Goal: Task Accomplishment & Management: Manage account settings

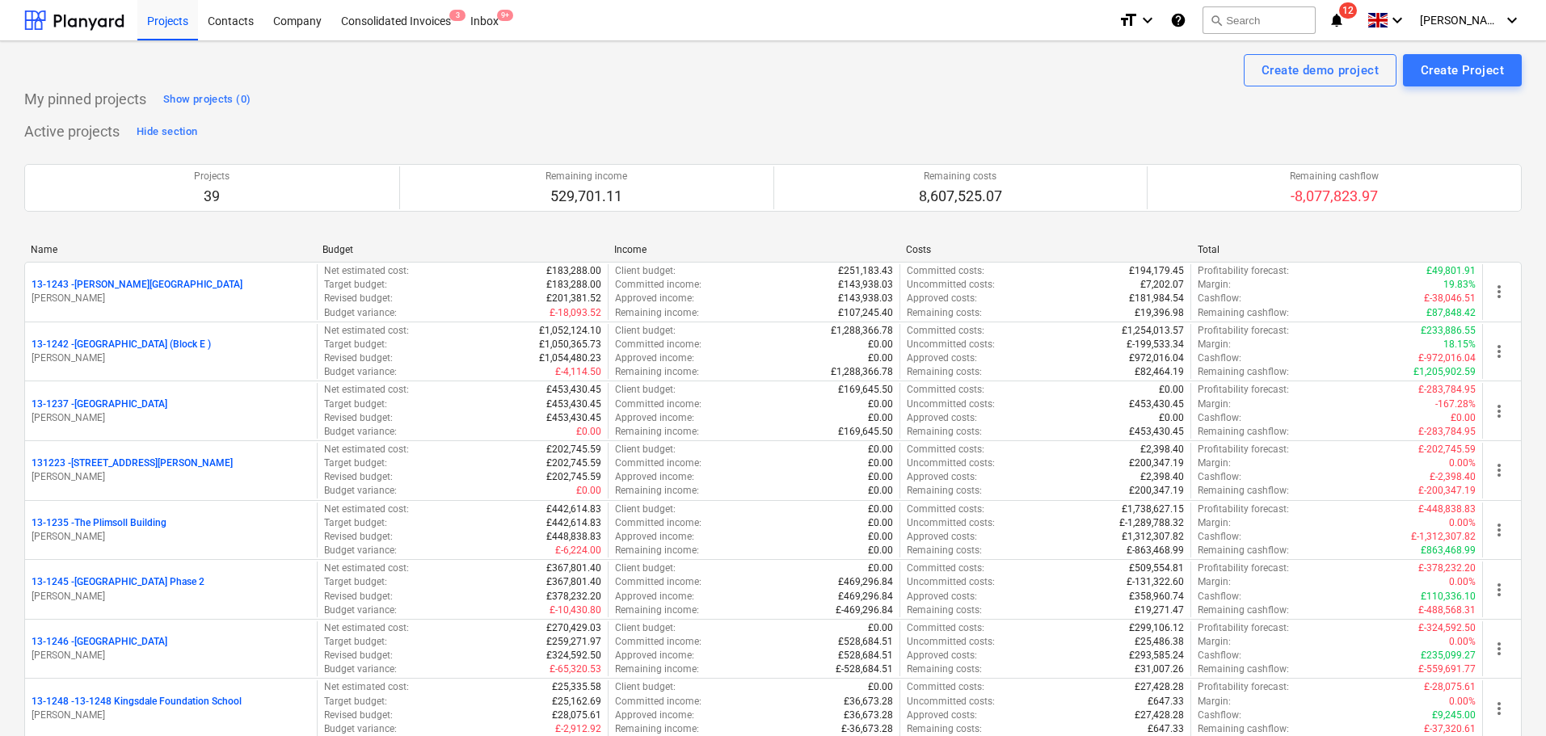
click at [1344, 26] on icon "notifications" at bounding box center [1336, 20] width 16 height 19
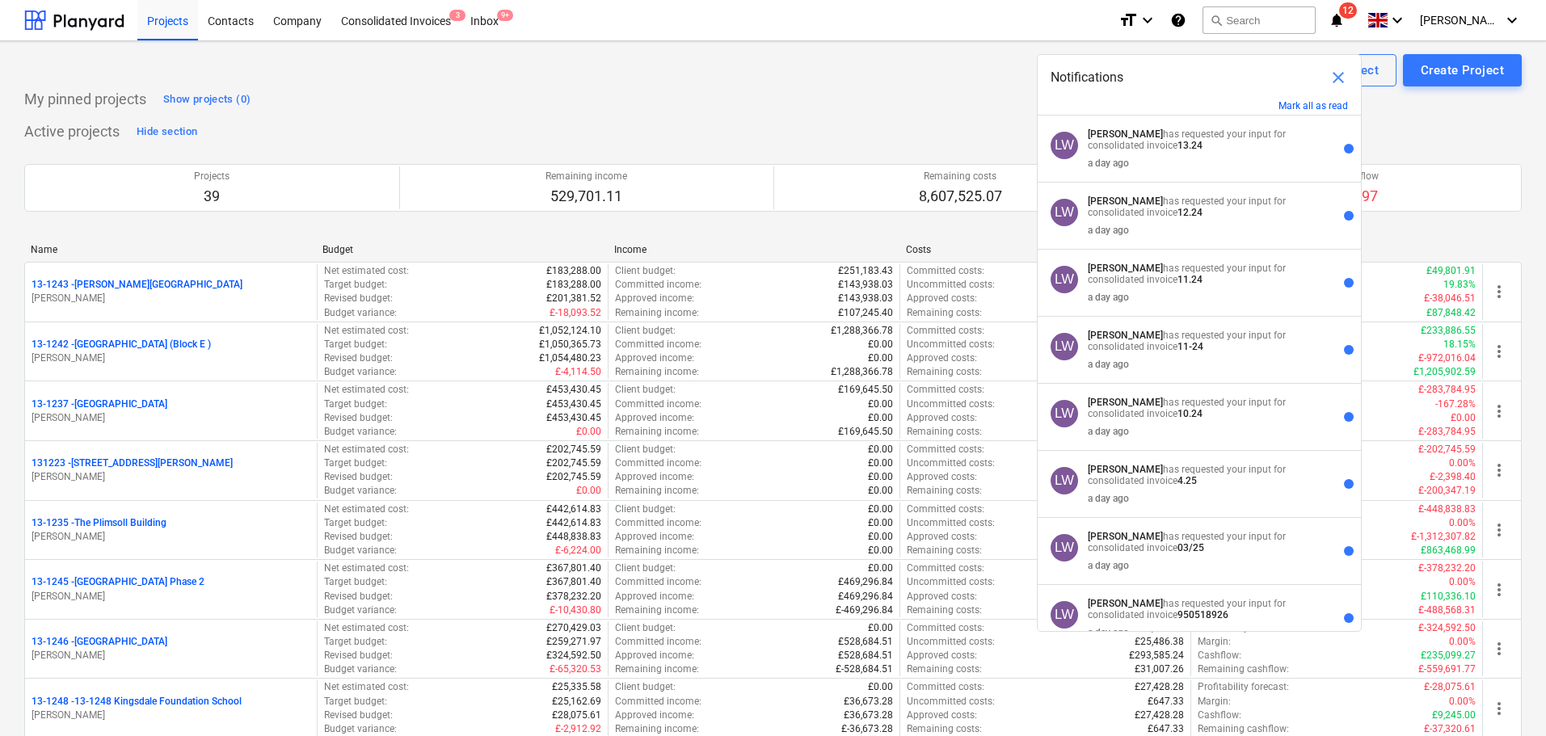
click at [1306, 99] on div "Notifications close" at bounding box center [1198, 77] width 323 height 45
click at [1301, 103] on button "Mark all as read" at bounding box center [1312, 105] width 69 height 11
click at [750, 111] on div "My pinned projects Show projects (0)" at bounding box center [772, 99] width 1497 height 26
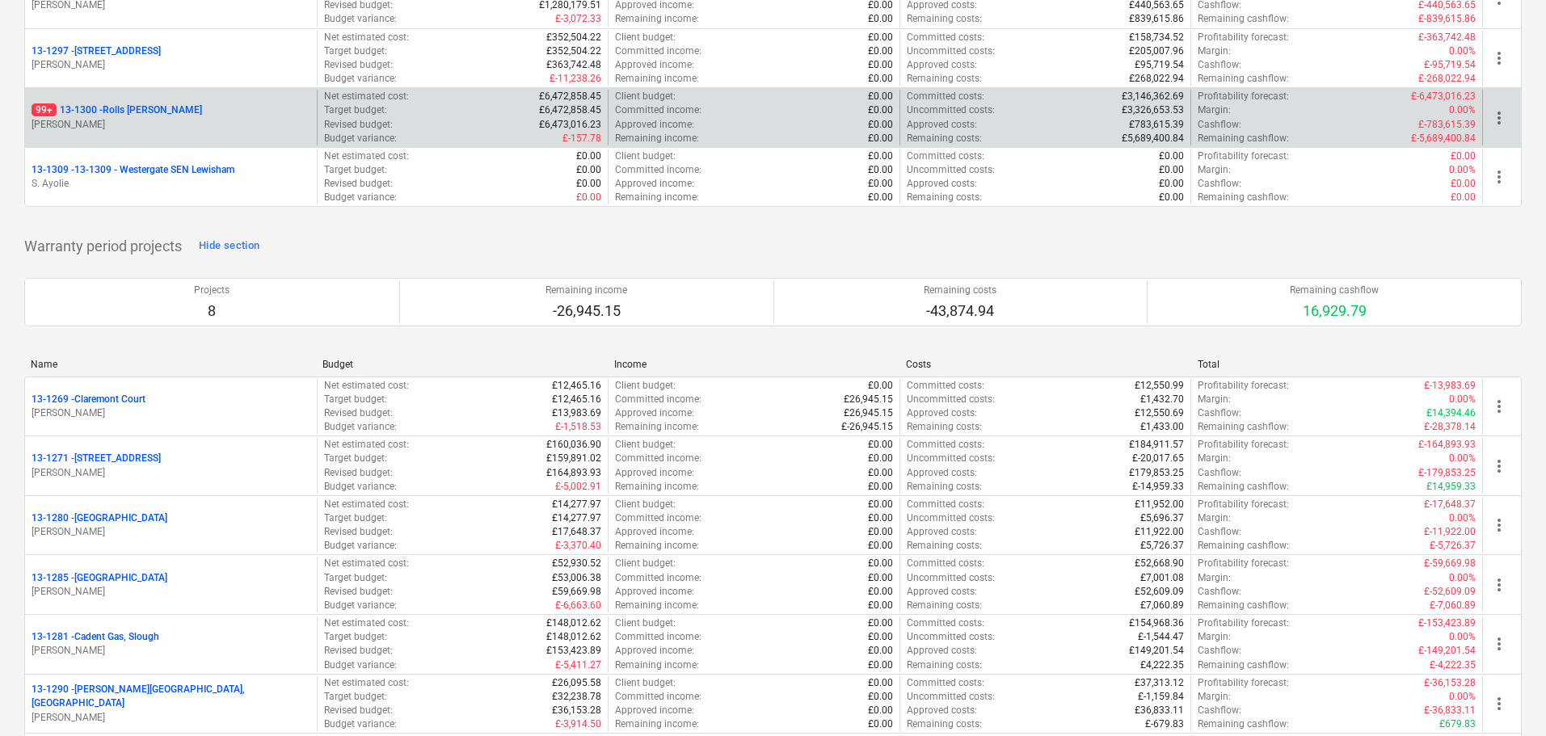
scroll to position [2343, 0]
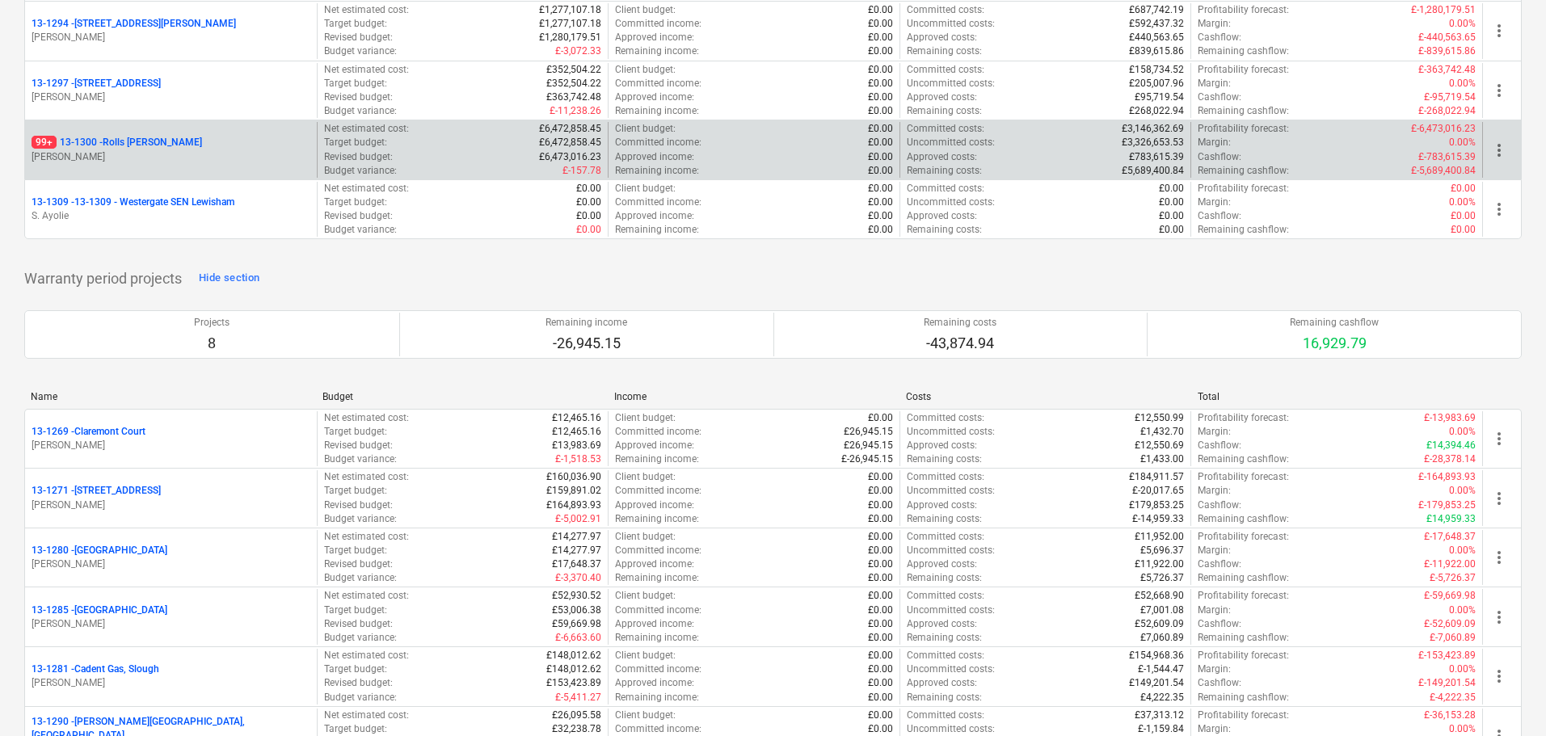
click at [209, 147] on div "99+ 13-1300 - Rolls Royce Chichester" at bounding box center [171, 143] width 279 height 14
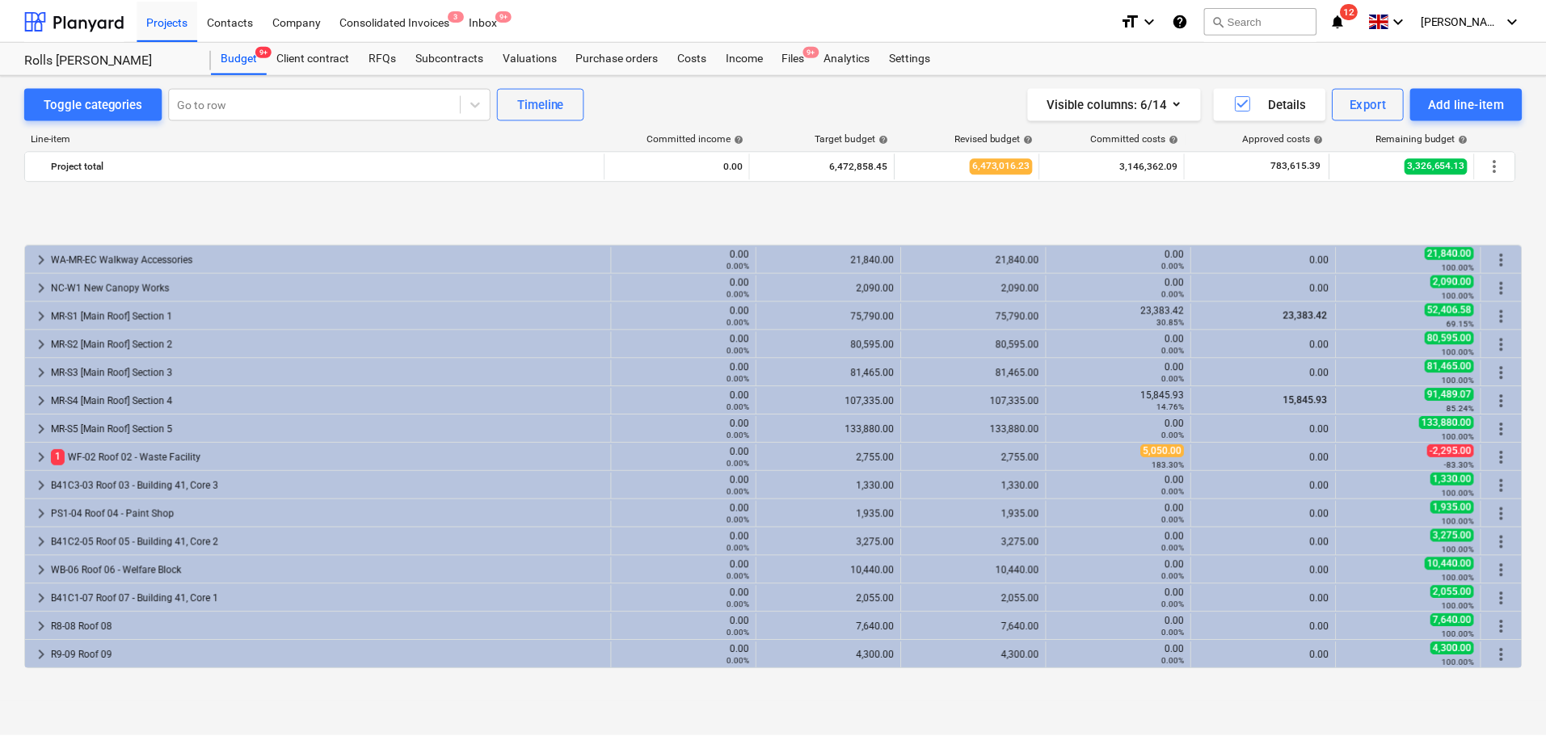
scroll to position [642, 0]
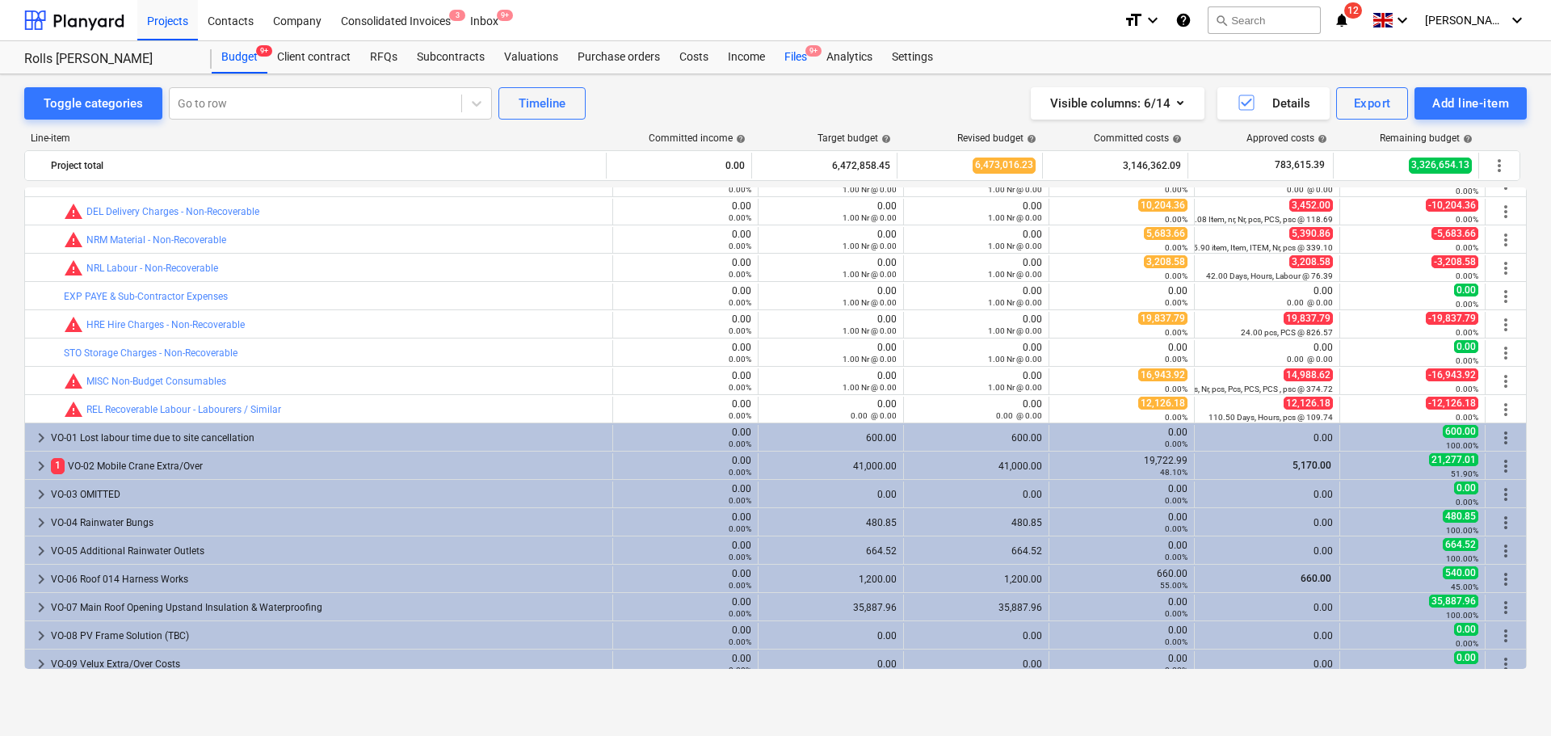
click at [796, 65] on div "Files 9+" at bounding box center [796, 57] width 42 height 32
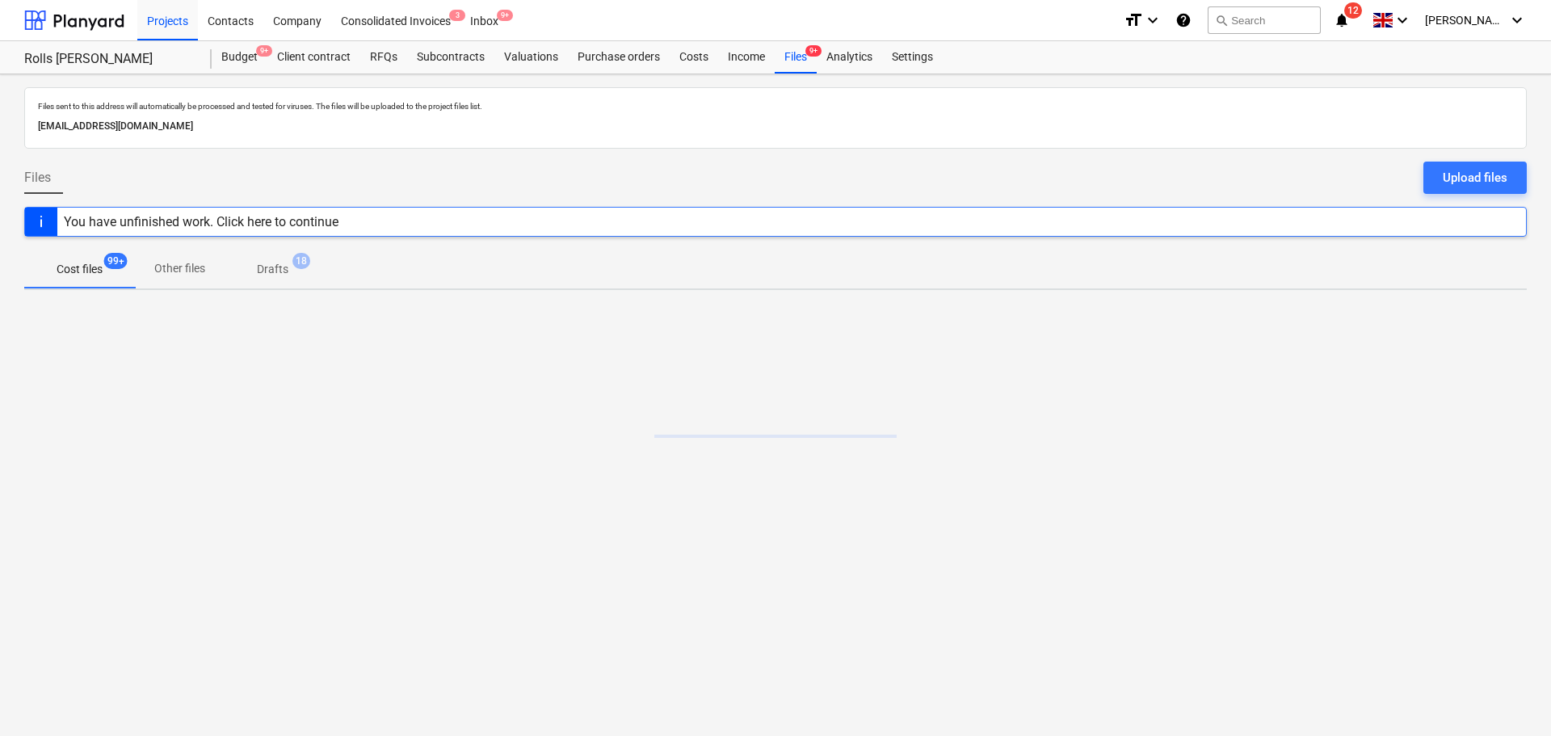
click at [331, 222] on div "You have unfinished work. Click here to continue" at bounding box center [201, 221] width 275 height 15
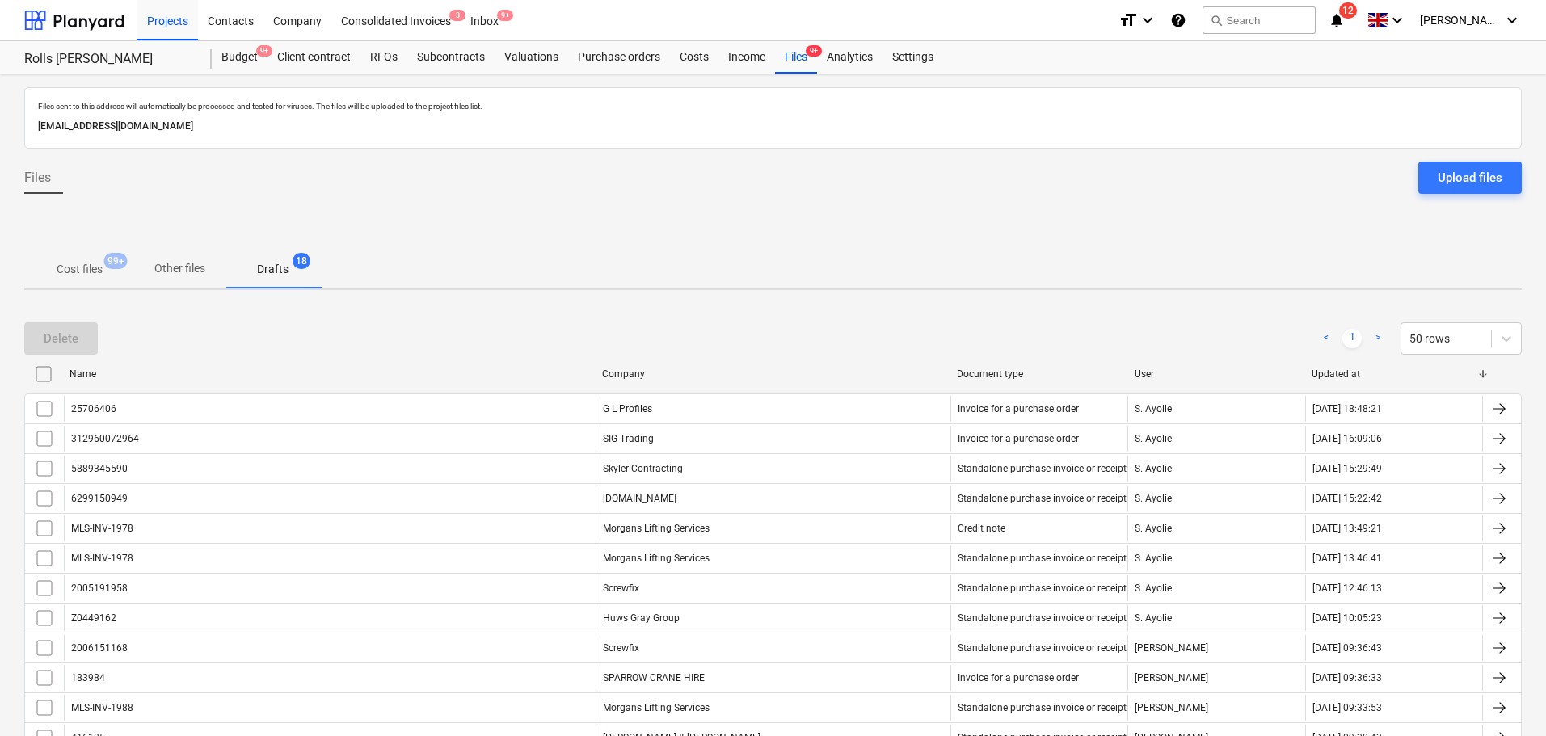
click at [91, 284] on button "Cost files 99+" at bounding box center [79, 269] width 111 height 39
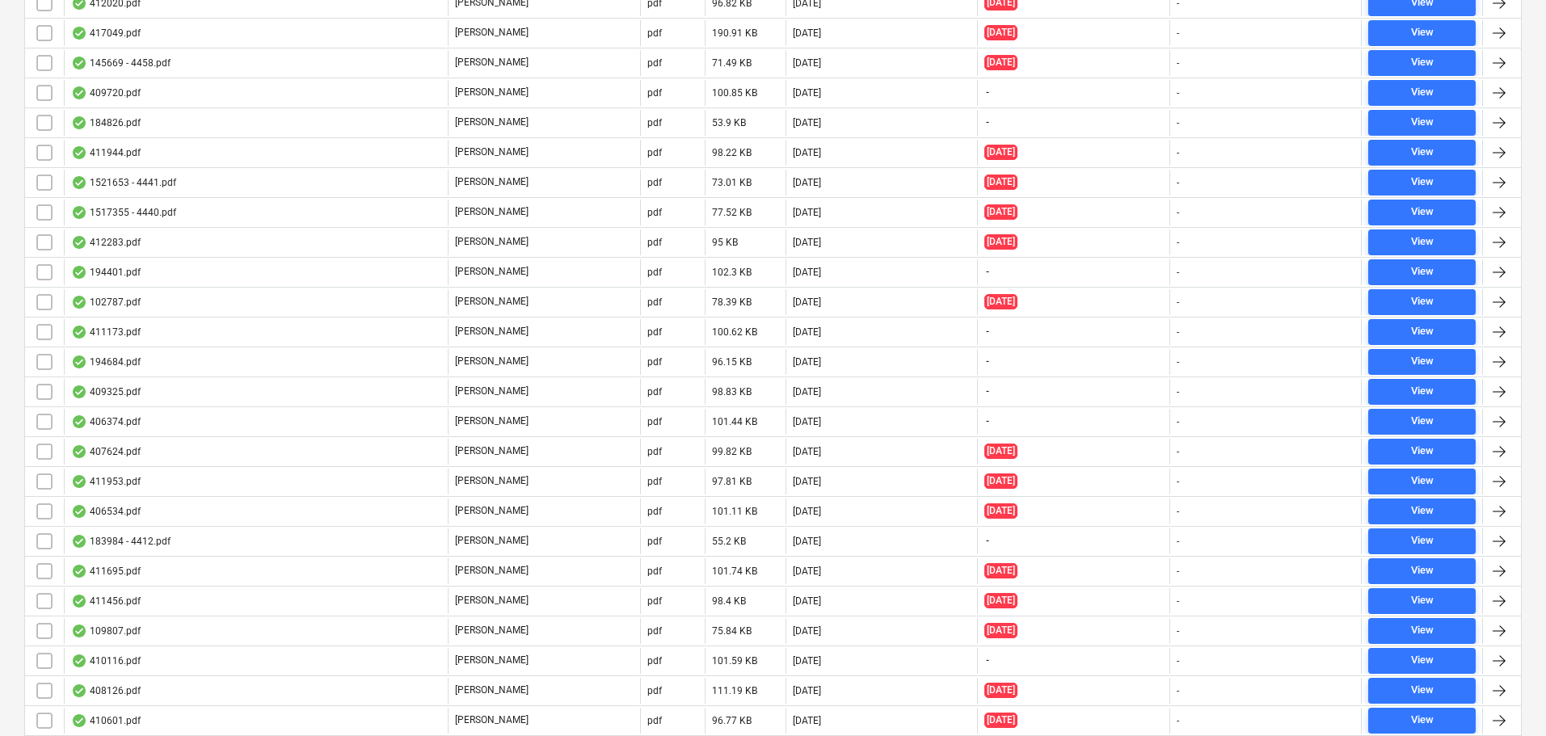
scroll to position [2666, 0]
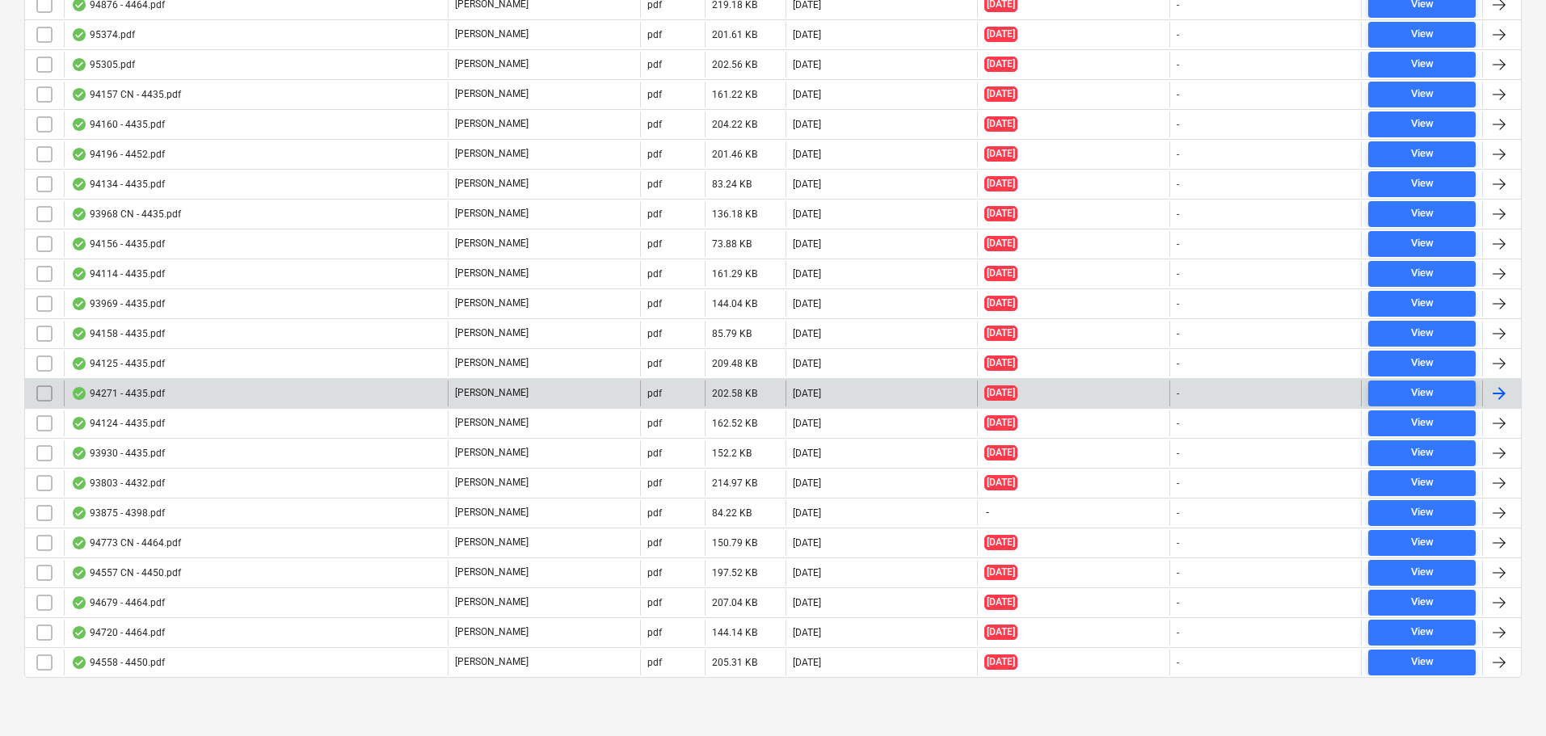
click at [212, 389] on div "94271 - 4435.pdf" at bounding box center [256, 394] width 384 height 26
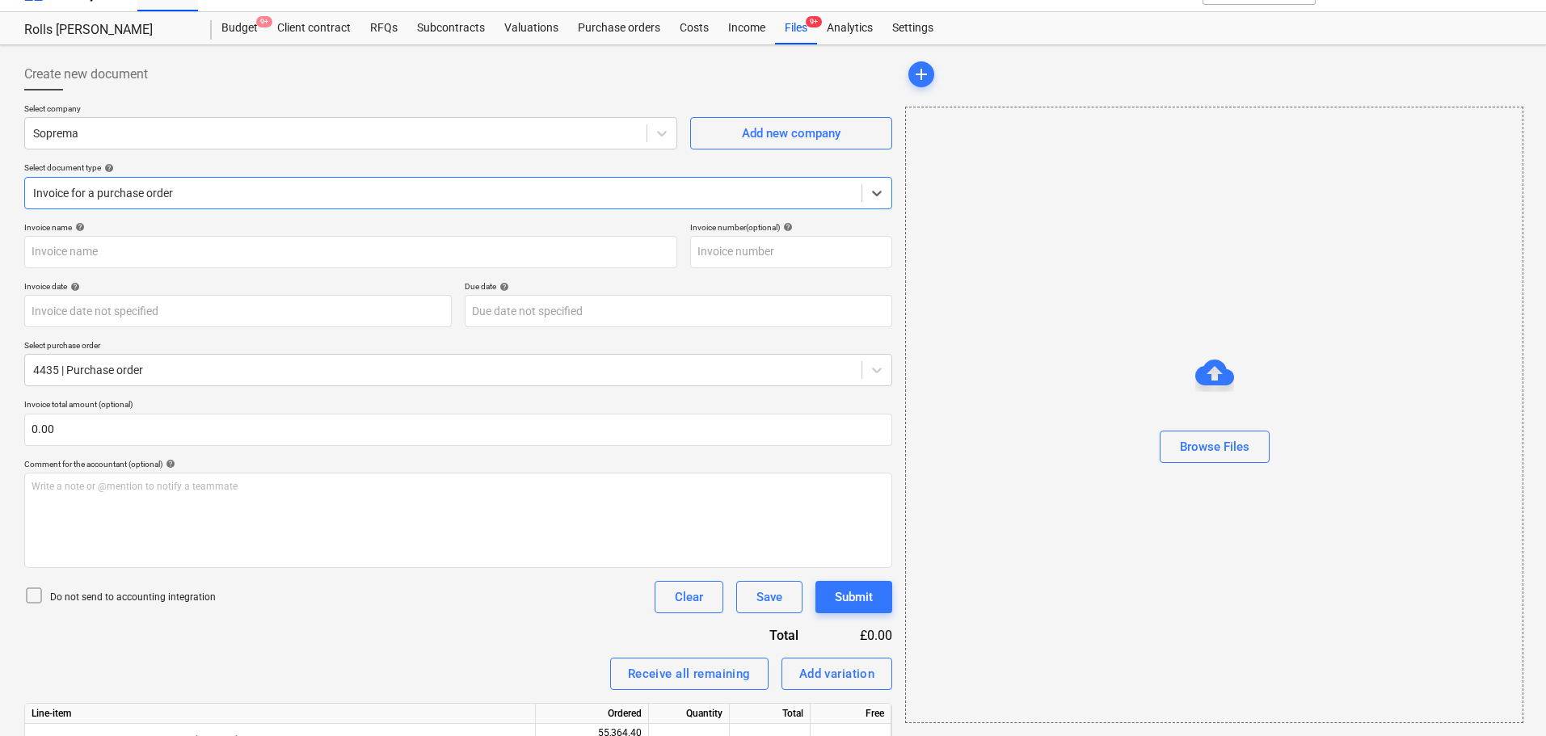
type input "C0000603"
type input "[DATE]"
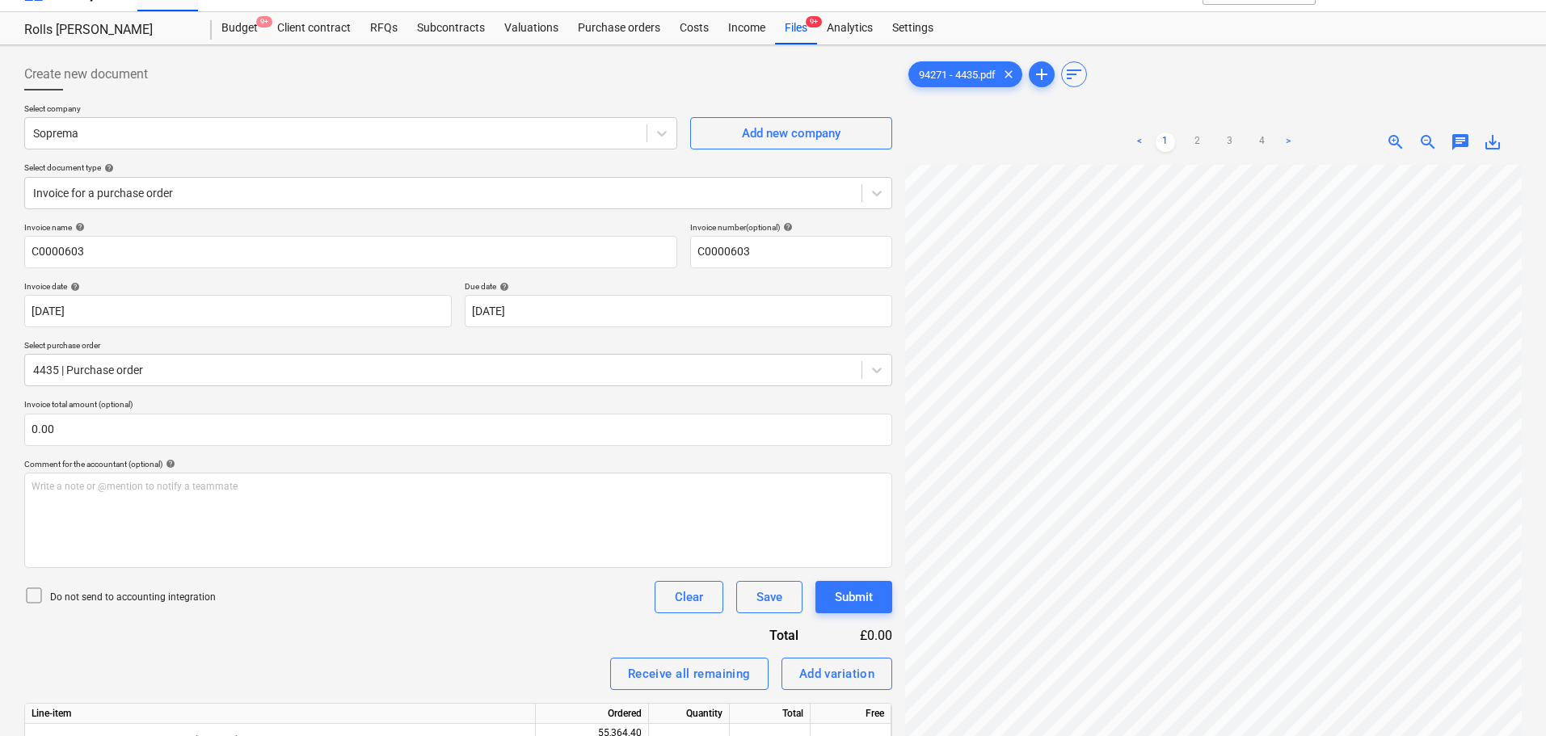
click at [356, 102] on div at bounding box center [458, 96] width 868 height 13
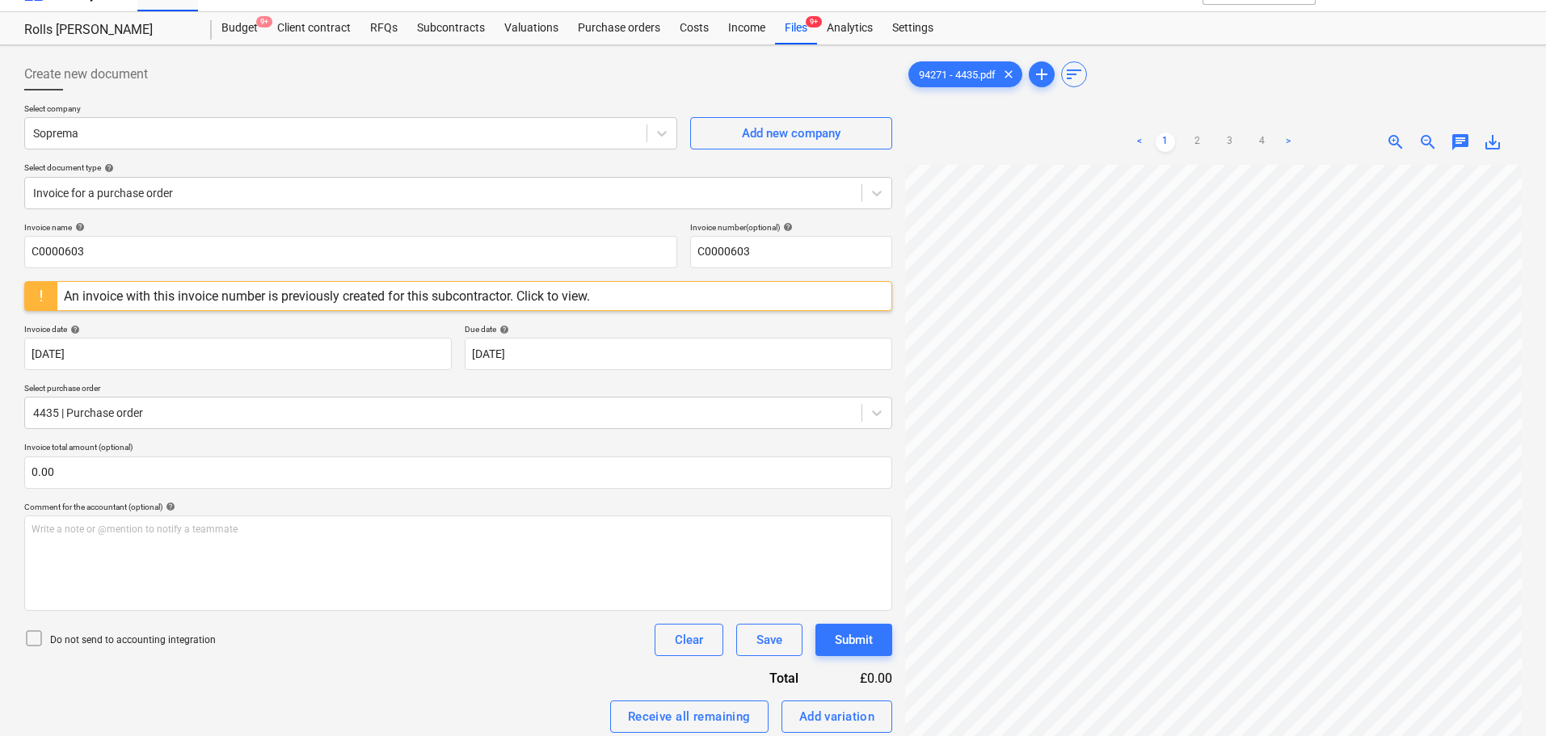
scroll to position [57, 114]
click at [317, 254] on input "C0000603" at bounding box center [350, 252] width 653 height 32
type input "94271"
paste input "94271"
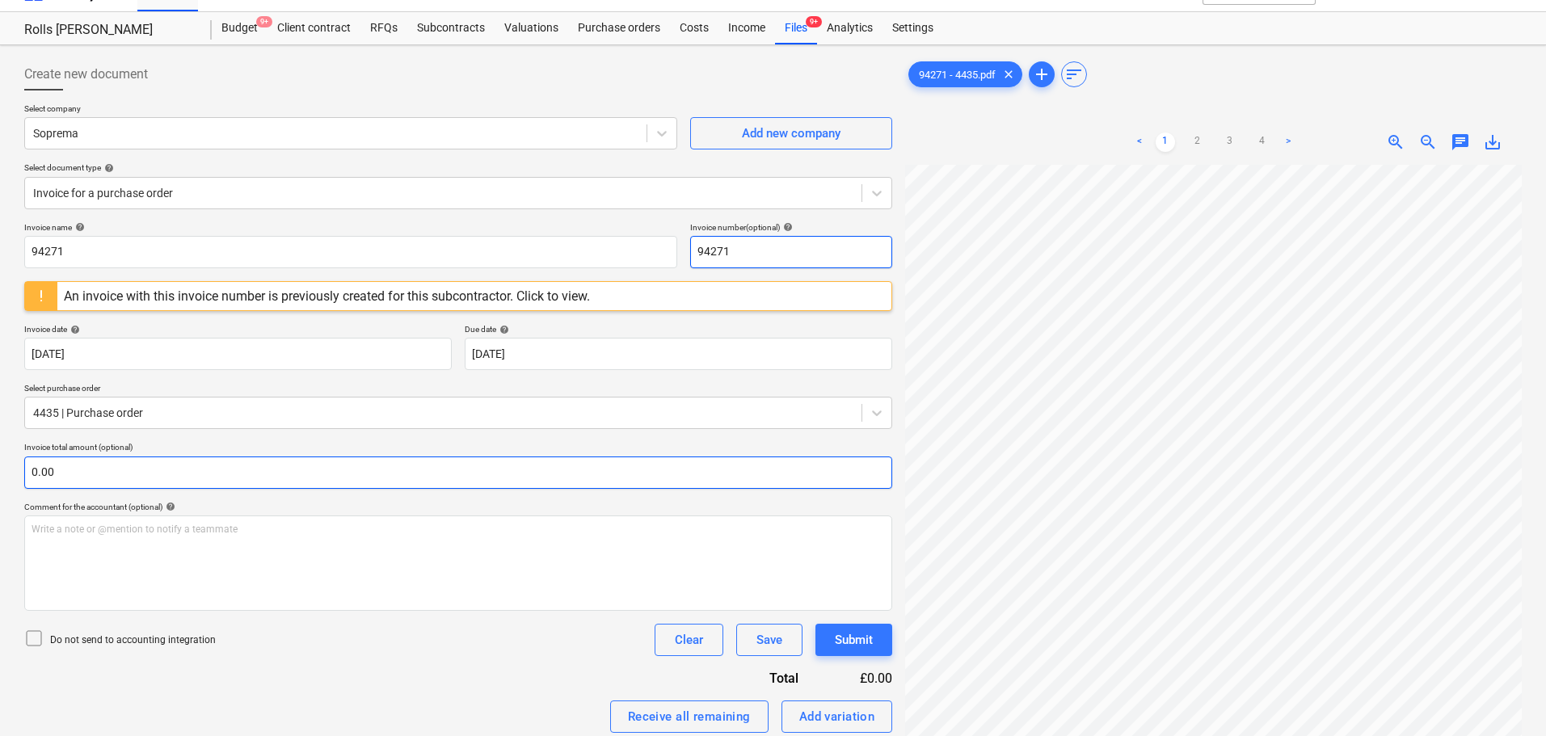
type input "94271"
click at [241, 502] on div "Comment for the accountant (optional) help" at bounding box center [458, 507] width 868 height 11
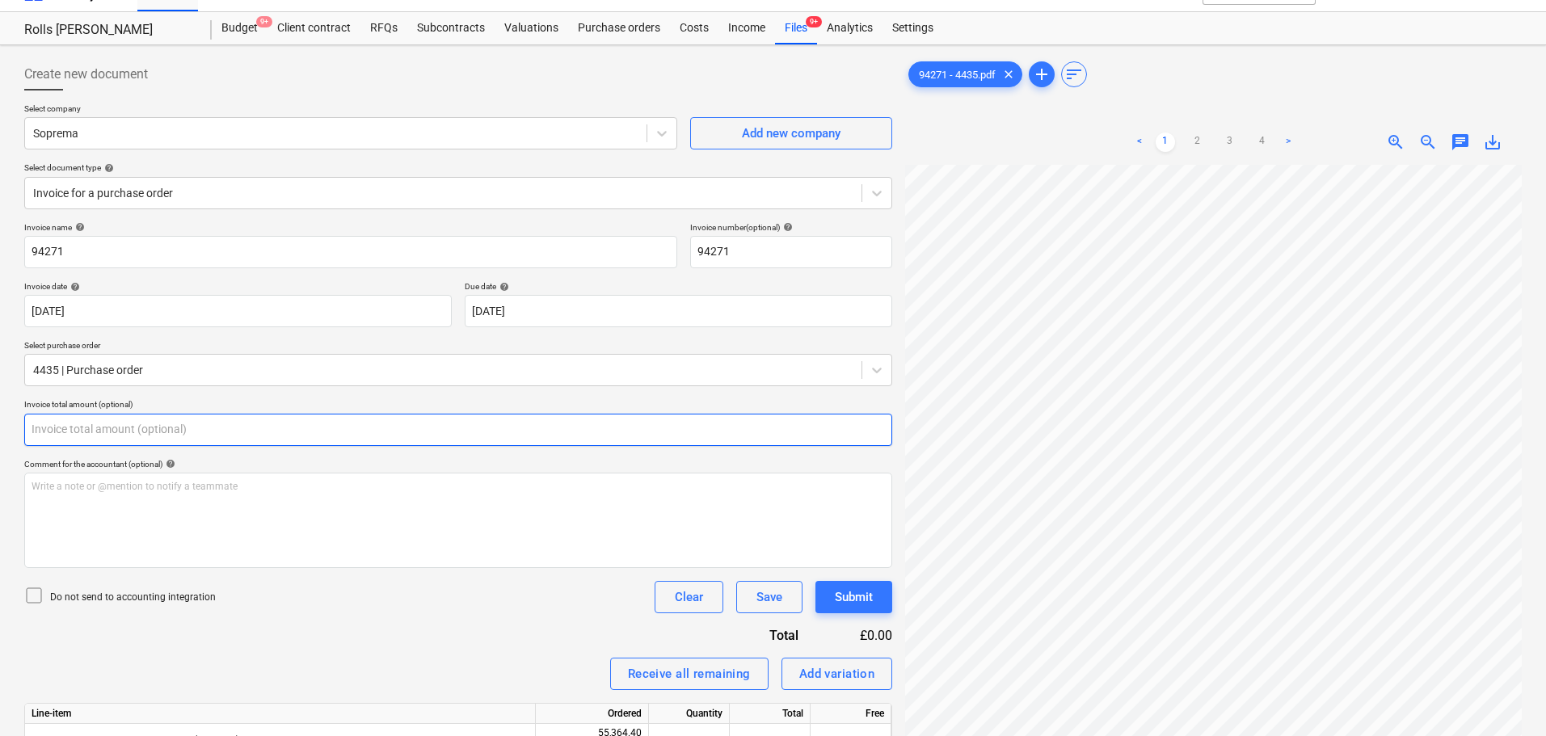
click at [267, 439] on input "text" at bounding box center [458, 430] width 868 height 32
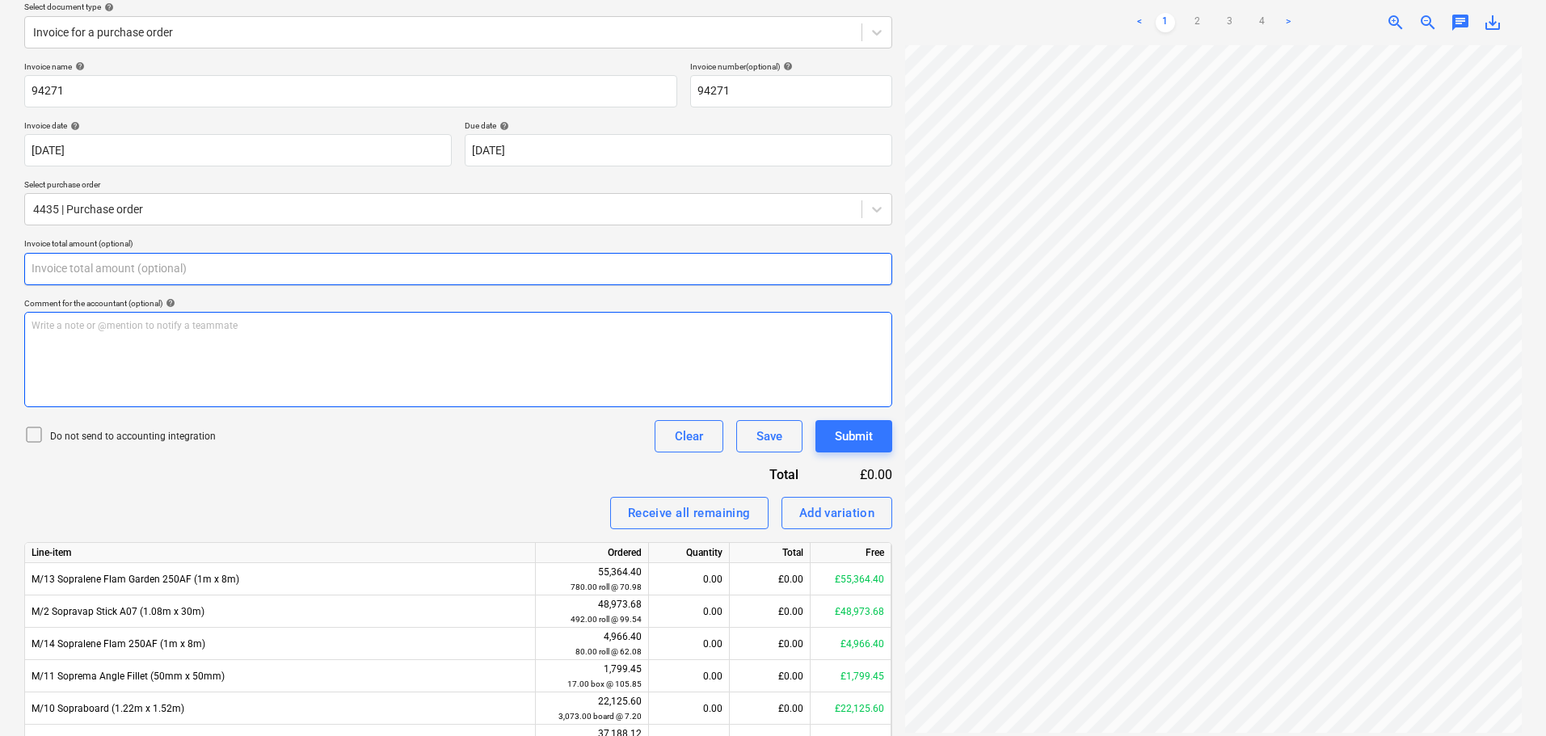
scroll to position [191, 0]
click at [729, 266] on input "text" at bounding box center [458, 268] width 868 height 32
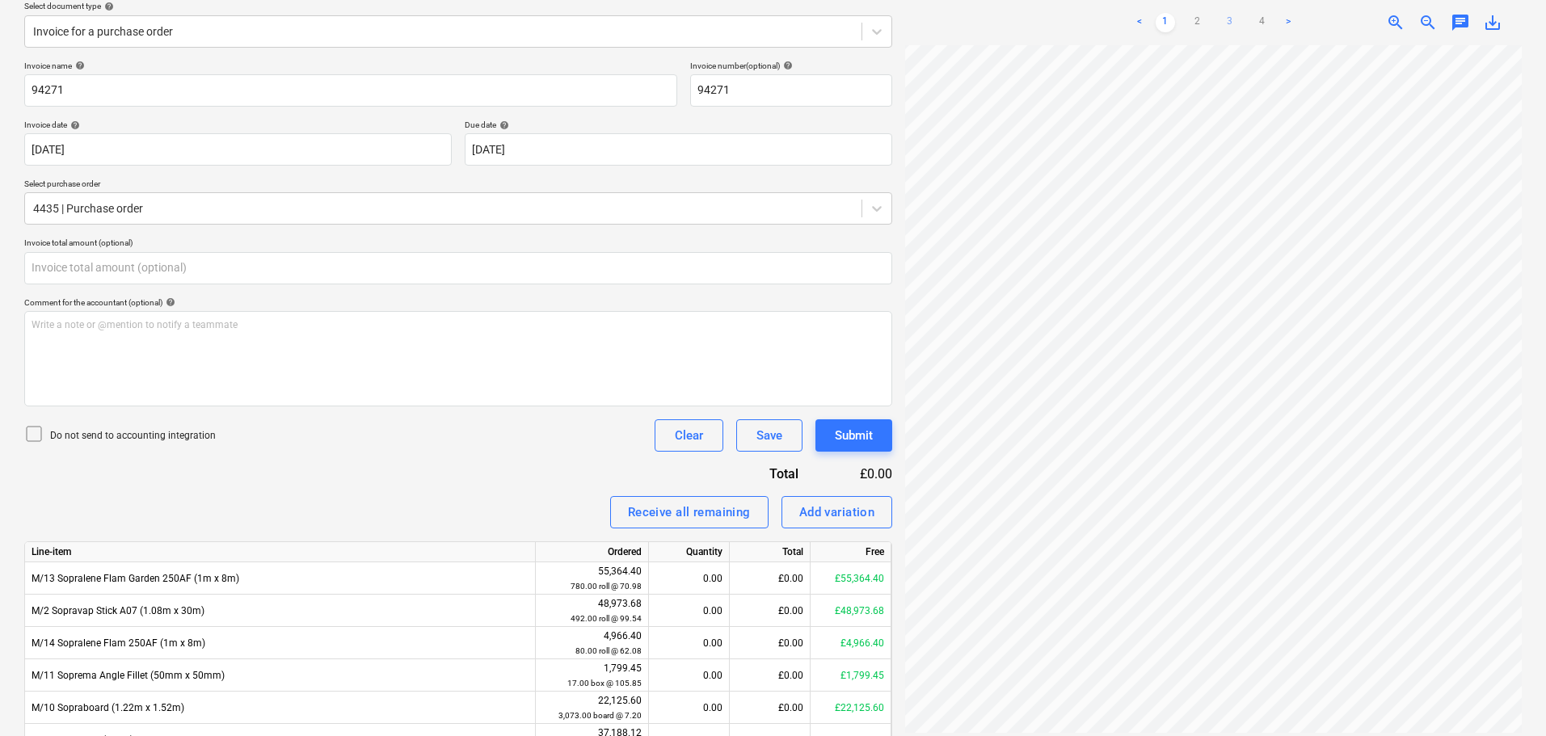
type input "0.00"
click at [1231, 21] on link "3" at bounding box center [1229, 22] width 19 height 19
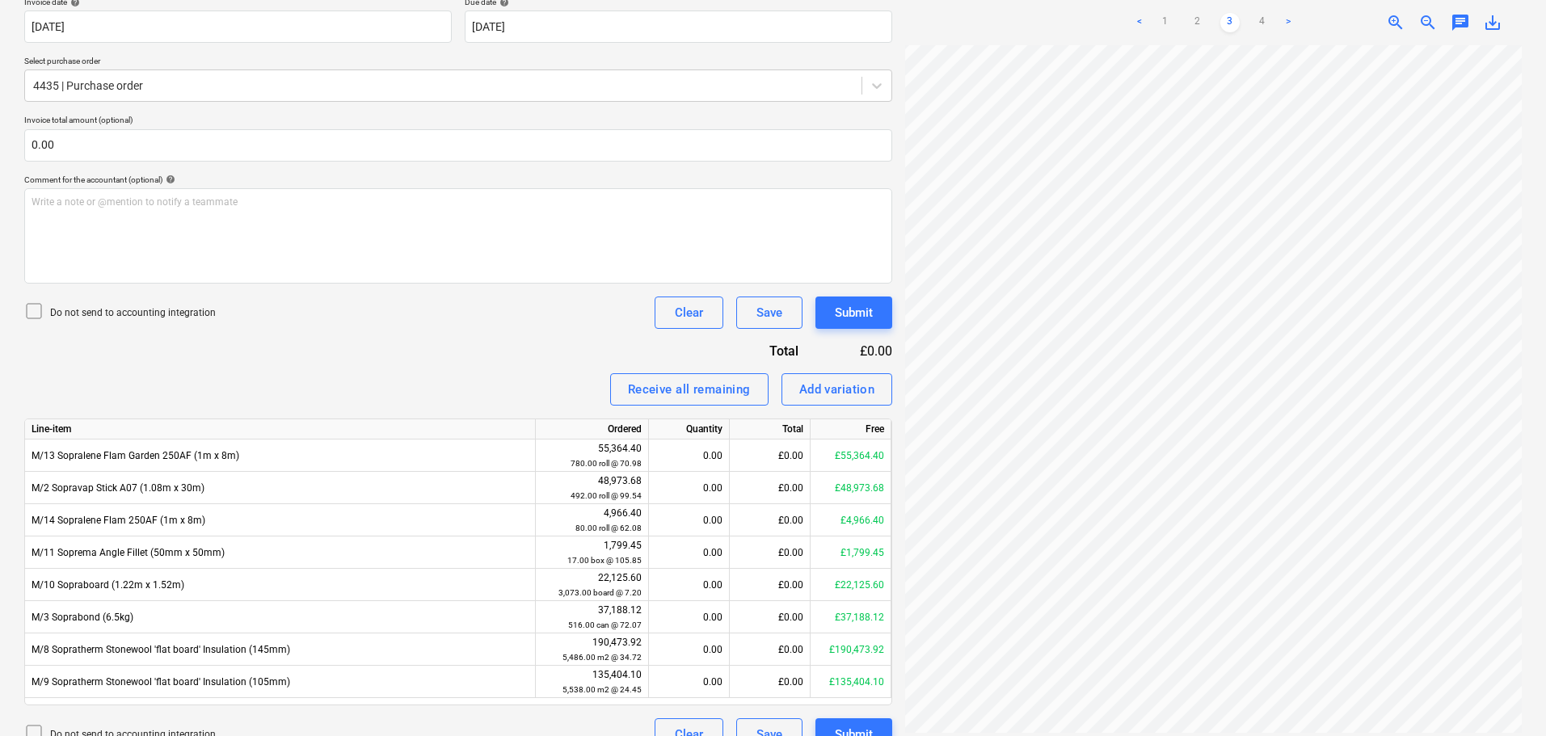
scroll to position [341, 0]
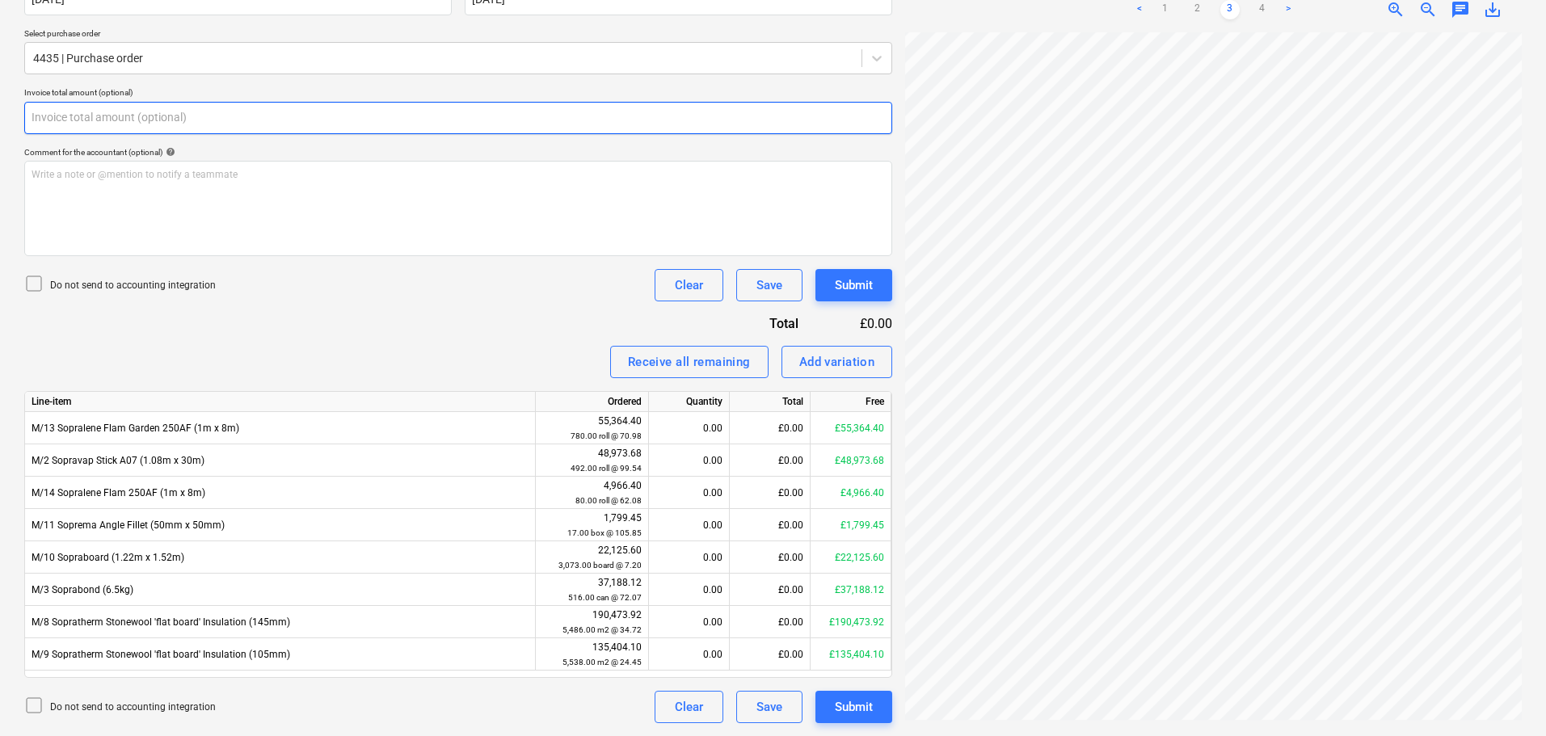
click at [580, 124] on input "text" at bounding box center [458, 118] width 868 height 32
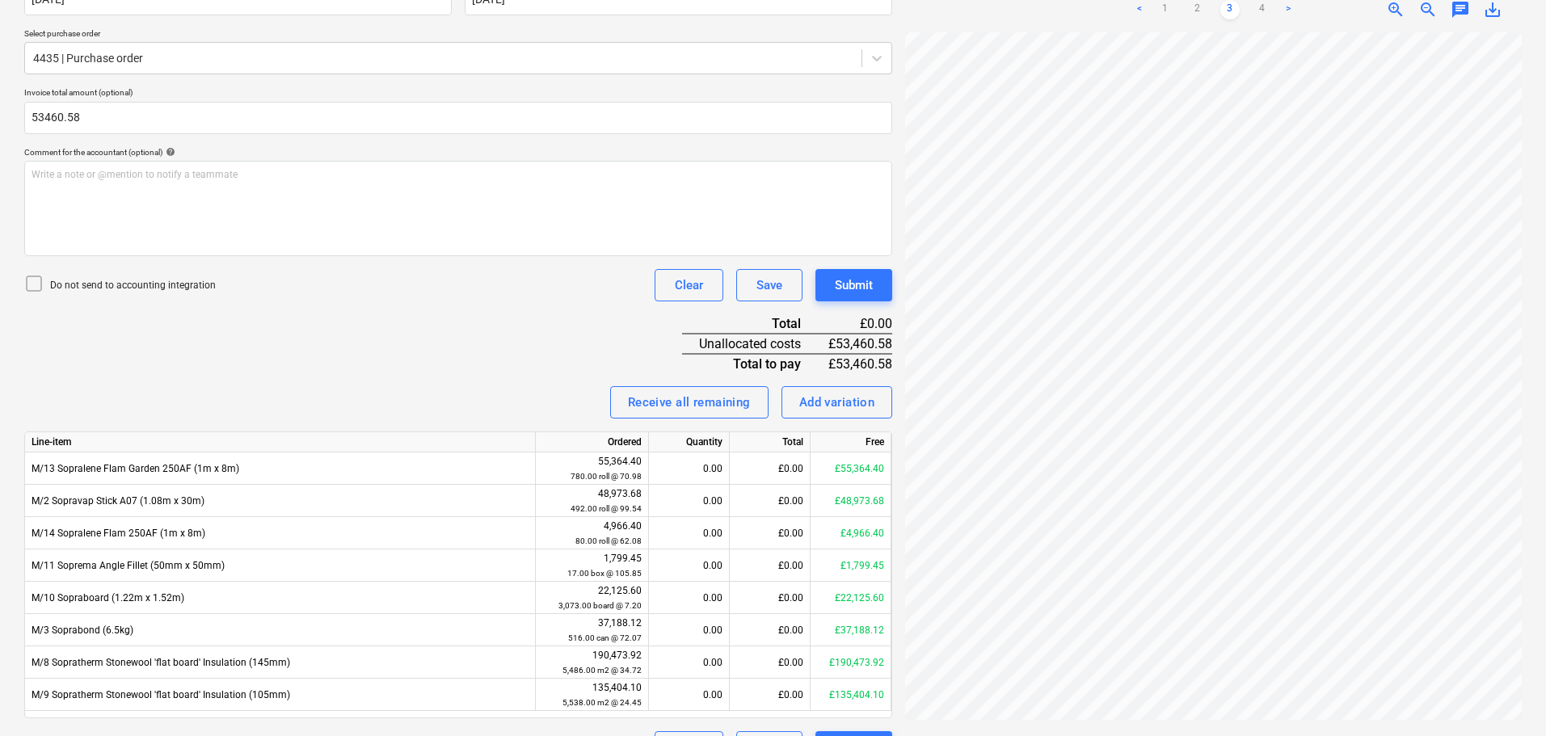
type input "53,460.58"
click at [492, 303] on div "Invoice name help 94271 Invoice number (optional) help 94271 Invoice date help …" at bounding box center [458, 336] width 868 height 853
click at [391, 343] on div "Invoice name help 94271 Invoice number (optional) help 94271 Invoice date help …" at bounding box center [458, 336] width 868 height 853
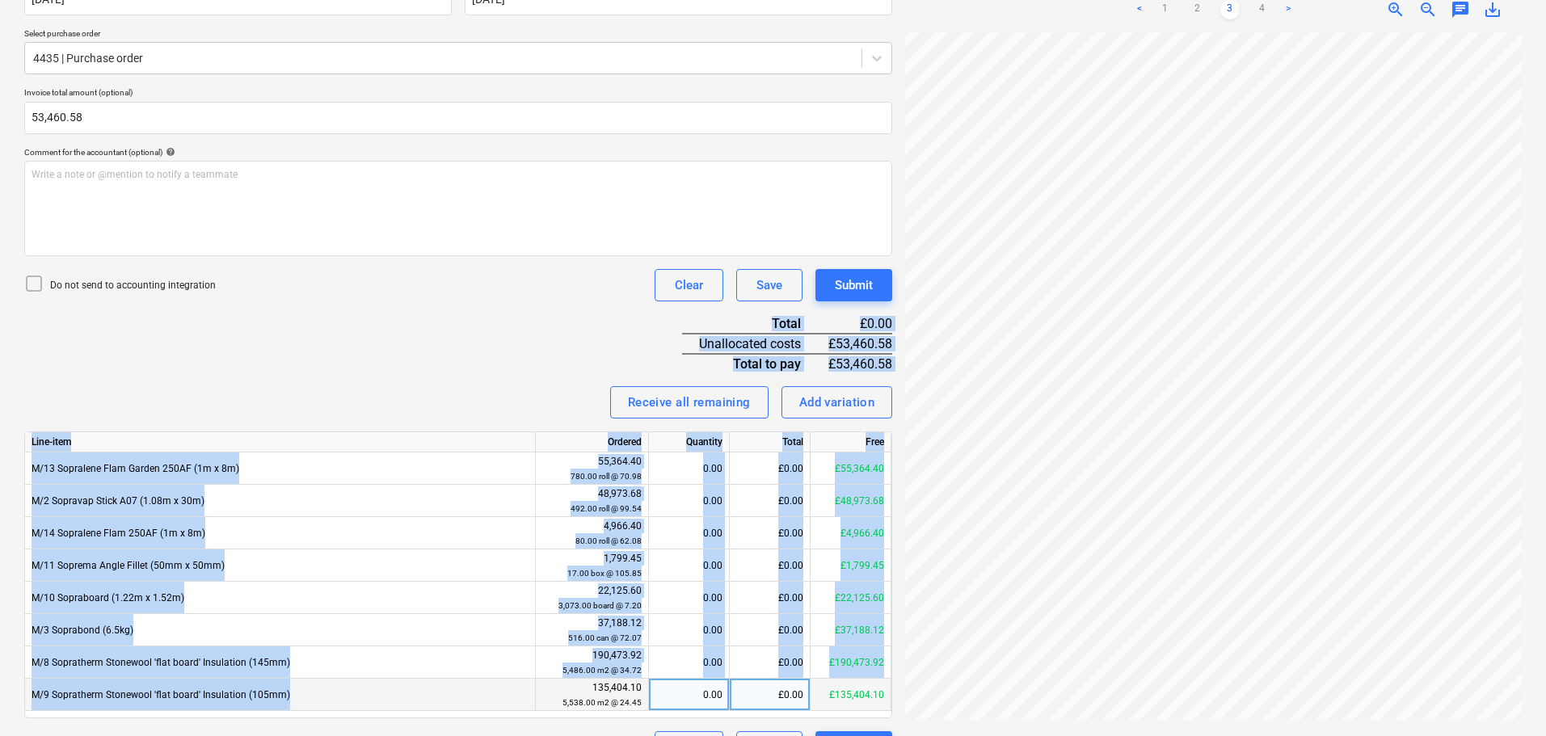
drag, startPoint x: 414, startPoint y: 317, endPoint x: 381, endPoint y: 695, distance: 379.5
click at [381, 693] on div "Invoice name help 94271 Invoice number (optional) help 94271 Invoice date help …" at bounding box center [458, 336] width 868 height 853
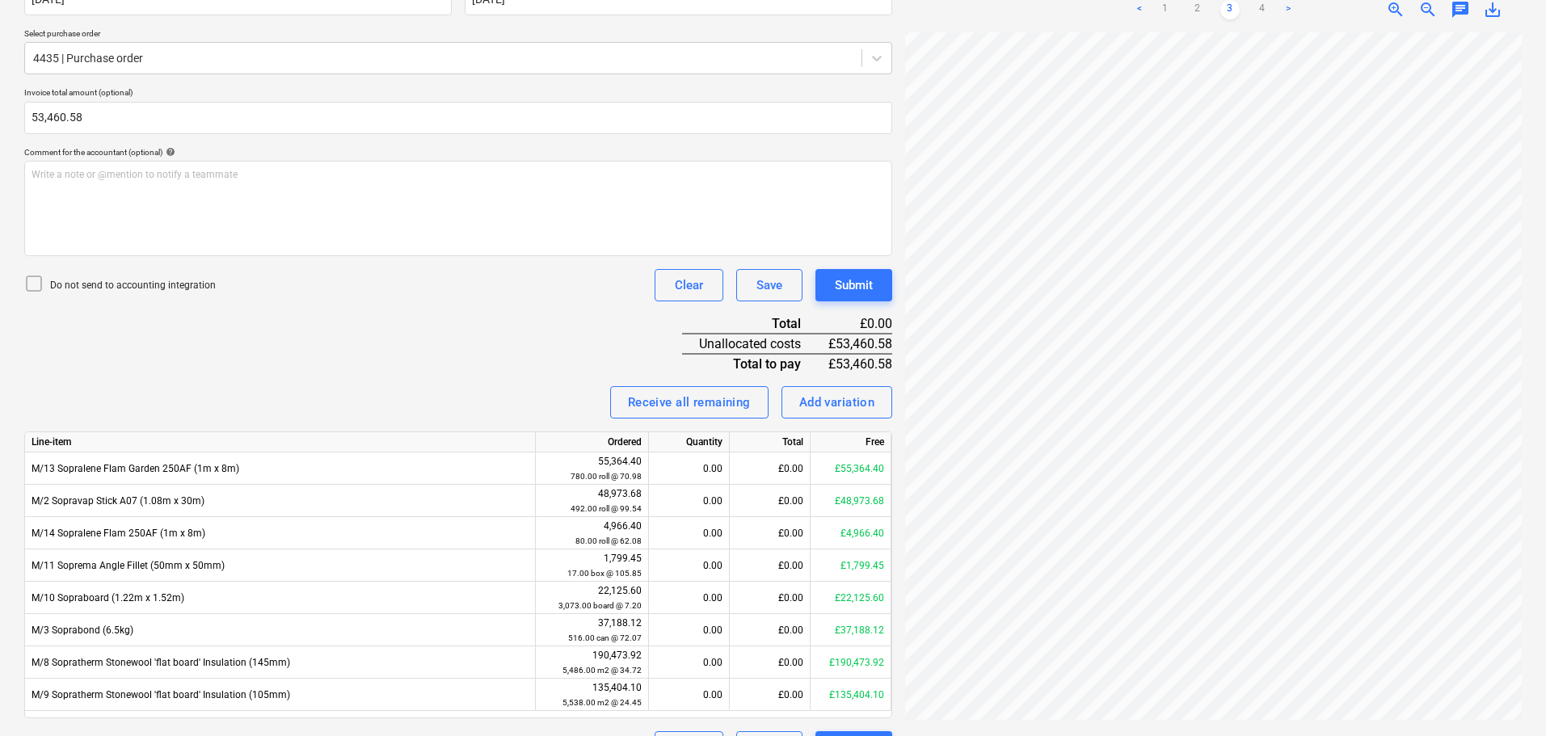
click at [421, 332] on div "Invoice name help 94271 Invoice number (optional) help 94271 Invoice date help …" at bounding box center [458, 336] width 868 height 853
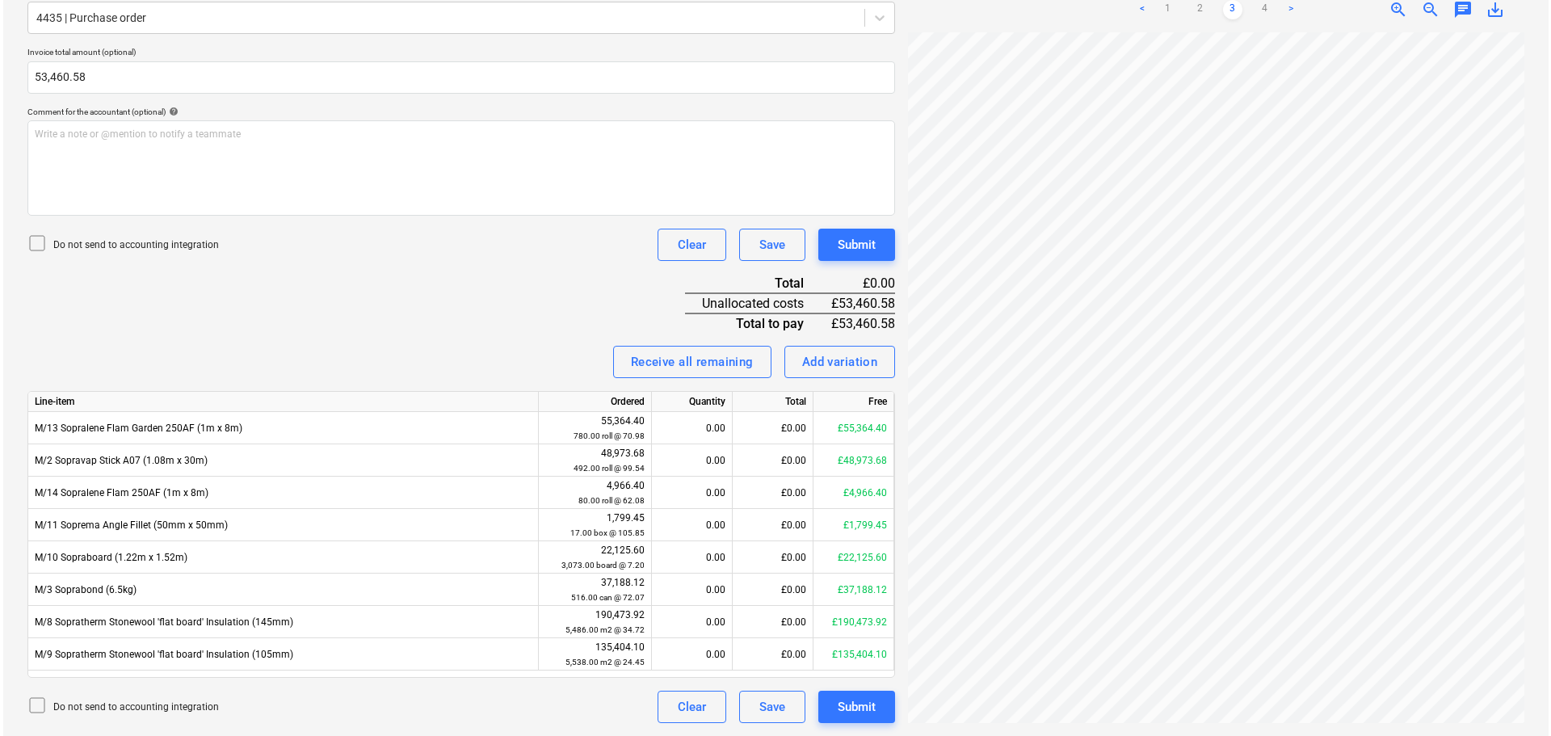
scroll to position [342, 114]
click at [1166, 6] on link "1" at bounding box center [1164, 9] width 19 height 19
click at [510, 267] on div "Invoice name help 94271 Invoice number (optional) help 94271 Invoice date help …" at bounding box center [458, 296] width 868 height 853
click at [755, 616] on div "£0.00" at bounding box center [770, 622] width 81 height 32
type input "25998.34"
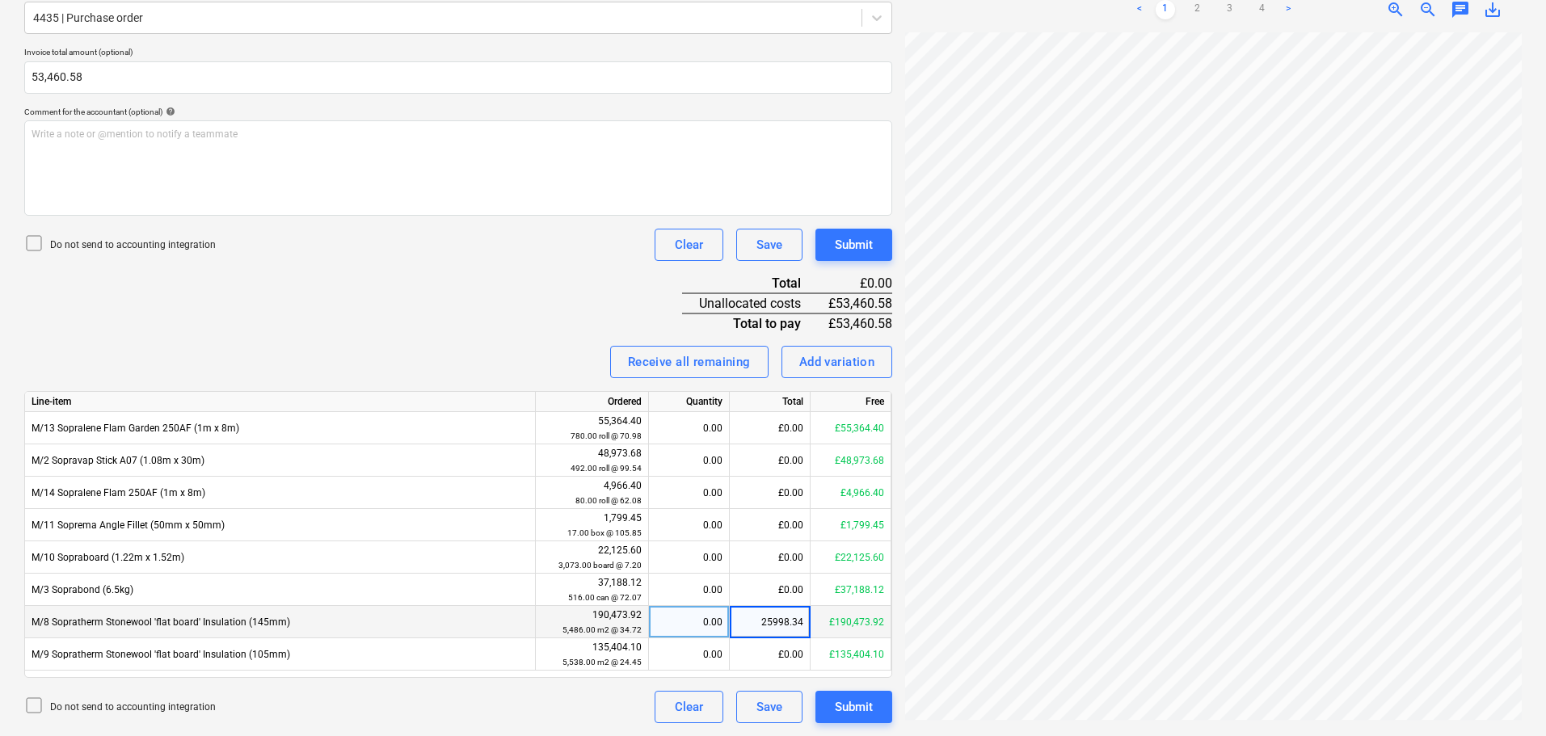
click at [763, 637] on input "25998.34" at bounding box center [770, 622] width 80 height 32
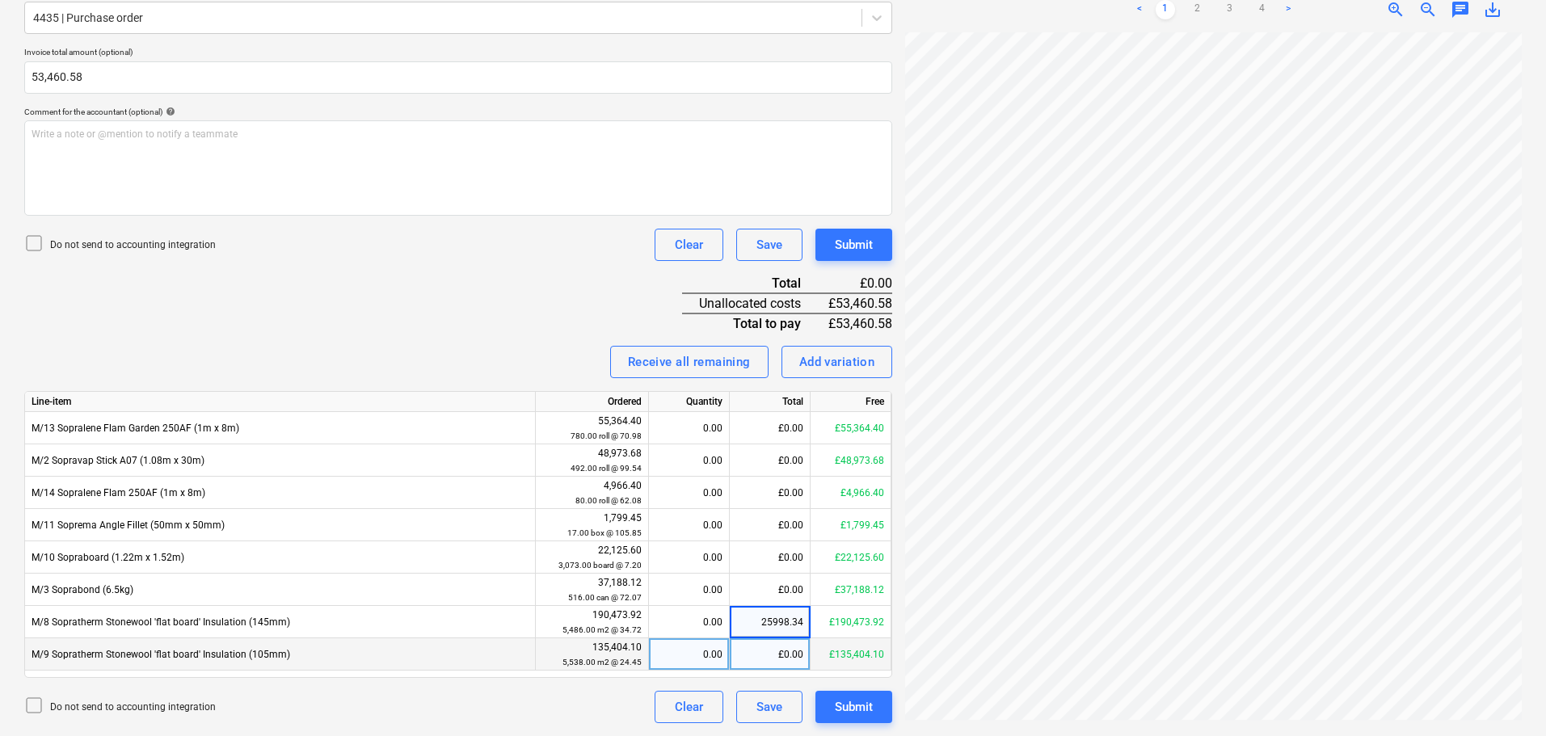
click at [757, 654] on div "£0.00" at bounding box center [770, 654] width 81 height 32
type input "27462.24"
click at [537, 303] on div "Invoice name help 94271 Invoice number (optional) help 94271 Invoice date help …" at bounding box center [458, 296] width 868 height 853
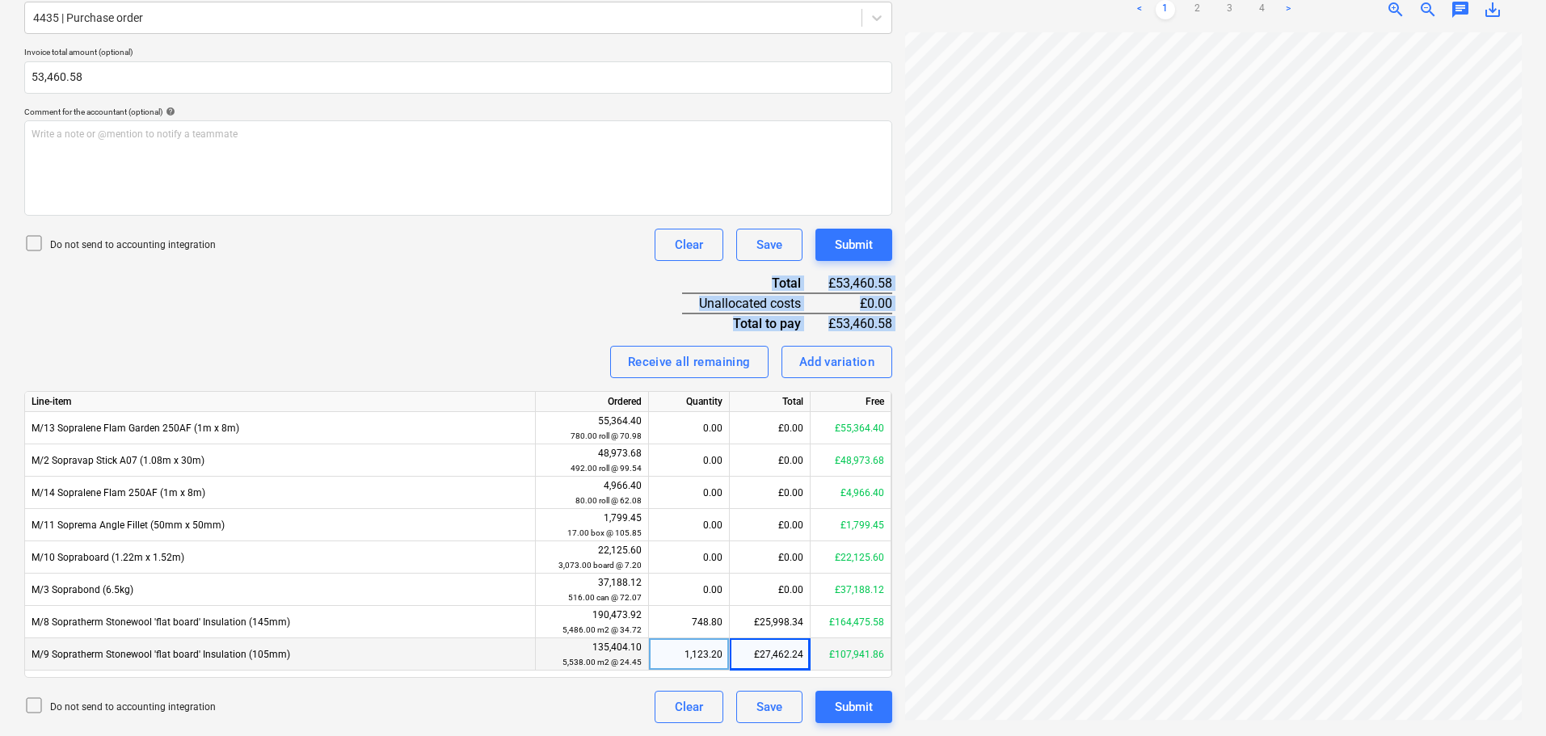
drag, startPoint x: 547, startPoint y: 280, endPoint x: 549, endPoint y: 302, distance: 21.9
click at [633, 345] on div "Invoice name help 94271 Invoice number (optional) help 94271 Invoice date help …" at bounding box center [458, 296] width 868 height 853
click at [540, 296] on div "Invoice name help 94271 Invoice number (optional) help 94271 Invoice date help …" at bounding box center [458, 296] width 868 height 853
click at [851, 251] on div "Submit" at bounding box center [854, 244] width 38 height 21
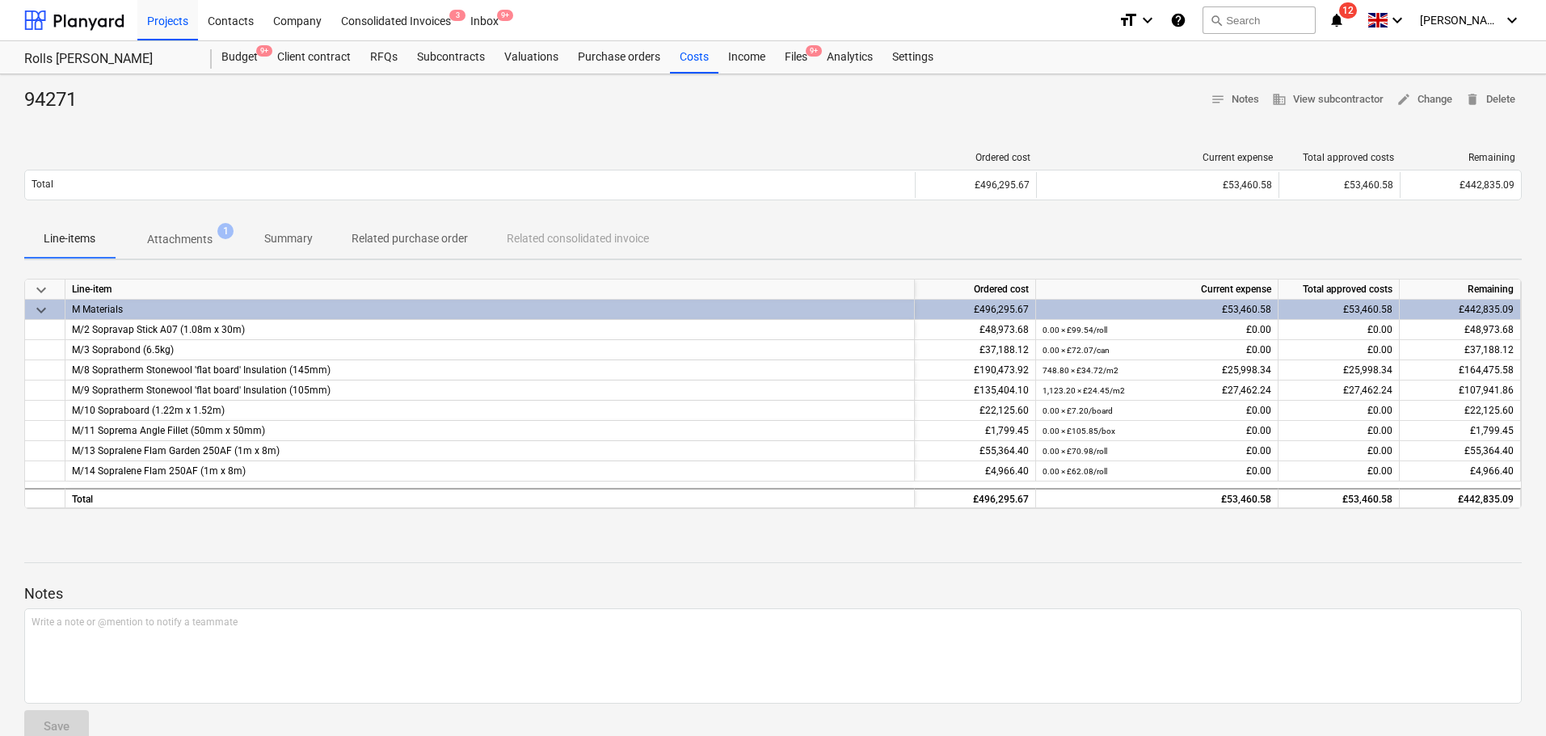
click at [784, 54] on div "Files 9+" at bounding box center [796, 57] width 42 height 32
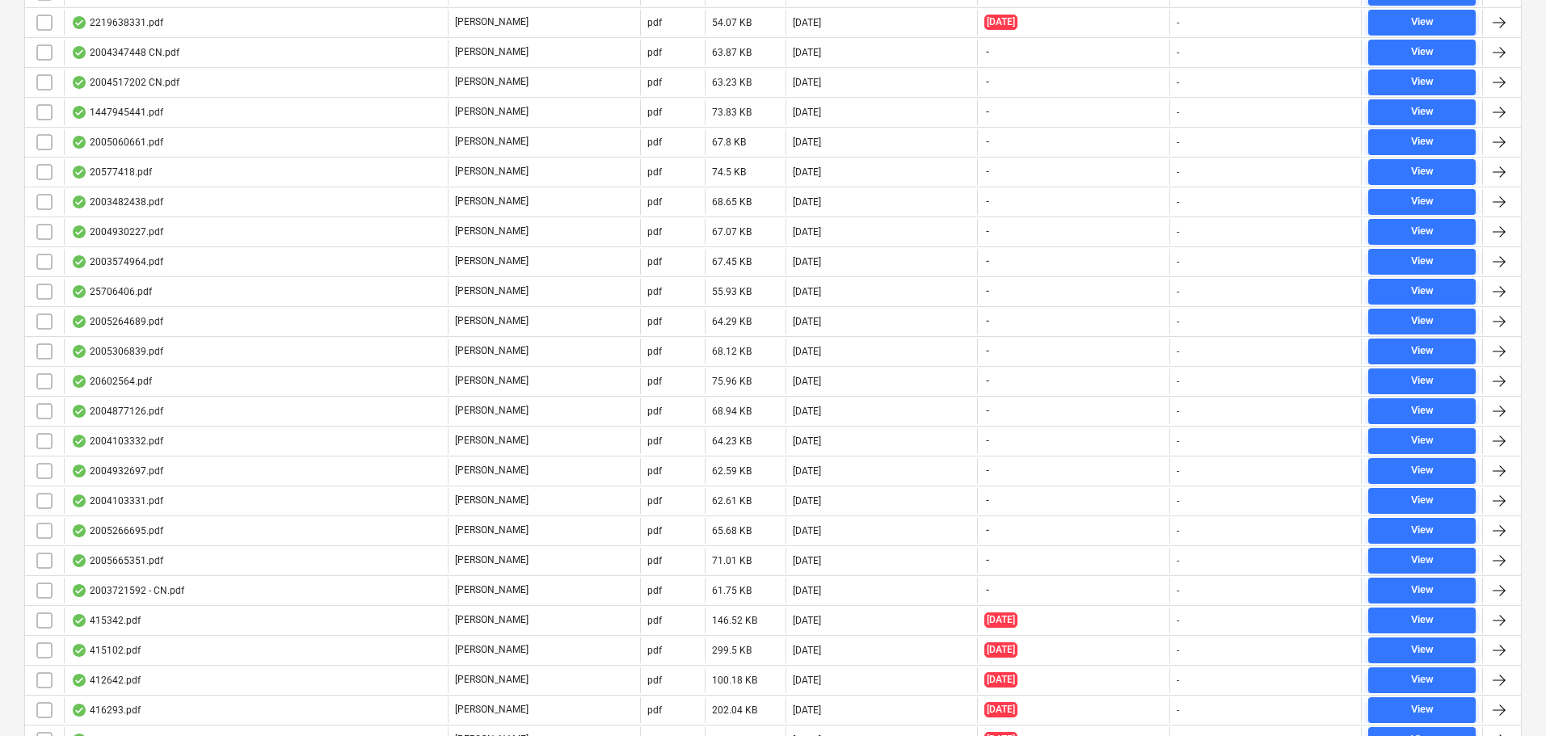
scroll to position [1293, 0]
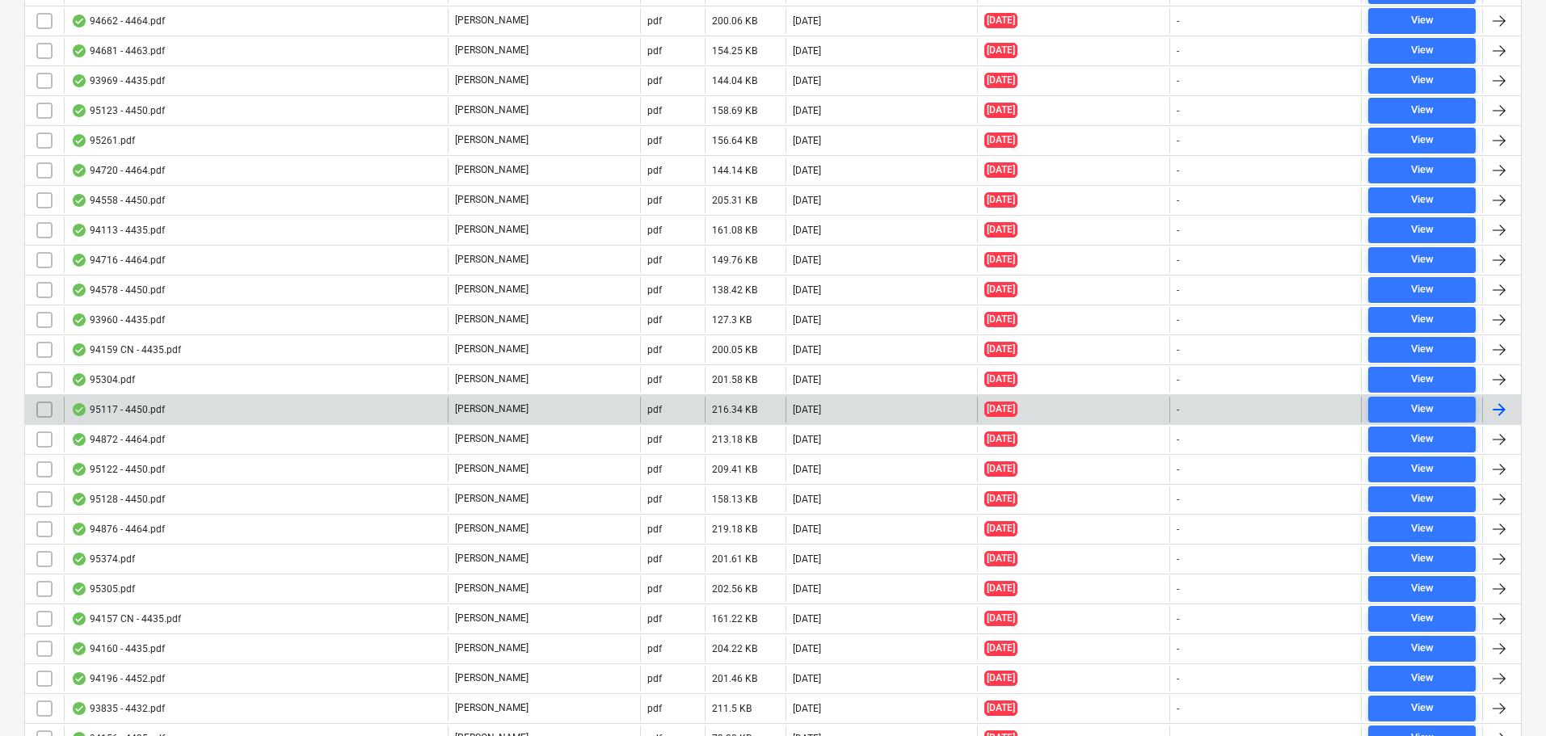
click at [255, 414] on div "95117 - 4450.pdf" at bounding box center [256, 410] width 384 height 26
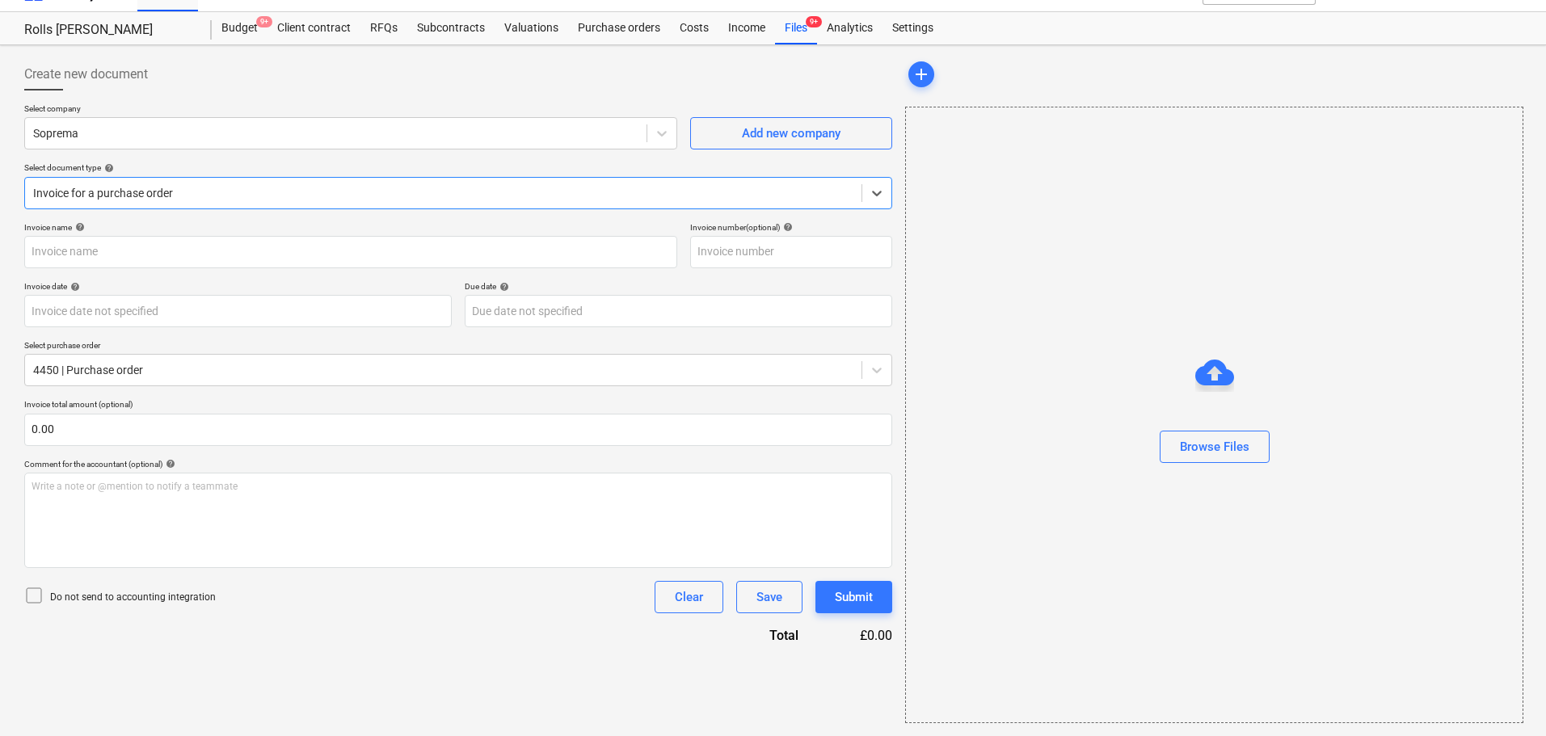
type input "CO000603"
type input "[DATE]"
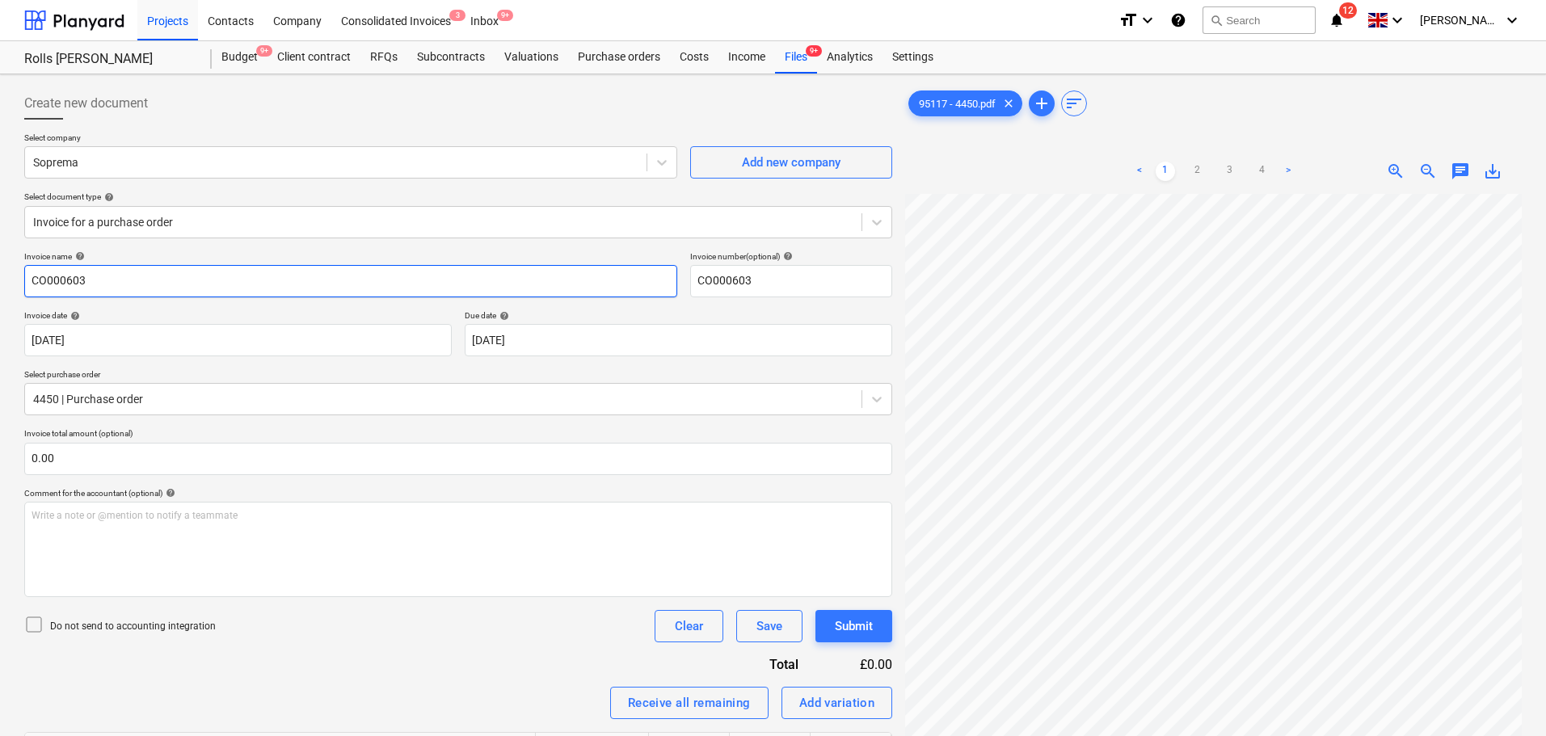
click at [204, 271] on input "CO000603" at bounding box center [350, 281] width 653 height 32
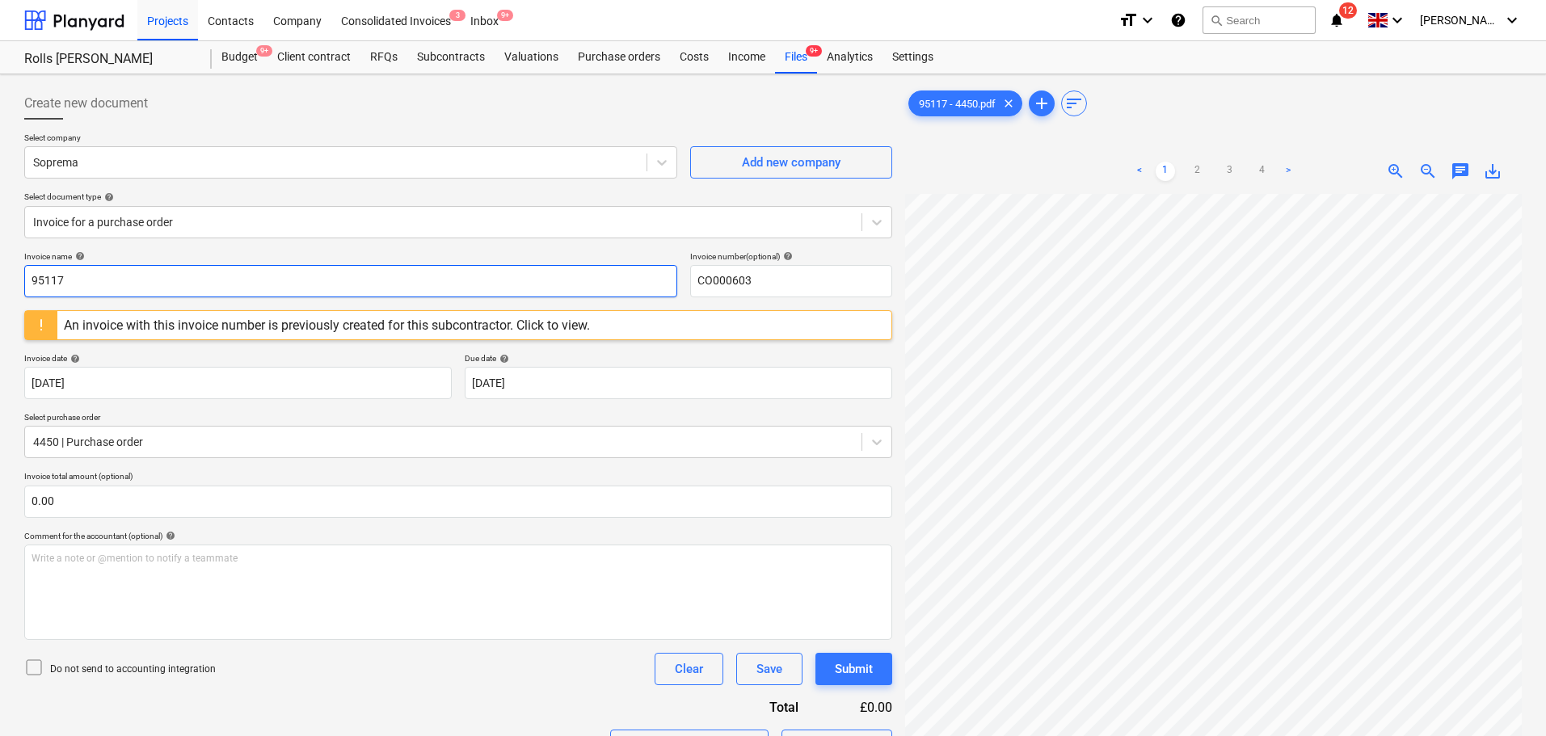
type input "95117"
paste input "95117"
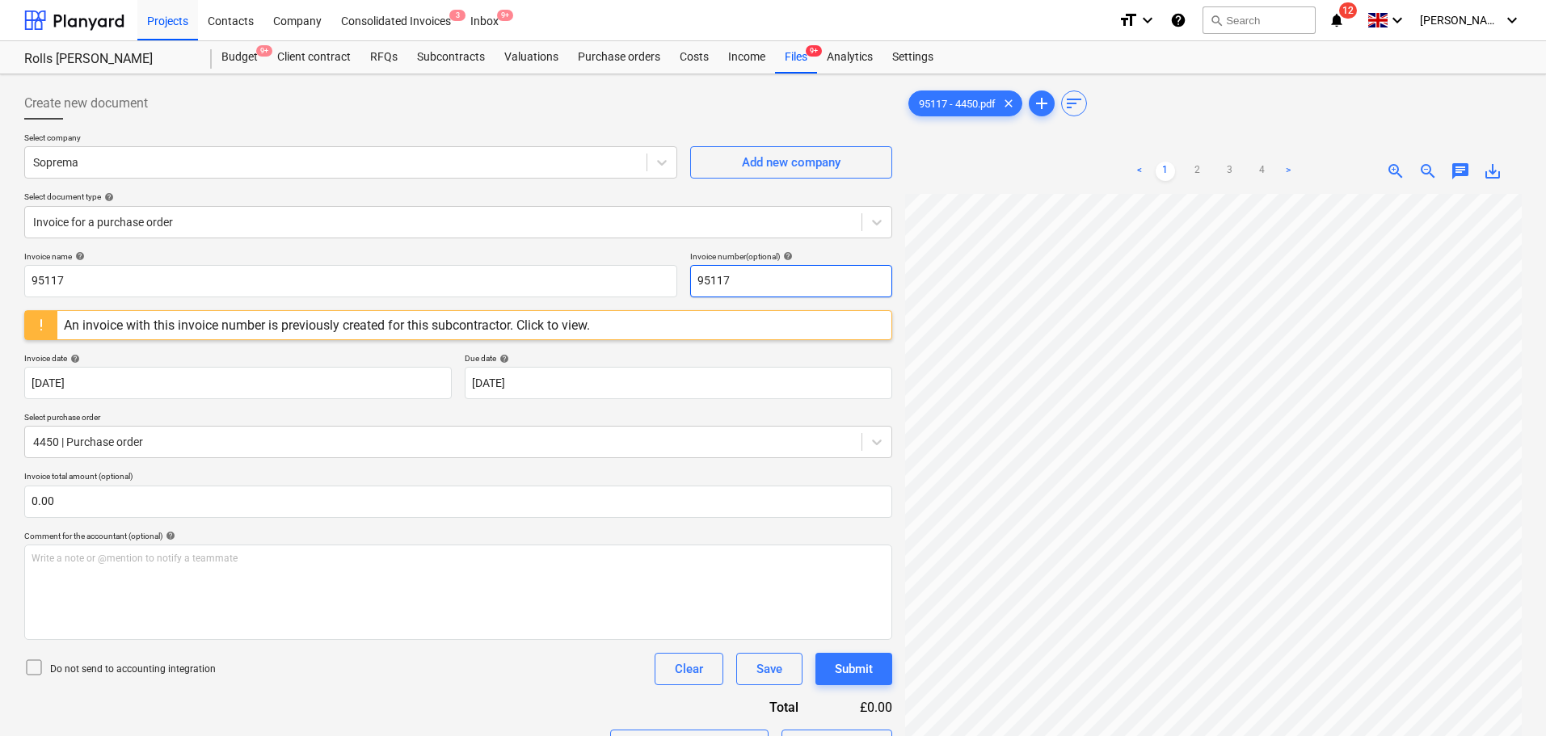
type input "95117"
click at [276, 125] on div at bounding box center [458, 126] width 868 height 13
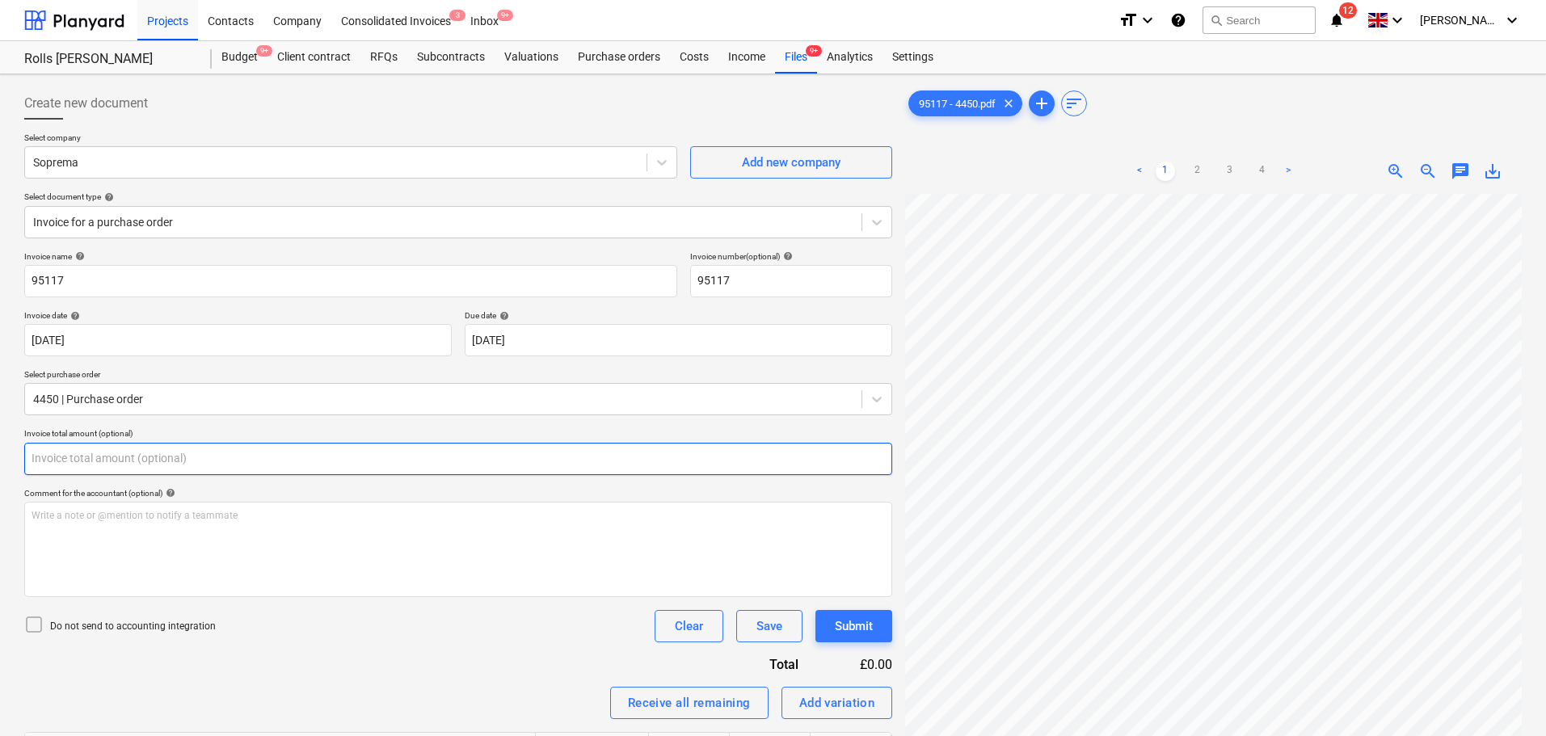
click at [216, 461] on input "text" at bounding box center [458, 459] width 868 height 32
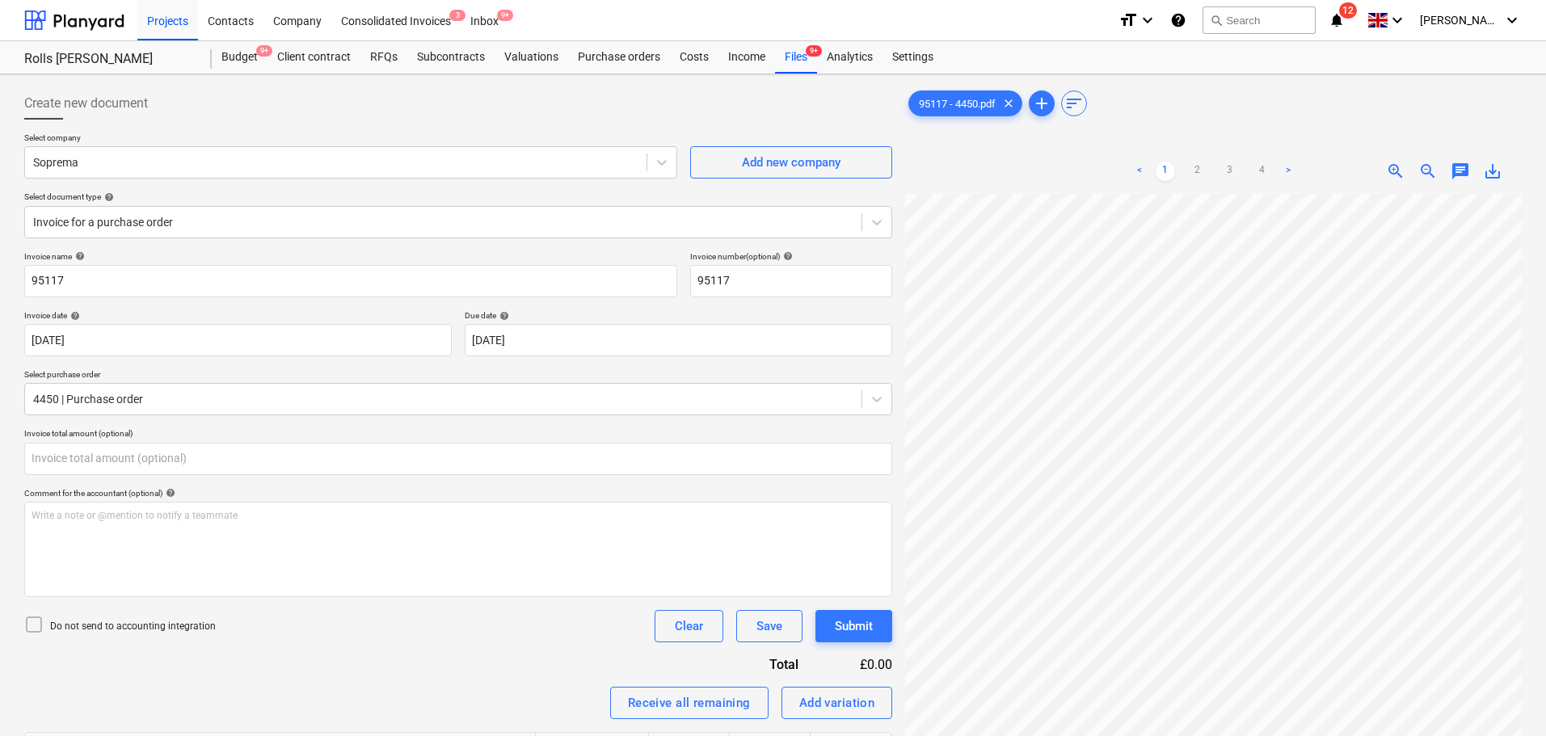
type input "0.00"
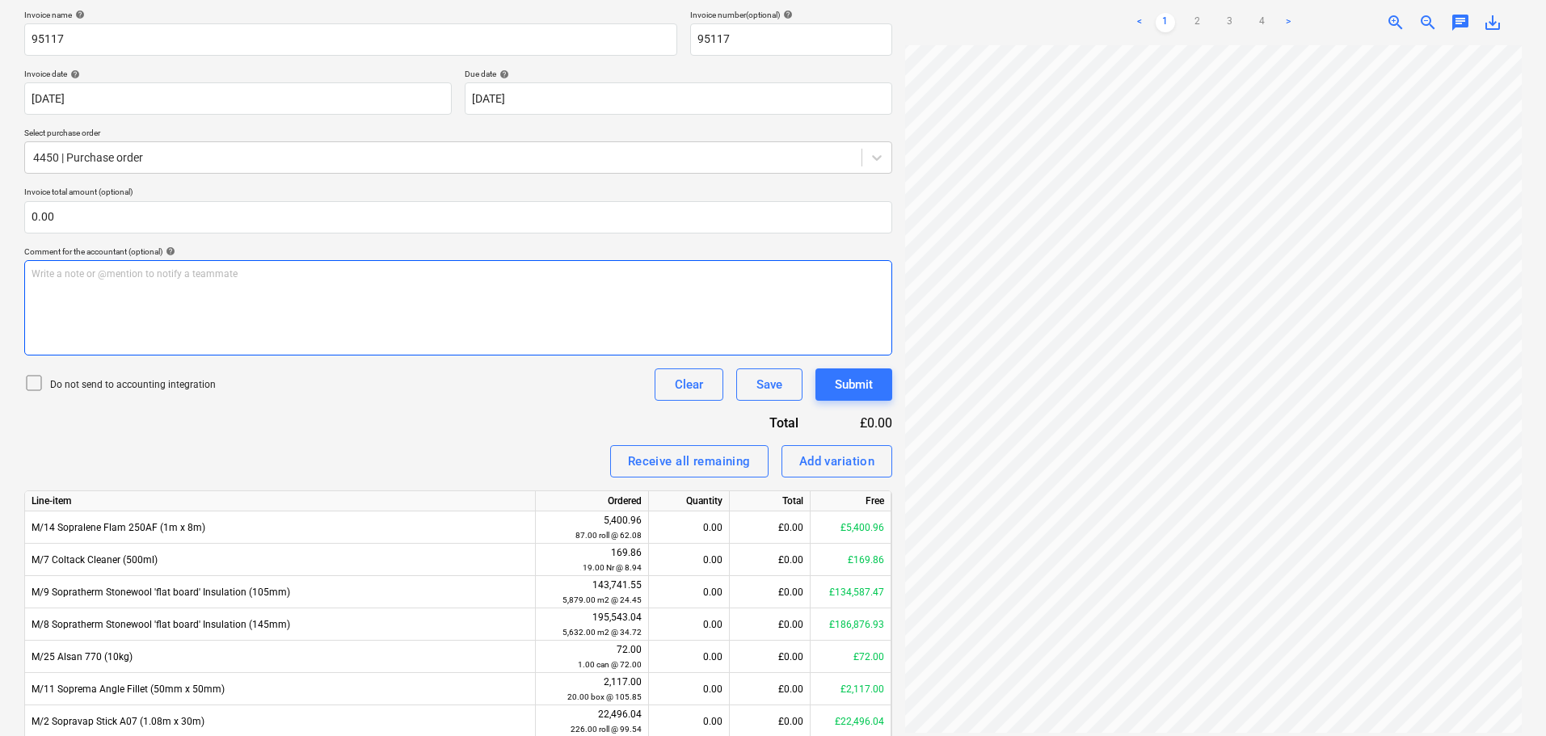
scroll to position [242, 0]
click at [498, 408] on div "Invoice name help 95117 Invoice number (optional) help 95117 Invoice date help …" at bounding box center [458, 464] width 868 height 910
click at [141, 384] on p "Do not send to accounting integration" at bounding box center [133, 384] width 166 height 14
click at [420, 381] on div "Do not send to accounting integration Clear Save Submit" at bounding box center [458, 384] width 868 height 32
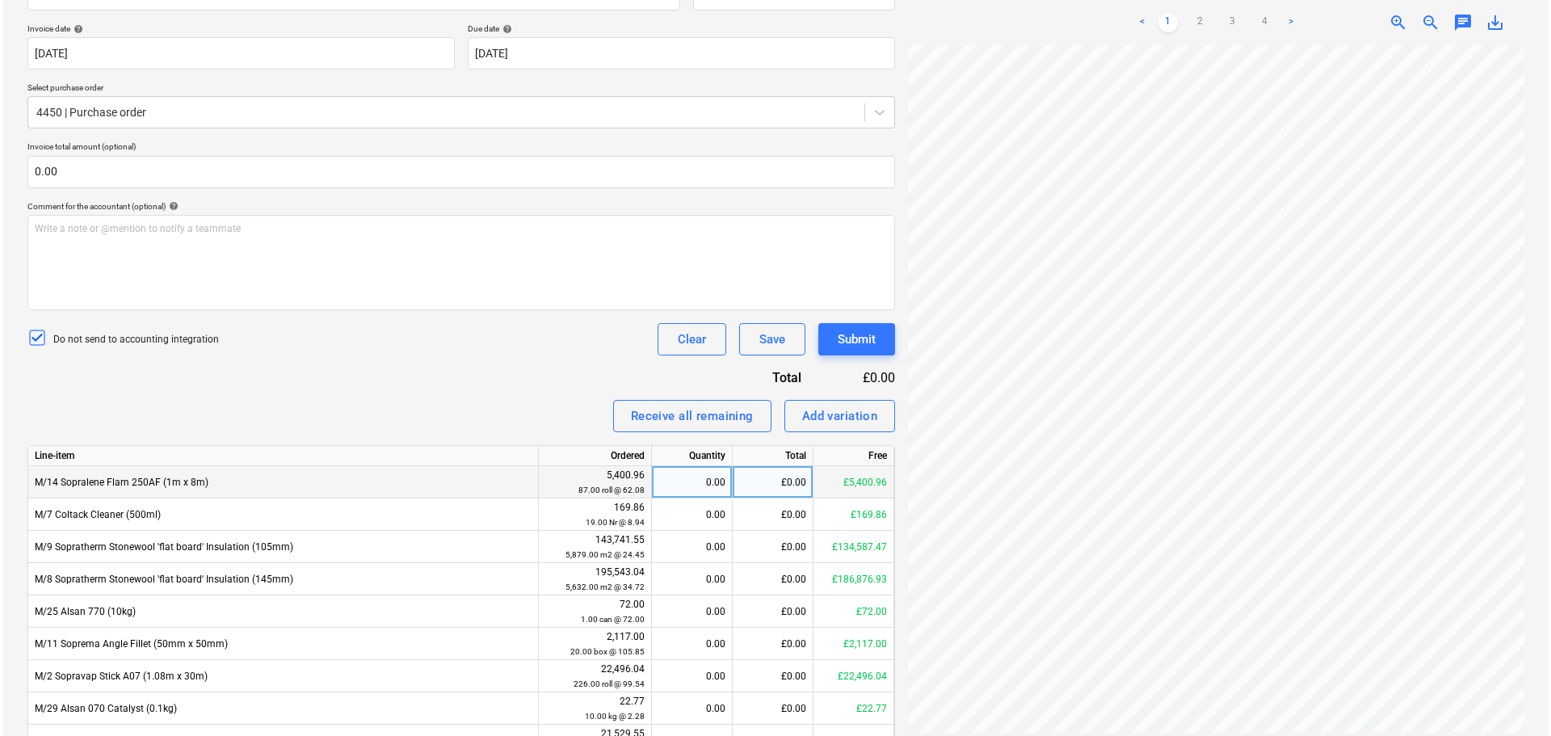
scroll to position [438, 0]
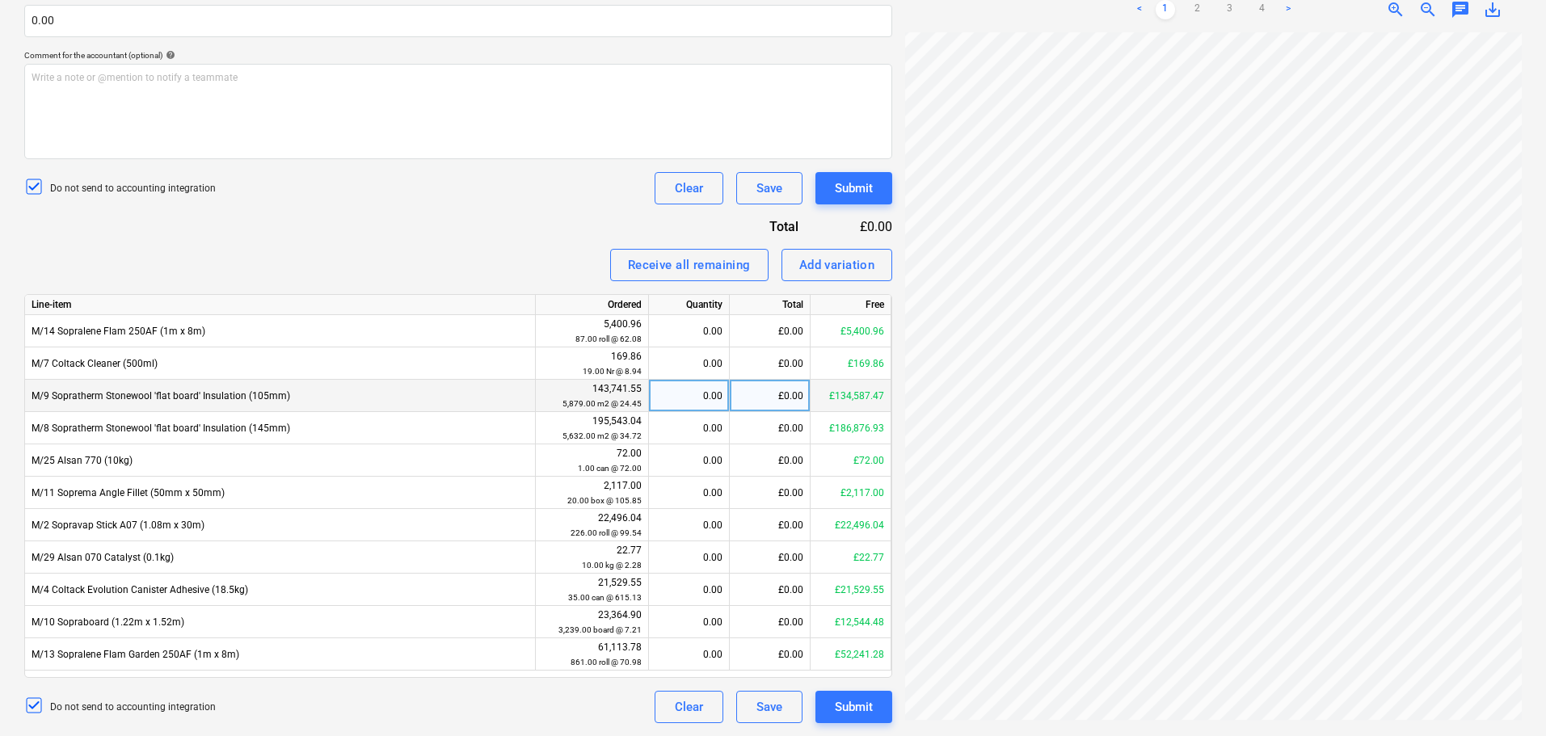
click at [699, 398] on div "0.00" at bounding box center [688, 396] width 67 height 32
type input "374.40"
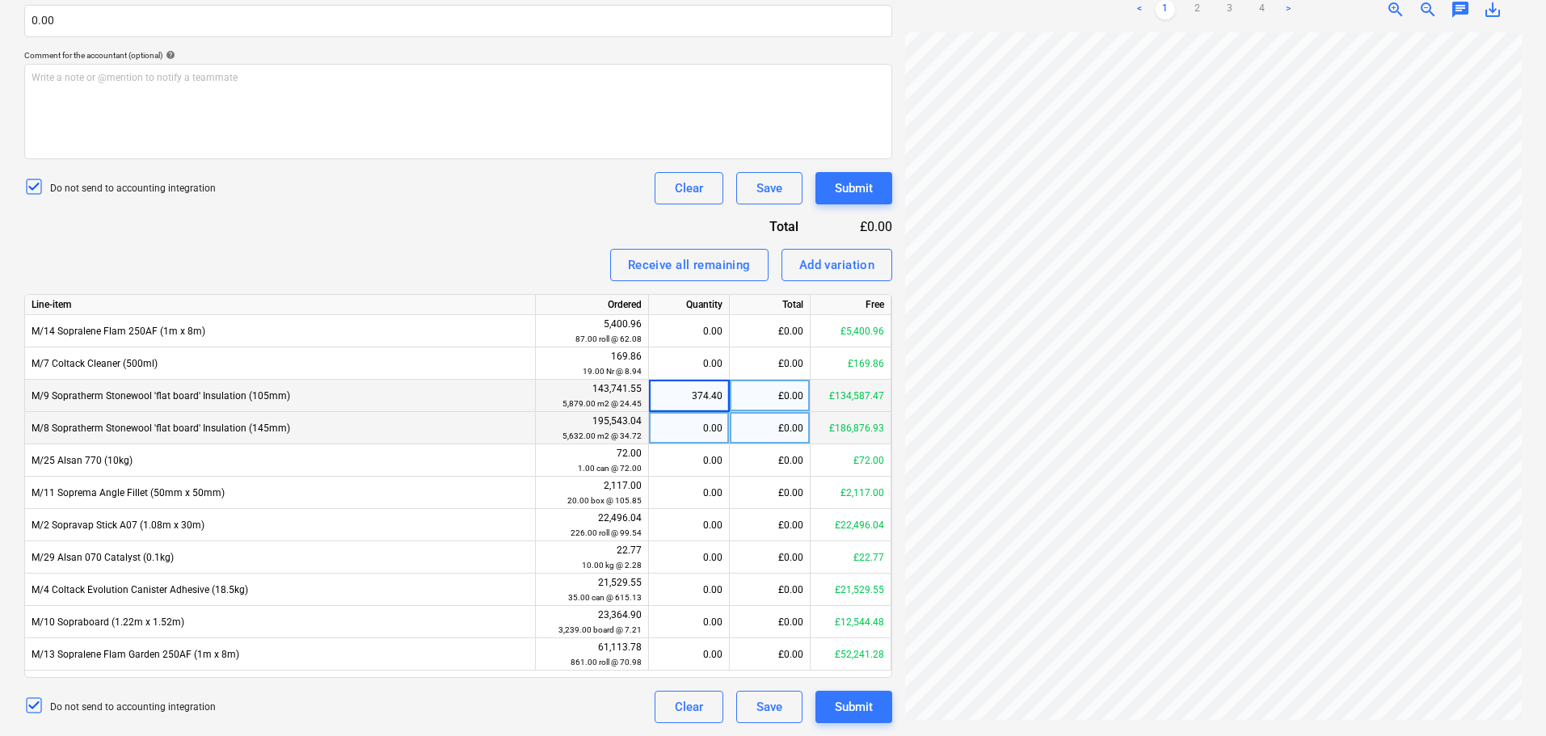
click at [693, 425] on div "0.00" at bounding box center [688, 428] width 67 height 32
type input "249.60"
click at [511, 248] on div "Invoice name help 95117 Invoice number (optional) help 95117 Invoice date help …" at bounding box center [458, 268] width 868 height 910
click at [1256, 13] on link "4" at bounding box center [1261, 9] width 19 height 19
click at [1237, 15] on link "3" at bounding box center [1229, 9] width 19 height 19
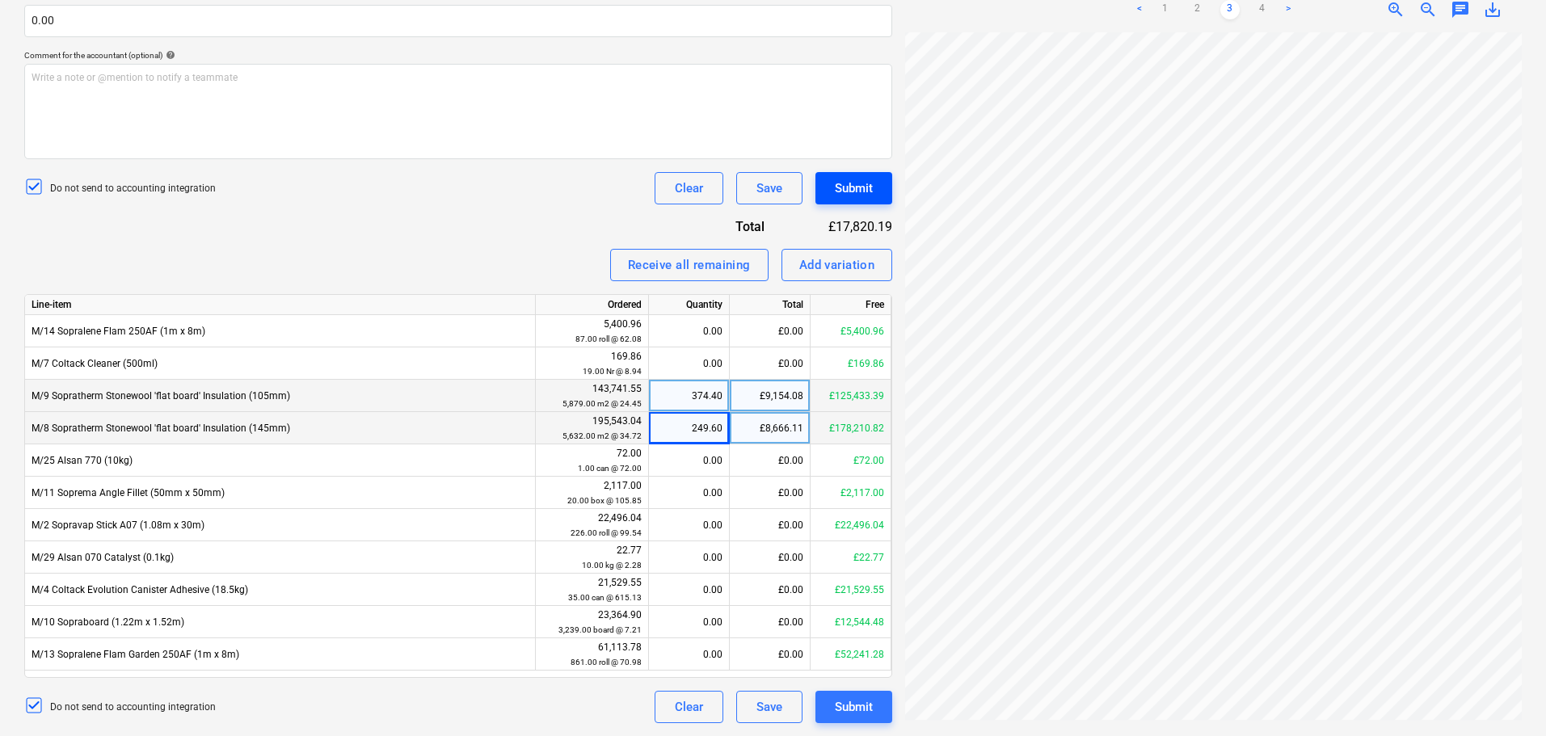
click at [861, 202] on button "Submit" at bounding box center [853, 188] width 77 height 32
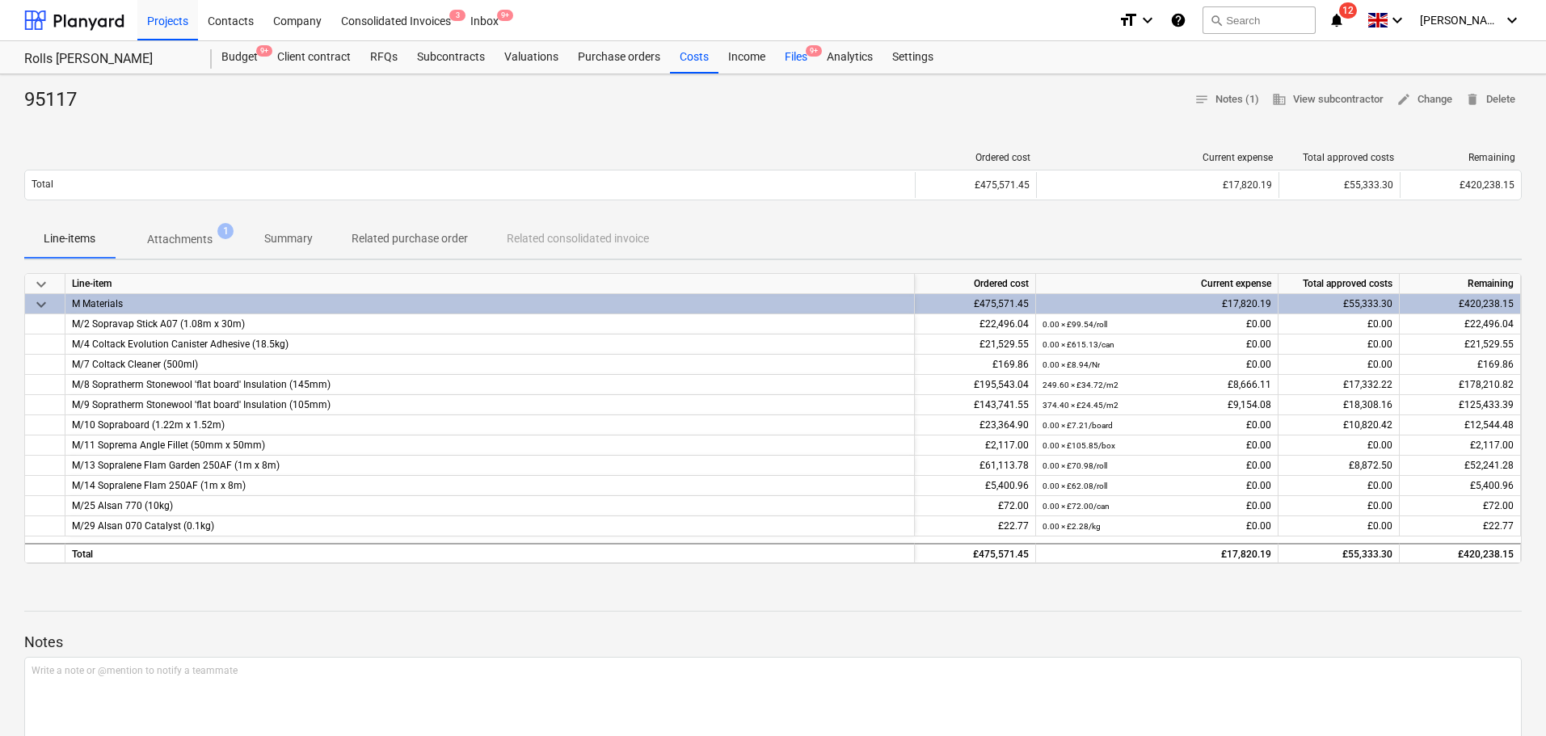
click at [811, 54] on span "9+" at bounding box center [814, 50] width 16 height 11
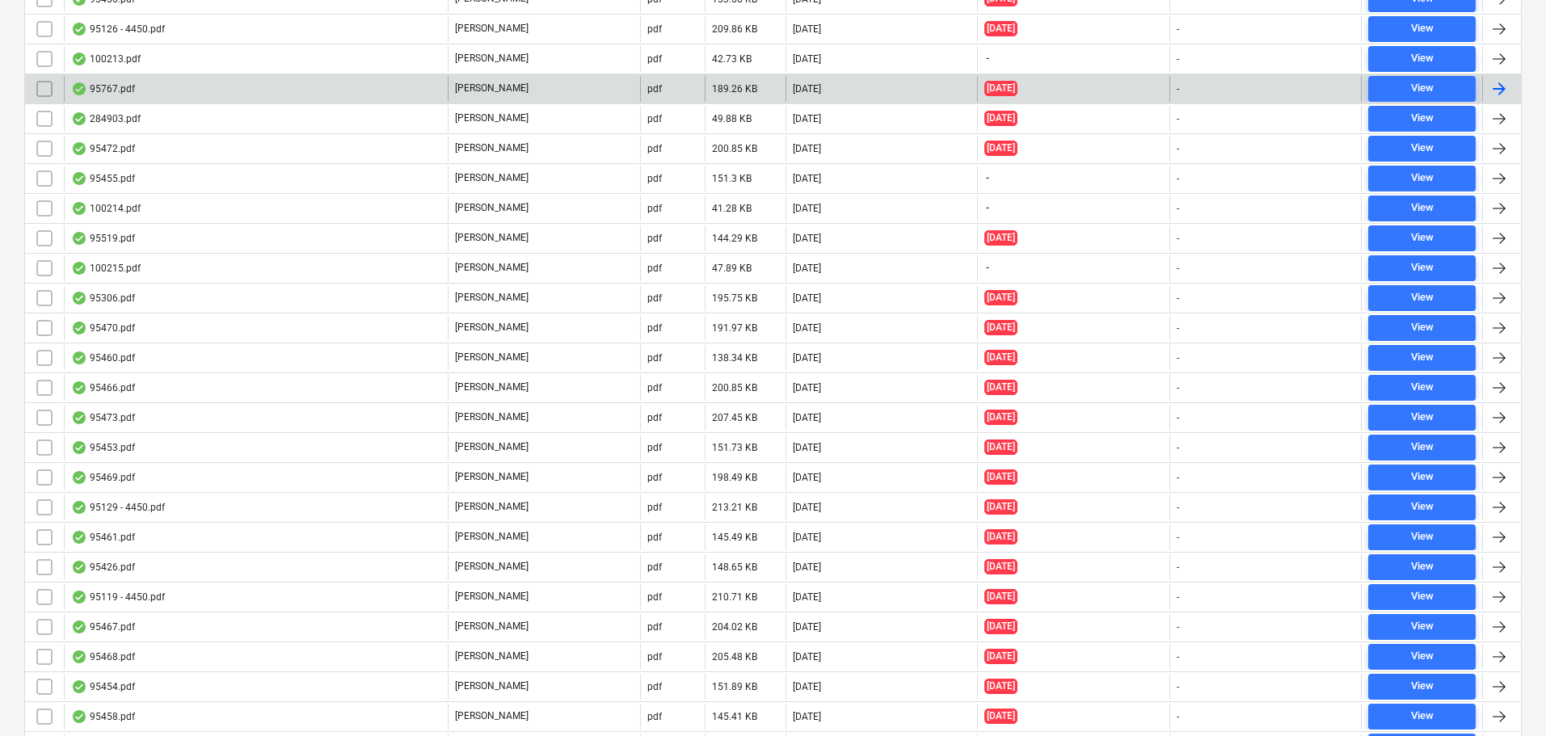
scroll to position [4201, 0]
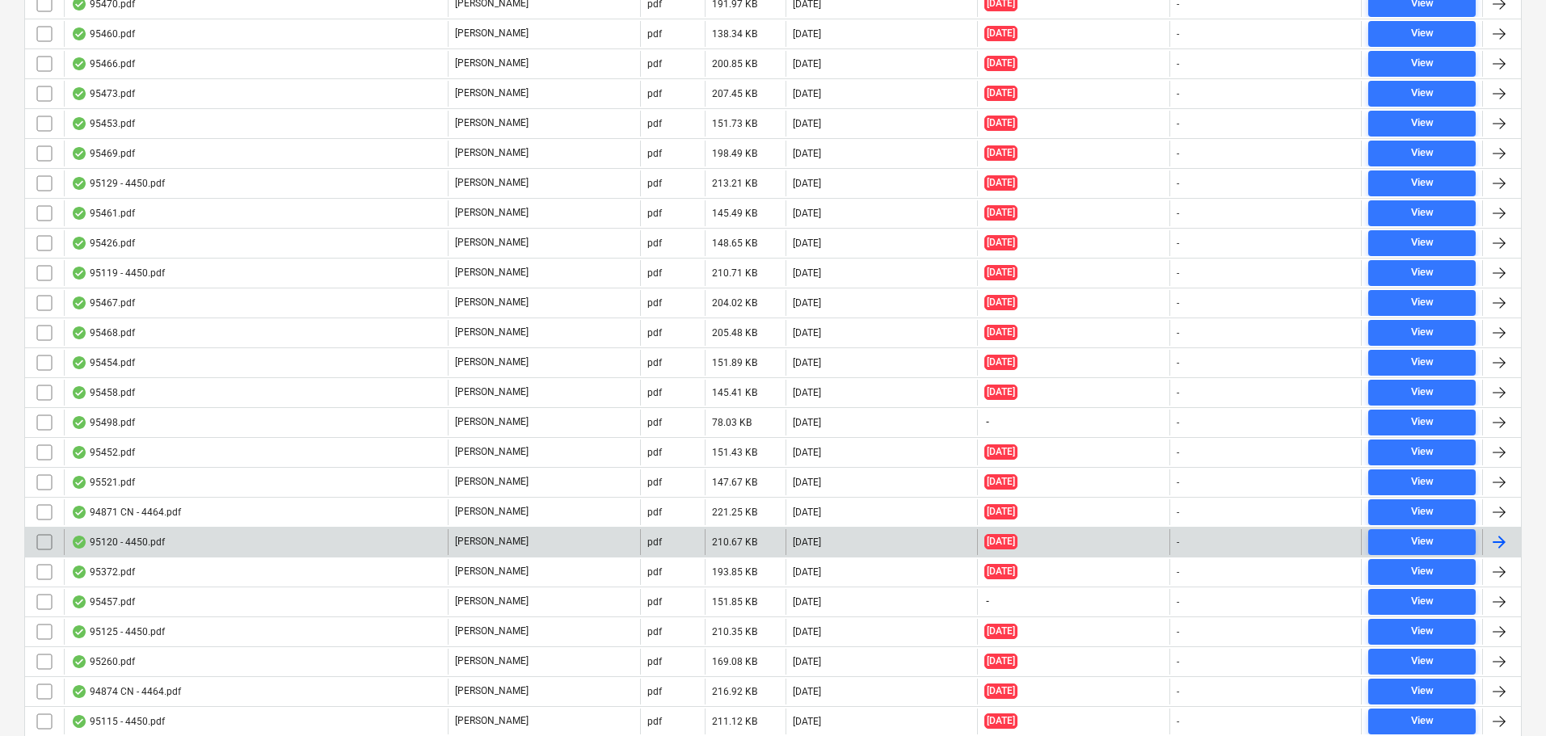
click at [214, 547] on div "95120 - 4450.pdf" at bounding box center [256, 542] width 384 height 26
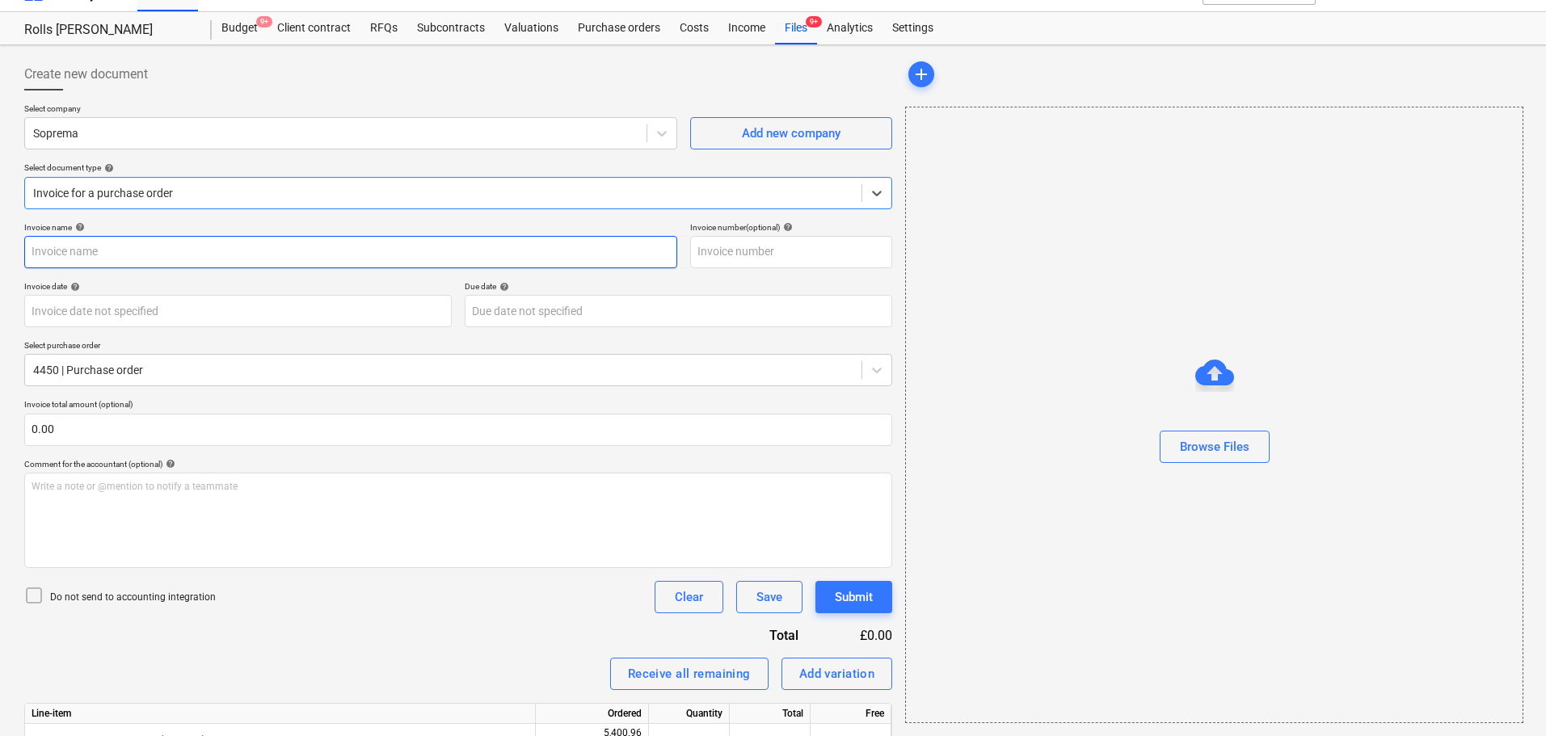
type input "95120 - 4450.pdf"
type input "[DATE]"
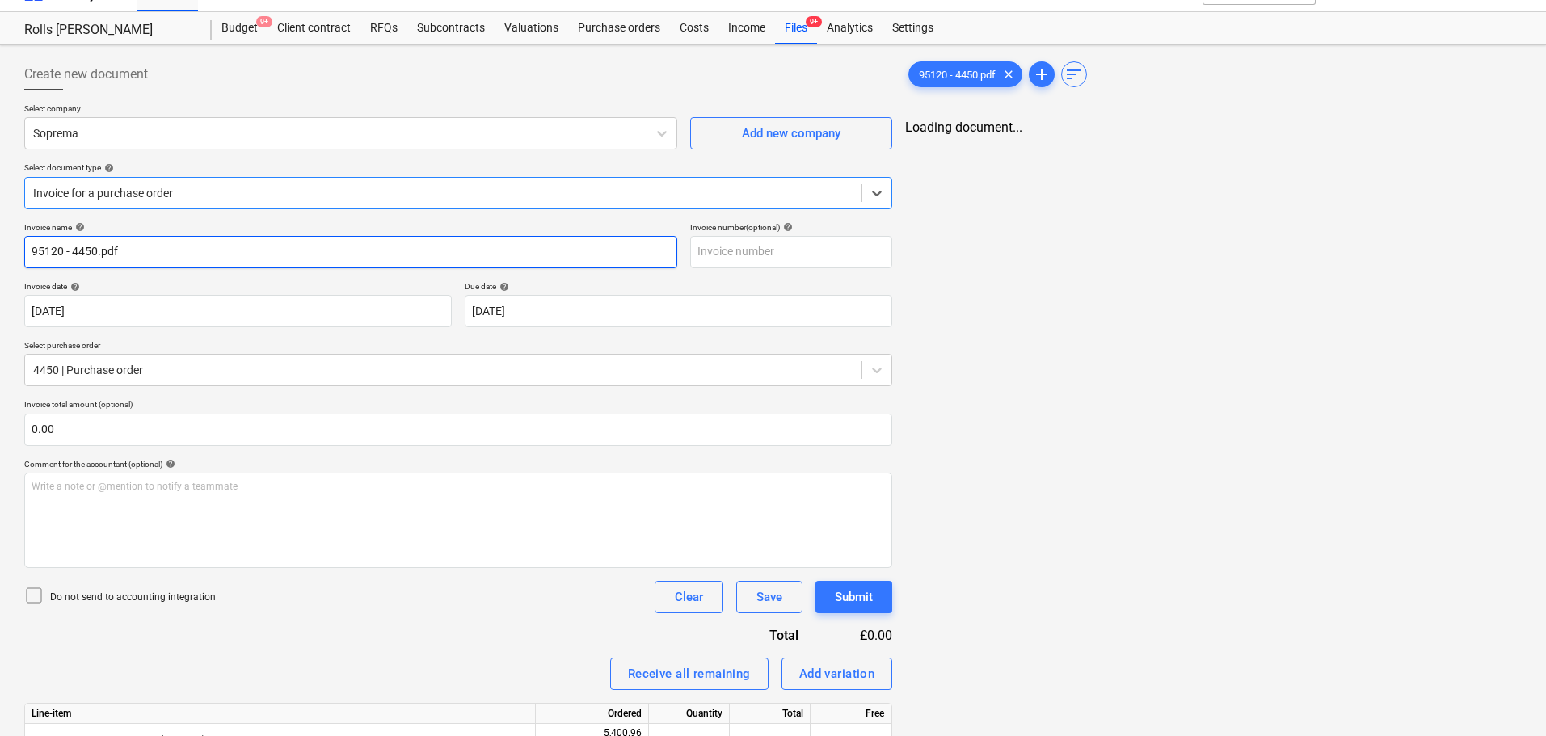
click at [203, 255] on input "95120 - 4450.pdf" at bounding box center [350, 252] width 653 height 32
type input "95120"
paste input "95120"
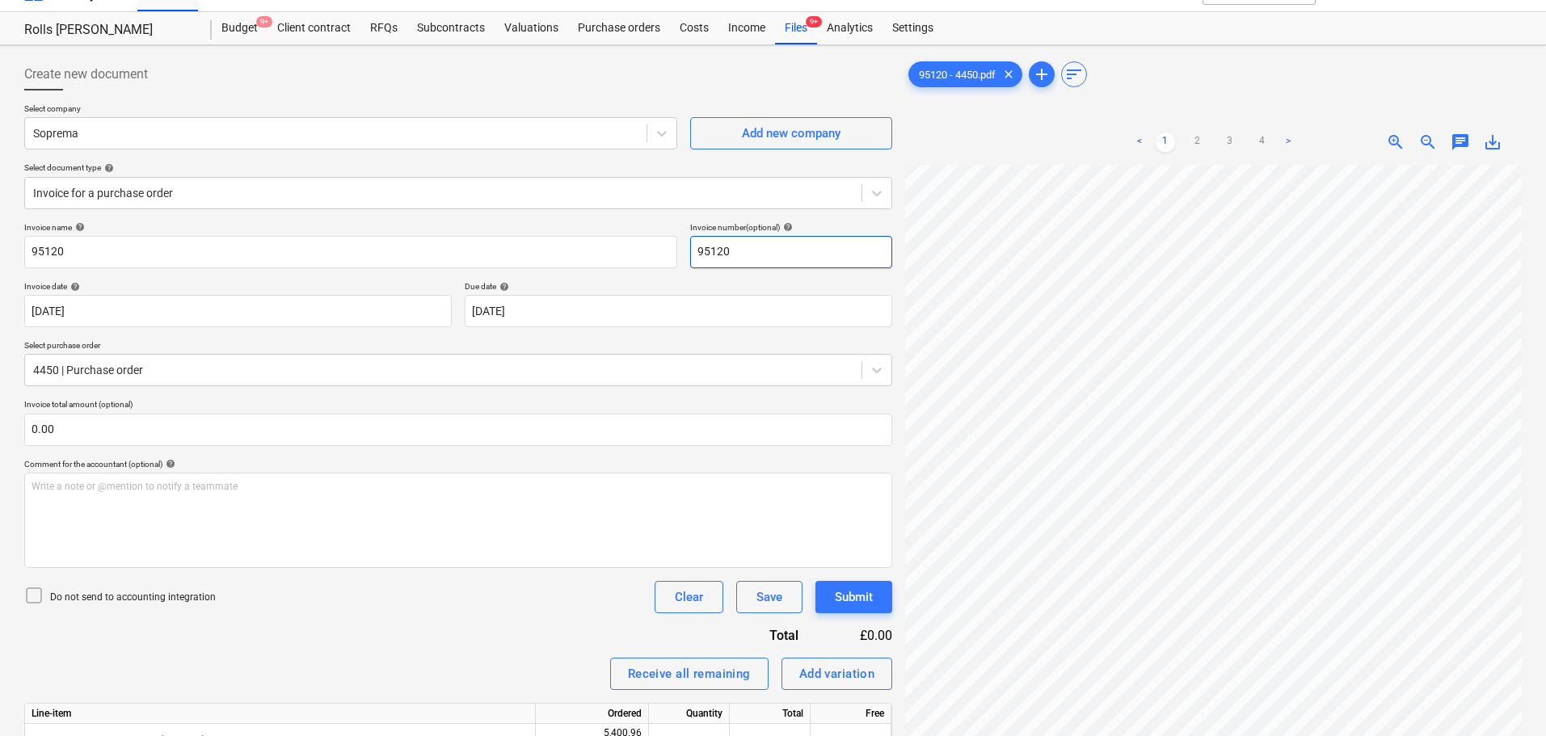
type input "95120"
click at [153, 411] on p "Invoice total amount (optional)" at bounding box center [458, 406] width 868 height 14
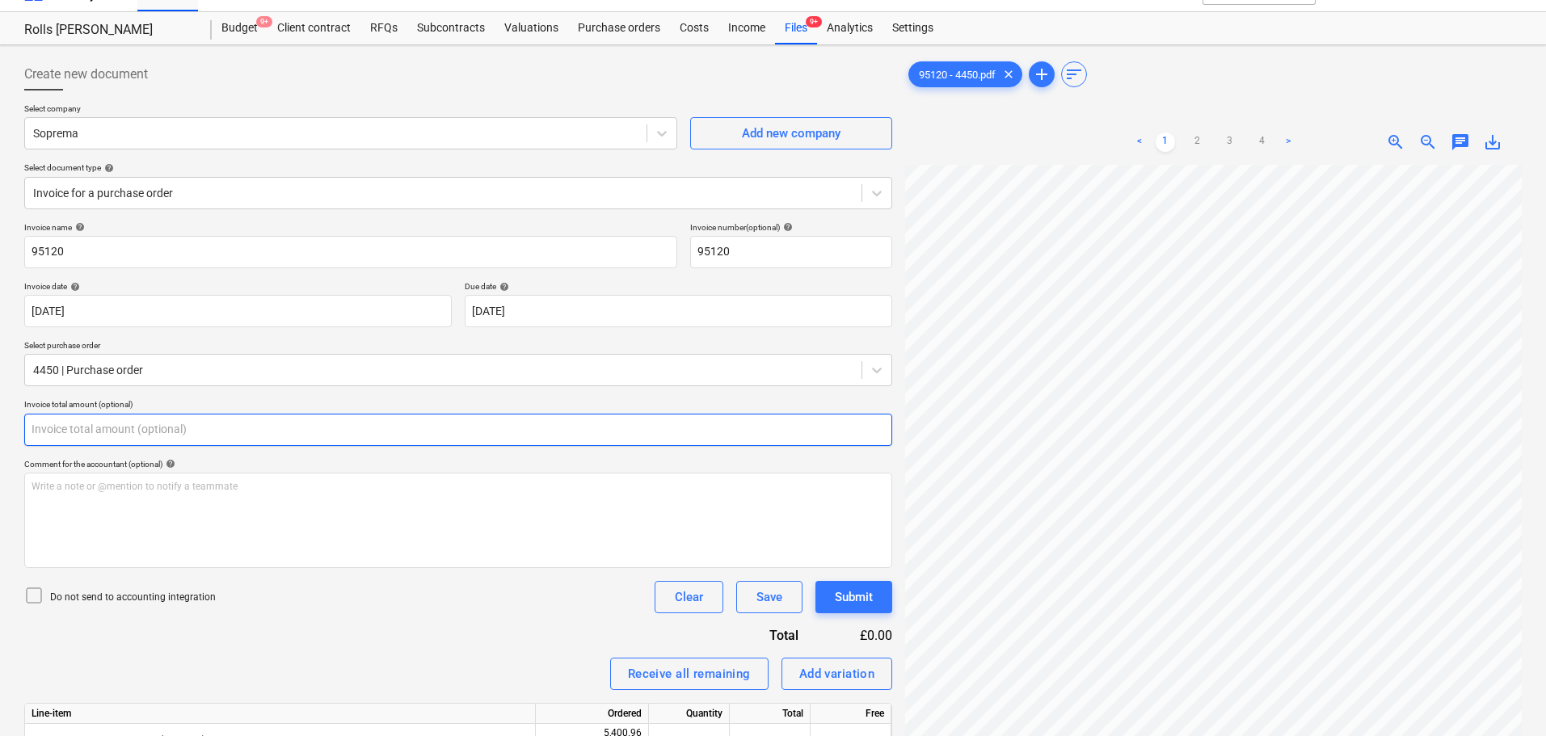
click at [326, 428] on input "text" at bounding box center [458, 430] width 868 height 32
type input "0.00"
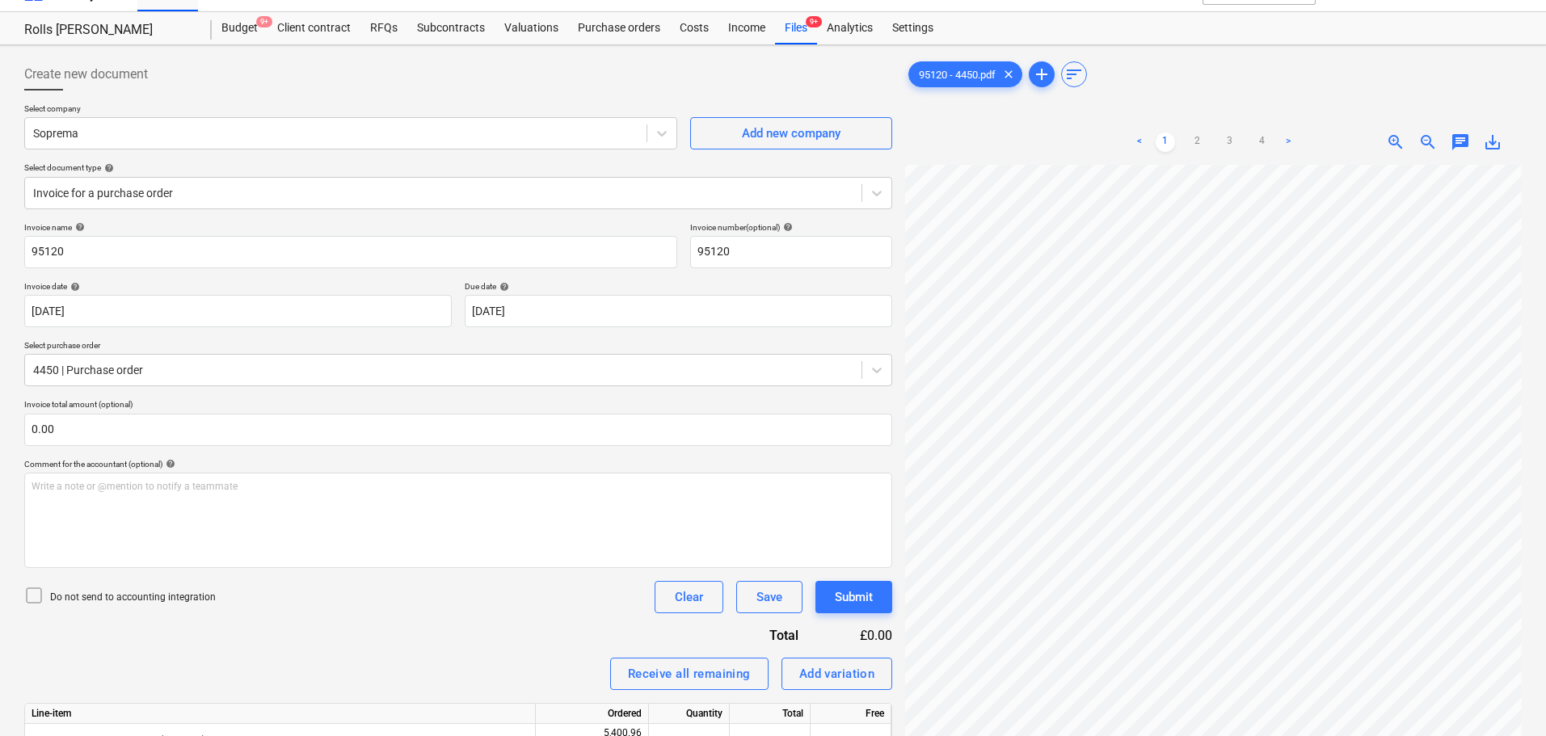
click at [189, 591] on p "Do not send to accounting integration" at bounding box center [133, 598] width 166 height 14
click at [331, 604] on div "Do not send to accounting integration Clear Save Submit" at bounding box center [458, 597] width 868 height 32
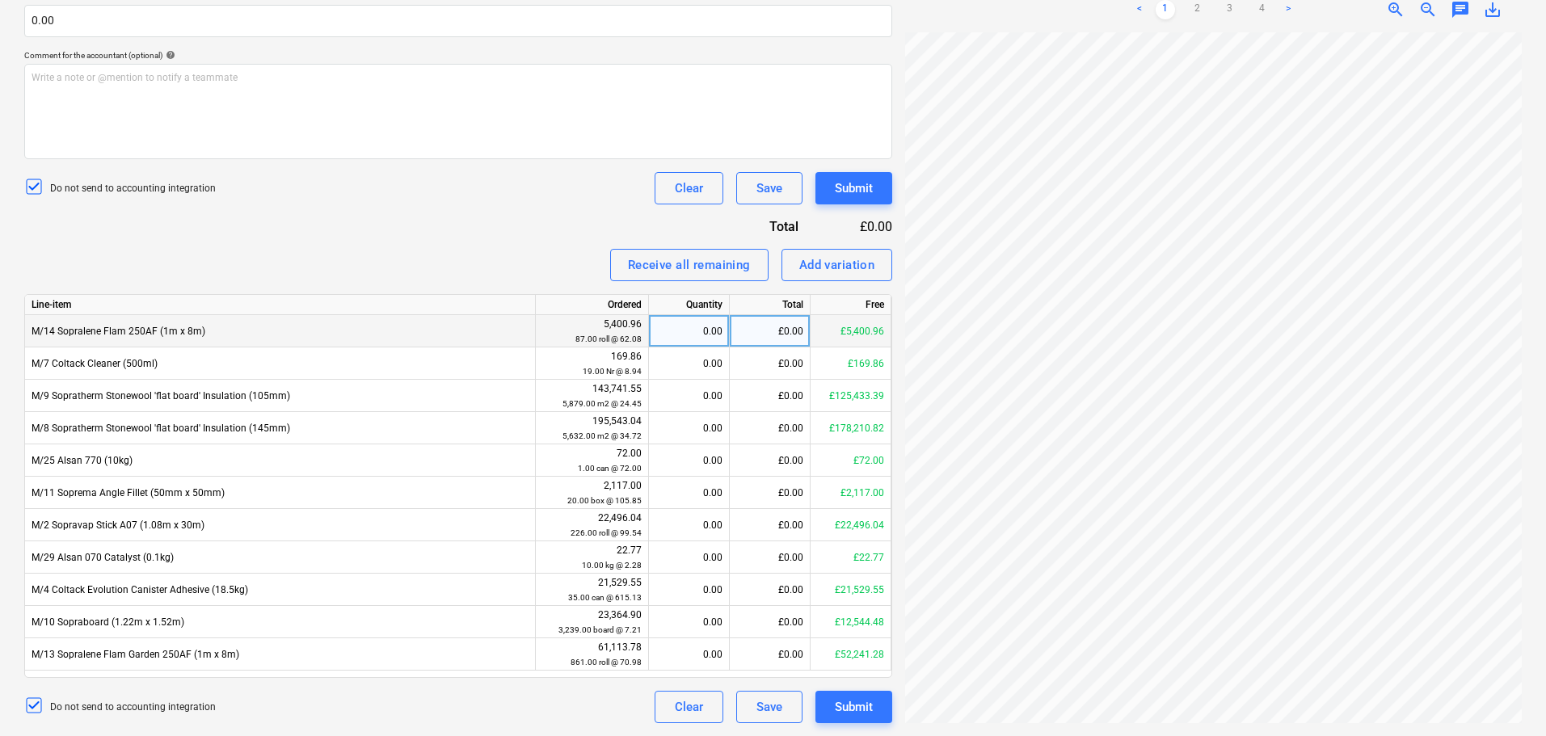
scroll to position [258, 71]
click at [370, 216] on div "Invoice name help 95120 Invoice number (optional) help 95120 Invoice date help …" at bounding box center [458, 268] width 868 height 910
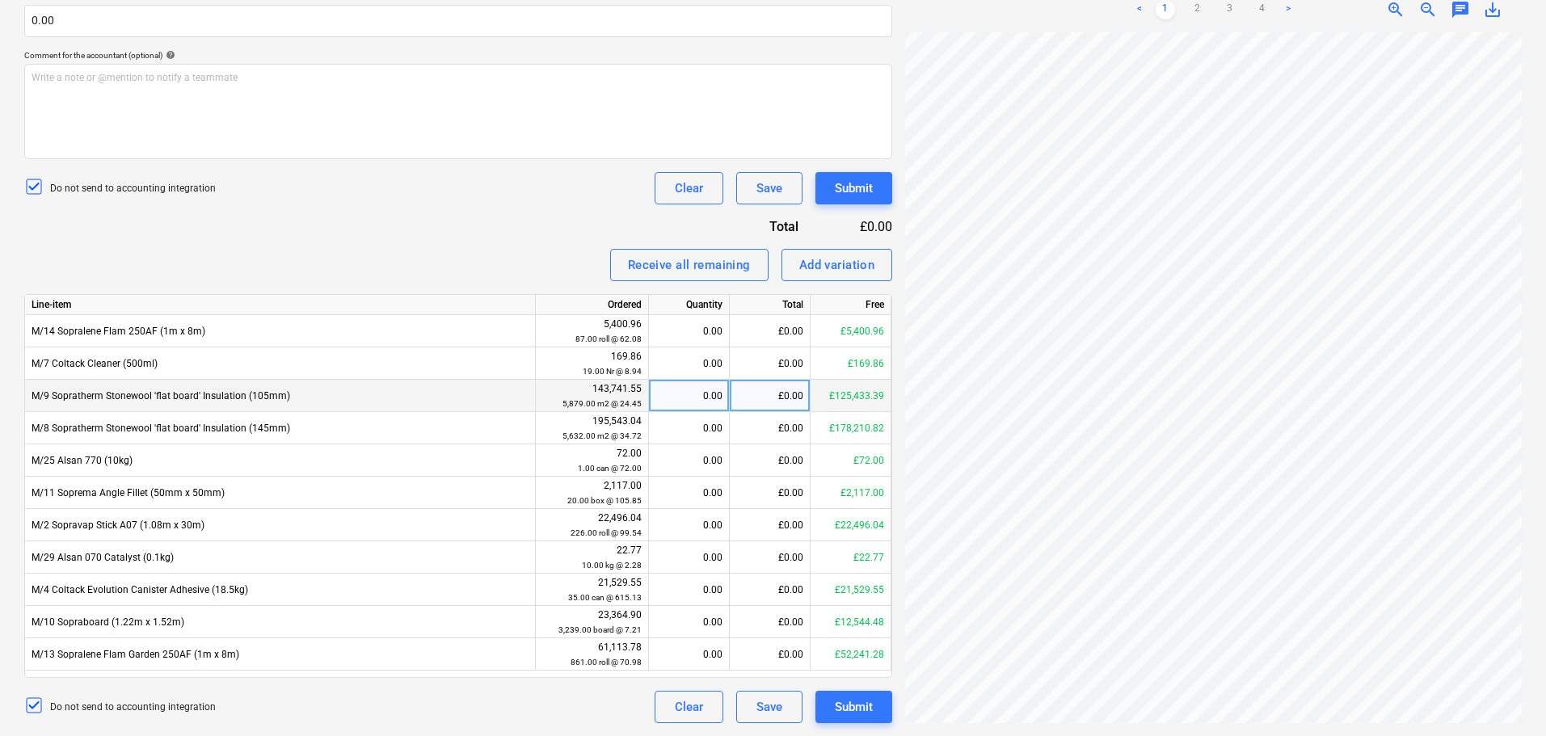
click at [701, 394] on div "0.00" at bounding box center [688, 396] width 67 height 32
type input "374.40"
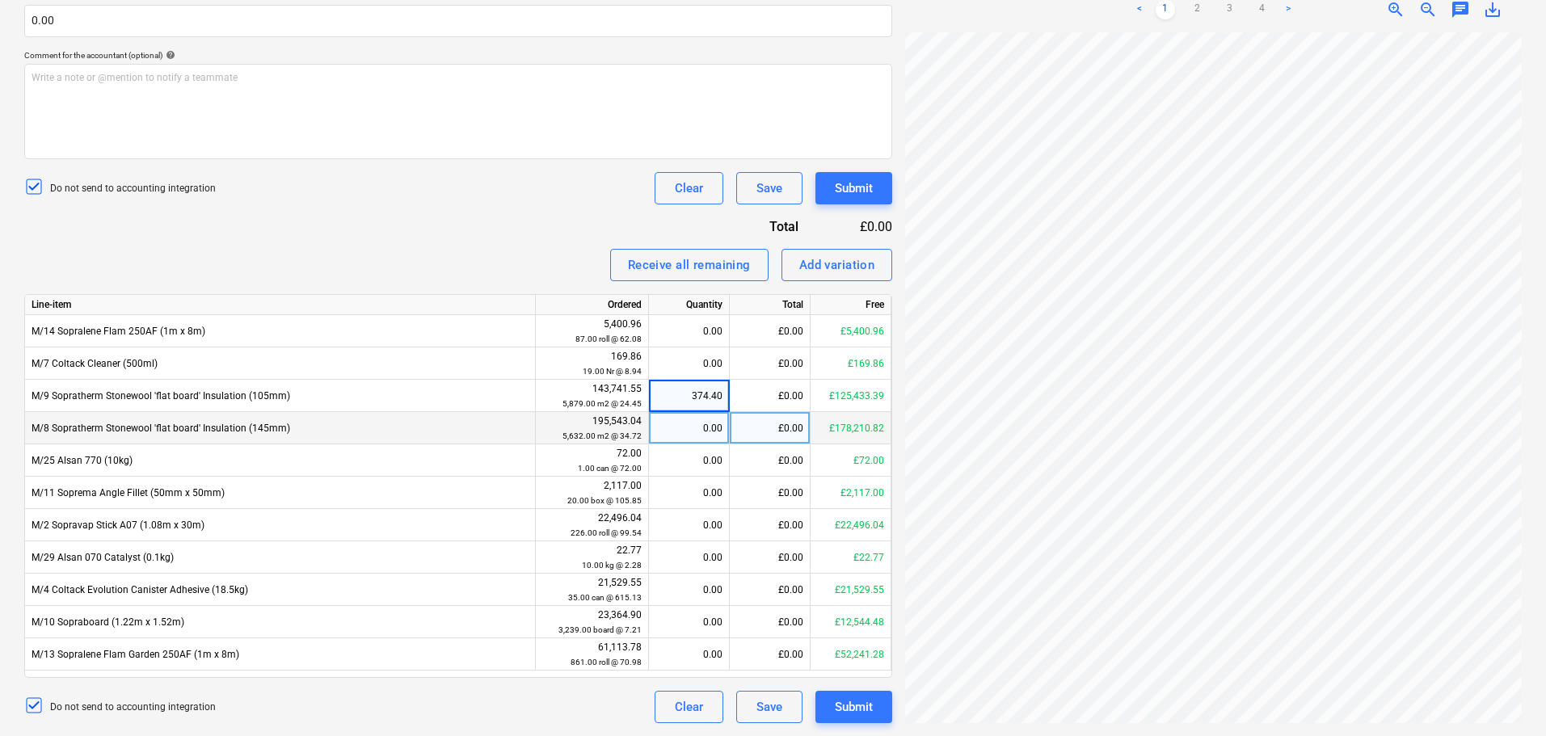
click at [700, 419] on div "0.00" at bounding box center [688, 428] width 67 height 32
type input "249.60"
click at [591, 207] on div "Invoice name help 95120 Invoice number (optional) help 95120 Invoice date help …" at bounding box center [458, 268] width 868 height 910
click at [1232, 19] on link "3" at bounding box center [1229, 9] width 19 height 19
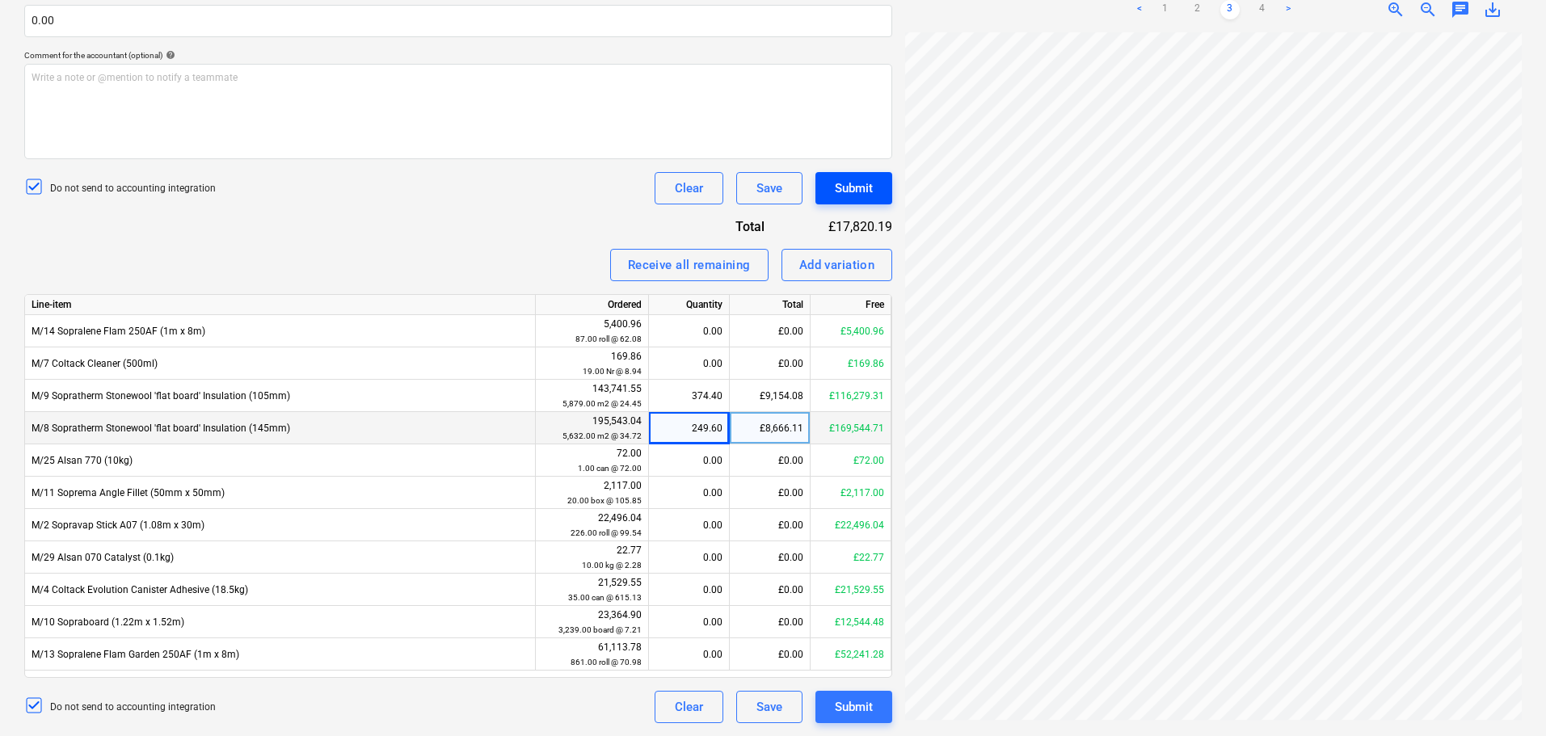
click at [848, 190] on div "Submit" at bounding box center [854, 188] width 38 height 21
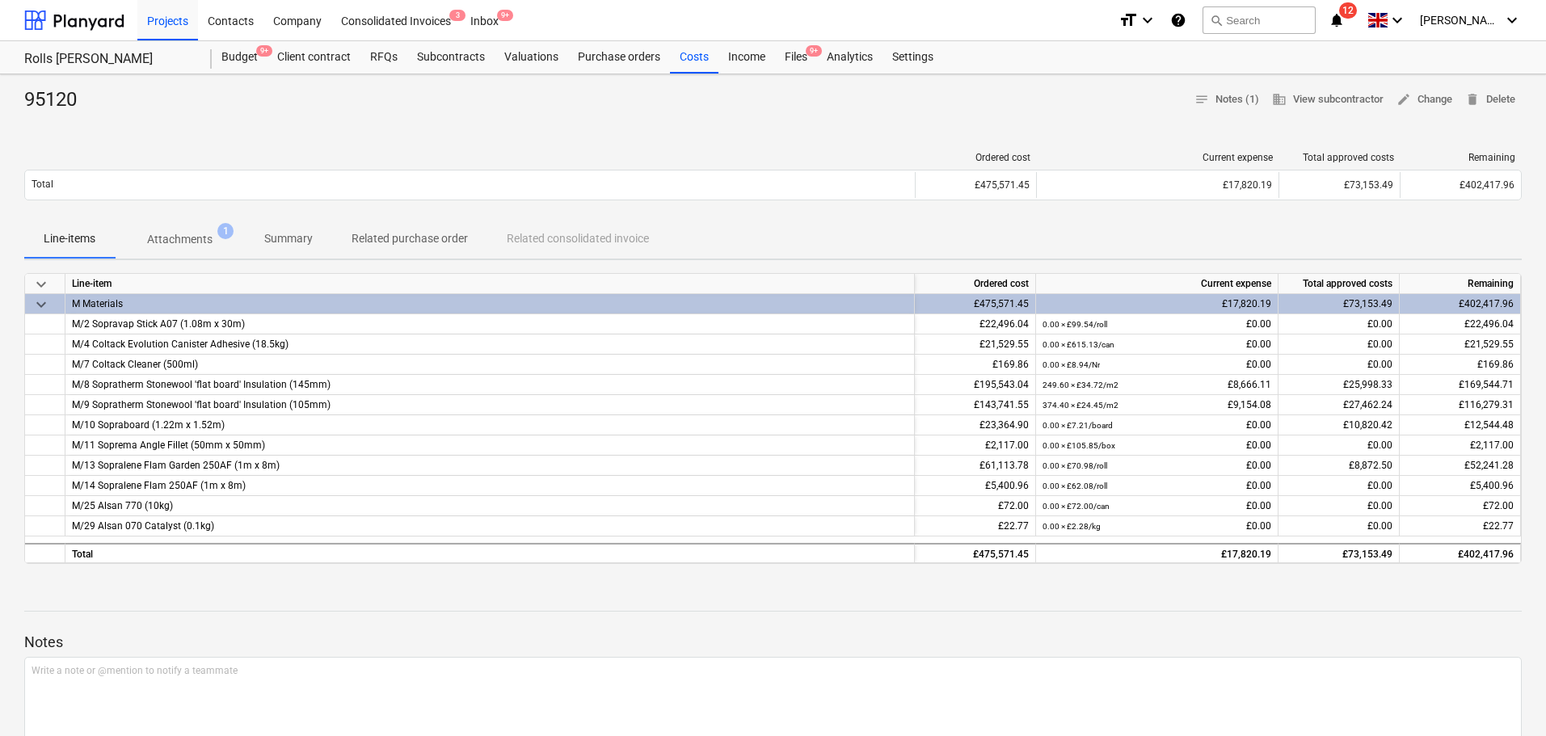
drag, startPoint x: 783, startPoint y: 51, endPoint x: 784, endPoint y: 15, distance: 36.4
click at [783, 51] on div "Files 9+" at bounding box center [796, 57] width 42 height 32
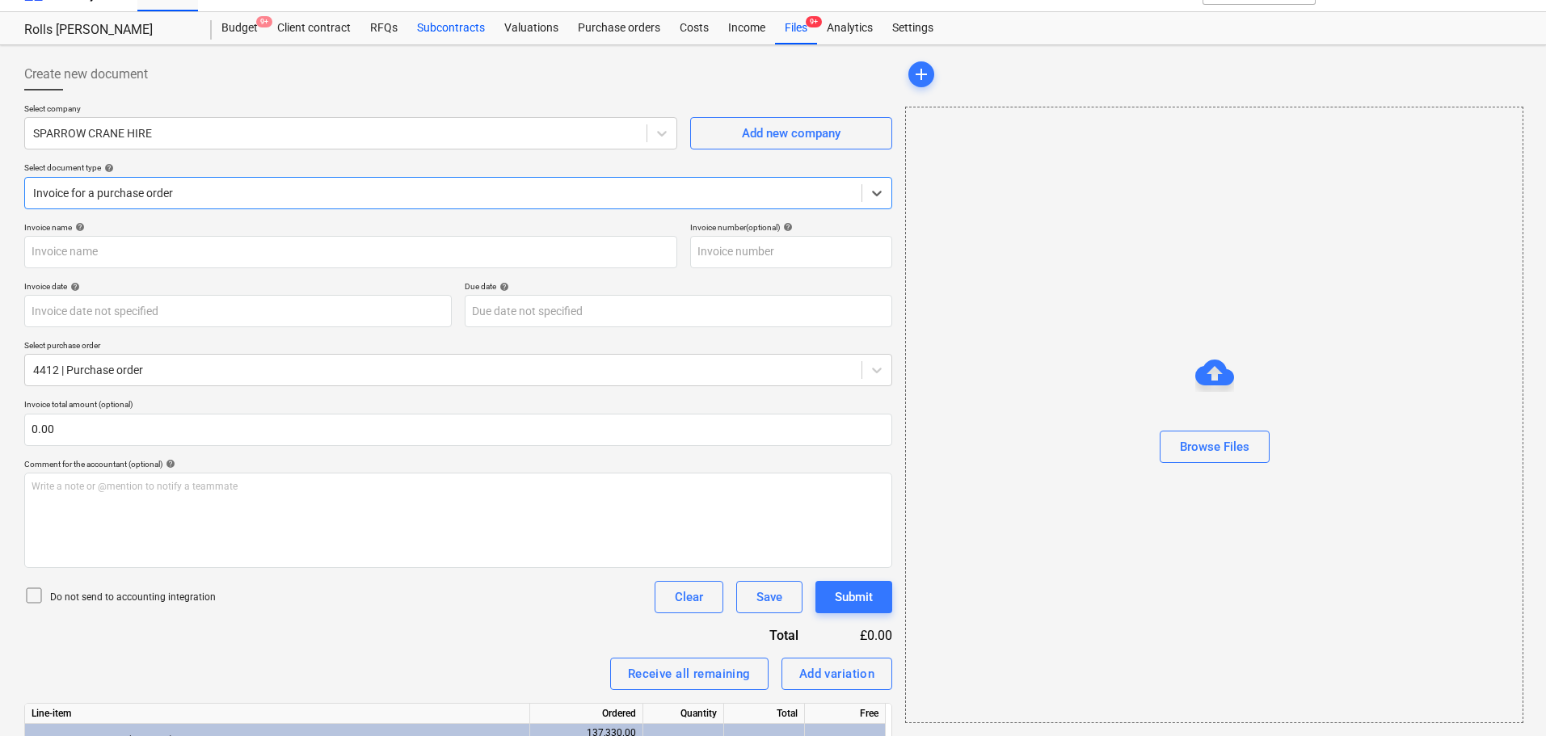
type input "183810"
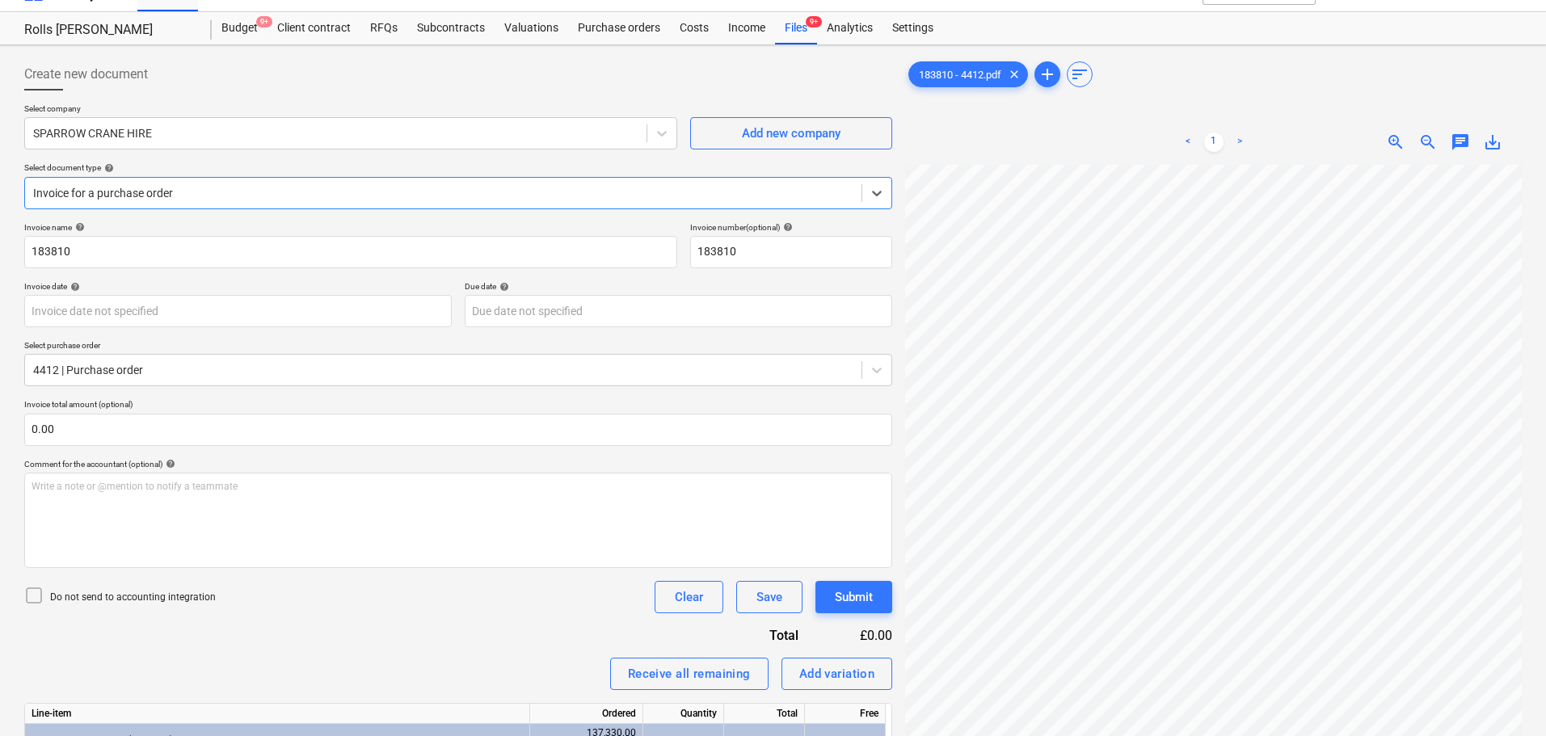
click at [278, 111] on p "Select company" at bounding box center [350, 110] width 653 height 14
click at [778, 25] on div "Files 9+" at bounding box center [796, 28] width 42 height 32
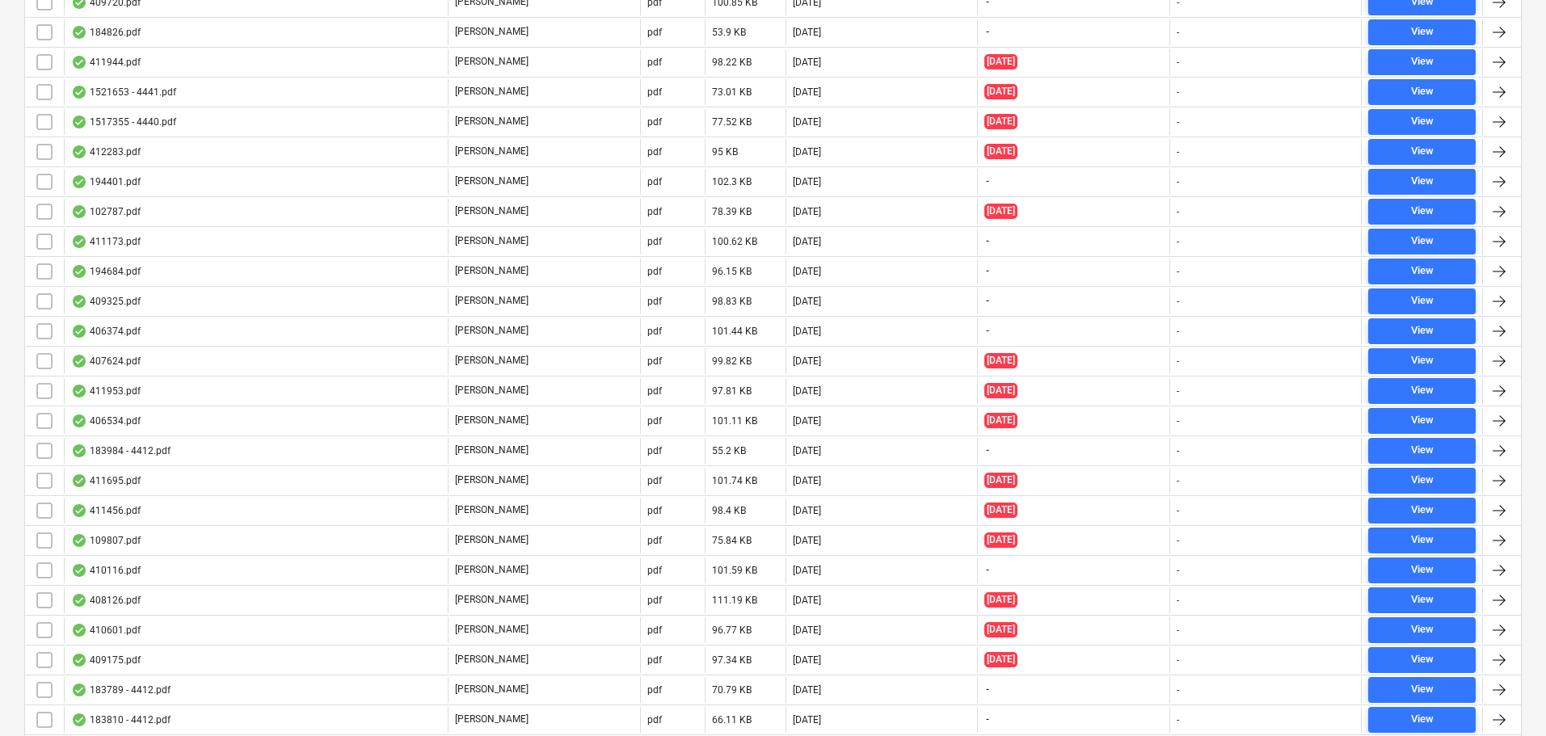
scroll to position [5606, 0]
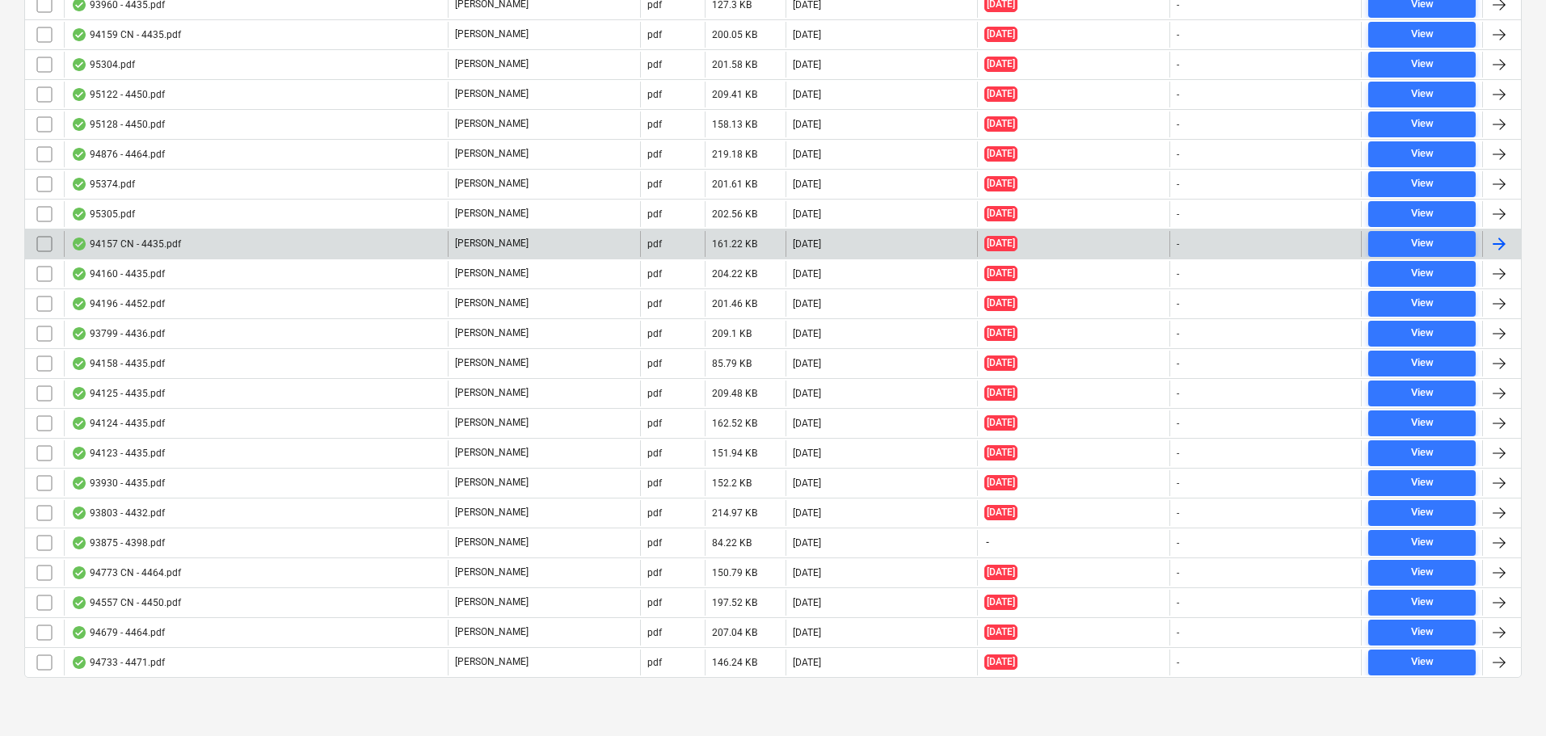
click at [186, 244] on div "94157 CN - 4435.pdf" at bounding box center [256, 244] width 384 height 26
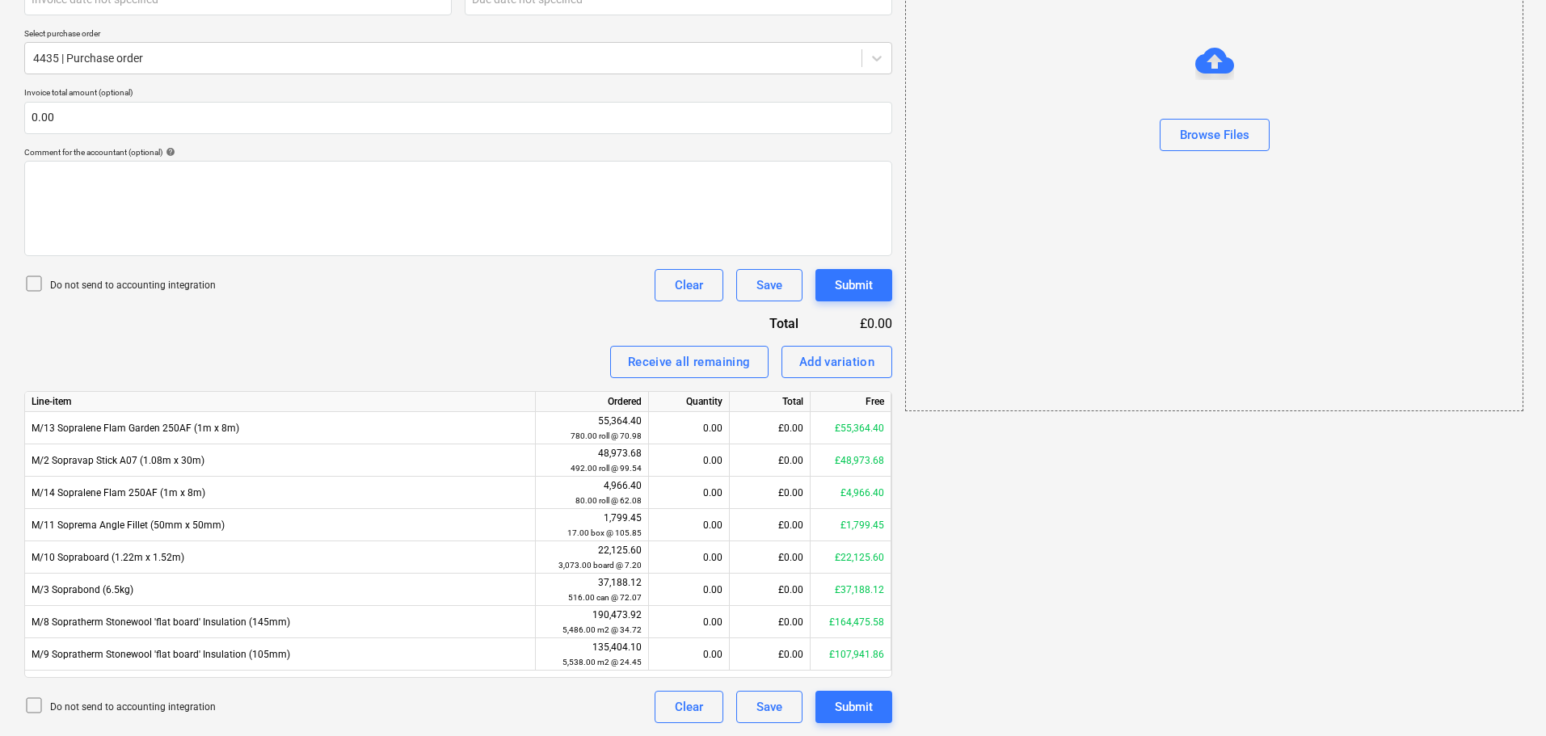
scroll to position [29, 0]
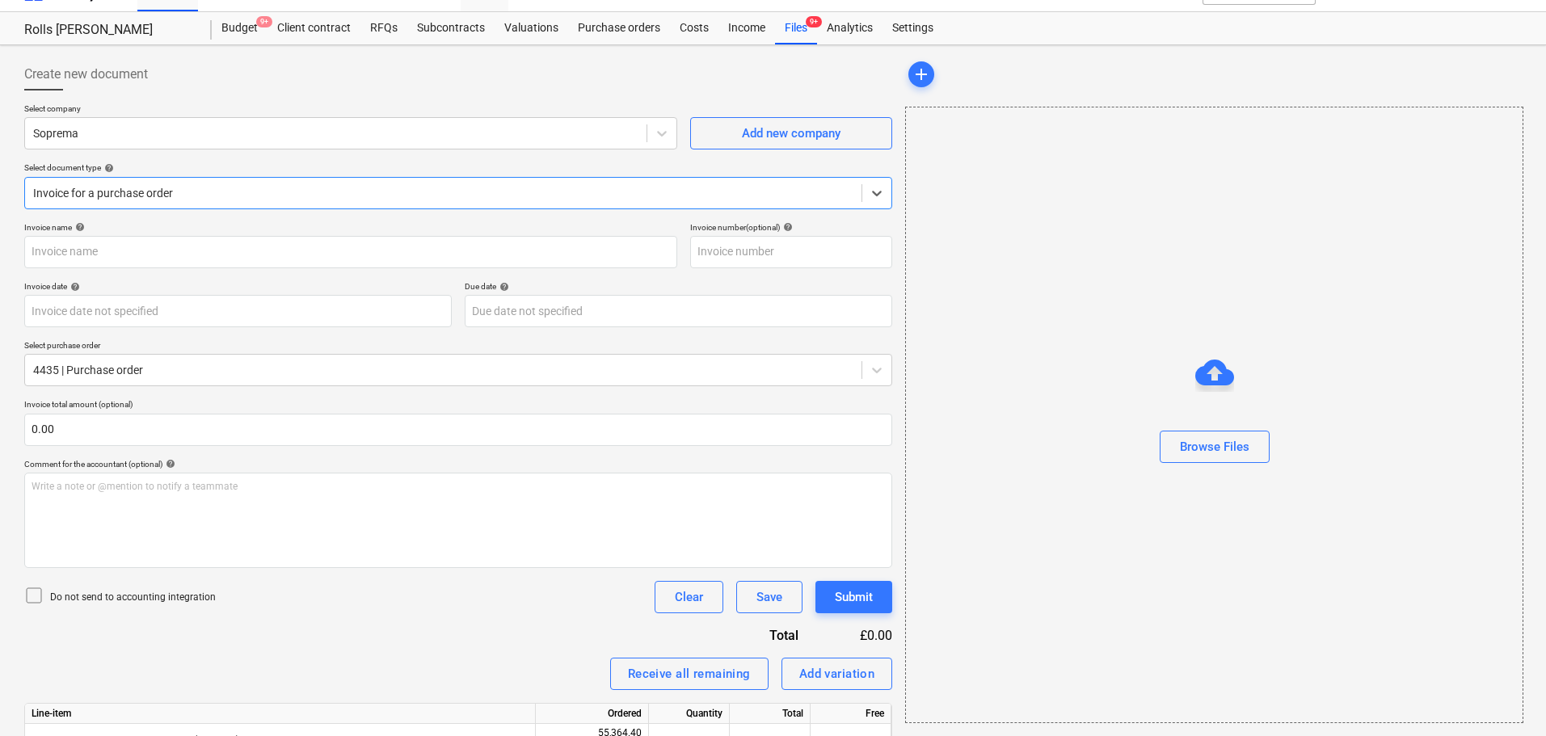
type input "4435"
type input "[DATE]"
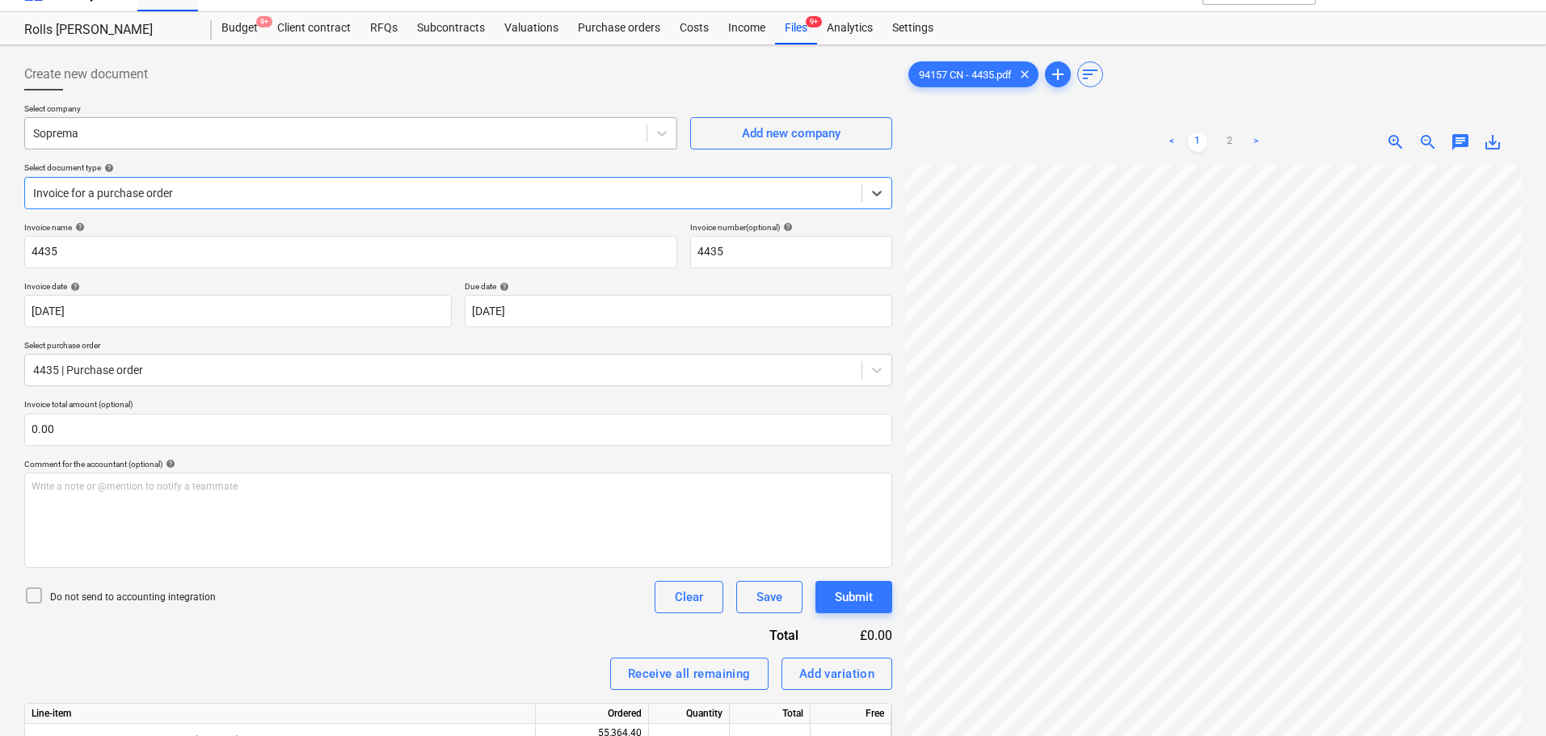
click at [341, 135] on div at bounding box center [335, 133] width 605 height 16
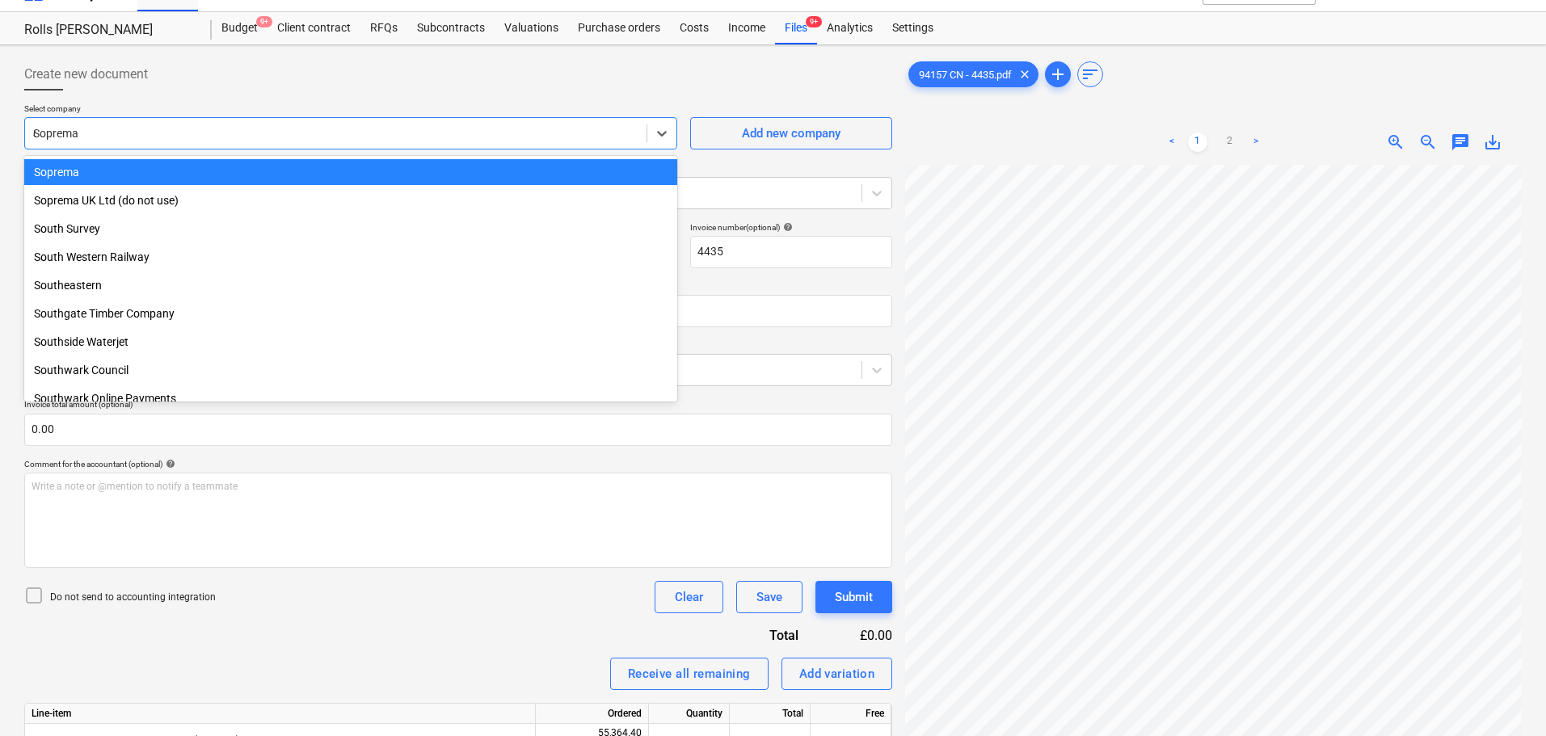
scroll to position [15735, 0]
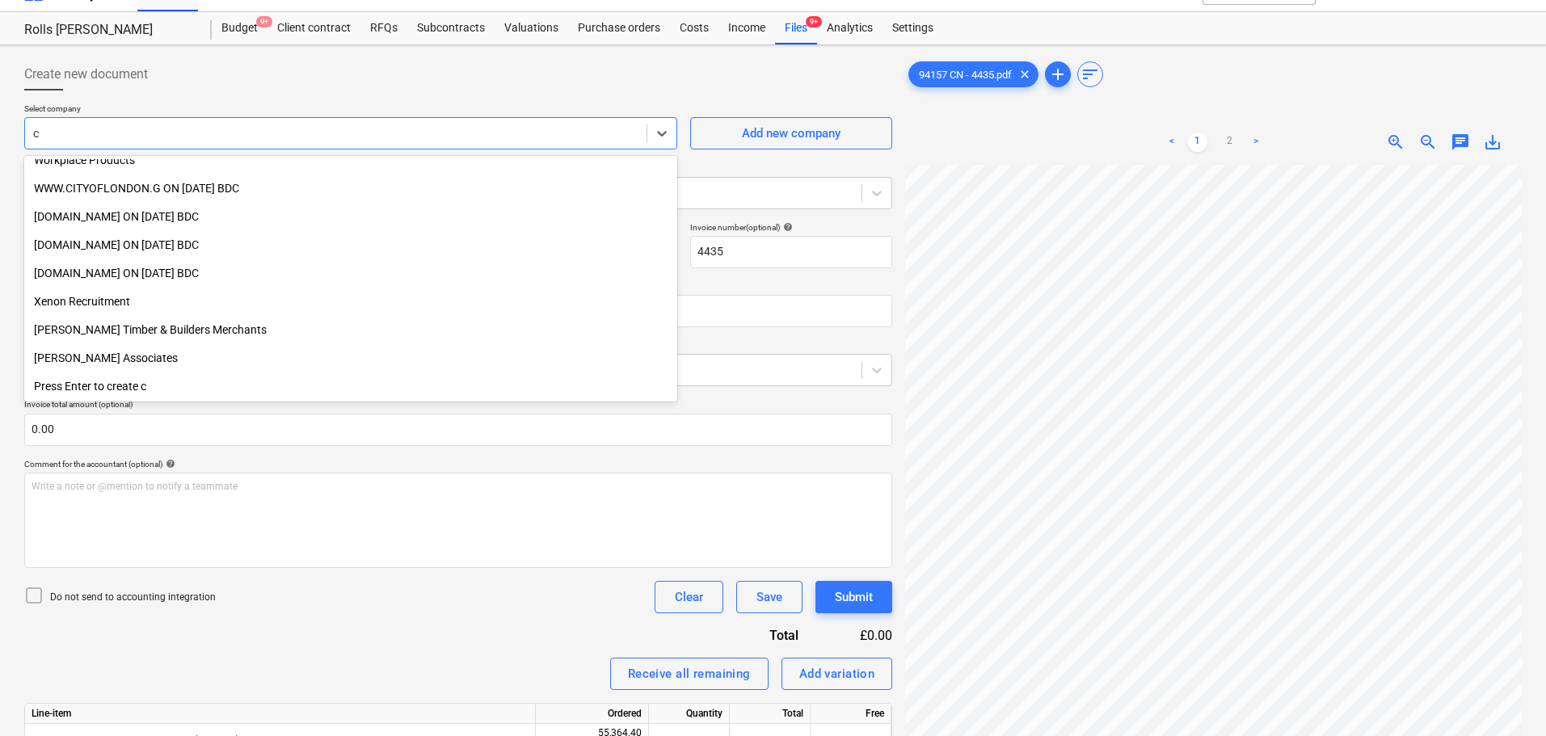
type input "c"
click at [334, 104] on p "Select company" at bounding box center [350, 110] width 653 height 14
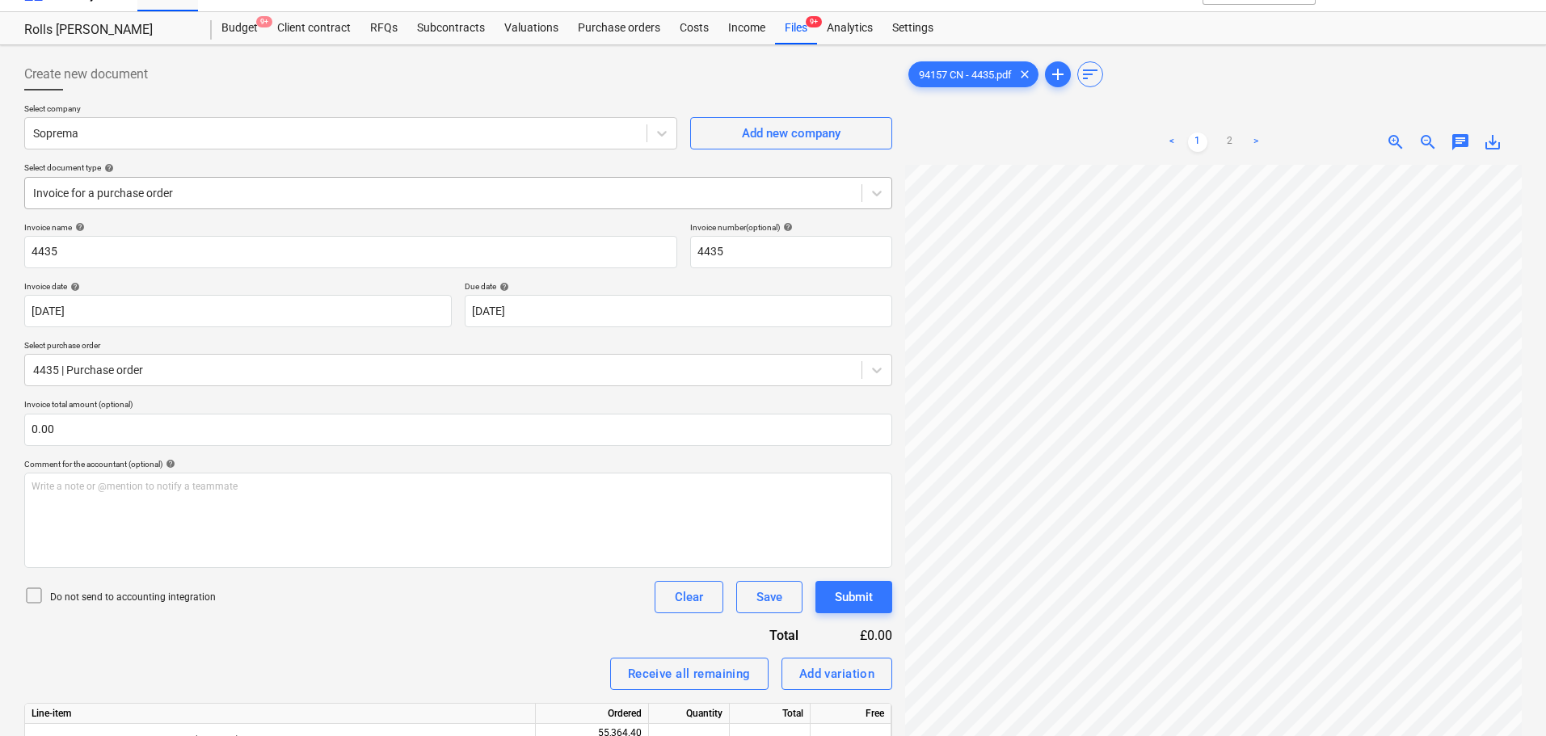
click at [238, 190] on div at bounding box center [443, 193] width 820 height 16
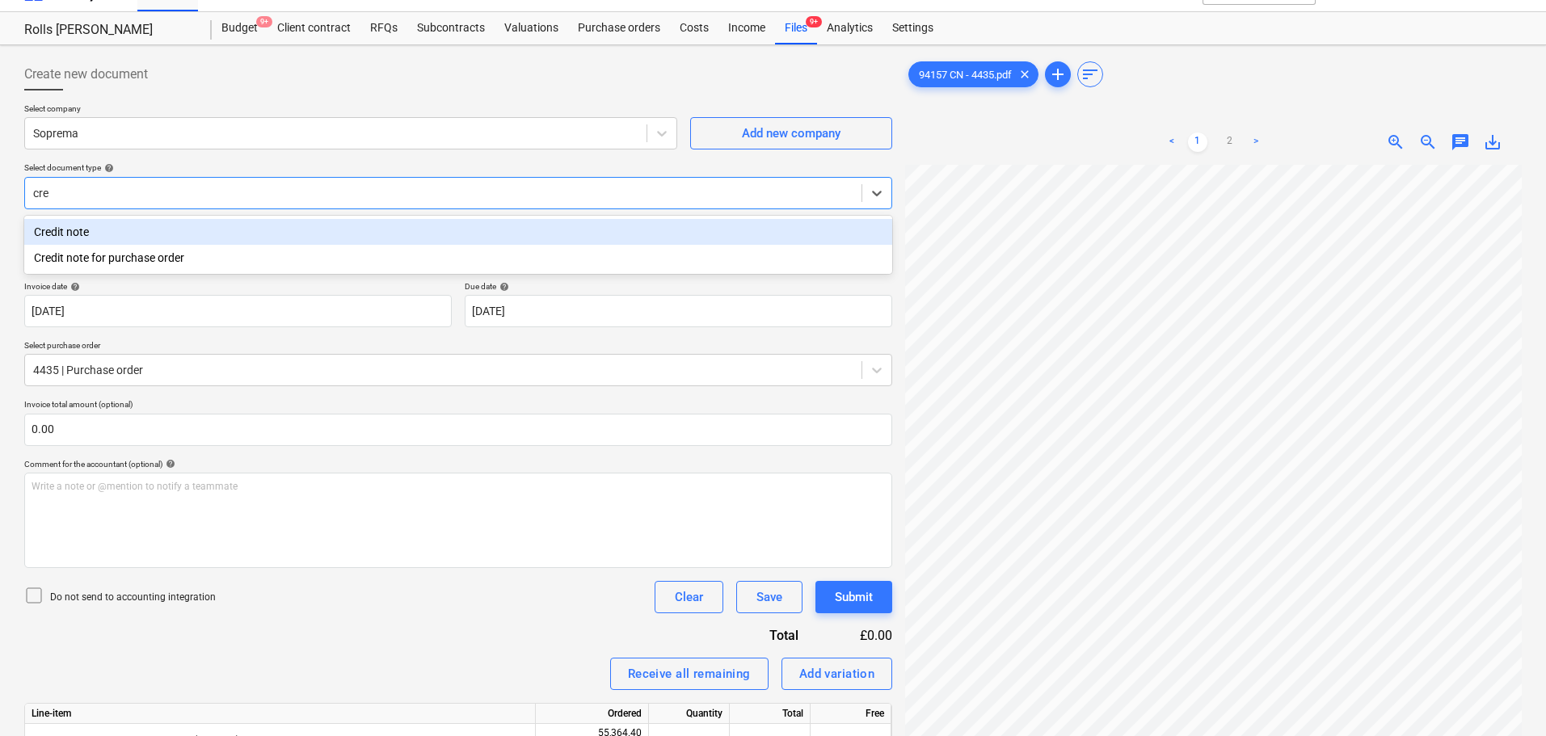
type input "cred"
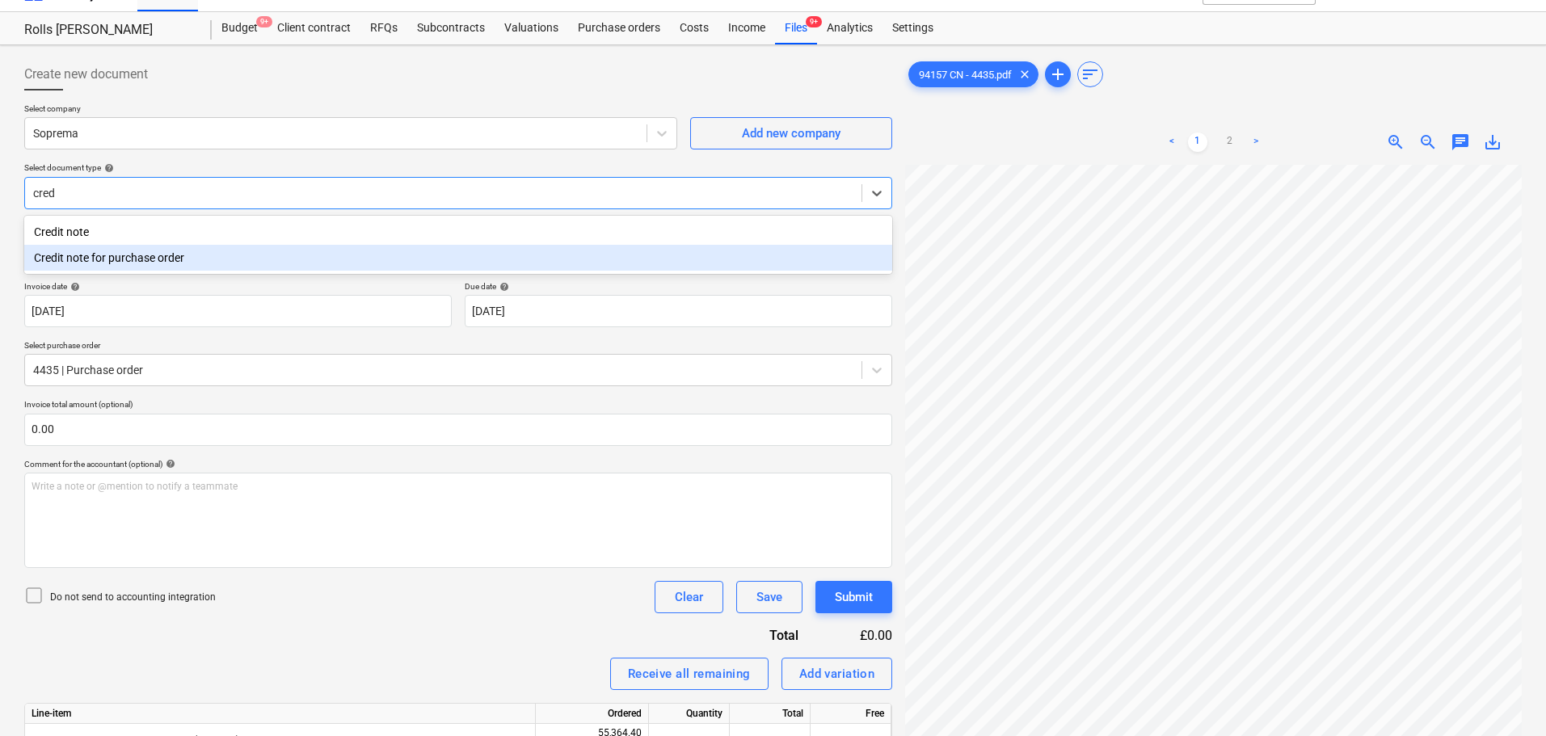
click at [159, 257] on div "Credit note for purchase order" at bounding box center [458, 258] width 868 height 26
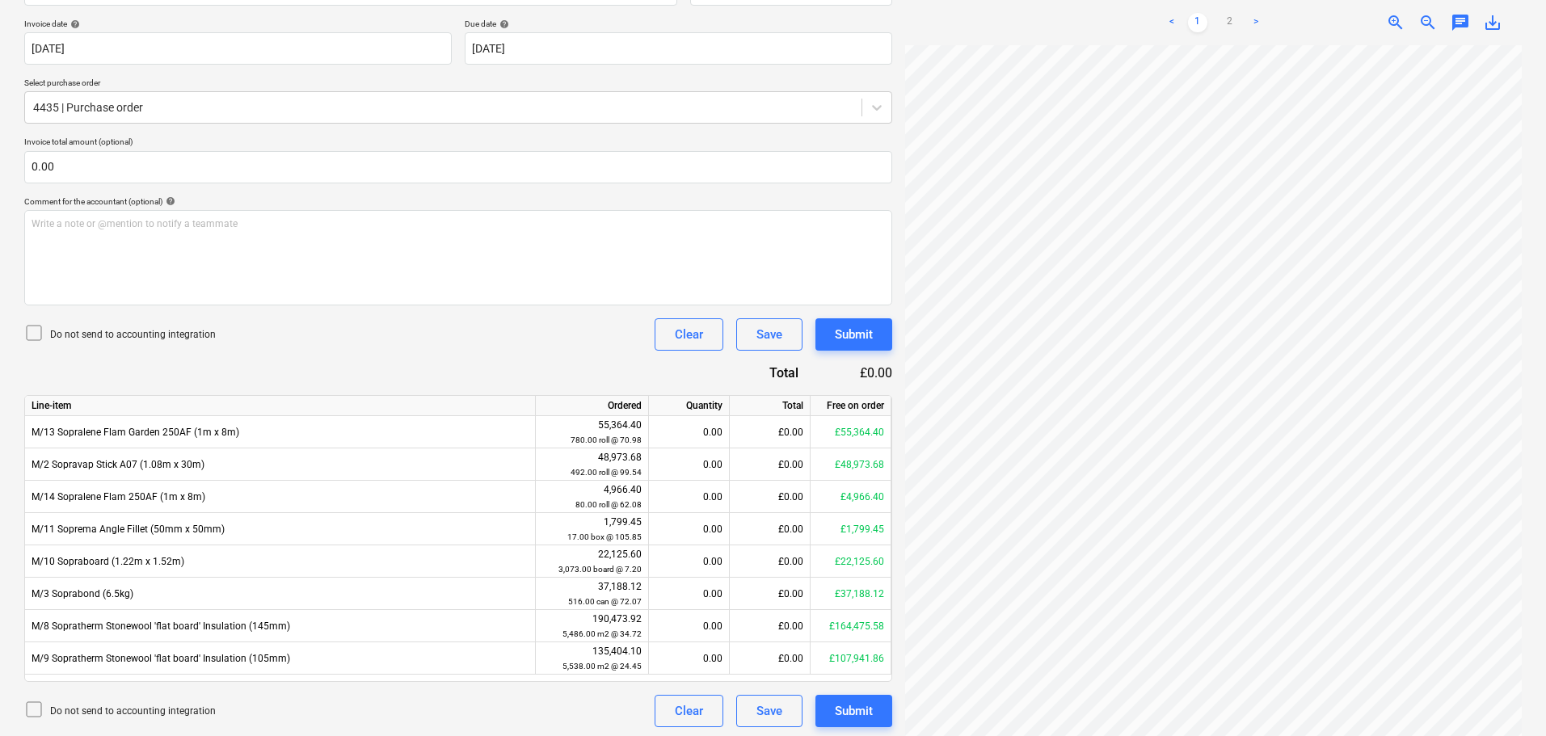
scroll to position [296, 0]
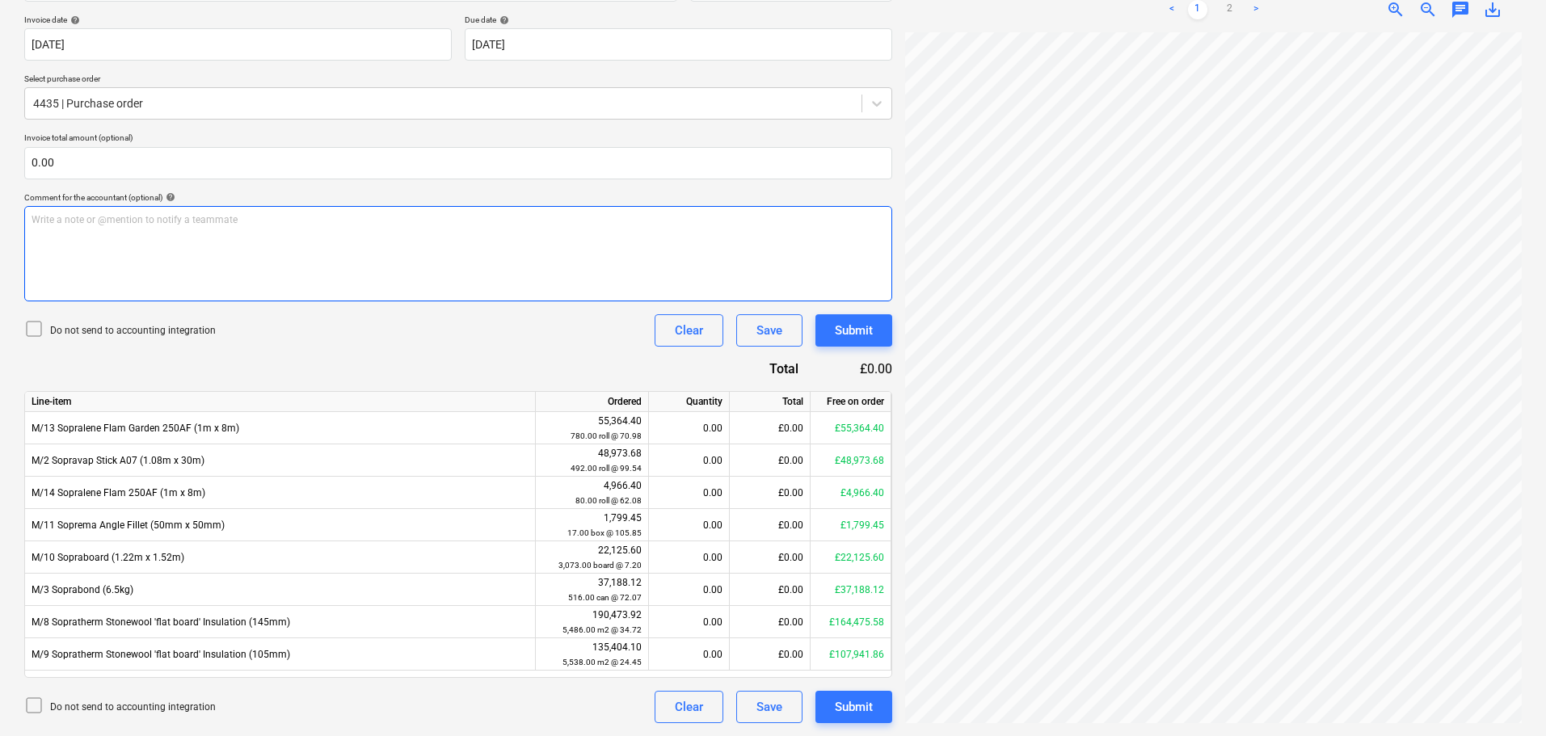
drag, startPoint x: 150, startPoint y: 334, endPoint x: 209, endPoint y: 283, distance: 77.9
click at [151, 334] on p "Do not send to accounting integration" at bounding box center [133, 331] width 166 height 14
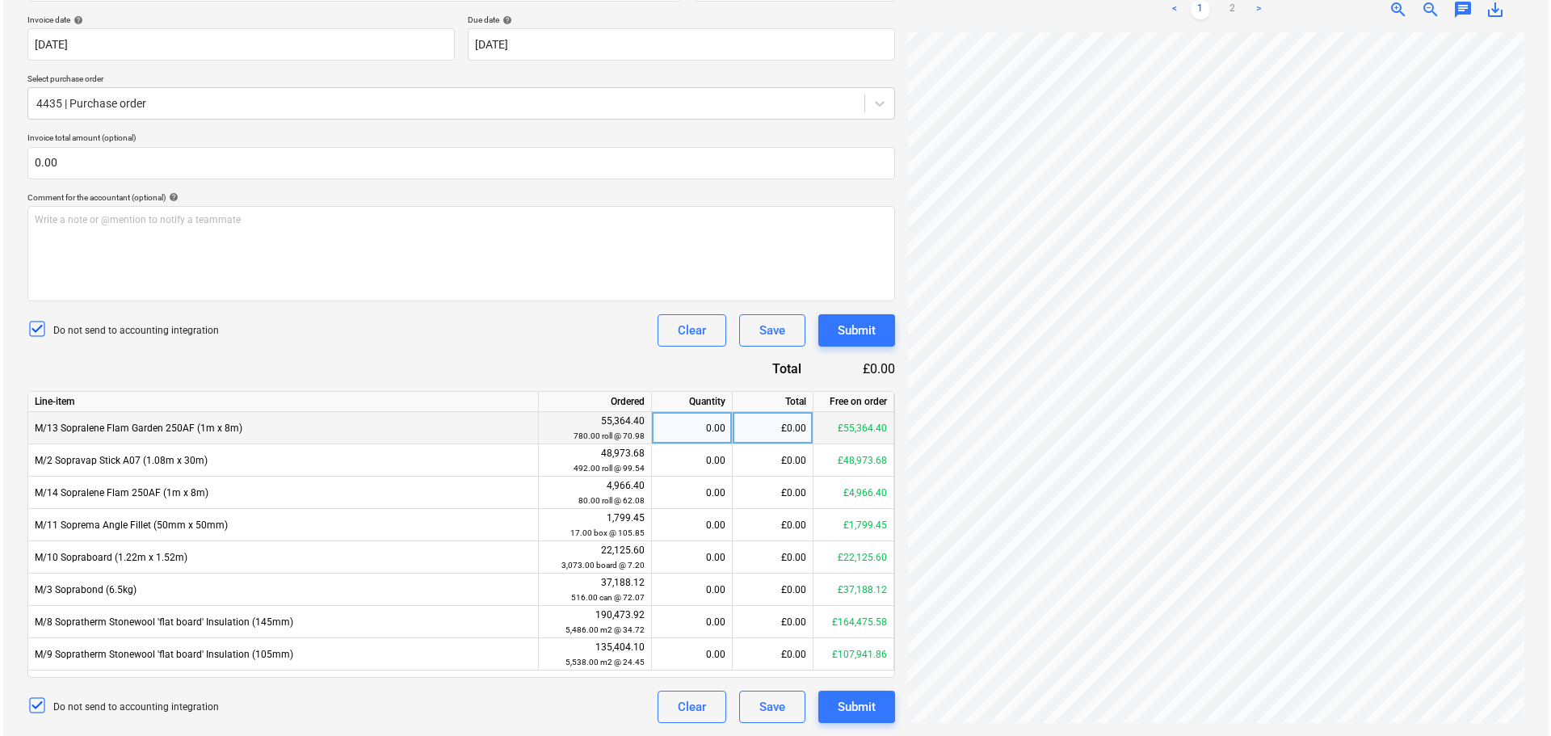
scroll to position [321, 114]
click at [521, 354] on div "Credit note name help 4435 Invoice number (optional) help 4435 Invoice date hel…" at bounding box center [458, 340] width 868 height 768
click at [587, 358] on div "Credit note name help 4435 Invoice number (optional) help 4435 Invoice date hel…" at bounding box center [458, 340] width 868 height 768
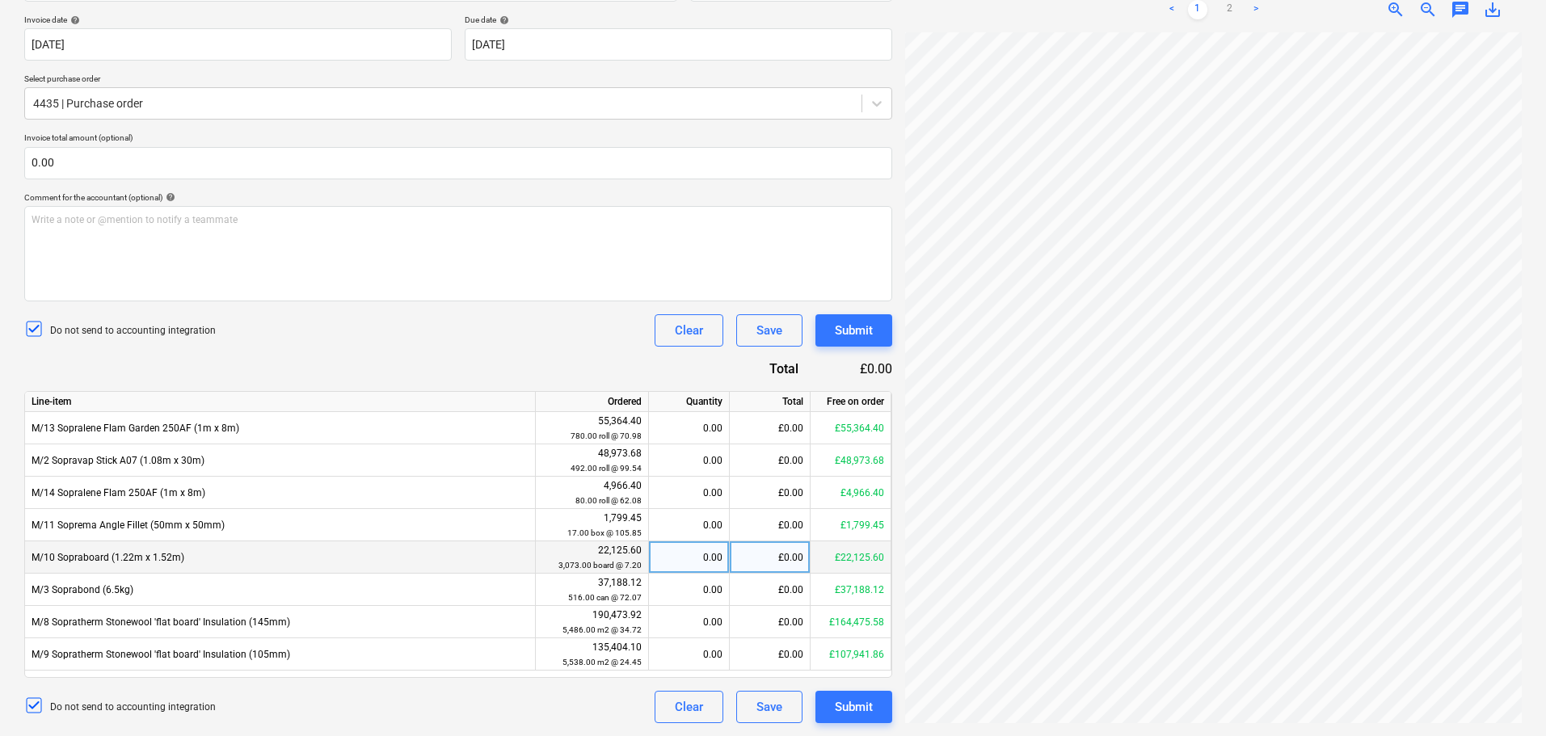
click at [765, 562] on div "£0.00" at bounding box center [770, 557] width 81 height 32
type input "7740.21"
click at [586, 347] on div "Do not send to accounting integration Clear Save Submit" at bounding box center [458, 330] width 868 height 32
click at [652, 563] on div "1,075.03" at bounding box center [689, 557] width 81 height 32
type input "-1075.0292"
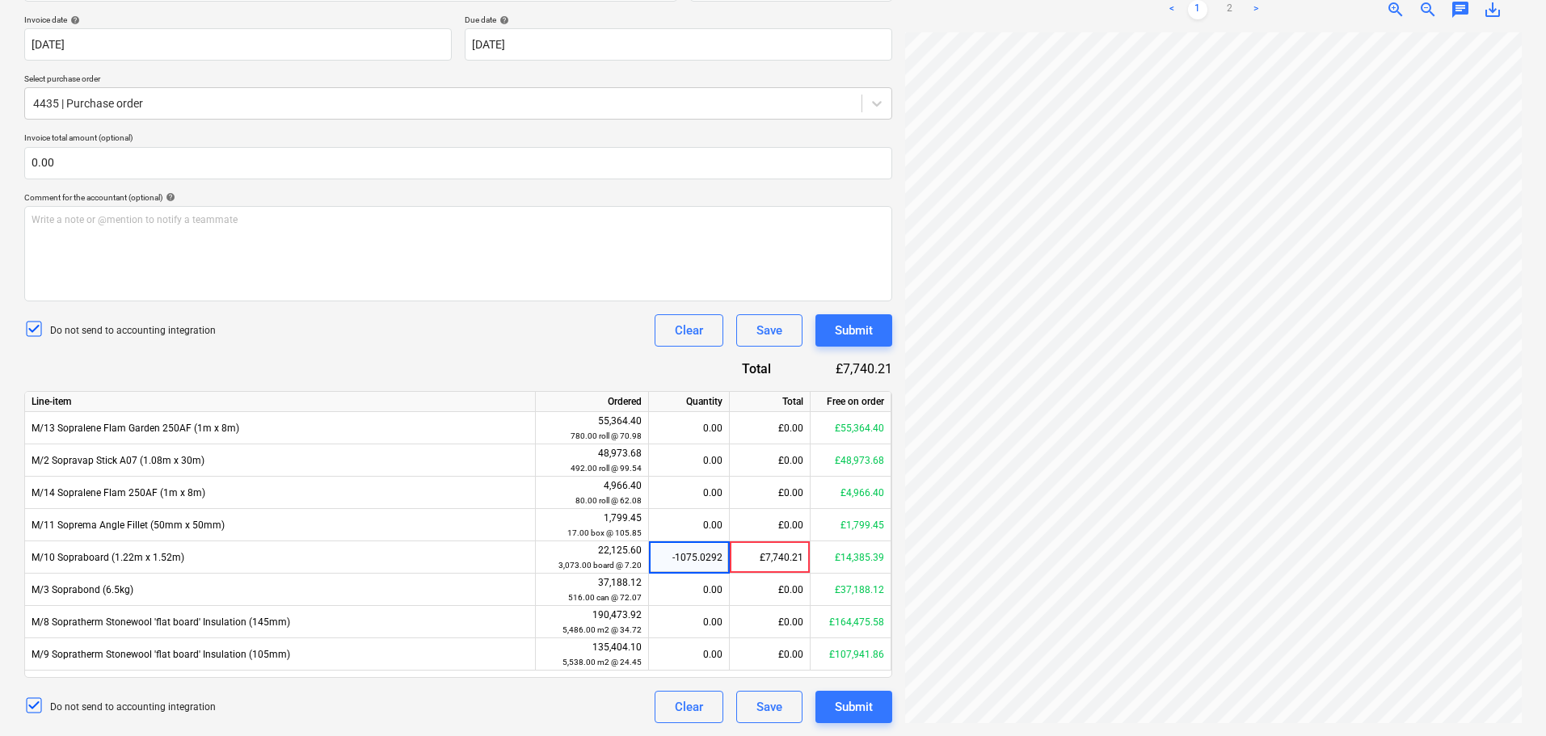
click at [585, 343] on div "Do not send to accounting integration Clear Save Submit" at bounding box center [458, 330] width 868 height 32
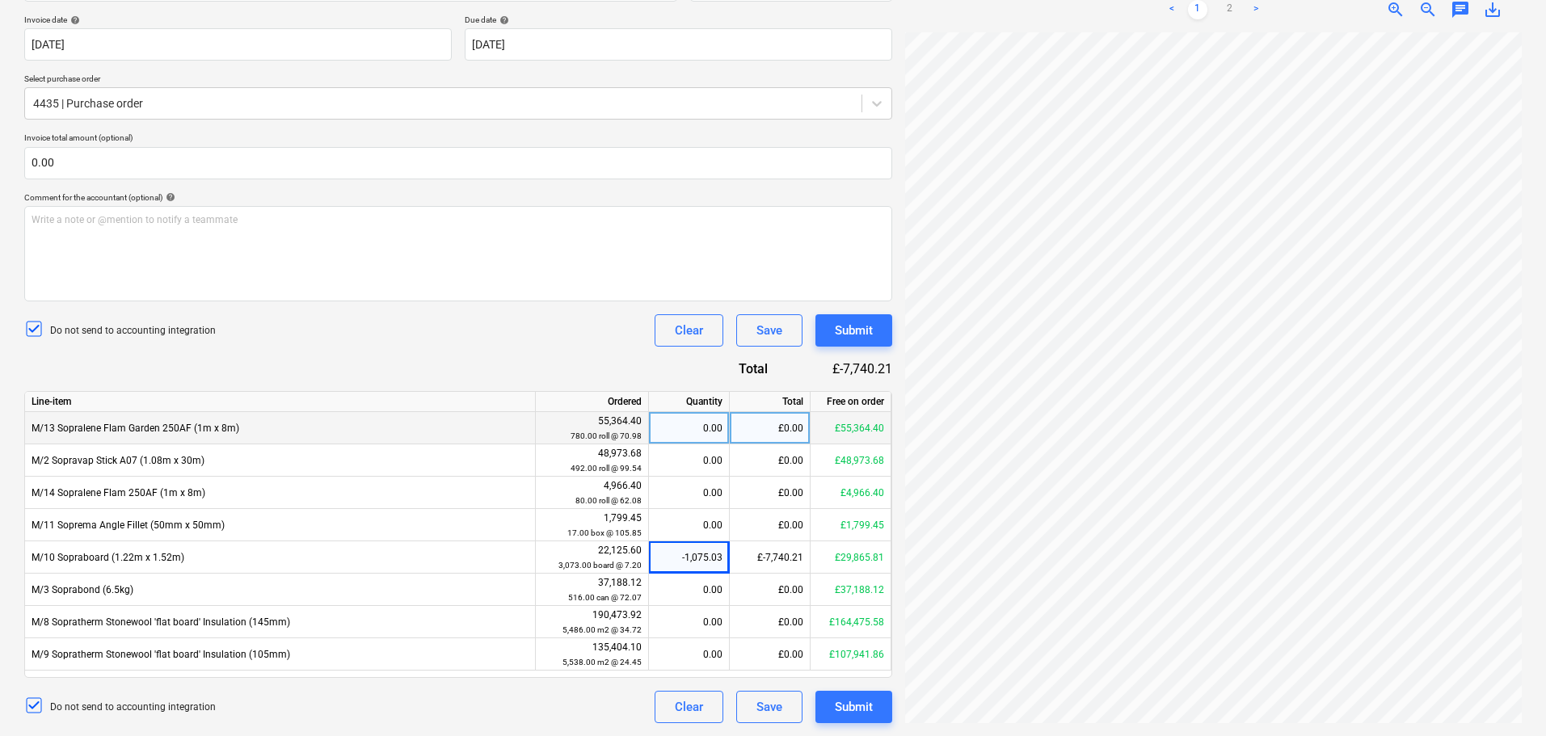
click at [768, 424] on div "£0.00" at bounding box center [770, 428] width 81 height 32
type input "22176"
click at [616, 347] on div "Do not send to accounting integration Clear Save Submit" at bounding box center [458, 330] width 868 height 32
click at [675, 414] on div "312.43" at bounding box center [688, 428] width 67 height 32
click at [666, 414] on input "312.426" at bounding box center [689, 428] width 80 height 32
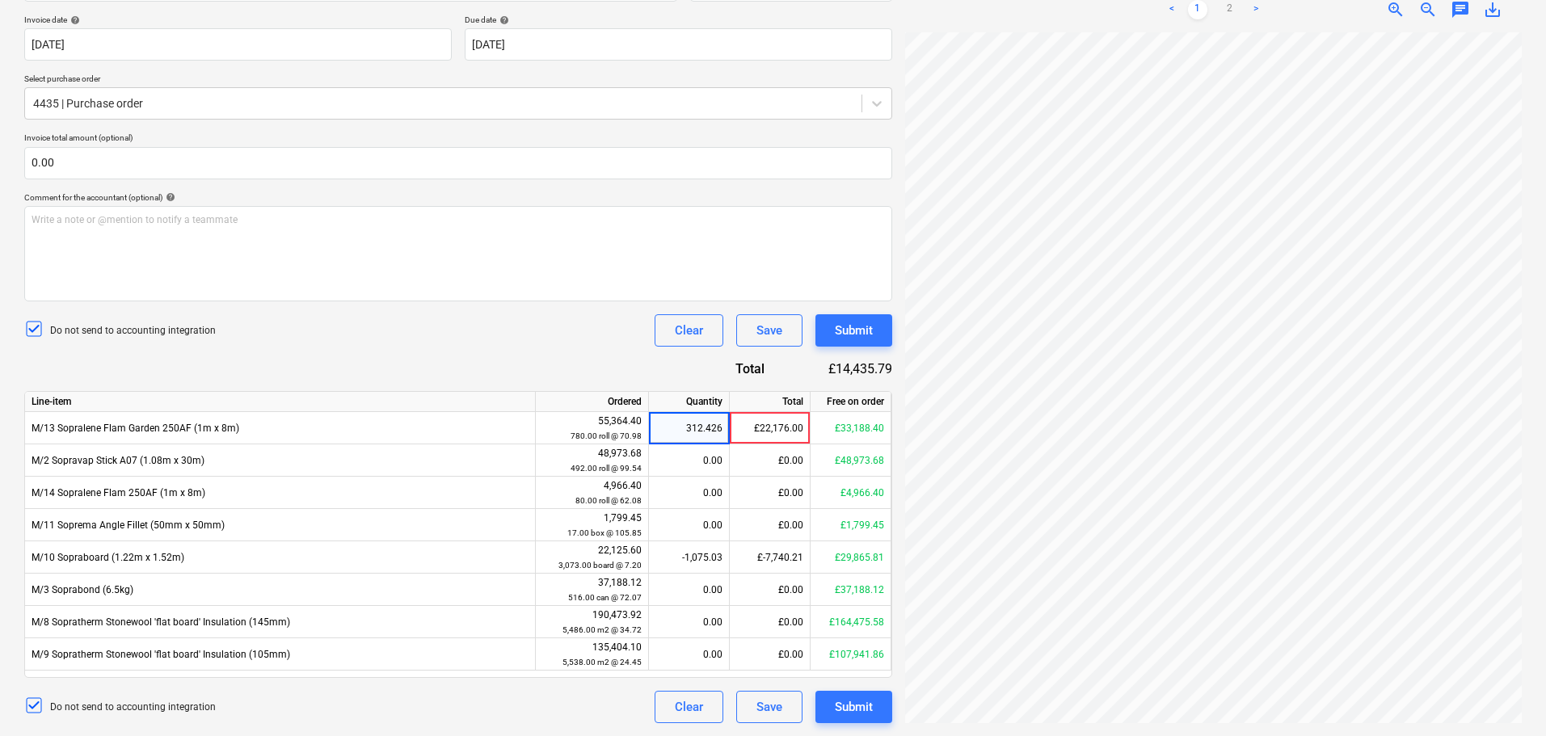
type input "-312.426"
click at [595, 360] on div "Credit note name help 4435 Invoice number (optional) help 4435 Invoice date hel…" at bounding box center [458, 340] width 868 height 768
click at [1226, 14] on link "2" at bounding box center [1229, 9] width 19 height 19
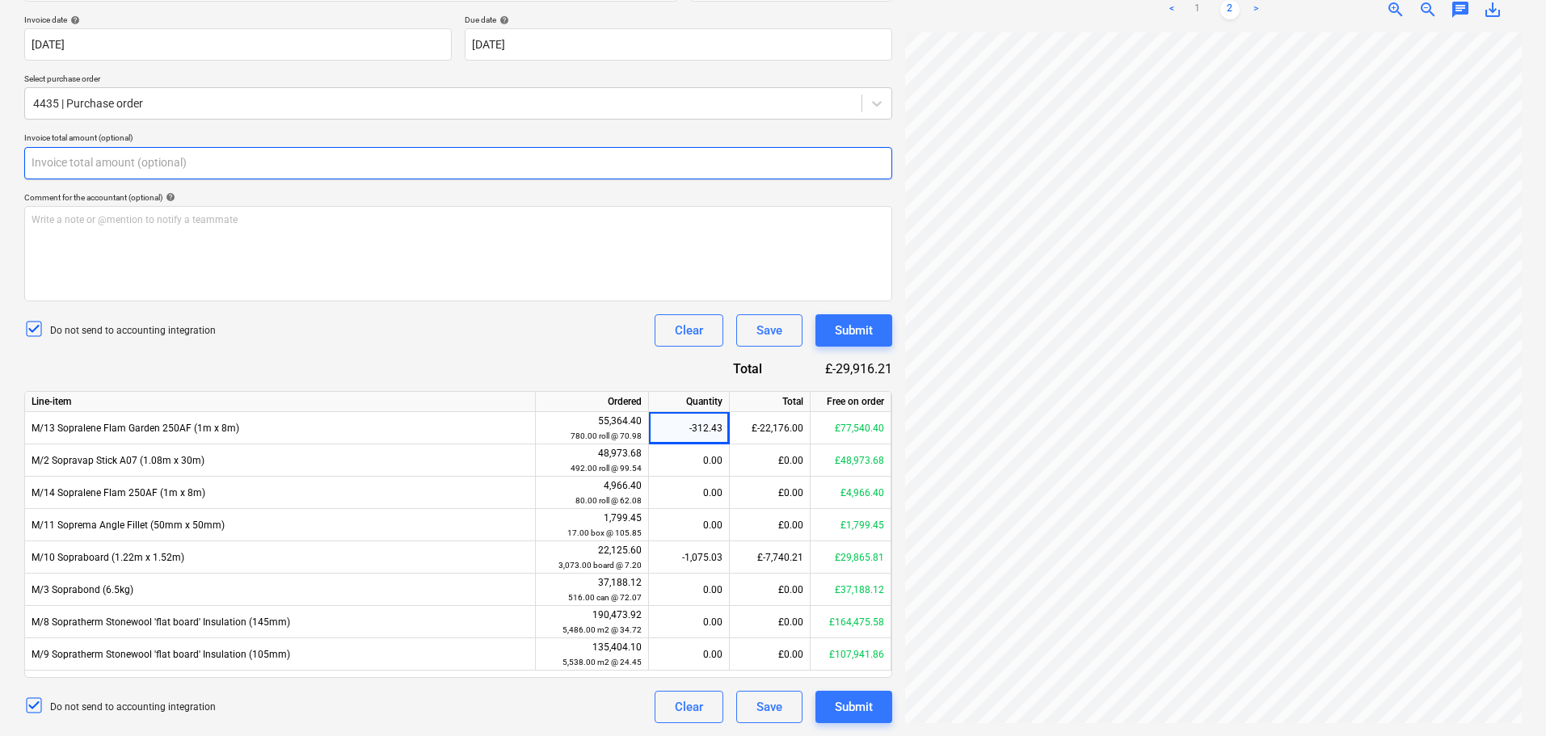
click at [249, 155] on input "text" at bounding box center [458, 163] width 868 height 32
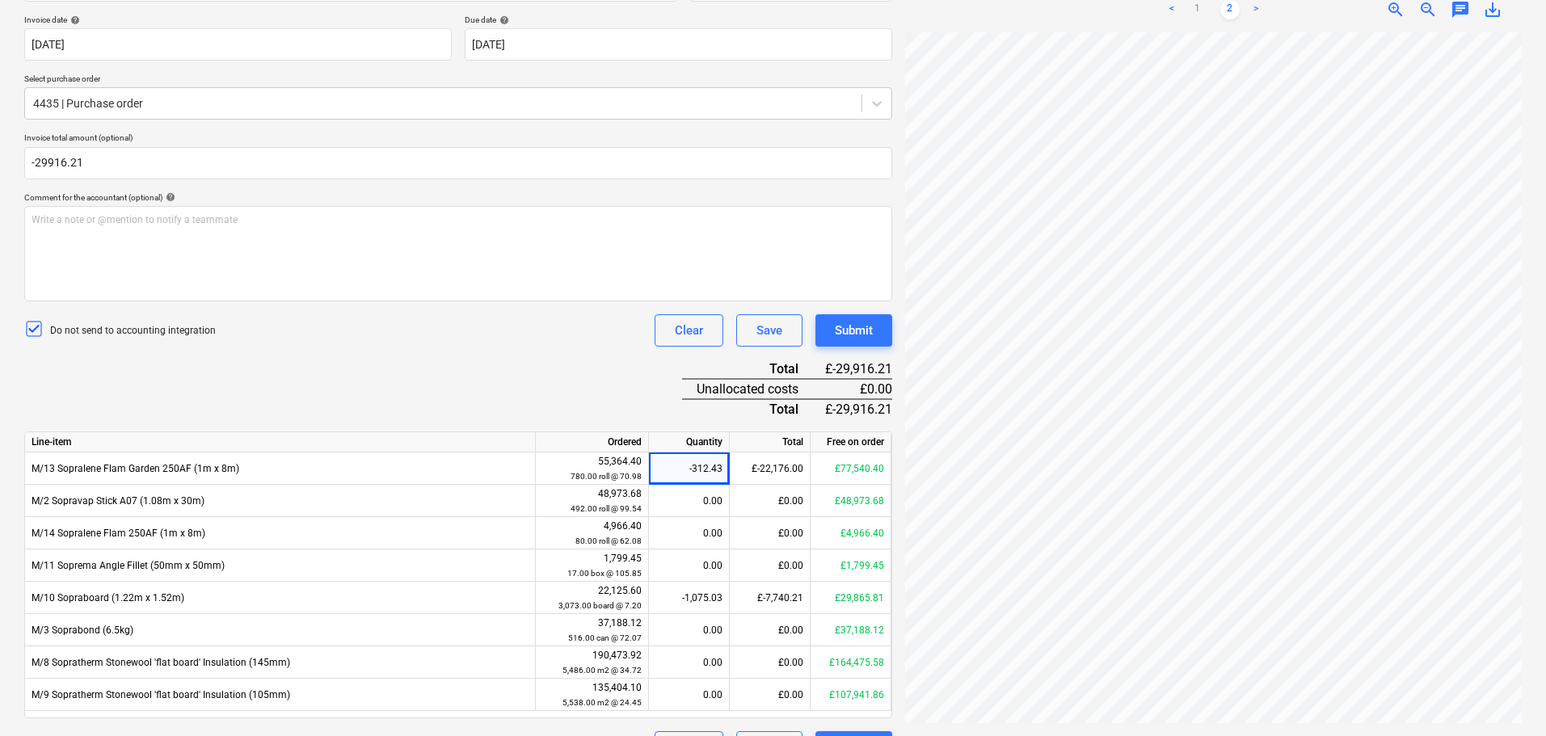
type input "-29,916.21"
click at [319, 316] on div "Do not send to accounting integration Clear Save Submit" at bounding box center [458, 330] width 868 height 32
click at [847, 340] on div "Submit" at bounding box center [854, 330] width 38 height 21
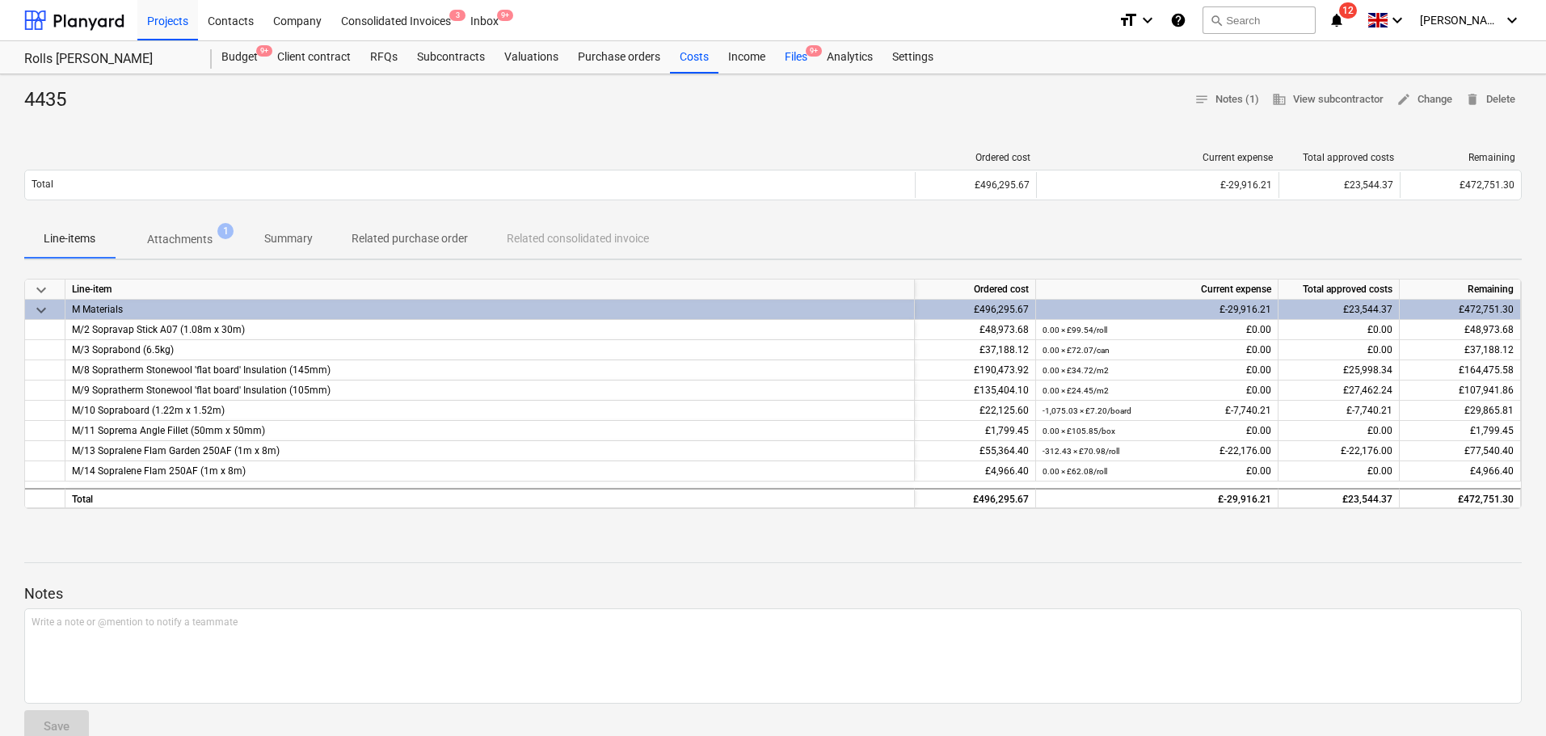
click at [789, 61] on div "Files 9+" at bounding box center [796, 57] width 42 height 32
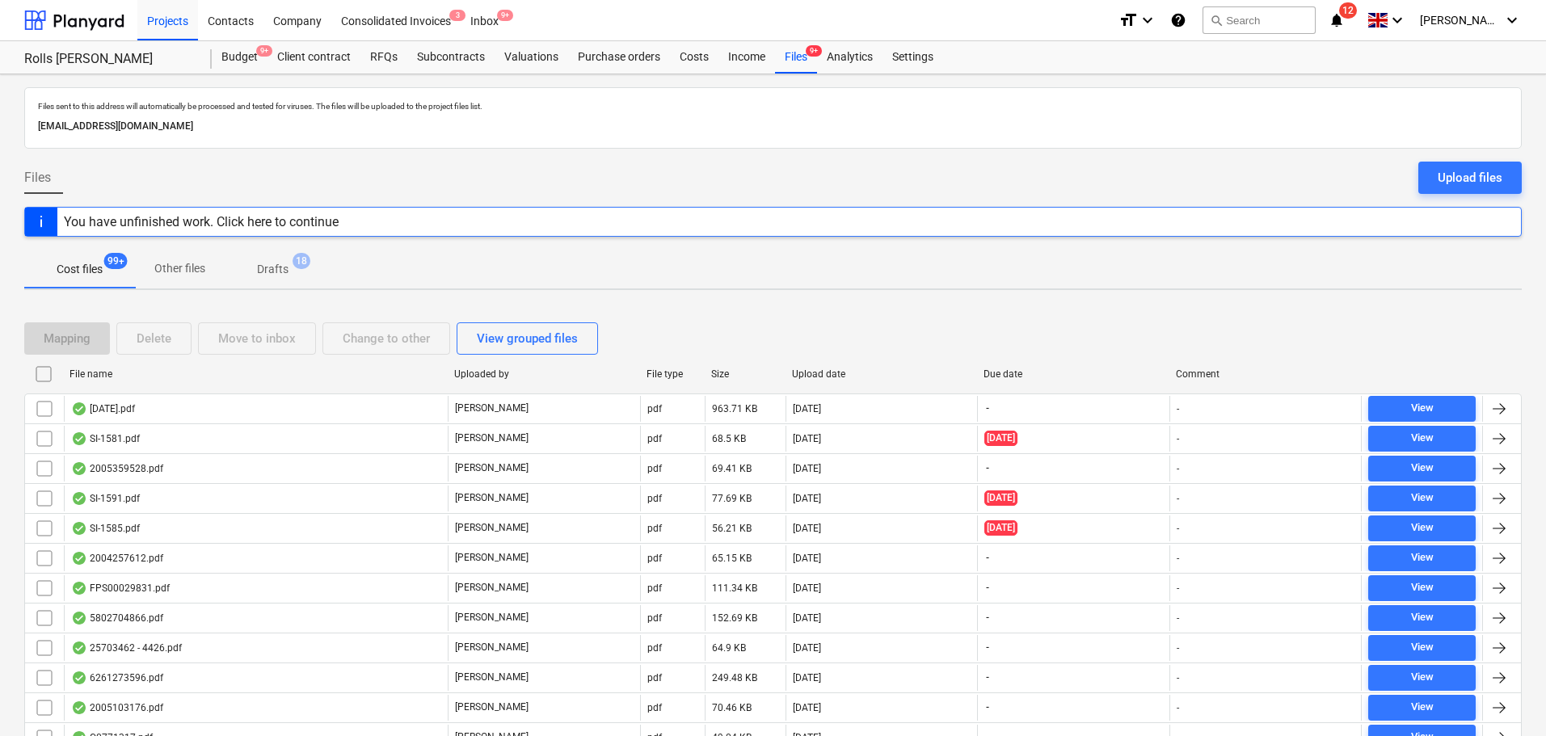
scroll to position [2311, 0]
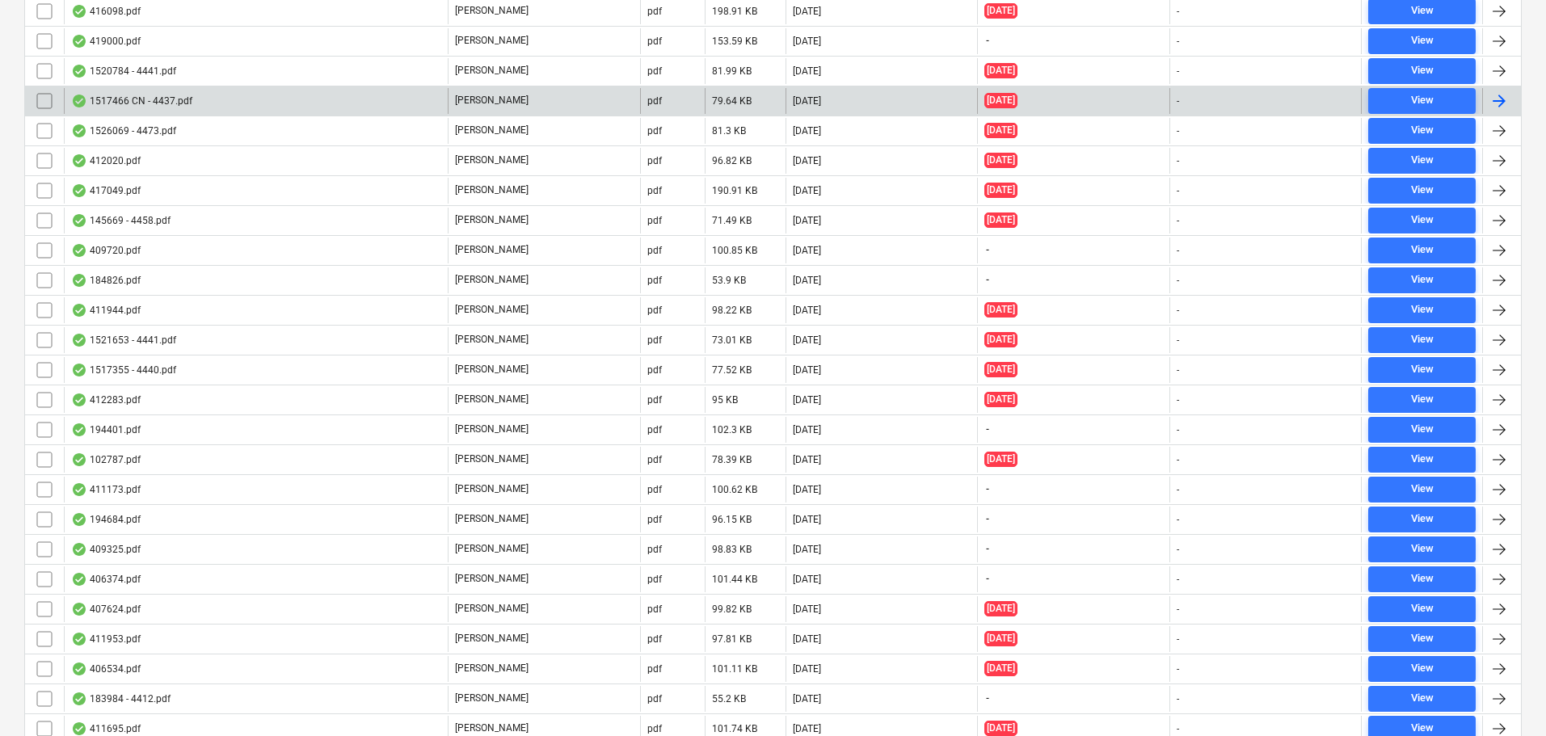
click at [175, 114] on div "1517466 CN - 4437.pdf" at bounding box center [256, 101] width 384 height 26
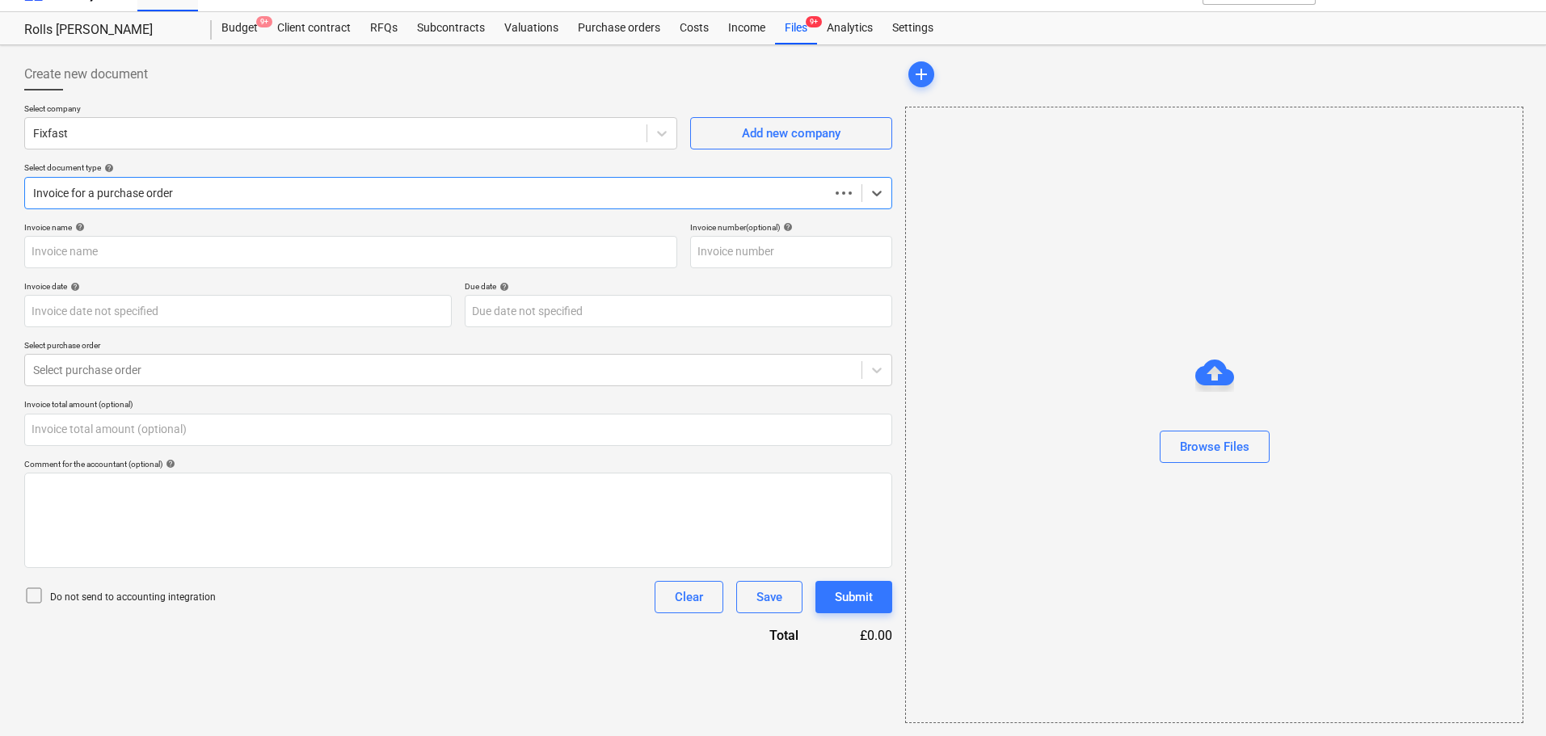
type input "0.00"
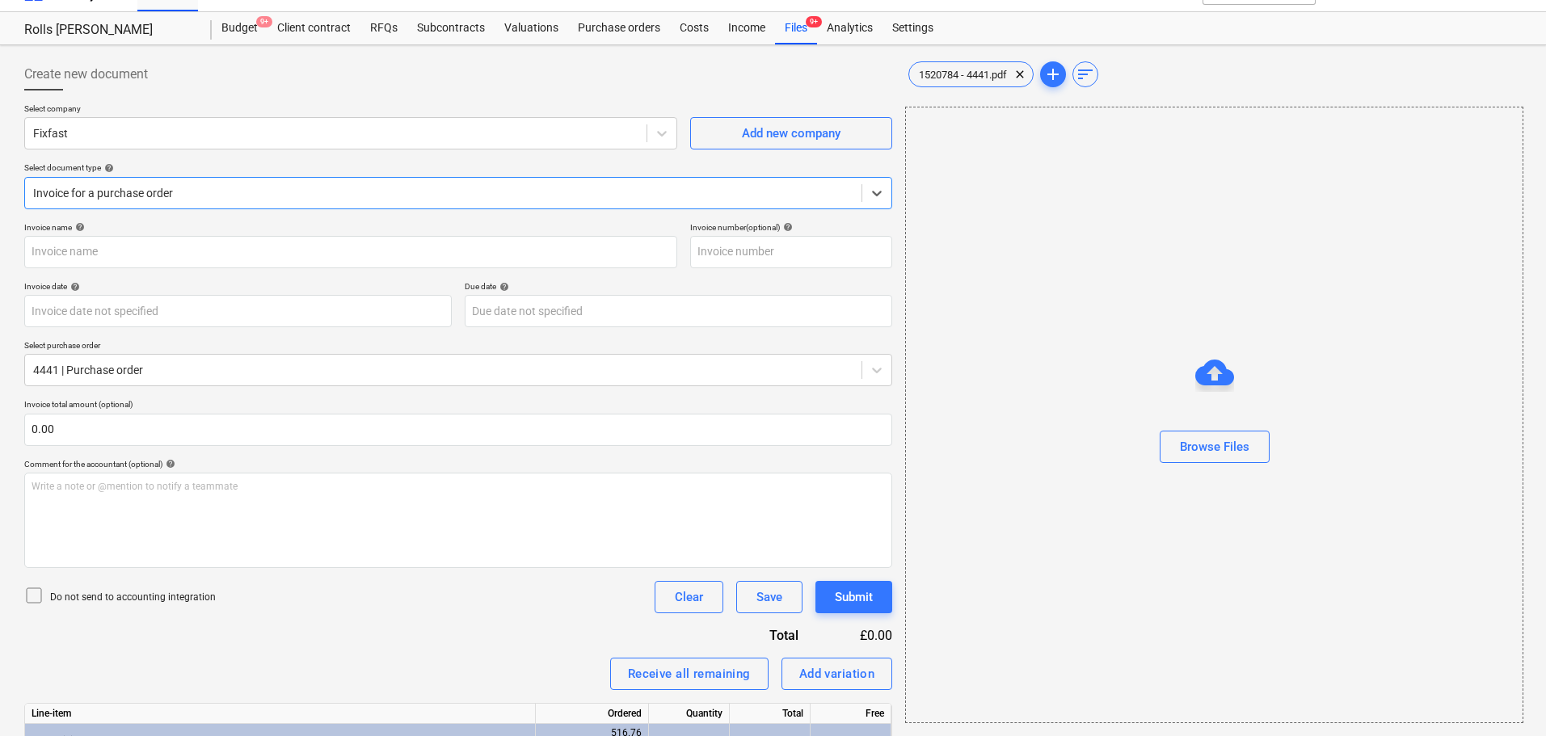
type input "1520784"
type input "[DATE]"
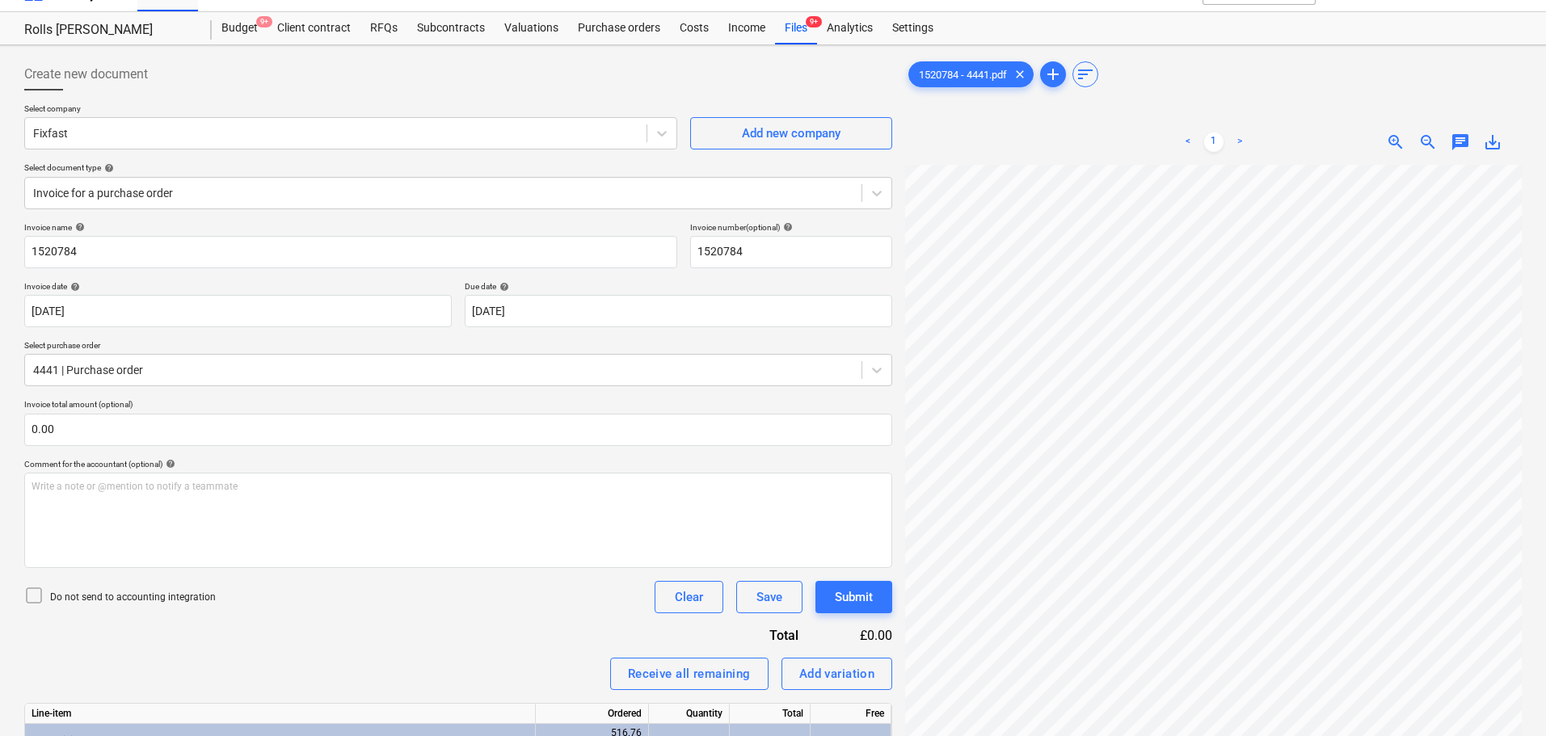
click at [271, 97] on div at bounding box center [458, 96] width 868 height 13
click at [782, 36] on div "Files 9+" at bounding box center [796, 28] width 42 height 32
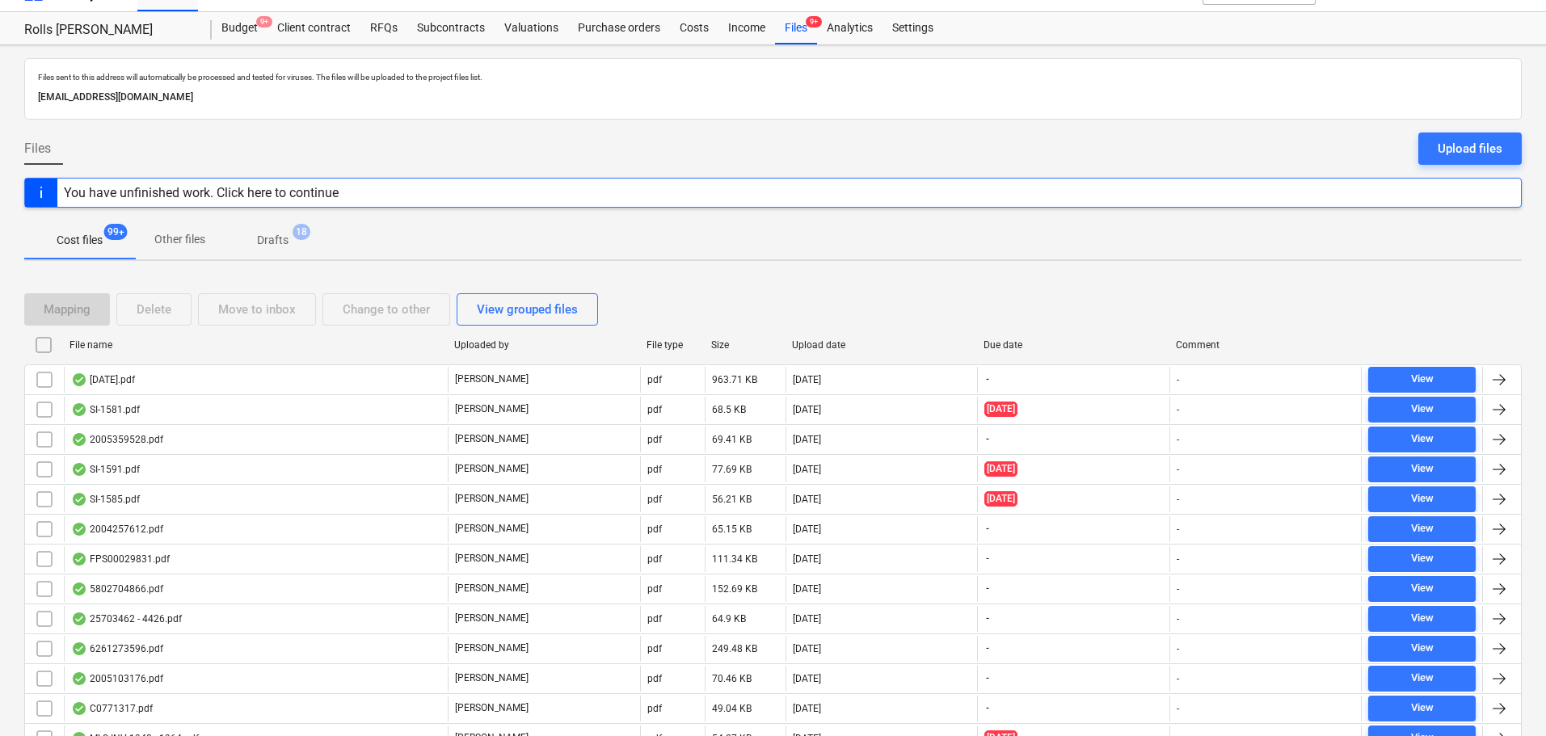
scroll to position [1322, 0]
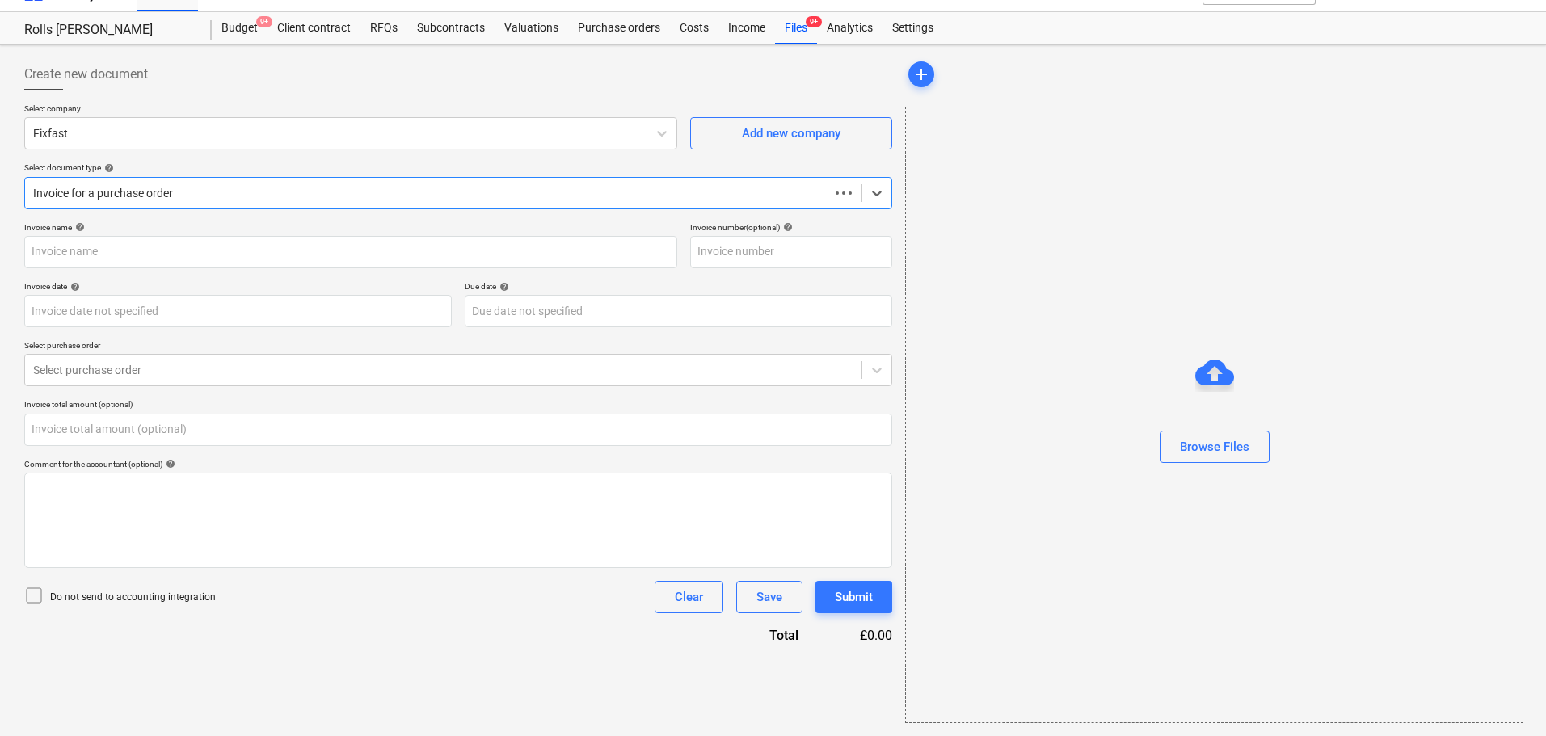
type input "0.00"
type input "1517466"
type input "[DATE]"
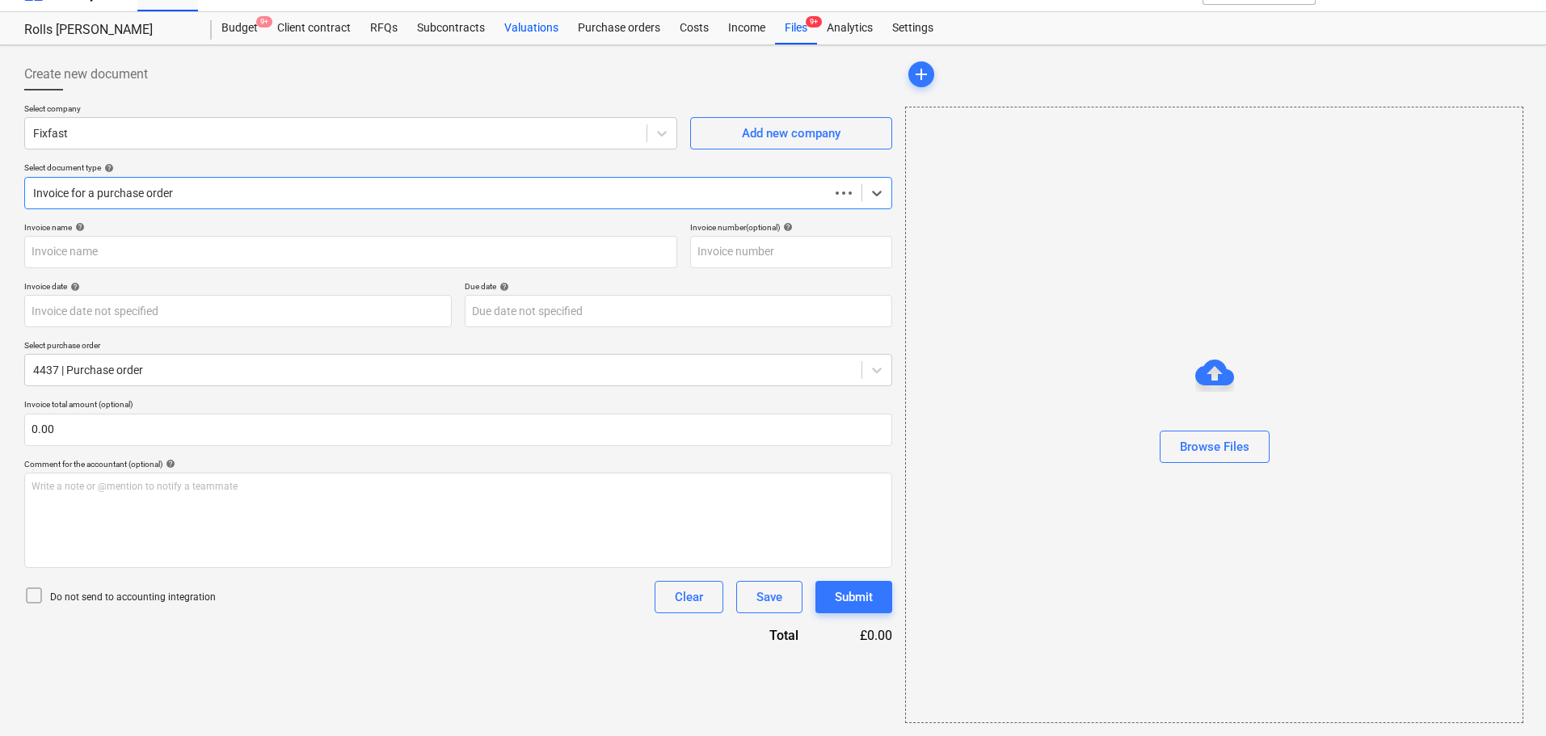
type input "[DATE]"
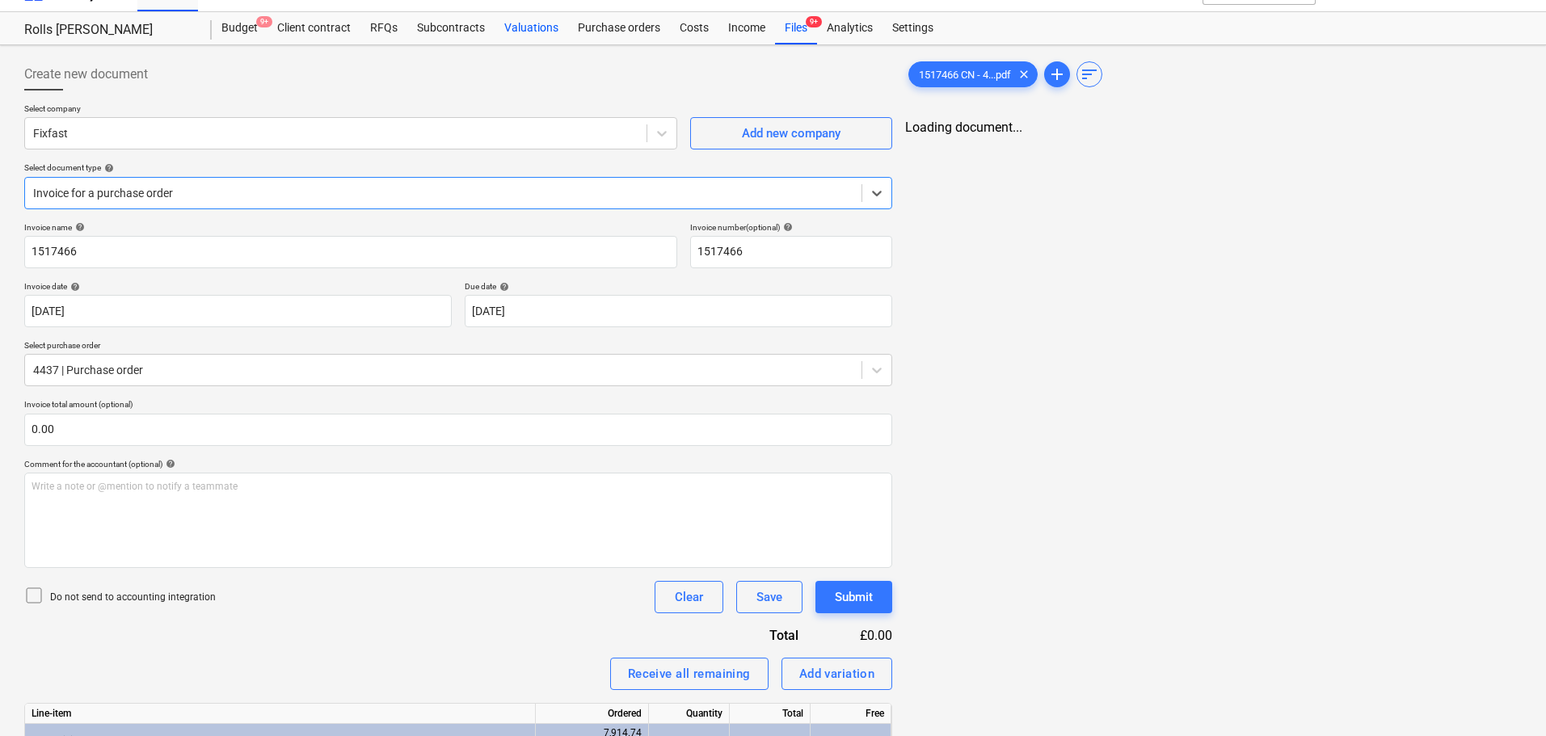
scroll to position [0, 0]
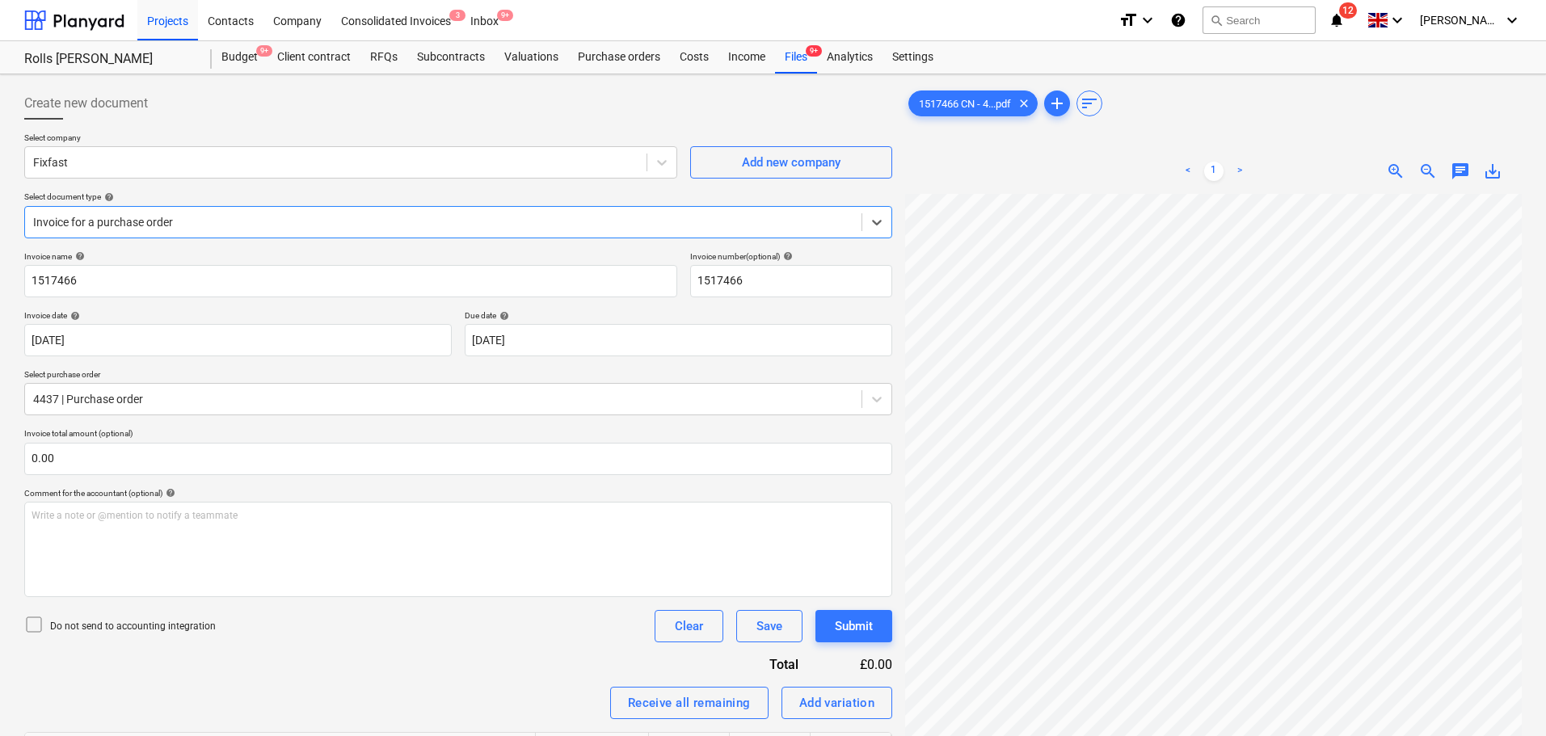
click at [264, 132] on div at bounding box center [458, 126] width 868 height 13
click at [402, 217] on div at bounding box center [443, 222] width 820 height 16
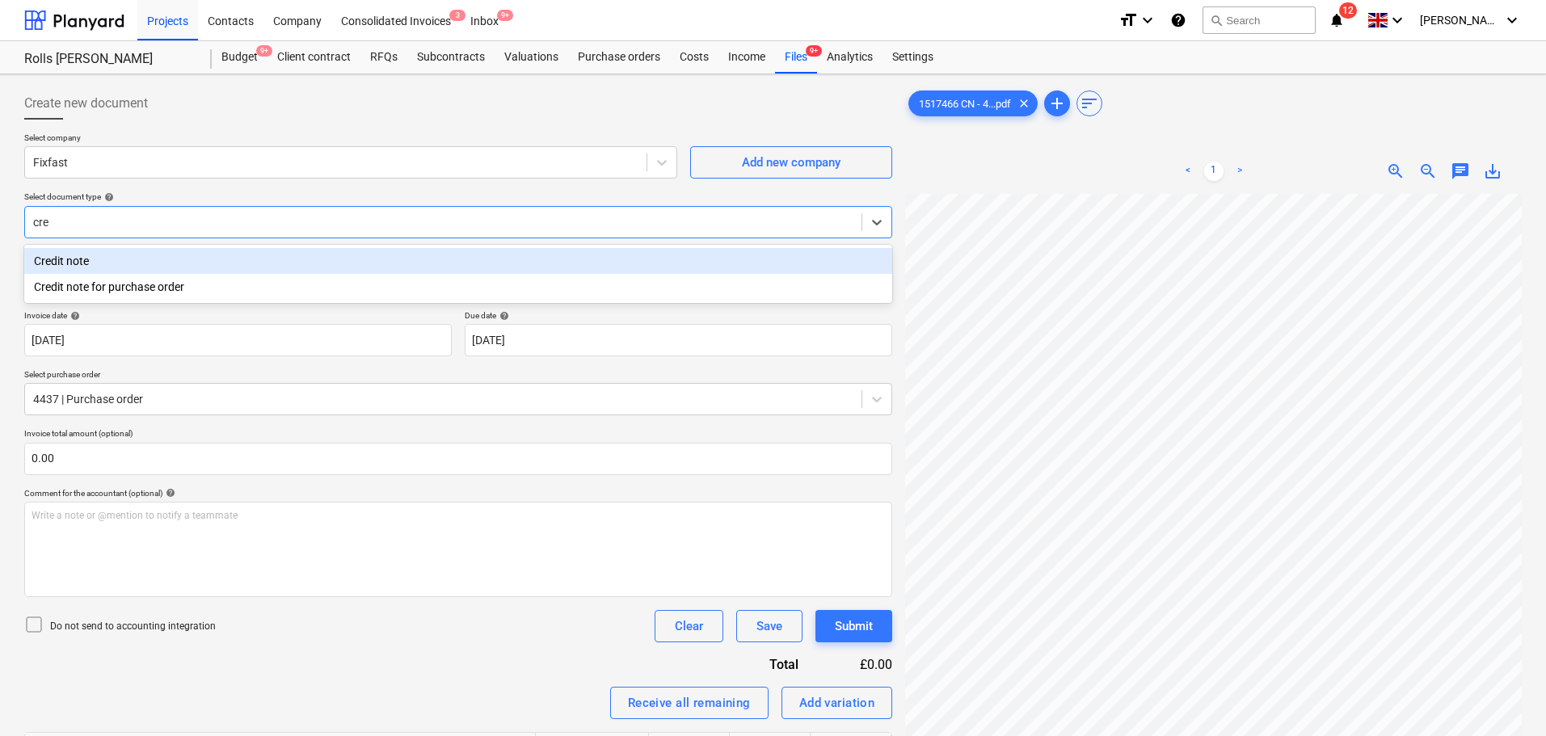
type input "cred"
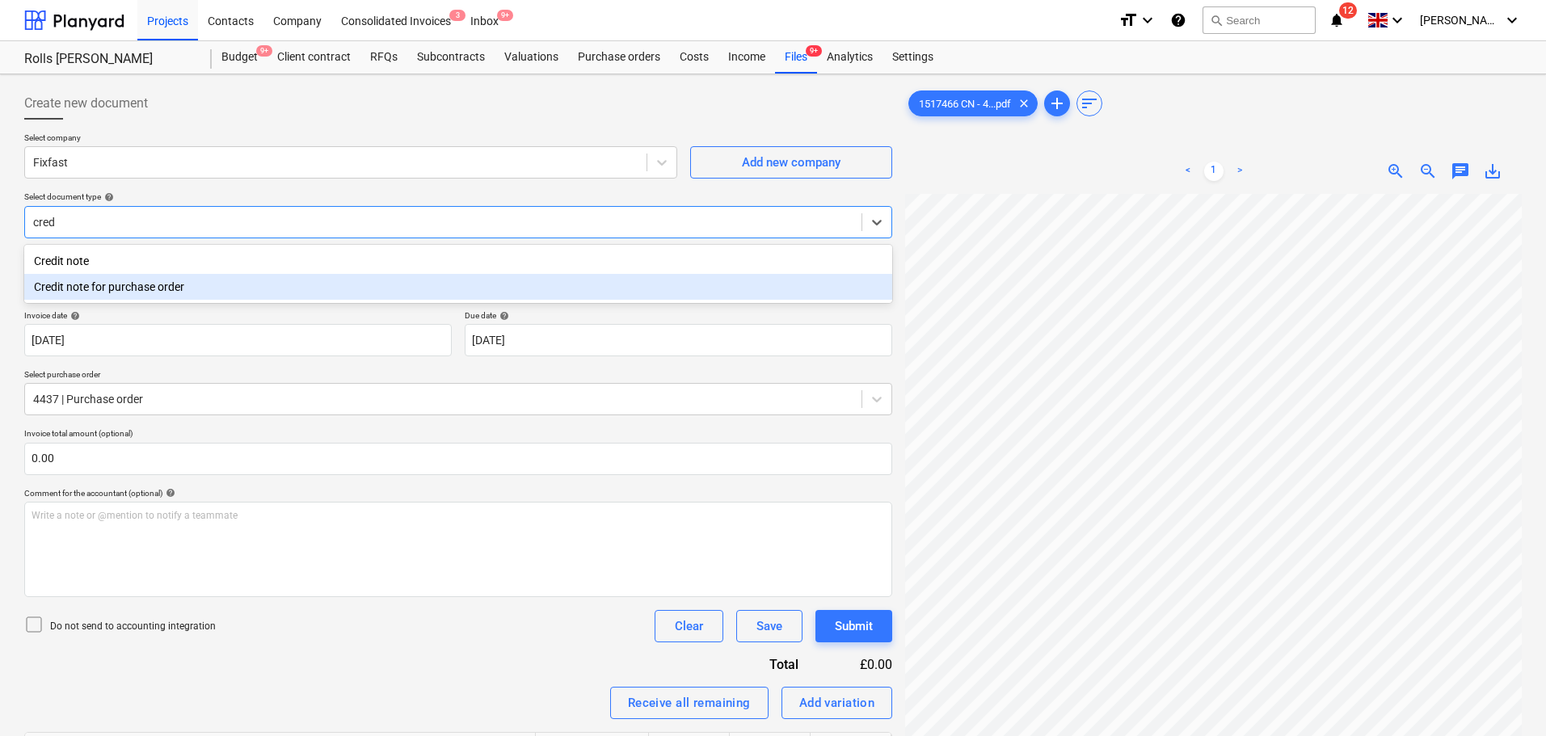
click at [217, 277] on div "Credit note for purchase order" at bounding box center [458, 287] width 868 height 26
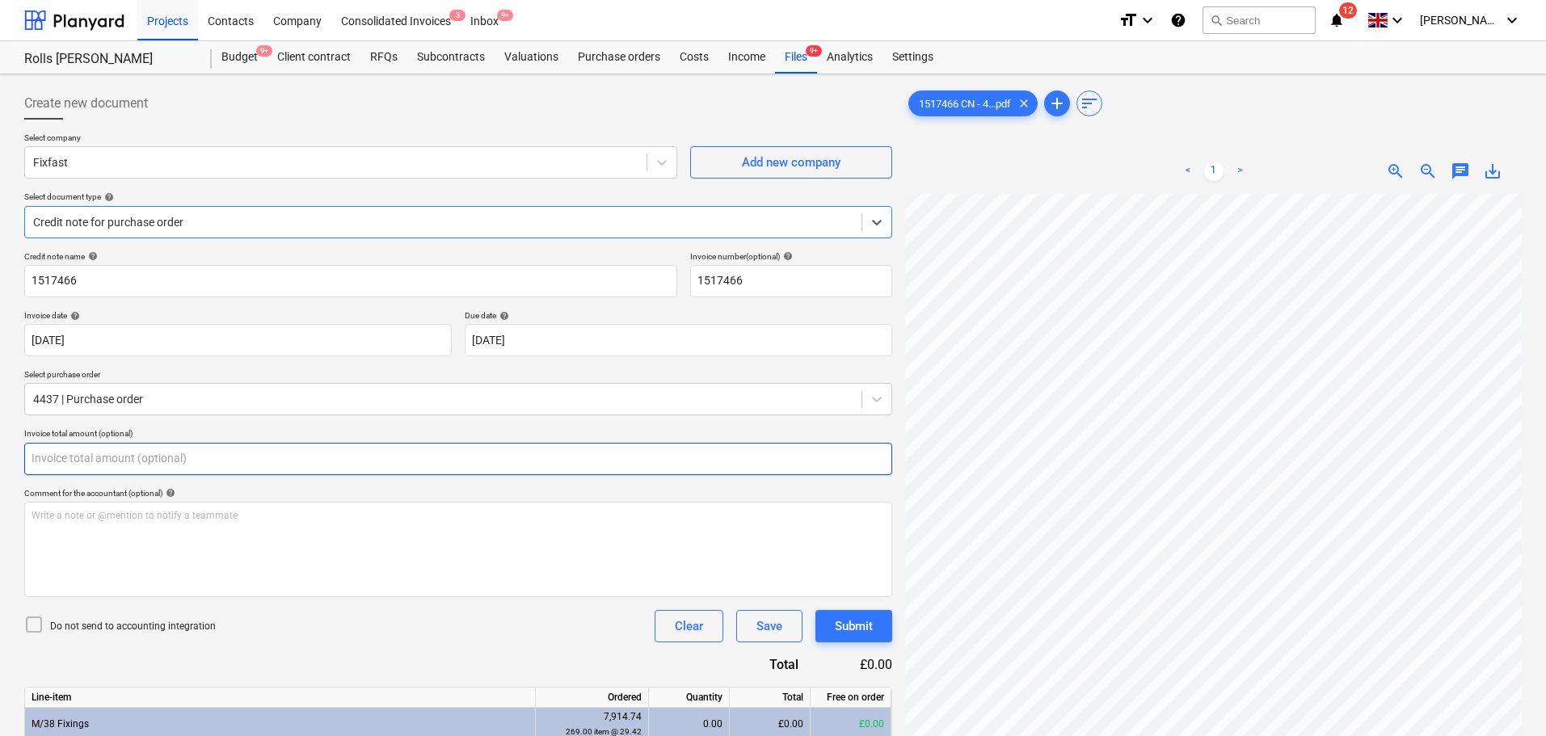
click at [238, 472] on input "text" at bounding box center [458, 459] width 868 height 32
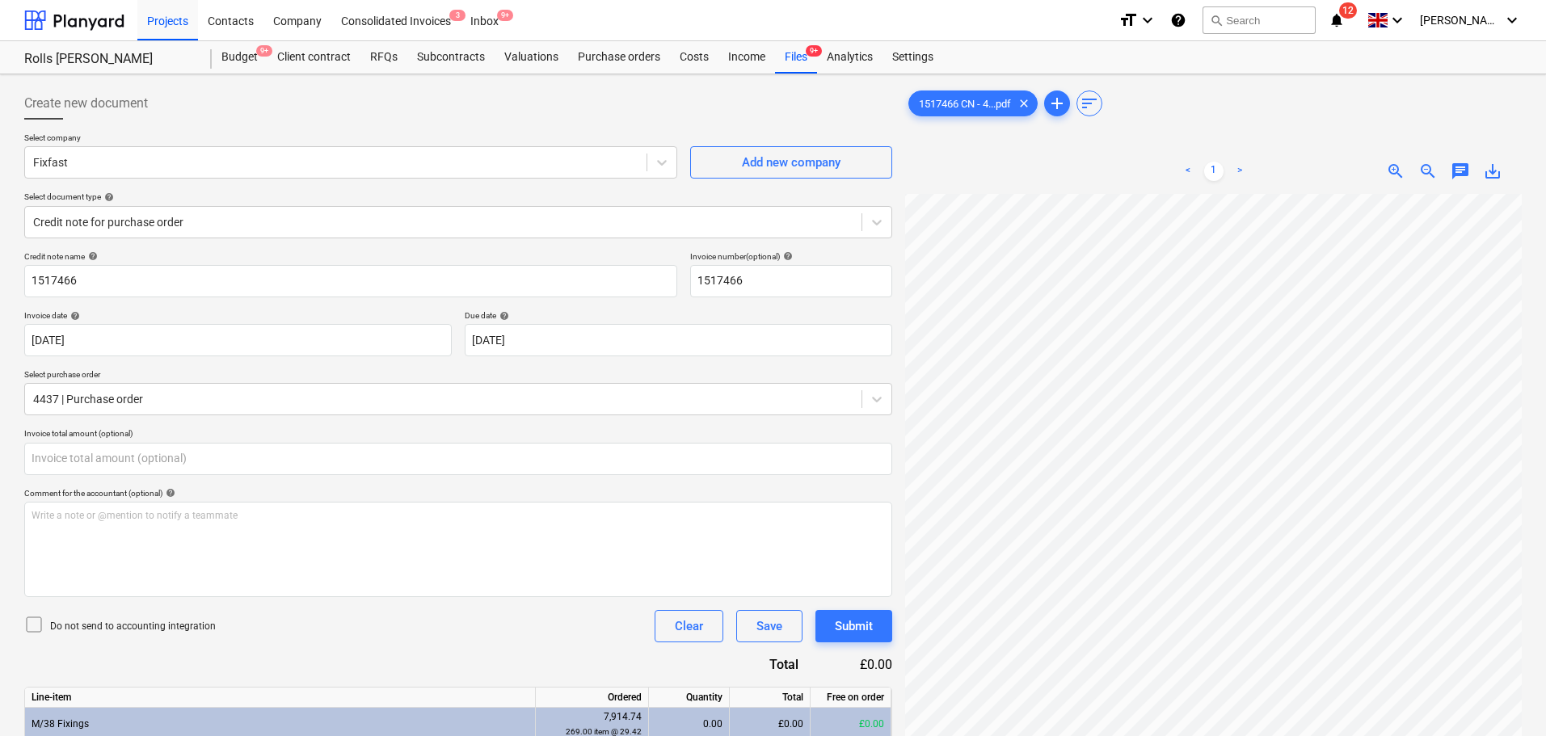
type input "0.00"
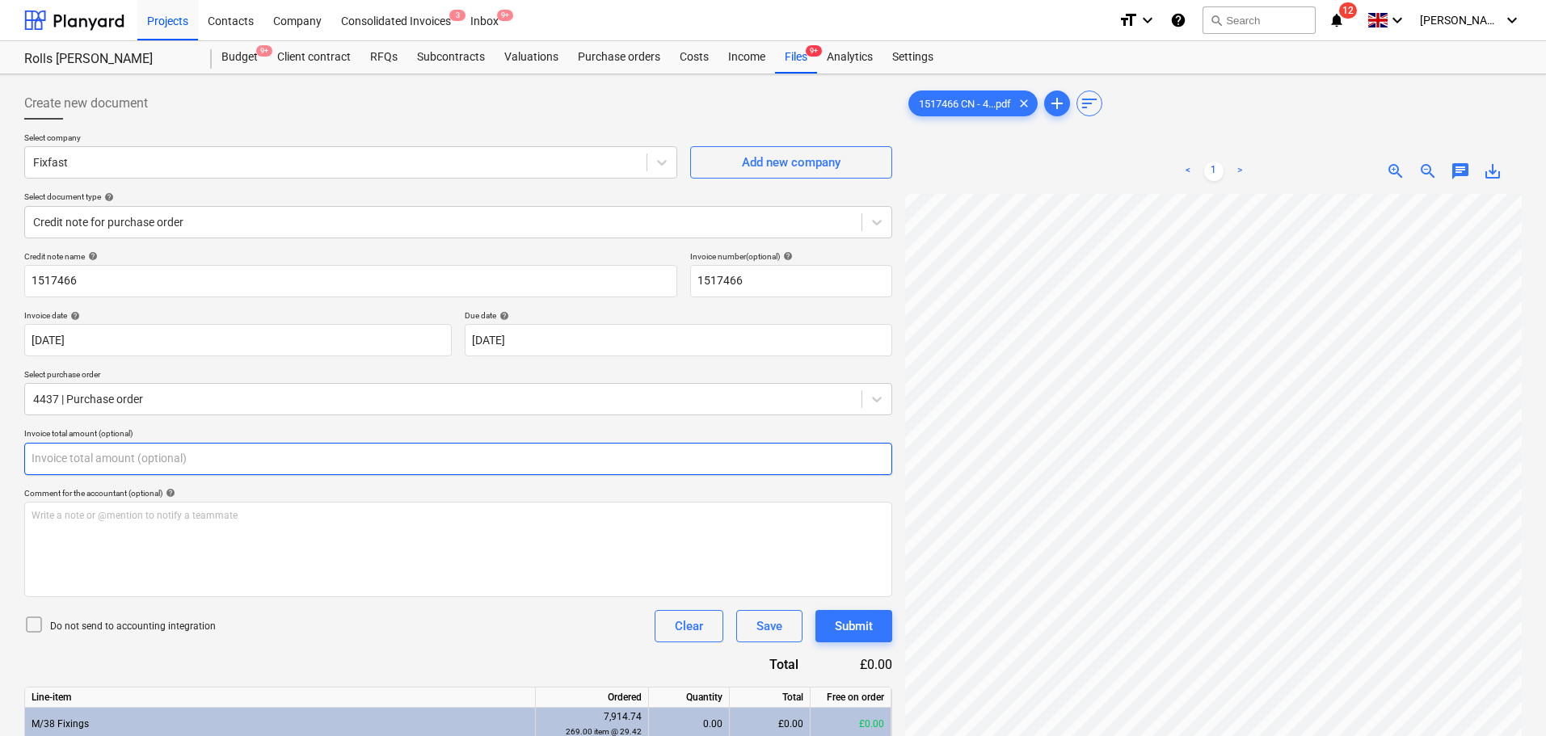
click at [775, 465] on input "text" at bounding box center [458, 459] width 868 height 32
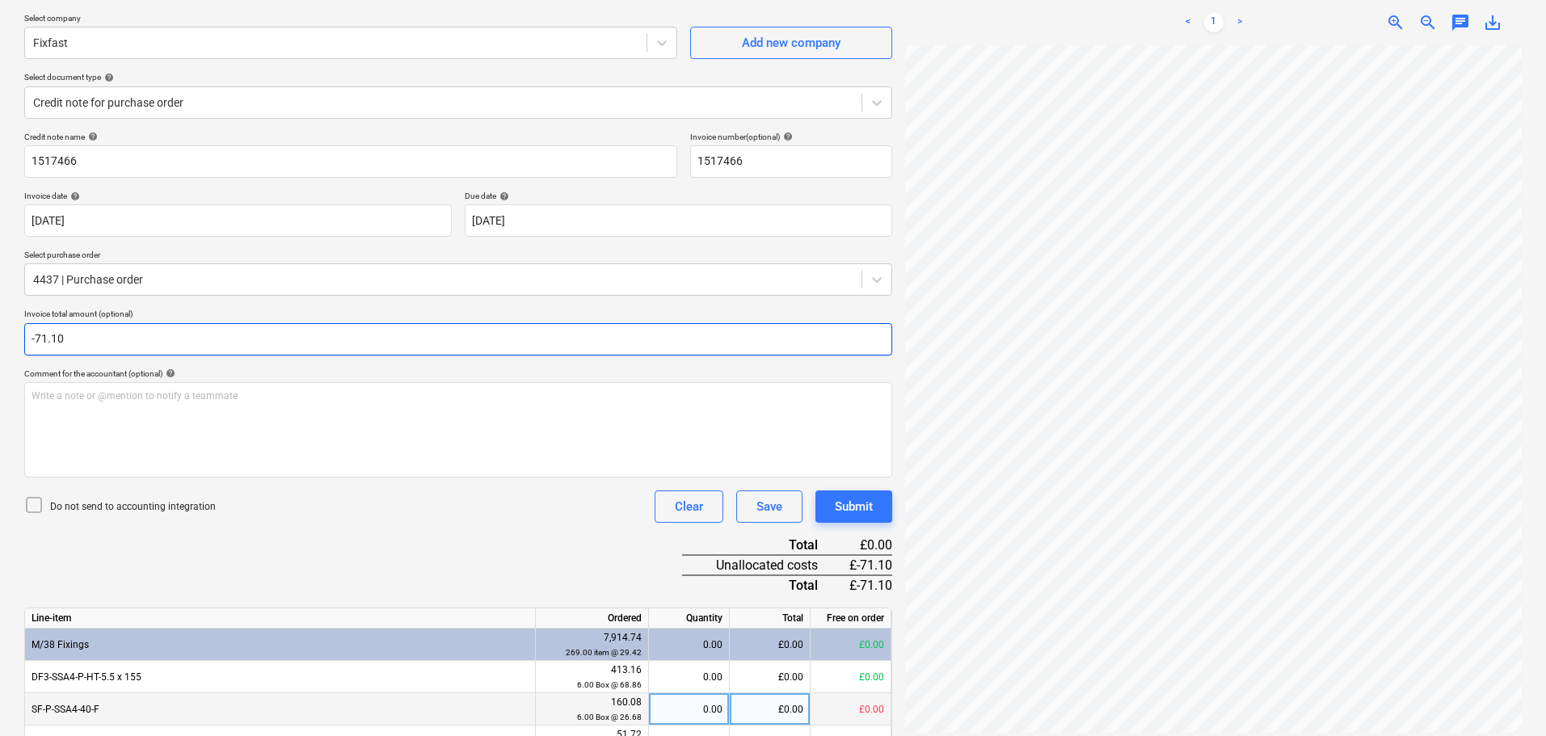
scroll to position [404, 0]
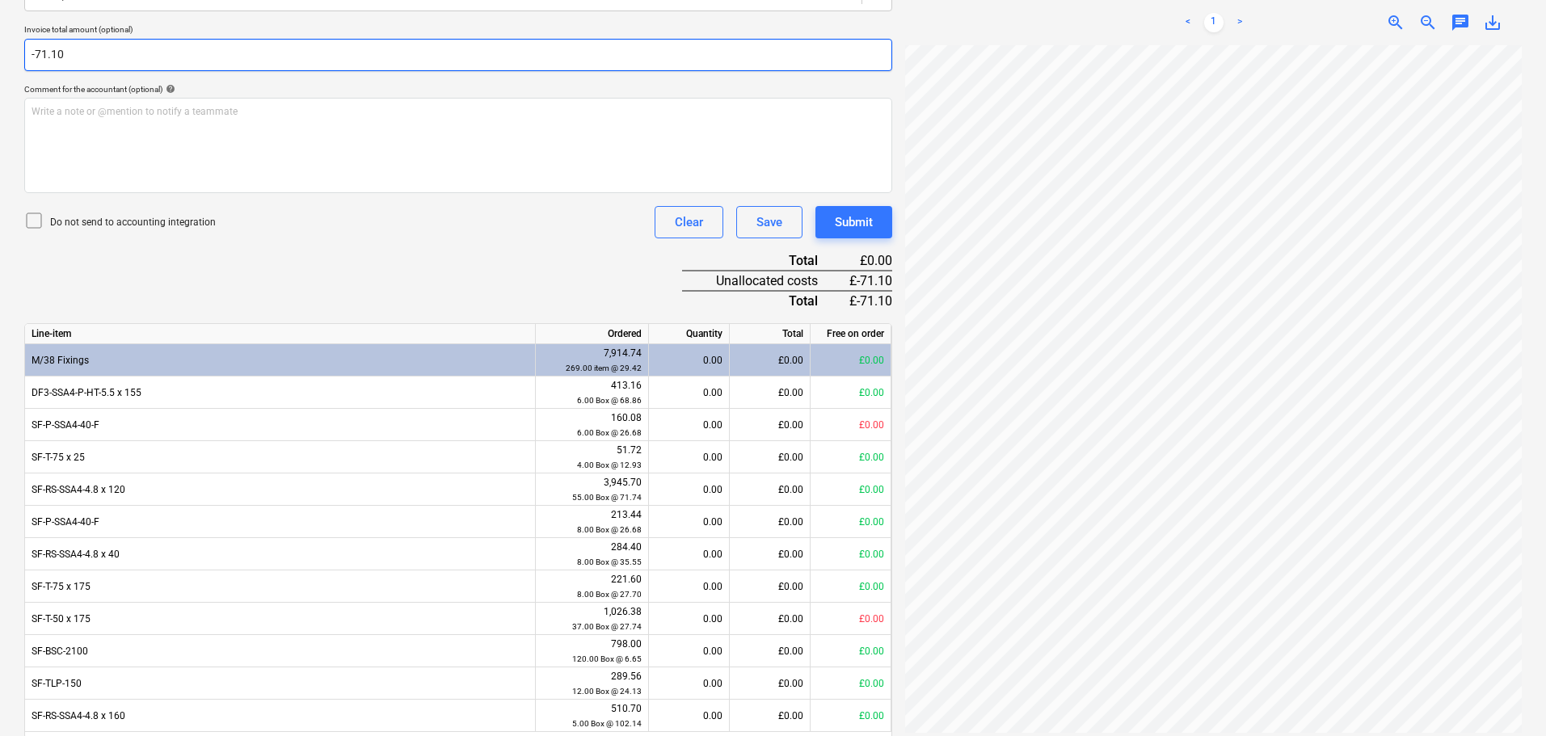
type input "-71.10"
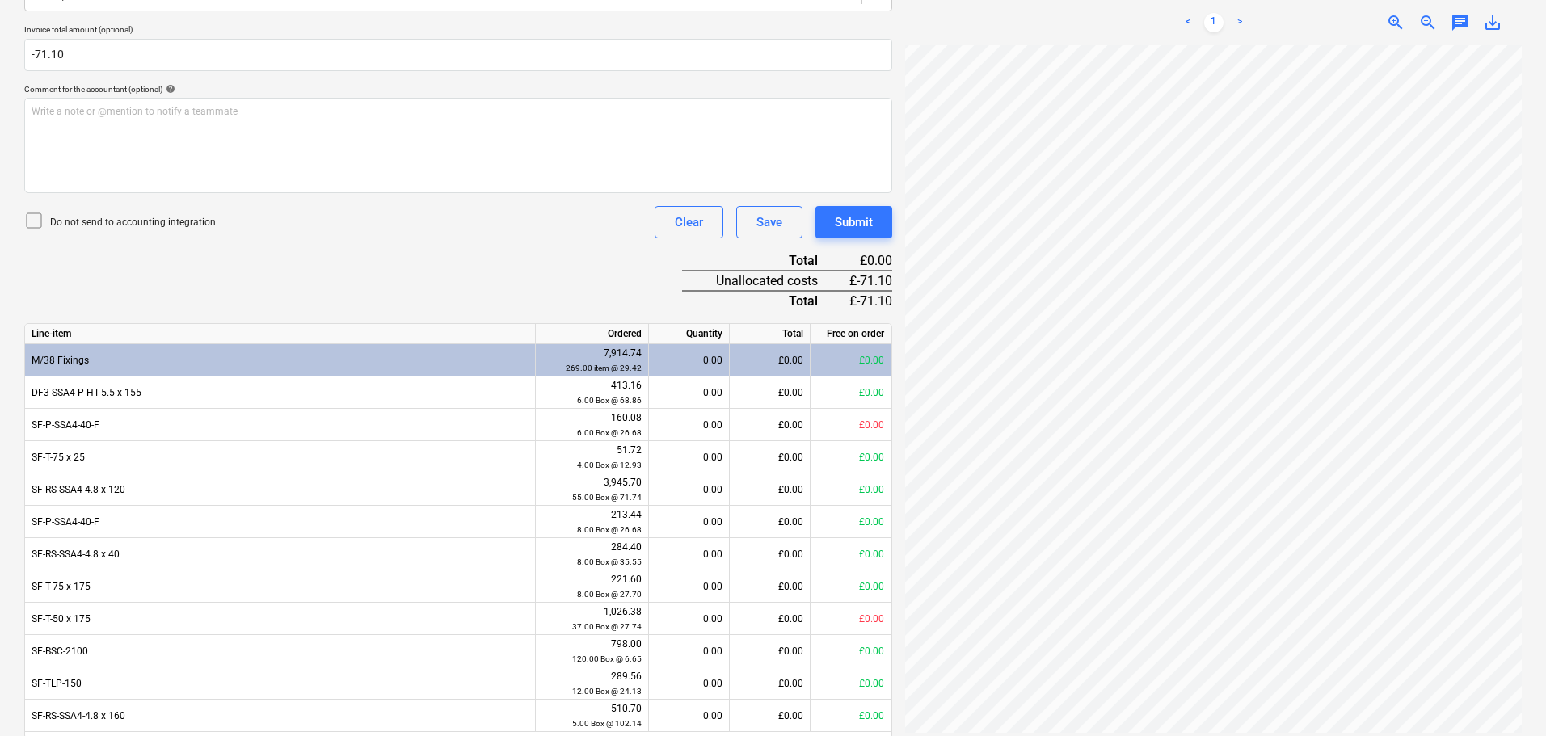
click at [119, 212] on div "Do not send to accounting integration" at bounding box center [119, 222] width 191 height 23
click at [126, 221] on p "Do not send to accounting integration" at bounding box center [133, 223] width 166 height 14
click at [199, 216] on p "Do not send to accounting integration" at bounding box center [133, 223] width 166 height 14
click at [389, 245] on div "Credit note name help 1517466 Invoice number (optional) help 1517466 Invoice da…" at bounding box center [458, 315] width 868 height 937
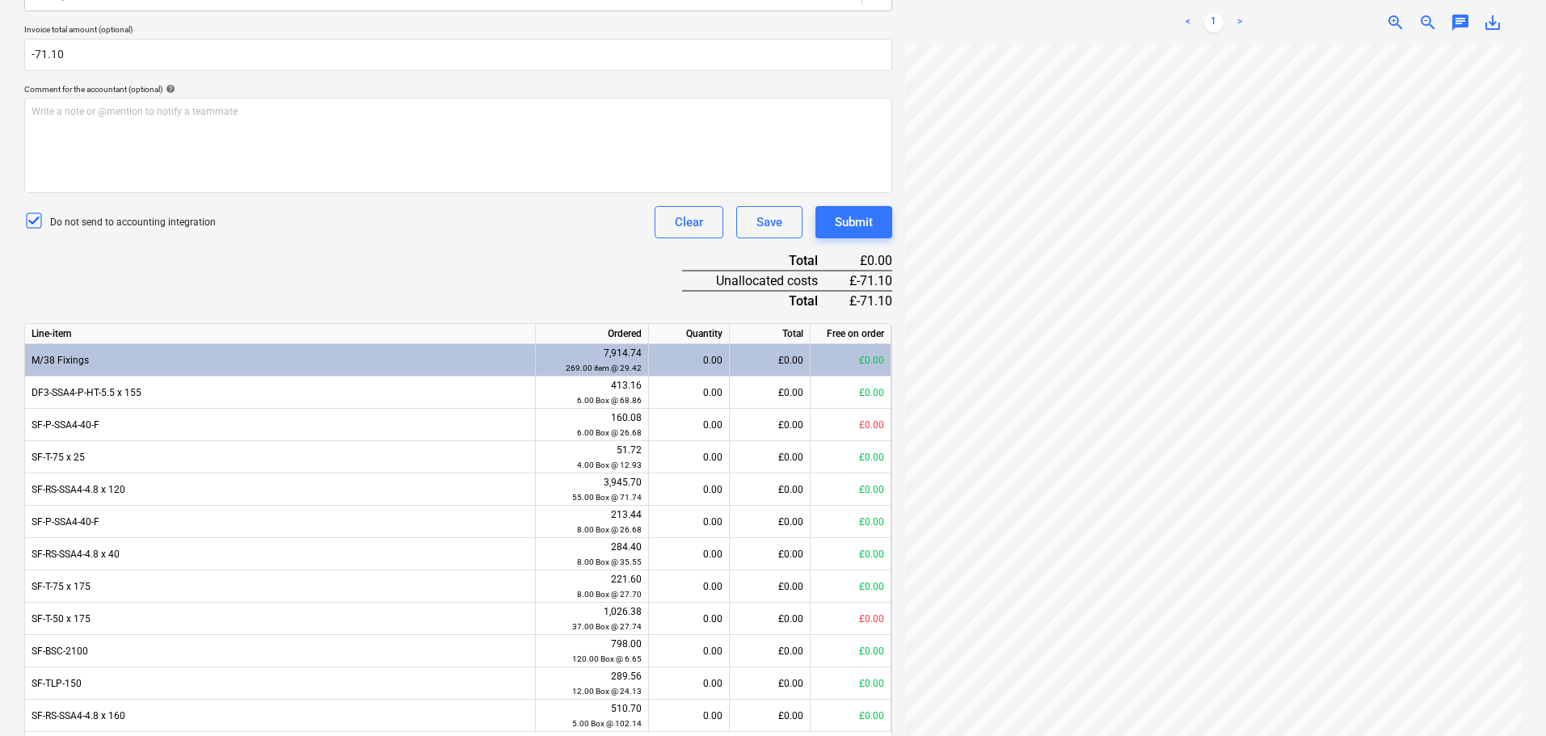
click at [587, 261] on div "Credit note name help 1517466 Invoice number (optional) help 1517466 Invoice da…" at bounding box center [458, 315] width 868 height 937
click at [583, 259] on div "Credit note name help 1517466 Invoice number (optional) help 1517466 Invoice da…" at bounding box center [458, 315] width 868 height 937
click at [567, 250] on div "Credit note name help 1517466 Invoice number (optional) help 1517466 Invoice da…" at bounding box center [458, 315] width 868 height 937
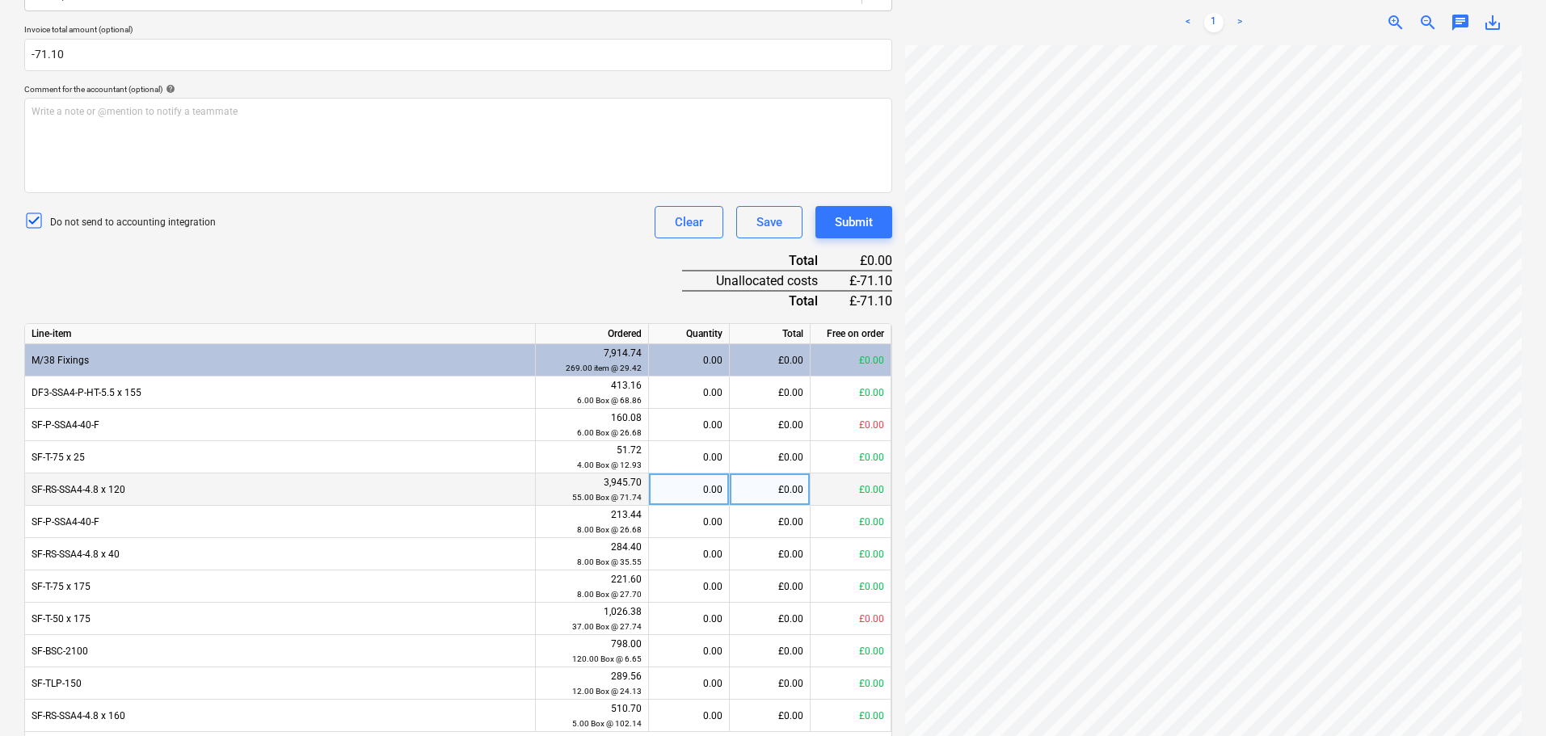
click at [389, 490] on div "SF-RS-SSA4-4.8 x 120" at bounding box center [280, 489] width 511 height 32
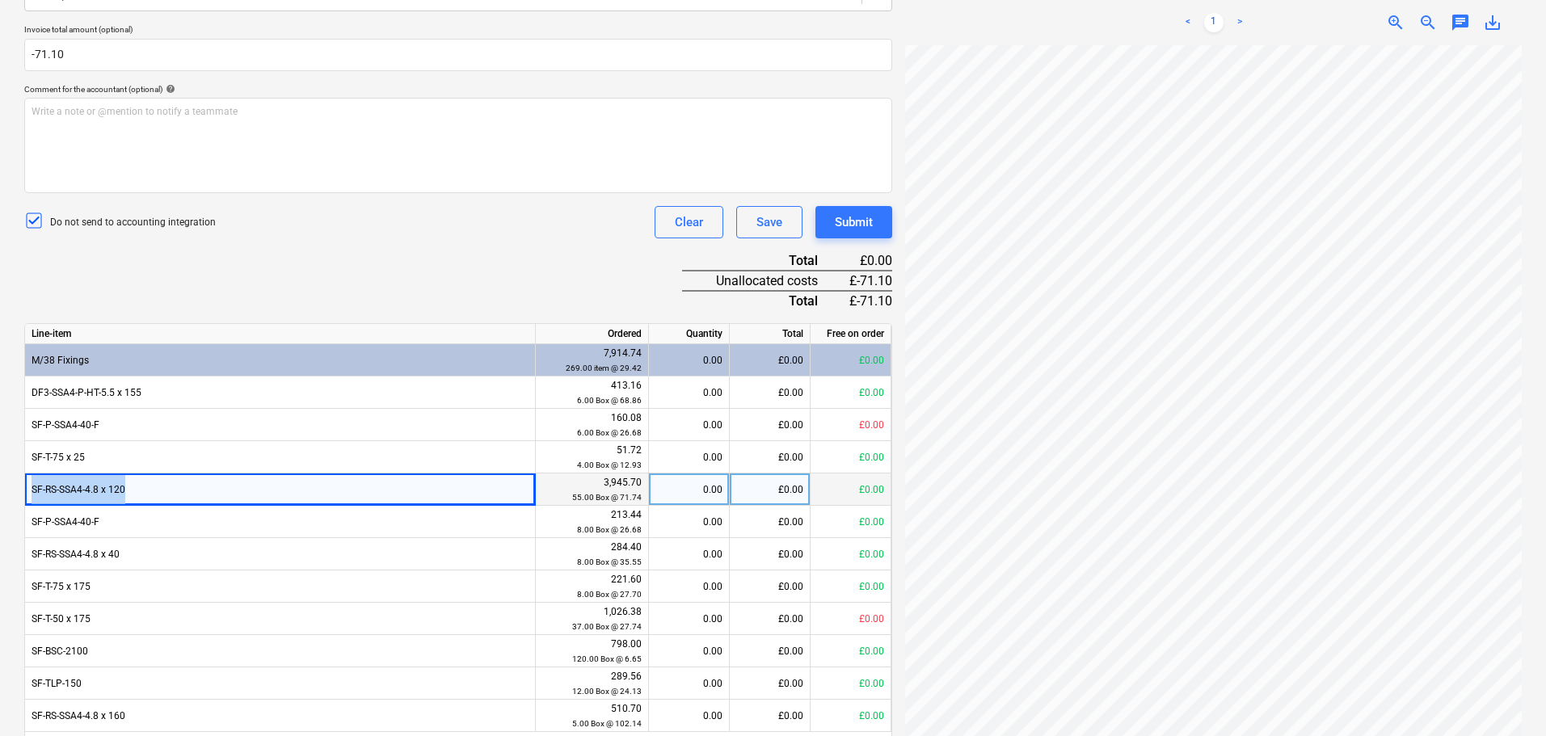
click at [389, 490] on div "SF-RS-SSA4-4.8 x 120" at bounding box center [280, 489] width 511 height 32
click at [452, 492] on div "SF-RS-SSA4-4.8 x 120" at bounding box center [280, 489] width 511 height 32
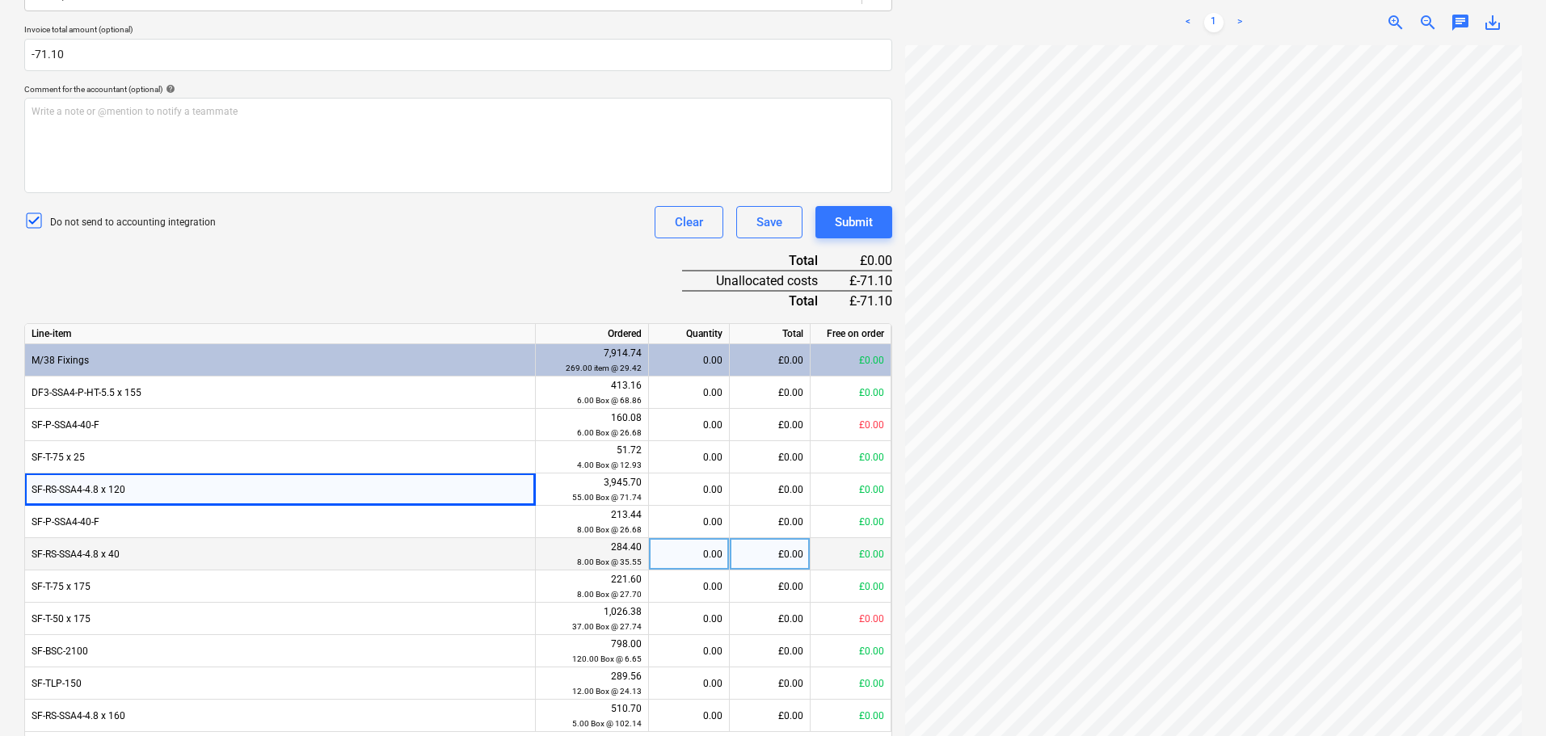
click at [433, 557] on div "SF-RS-SSA4-4.8 x 40" at bounding box center [280, 554] width 511 height 32
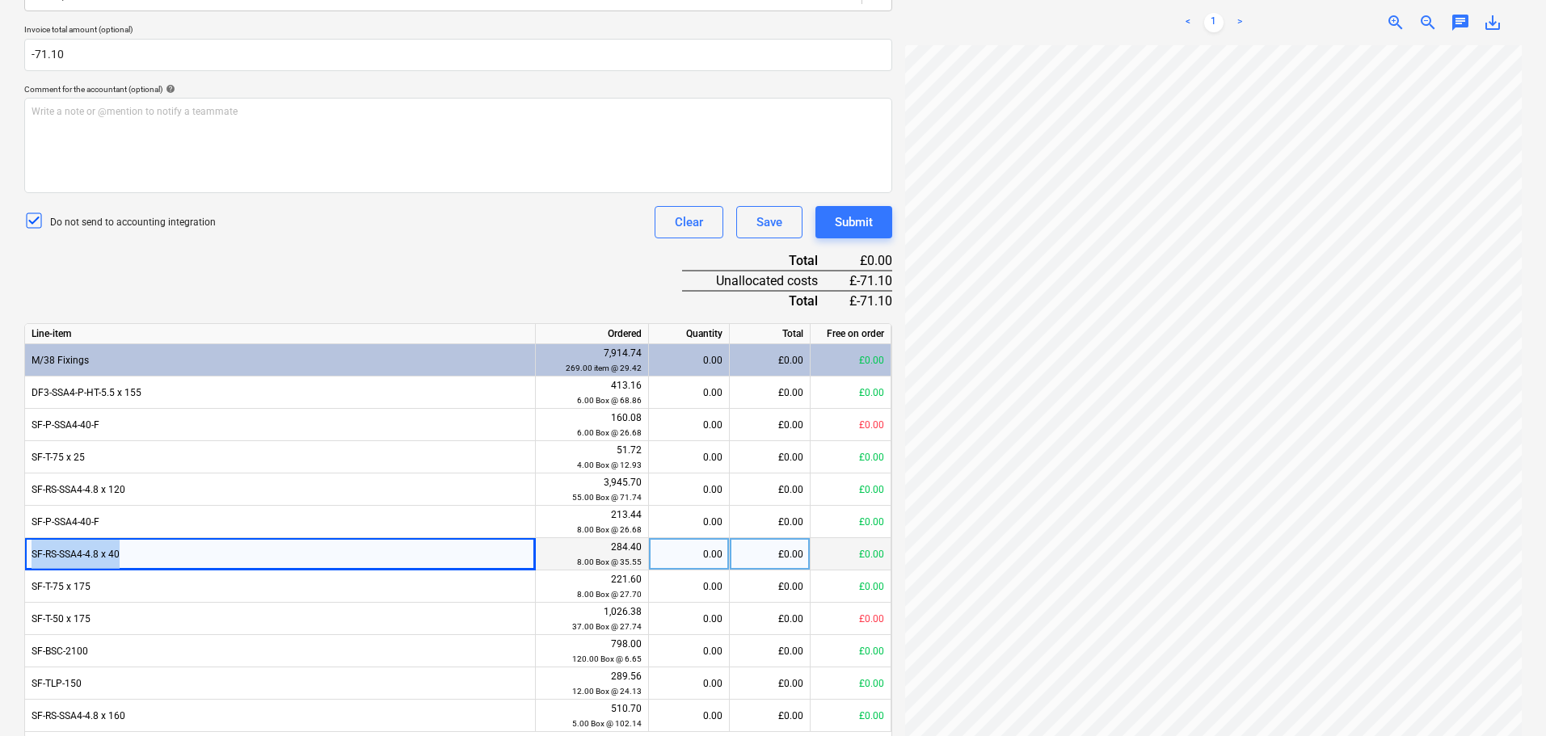
click at [433, 557] on div "SF-RS-SSA4-4.8 x 40" at bounding box center [280, 554] width 511 height 32
click at [780, 557] on div "£0.00" at bounding box center [770, 554] width 81 height 32
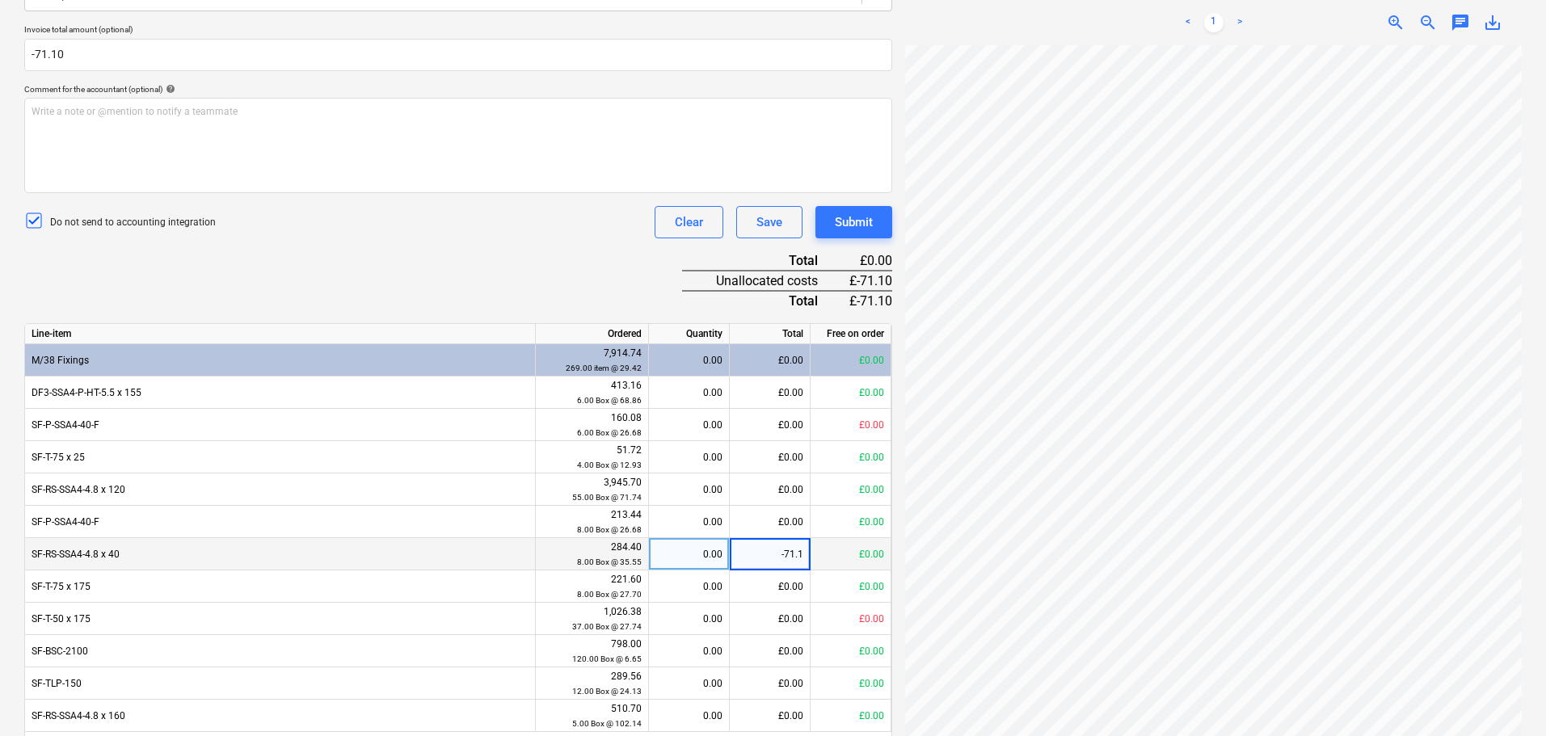
type input "-71.10"
click at [549, 272] on div "Credit note name help 1517466 Invoice number (optional) help 1517466 Invoice da…" at bounding box center [458, 315] width 868 height 937
drag, startPoint x: 525, startPoint y: 242, endPoint x: 781, endPoint y: 203, distance: 259.0
click at [525, 242] on div "Credit note name help 1517466 Invoice number (optional) help 1517466 Invoice da…" at bounding box center [458, 315] width 868 height 937
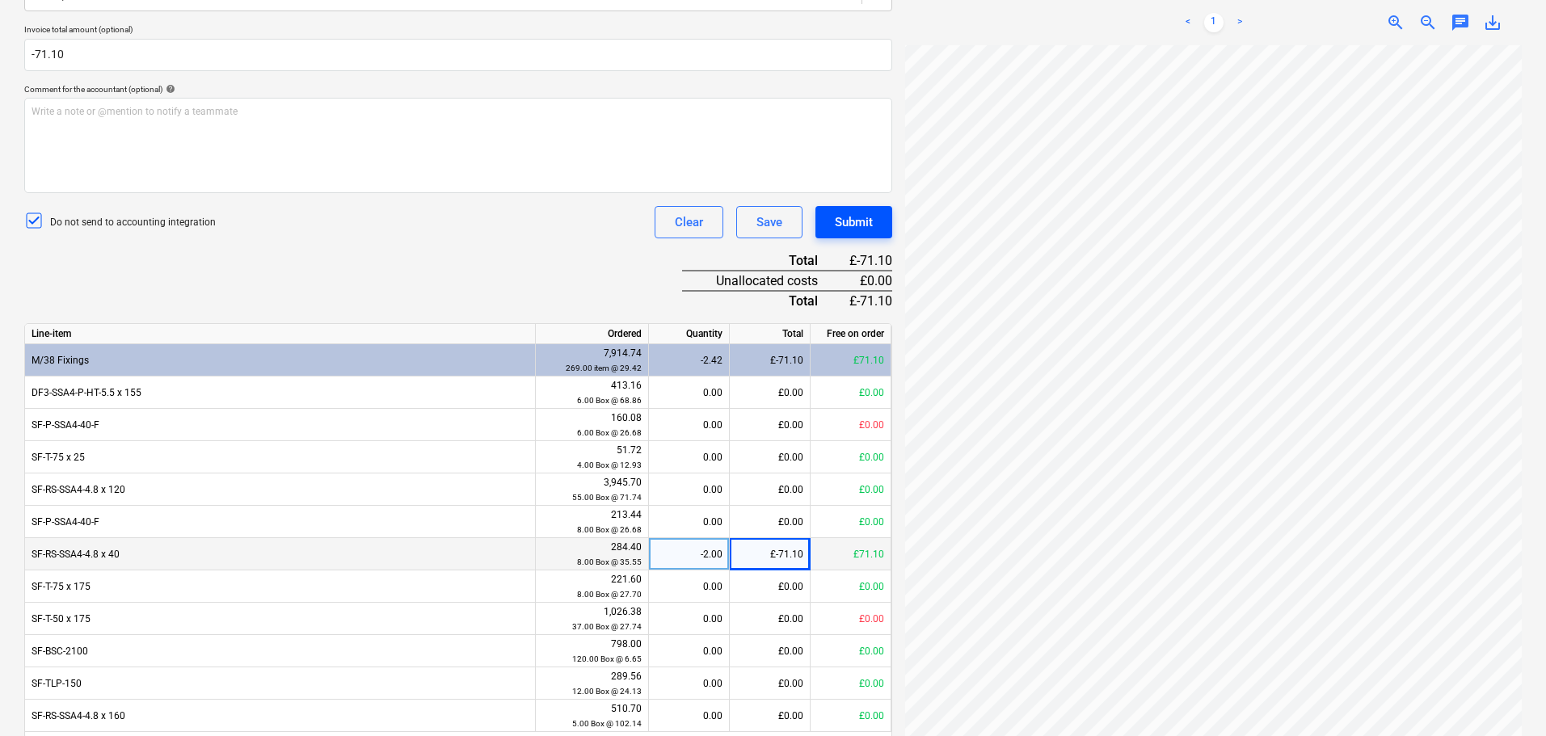
click at [859, 221] on div "Submit" at bounding box center [854, 222] width 38 height 21
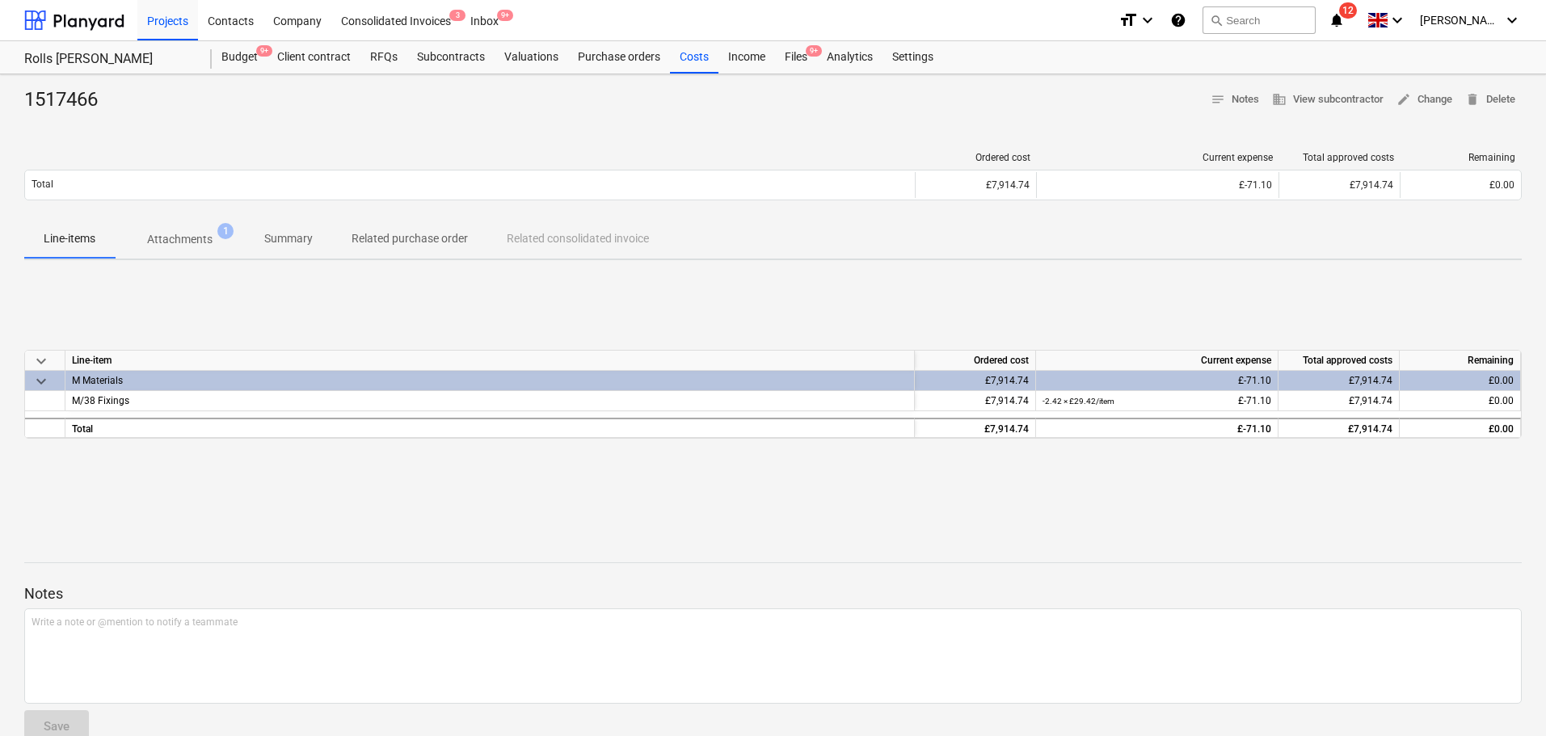
drag, startPoint x: 787, startPoint y: 67, endPoint x: 517, endPoint y: 30, distance: 272.4
click at [787, 67] on div "Files 9+" at bounding box center [796, 57] width 42 height 32
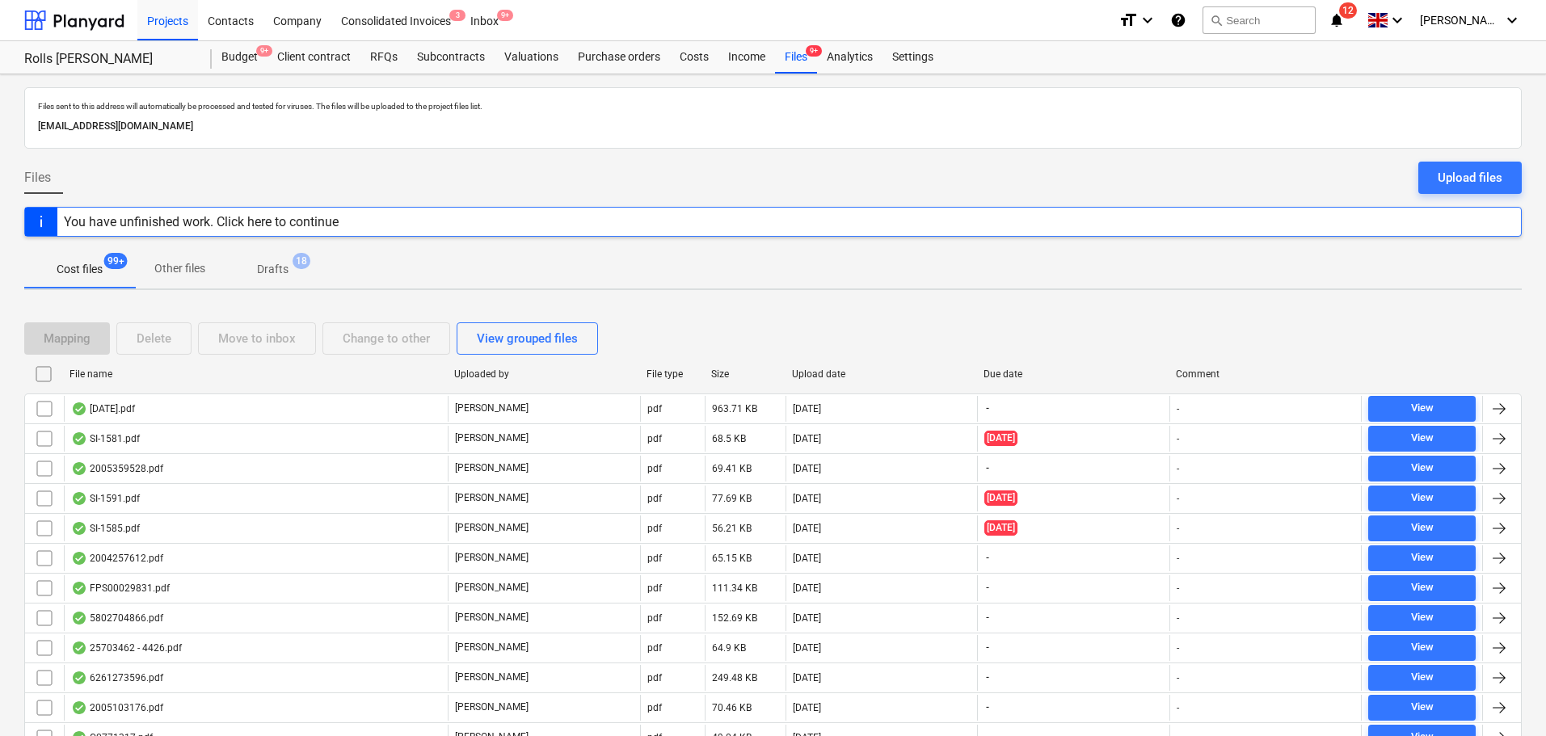
scroll to position [1293, 0]
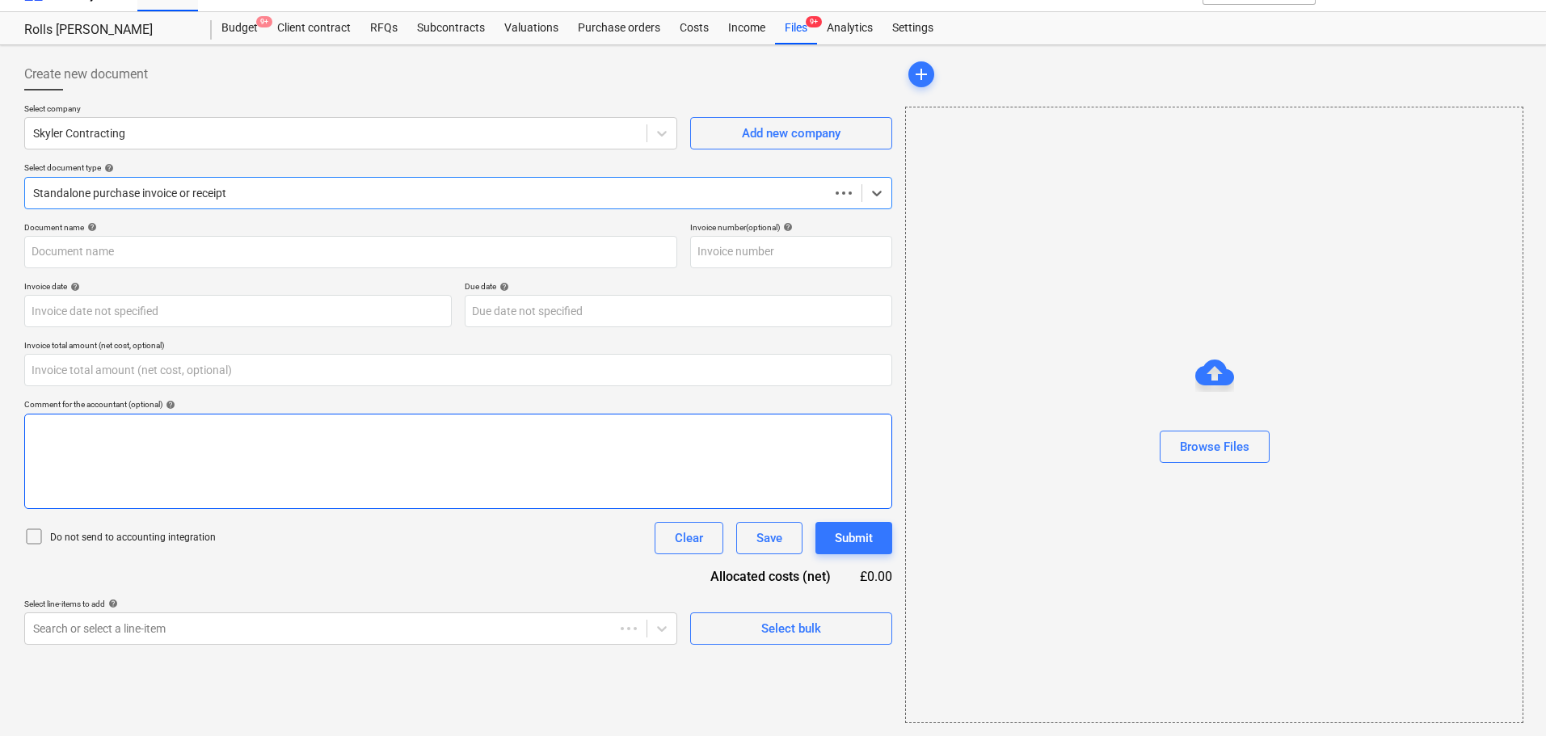
type input "0.00"
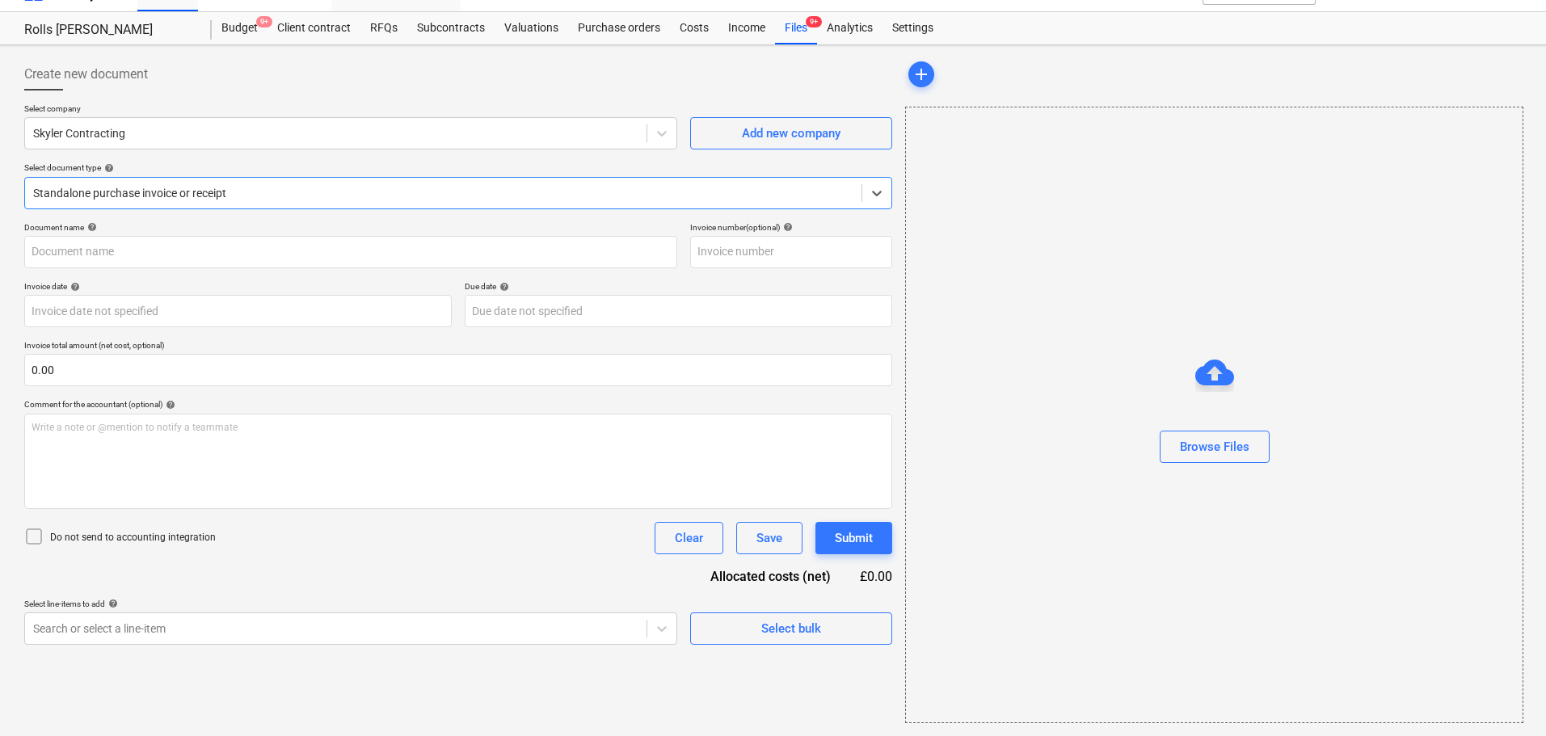
type input "2003721592"
type input "[DATE]"
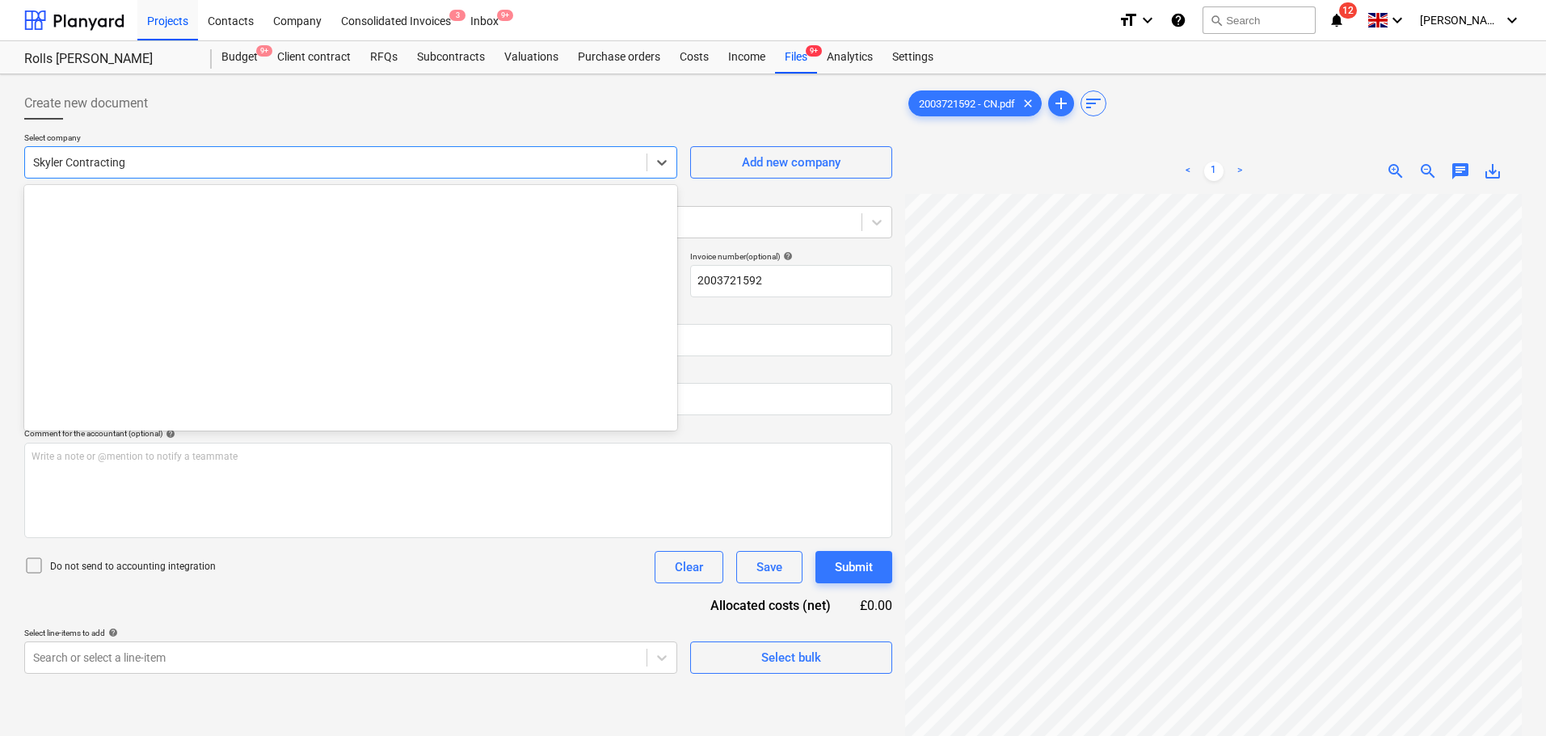
click at [185, 148] on div "Skyler Contracting" at bounding box center [350, 162] width 653 height 32
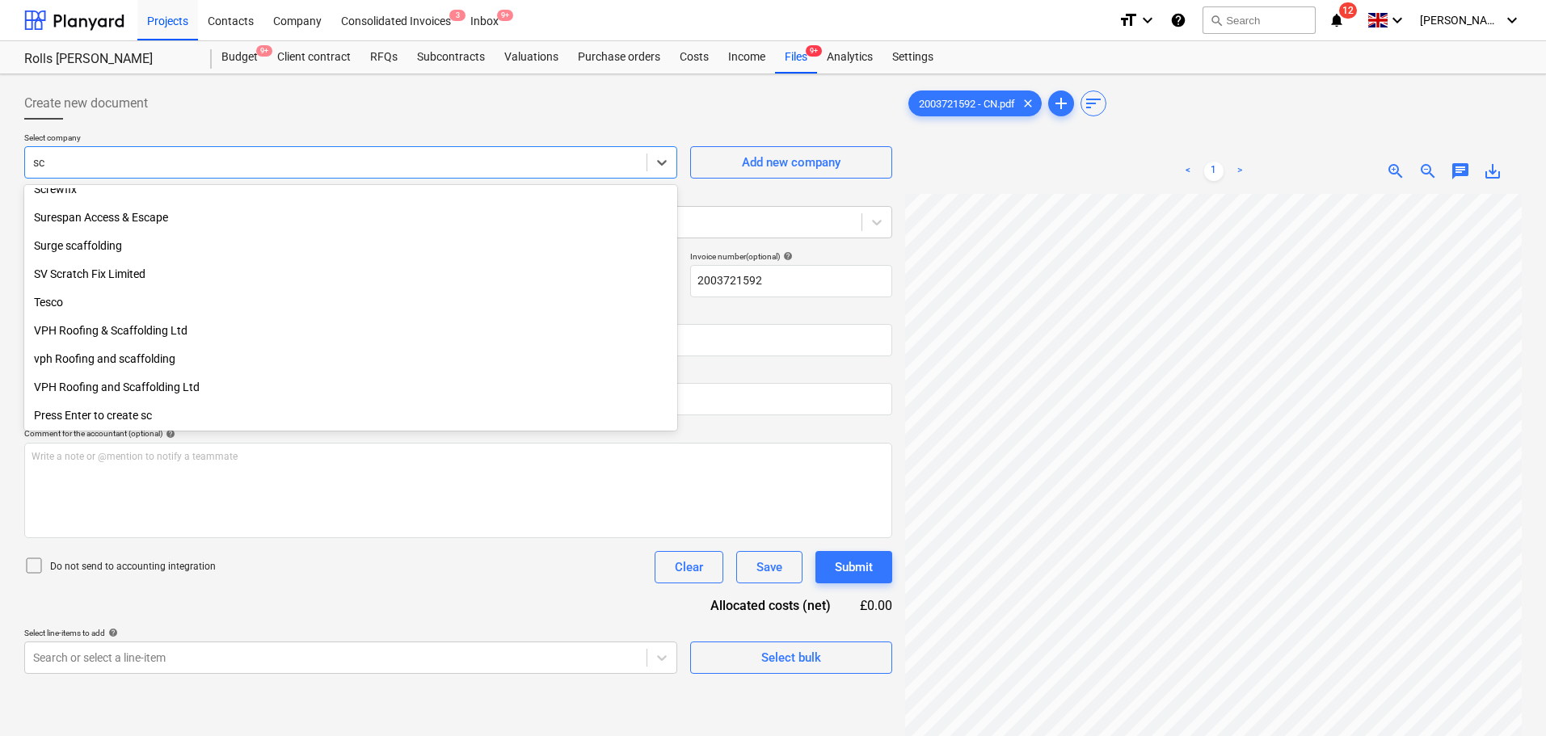
scroll to position [549, 0]
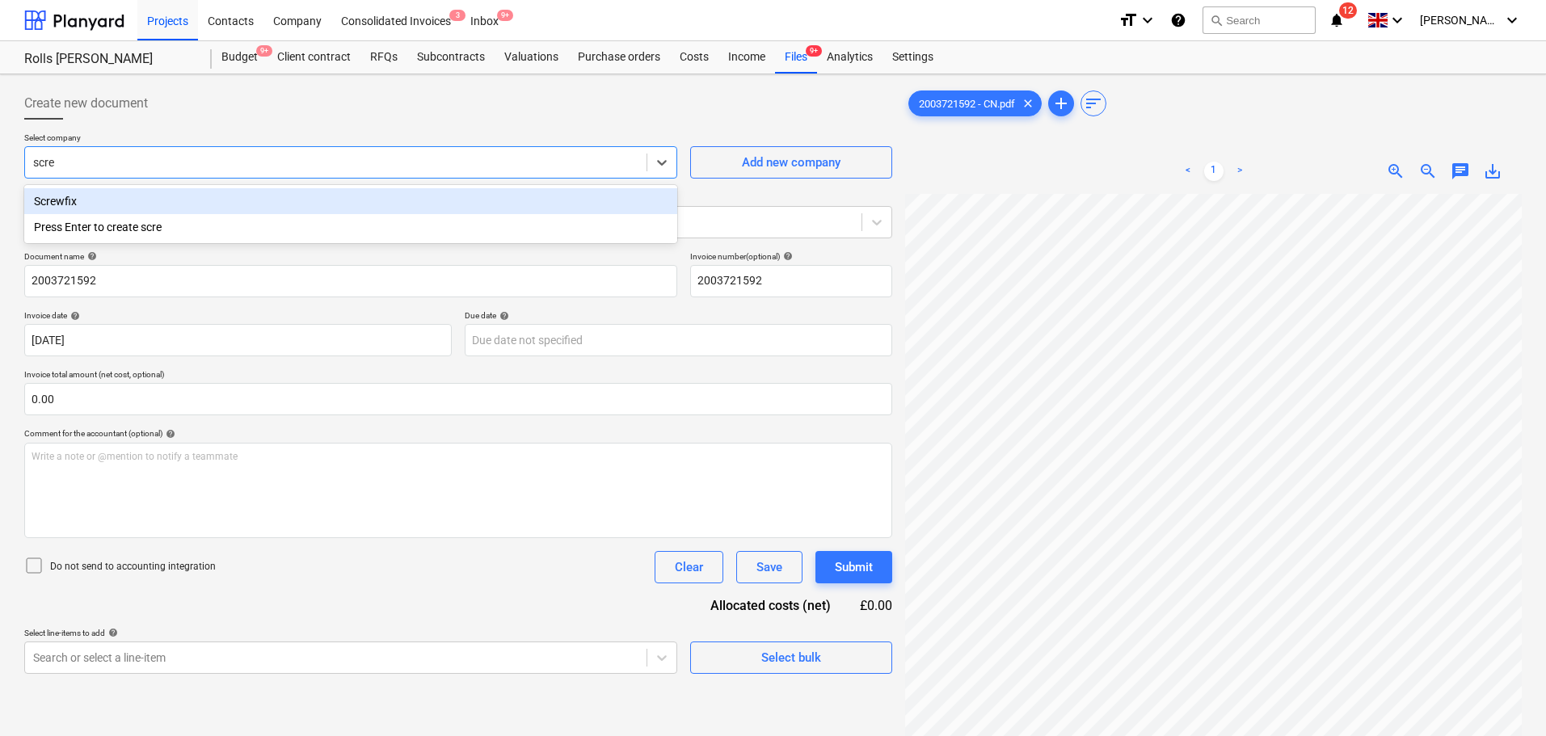
type input "screw"
drag, startPoint x: 145, startPoint y: 199, endPoint x: 145, endPoint y: 211, distance: 12.1
click at [145, 200] on div "Screwfix" at bounding box center [350, 201] width 653 height 26
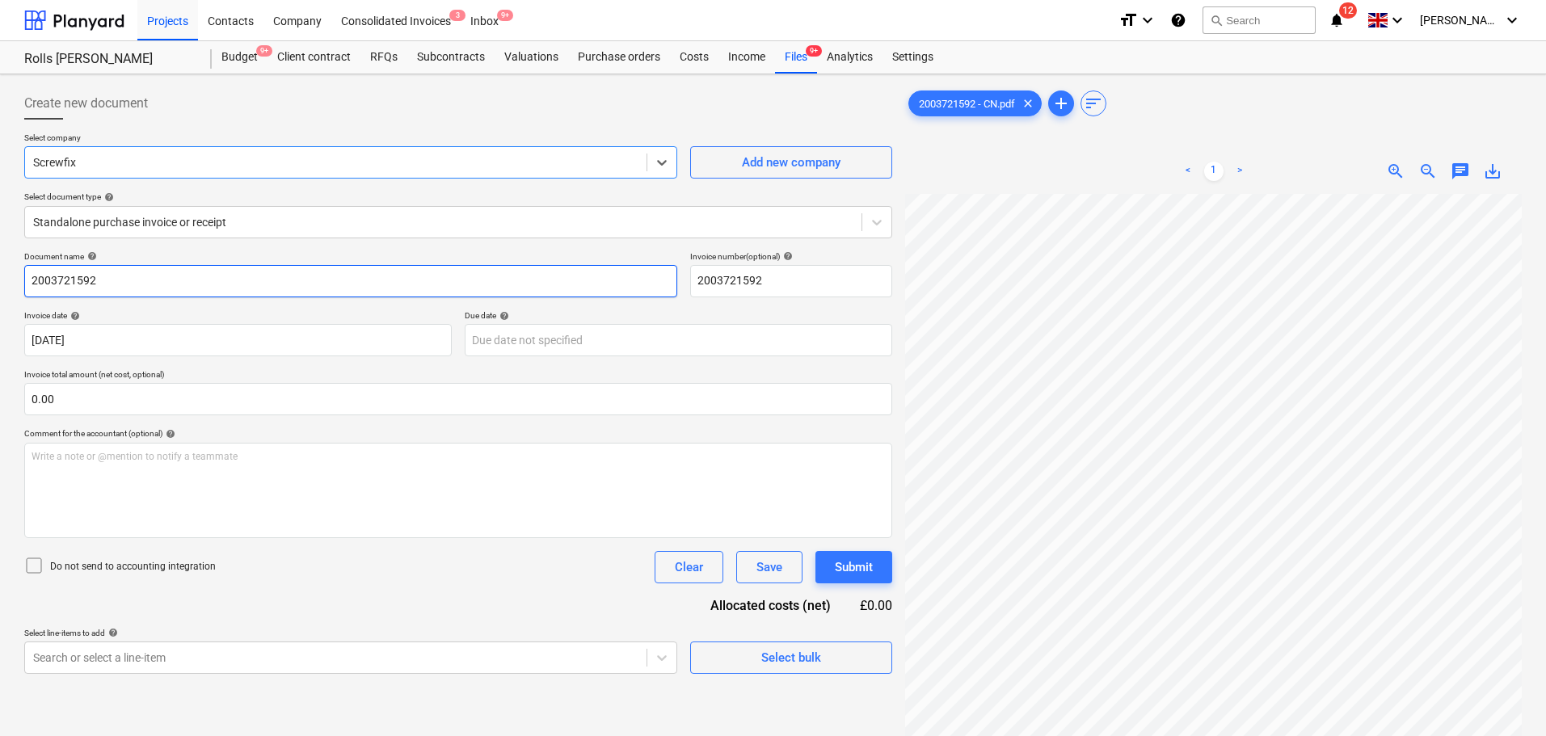
click at [131, 280] on input "2003721592" at bounding box center [350, 281] width 653 height 32
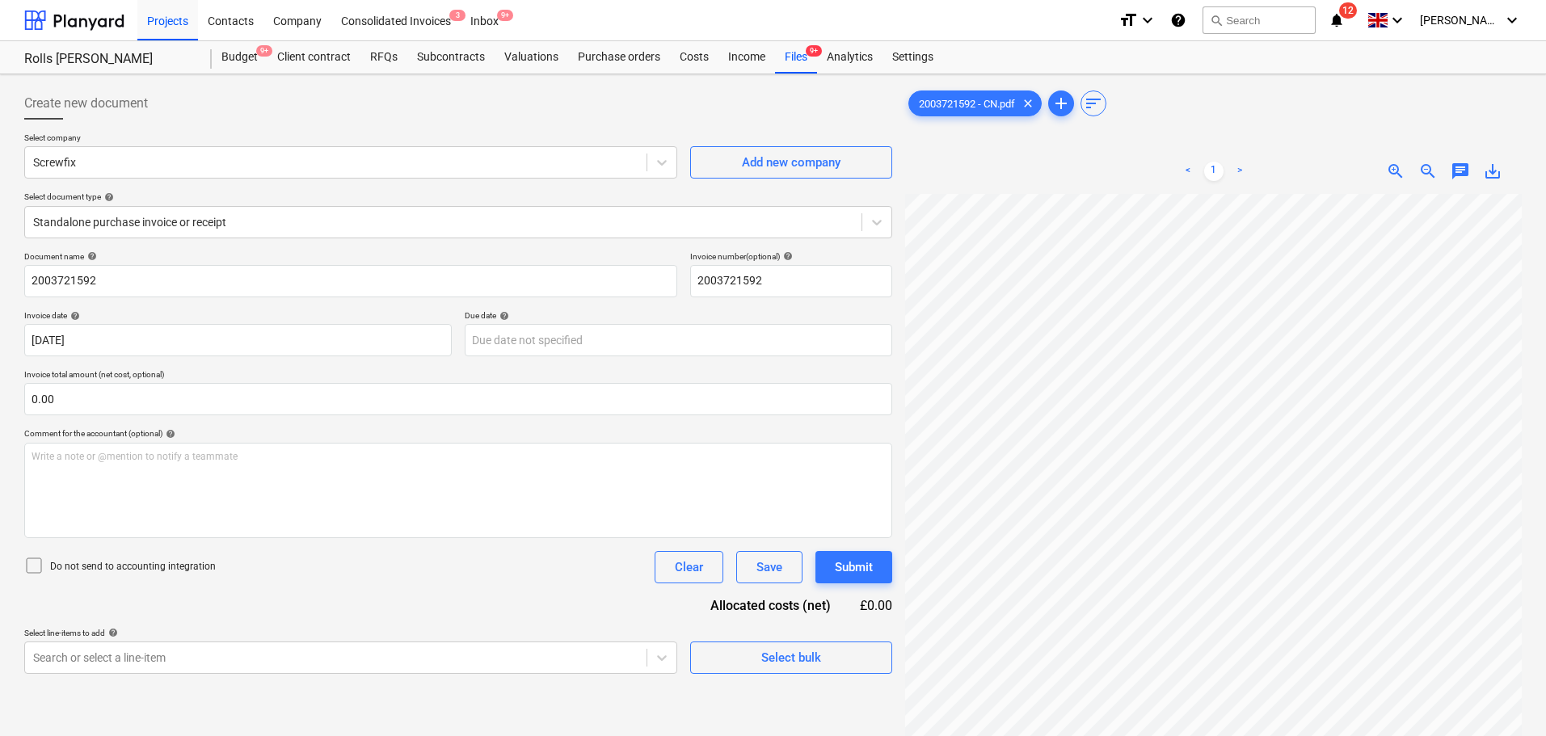
click at [419, 124] on div at bounding box center [458, 126] width 868 height 13
click at [295, 224] on div at bounding box center [443, 222] width 820 height 16
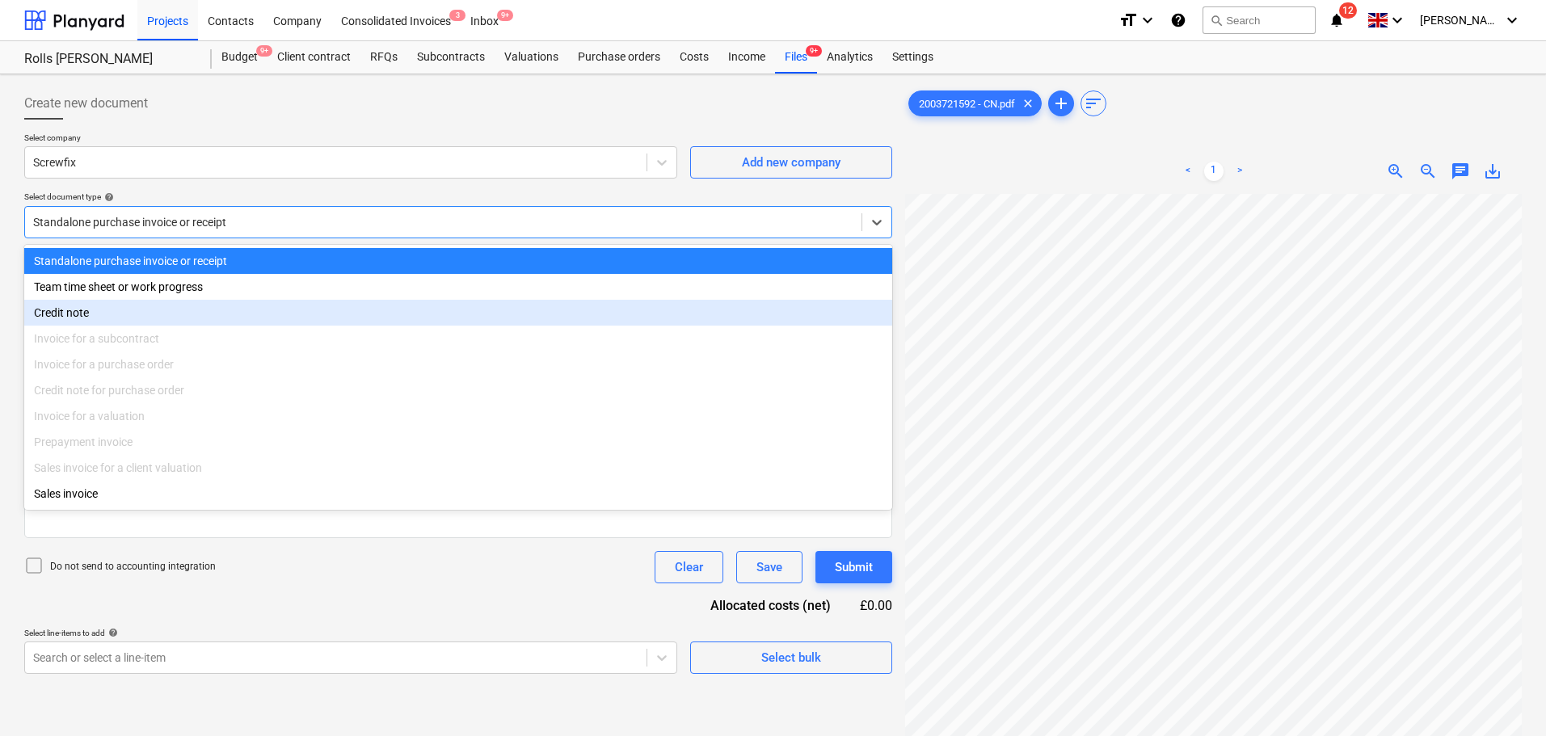
click at [213, 318] on div "Credit note" at bounding box center [458, 313] width 868 height 26
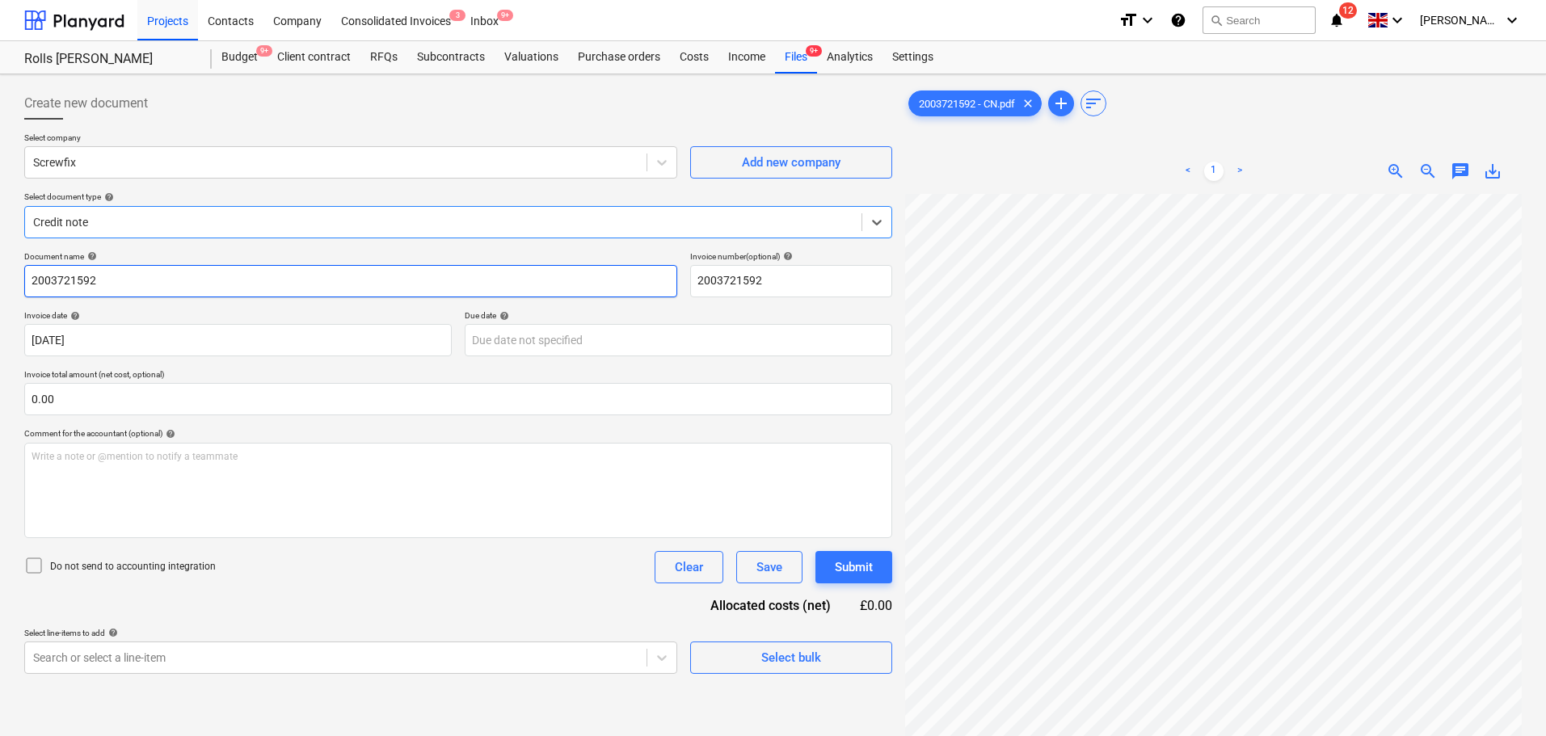
click at [230, 288] on input "2003721592" at bounding box center [350, 281] width 653 height 32
click at [243, 284] on input "2003721592" at bounding box center [350, 281] width 653 height 32
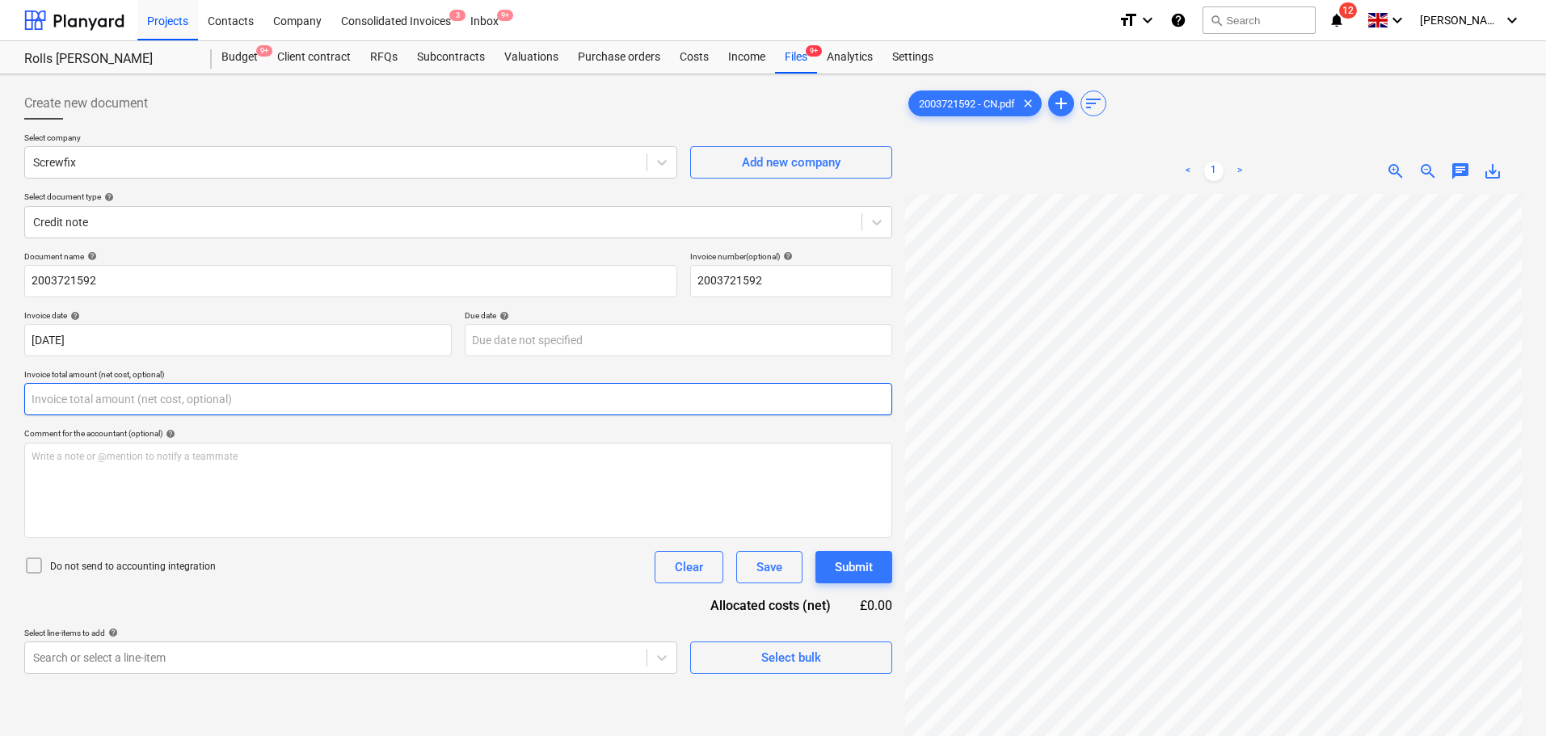
click at [217, 393] on input "text" at bounding box center [458, 399] width 868 height 32
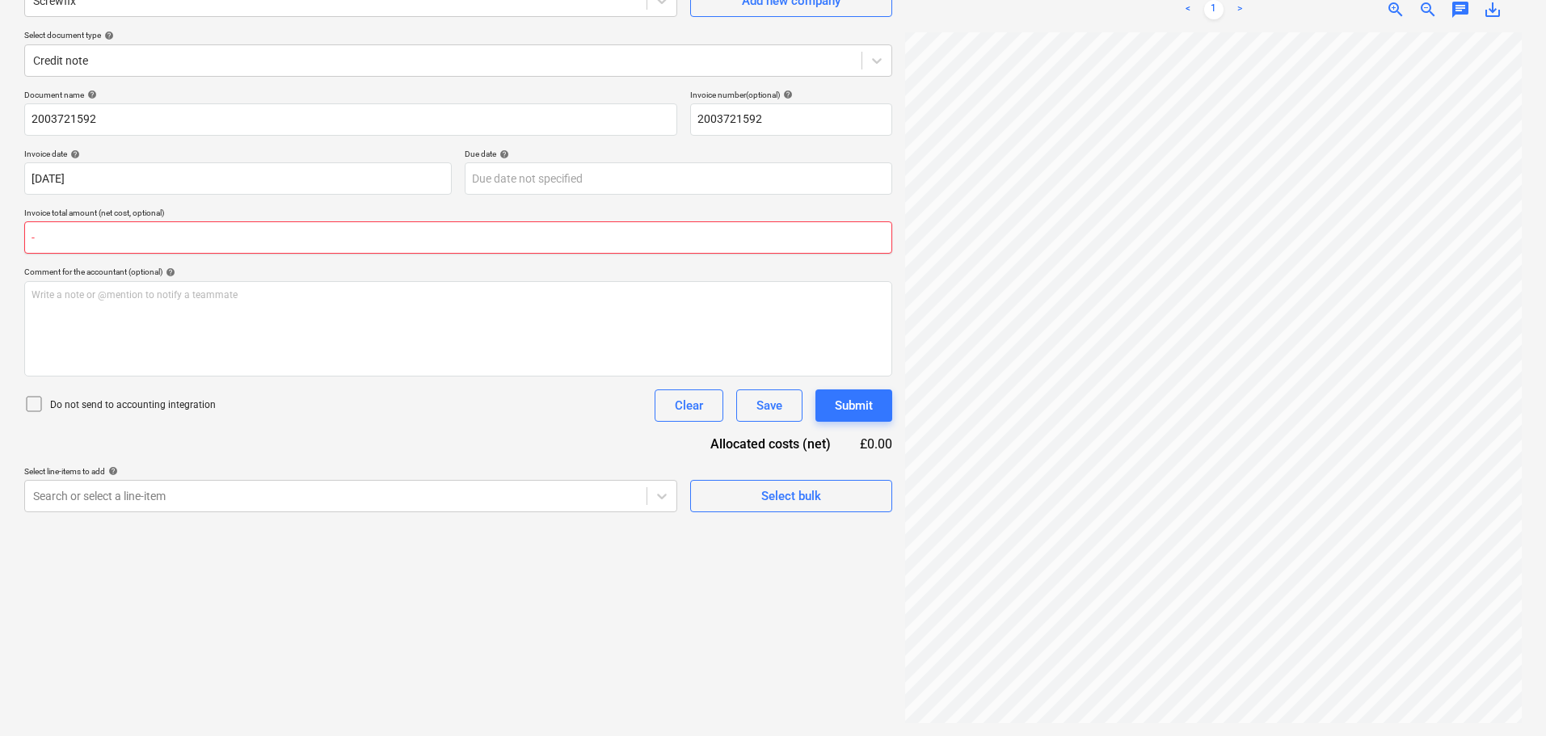
scroll to position [342, 0]
type input "0.00"
click at [281, 240] on input "text" at bounding box center [458, 237] width 868 height 32
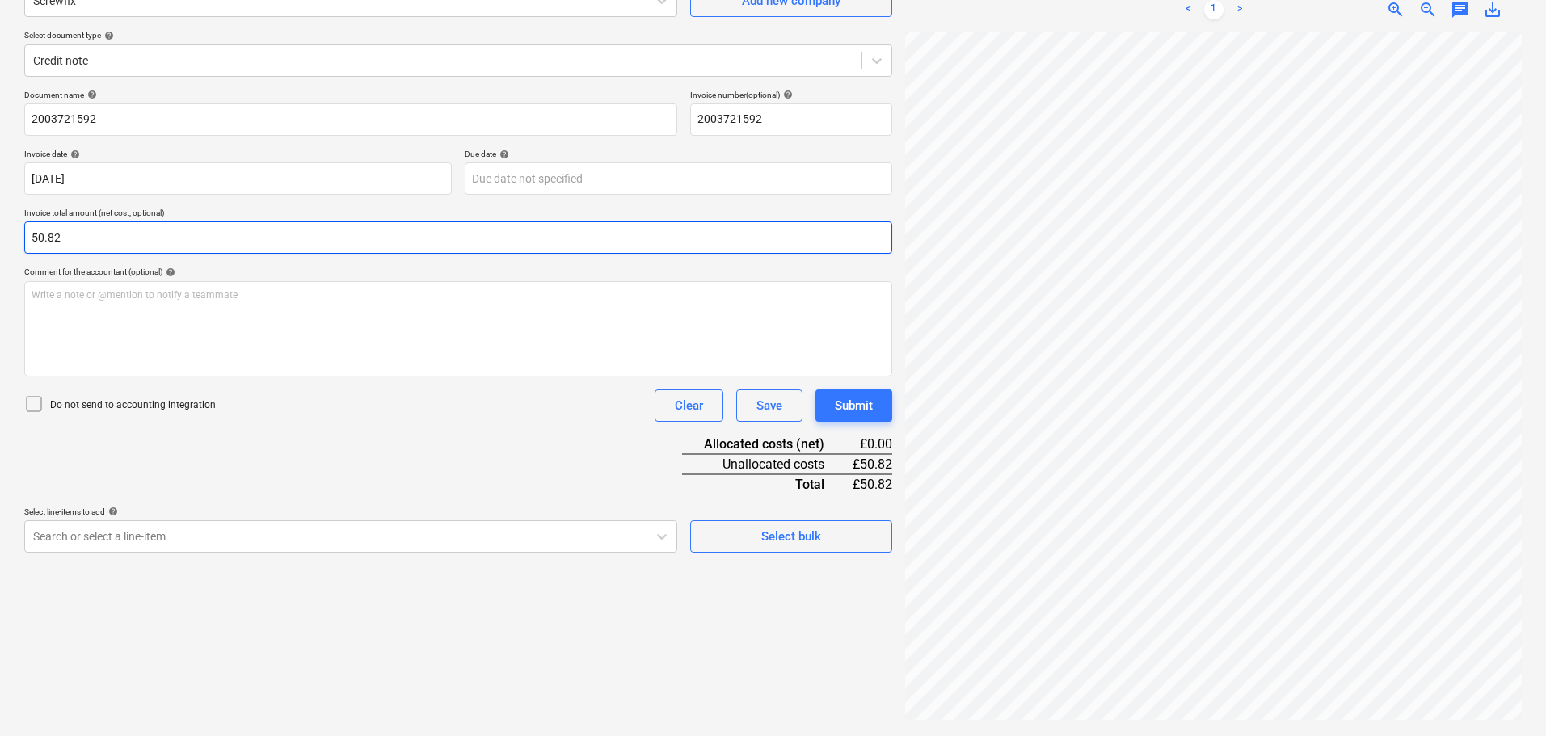
type input "50.82"
click at [175, 410] on p "Do not send to accounting integration" at bounding box center [133, 405] width 166 height 14
click at [194, 519] on p "Select line-items to add help" at bounding box center [350, 514] width 653 height 14
click at [194, 520] on p "Select line-items to add help" at bounding box center [350, 514] width 653 height 14
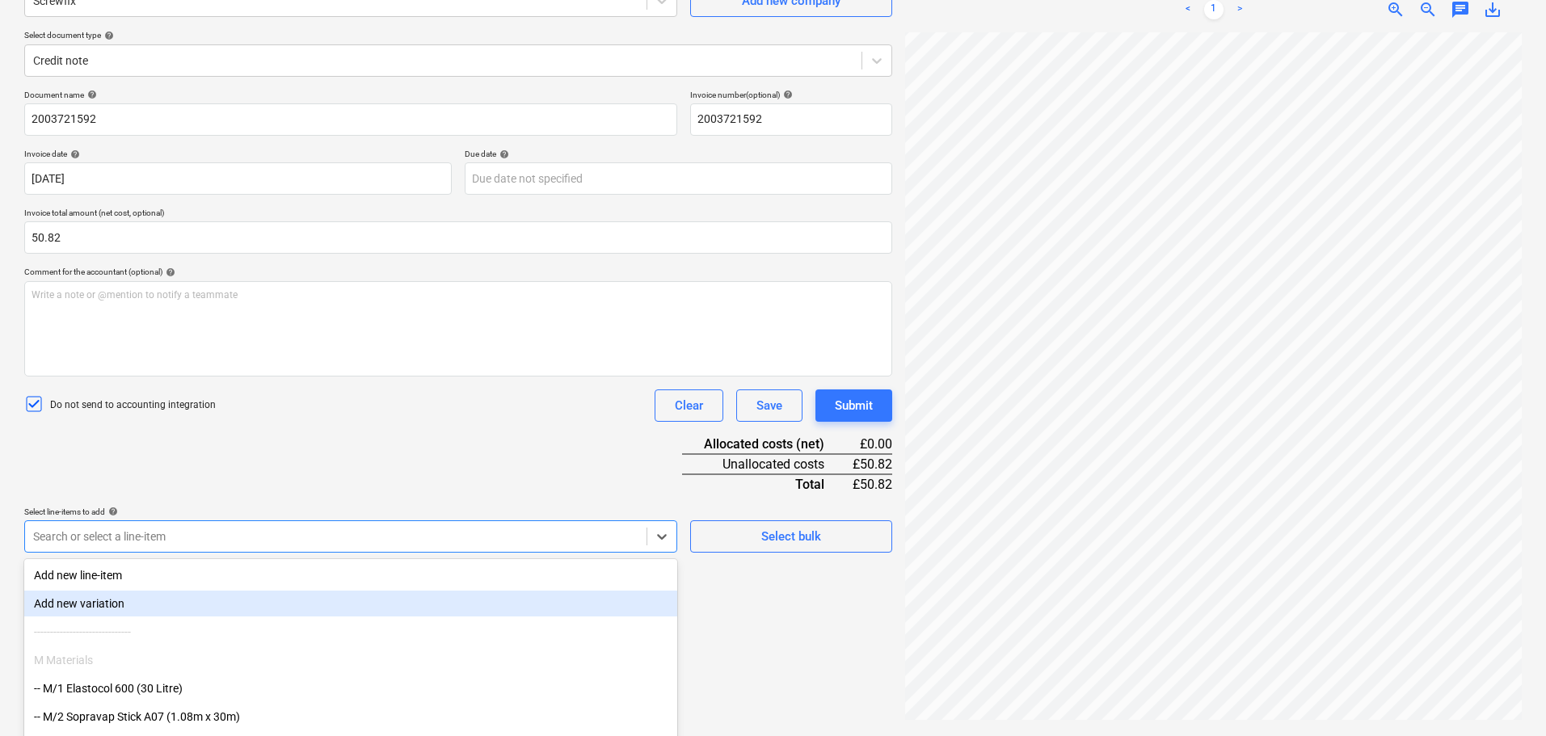
scroll to position [230, 0]
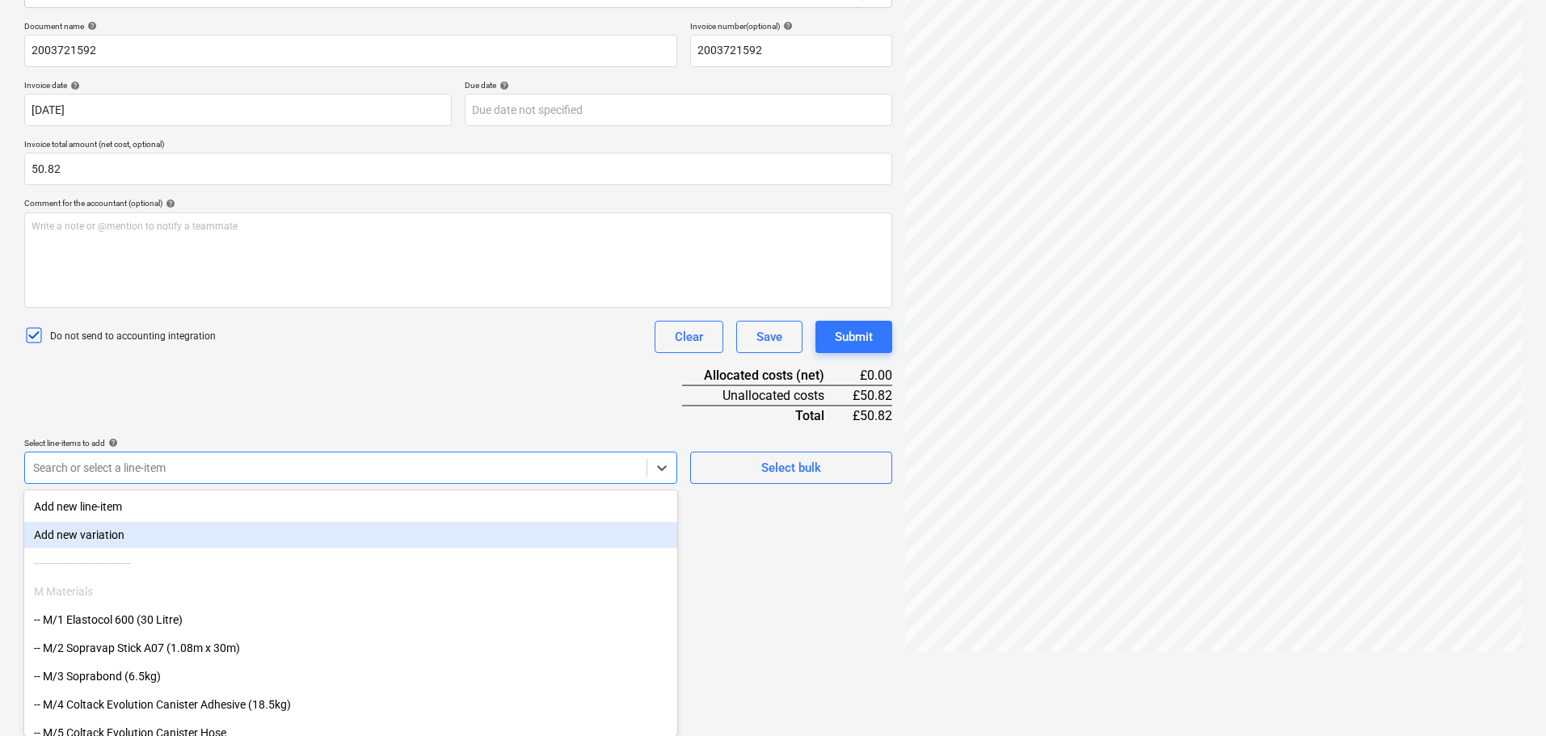
click at [192, 506] on body "Projects Contacts Company Consolidated Invoices 3 Inbox 9+ format_size keyboard…" at bounding box center [773, 138] width 1546 height 736
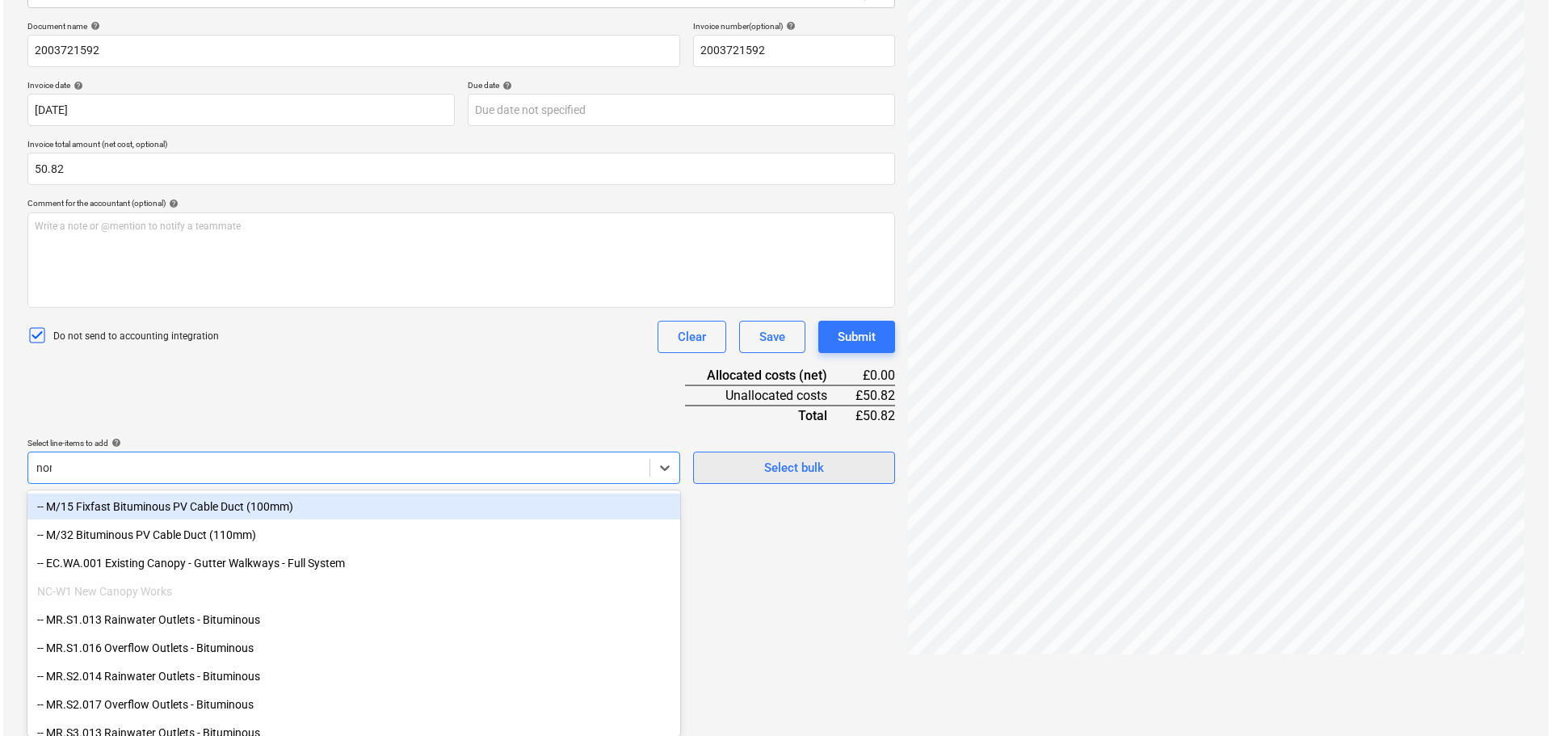
scroll to position [162, 0]
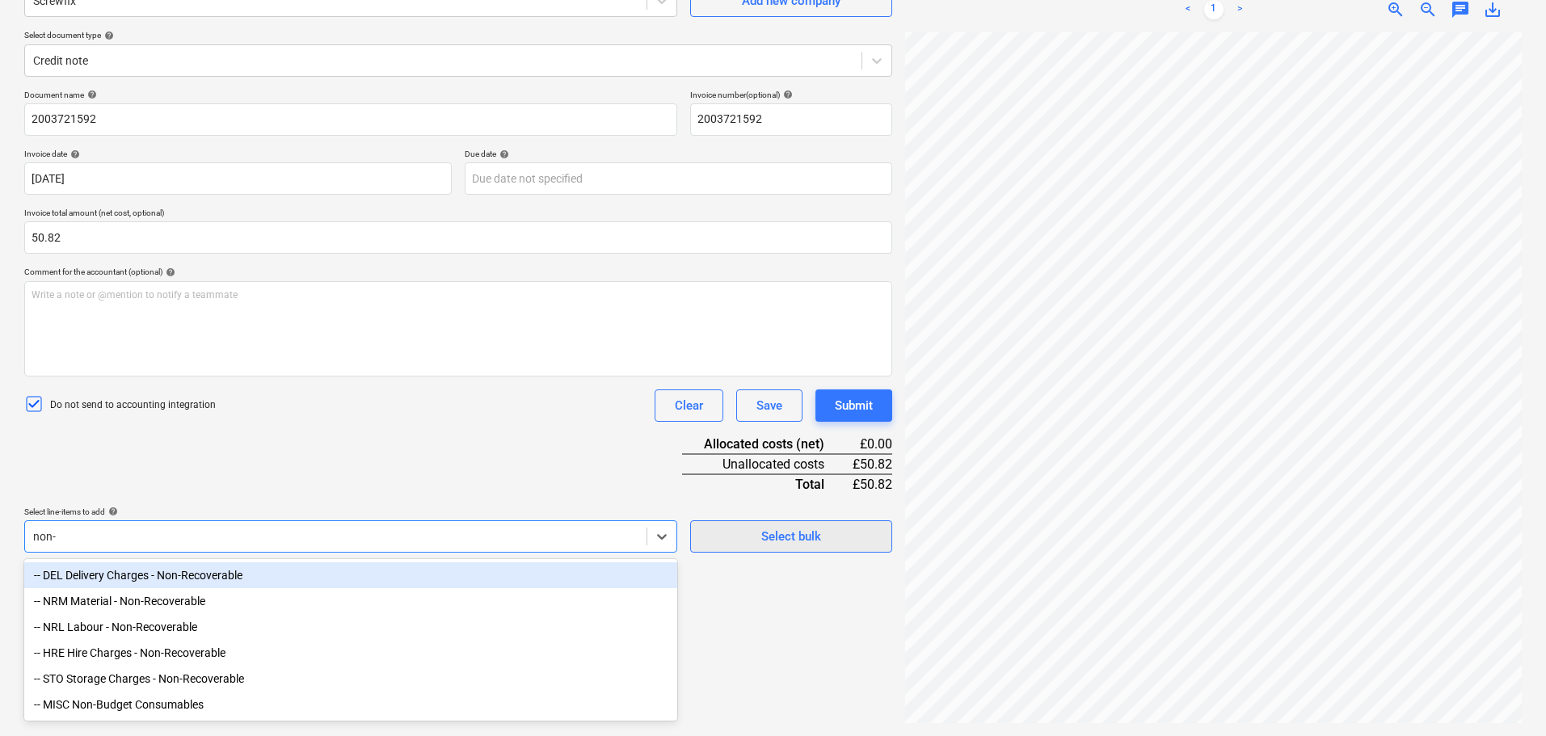
type input "non-r"
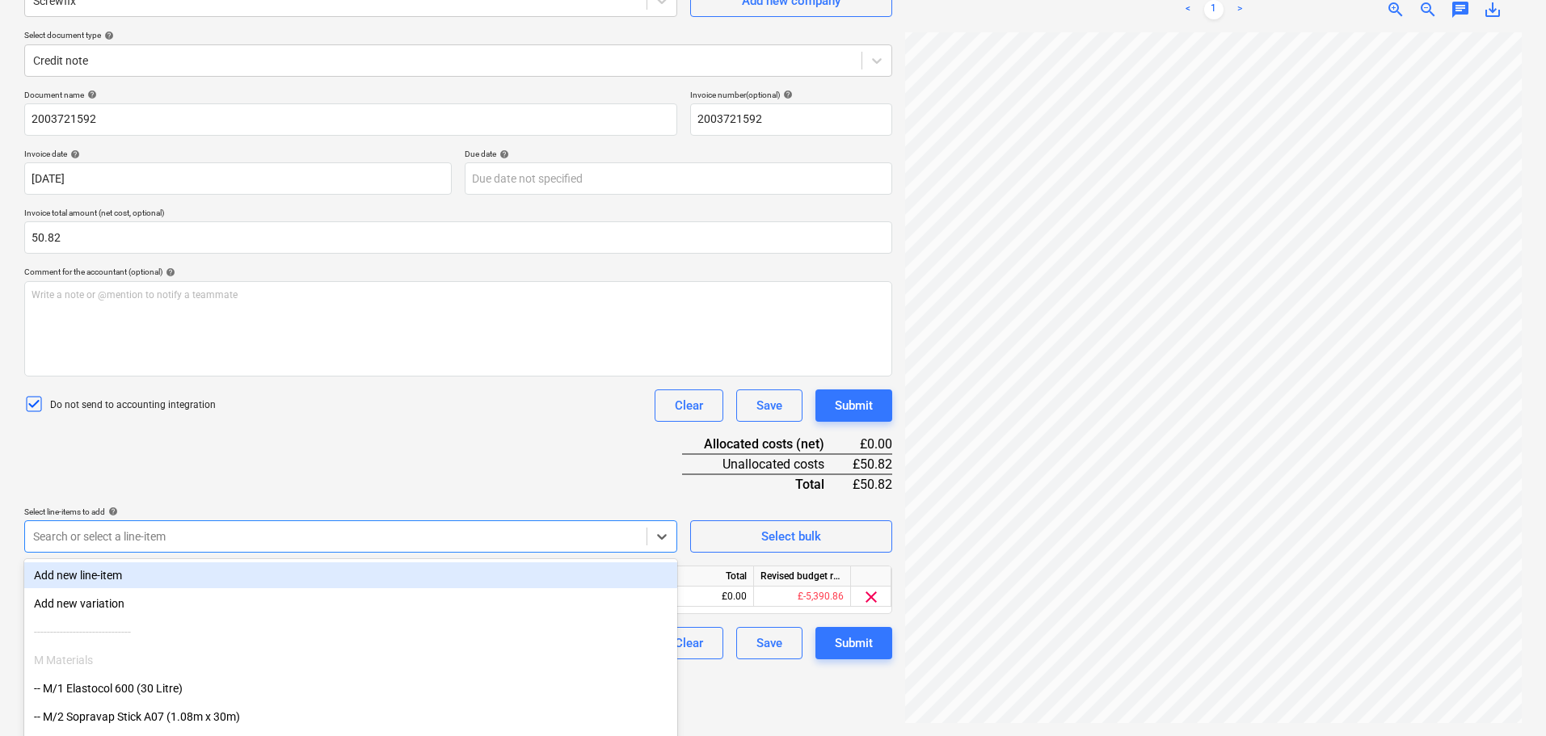
click at [401, 440] on div "Document name help 2003721592 Invoice number (optional) help 2003721592 Invoice…" at bounding box center [458, 375] width 868 height 570
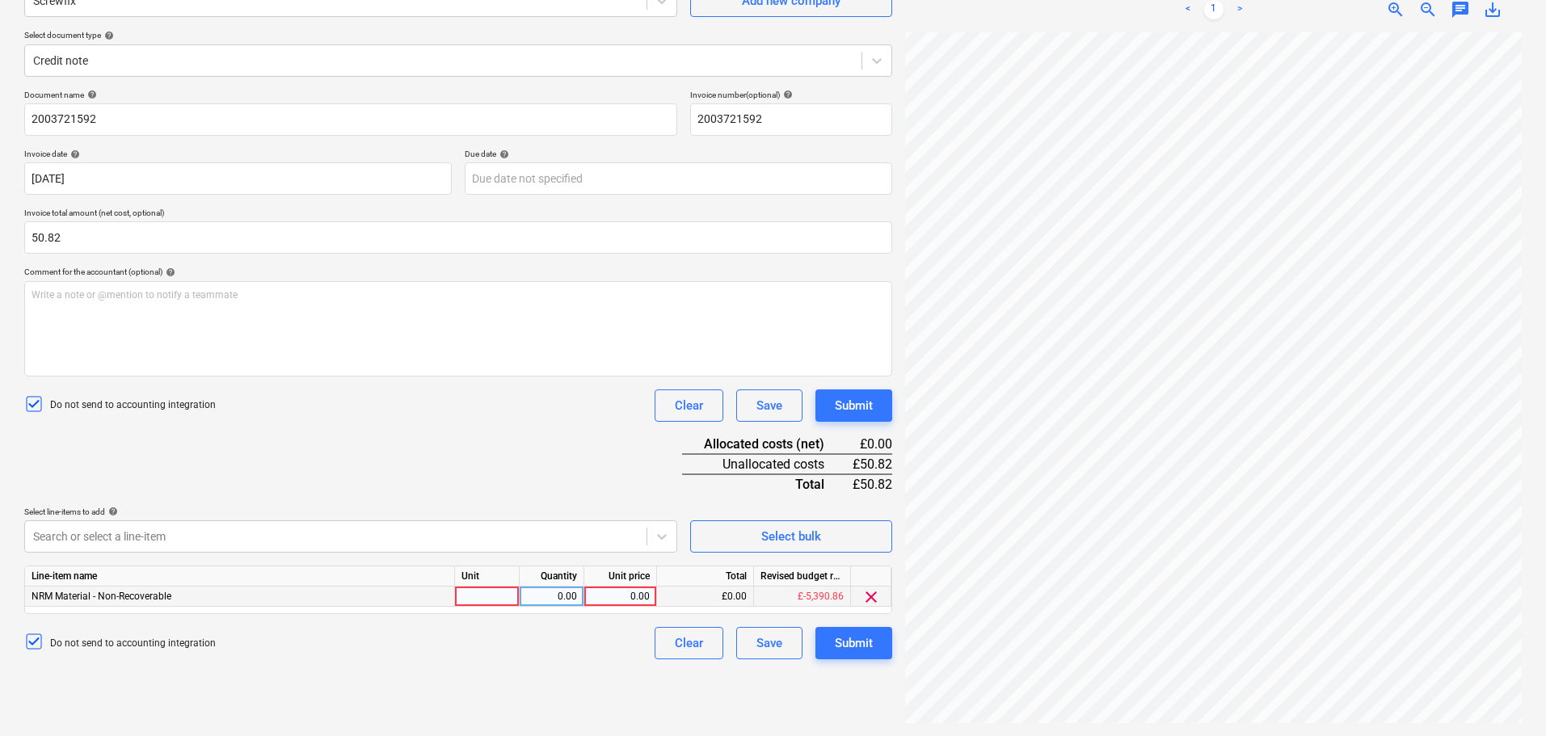
click at [477, 596] on div at bounding box center [487, 597] width 65 height 20
type input "Item"
type input "-1"
type input "50"
click at [611, 599] on div "50.00" at bounding box center [620, 597] width 59 height 20
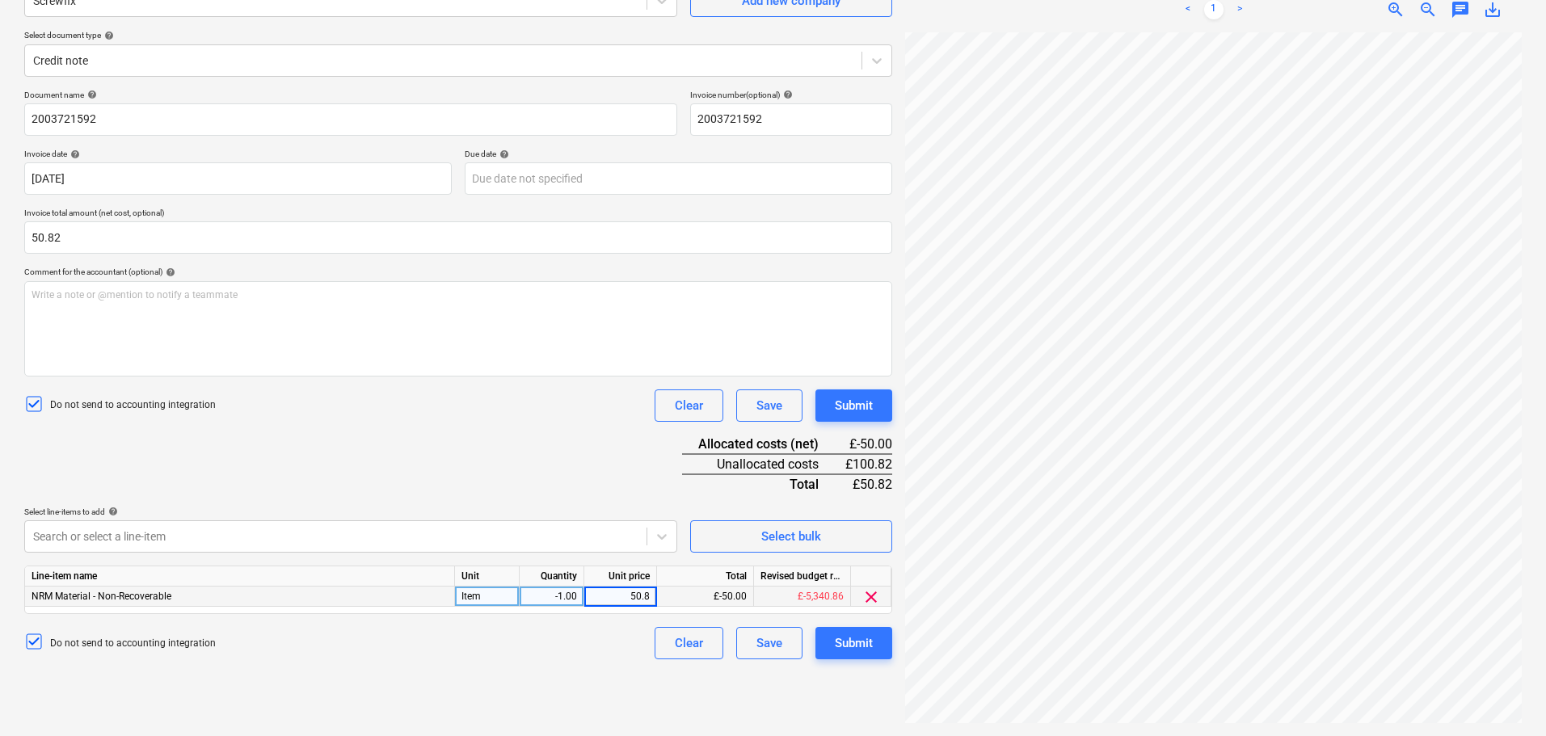
type input "50.82"
click at [592, 465] on div "Document name help 2003721592 Invoice number (optional) help 2003721592 Invoice…" at bounding box center [458, 375] width 868 height 570
click at [482, 446] on div "Document name help 2003721592 Invoice number (optional) help 2003721592 Invoice…" at bounding box center [458, 375] width 868 height 570
click at [516, 464] on div "Document name help 2003721592 Invoice number (optional) help 2003721592 Invoice…" at bounding box center [458, 375] width 868 height 570
click at [263, 242] on input "50.82" at bounding box center [458, 237] width 868 height 32
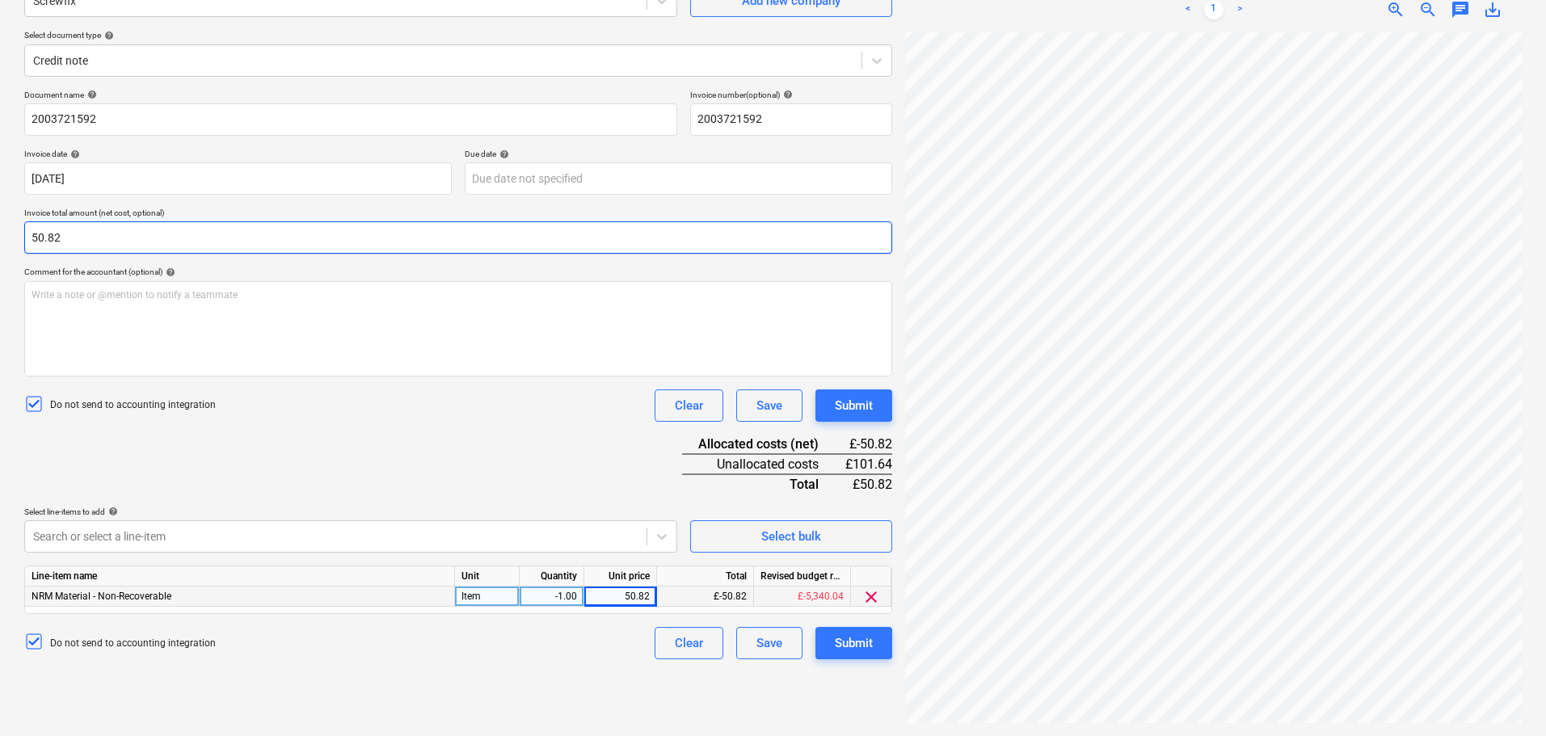
click at [263, 242] on input "50.82" at bounding box center [458, 237] width 868 height 32
type input "-50.82"
click at [524, 431] on div "Document name help 2003721592 Invoice number (optional) help 2003721592 Invoice…" at bounding box center [458, 375] width 868 height 570
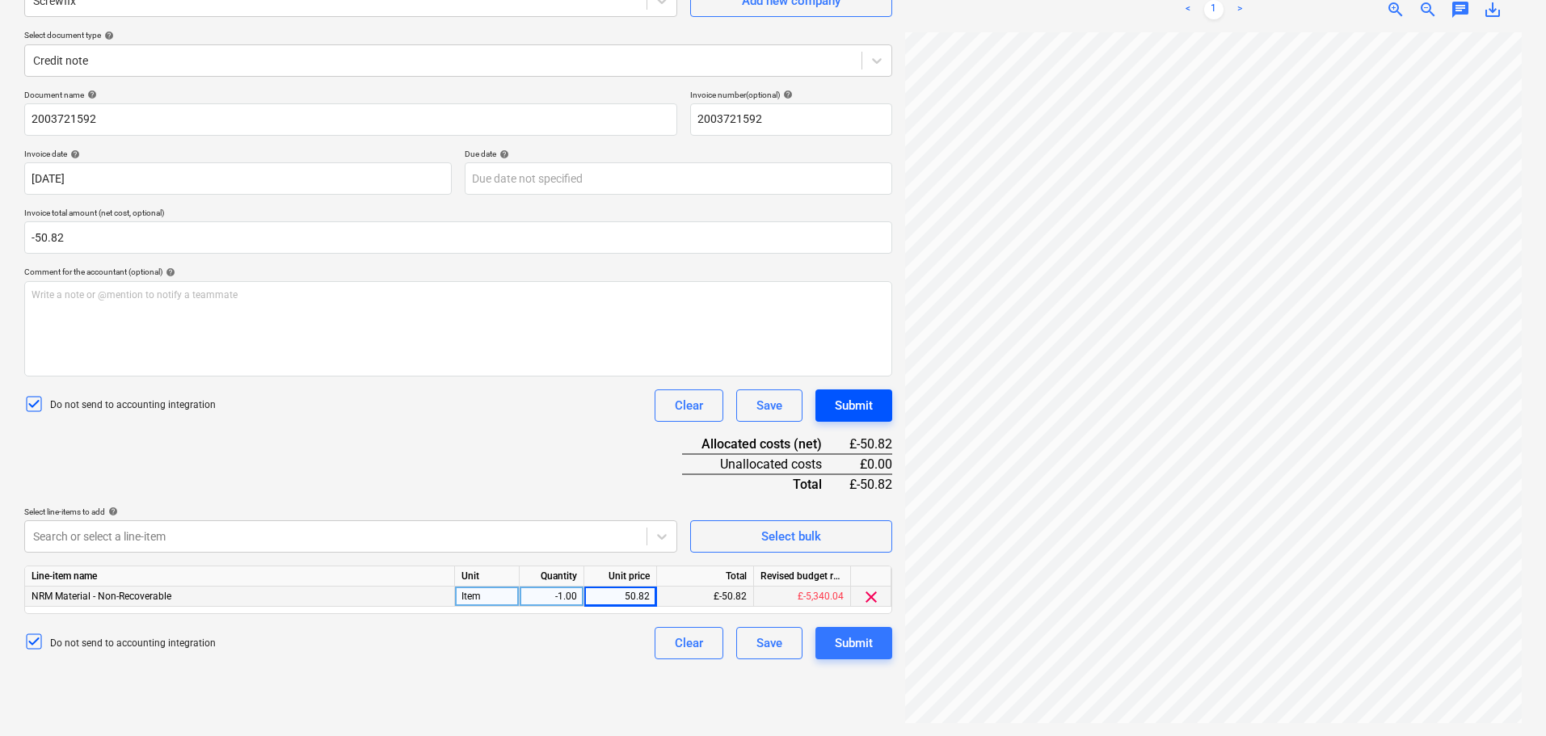
click at [859, 393] on button "Submit" at bounding box center [853, 405] width 77 height 32
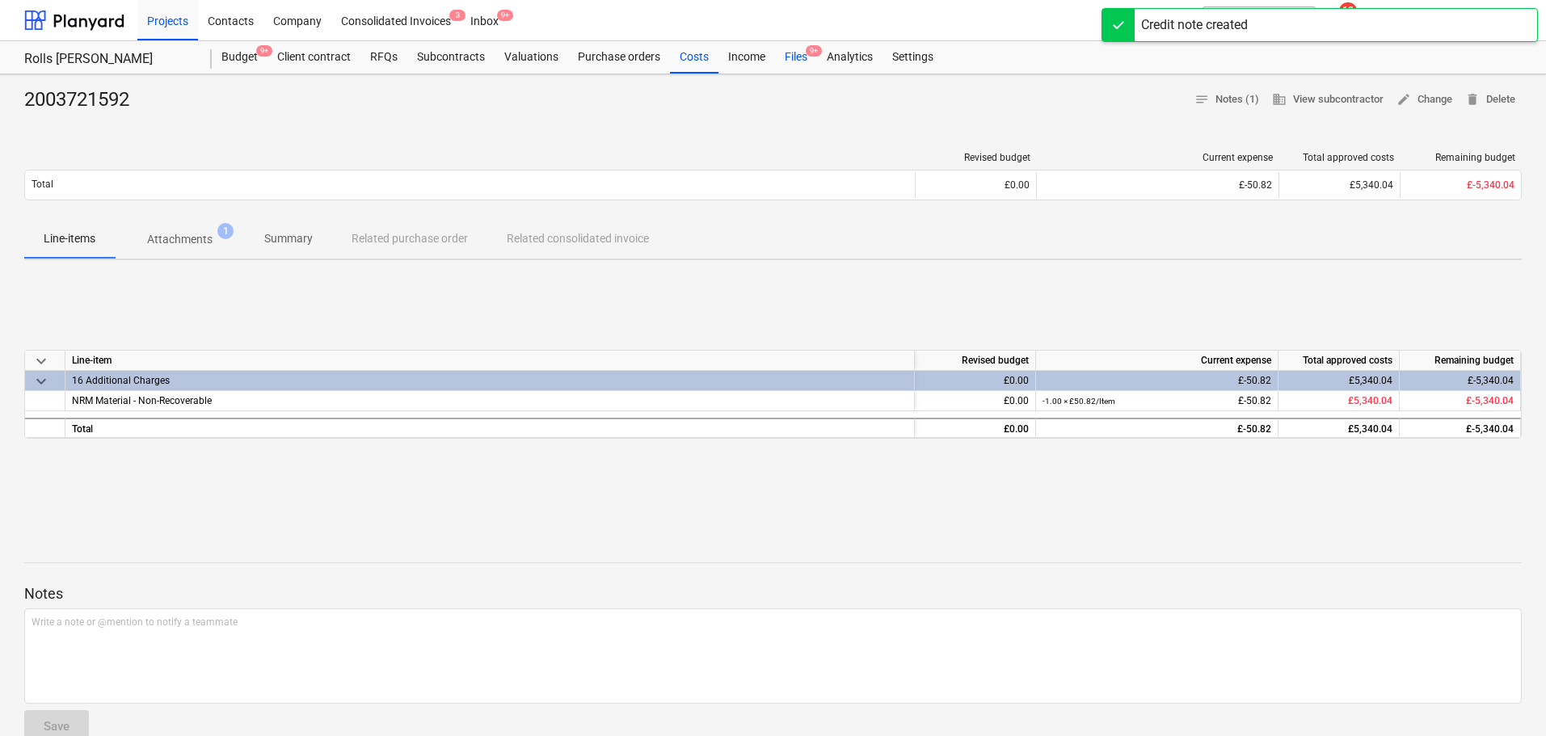
click at [785, 51] on div "Files 9+" at bounding box center [796, 57] width 42 height 32
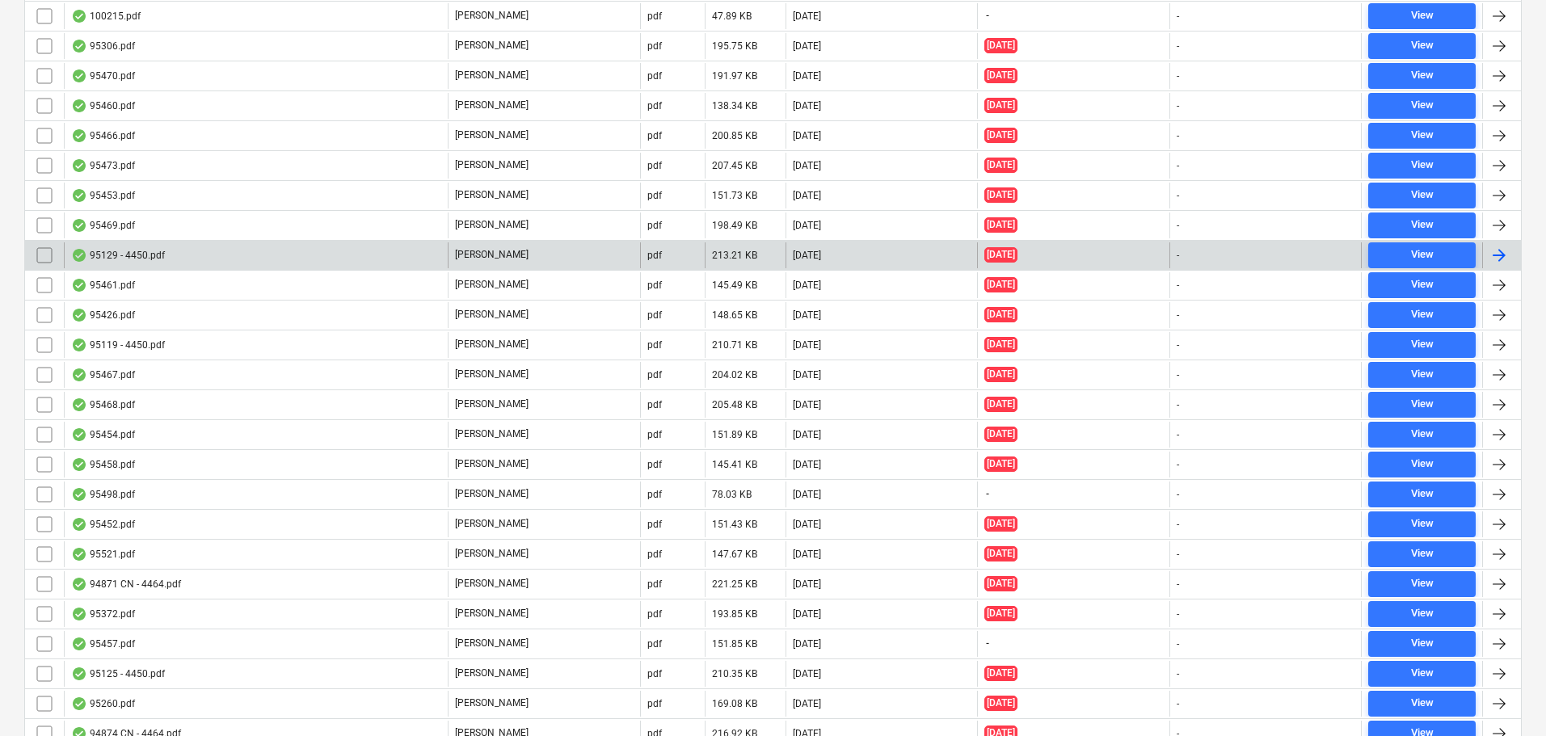
scroll to position [4444, 0]
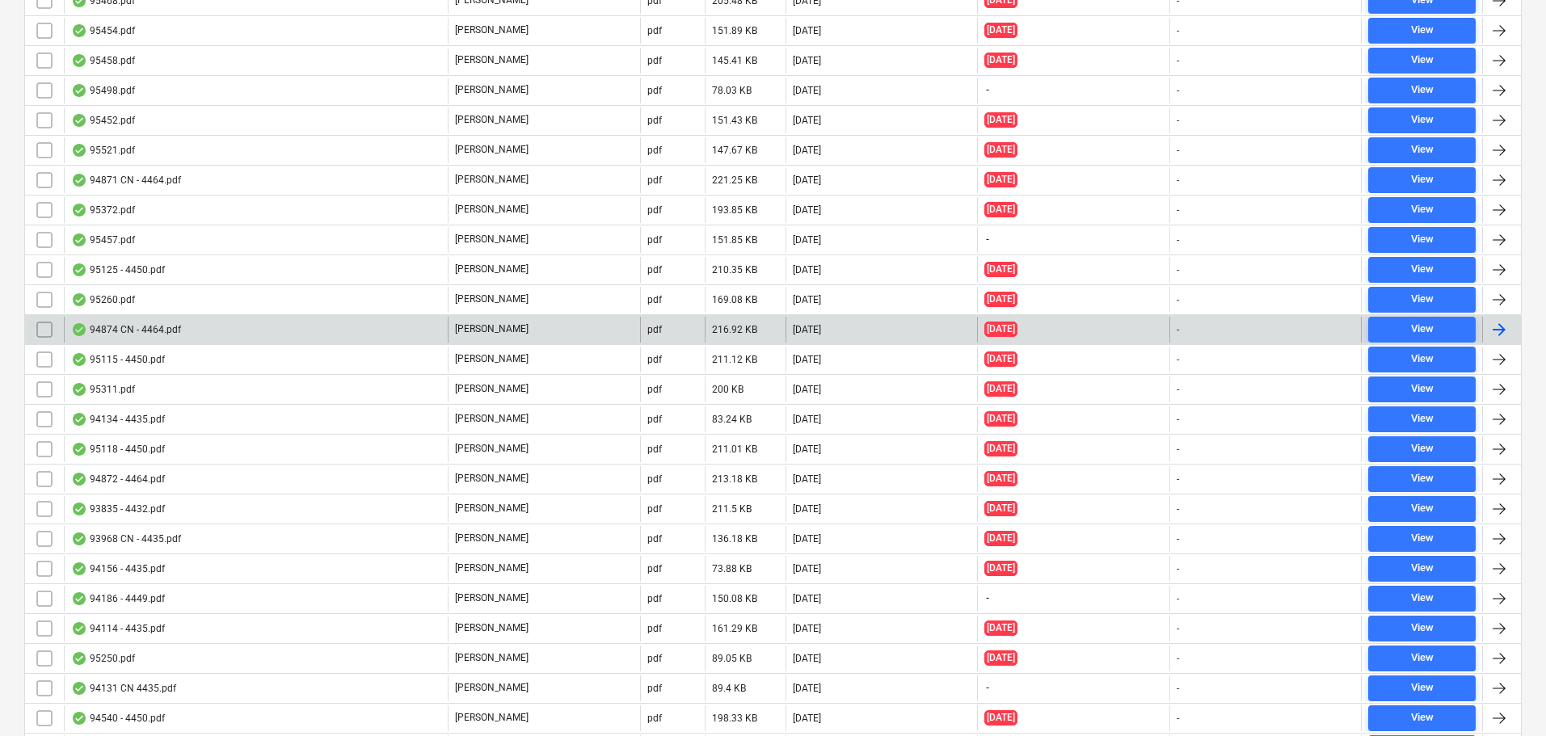
click at [178, 324] on div "94874 CN - 4464.pdf" at bounding box center [126, 329] width 110 height 13
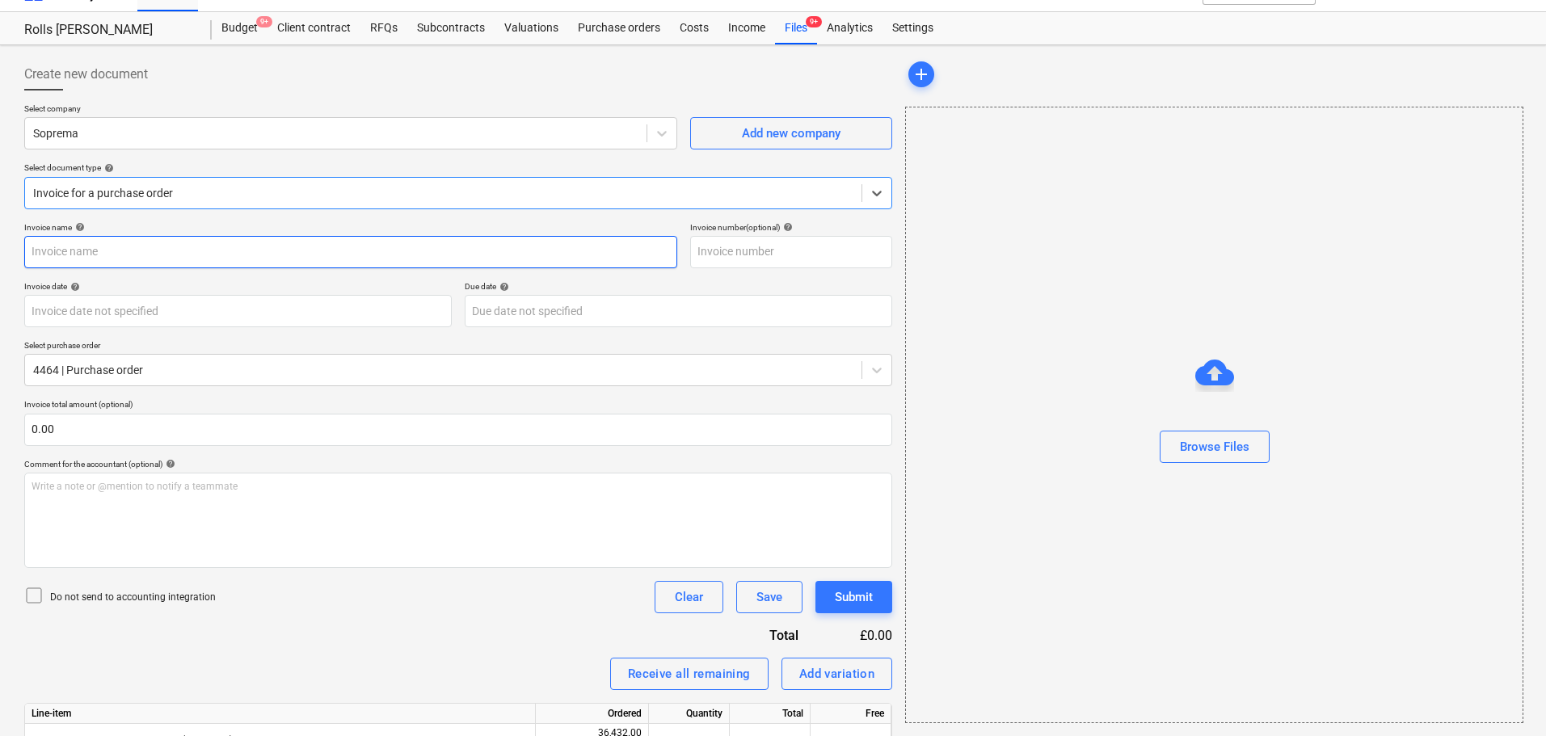
type input "4464"
type input "[DATE]"
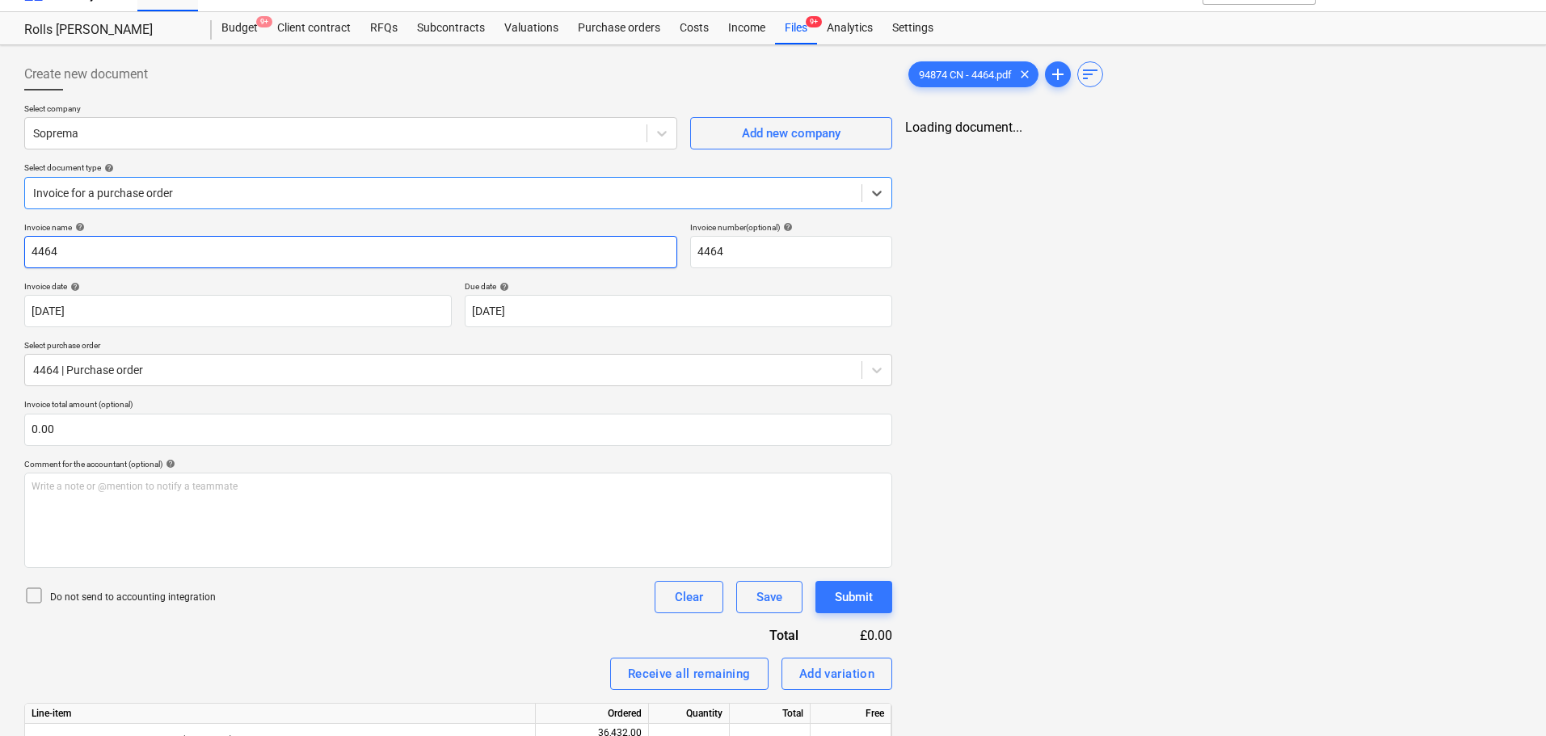
click at [225, 263] on input "4464" at bounding box center [350, 252] width 653 height 32
type input "94874"
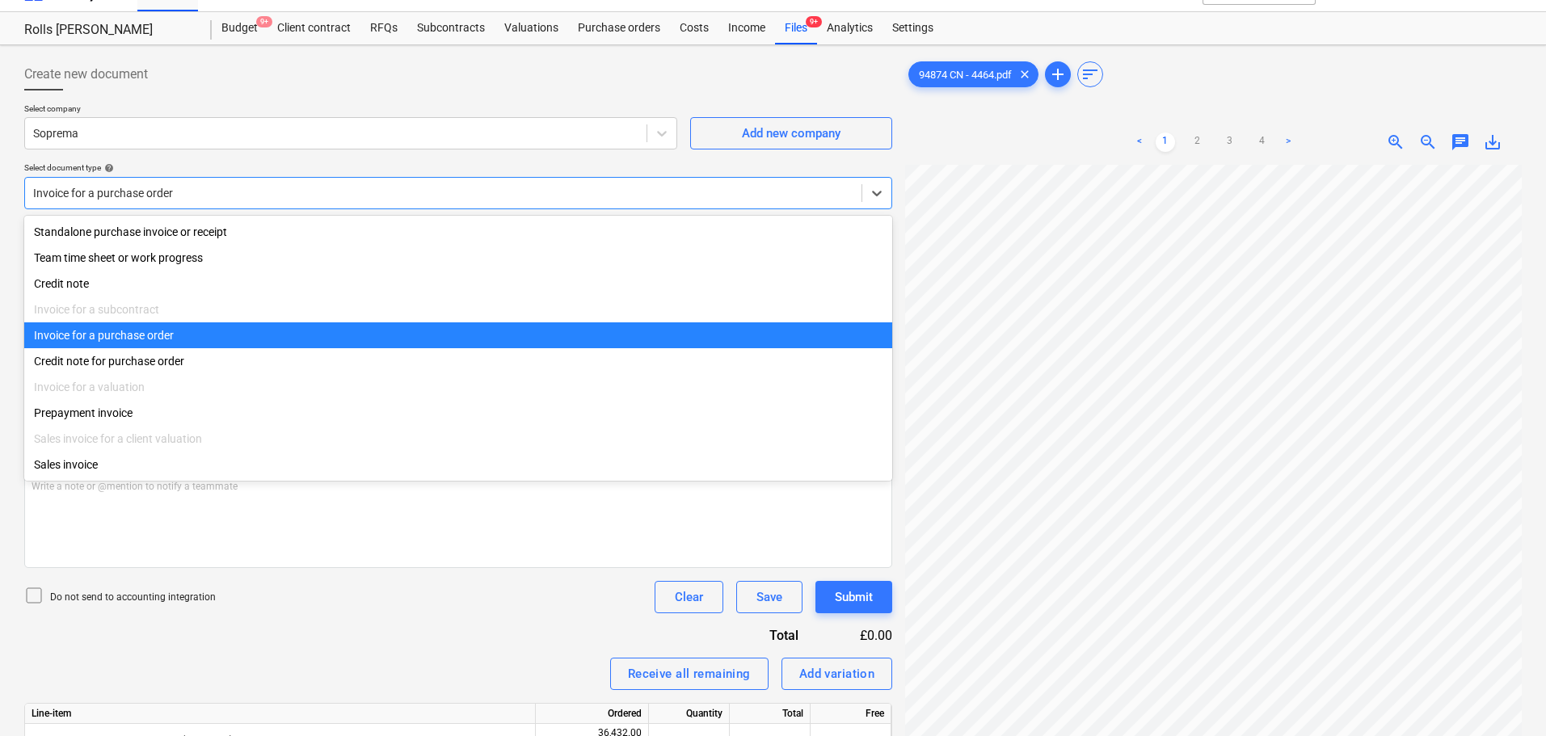
click at [247, 193] on div at bounding box center [443, 193] width 820 height 16
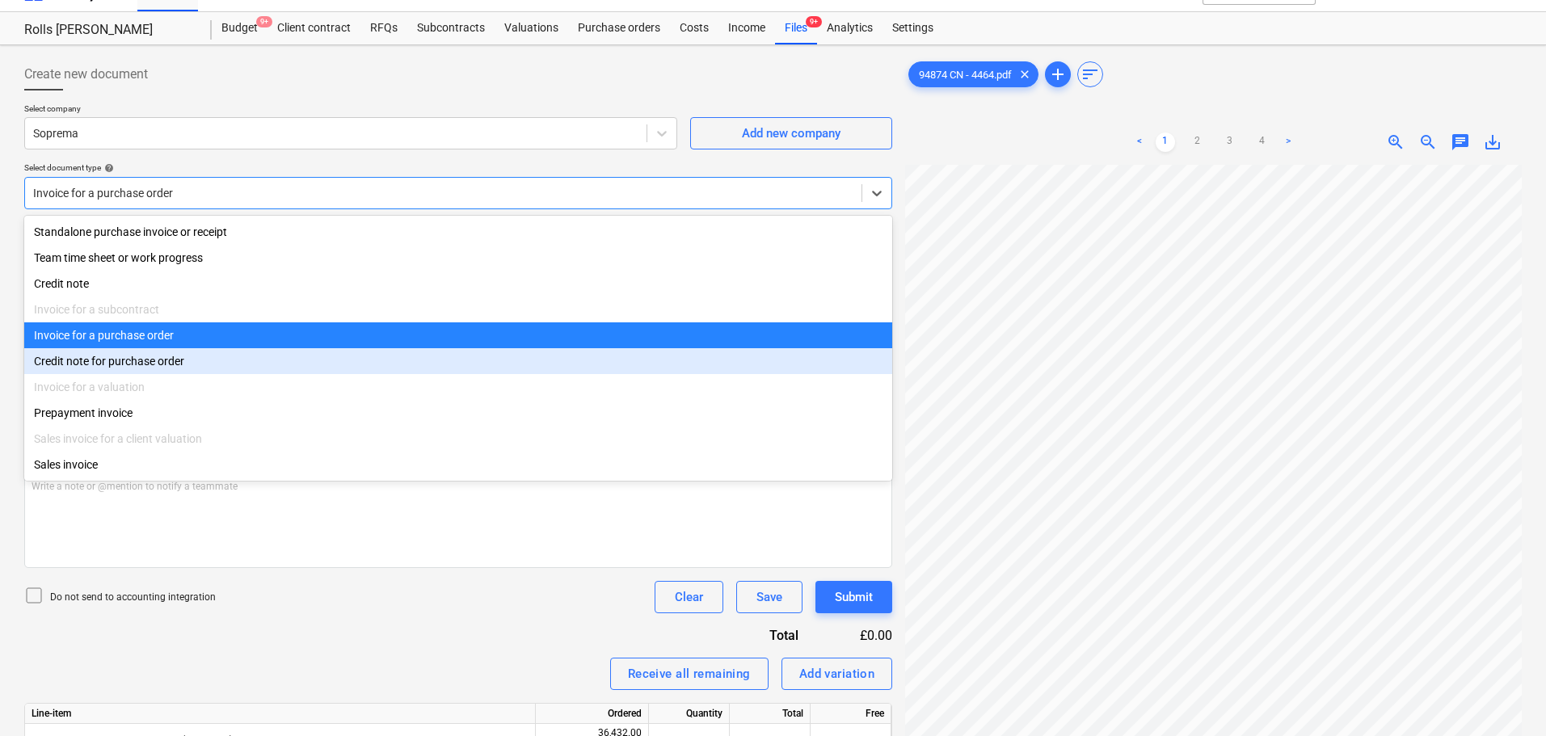
click at [176, 364] on div "Credit note for purchase order" at bounding box center [458, 361] width 868 height 26
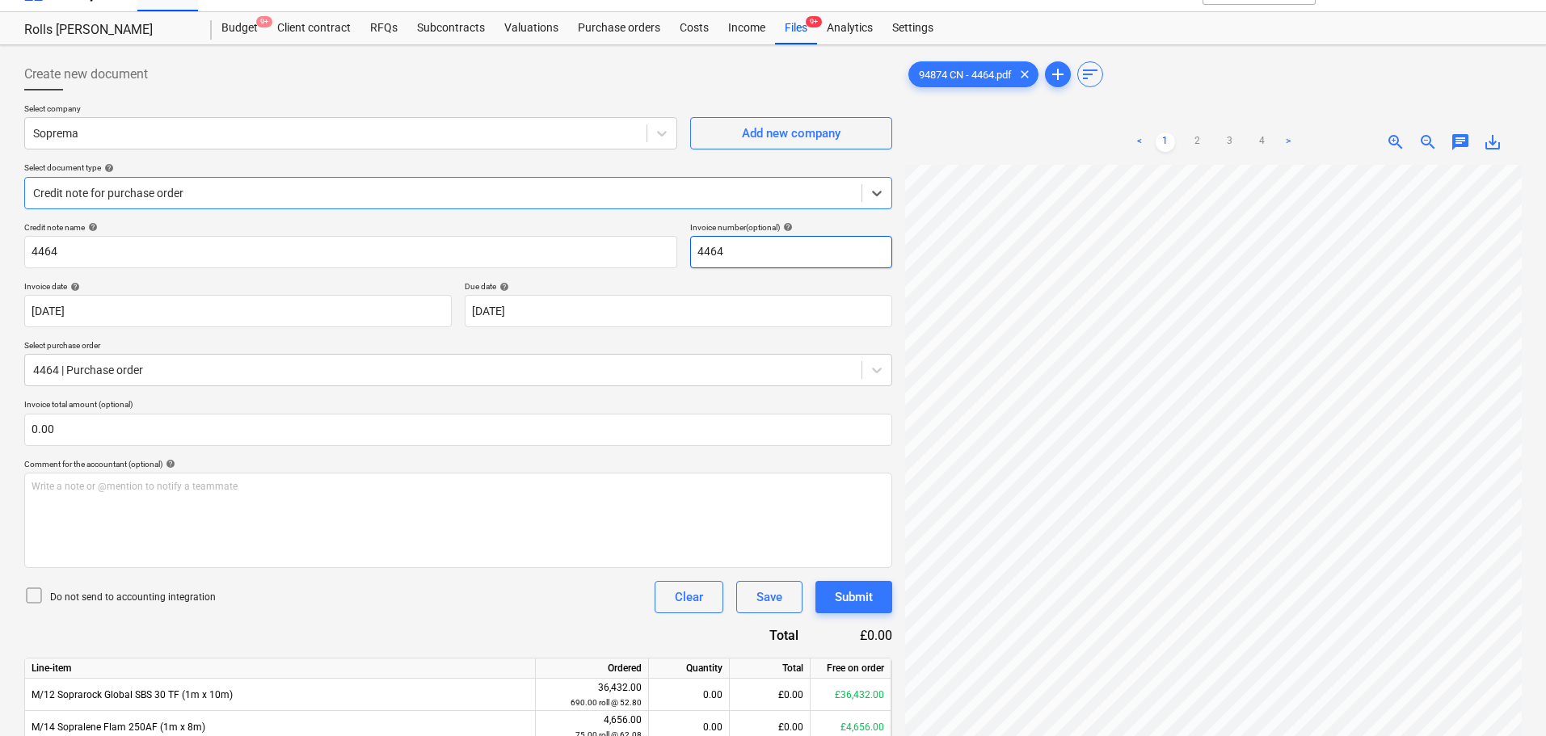
click at [749, 246] on input "4464" at bounding box center [791, 252] width 202 height 32
paste input "9487"
type input "94874"
click at [351, 248] on input "4464" at bounding box center [350, 252] width 653 height 32
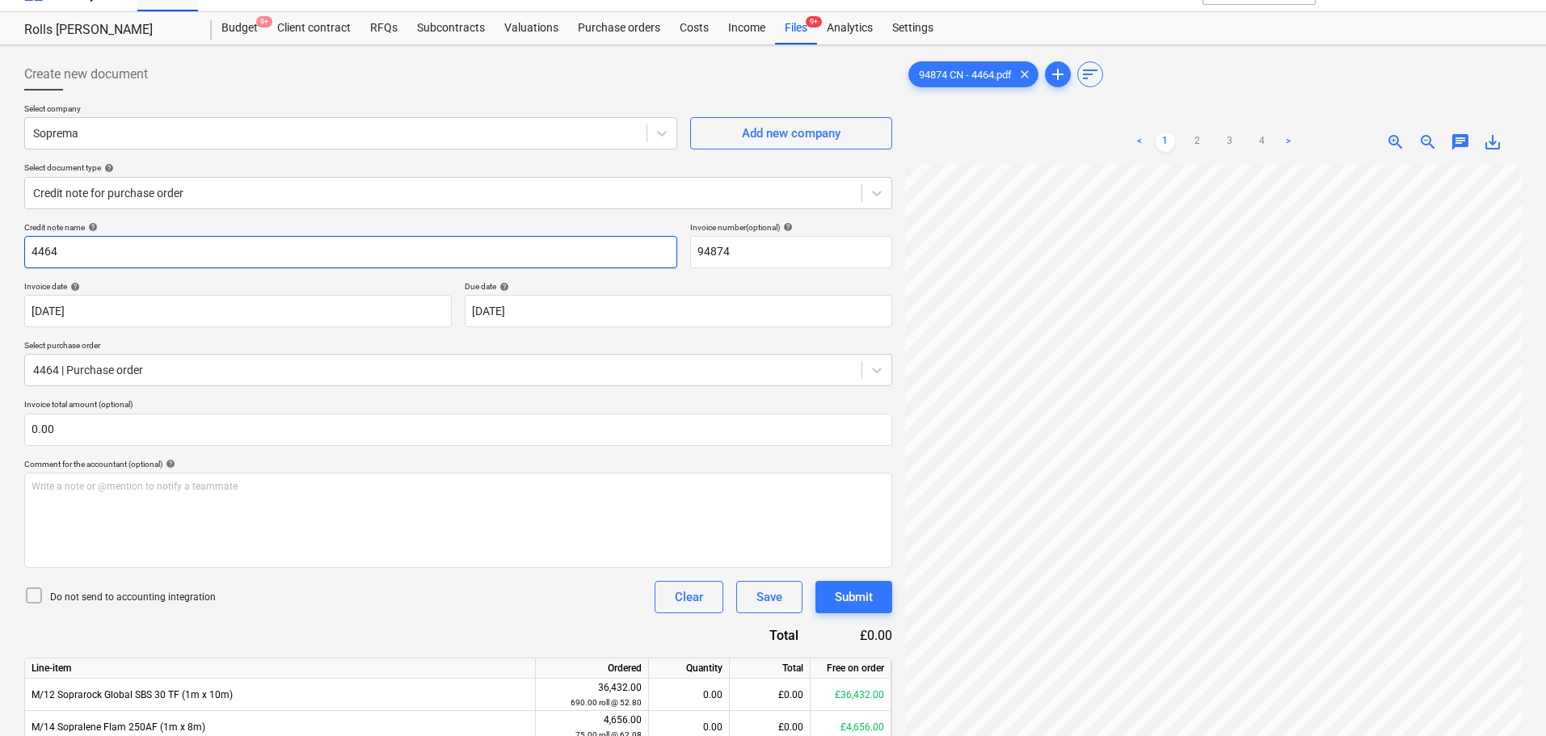
click at [351, 248] on input "4464" at bounding box center [350, 252] width 653 height 32
paste input "9487"
type input "94874"
click at [448, 98] on div at bounding box center [458, 96] width 868 height 13
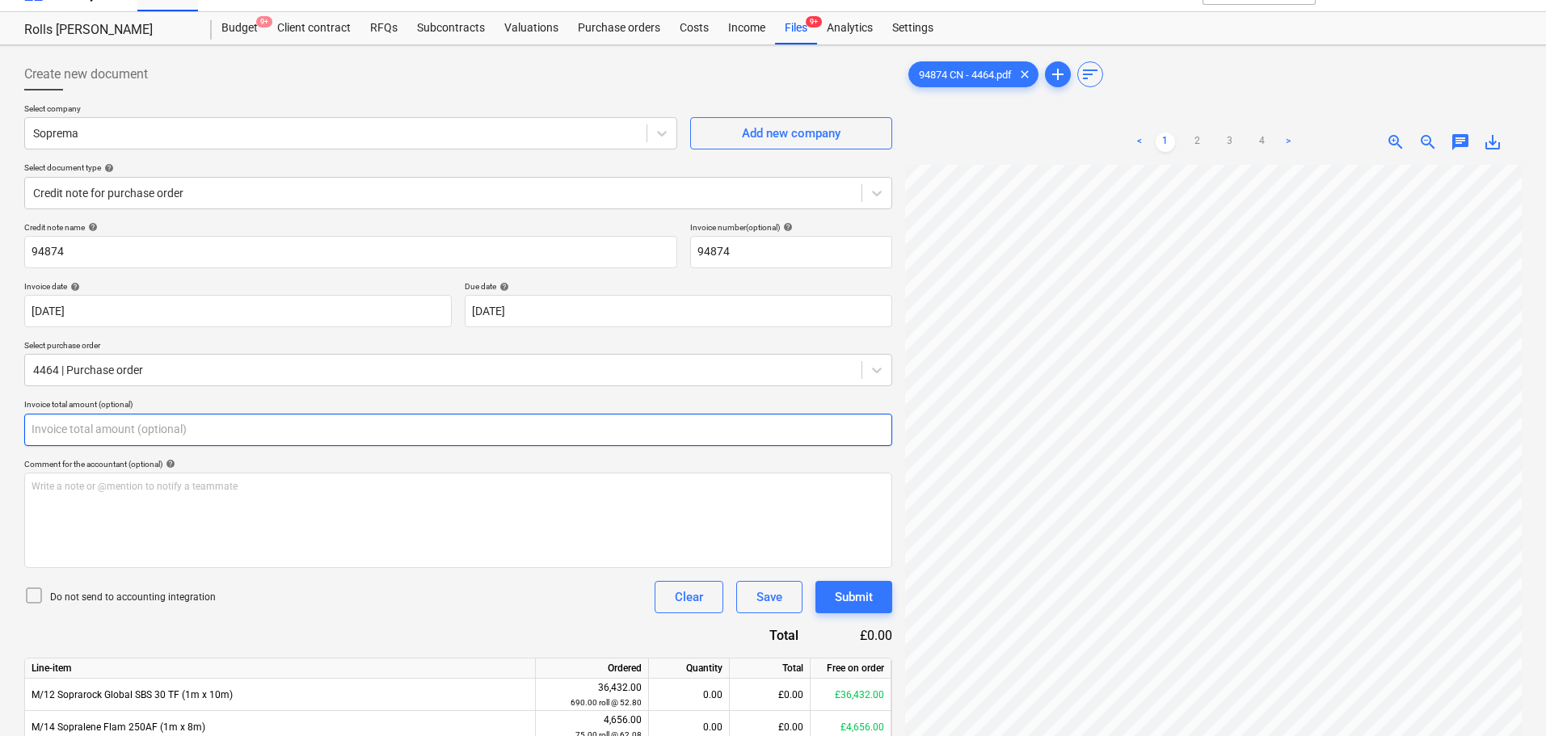
click at [254, 416] on input "text" at bounding box center [458, 430] width 868 height 32
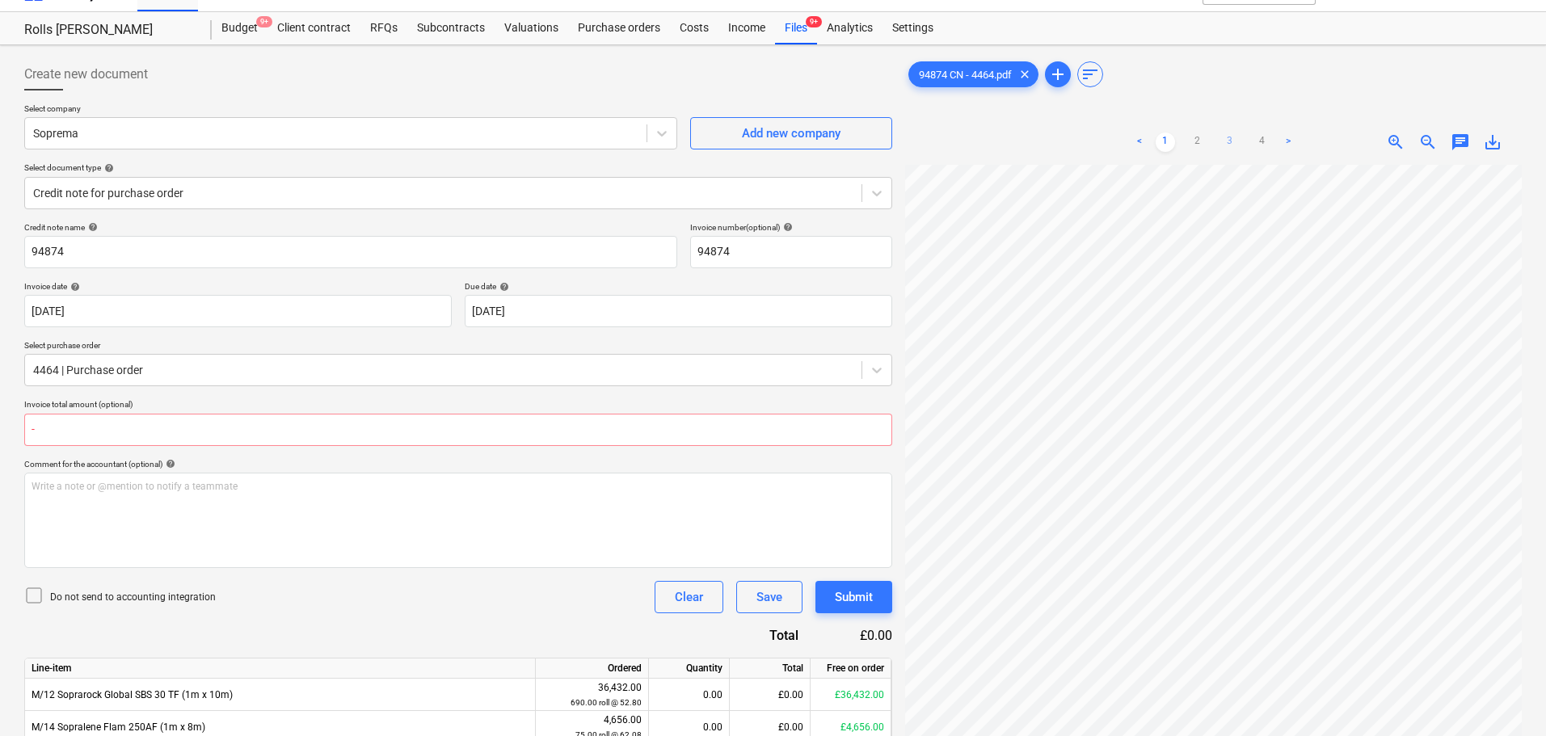
type input "0.00"
click at [1229, 147] on link "3" at bounding box center [1229, 142] width 19 height 19
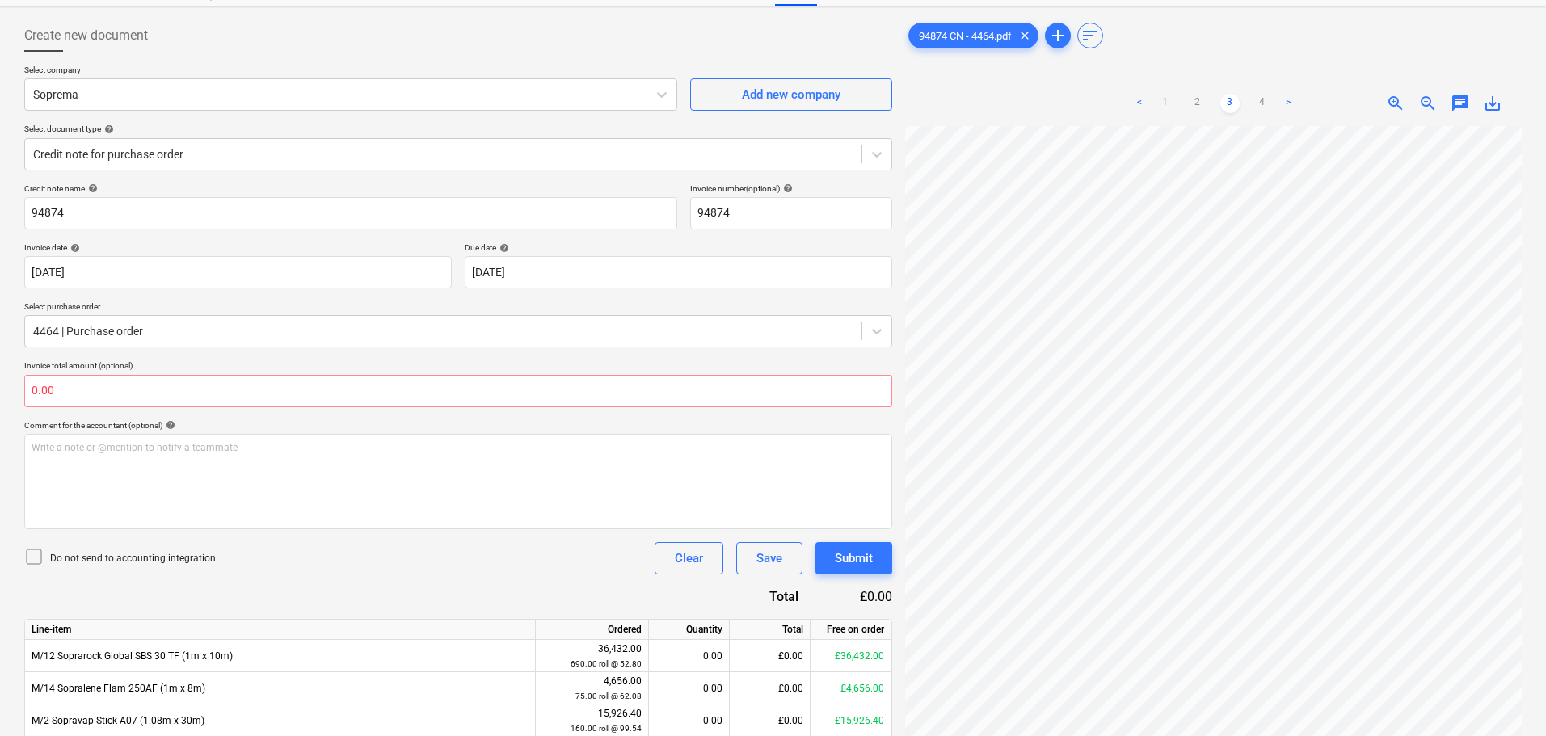
scroll to position [271, 0]
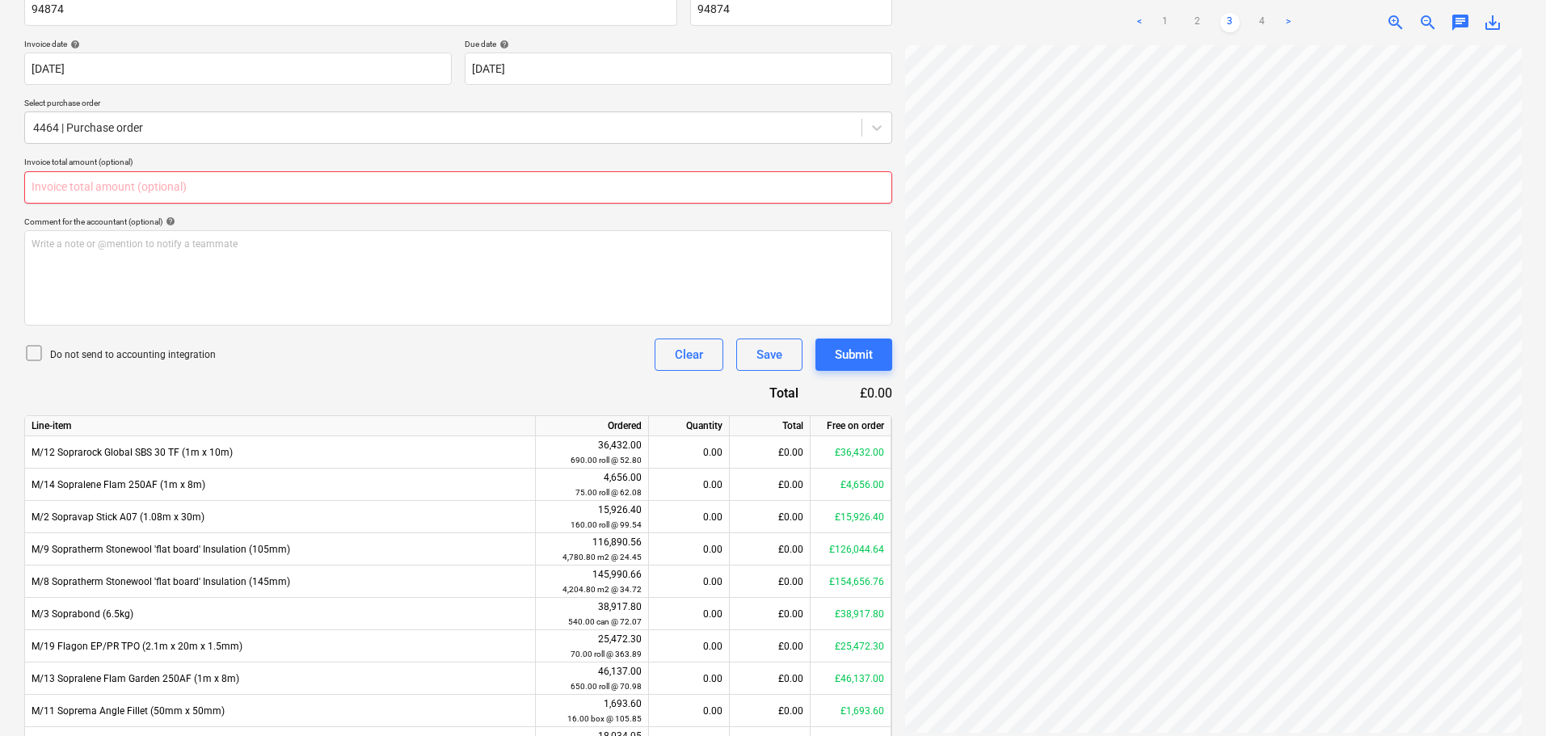
click at [247, 194] on input "text" at bounding box center [458, 187] width 868 height 32
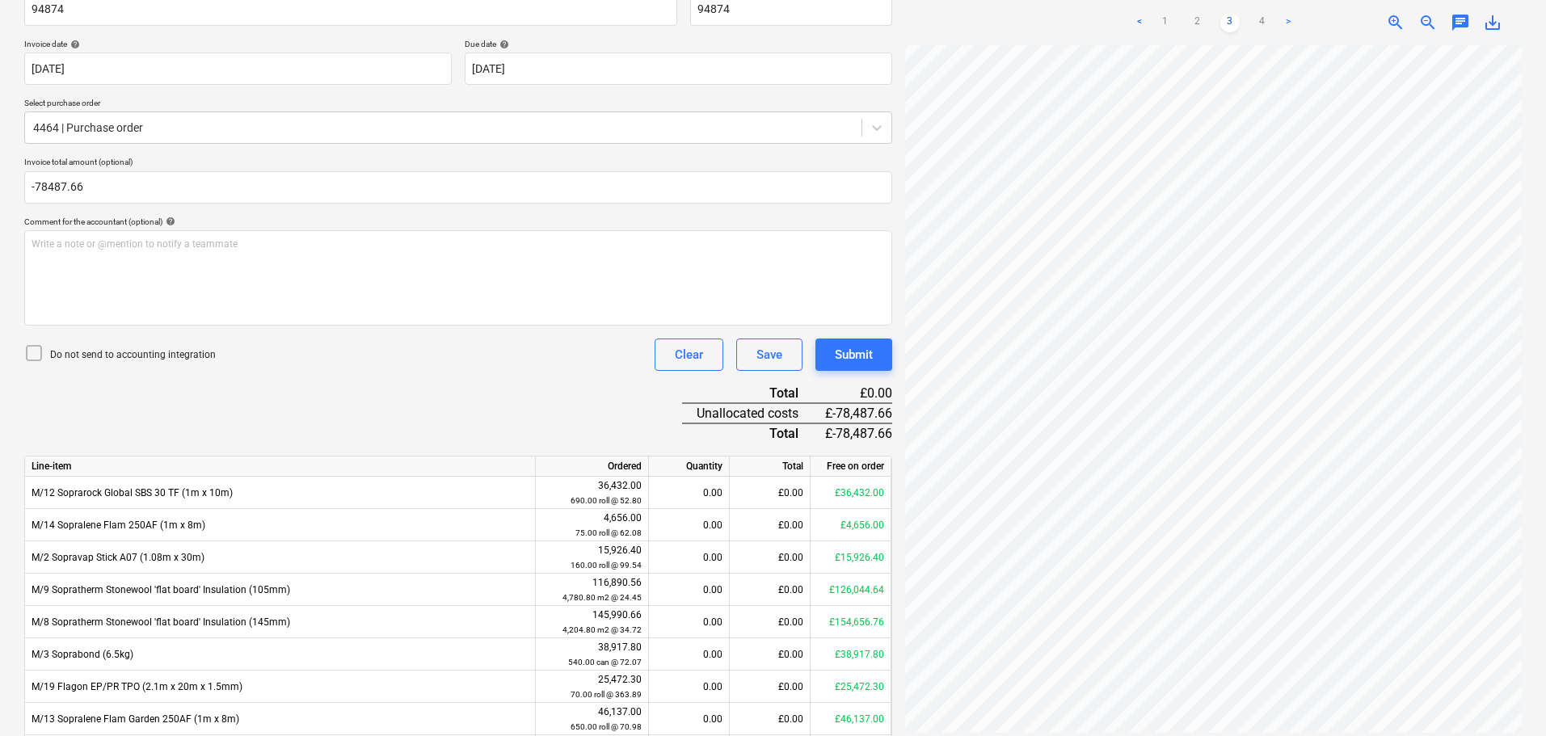
type input "-78,487.66"
click at [184, 348] on div "Do not send to accounting integration" at bounding box center [119, 354] width 191 height 23
click at [202, 355] on p "Do not send to accounting integration" at bounding box center [133, 355] width 166 height 14
click at [158, 351] on p "Do not send to accounting integration" at bounding box center [133, 355] width 166 height 14
click at [551, 375] on div "Credit note name help 94874 Invoice number (optional) help 94874 Invoice date h…" at bounding box center [458, 432] width 868 height 905
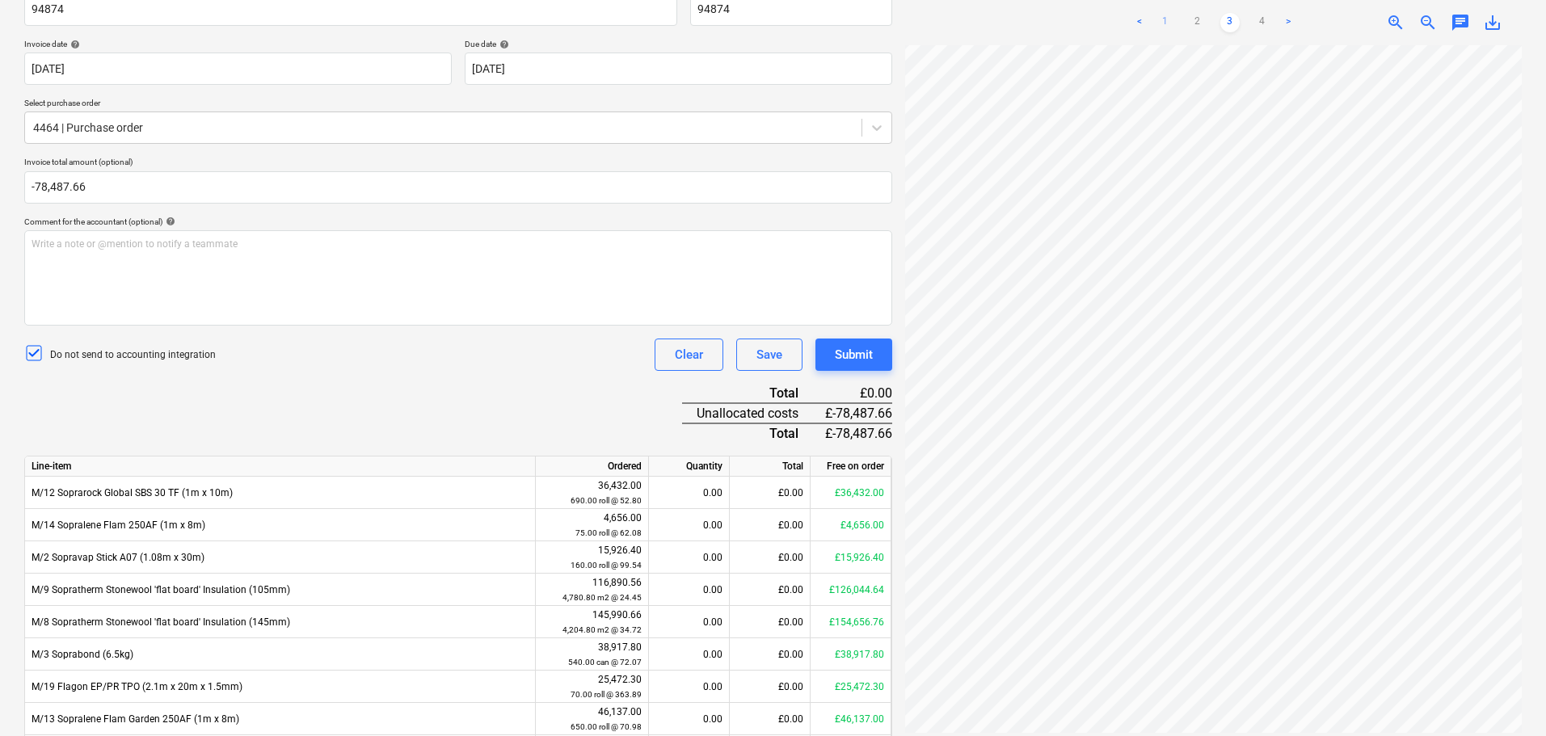
click at [1152, 25] on ul "< 1 2 3 4 >" at bounding box center [1213, 22] width 197 height 19
click at [1159, 21] on link "1" at bounding box center [1164, 22] width 19 height 19
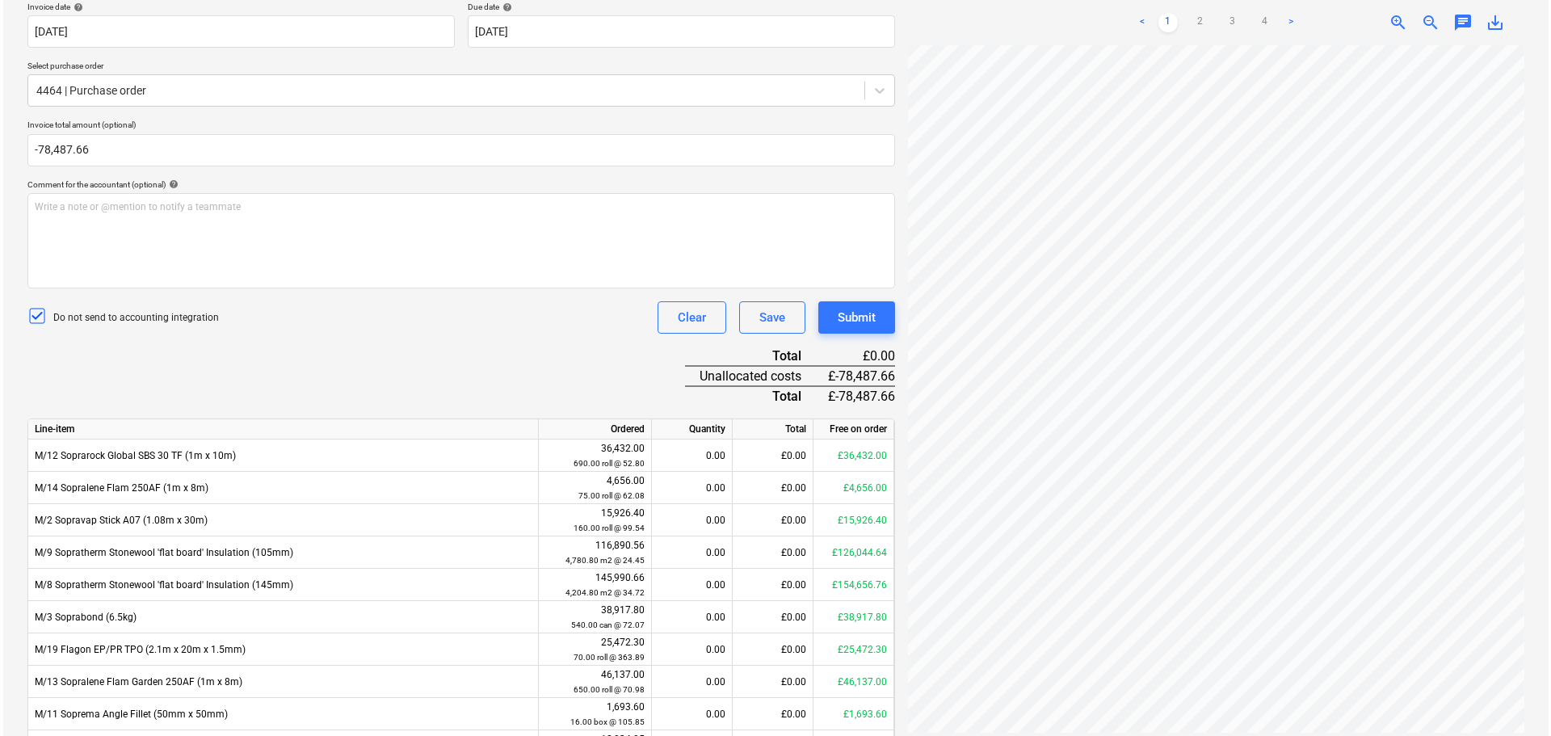
scroll to position [433, 0]
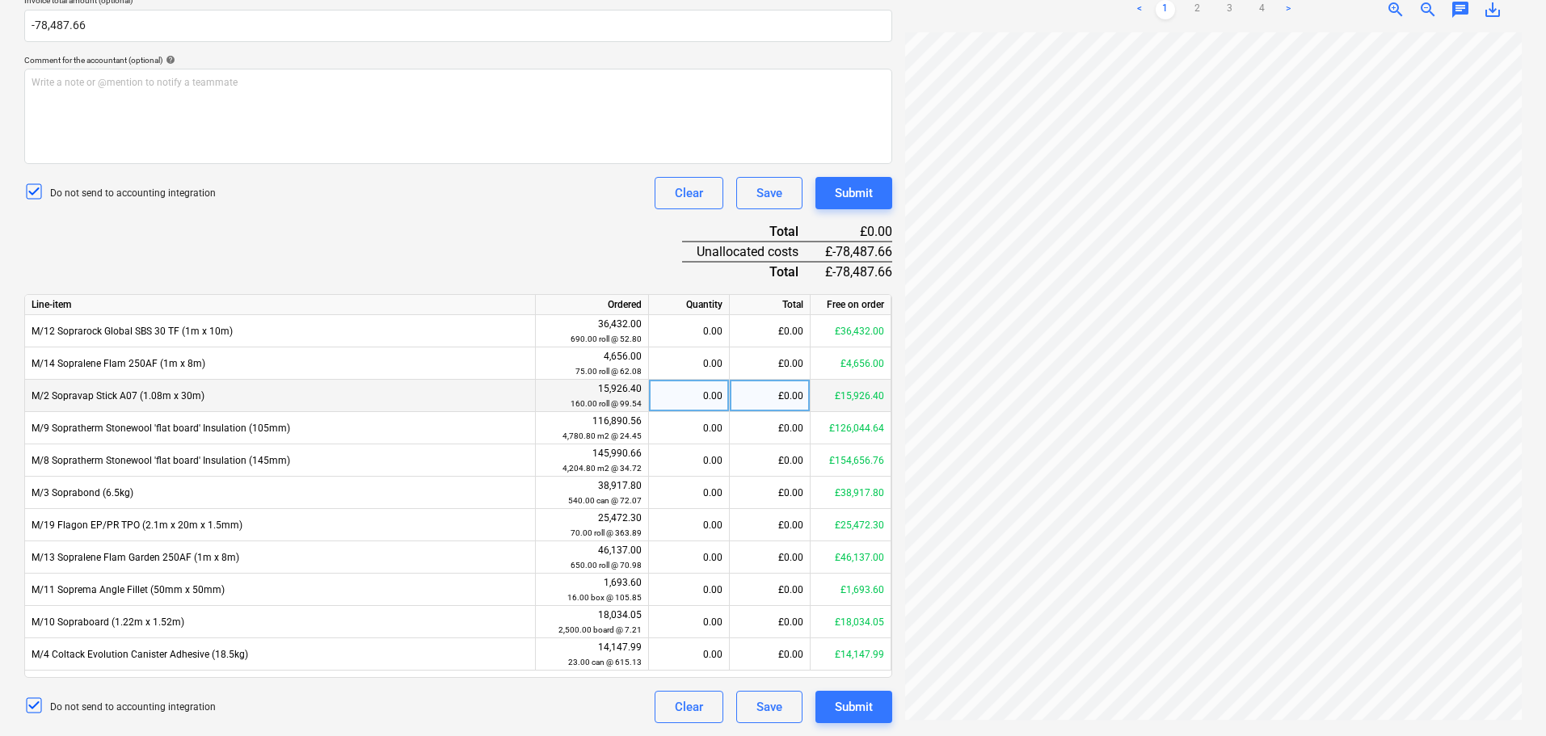
click at [748, 384] on div "£0.00" at bounding box center [770, 396] width 81 height 32
type input "-28719.36"
click at [618, 259] on div "Credit note name help 94874 Invoice number (optional) help 94874 Invoice date h…" at bounding box center [458, 270] width 868 height 905
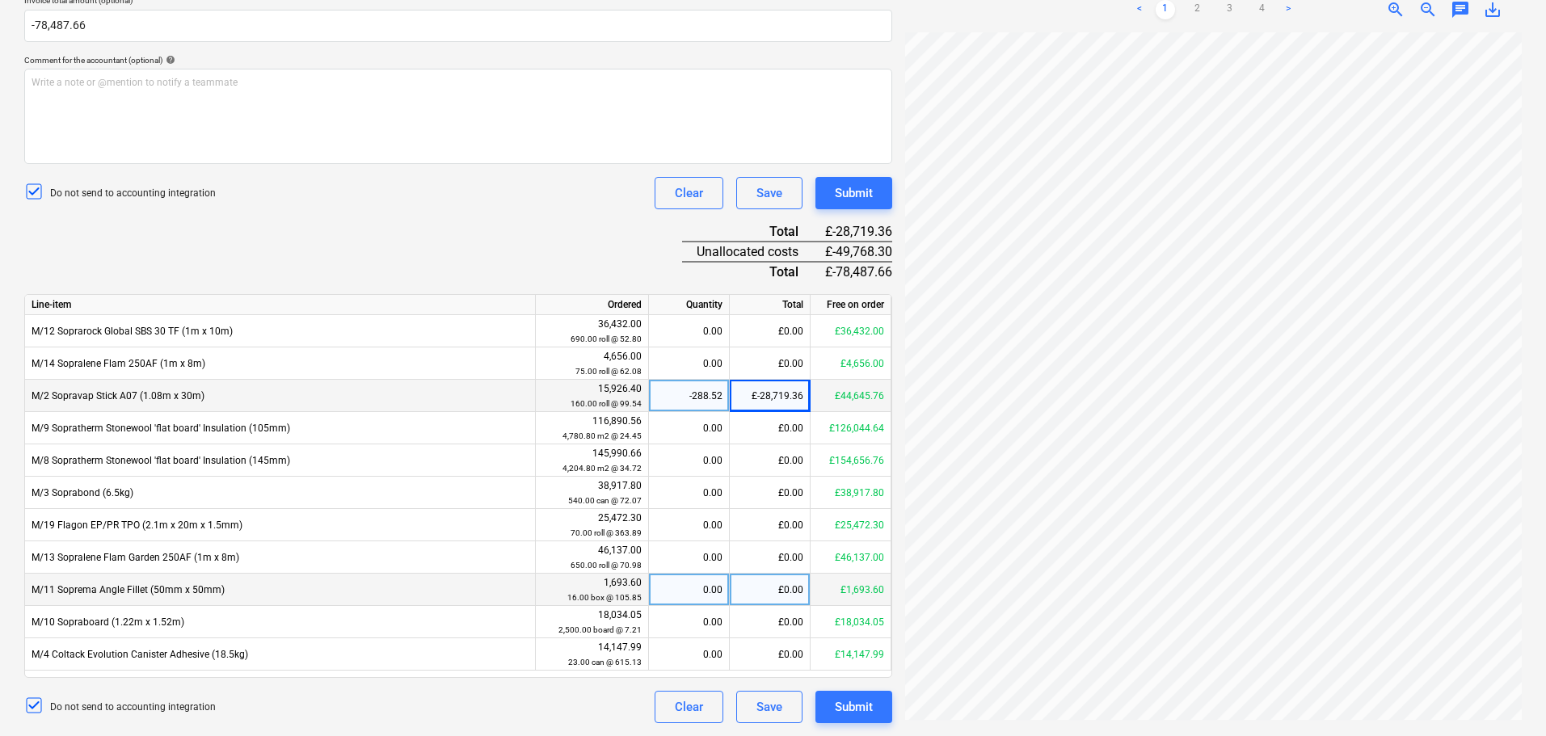
click at [780, 591] on div "£0.00" at bounding box center [770, 590] width 81 height 32
type input "-1693.60"
click at [500, 233] on div "Credit note name help 94874 Invoice number (optional) help 94874 Invoice date h…" at bounding box center [458, 270] width 868 height 905
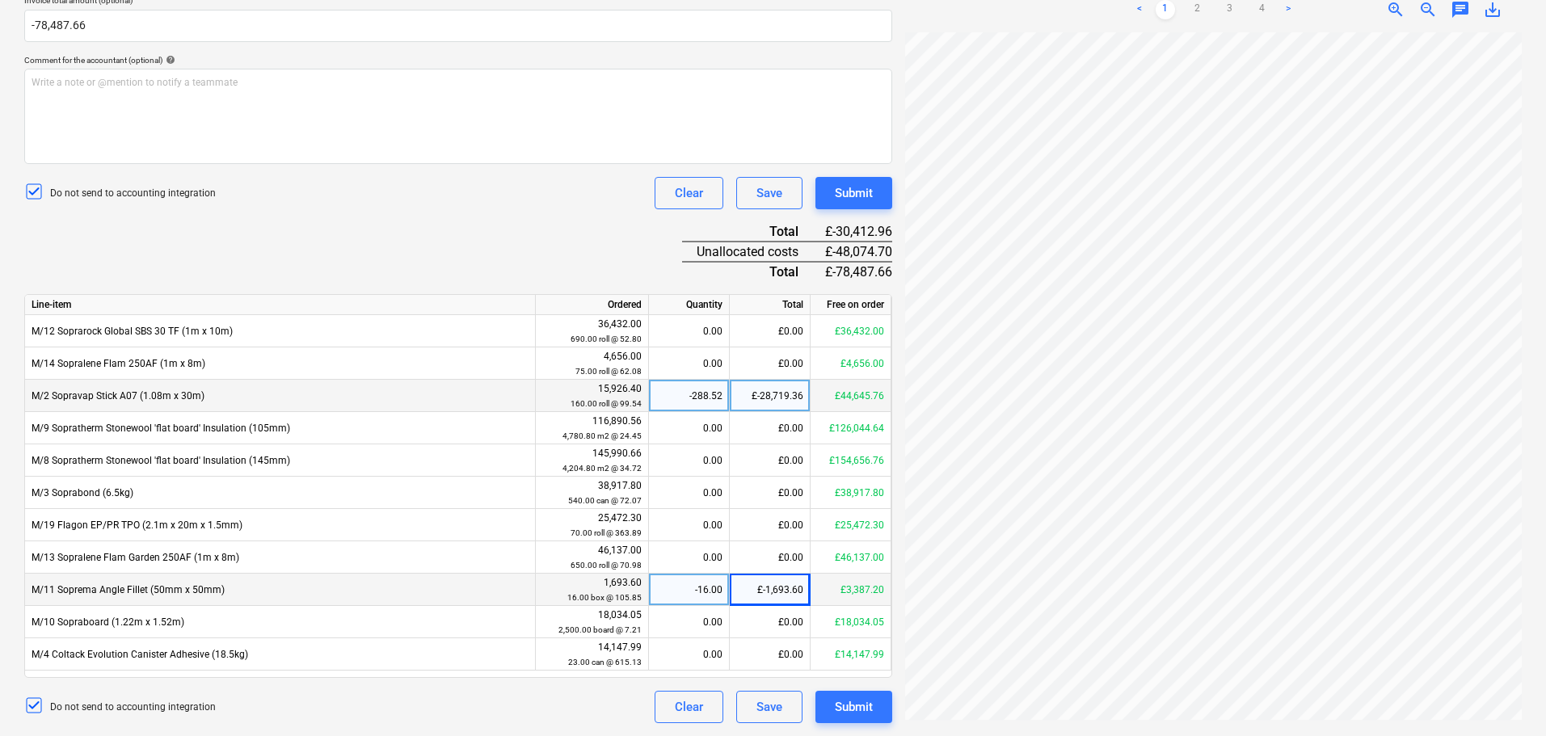
click at [500, 233] on div "Credit note name help 94874 Invoice number (optional) help 94874 Invoice date h…" at bounding box center [458, 270] width 868 height 905
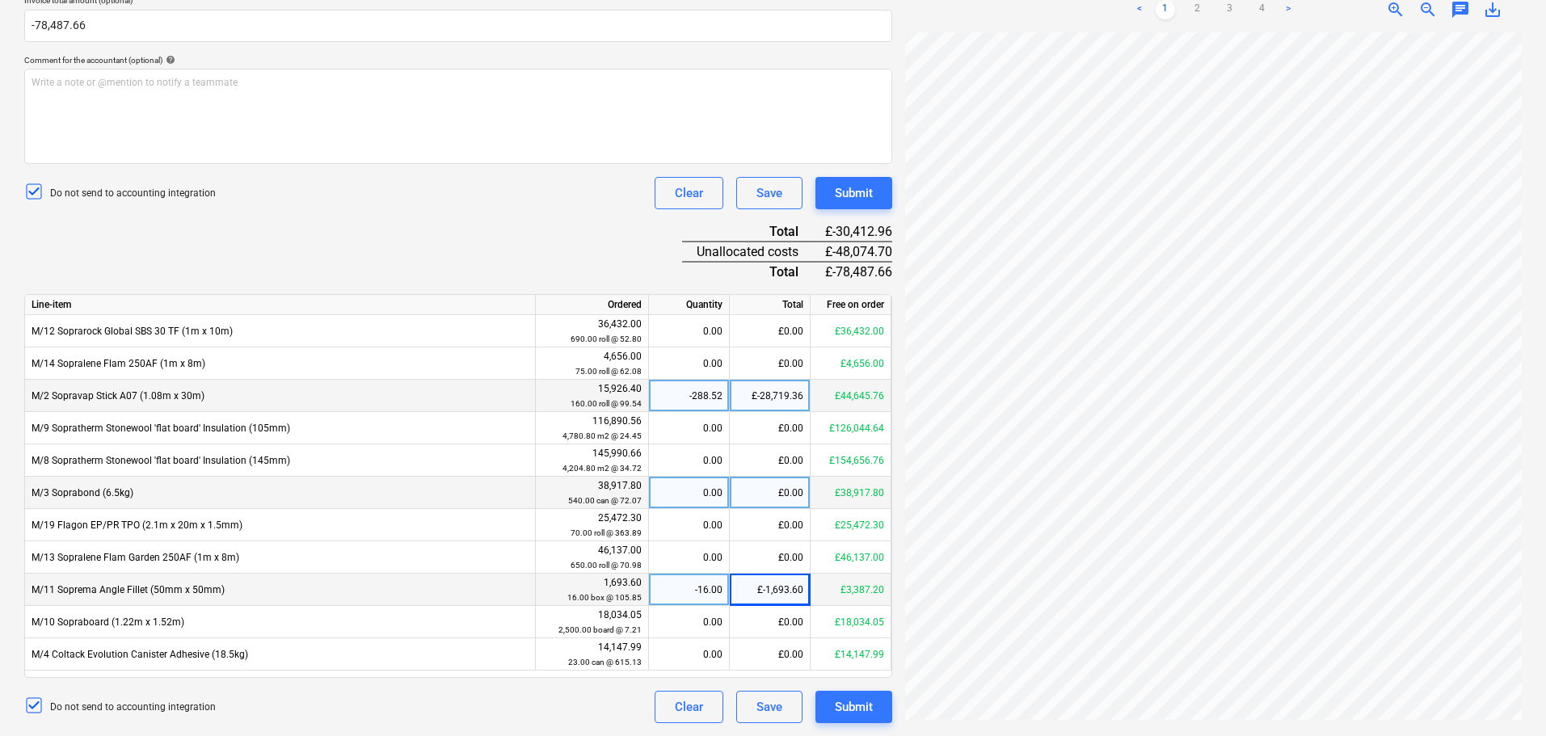
click at [767, 496] on div "£0.00" at bounding box center [770, 493] width 81 height 32
type input "-43418.70"
click at [602, 230] on div "Credit note name help 94874 Invoice number (optional) help 94874 Invoice date h…" at bounding box center [458, 270] width 868 height 905
click at [589, 223] on div "Credit note name help 94874 Invoice number (optional) help 94874 Invoice date h…" at bounding box center [458, 270] width 868 height 905
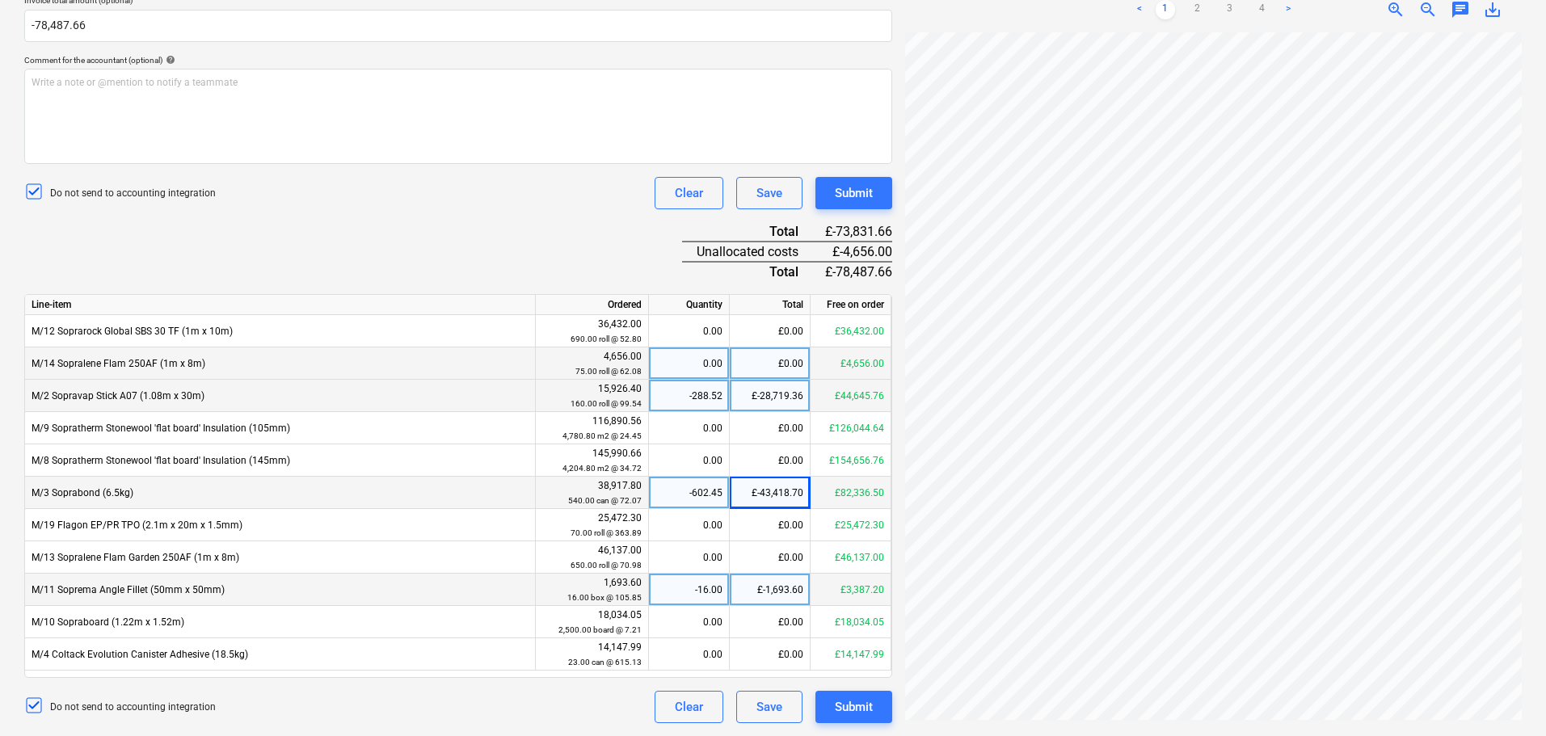
click at [772, 360] on div "£0.00" at bounding box center [770, 363] width 81 height 32
type input "-4656"
click at [627, 250] on div "Credit note name help 94874 Invoice number (optional) help 94874 Invoice date h…" at bounding box center [458, 270] width 868 height 905
click at [849, 199] on div "Submit" at bounding box center [854, 193] width 38 height 21
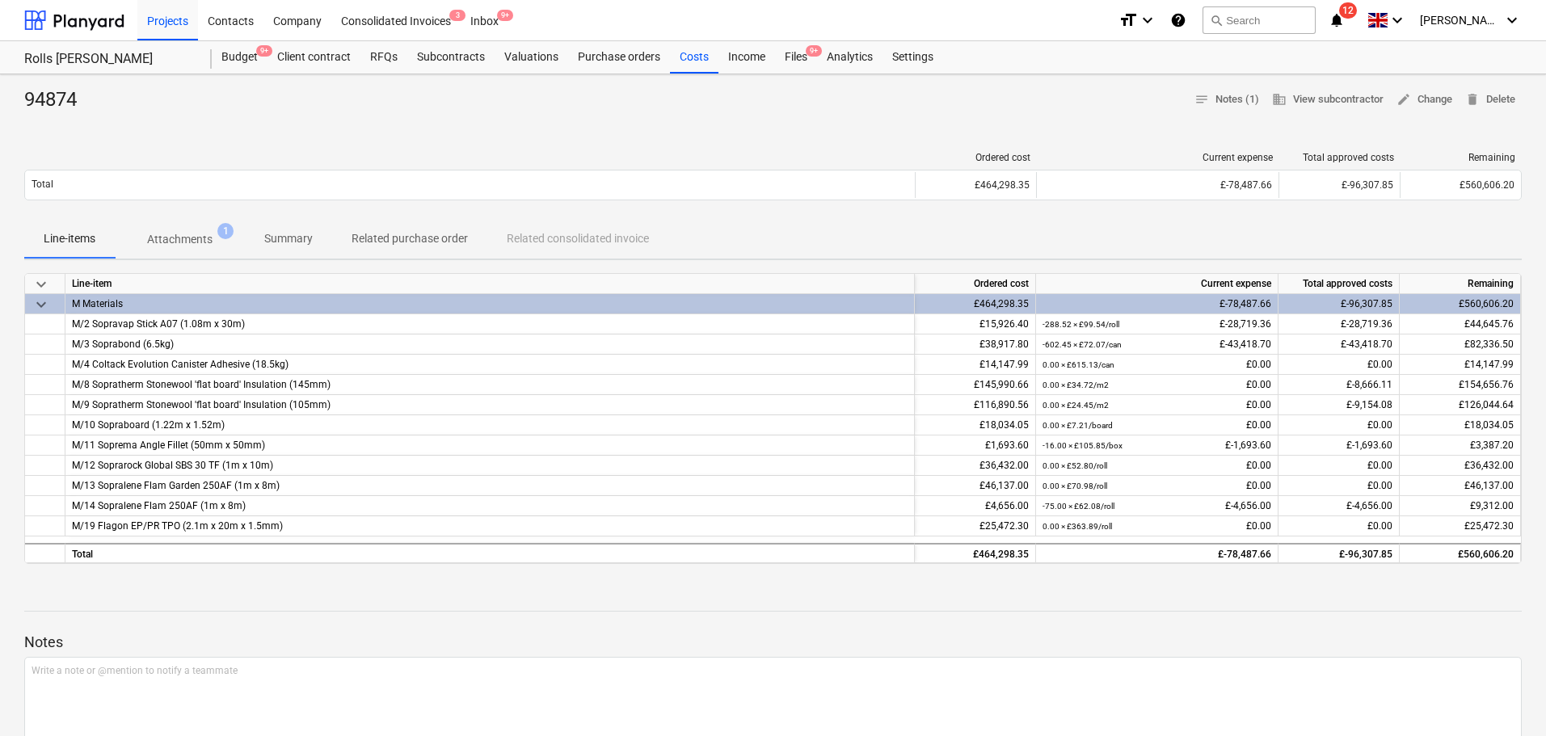
drag, startPoint x: 803, startPoint y: 51, endPoint x: 608, endPoint y: 32, distance: 195.6
click at [806, 51] on span "9+" at bounding box center [814, 50] width 16 height 11
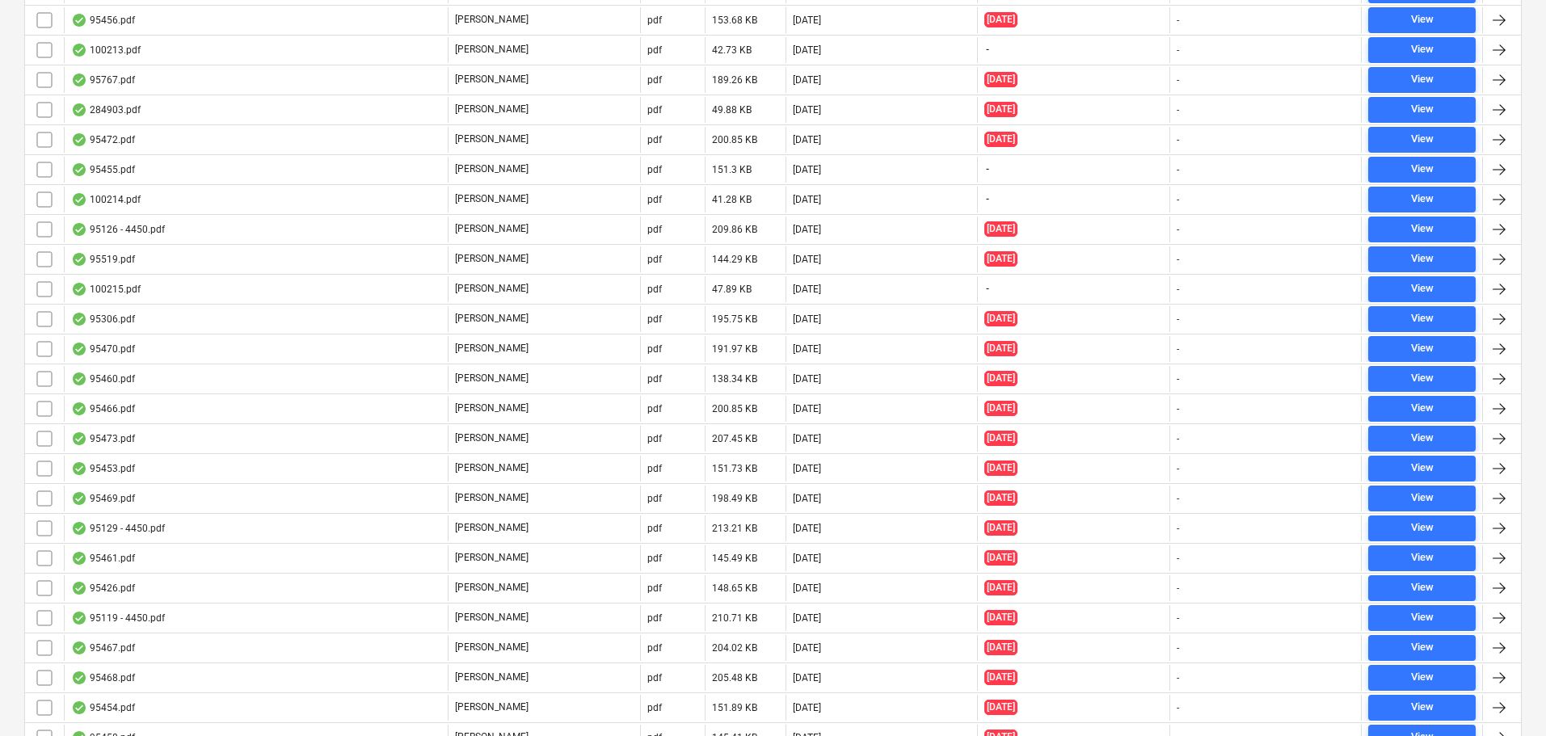
scroll to position [3959, 0]
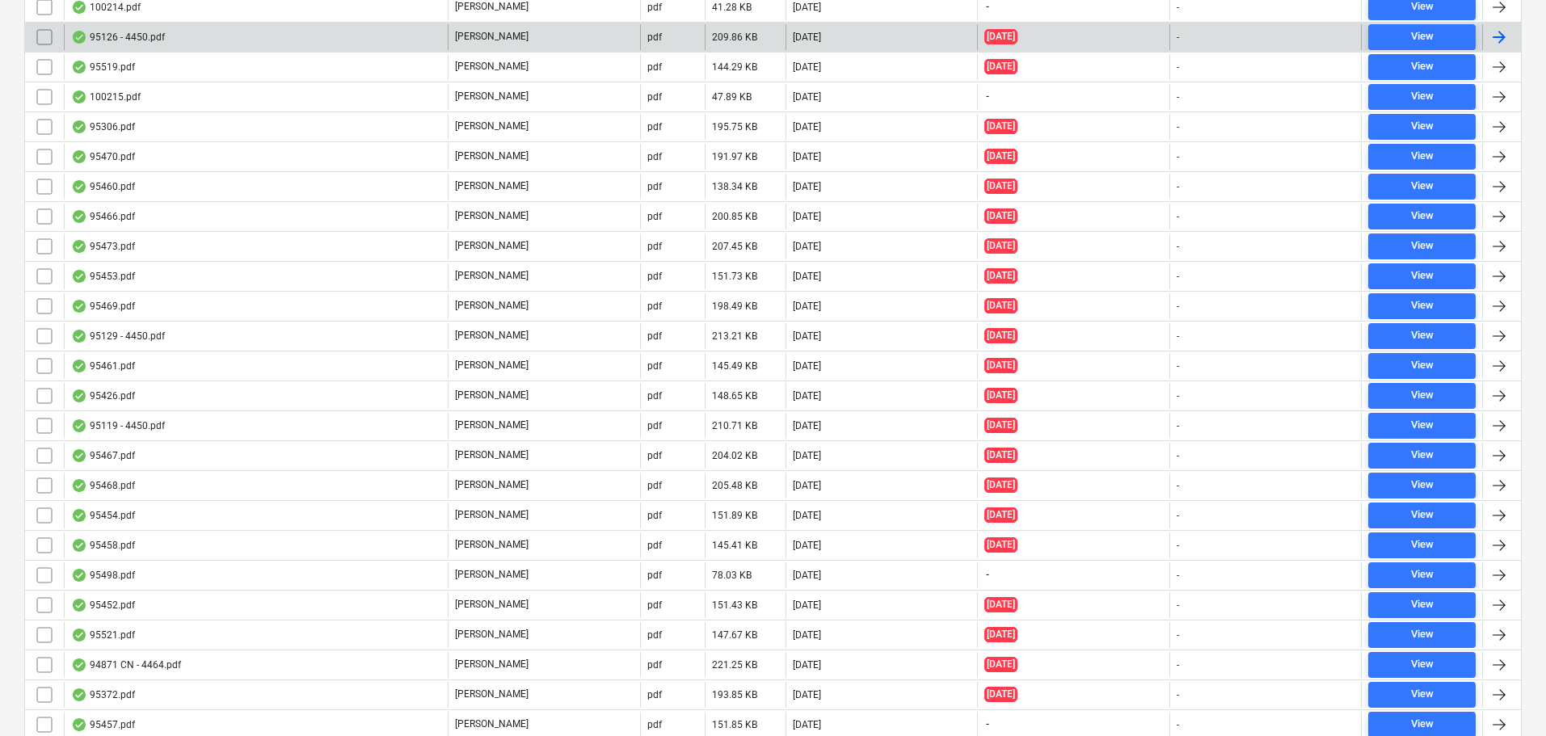
click at [234, 40] on div "95126 - 4450.pdf" at bounding box center [256, 37] width 384 height 26
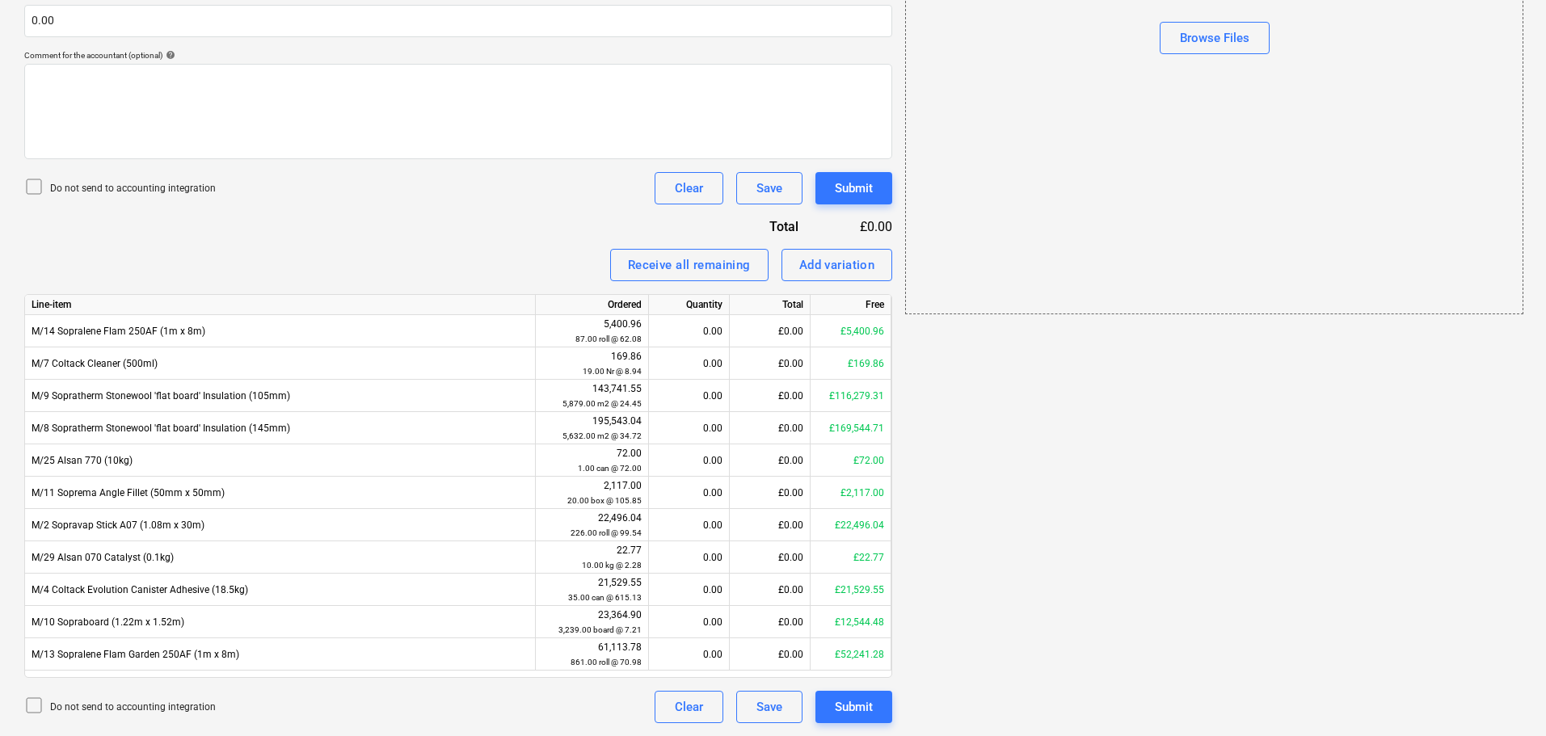
scroll to position [29, 0]
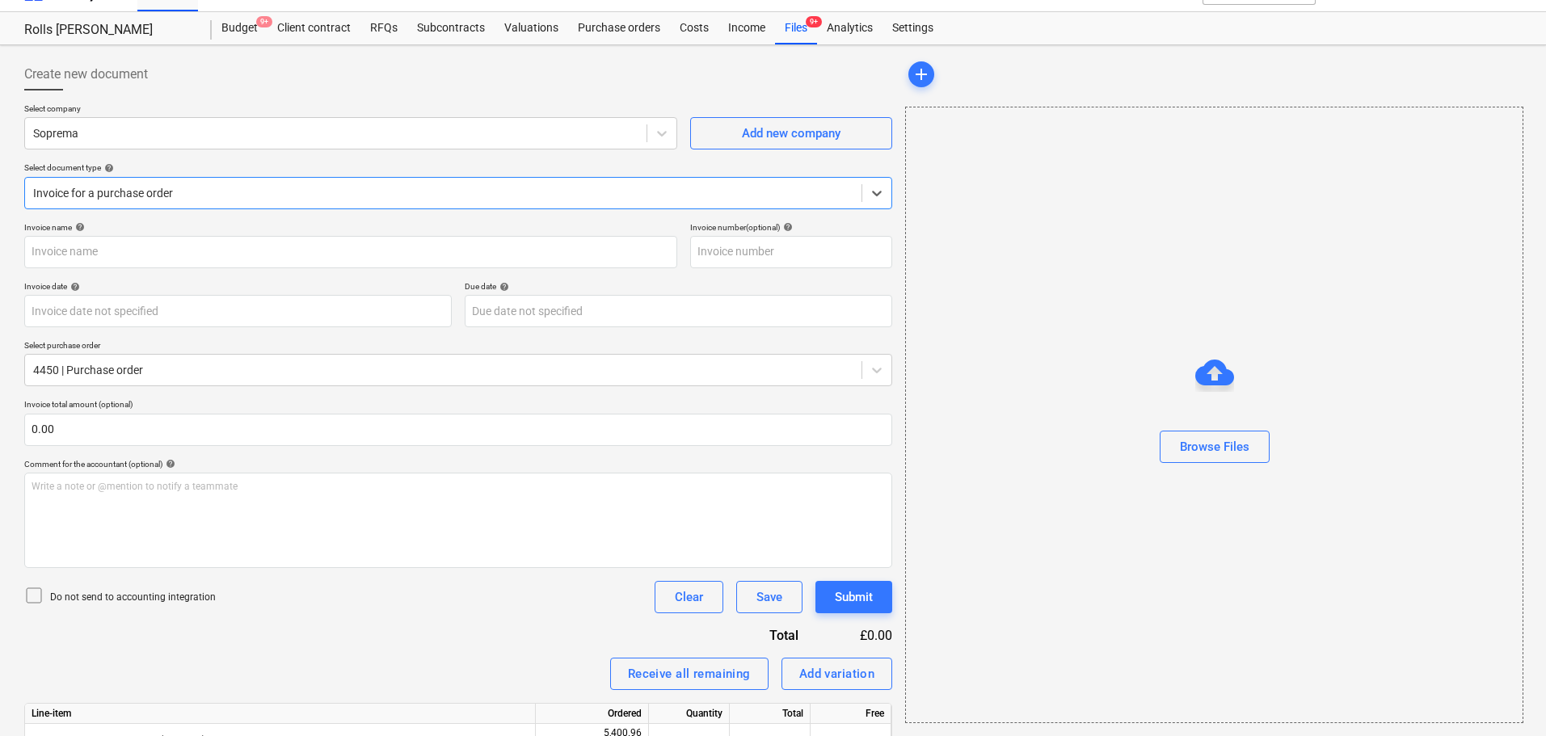
type input "4450"
type input "[DATE]"
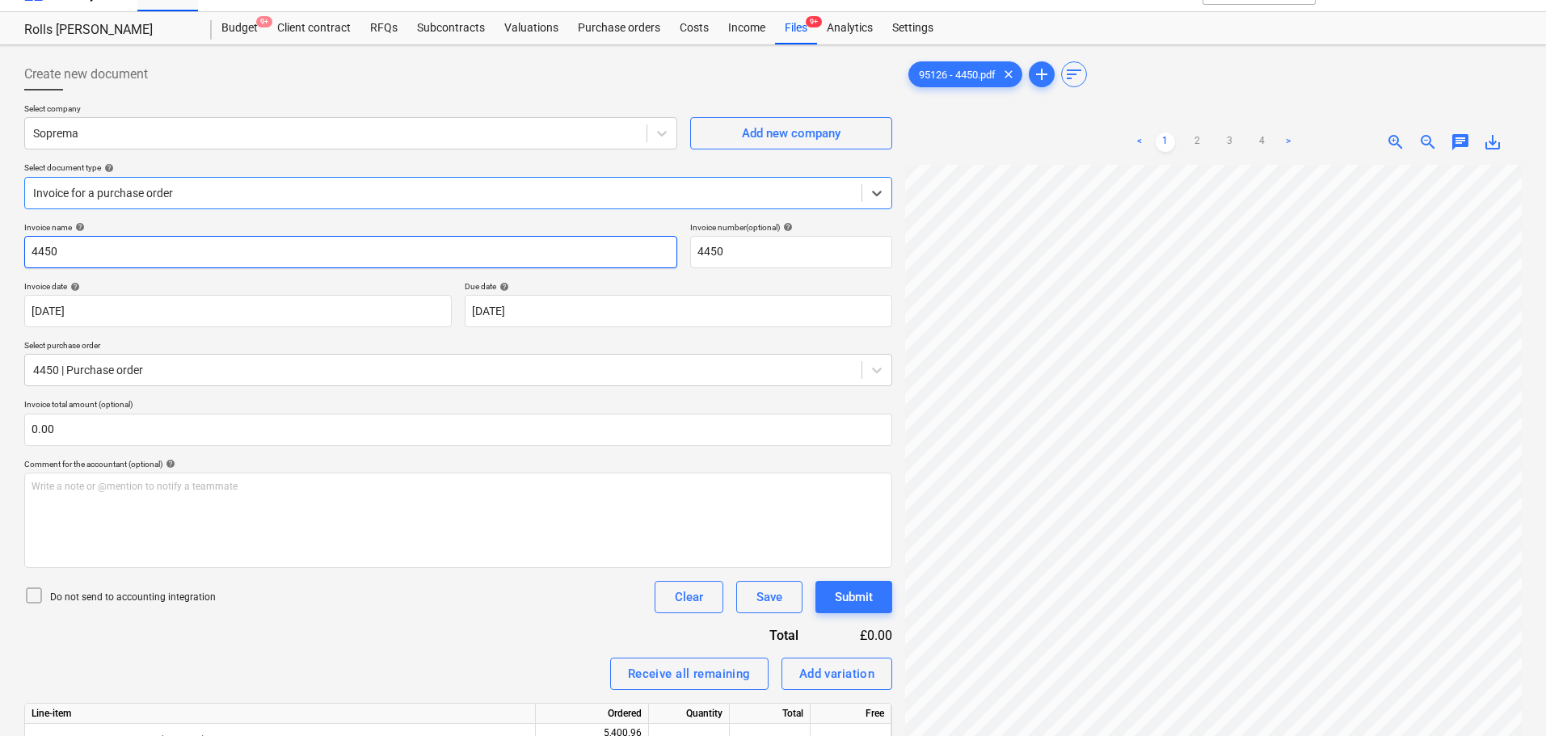
click at [264, 246] on input "4450" at bounding box center [350, 252] width 653 height 32
type input "95126"
paste input "95126"
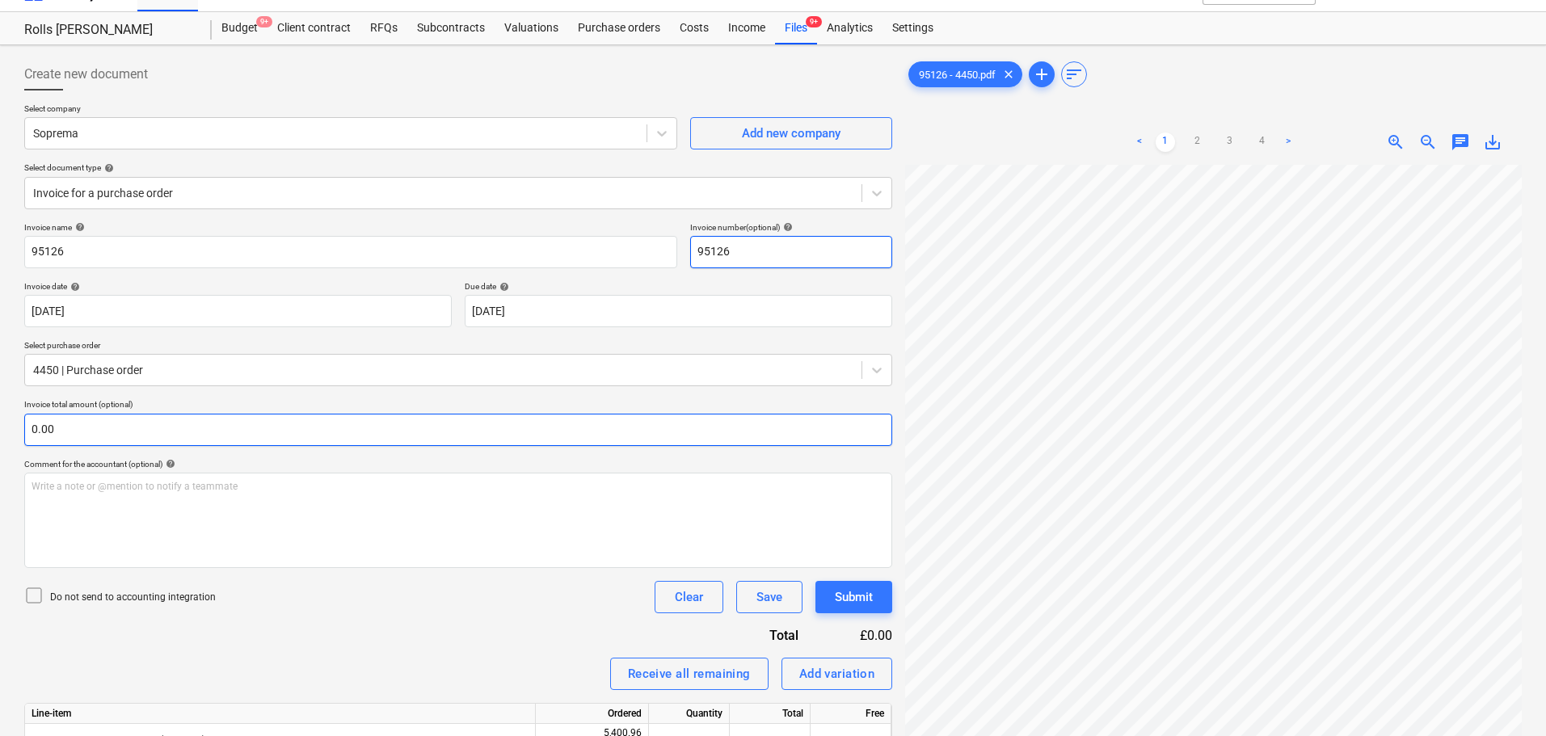
type input "95126"
click at [235, 424] on input "text" at bounding box center [458, 430] width 868 height 32
type input "0.00"
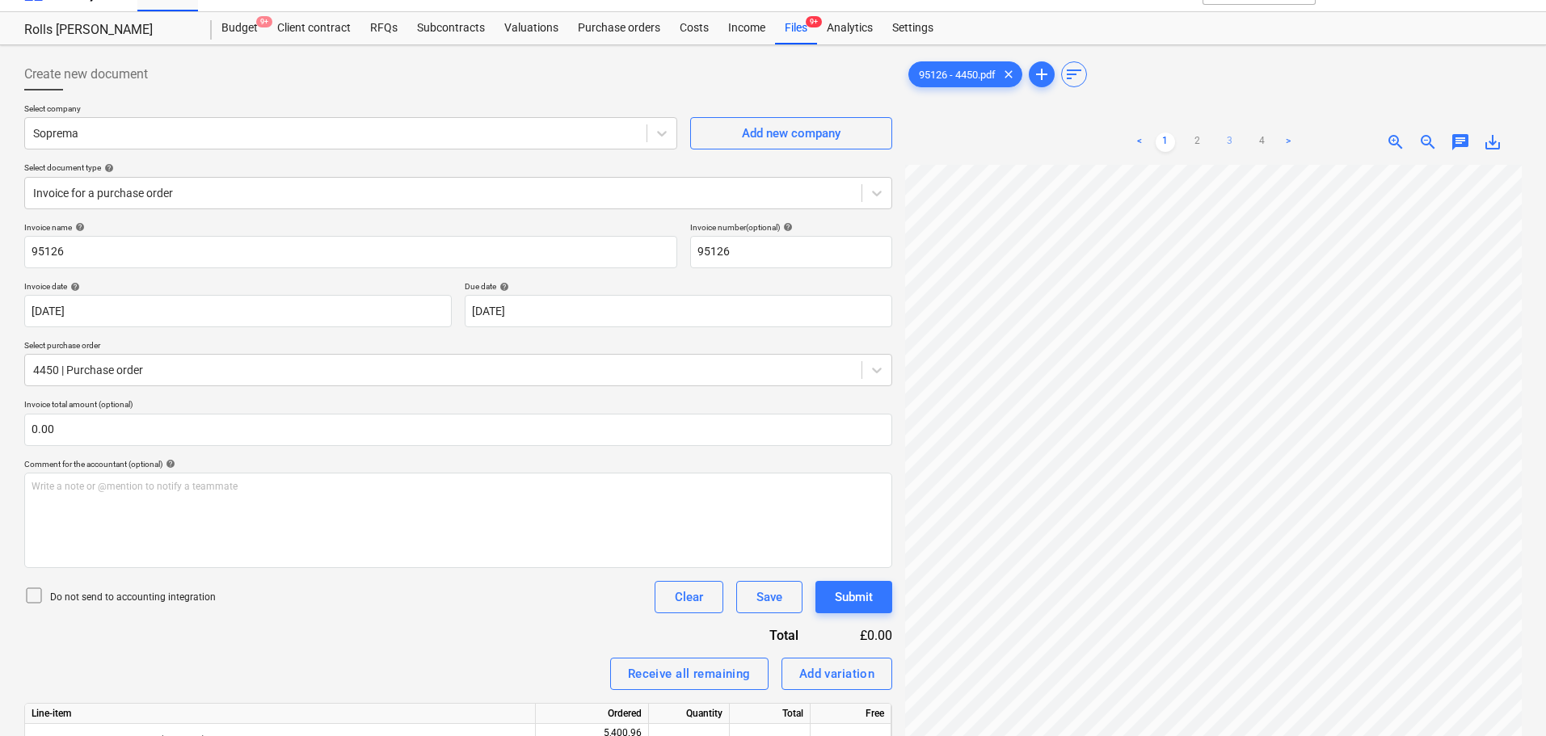
click at [1230, 133] on link "3" at bounding box center [1229, 142] width 19 height 19
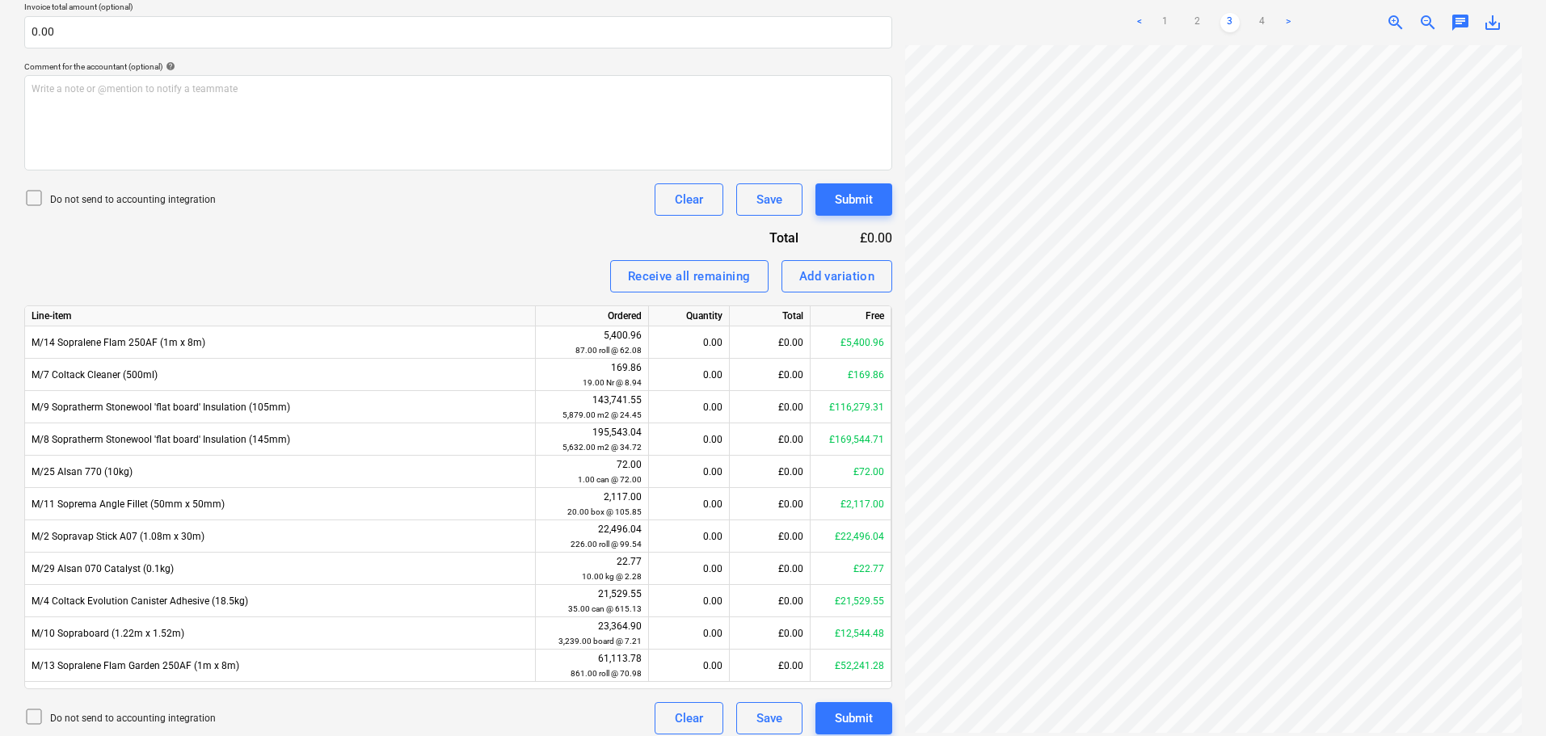
scroll to position [438, 0]
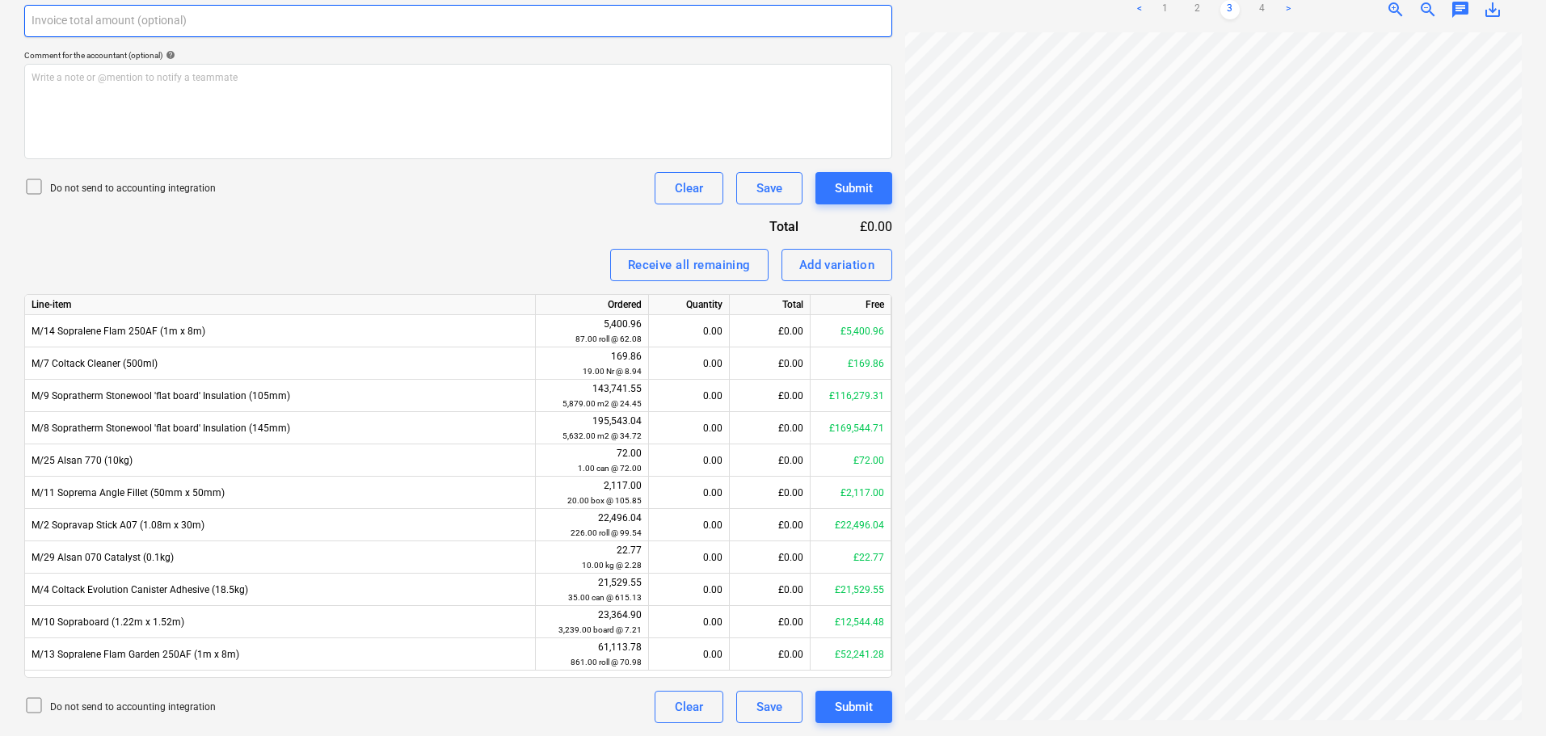
click at [230, 32] on input "text" at bounding box center [458, 21] width 868 height 32
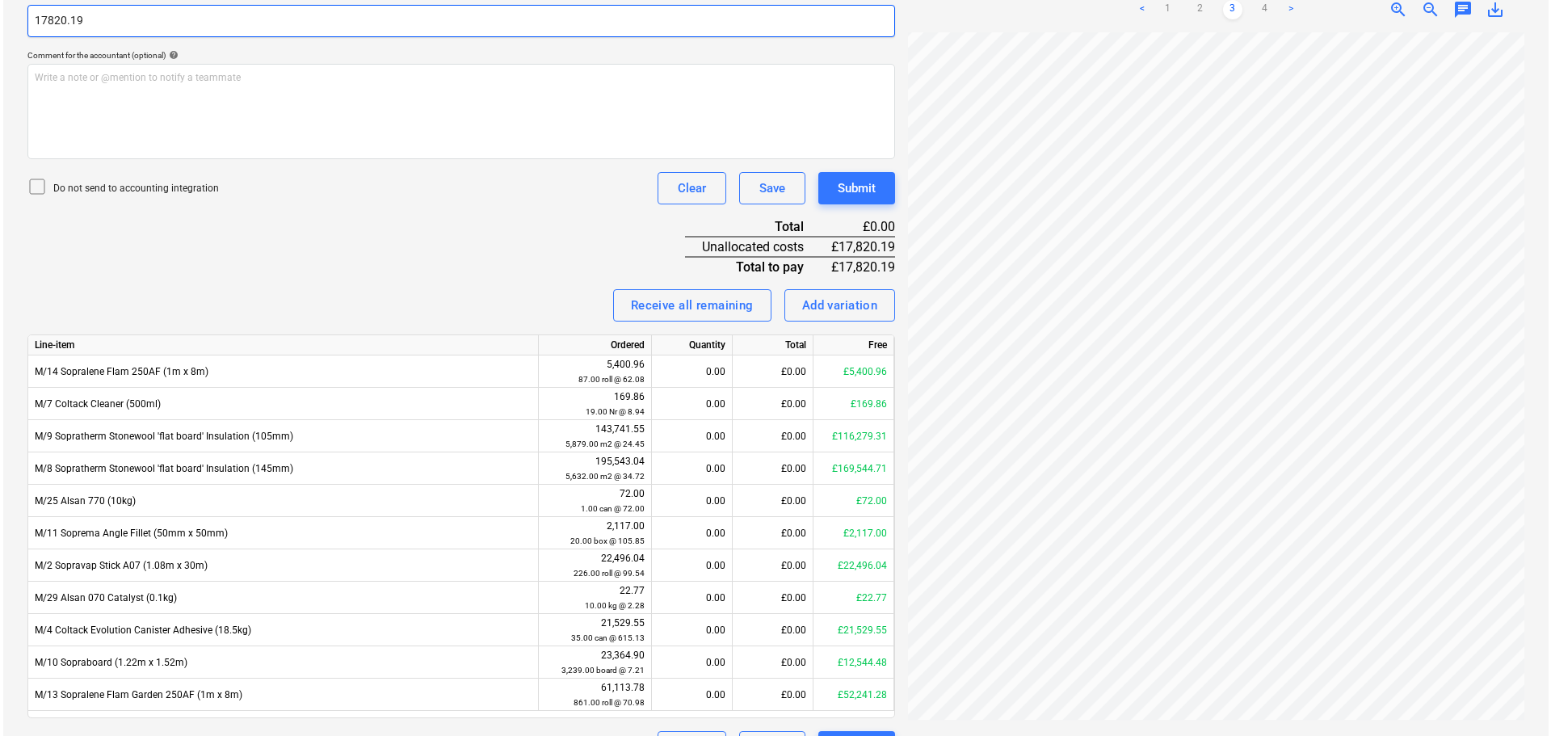
scroll to position [0, 114]
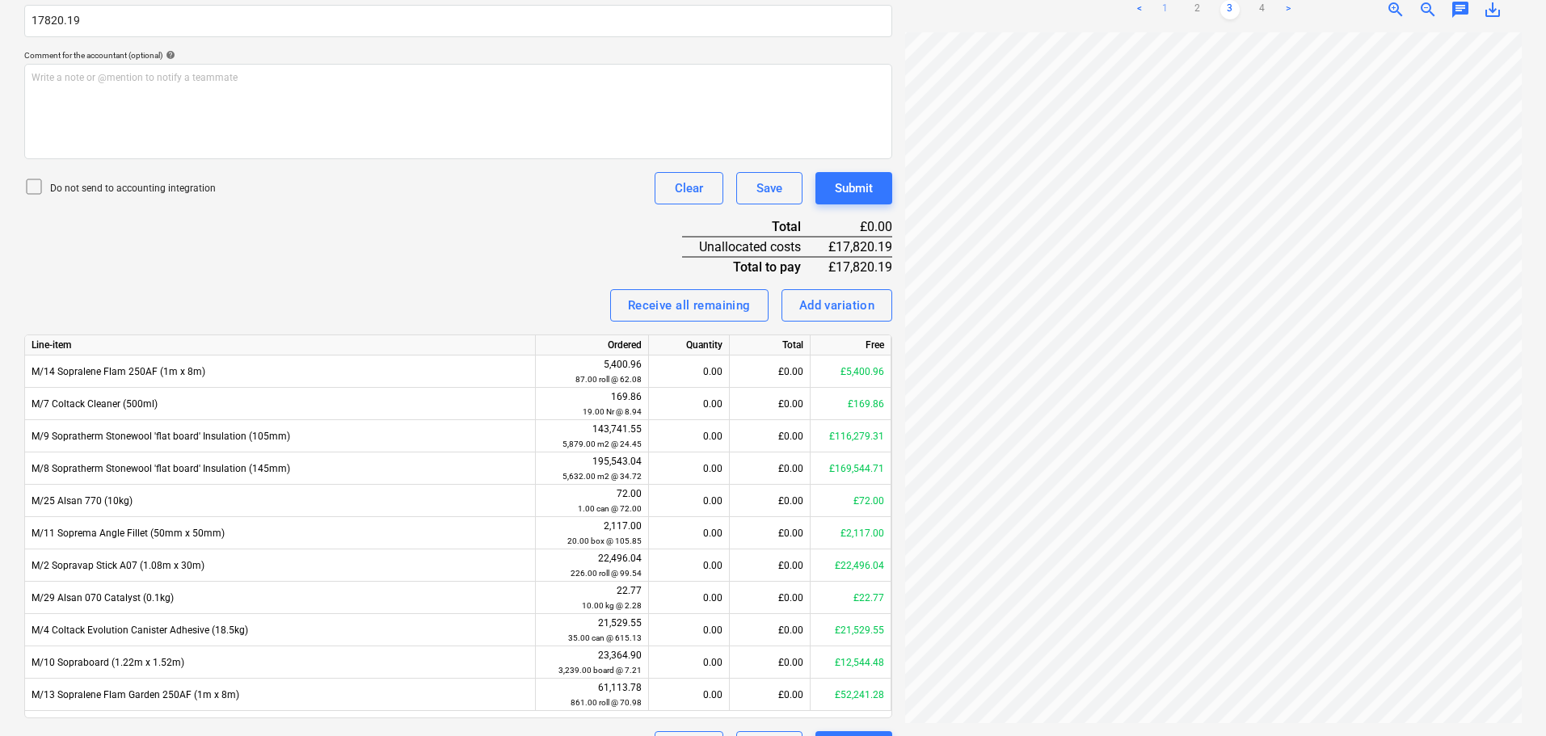
type input "17,820.19"
click at [1164, 13] on link "1" at bounding box center [1164, 9] width 19 height 19
click at [147, 190] on p "Do not send to accounting integration" at bounding box center [133, 189] width 166 height 14
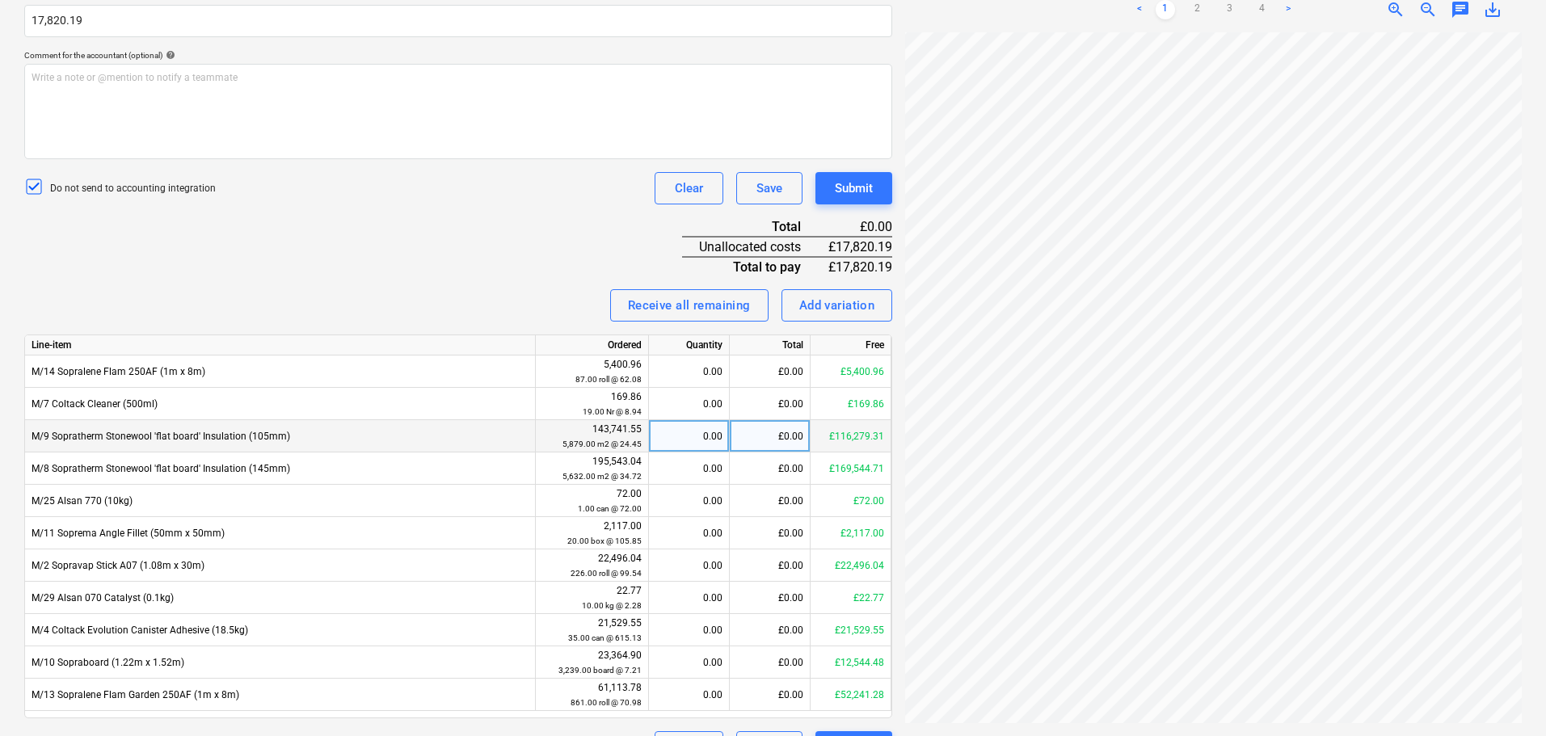
click at [698, 443] on div "0.00" at bounding box center [688, 436] width 67 height 32
type input "374.40"
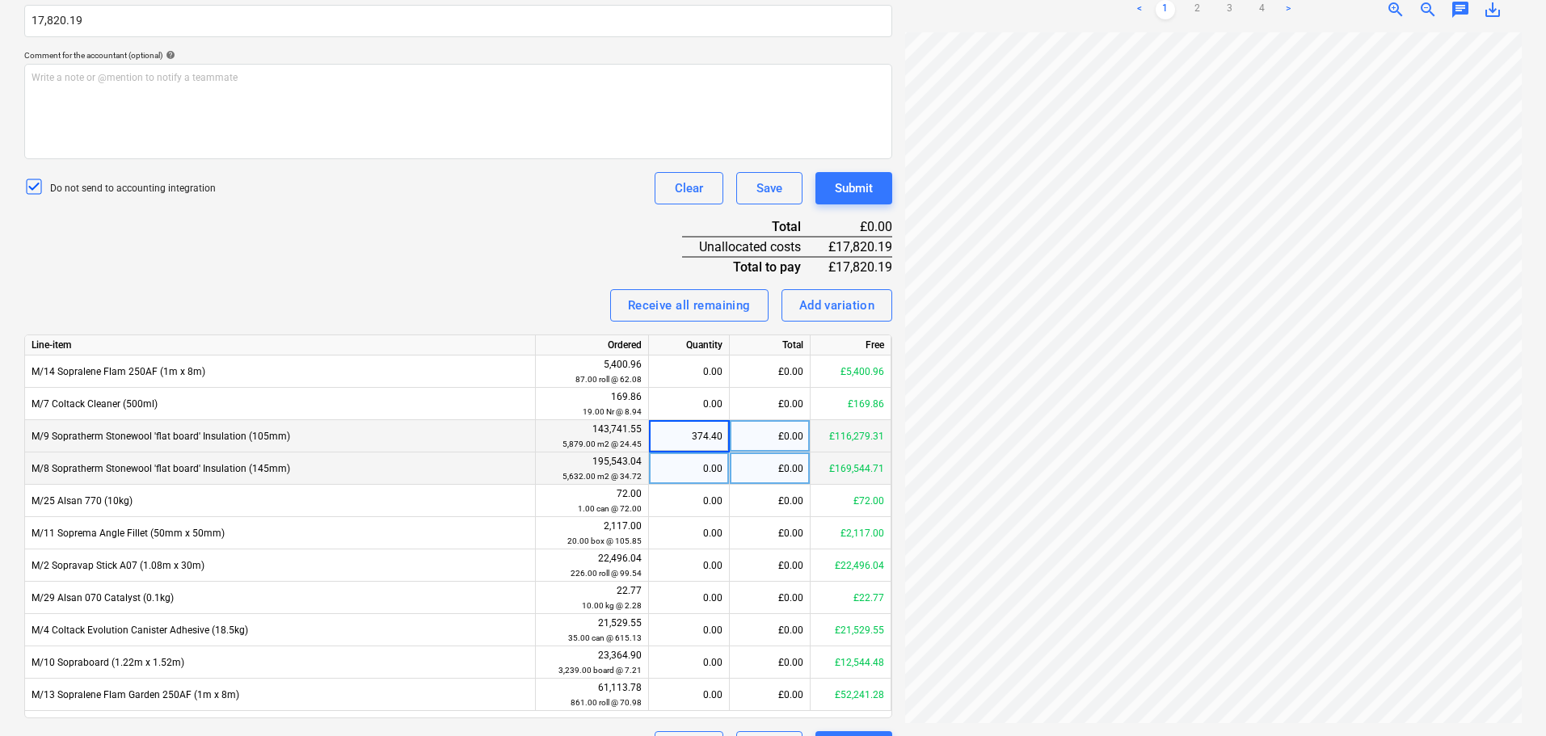
click at [696, 464] on div "0.00" at bounding box center [688, 468] width 67 height 32
type input "249.60"
click at [546, 298] on div "Receive all remaining Add variation" at bounding box center [458, 305] width 868 height 32
click at [872, 200] on button "Submit" at bounding box center [853, 188] width 77 height 32
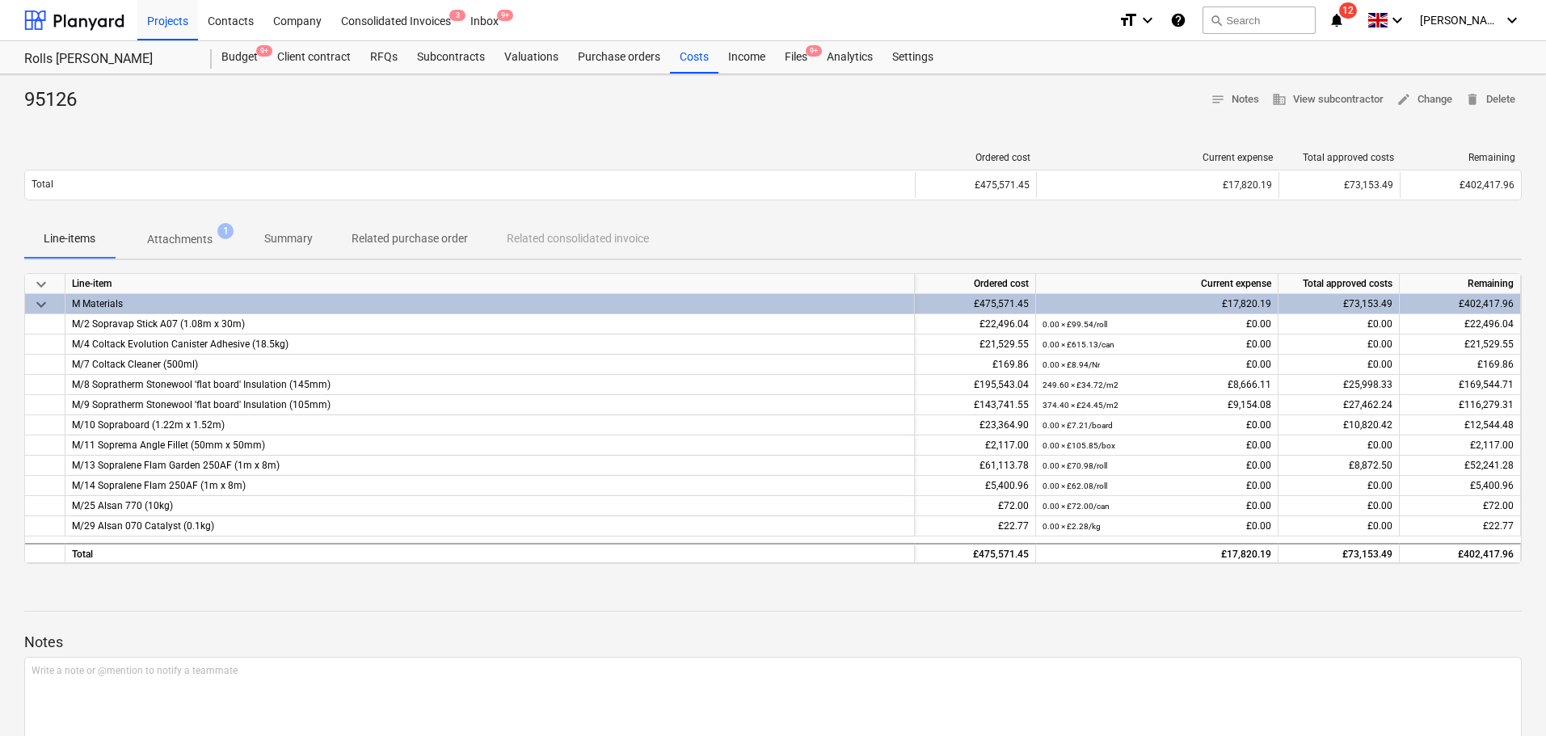
click at [802, 47] on div "Files 9+" at bounding box center [796, 57] width 42 height 32
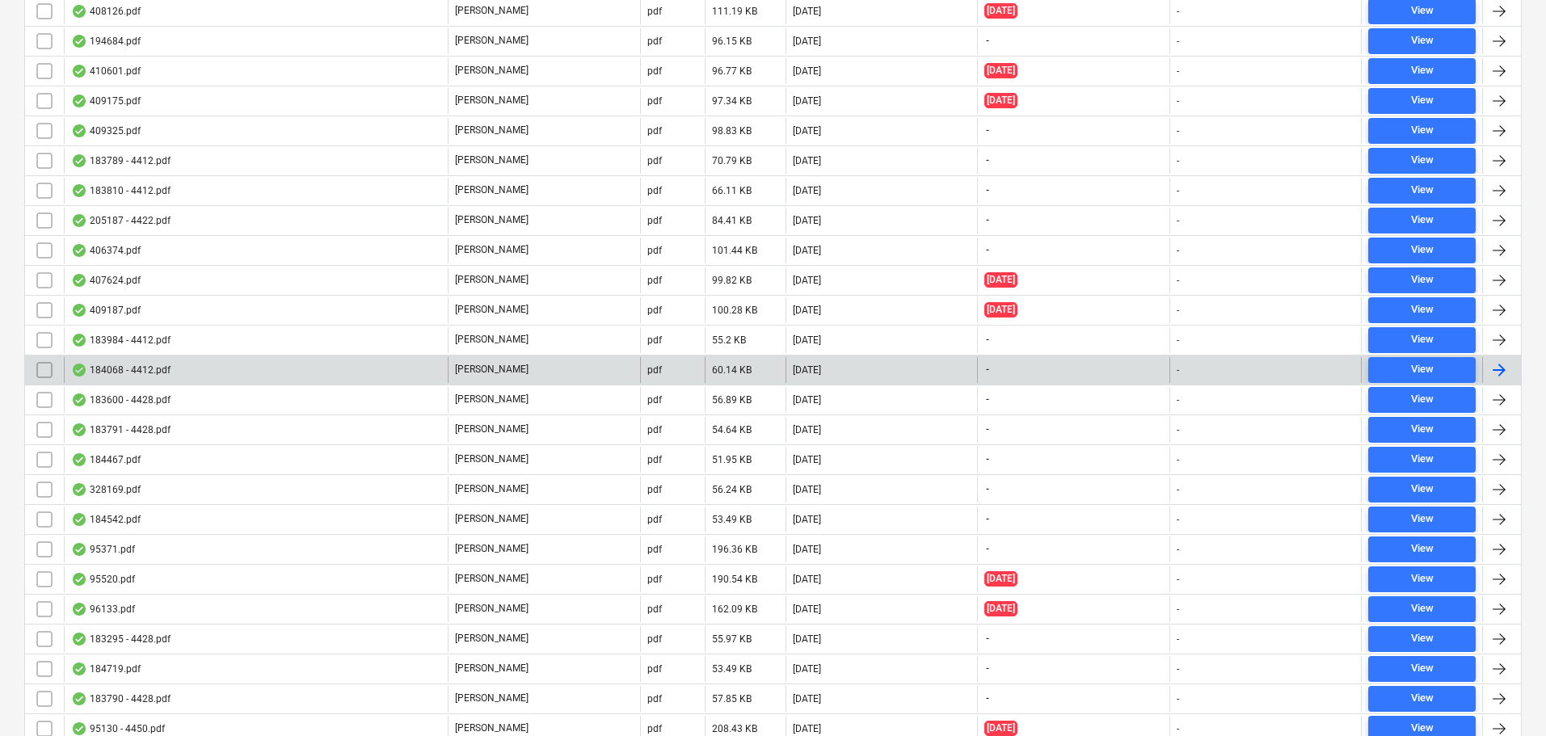
scroll to position [2922, 0]
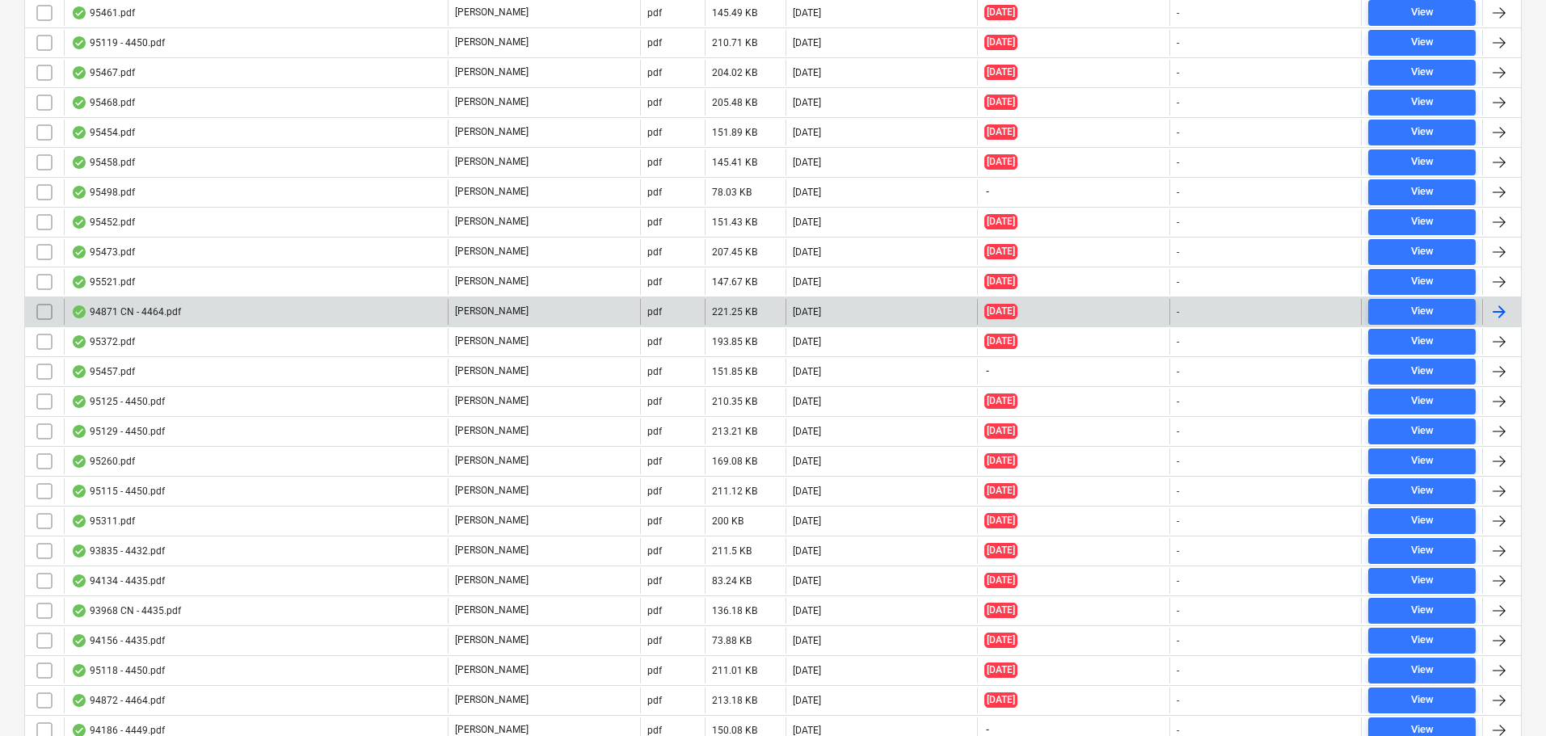
click at [183, 318] on div "94871 CN - 4464.pdf" at bounding box center [256, 312] width 384 height 26
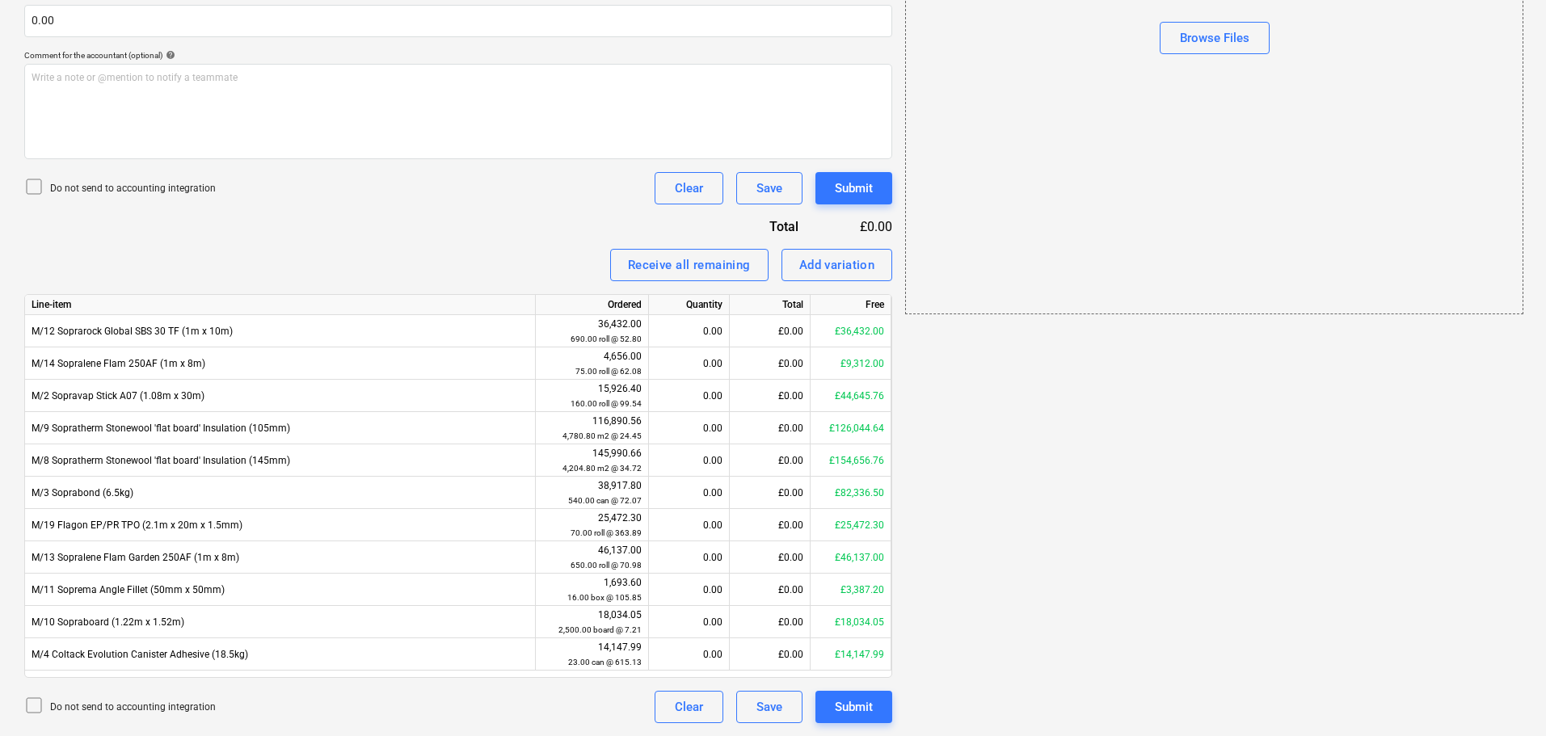
scroll to position [29, 0]
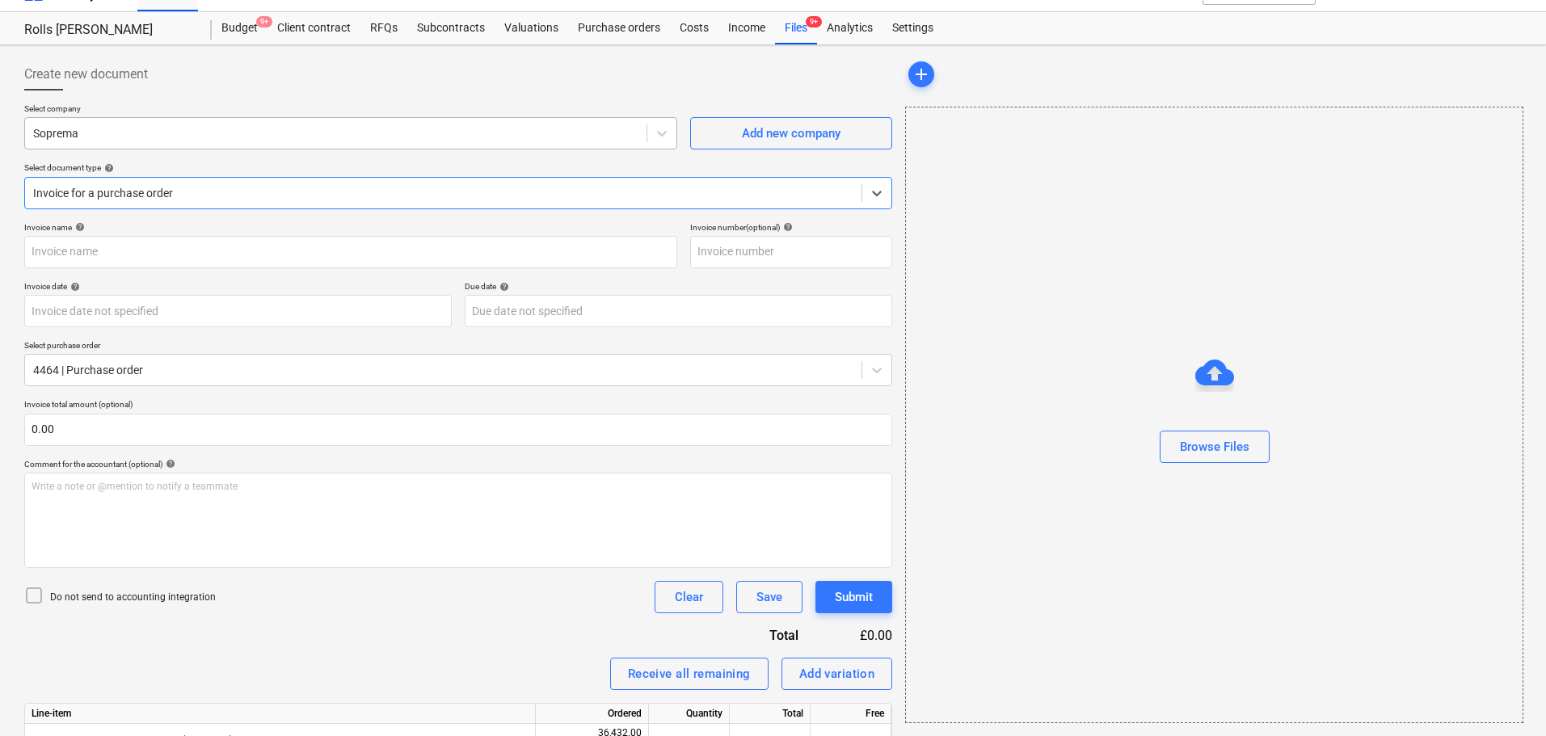
type input "4464"
type input "[DATE]"
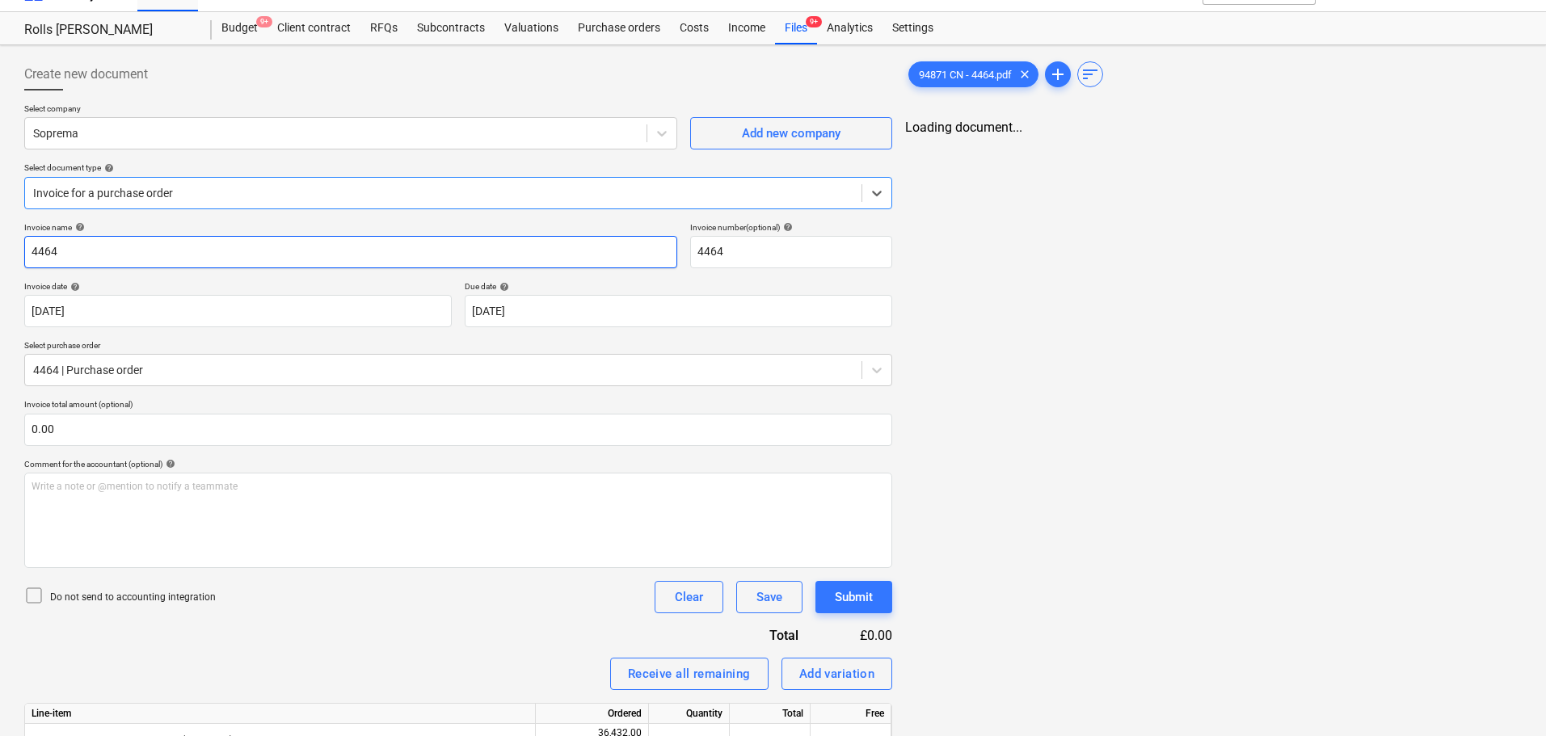
click at [171, 255] on input "4464" at bounding box center [350, 252] width 653 height 32
type input "94871"
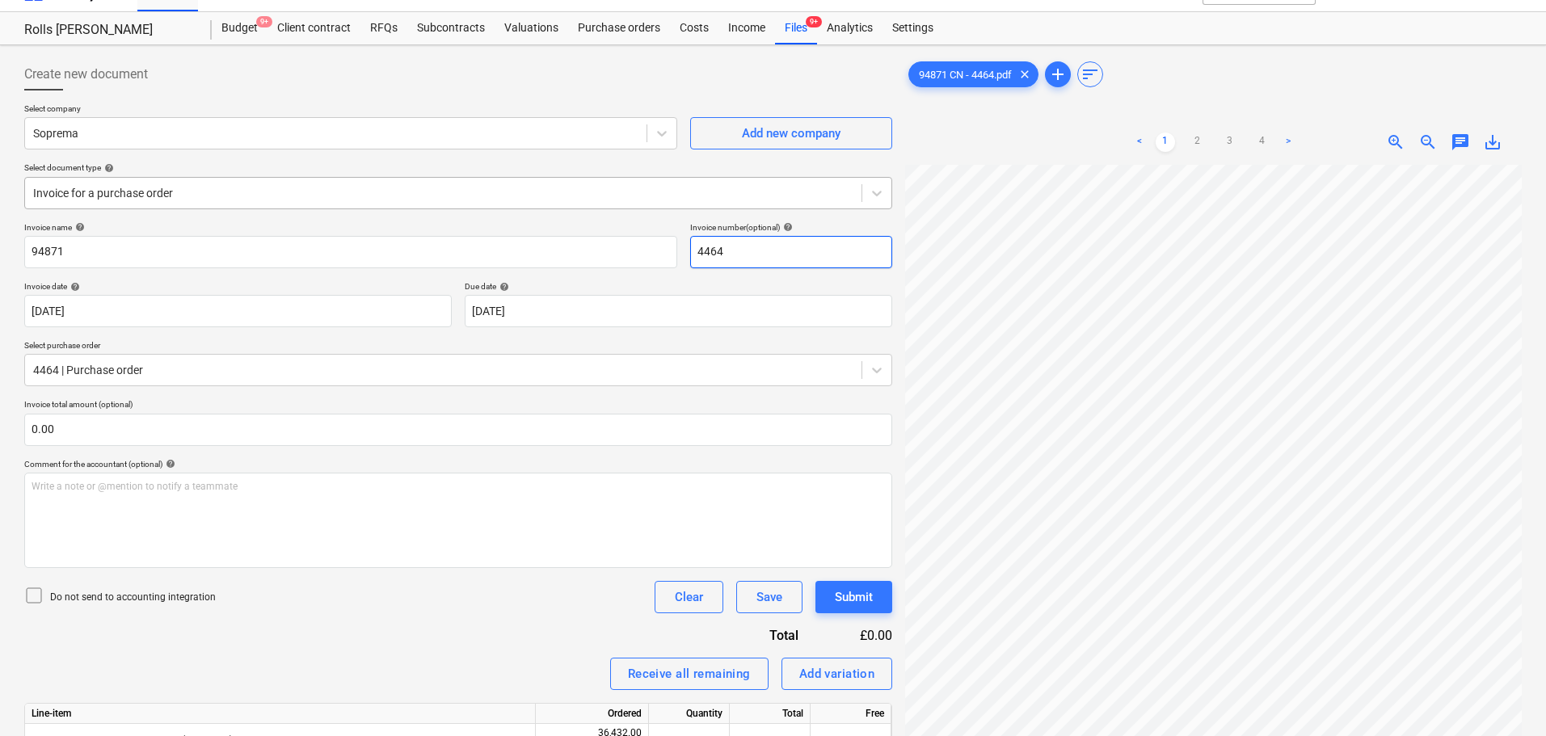
paste input "94871"
type input "94871"
click at [179, 101] on div at bounding box center [458, 96] width 868 height 13
click at [149, 189] on div at bounding box center [443, 193] width 820 height 16
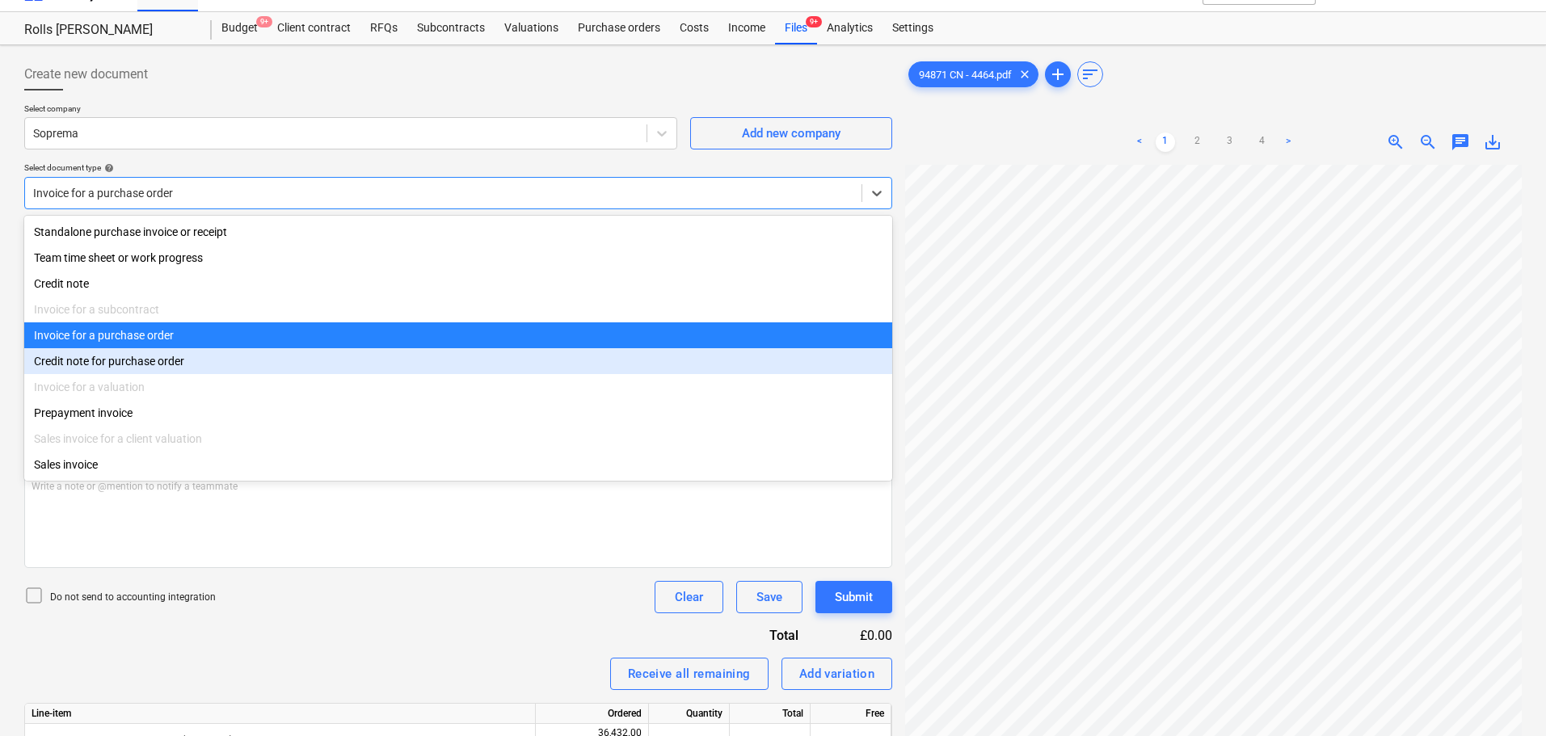
click at [100, 365] on div "Credit note for purchase order" at bounding box center [458, 361] width 868 height 26
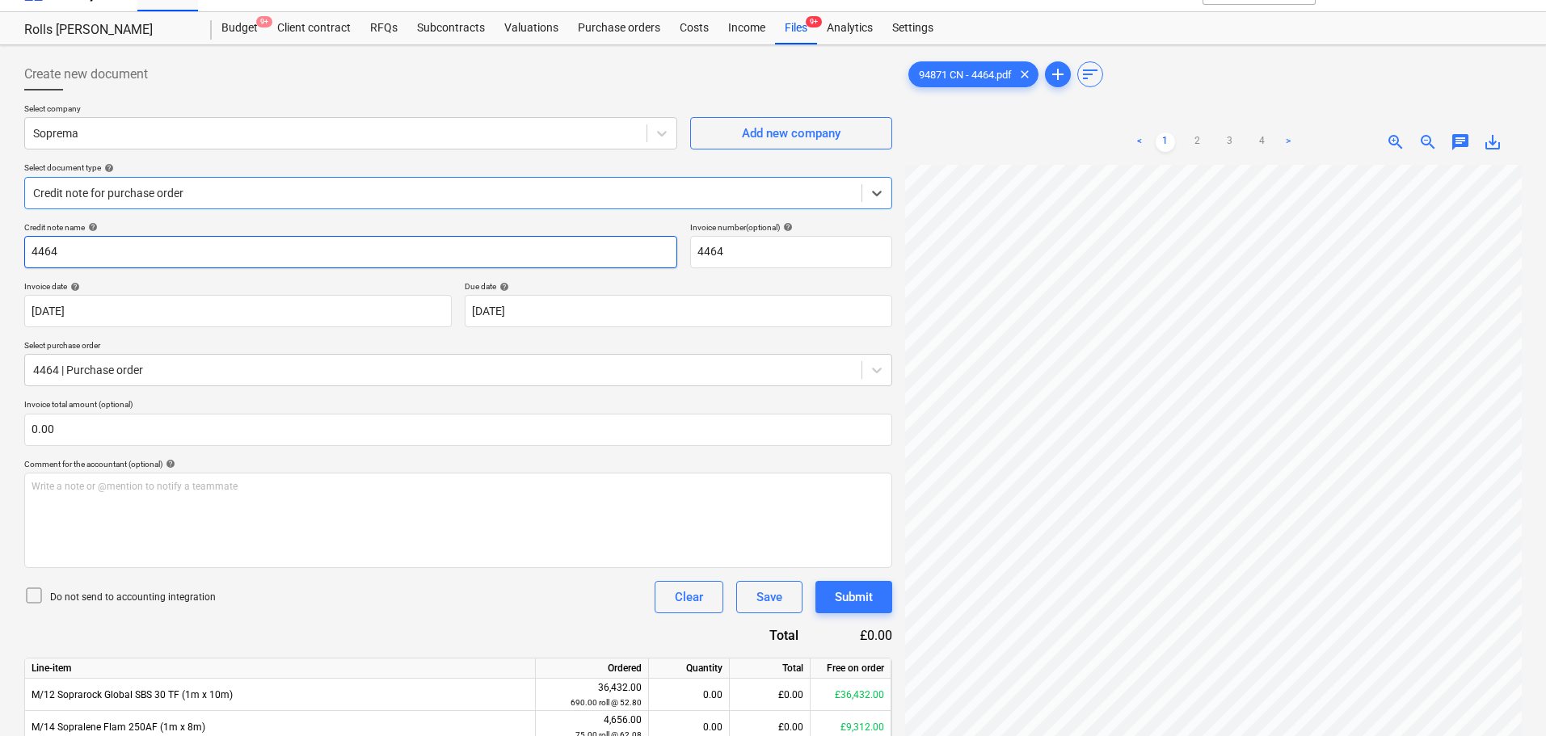
click at [134, 257] on input "4464" at bounding box center [350, 252] width 653 height 32
paste input "94871"
type input "94871"
paste input "94871"
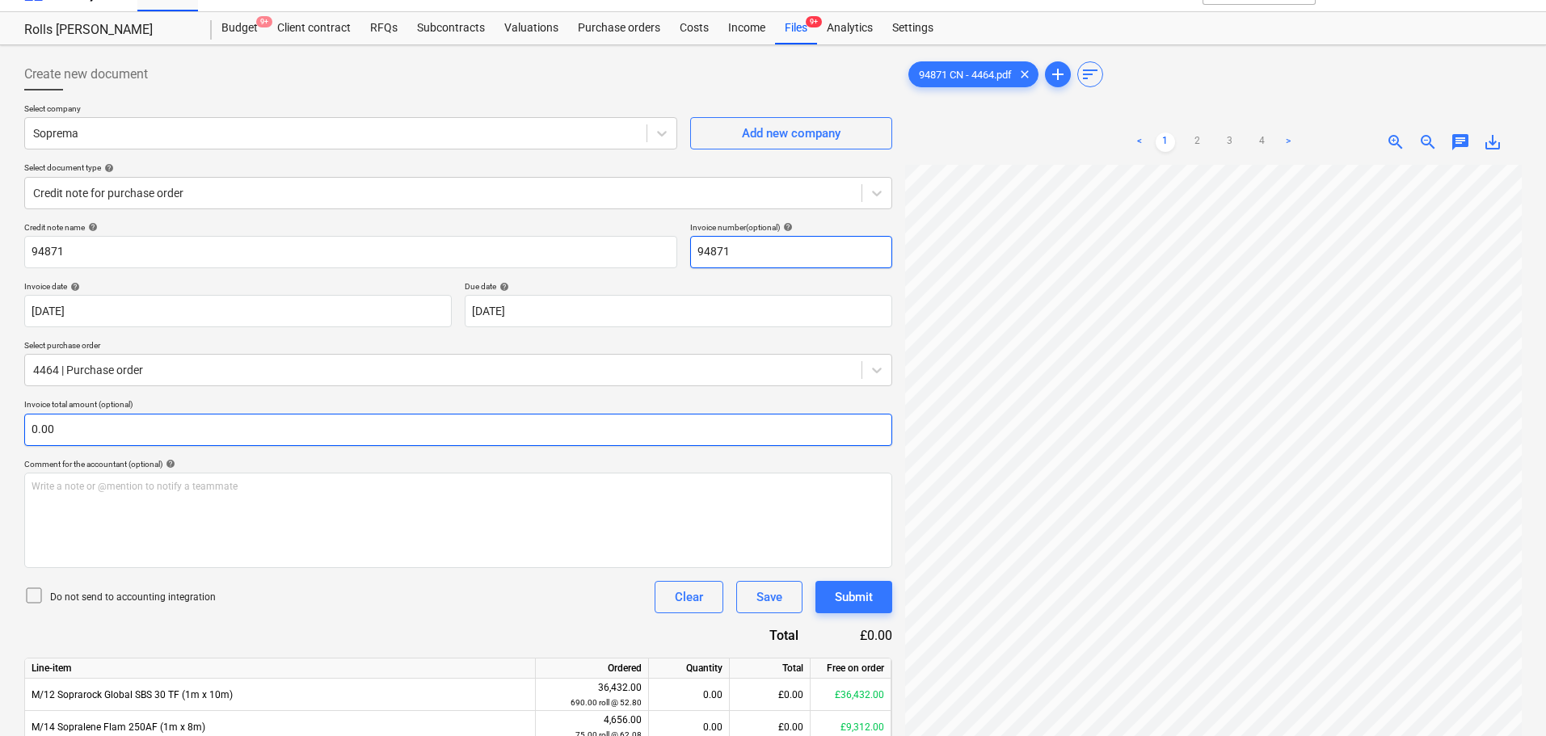
type input "94871"
click at [220, 424] on input "text" at bounding box center [458, 430] width 868 height 32
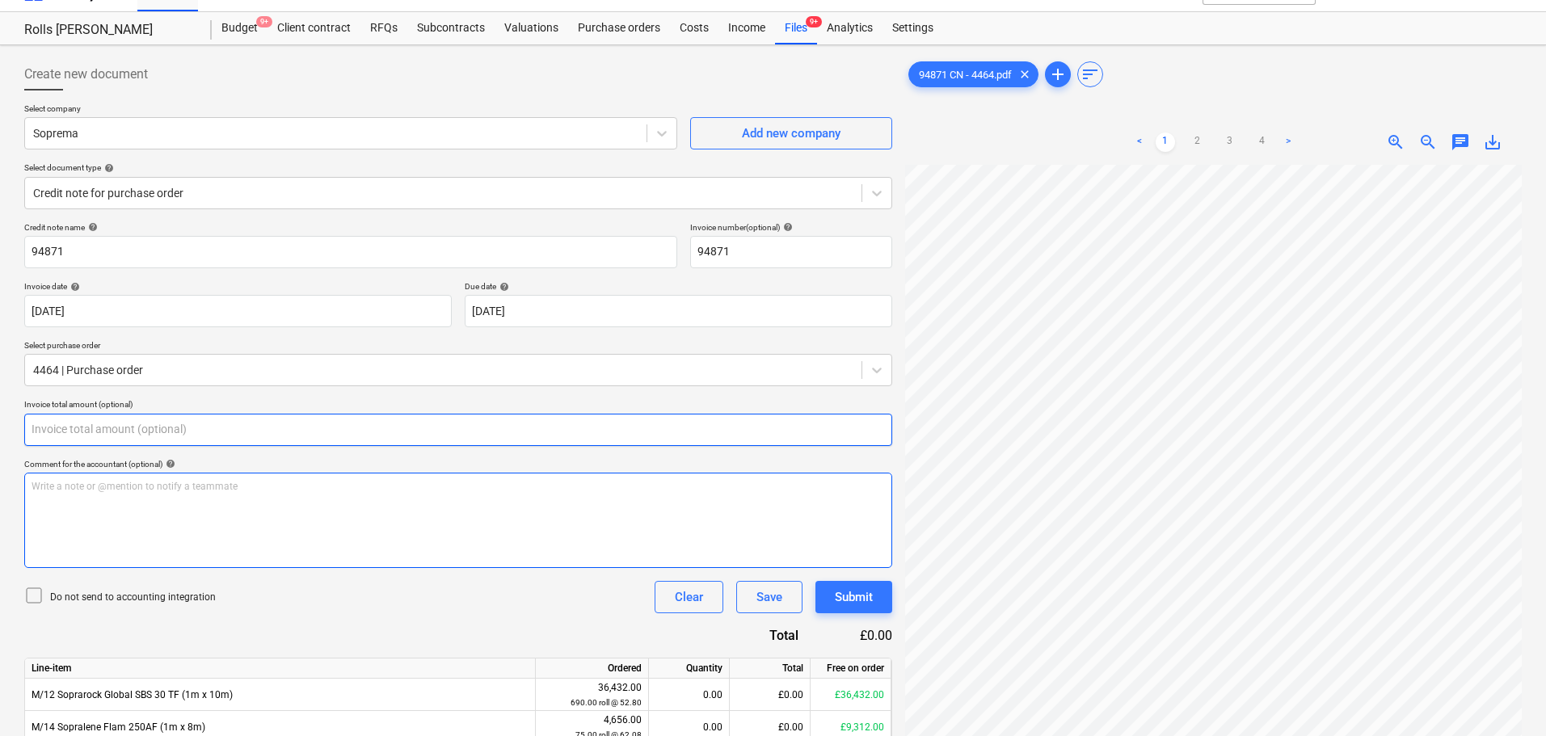
scroll to position [342, 0]
type input "0.00"
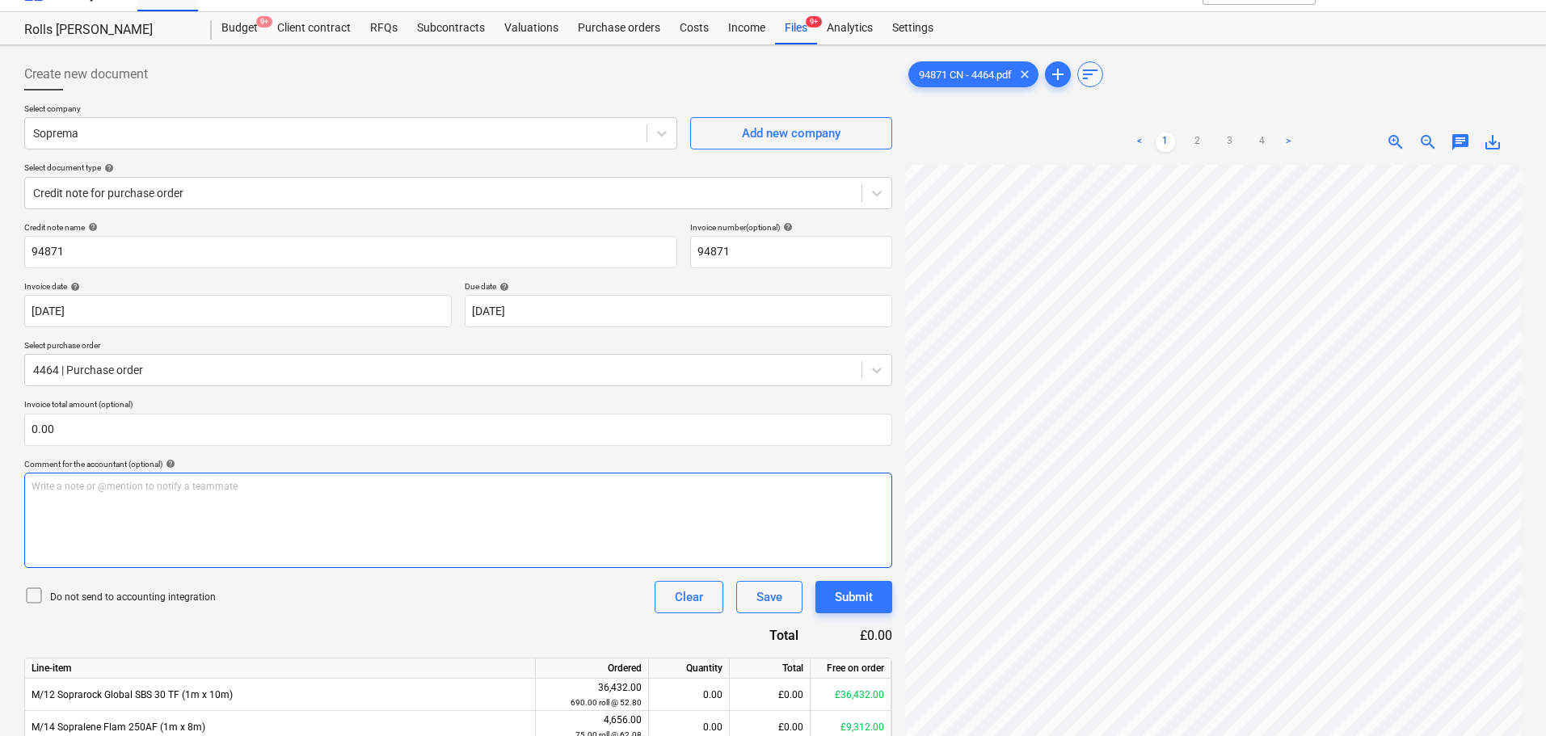
scroll to position [342, 66]
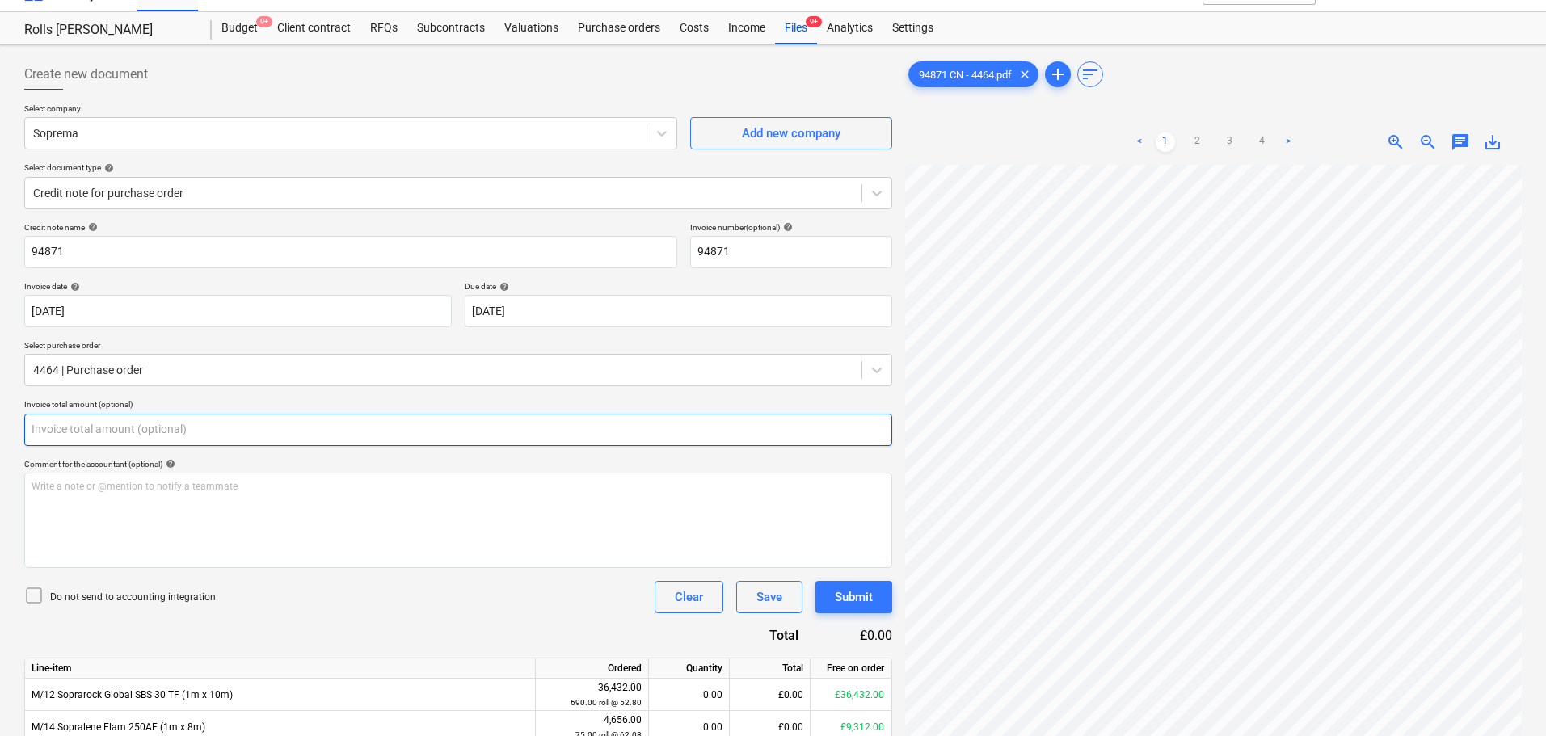
click at [150, 434] on input "text" at bounding box center [458, 430] width 868 height 32
type input "0.00"
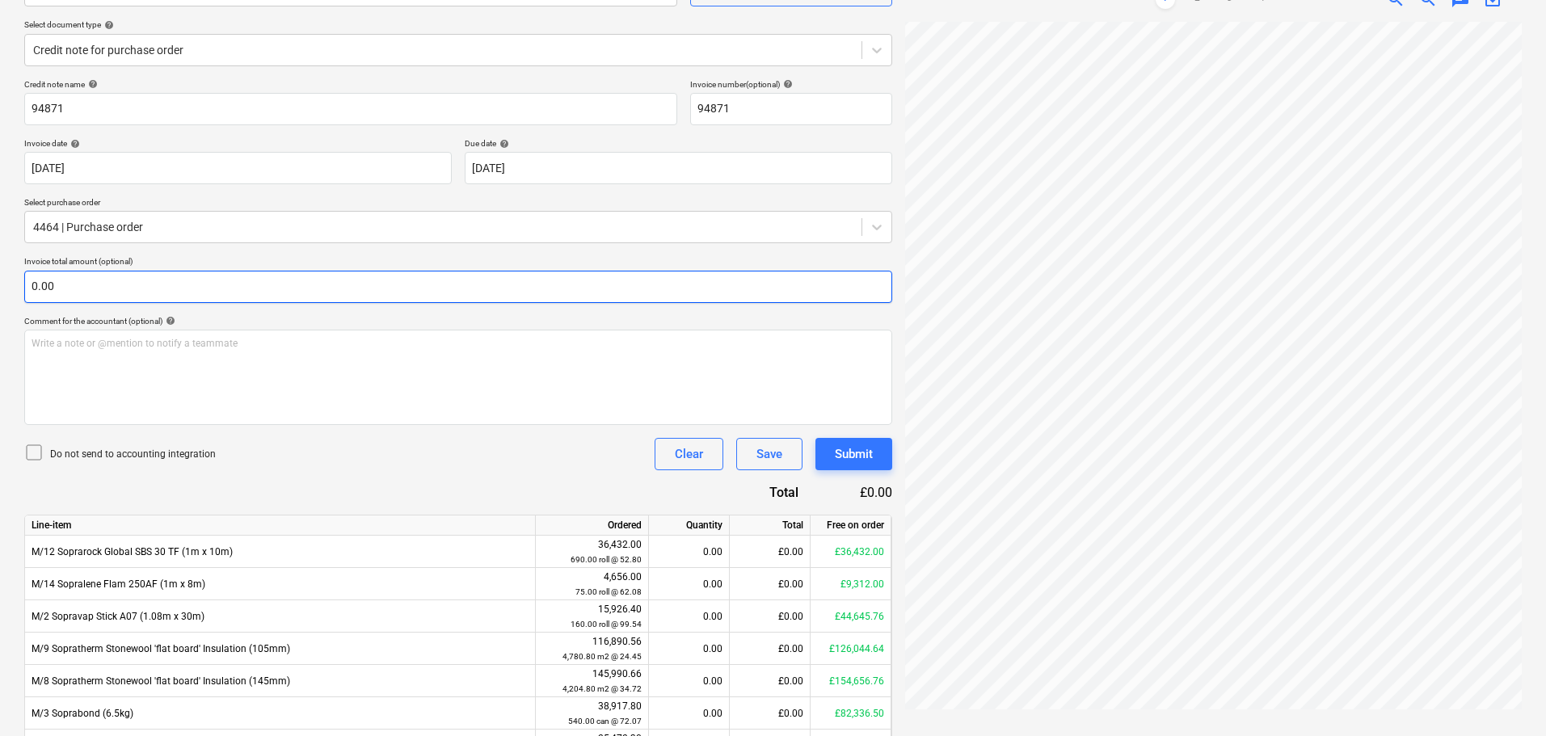
scroll to position [271, 0]
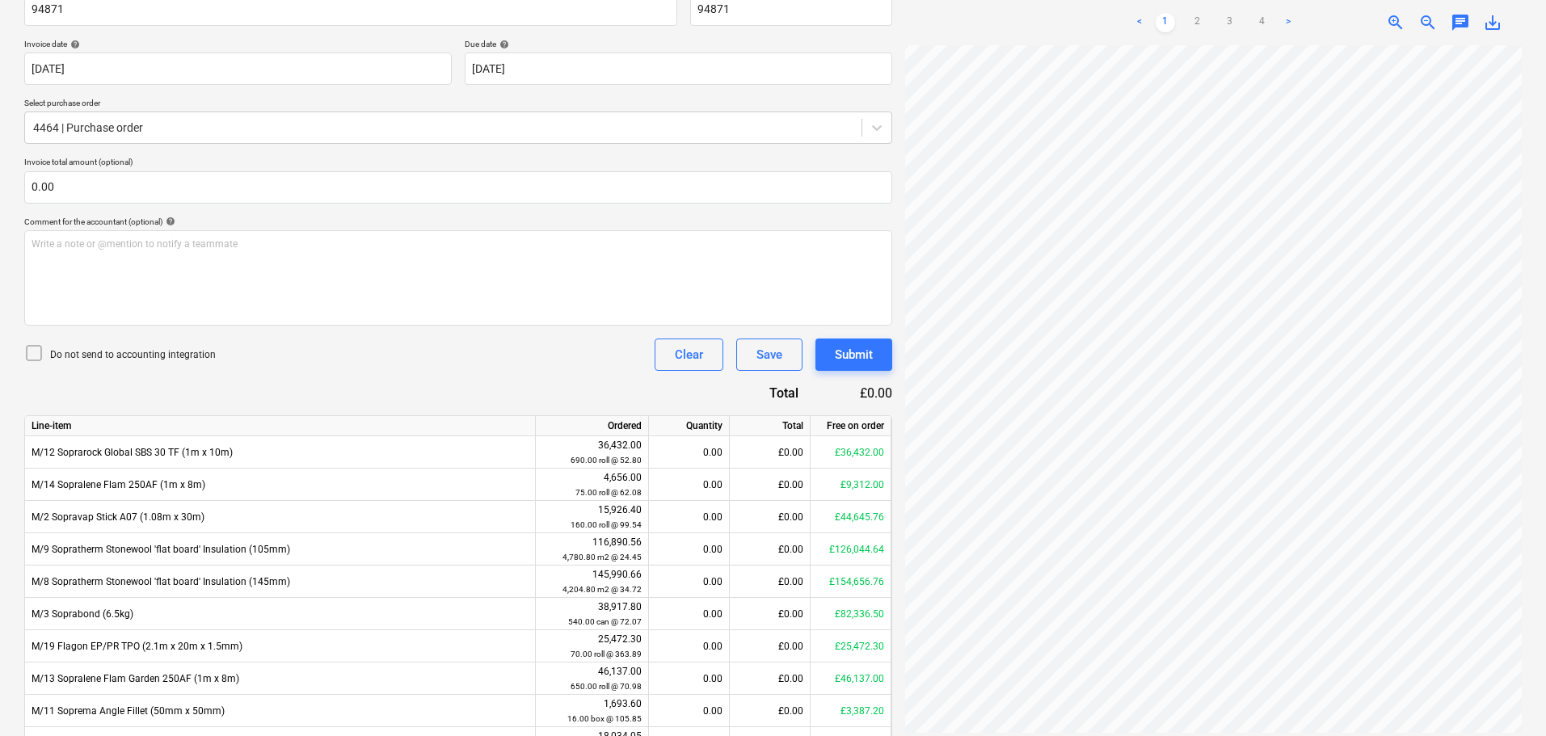
click at [1230, 11] on div "< 1 2 3 4 >" at bounding box center [1213, 22] width 197 height 45
click at [1231, 18] on link "3" at bounding box center [1229, 22] width 19 height 19
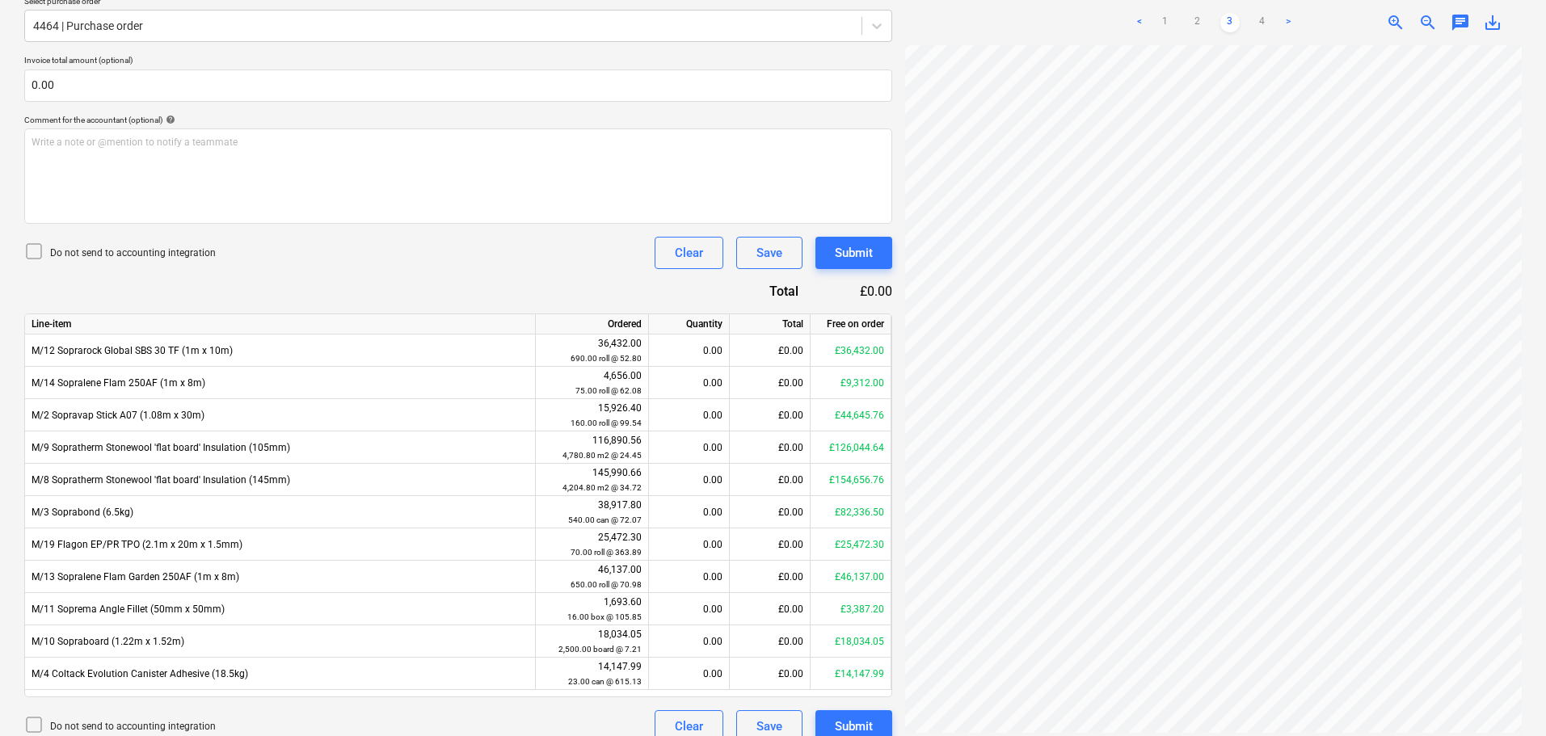
scroll to position [393, 0]
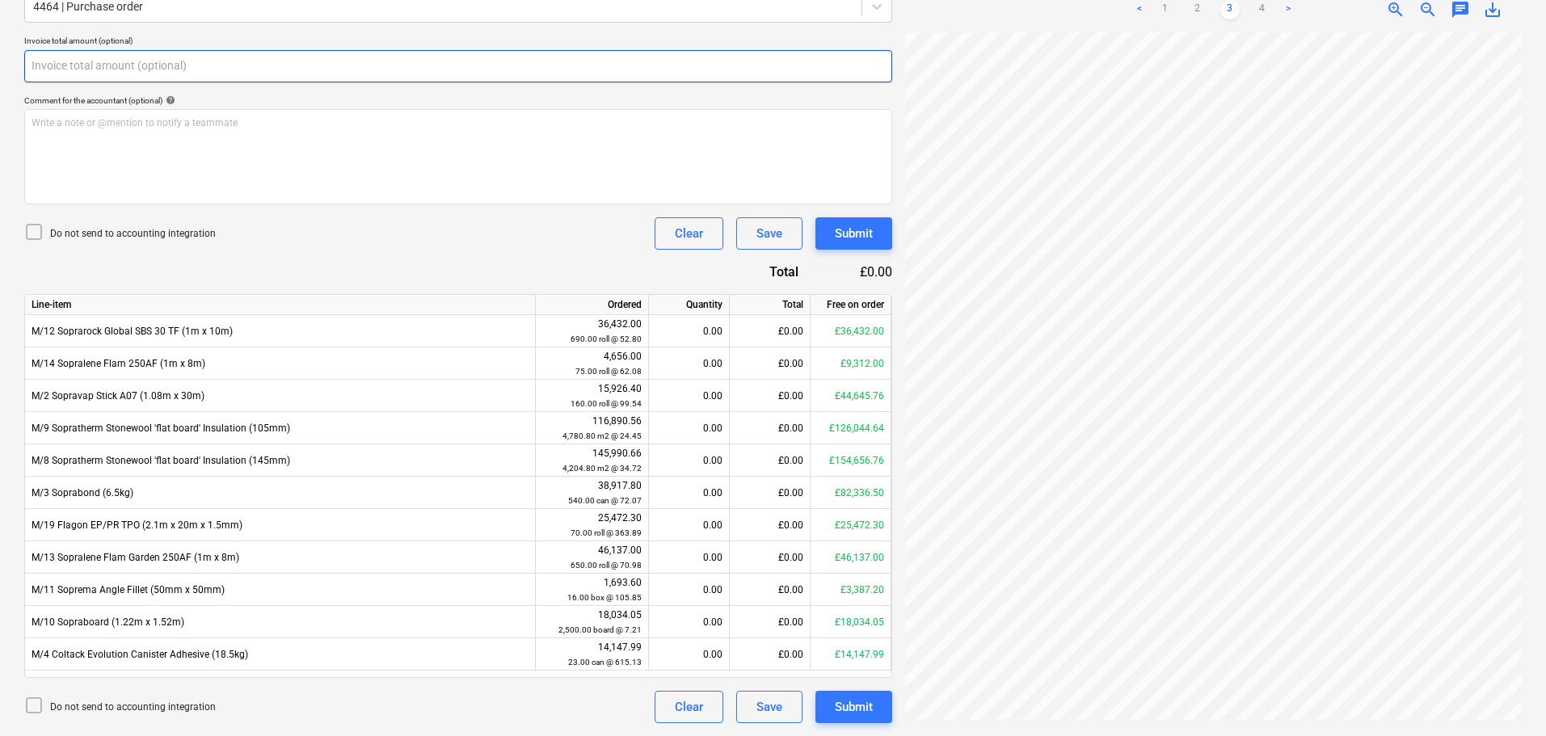
click at [309, 68] on input "text" at bounding box center [458, 66] width 868 height 32
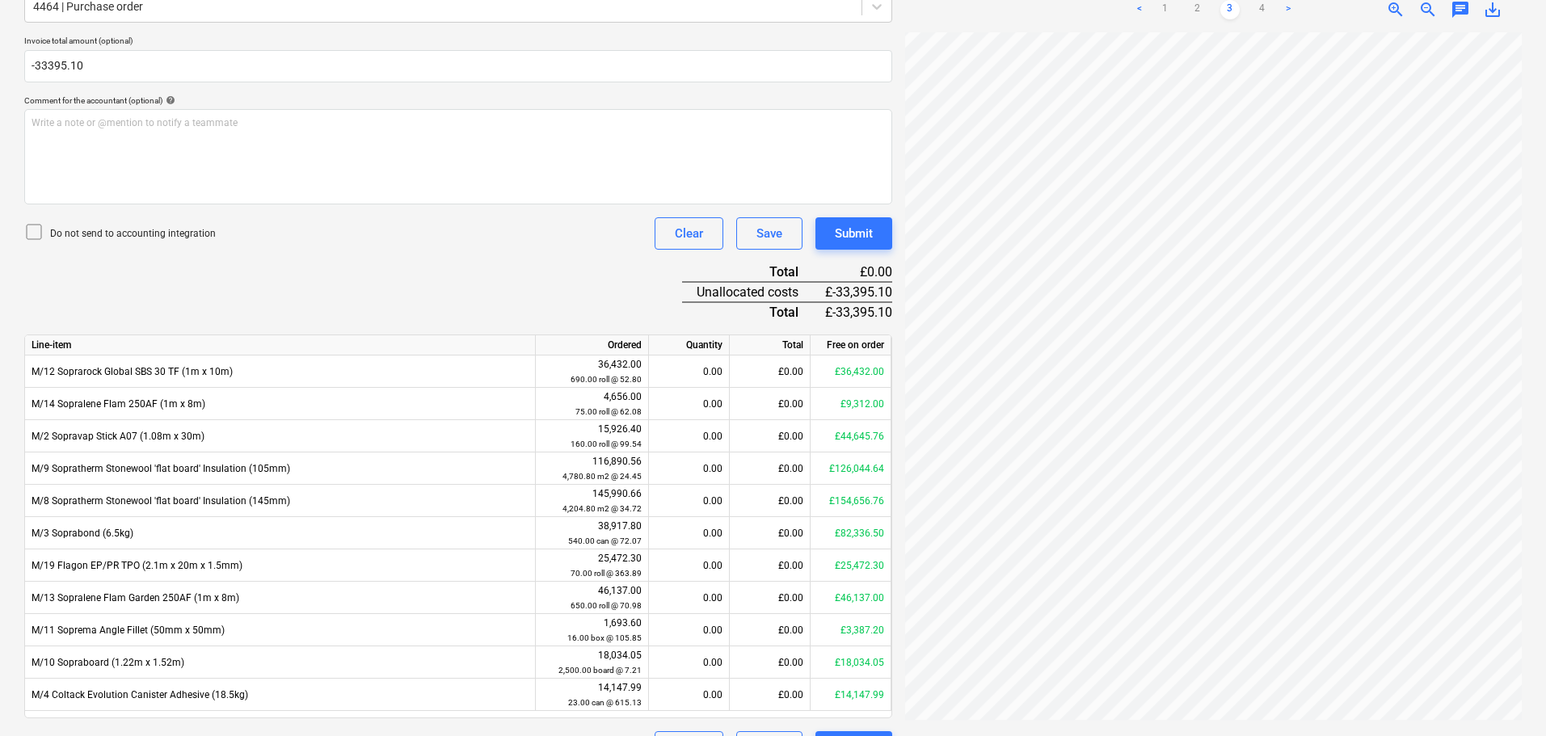
type input "-33,395.10"
click at [191, 227] on p "Do not send to accounting integration" at bounding box center [133, 234] width 166 height 14
click at [360, 250] on div "Do not send to accounting integration Clear Save Submit" at bounding box center [458, 233] width 868 height 32
click at [1166, 9] on link "1" at bounding box center [1164, 9] width 19 height 19
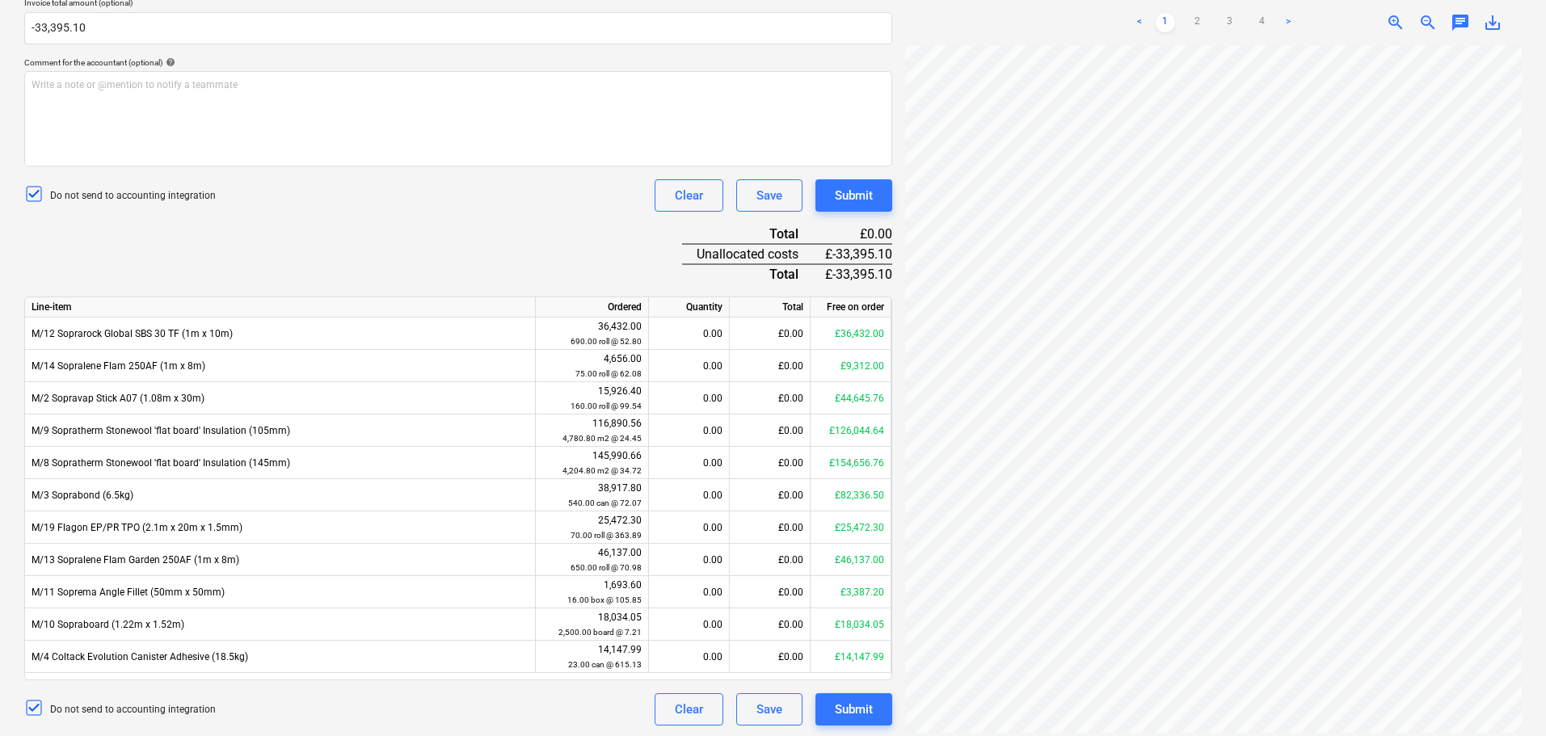
scroll to position [433, 0]
click at [471, 245] on div "Credit note name help 94871 Invoice number (optional) help 94871 Invoice date h…" at bounding box center [458, 270] width 868 height 905
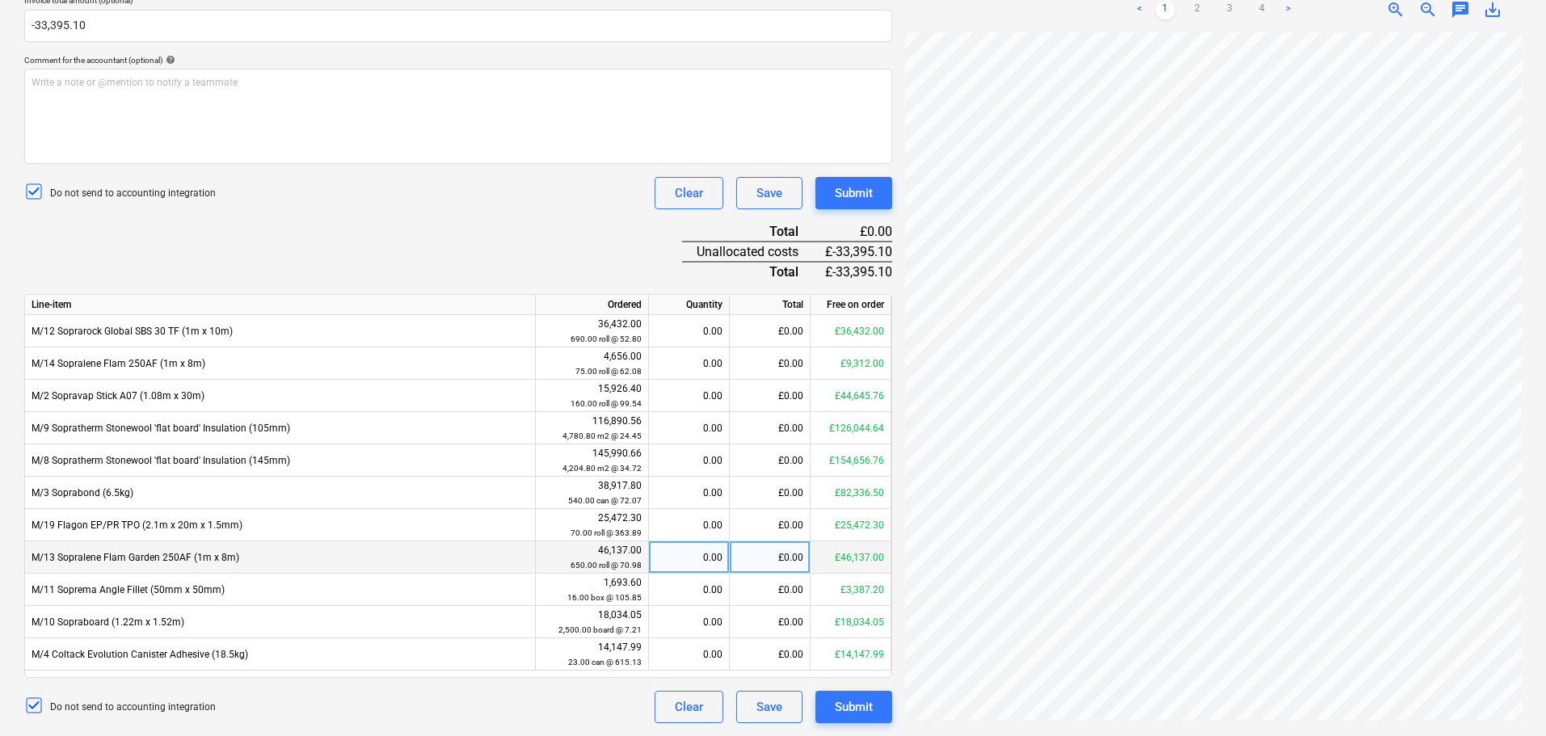
click at [764, 557] on div "£0.00" at bounding box center [770, 557] width 81 height 32
type input "-7920"
click at [562, 220] on div "Credit note name help 94871 Invoice number (optional) help 94871 Invoice date h…" at bounding box center [458, 270] width 868 height 905
click at [545, 240] on div "Credit note name help 94871 Invoice number (optional) help 94871 Invoice date h…" at bounding box center [458, 270] width 868 height 905
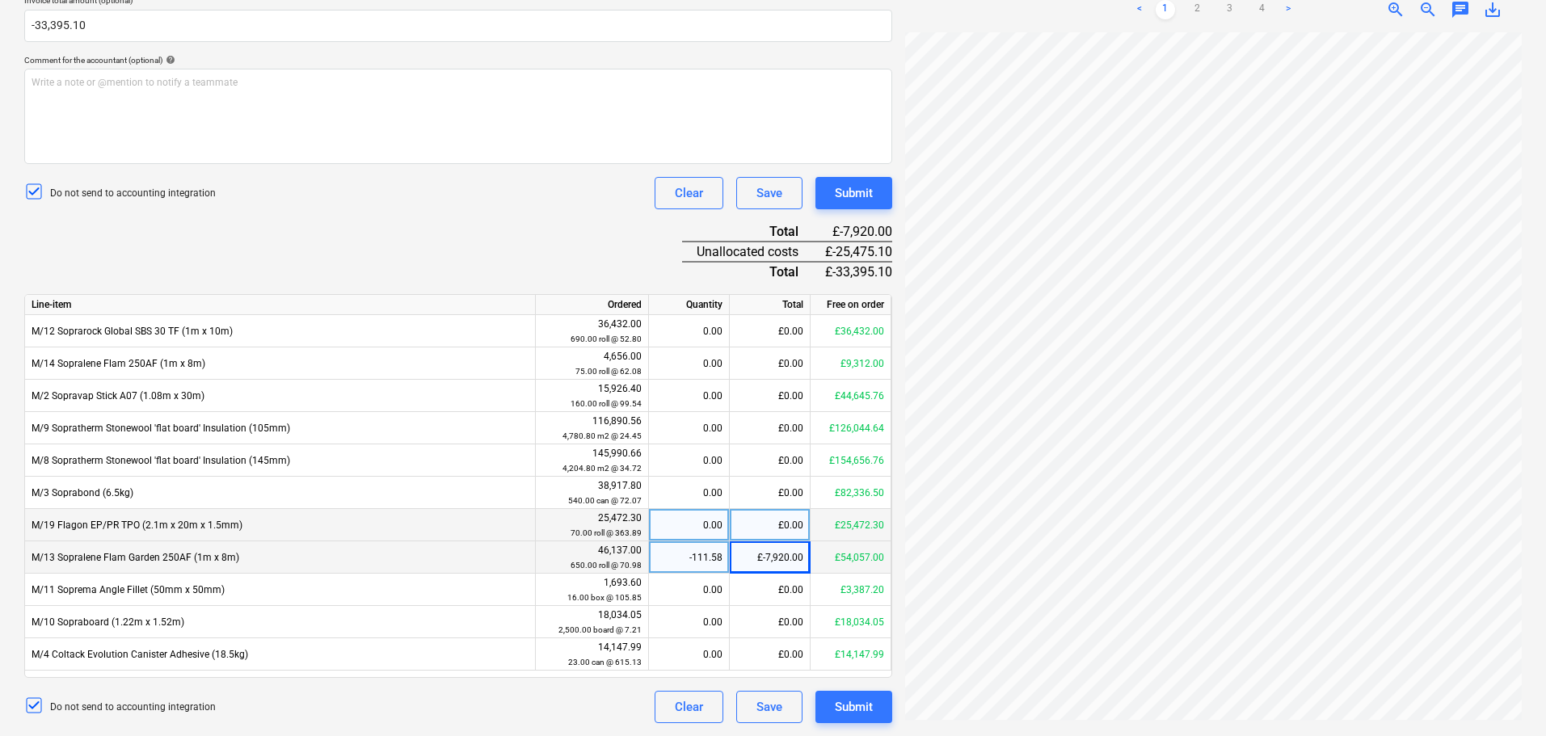
click at [780, 518] on div "£0.00" at bounding box center [770, 525] width 81 height 32
type input "-25475.10"
click at [541, 221] on div "Credit note name help 94871 Invoice number (optional) help 94871 Invoice date h…" at bounding box center [458, 270] width 868 height 905
click at [850, 196] on div "Submit" at bounding box center [854, 193] width 38 height 21
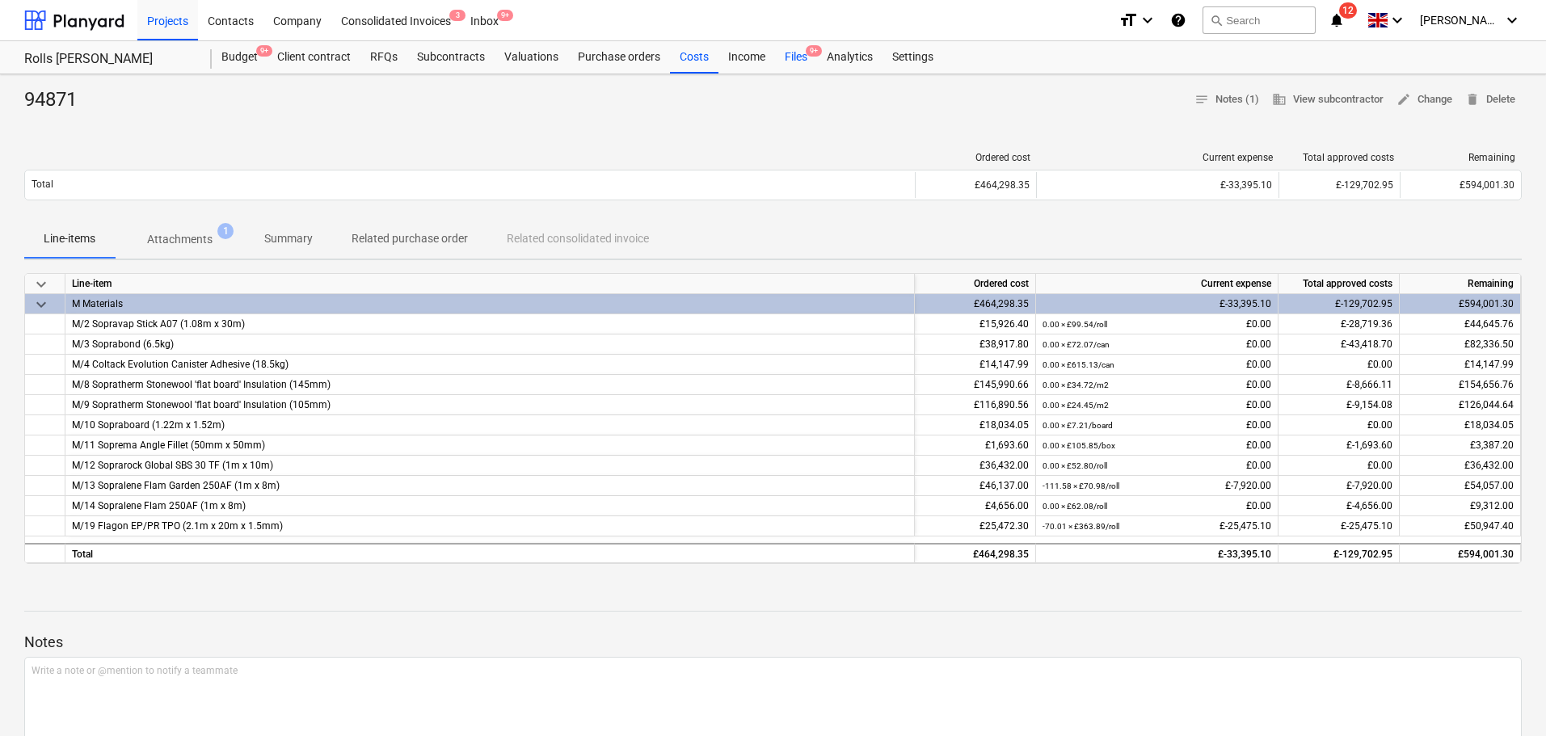
click at [795, 49] on div "Files 9+" at bounding box center [796, 57] width 42 height 32
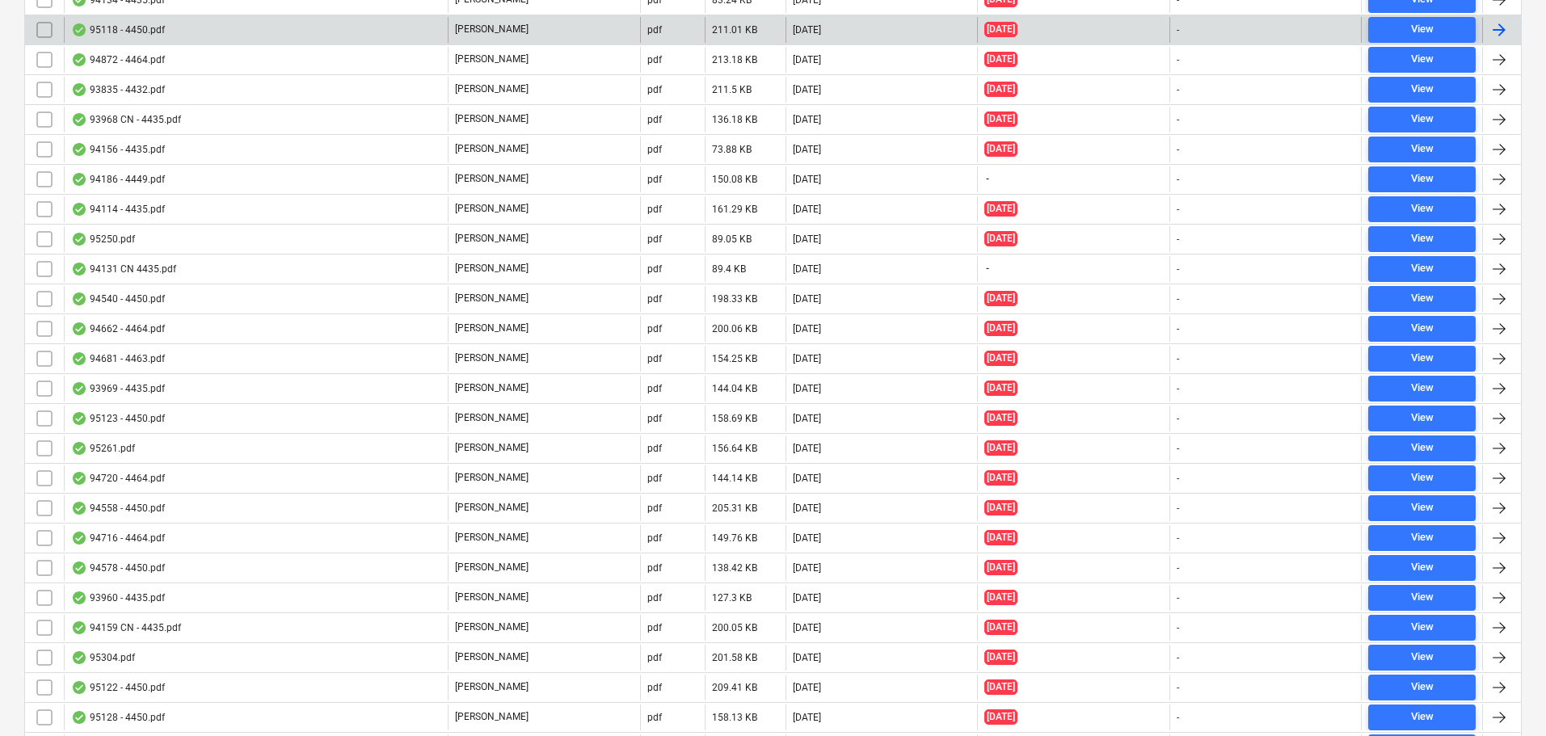
scroll to position [5009, 0]
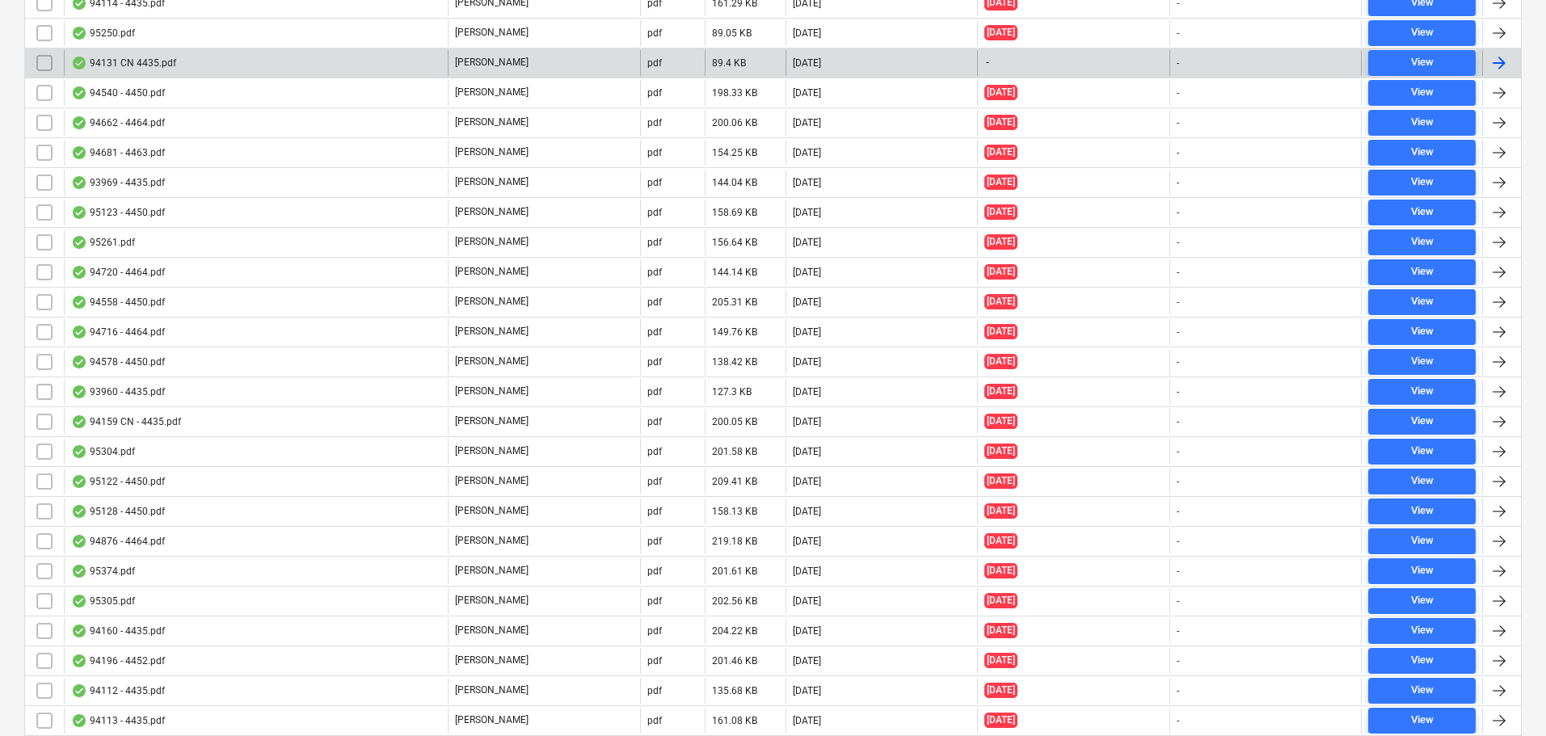
click at [234, 64] on div "94131 CN 4435.pdf" at bounding box center [256, 63] width 384 height 26
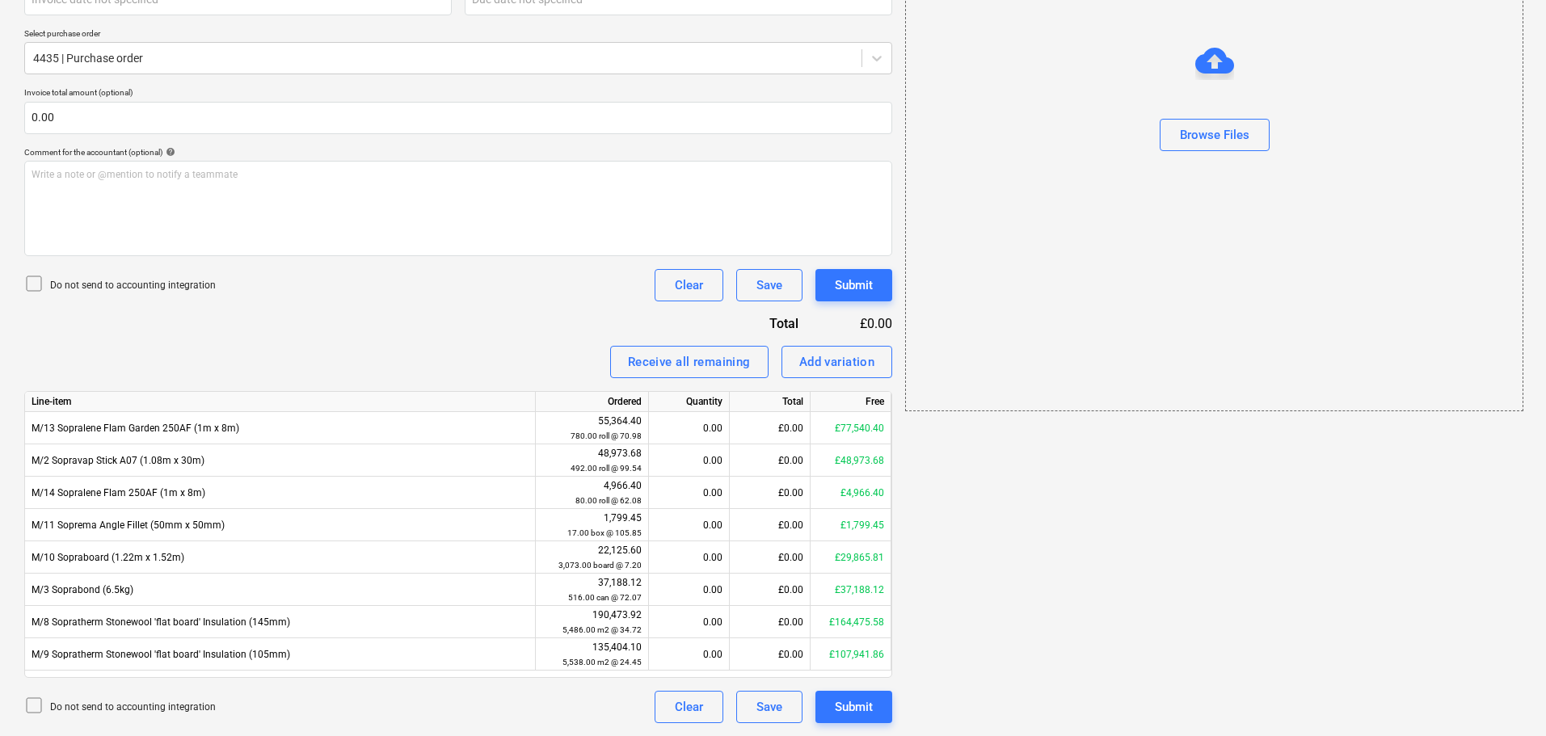
scroll to position [29, 0]
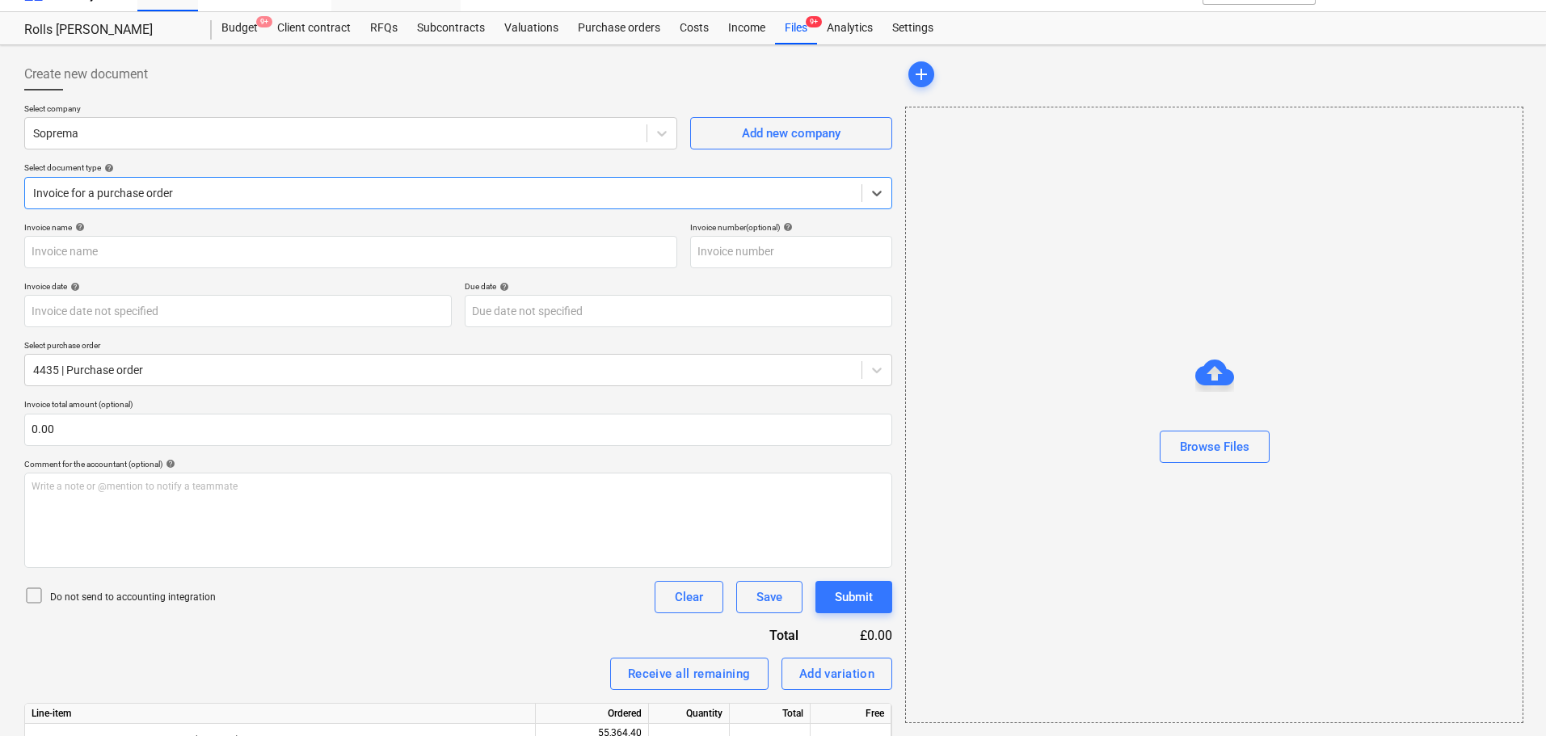
type input "03097271"
type input "[DATE]"
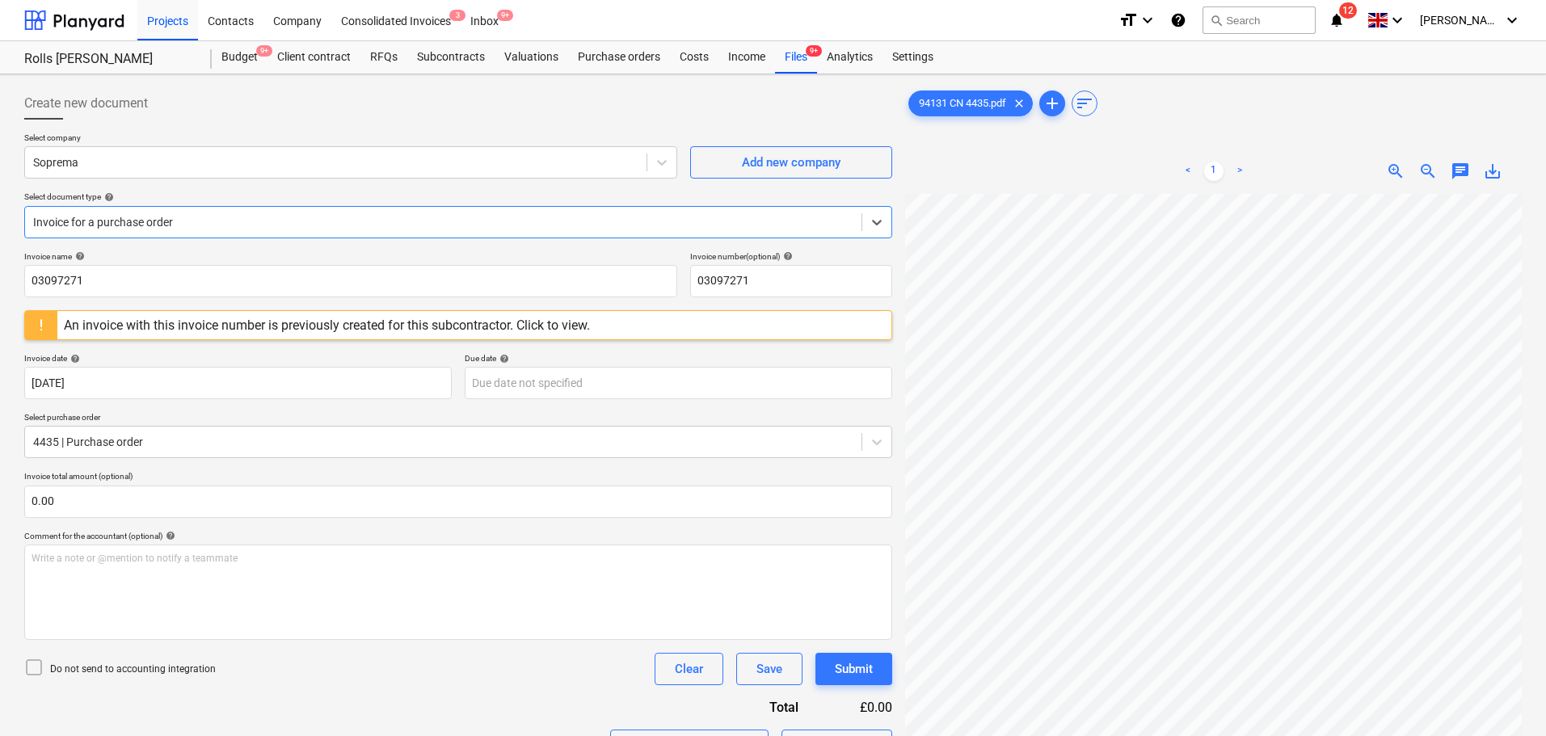
scroll to position [29, 0]
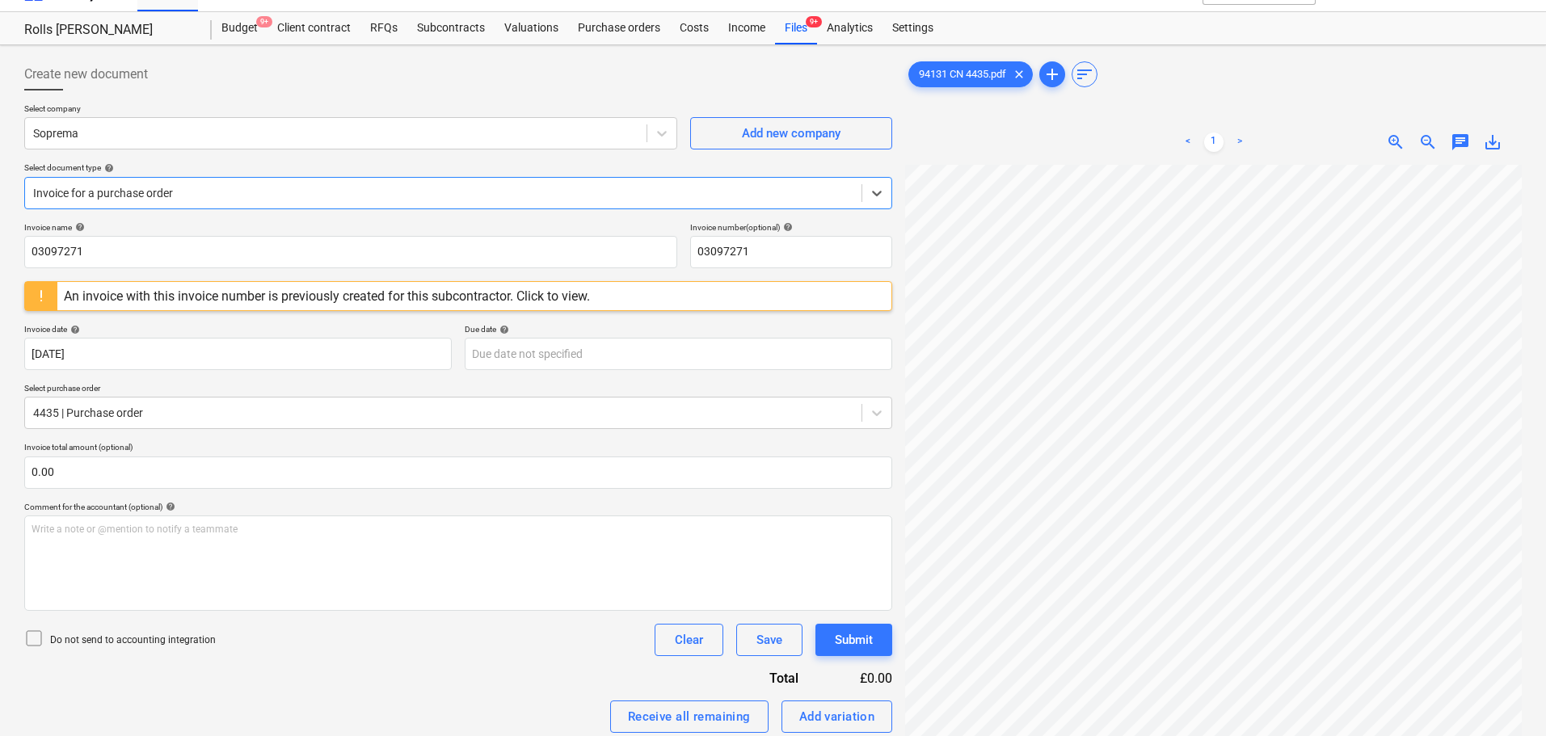
click at [265, 200] on div at bounding box center [443, 193] width 820 height 16
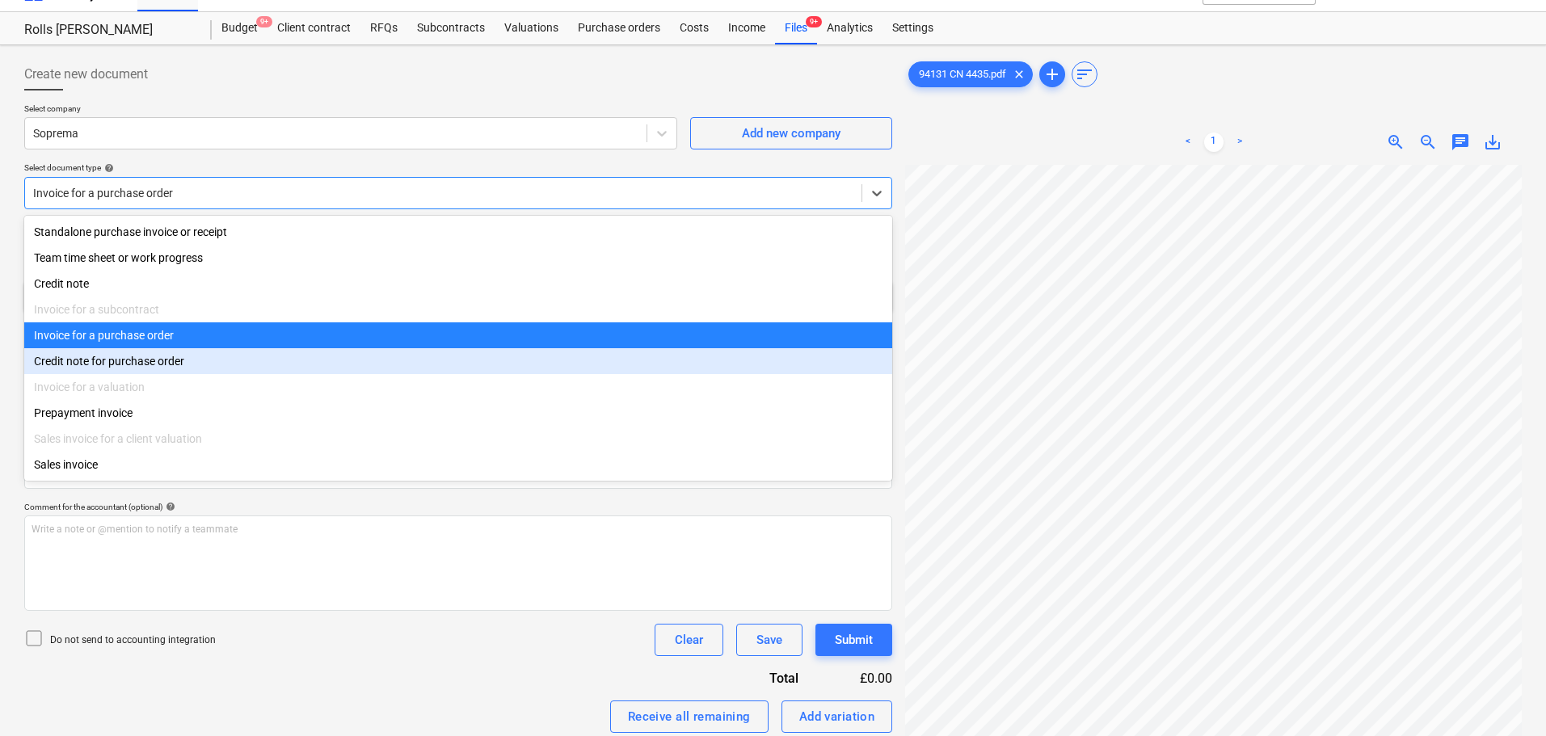
click at [160, 374] on div "Credit note for purchase order" at bounding box center [458, 361] width 868 height 26
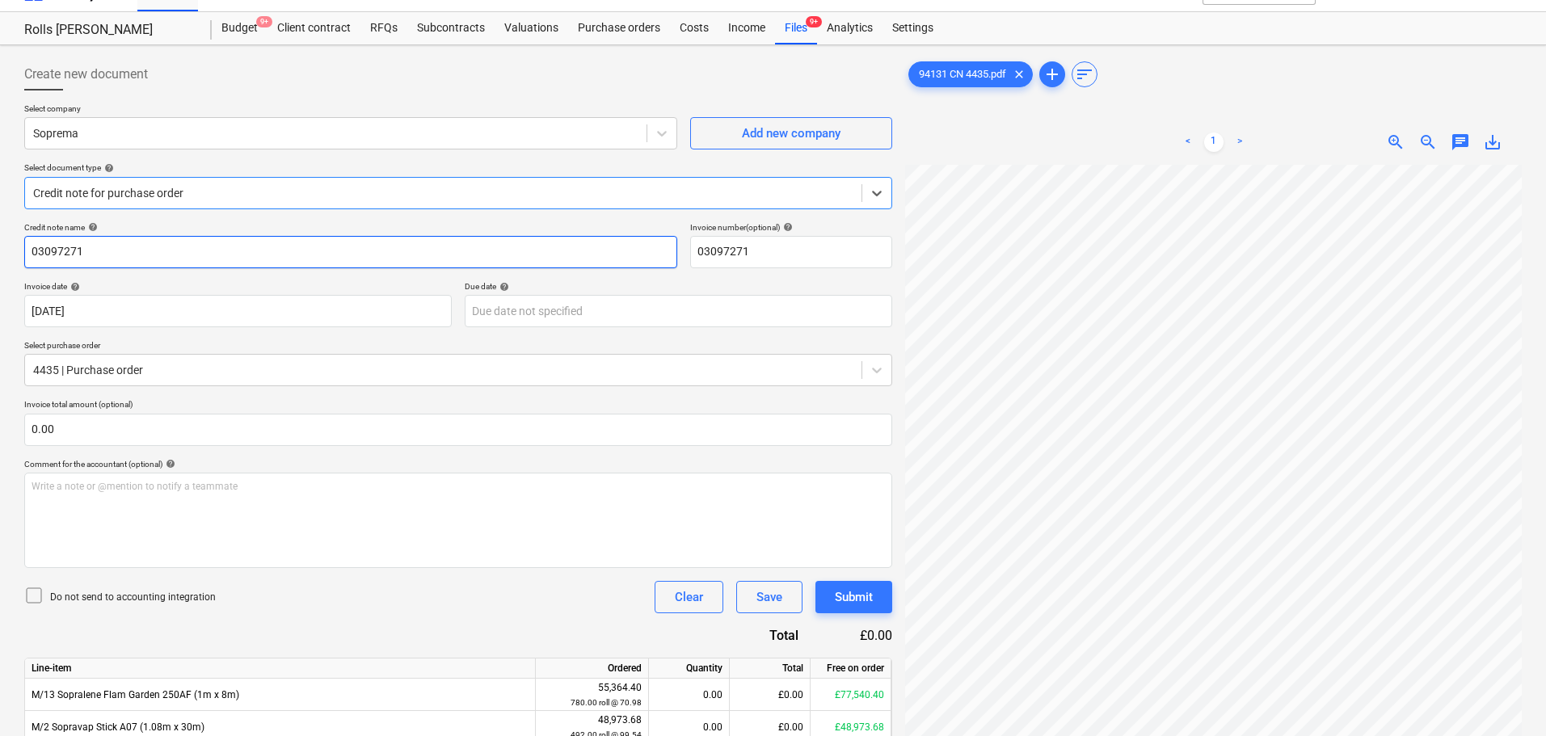
click at [206, 250] on input "03097271" at bounding box center [350, 252] width 653 height 32
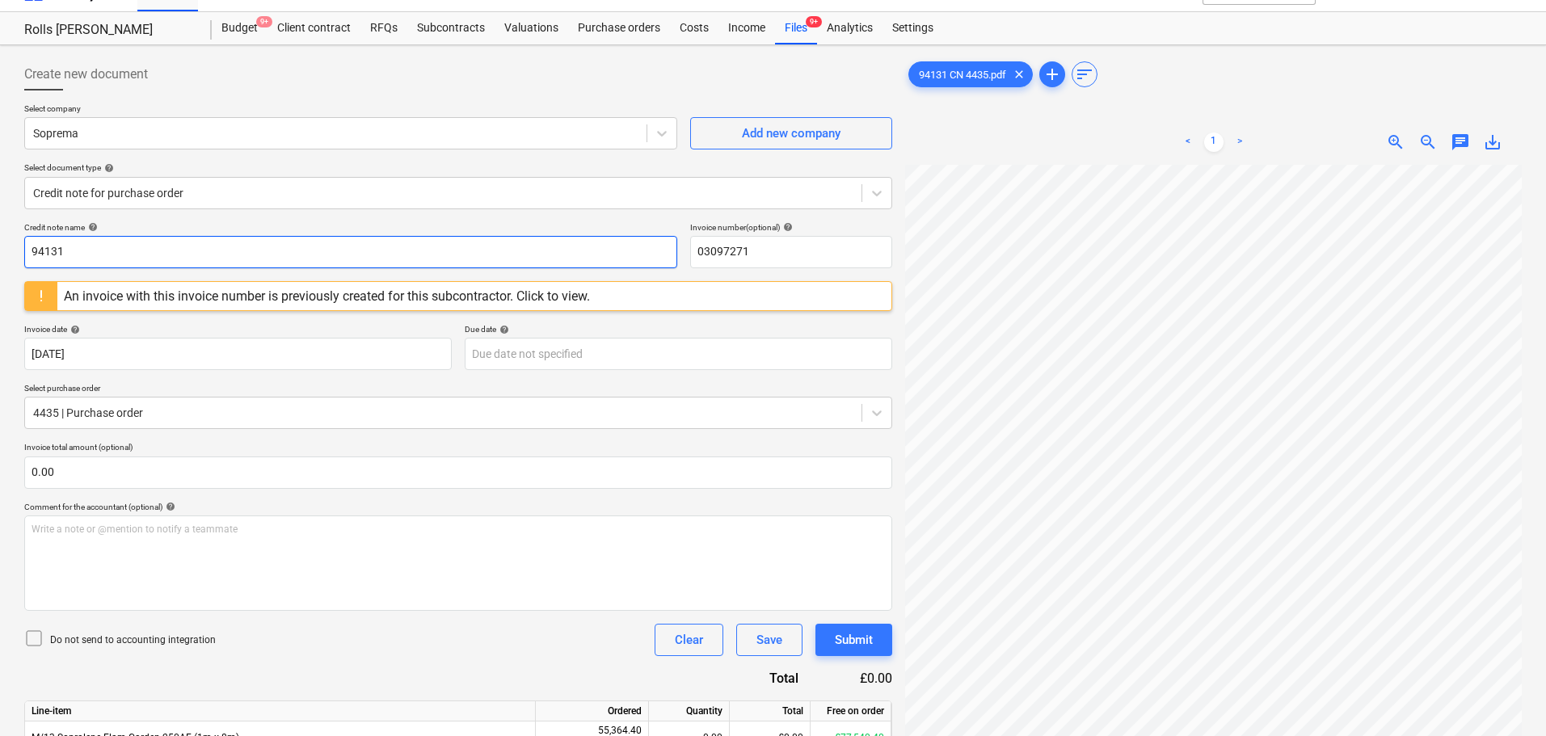
type input "94131"
paste input "9413"
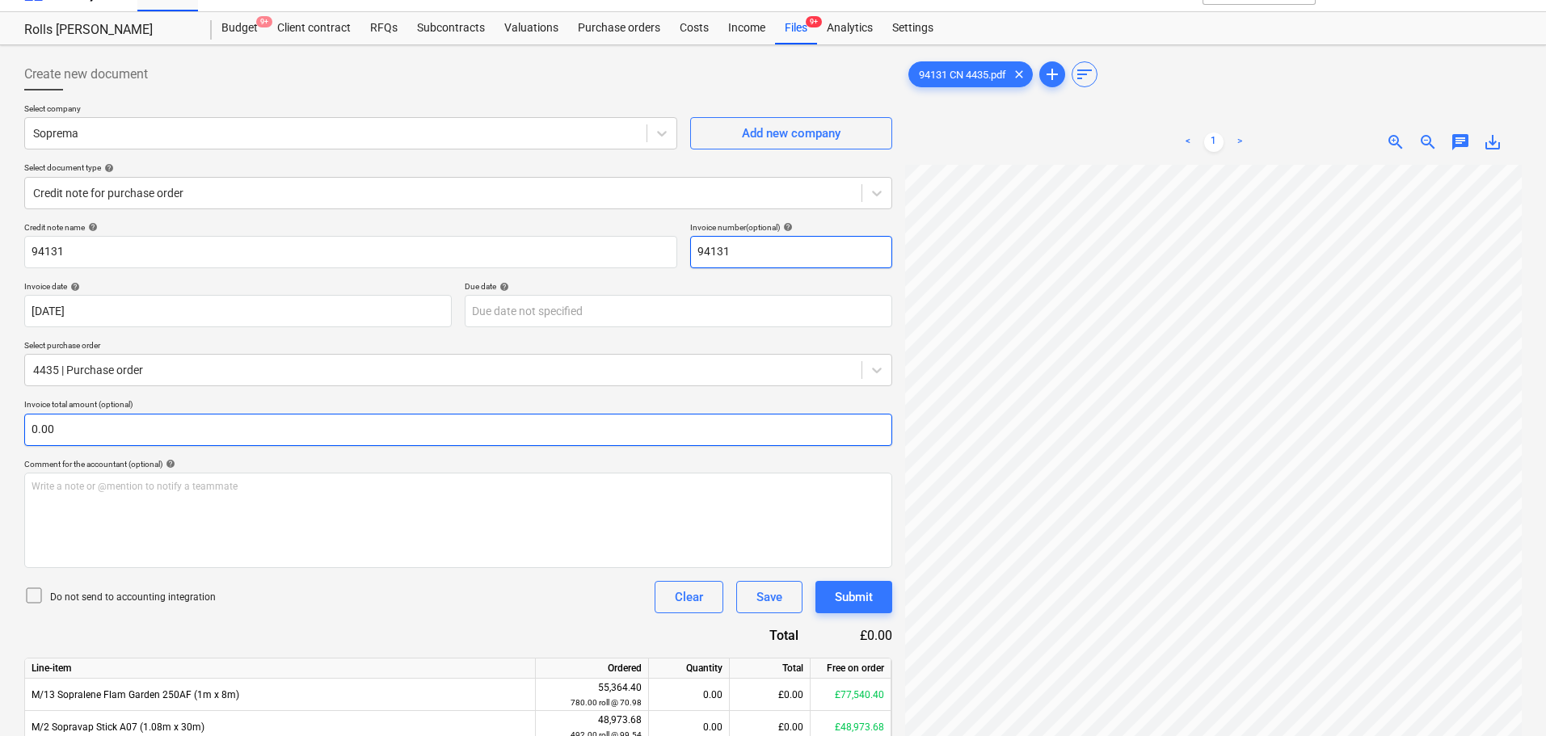
type input "94131"
click at [160, 434] on input "text" at bounding box center [458, 430] width 868 height 32
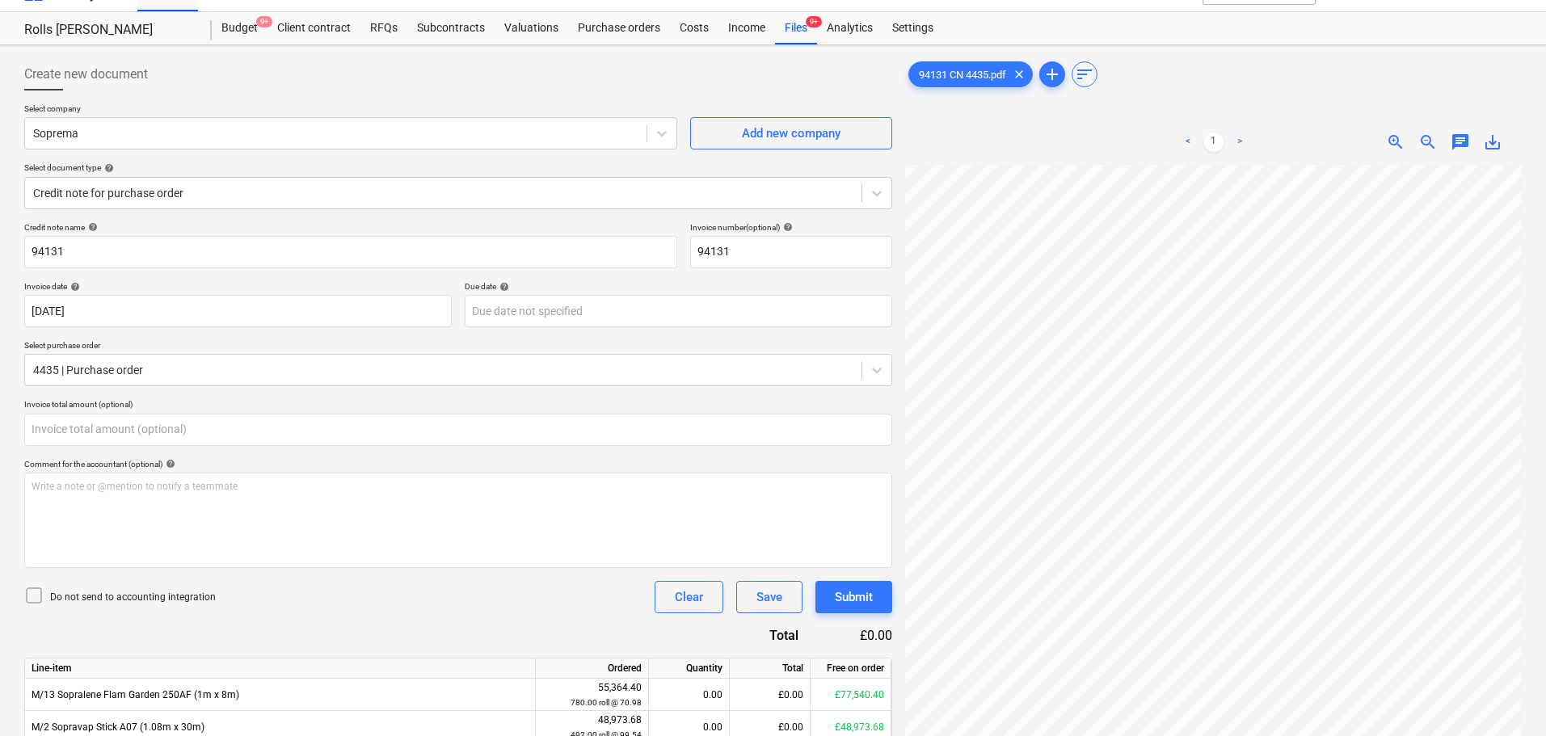
type input "0.00"
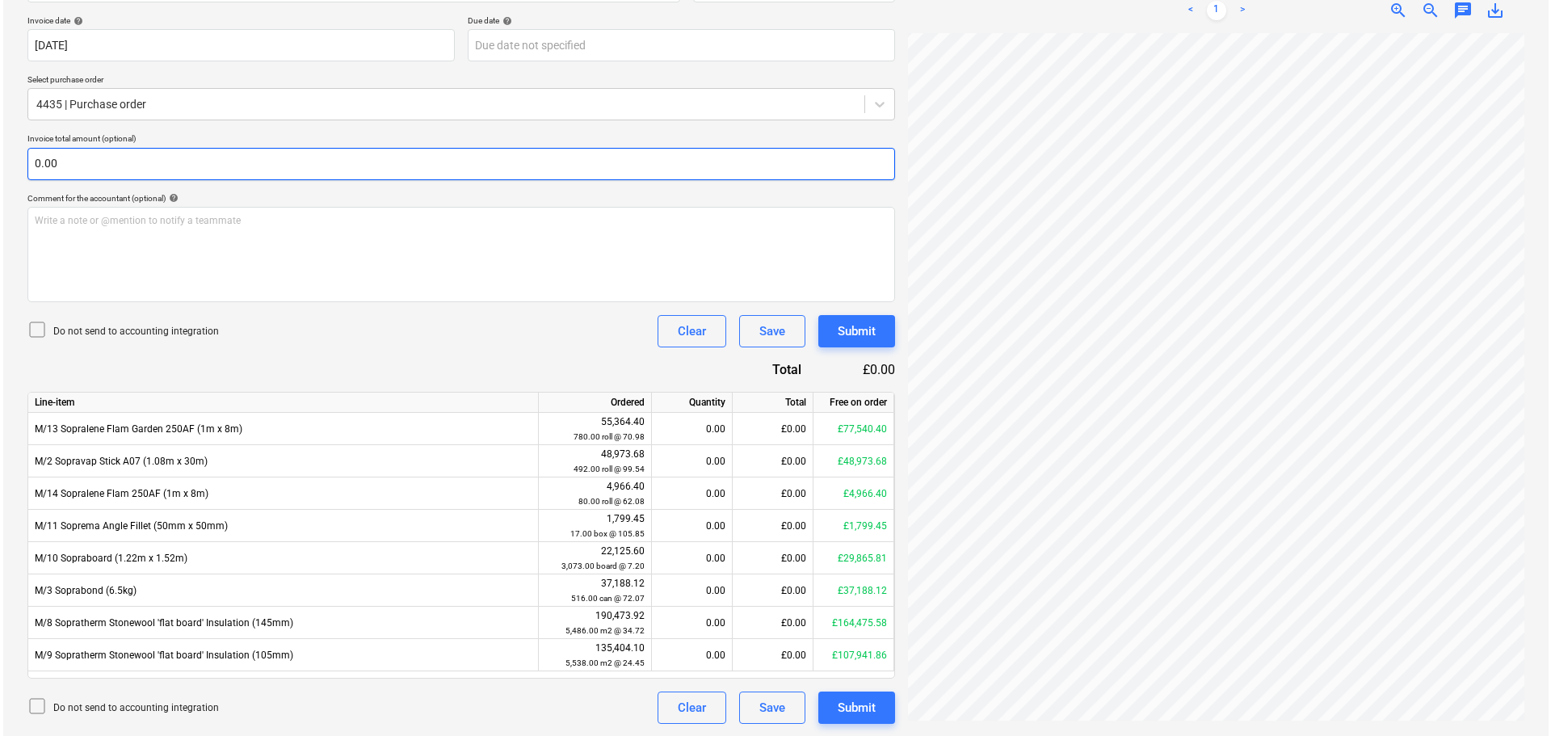
scroll to position [296, 0]
click at [106, 152] on input "text" at bounding box center [458, 163] width 868 height 32
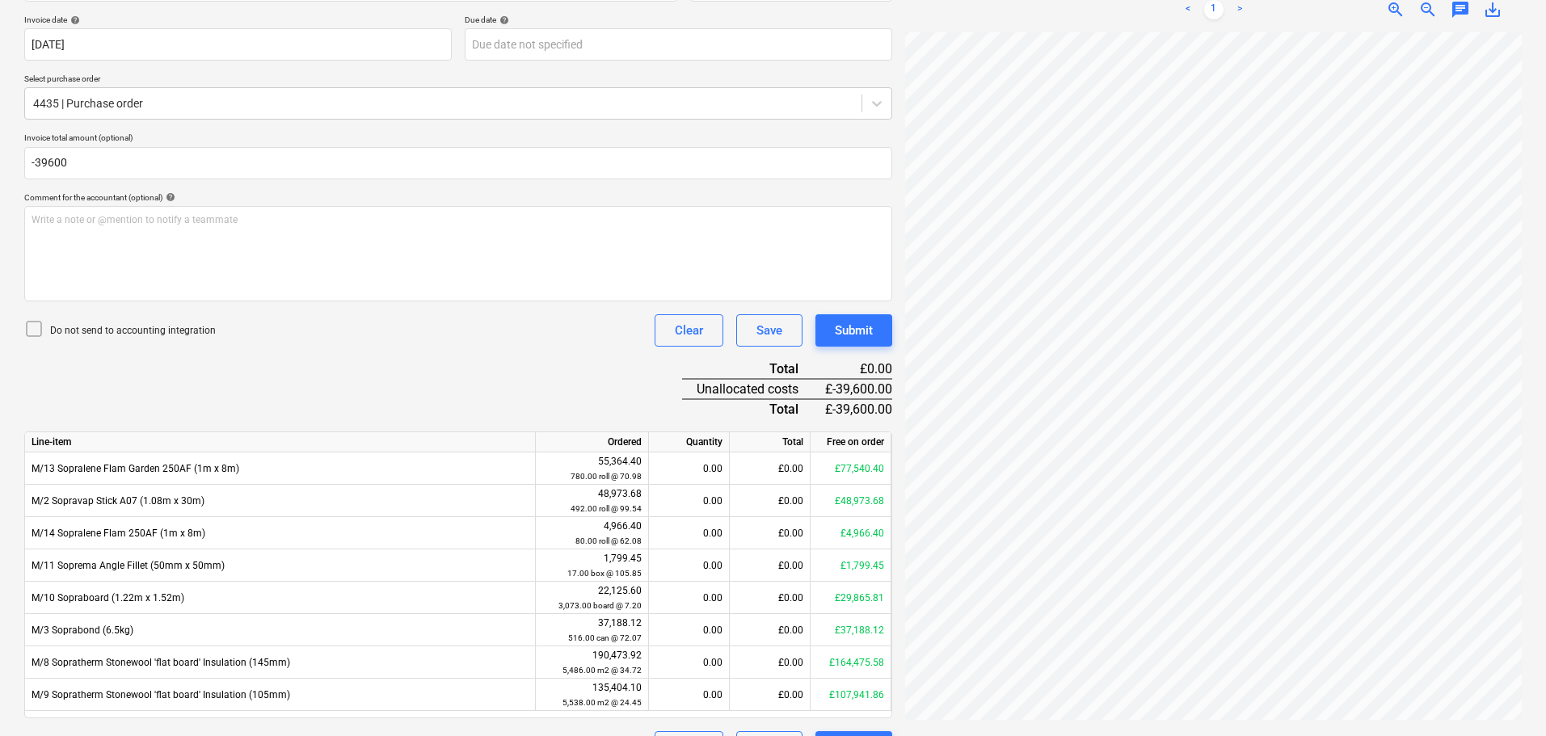
type input "-39,600.00"
click at [124, 326] on p "Do not send to accounting integration" at bounding box center [133, 331] width 166 height 14
click at [391, 344] on div "Do not send to accounting integration Clear Save Submit" at bounding box center [458, 330] width 868 height 32
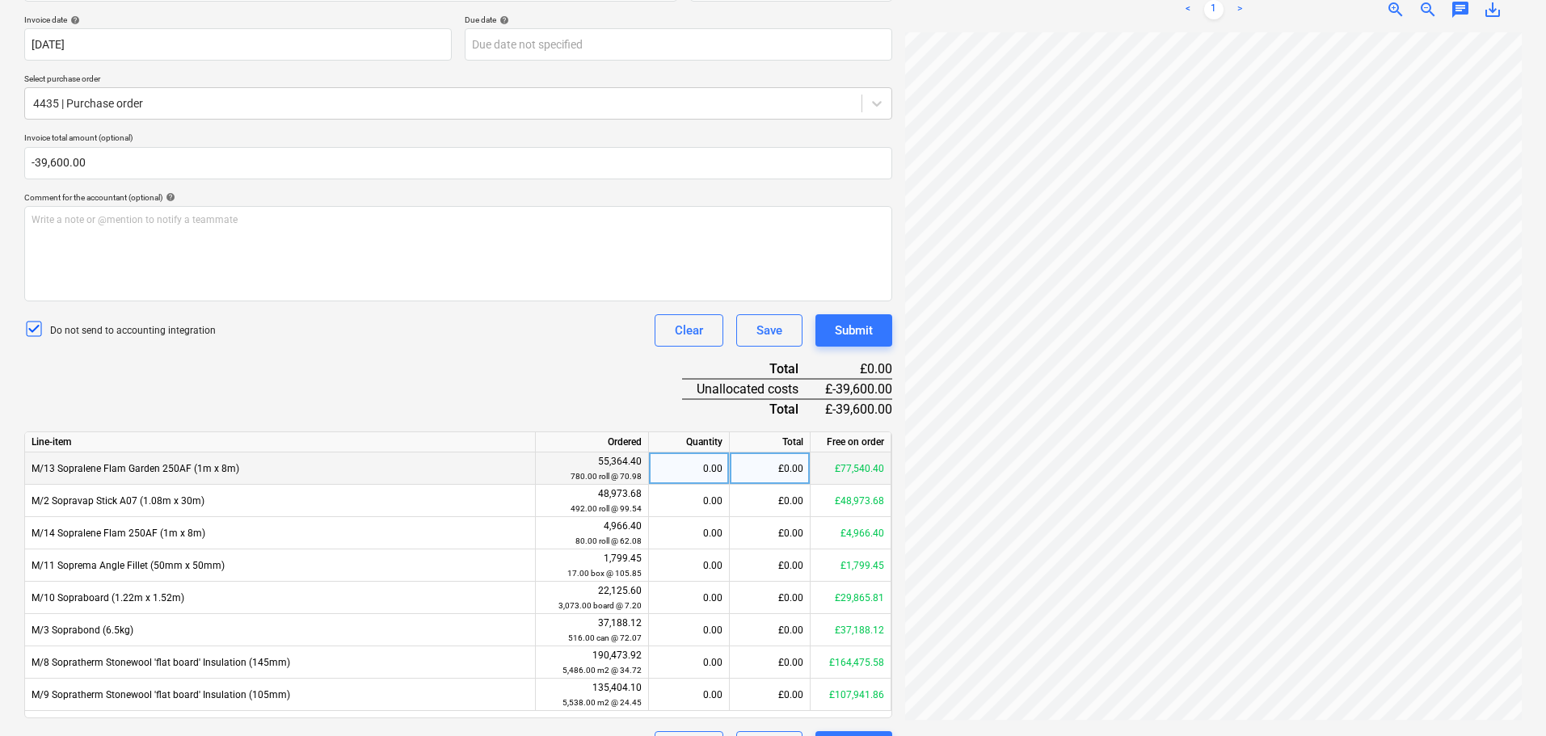
click at [677, 465] on div "0.00" at bounding box center [688, 468] width 67 height 32
type input "-500"
click at [553, 381] on div "Credit note name help 94131 Invoice number (optional) help 94131 Invoice date h…" at bounding box center [458, 360] width 868 height 808
click at [755, 474] on div "£-35,490.00" at bounding box center [770, 468] width 81 height 32
type input "-39600"
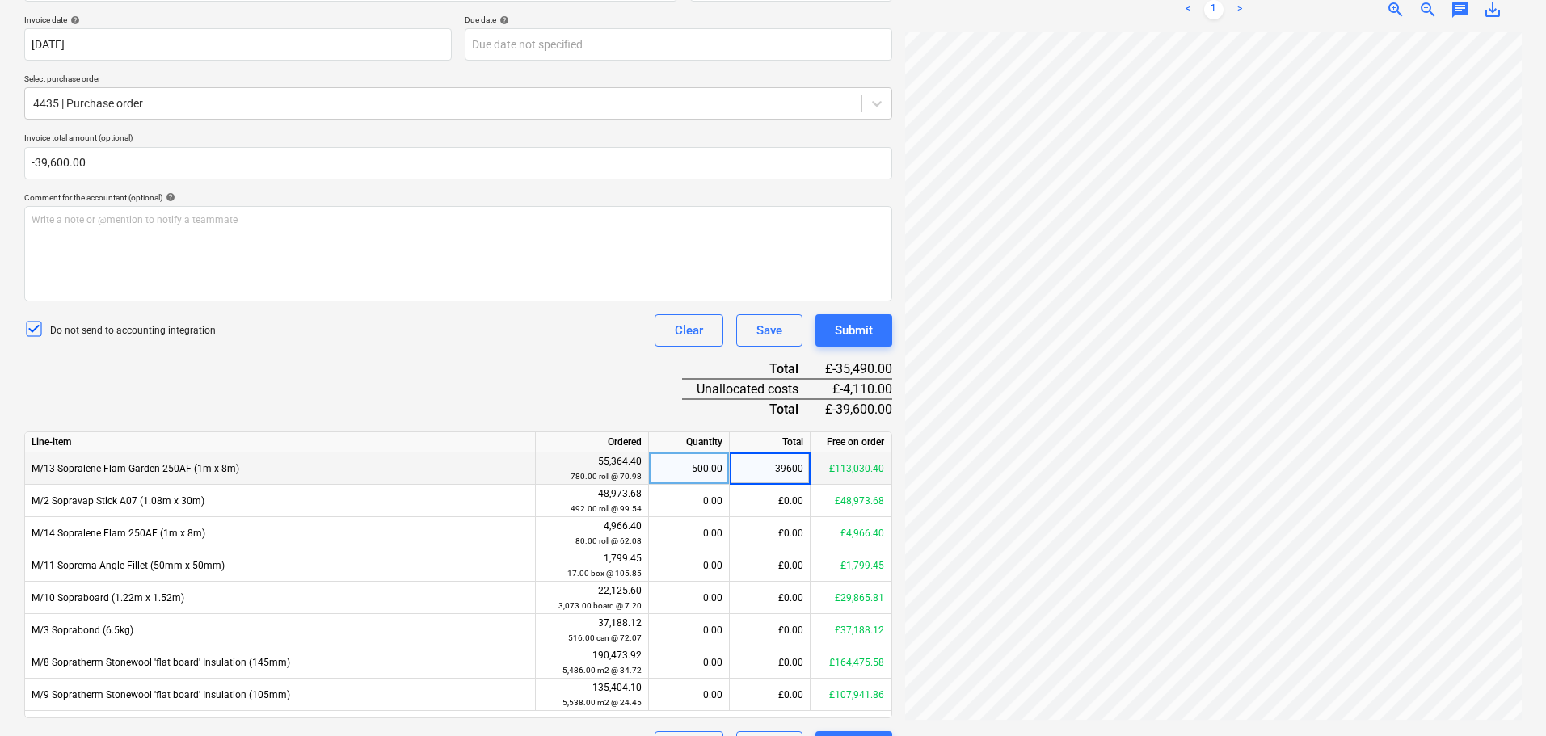
click at [553, 366] on div "Credit note name help 94131 Invoice number (optional) help 94131 Invoice date h…" at bounding box center [458, 360] width 868 height 808
click at [487, 354] on div "Credit note name help 94131 Invoice number (optional) help 94131 Invoice date h…" at bounding box center [458, 360] width 868 height 808
click at [868, 330] on div "Submit" at bounding box center [854, 330] width 38 height 21
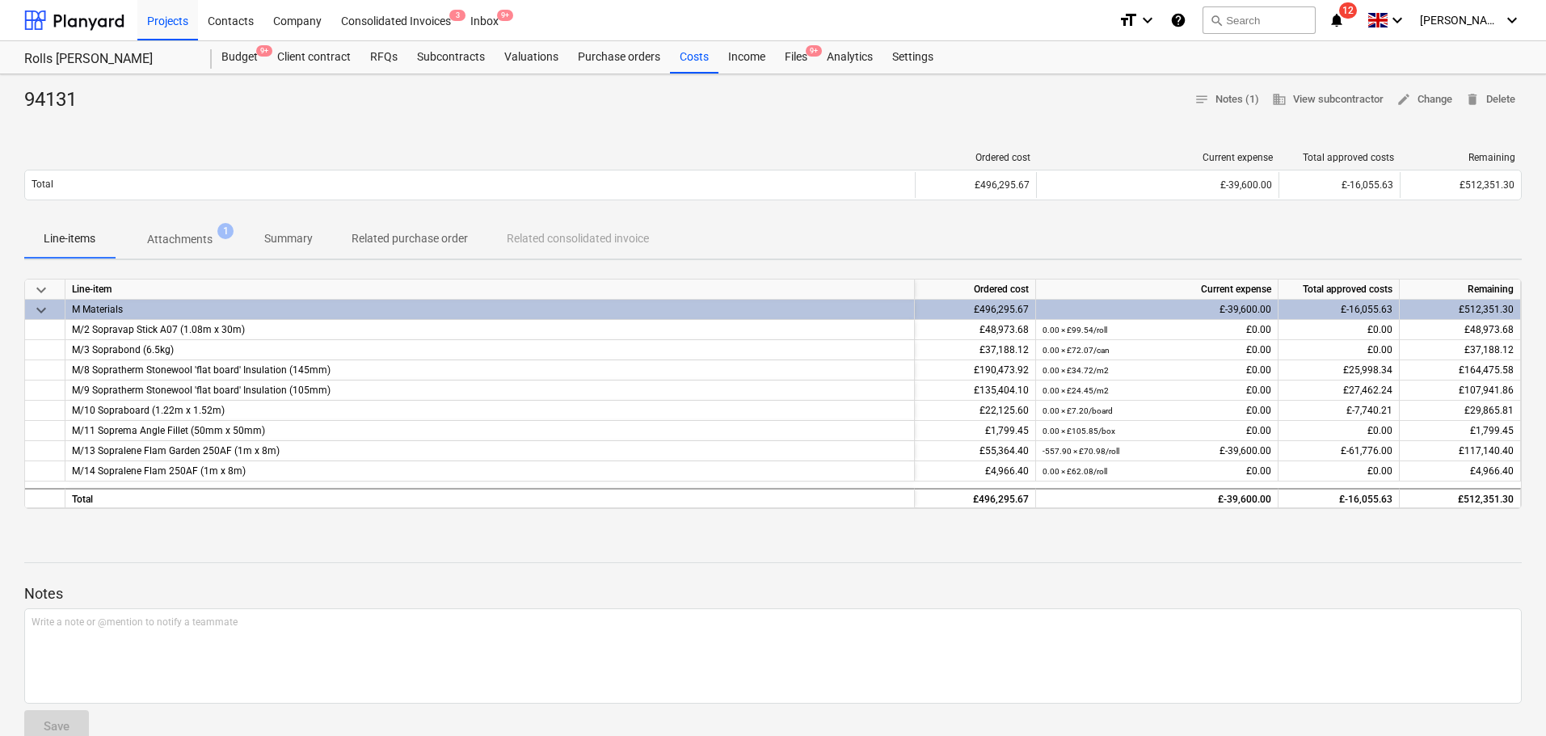
click at [791, 48] on div "Files 9+" at bounding box center [796, 57] width 42 height 32
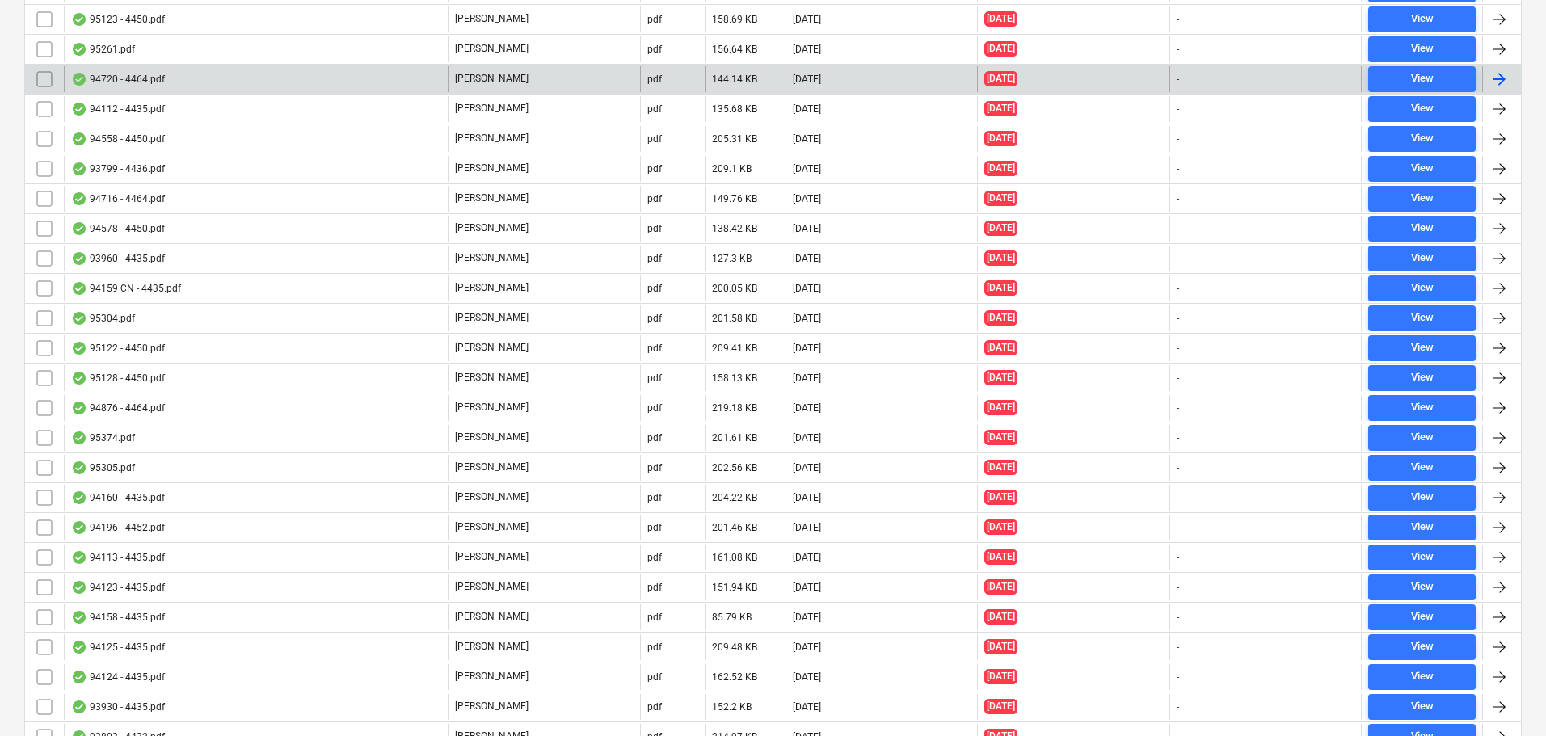
scroll to position [5396, 0]
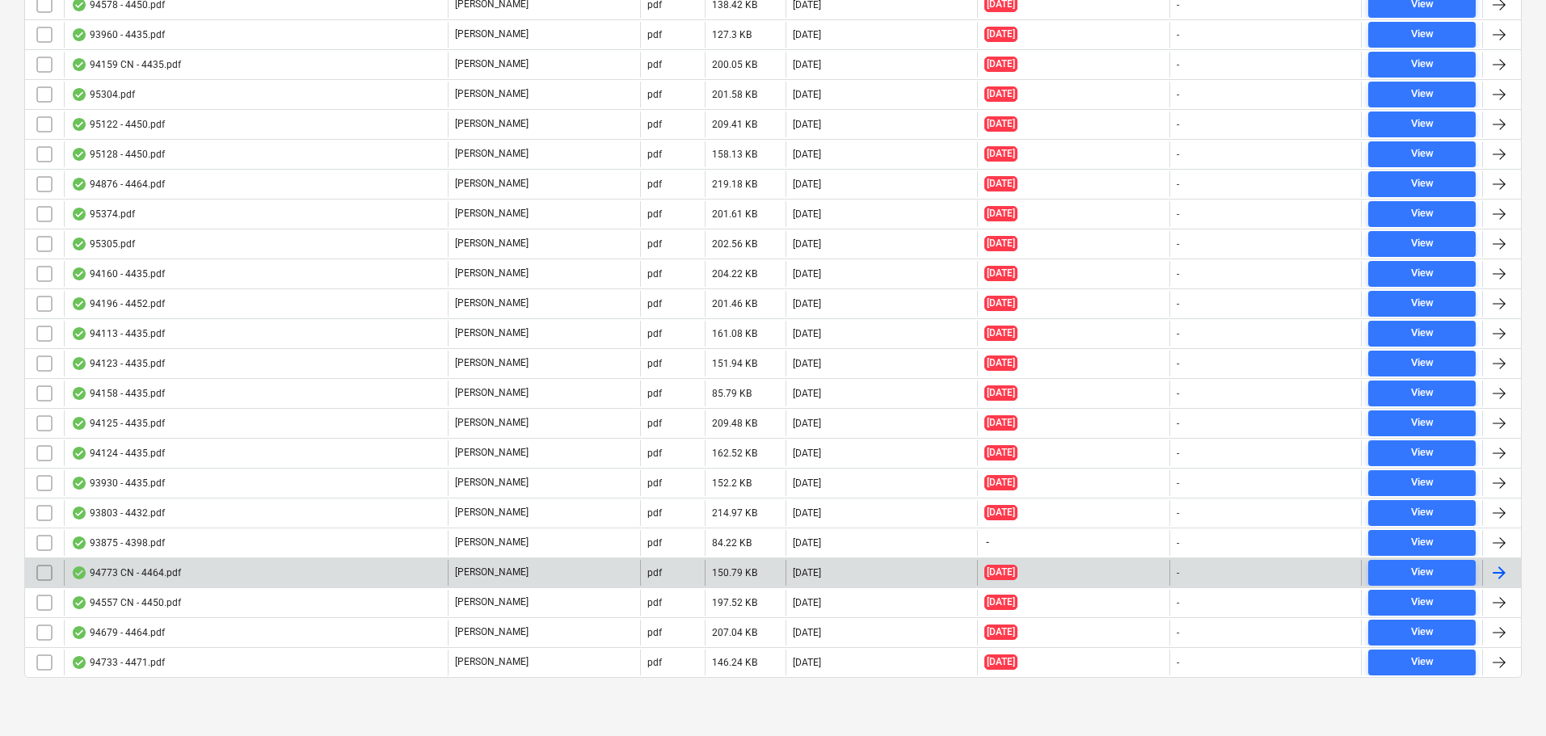
click at [189, 579] on div "94773 CN - 4464.pdf" at bounding box center [256, 573] width 384 height 26
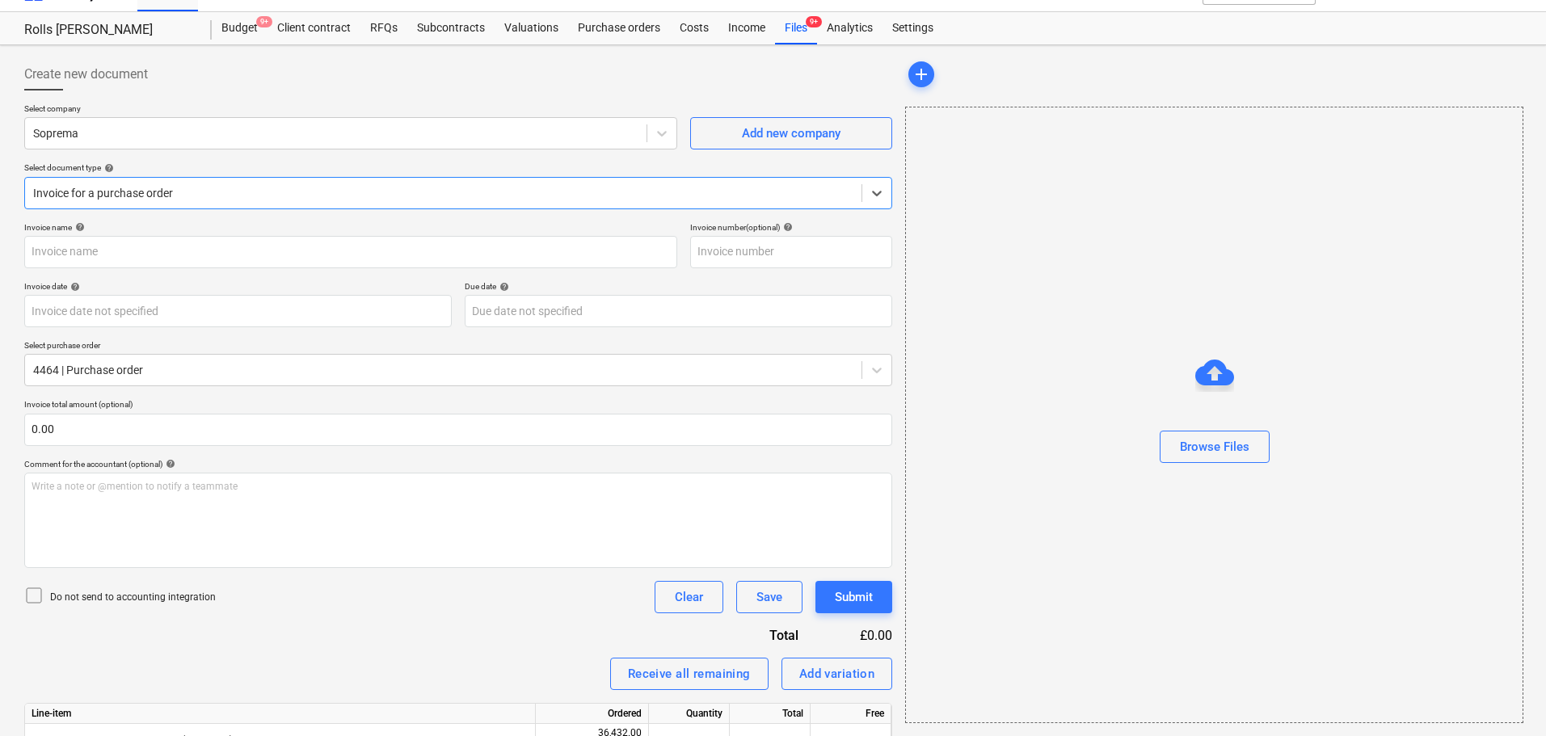
type input "94773 CN - 4464.pdf"
type input "[DATE]"
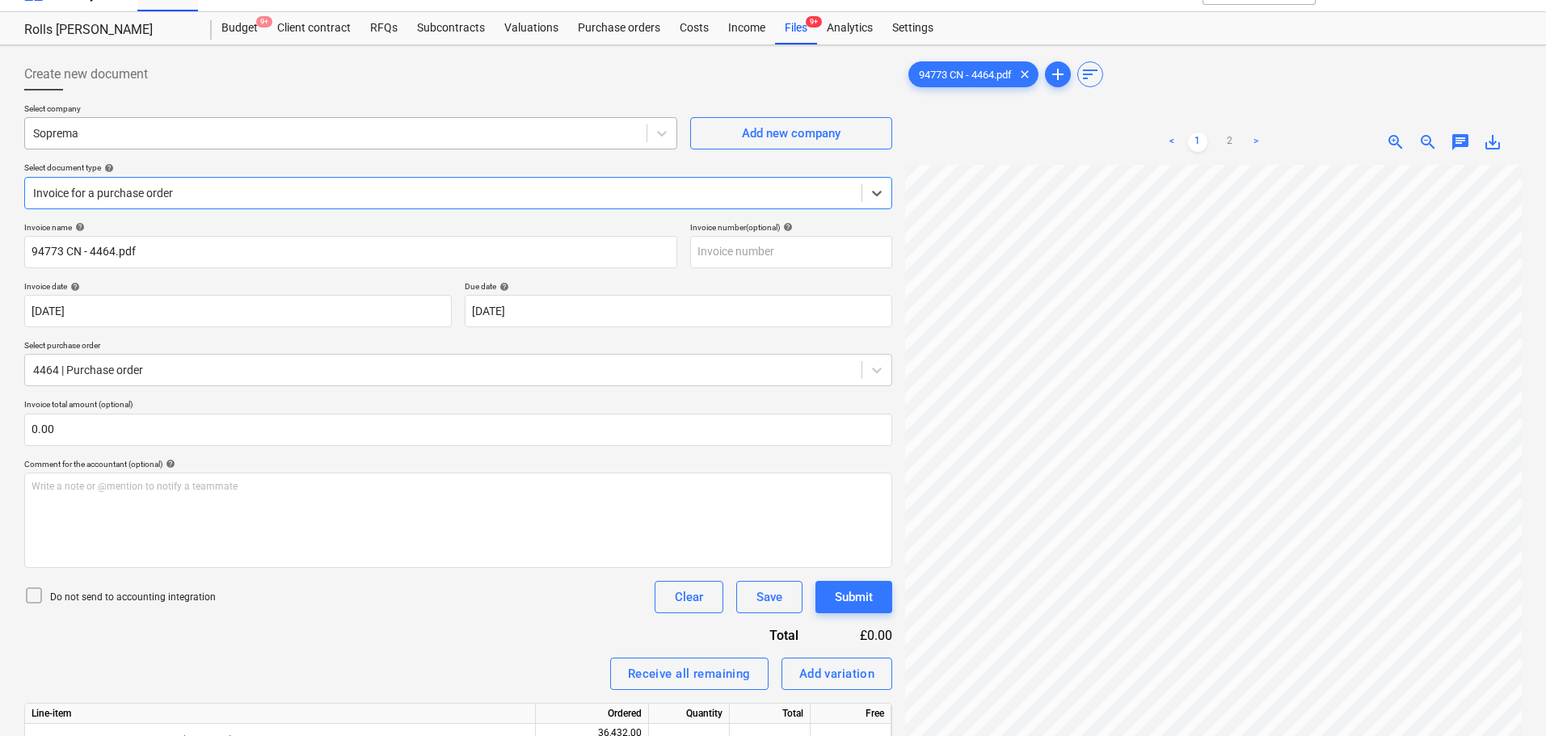
click at [217, 137] on div at bounding box center [335, 133] width 605 height 16
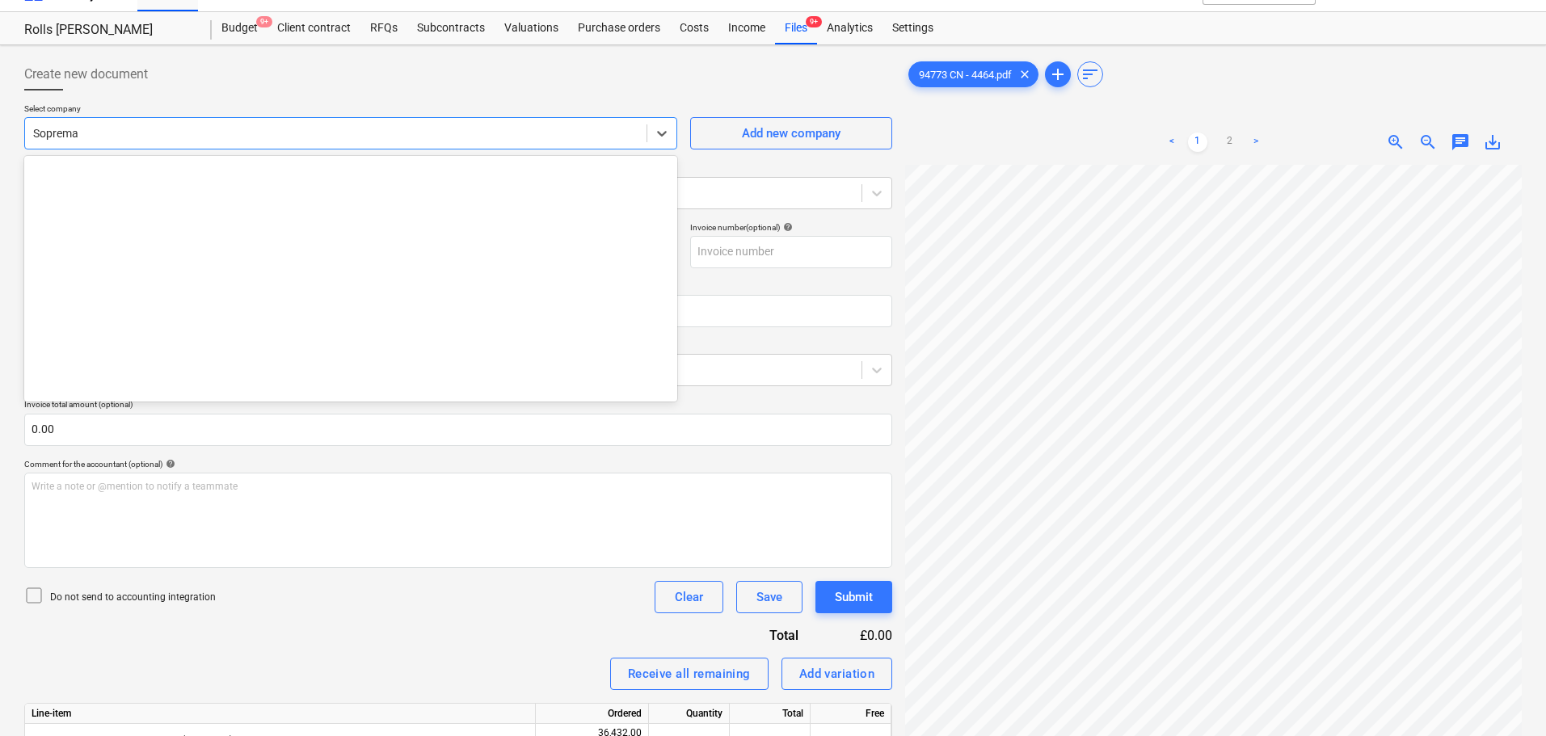
scroll to position [27798, 0]
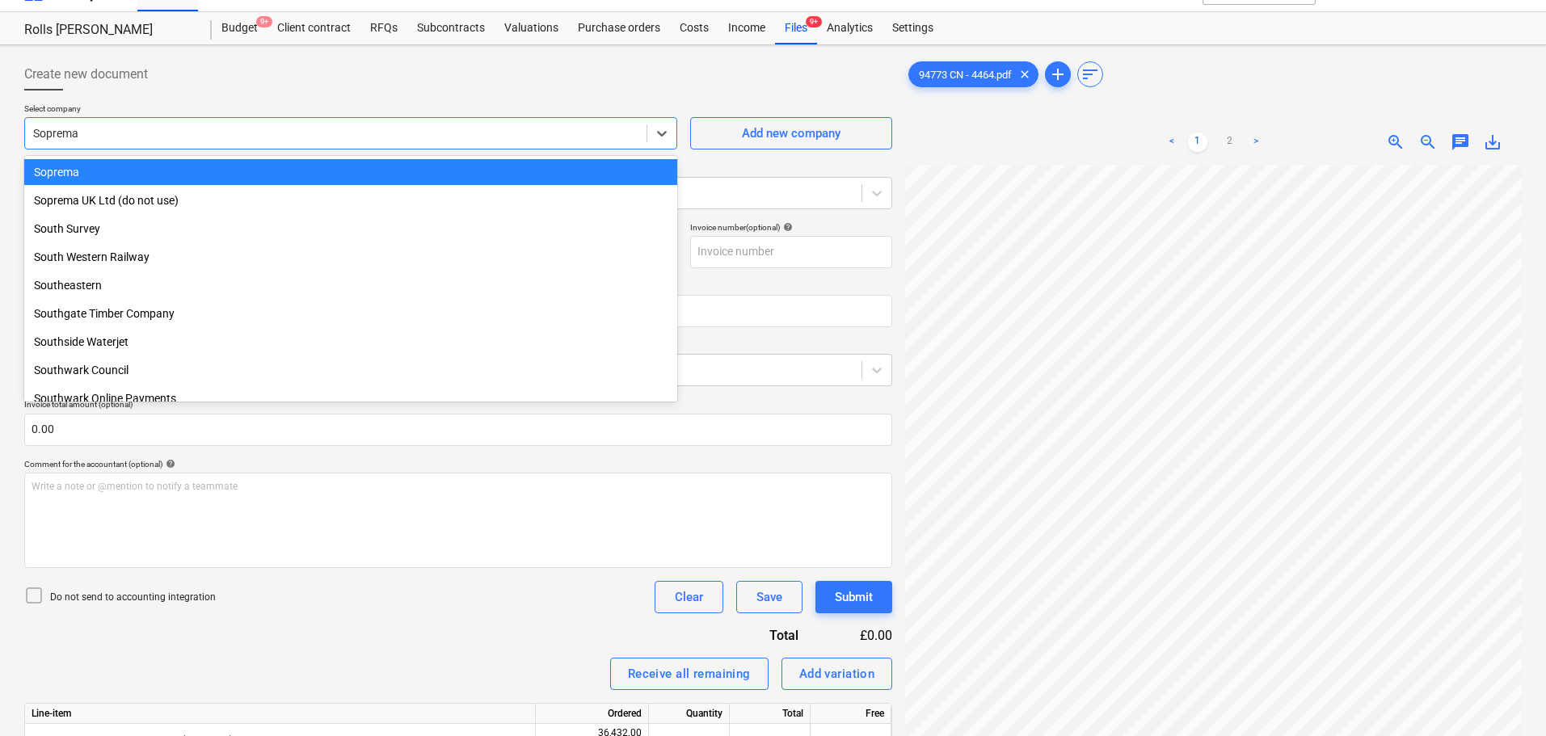
click at [233, 112] on p "Select company" at bounding box center [350, 110] width 653 height 14
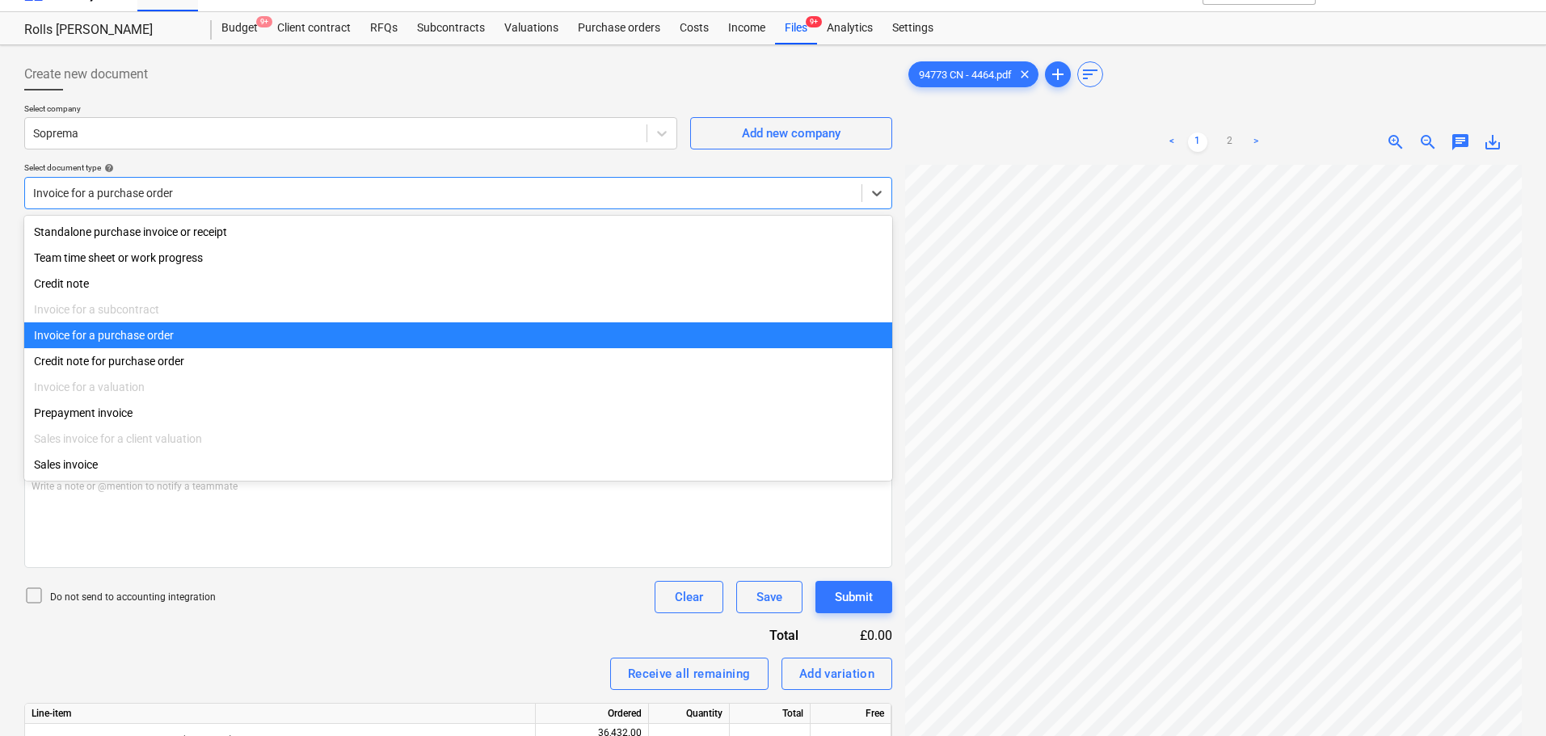
click at [182, 196] on div at bounding box center [443, 193] width 820 height 16
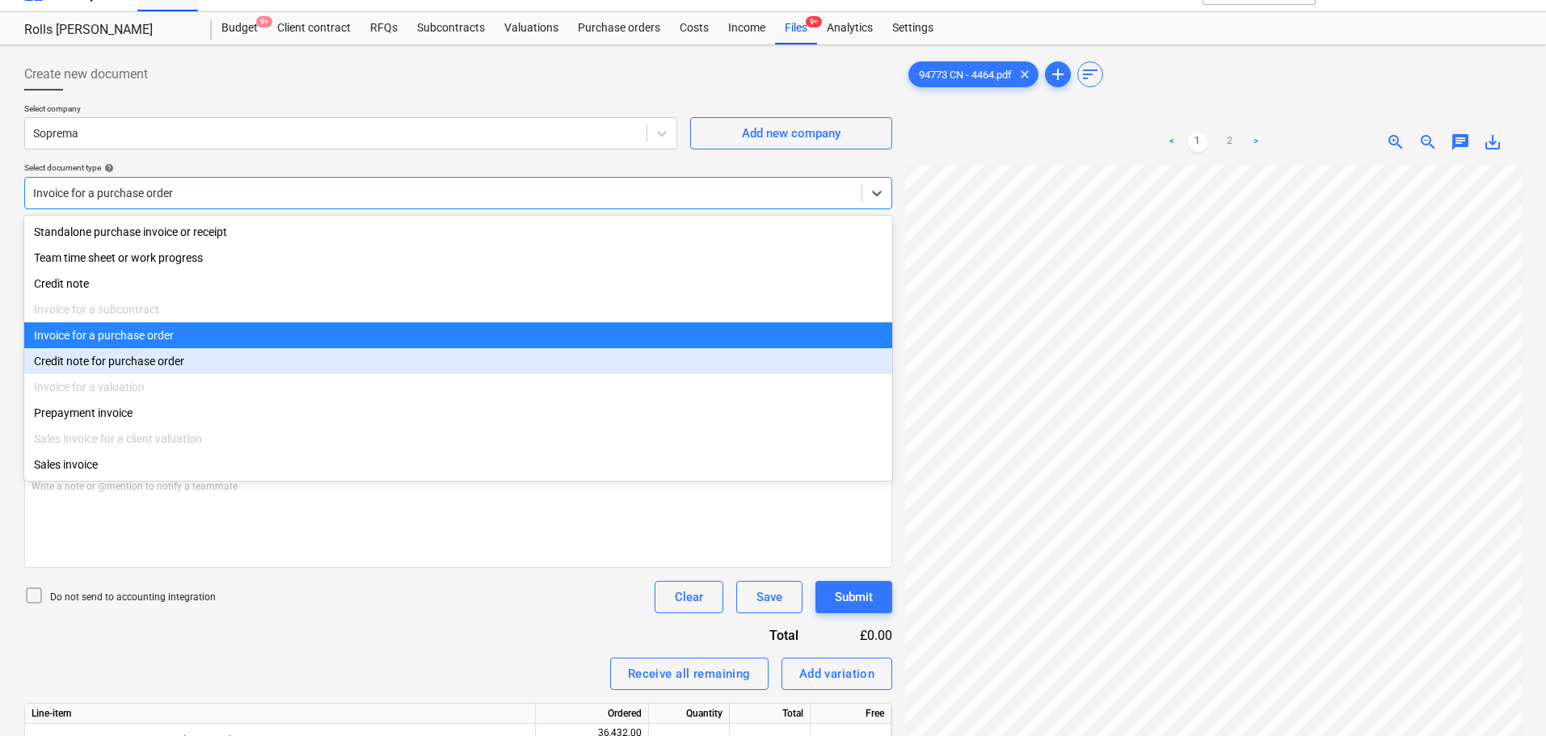
click at [167, 369] on div "Credit note for purchase order" at bounding box center [458, 361] width 868 height 26
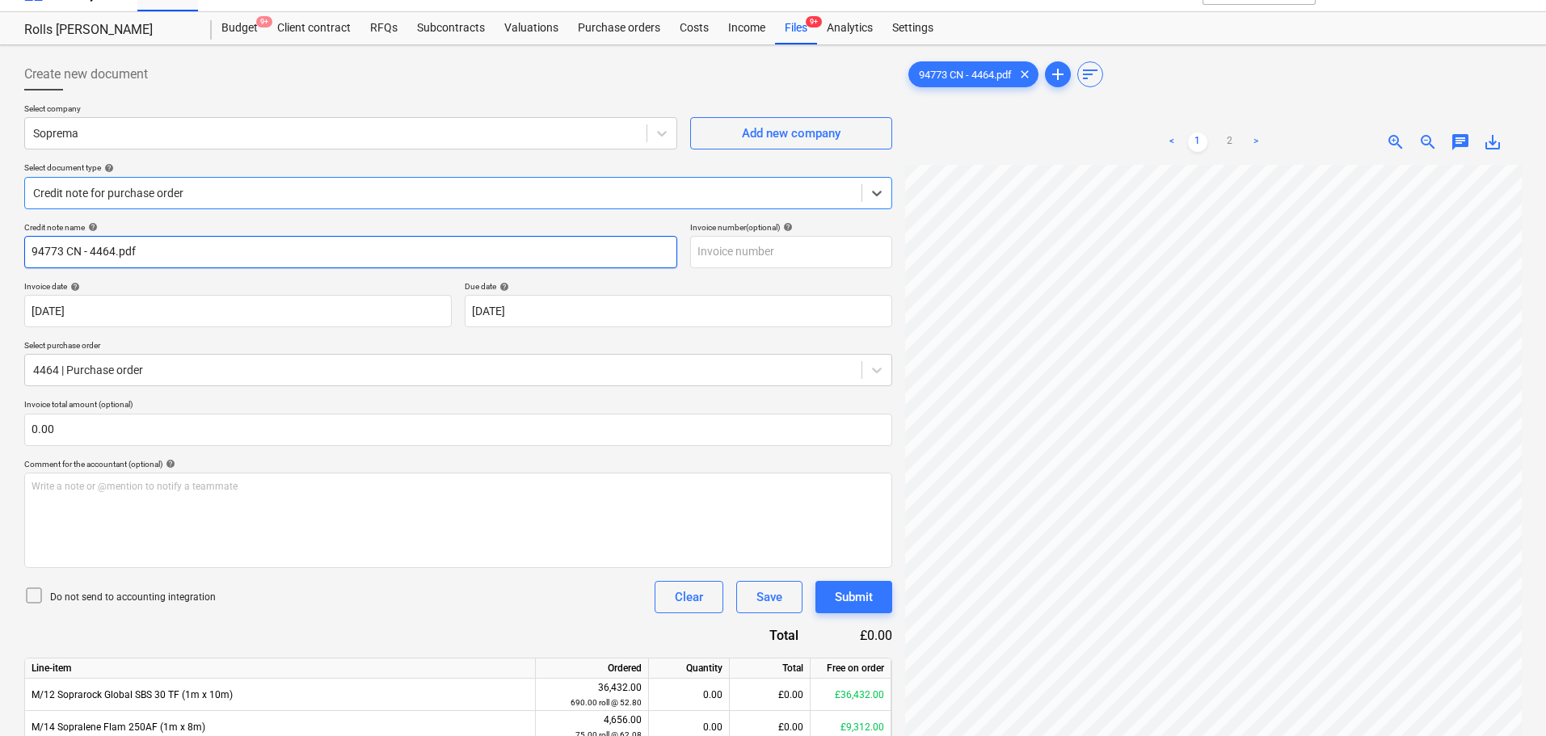
click at [187, 253] on input "94773 CN - 4464.pdf" at bounding box center [350, 252] width 653 height 32
type input "94773"
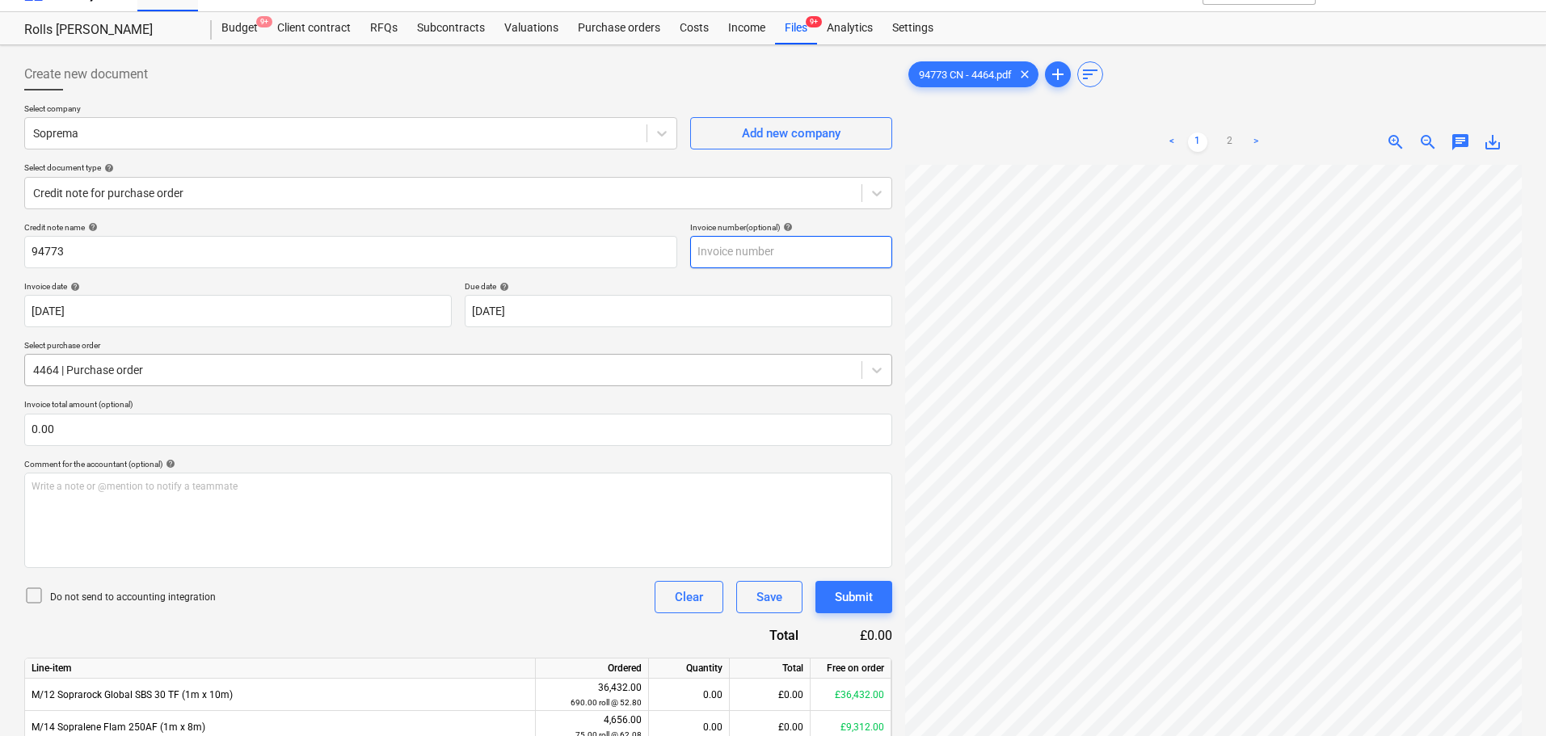
paste input "94773"
type input "94773"
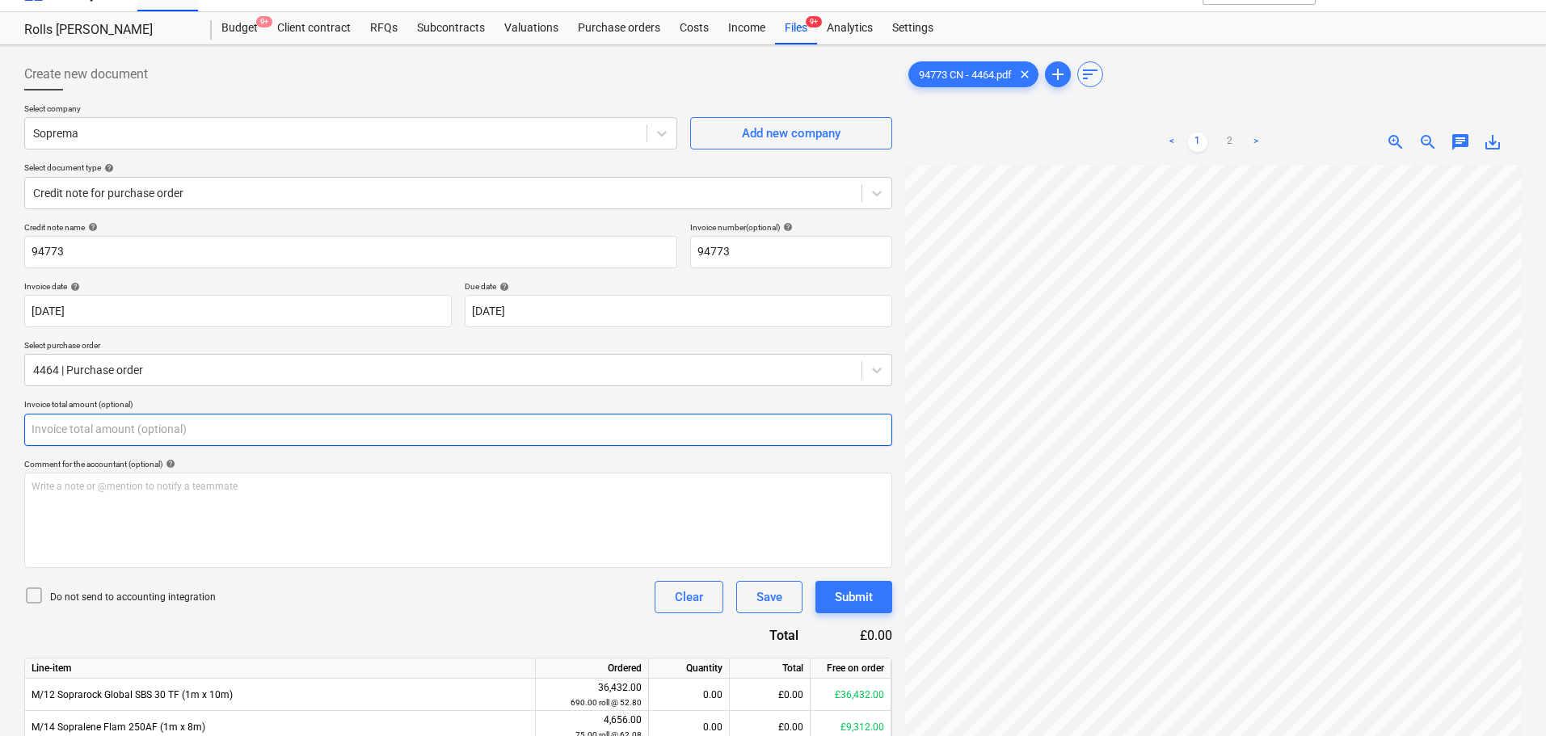
click at [132, 423] on input "text" at bounding box center [458, 430] width 868 height 32
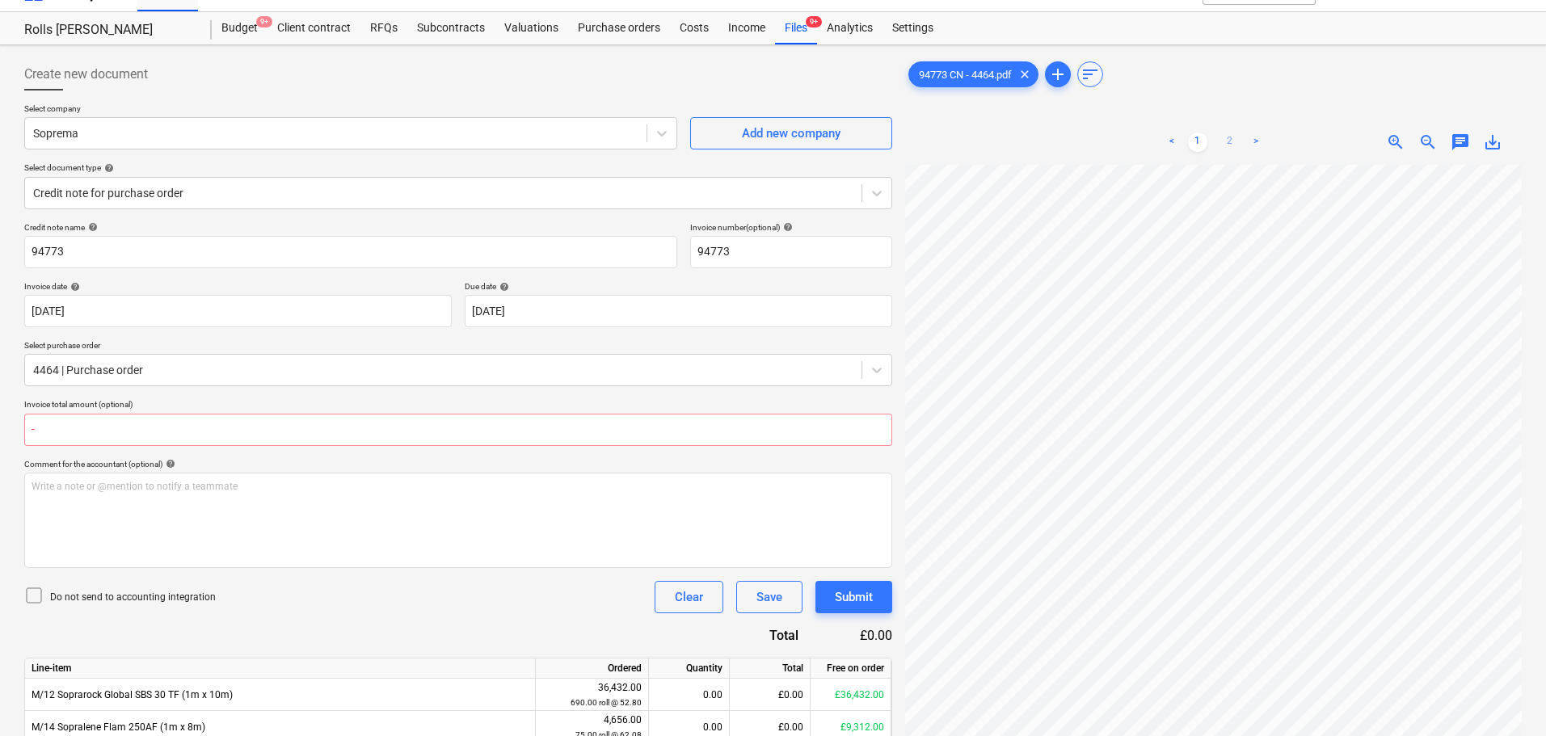
type input "0.00"
click at [1223, 133] on link "2" at bounding box center [1229, 142] width 19 height 19
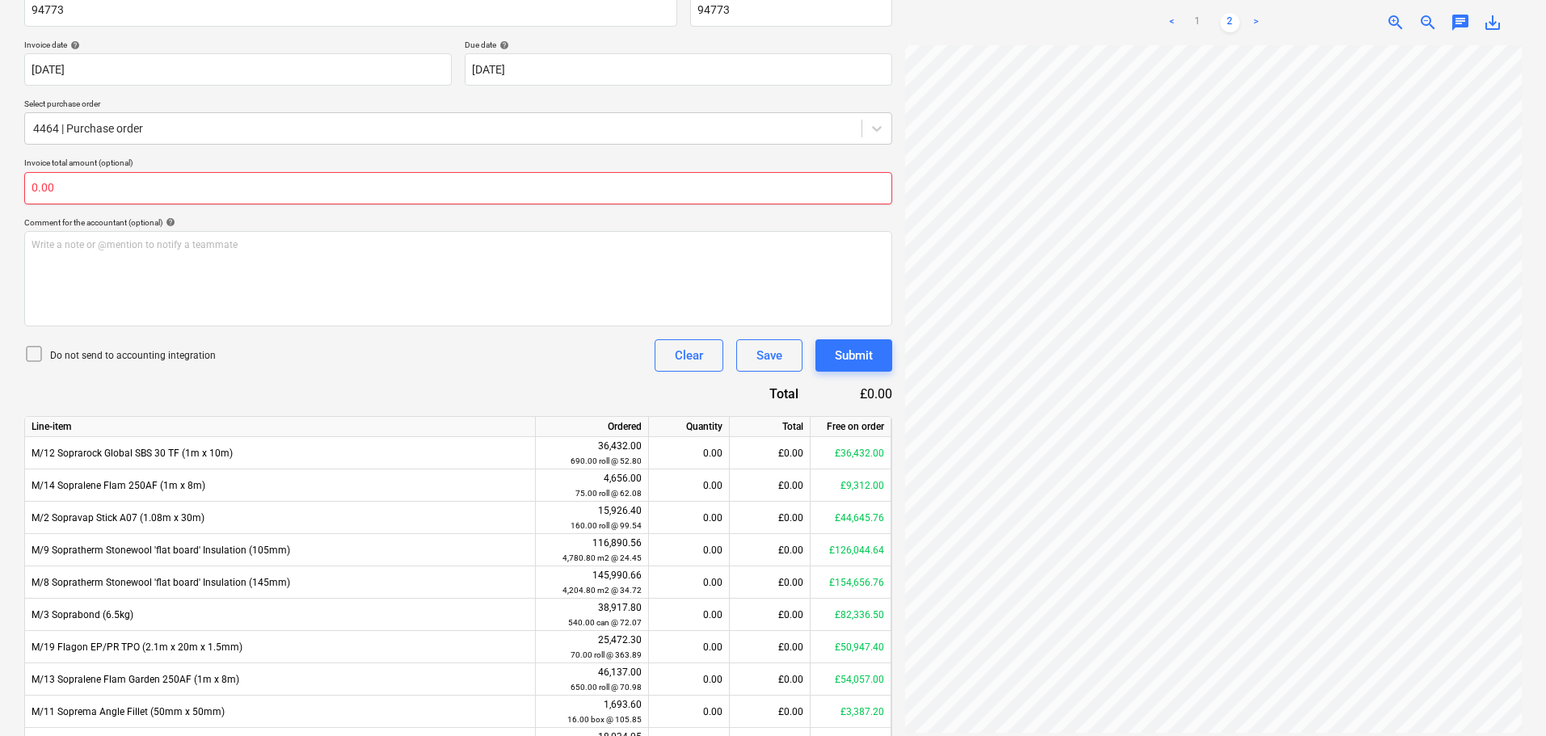
scroll to position [271, 0]
click at [347, 188] on input "text" at bounding box center [458, 187] width 868 height 32
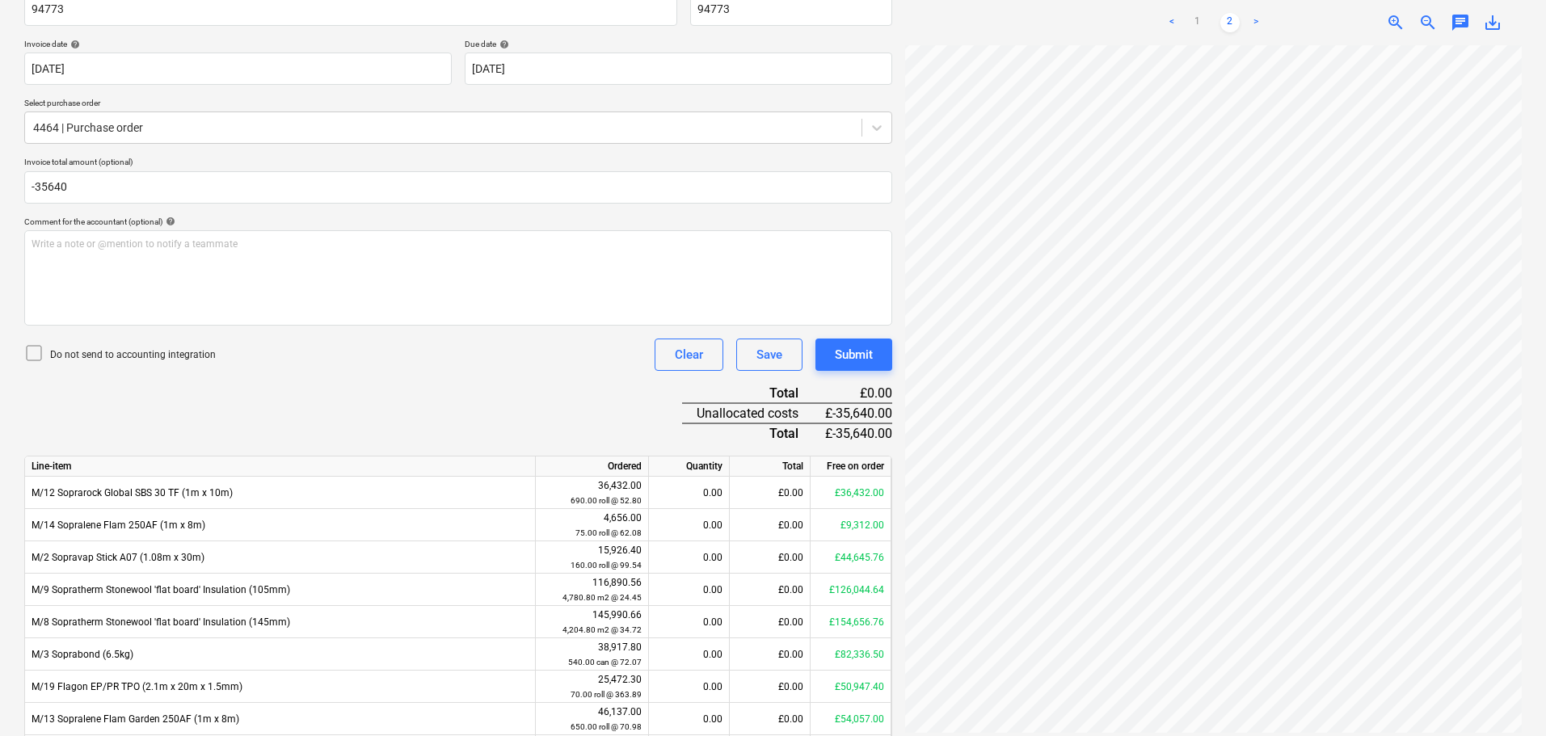
type input "-35,640.00"
click at [170, 347] on div "Do not send to accounting integration" at bounding box center [119, 354] width 191 height 23
click at [377, 387] on div "Credit note name help 94773 Invoice number (optional) help 94773 Invoice date h…" at bounding box center [458, 432] width 868 height 905
click at [1201, 24] on link "1" at bounding box center [1197, 22] width 19 height 19
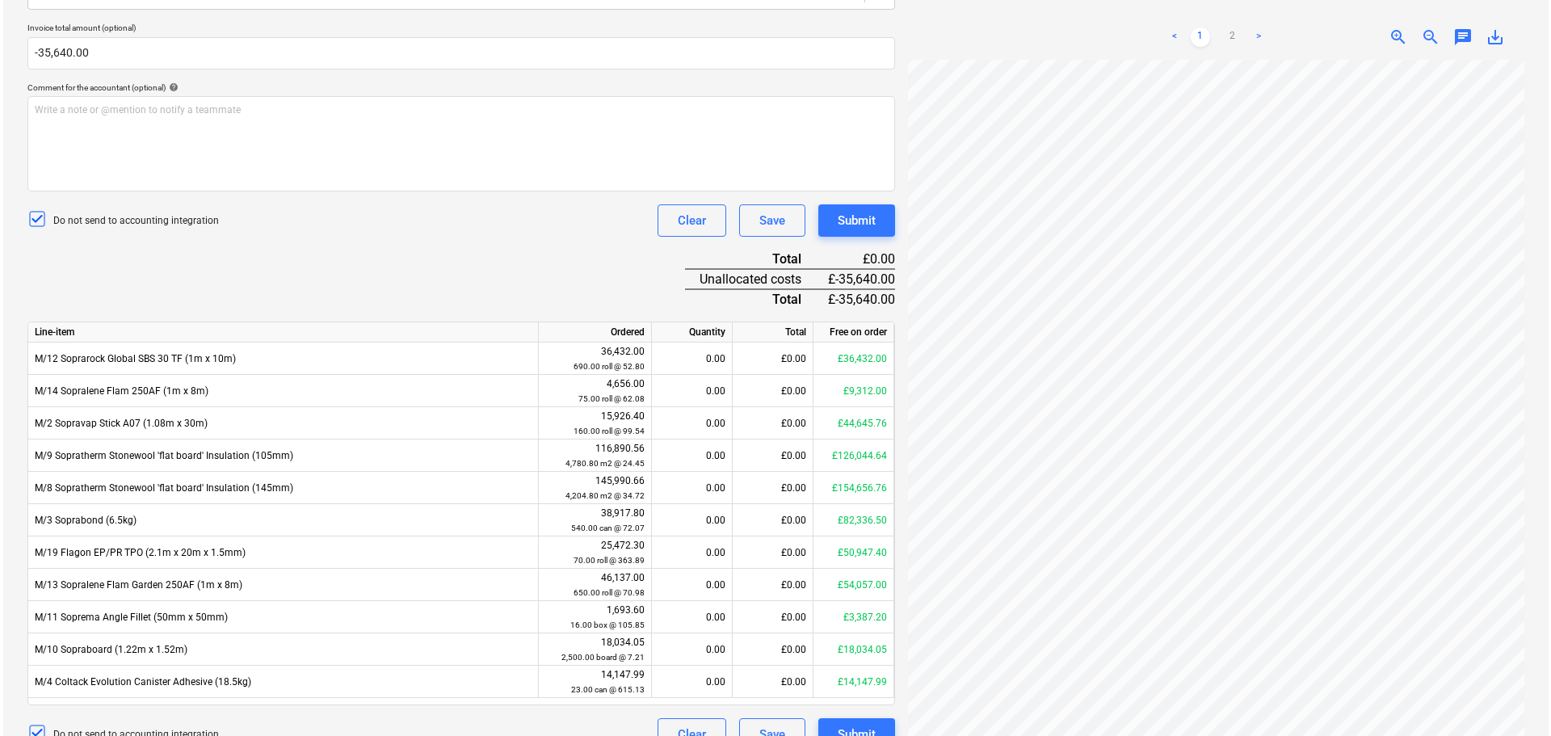
scroll to position [433, 0]
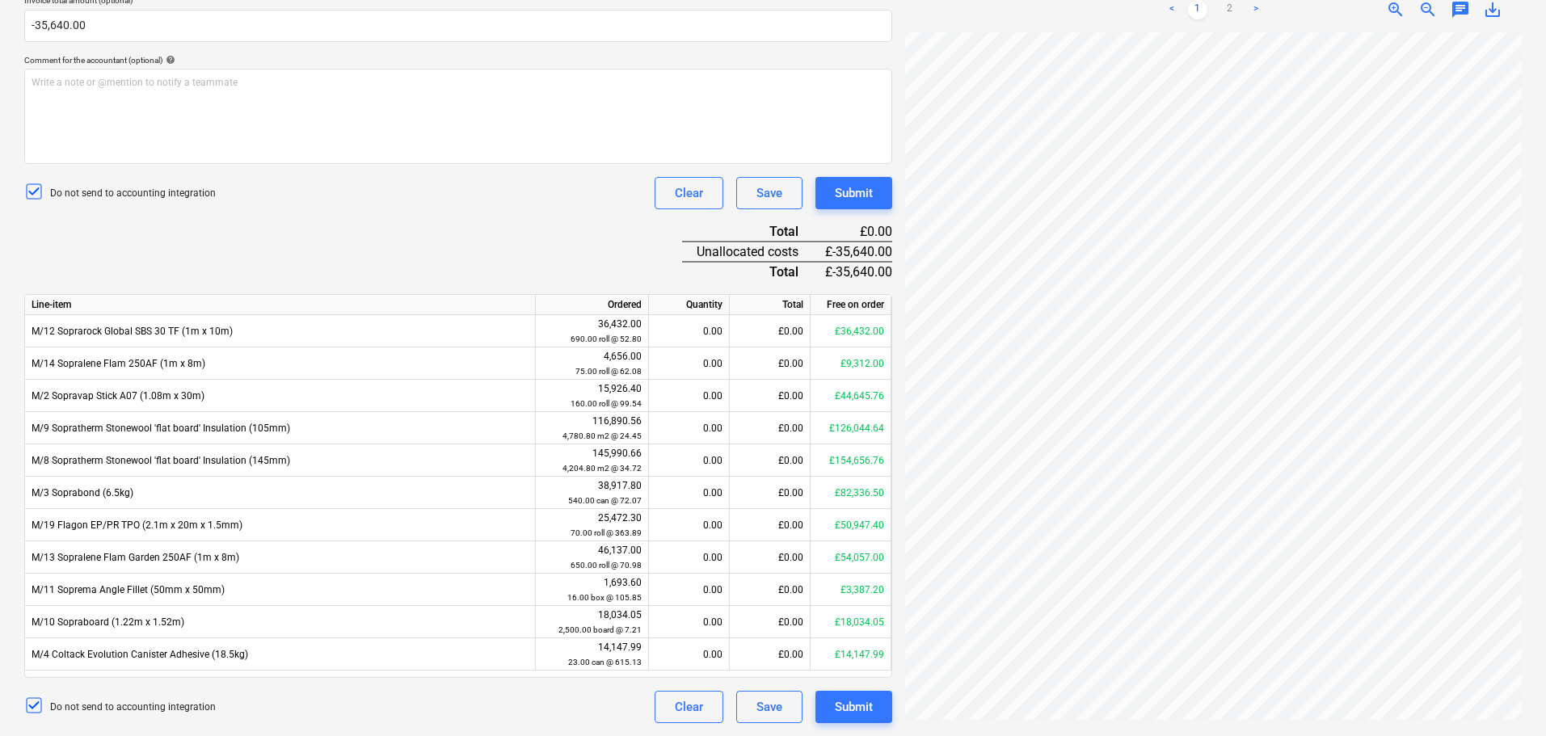
click at [420, 242] on div "Credit note name help 94773 Invoice number (optional) help 94773 Invoice date h…" at bounding box center [458, 270] width 868 height 905
click at [756, 554] on div "£0.00" at bounding box center [770, 557] width 81 height 32
type input "-35640"
click at [614, 238] on div "Credit note name help 94773 Invoice number (optional) help 94773 Invoice date h…" at bounding box center [458, 270] width 868 height 905
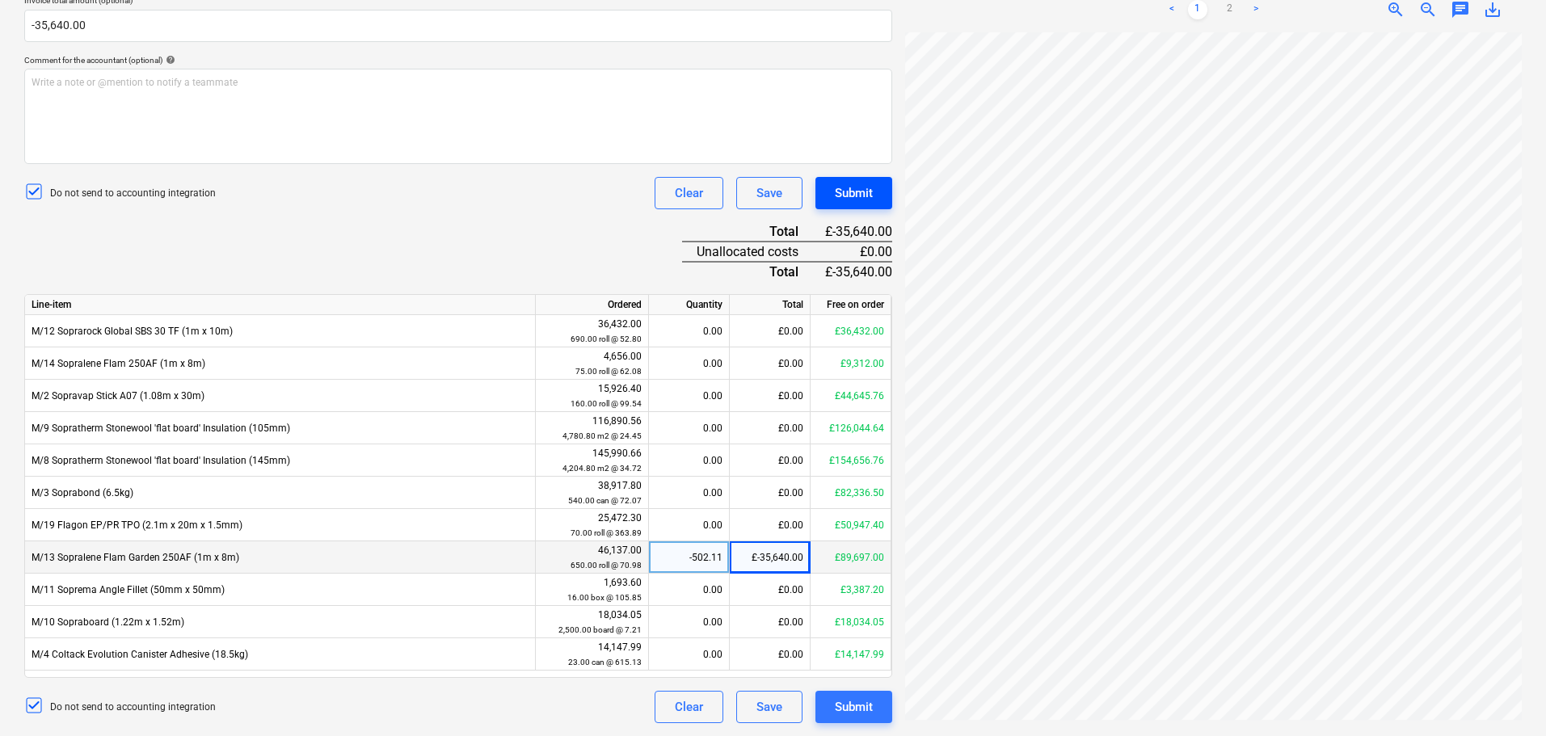
click at [851, 191] on div "Submit" at bounding box center [854, 193] width 38 height 21
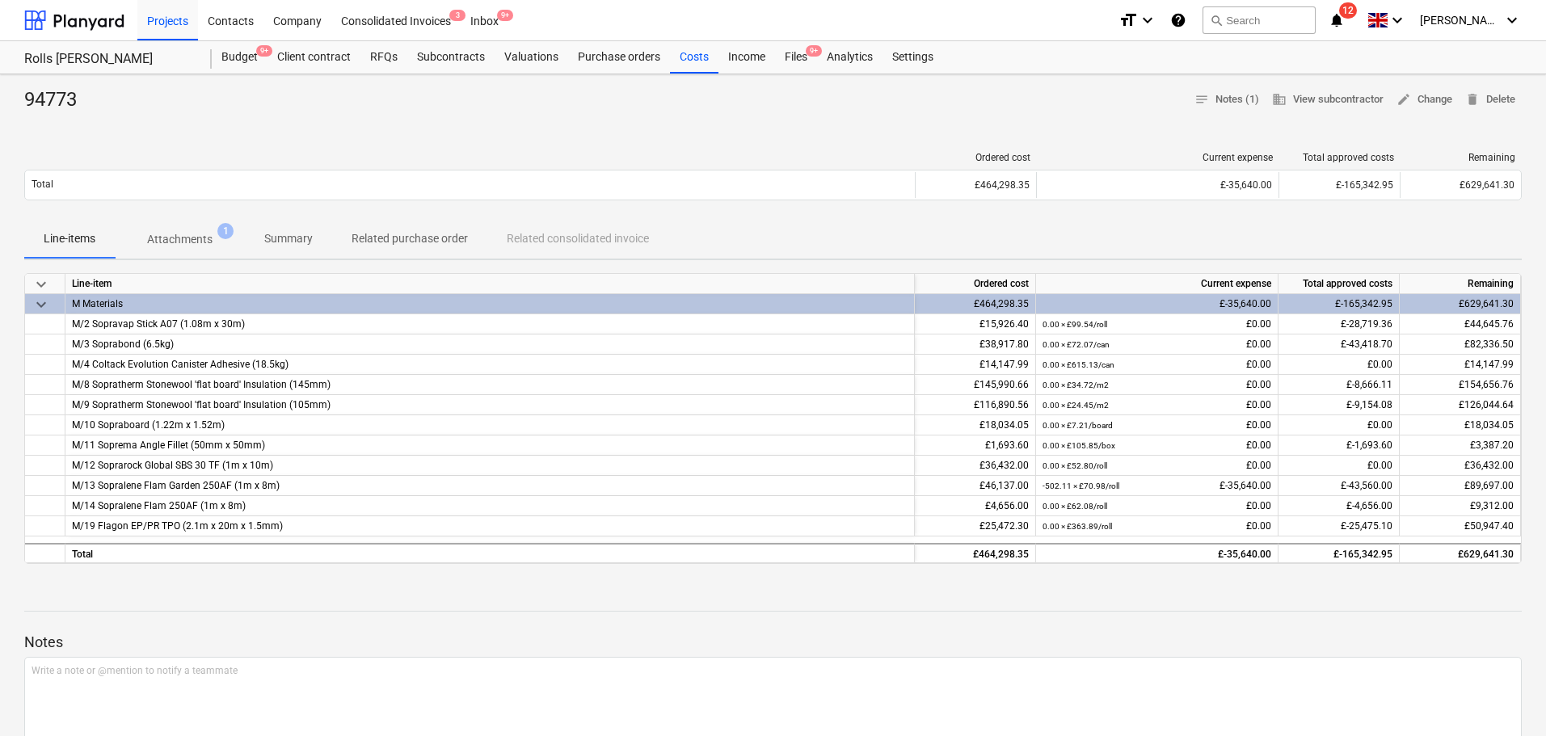
click at [789, 56] on div "Files 9+" at bounding box center [796, 57] width 42 height 32
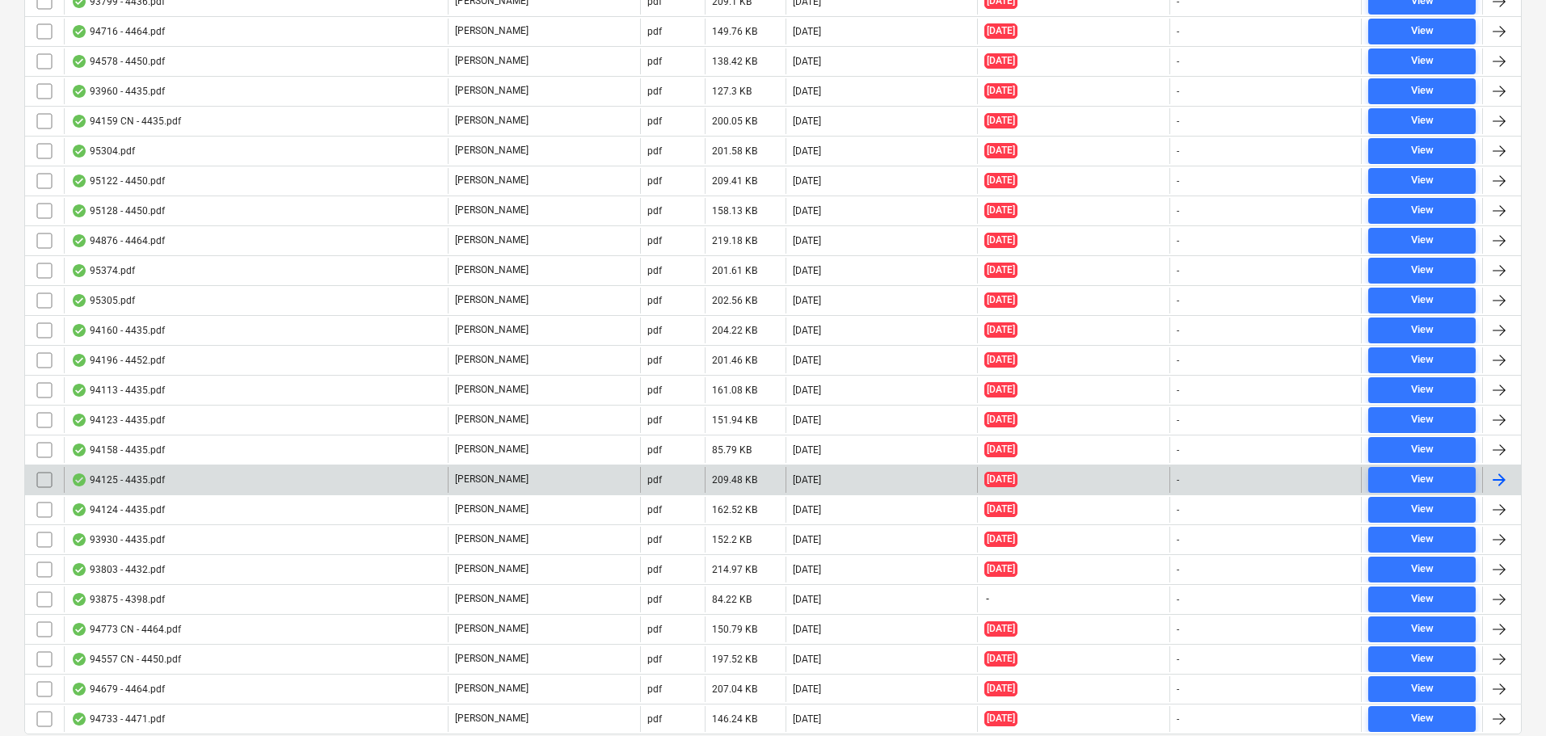
scroll to position [5396, 0]
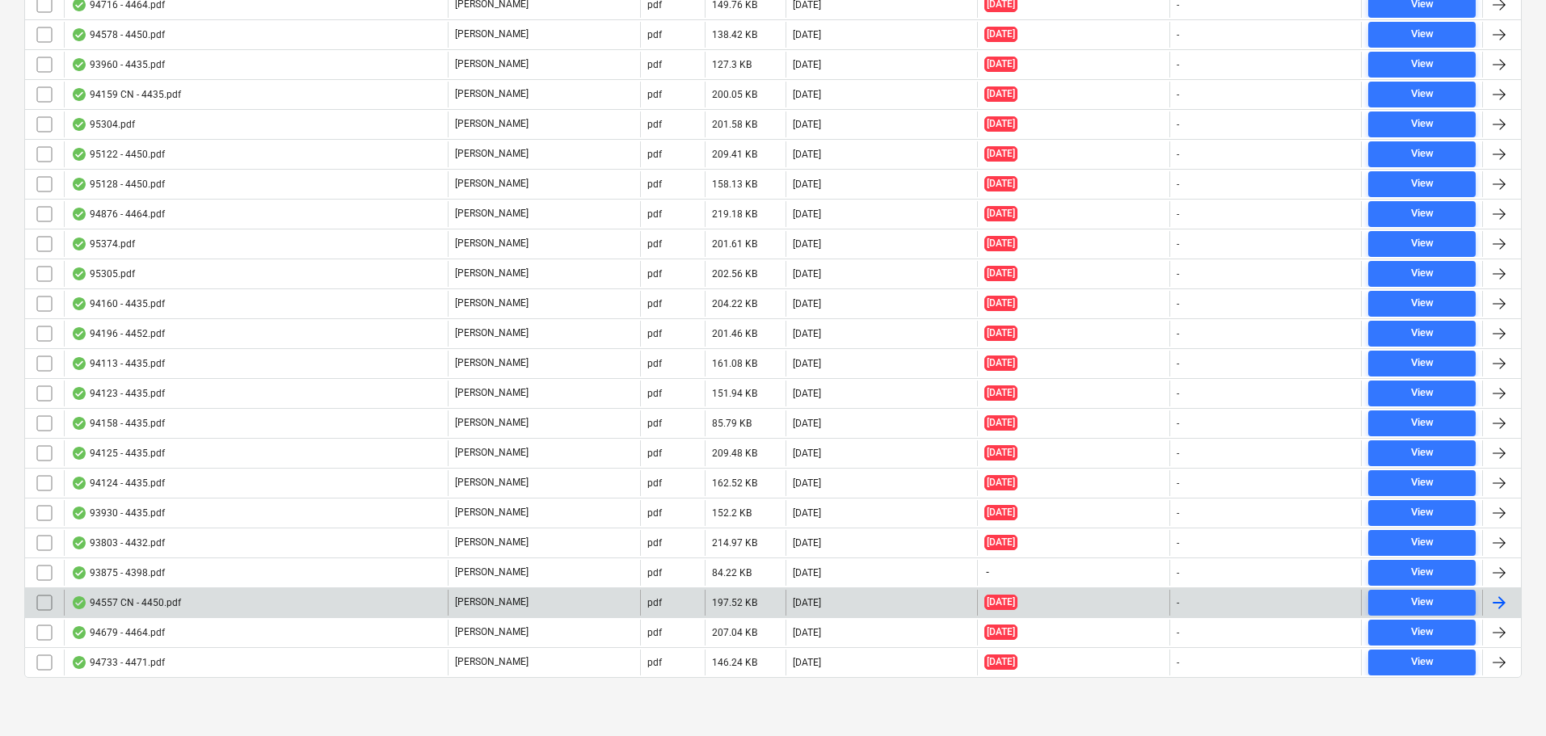
click at [278, 606] on div "94557 CN - 4450.pdf" at bounding box center [256, 603] width 384 height 26
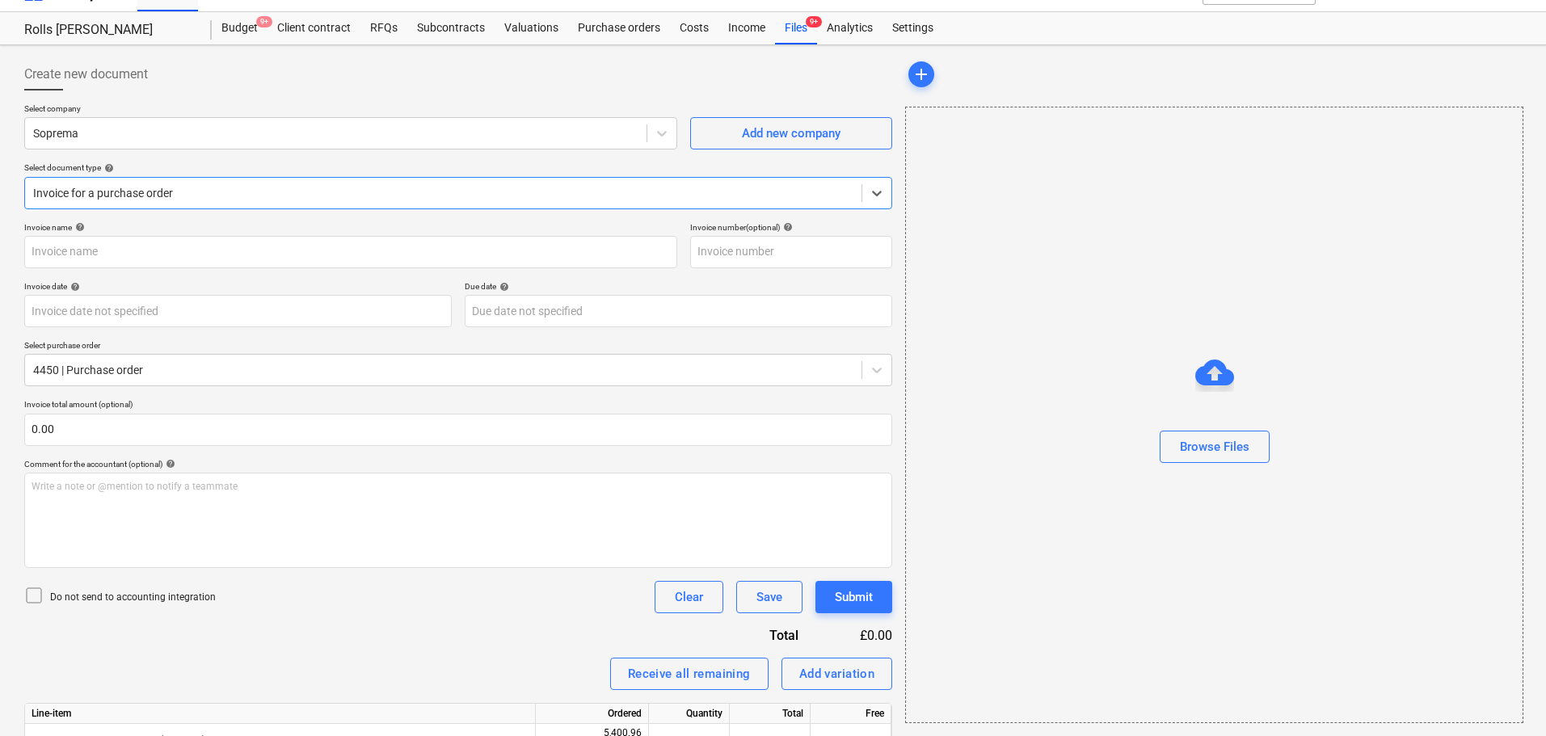
type input "94557 CN - 4450.pdf"
type input "[DATE]"
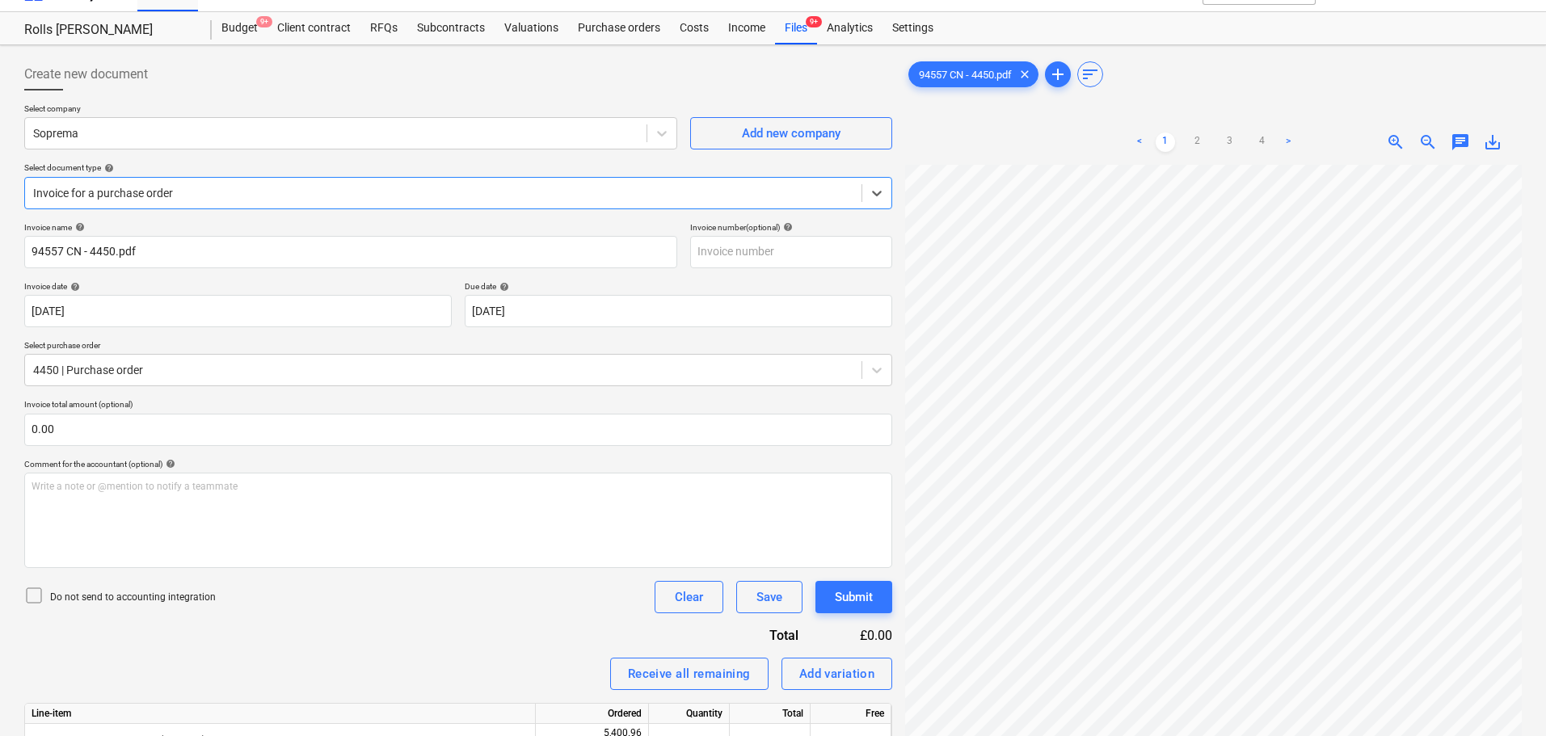
click at [196, 182] on div "Invoice for a purchase order" at bounding box center [443, 193] width 836 height 23
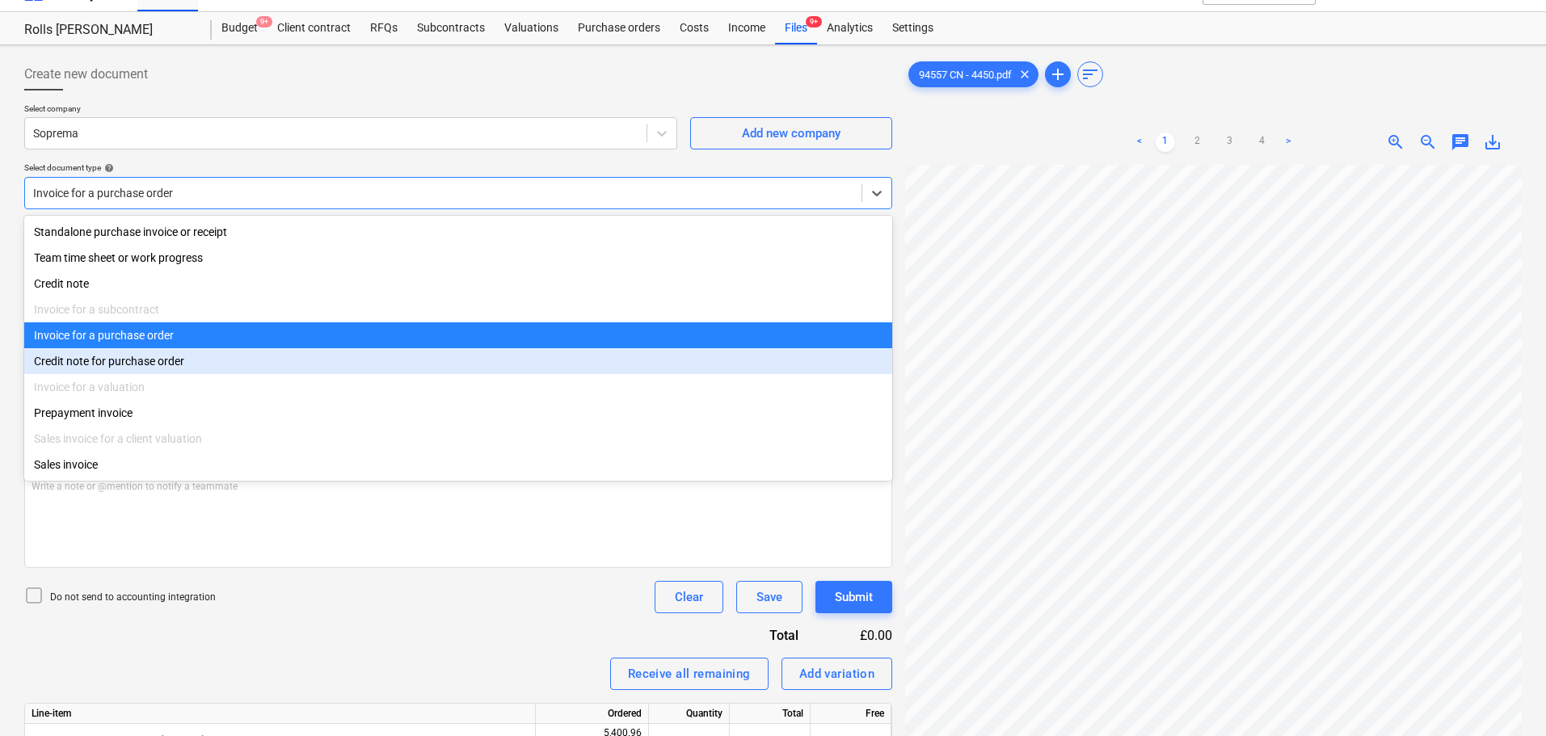
click at [150, 367] on div "Credit note for purchase order" at bounding box center [458, 361] width 868 height 26
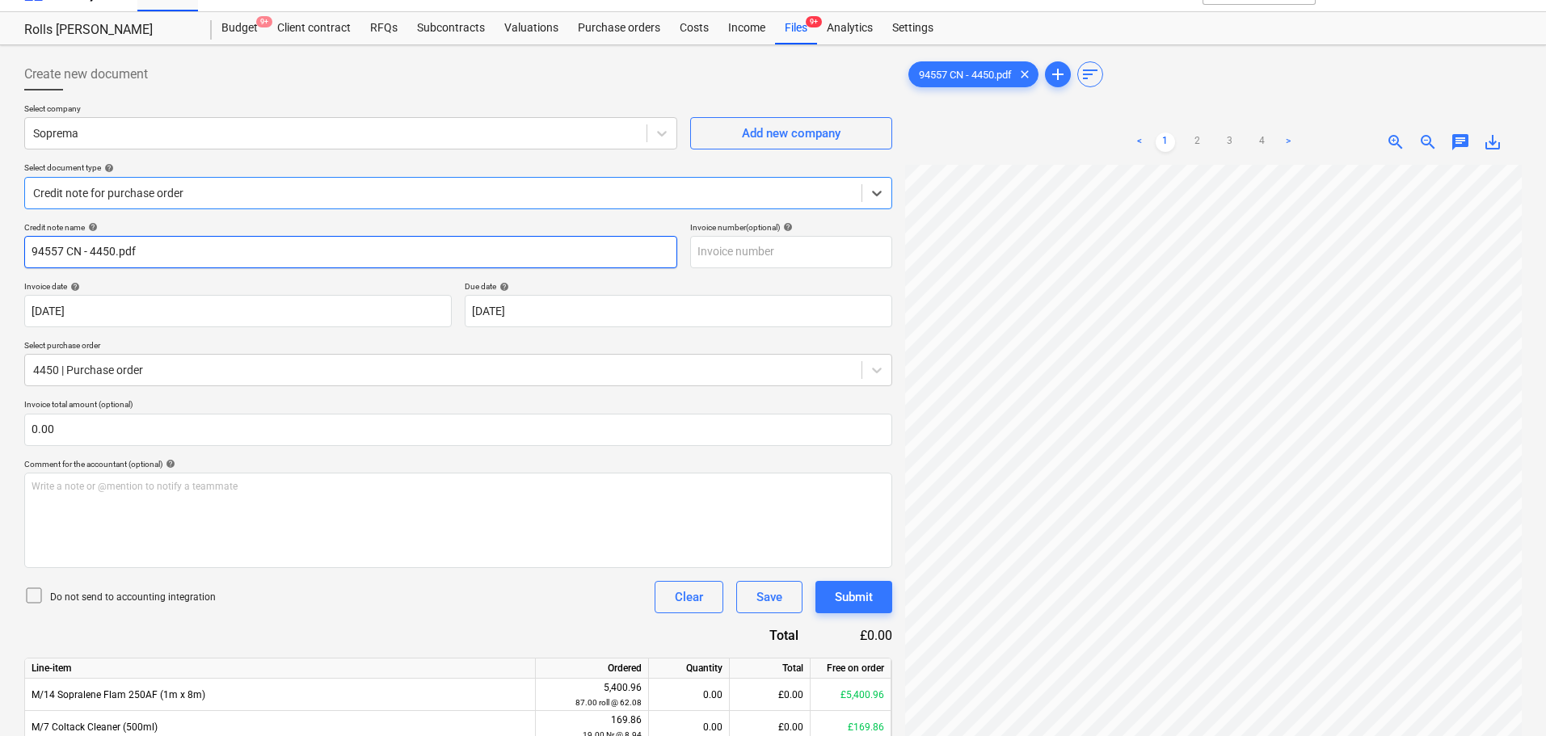
click at [195, 250] on input "94557 CN - 4450.pdf" at bounding box center [350, 252] width 653 height 32
type input "94557"
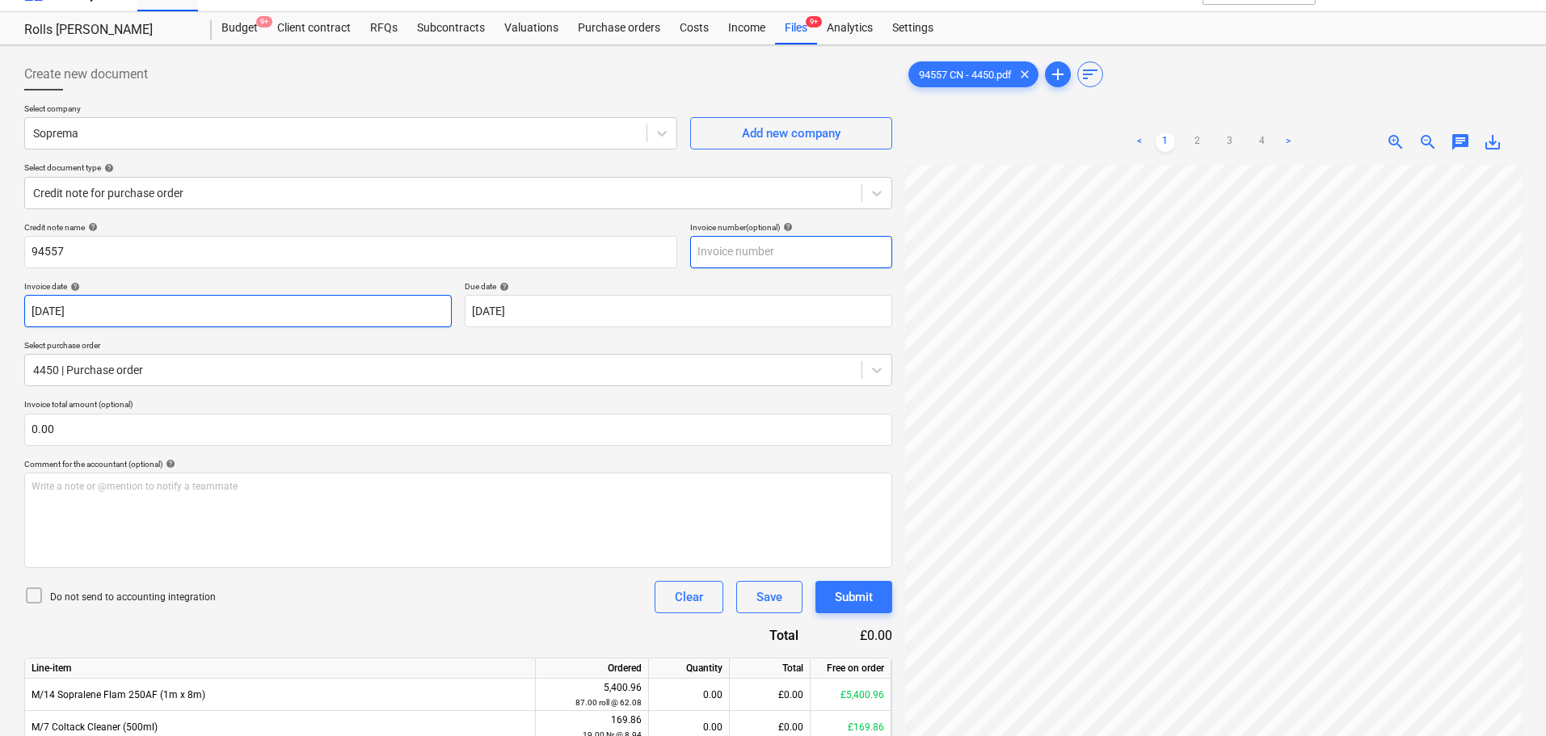
paste input "94557"
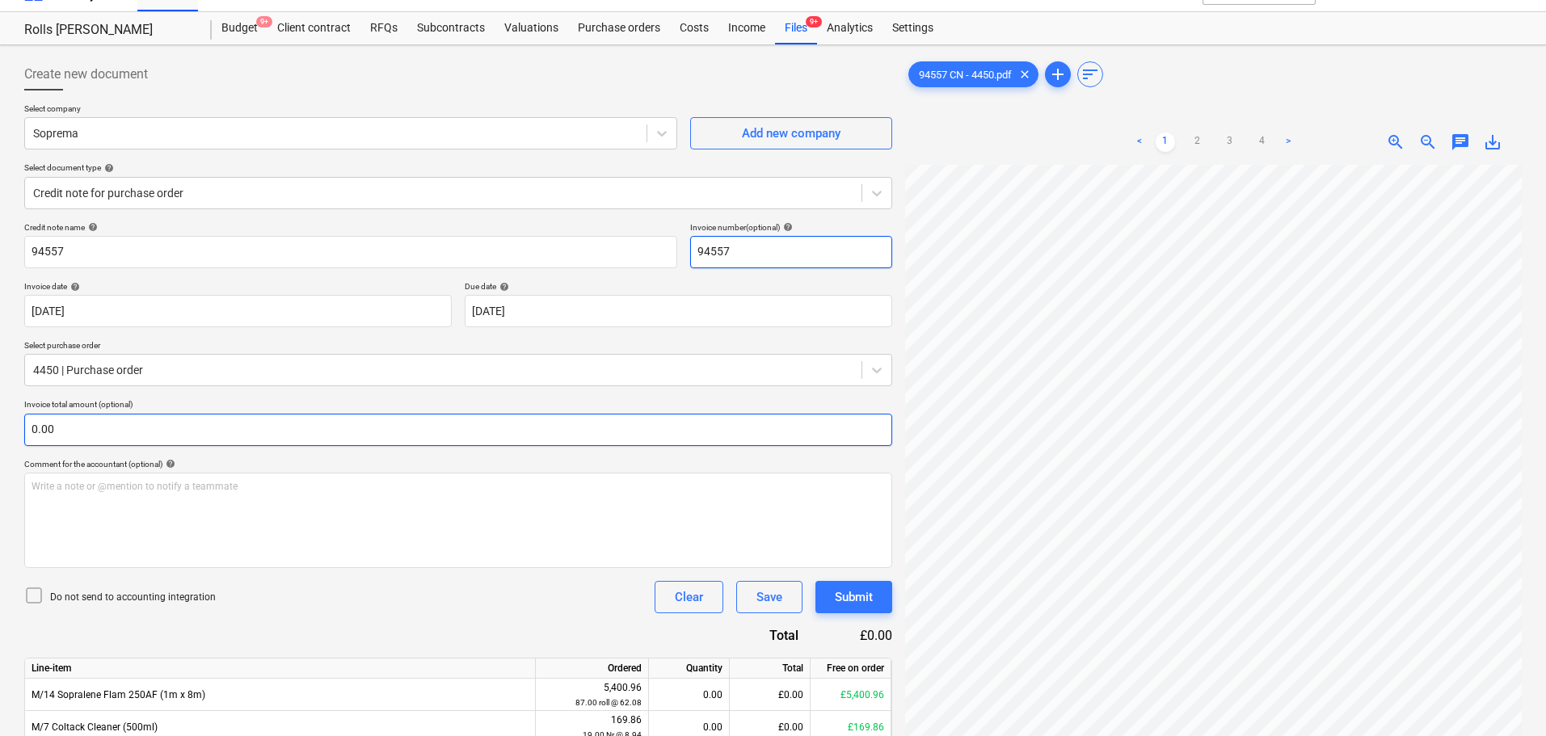
type input "94557"
click at [122, 440] on input "text" at bounding box center [458, 430] width 868 height 32
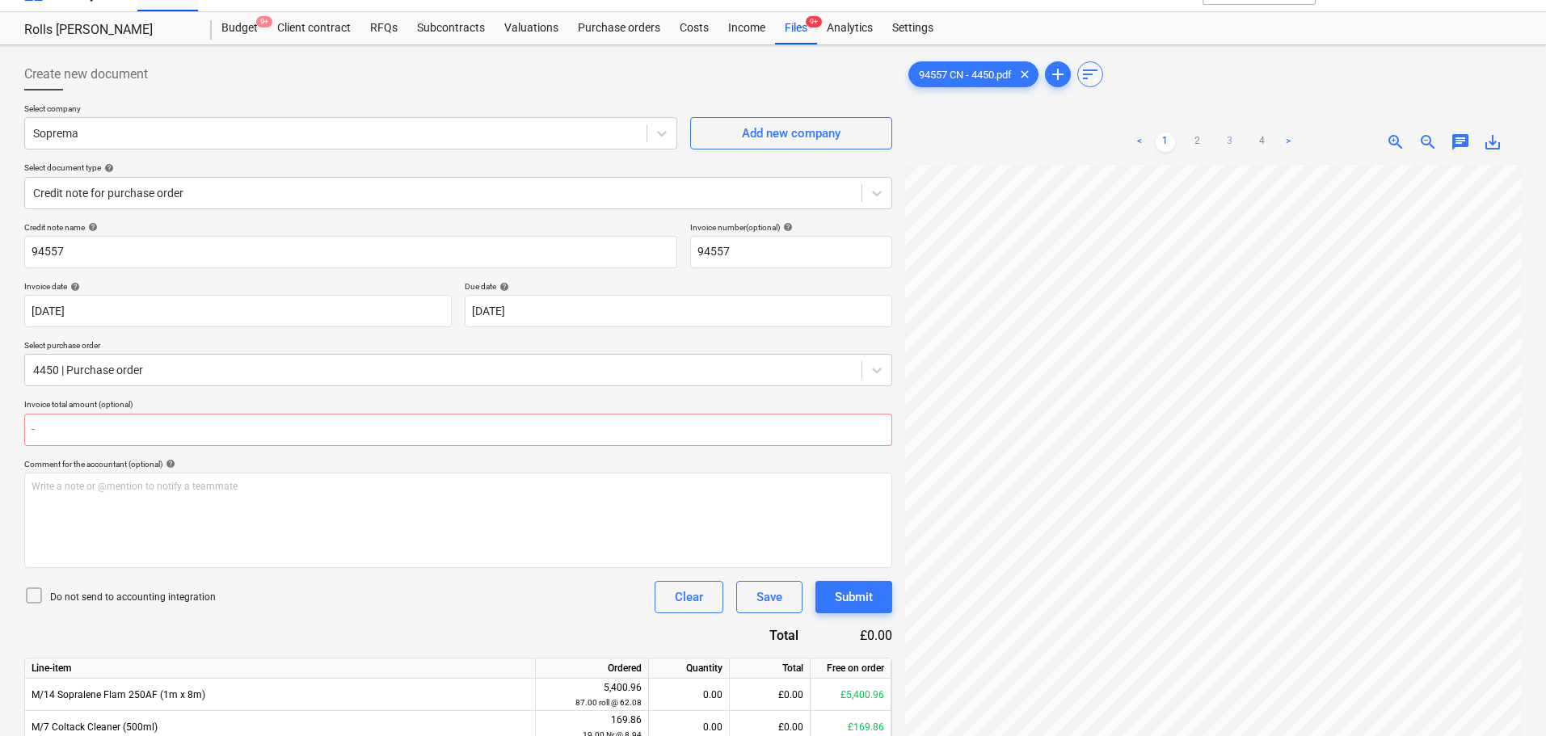
type input "0.00"
click at [1221, 142] on link "3" at bounding box center [1229, 142] width 19 height 19
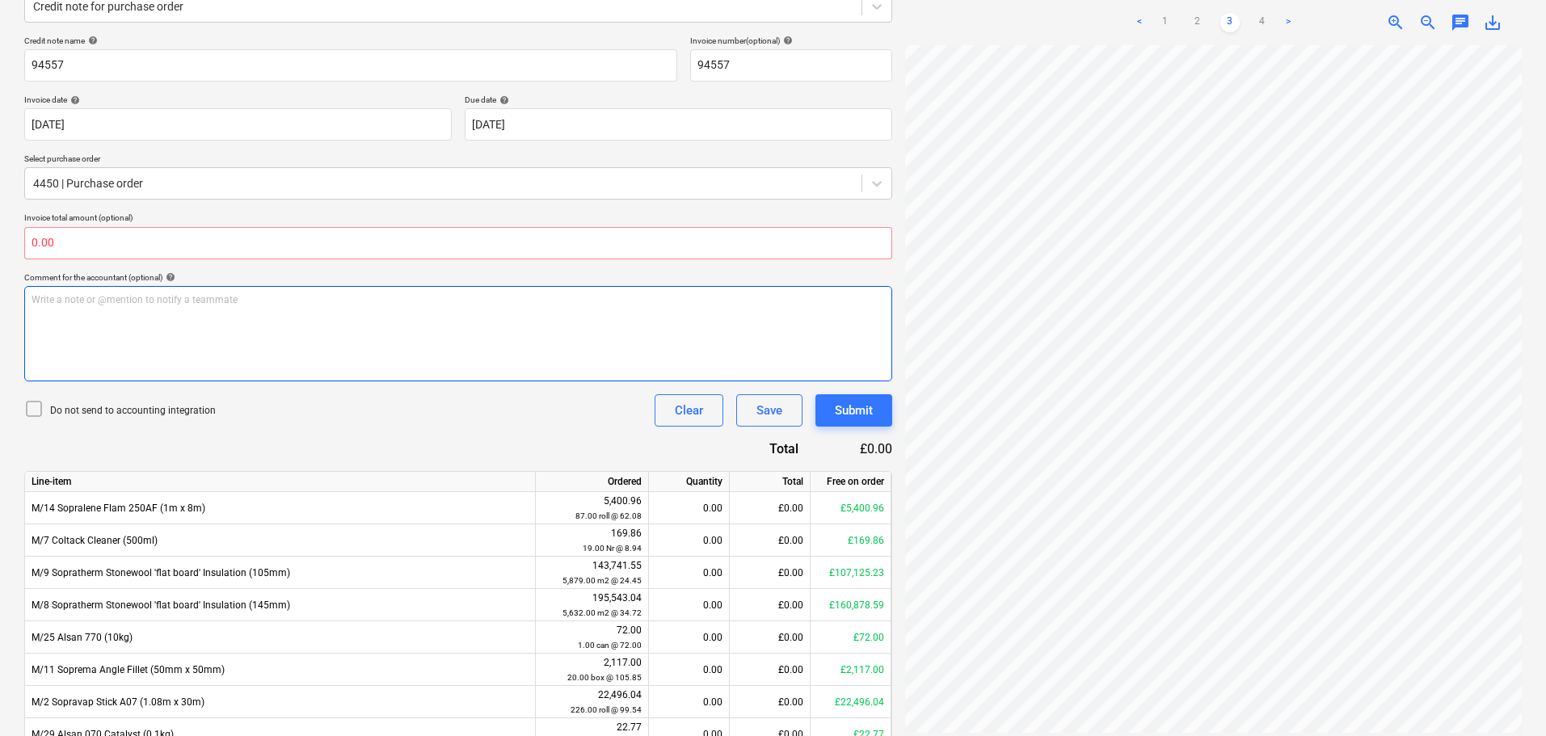
scroll to position [271, 0]
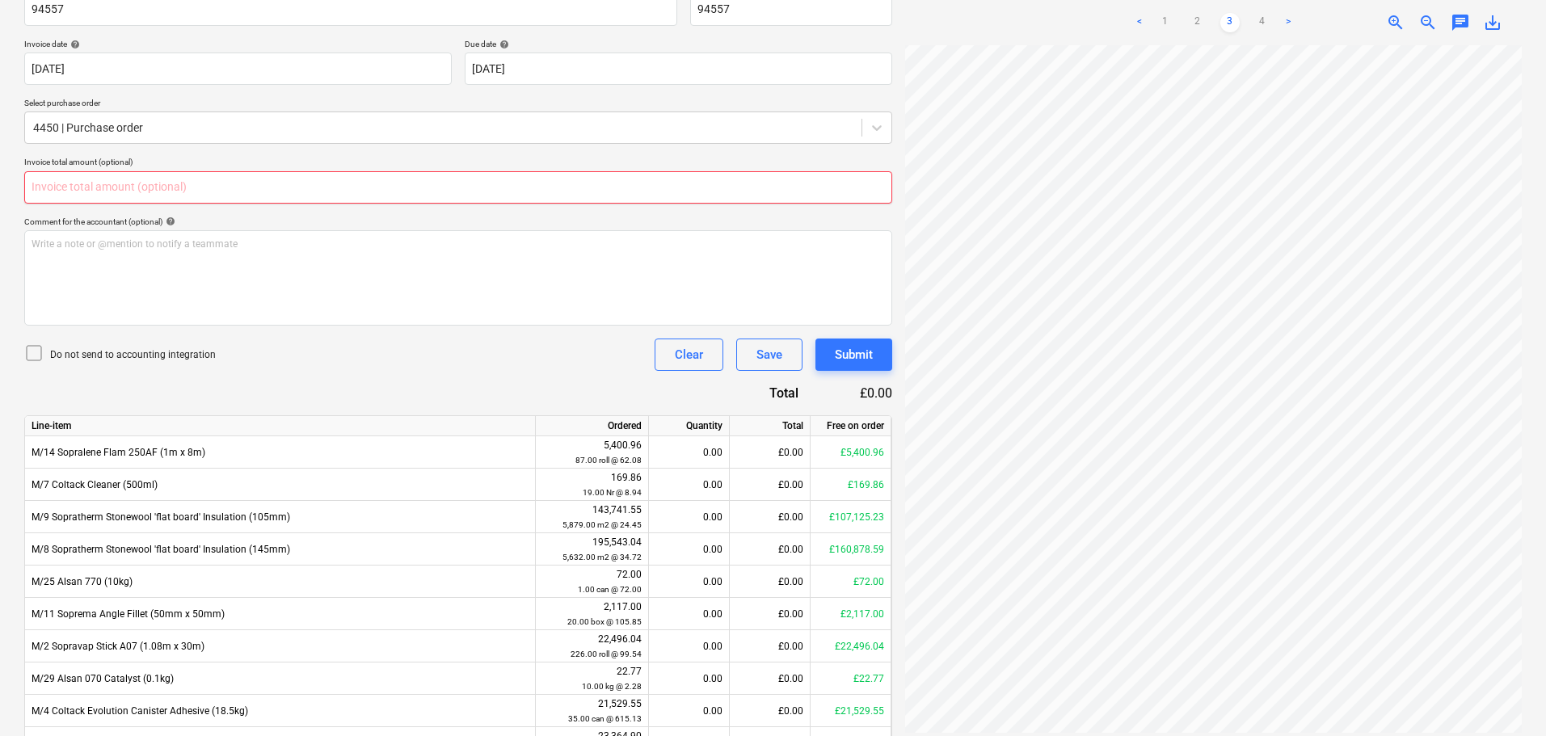
click at [271, 185] on input "text" at bounding box center [458, 187] width 868 height 32
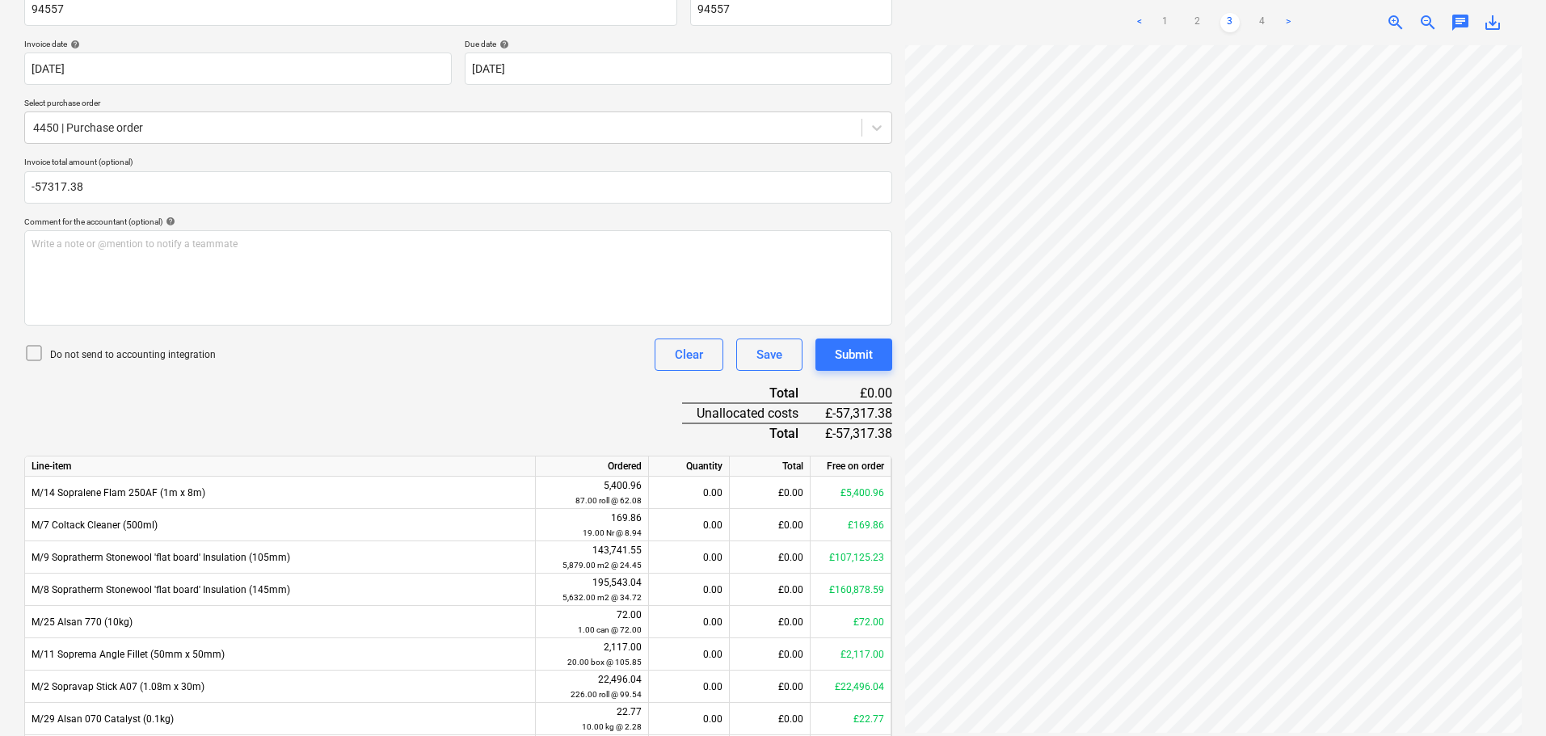
type input "-57,317.38"
click at [191, 358] on p "Do not send to accounting integration" at bounding box center [133, 355] width 166 height 14
click at [427, 385] on div "Credit note name help 94557 Invoice number (optional) help 94557 Invoice date h…" at bounding box center [458, 432] width 868 height 905
click at [1173, 15] on link "1" at bounding box center [1164, 22] width 19 height 19
click at [747, 679] on div "£0.00" at bounding box center [770, 687] width 81 height 32
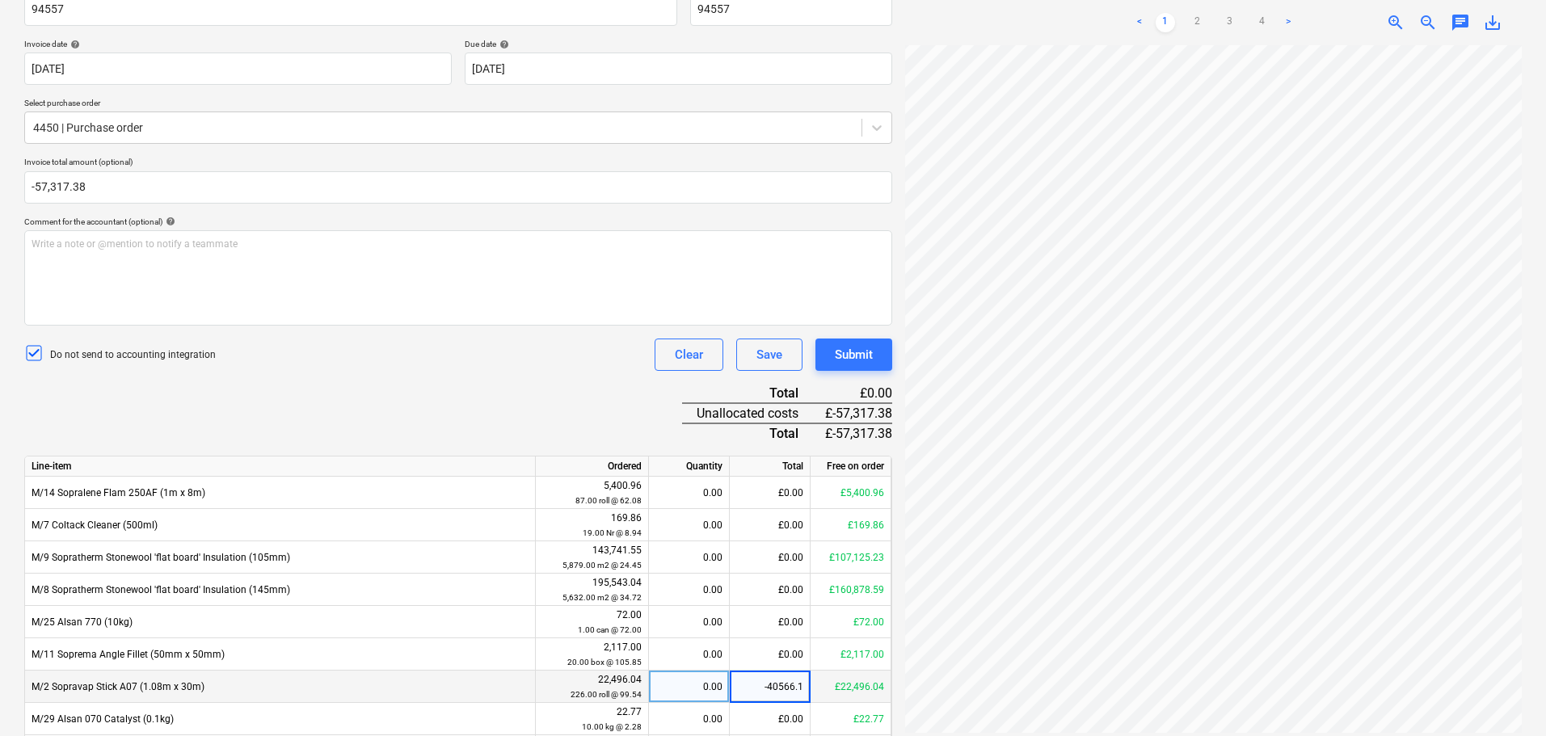
type input "-40566.10"
click at [606, 406] on div "Credit note name help 94557 Invoice number (optional) help 94557 Invoice date h…" at bounding box center [458, 432] width 868 height 905
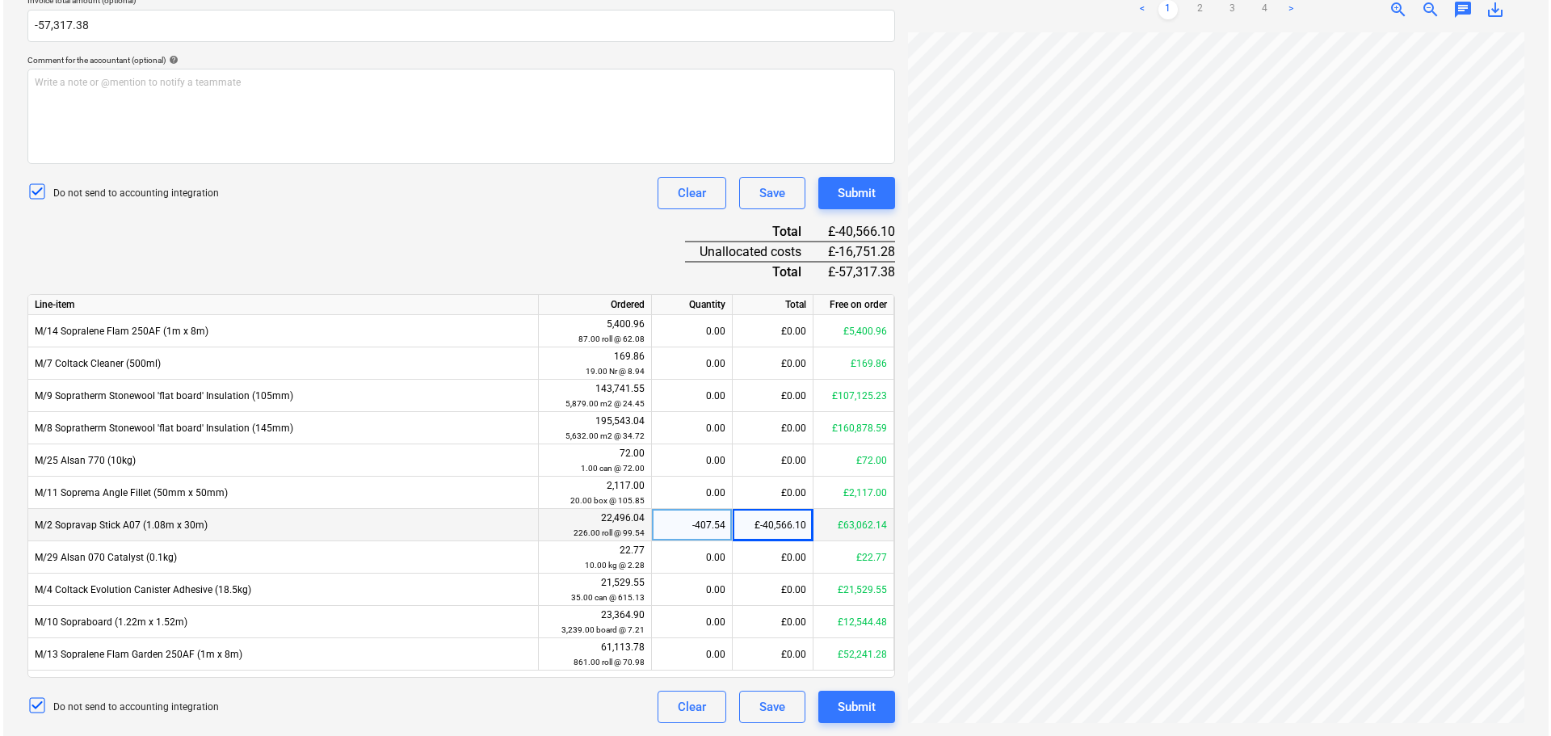
scroll to position [342, 114]
click at [492, 237] on div "Credit note name help 94557 Invoice number (optional) help 94557 Invoice date h…" at bounding box center [458, 270] width 868 height 905
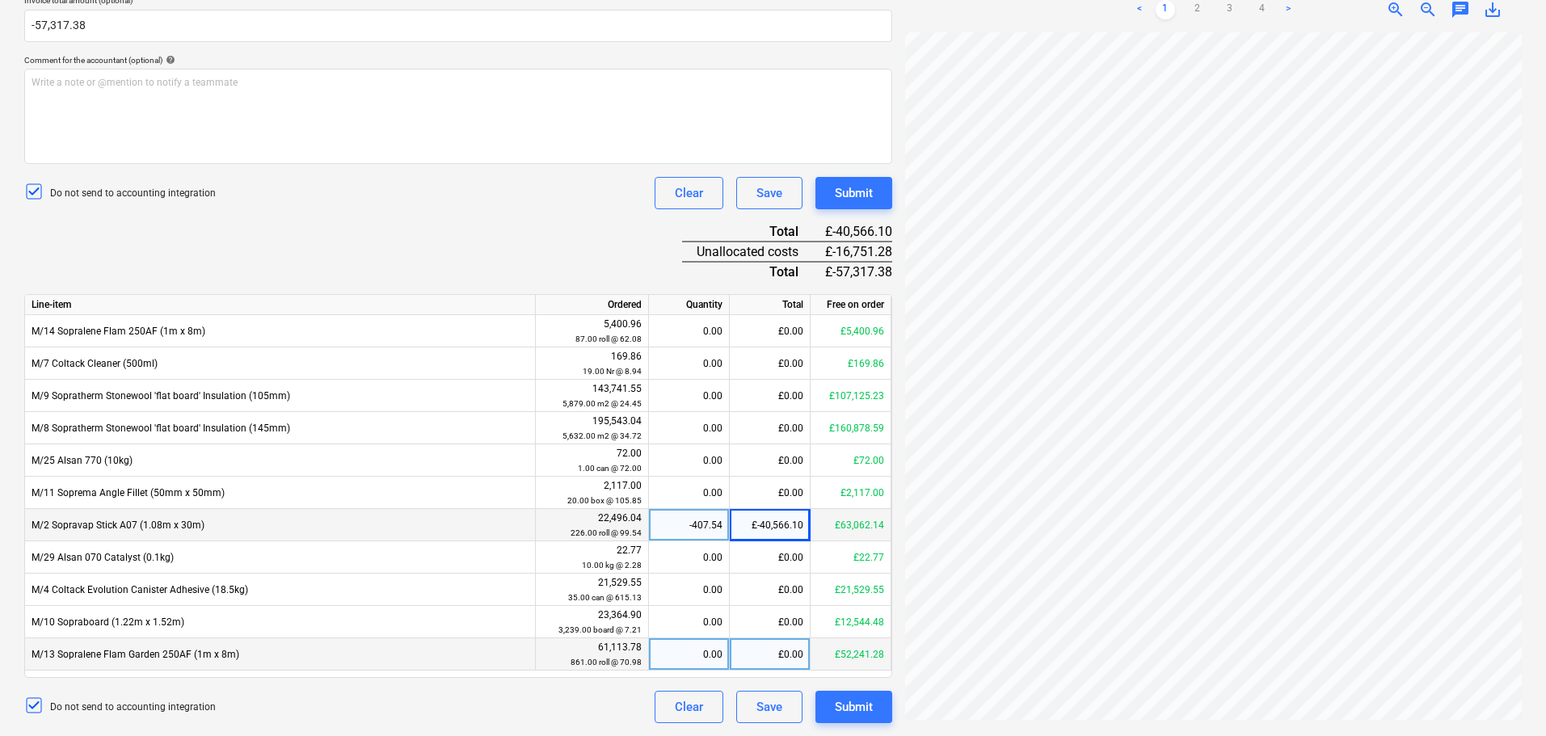
click at [753, 668] on div "£0.00" at bounding box center [770, 654] width 81 height 32
type input "-16751.28"
click at [597, 229] on div "Credit note name help 94557 Invoice number (optional) help 94557 Invoice date h…" at bounding box center [458, 270] width 868 height 905
click at [860, 200] on div "Submit" at bounding box center [854, 193] width 38 height 21
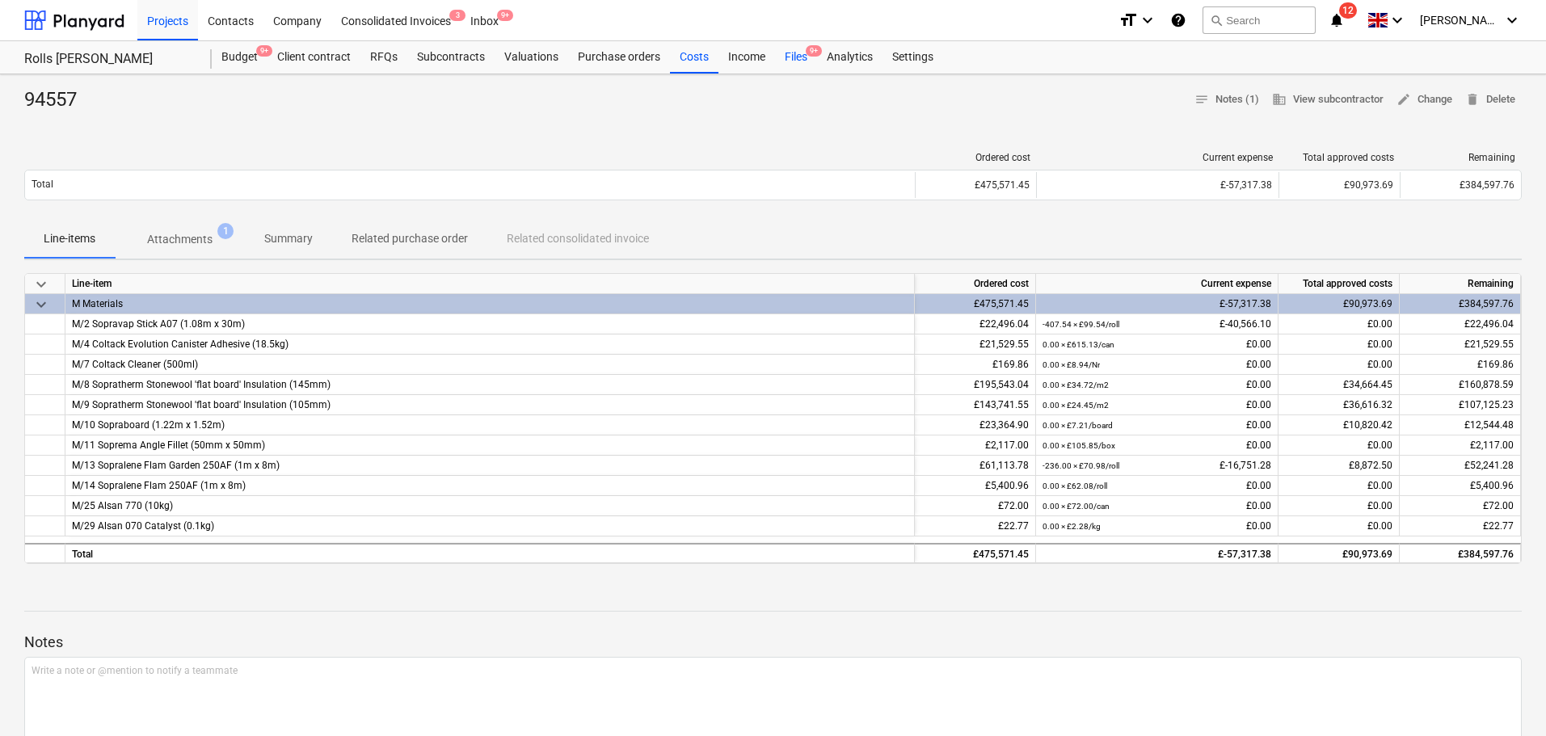
click at [801, 55] on div "Files 9+" at bounding box center [796, 57] width 42 height 32
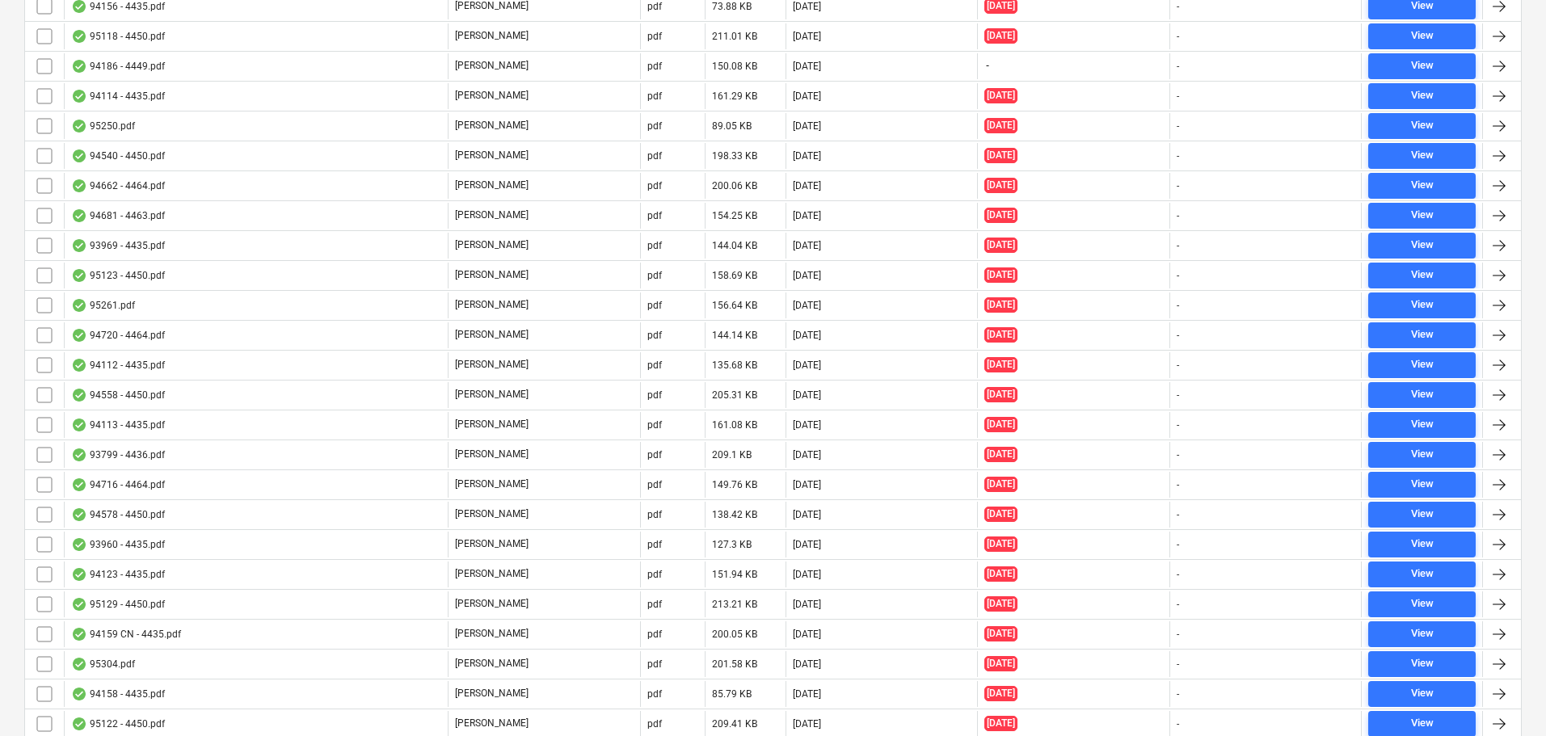
scroll to position [5337, 0]
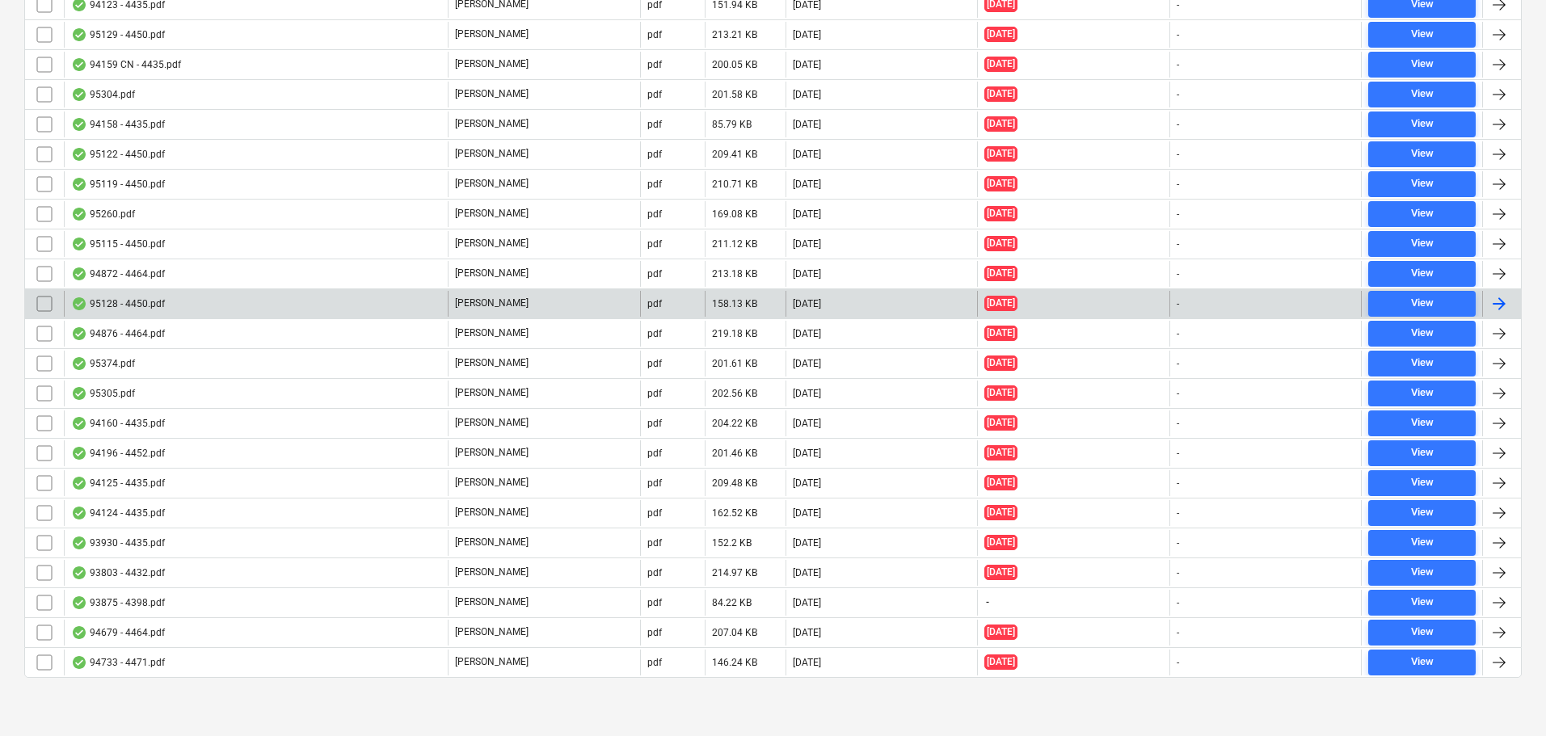
click at [189, 294] on div "95128 - 4450.pdf" at bounding box center [256, 304] width 384 height 26
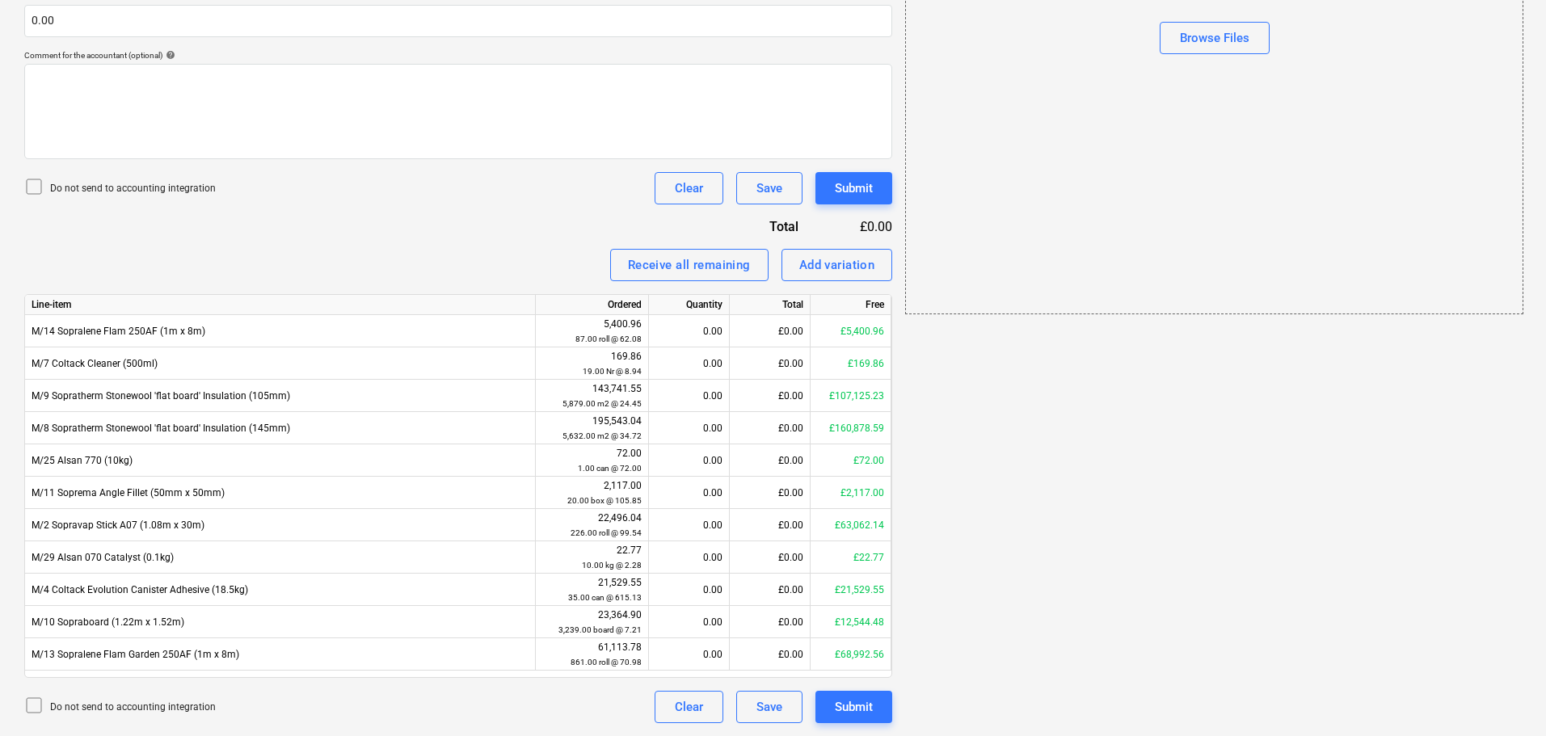
scroll to position [29, 0]
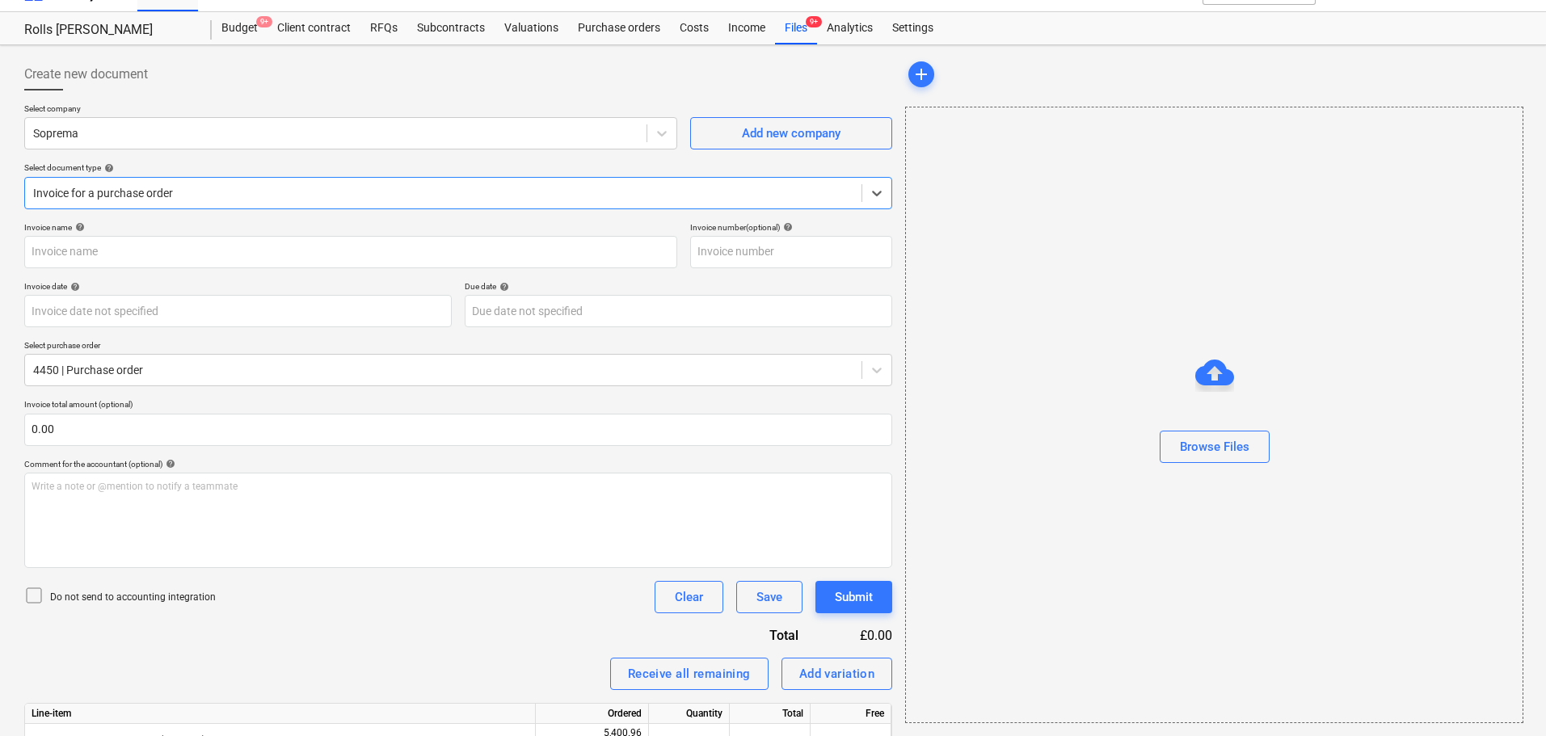
type input "4450"
type input "[DATE]"
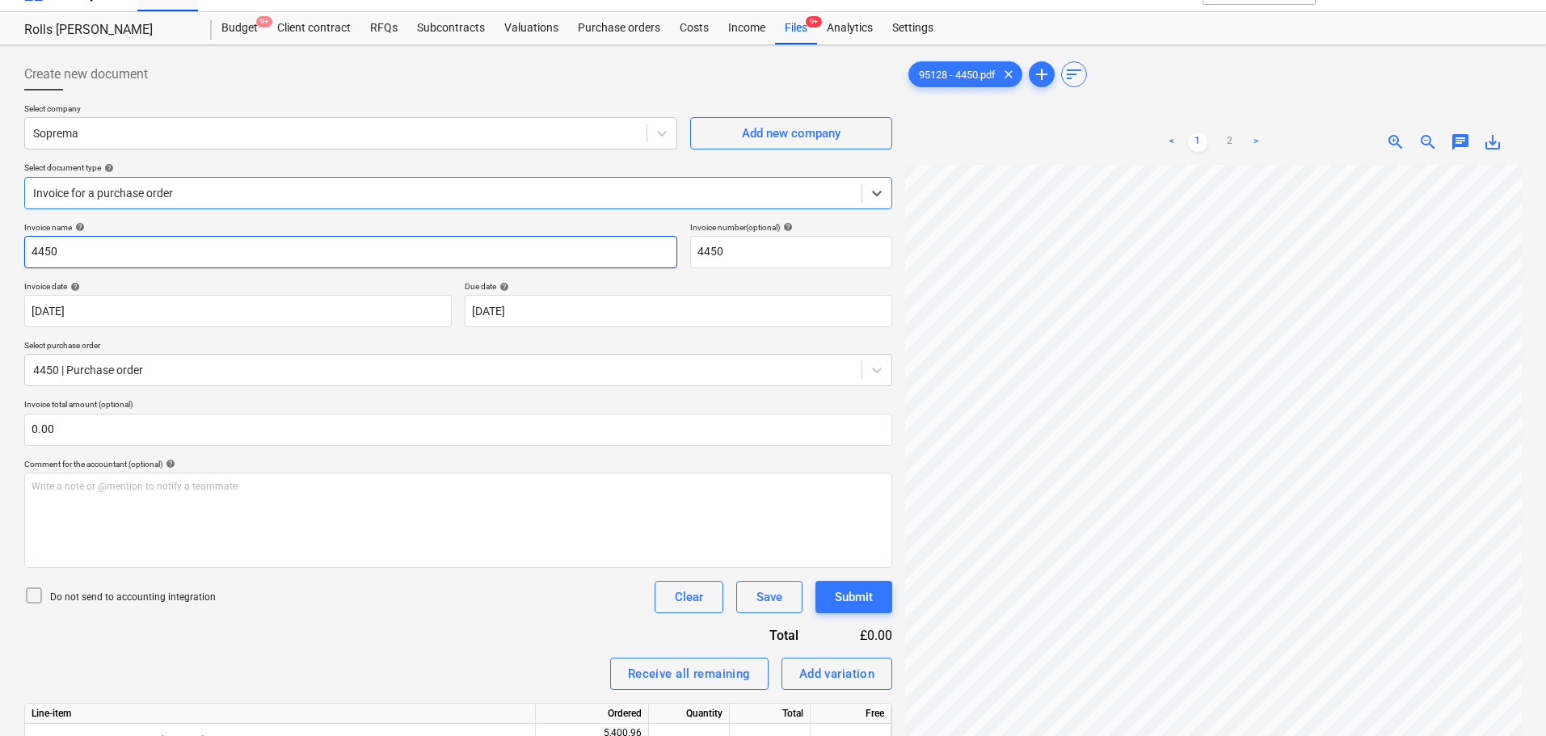
click at [196, 251] on input "4450" at bounding box center [350, 252] width 653 height 32
type input "95128"
paste input "95128"
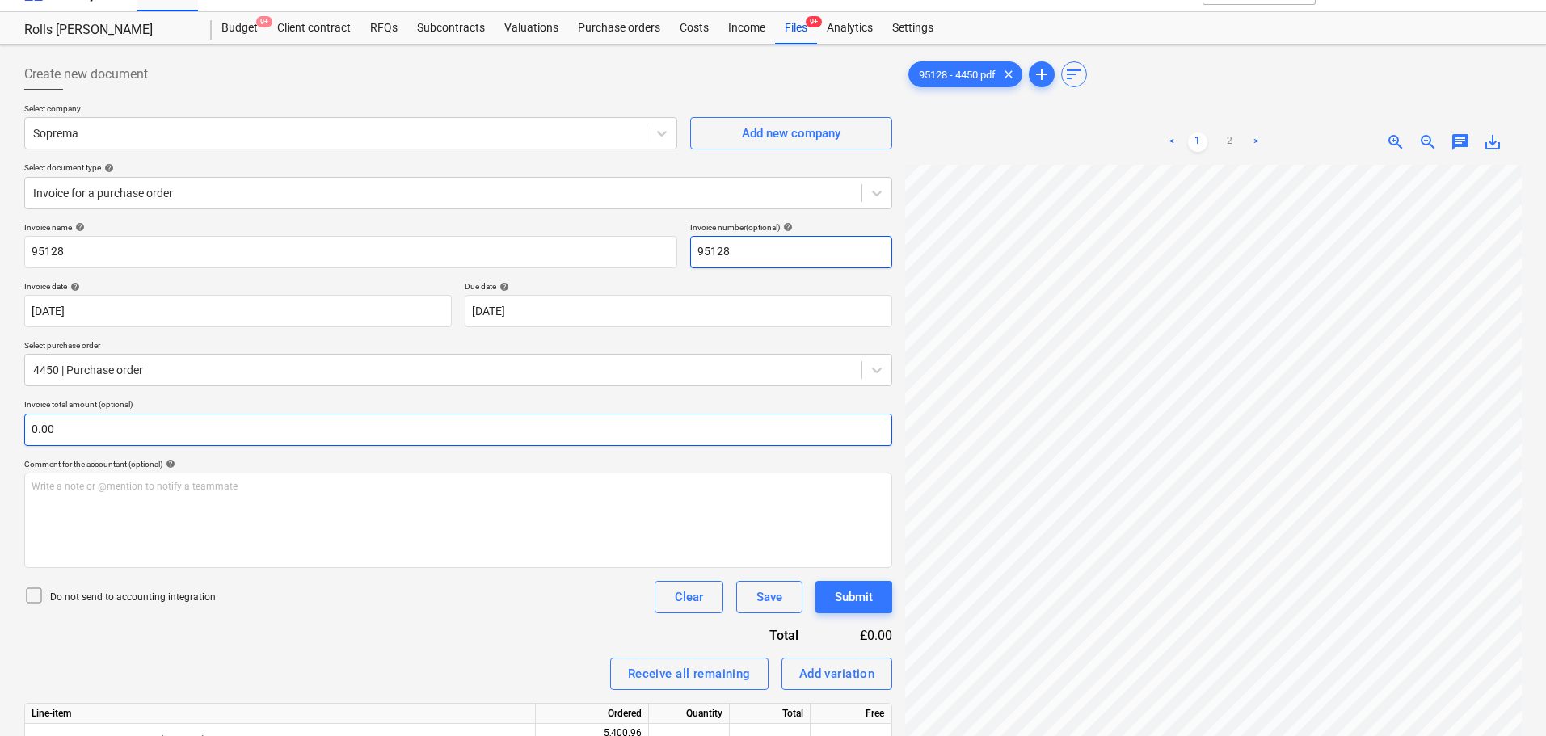
type input "95128"
click at [190, 423] on input "text" at bounding box center [458, 430] width 868 height 32
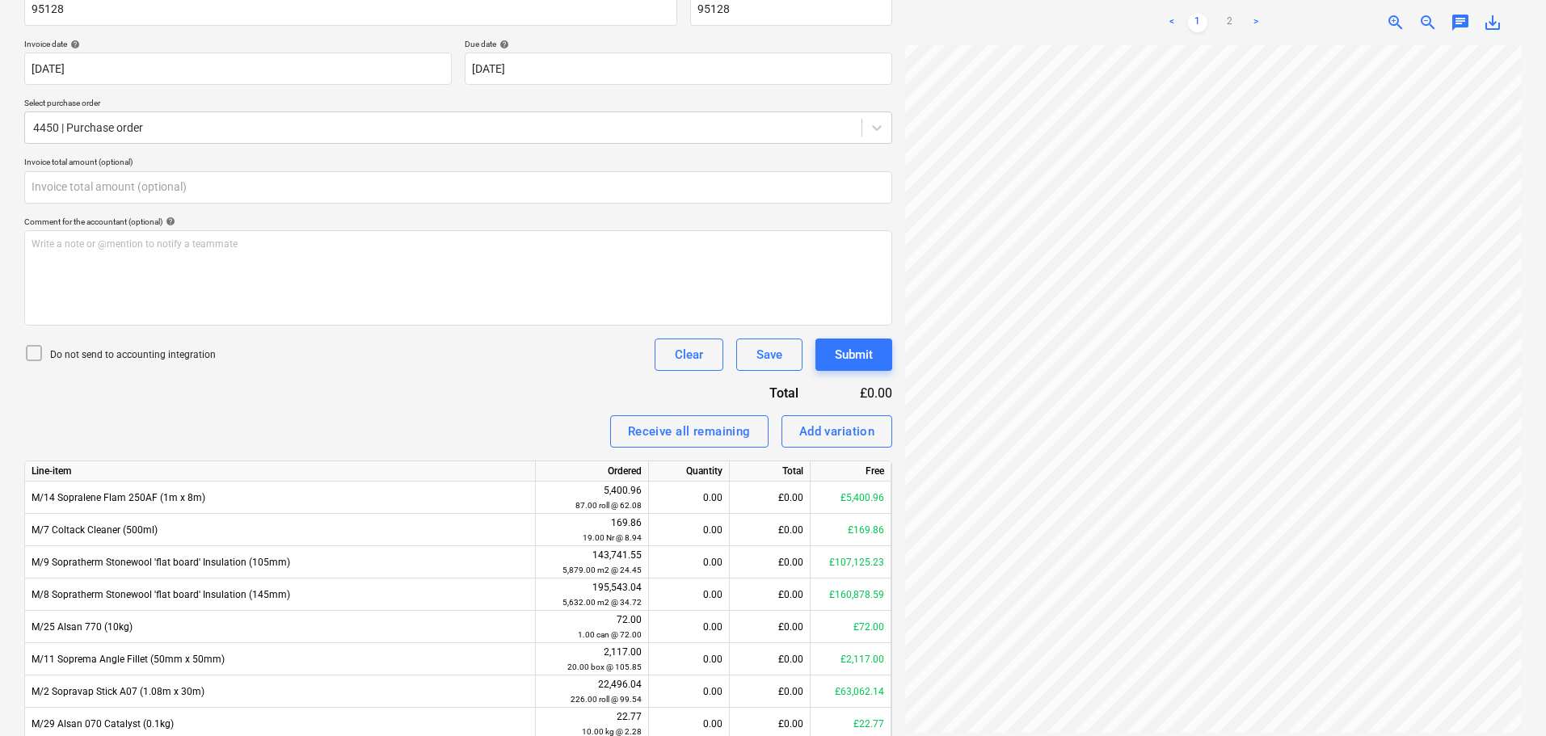
type input "0.00"
click at [124, 351] on p "Do not send to accounting integration" at bounding box center [133, 355] width 166 height 14
click at [457, 410] on div "Invoice name help 95128 Invoice number (optional) help 95128 Invoice date help …" at bounding box center [458, 435] width 868 height 910
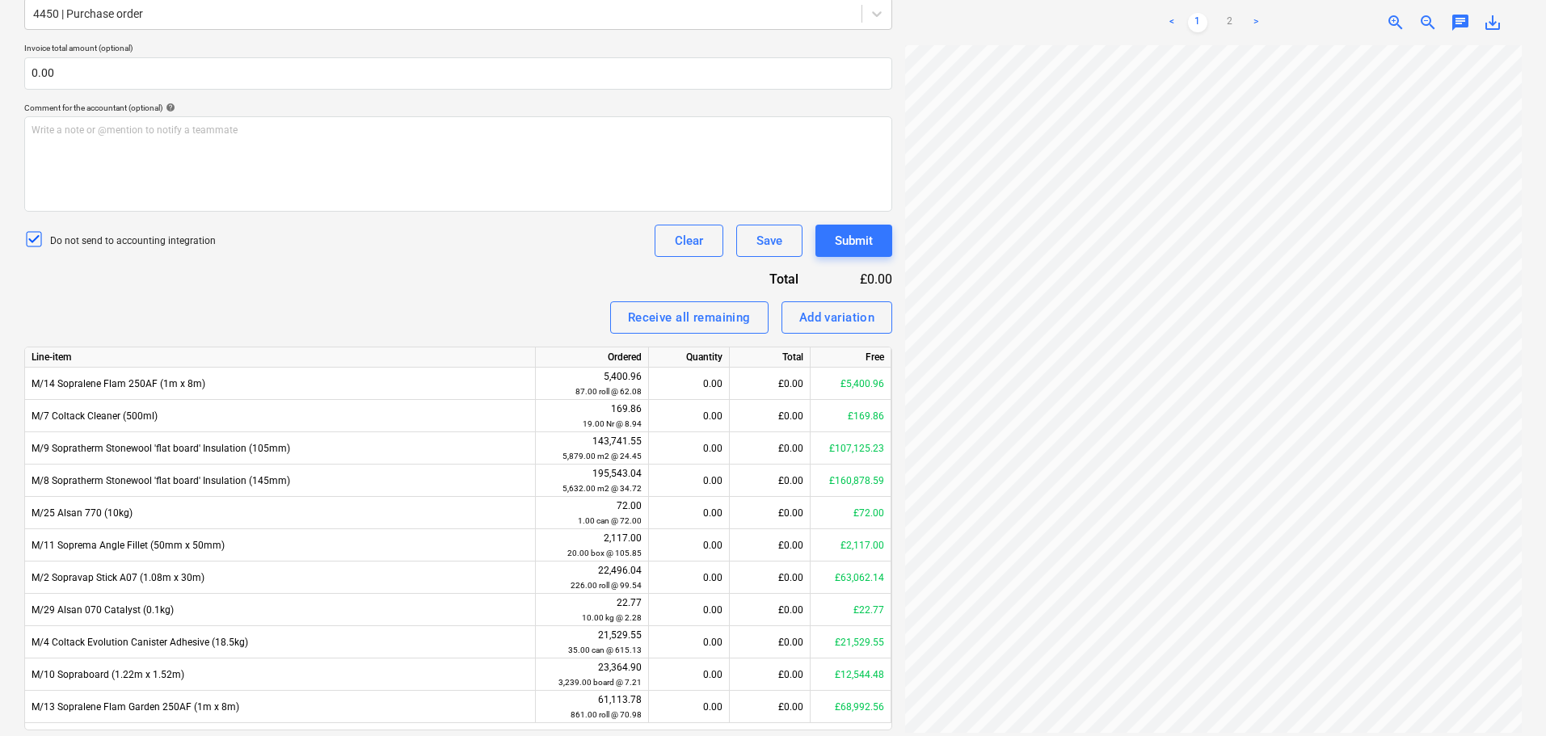
scroll to position [433, 0]
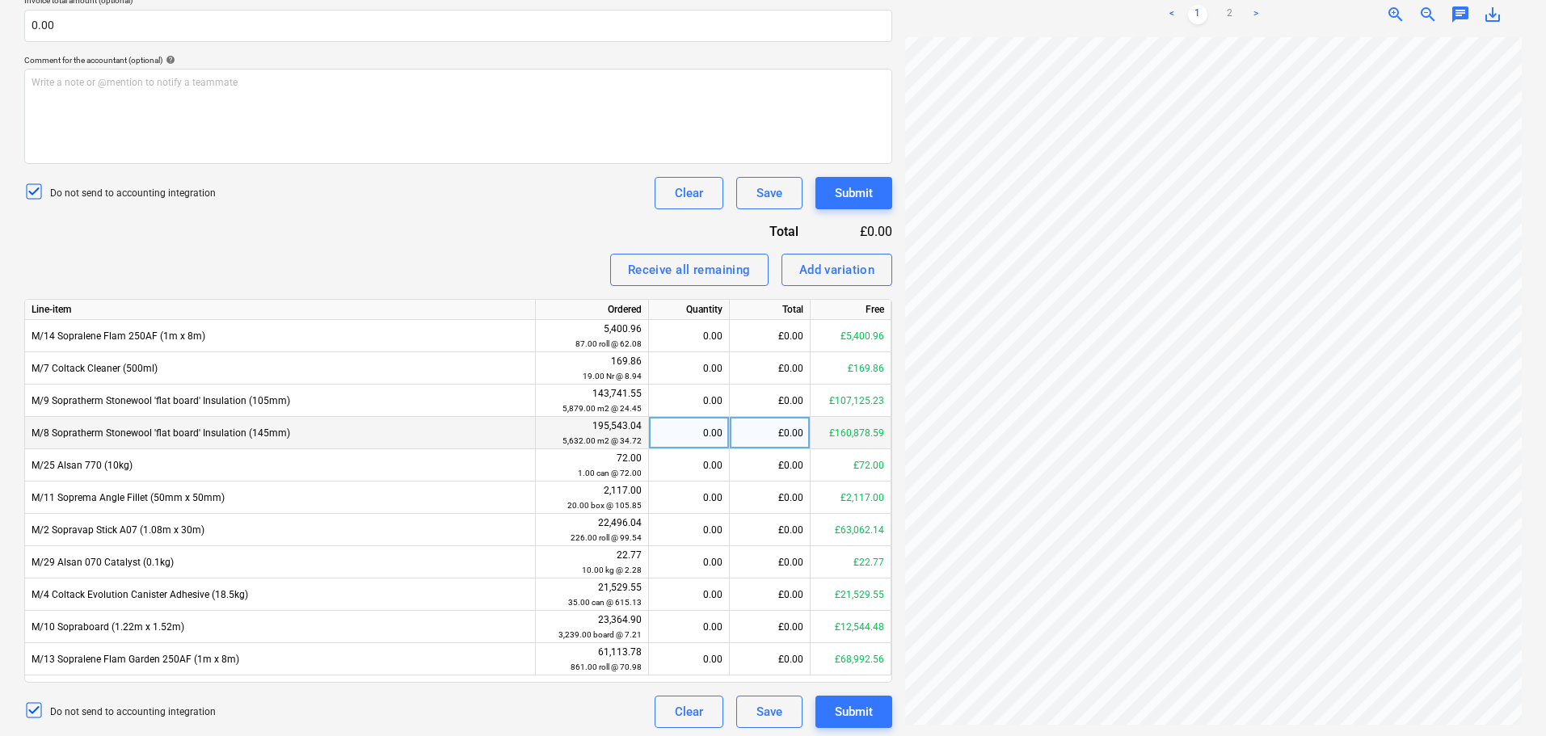
click at [678, 427] on div "0.00" at bounding box center [688, 433] width 67 height 32
type input "499.20"
click at [499, 257] on div "Receive all remaining Add variation" at bounding box center [458, 270] width 868 height 32
drag, startPoint x: 1233, startPoint y: 18, endPoint x: 1233, endPoint y: 29, distance: 11.3
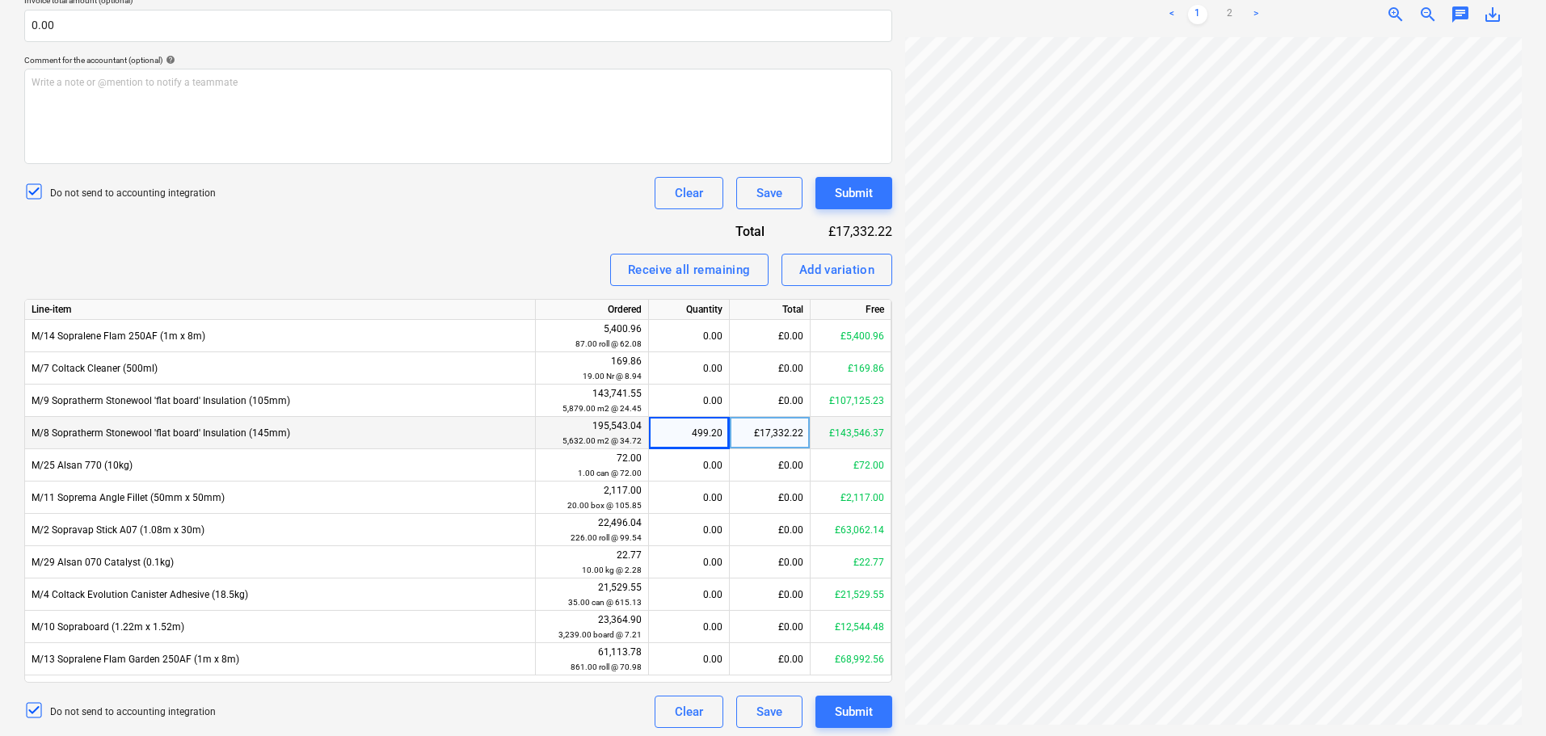
click at [1233, 16] on link "2" at bounding box center [1229, 14] width 19 height 19
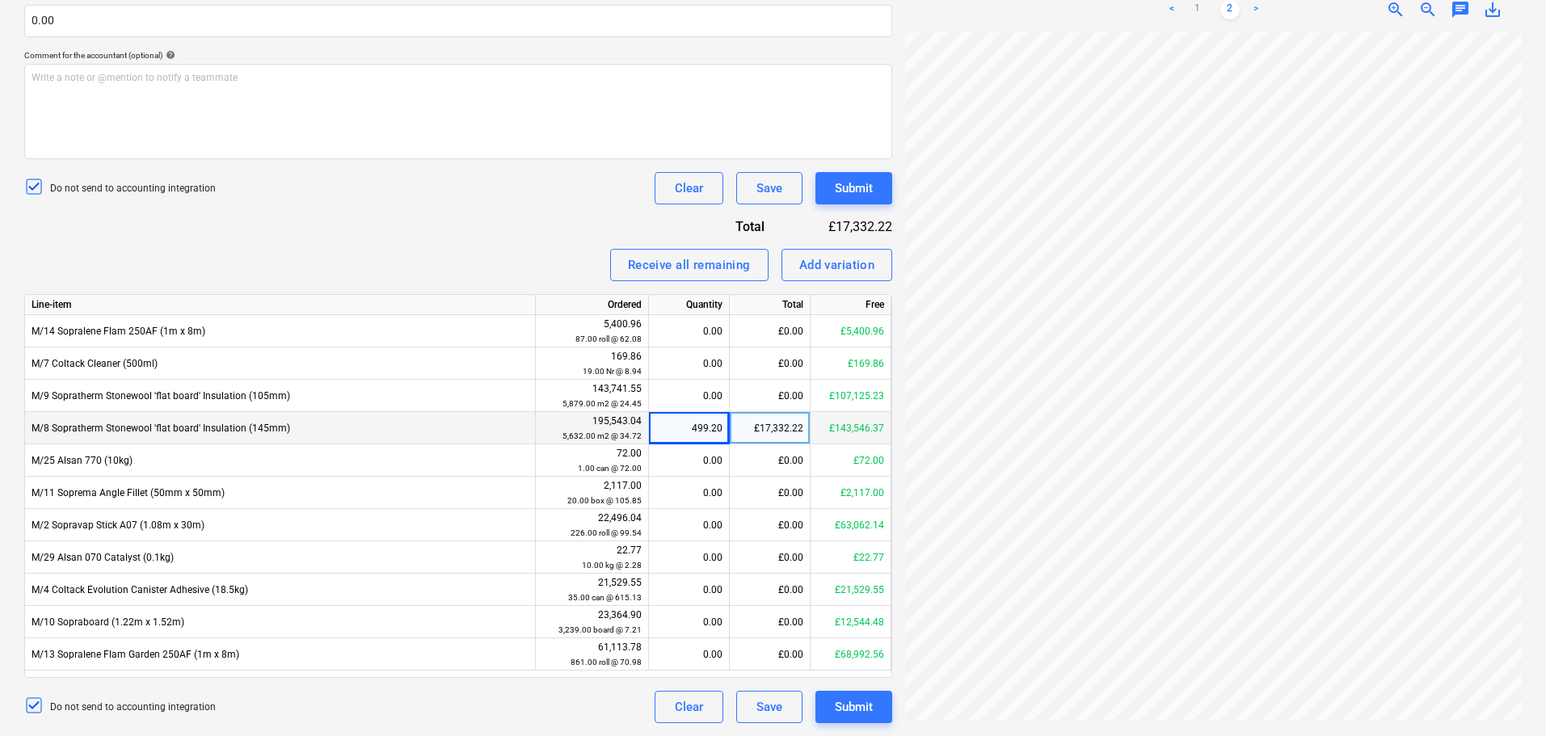
click at [413, 196] on div "Do not send to accounting integration Clear Save Submit" at bounding box center [458, 188] width 868 height 32
click at [867, 189] on div "Submit" at bounding box center [854, 188] width 38 height 21
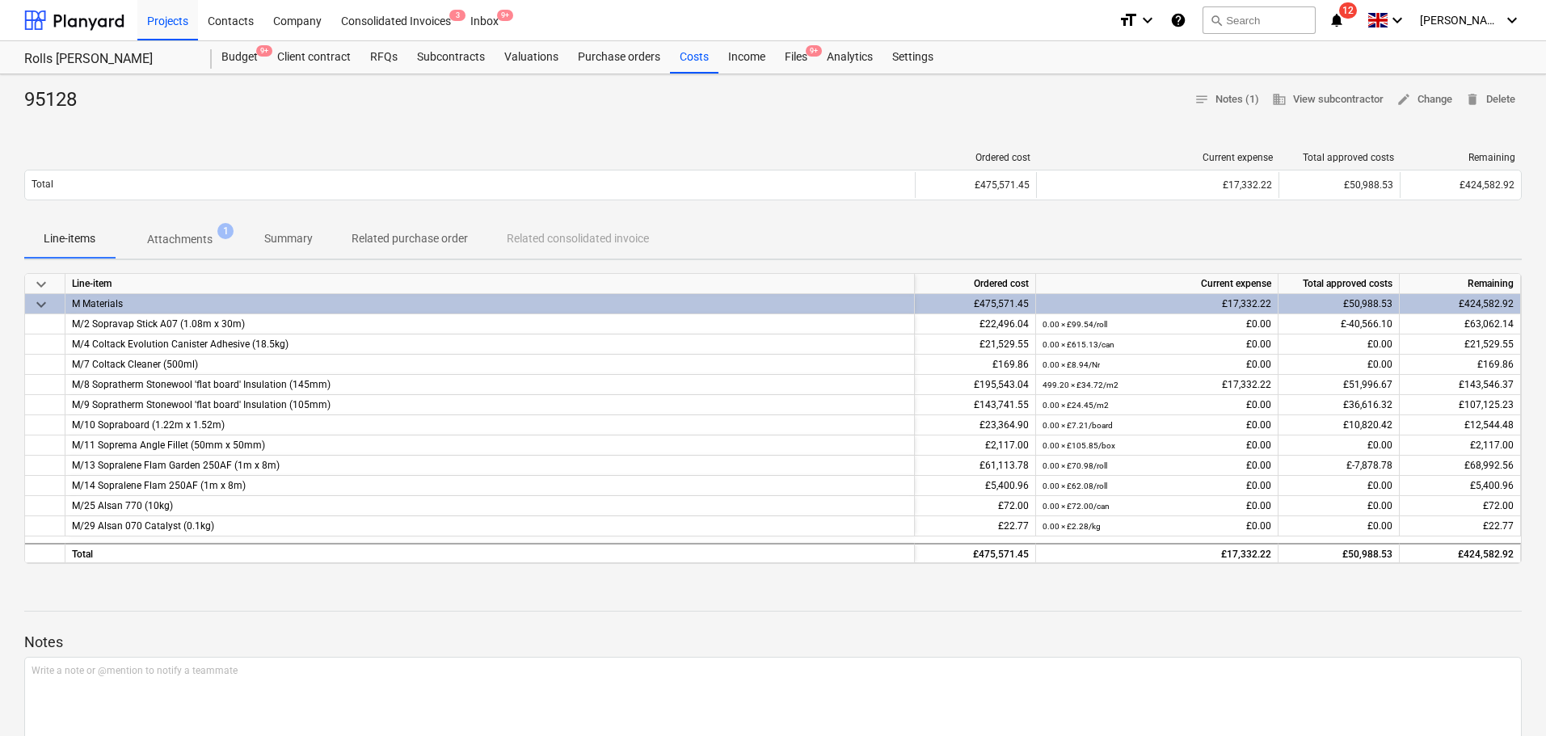
drag, startPoint x: 797, startPoint y: 53, endPoint x: 792, endPoint y: 15, distance: 38.3
click at [797, 53] on div "Files 9+" at bounding box center [796, 57] width 42 height 32
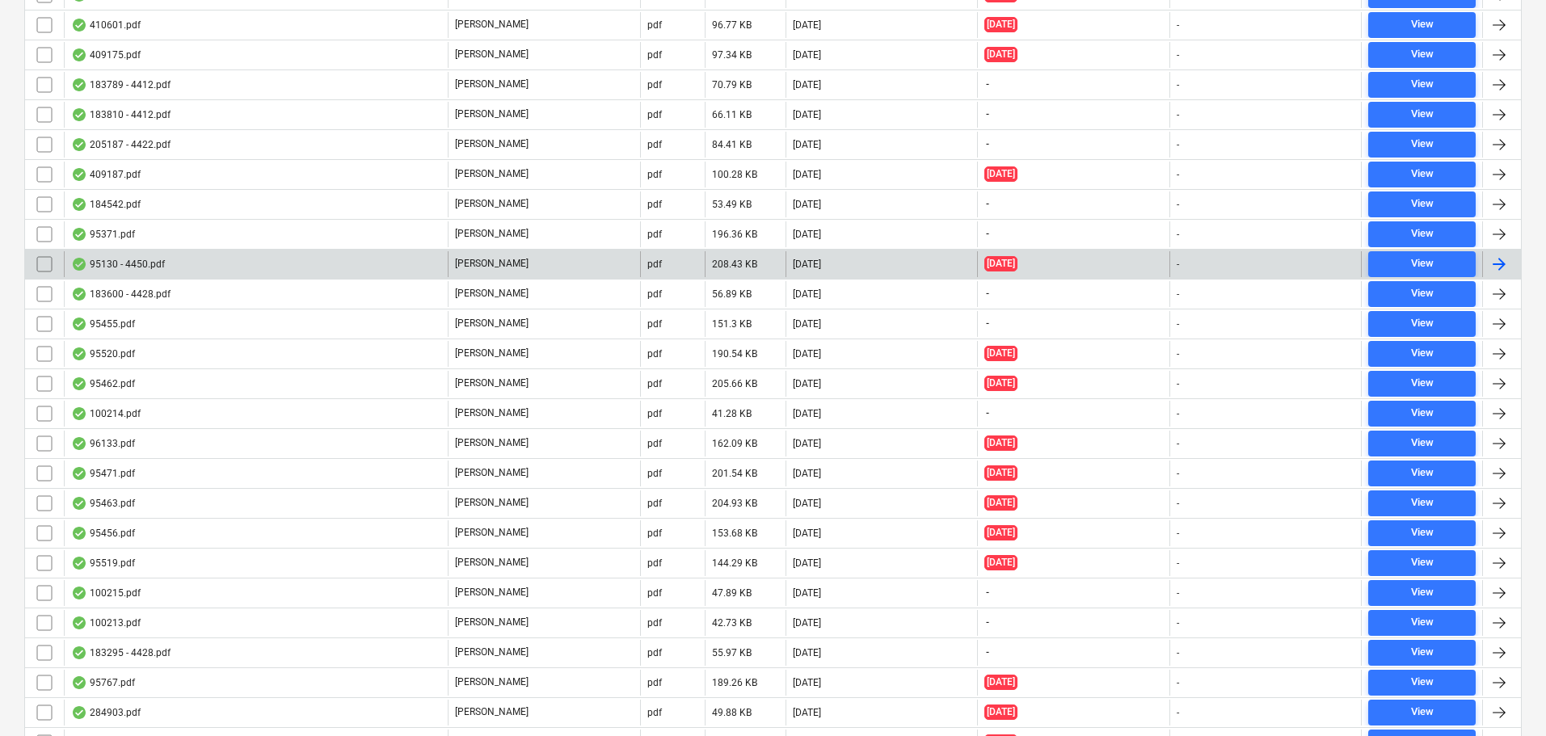
scroll to position [3232, 0]
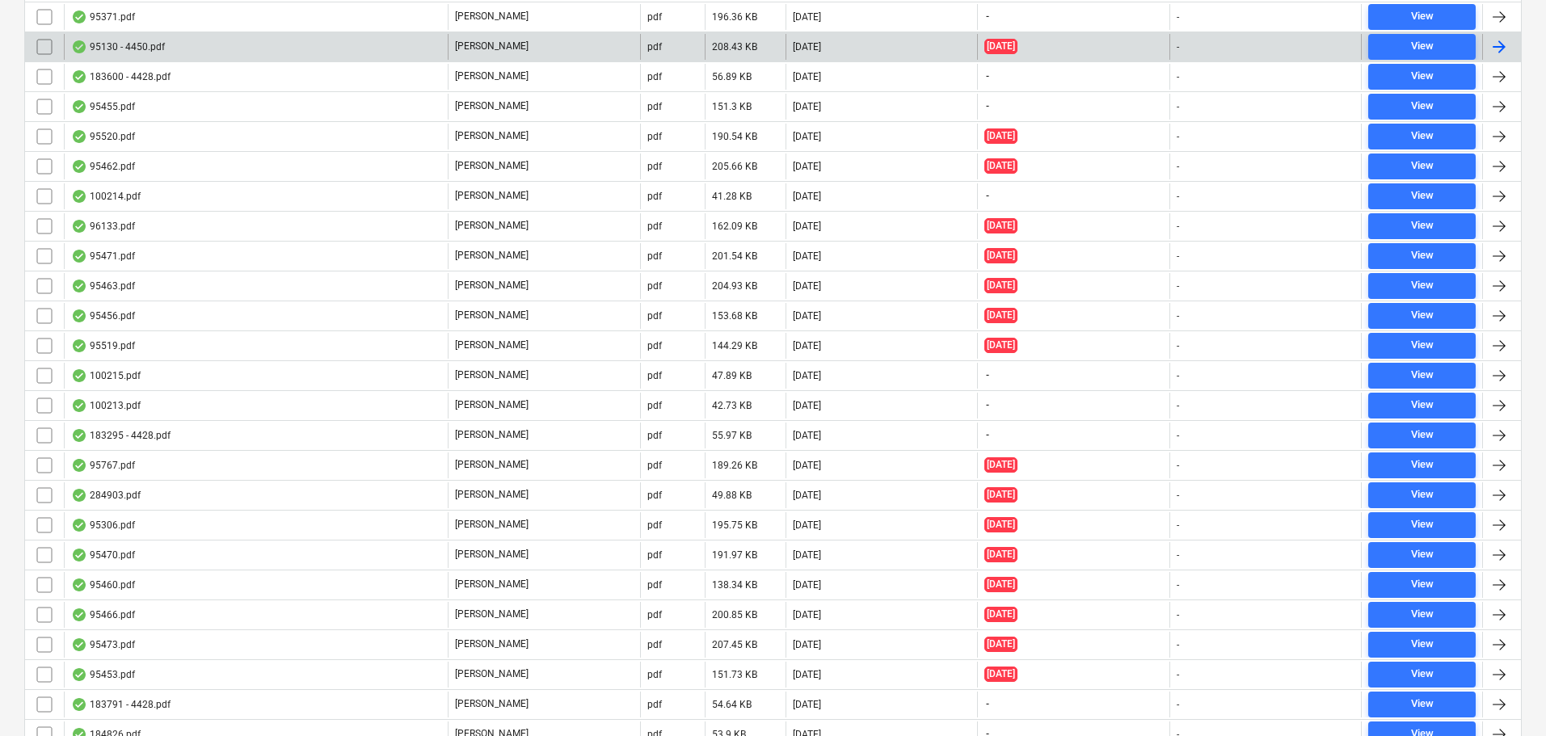
click at [237, 49] on div "95130 - 4450.pdf" at bounding box center [256, 47] width 384 height 26
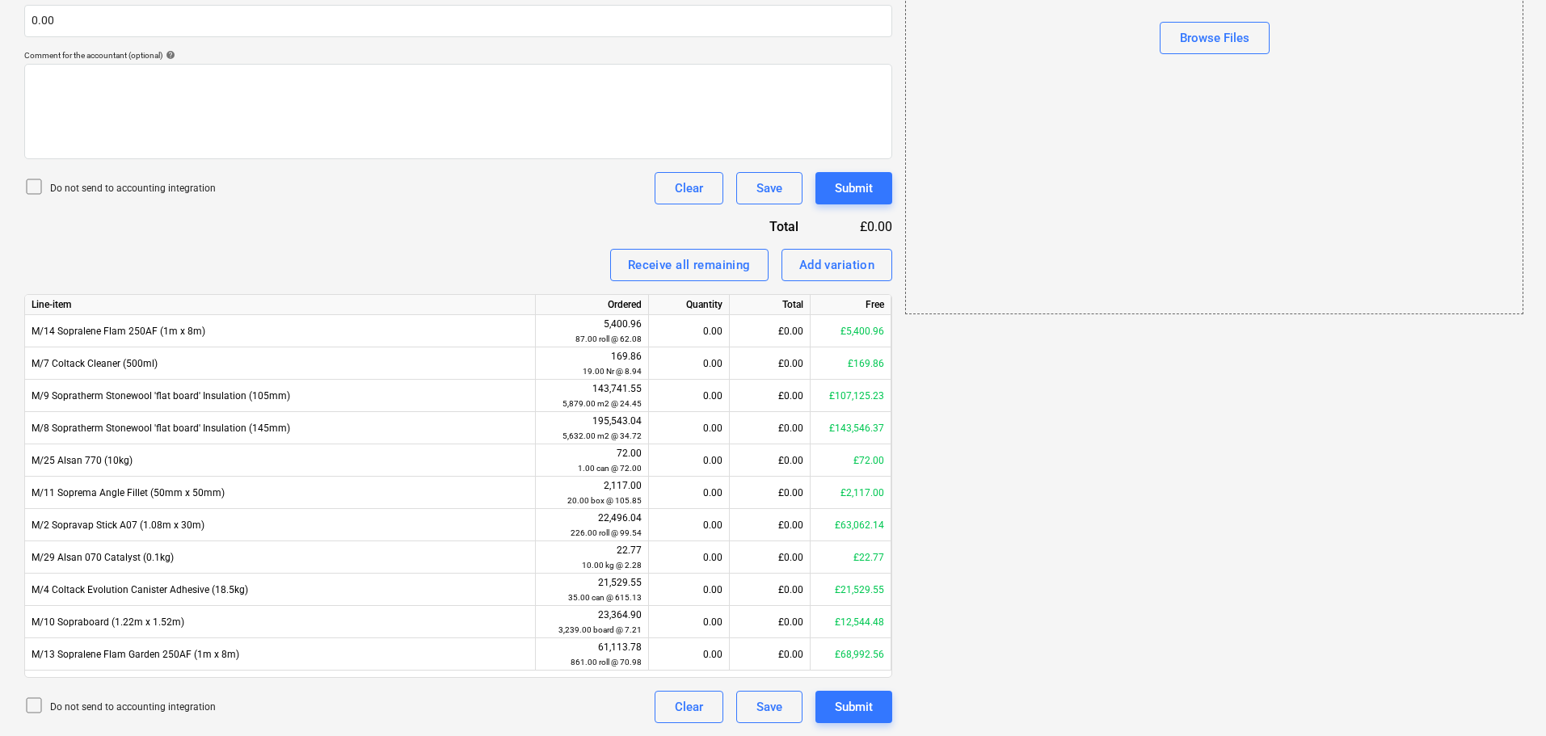
scroll to position [29, 0]
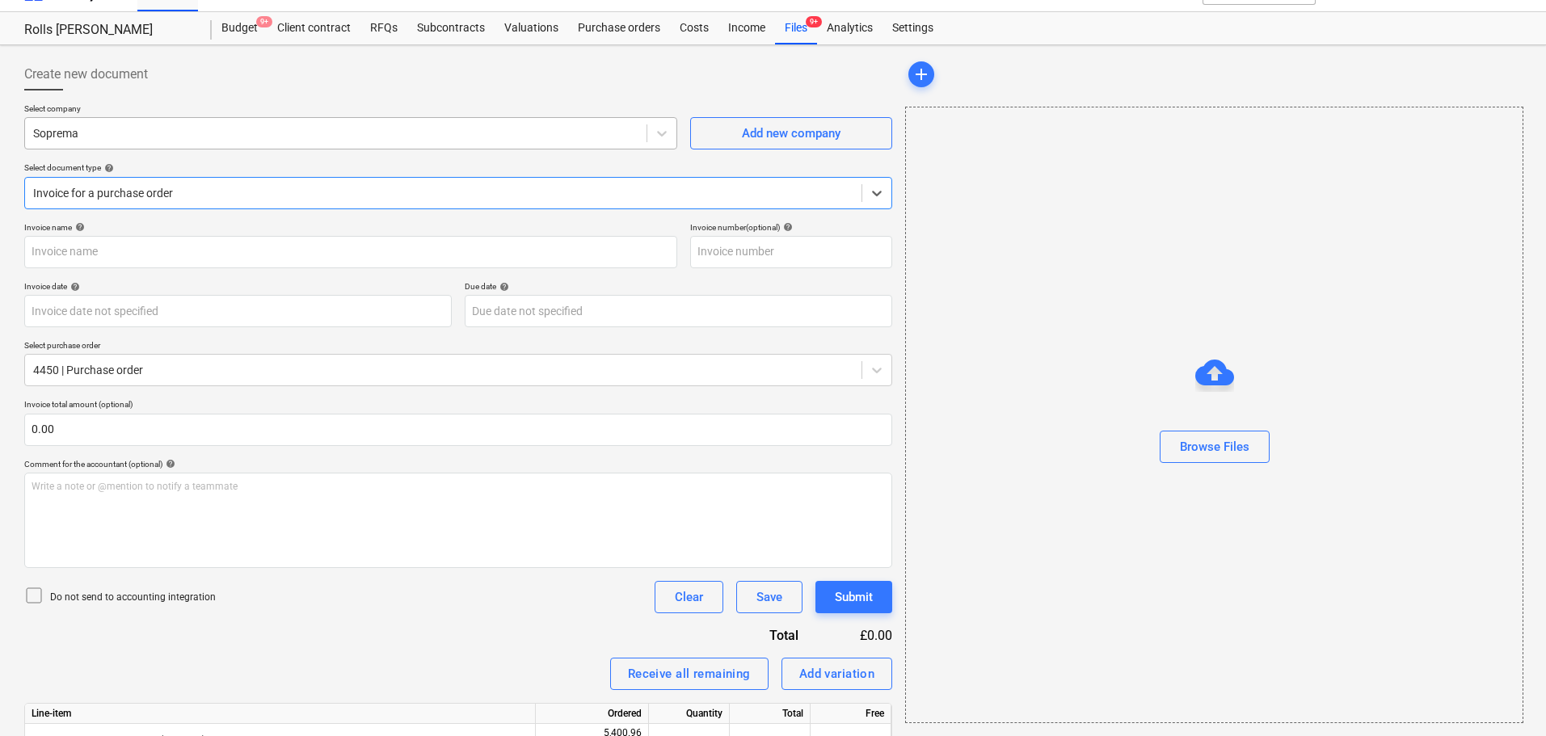
type input "4450"
type input "[DATE]"
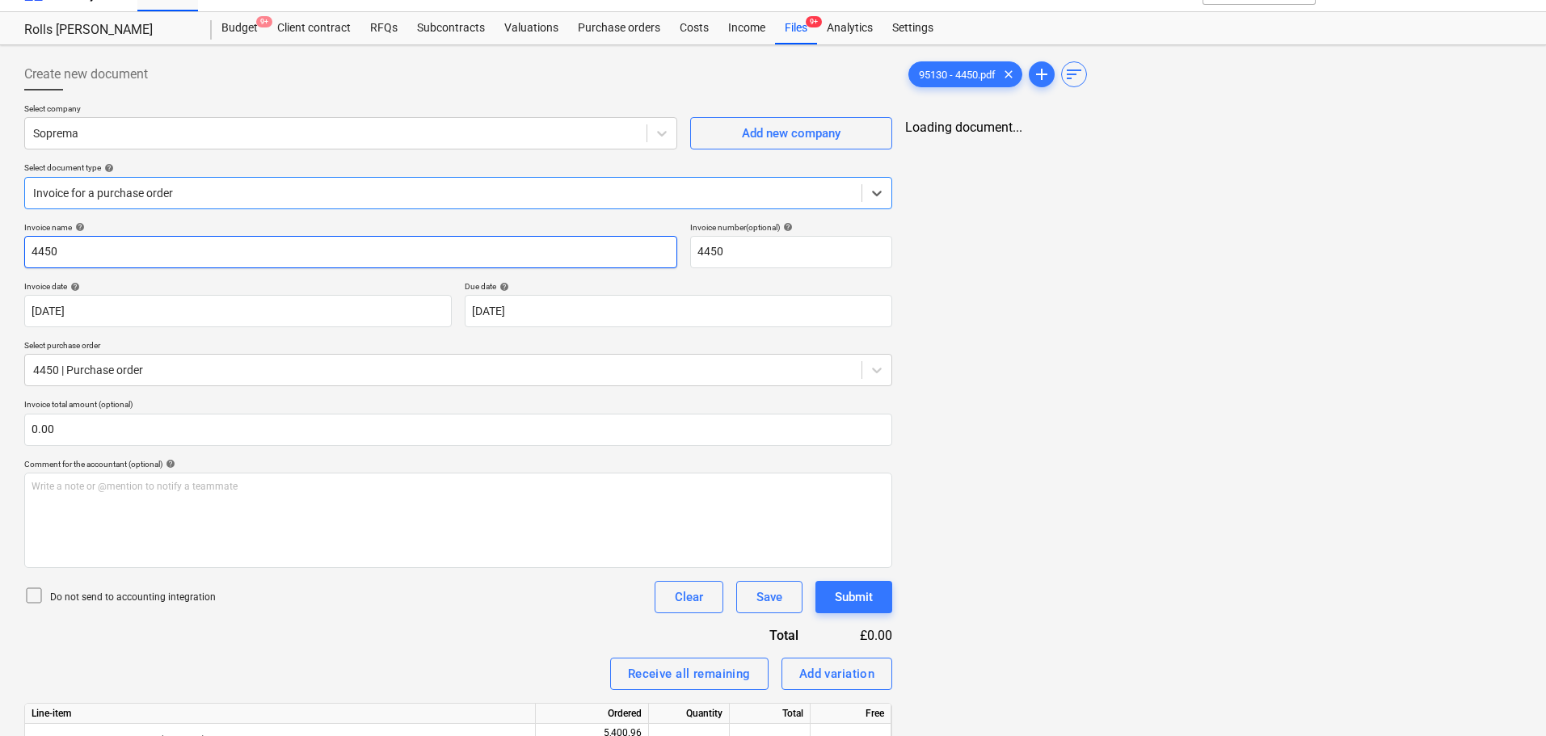
click at [196, 252] on input "4450" at bounding box center [350, 252] width 653 height 32
type input "95130"
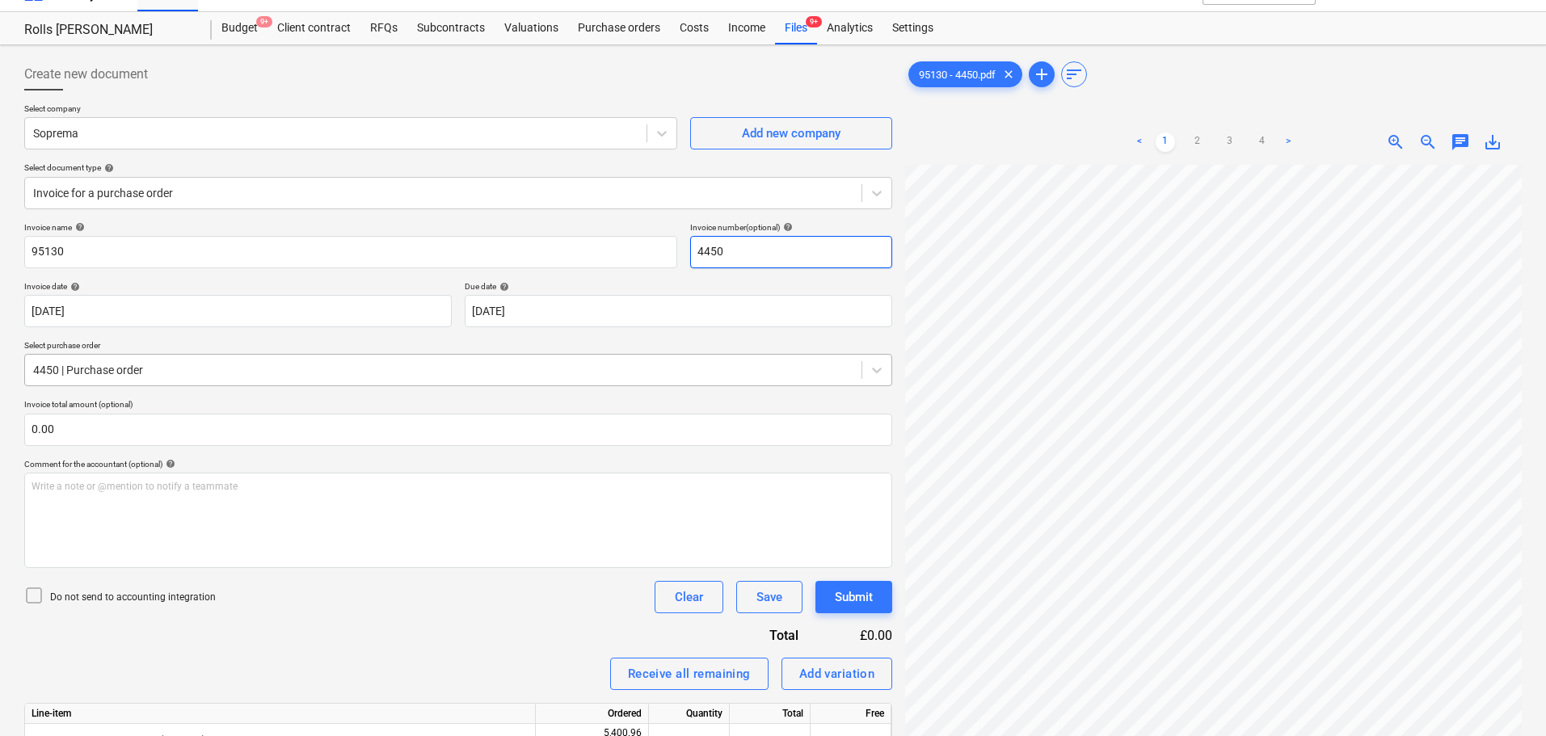
paste input "9513"
type input "95130"
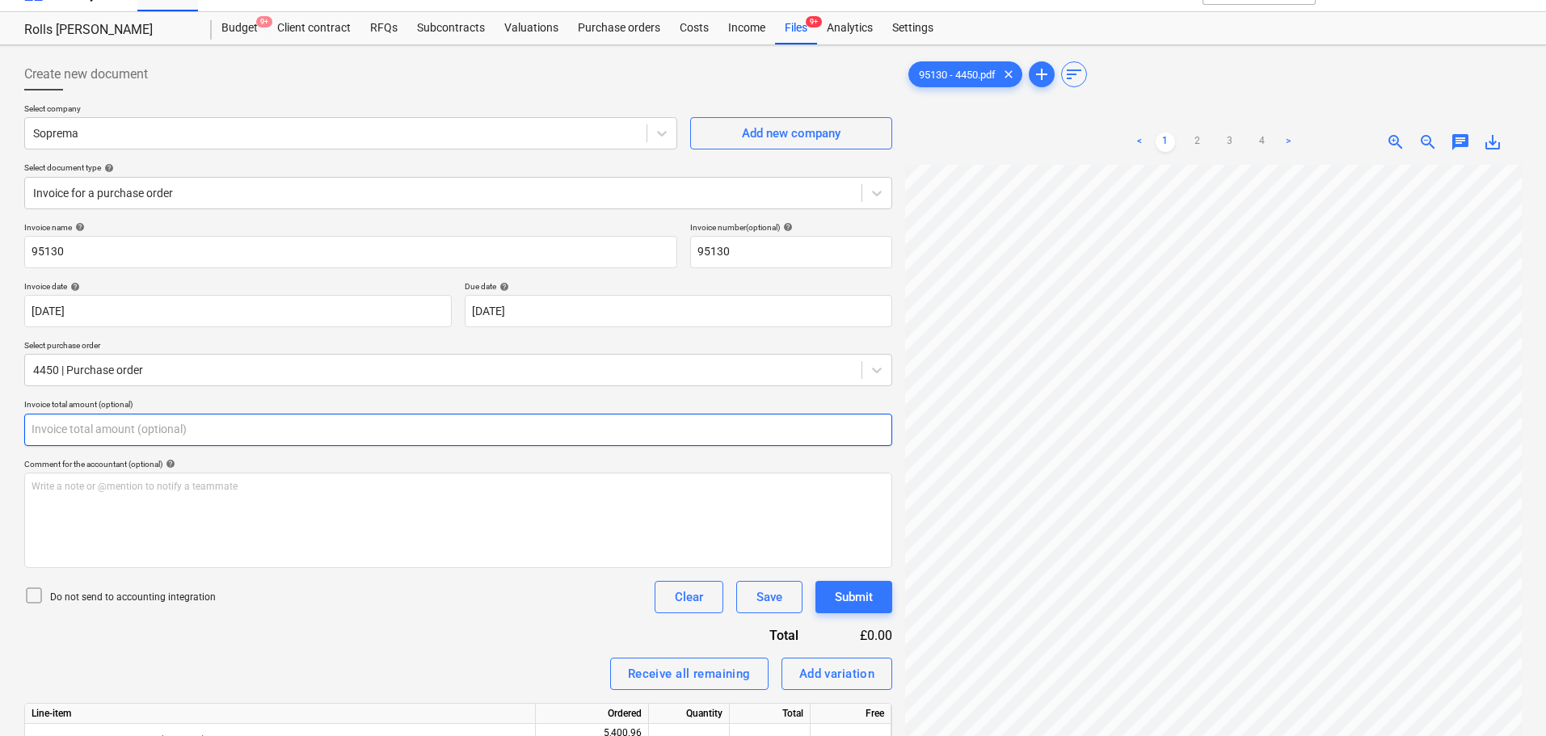
click at [166, 426] on input "text" at bounding box center [458, 430] width 868 height 32
type input "0.00"
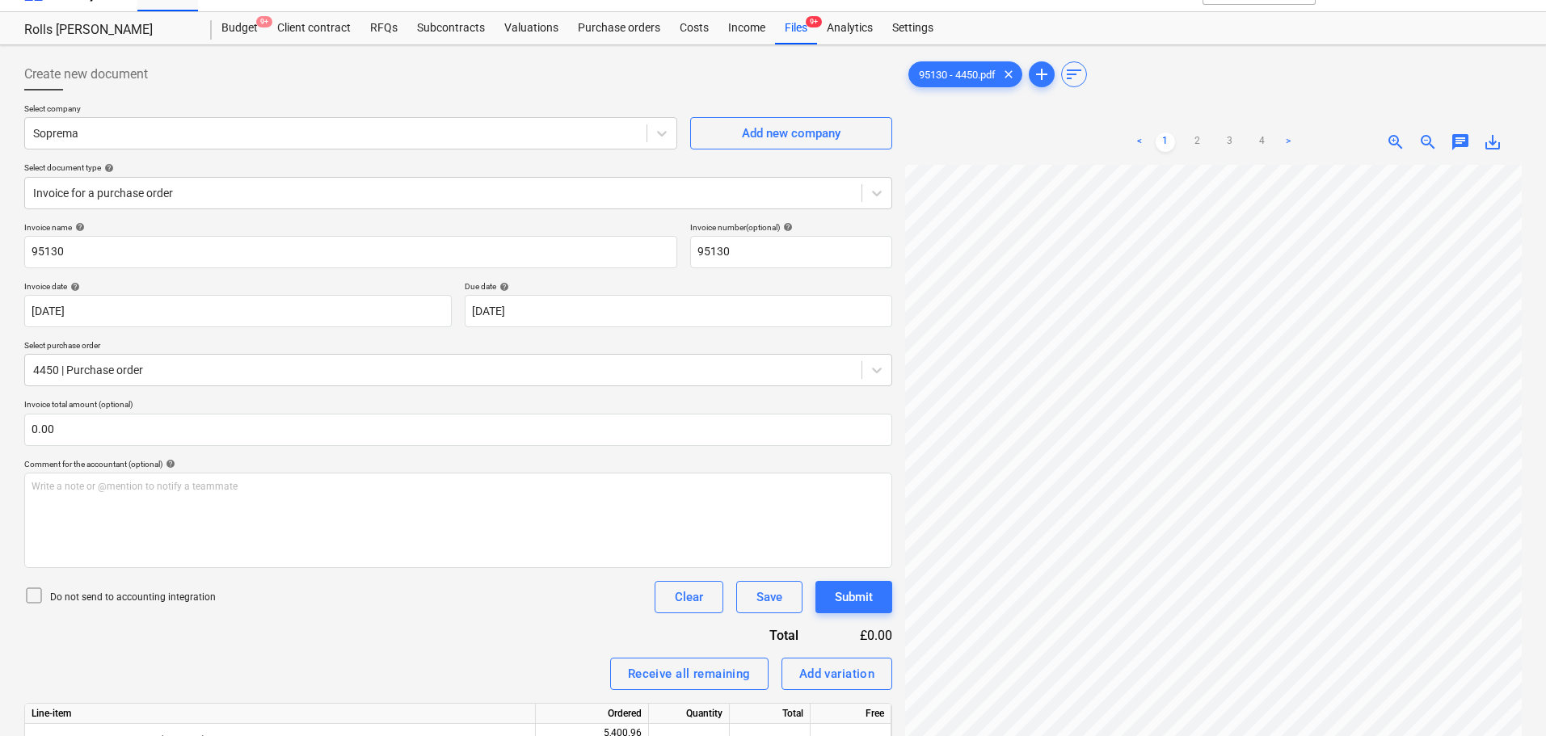
scroll to position [342, 114]
click at [1220, 141] on ul "< 1 2 3 4 >" at bounding box center [1213, 142] width 197 height 19
click at [1224, 141] on link "3" at bounding box center [1229, 142] width 19 height 19
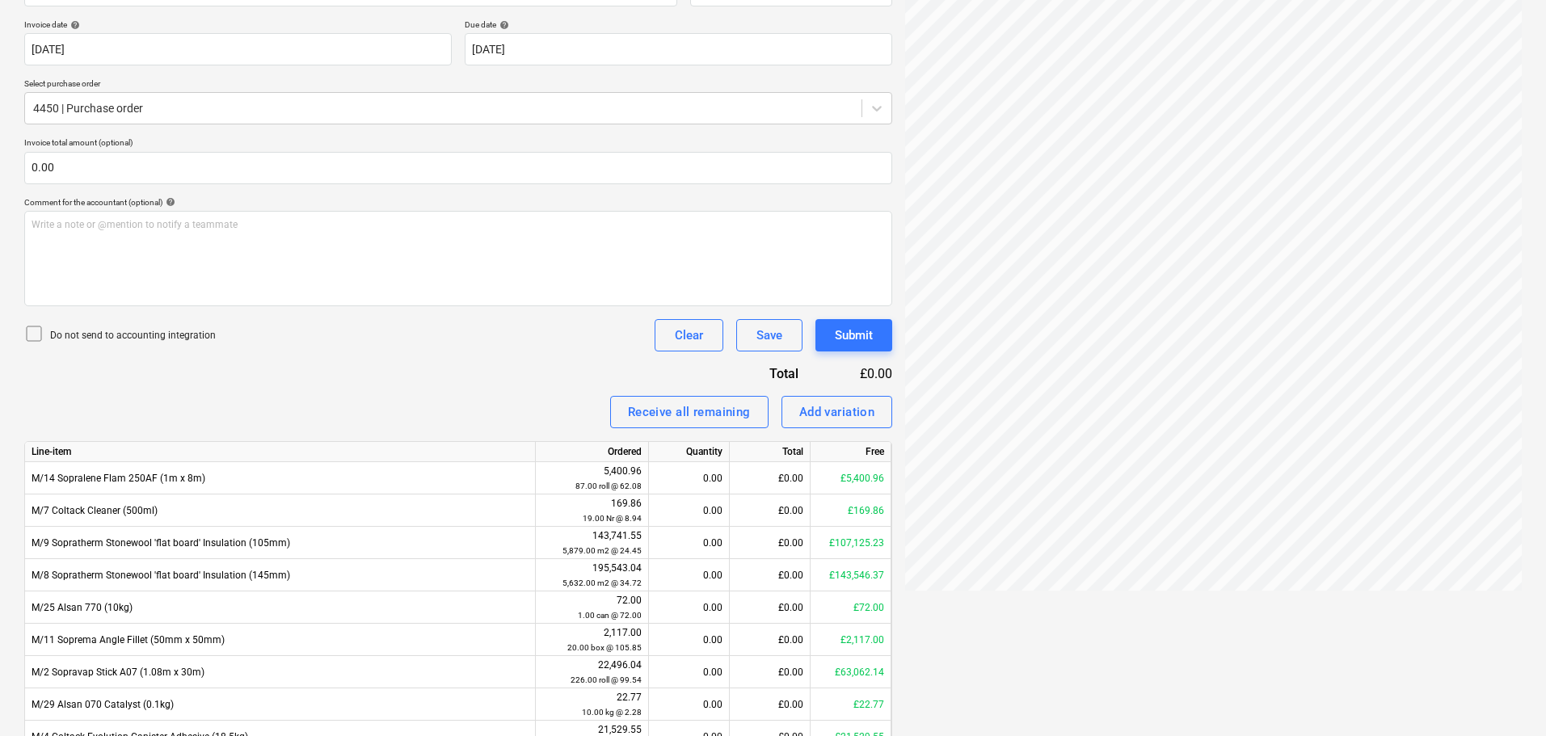
scroll to position [433, 0]
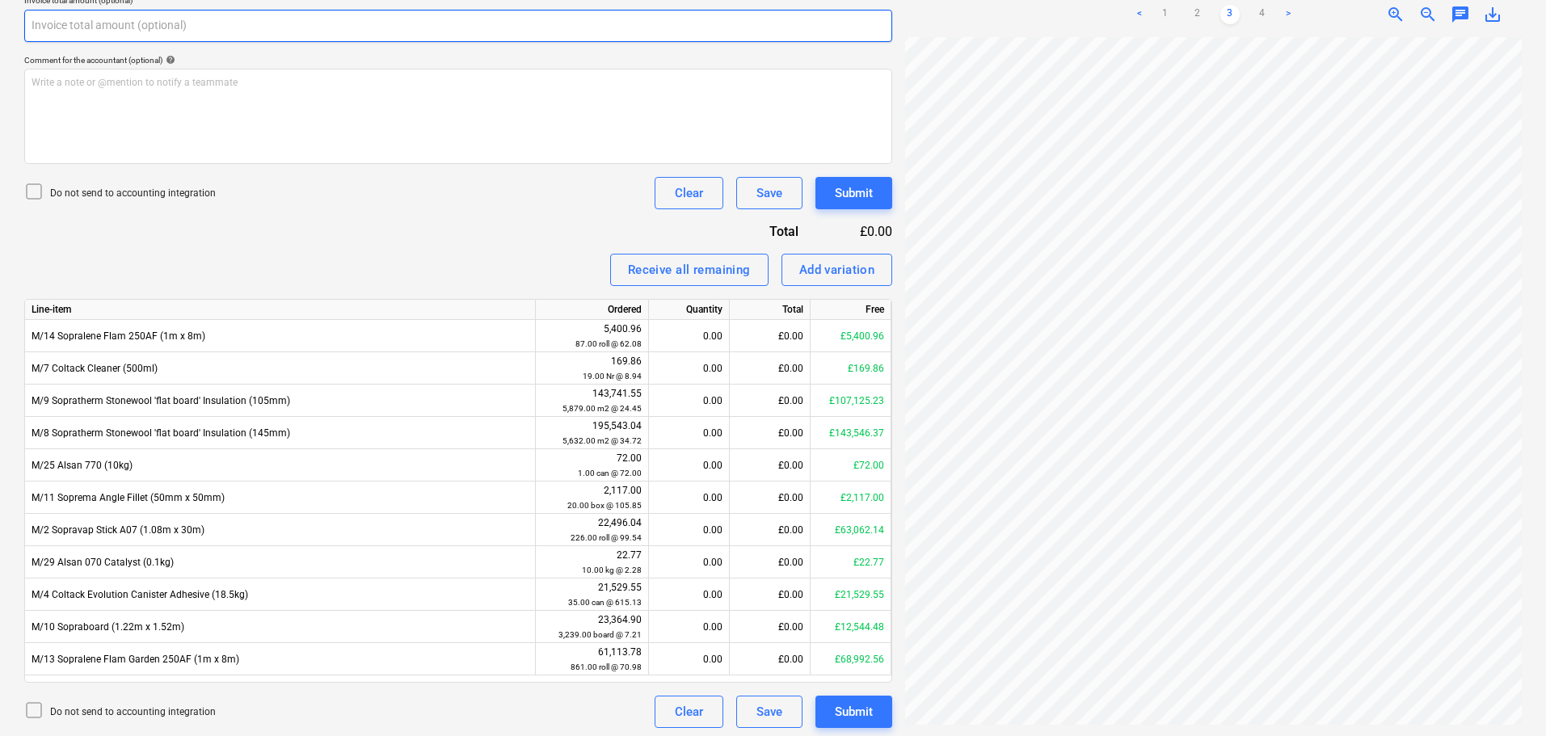
click at [511, 34] on input "text" at bounding box center [458, 26] width 868 height 32
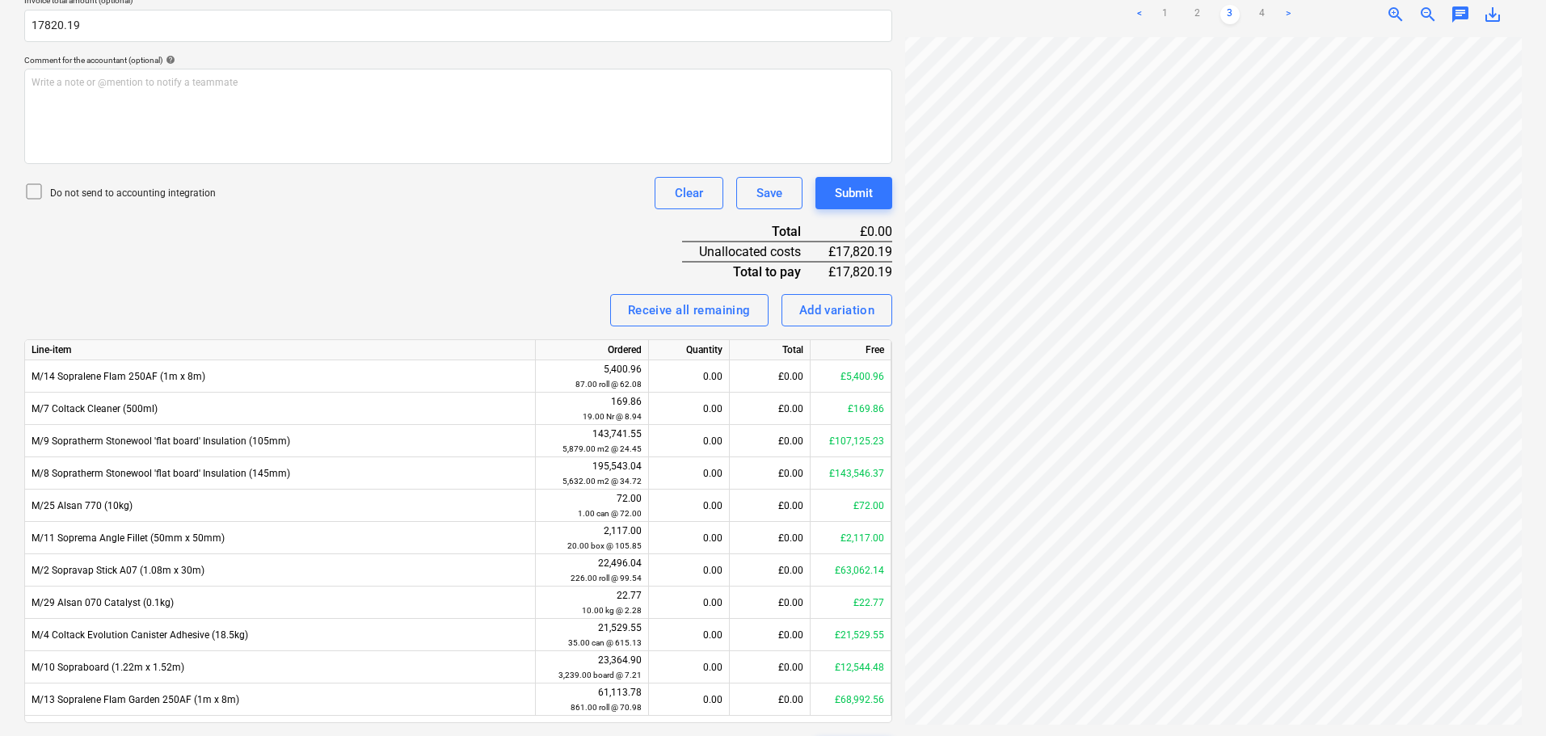
type input "17,820.19"
click at [191, 184] on div "Do not send to accounting integration" at bounding box center [119, 193] width 191 height 23
click at [412, 231] on div "Invoice name help 95130 Invoice number (optional) help 95130 Invoice date help …" at bounding box center [458, 293] width 868 height 950
click at [1162, 11] on link "1" at bounding box center [1164, 14] width 19 height 19
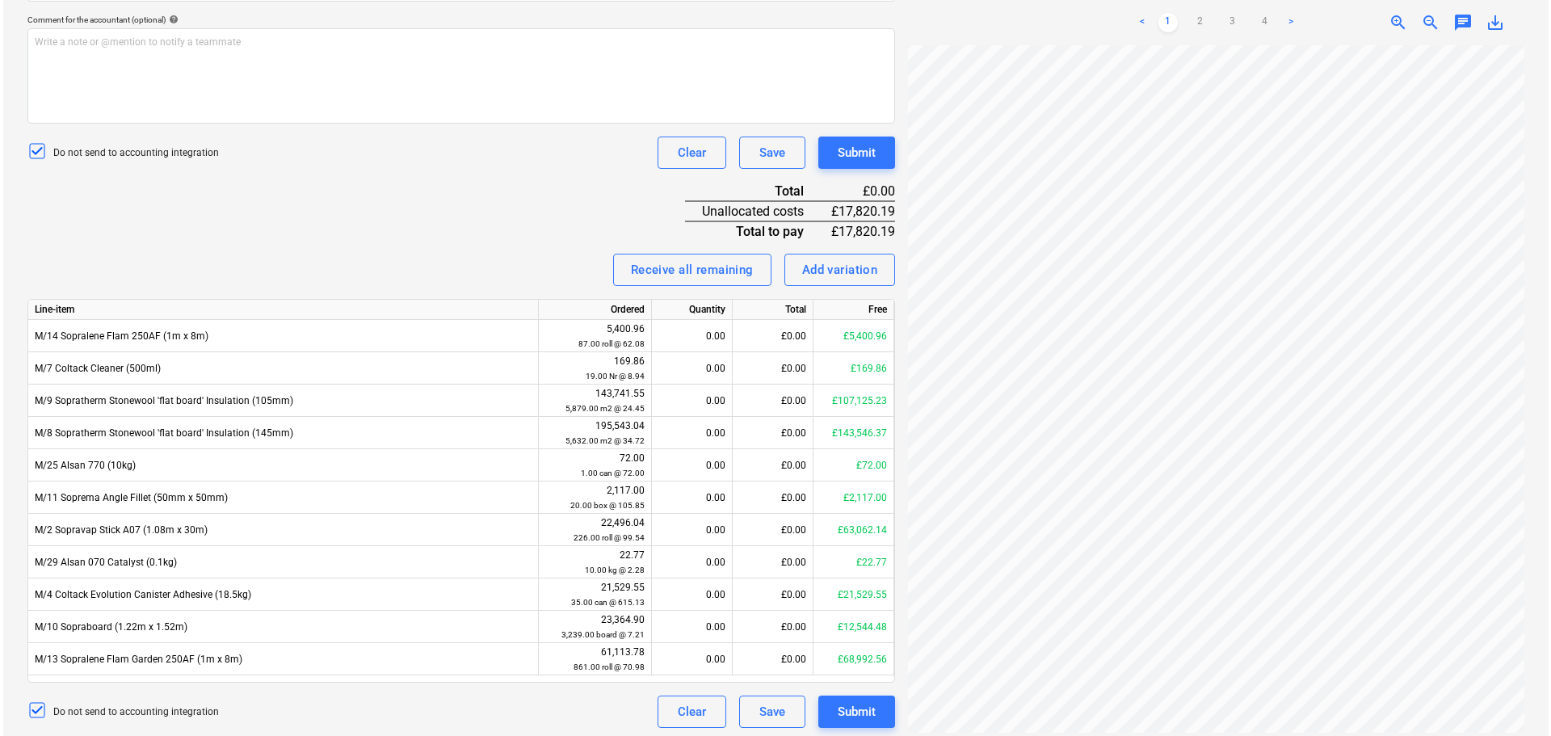
scroll to position [478, 0]
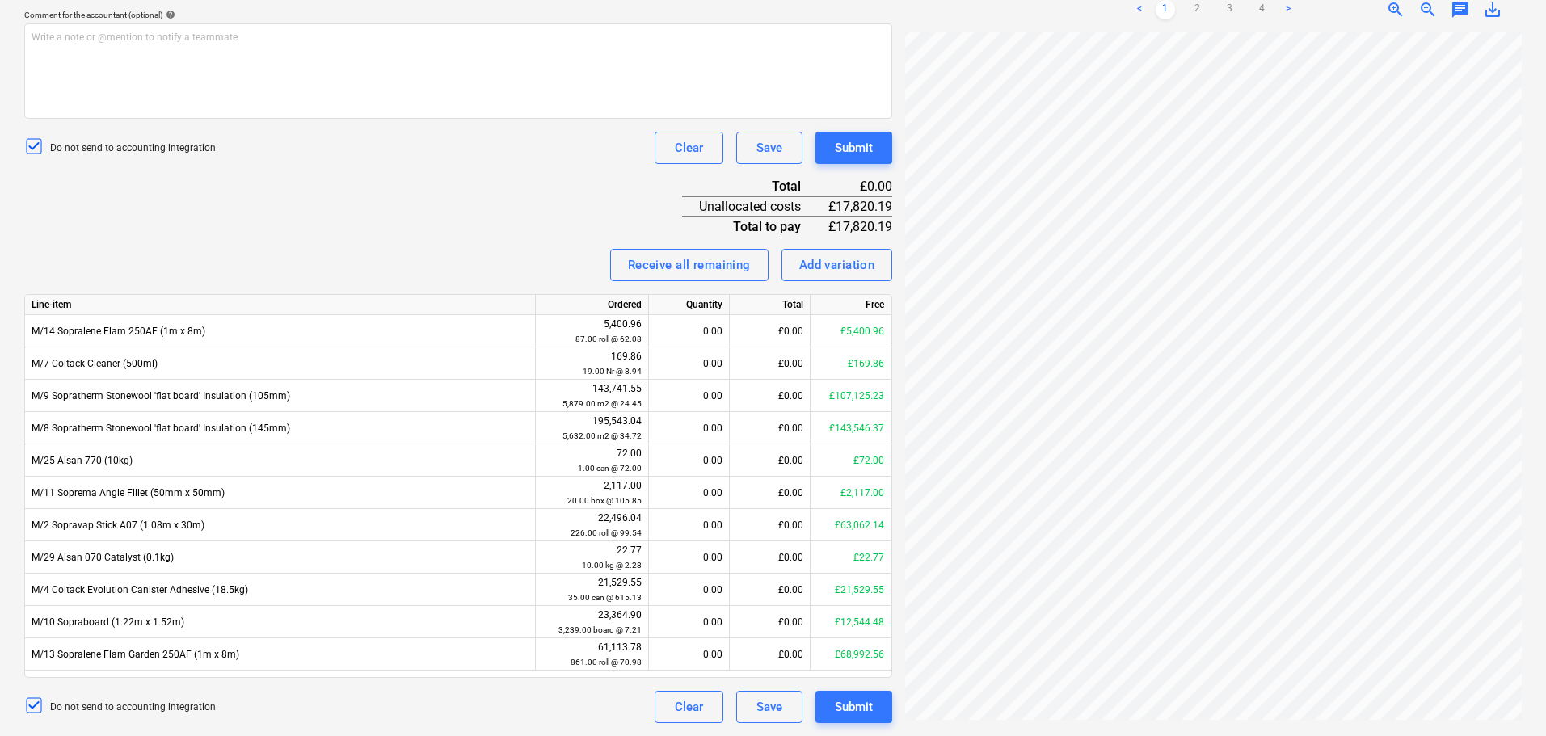
click at [569, 197] on div "Invoice name help 95130 Invoice number (optional) help 95130 Invoice date help …" at bounding box center [458, 248] width 868 height 950
click at [551, 173] on div "Invoice name help 95130 Invoice number (optional) help 95130 Invoice date help …" at bounding box center [458, 248] width 868 height 950
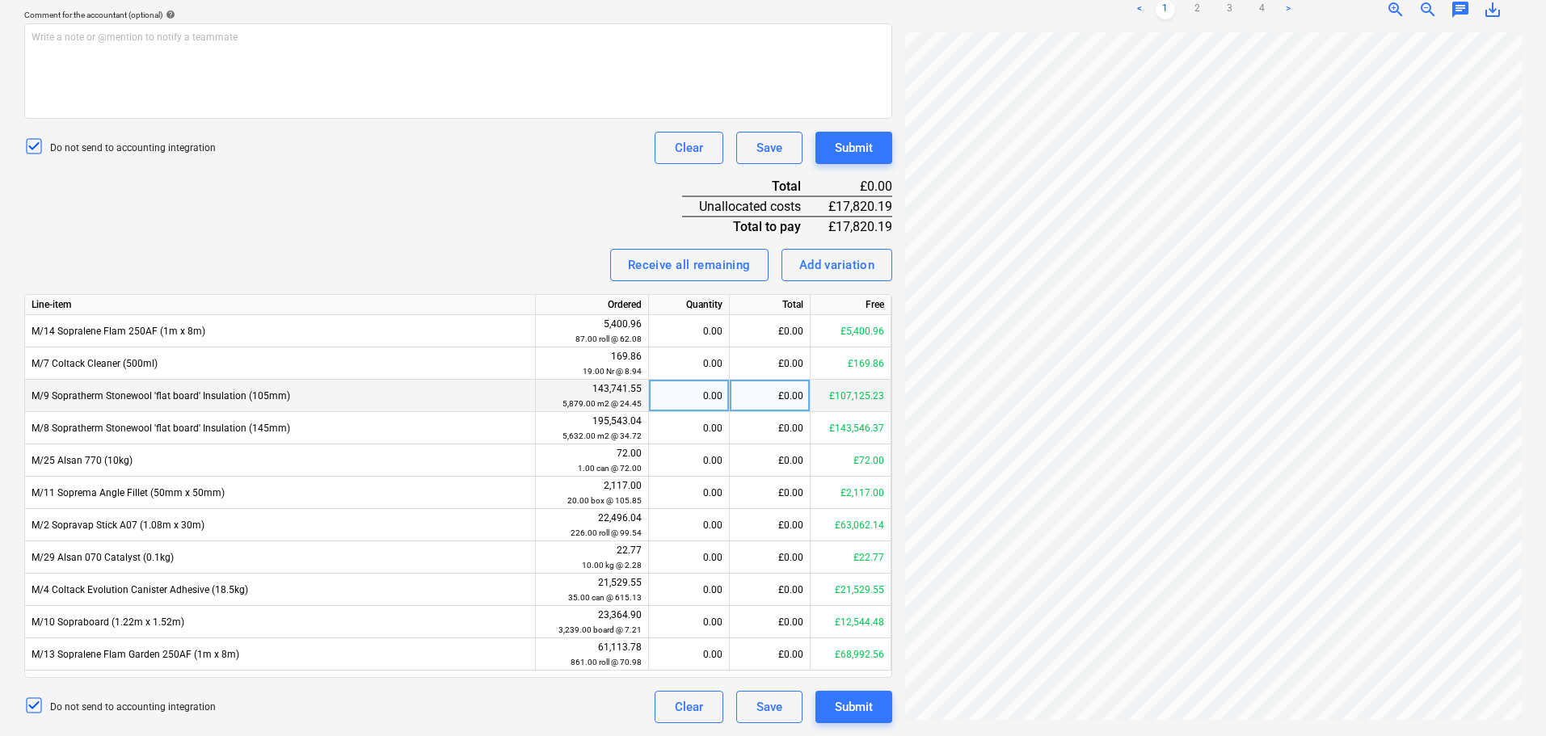
click at [692, 393] on div "0.00" at bounding box center [688, 396] width 67 height 32
type input "374.40"
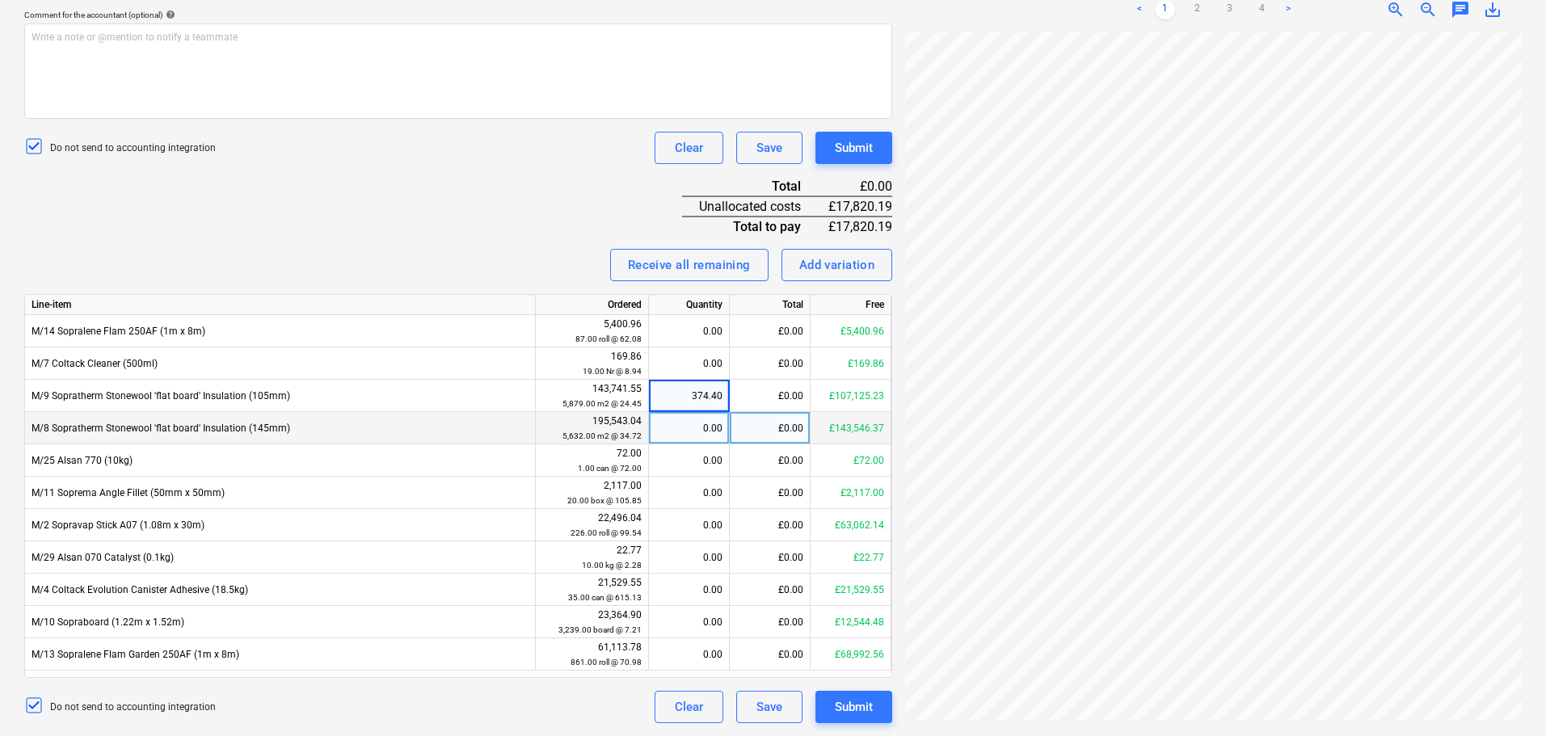
click at [692, 432] on div "0.00" at bounding box center [688, 428] width 67 height 32
type input "249.60"
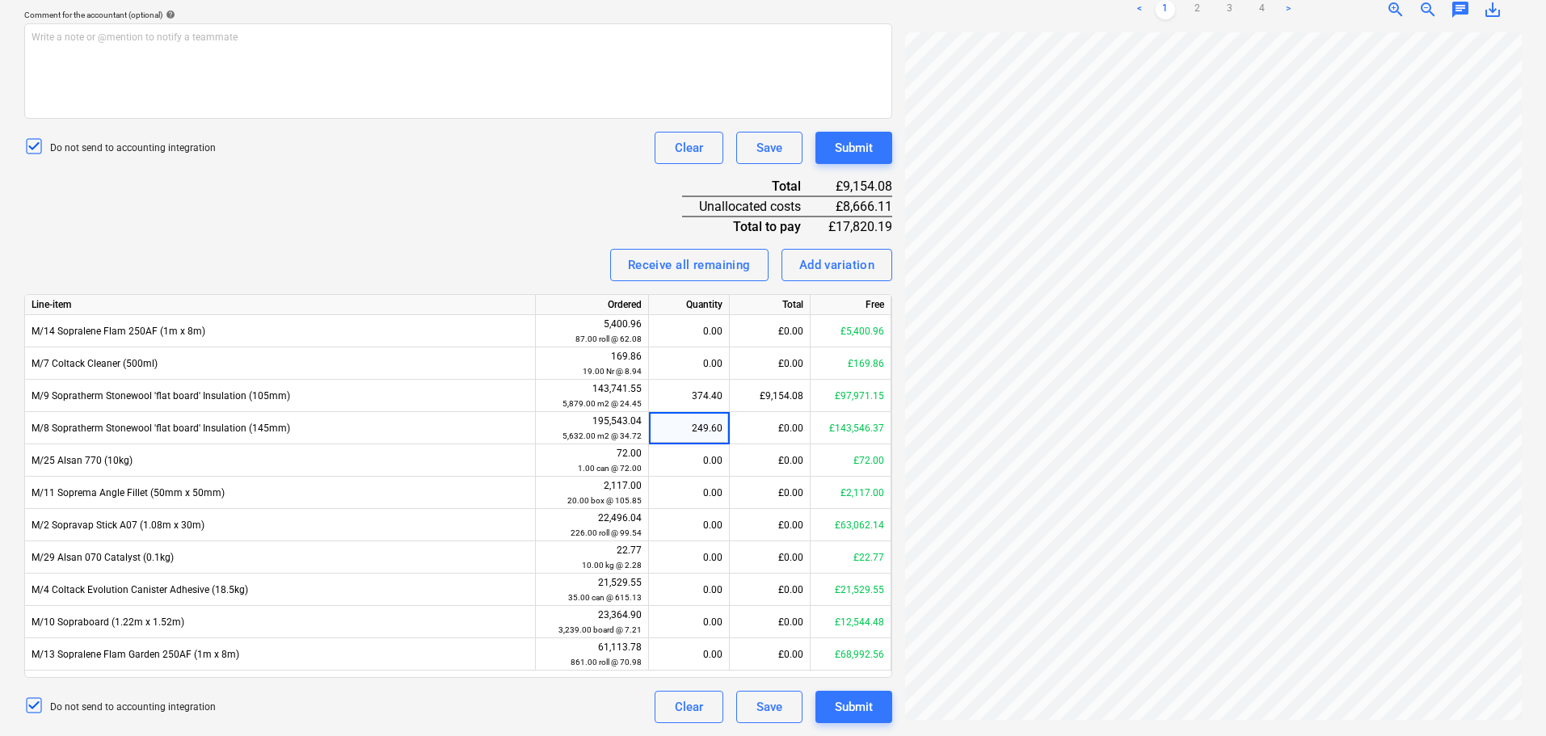
click at [473, 259] on div "Receive all remaining Add variation" at bounding box center [458, 265] width 868 height 32
click at [868, 154] on div "Submit" at bounding box center [854, 147] width 38 height 21
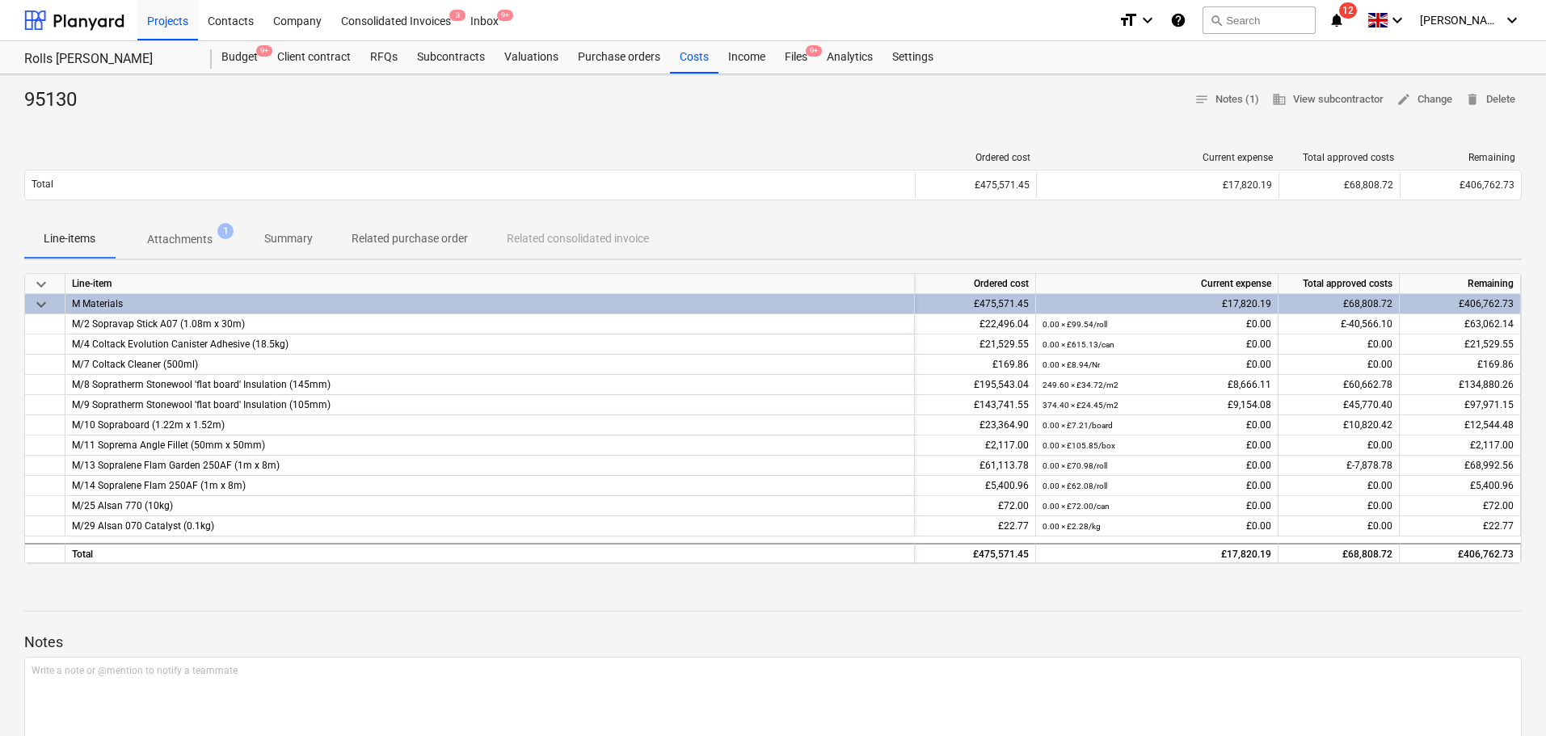
drag, startPoint x: 795, startPoint y: 50, endPoint x: 707, endPoint y: 23, distance: 92.3
click at [795, 50] on div "Files 9+" at bounding box center [796, 57] width 42 height 32
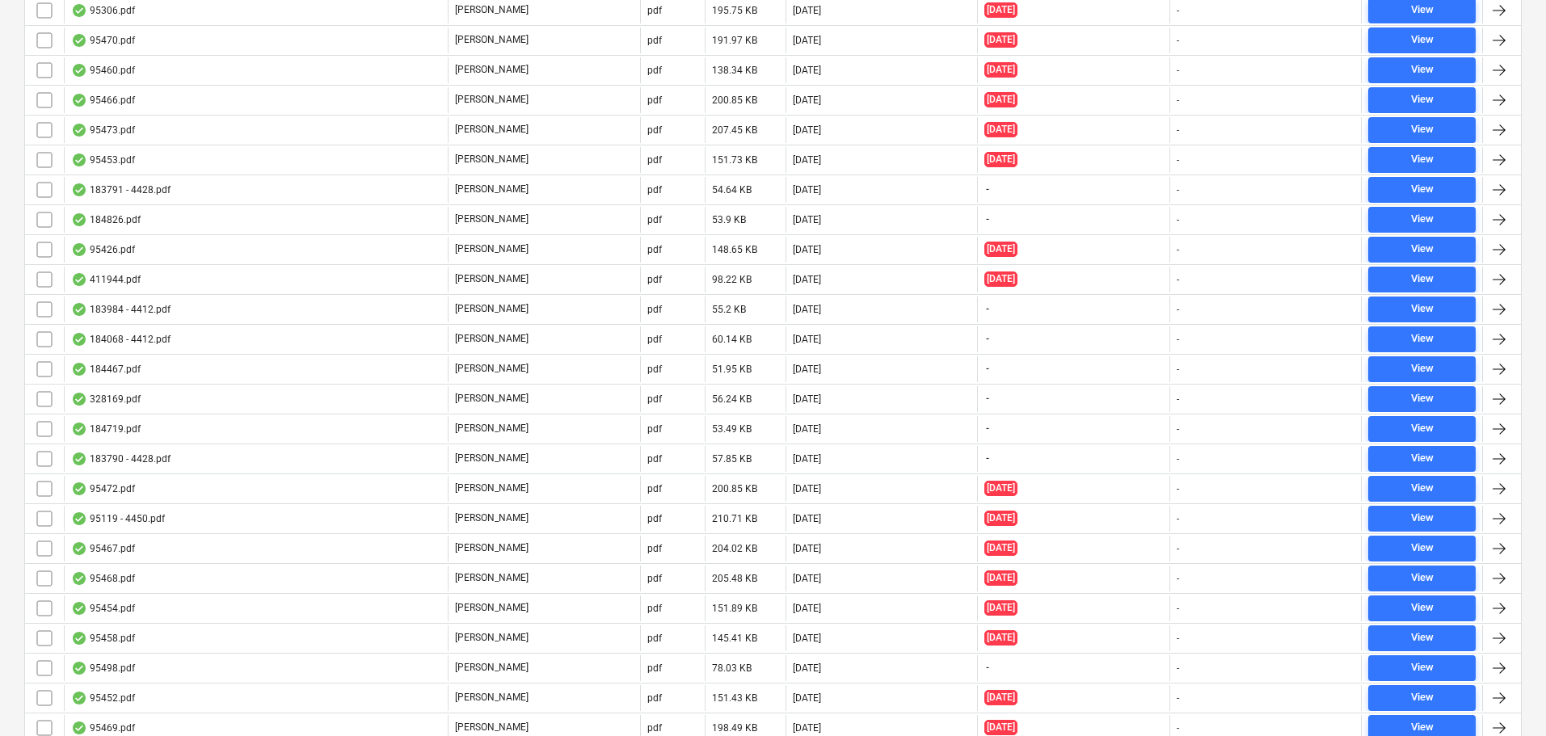
scroll to position [5277, 0]
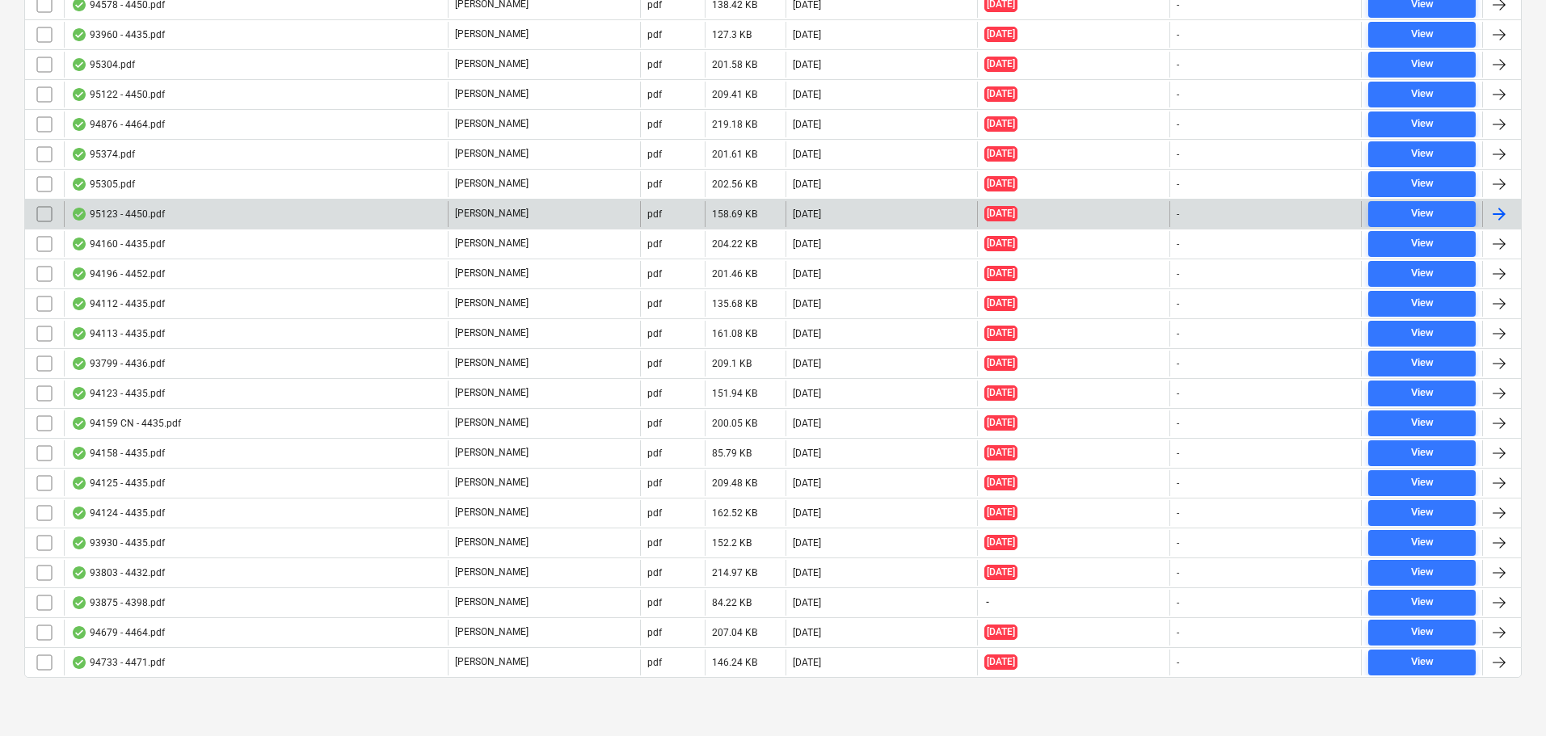
click at [223, 221] on div "95123 - 4450.pdf" at bounding box center [256, 214] width 384 height 26
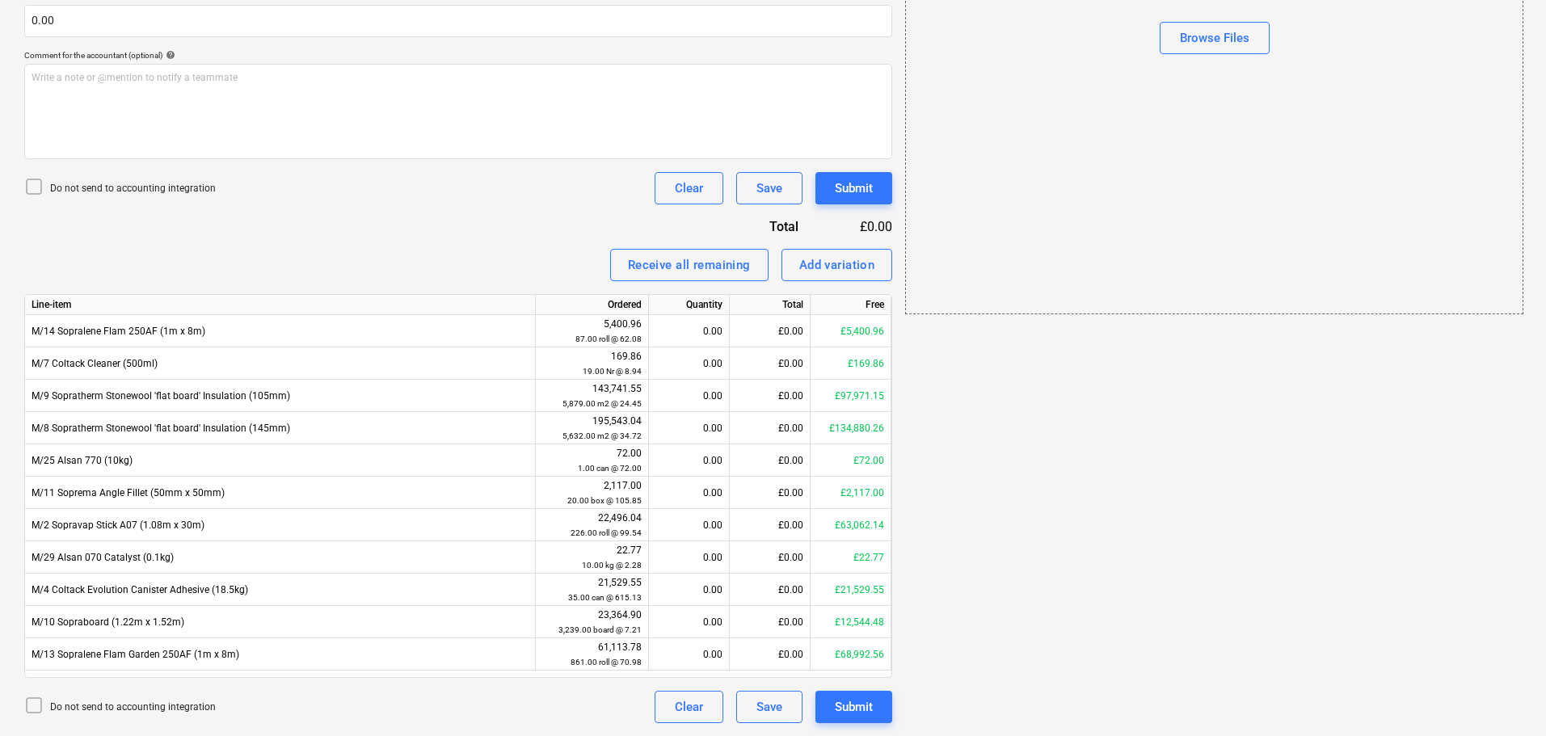
scroll to position [29, 0]
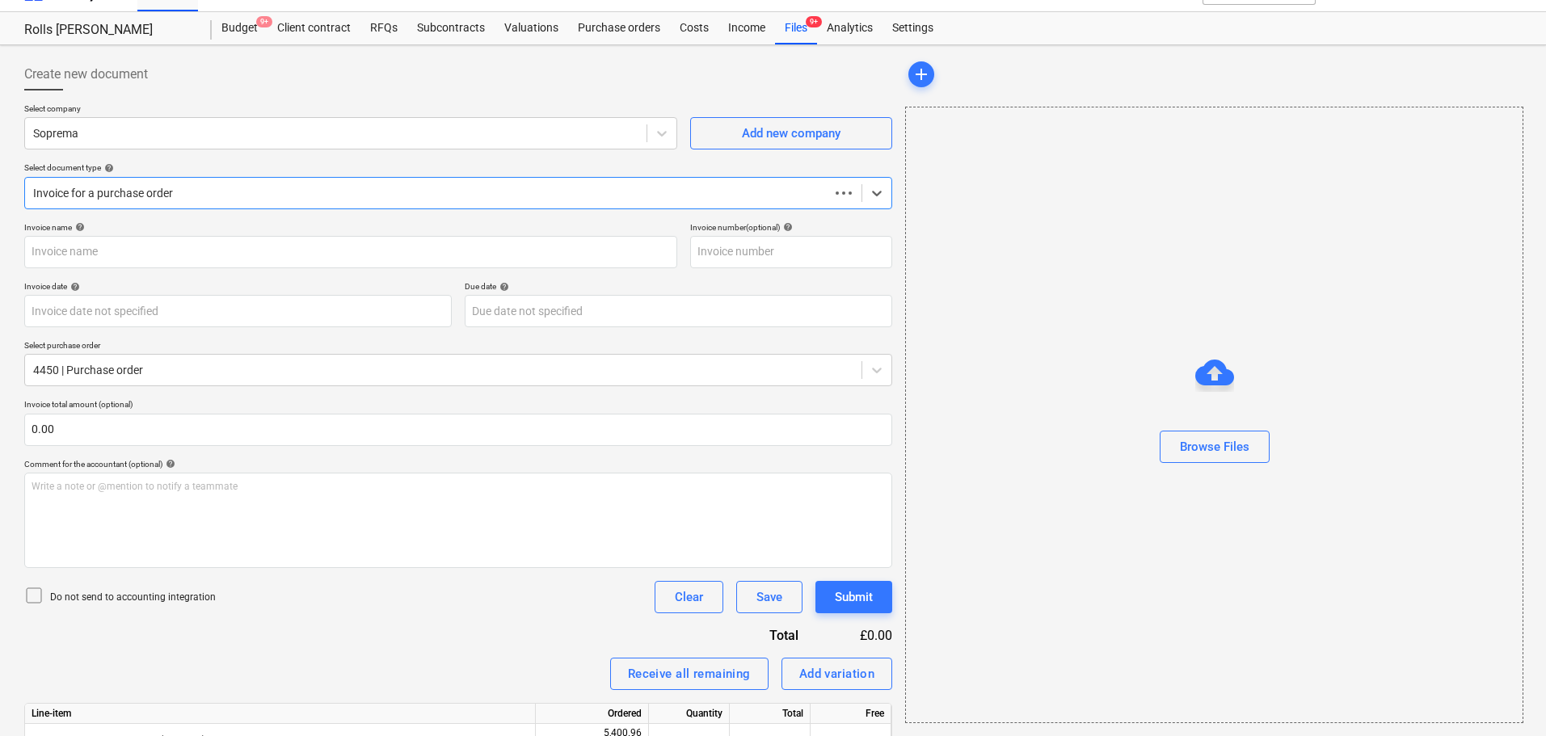
type input "4450"
type input "[DATE]"
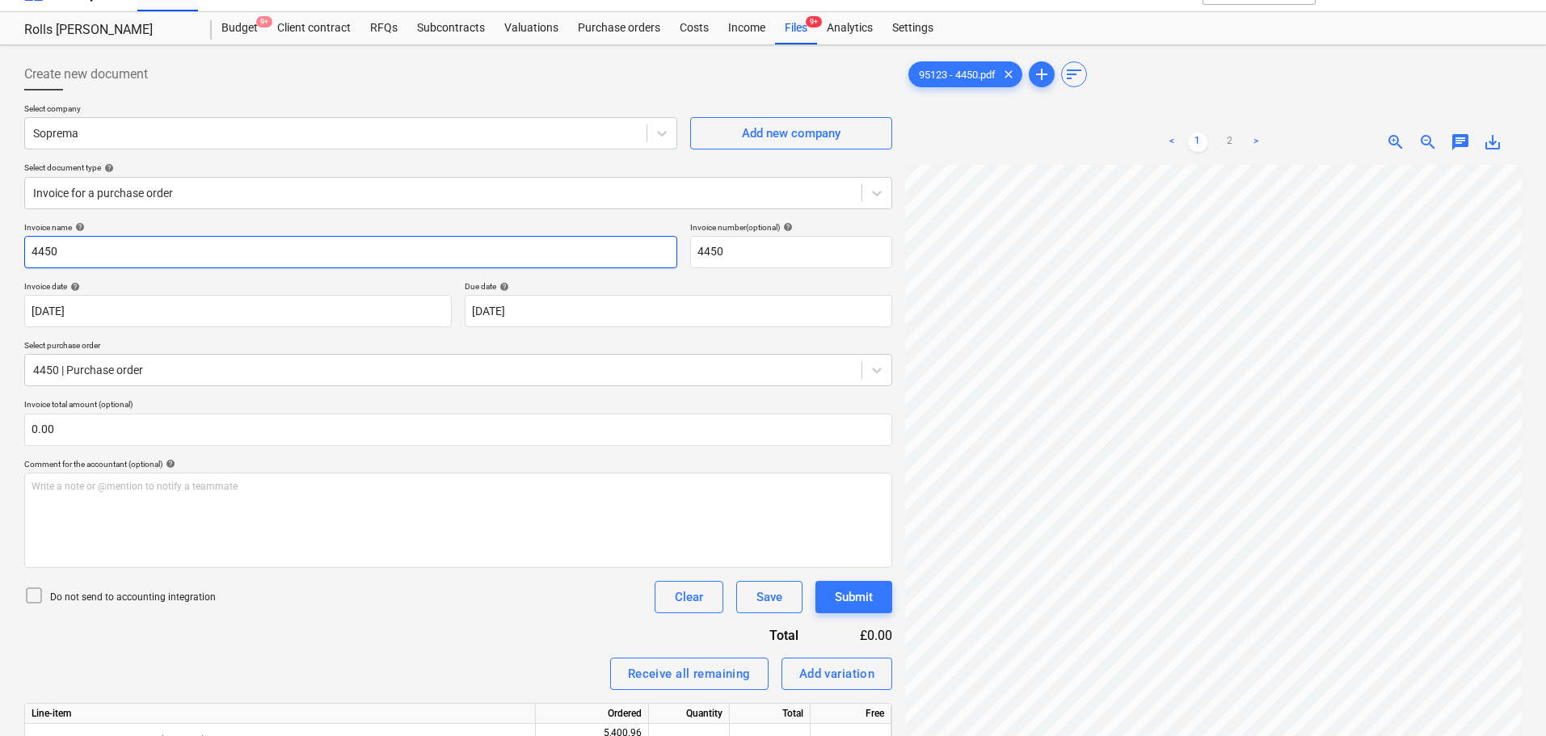
click at [327, 259] on input "4450" at bounding box center [350, 252] width 653 height 32
type input "95123"
paste input "95123"
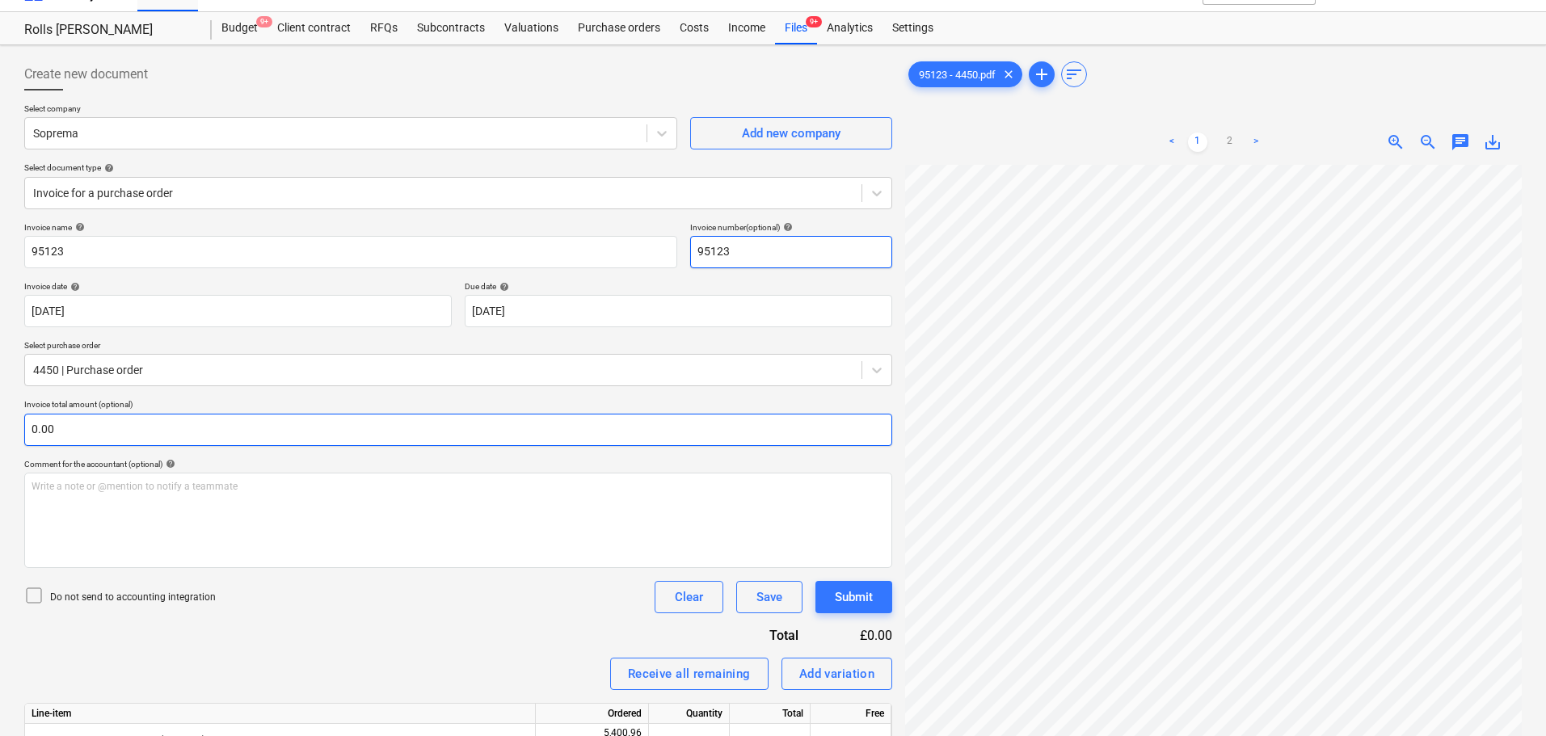
type input "95123"
click at [269, 417] on input "text" at bounding box center [458, 430] width 868 height 32
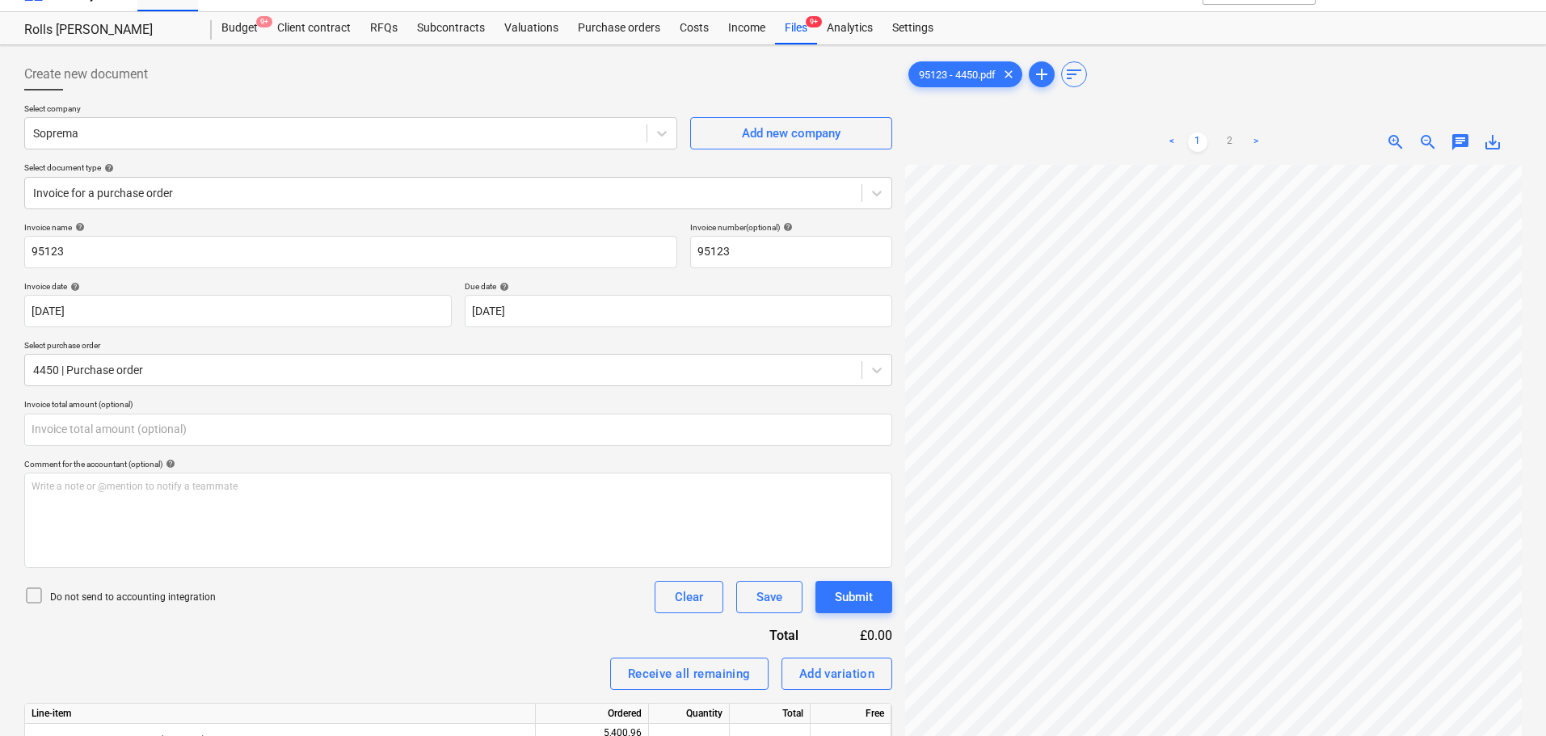
type input "0.00"
click at [1226, 141] on link "2" at bounding box center [1229, 142] width 19 height 19
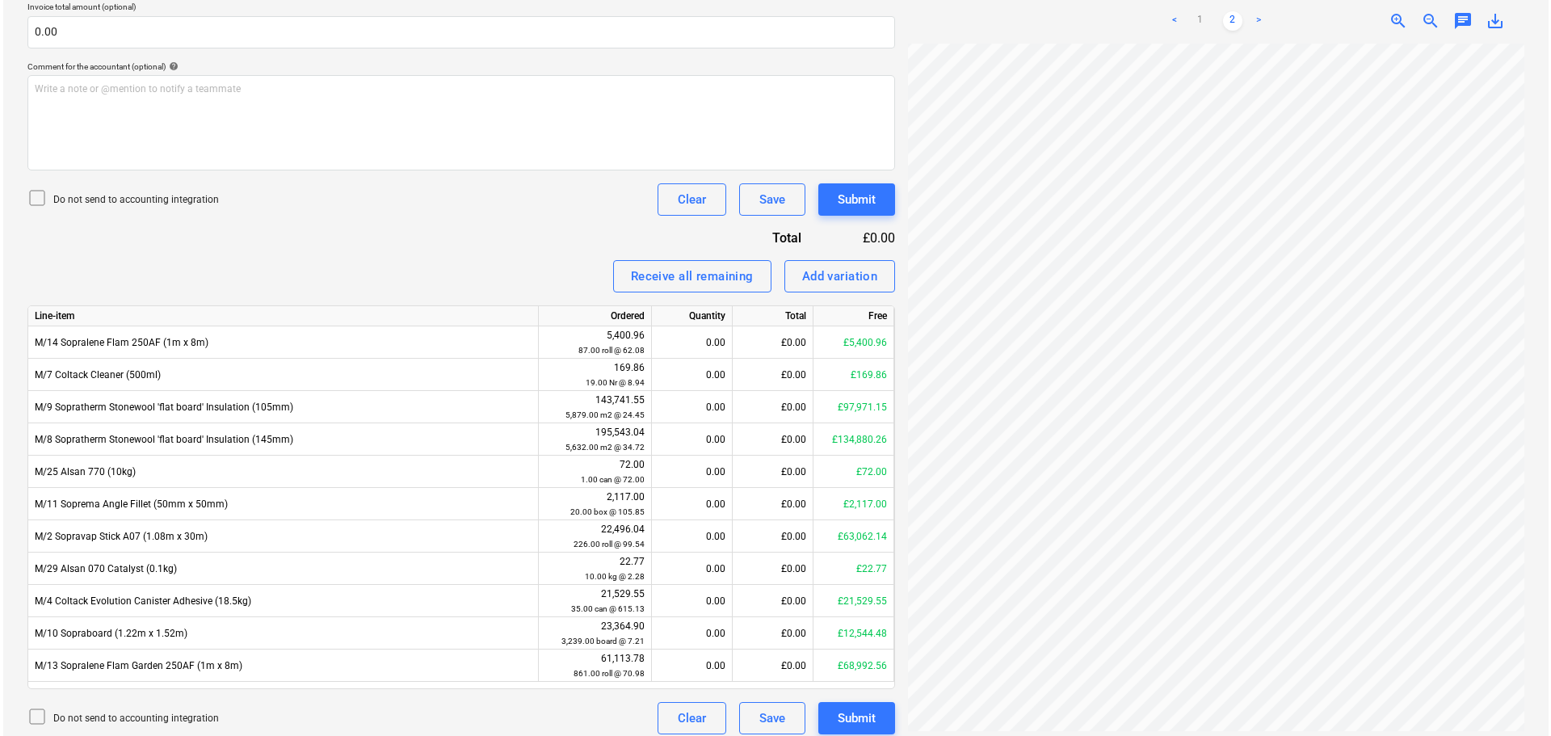
scroll to position [438, 0]
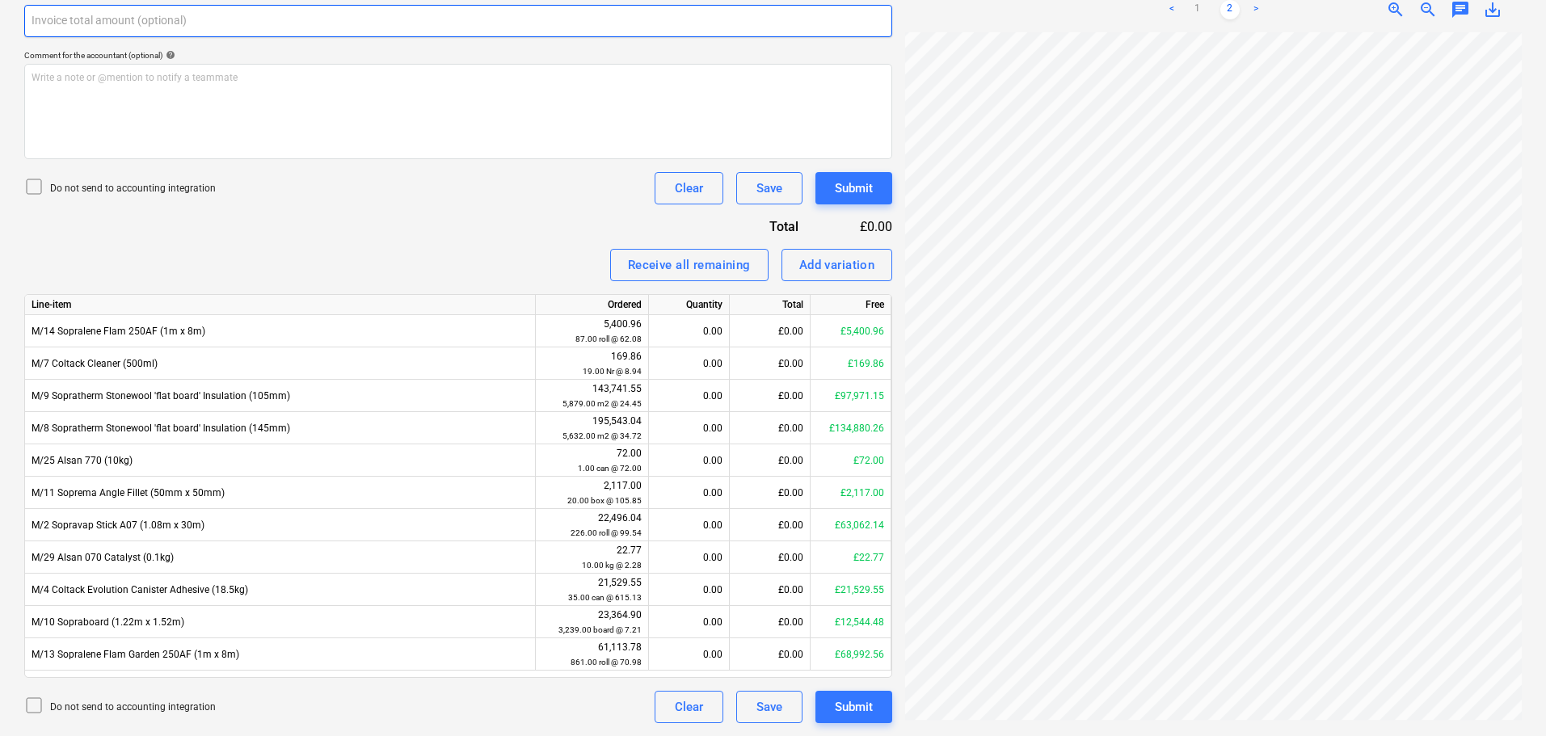
click at [407, 30] on input "text" at bounding box center [458, 21] width 868 height 32
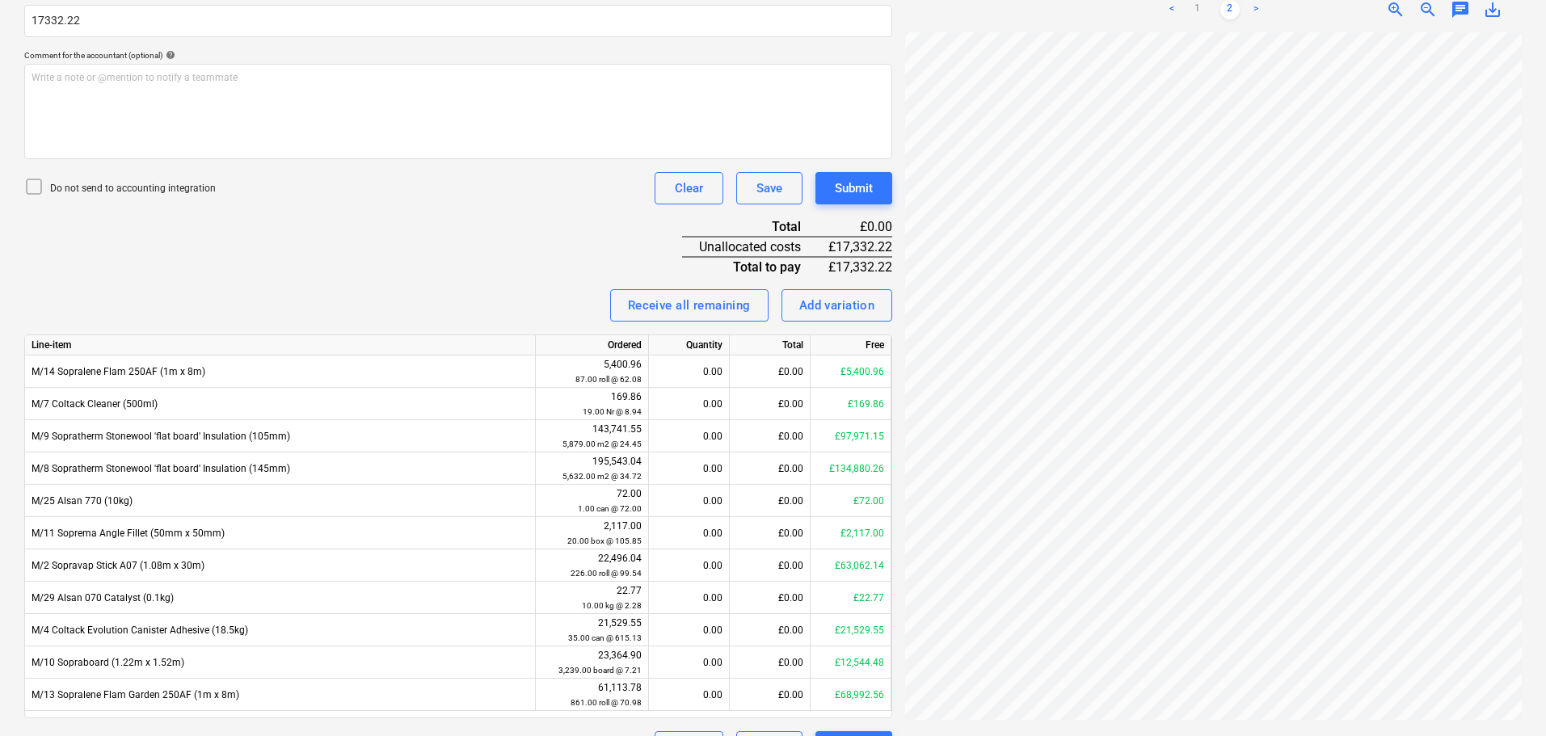
type input "17,332.22"
click at [201, 194] on p "Do not send to accounting integration" at bounding box center [133, 189] width 166 height 14
click at [326, 235] on div "Invoice name help 95123 Invoice number (optional) help 95123 Invoice date help …" at bounding box center [458, 288] width 868 height 950
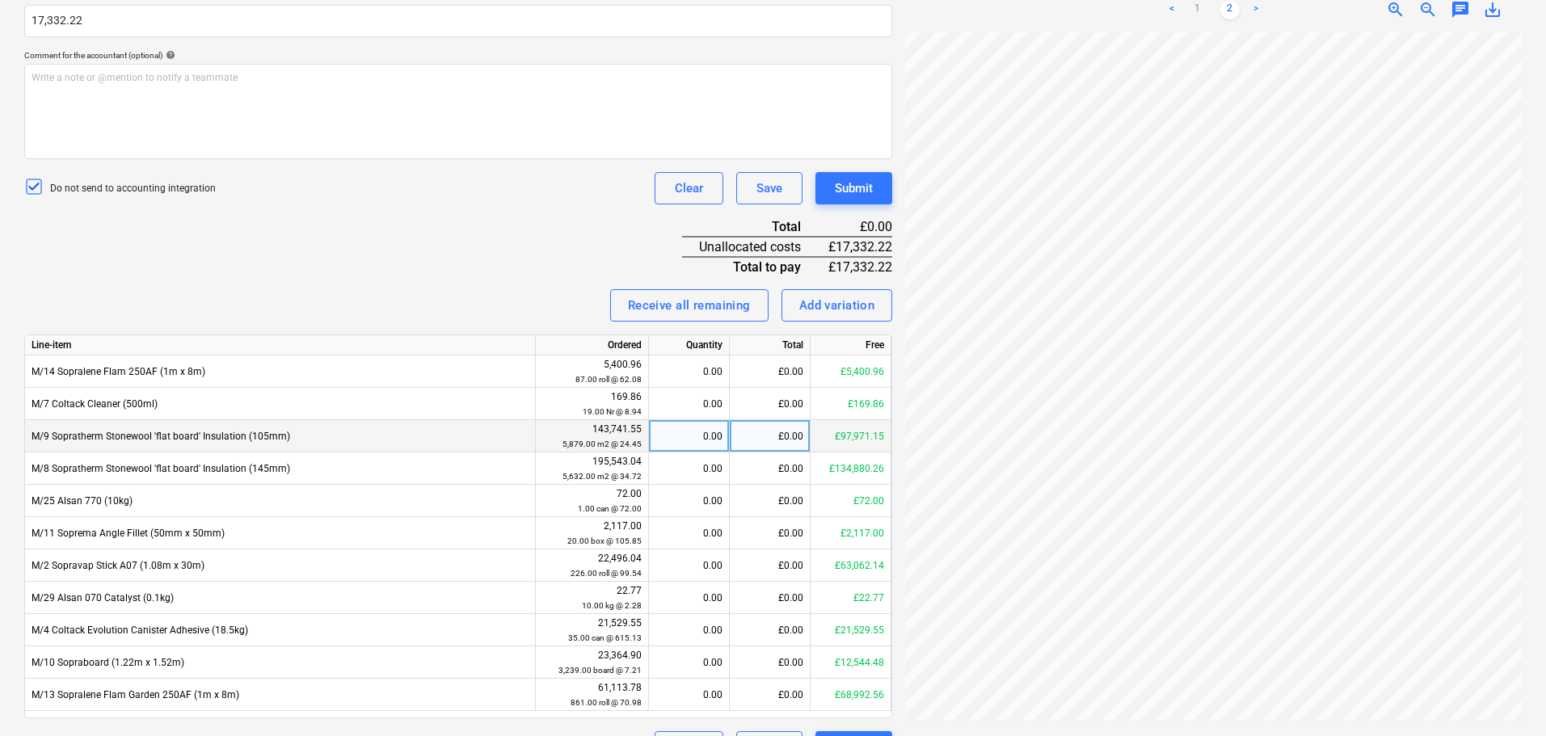
click at [664, 431] on div "0.00" at bounding box center [688, 436] width 67 height 32
click at [1193, 11] on link "1" at bounding box center [1197, 9] width 19 height 19
click at [693, 439] on div "0.00" at bounding box center [688, 436] width 67 height 32
click at [700, 469] on div "0.00" at bounding box center [688, 468] width 67 height 32
type input "499.20"
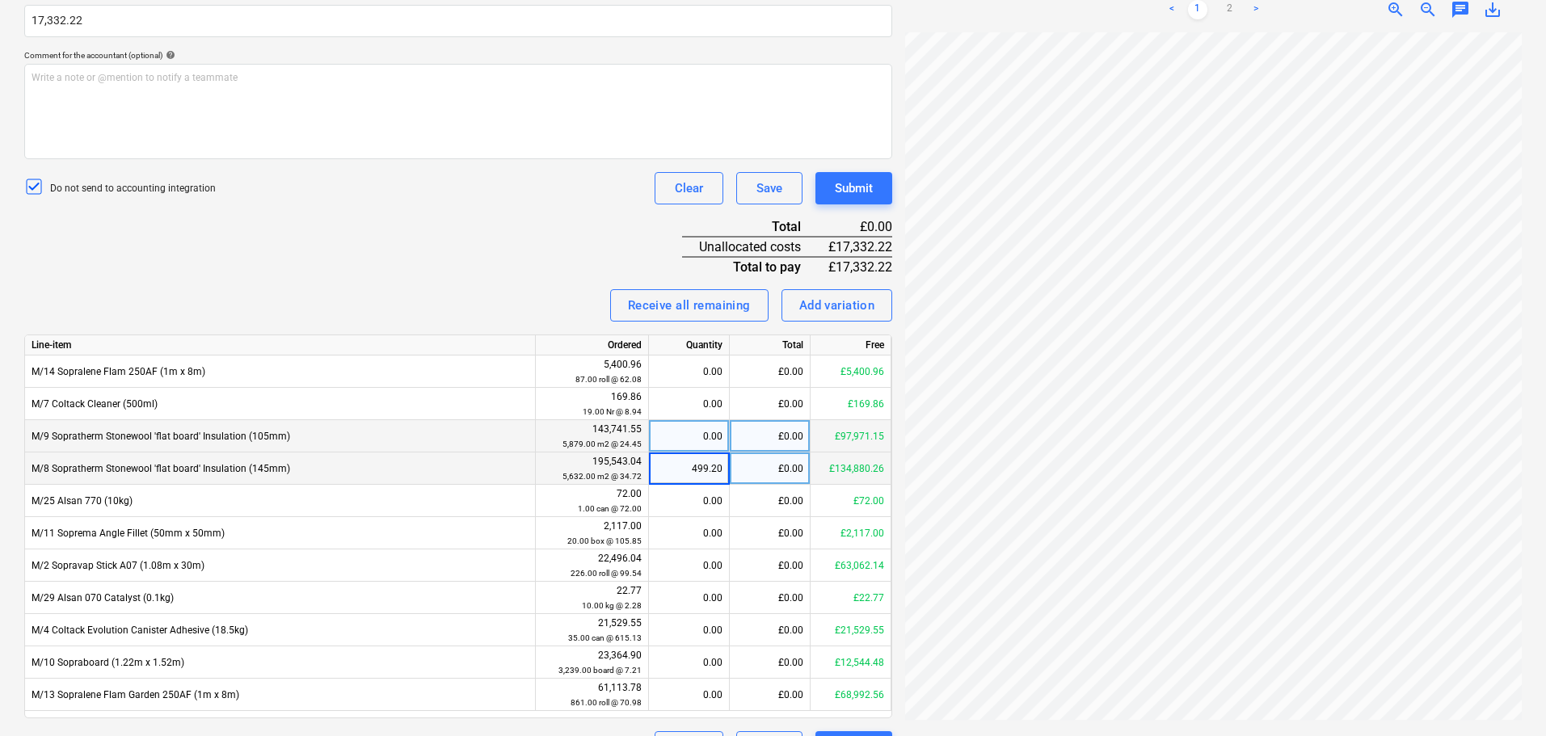
click at [466, 258] on div "Invoice name help 95123 Invoice number (optional) help 95123 Invoice date help …" at bounding box center [458, 288] width 868 height 950
click at [834, 173] on button "Submit" at bounding box center [853, 188] width 77 height 32
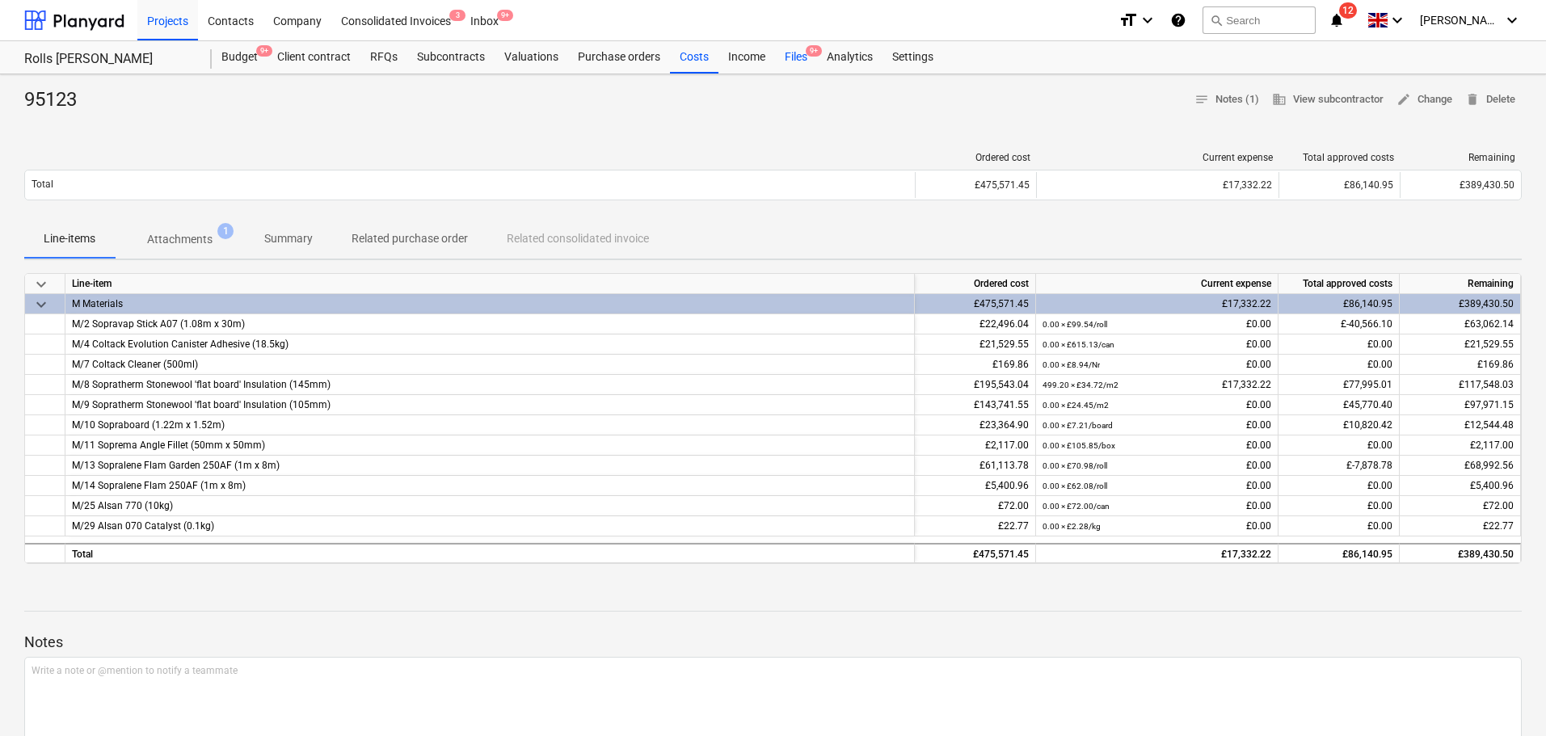
click at [810, 57] on span "9+" at bounding box center [814, 50] width 16 height 11
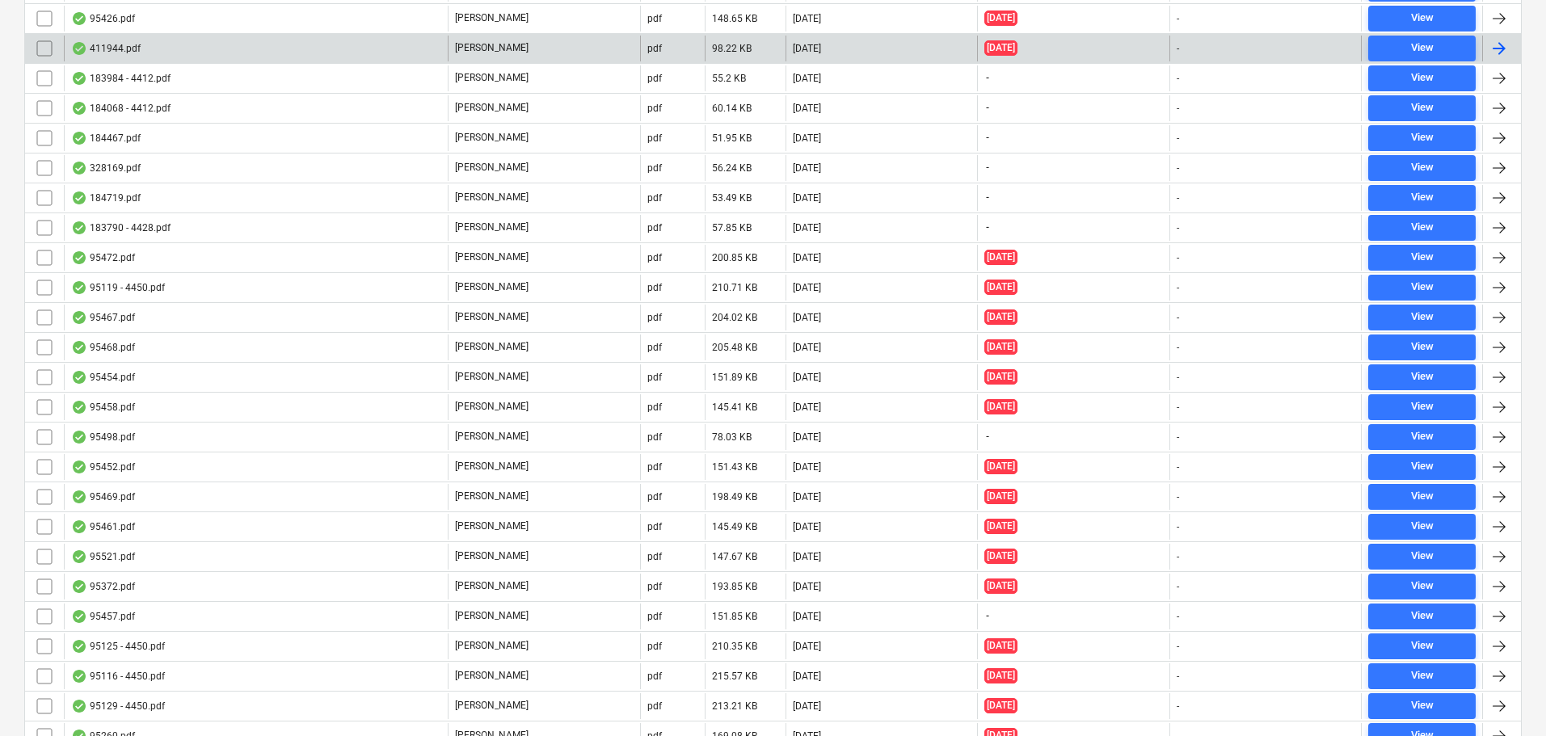
scroll to position [4040, 0]
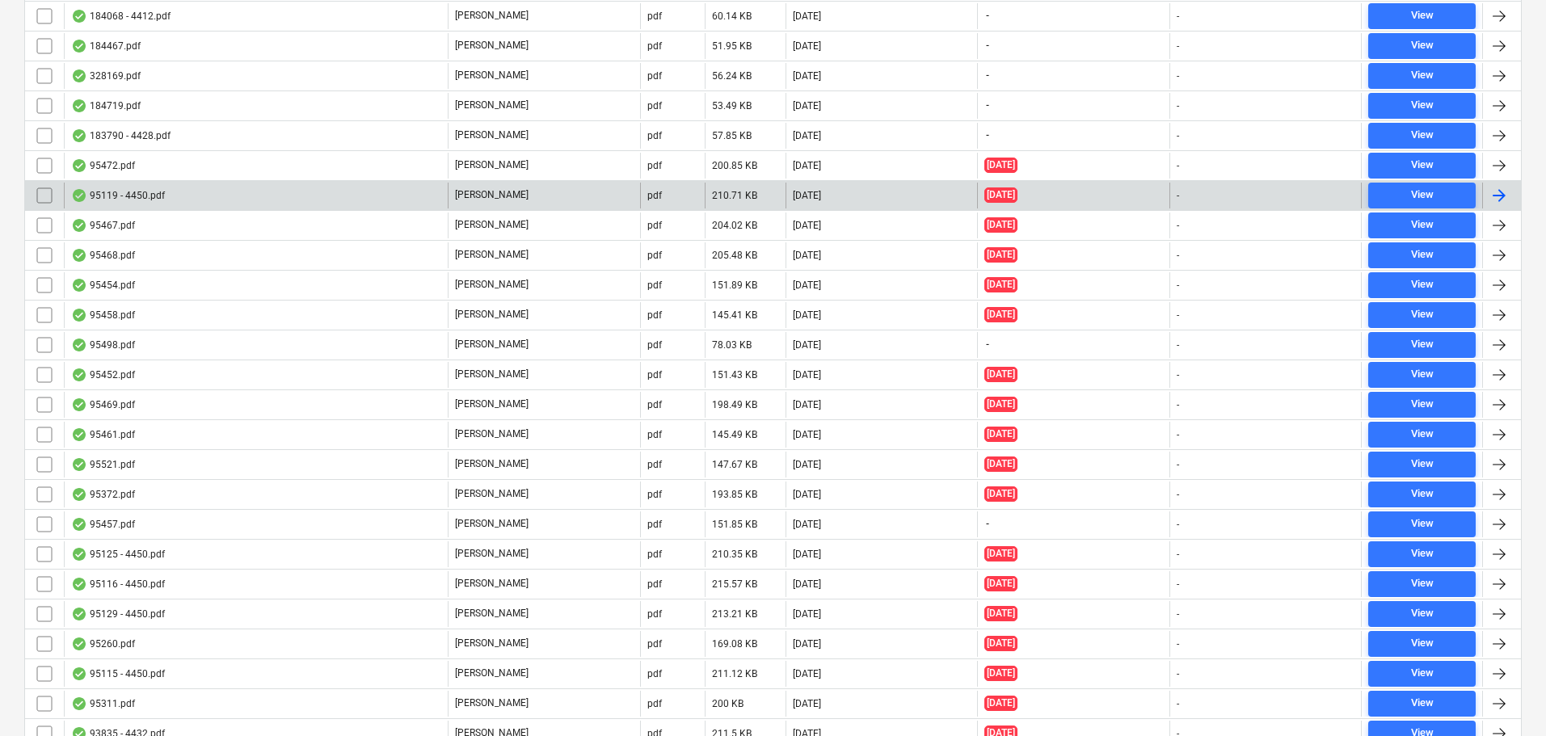
click at [217, 195] on div "95119 - 4450.pdf" at bounding box center [256, 196] width 384 height 26
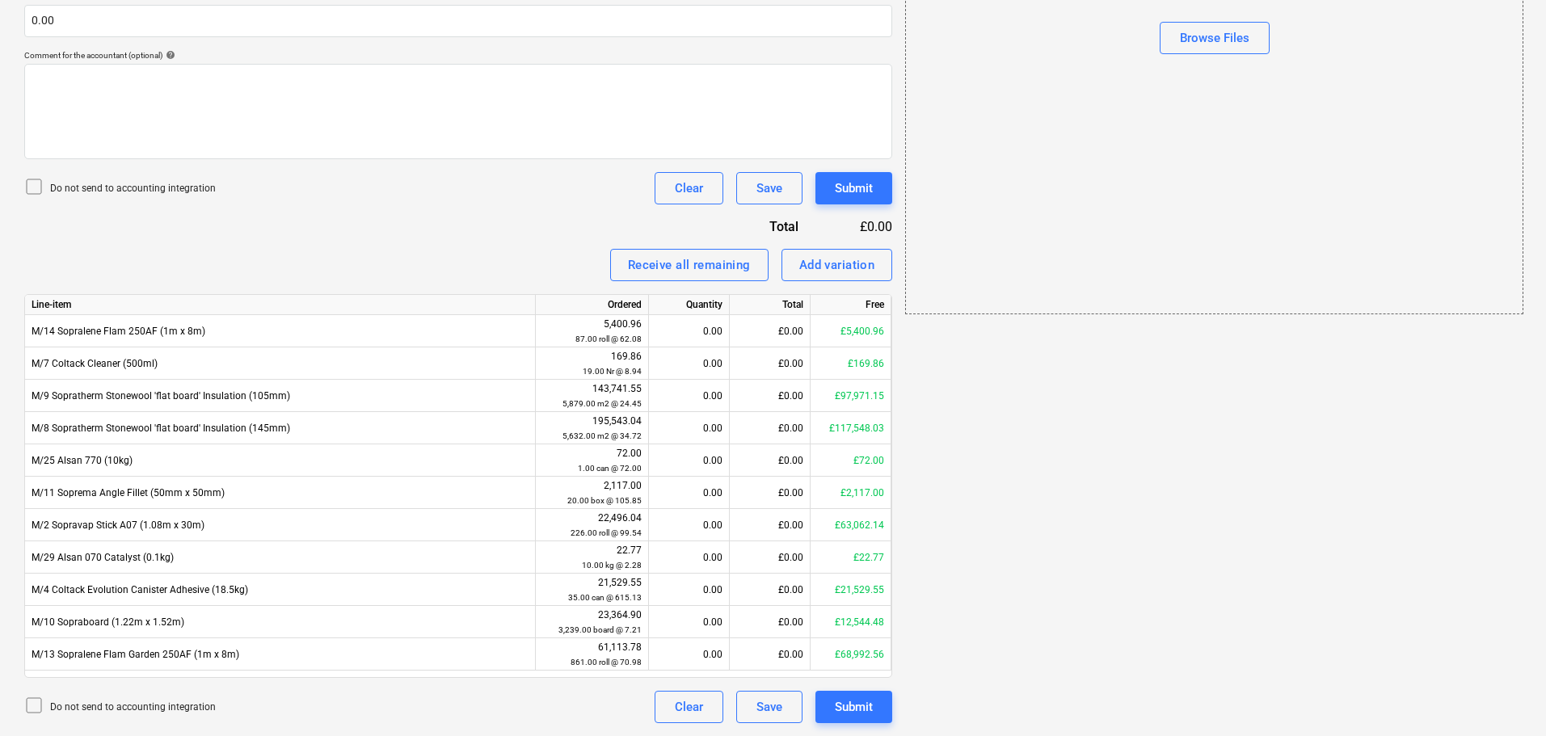
scroll to position [29, 0]
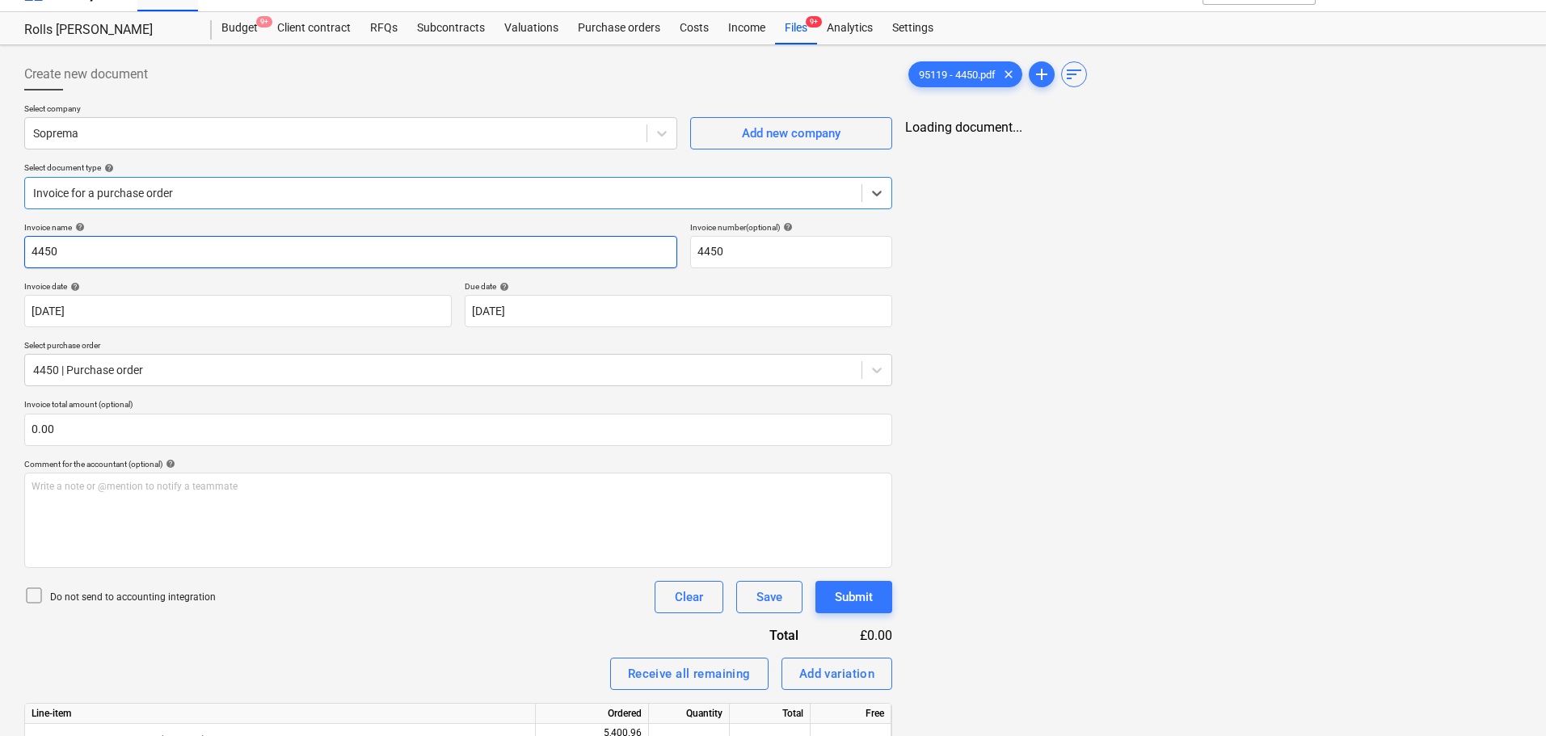
type input "4450"
type input "[DATE]"
click at [191, 242] on input "4450" at bounding box center [350, 252] width 653 height 32
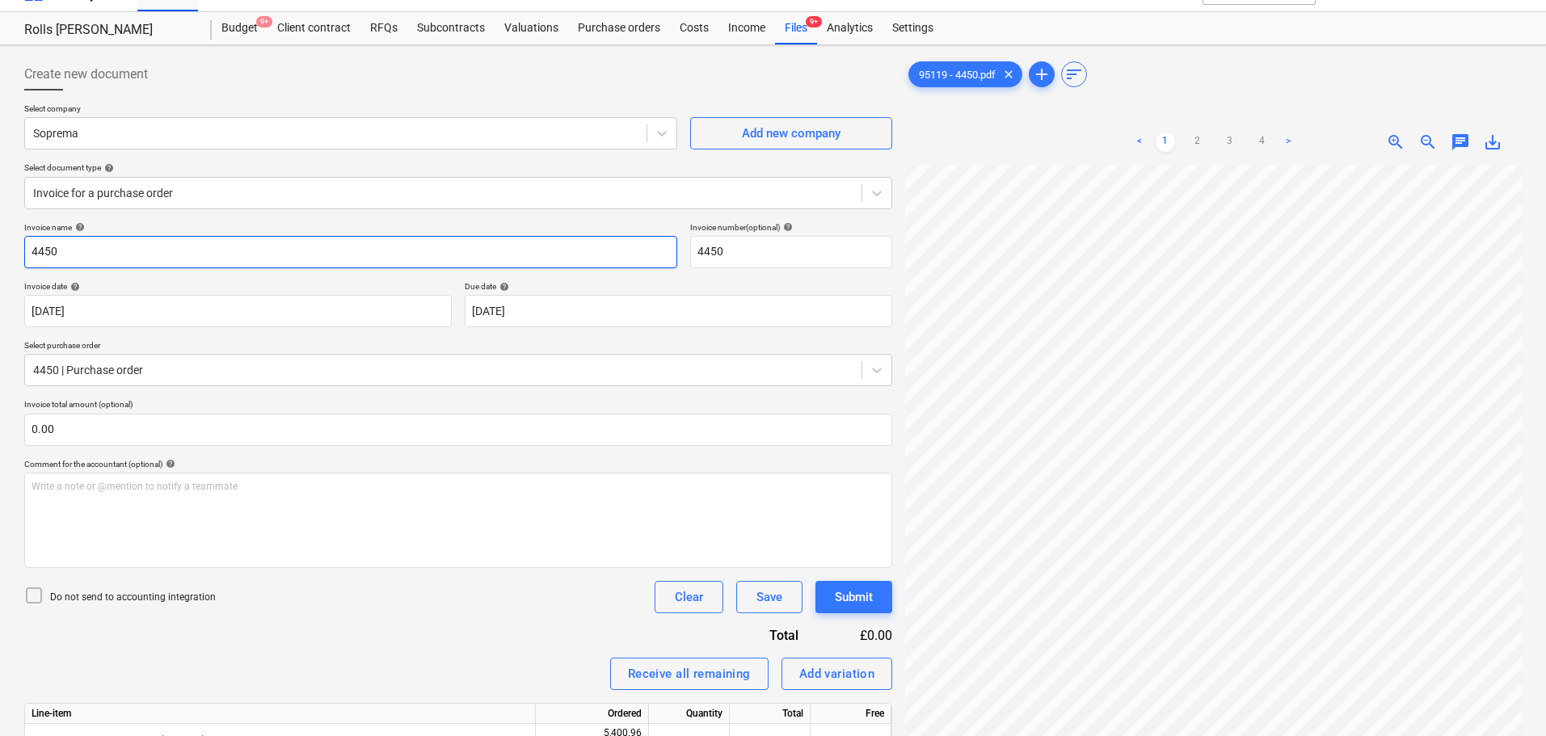
click at [191, 242] on input "4450" at bounding box center [350, 252] width 653 height 32
type input "95119"
paste input "95119"
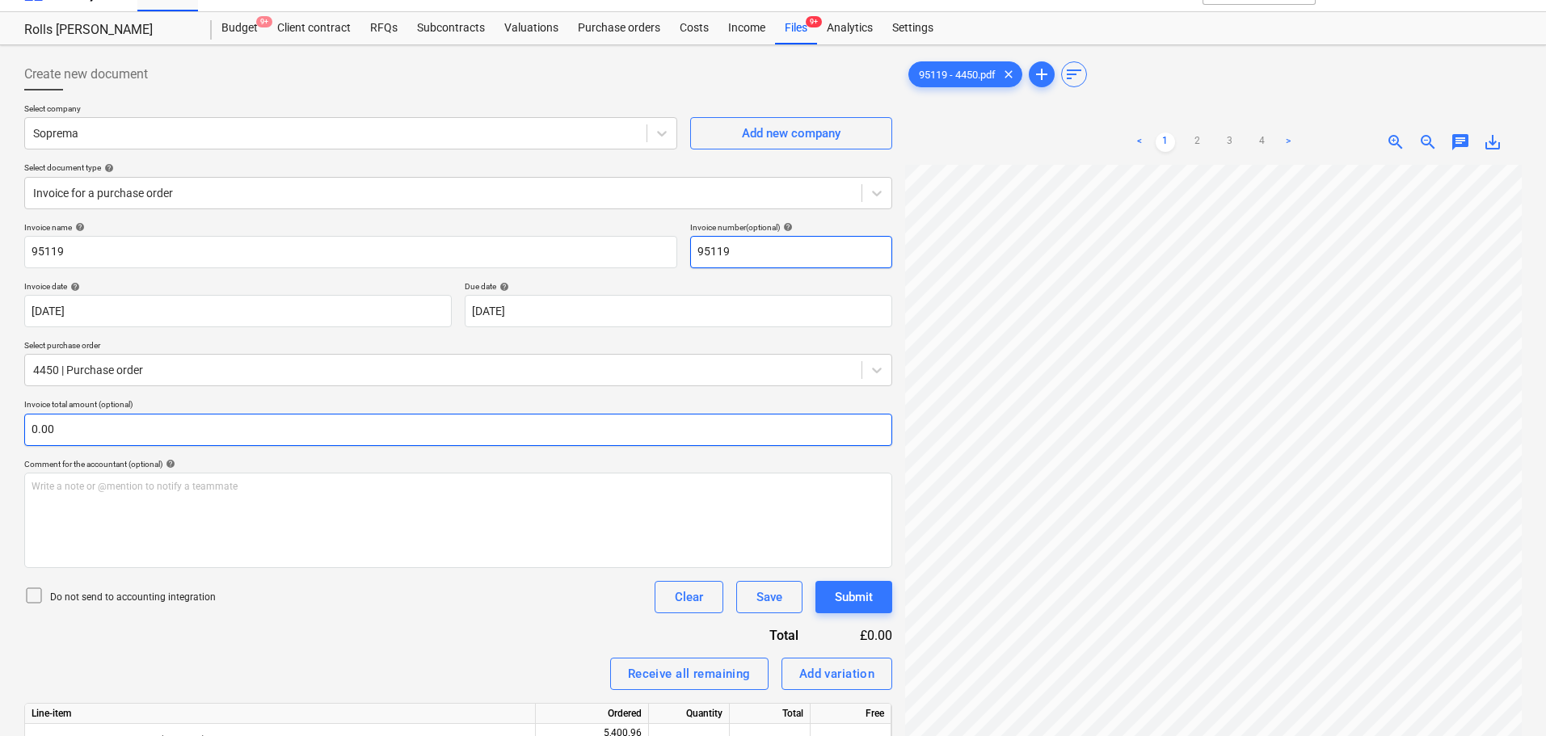
type input "95119"
click at [161, 436] on input "text" at bounding box center [458, 430] width 868 height 32
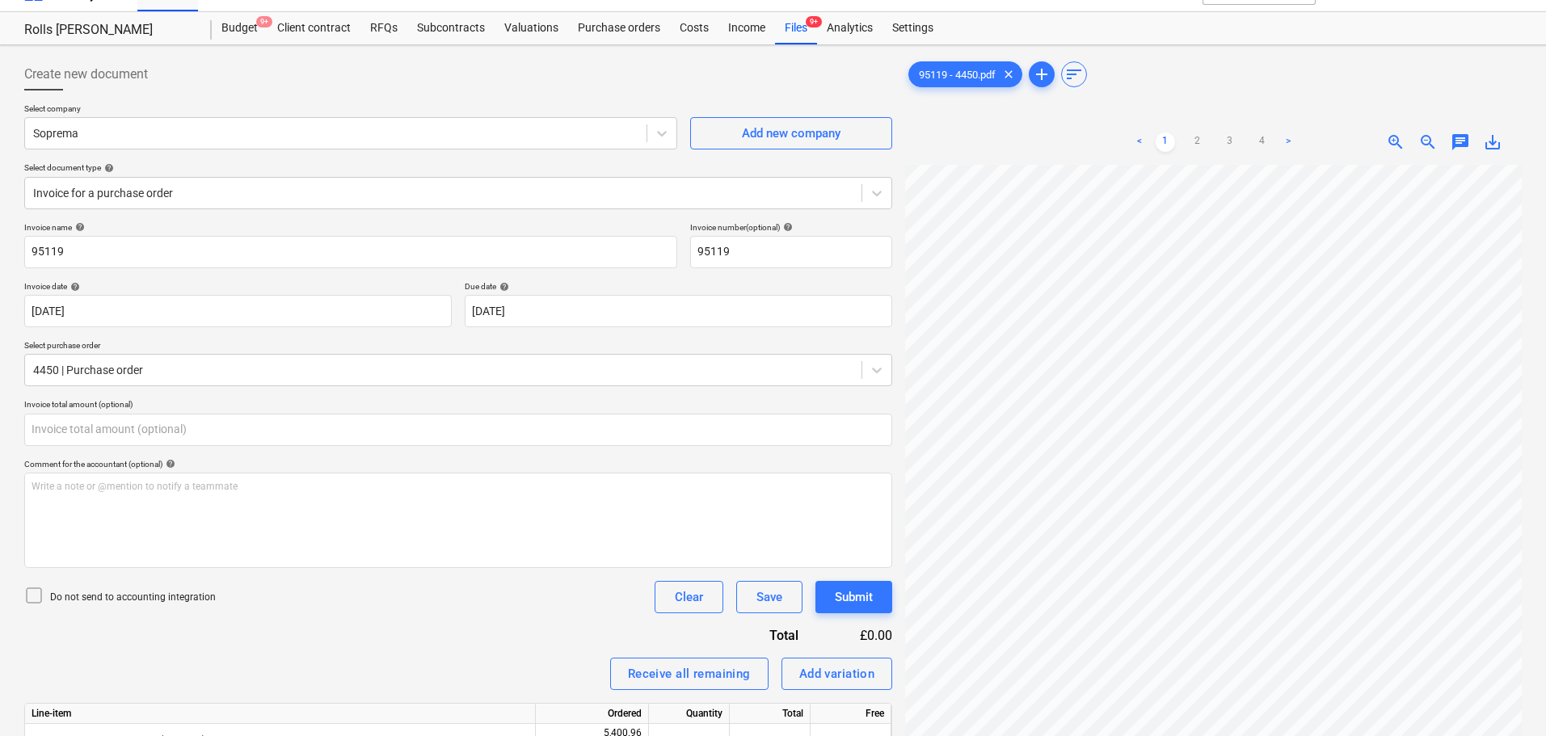
type input "0.00"
click at [1227, 153] on div "< 1 2 3 4 >" at bounding box center [1213, 142] width 197 height 45
click at [1231, 146] on link "3" at bounding box center [1229, 142] width 19 height 19
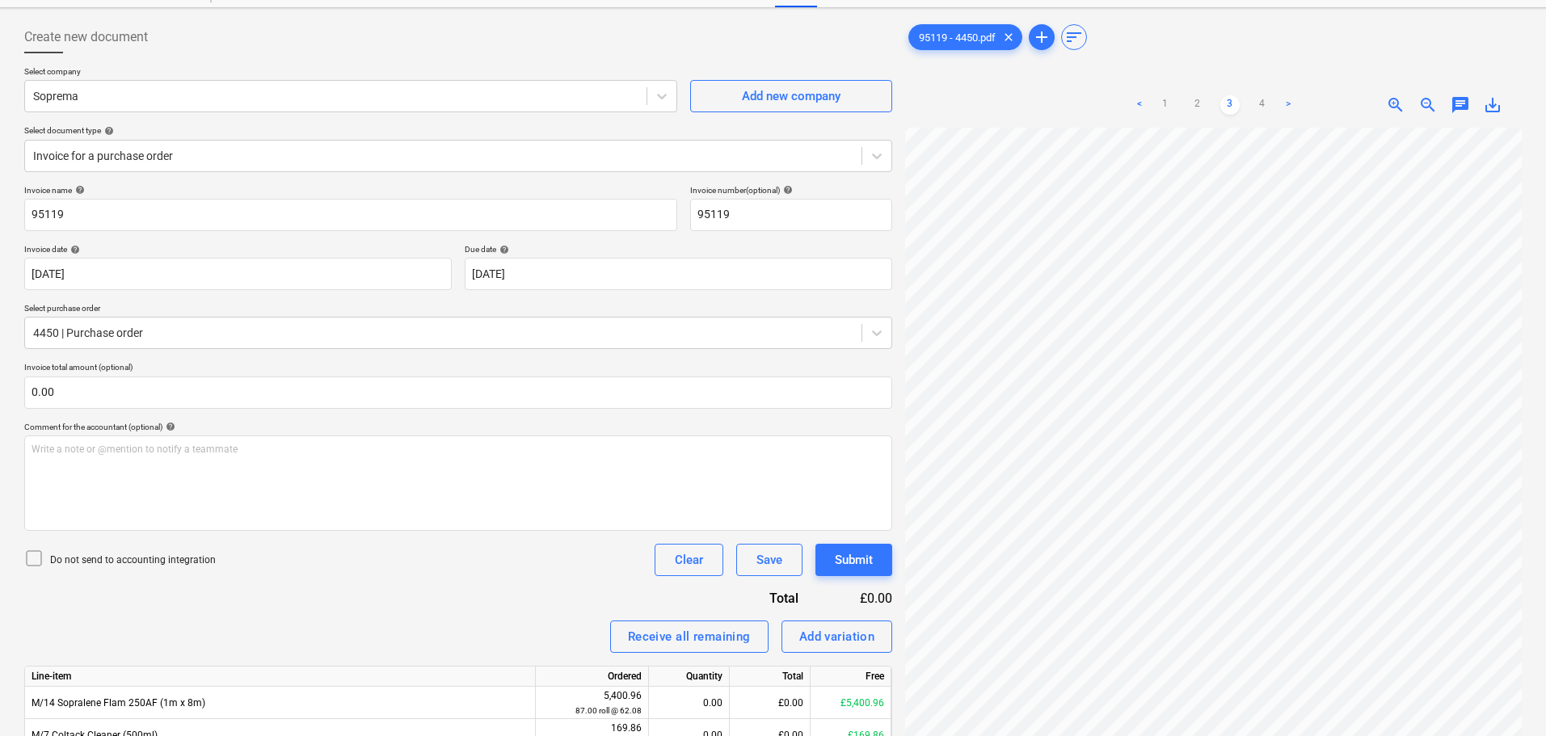
scroll to position [271, 0]
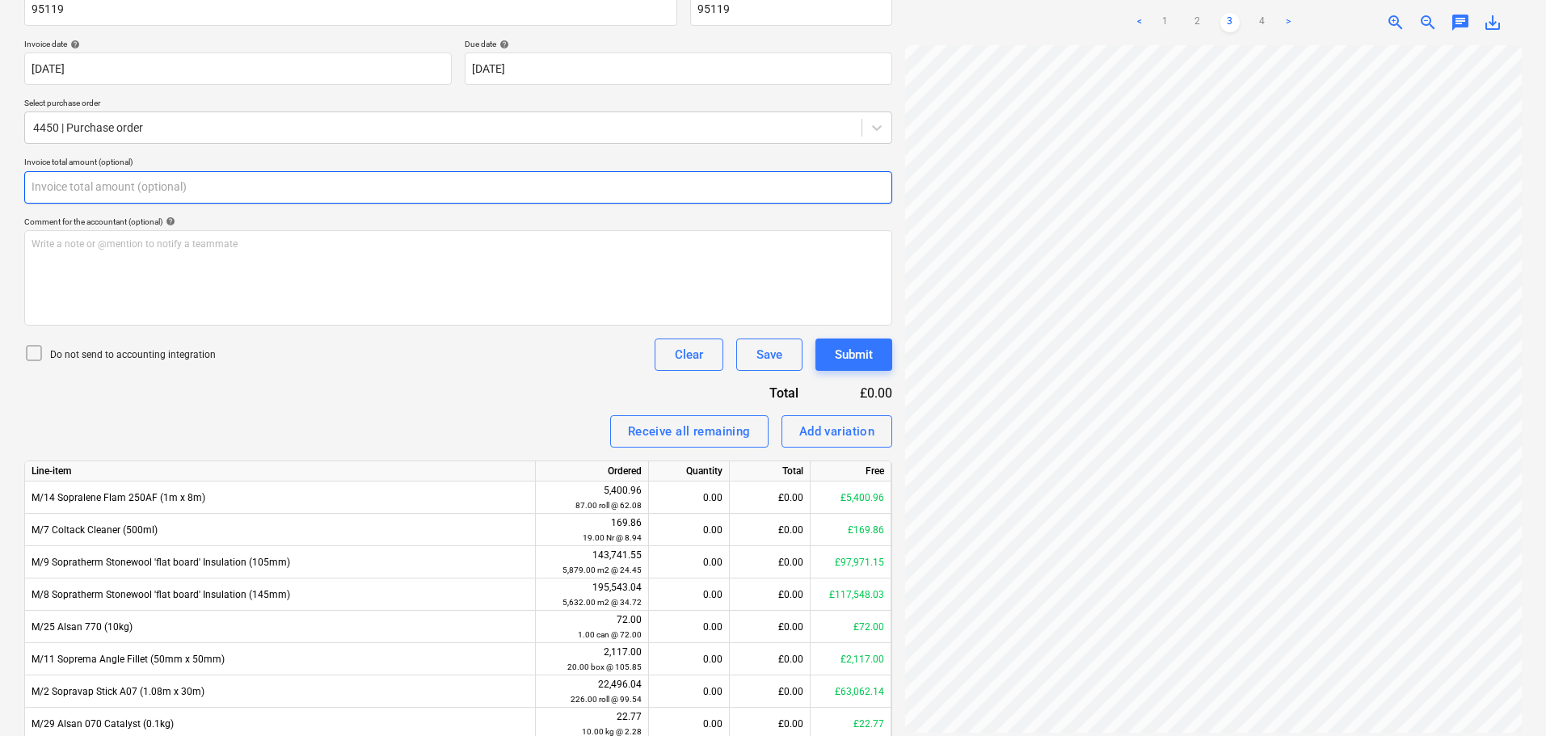
click at [271, 183] on input "text" at bounding box center [458, 187] width 868 height 32
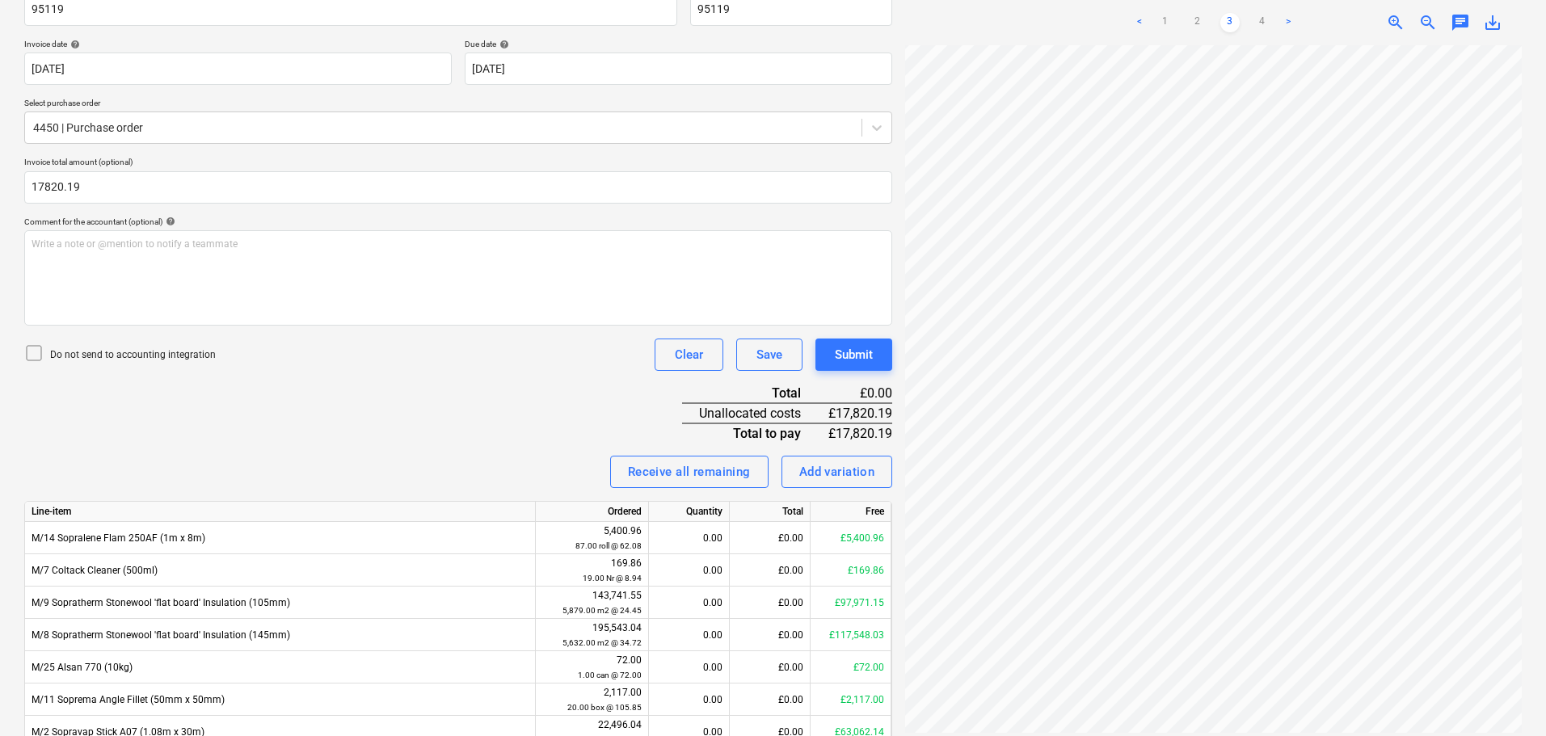
type input "17,820.19"
click at [187, 351] on p "Do not send to accounting integration" at bounding box center [133, 355] width 166 height 14
click at [492, 436] on div "Invoice name help 95119 Invoice number (optional) help 95119 Invoice date help …" at bounding box center [458, 455] width 868 height 950
click at [1164, 17] on link "1" at bounding box center [1164, 22] width 19 height 19
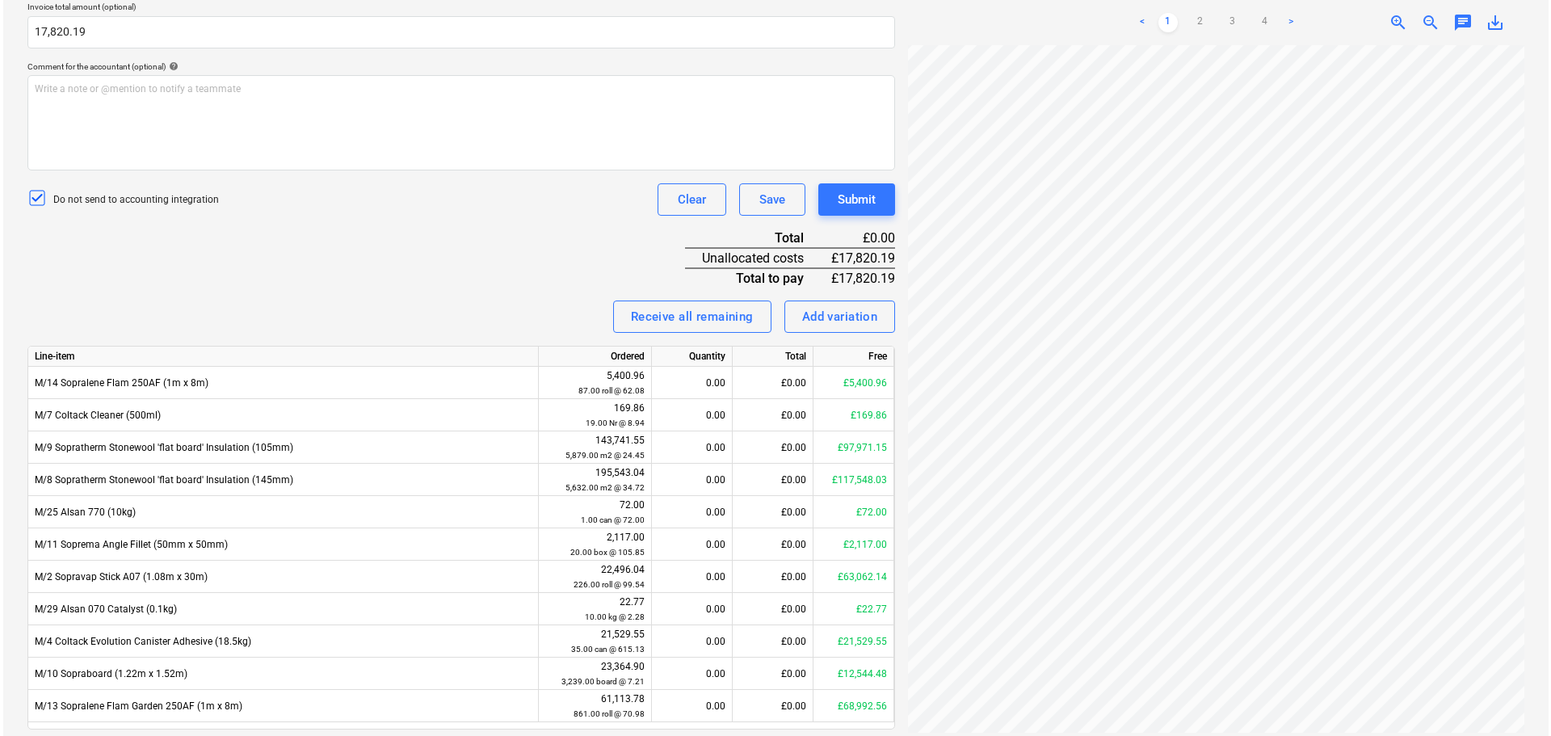
scroll to position [478, 0]
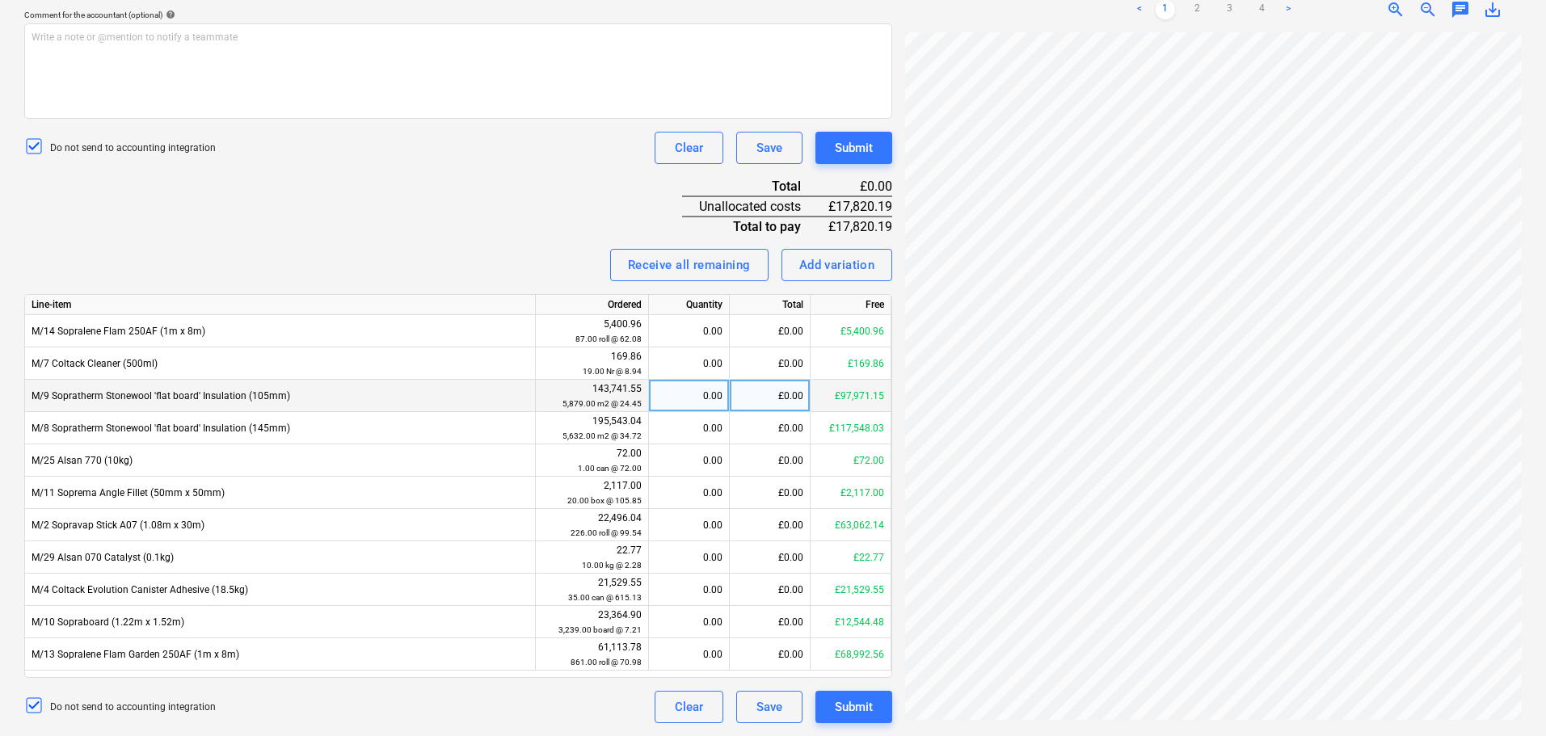
click at [744, 399] on div "£0.00" at bounding box center [770, 396] width 81 height 32
type input "9154.08"
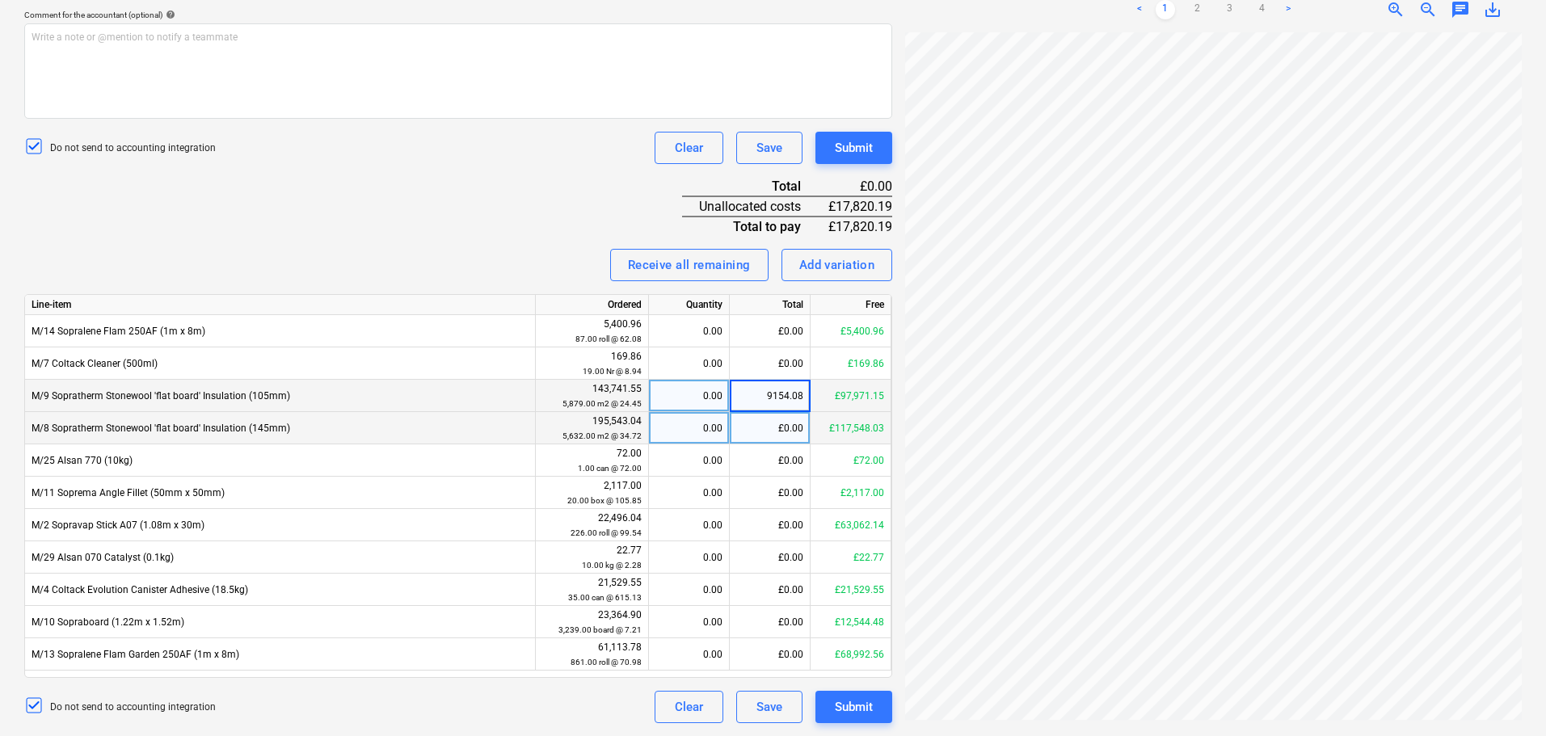
click at [767, 434] on div "£0.00" at bounding box center [770, 428] width 81 height 32
type input "8668.11"
click at [582, 220] on div "Invoice name help 95119 Invoice number (optional) help 95119 Invoice date help …" at bounding box center [458, 248] width 868 height 950
click at [860, 155] on div "Submit" at bounding box center [854, 147] width 38 height 21
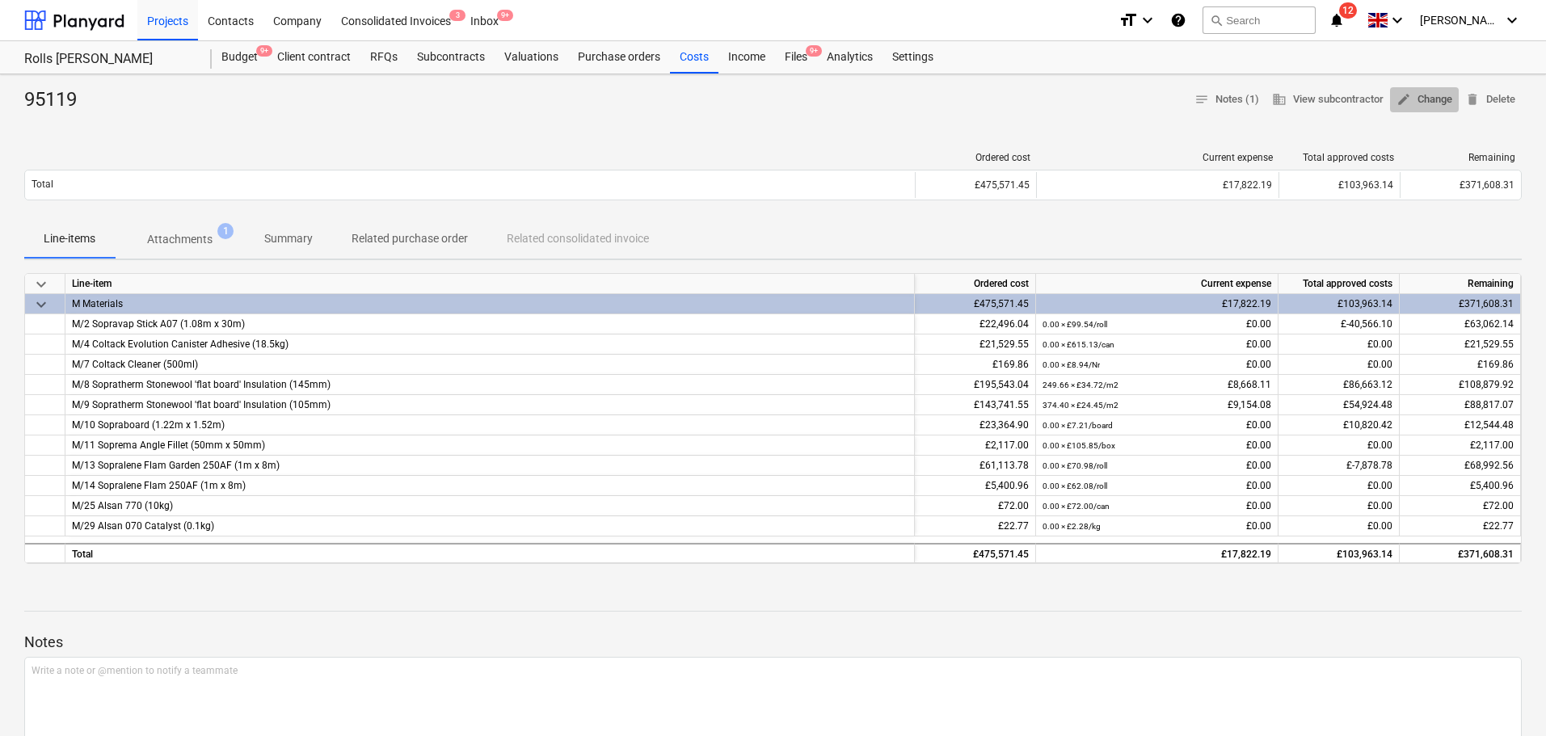
click at [1440, 97] on span "edit Change" at bounding box center [1424, 99] width 56 height 19
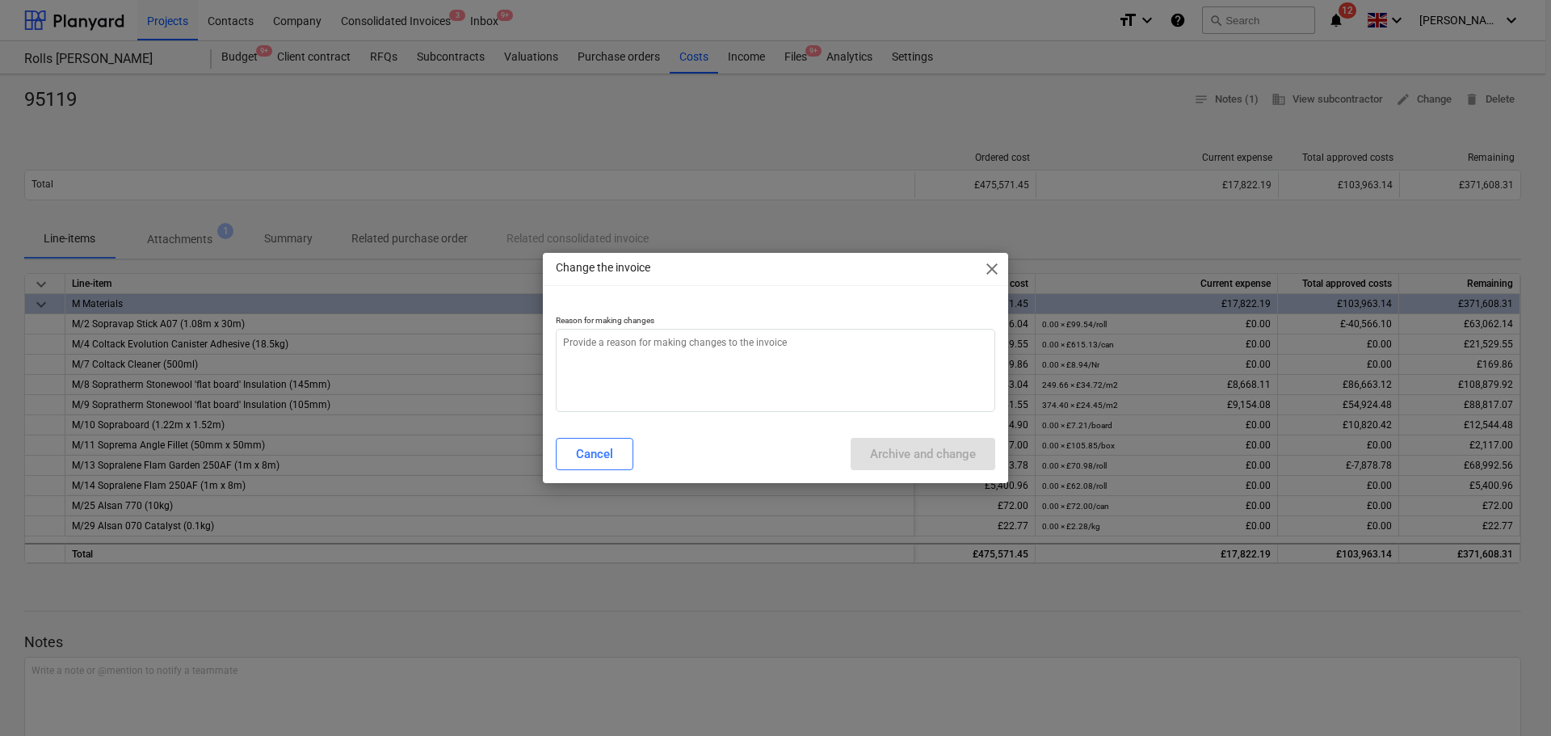
type textarea "x"
click at [669, 373] on textarea at bounding box center [776, 370] width 440 height 83
type textarea "1"
type textarea "x"
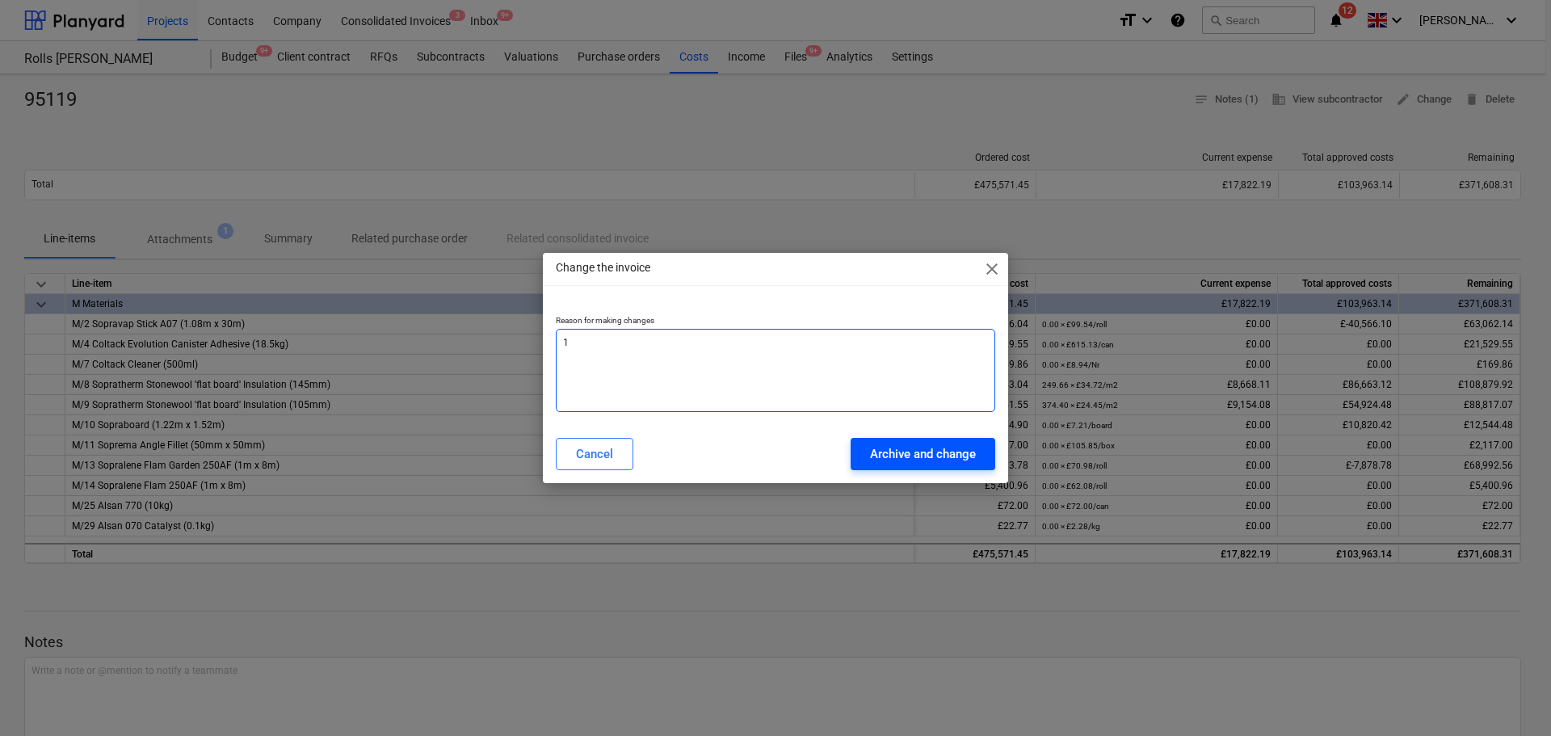
type textarea "1"
click at [891, 460] on div "Archive and change" at bounding box center [923, 454] width 106 height 21
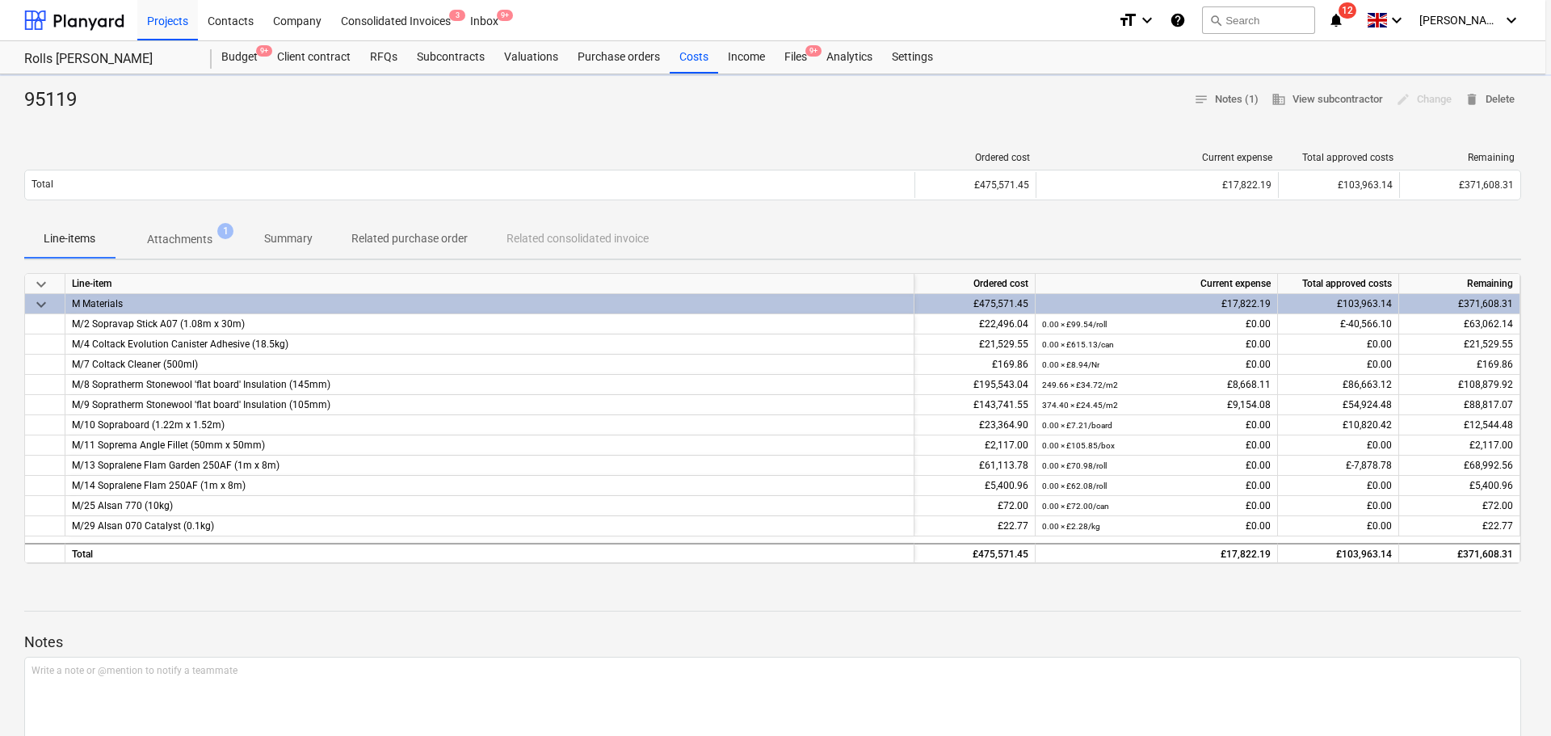
type textarea "x"
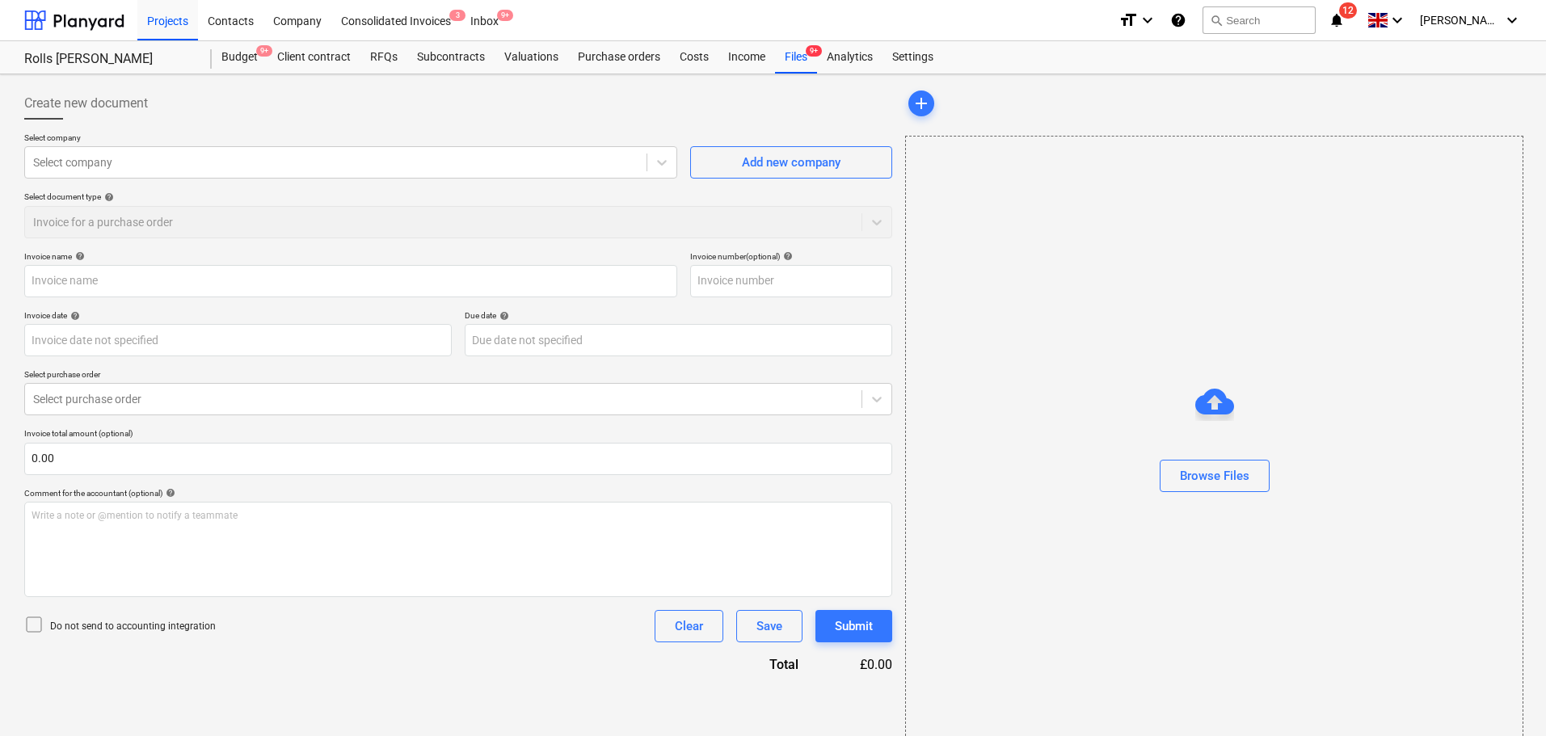
type input "95119"
type input "[DATE]"
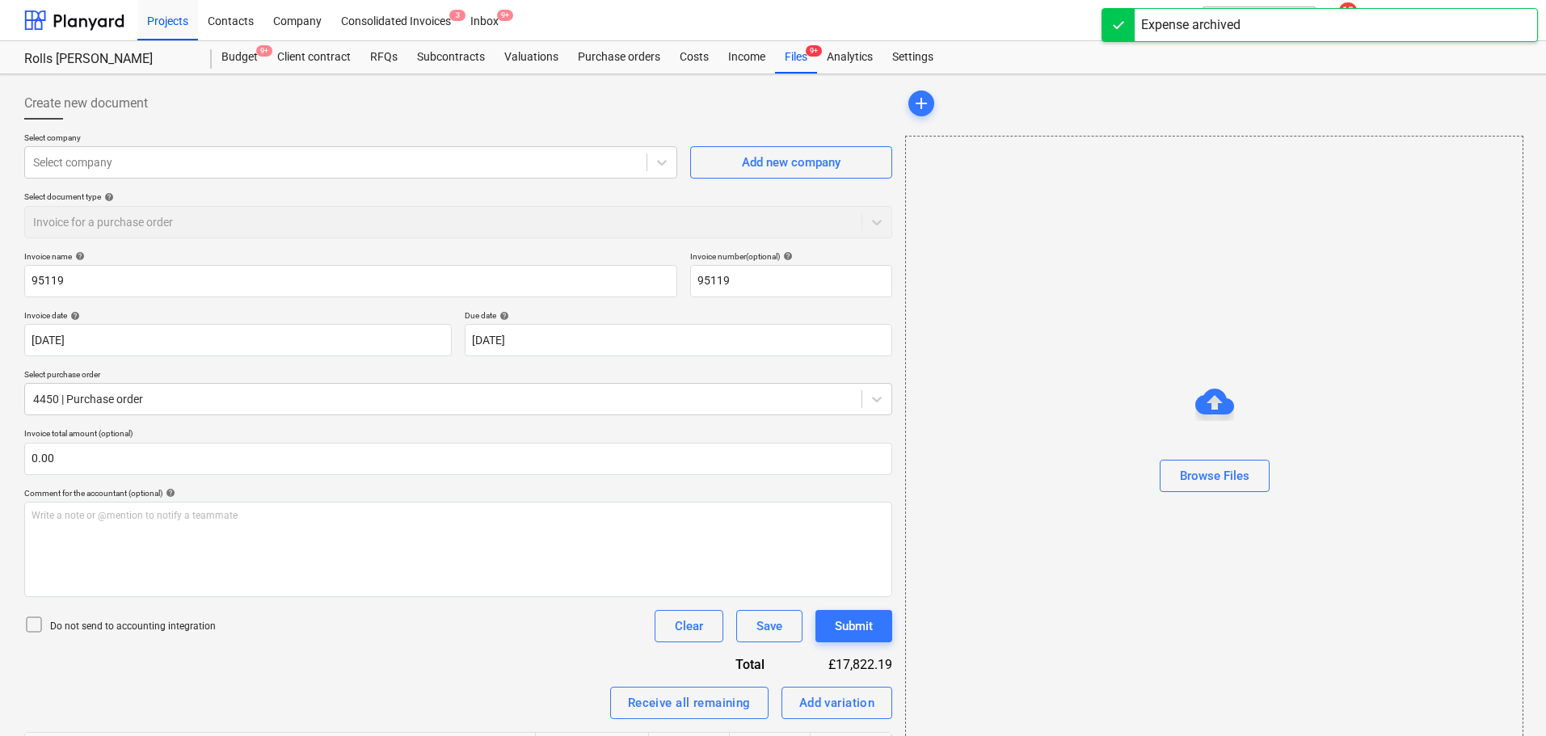
scroll to position [438, 0]
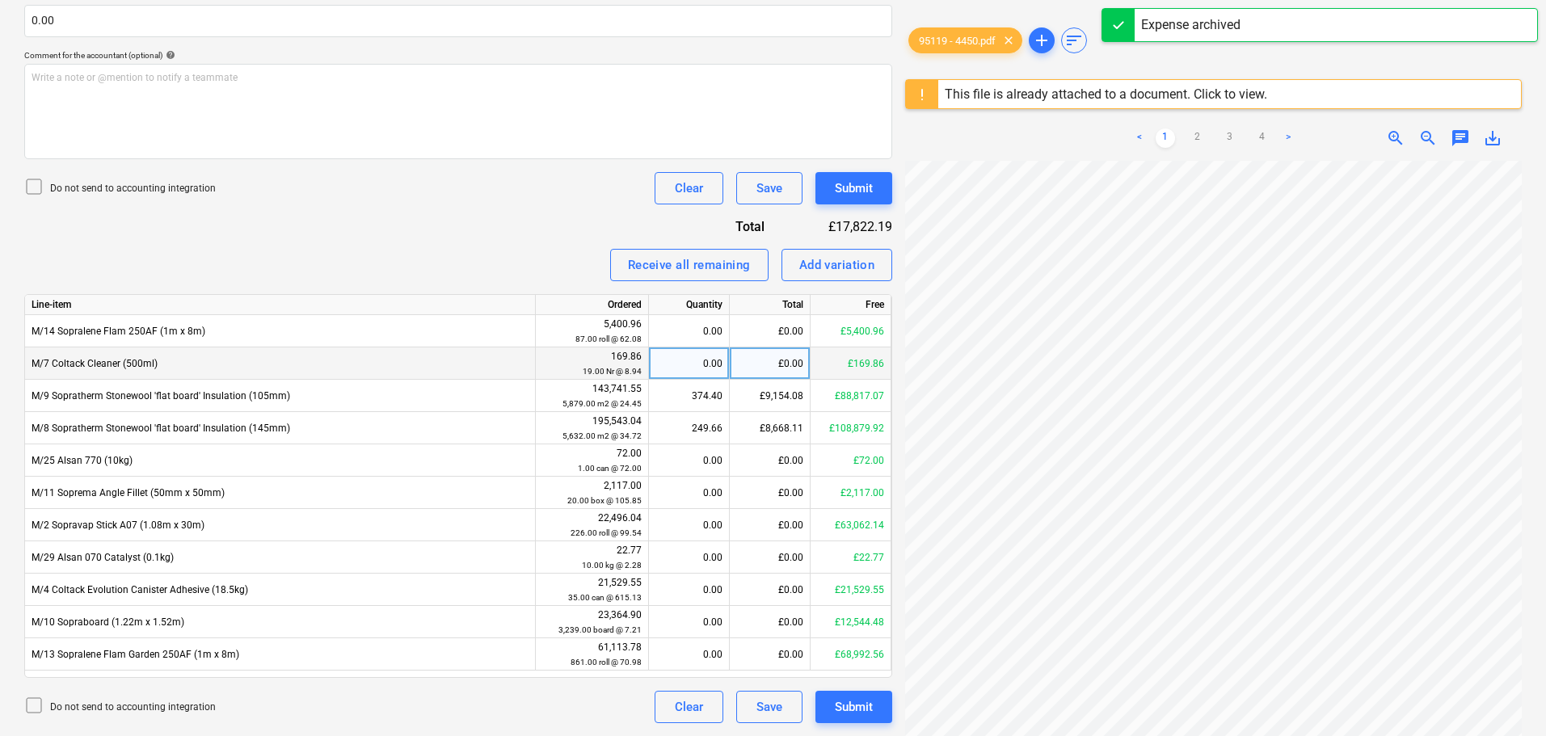
click at [176, 188] on p "Do not send to accounting integration" at bounding box center [133, 189] width 166 height 14
click at [352, 215] on div "Invoice name help 95119 Invoice number (optional) help 95119 Invoice date help …" at bounding box center [458, 268] width 868 height 910
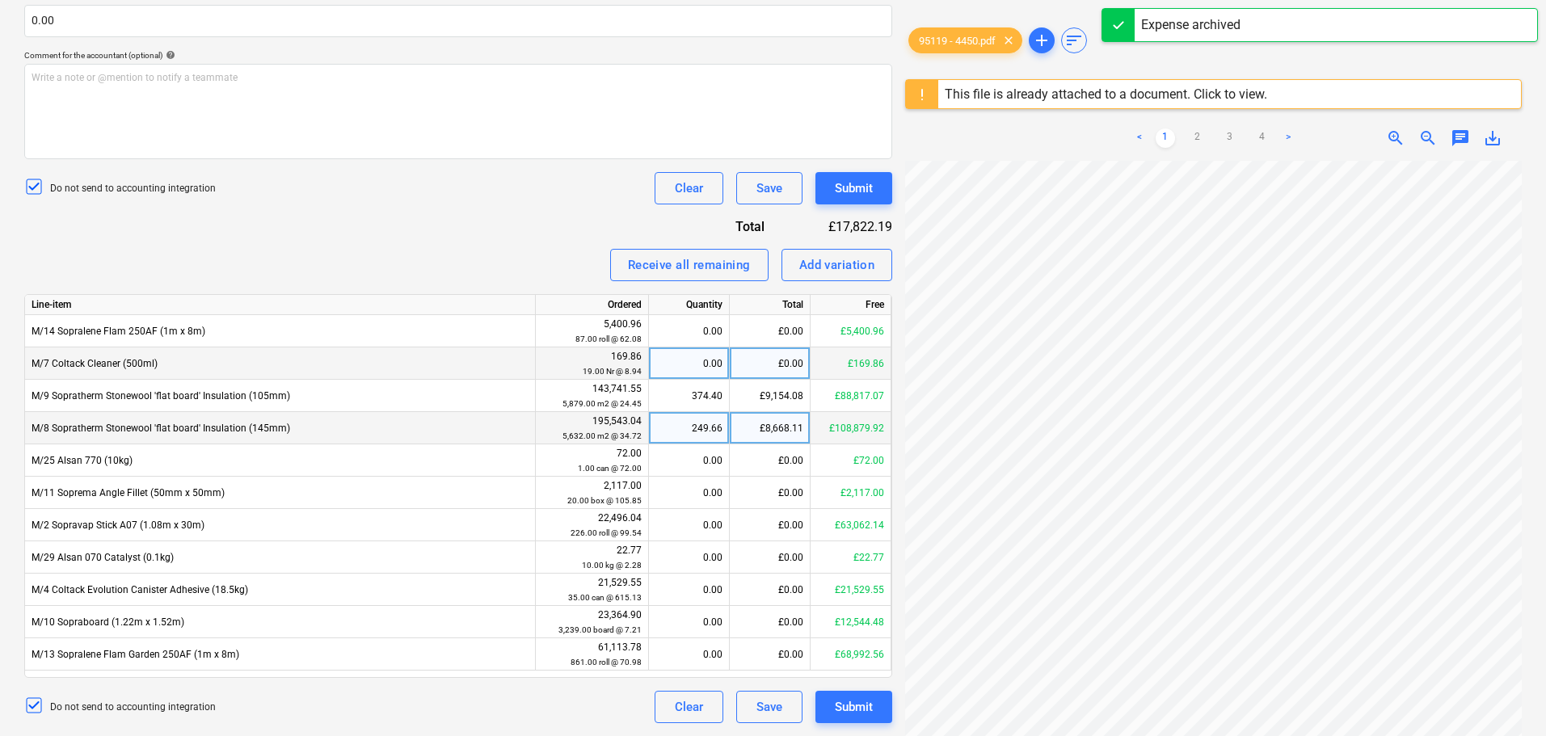
click at [685, 424] on div "249.66" at bounding box center [688, 428] width 67 height 32
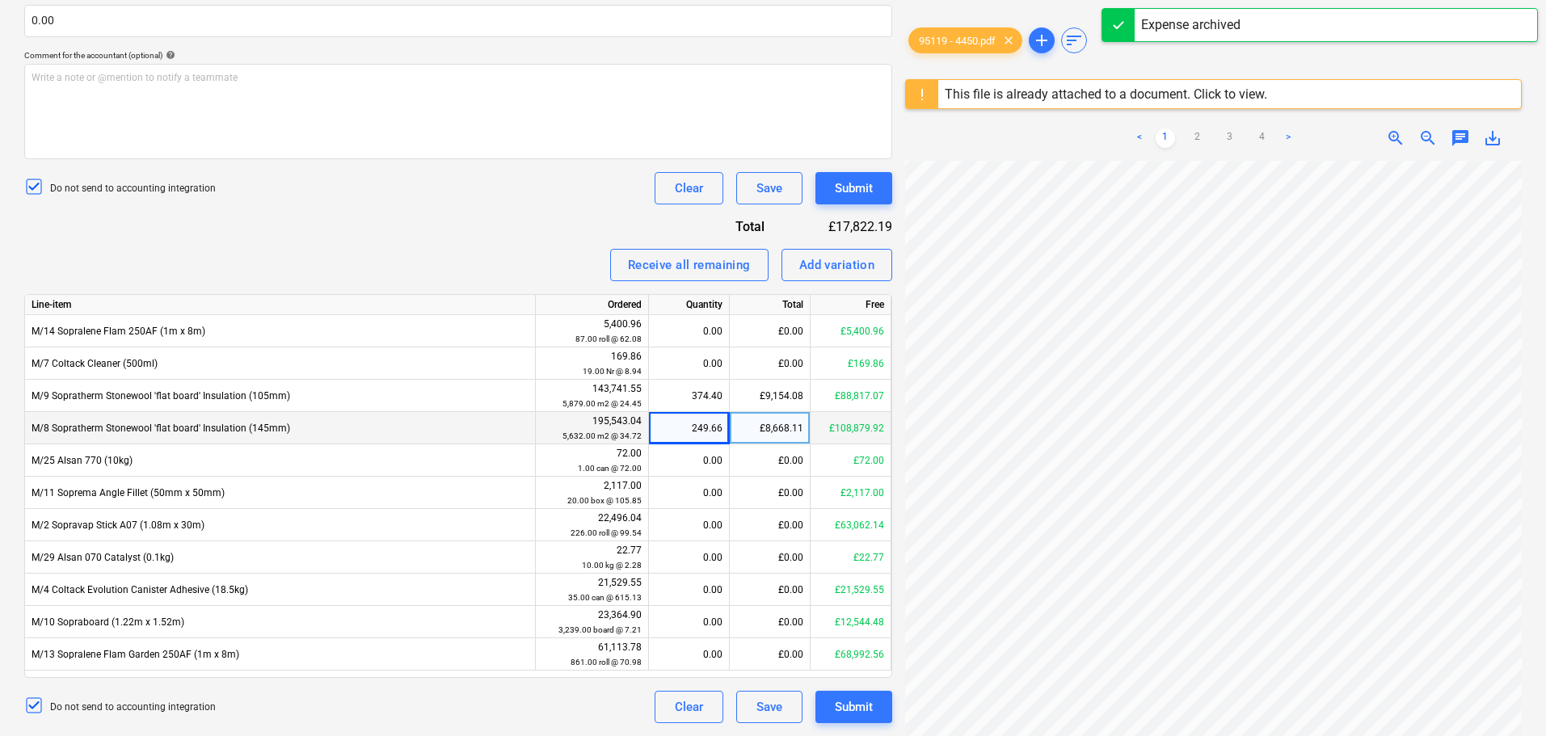
click at [698, 420] on div "249.66" at bounding box center [688, 428] width 67 height 32
type input "249.60"
click at [492, 250] on div "Receive all remaining Add variation" at bounding box center [458, 265] width 868 height 32
click at [1230, 131] on link "3" at bounding box center [1229, 137] width 19 height 19
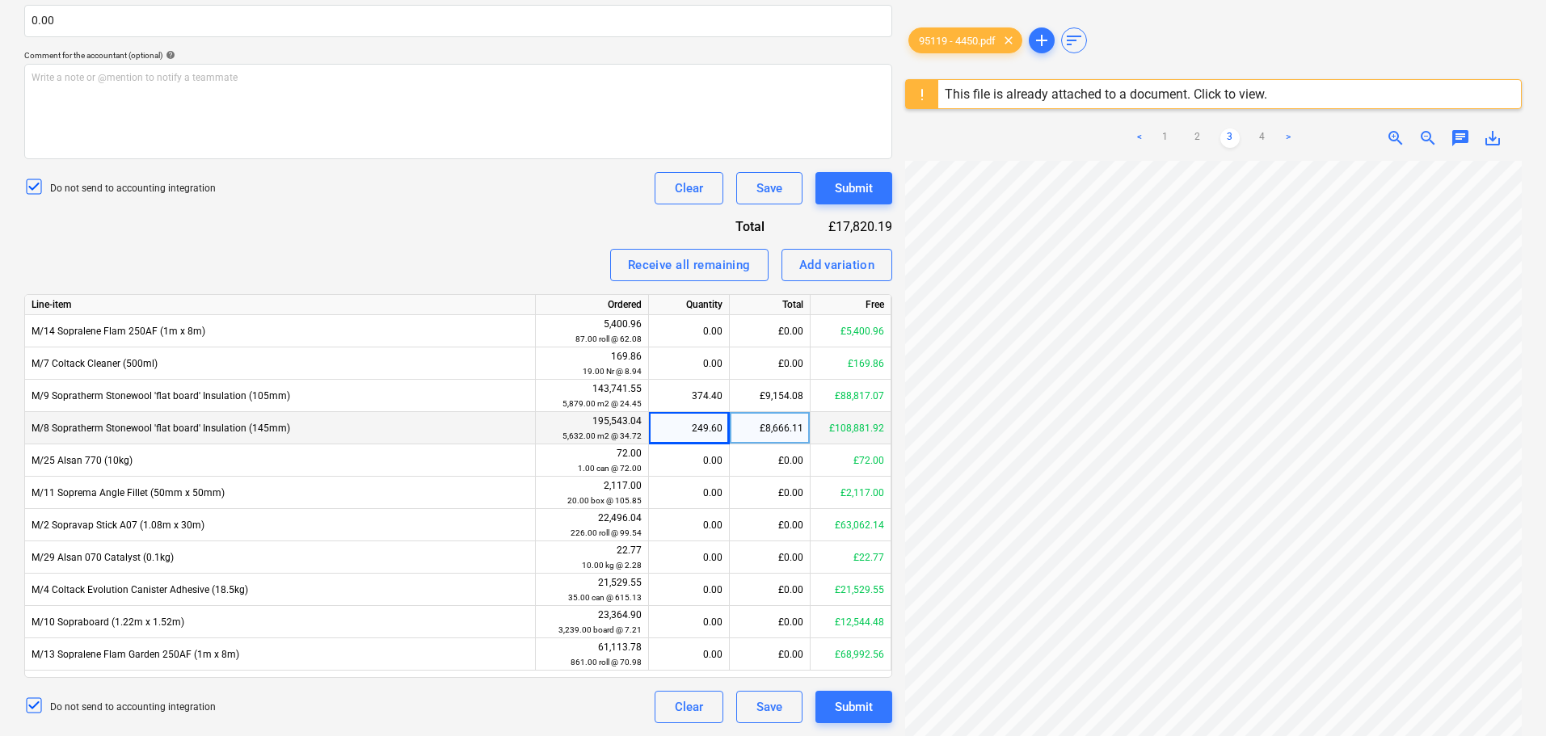
click at [410, 174] on div "Do not send to accounting integration Clear Save Submit" at bounding box center [458, 188] width 868 height 32
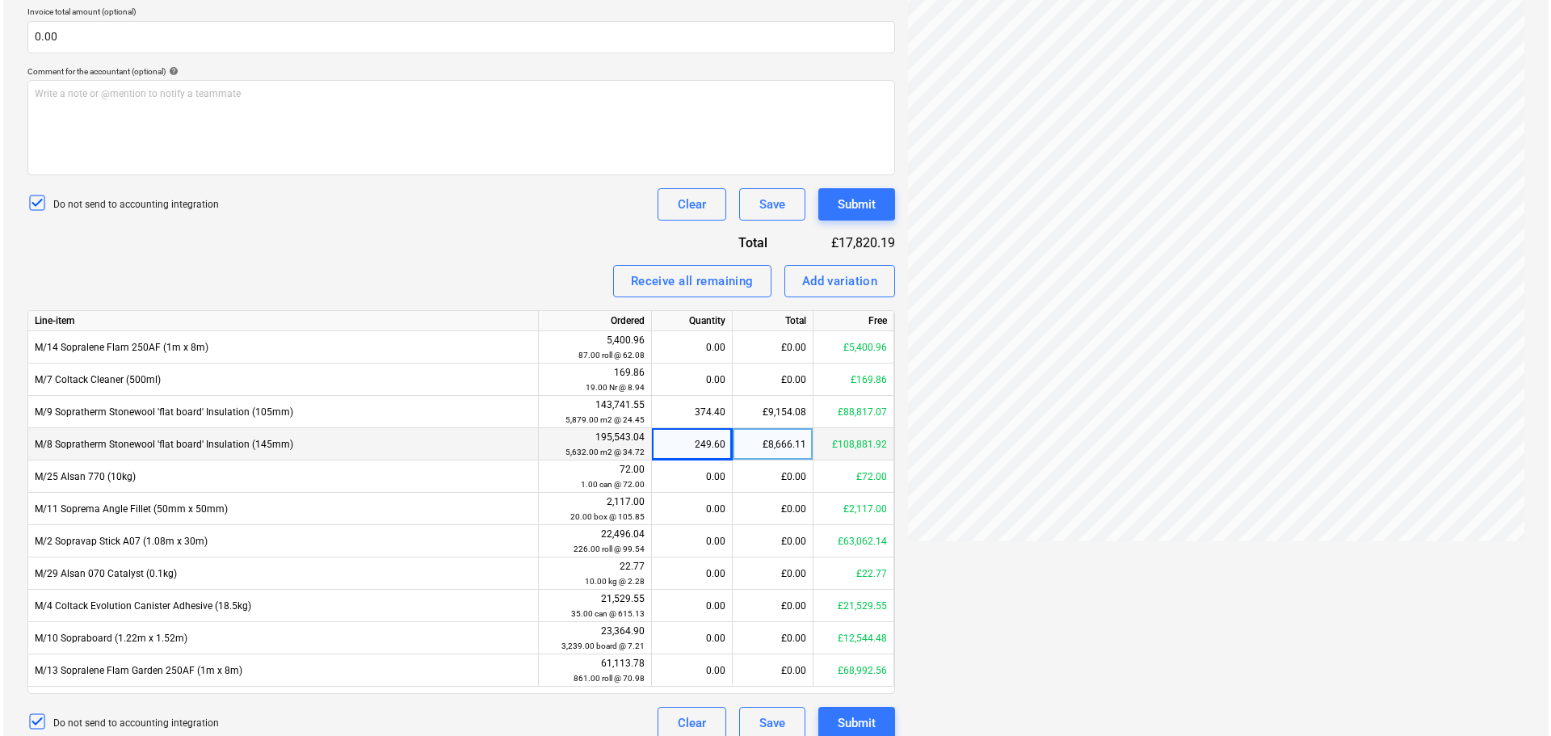
scroll to position [438, 0]
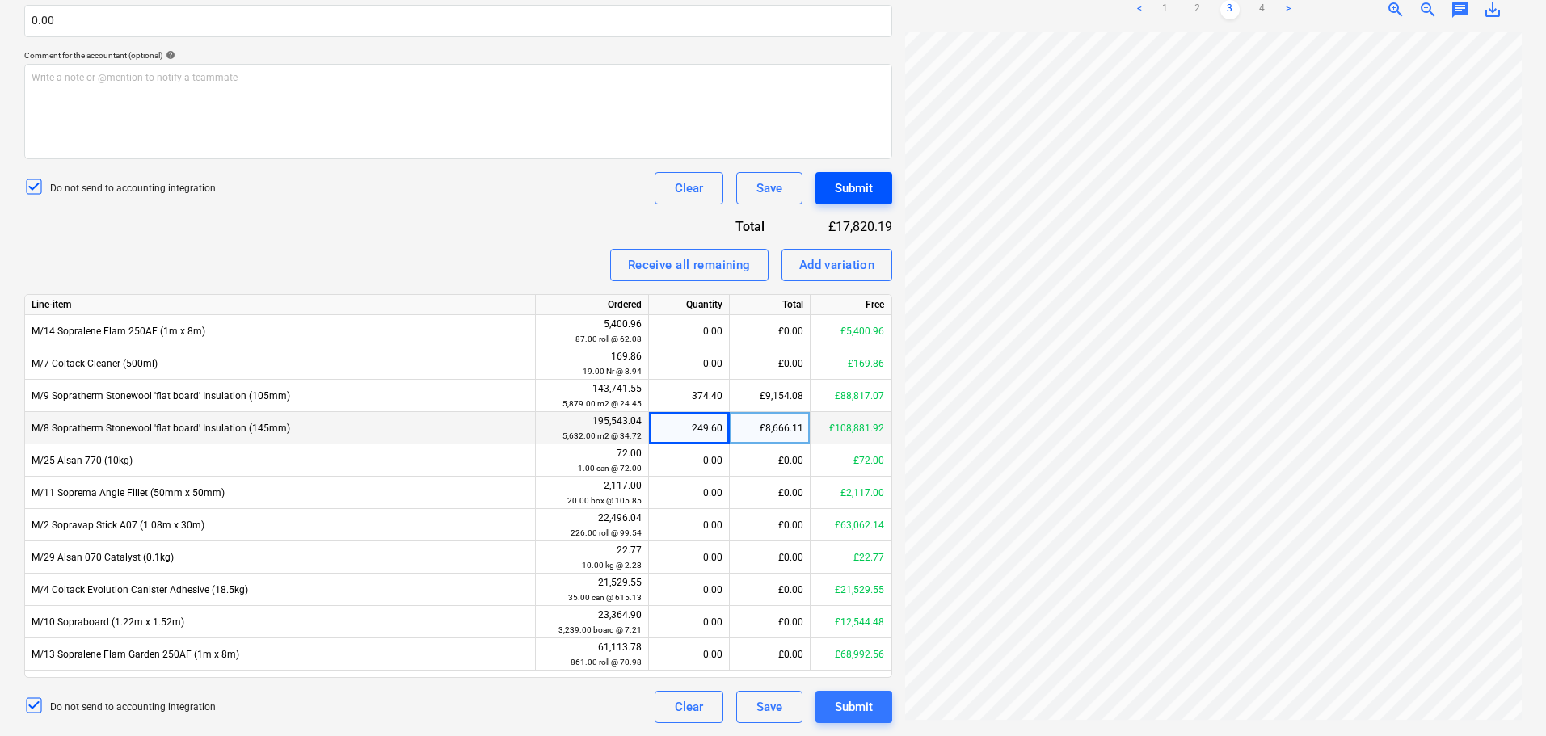
click at [865, 190] on div "Submit" at bounding box center [854, 188] width 38 height 21
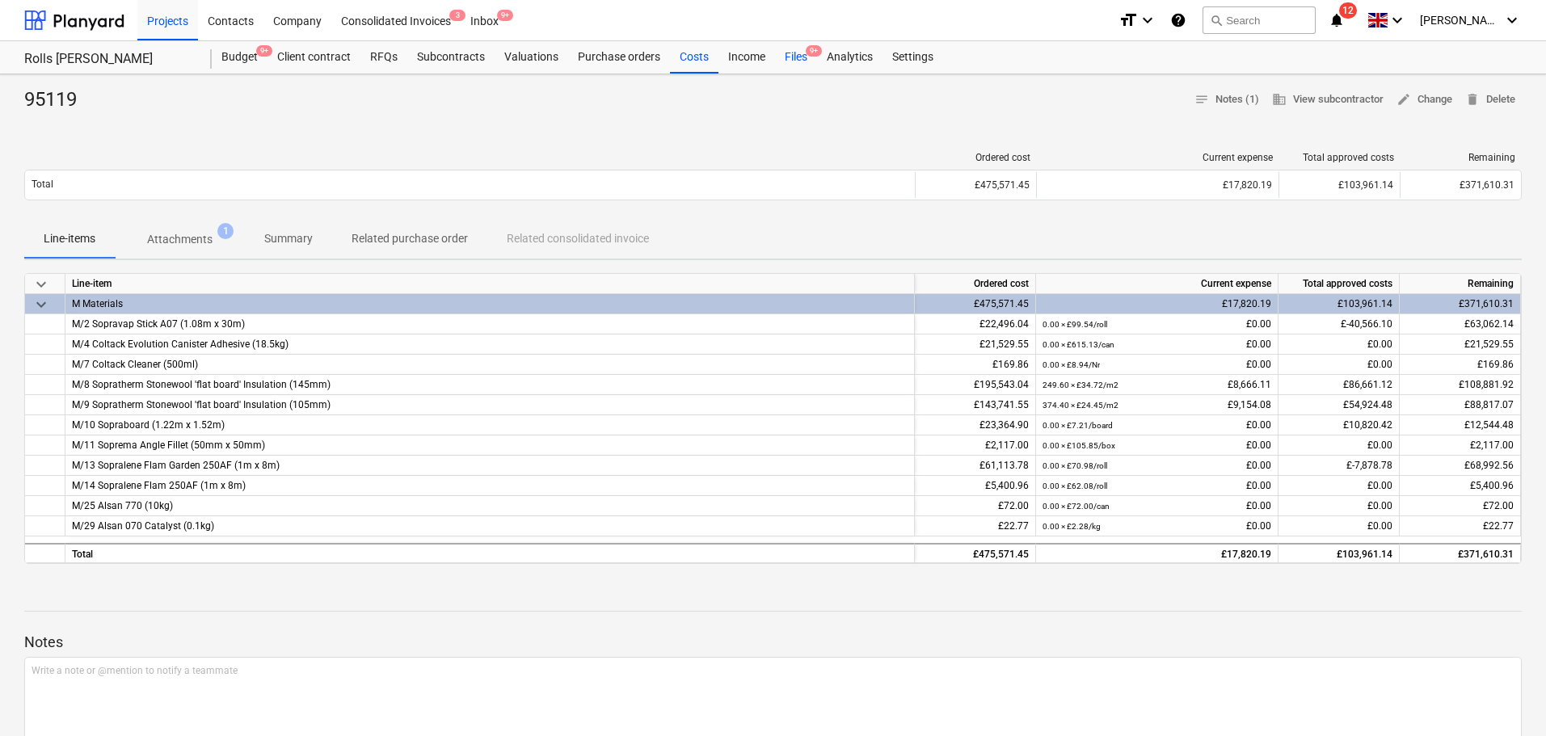
click at [791, 48] on div "Files 9+" at bounding box center [796, 57] width 42 height 32
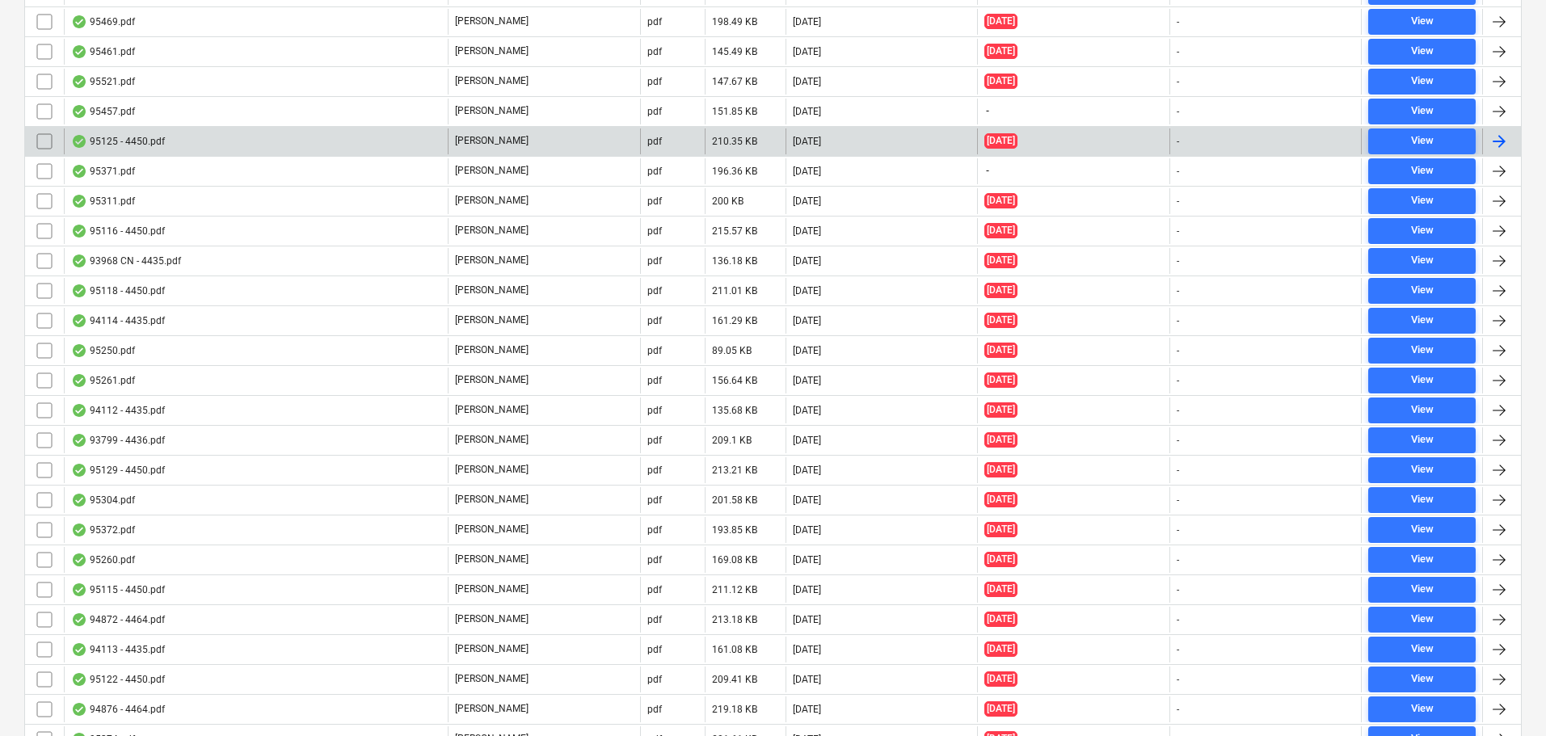
click at [191, 149] on div "95125 - 4450.pdf" at bounding box center [256, 141] width 384 height 26
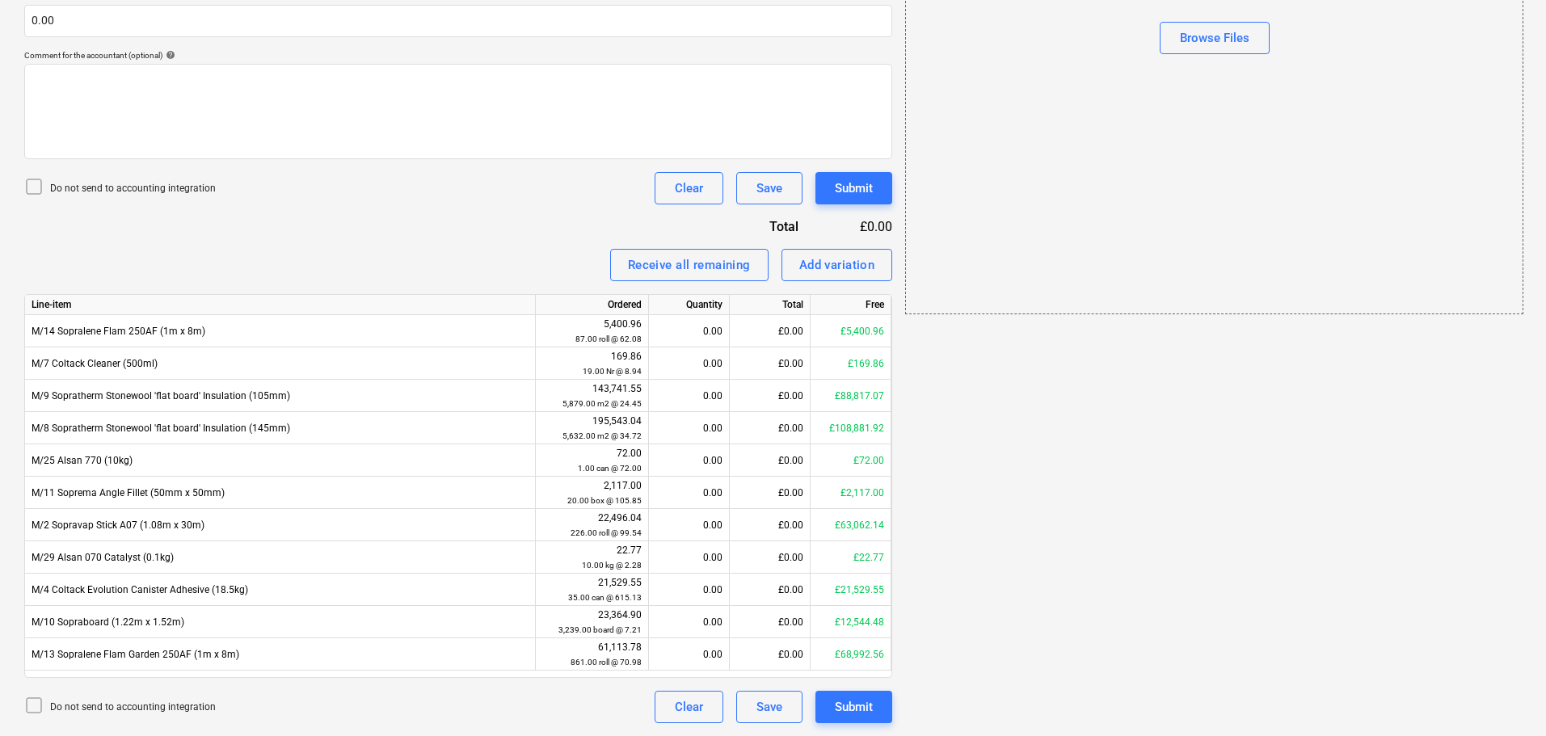
scroll to position [29, 0]
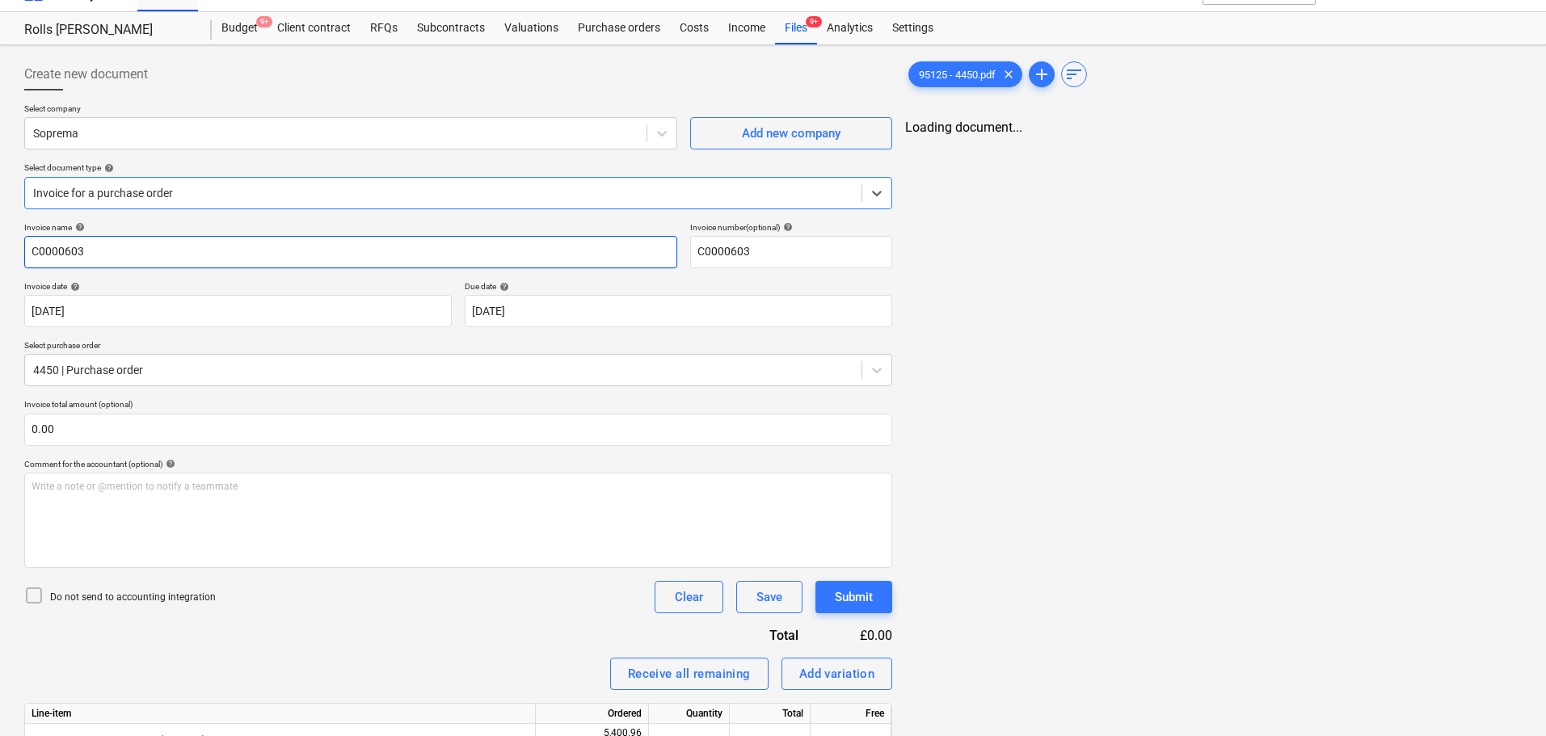
type input "C0000603"
type input "[DATE]"
click at [169, 253] on input "C0000603" at bounding box center [350, 252] width 653 height 32
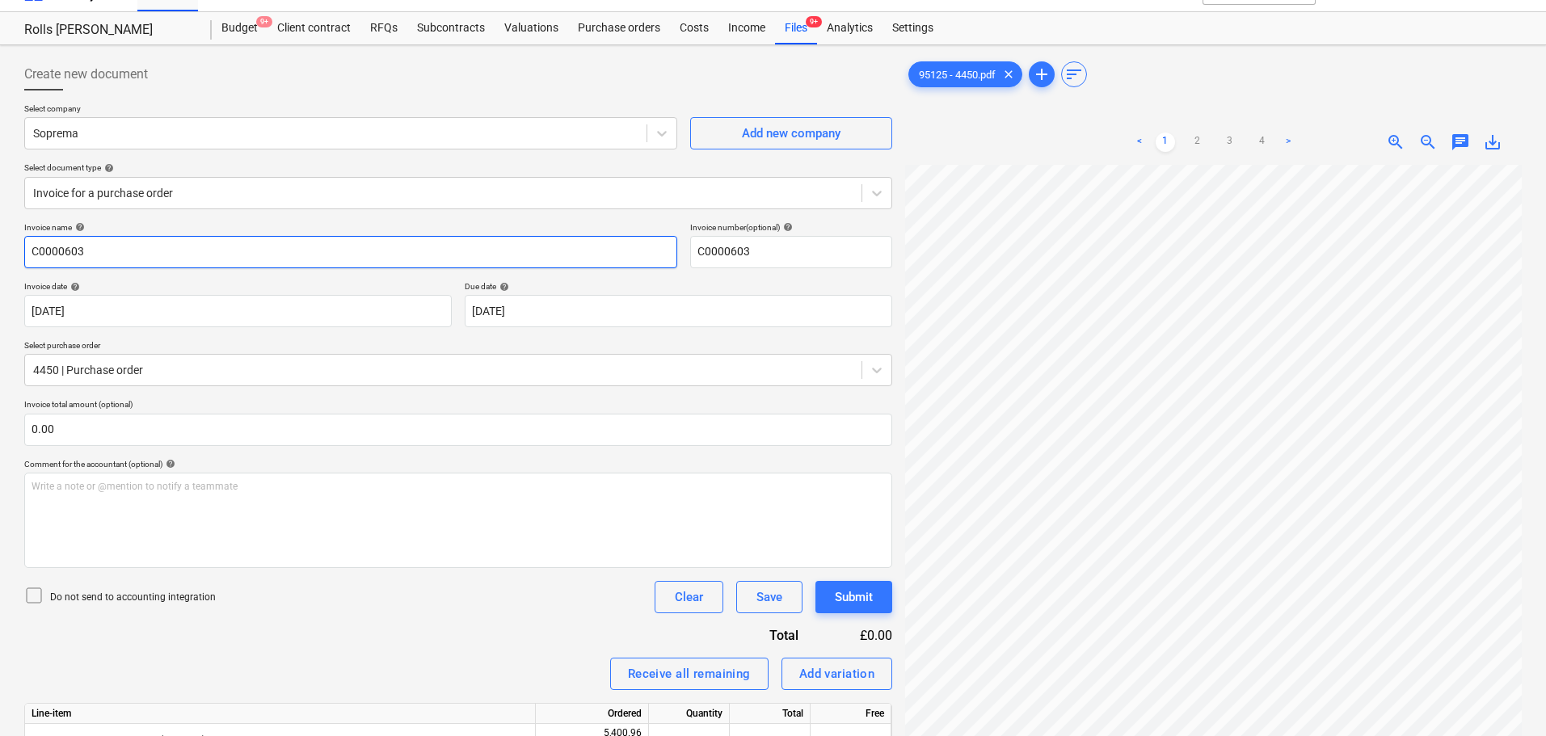
click at [169, 253] on input "C0000603" at bounding box center [350, 252] width 653 height 32
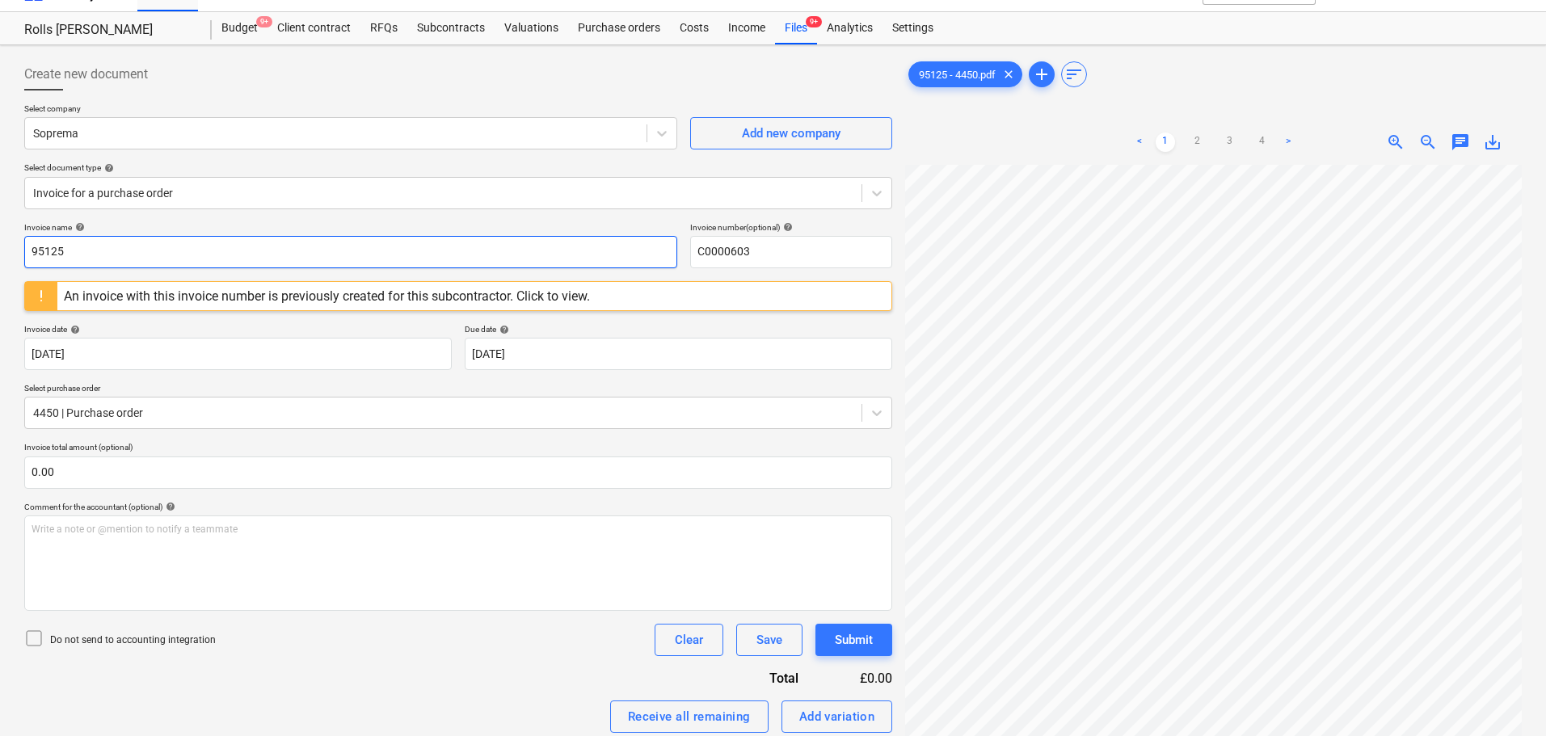
type input "95125"
paste input "95125"
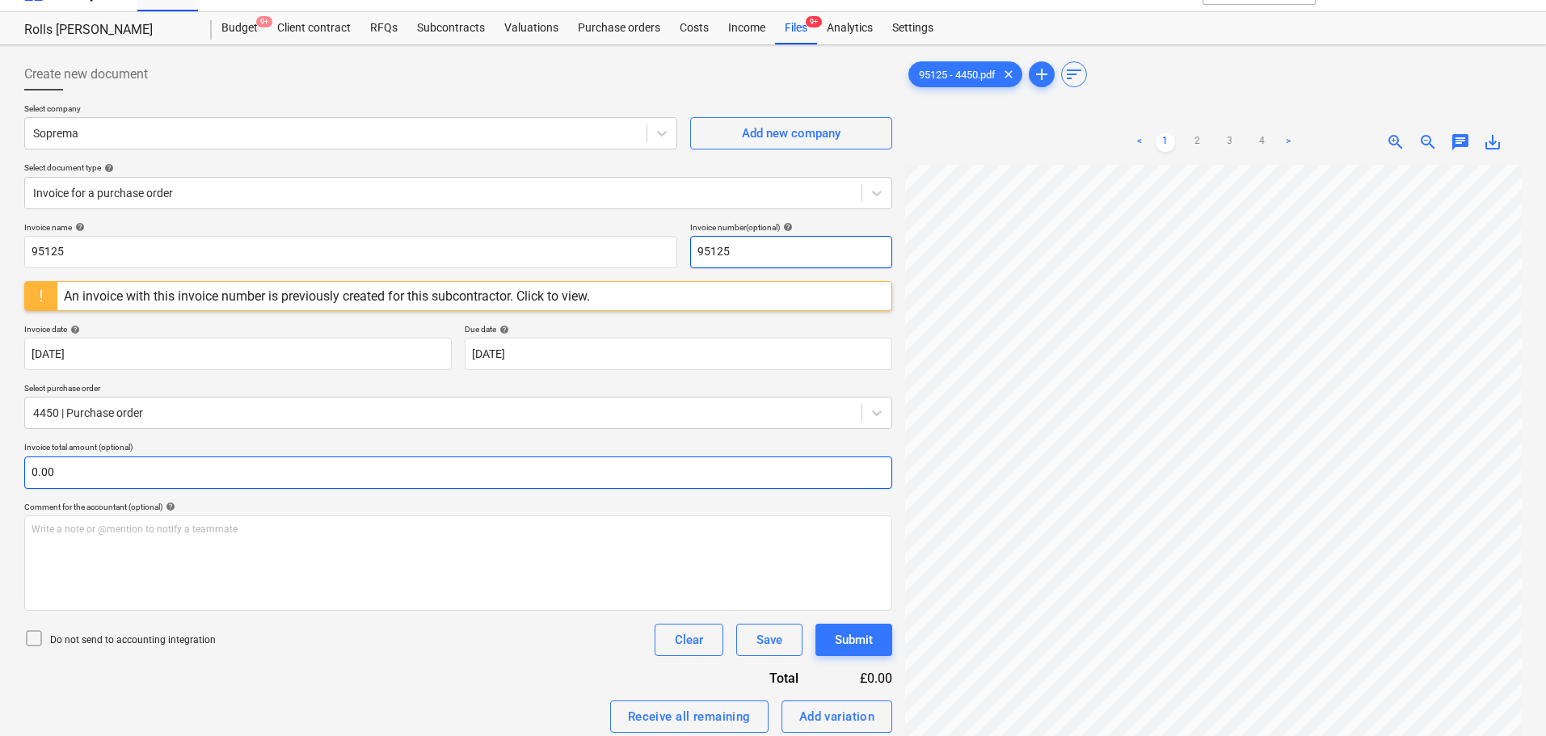
type input "95125"
click at [140, 468] on input "text" at bounding box center [458, 472] width 868 height 32
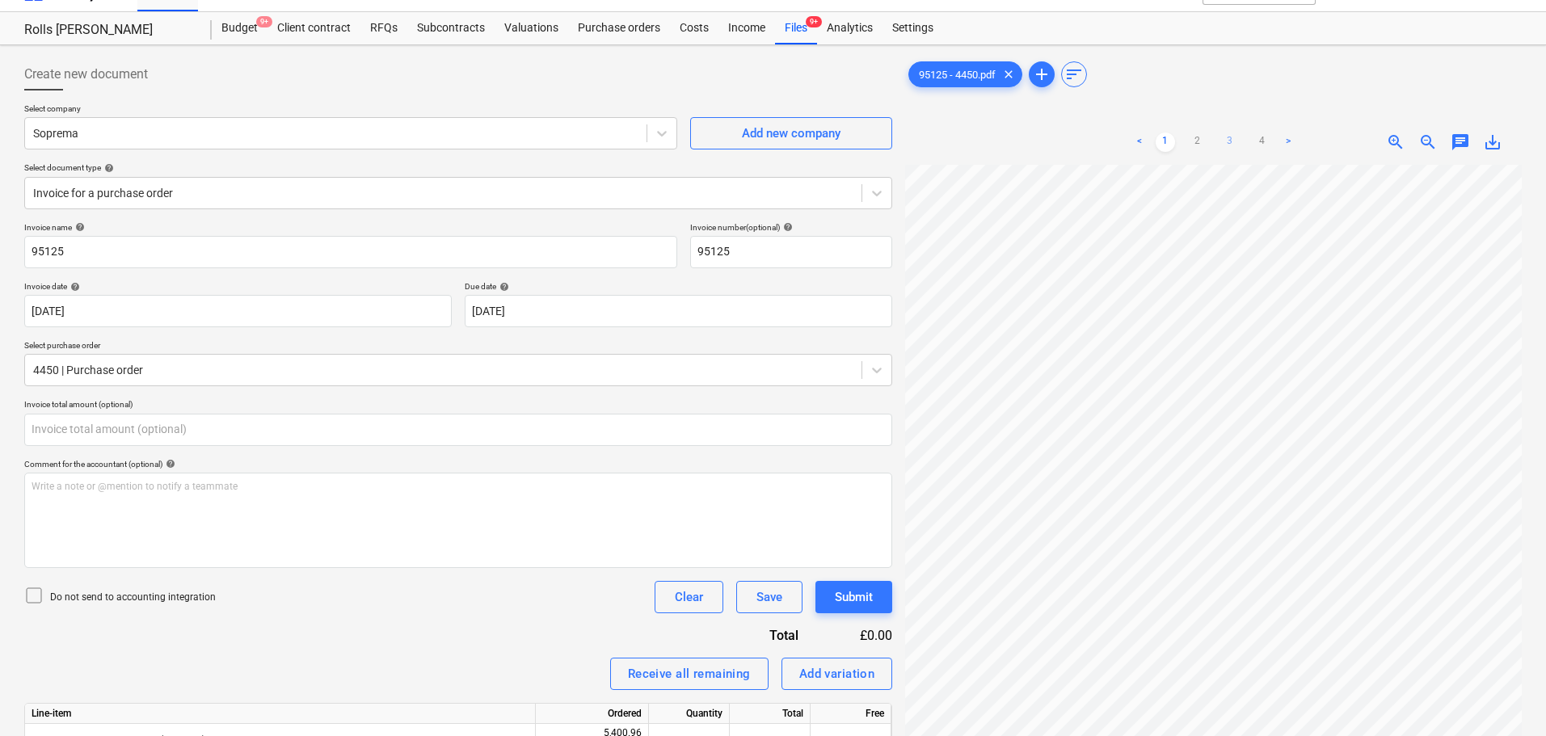
type input "0.00"
click at [1230, 139] on link "3" at bounding box center [1229, 142] width 19 height 19
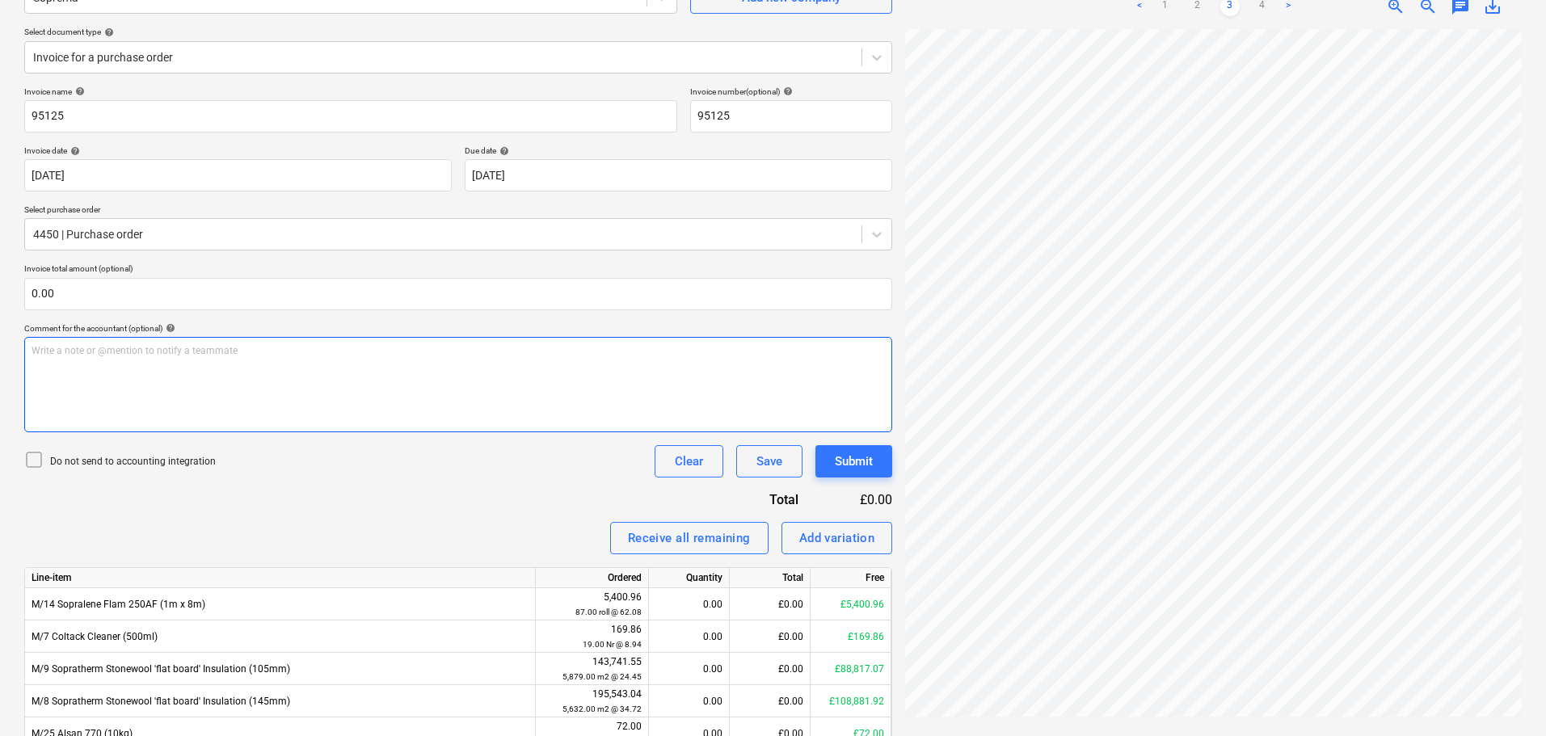
scroll to position [433, 0]
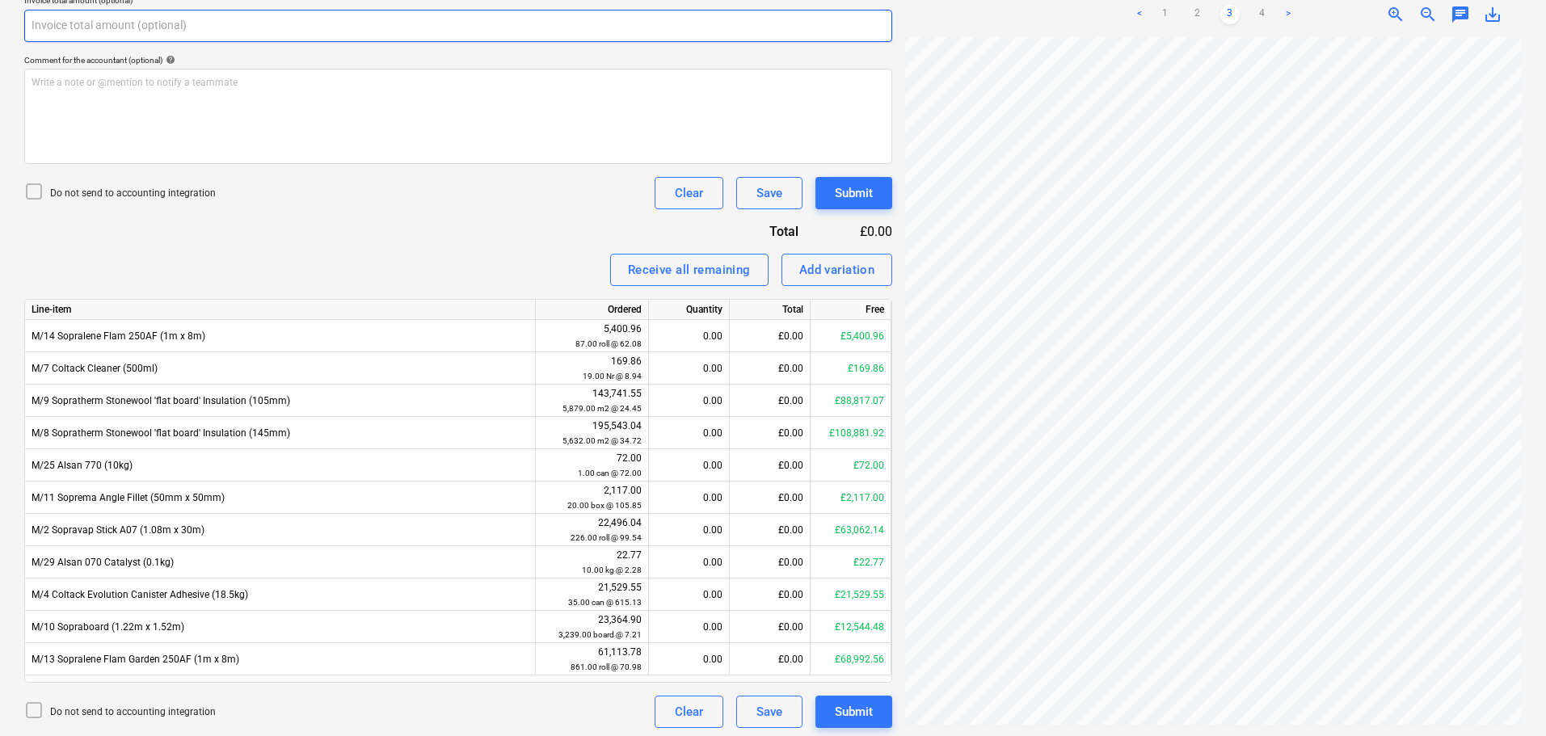
click at [130, 41] on input "text" at bounding box center [458, 26] width 868 height 32
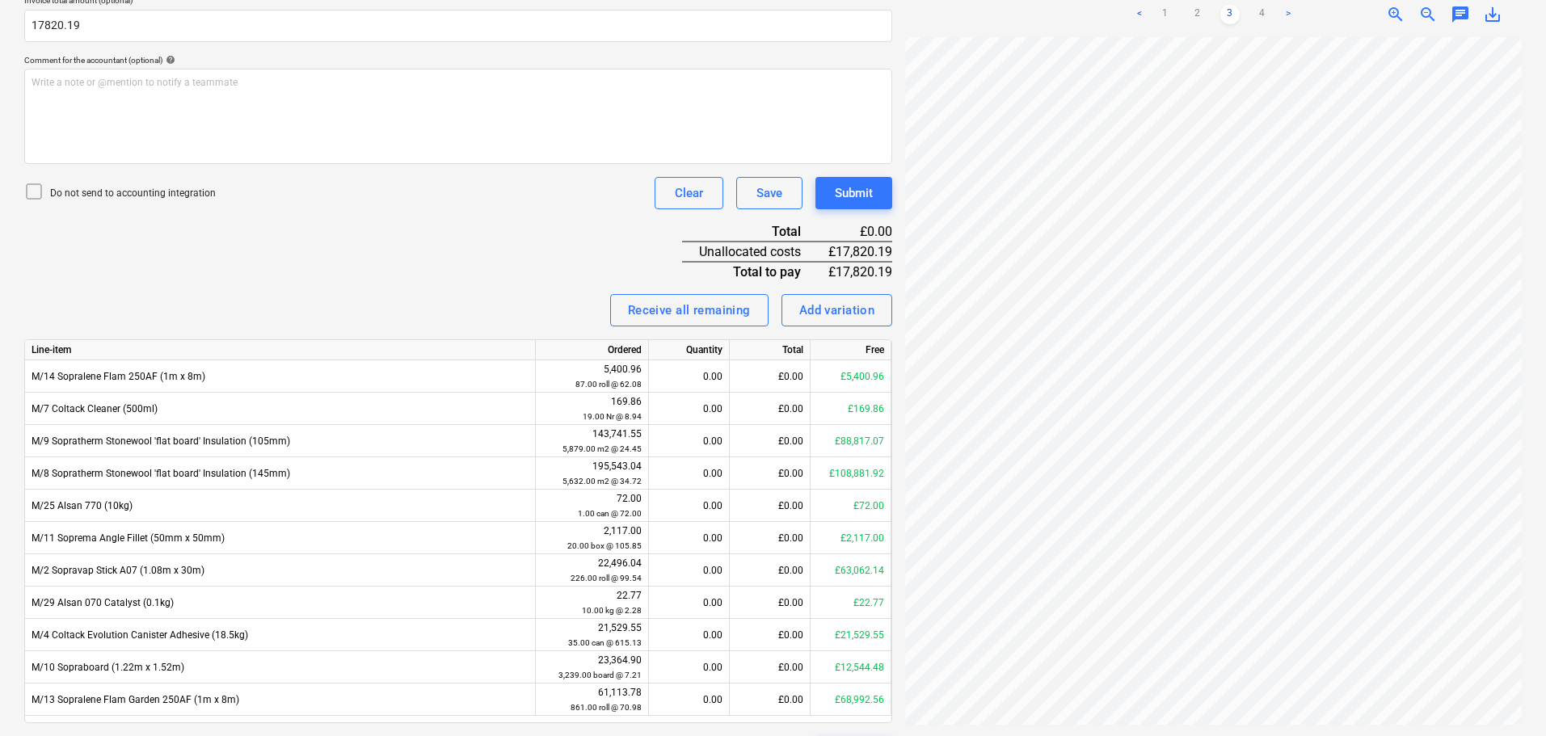
type input "17,820.19"
click at [126, 189] on p "Do not send to accounting integration" at bounding box center [133, 194] width 166 height 14
click at [274, 253] on div "Invoice name help 95125 Invoice number (optional) help 95125 Invoice date help …" at bounding box center [458, 293] width 868 height 950
click at [1172, 13] on link "1" at bounding box center [1164, 14] width 19 height 19
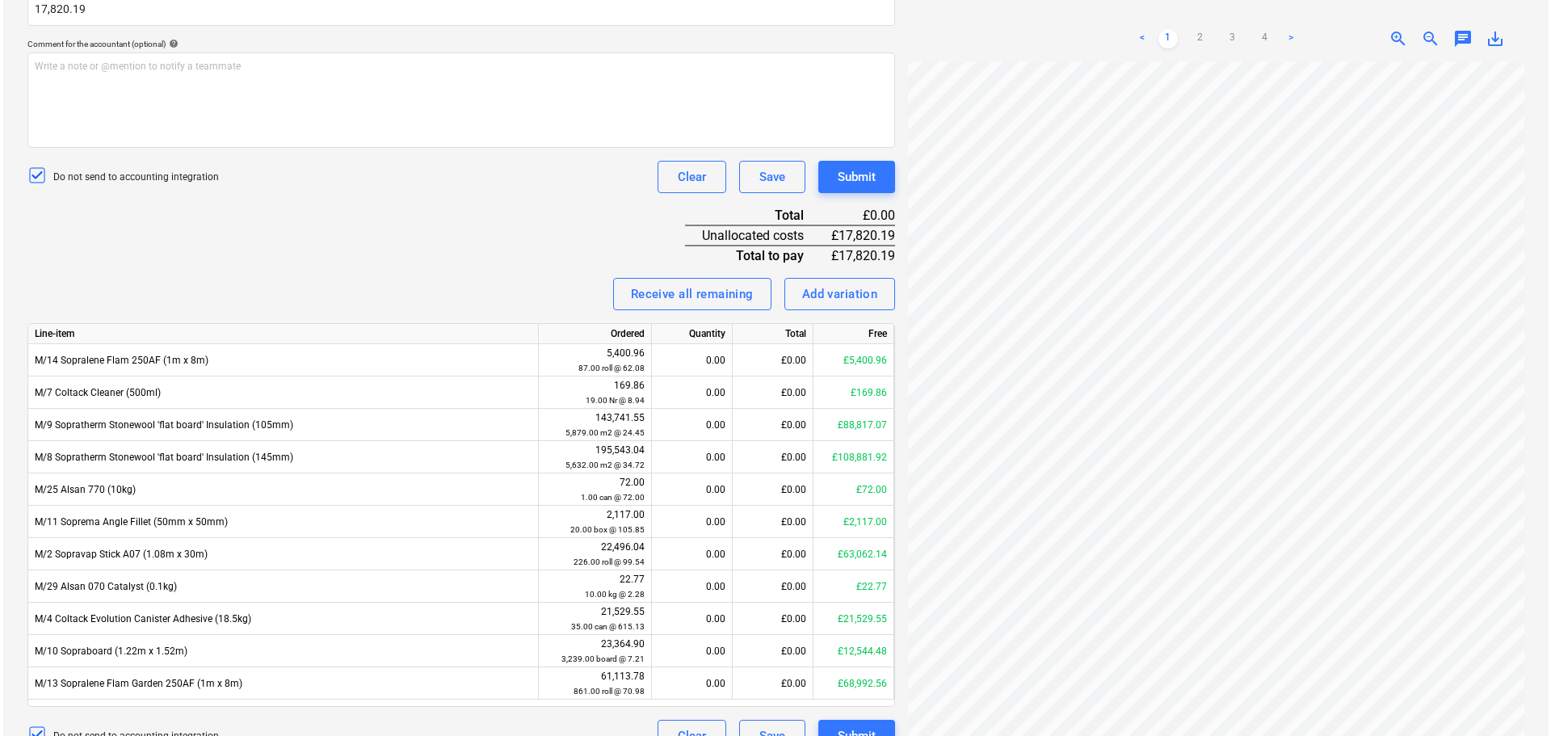
scroll to position [478, 0]
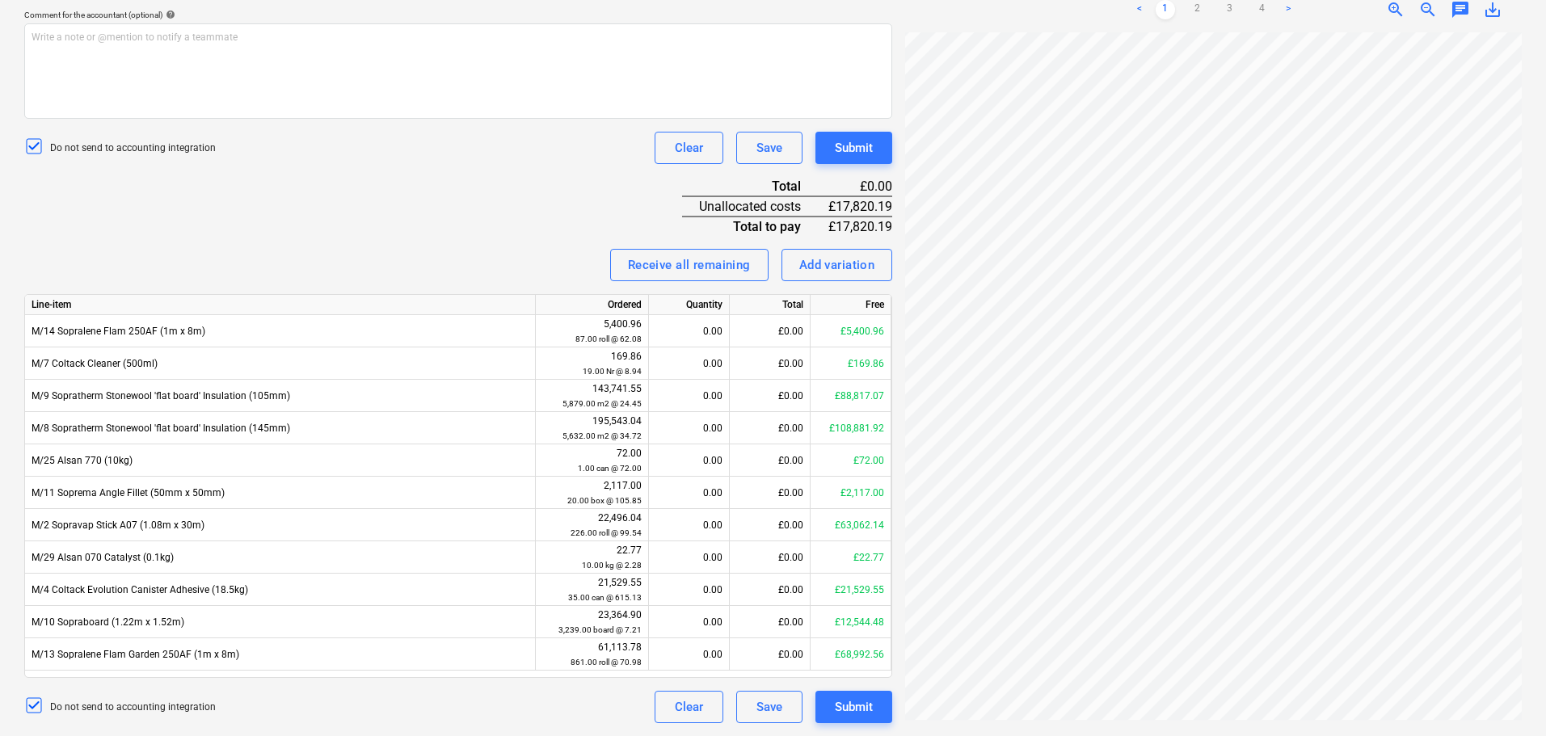
click at [464, 237] on div "Invoice name help 95125 Invoice number (optional) help 95125 Invoice date help …" at bounding box center [458, 248] width 868 height 950
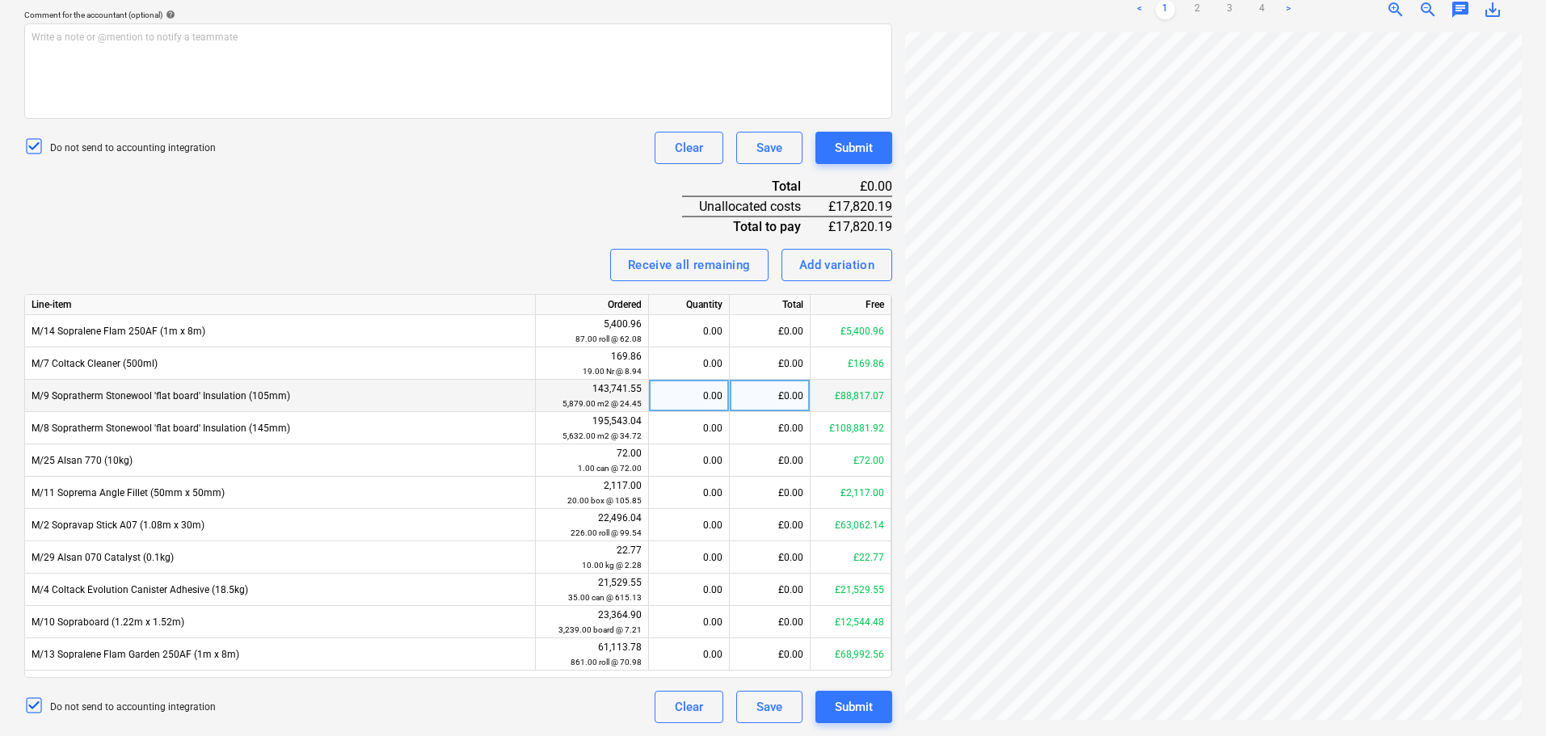
click at [681, 395] on div "0.00" at bounding box center [688, 396] width 67 height 32
type input "374.40"
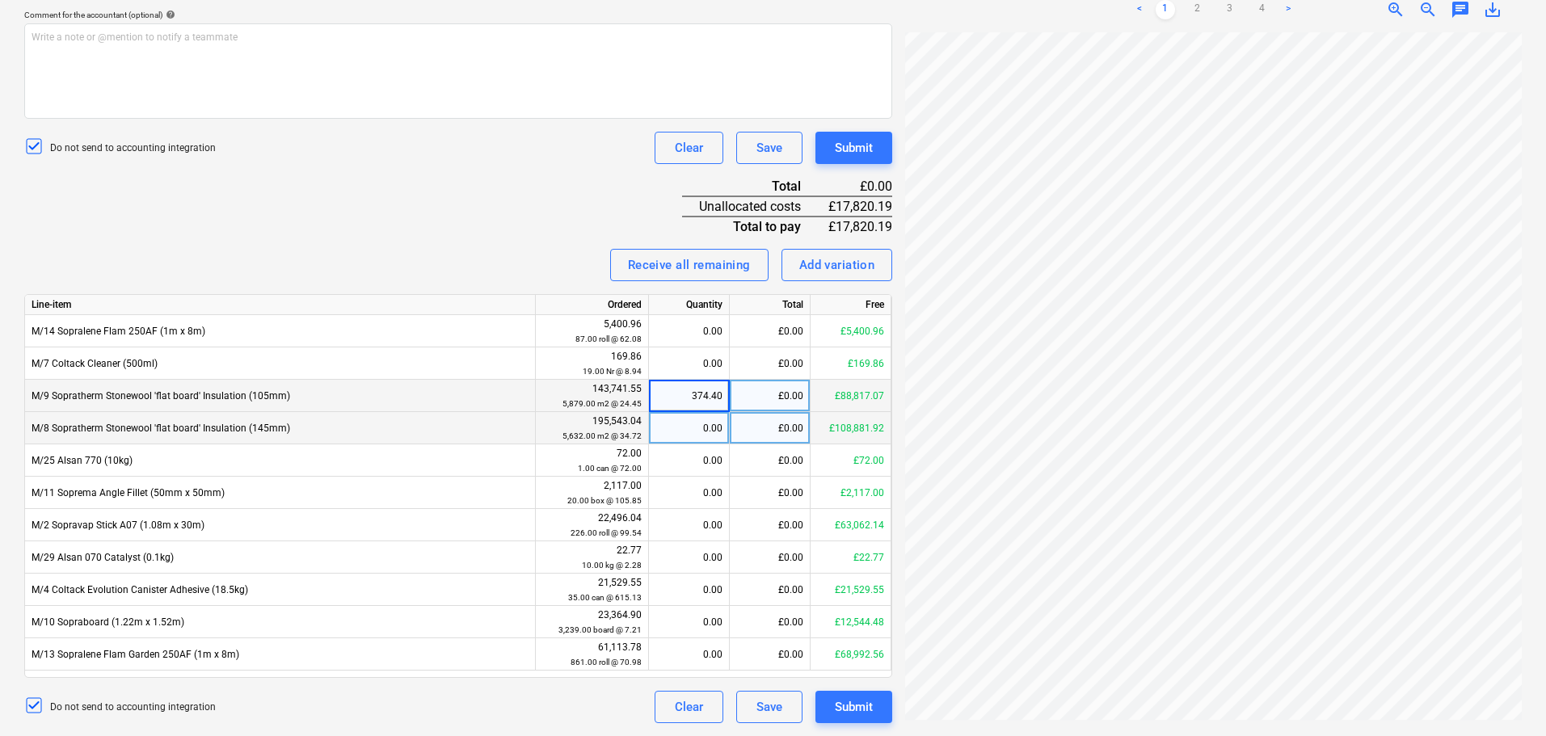
click at [688, 431] on div "0.00" at bounding box center [688, 428] width 67 height 32
type input "249.60"
click at [503, 210] on div "Invoice name help 95125 Invoice number (optional) help 95125 Invoice date help …" at bounding box center [458, 248] width 868 height 950
click at [848, 145] on div "Submit" at bounding box center [854, 147] width 38 height 21
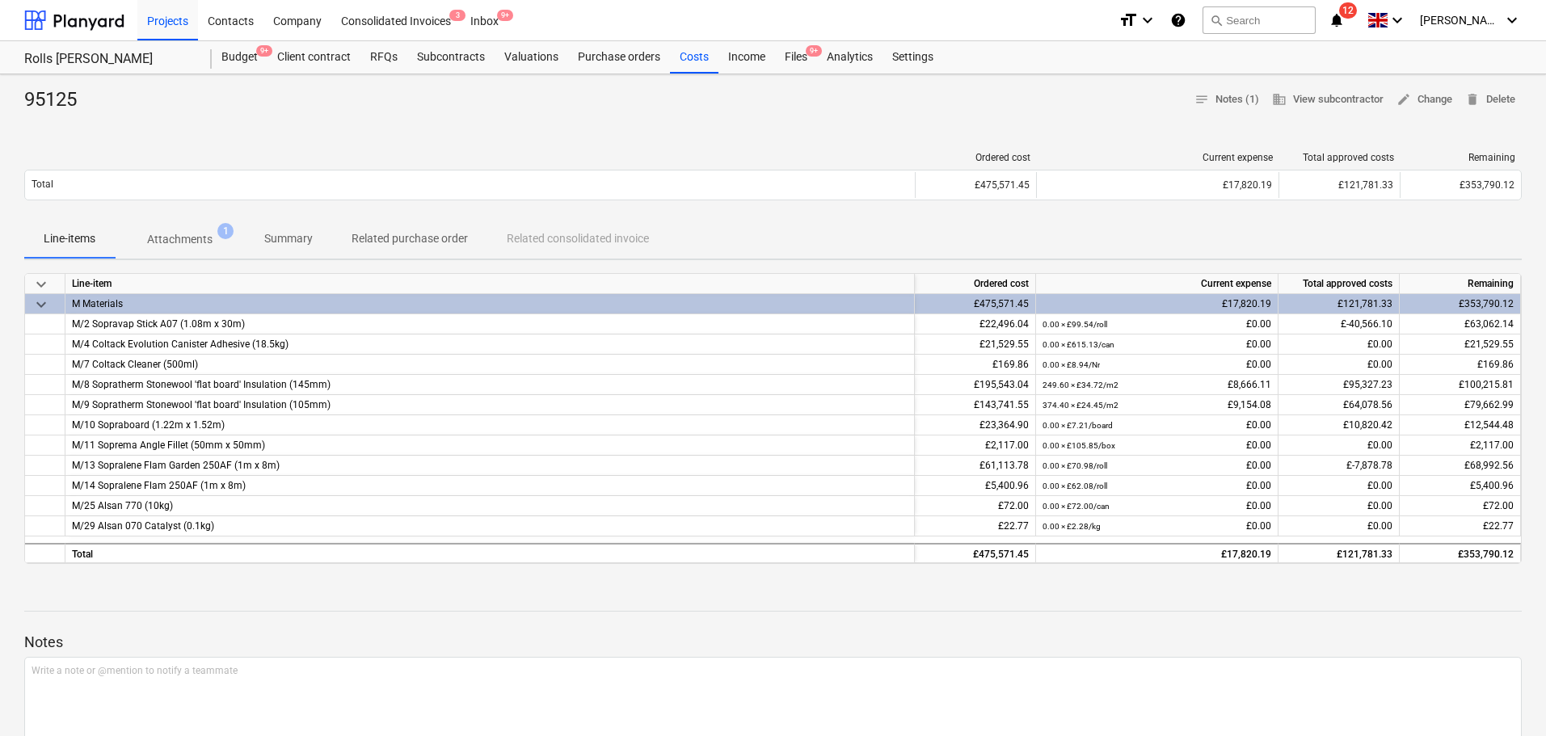
drag, startPoint x: 801, startPoint y: 49, endPoint x: 717, endPoint y: 33, distance: 84.8
click at [801, 50] on div "Files 9+" at bounding box center [796, 57] width 42 height 32
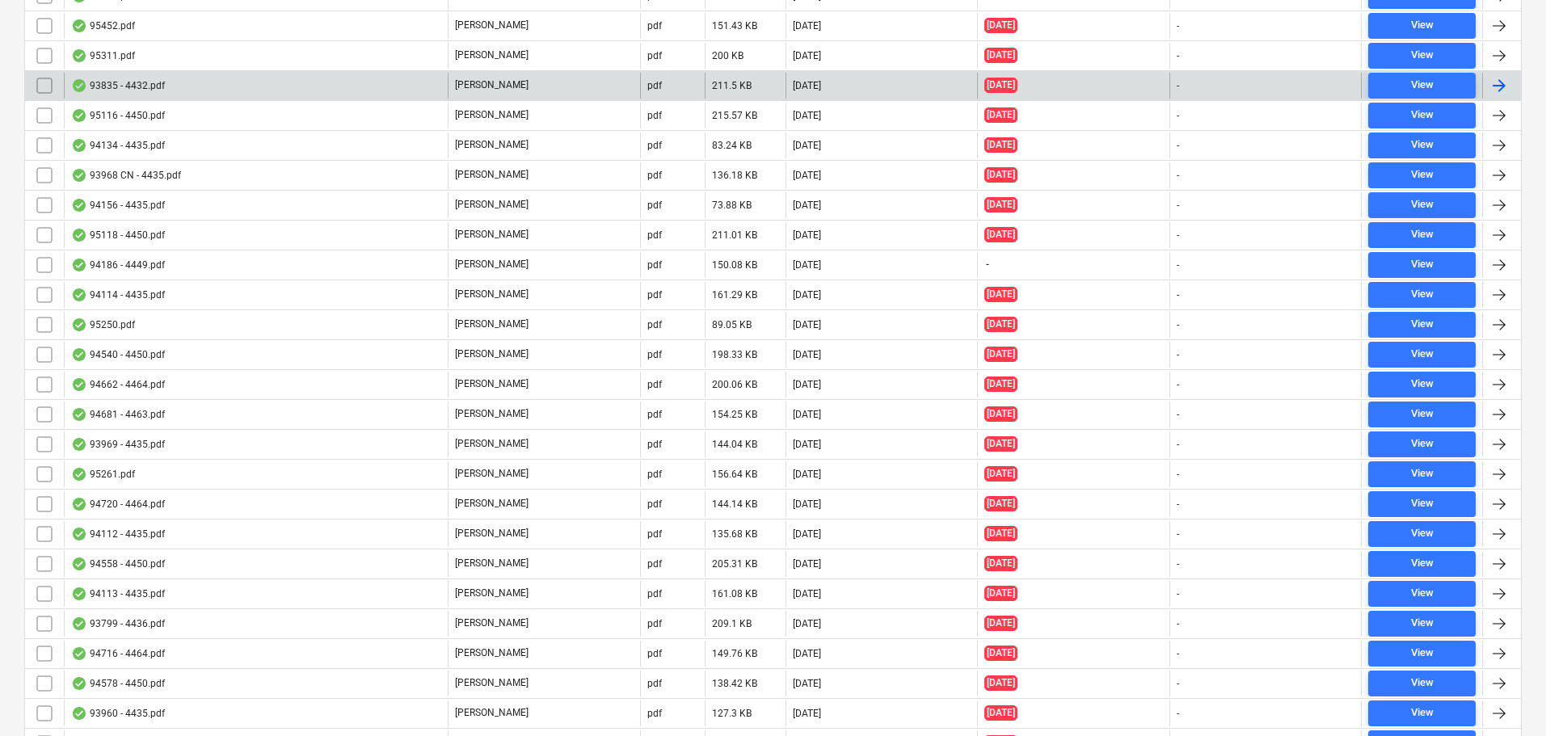
scroll to position [4363, 0]
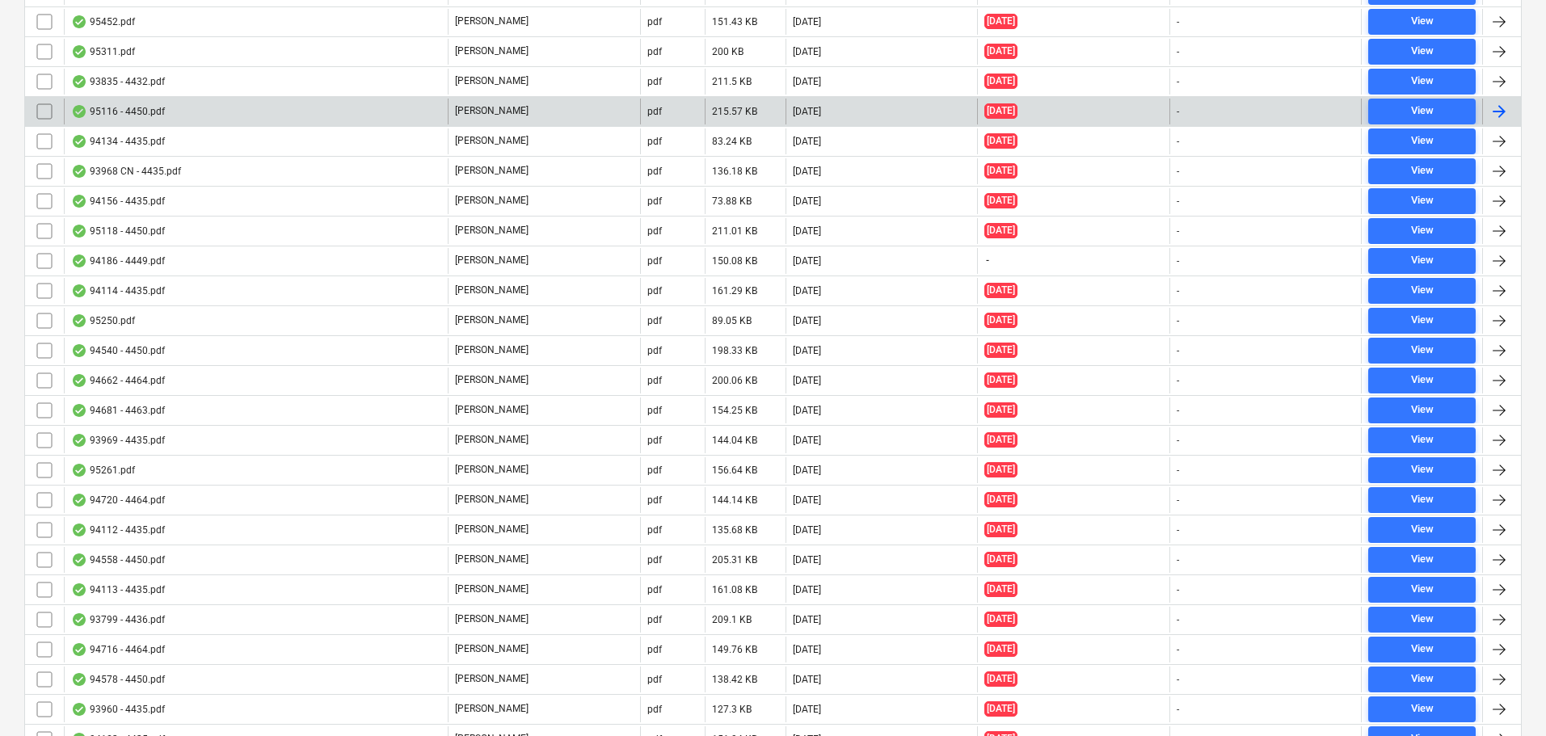
click at [221, 115] on div "95116 - 4450.pdf" at bounding box center [256, 112] width 384 height 26
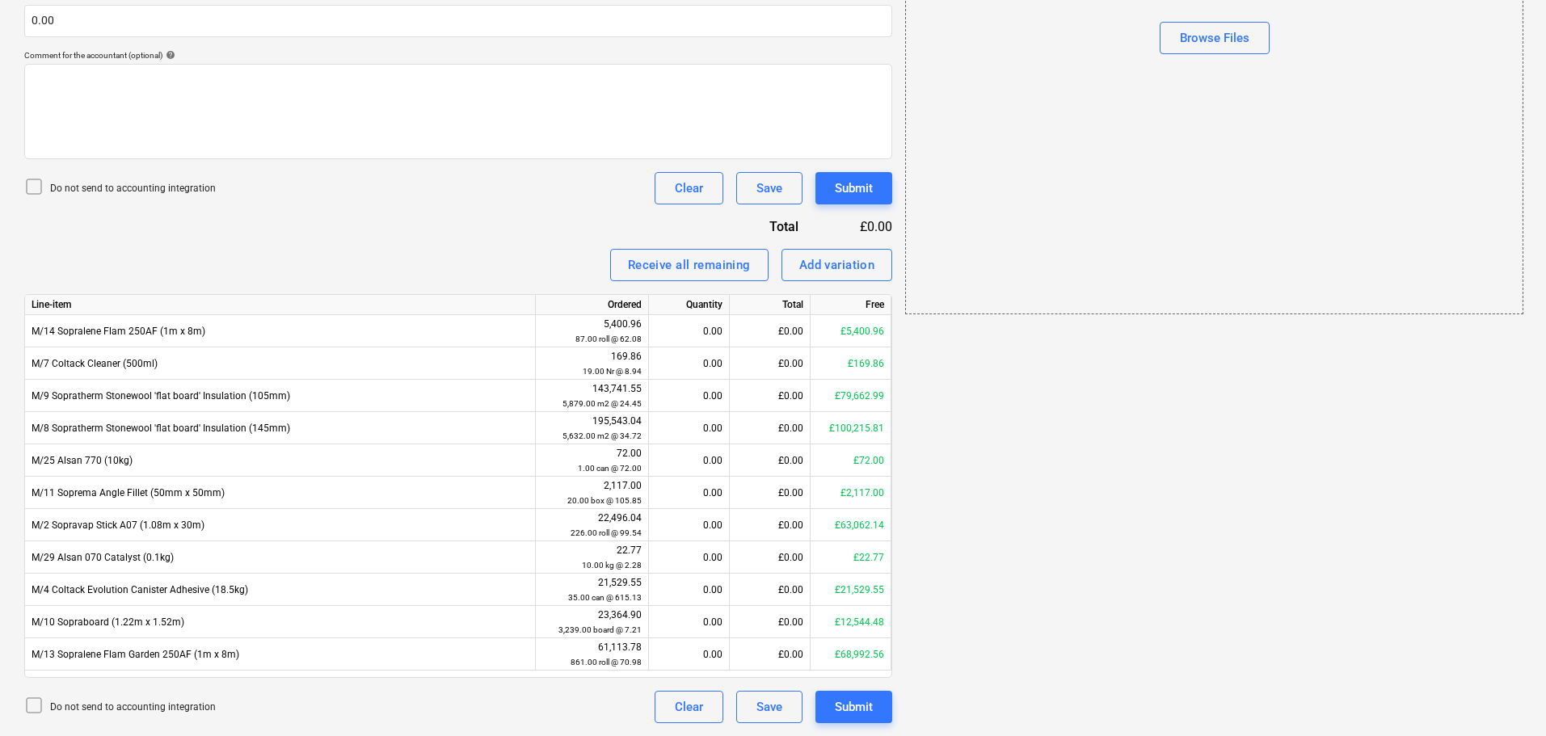
scroll to position [29, 0]
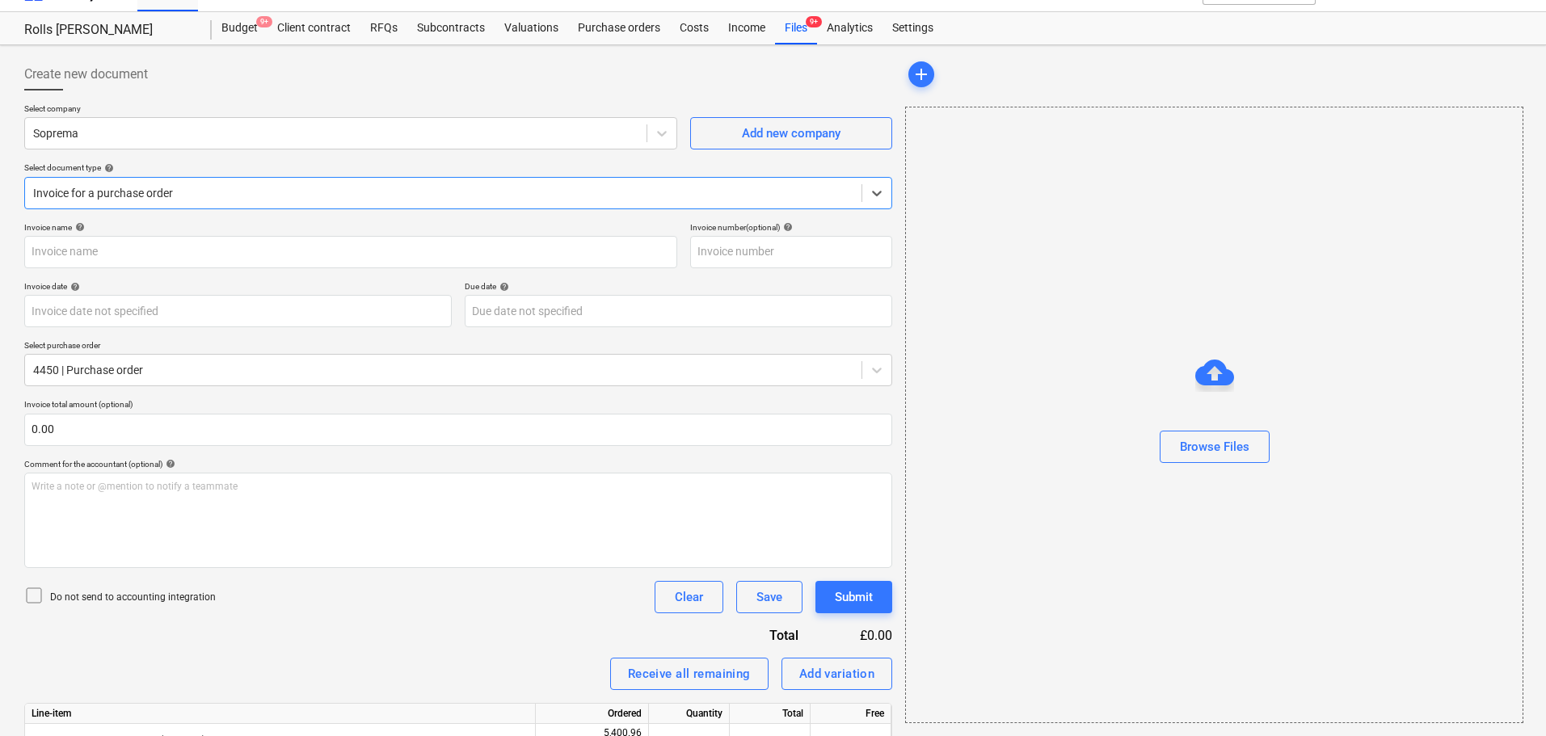
type input "4450"
type input "[DATE]"
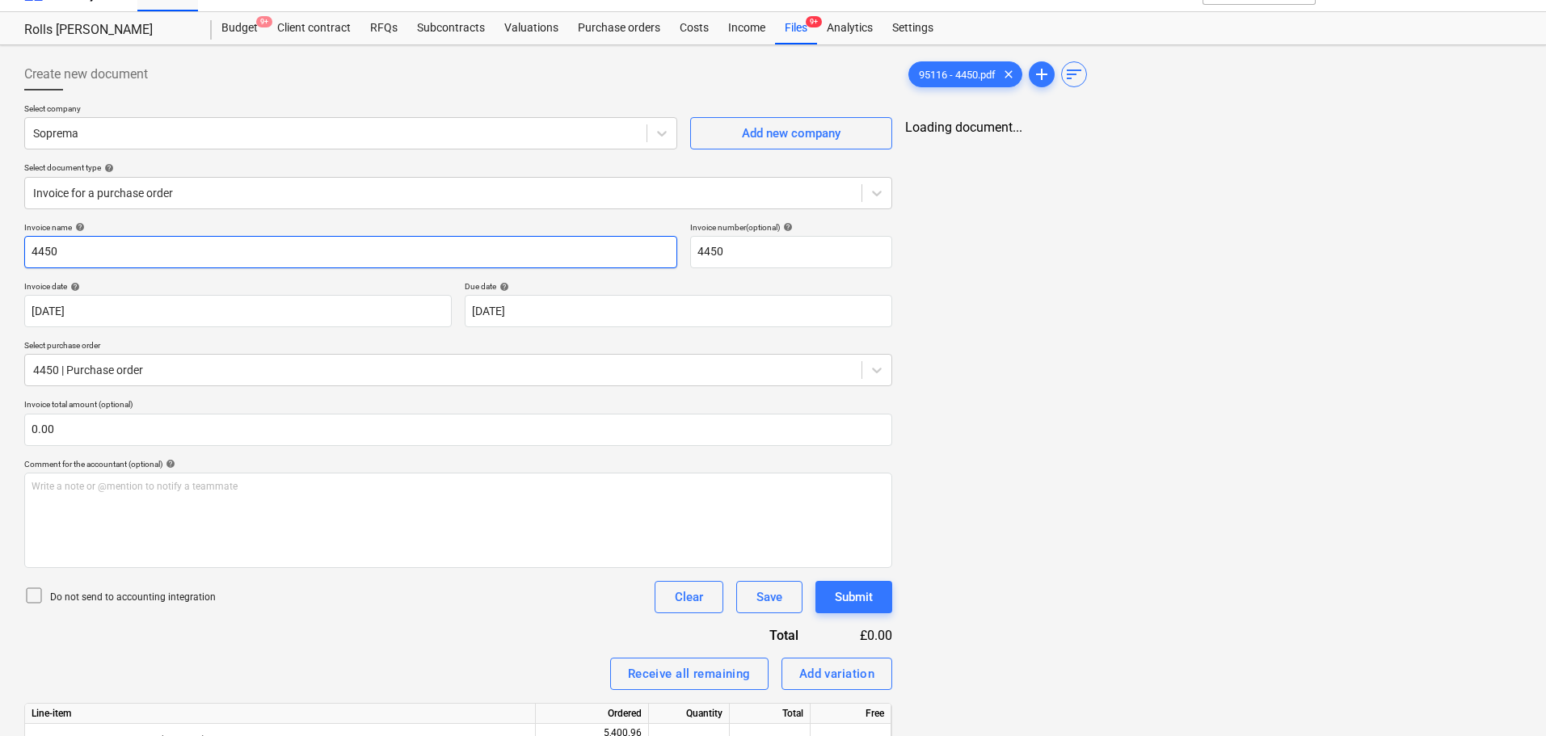
click at [146, 259] on input "4450" at bounding box center [350, 252] width 653 height 32
type input "95116"
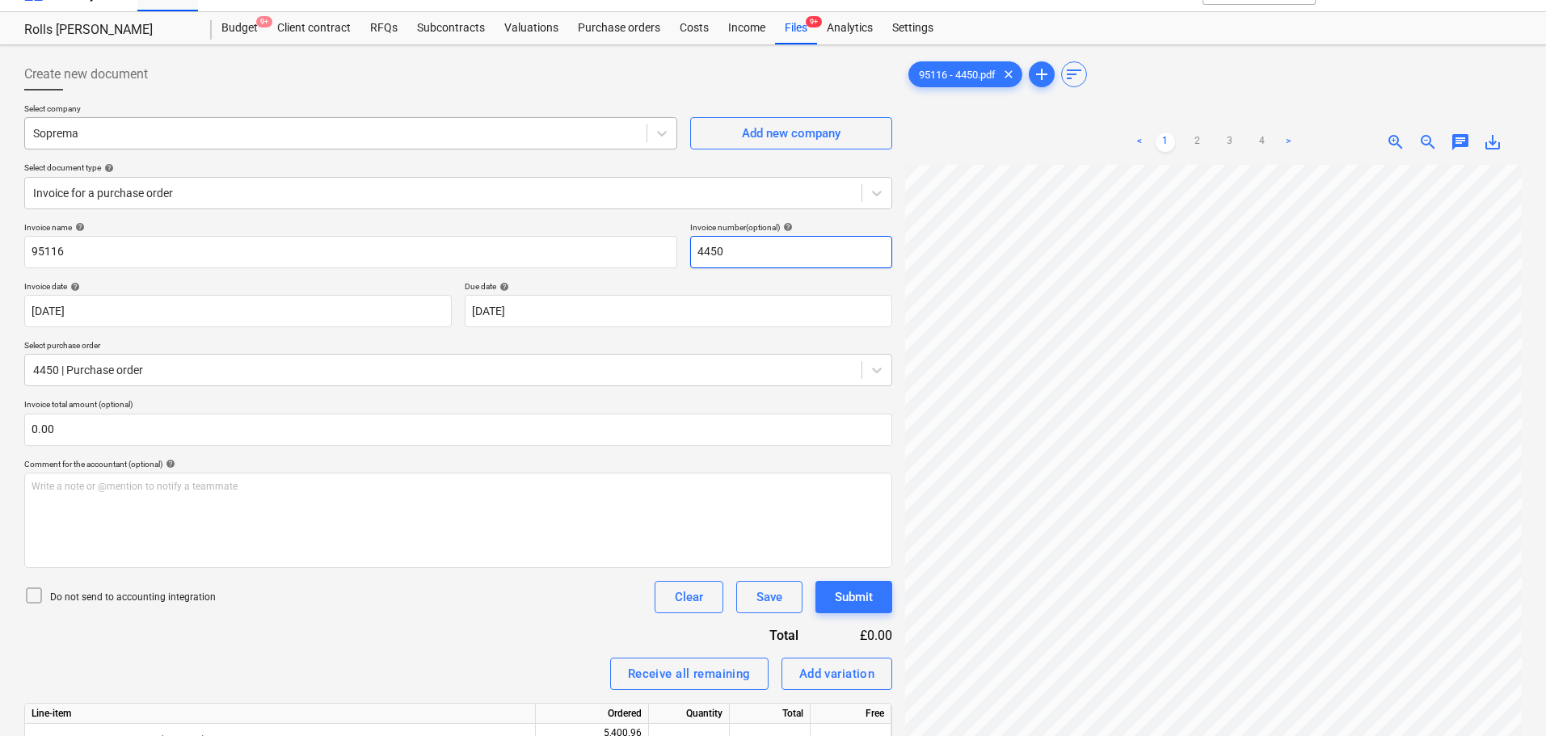
paste input "95116"
type input "95116"
click at [225, 59] on div "Create new document" at bounding box center [458, 74] width 868 height 32
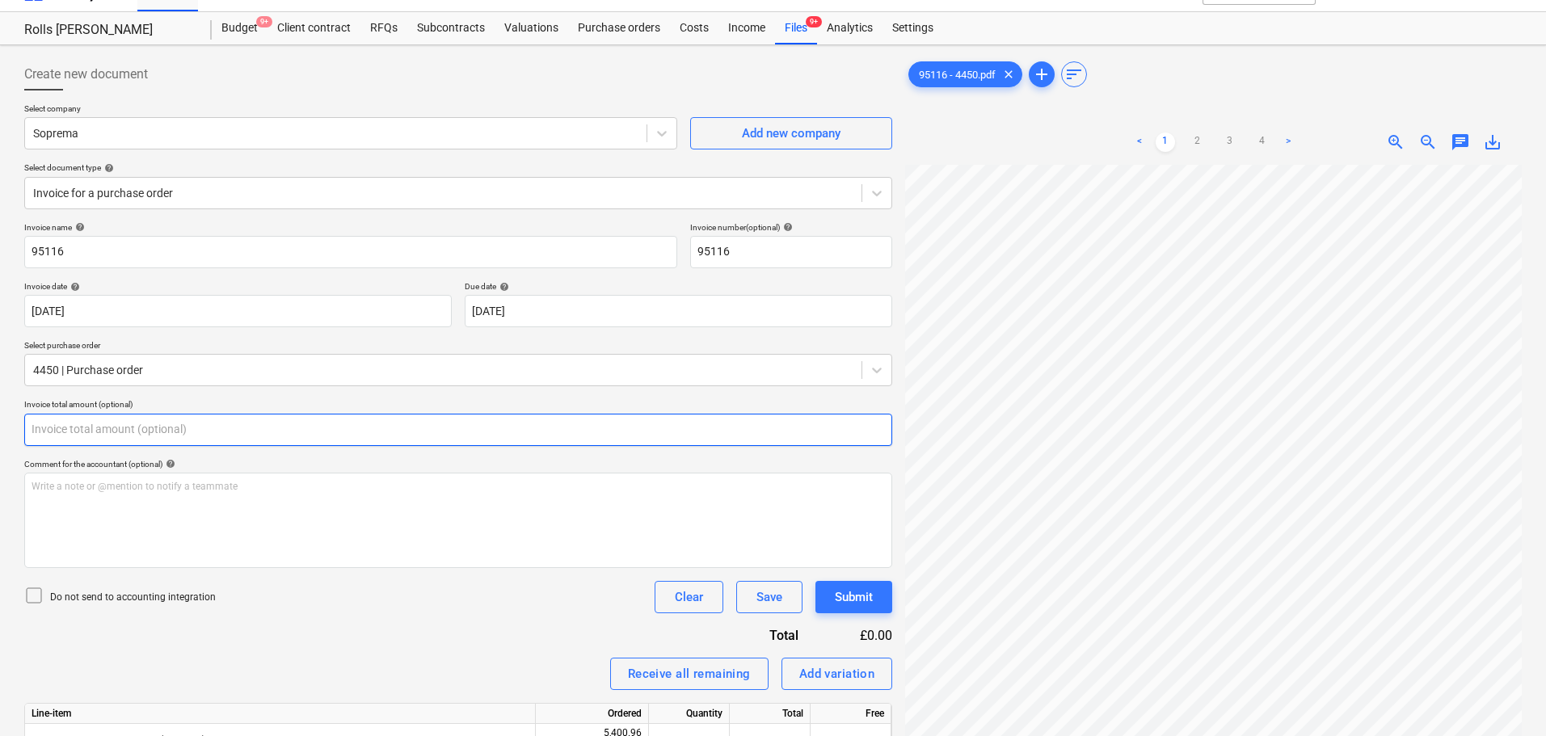
click at [125, 436] on input "text" at bounding box center [458, 430] width 868 height 32
type input "0.00"
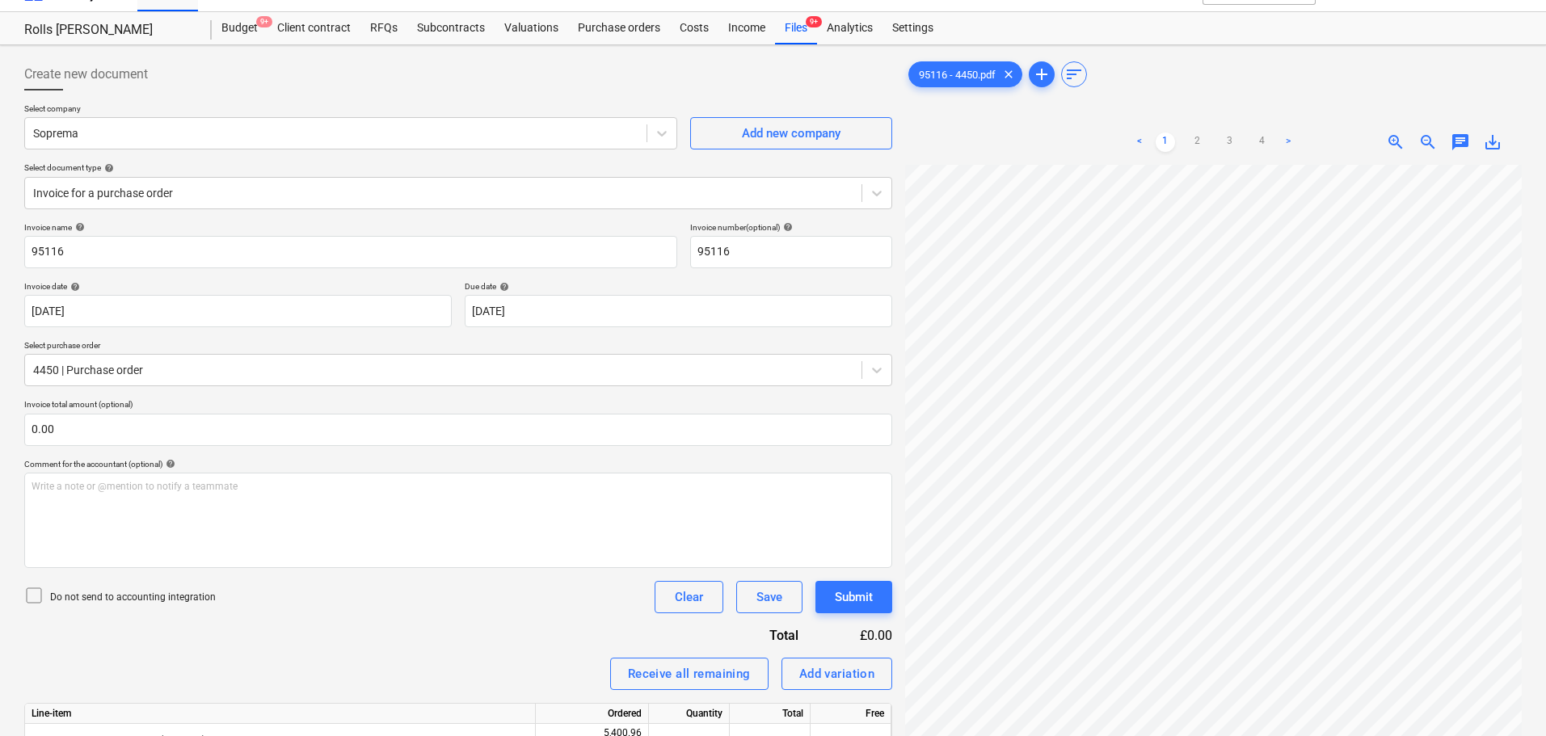
click at [1217, 136] on ul "< 1 2 3 4 >" at bounding box center [1213, 142] width 197 height 19
click at [1229, 139] on link "3" at bounding box center [1229, 142] width 19 height 19
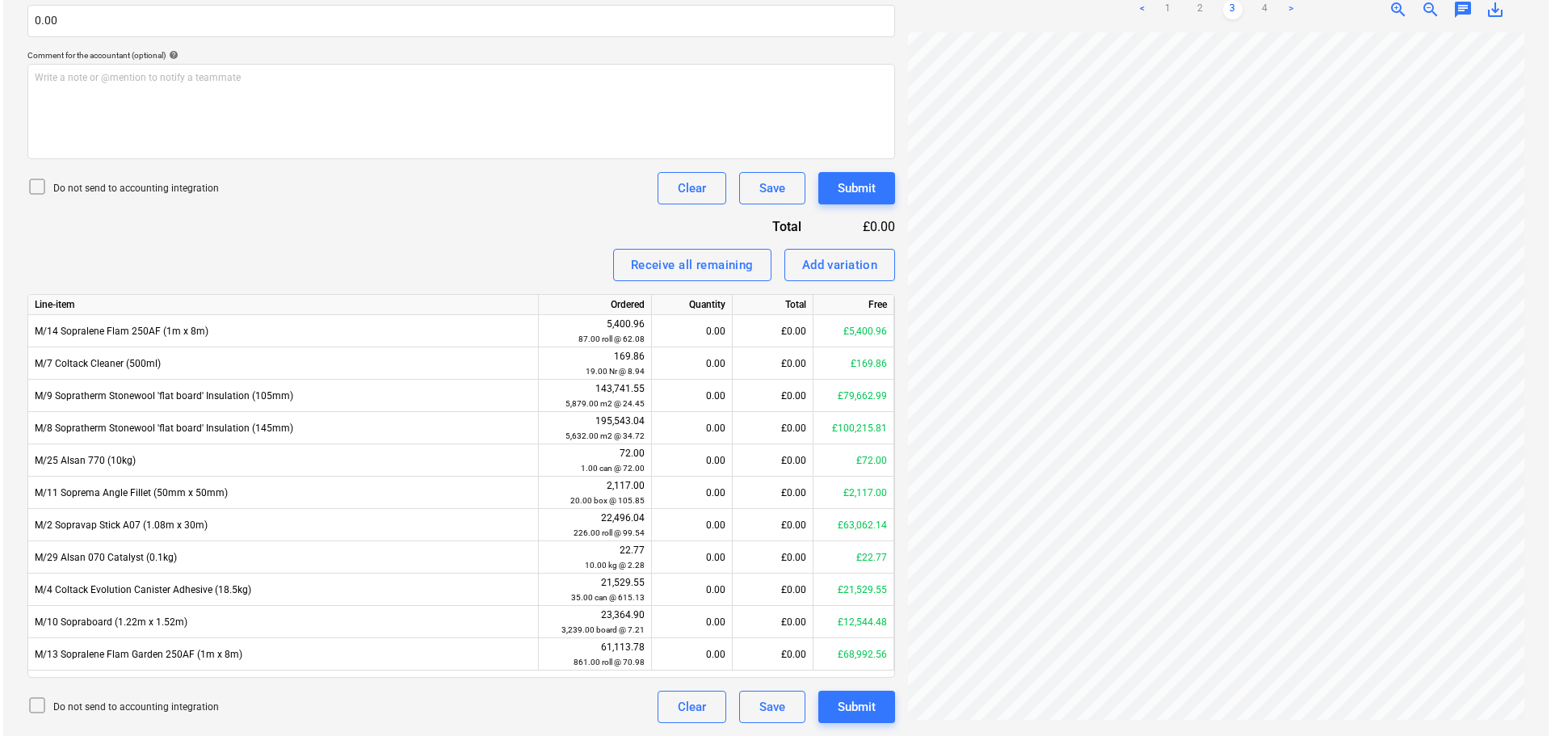
scroll to position [342, 114]
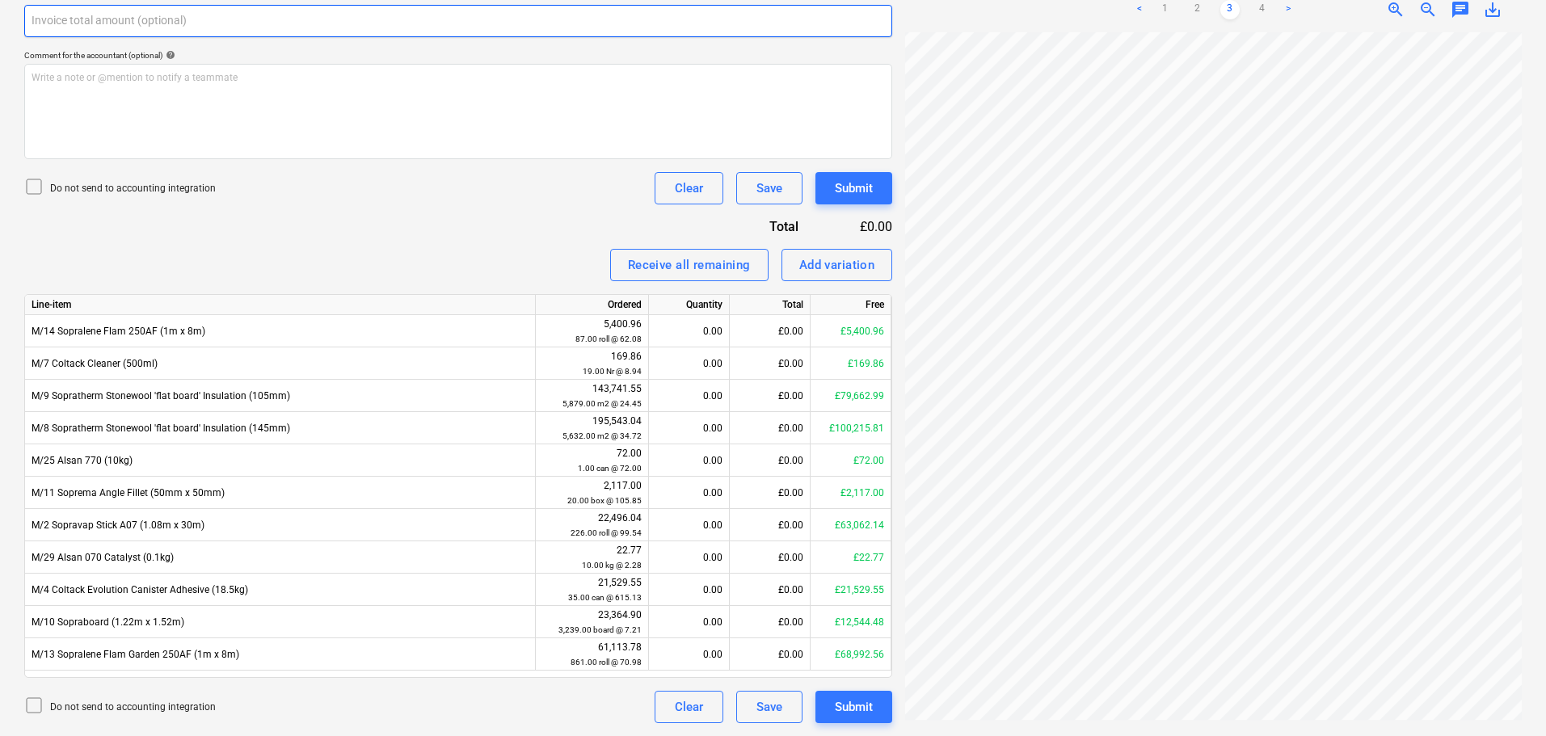
click at [293, 28] on input "text" at bounding box center [458, 21] width 868 height 32
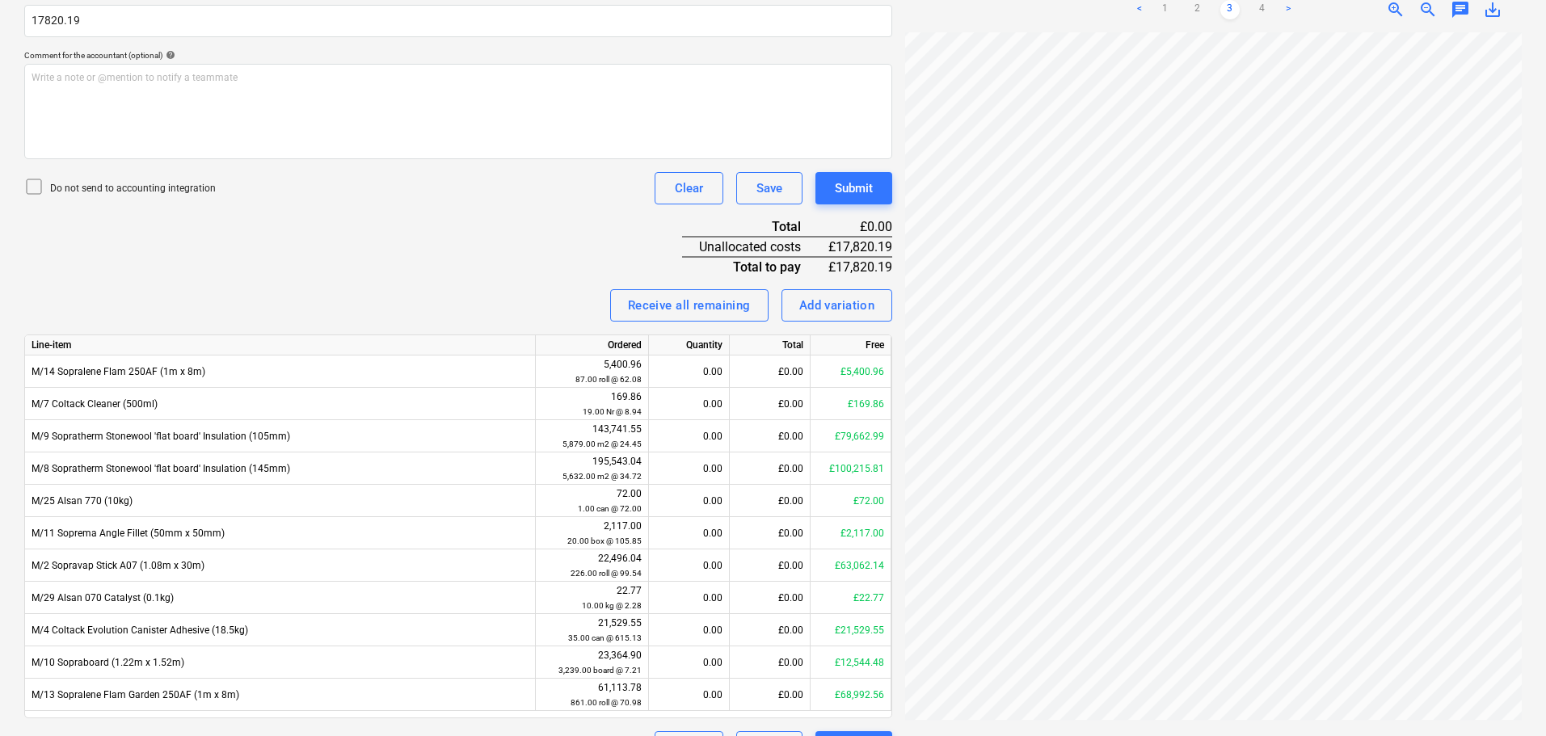
type input "17,820.19"
click at [125, 186] on p "Do not send to accounting integration" at bounding box center [133, 189] width 166 height 14
click at [435, 240] on div "Invoice name help 95116 Invoice number (optional) help 95116 Invoice date help …" at bounding box center [458, 288] width 868 height 950
click at [1165, 2] on link "1" at bounding box center [1164, 9] width 19 height 19
click at [395, 260] on div "Invoice name help 95116 Invoice number (optional) help 95116 Invoice date help …" at bounding box center [458, 288] width 868 height 950
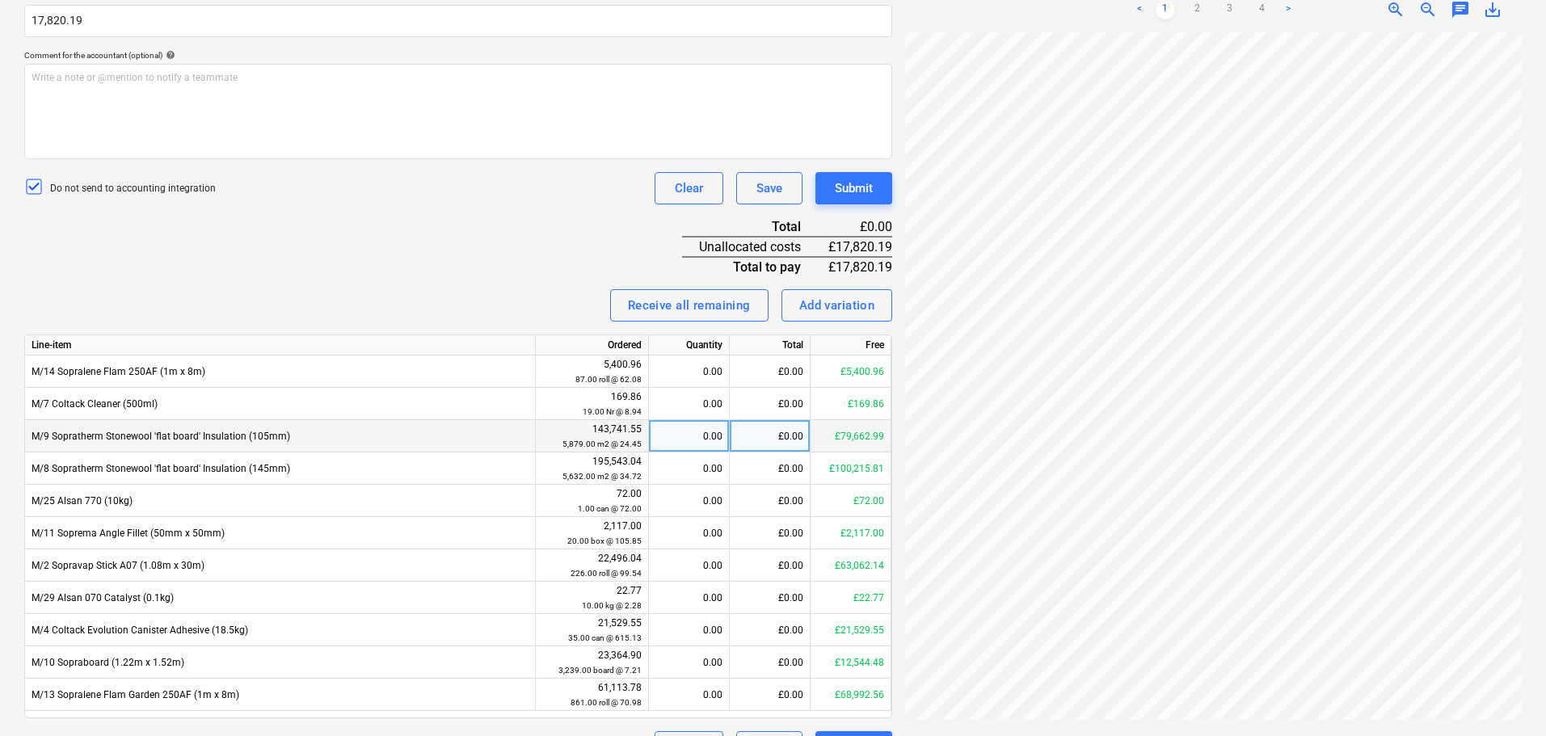
click at [753, 439] on div "£0.00" at bounding box center [770, 436] width 81 height 32
type input "9154.08"
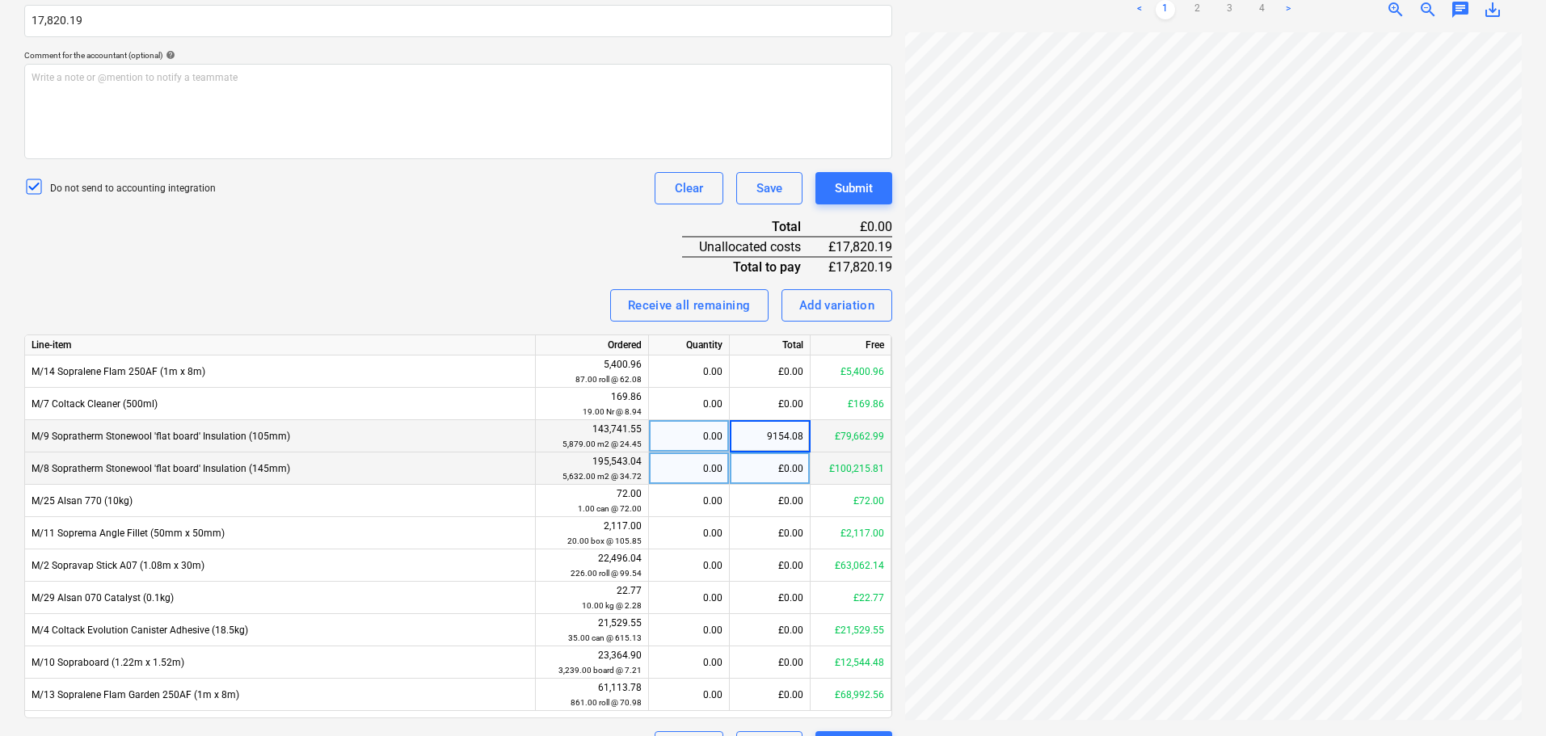
click at [772, 464] on div "£0.00" at bounding box center [770, 468] width 81 height 32
type input "8666.11"
click at [579, 267] on div "Invoice name help 95116 Invoice number (optional) help 95116 Invoice date help …" at bounding box center [458, 288] width 868 height 950
click at [870, 183] on div "Submit" at bounding box center [854, 188] width 38 height 21
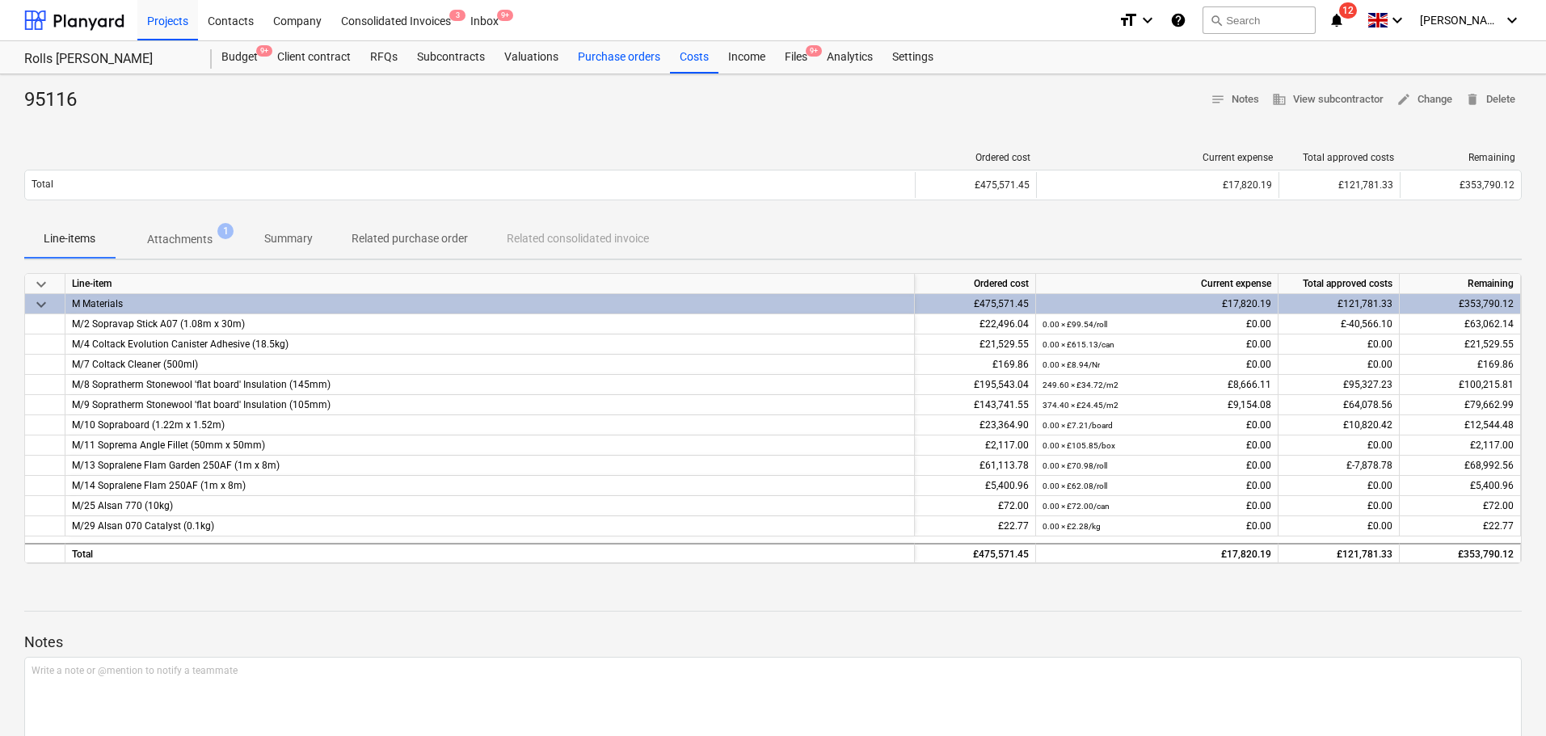
drag, startPoint x: 793, startPoint y: 44, endPoint x: 618, endPoint y: 49, distance: 175.4
click at [793, 44] on div "Files 9+" at bounding box center [796, 57] width 42 height 32
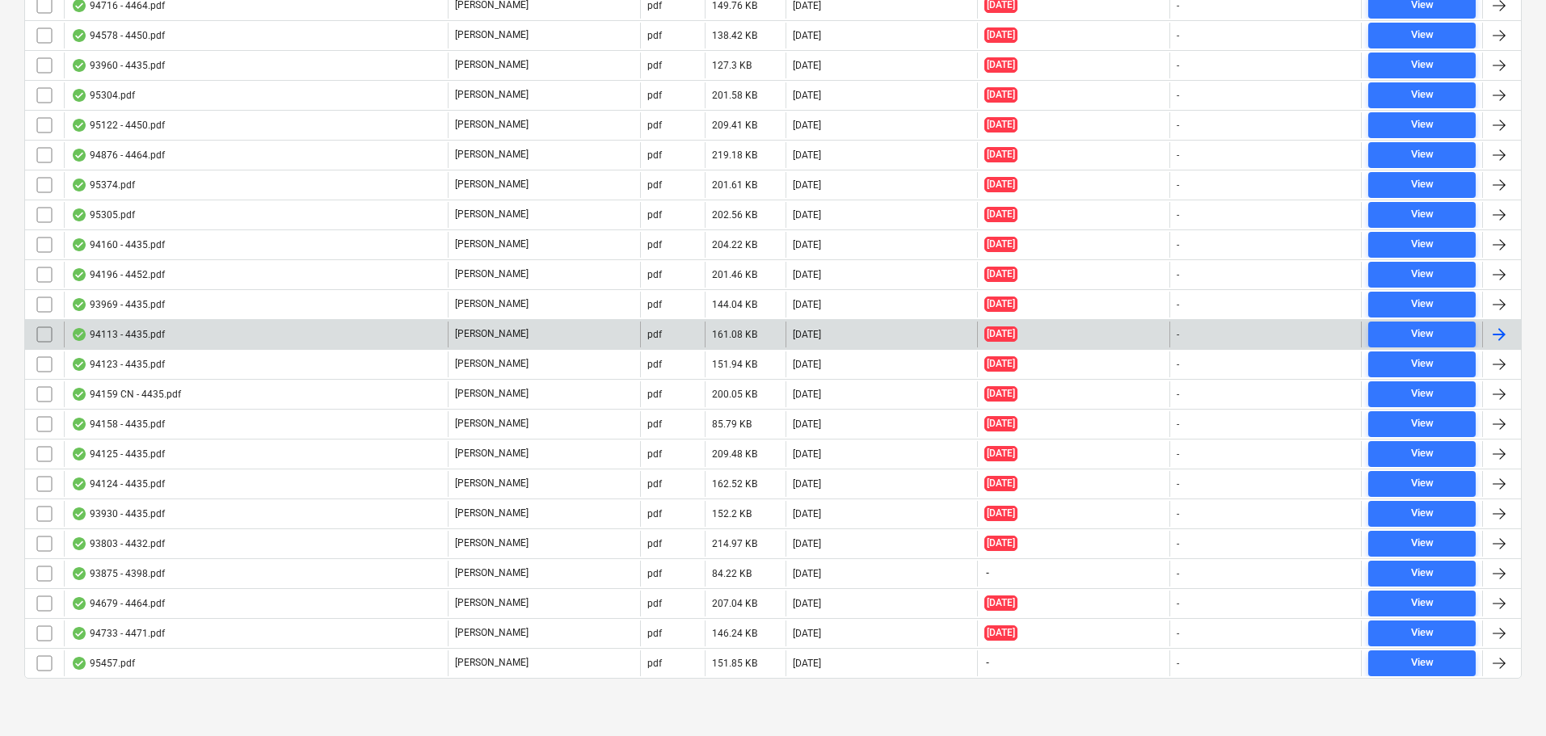
scroll to position [5157, 0]
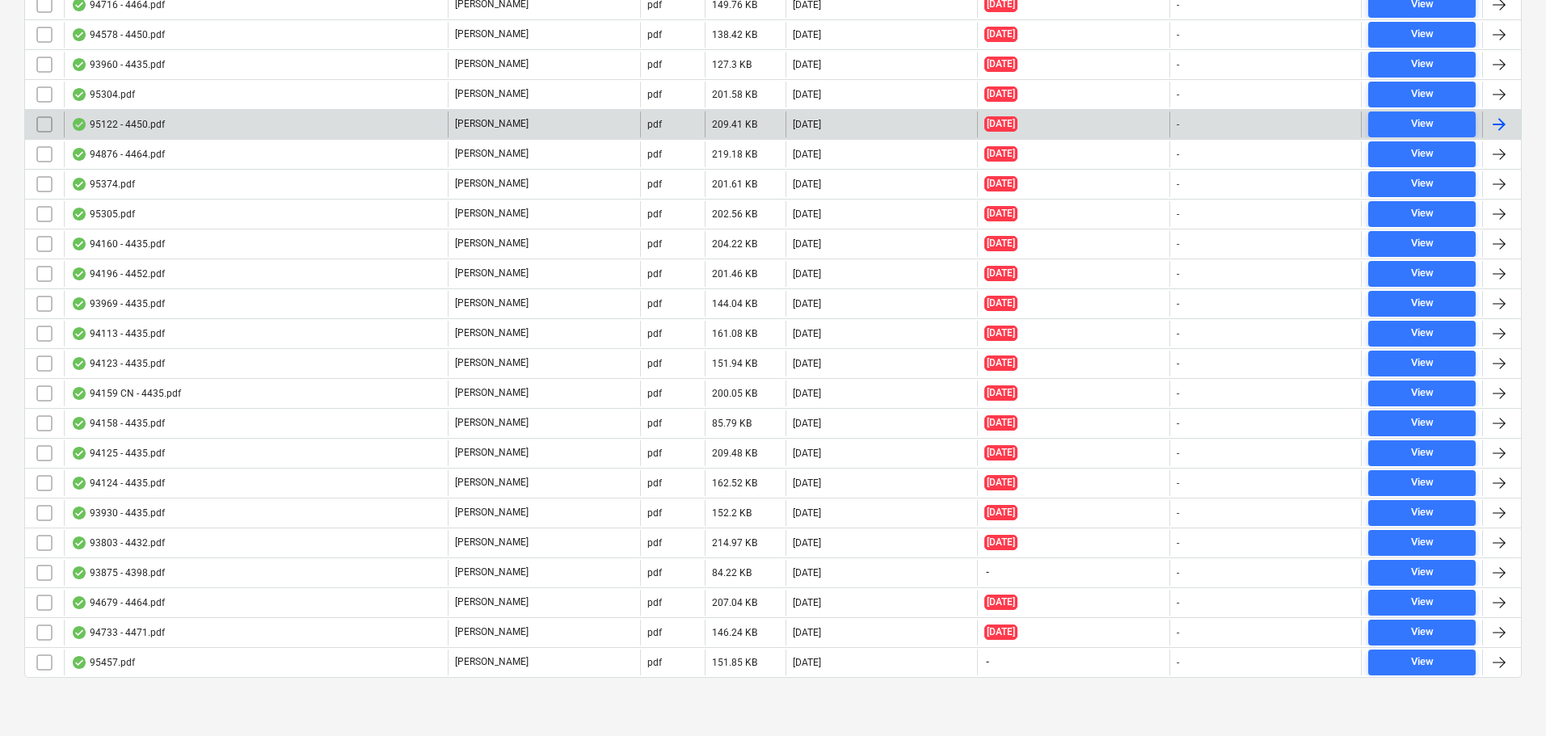
click at [194, 120] on div "95122 - 4450.pdf" at bounding box center [256, 124] width 384 height 26
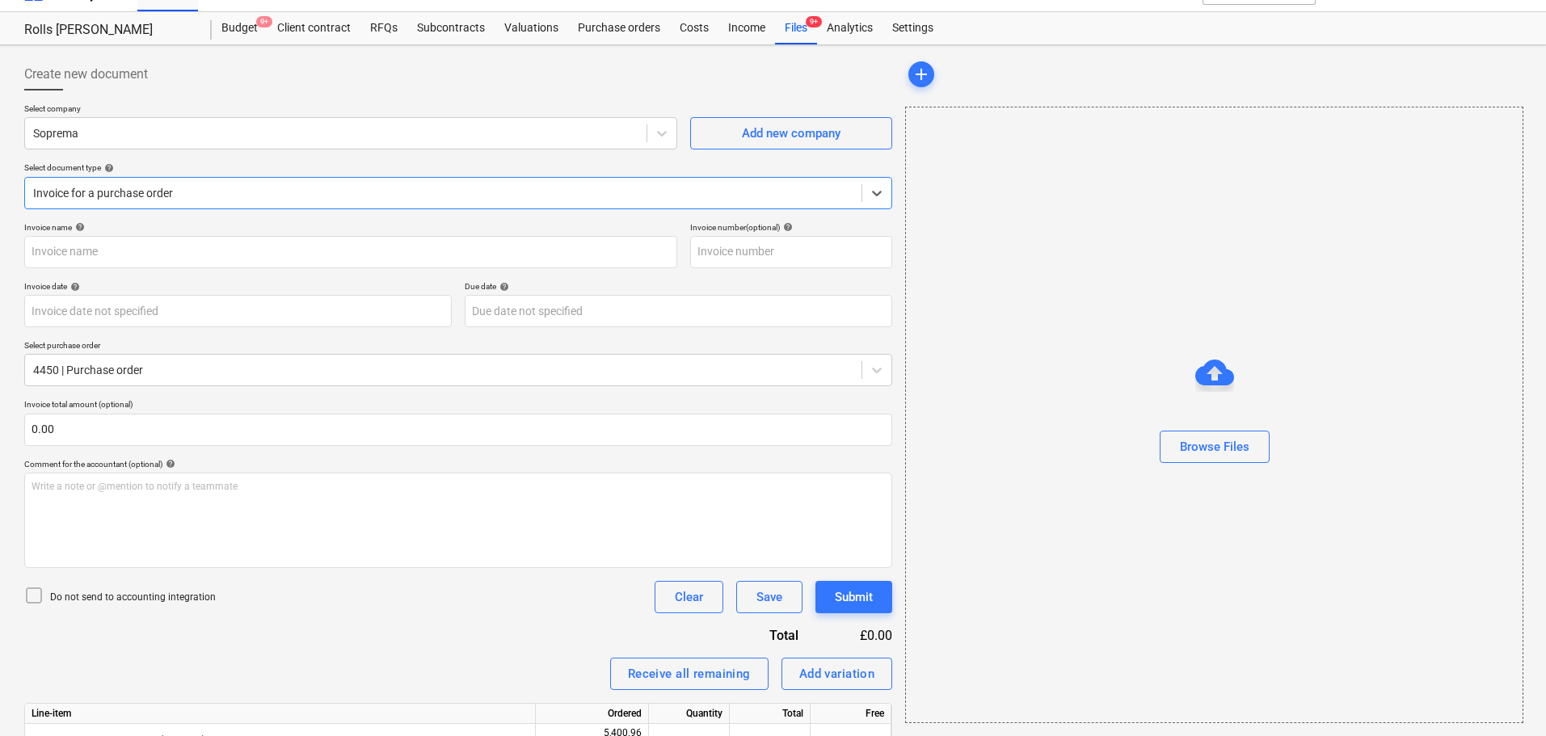
type input "C0000603"
type input "[DATE]"
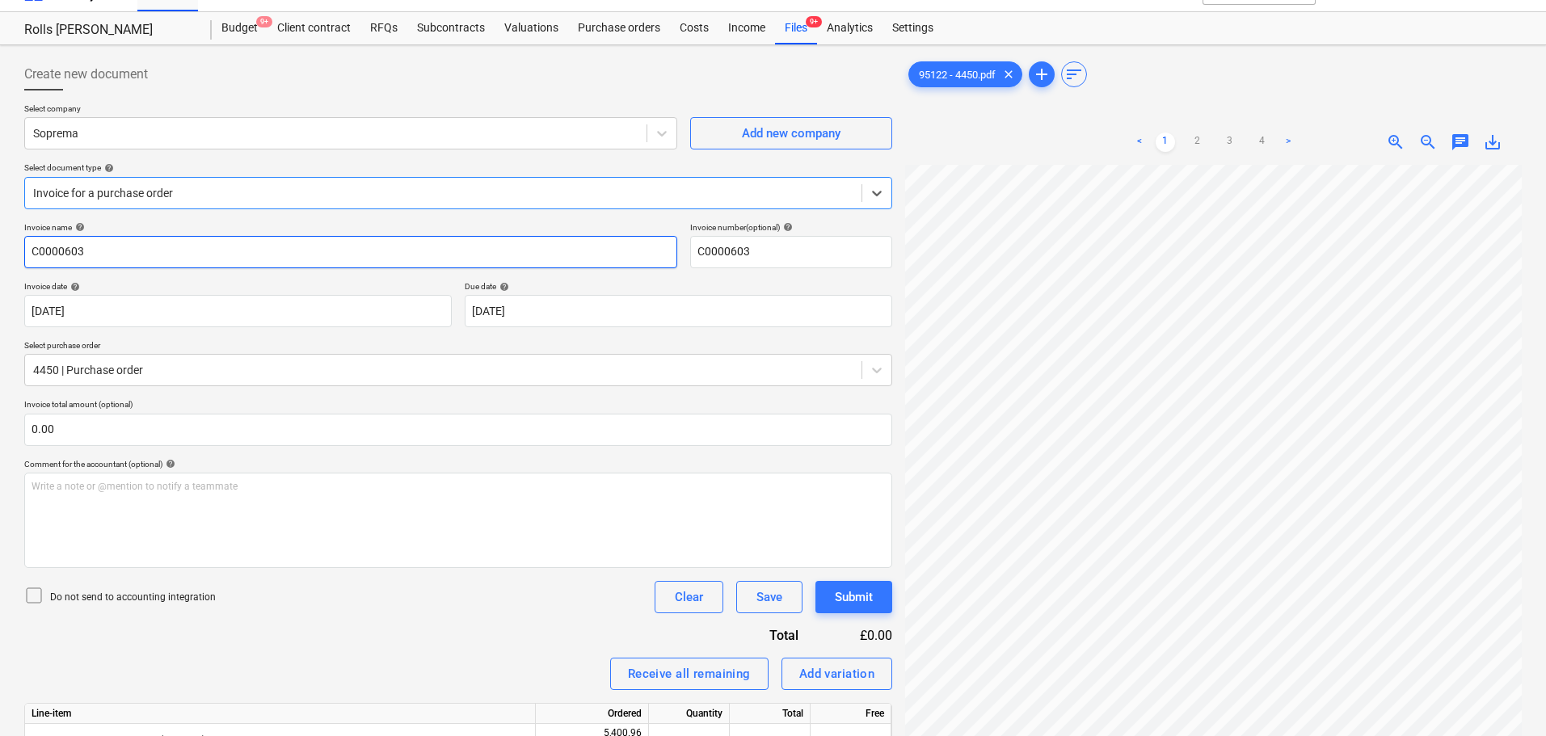
click at [283, 247] on input "C0000603" at bounding box center [350, 252] width 653 height 32
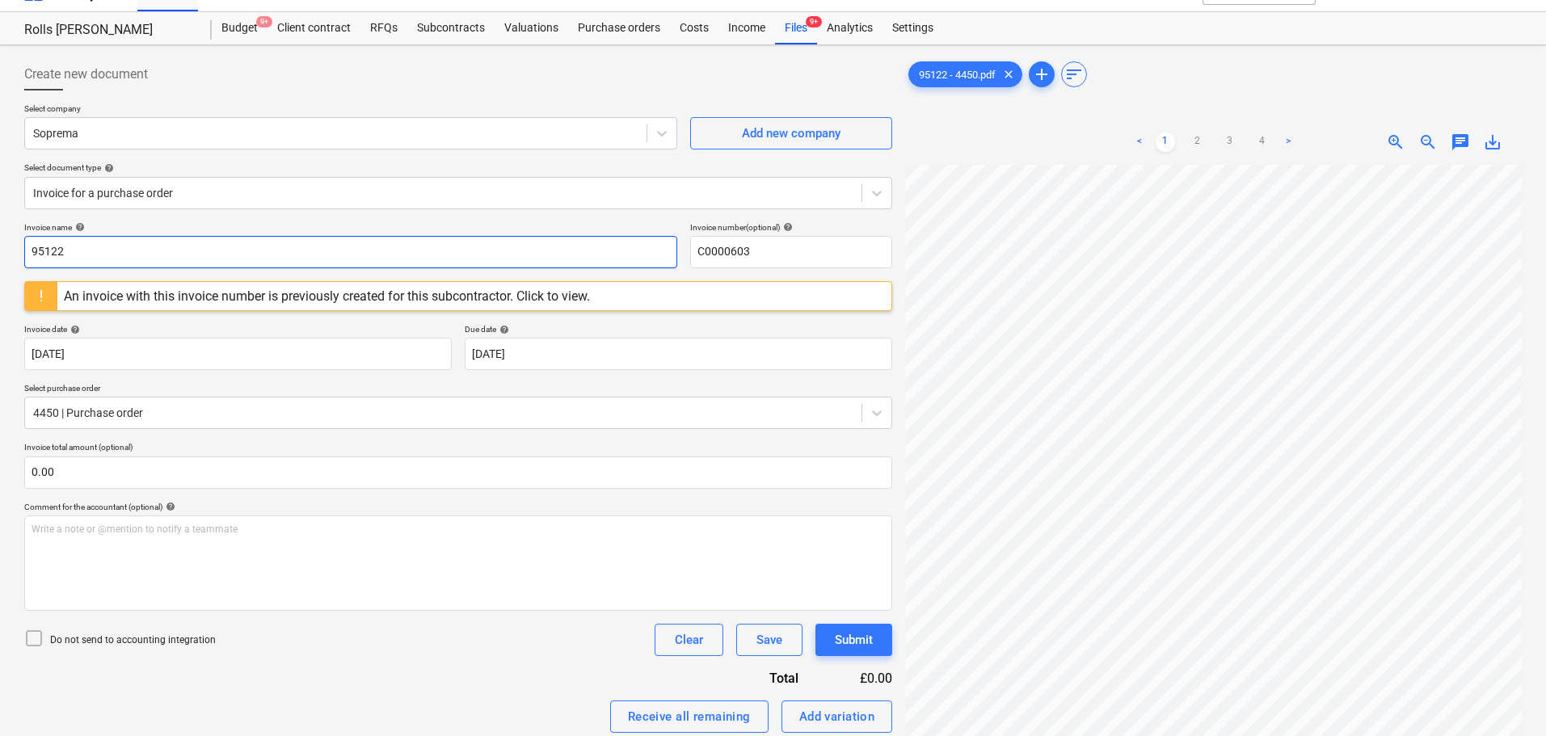
type input "95122"
paste input "95122"
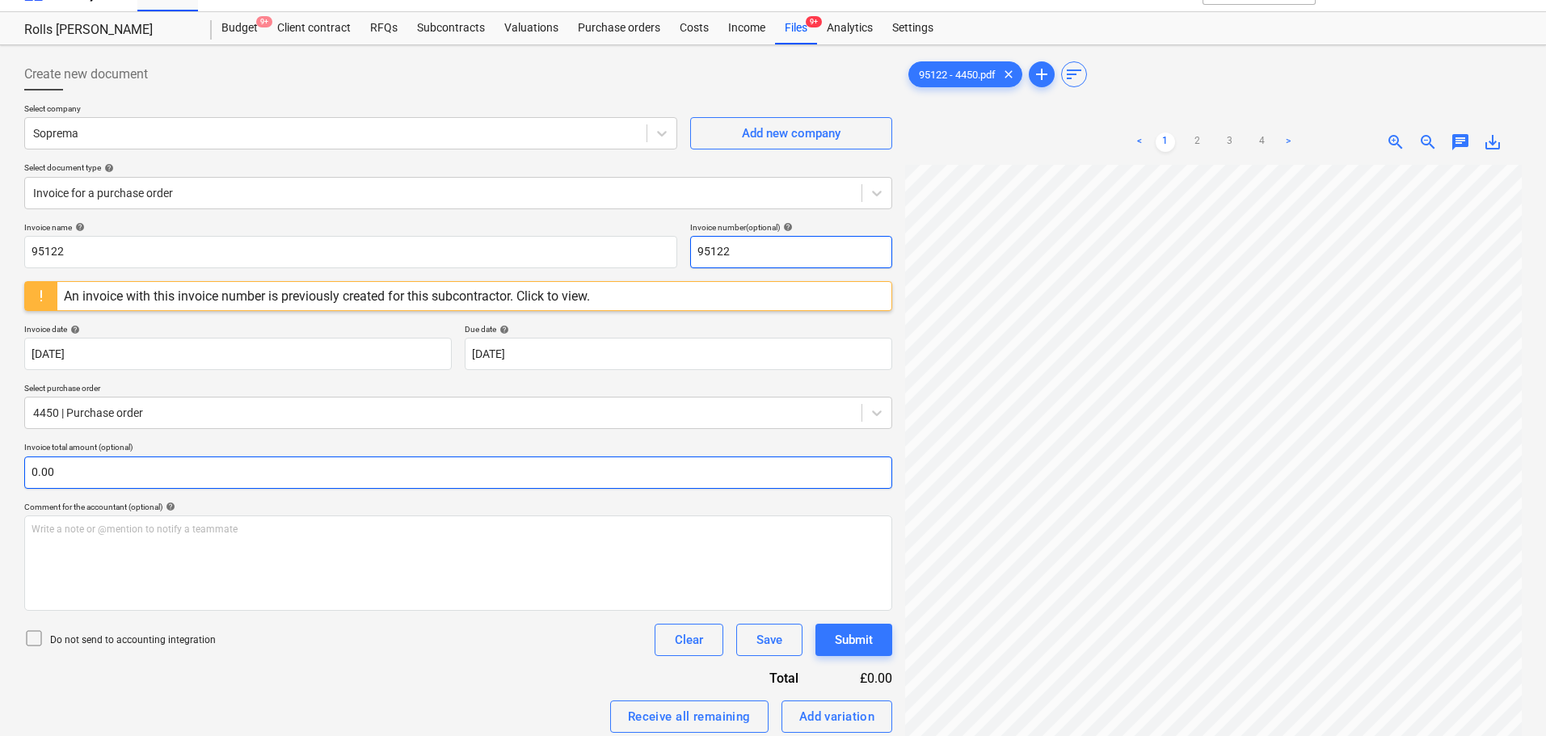
type input "95122"
click at [183, 467] on input "text" at bounding box center [458, 472] width 868 height 32
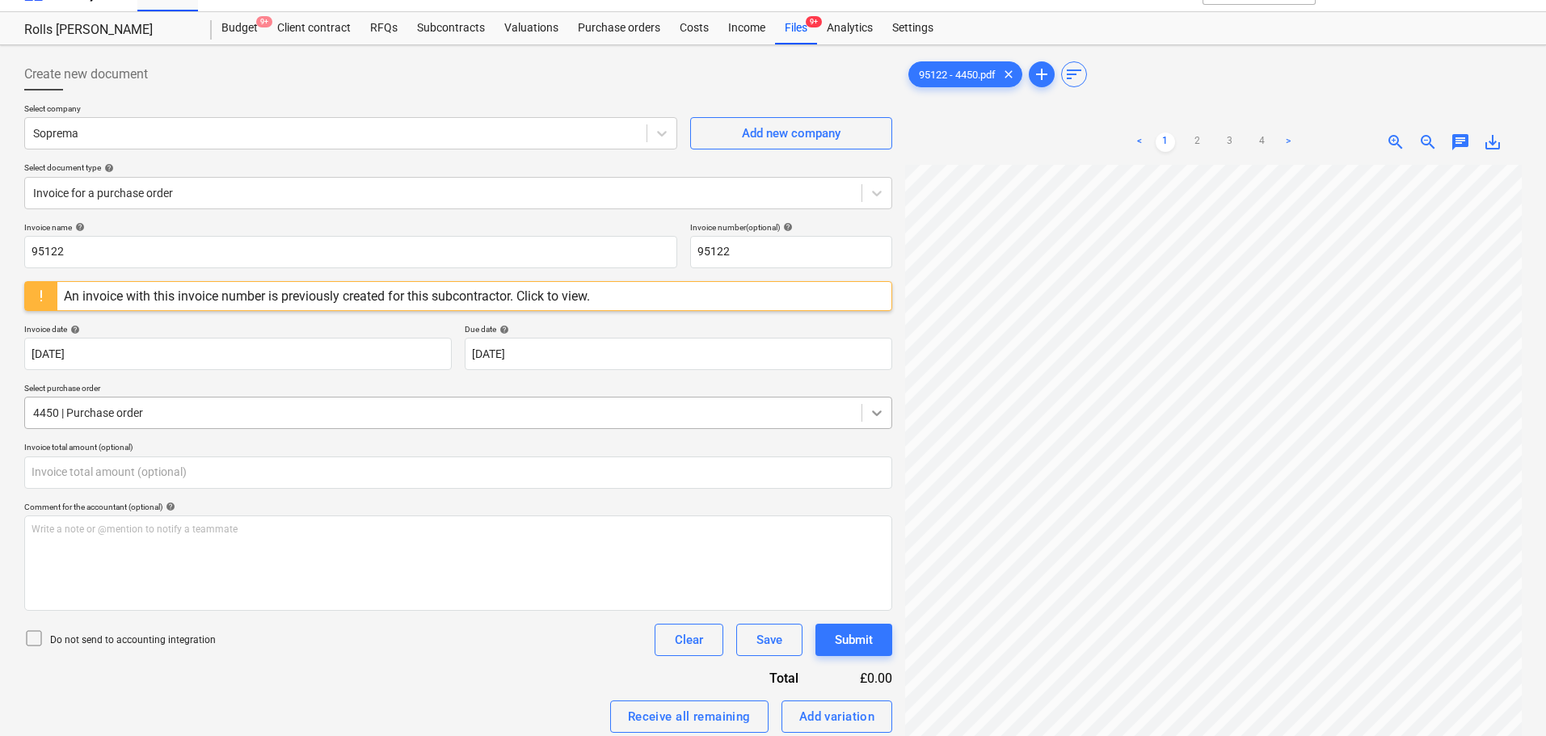
type input "0.00"
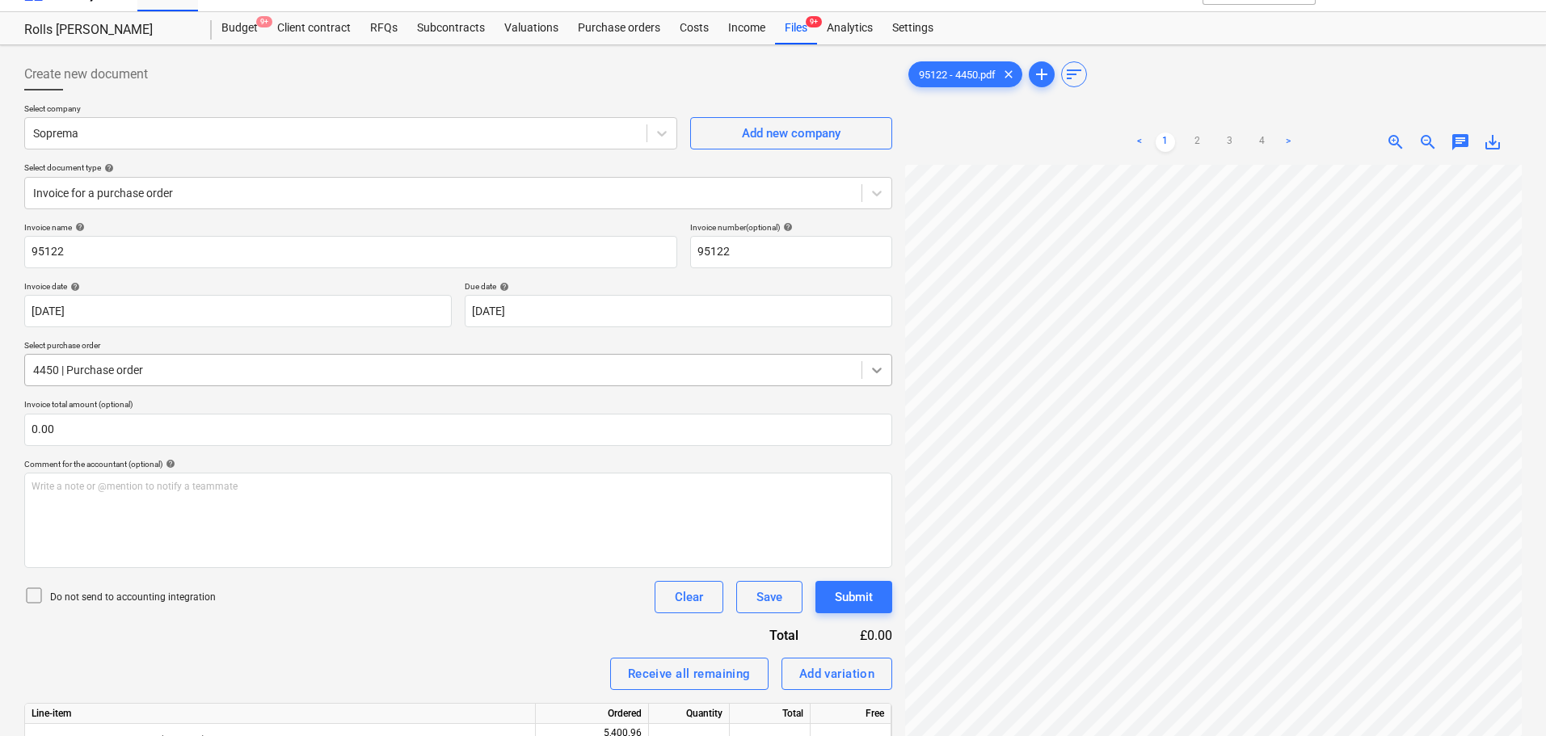
scroll to position [342, 114]
click at [1231, 145] on link "3" at bounding box center [1229, 142] width 19 height 19
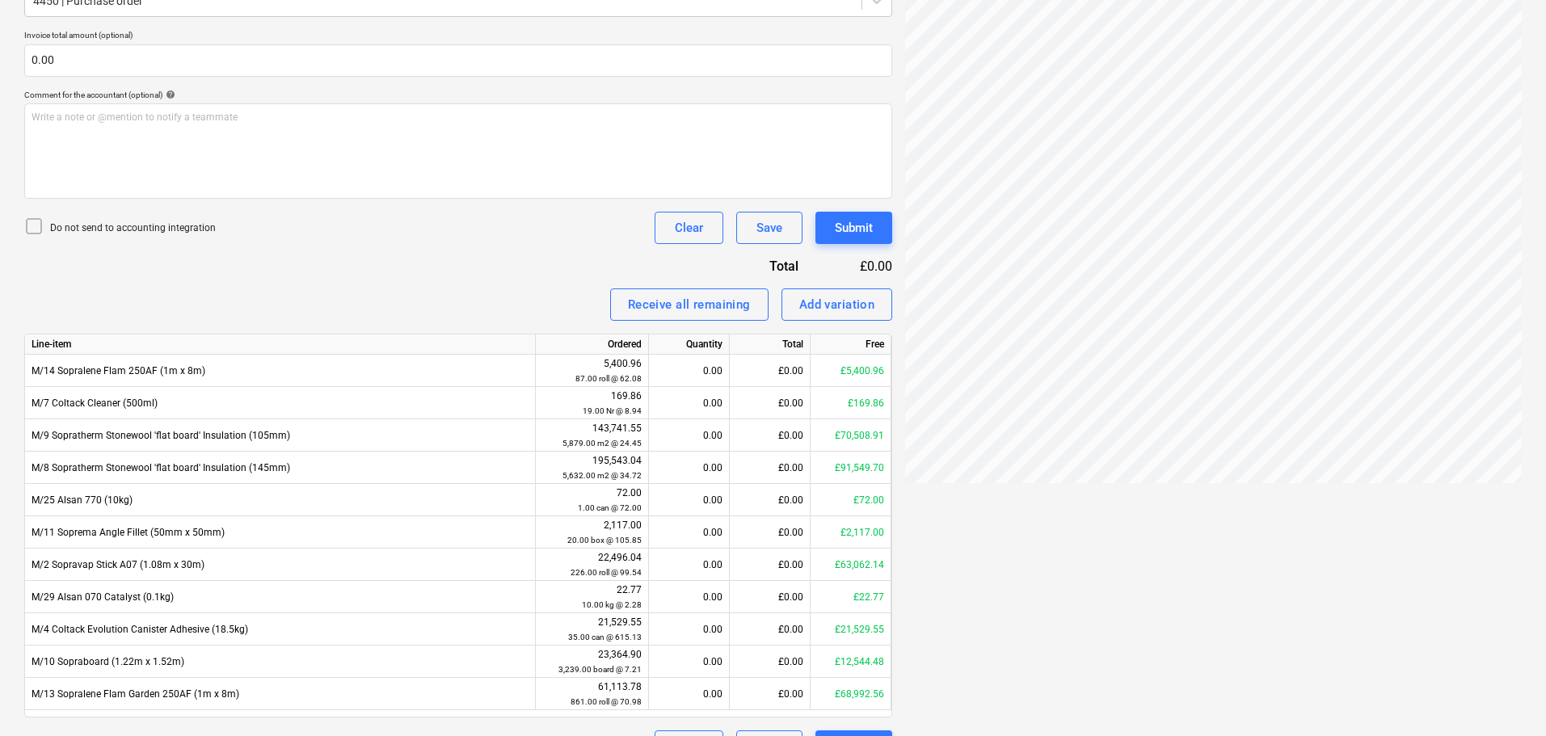
scroll to position [438, 0]
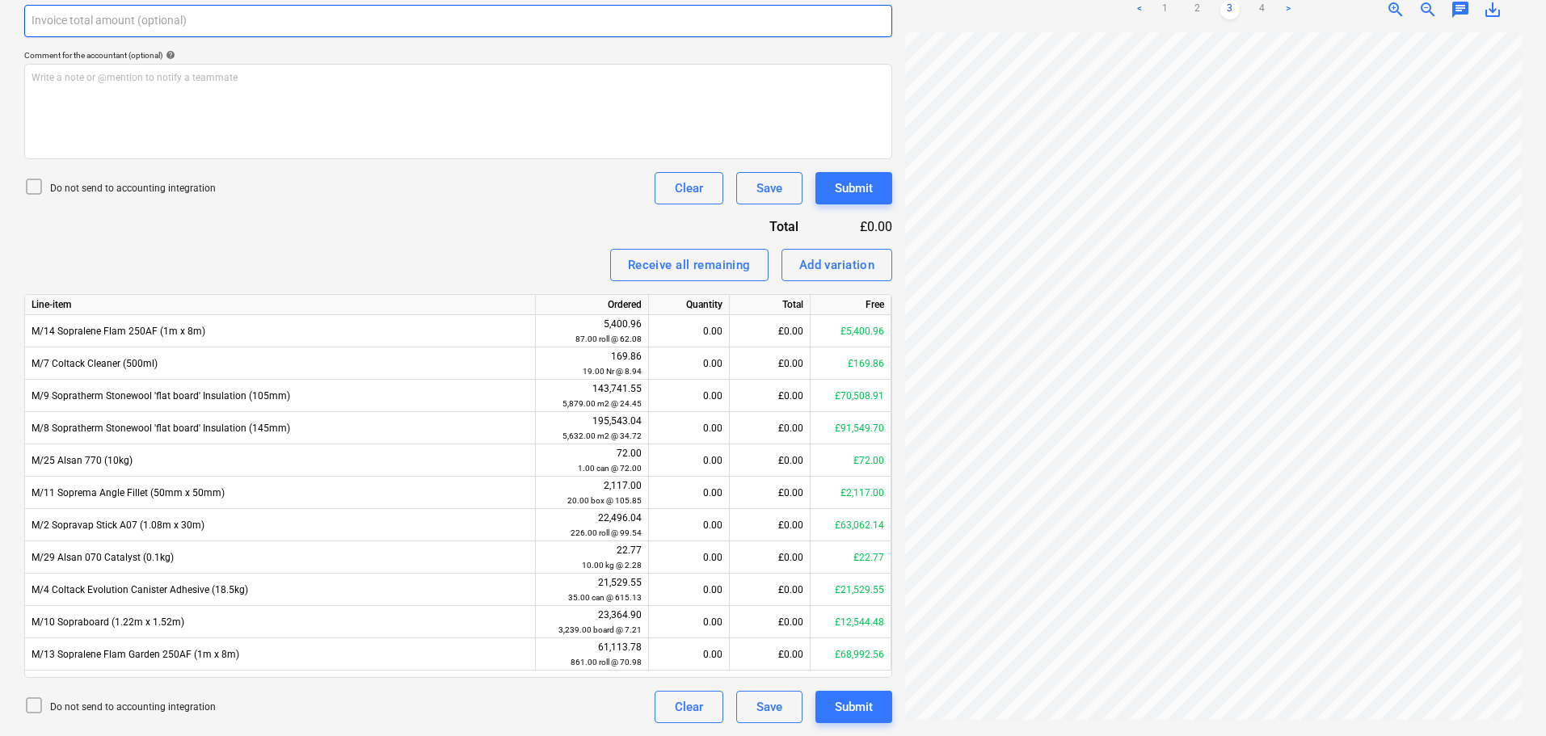
click at [194, 28] on input "text" at bounding box center [458, 21] width 868 height 32
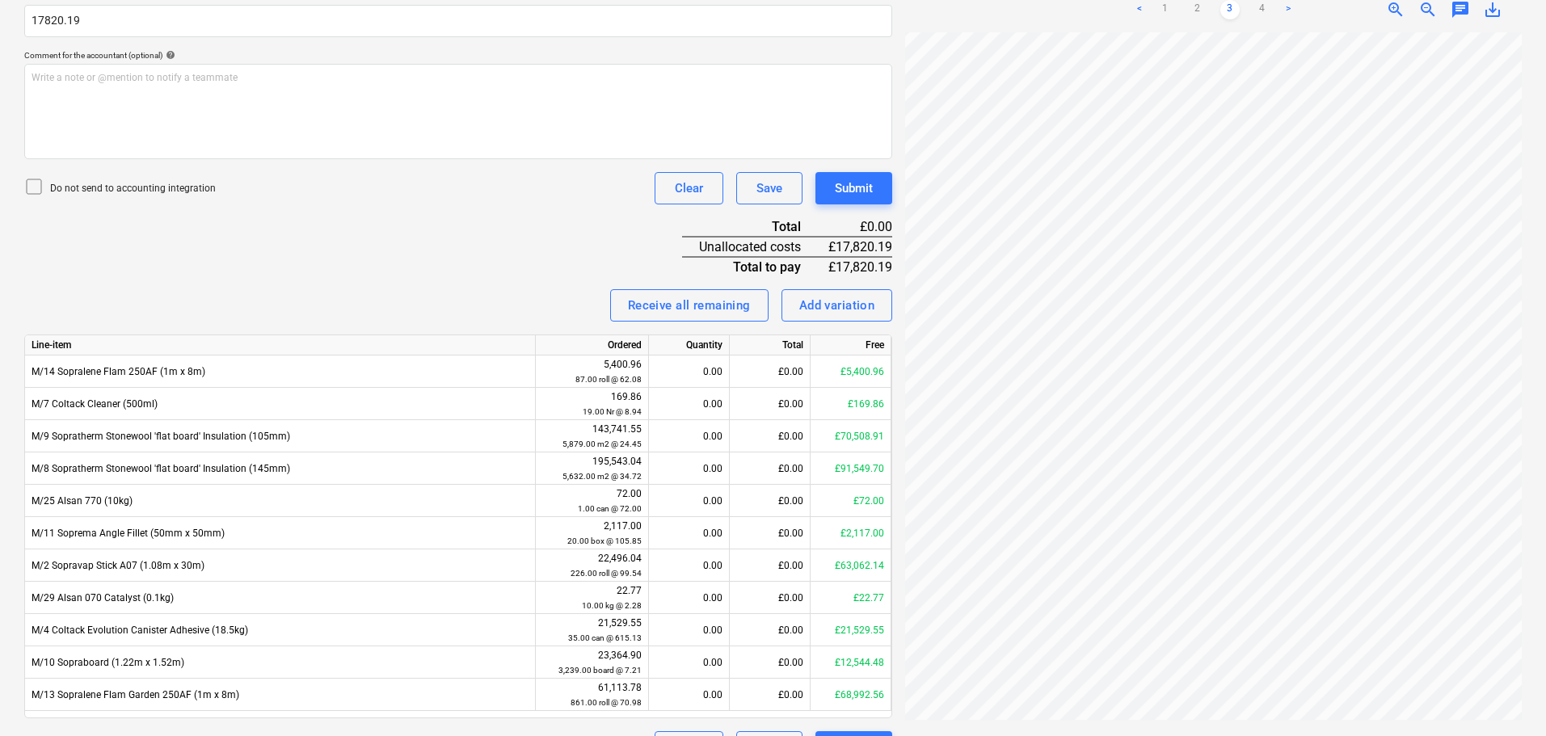
type input "17,820.19"
click at [135, 179] on div "Do not send to accounting integration" at bounding box center [119, 188] width 191 height 23
click at [363, 208] on div "Invoice name help 95122 Invoice number (optional) help 95122 Invoice date help …" at bounding box center [458, 288] width 868 height 950
click at [1174, 6] on link "1" at bounding box center [1164, 9] width 19 height 19
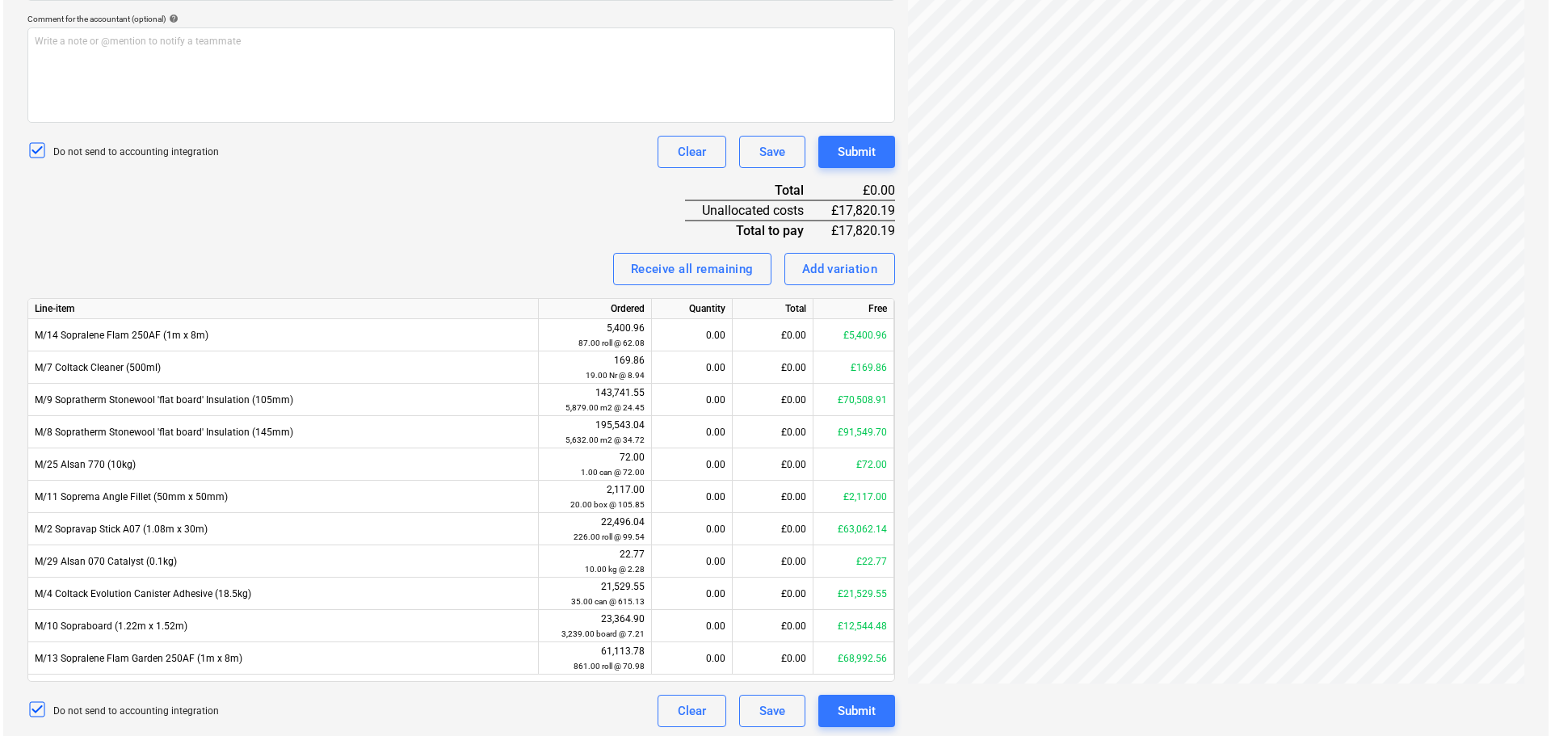
scroll to position [478, 0]
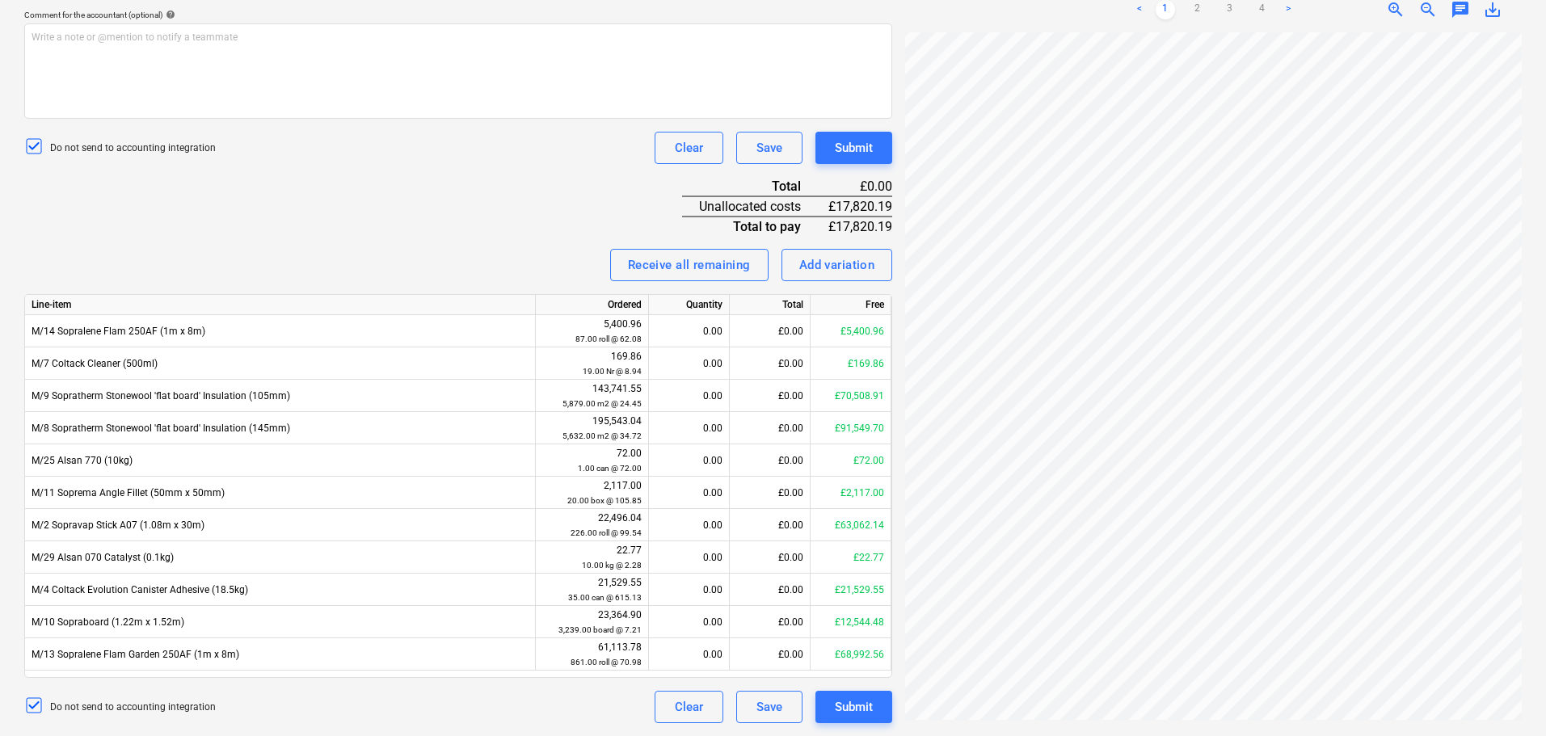
click at [353, 193] on div "Invoice name help 95122 Invoice number (optional) help 95122 Invoice date help …" at bounding box center [458, 248] width 868 height 950
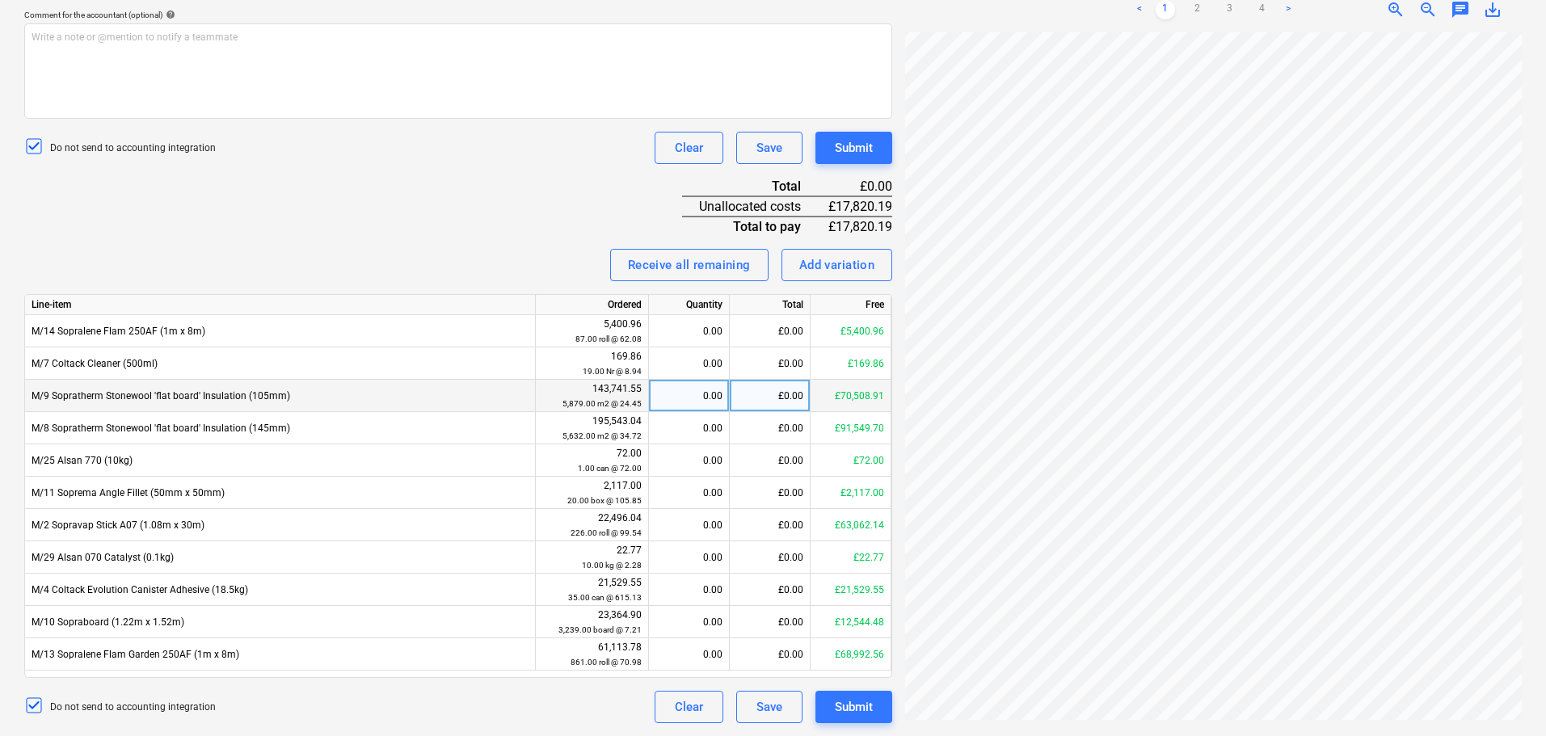
click at [689, 402] on div "0.00" at bounding box center [688, 396] width 67 height 32
type input "374.4"
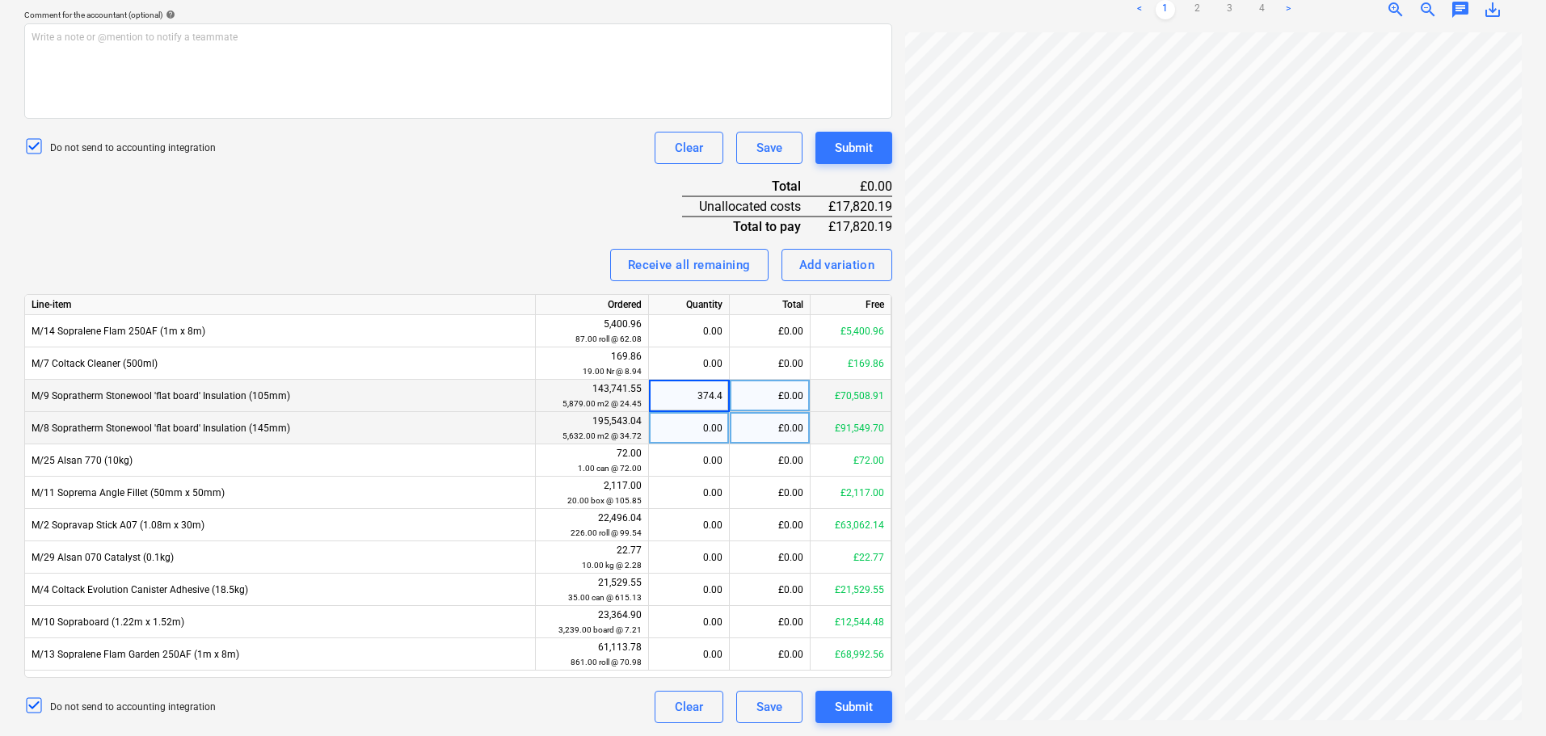
click at [689, 421] on div "0.00" at bounding box center [688, 428] width 67 height 32
type input "249.60"
click at [562, 243] on div "Invoice name help 95122 Invoice number (optional) help 95122 Invoice date help …" at bounding box center [458, 248] width 868 height 950
click at [860, 145] on div "Submit" at bounding box center [854, 147] width 38 height 21
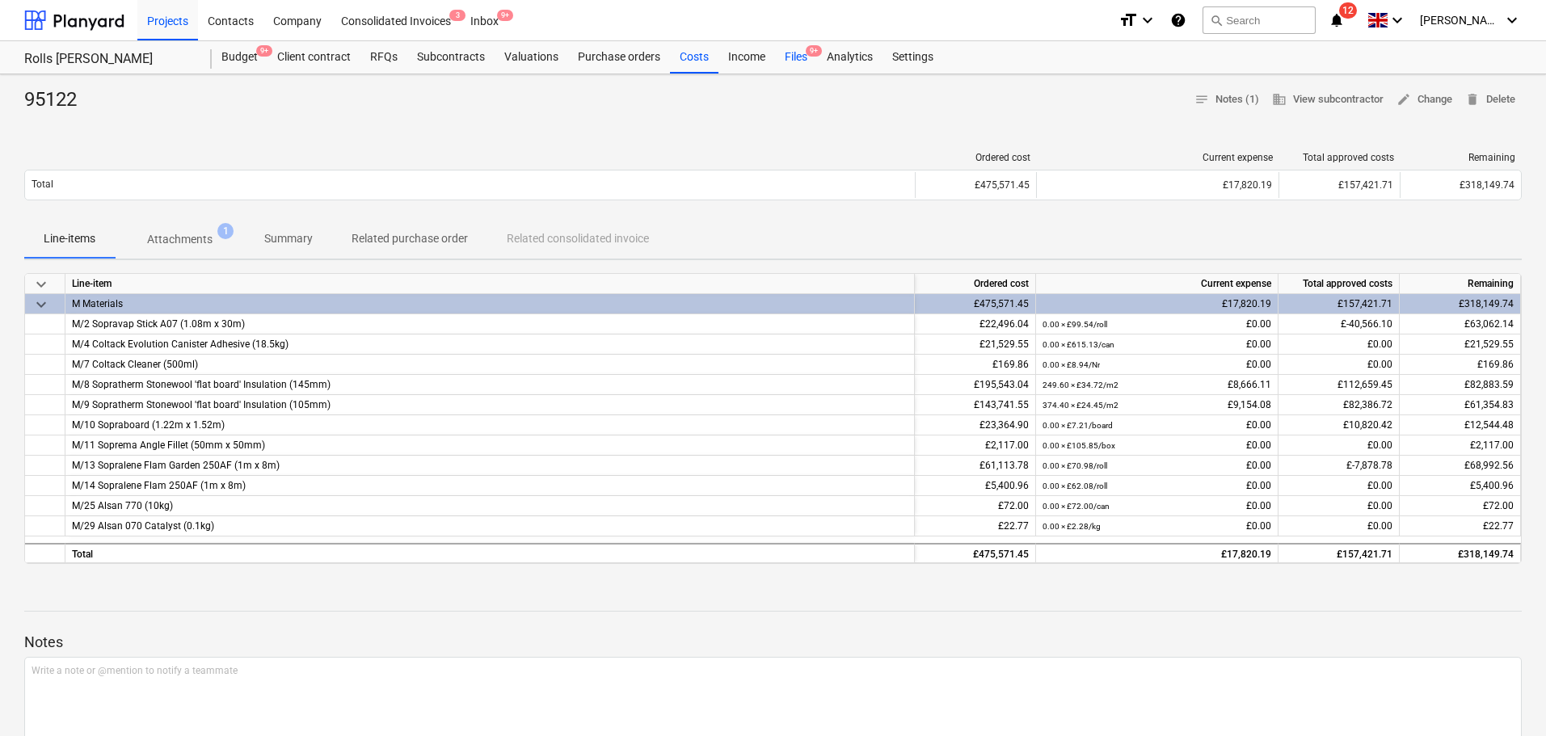
click at [801, 64] on div "Files 9+" at bounding box center [796, 57] width 42 height 32
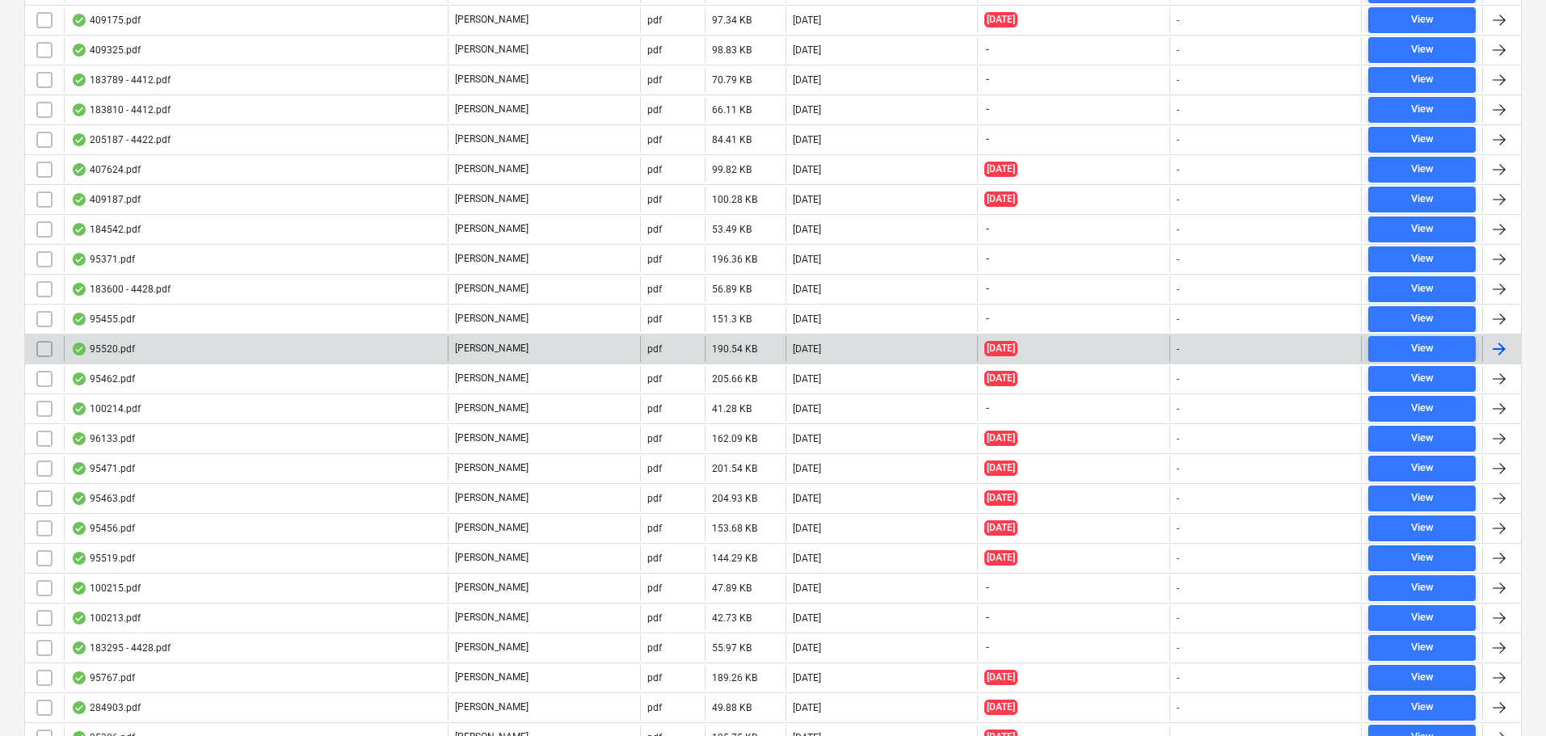
scroll to position [3555, 0]
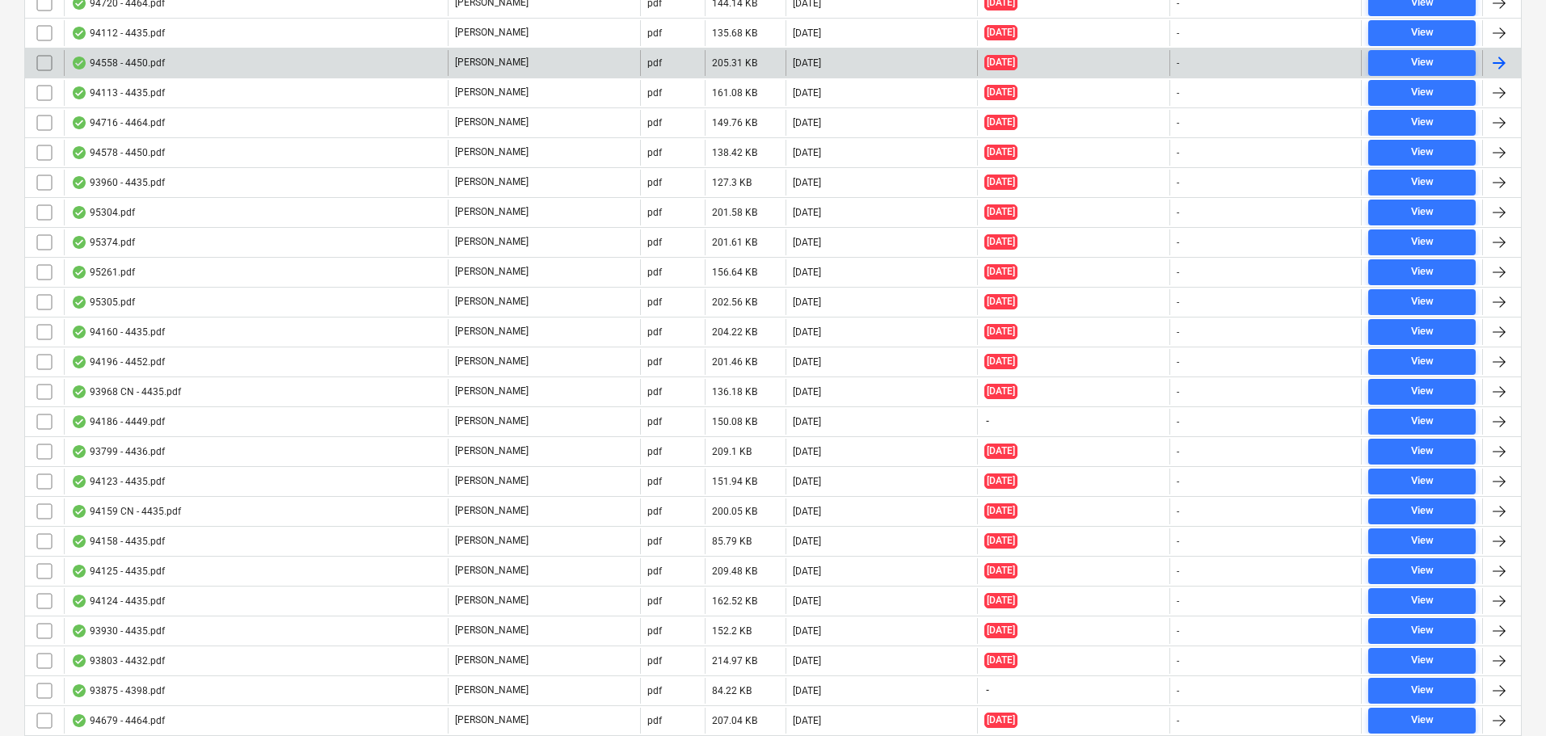
click at [214, 57] on div "94558 - 4450.pdf" at bounding box center [256, 63] width 384 height 26
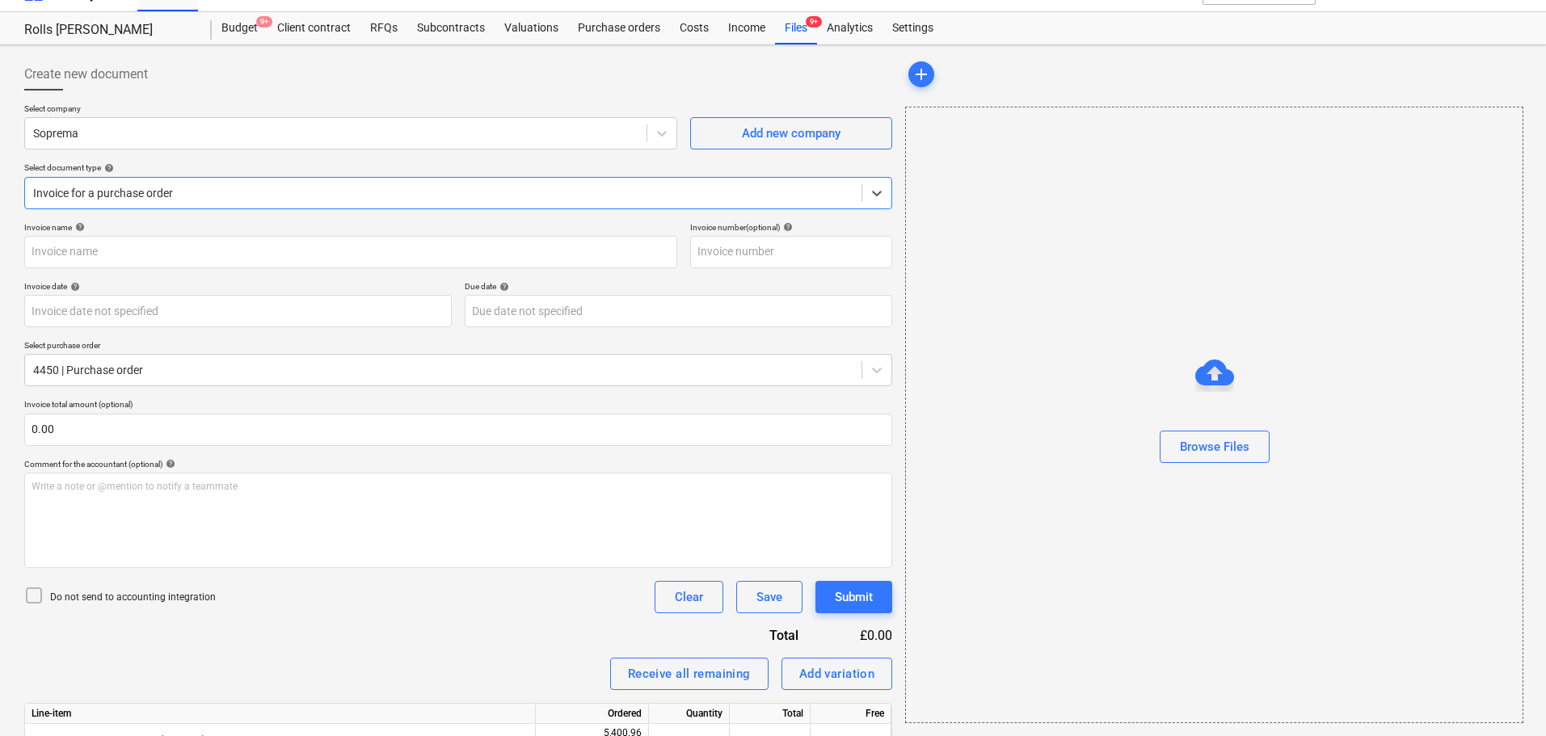
type input "94558 - 4450.pdf"
type input "[DATE]"
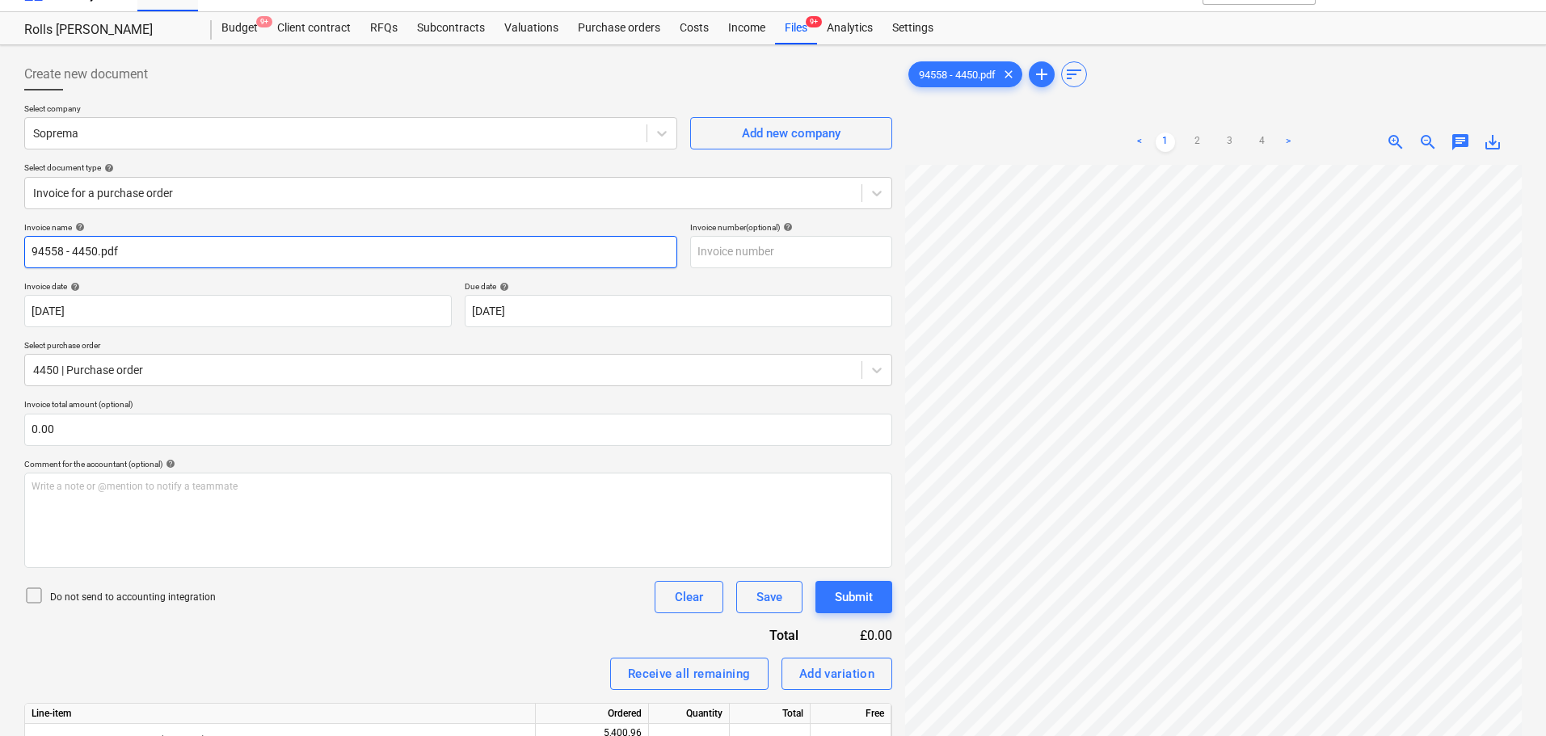
click at [189, 248] on input "94558 - 4450.pdf" at bounding box center [350, 252] width 653 height 32
click at [187, 247] on input "94558 - 4450.pdf" at bounding box center [350, 252] width 653 height 32
type input "94558"
paste input "94558"
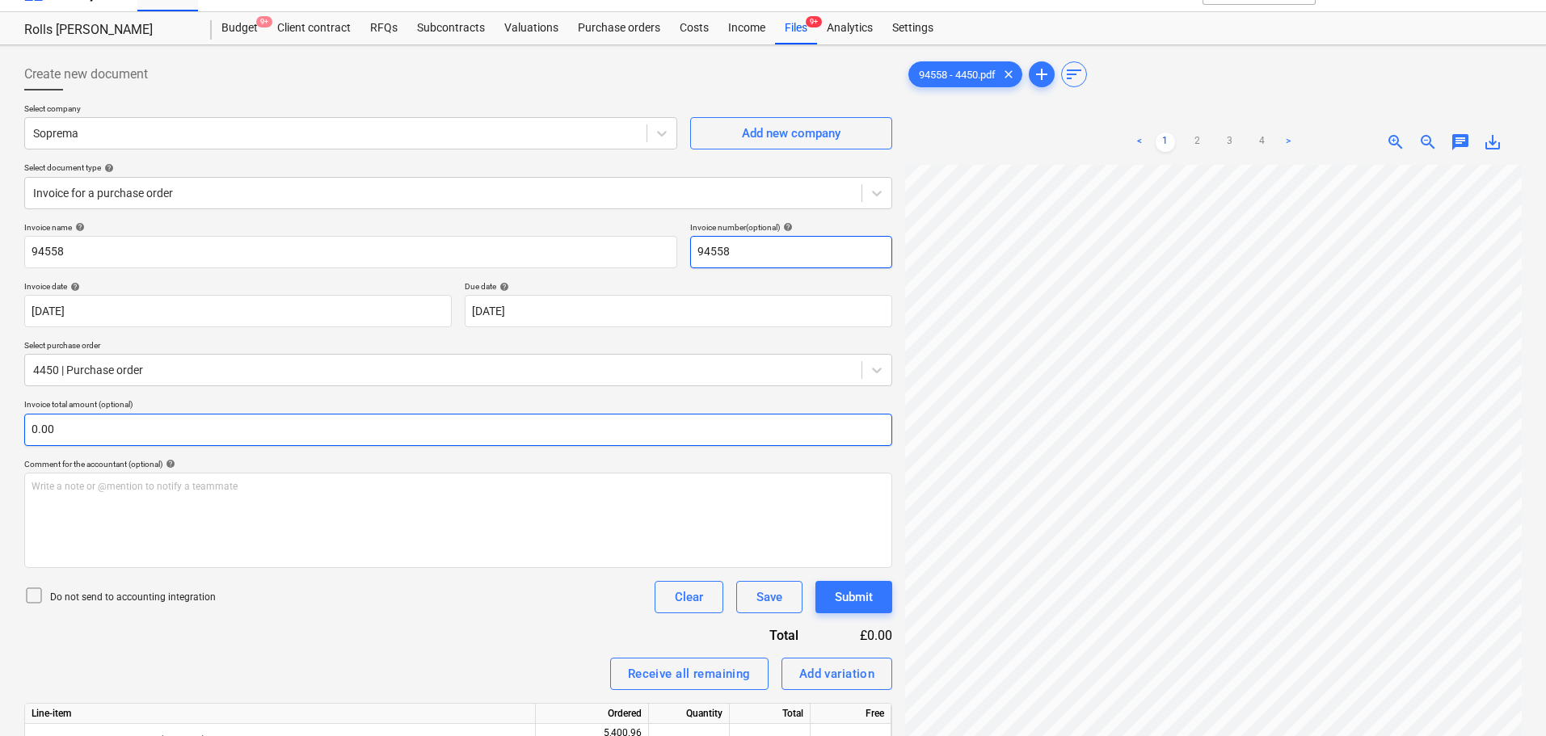
type input "94558"
click at [165, 419] on input "text" at bounding box center [458, 430] width 868 height 32
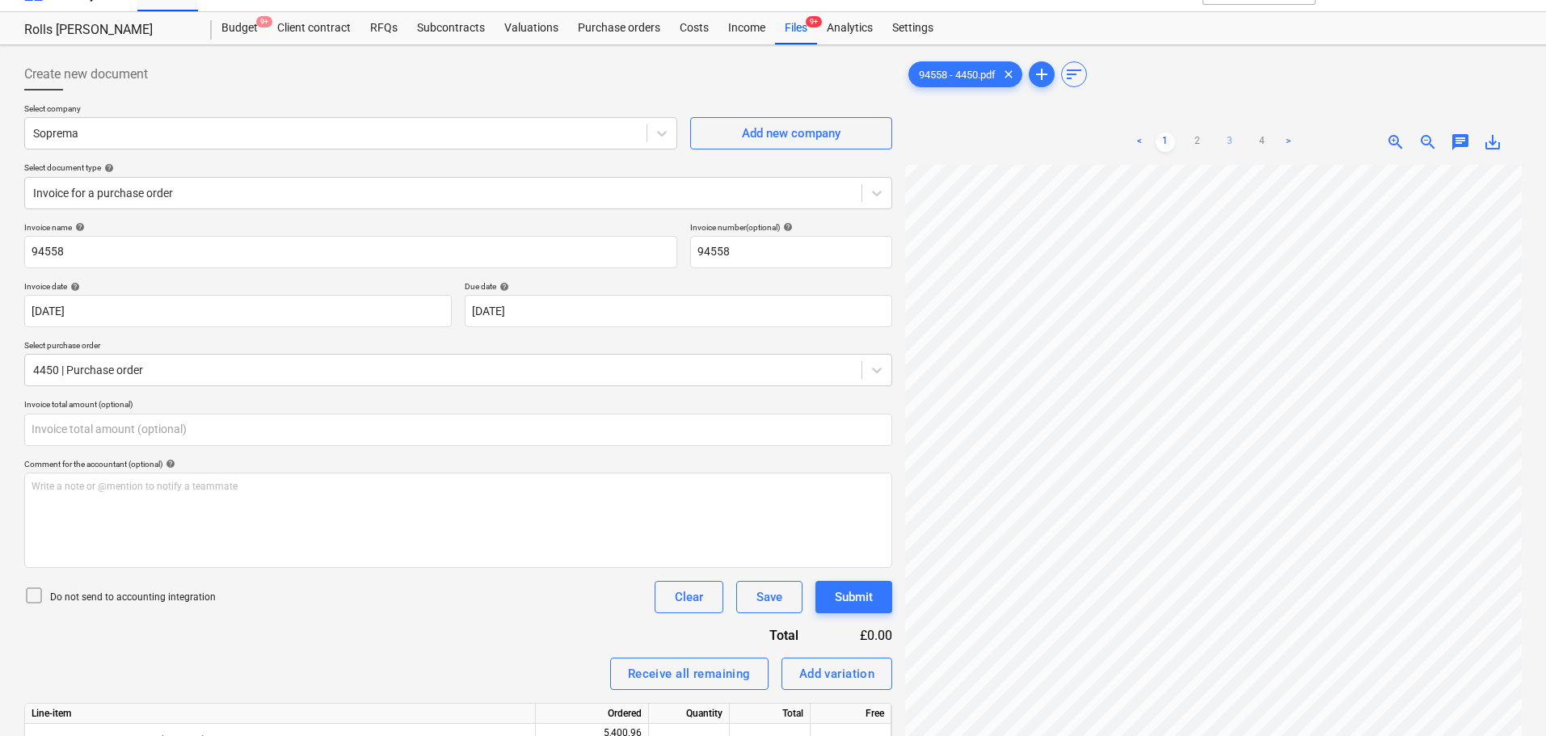
type input "0.00"
click at [1237, 140] on link "3" at bounding box center [1229, 142] width 19 height 19
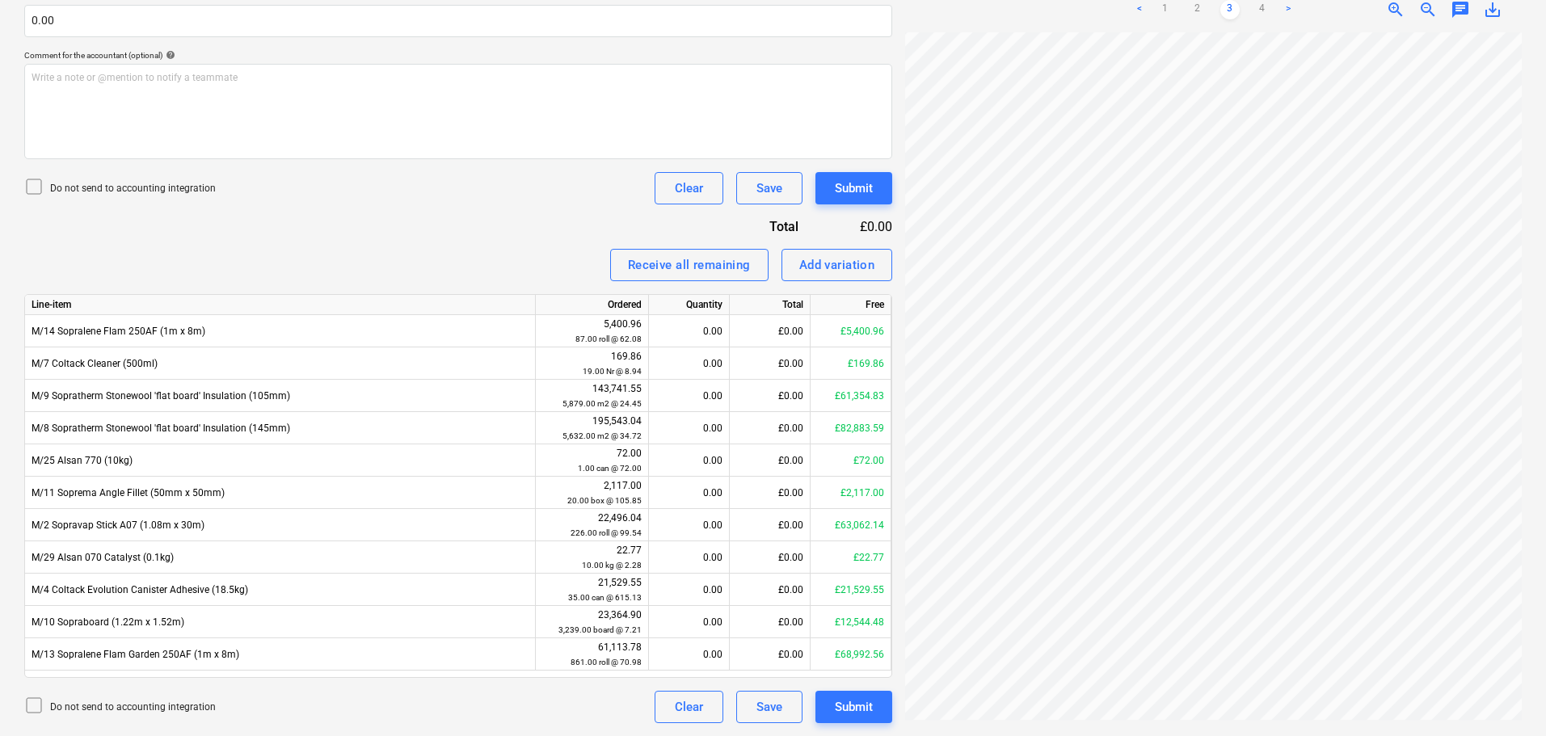
scroll to position [342, 114]
click at [773, 236] on div "Create new document Select company Soprema Add new company Select document type…" at bounding box center [773, 186] width 1510 height 1087
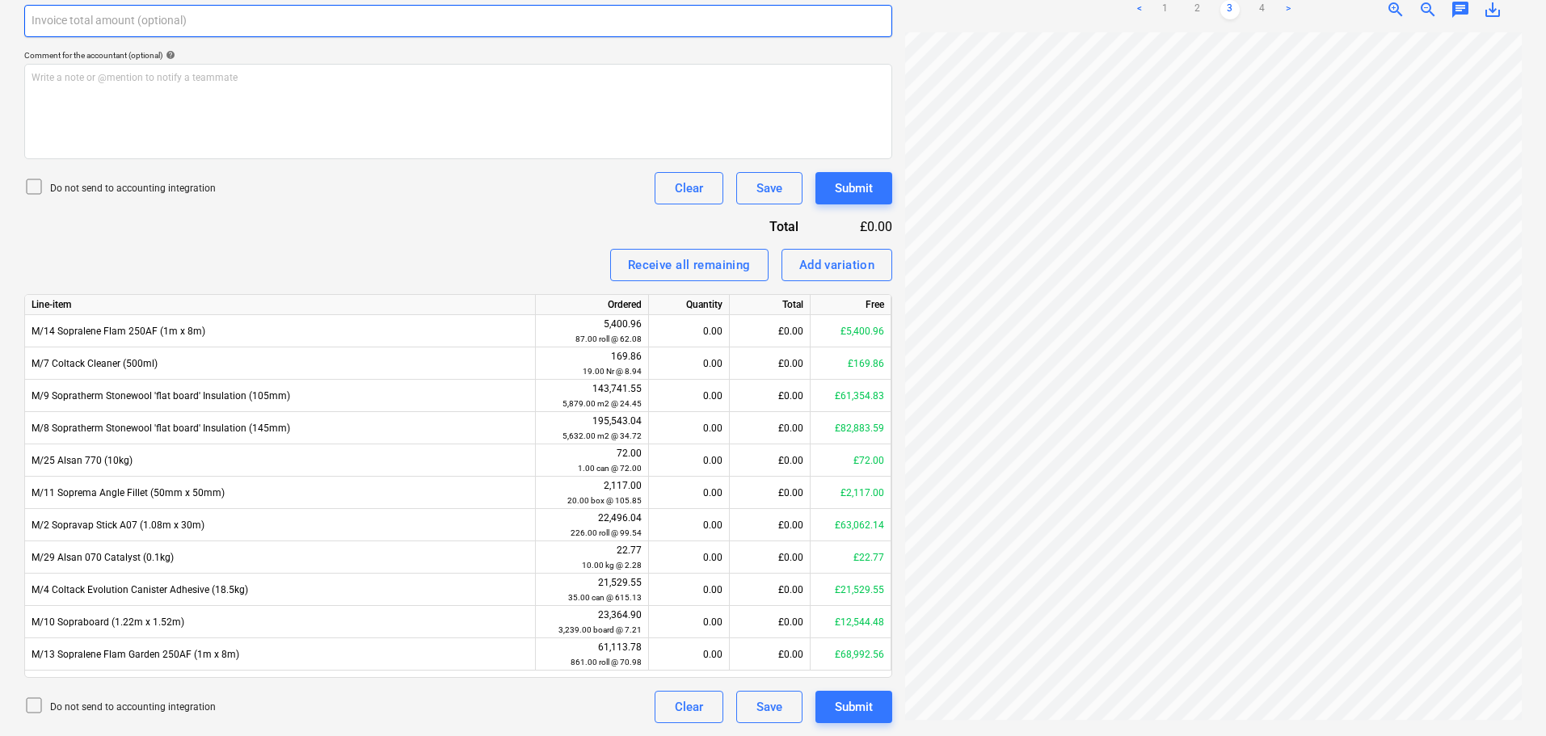
click at [236, 16] on input "text" at bounding box center [458, 21] width 868 height 32
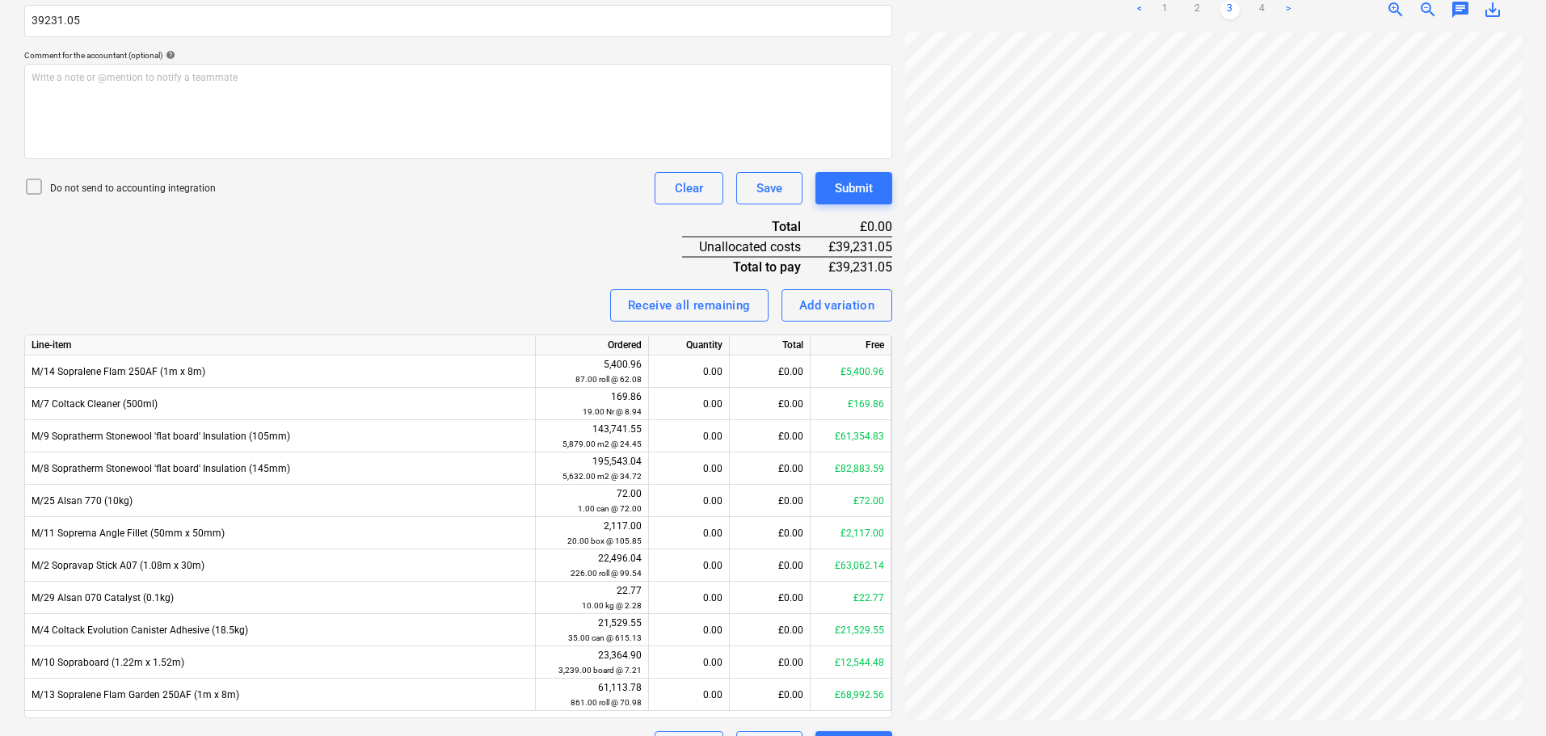
type input "39,231.05"
click at [206, 183] on p "Do not send to accounting integration" at bounding box center [133, 189] width 166 height 14
click at [493, 277] on div "Invoice name help 94558 Invoice number (optional) help 94558 Invoice date help …" at bounding box center [458, 288] width 868 height 950
click at [1162, 11] on link "1" at bounding box center [1164, 9] width 19 height 19
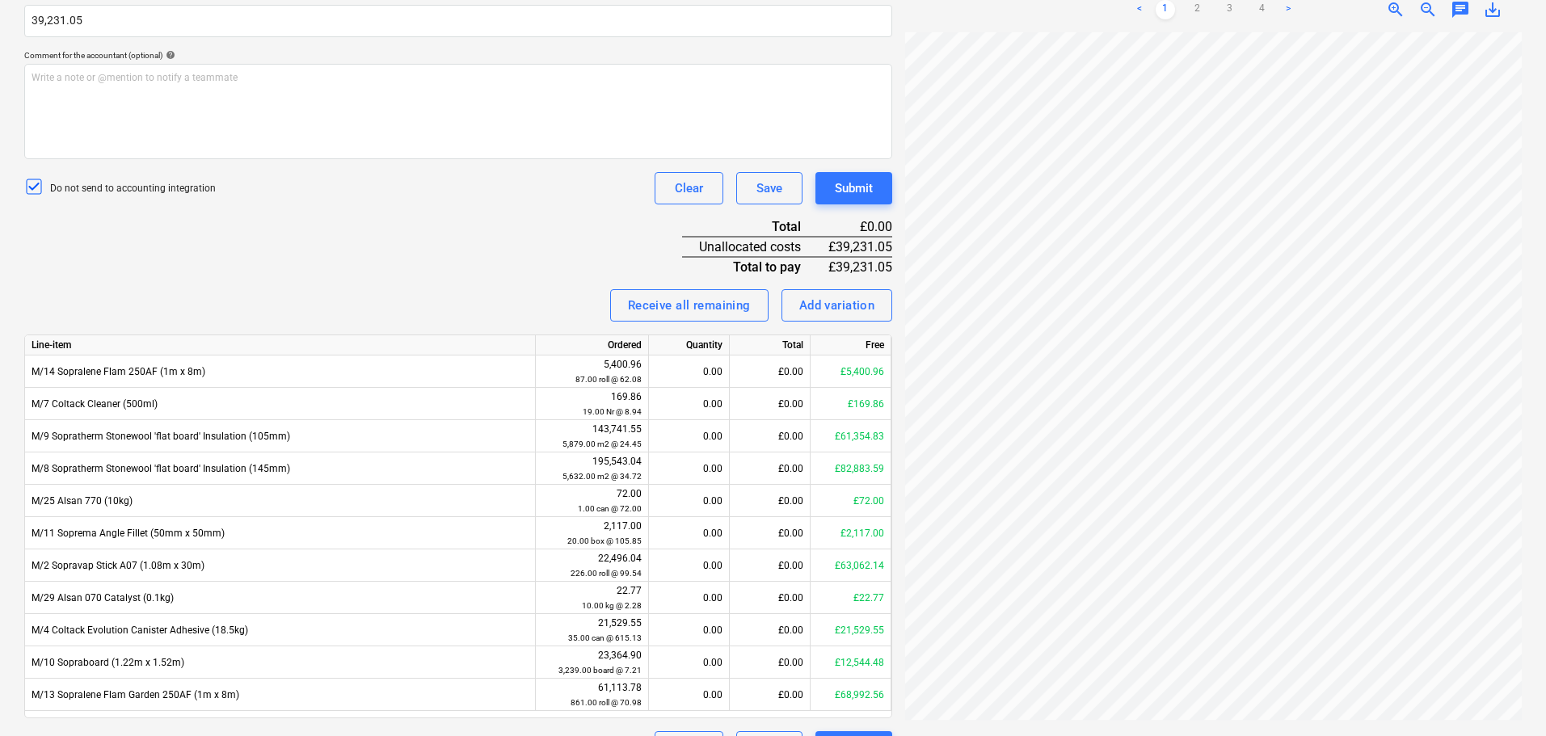
click at [560, 233] on div "Invoice name help 94558 Invoice number (optional) help 94558 Invoice date help …" at bounding box center [458, 288] width 868 height 950
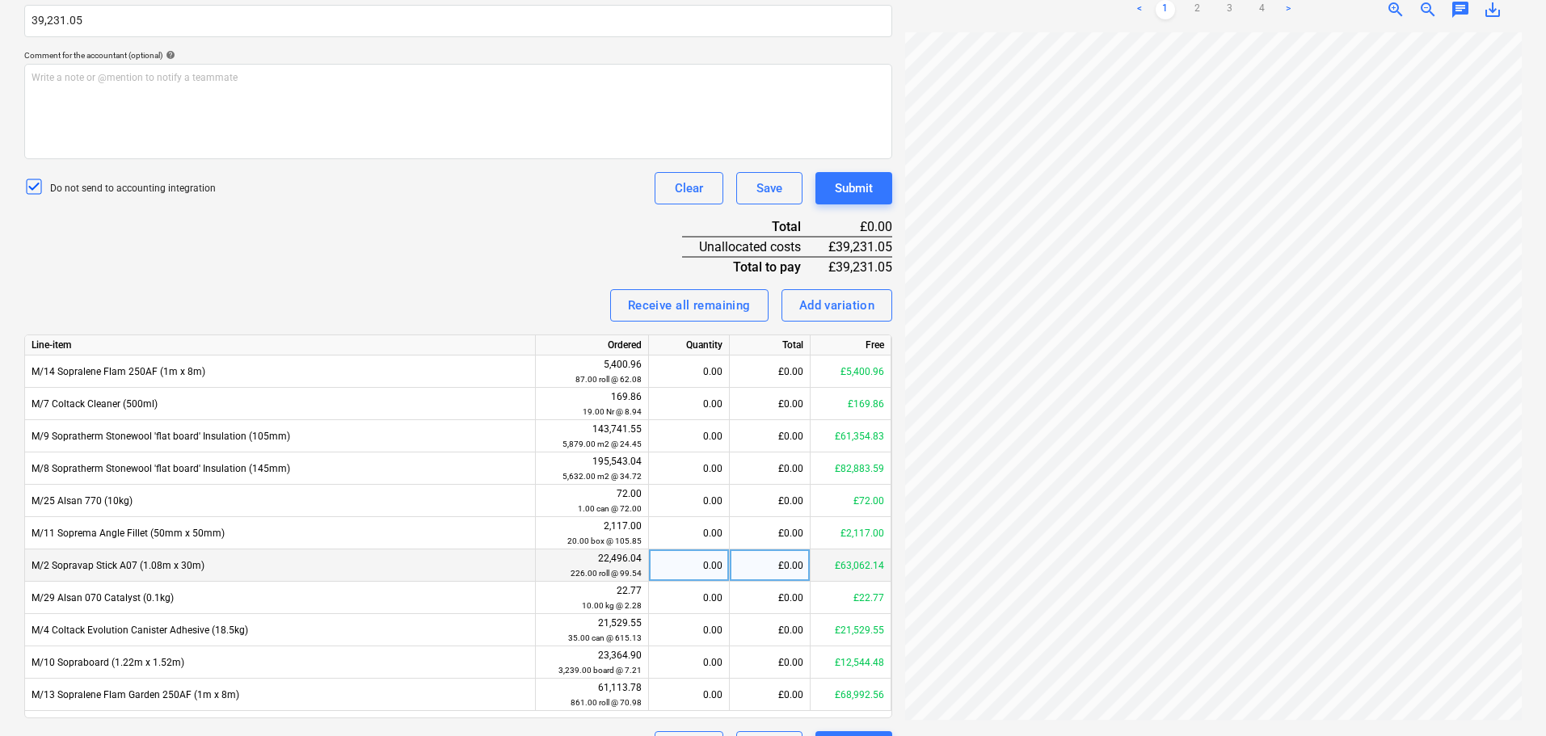
click at [682, 561] on div "0.00" at bounding box center [688, 565] width 67 height 32
type input "226"
click at [570, 277] on div "Invoice name help 94558 Invoice number (optional) help 94558 Invoice date help …" at bounding box center [458, 288] width 868 height 950
click at [750, 565] on div "£22,496.04" at bounding box center [770, 565] width 81 height 32
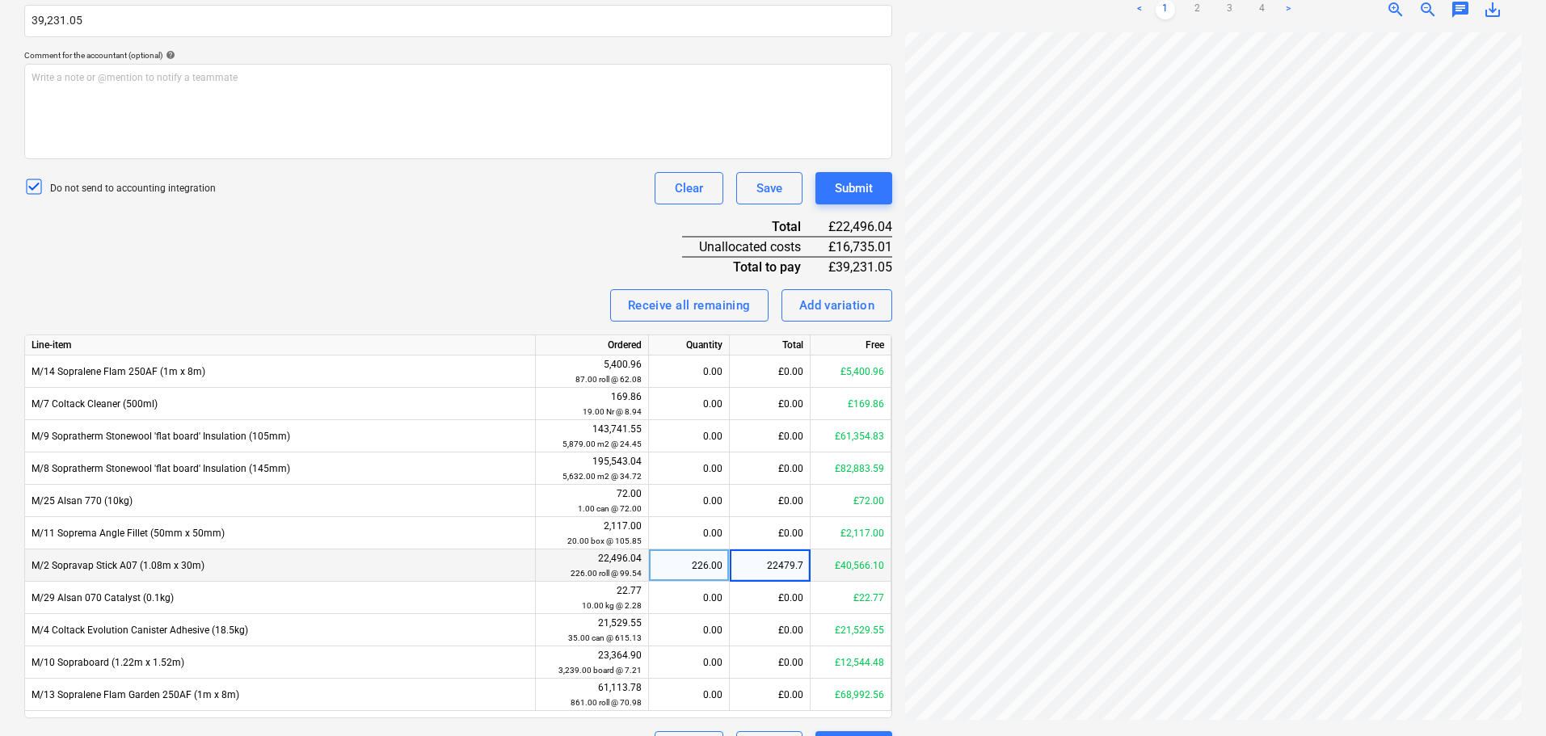
type input "22479.77"
click at [535, 248] on div "Invoice name help 94558 Invoice number (optional) help 94558 Invoice date help …" at bounding box center [458, 288] width 868 height 950
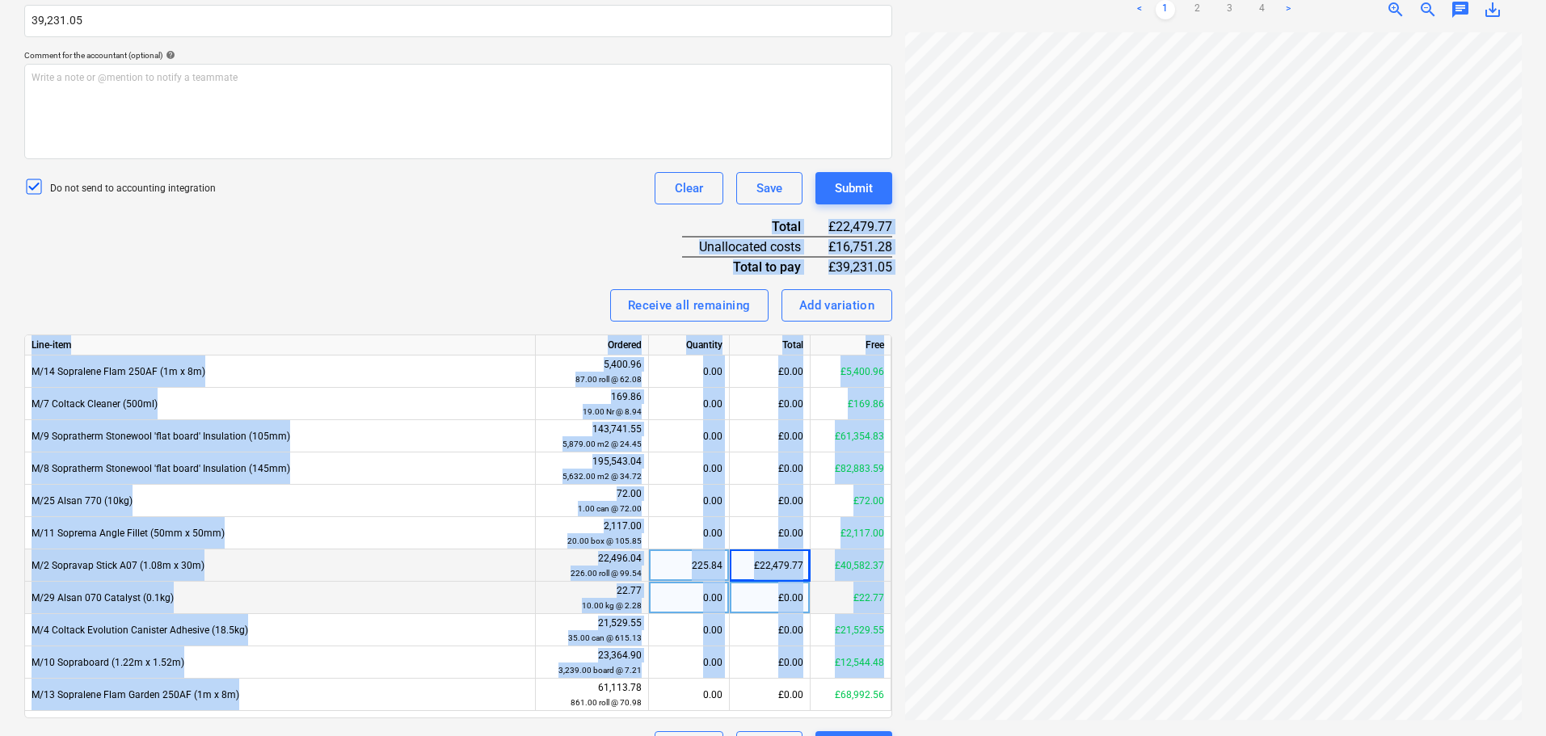
drag, startPoint x: 398, startPoint y: 208, endPoint x: 401, endPoint y: 582, distance: 373.3
click at [396, 688] on div "Invoice name help 94558 Invoice number (optional) help 94558 Invoice date help …" at bounding box center [458, 288] width 868 height 950
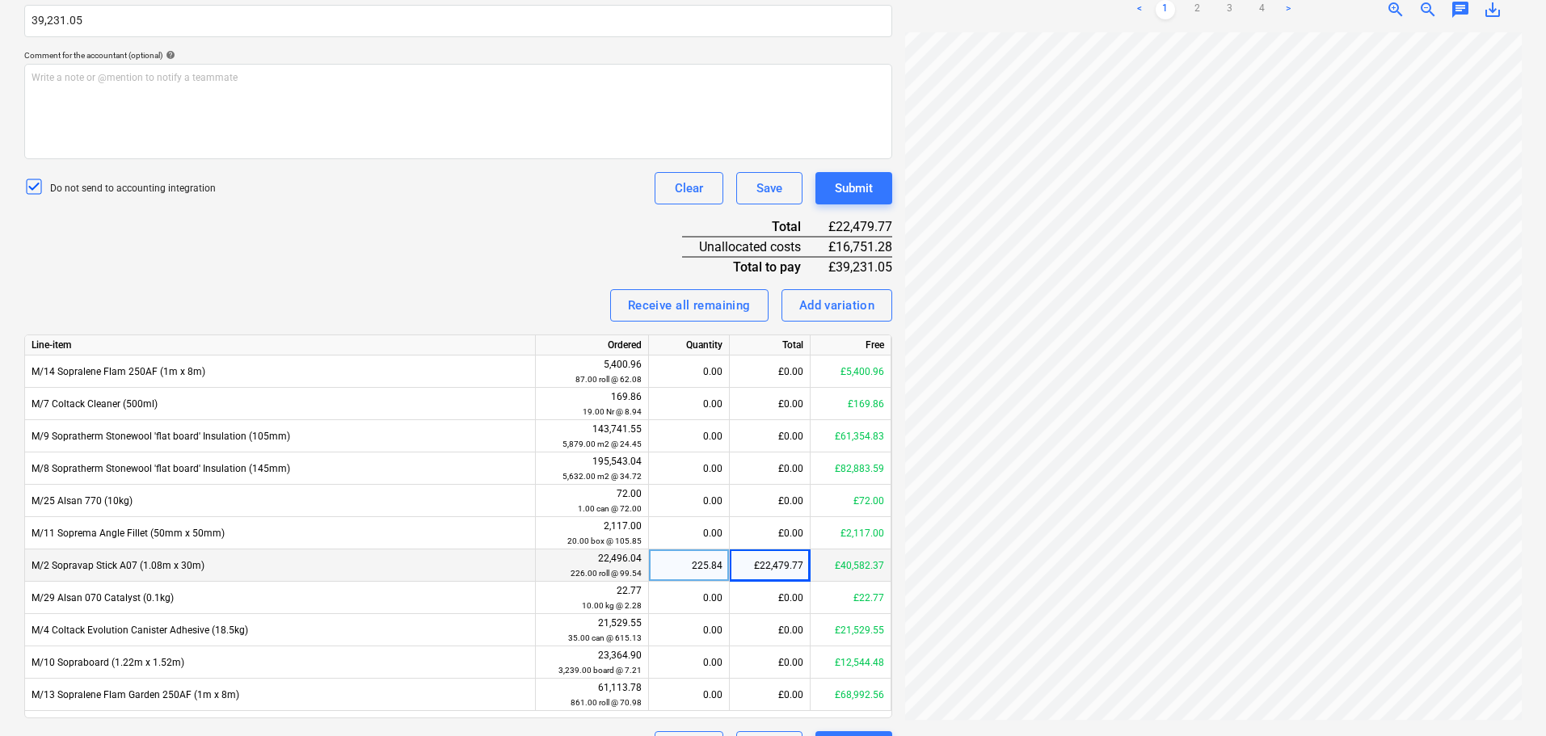
click at [371, 237] on div "Invoice name help 94558 Invoice number (optional) help 94558 Invoice date help …" at bounding box center [458, 288] width 868 height 950
click at [783, 700] on div "£0.00" at bounding box center [770, 695] width 81 height 32
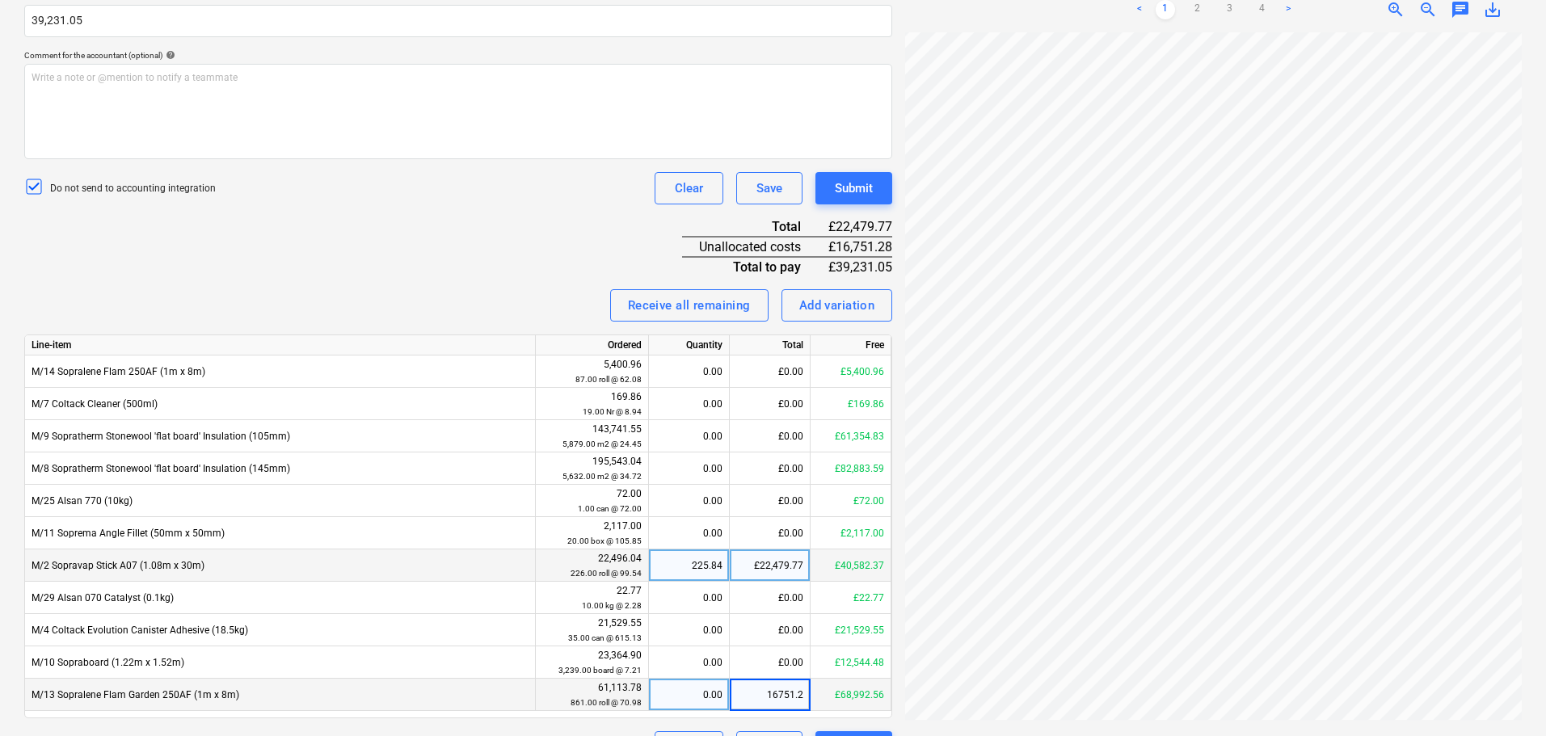
type input "16751.28"
click at [569, 188] on div "Do not send to accounting integration Clear Save Submit" at bounding box center [458, 188] width 868 height 32
click at [852, 184] on div "Submit" at bounding box center [854, 188] width 38 height 21
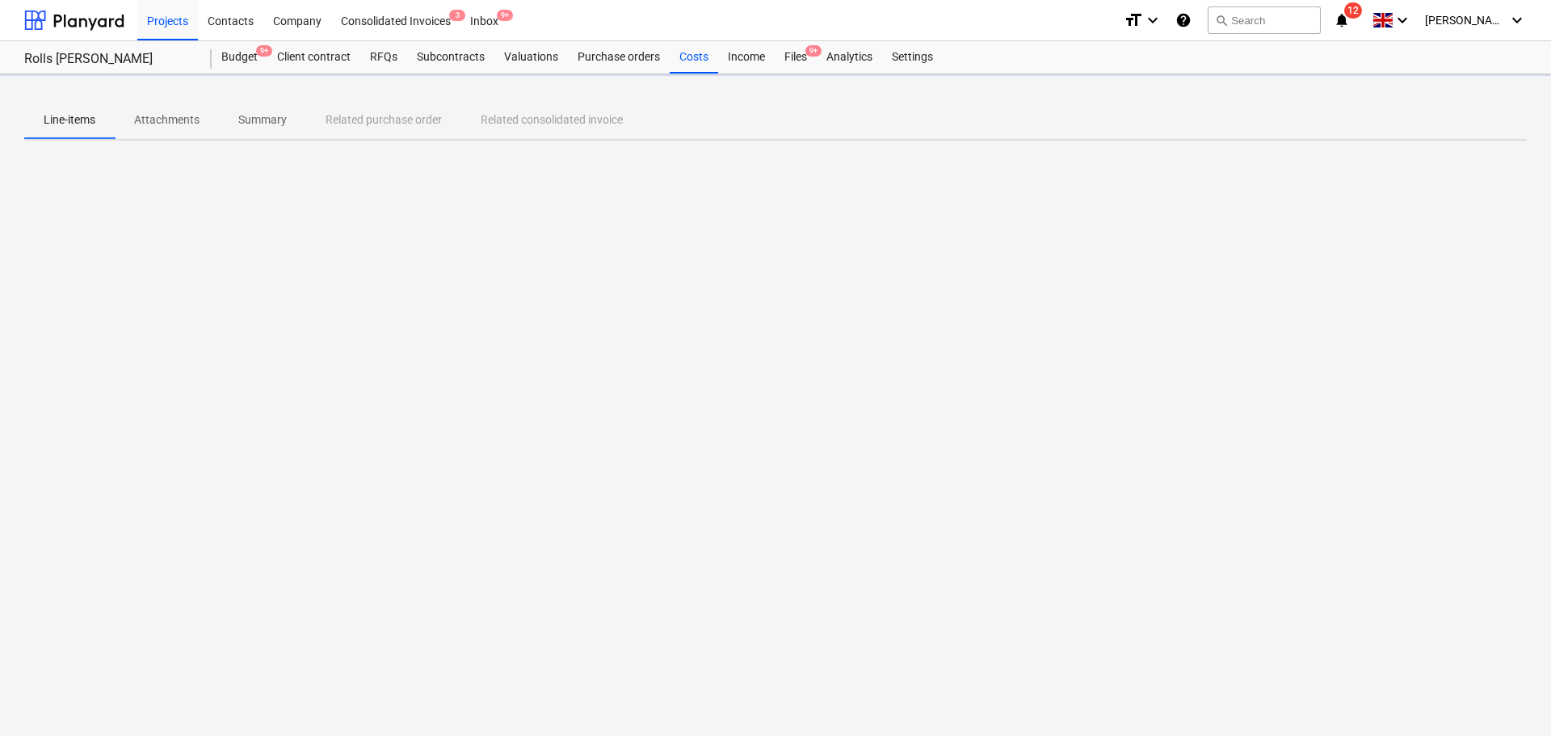
drag, startPoint x: 798, startPoint y: 57, endPoint x: 810, endPoint y: 13, distance: 46.1
click at [798, 57] on div "Files 9+" at bounding box center [796, 57] width 42 height 32
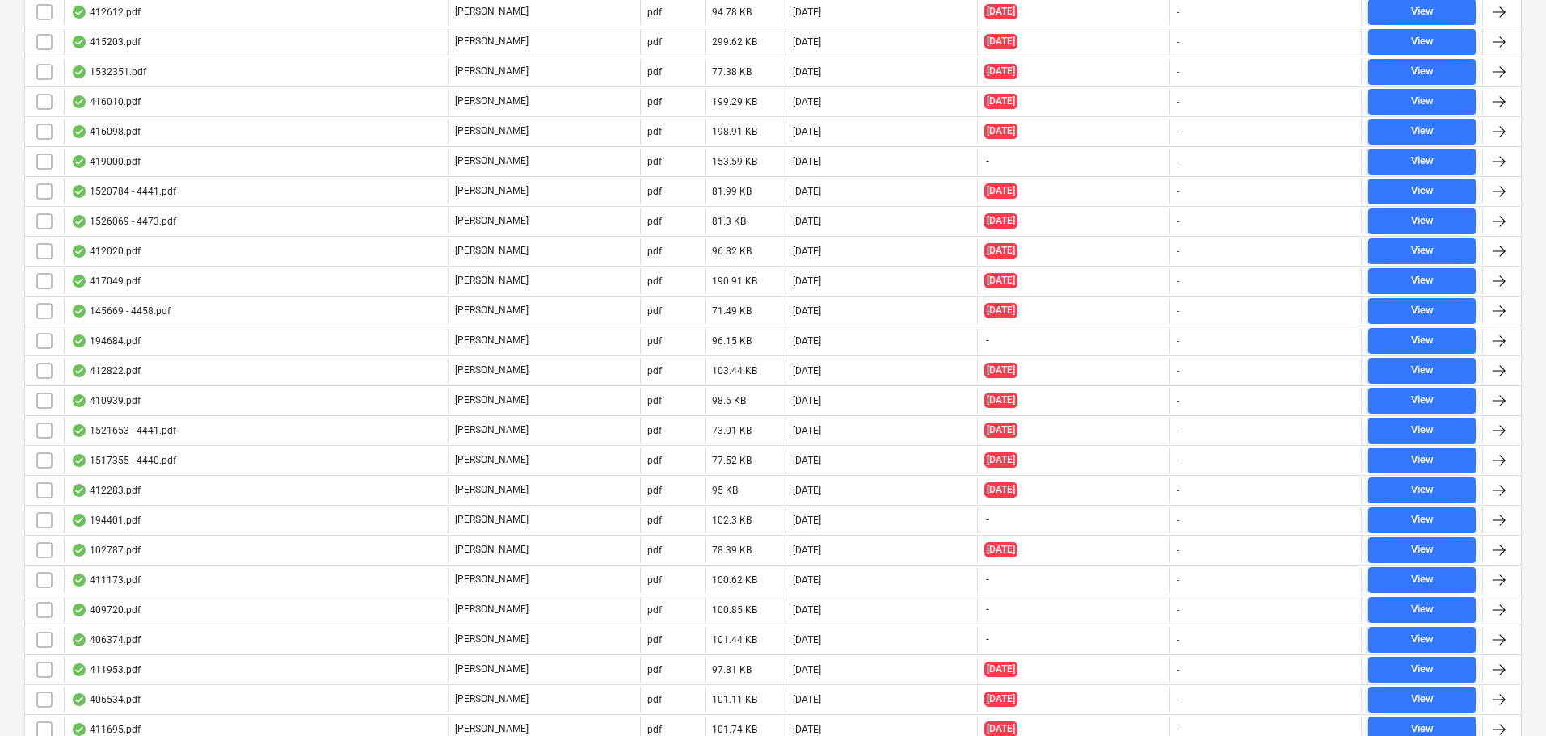
scroll to position [2695, 0]
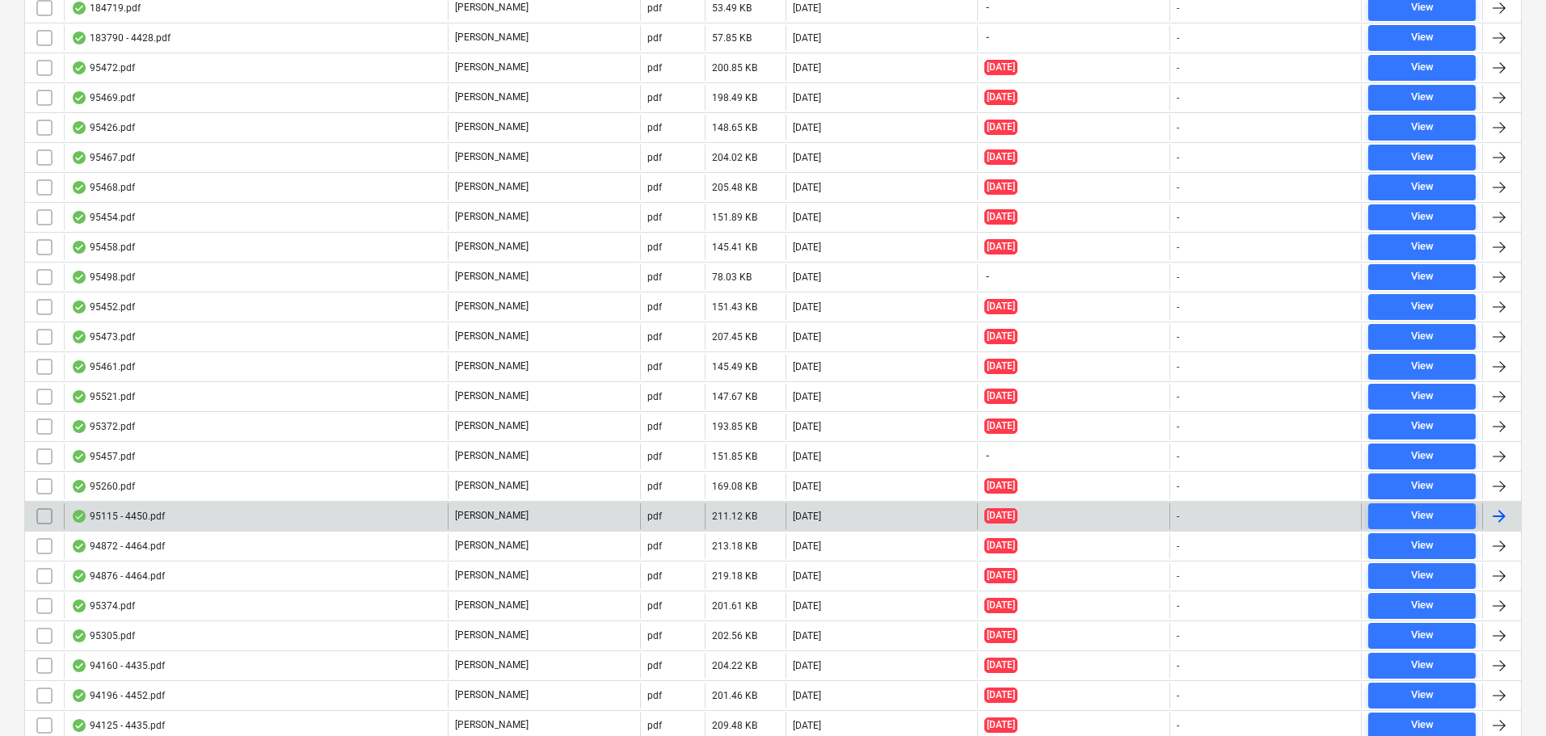
click at [170, 507] on div "95115 - 4450.pdf" at bounding box center [256, 516] width 384 height 26
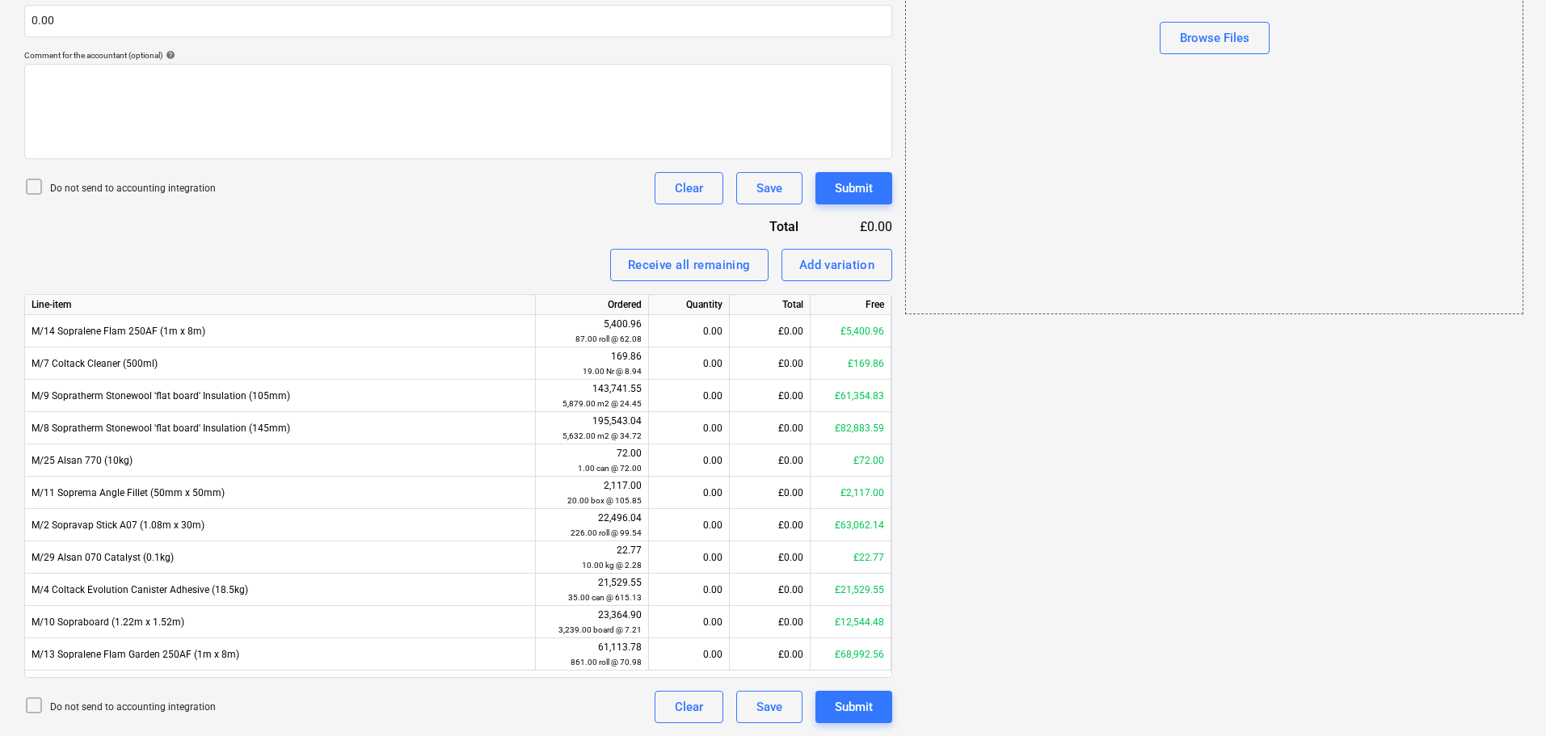
scroll to position [29, 0]
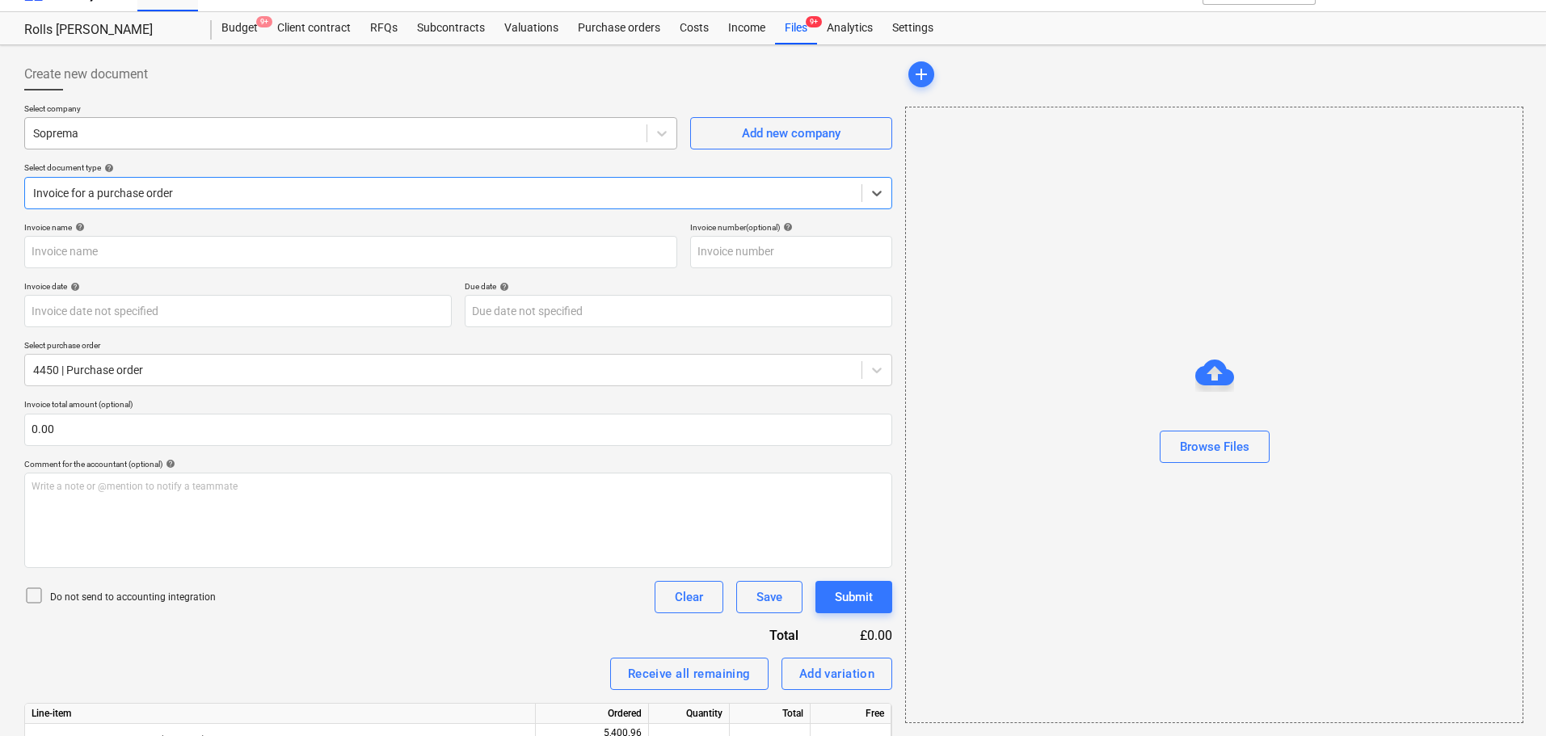
type input "4450"
type input "[DATE]"
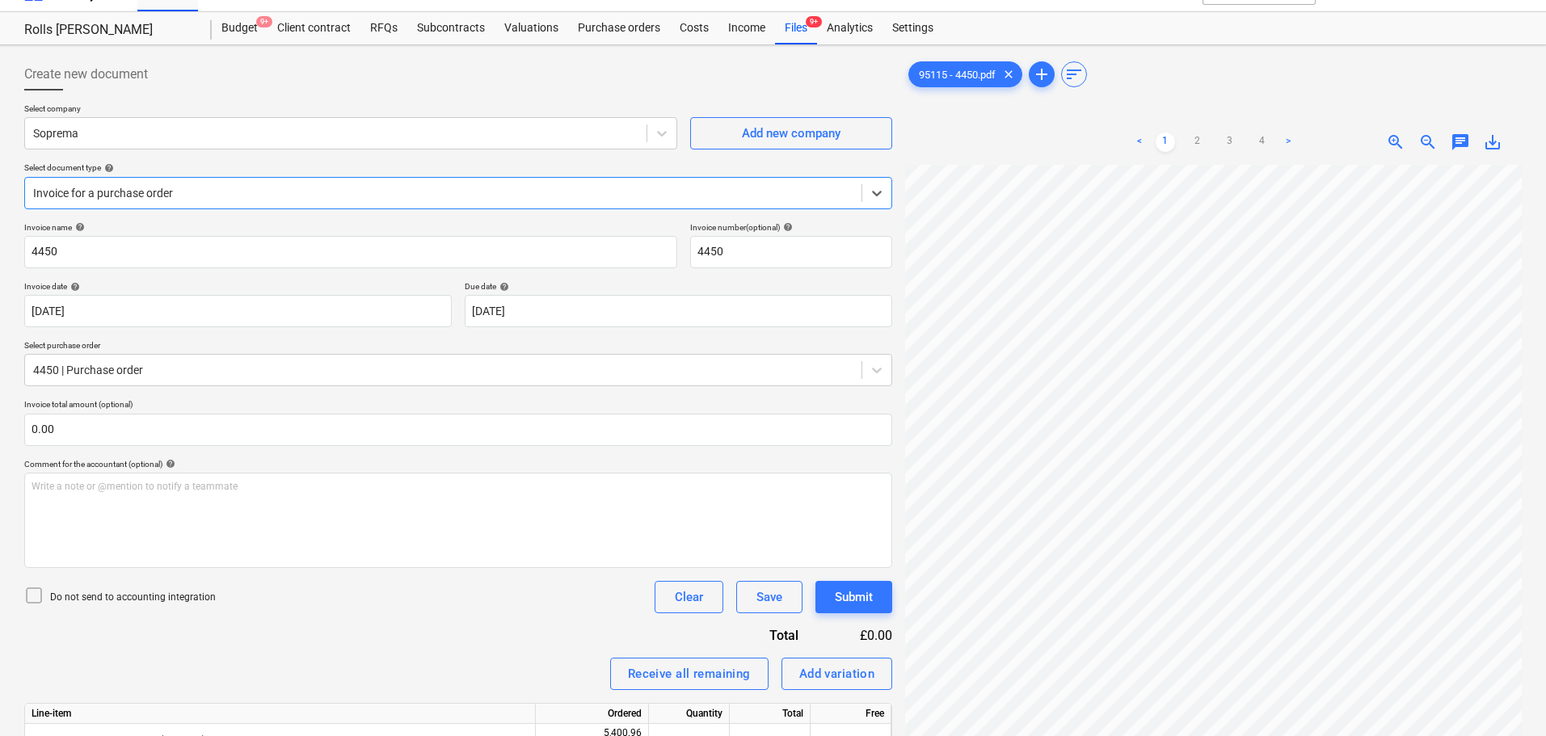
click at [259, 89] on div "Create new document" at bounding box center [458, 74] width 868 height 32
click at [155, 247] on input "4450" at bounding box center [350, 252] width 653 height 32
type input "95115"
paste input "95115"
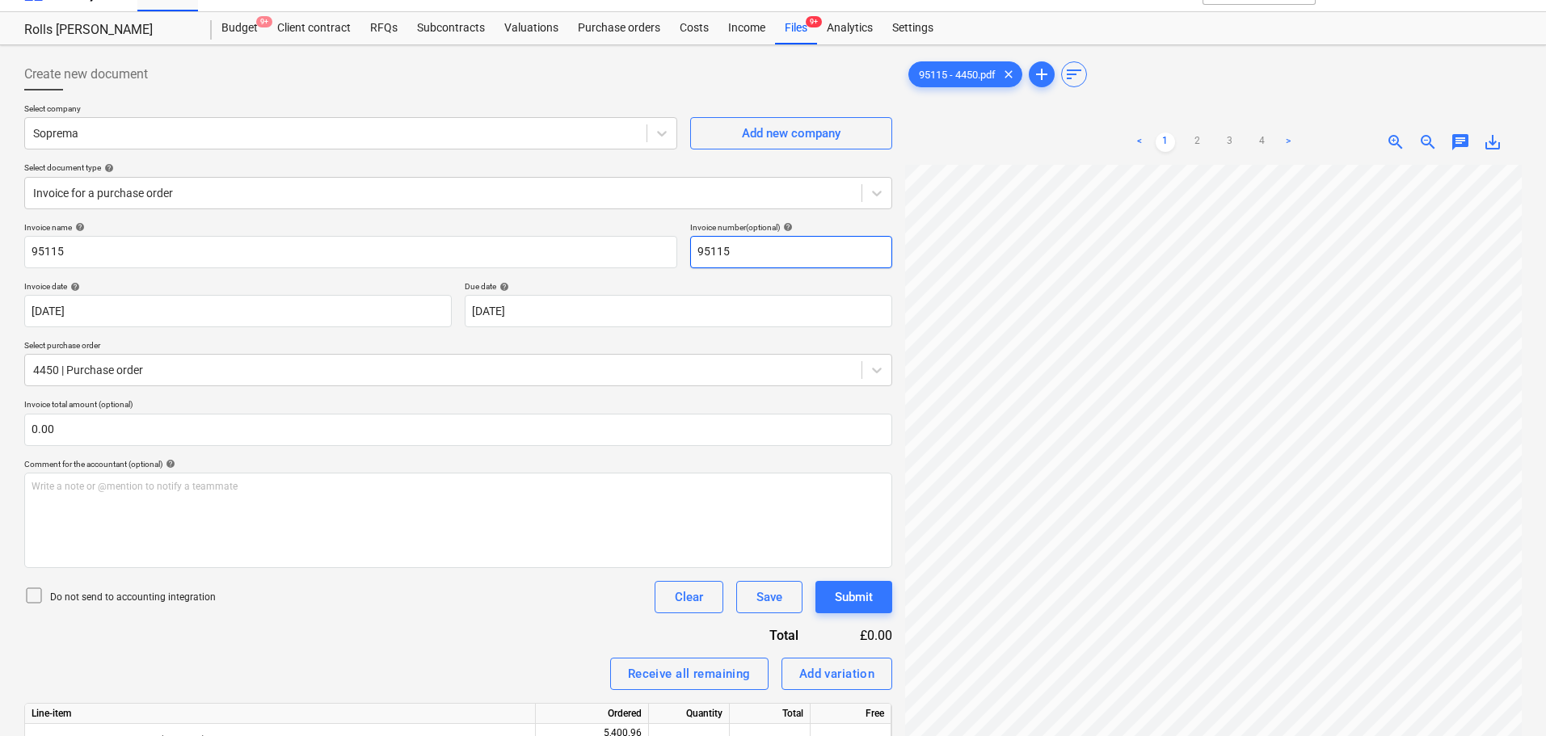
type input "95115"
click at [275, 86] on div "Create new document" at bounding box center [458, 74] width 868 height 32
click at [100, 598] on p "Do not send to accounting integration" at bounding box center [133, 598] width 166 height 14
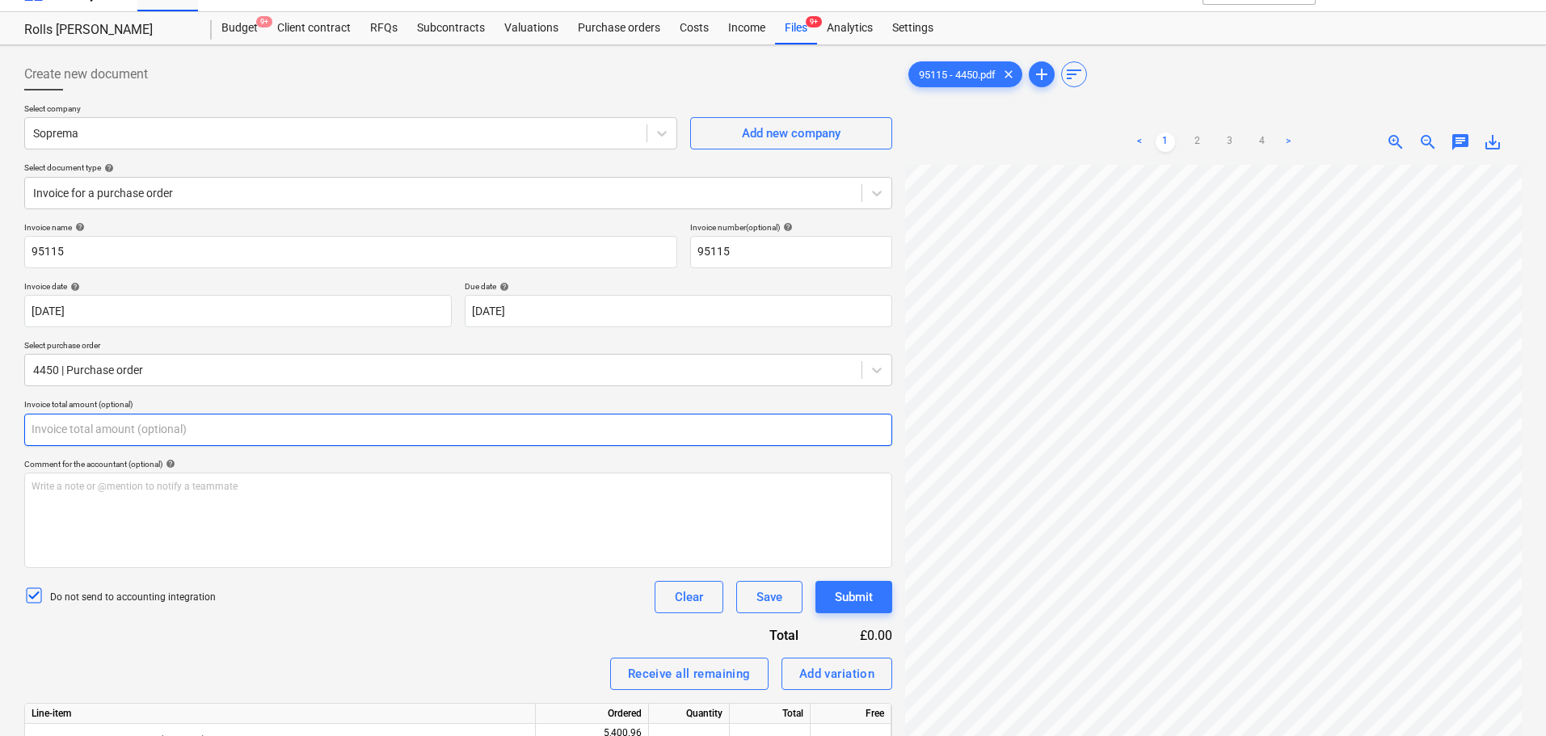
click at [133, 425] on input "text" at bounding box center [458, 430] width 868 height 32
type input "0.00"
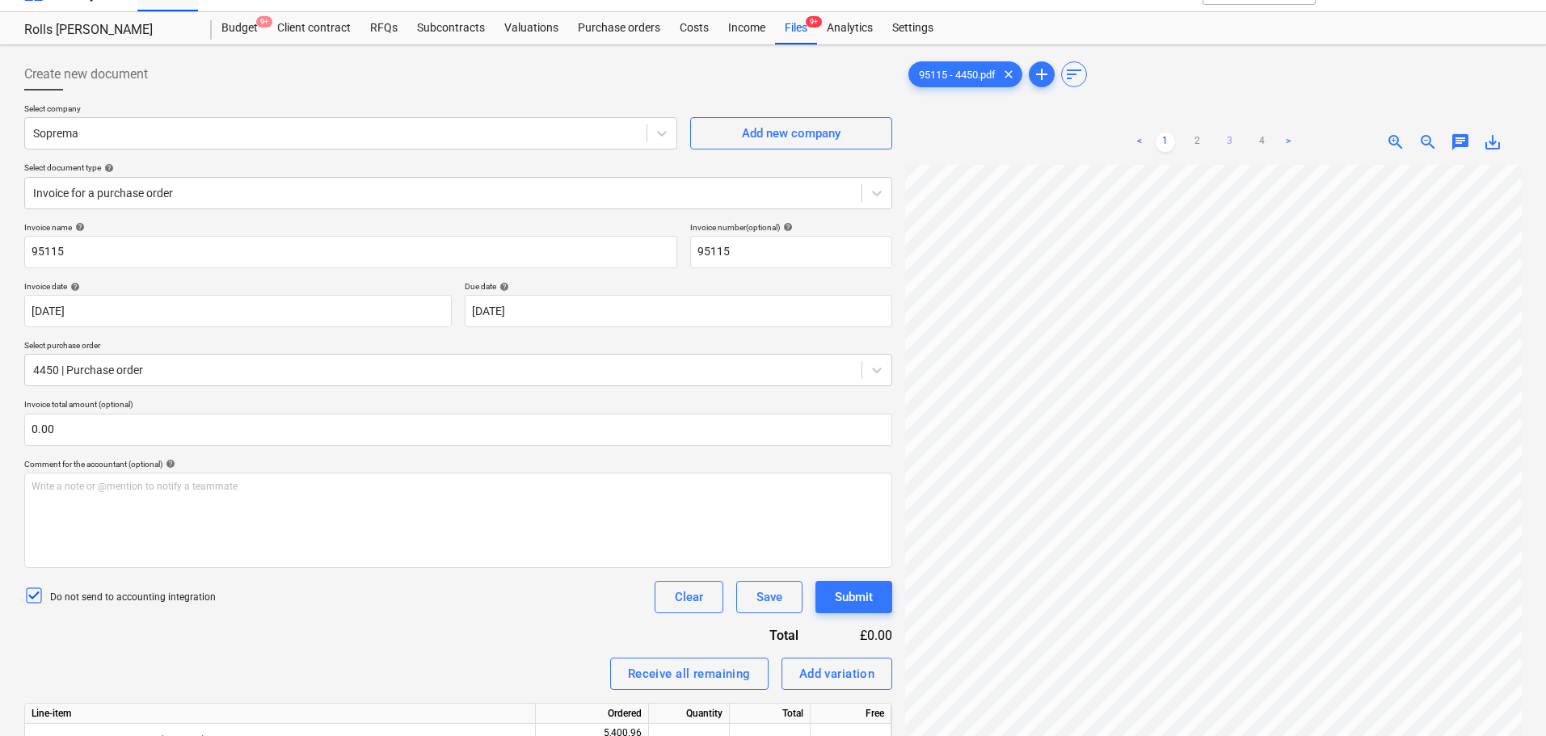
click at [1223, 139] on link "3" at bounding box center [1229, 142] width 19 height 19
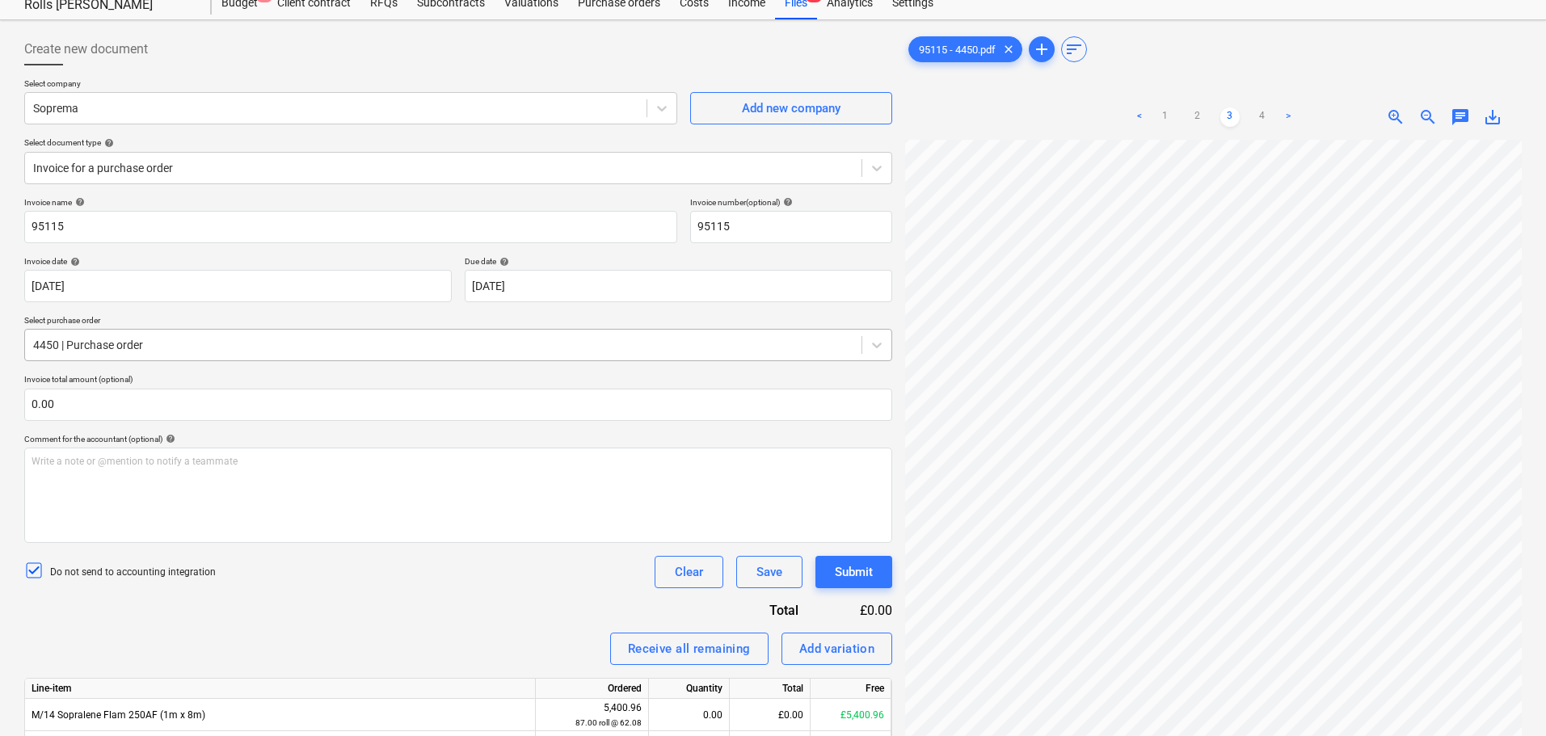
scroll to position [191, 0]
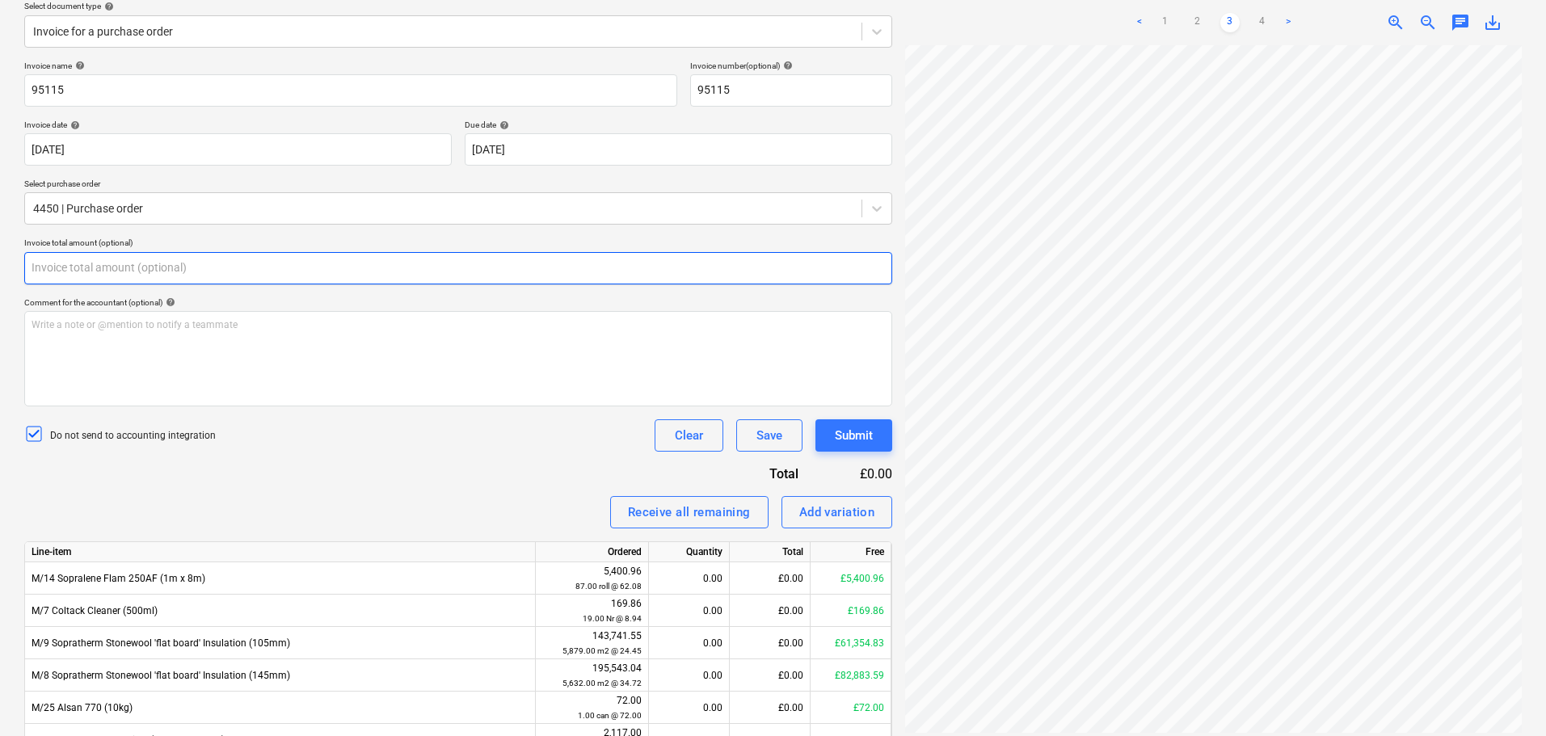
click at [95, 265] on input "text" at bounding box center [458, 268] width 868 height 32
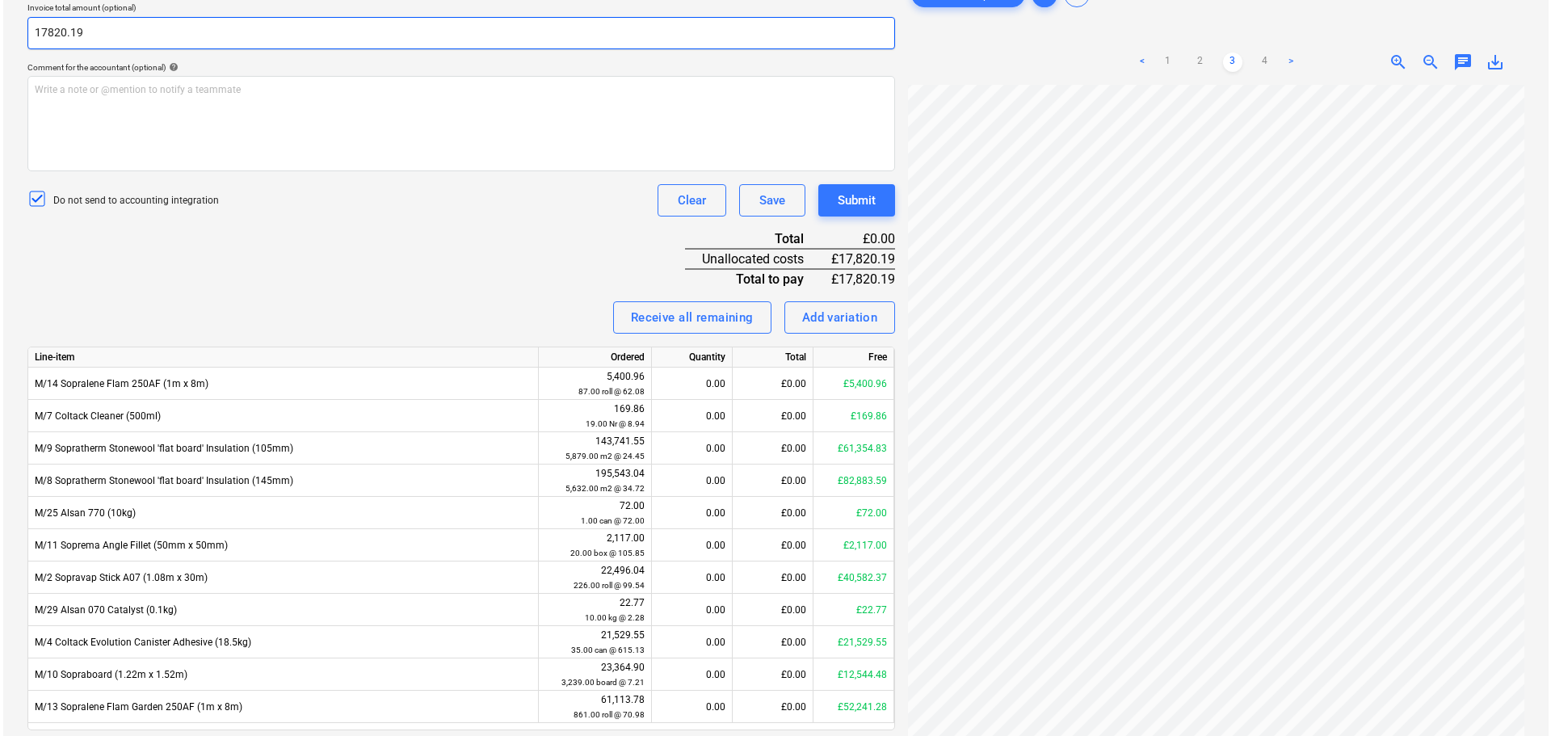
scroll to position [478, 0]
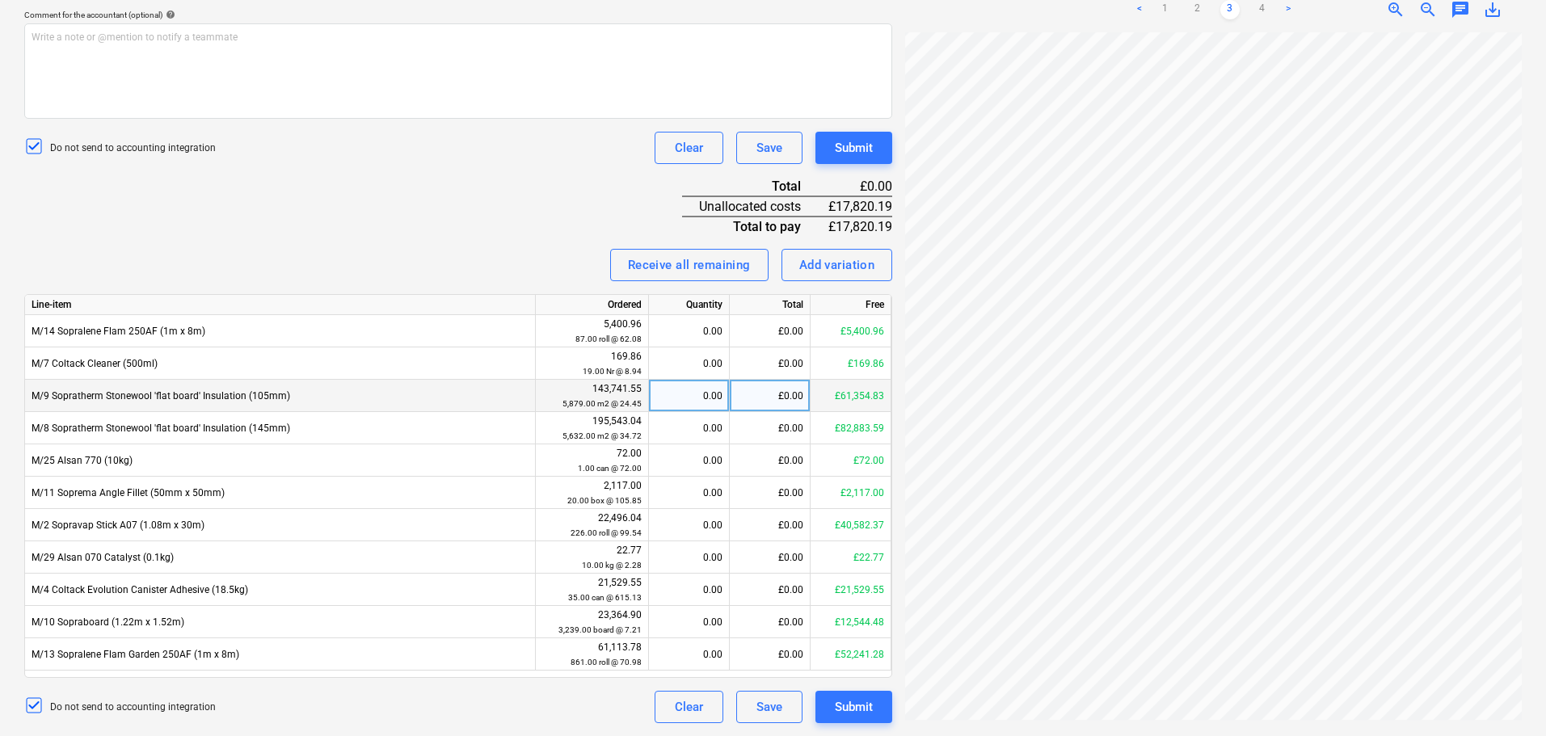
type input "17,820.19"
click at [682, 389] on div "0.00" at bounding box center [688, 396] width 67 height 32
type input "374.4"
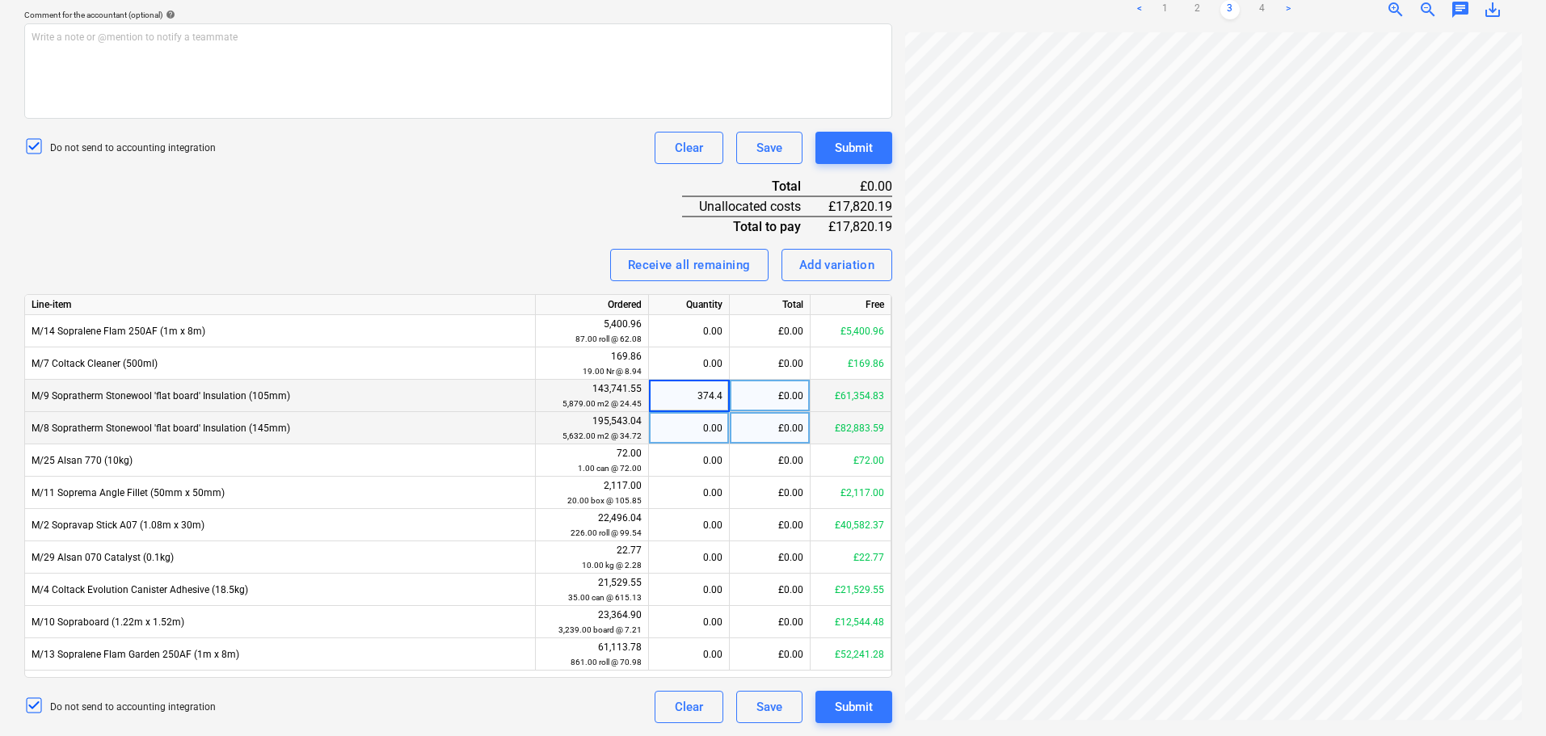
click at [692, 436] on div "0.00" at bounding box center [688, 428] width 67 height 32
type input "249.6"
click at [482, 255] on div "Receive all remaining Add variation" at bounding box center [458, 265] width 868 height 32
click at [869, 145] on div "Submit" at bounding box center [854, 147] width 38 height 21
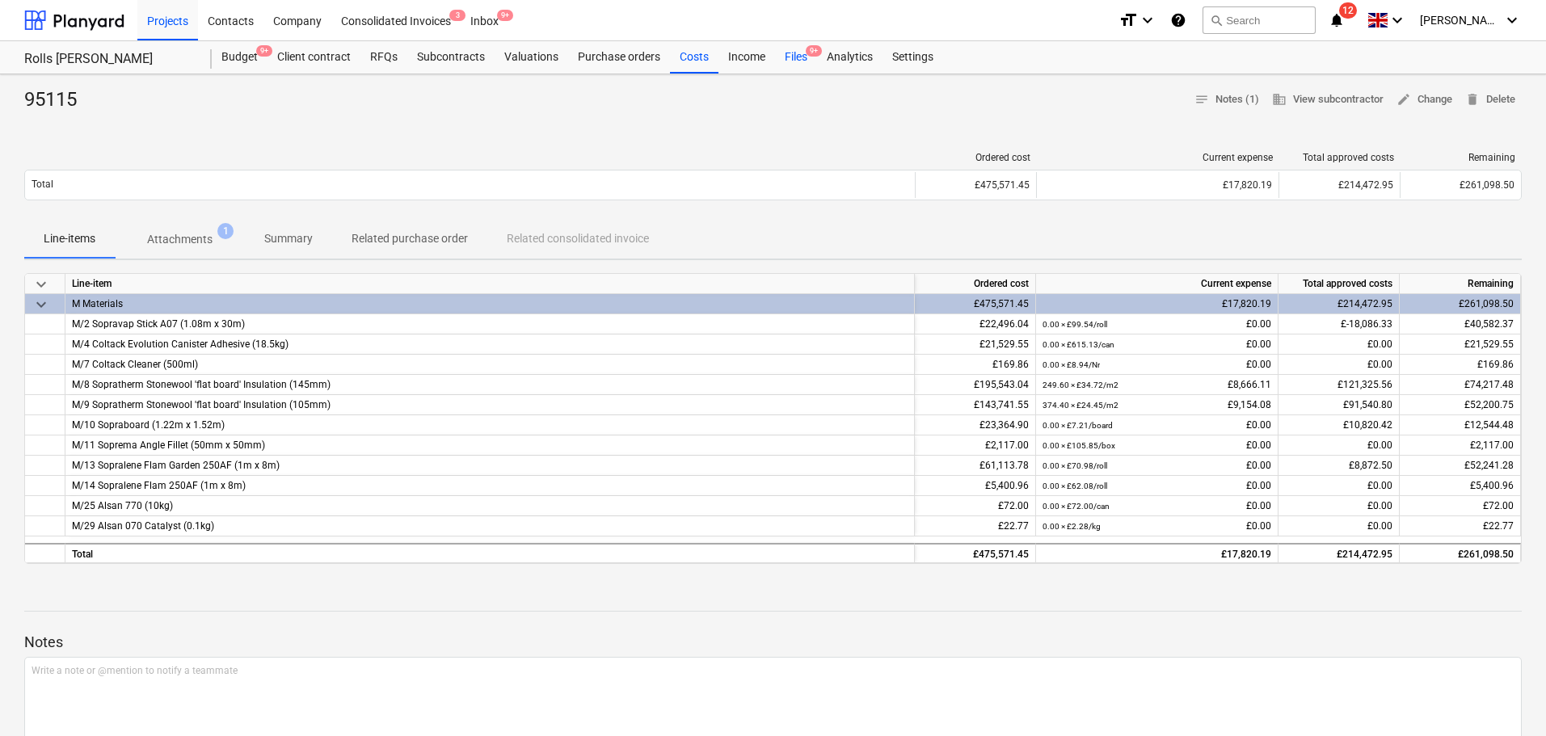
click at [796, 44] on div "Files 9+" at bounding box center [796, 57] width 42 height 32
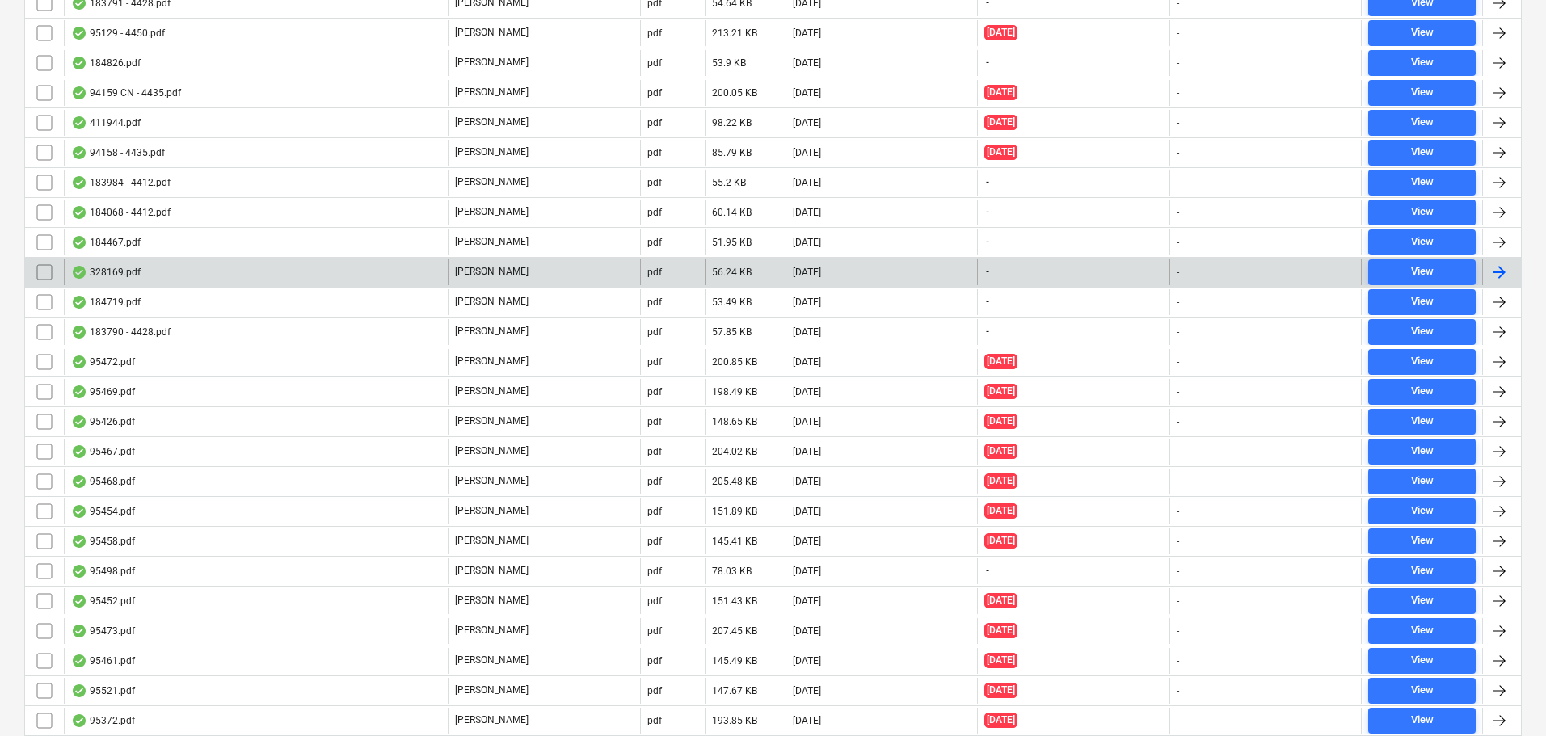
scroll to position [4420, 0]
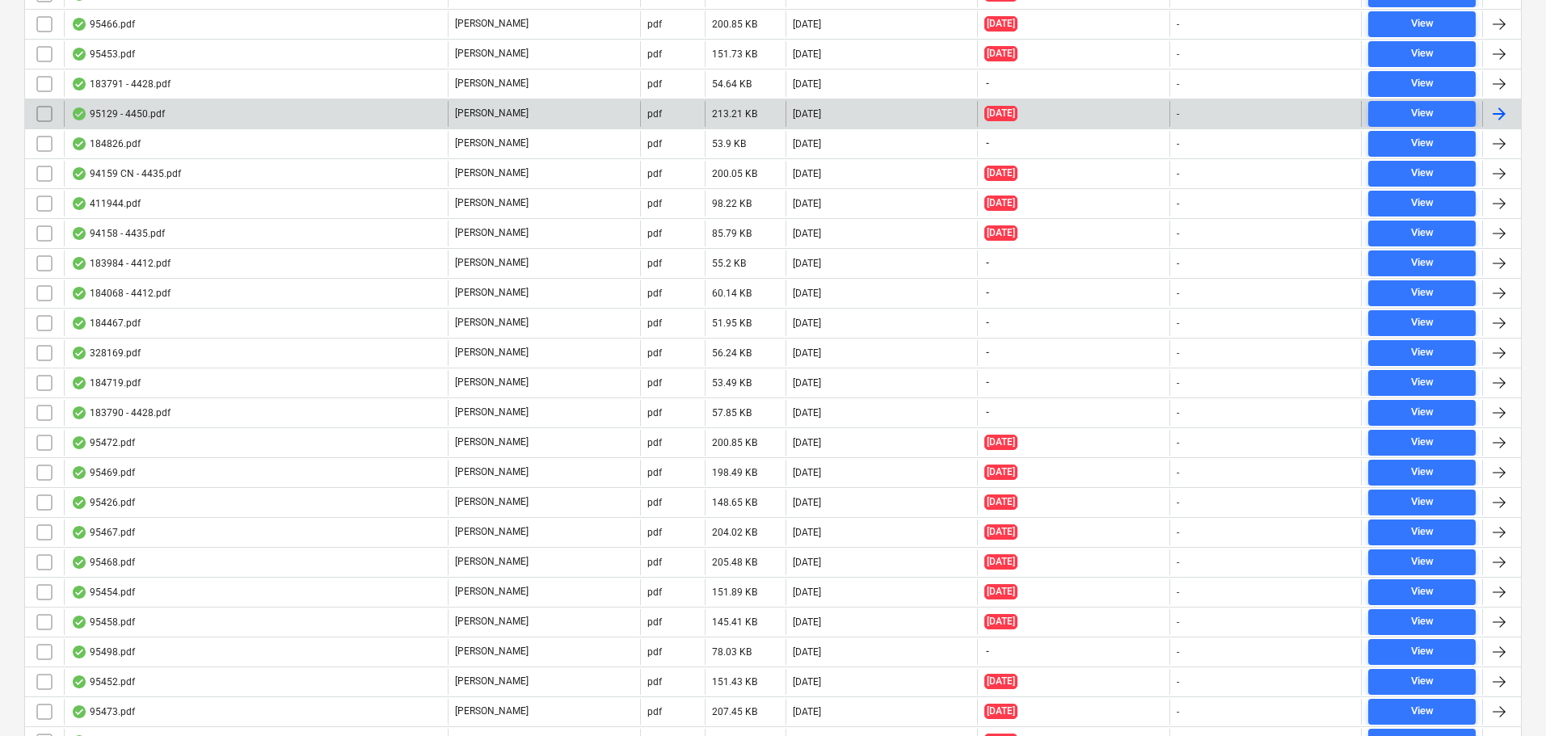
click at [204, 110] on div "95129 - 4450.pdf" at bounding box center [256, 114] width 384 height 26
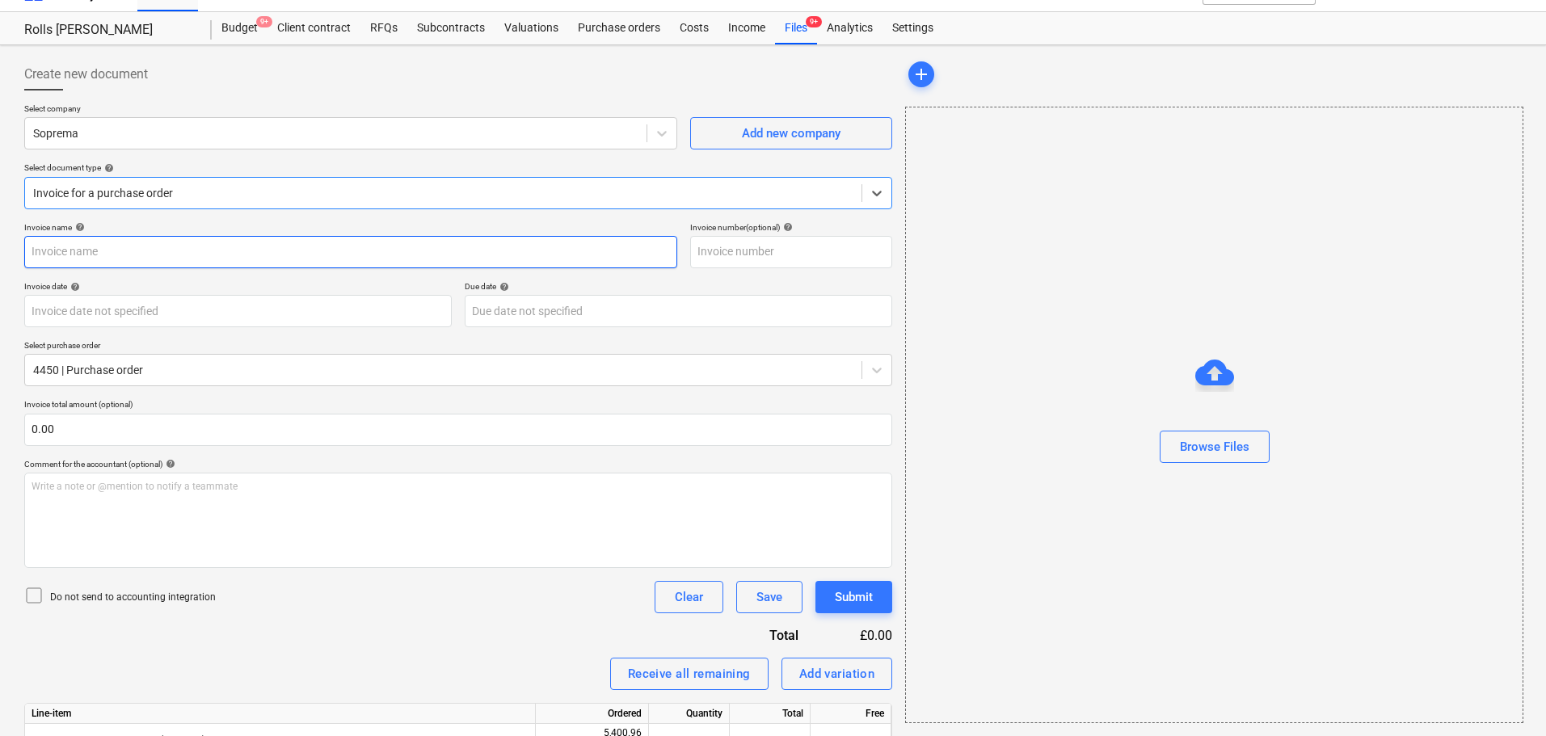
type input "4450"
type input "[DATE]"
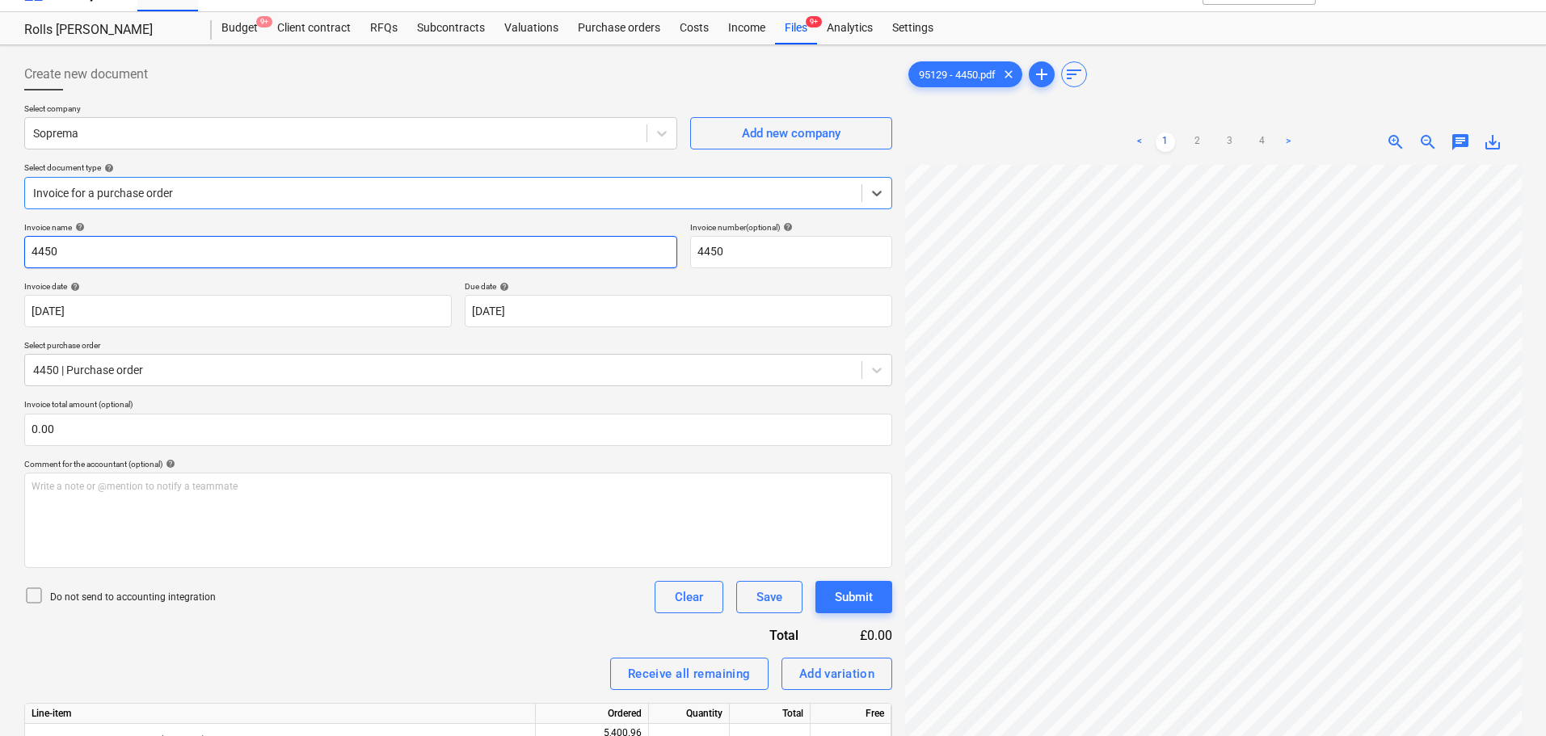
click at [241, 263] on input "4450" at bounding box center [350, 252] width 653 height 32
type input "95129"
paste input "95129"
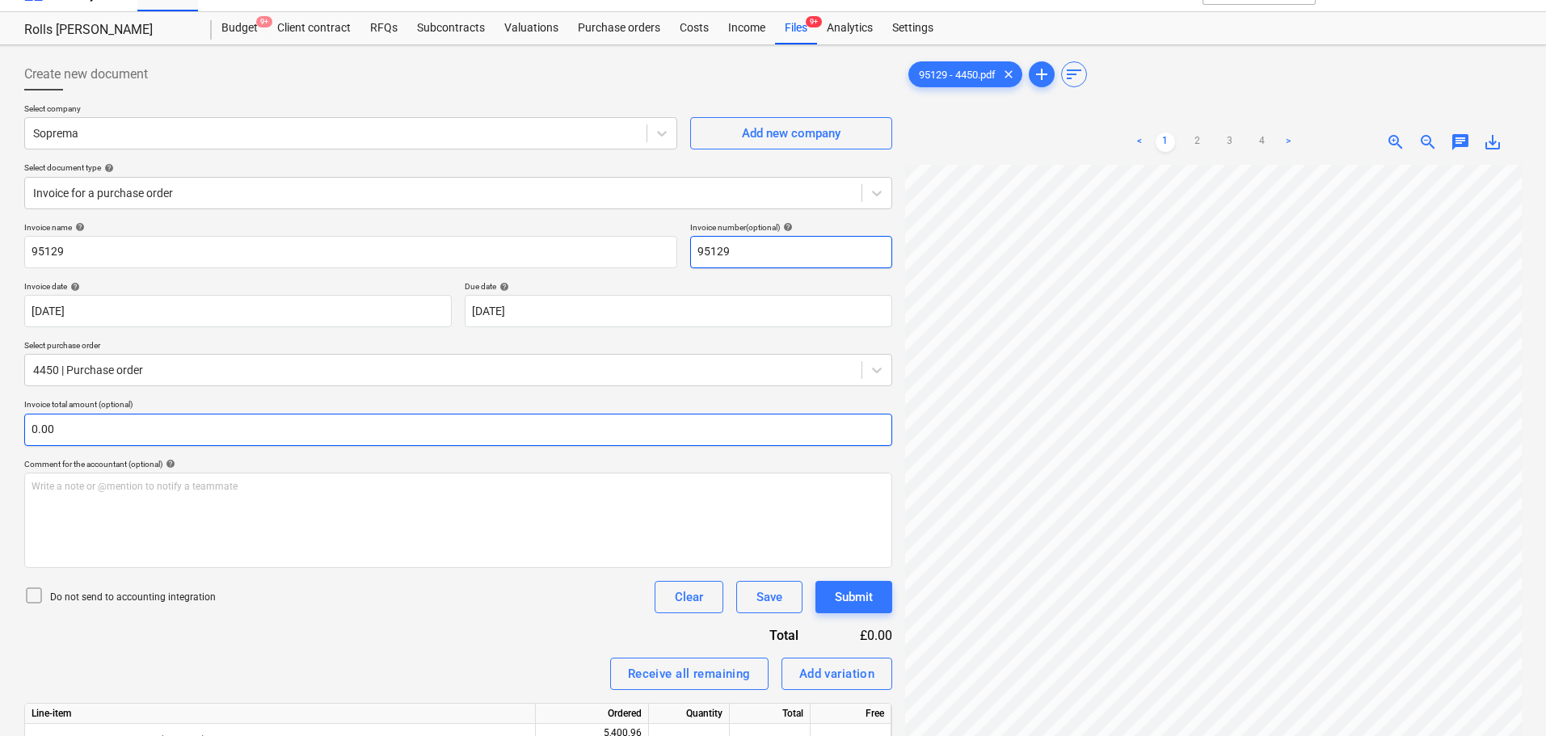
type input "95129"
click at [136, 415] on input "text" at bounding box center [458, 430] width 868 height 32
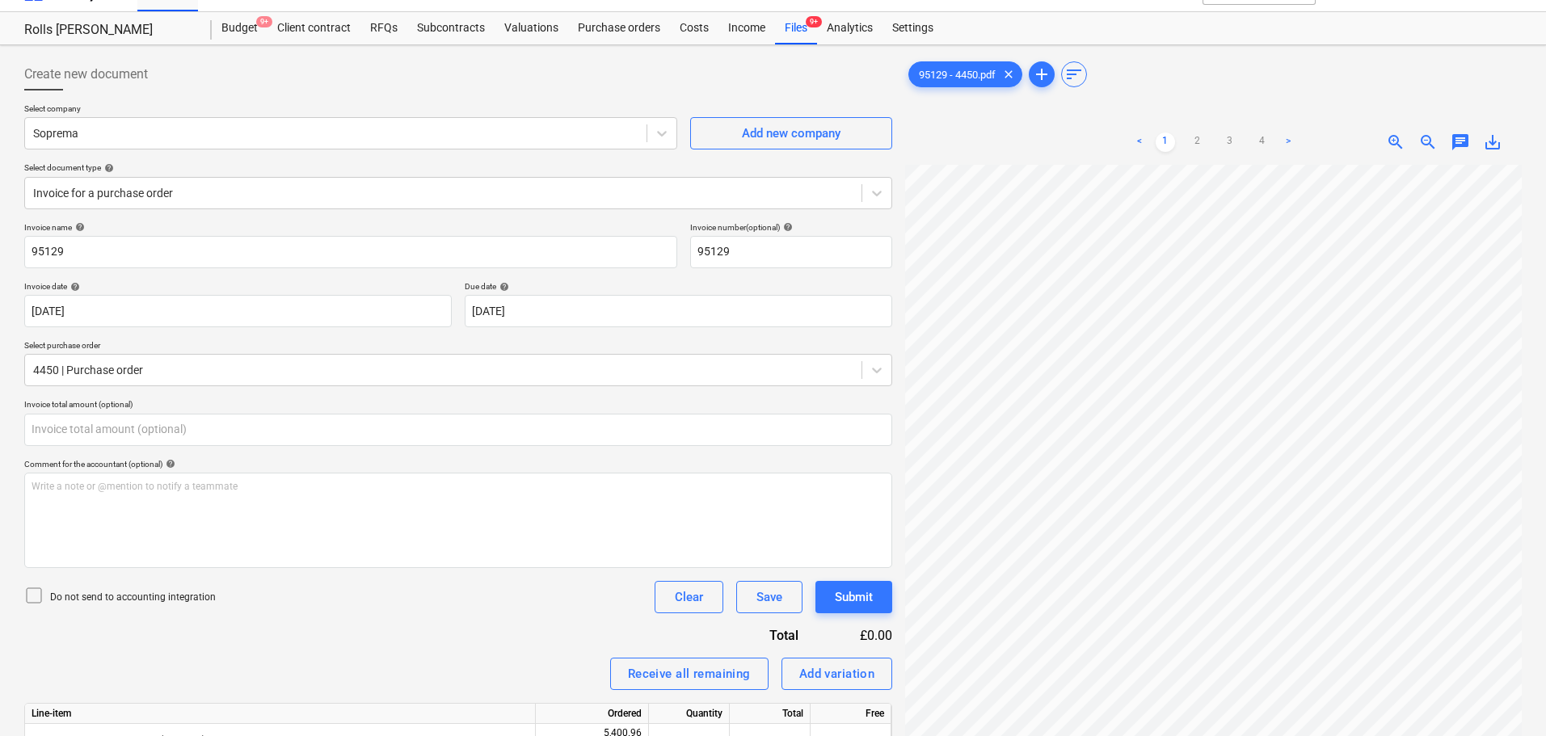
type input "0.00"
click at [1218, 135] on ul "< 1 2 3 4 >" at bounding box center [1213, 142] width 197 height 19
click at [1226, 134] on link "3" at bounding box center [1229, 142] width 19 height 19
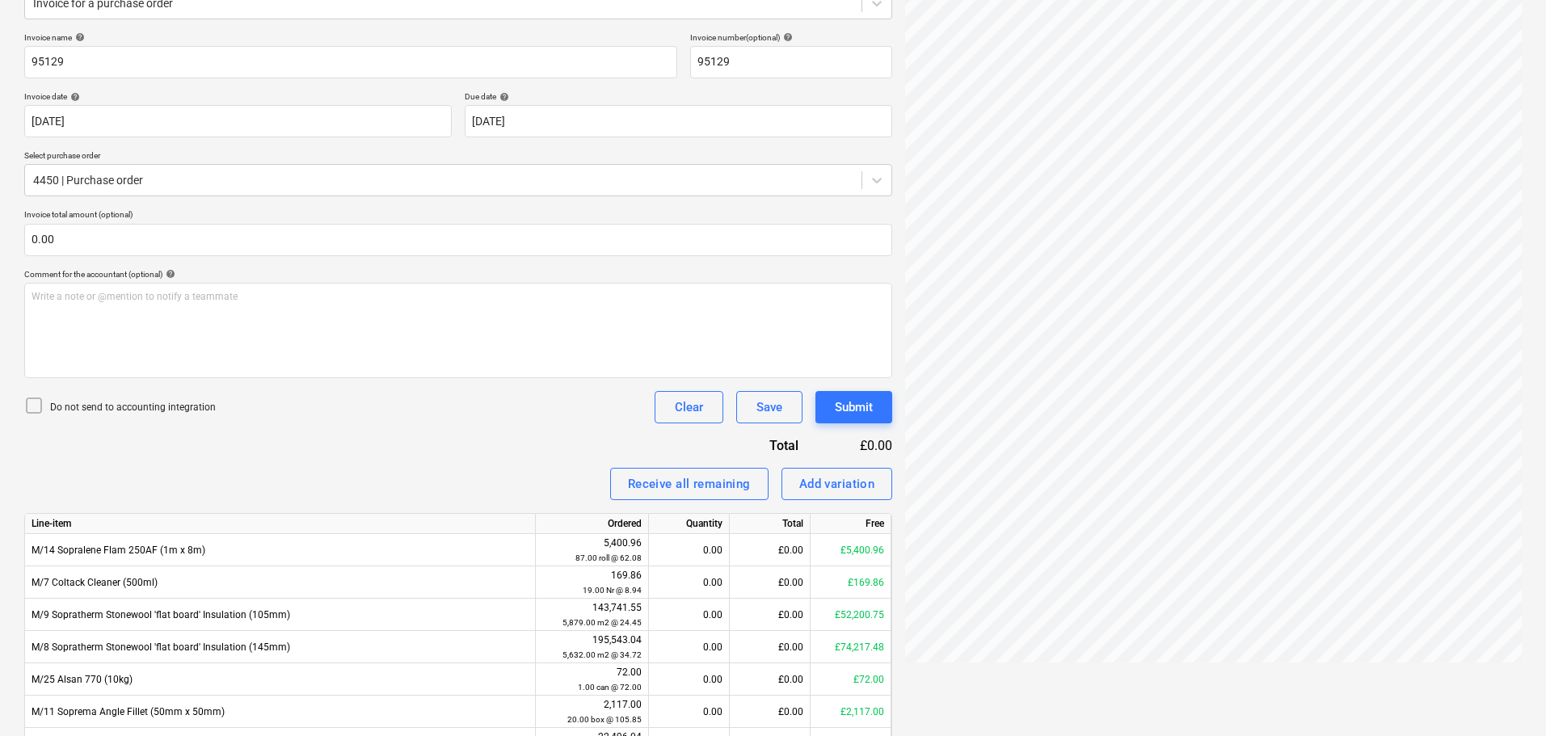
scroll to position [271, 0]
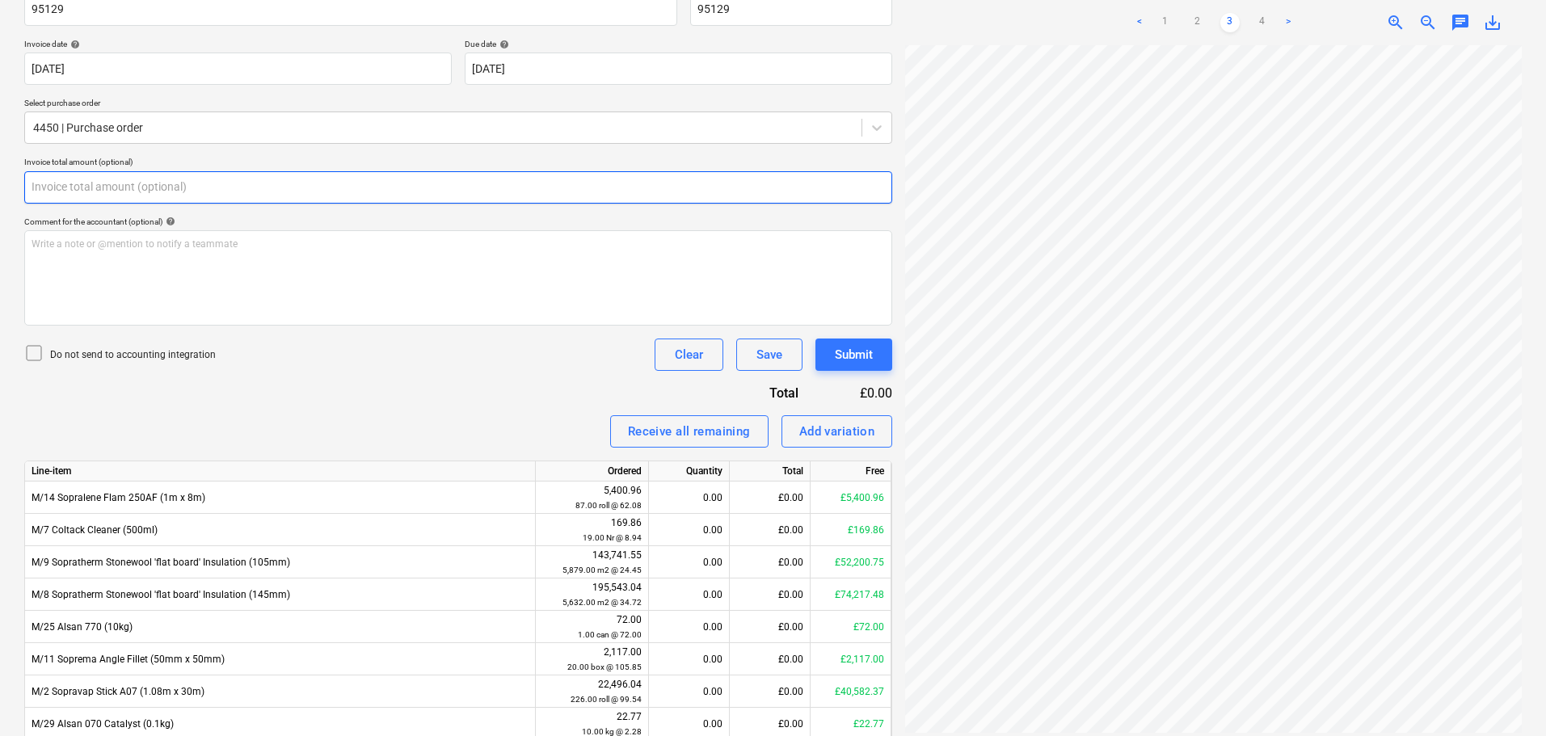
click at [136, 186] on input "text" at bounding box center [458, 187] width 868 height 32
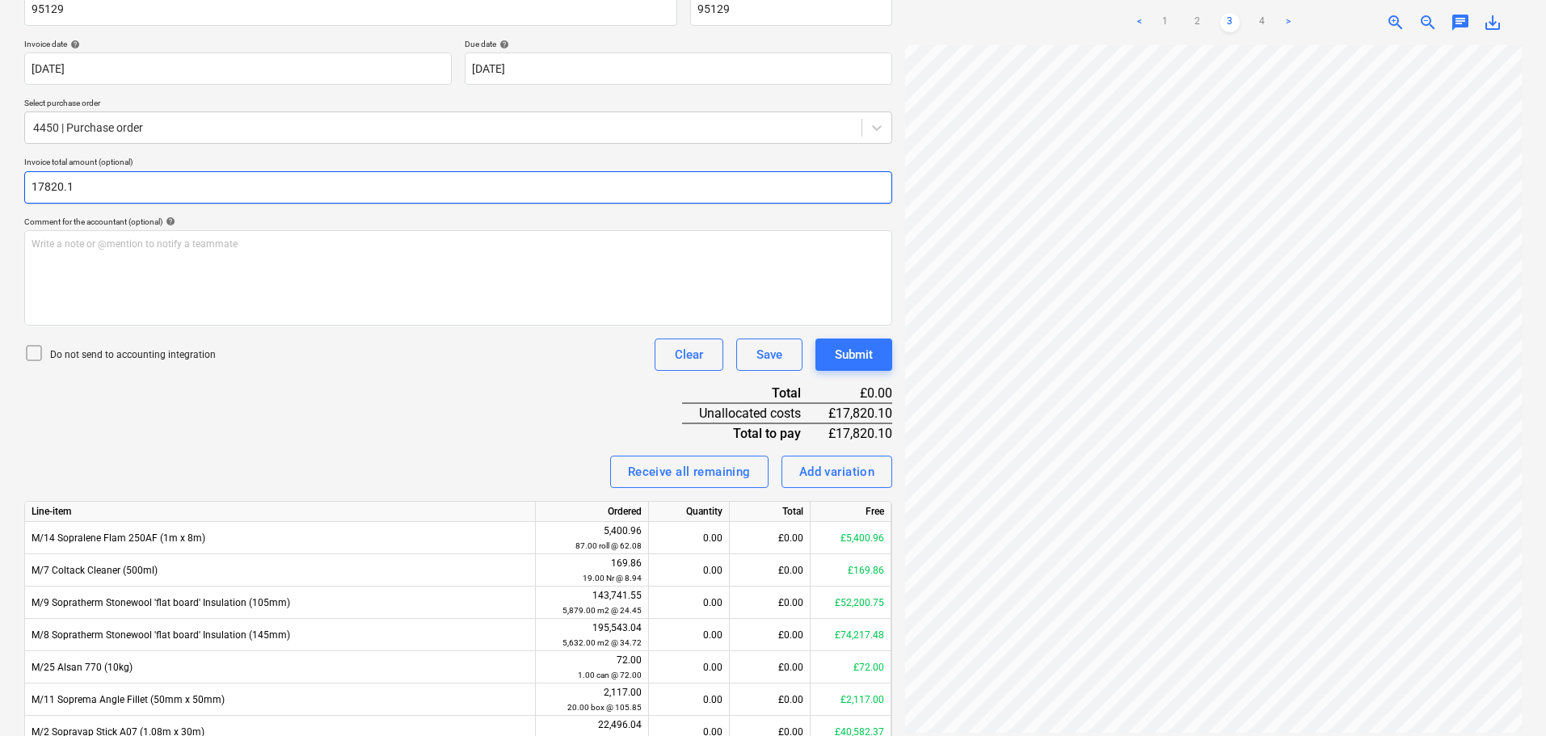
type input "17820.19"
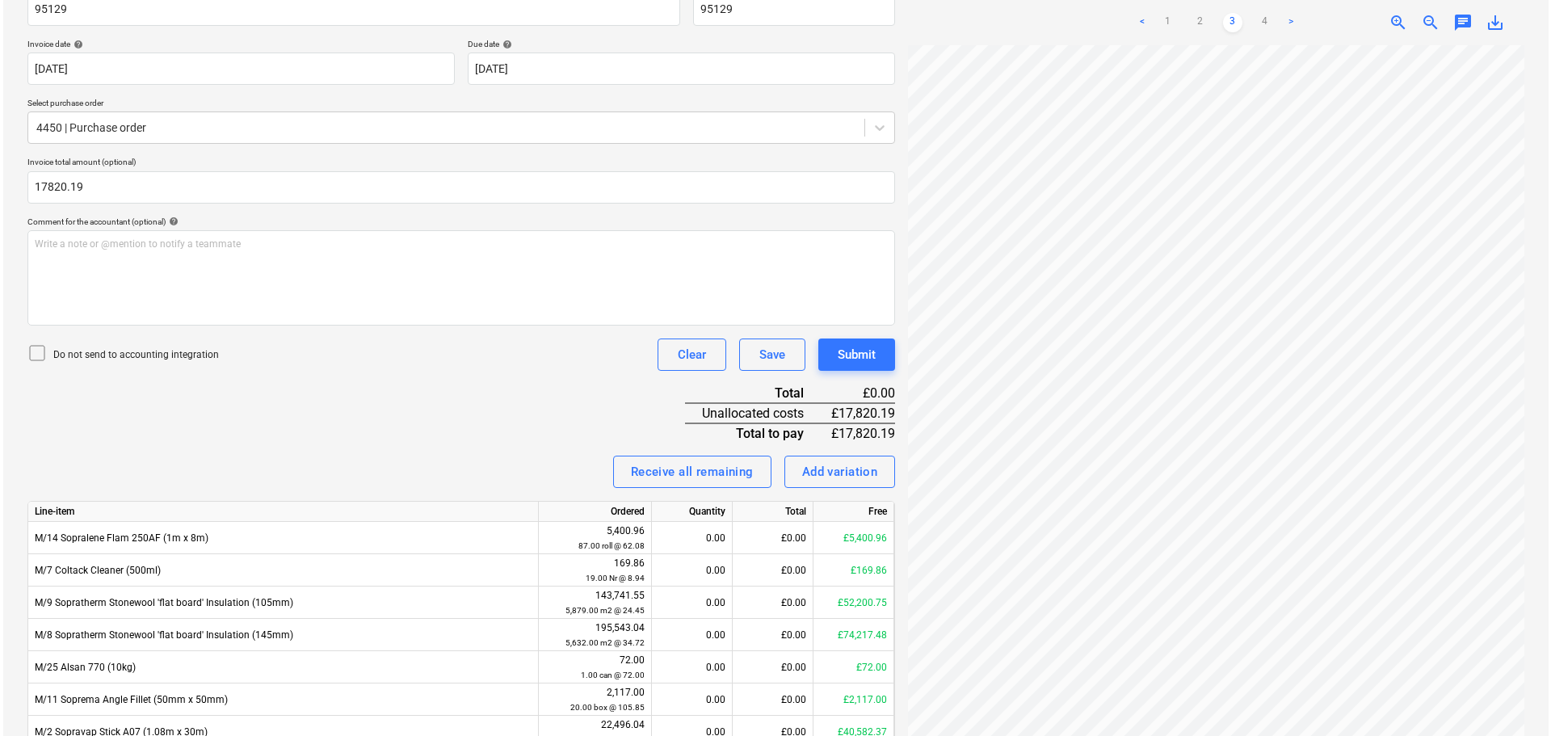
scroll to position [342, 114]
type input "17,820.19"
click at [162, 348] on p "Do not send to accounting integration" at bounding box center [133, 355] width 166 height 14
click at [452, 391] on div "Invoice name help 95129 Invoice number (optional) help 95129 Invoice date help …" at bounding box center [458, 455] width 868 height 950
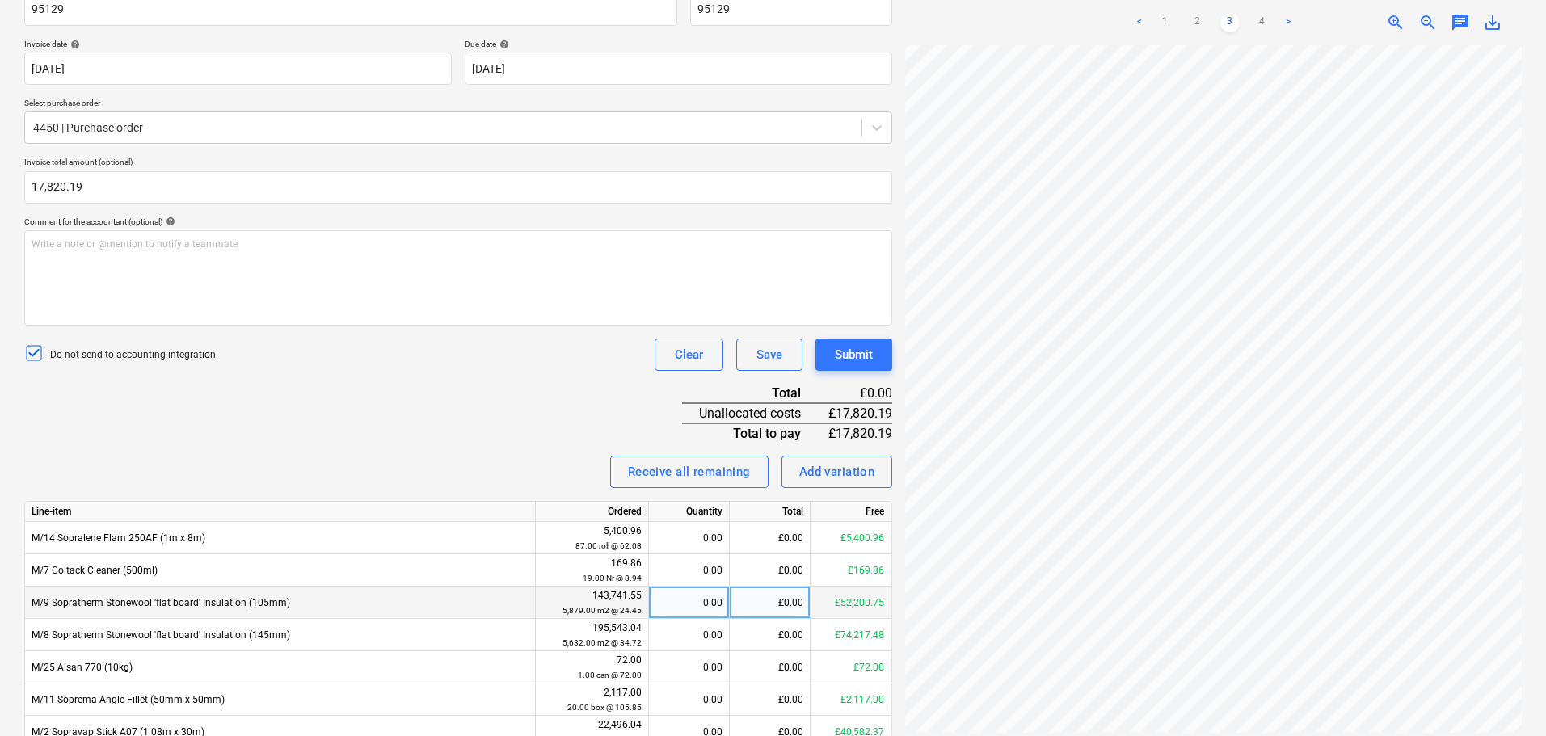
click at [780, 595] on div "£0.00" at bounding box center [770, 603] width 81 height 32
click at [710, 595] on div "0.00" at bounding box center [688, 603] width 67 height 32
type input "374.4"
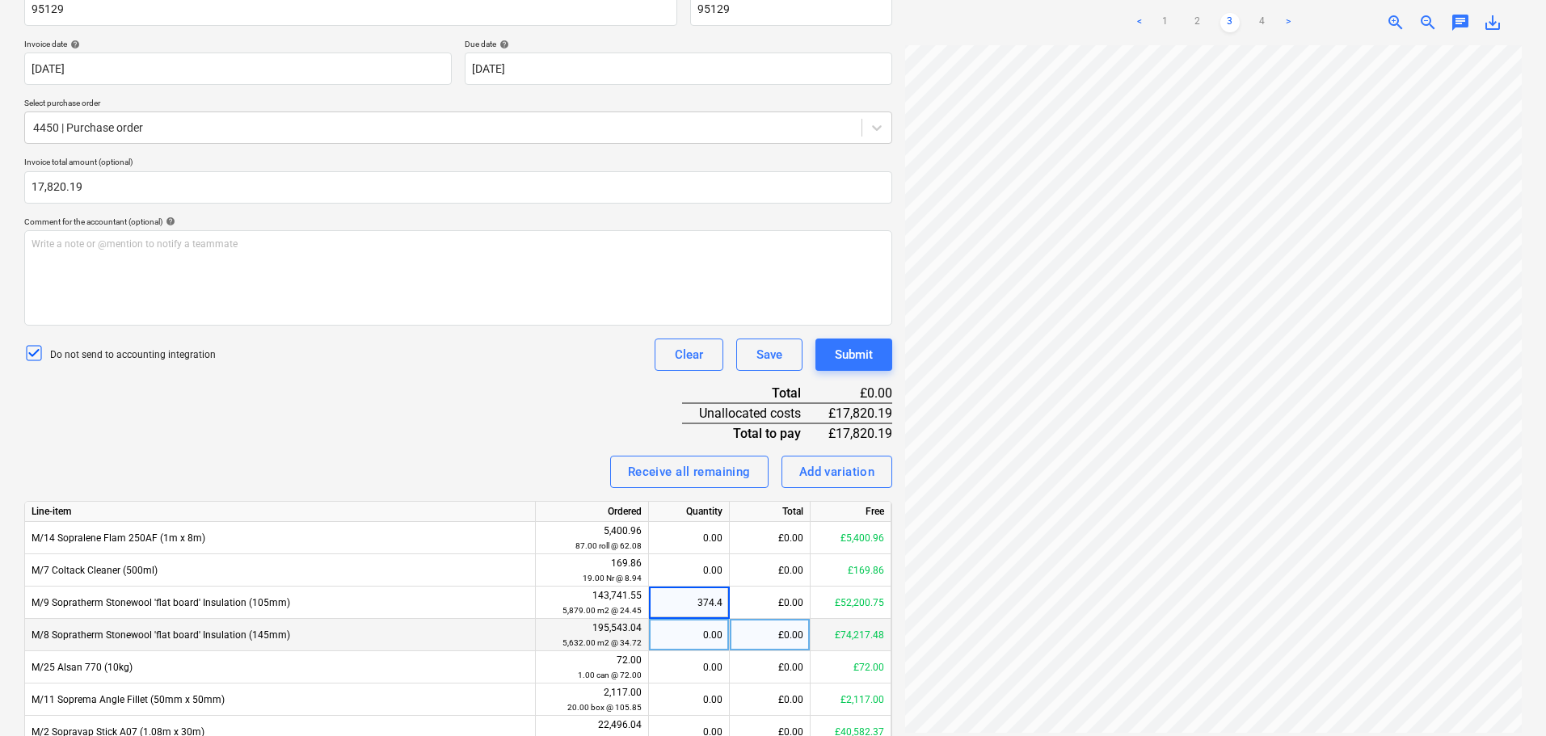
click at [684, 637] on div "0.00" at bounding box center [688, 635] width 67 height 32
type input "249.6"
click at [471, 418] on div "Invoice name help 95129 Invoice number (optional) help 95129 Invoice date help …" at bounding box center [458, 455] width 868 height 950
click at [860, 356] on div "Submit" at bounding box center [854, 354] width 38 height 21
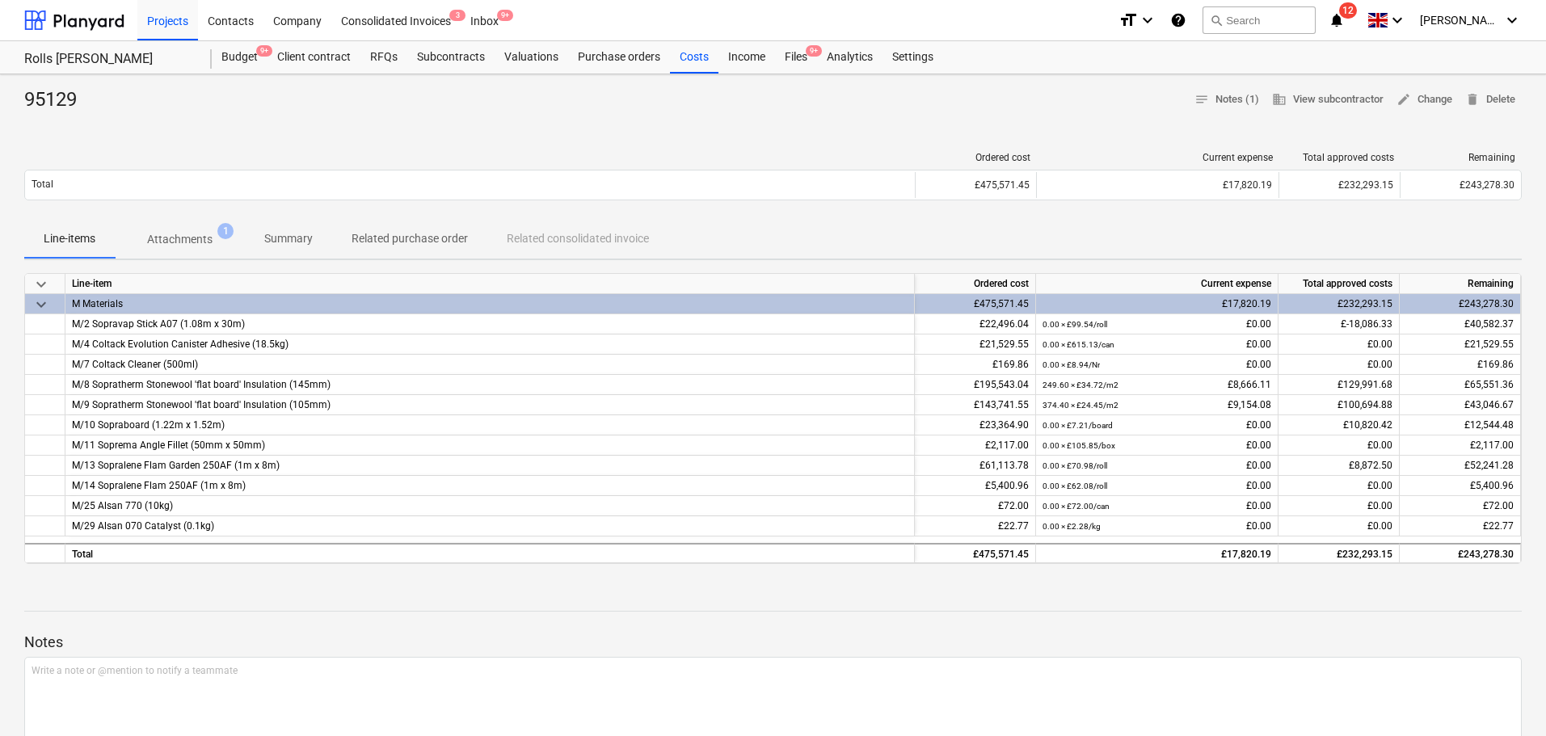
drag, startPoint x: 794, startPoint y: 49, endPoint x: 807, endPoint y: 17, distance: 34.8
click at [794, 49] on div "Files 9+" at bounding box center [796, 57] width 42 height 32
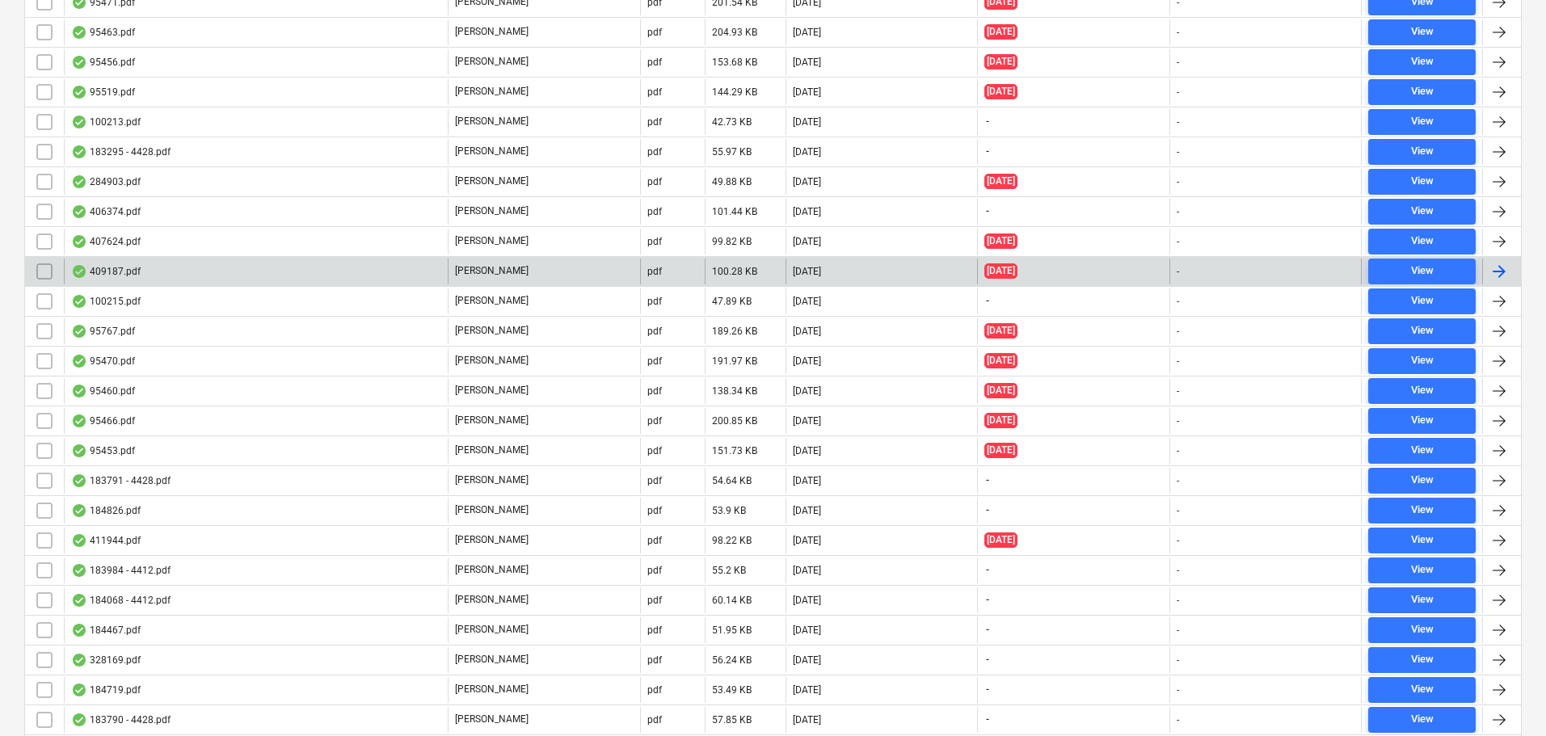
scroll to position [3313, 0]
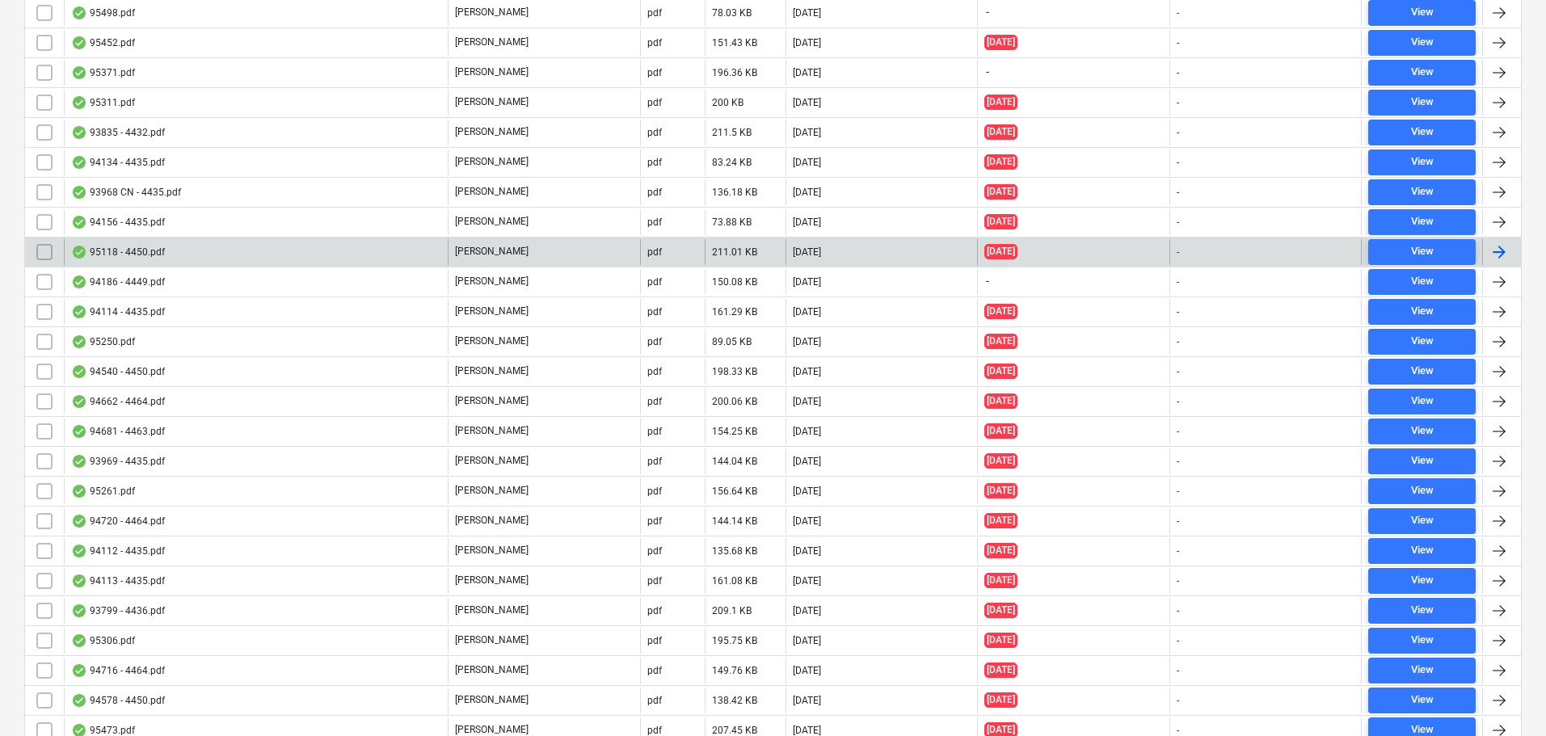
click at [197, 250] on div "95118 - 4450.pdf" at bounding box center [256, 252] width 384 height 26
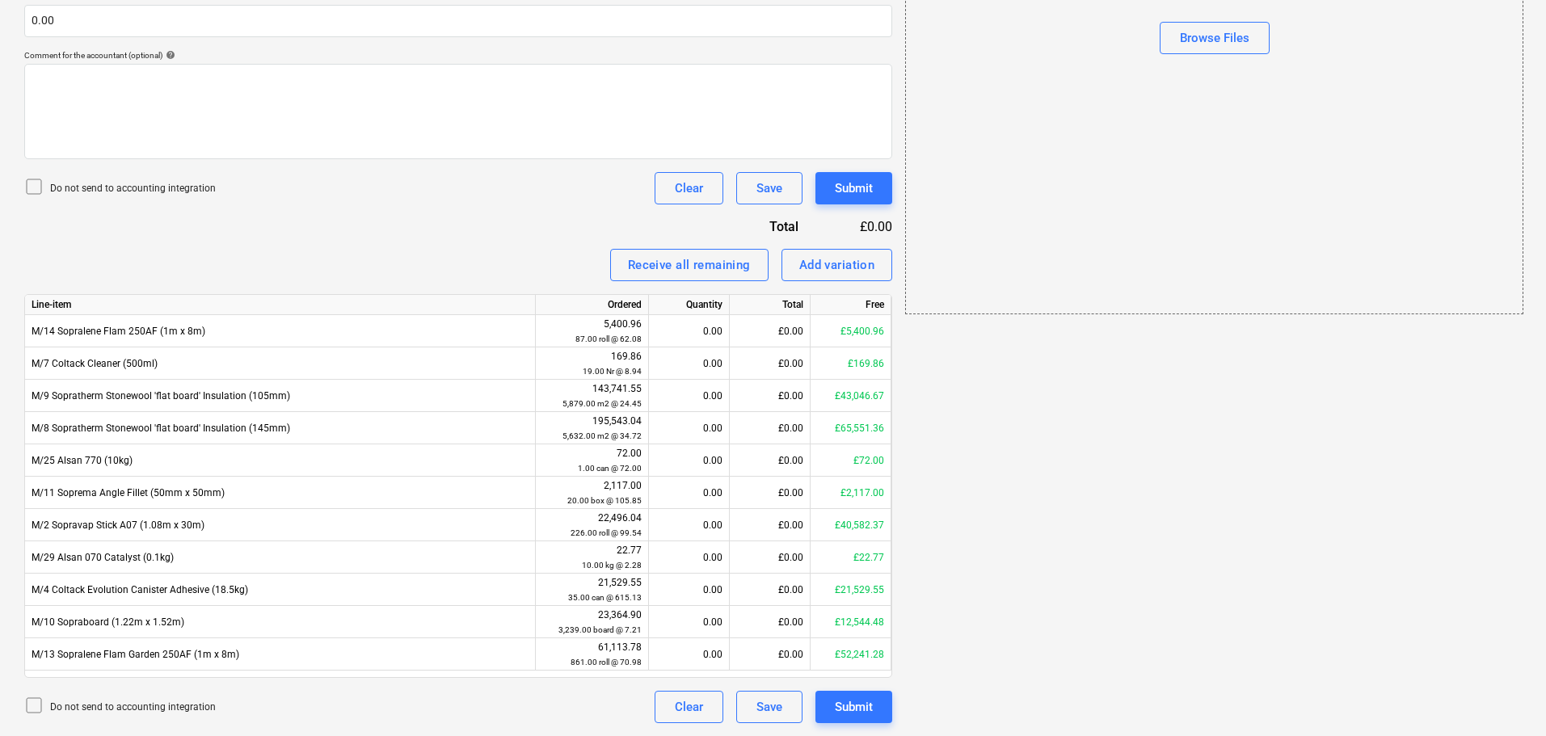
scroll to position [29, 0]
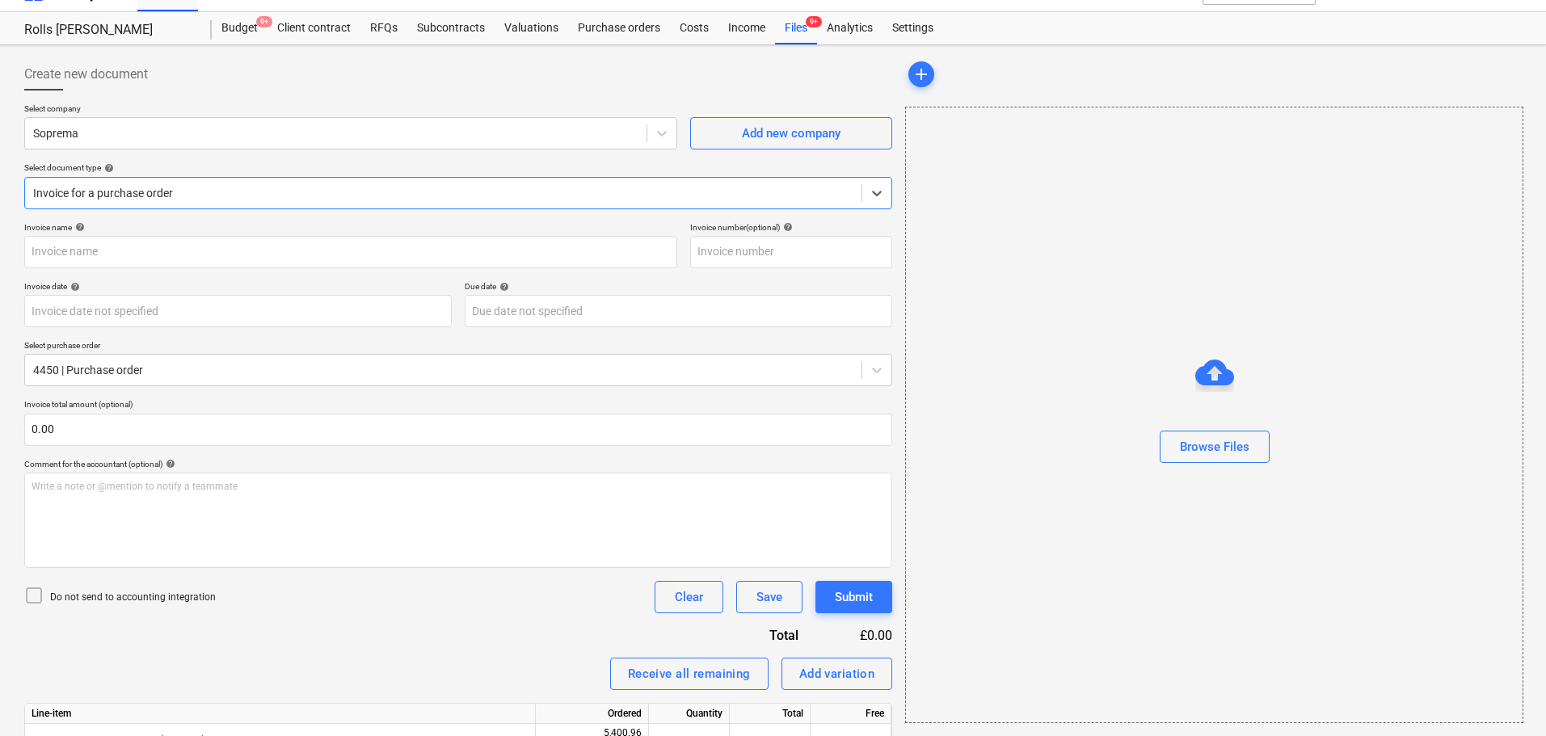
type input "95118 - 4450.pdf"
type input "[DATE]"
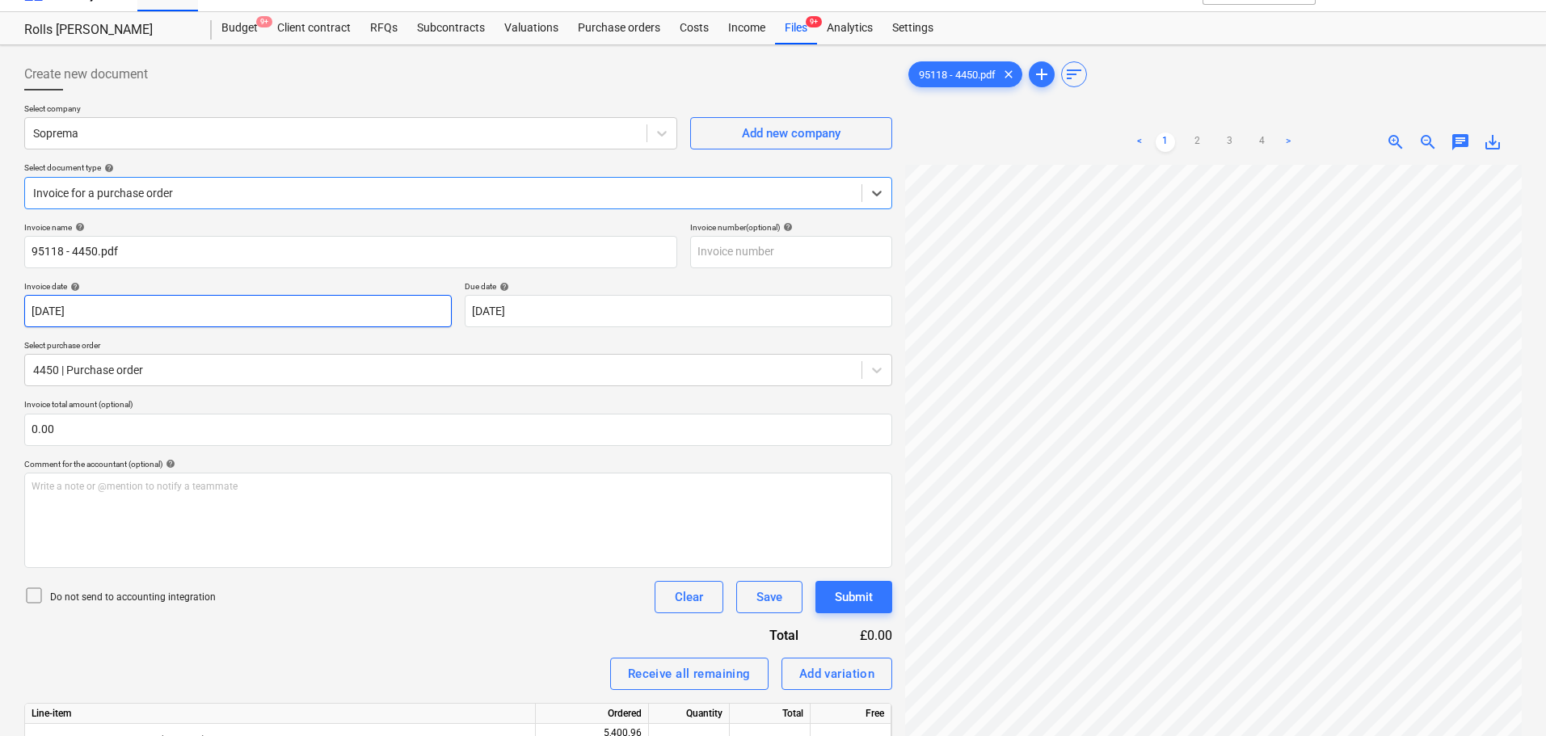
click at [204, 313] on body "Projects Contacts Company Consolidated Invoices 3 Inbox 9+ format_size keyboard…" at bounding box center [773, 339] width 1546 height 736
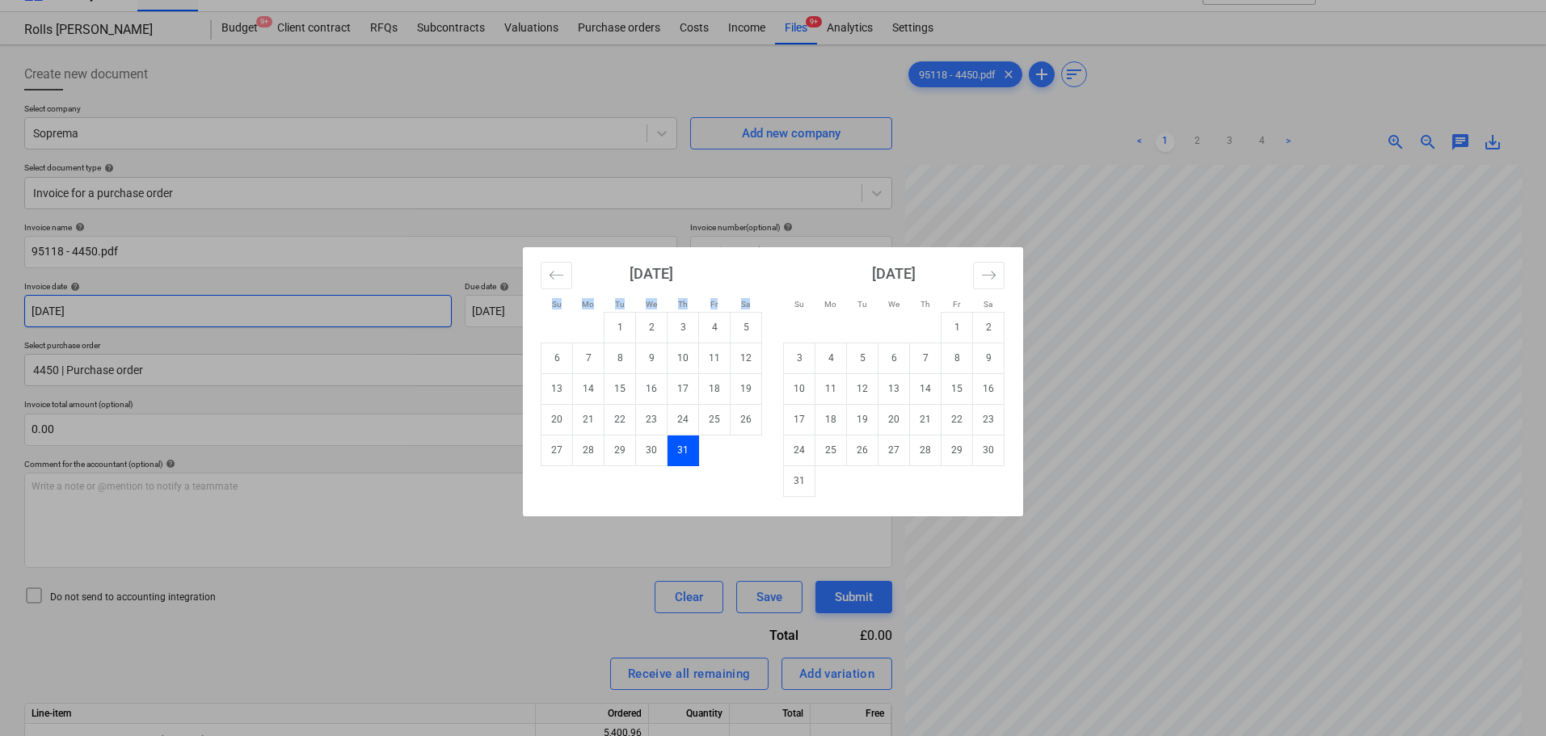
click at [204, 313] on div "Su Mo Tu We Th Fr Sa Su Mo Tu We Th Fr Sa [DATE] 1 2 3 4 5 6 7 8 9 10 11 12 13 …" at bounding box center [773, 368] width 1546 height 736
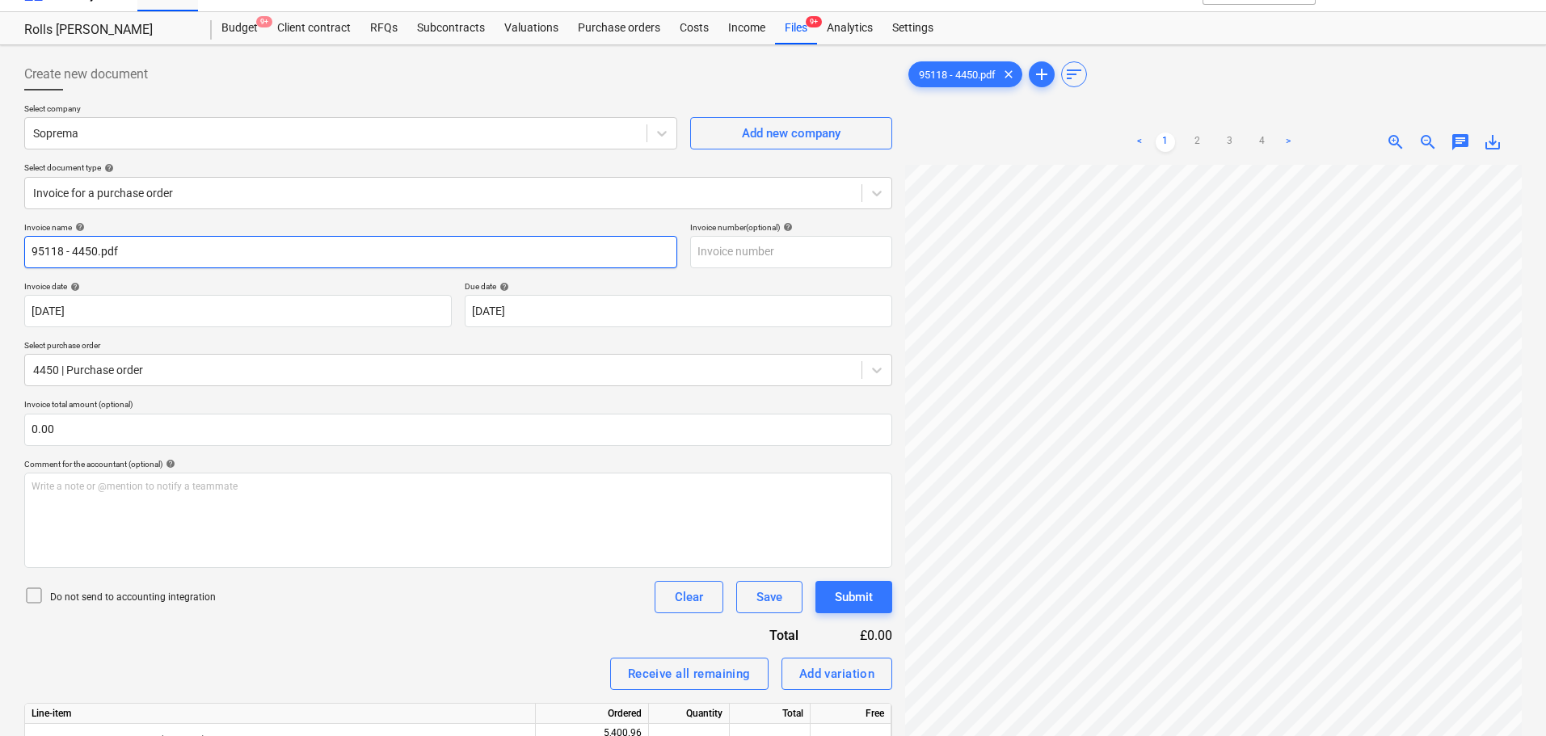
click at [220, 253] on input "95118 - 4450.pdf" at bounding box center [350, 252] width 653 height 32
type input "95118"
paste input "95118"
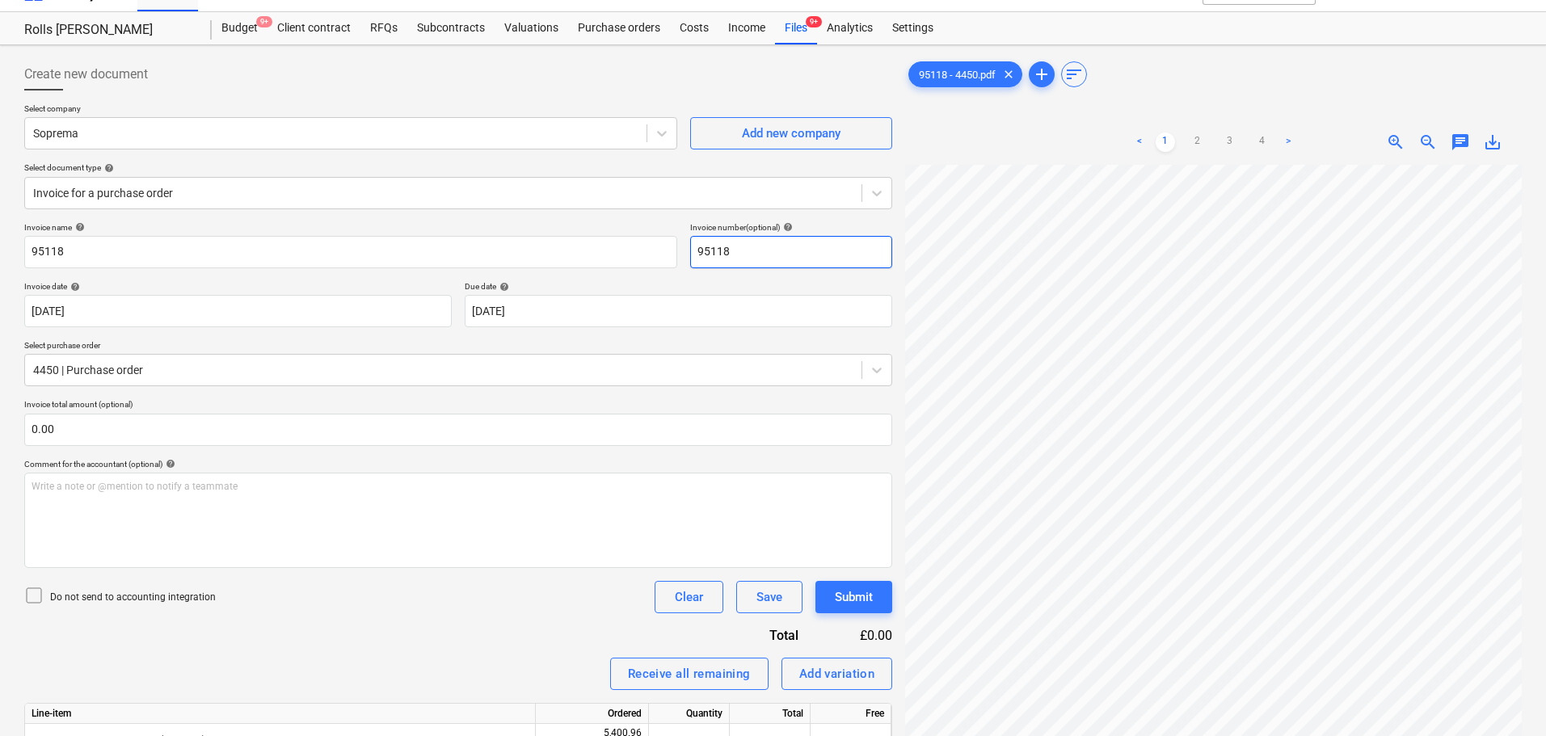
type input "95118"
click at [174, 410] on p "Invoice total amount (optional)" at bounding box center [458, 406] width 868 height 14
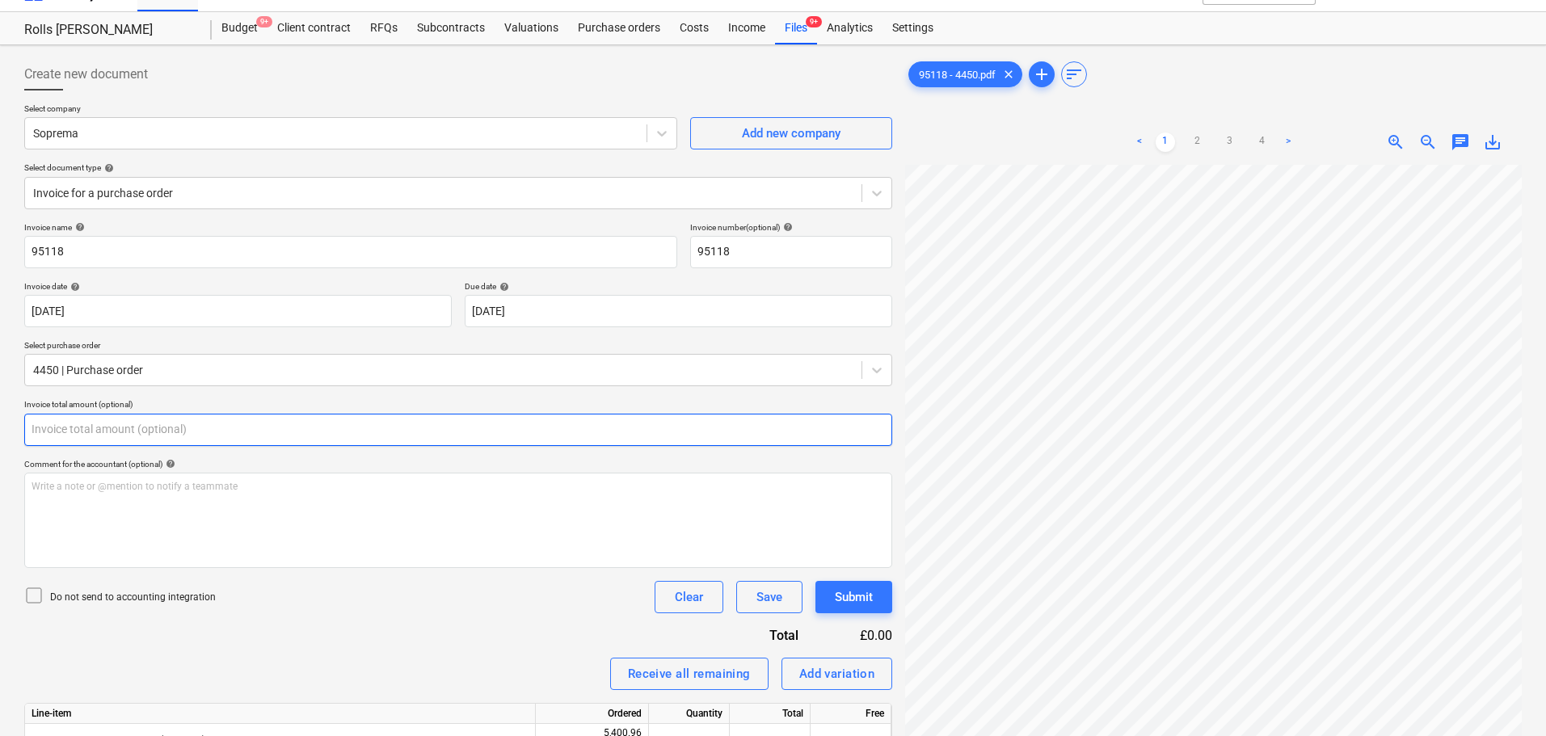
click at [174, 416] on input "text" at bounding box center [458, 430] width 868 height 32
type input "0.00"
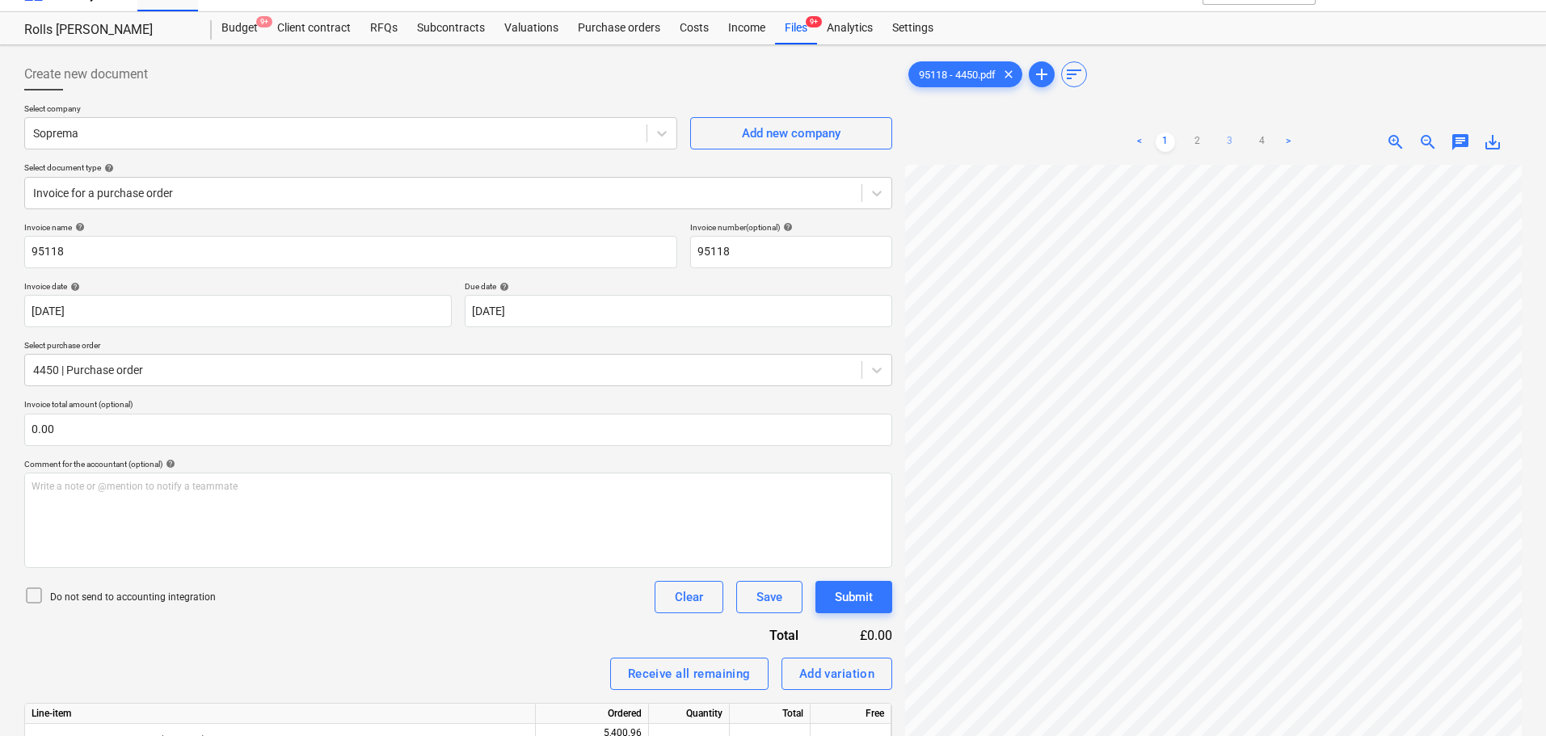
click at [1231, 138] on link "3" at bounding box center [1229, 142] width 19 height 19
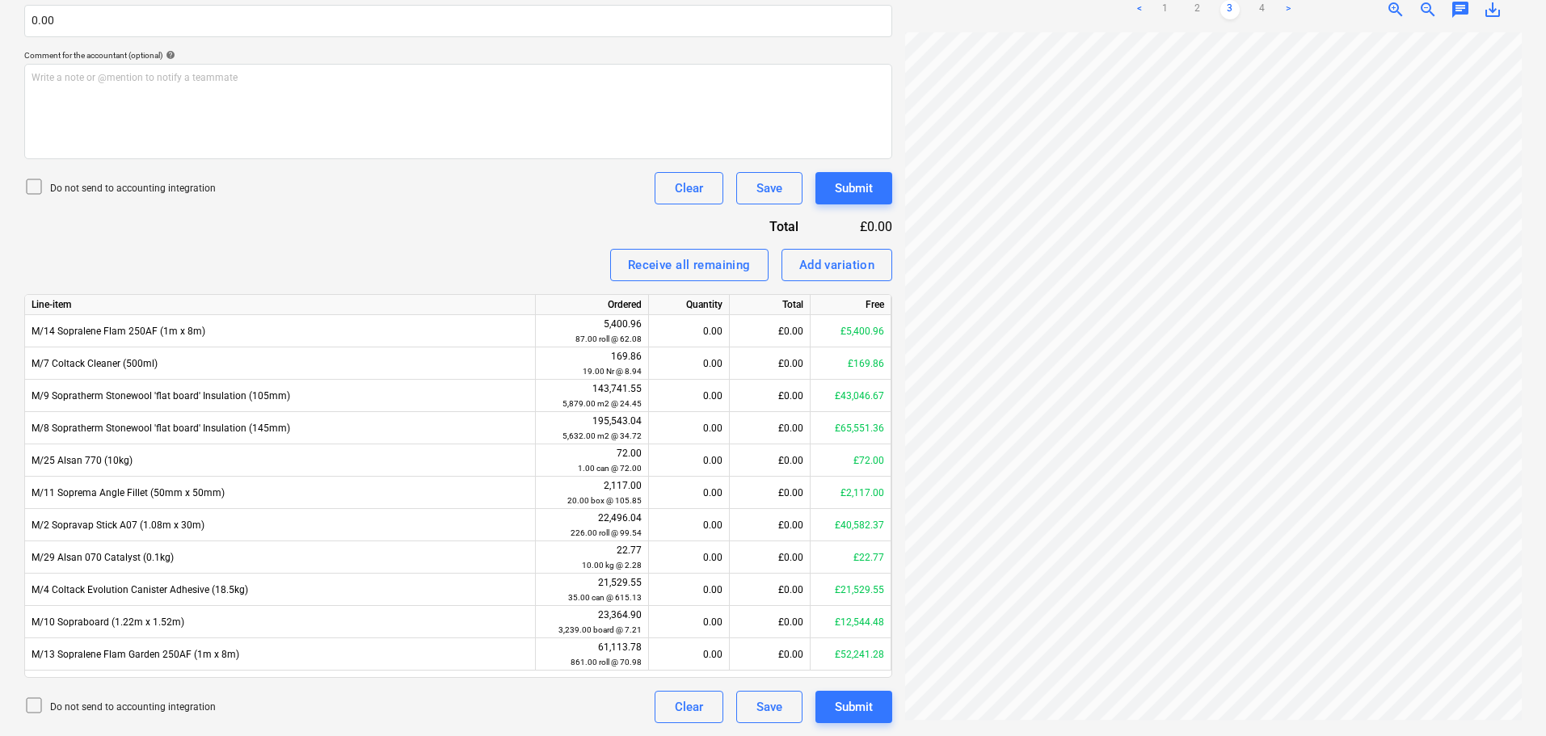
scroll to position [342, 114]
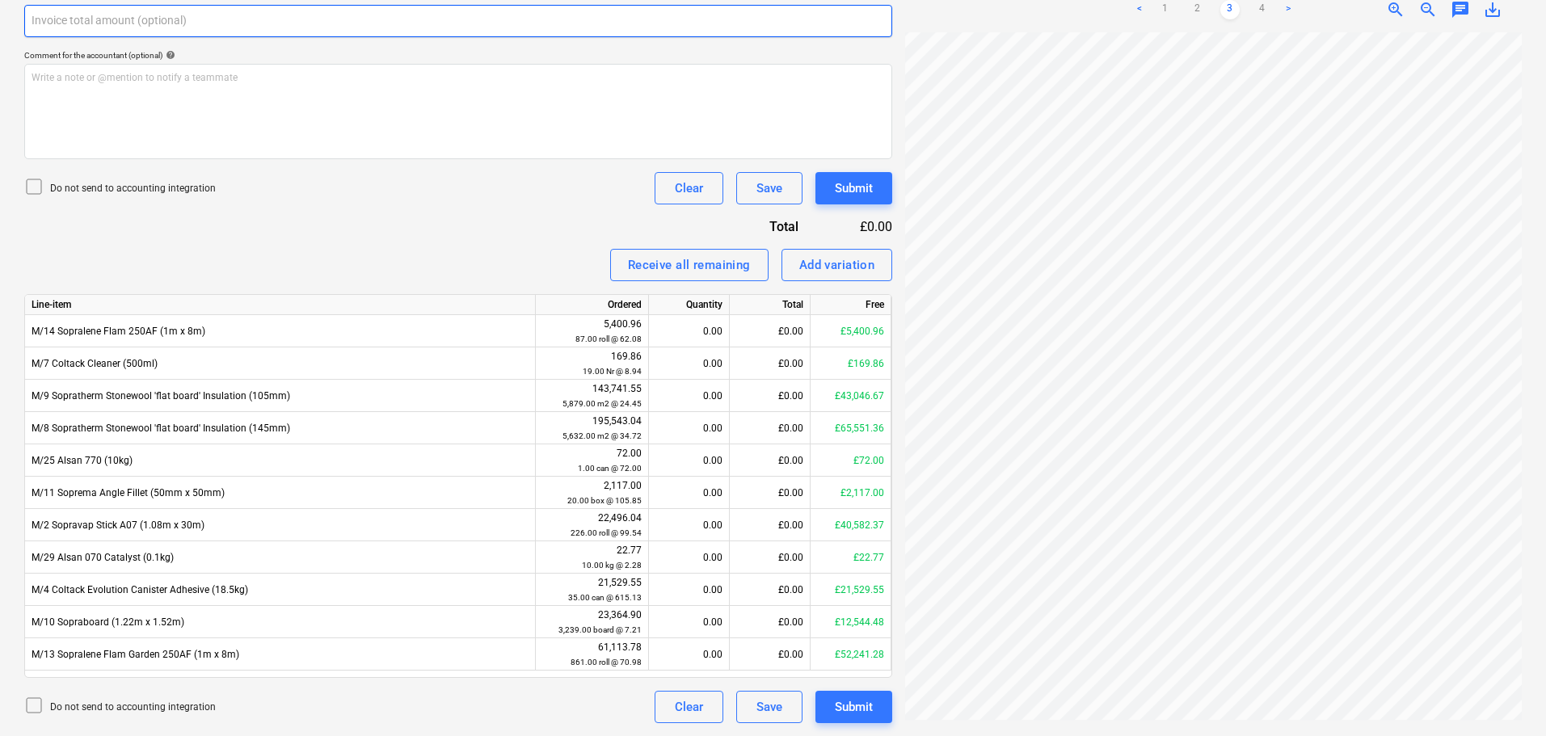
click at [381, 19] on input "text" at bounding box center [458, 21] width 868 height 32
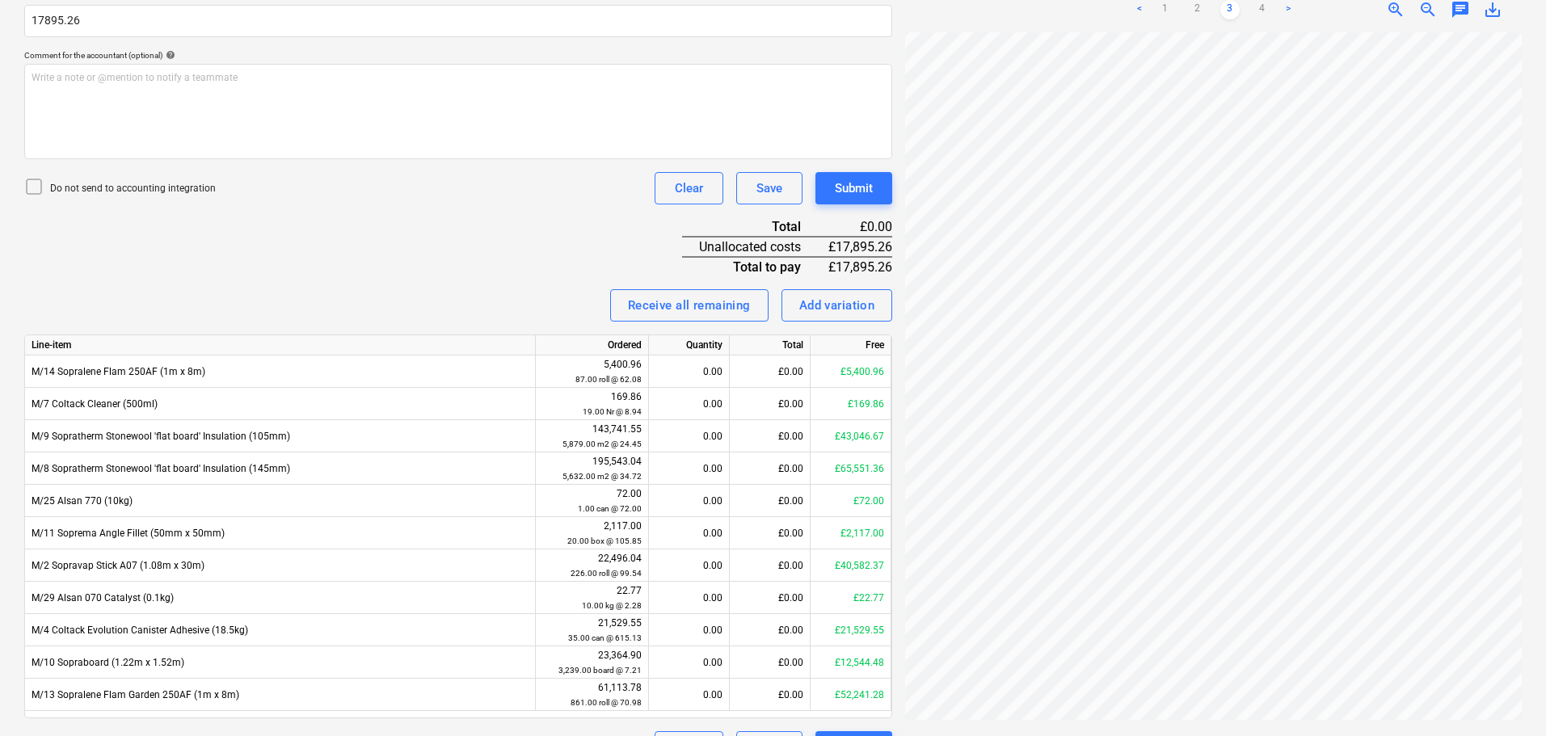
type input "17,895.26"
click at [186, 187] on p "Do not send to accounting integration" at bounding box center [133, 189] width 166 height 14
click at [410, 225] on div "Invoice name help 95118 Invoice number (optional) help 95118 Invoice date help …" at bounding box center [458, 288] width 868 height 950
click at [1166, 1] on link "1" at bounding box center [1164, 9] width 19 height 19
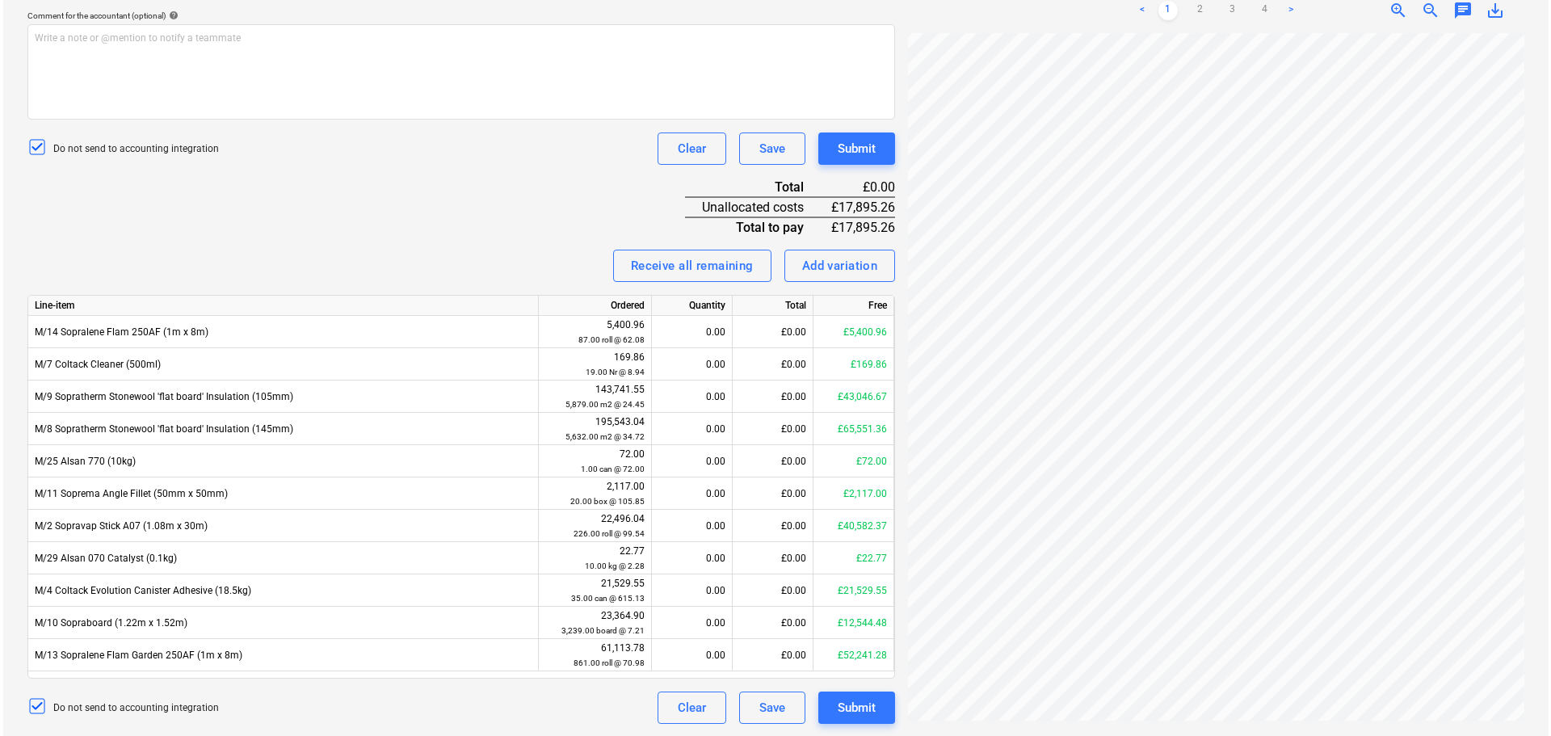
scroll to position [478, 0]
click at [515, 200] on div "Invoice name help 95118 Invoice number (optional) help 95118 Invoice date help …" at bounding box center [458, 248] width 868 height 950
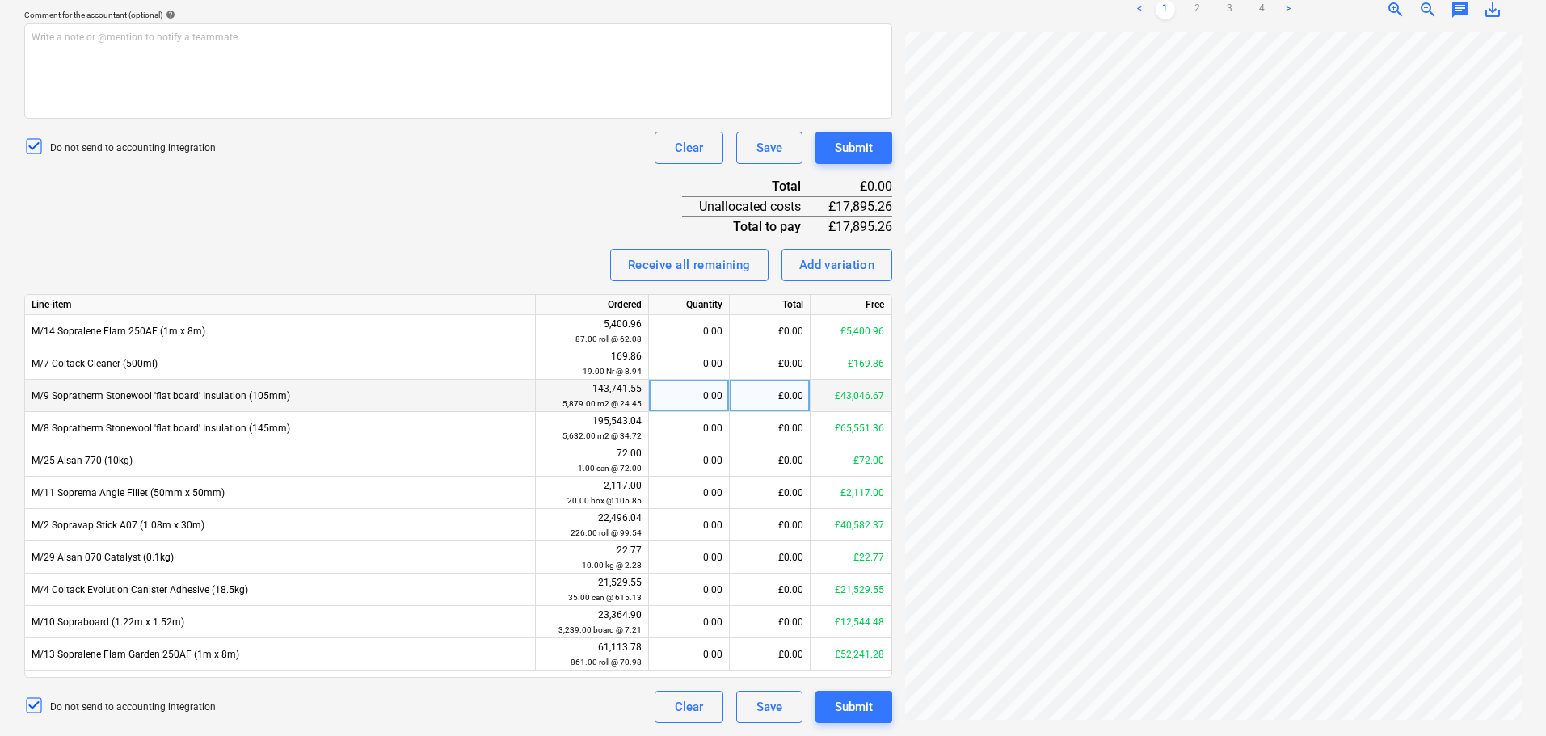
click at [692, 399] on div "0.00" at bounding box center [688, 396] width 67 height 32
type input "432"
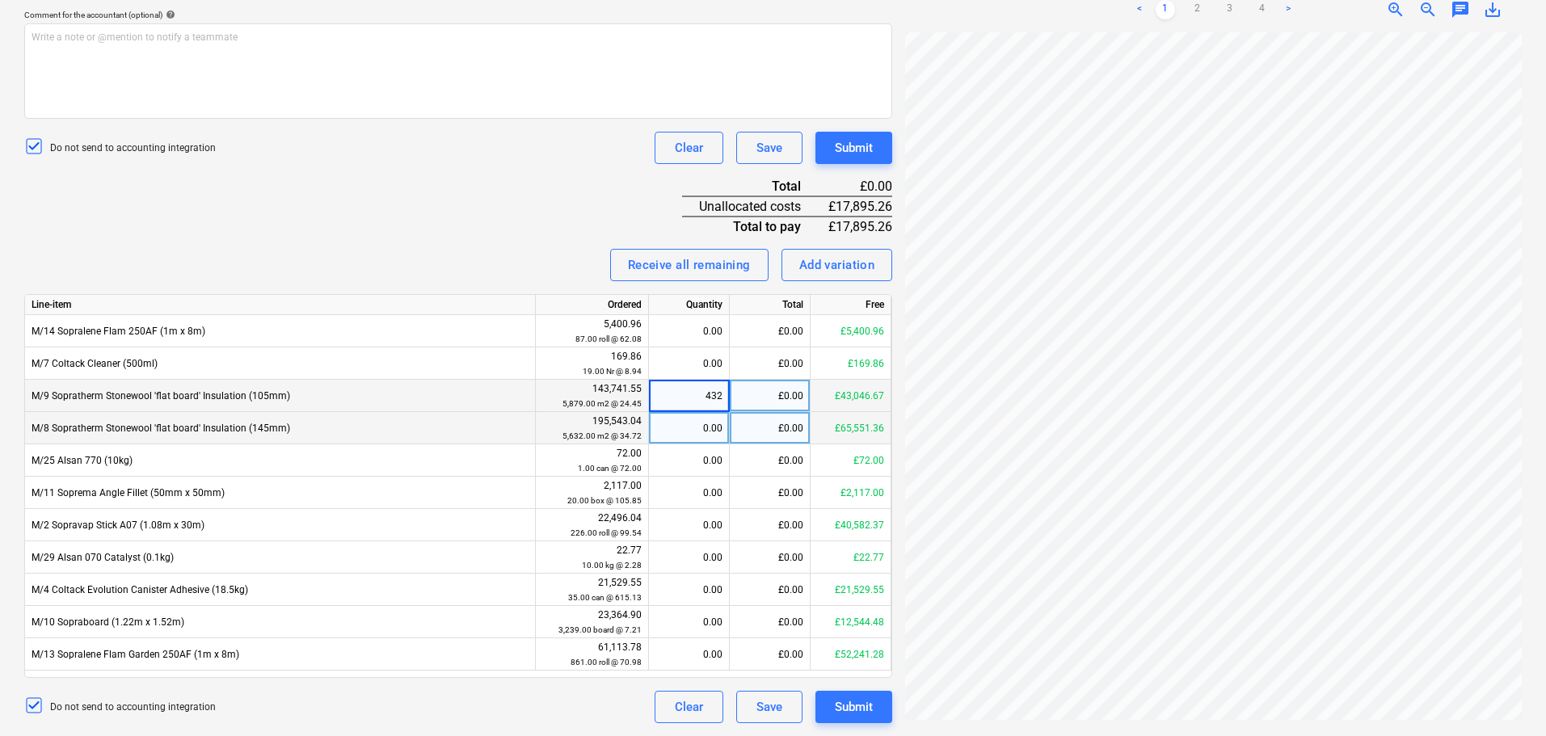
click at [680, 423] on div "0.00" at bounding box center [688, 428] width 67 height 32
type input "211.2"
click at [547, 238] on div "Invoice name help 95118 Invoice number (optional) help 95118 Invoice date help …" at bounding box center [458, 248] width 868 height 950
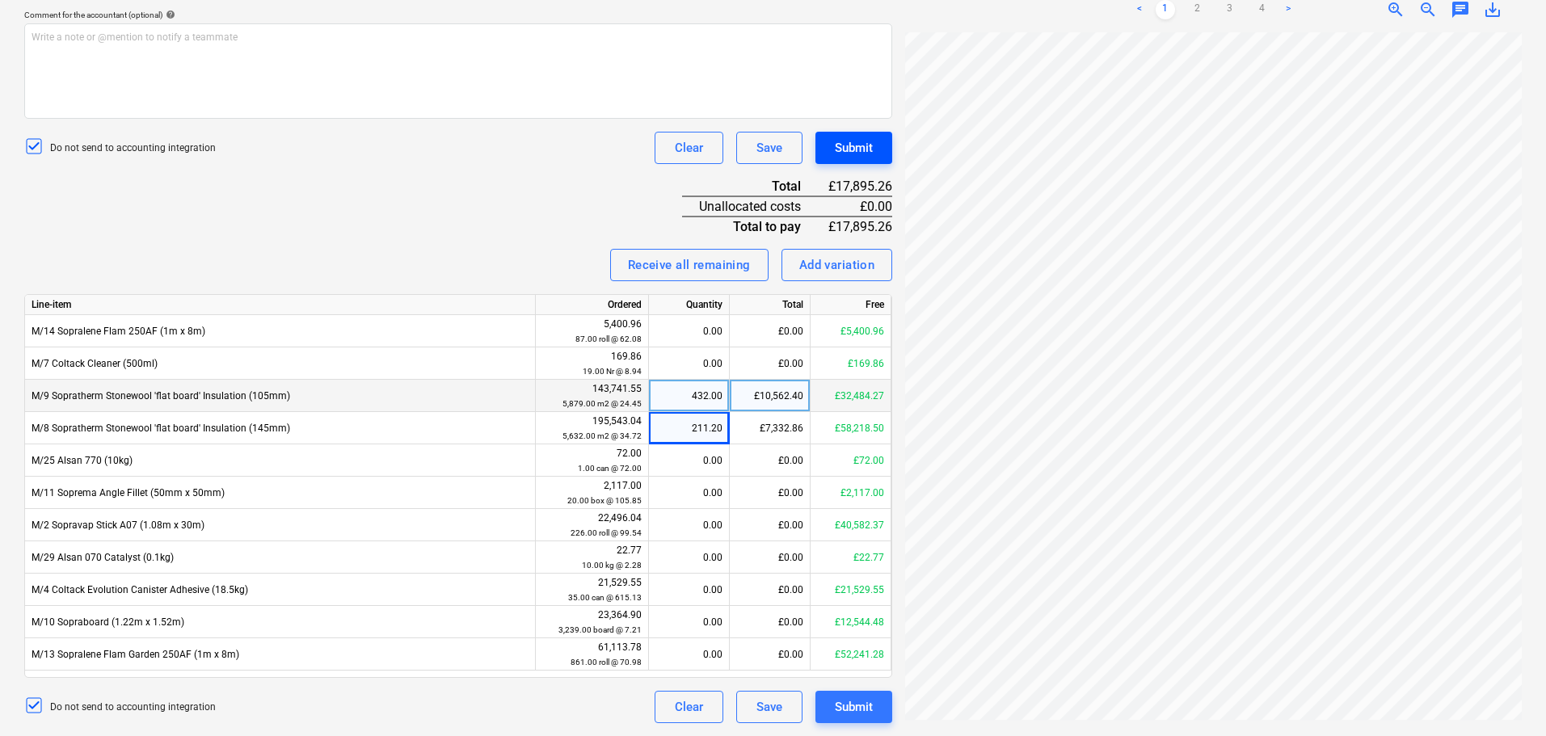
click at [861, 152] on div "Submit" at bounding box center [854, 147] width 38 height 21
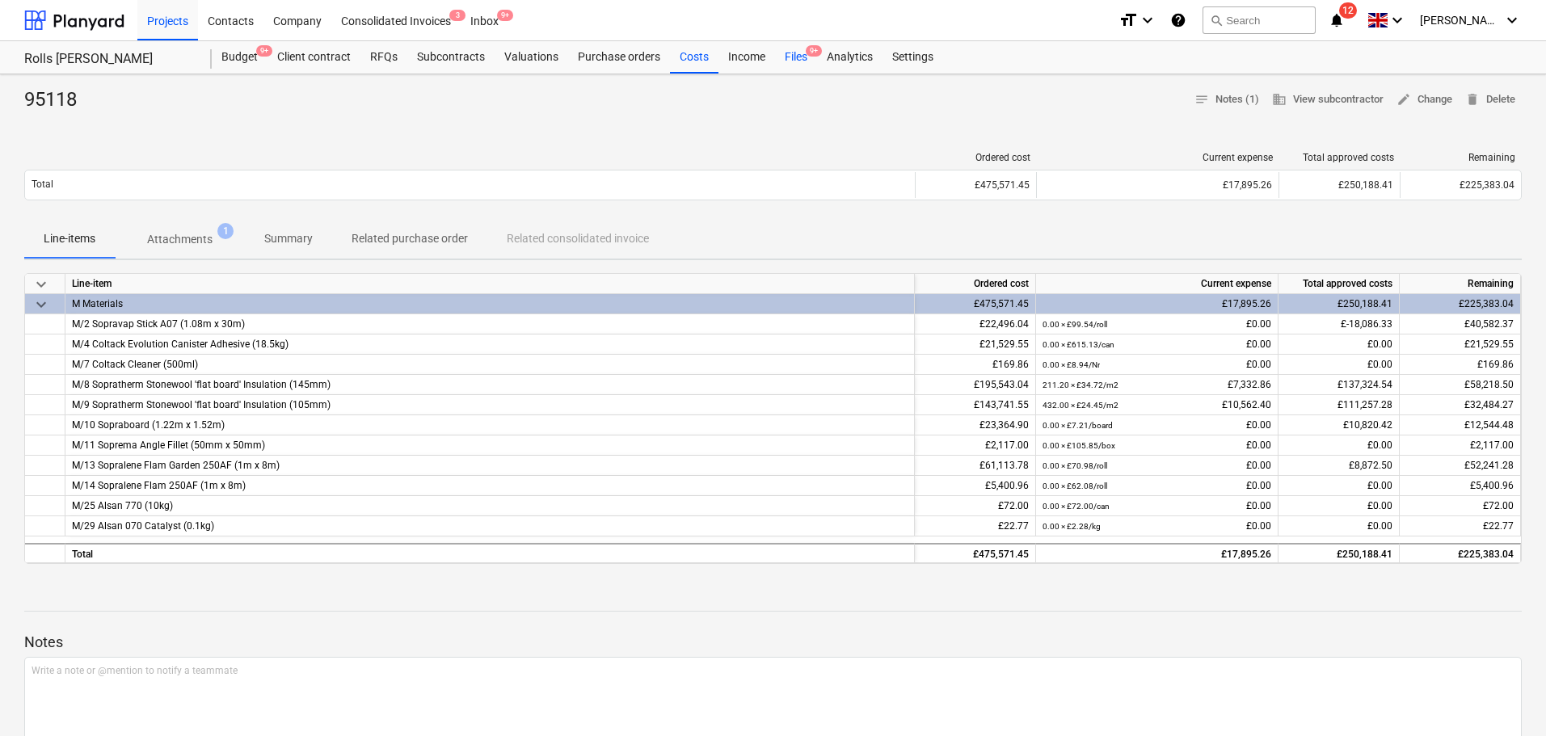
click at [799, 57] on div "Files 9+" at bounding box center [796, 57] width 42 height 32
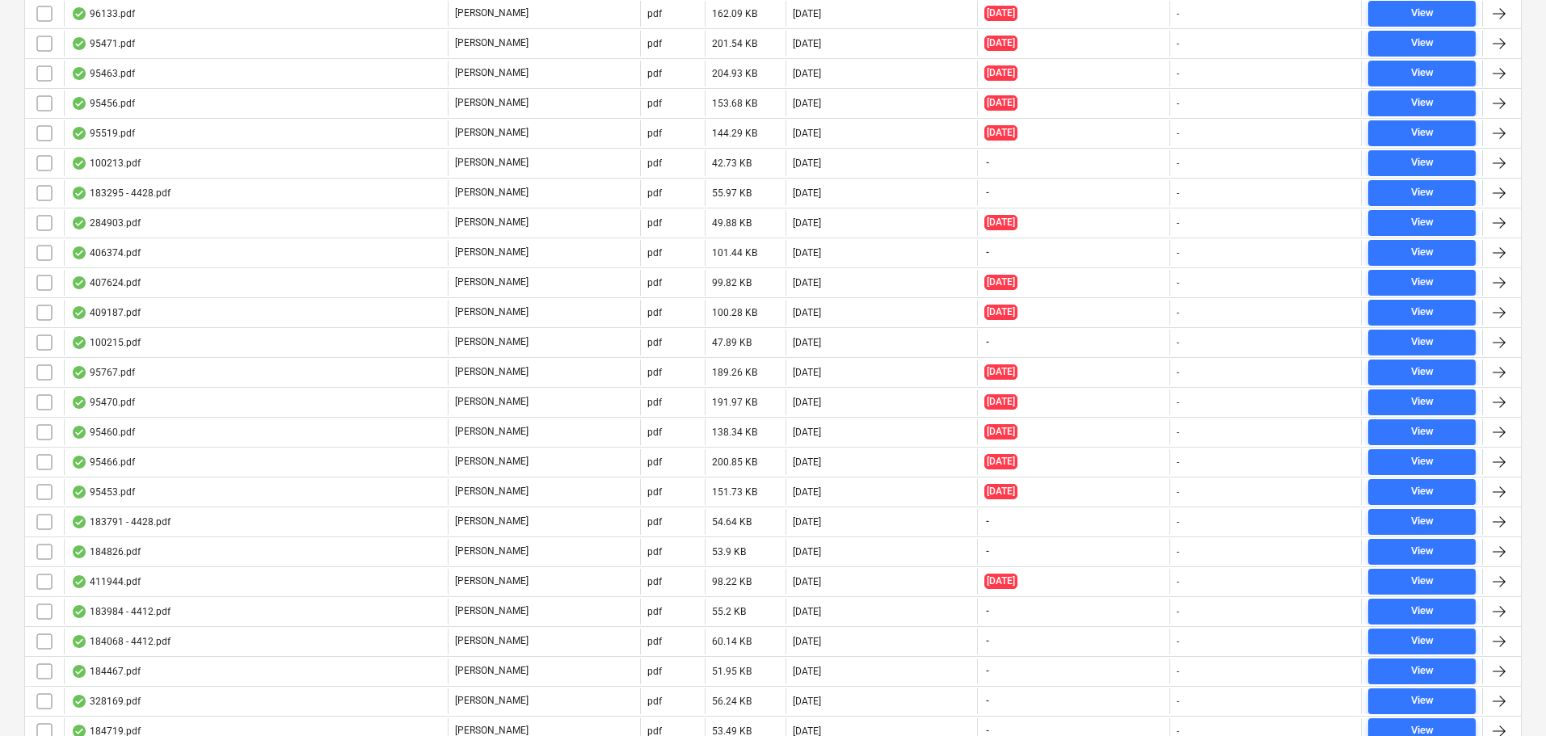
scroll to position [5038, 0]
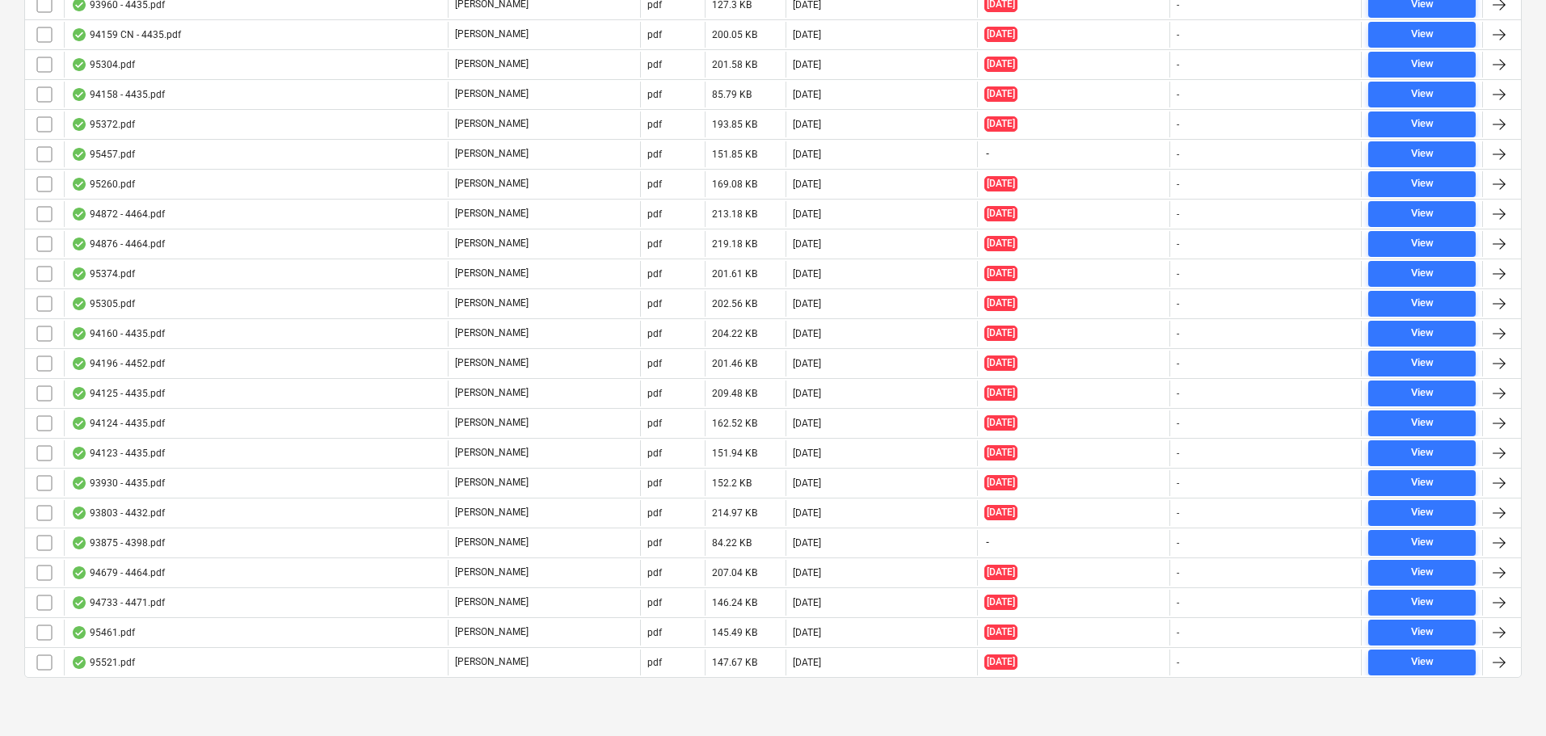
drag, startPoint x: 410, startPoint y: 188, endPoint x: 330, endPoint y: 774, distance: 591.1
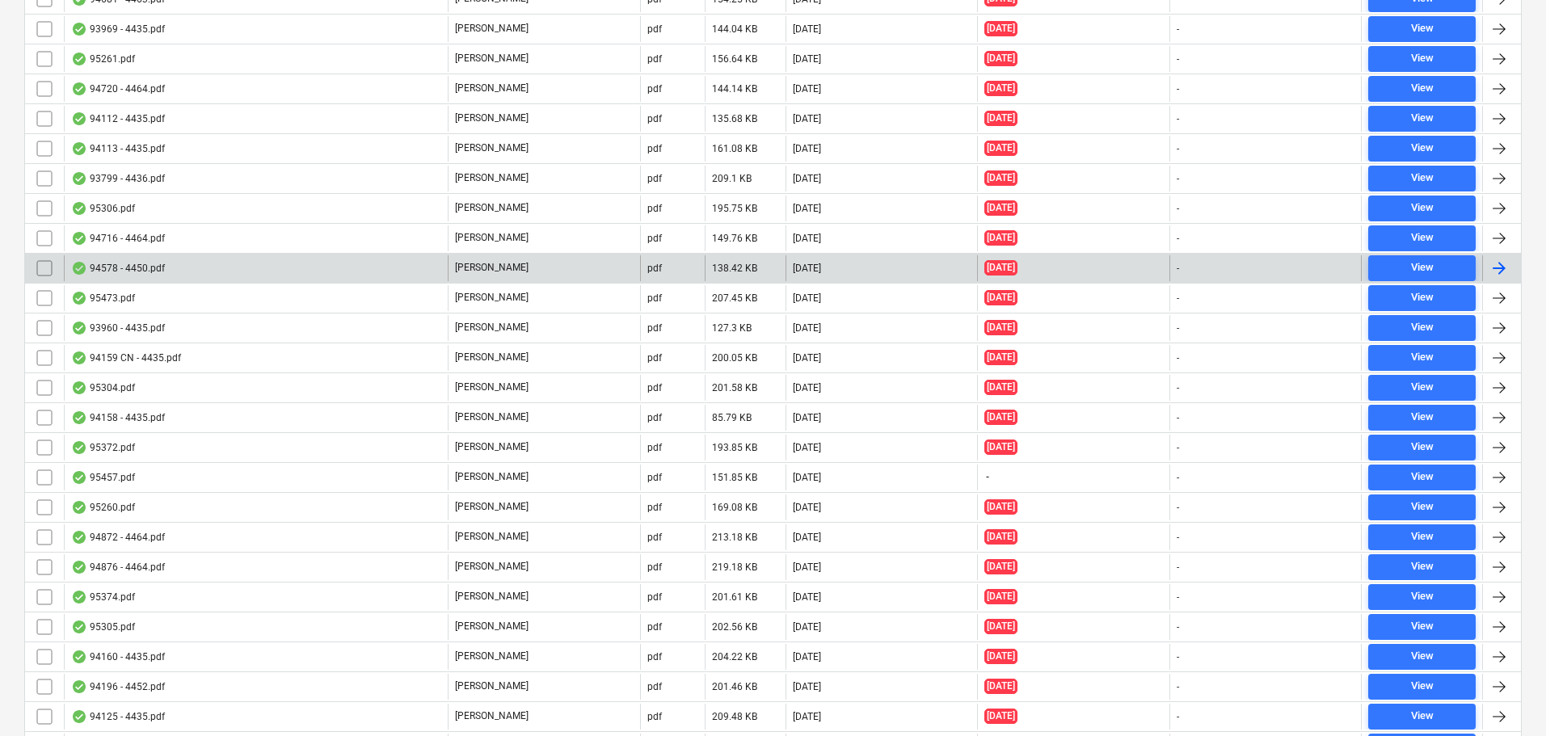
click at [179, 267] on div "94578 - 4450.pdf" at bounding box center [256, 268] width 384 height 26
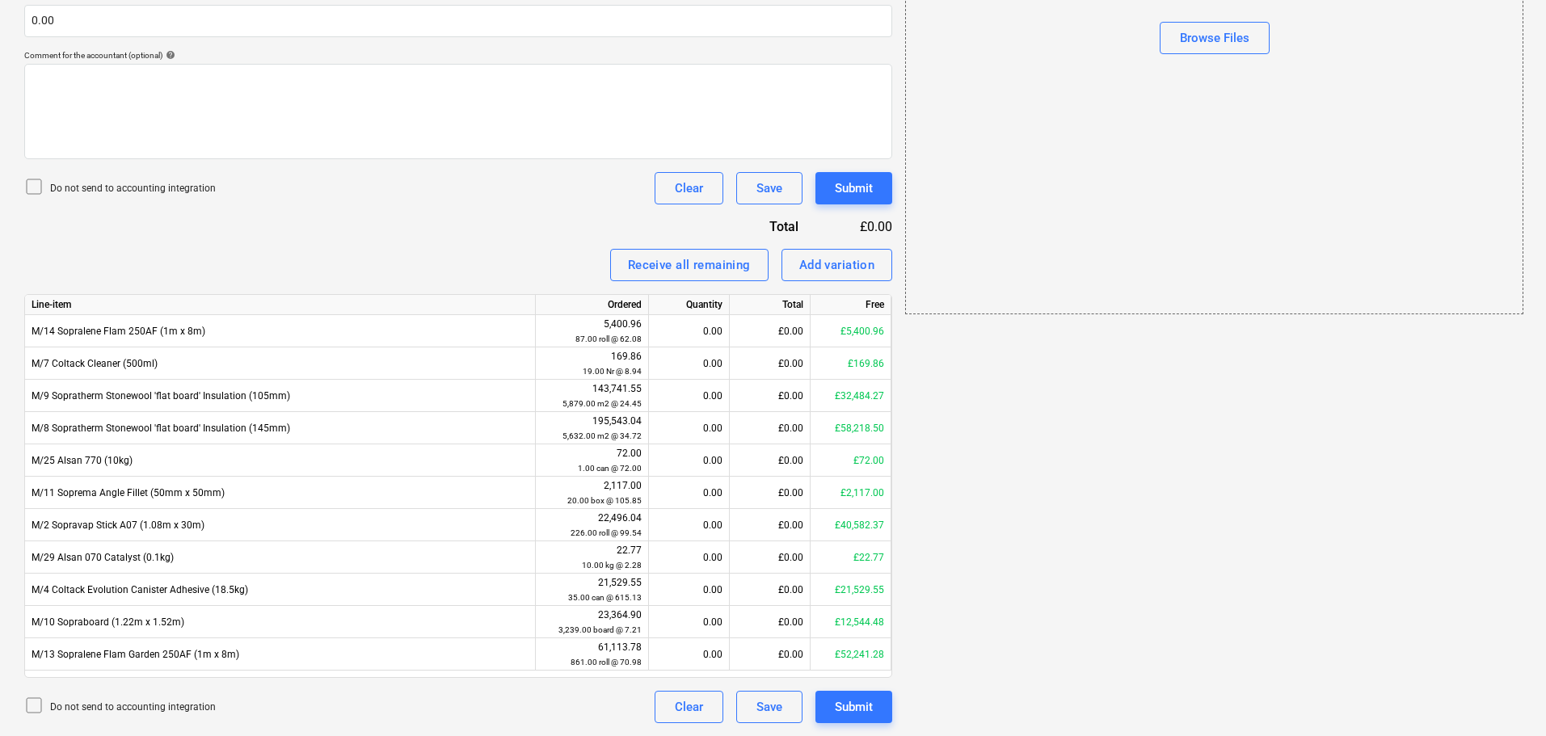
scroll to position [29, 0]
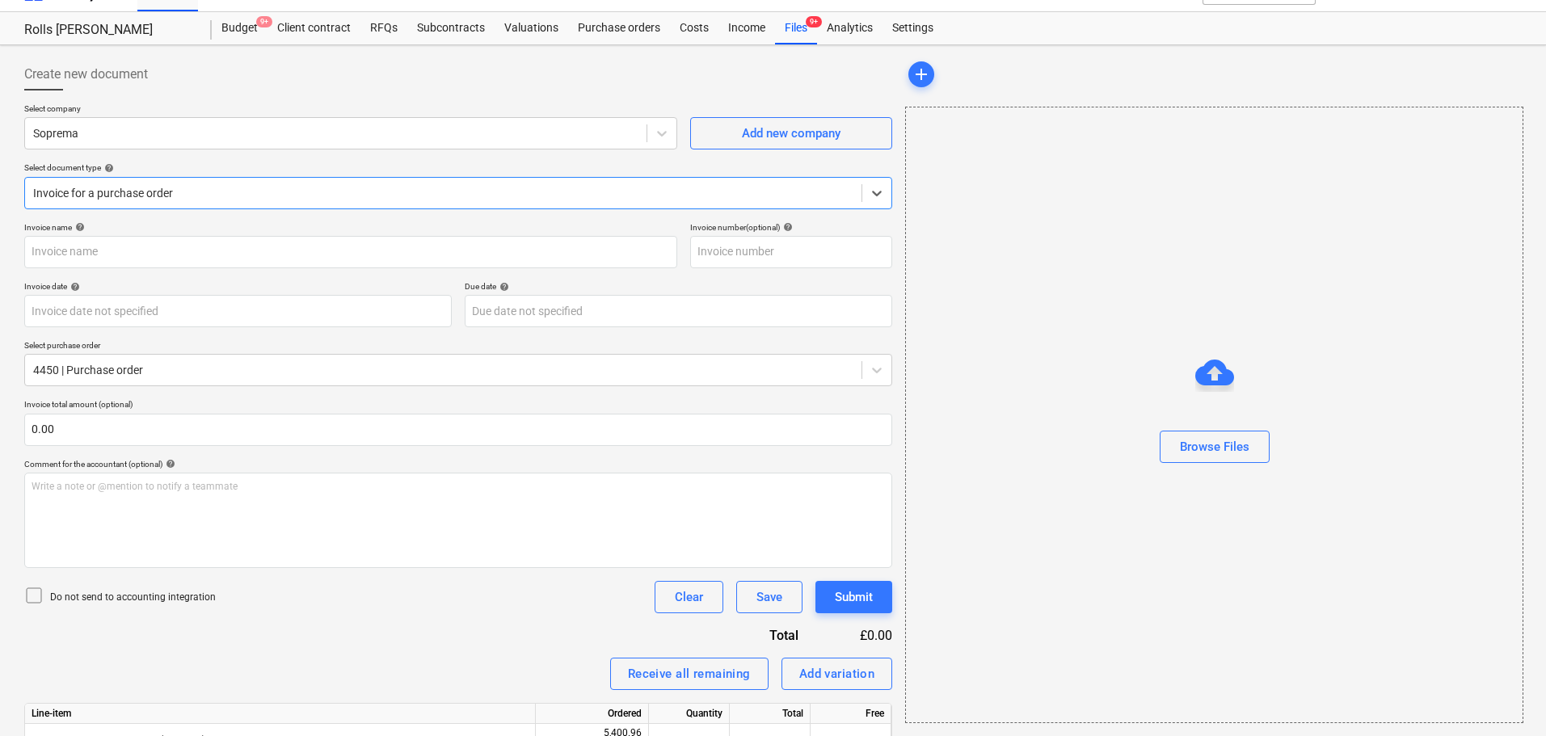
type input "4450"
type input "[DATE]"
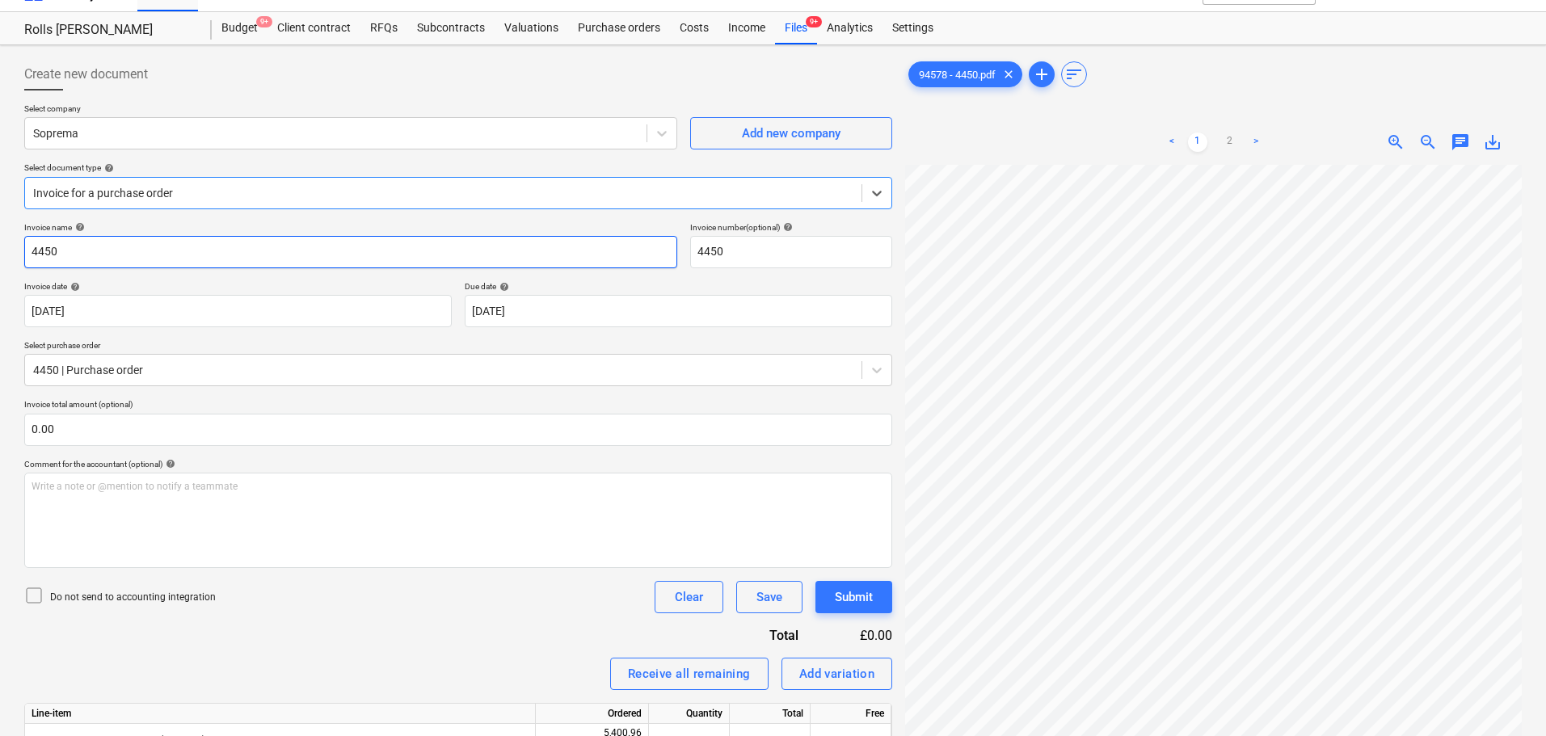
click at [207, 246] on input "4450" at bounding box center [350, 252] width 653 height 32
type input "94578"
paste input "94578"
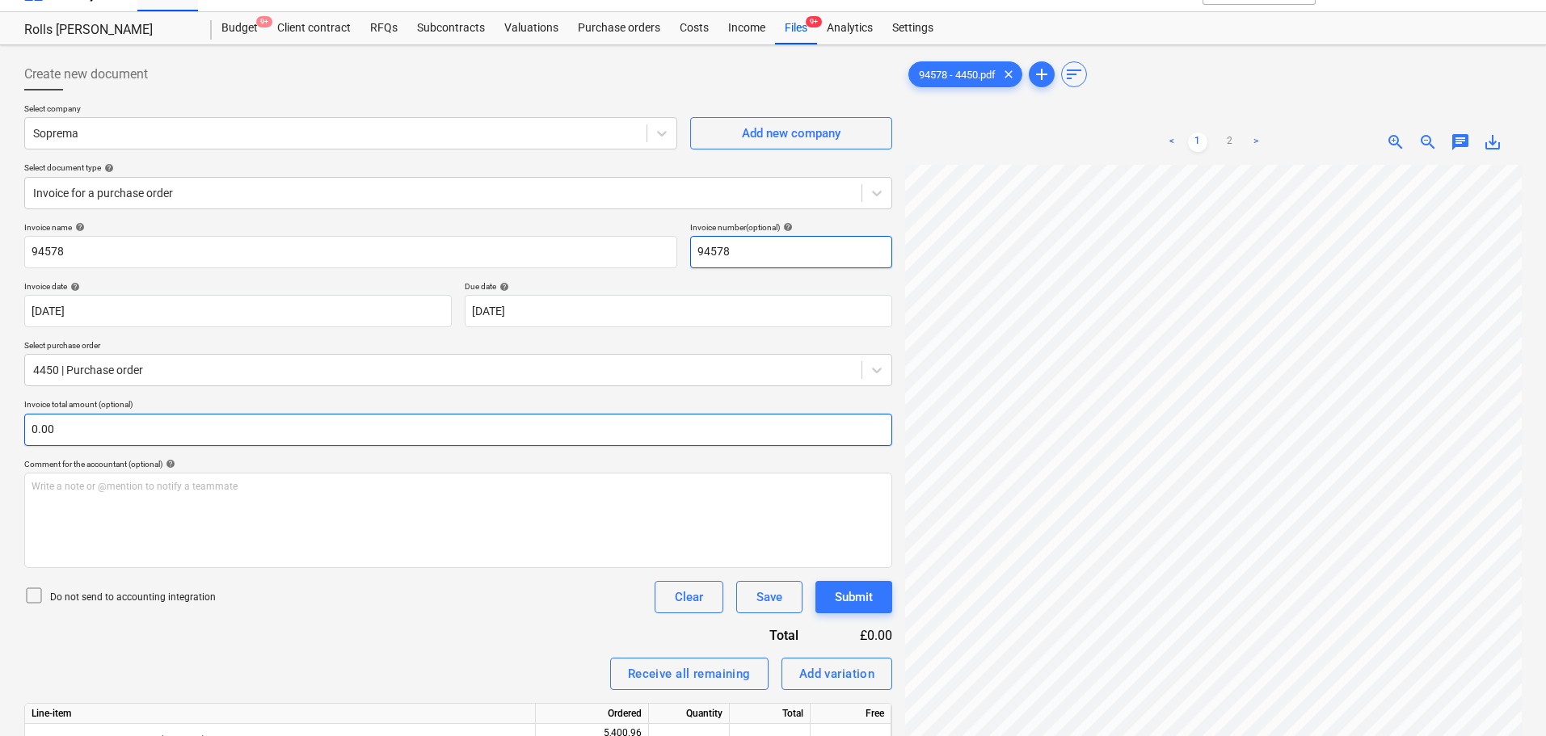
type input "94578"
click at [146, 417] on input "text" at bounding box center [458, 430] width 868 height 32
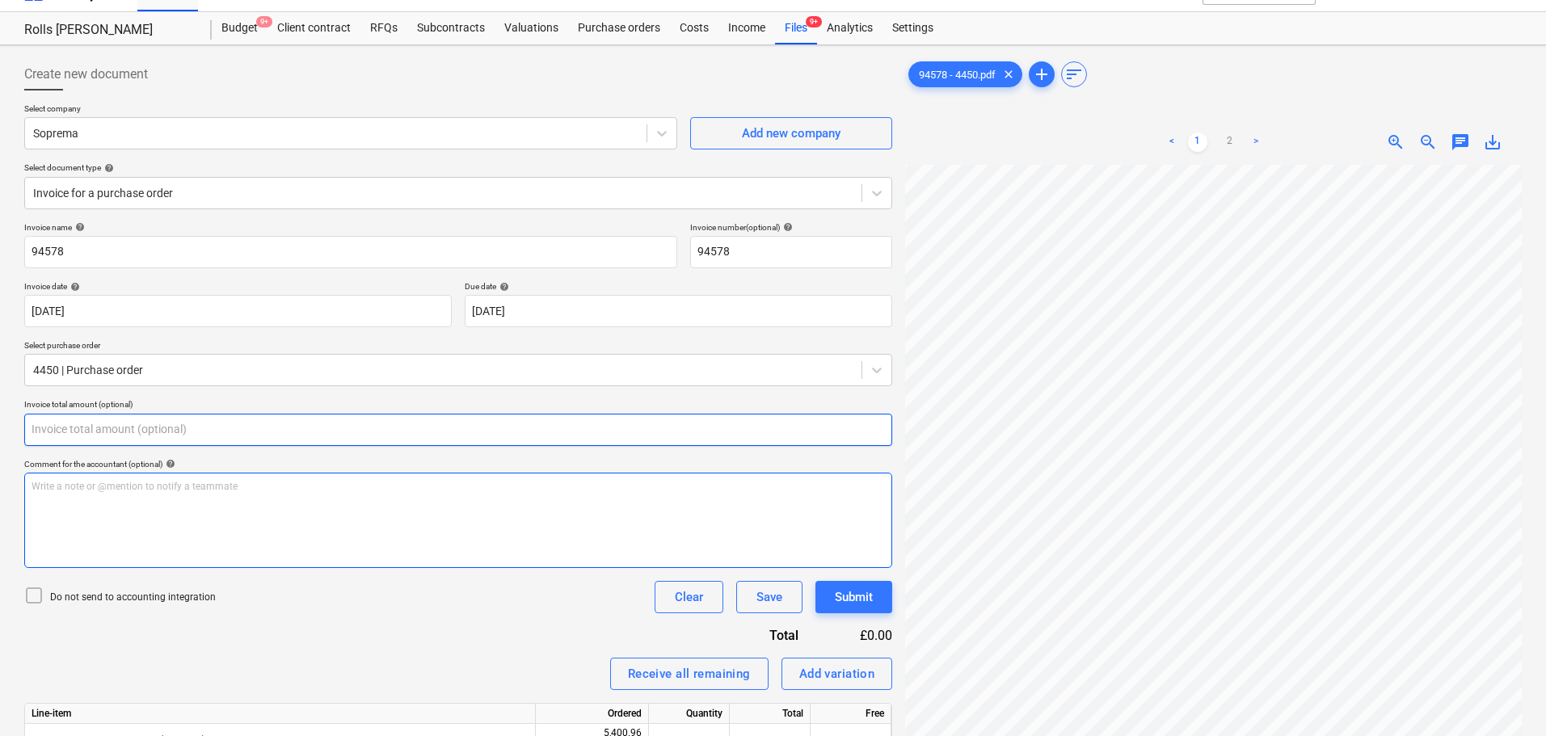
scroll to position [323, 0]
type input "0.00"
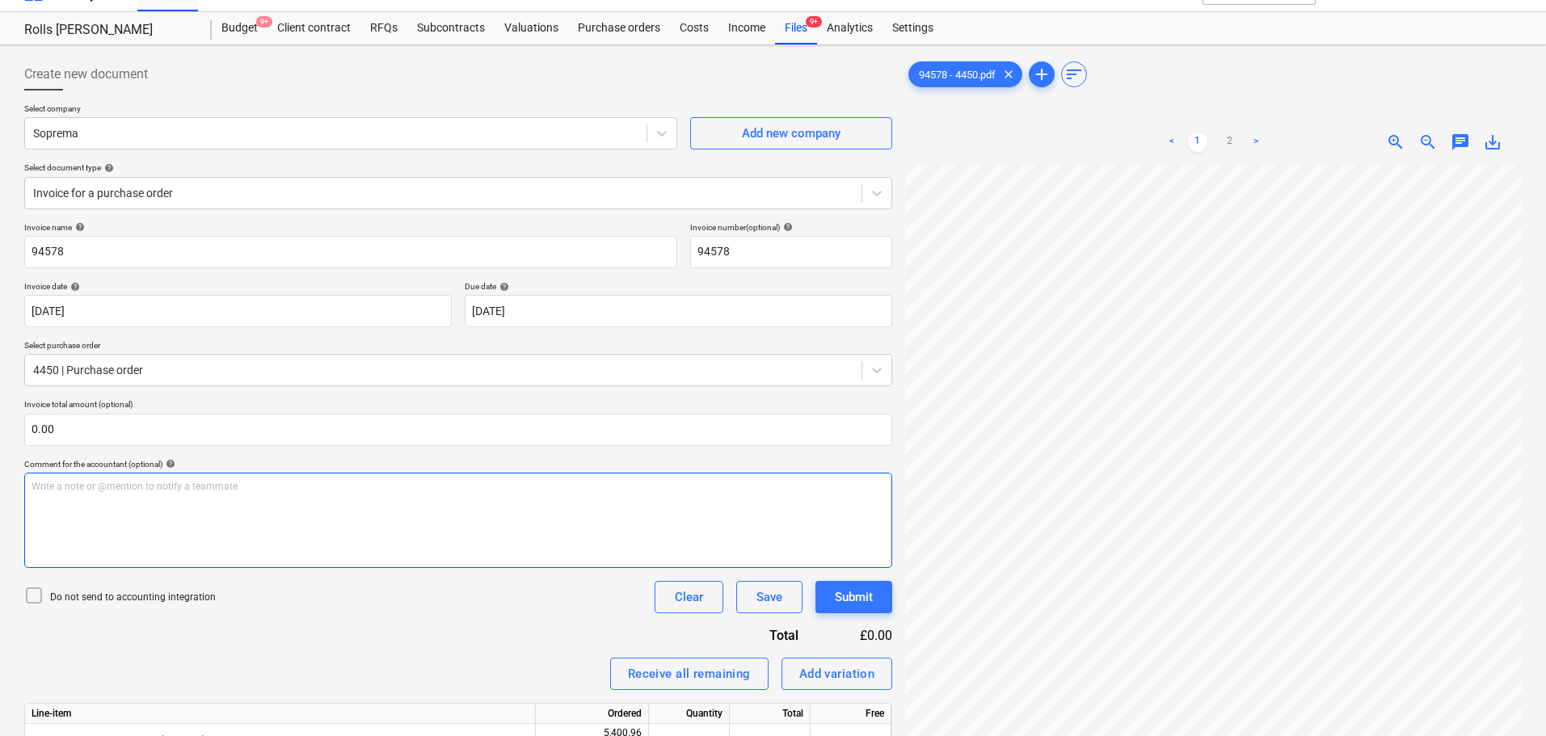
scroll to position [342, 114]
click at [1231, 139] on link "2" at bounding box center [1229, 142] width 19 height 19
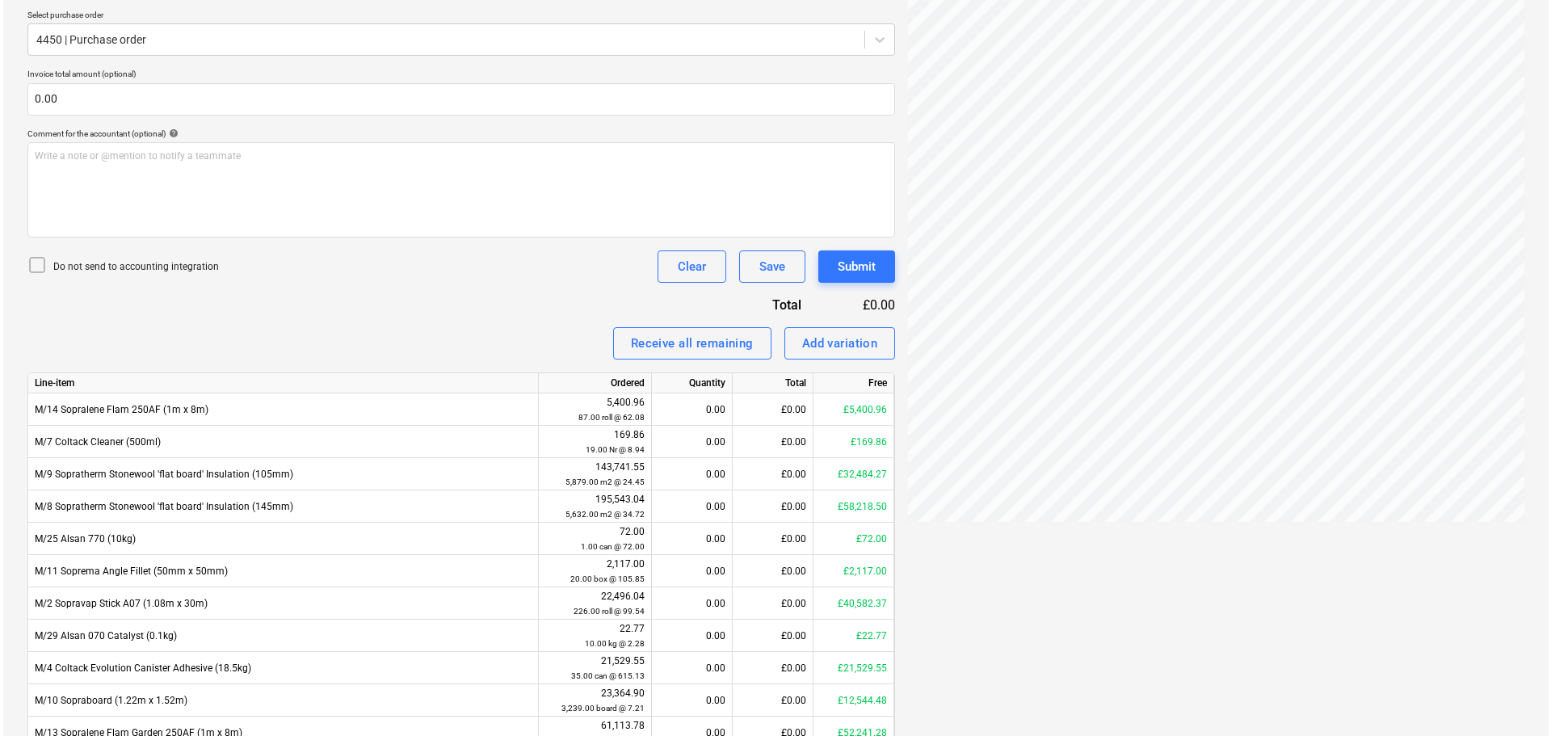
scroll to position [438, 0]
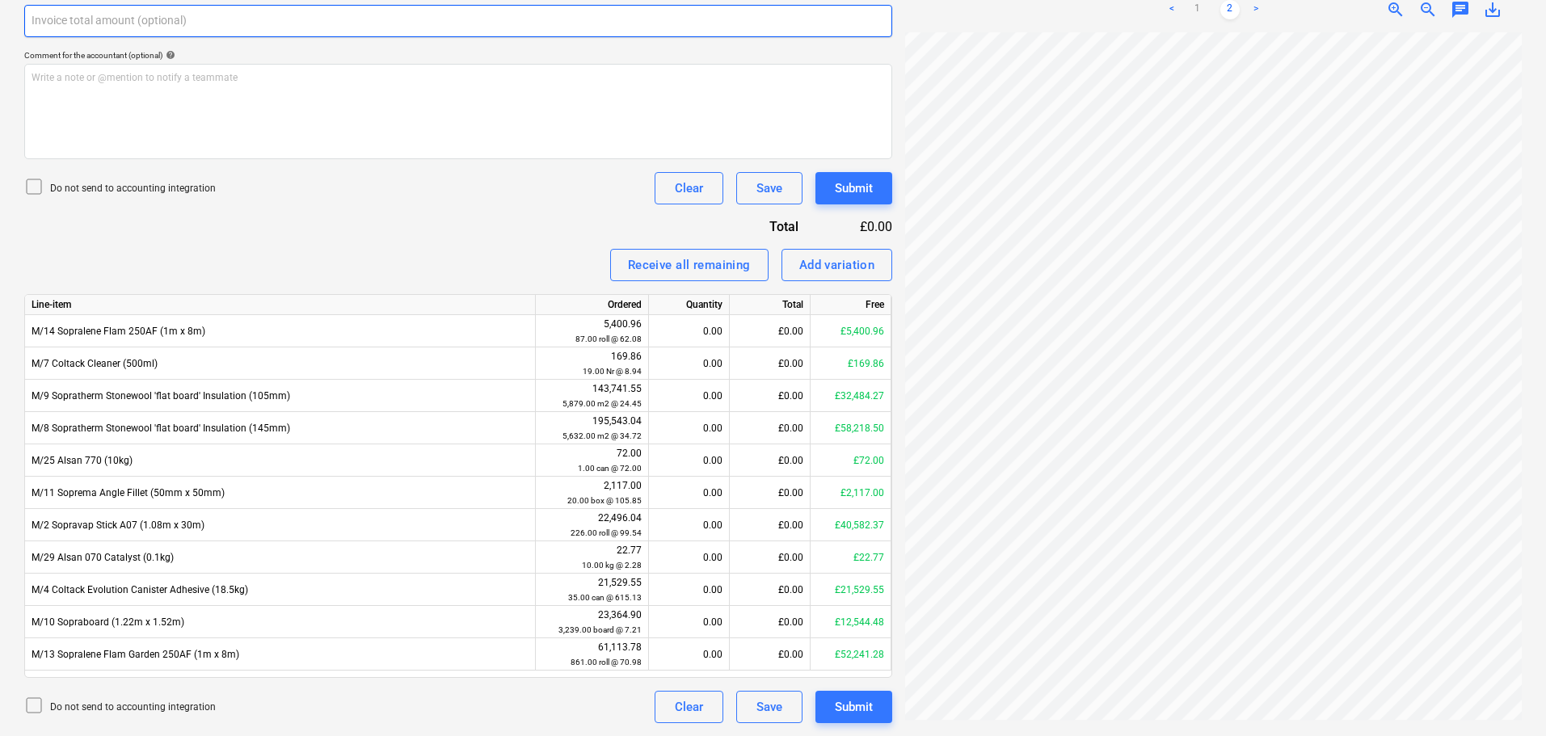
click at [277, 24] on input "text" at bounding box center [458, 21] width 868 height 32
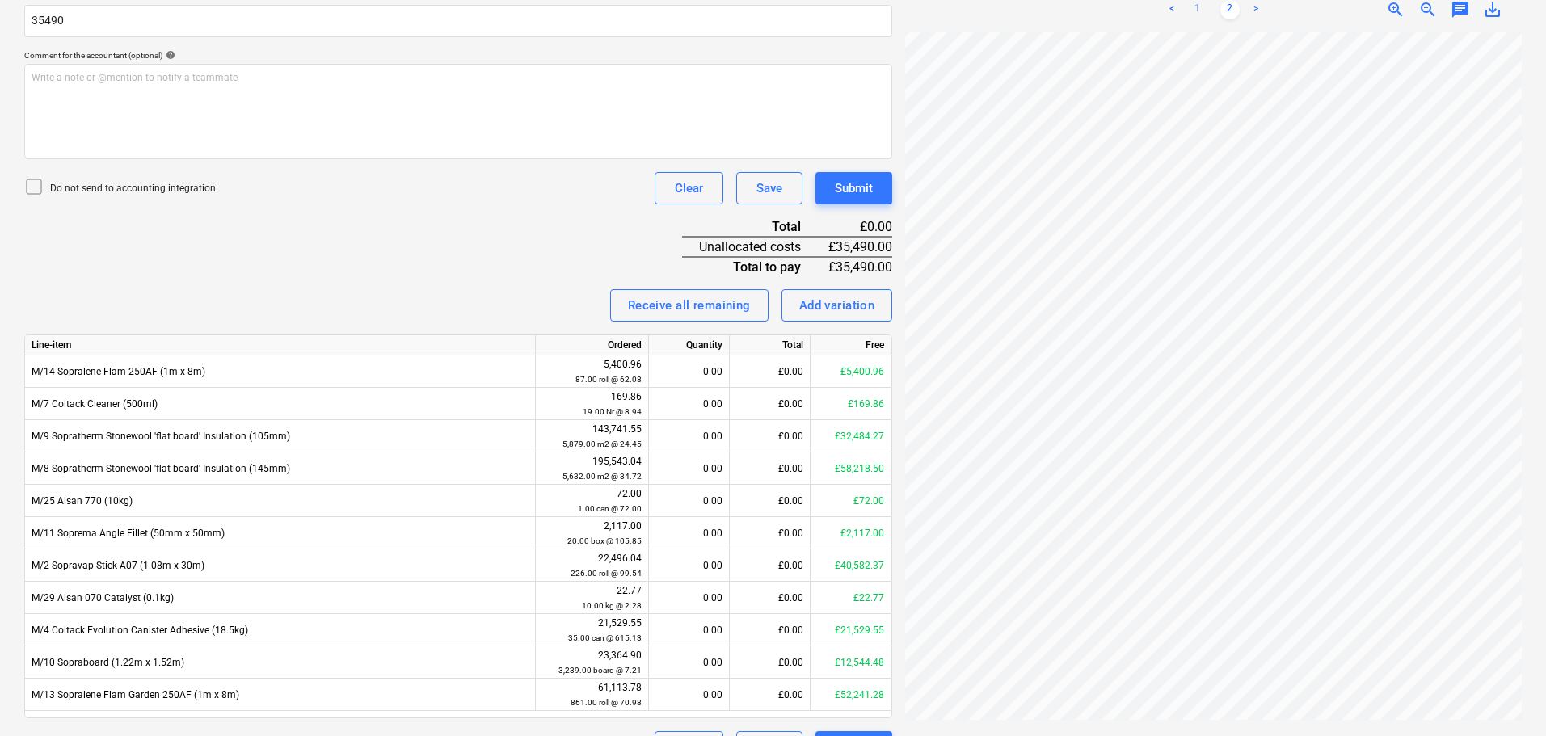
type input "35,490.00"
click at [1202, 9] on link "1" at bounding box center [1197, 9] width 19 height 19
click at [155, 182] on p "Do not send to accounting integration" at bounding box center [133, 189] width 166 height 14
click at [526, 276] on div "Invoice name help 94578 Invoice number (optional) help 94578 Invoice date help …" at bounding box center [458, 288] width 868 height 950
click at [393, 253] on div "Invoice name help 94578 Invoice number (optional) help 94578 Invoice date help …" at bounding box center [458, 288] width 868 height 950
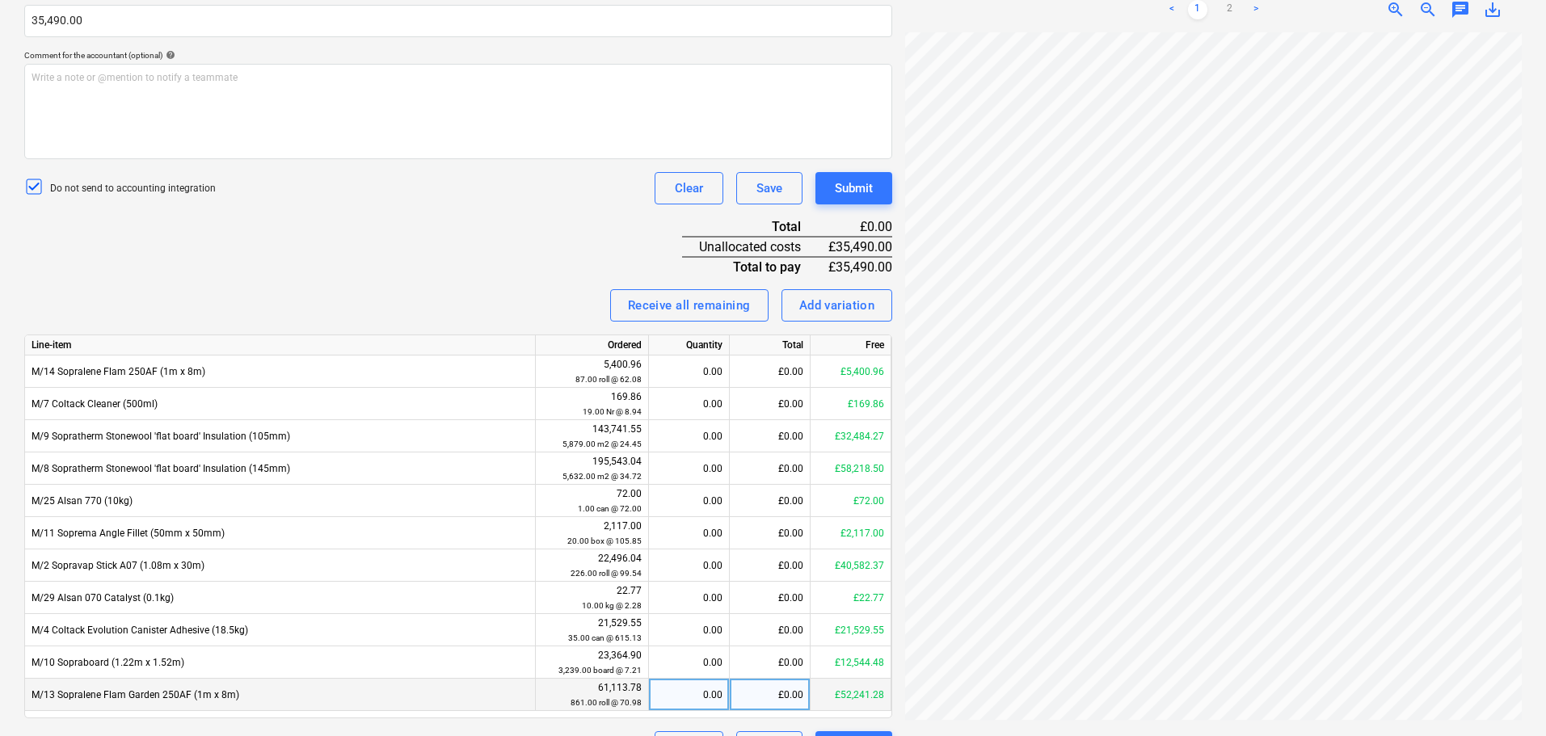
click at [759, 690] on div "£0.00" at bounding box center [770, 695] width 81 height 32
type input "35490"
click at [515, 238] on div "Invoice name help 94578 Invoice number (optional) help 94578 Invoice date help …" at bounding box center [458, 288] width 868 height 950
click at [860, 198] on div "Submit" at bounding box center [854, 188] width 38 height 21
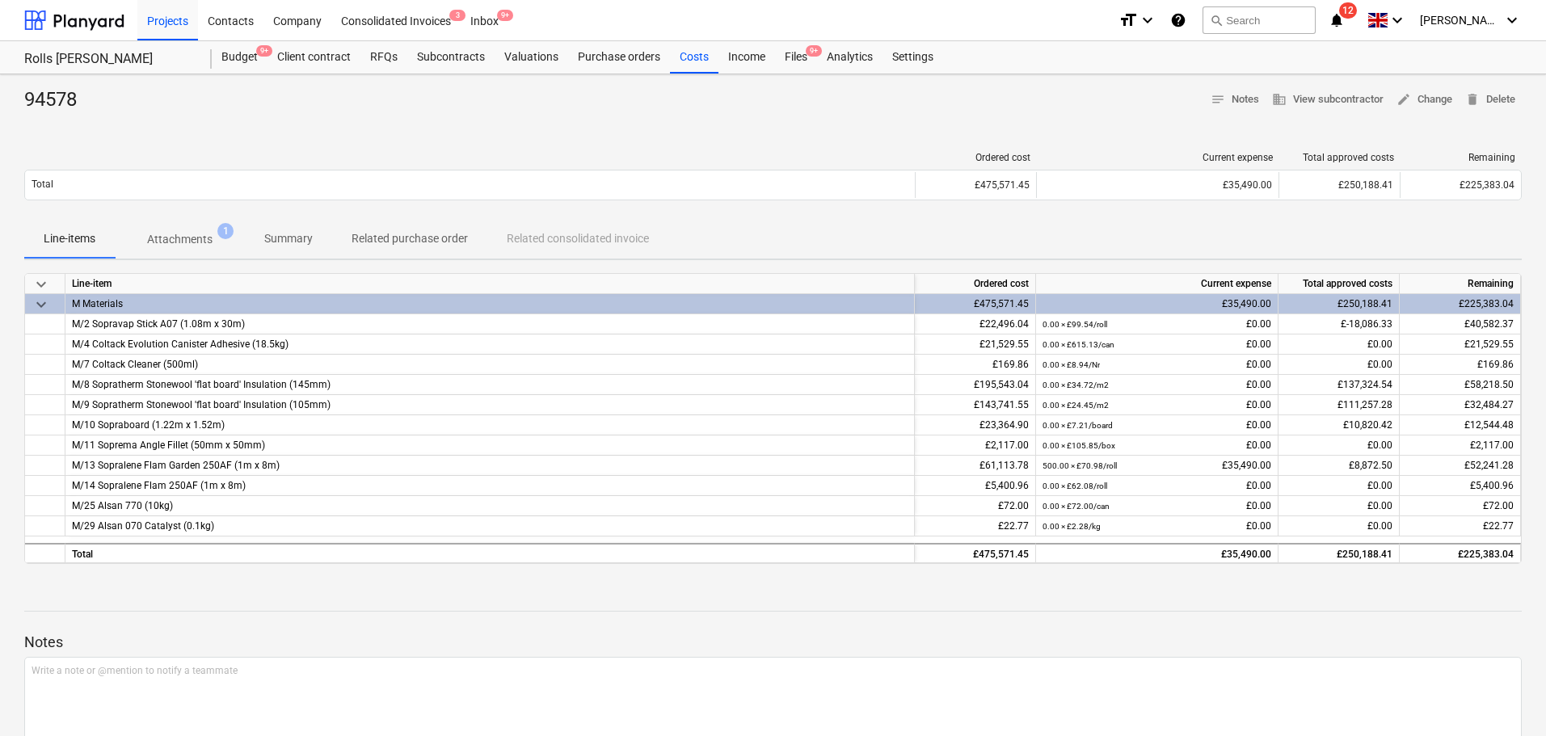
drag, startPoint x: 797, startPoint y: 50, endPoint x: 596, endPoint y: 36, distance: 200.9
click at [797, 50] on div "Files 9+" at bounding box center [796, 57] width 42 height 32
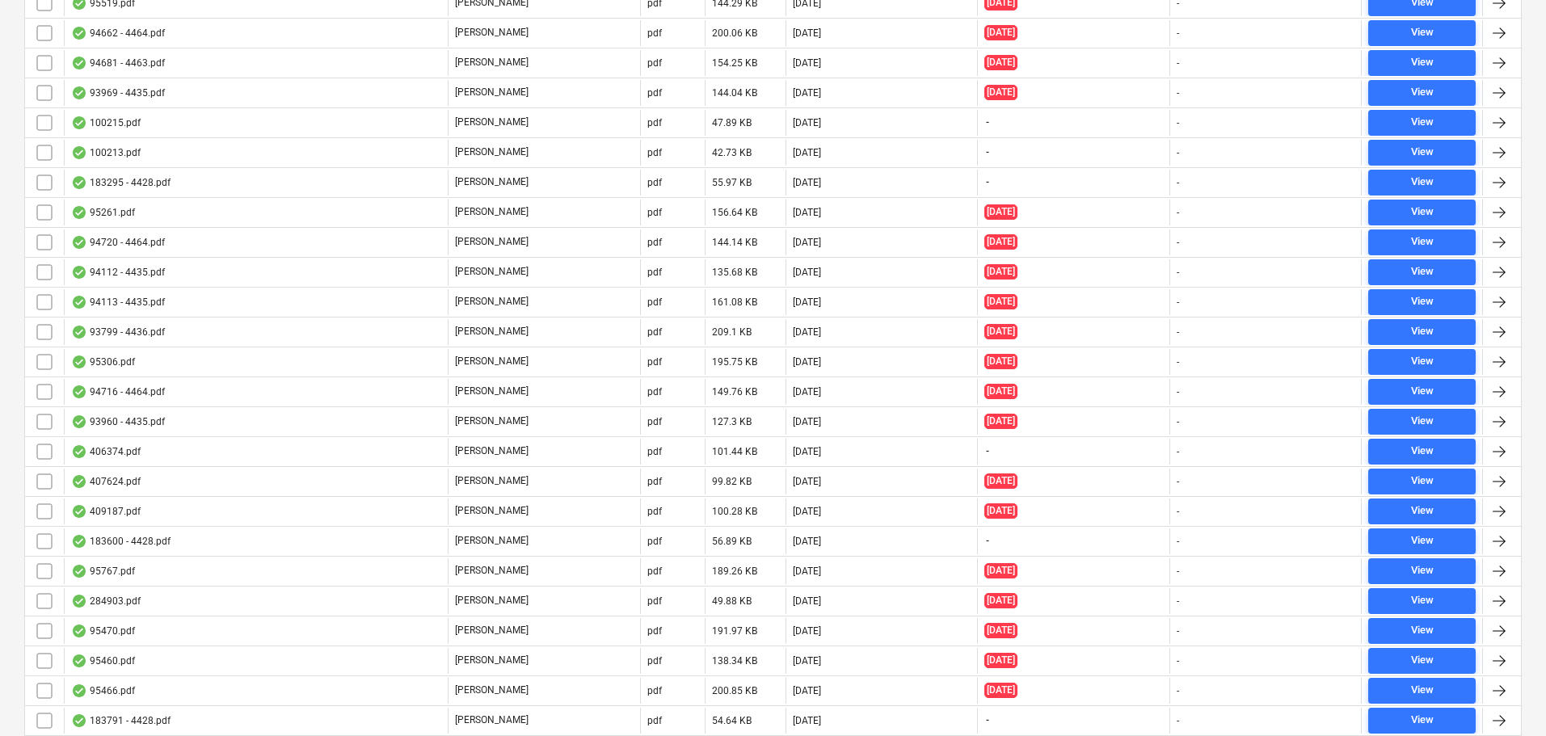
scroll to position [4978, 0]
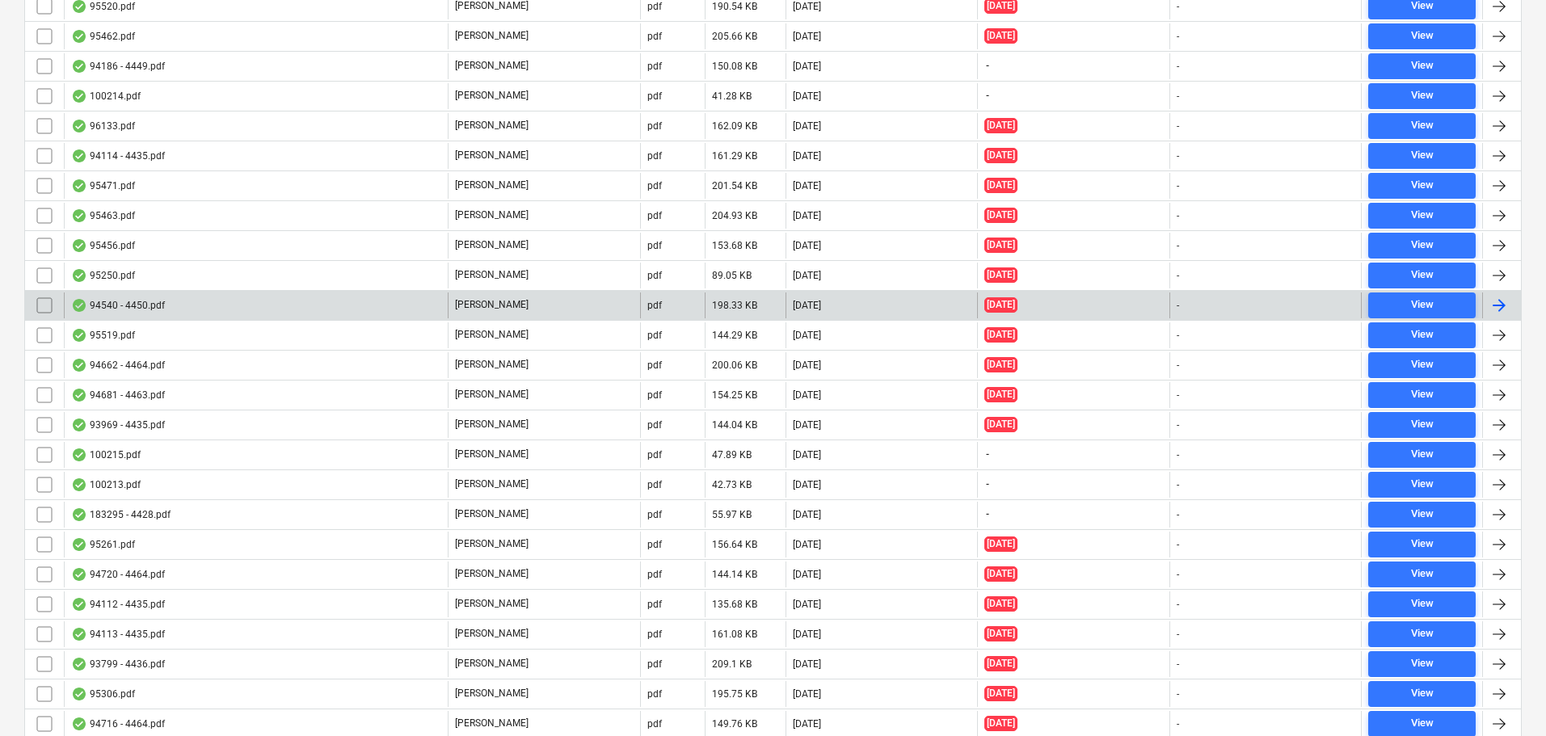
click at [204, 305] on div "94540 - 4450.pdf" at bounding box center [256, 305] width 384 height 26
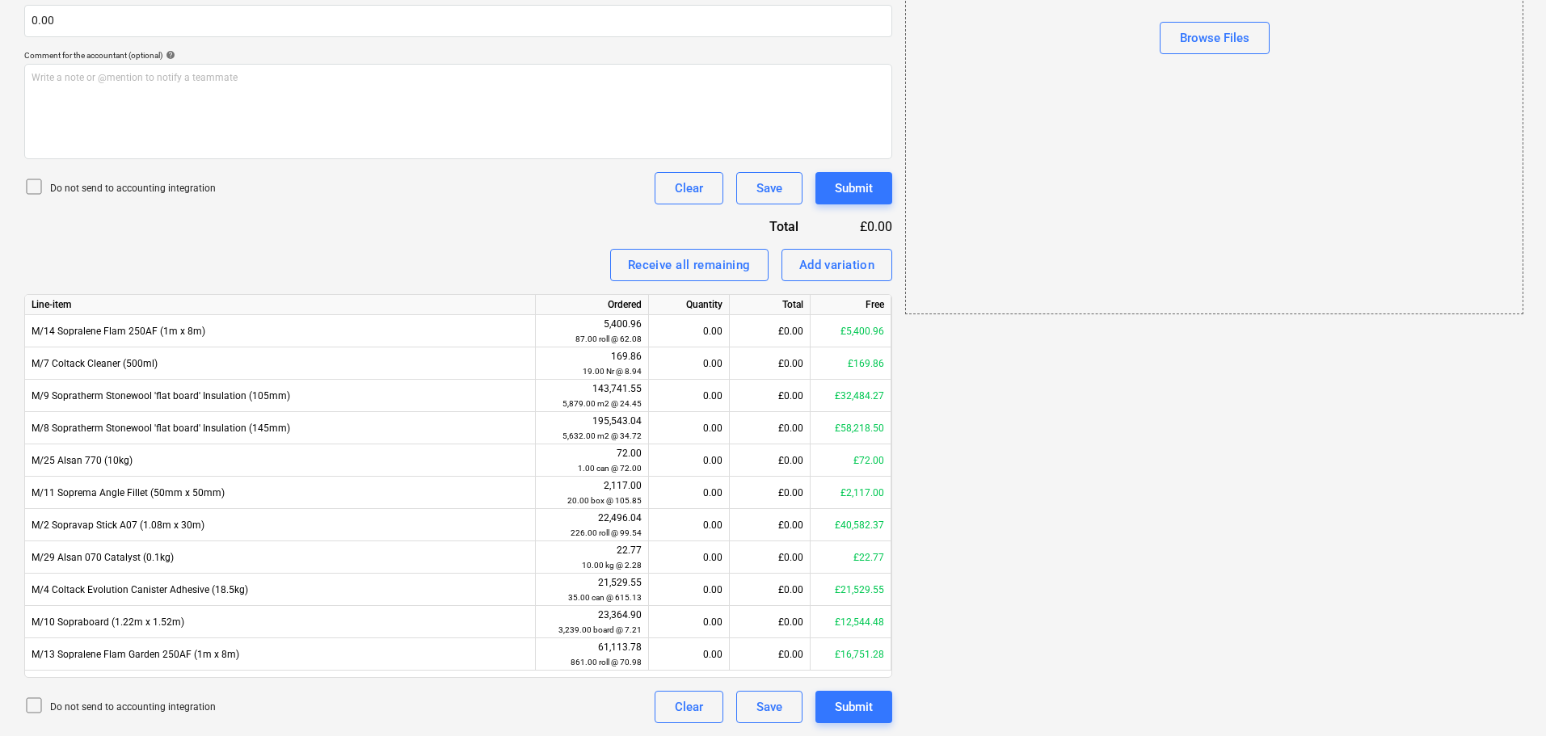
scroll to position [29, 0]
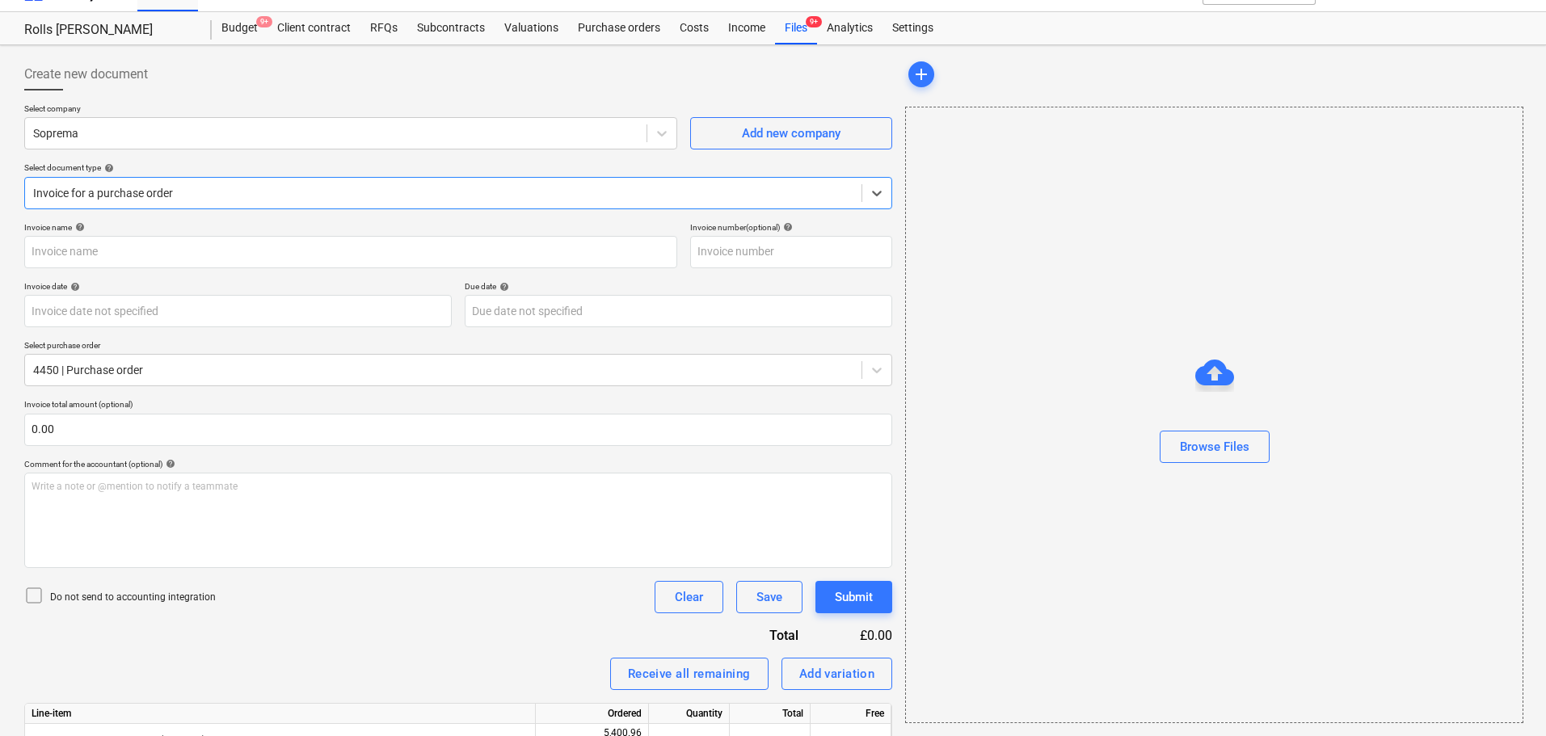
type input "94540 - 4450.pdf"
type input "[DATE]"
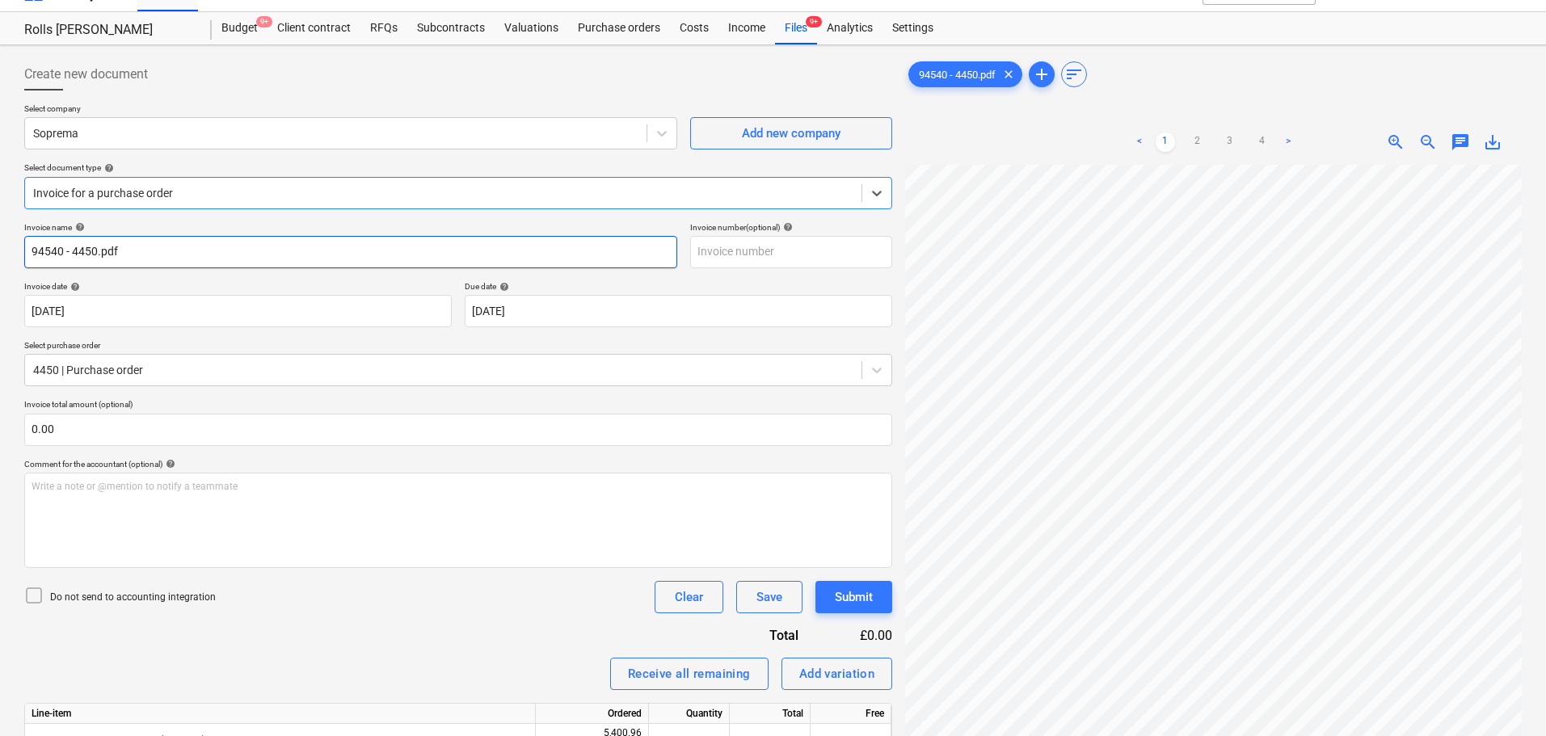
click at [205, 250] on input "94540 - 4450.pdf" at bounding box center [350, 252] width 653 height 32
type input "94540"
paste input "94540"
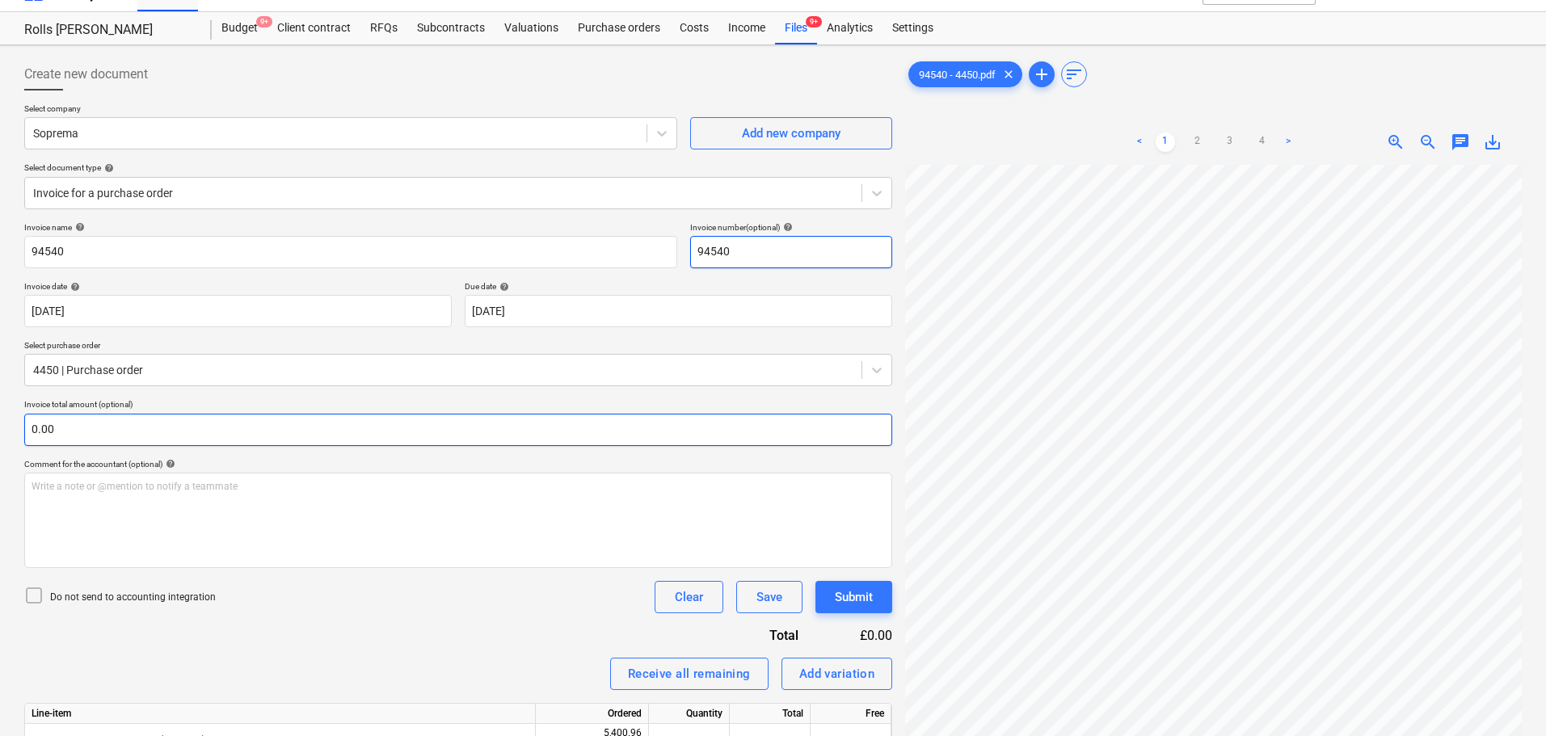
type input "94540"
click at [116, 427] on input "text" at bounding box center [458, 430] width 868 height 32
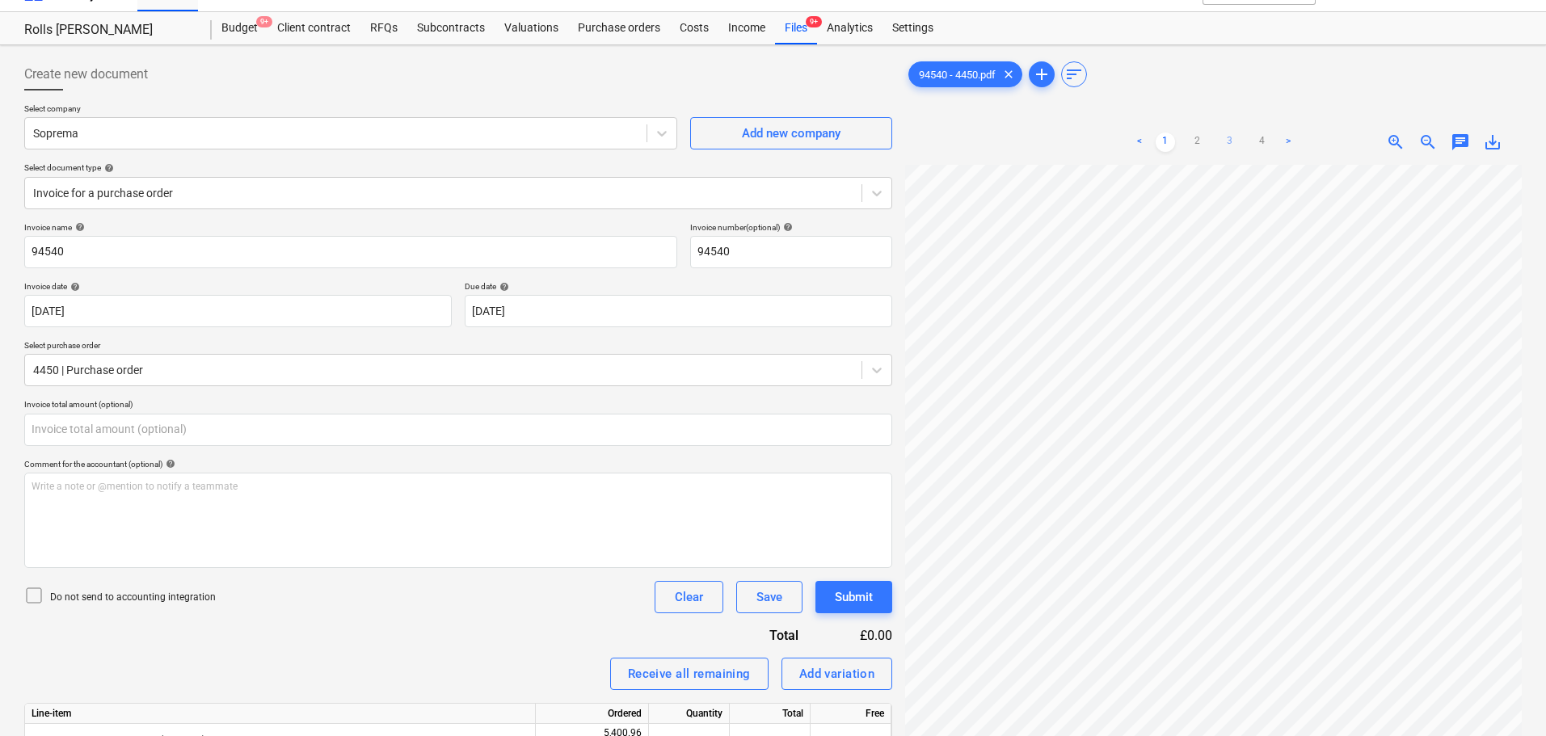
type input "0.00"
click at [1235, 137] on link "3" at bounding box center [1229, 142] width 19 height 19
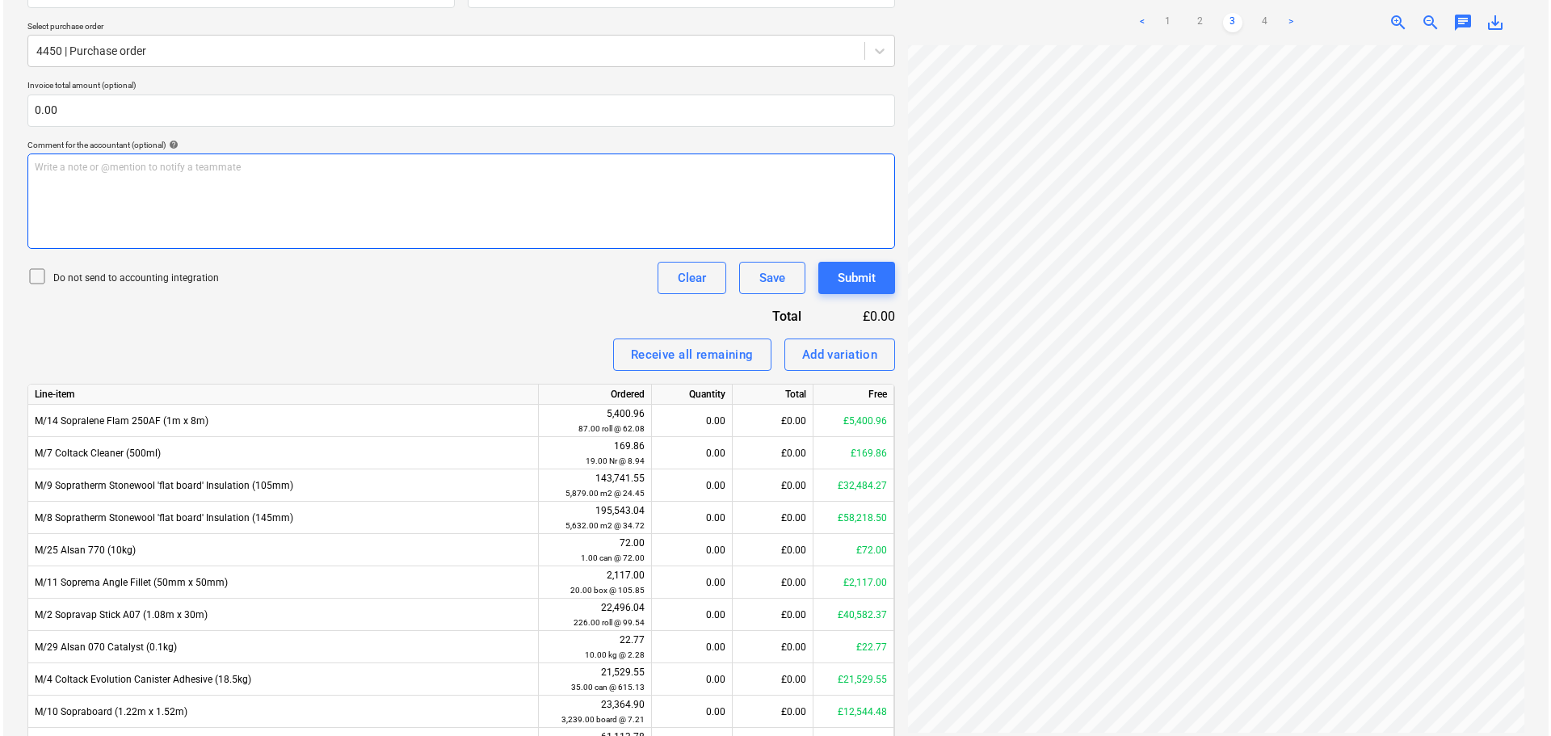
scroll to position [433, 0]
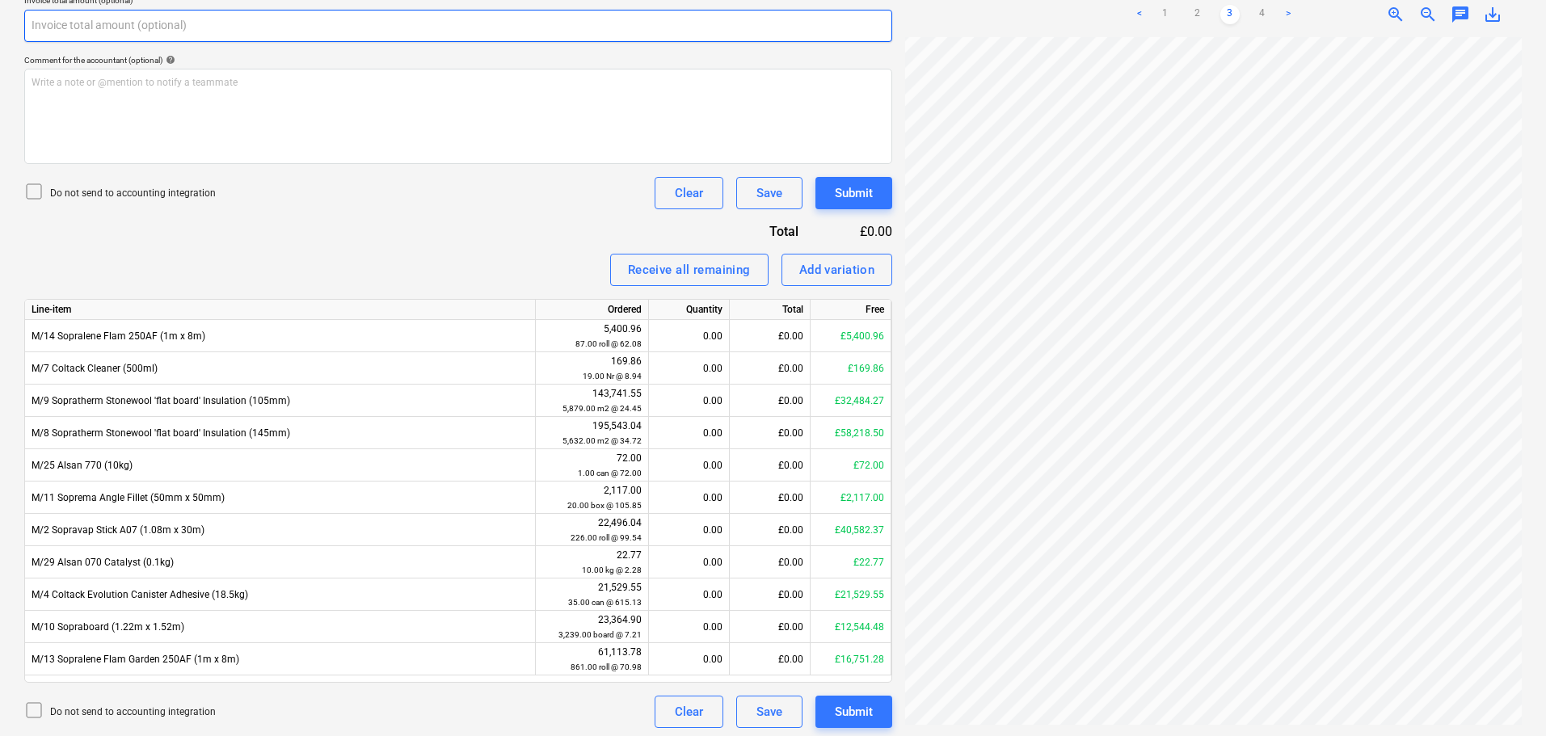
click at [294, 26] on input "text" at bounding box center [458, 26] width 868 height 32
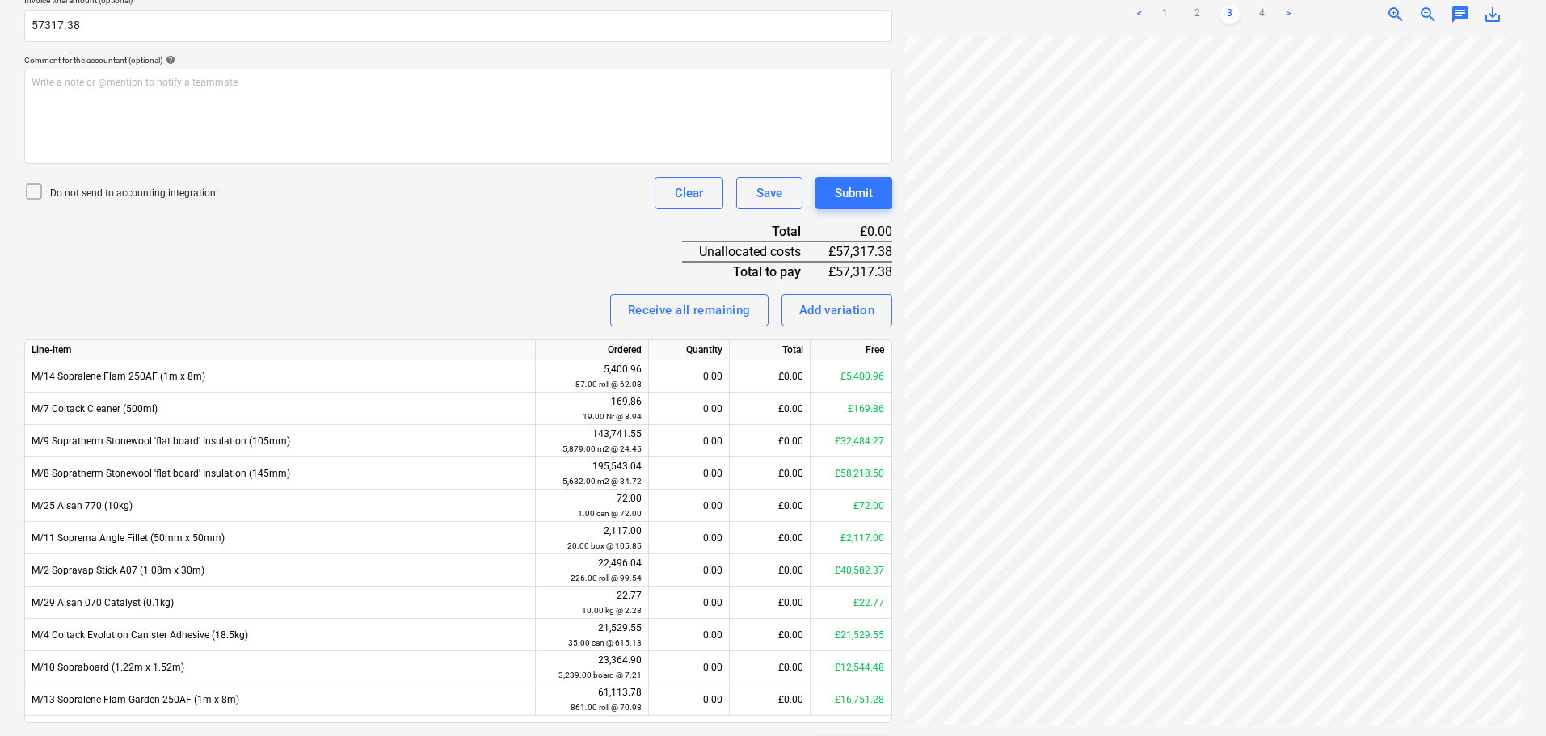
type input "57,317.38"
click at [143, 196] on p "Do not send to accounting integration" at bounding box center [133, 194] width 166 height 14
click at [472, 286] on div "Invoice name help 94540 Invoice number (optional) help 94540 Invoice date help …" at bounding box center [458, 293] width 868 height 950
click at [1162, 6] on link "1" at bounding box center [1164, 14] width 19 height 19
click at [387, 253] on div "Invoice name help 94540 Invoice number (optional) help 94540 Invoice date help …" at bounding box center [458, 293] width 868 height 950
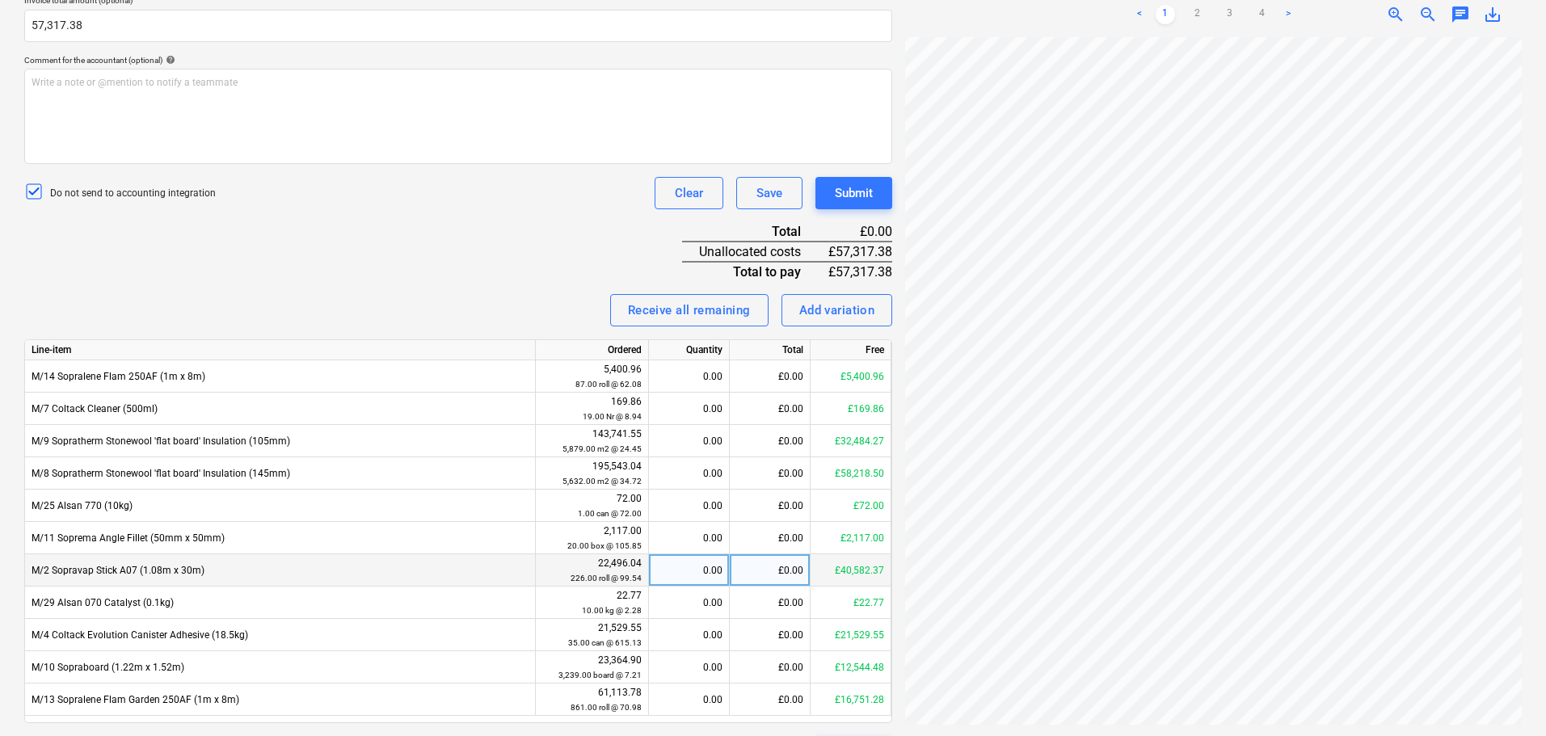
click at [746, 576] on div "£0.00" at bounding box center [770, 570] width 81 height 32
type input "40566.10"
click at [532, 299] on div "Receive all remaining Add variation" at bounding box center [458, 310] width 868 height 32
click at [512, 286] on div "Invoice name help 94540 Invoice number (optional) help 94540 Invoice date help …" at bounding box center [458, 293] width 868 height 950
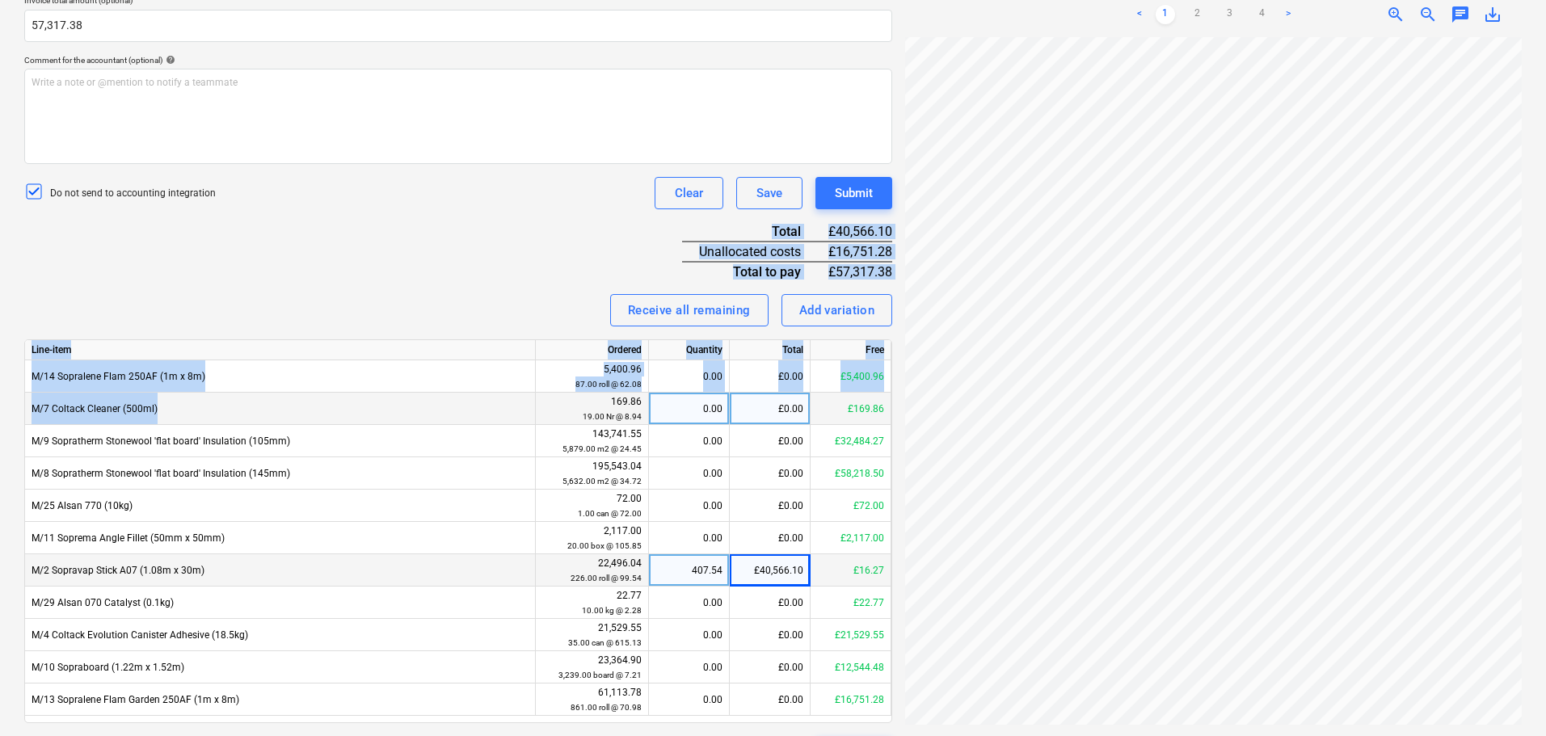
drag, startPoint x: 349, startPoint y: 223, endPoint x: 377, endPoint y: 399, distance: 178.3
click at [376, 399] on div "Invoice name help 94540 Invoice number (optional) help 94540 Invoice date help …" at bounding box center [458, 293] width 868 height 950
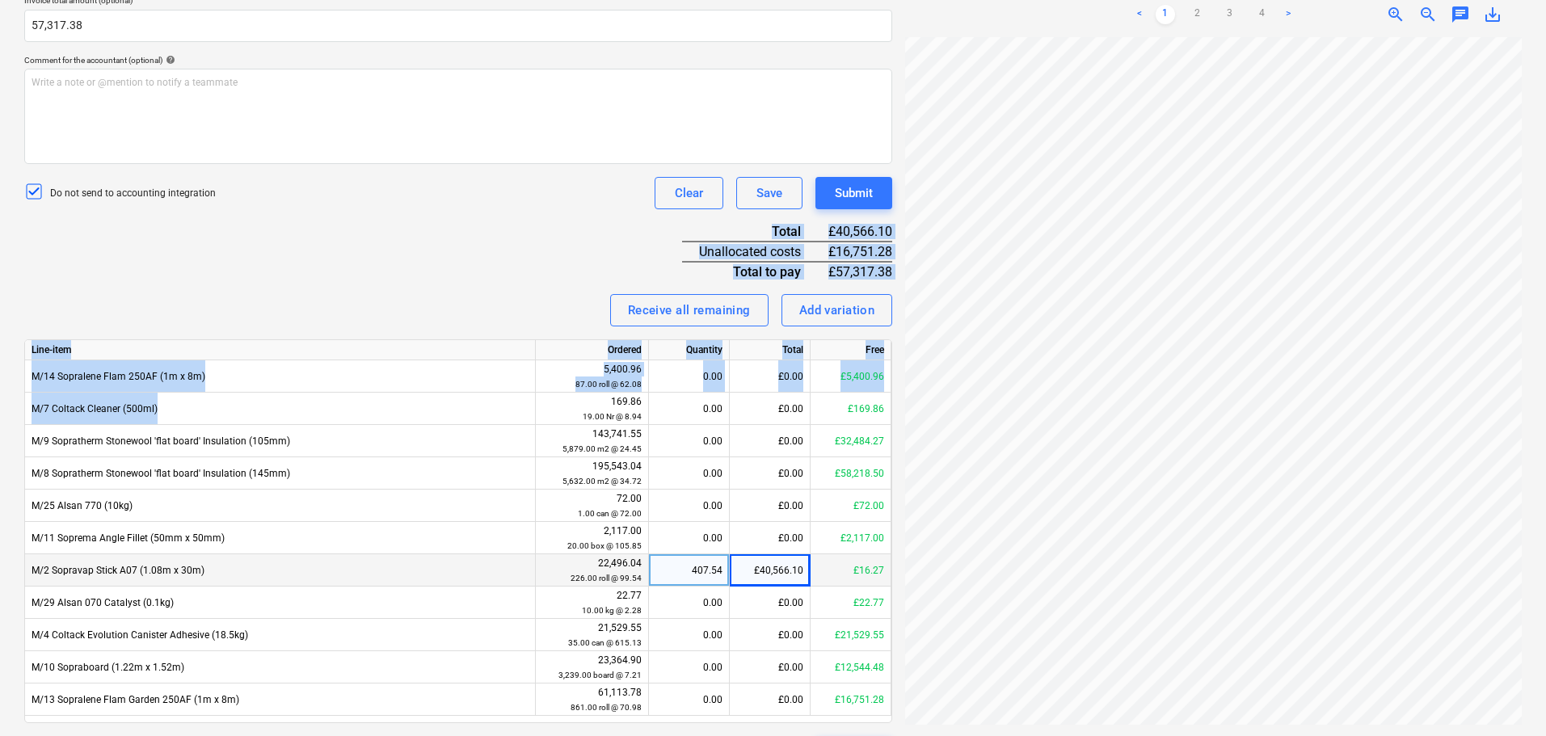
click at [413, 277] on div "Invoice name help 94540 Invoice number (optional) help 94540 Invoice date help …" at bounding box center [458, 293] width 868 height 950
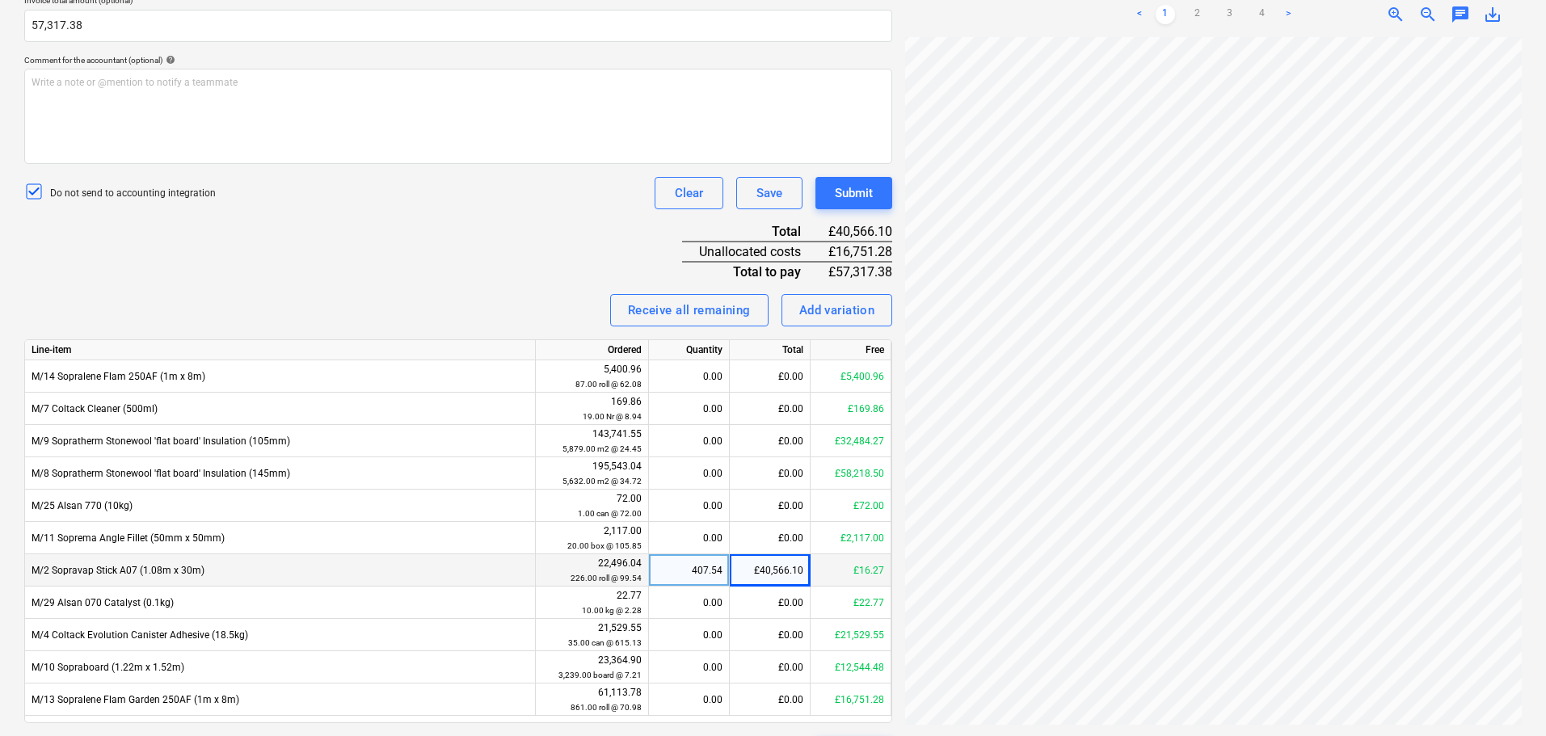
click at [413, 277] on div "Invoice name help 94540 Invoice number (optional) help 94540 Invoice date help …" at bounding box center [458, 293] width 868 height 950
click at [423, 269] on div "Invoice name help 94540 Invoice number (optional) help 94540 Invoice date help …" at bounding box center [458, 293] width 868 height 950
click at [426, 268] on div "Invoice name help 94540 Invoice number (optional) help 94540 Invoice date help …" at bounding box center [458, 293] width 868 height 950
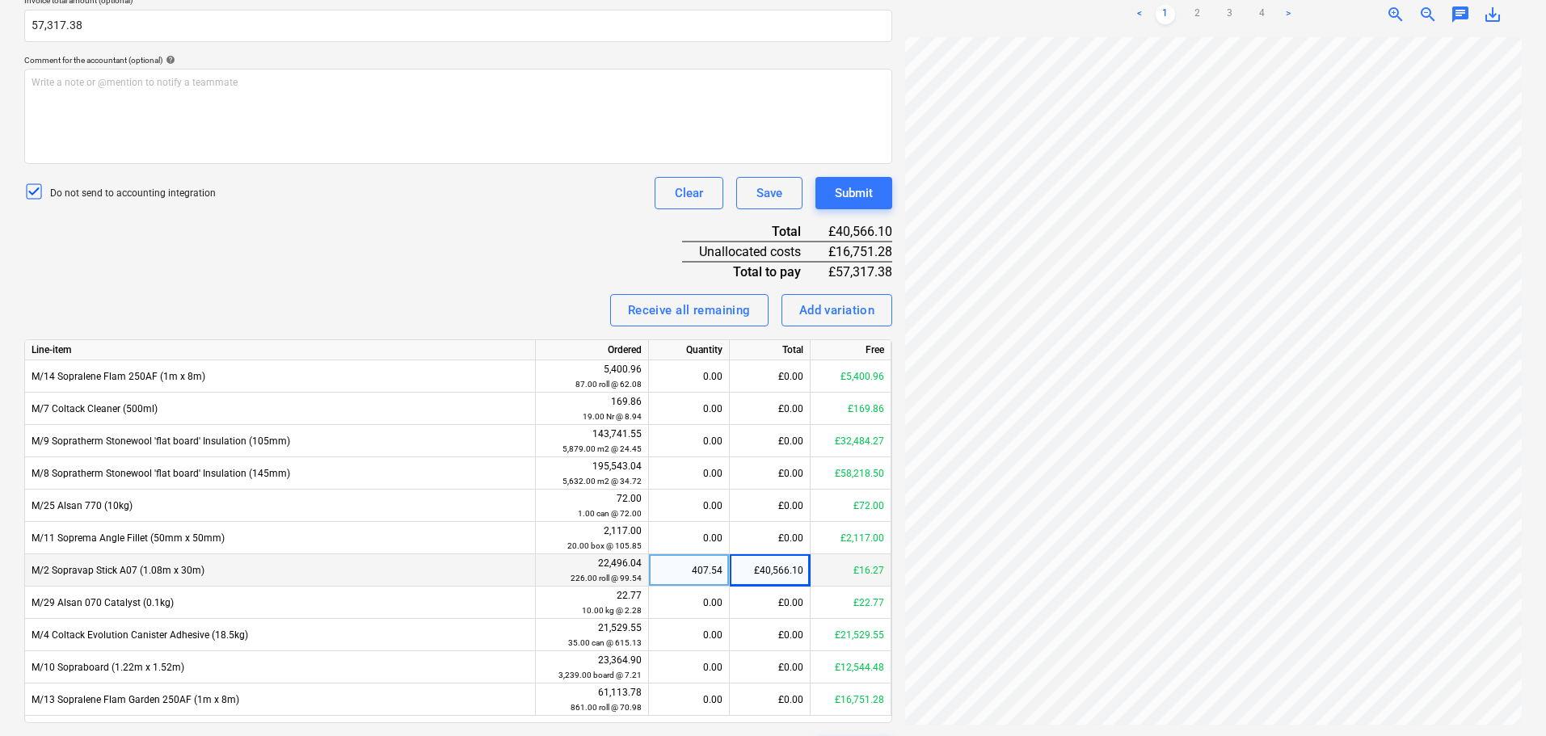
click at [426, 268] on div "Invoice name help 94540 Invoice number (optional) help 94540 Invoice date help …" at bounding box center [458, 293] width 868 height 950
click at [430, 263] on div "Invoice name help 94540 Invoice number (optional) help 94540 Invoice date help …" at bounding box center [458, 293] width 868 height 950
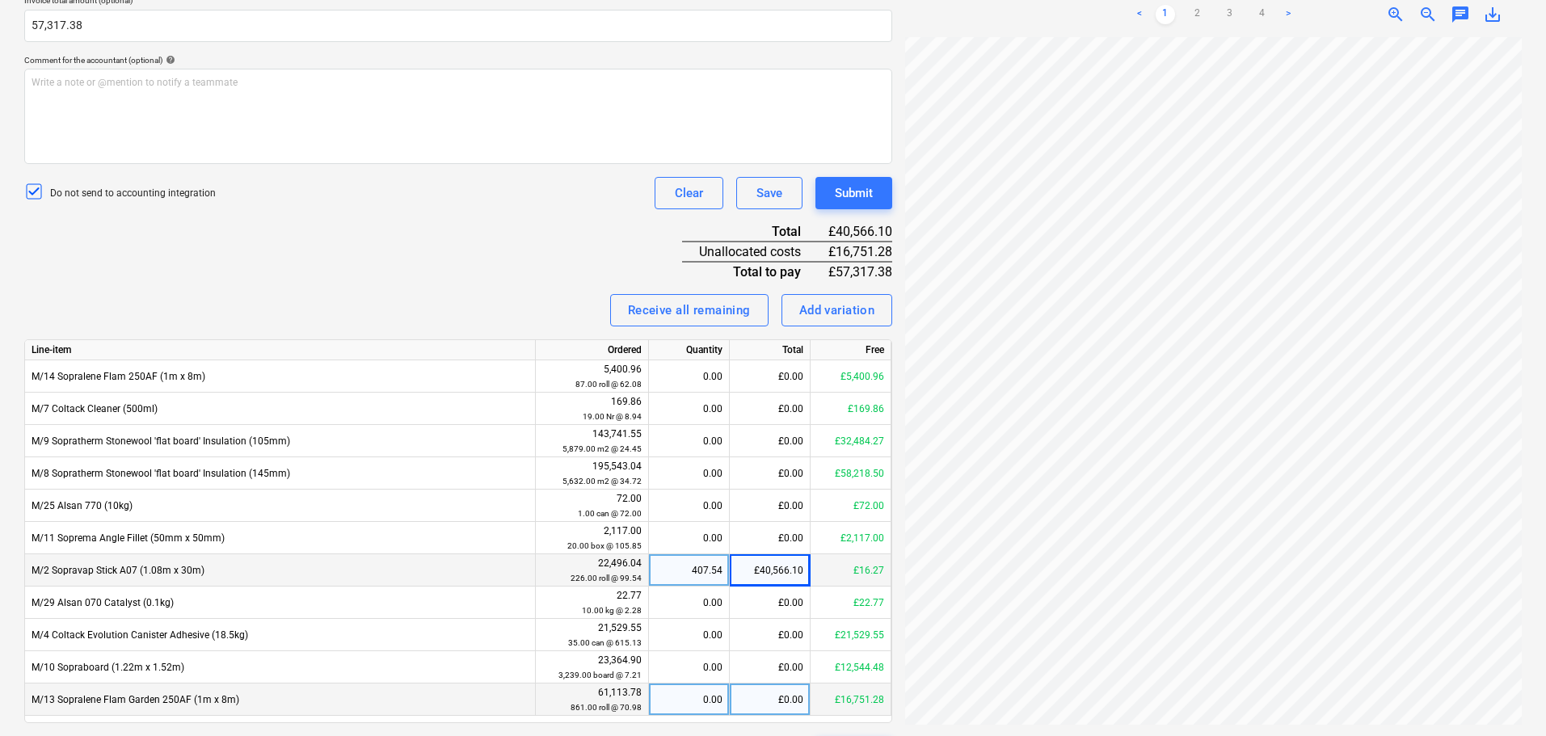
click at [764, 688] on div "£0.00" at bounding box center [770, 700] width 81 height 32
type input "16751.28"
click at [500, 295] on div "Receive all remaining Add variation" at bounding box center [458, 310] width 868 height 32
click at [860, 198] on div "Submit" at bounding box center [854, 193] width 38 height 21
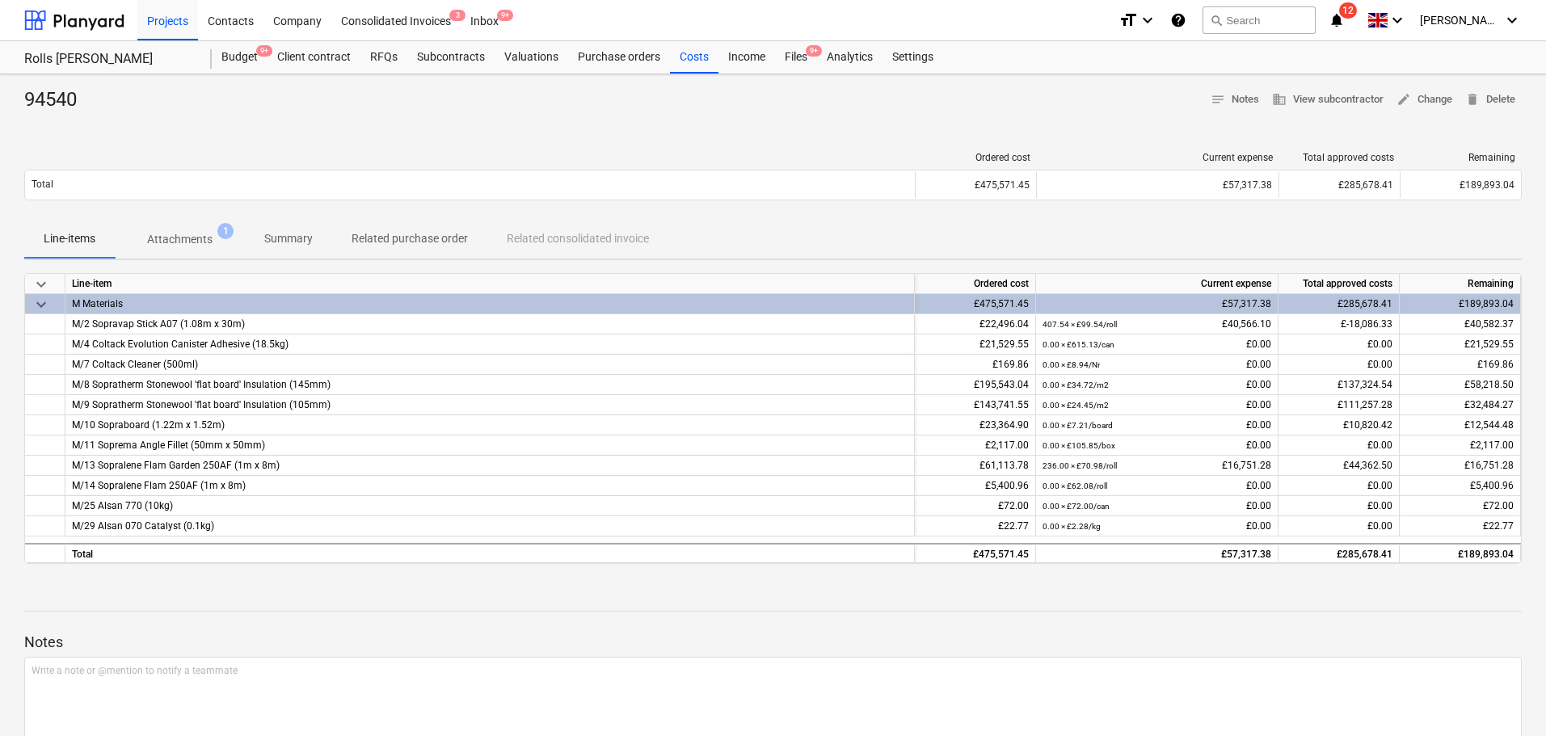
drag, startPoint x: 793, startPoint y: 58, endPoint x: 586, endPoint y: 40, distance: 207.7
click at [793, 58] on div "Files 9+" at bounding box center [796, 57] width 42 height 32
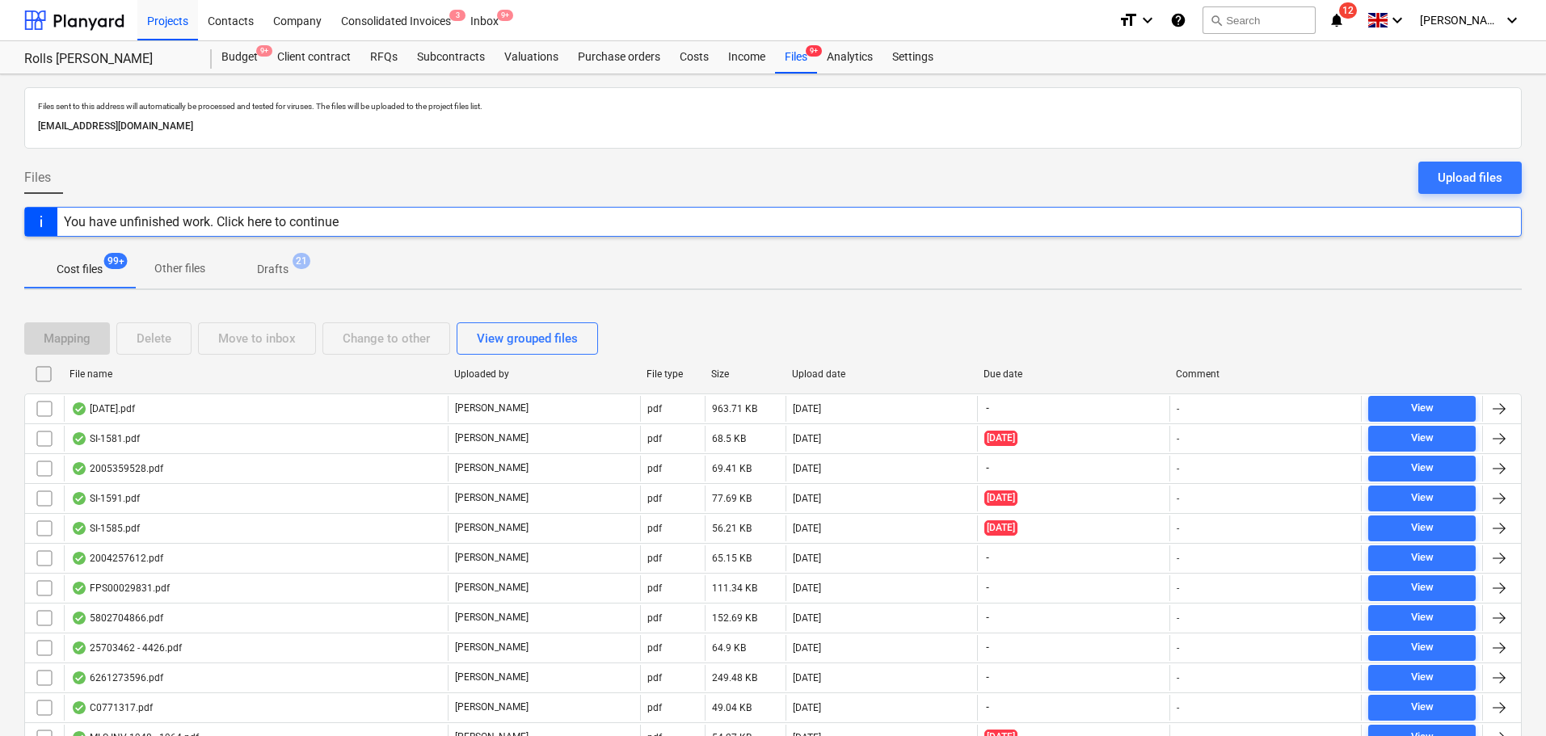
drag, startPoint x: 568, startPoint y: 701, endPoint x: 564, endPoint y: -8, distance: 709.4
click at [684, 57] on div "Costs" at bounding box center [694, 57] width 48 height 32
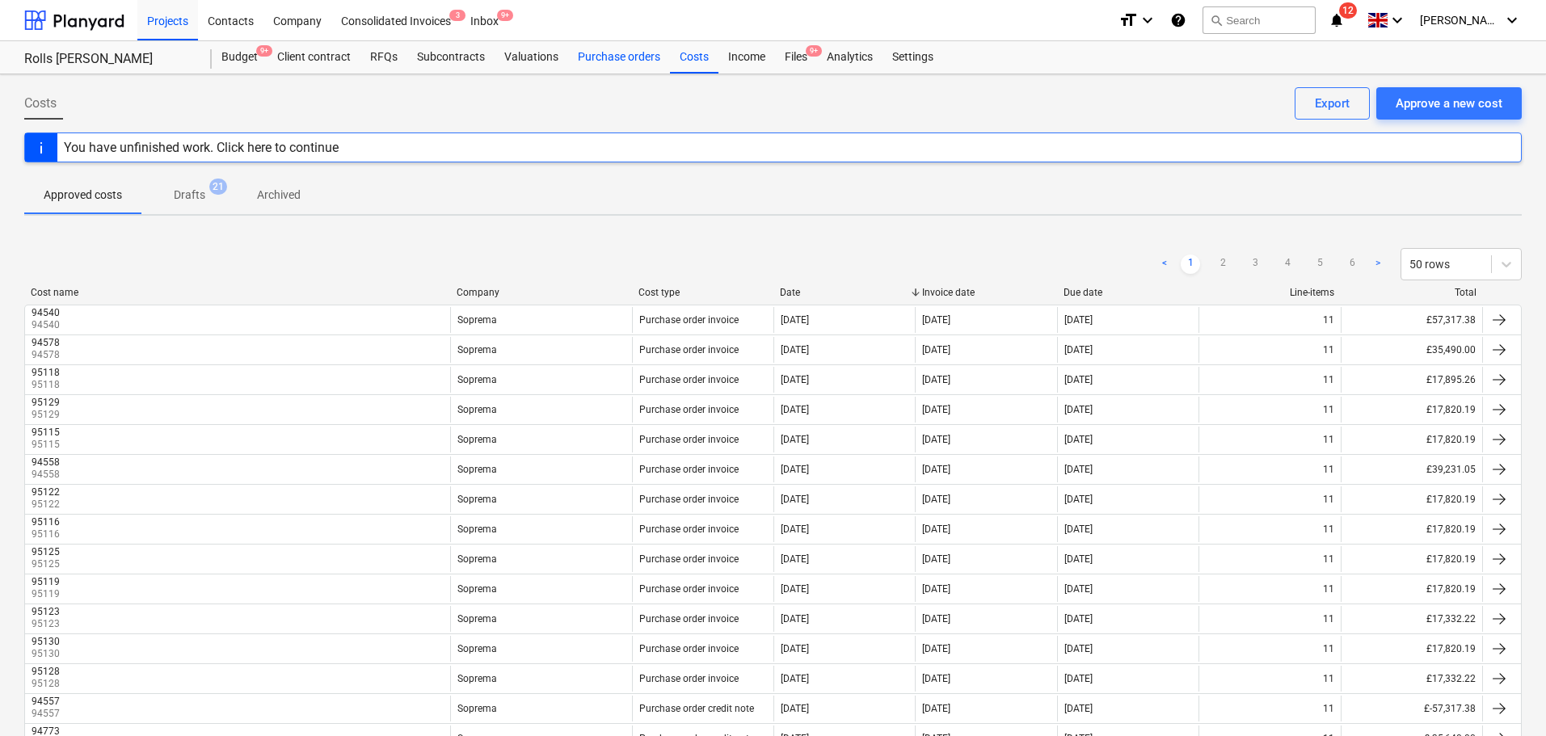
click at [600, 63] on div "Purchase orders" at bounding box center [619, 57] width 102 height 32
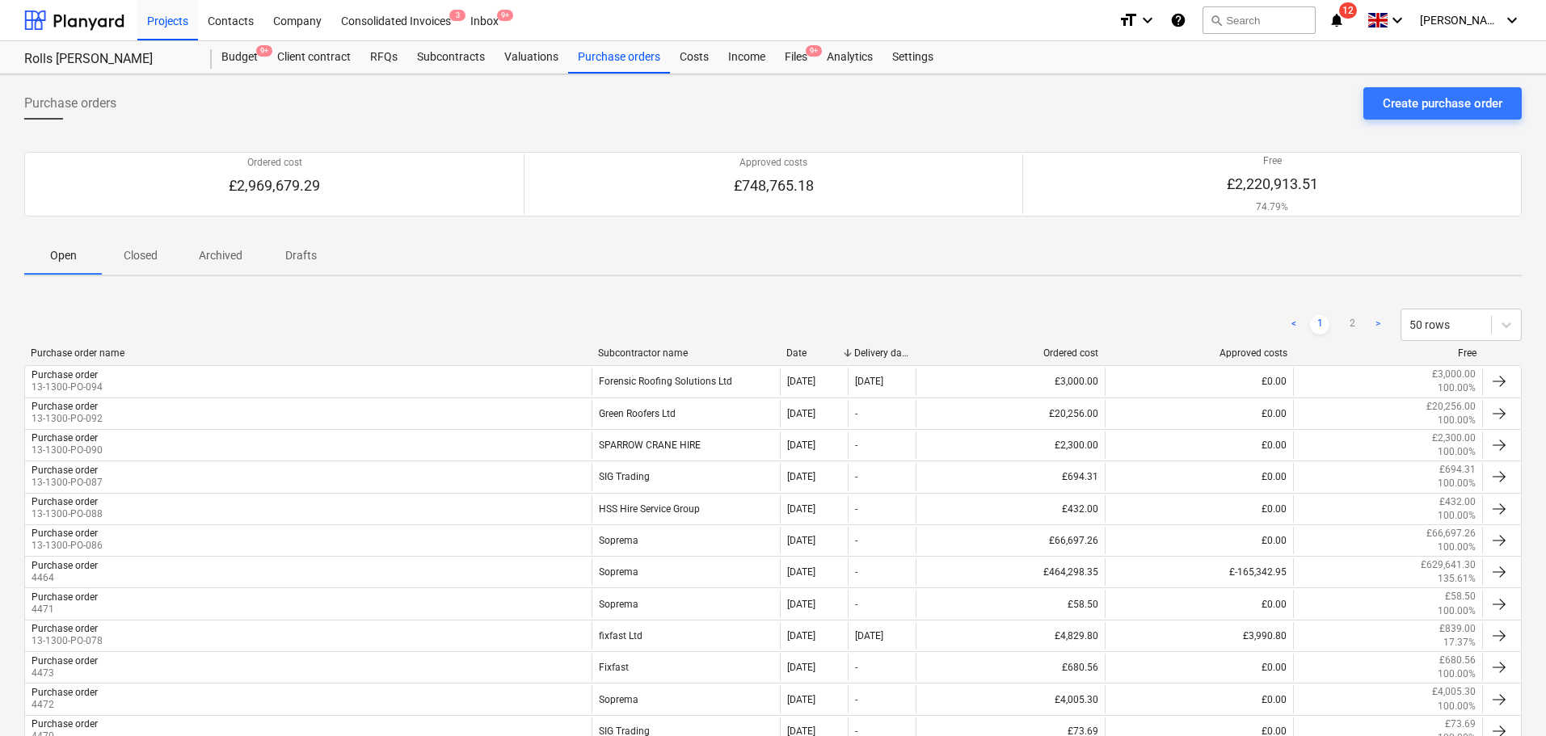
scroll to position [566, 0]
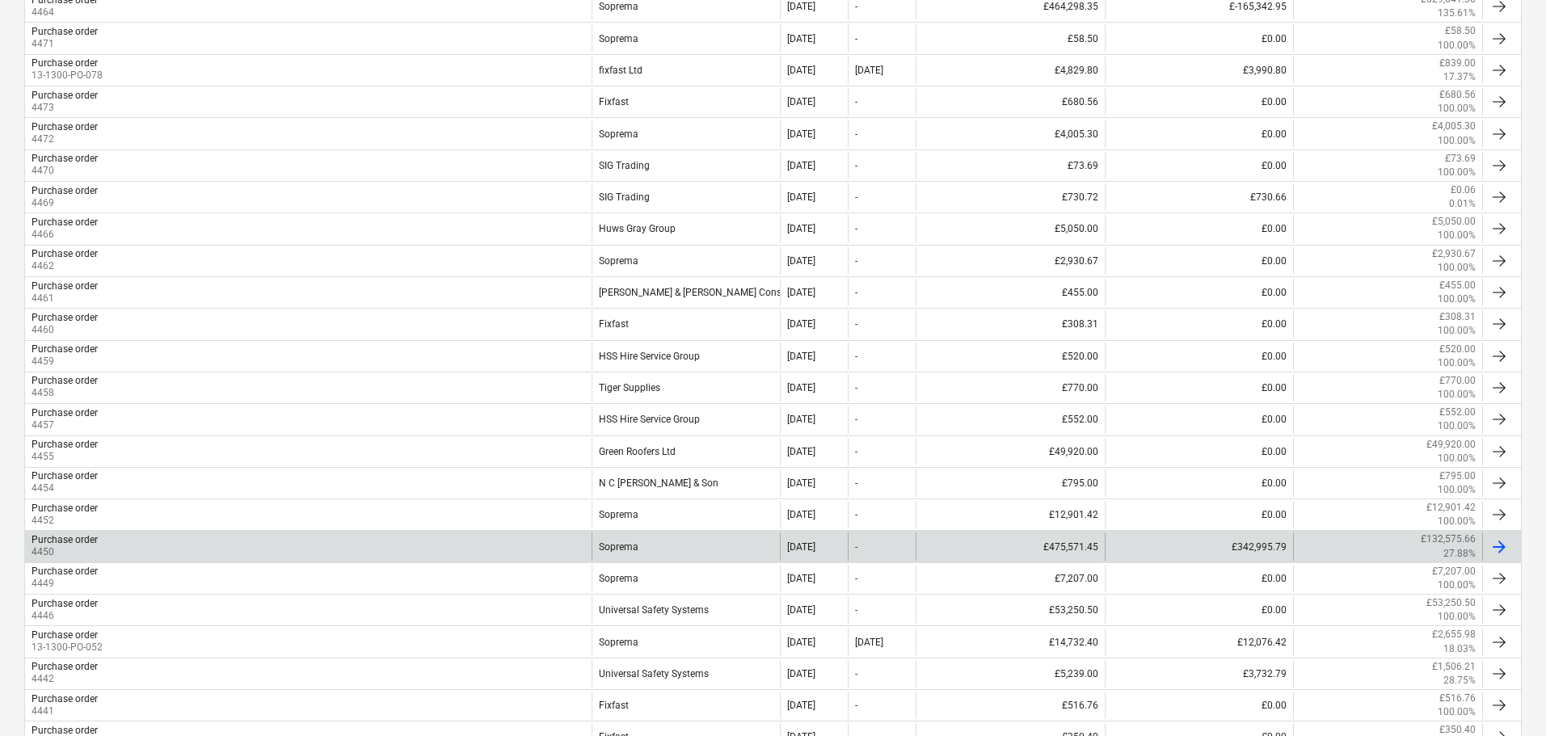
click at [85, 546] on p "4450" at bounding box center [65, 552] width 66 height 14
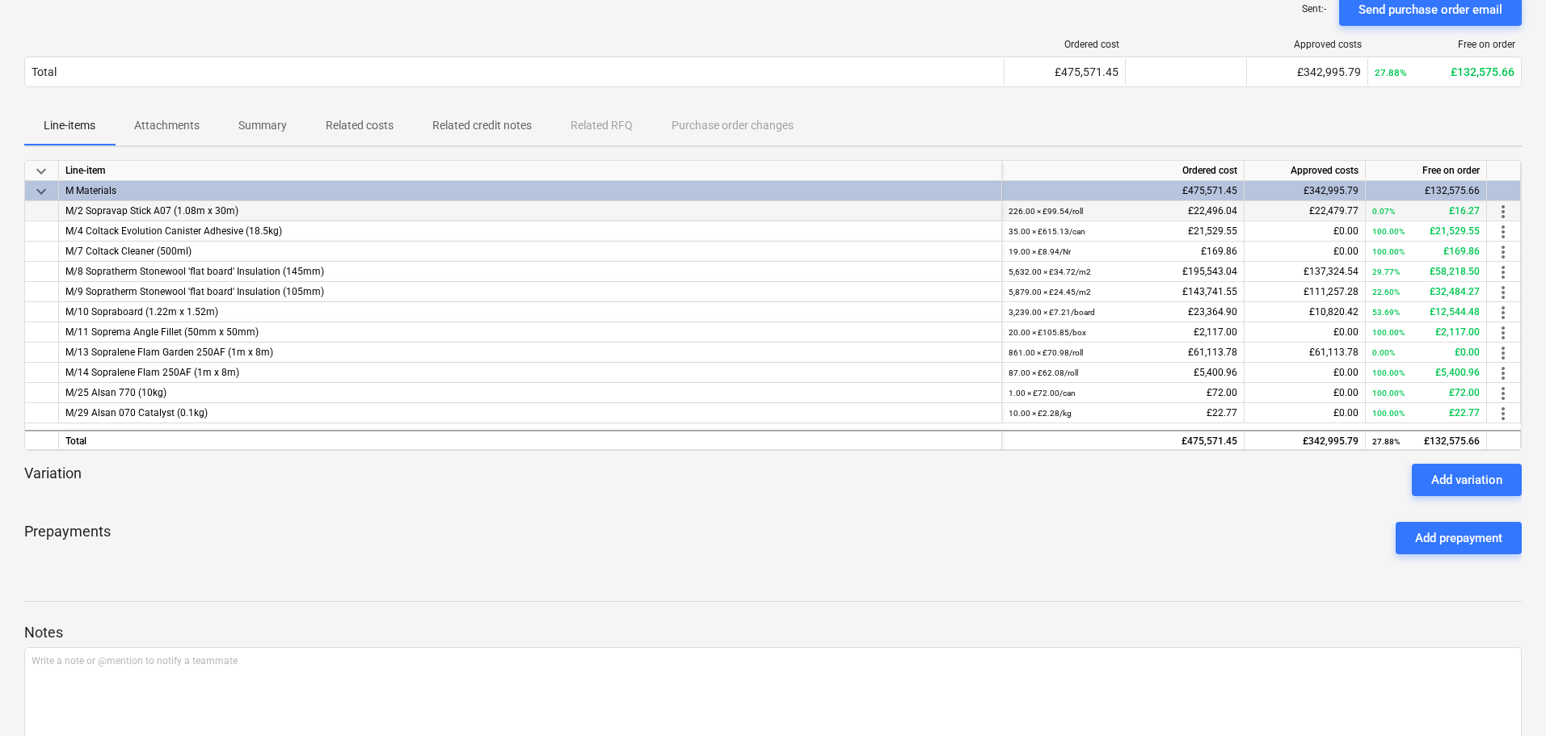
scroll to position [123, 0]
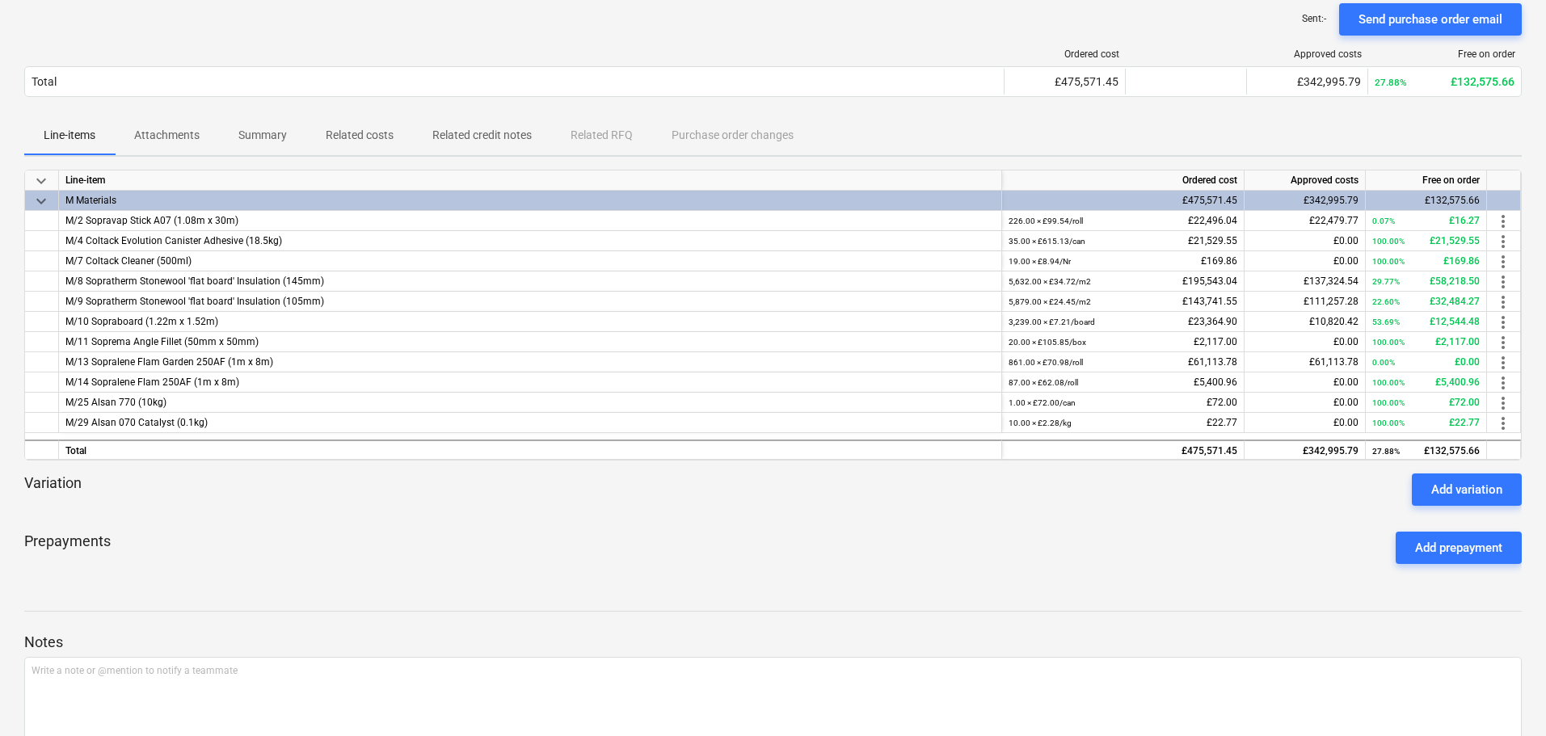
click at [395, 143] on span "Related costs" at bounding box center [359, 135] width 107 height 27
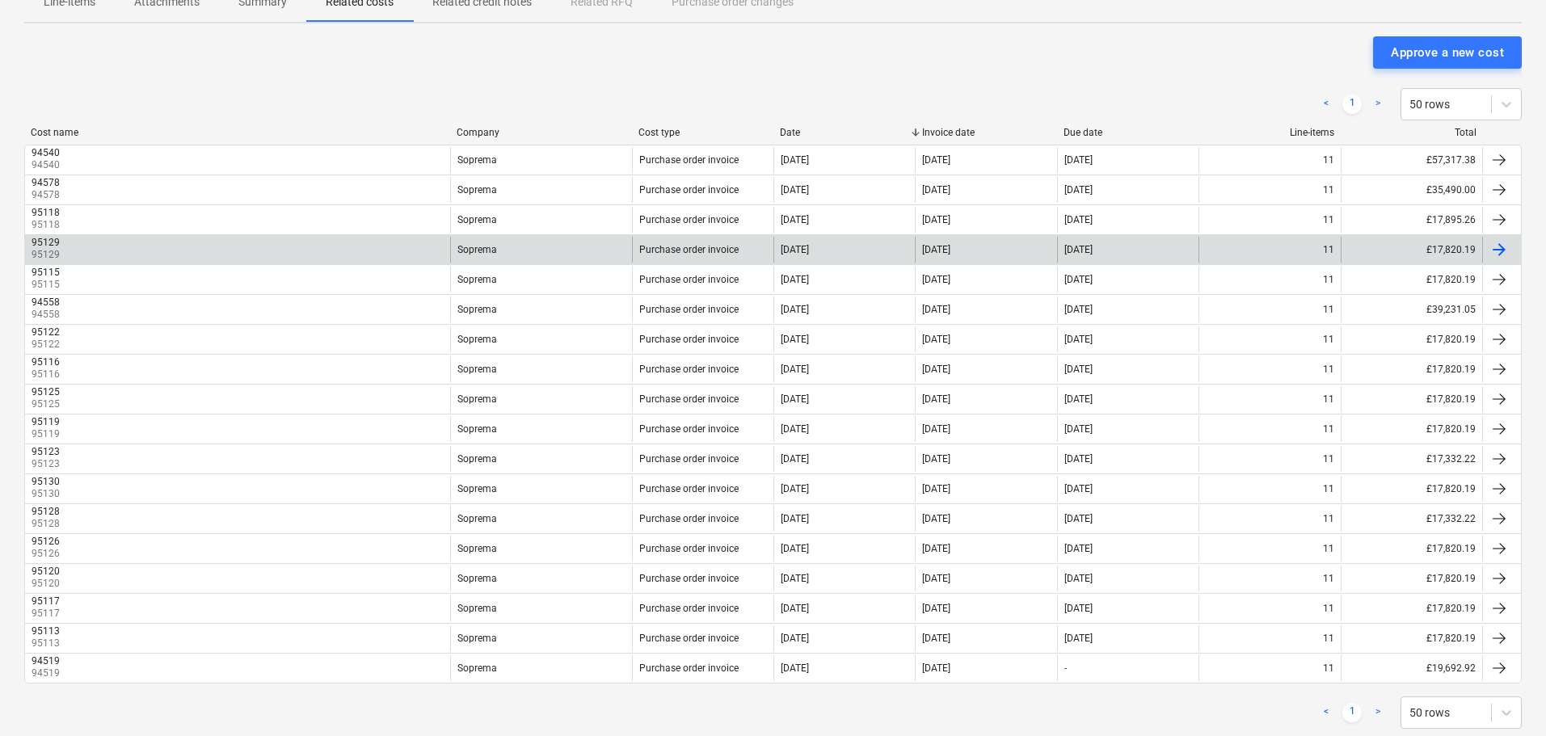
scroll to position [266, 0]
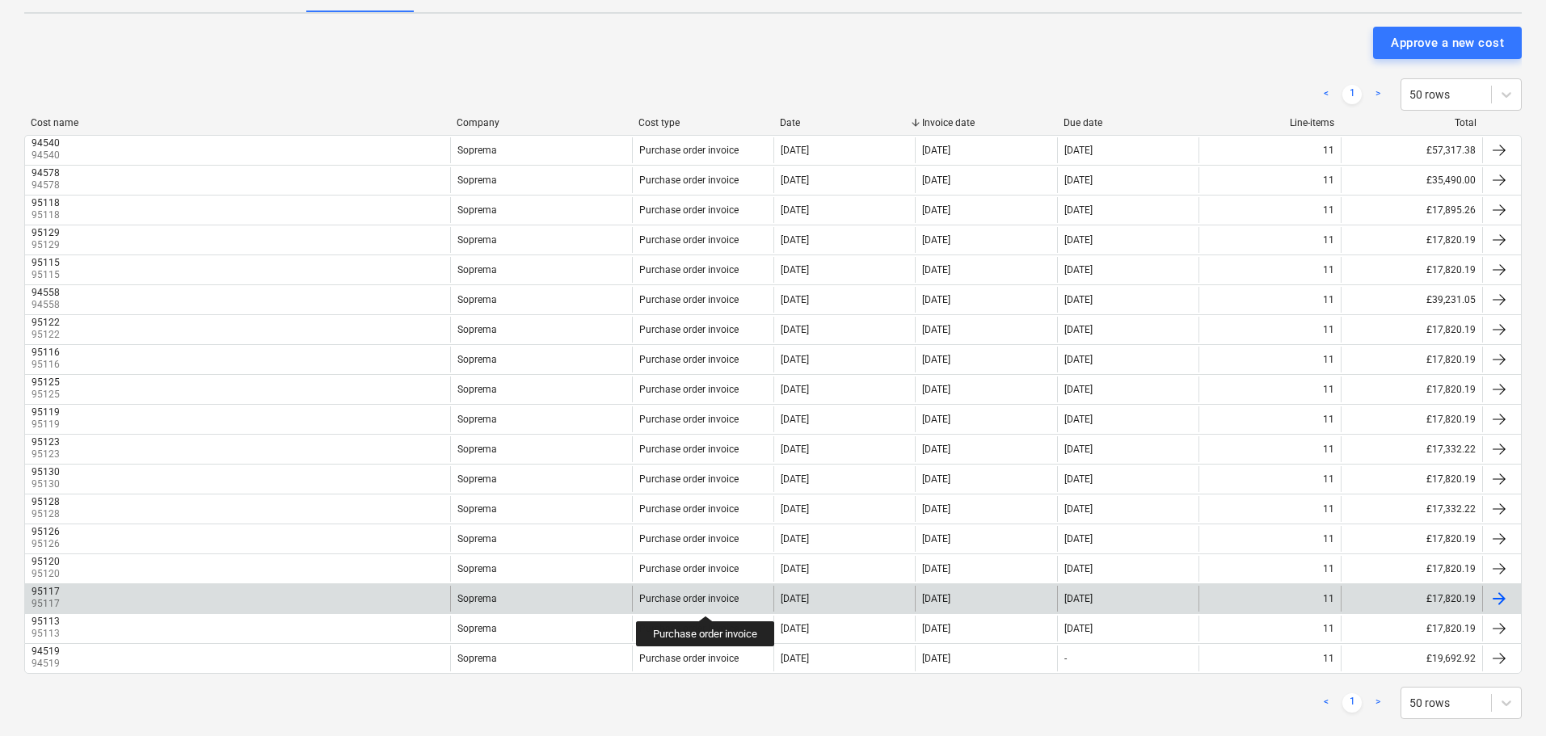
click at [706, 601] on div "Purchase order invoice" at bounding box center [688, 598] width 99 height 11
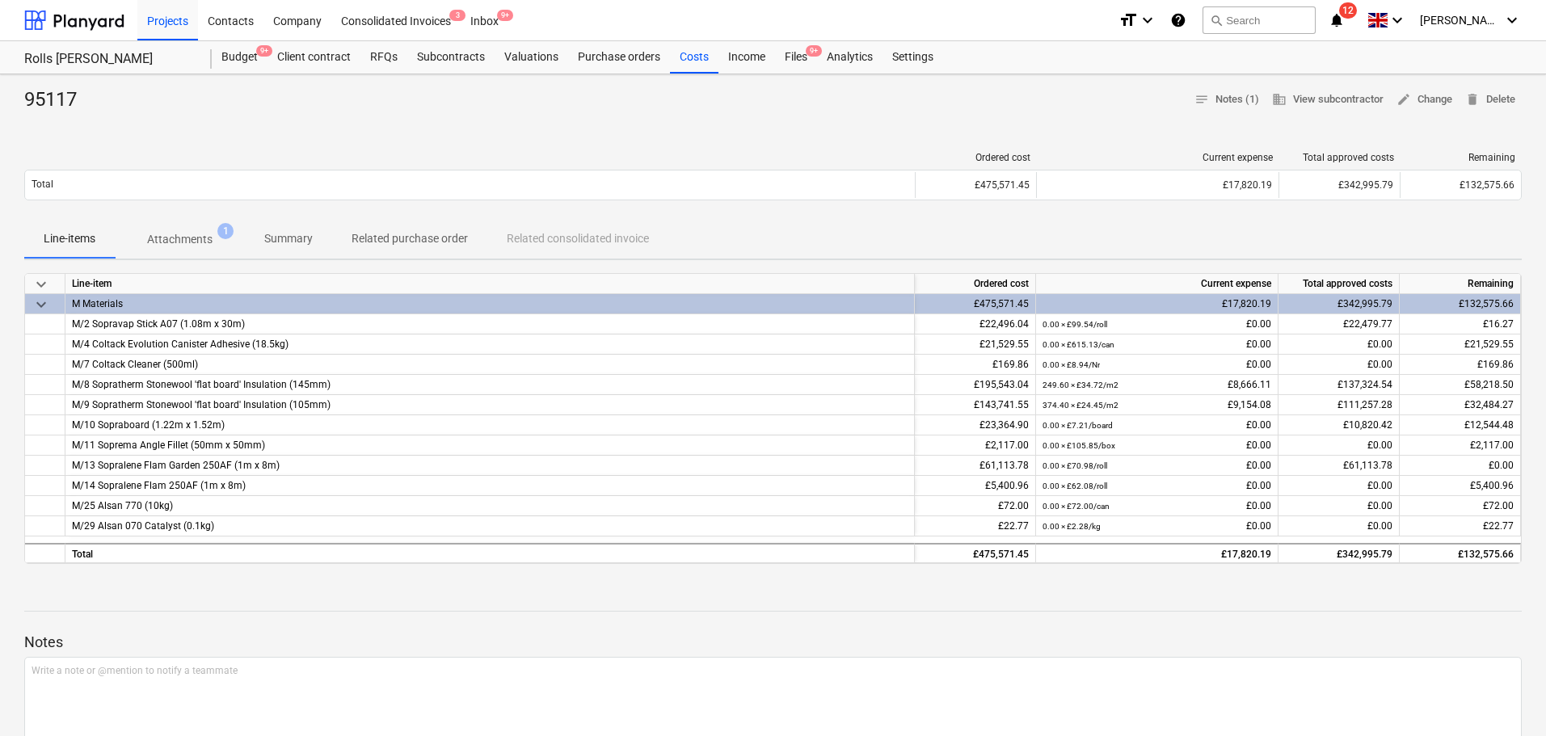
click at [271, 234] on p "Summary" at bounding box center [288, 238] width 48 height 17
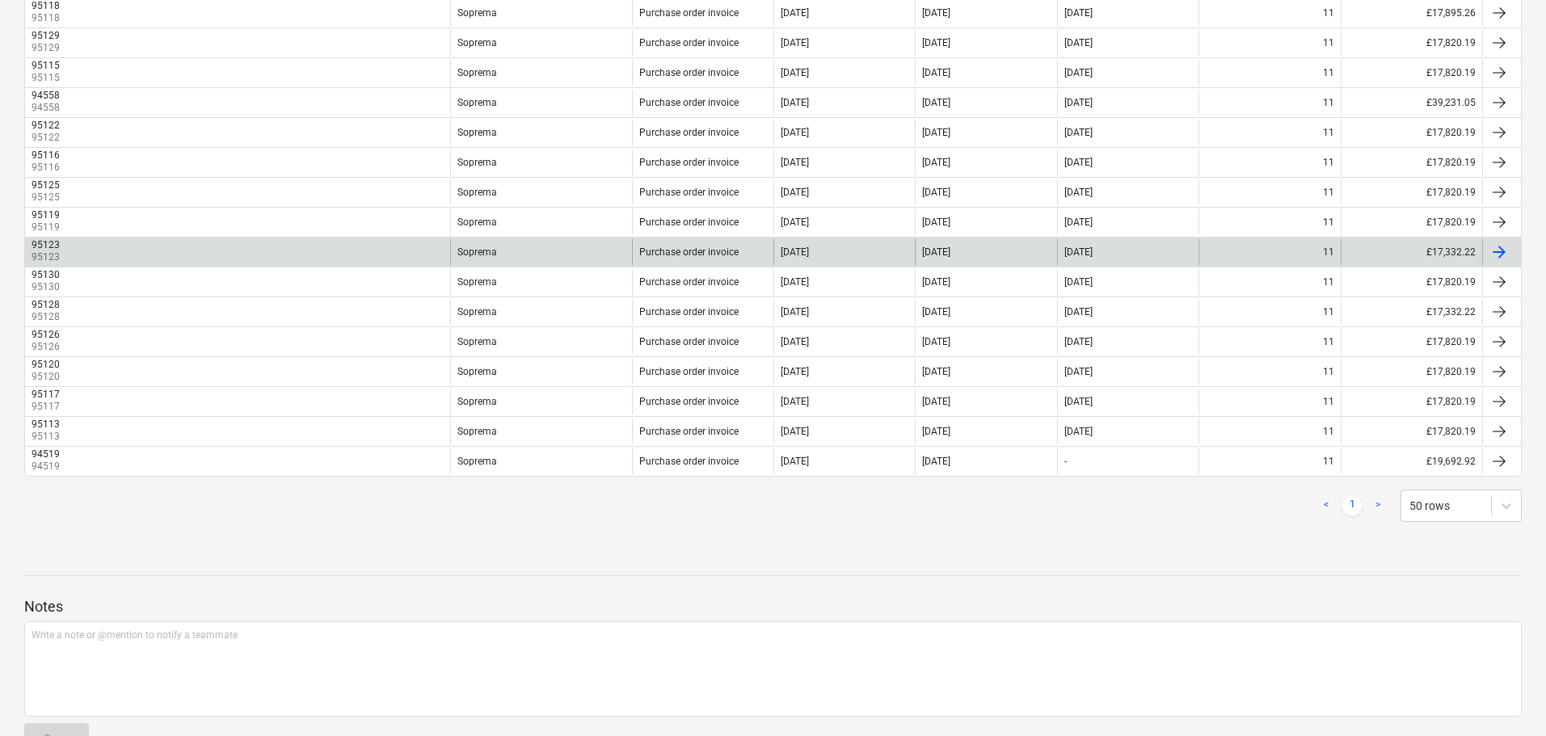
scroll to position [266, 0]
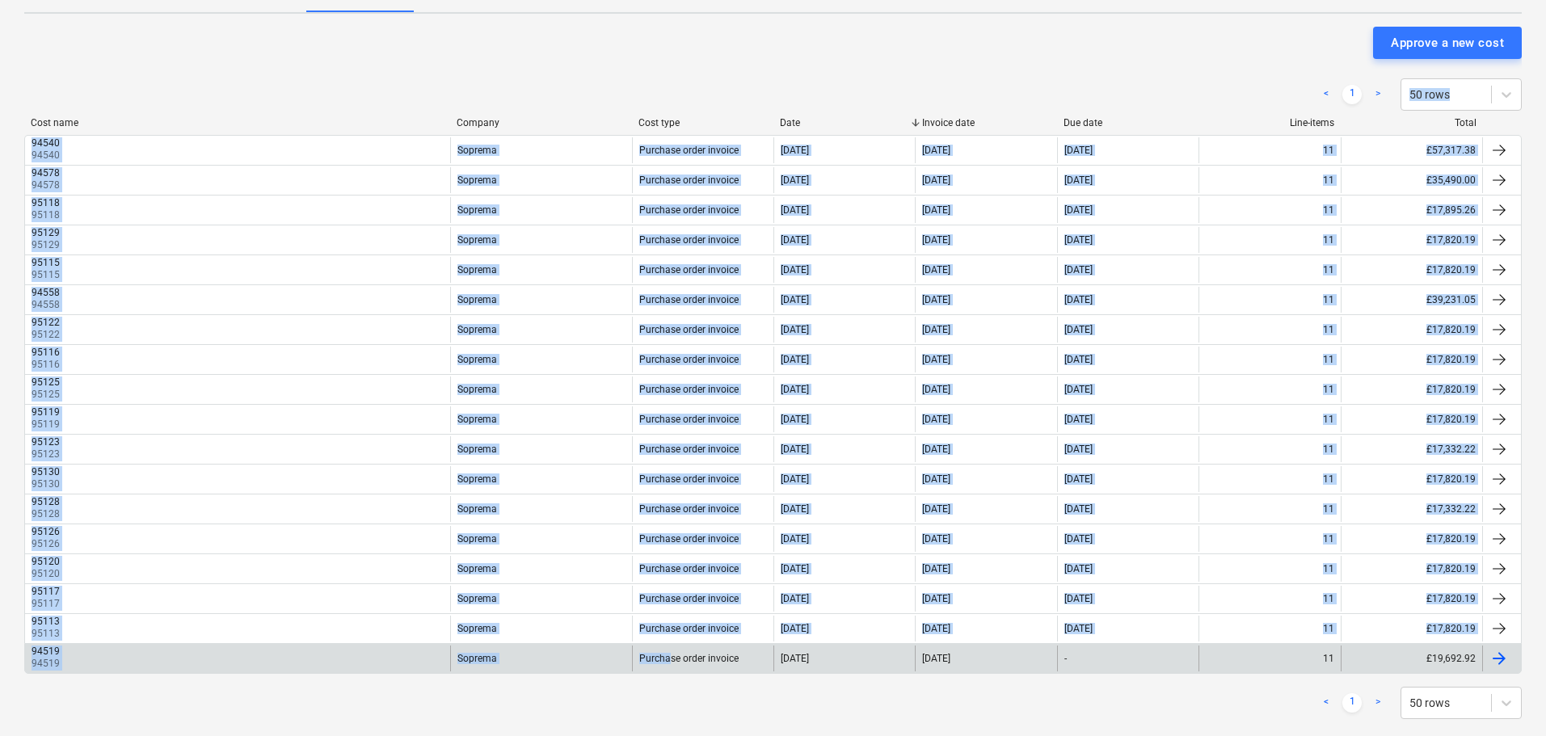
drag, startPoint x: 650, startPoint y: 82, endPoint x: 667, endPoint y: 658, distance: 576.3
click at [667, 658] on div "< 1 > 50 rows Cost name Company Cost type Date Invoice date Due date Line-items…" at bounding box center [772, 398] width 1497 height 679
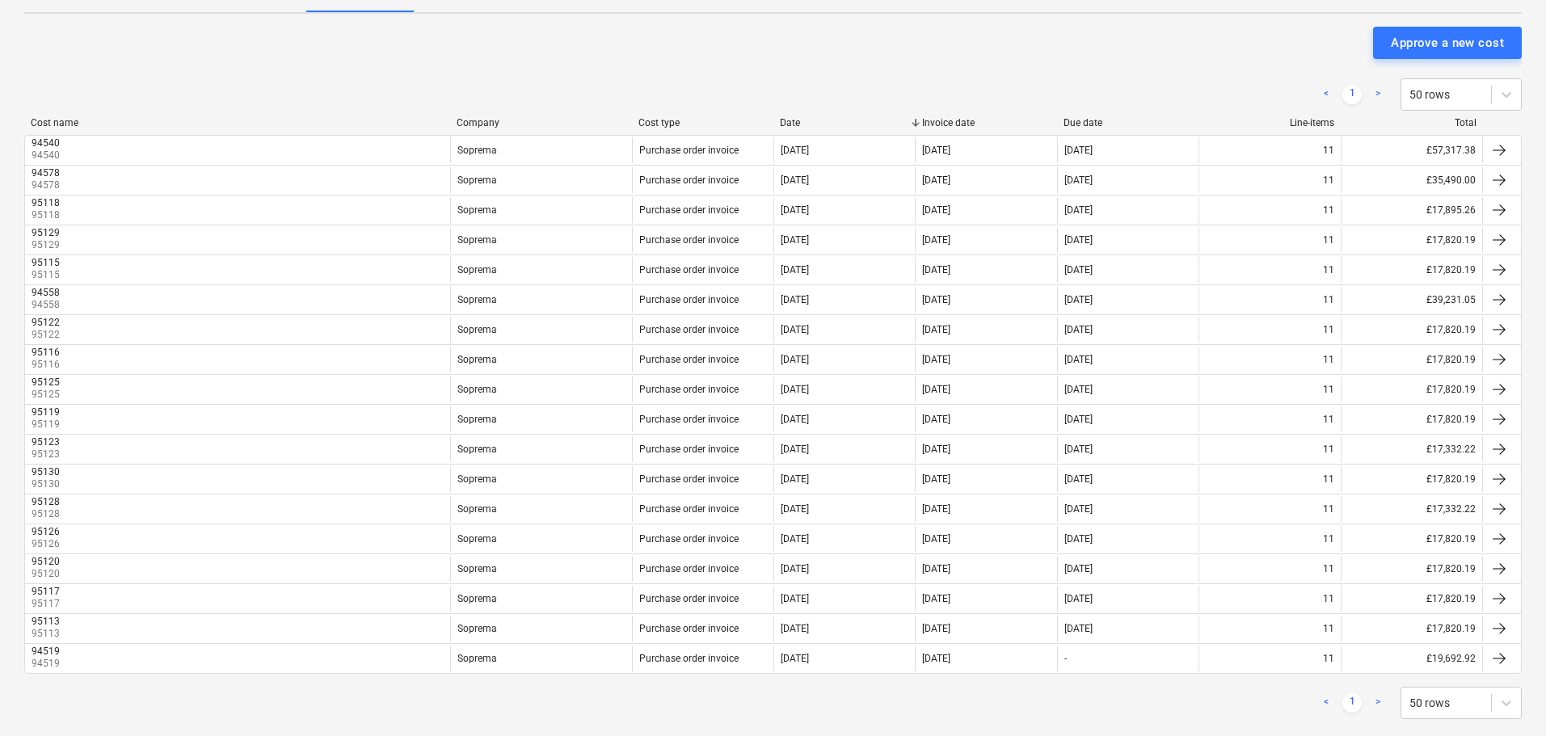
click at [696, 688] on div "< 1 > 50 rows" at bounding box center [772, 703] width 1497 height 32
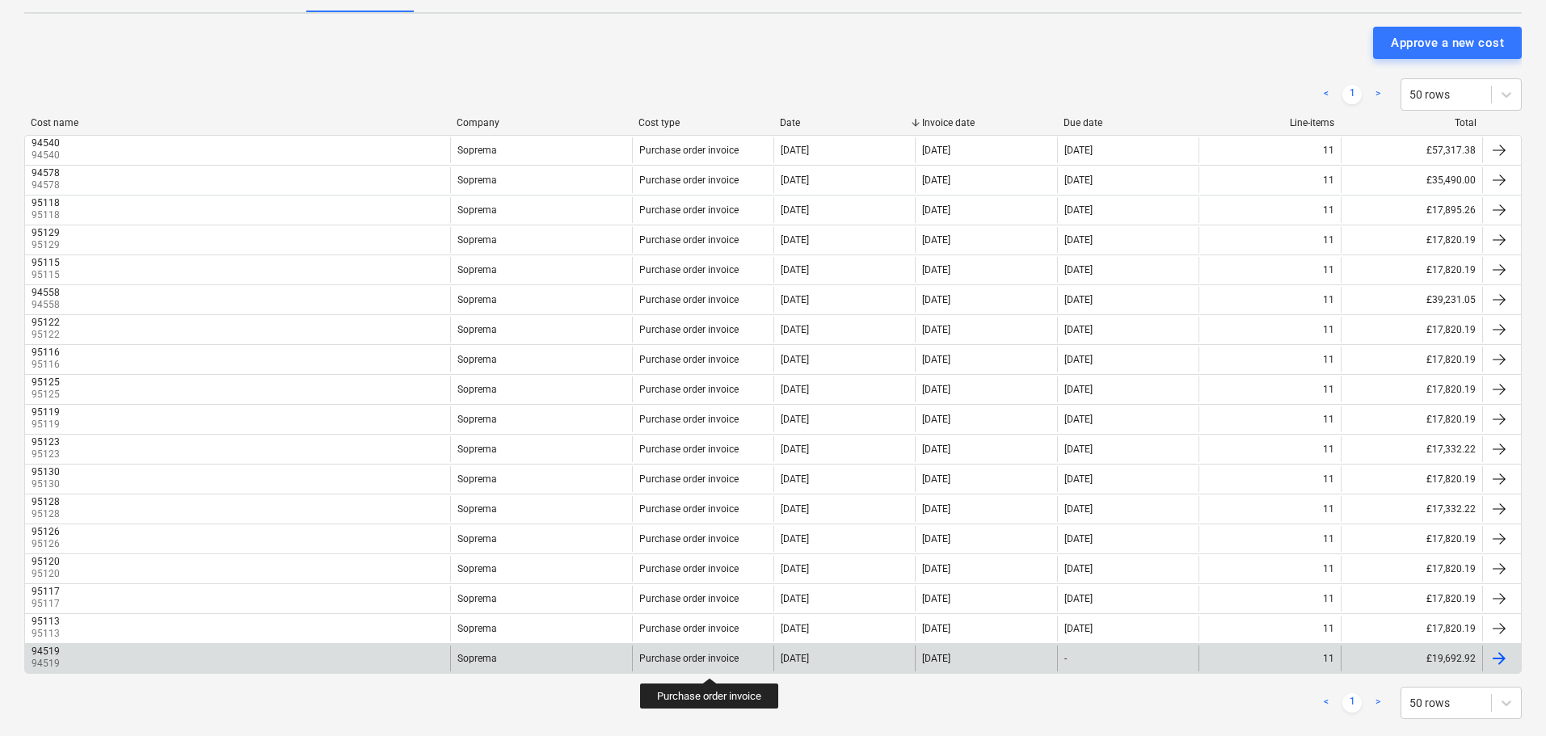
click at [712, 662] on div "Purchase order invoice" at bounding box center [688, 658] width 99 height 11
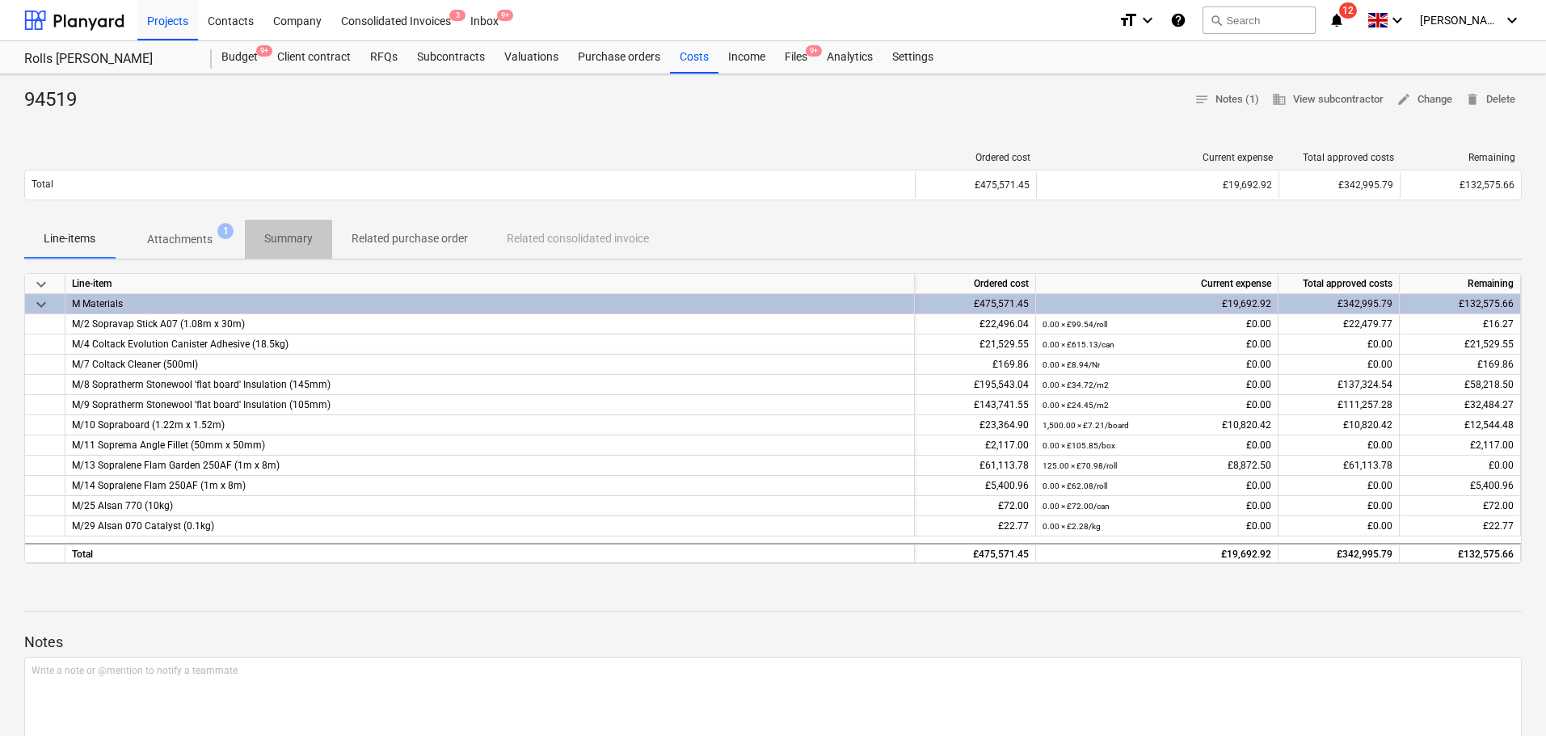
click at [271, 237] on p "Summary" at bounding box center [288, 238] width 48 height 17
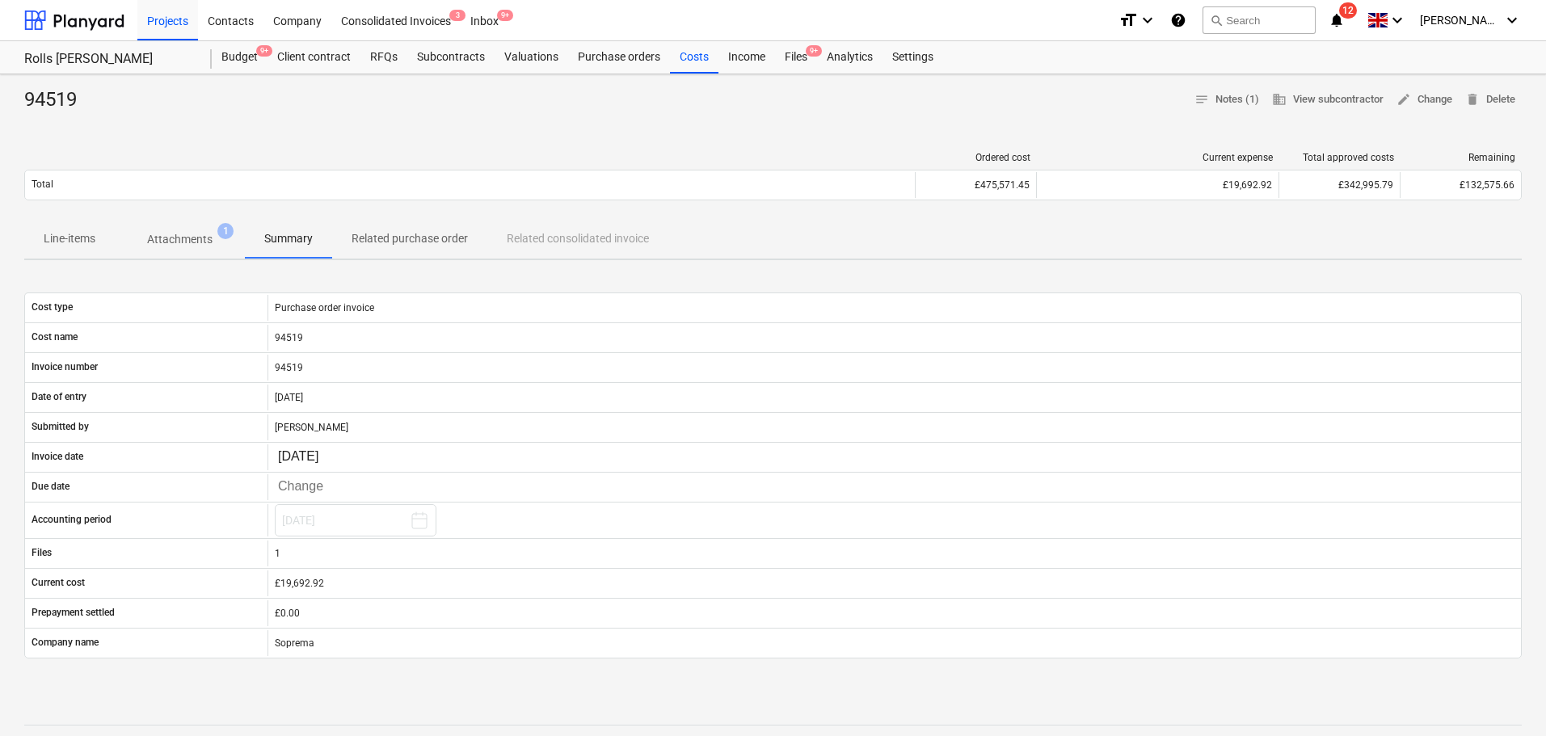
click at [281, 109] on div "94519 notes Notes (1) business View subcontractor edit Change delete Delete" at bounding box center [772, 100] width 1497 height 26
click at [185, 244] on p "Attachments" at bounding box center [179, 239] width 65 height 17
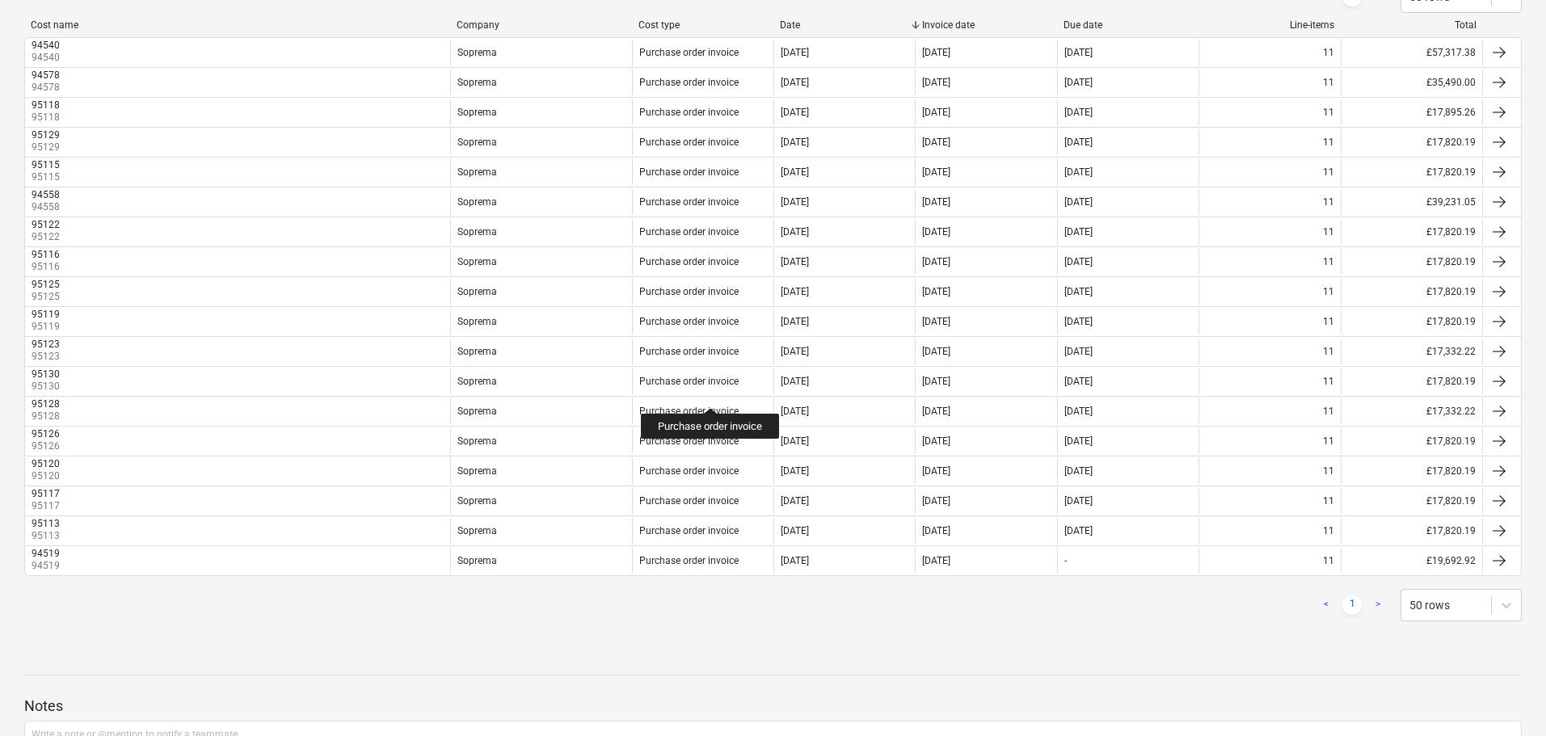
scroll to position [508, 0]
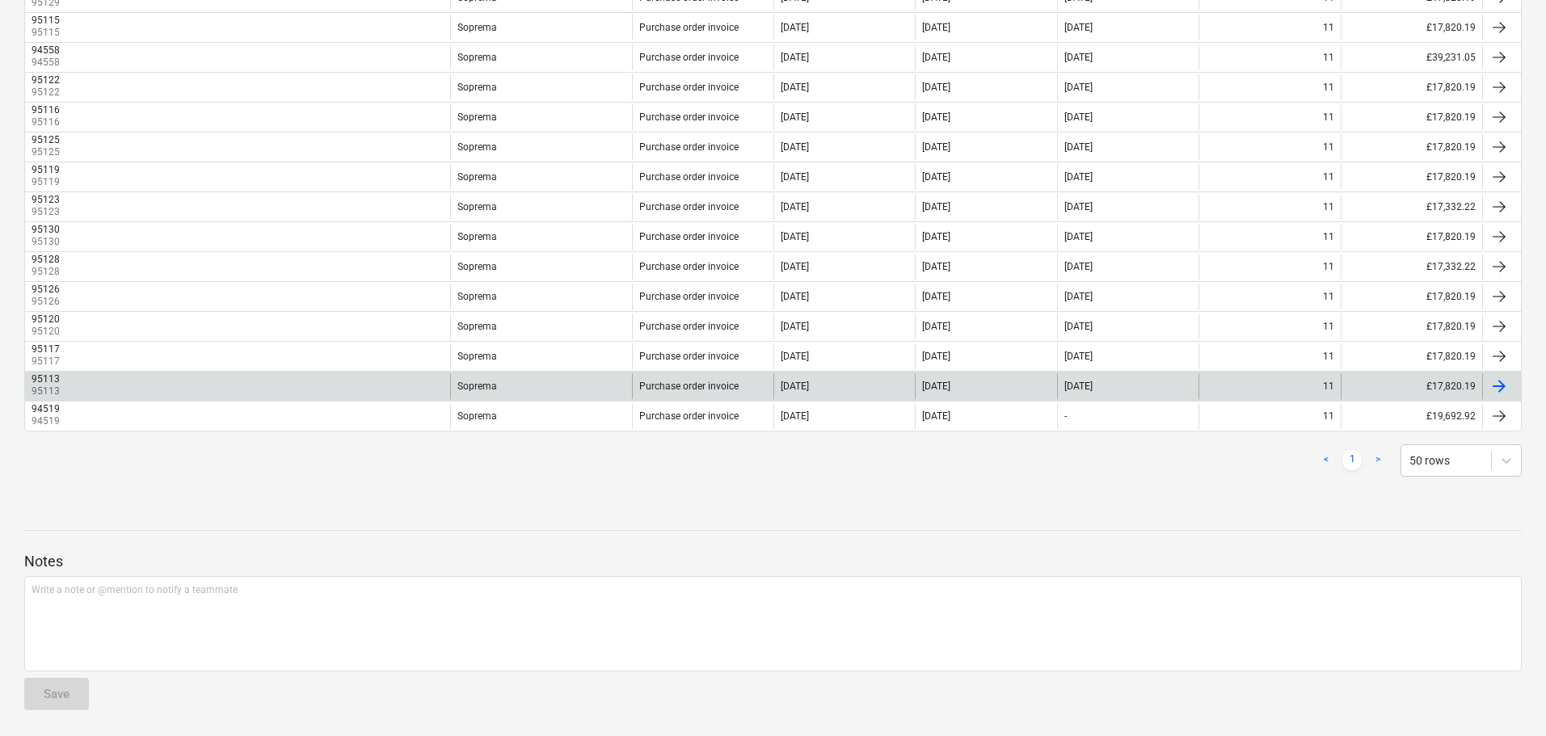
click at [874, 385] on div "[DATE]" at bounding box center [843, 386] width 141 height 26
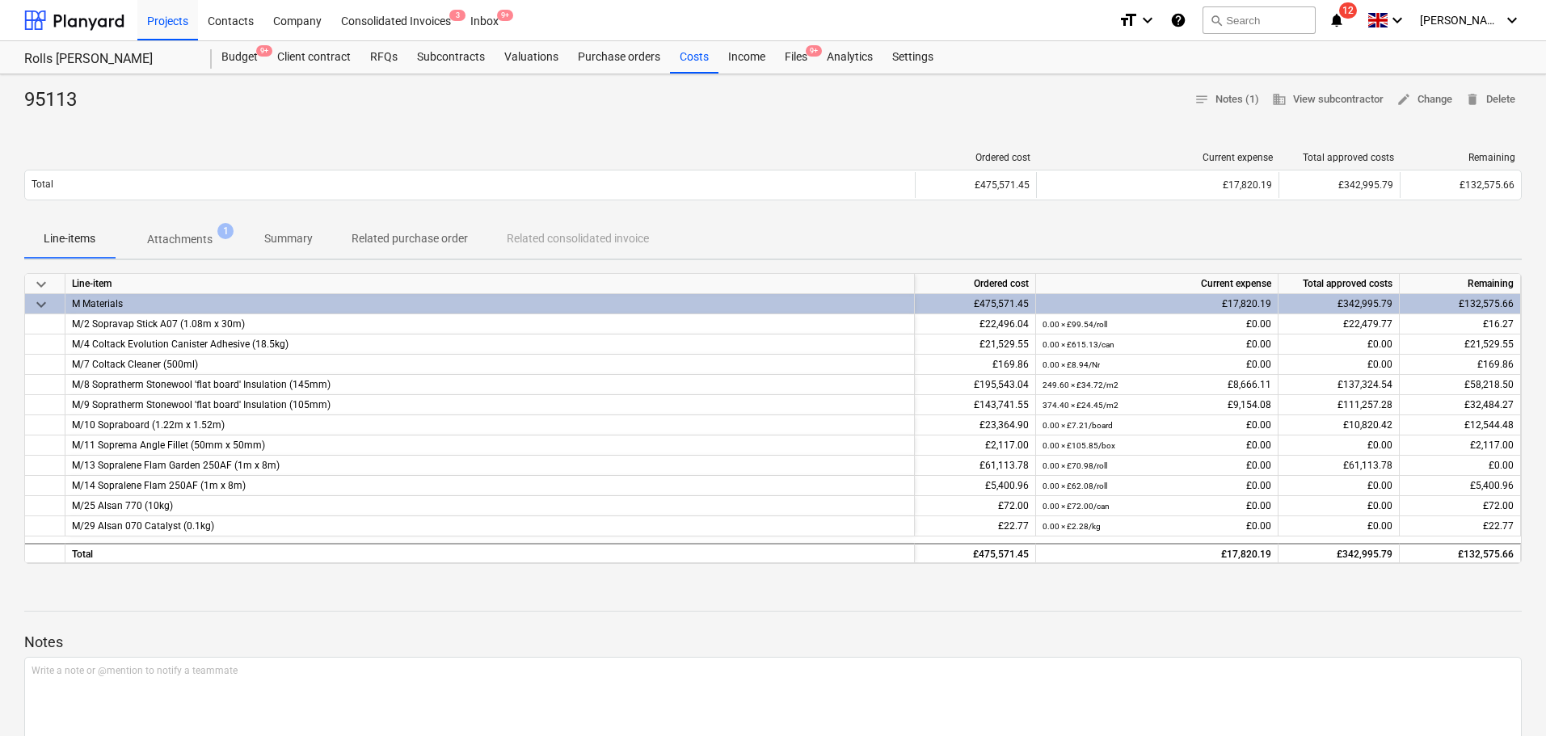
click at [273, 235] on p "Summary" at bounding box center [288, 238] width 48 height 17
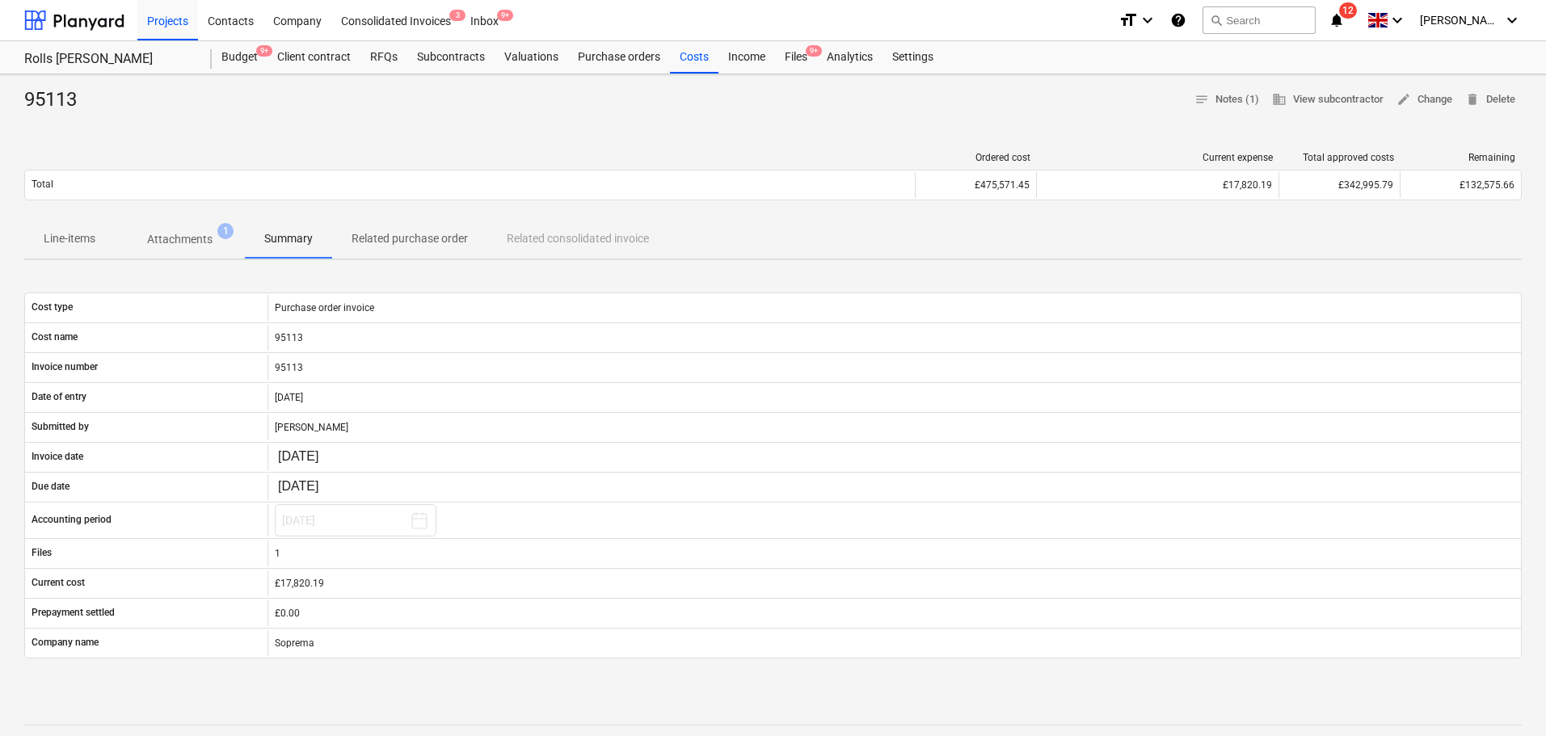
click at [341, 145] on div "Ordered cost Current expense Total approved costs Remaining Total £475,571.45 £…" at bounding box center [772, 179] width 1497 height 81
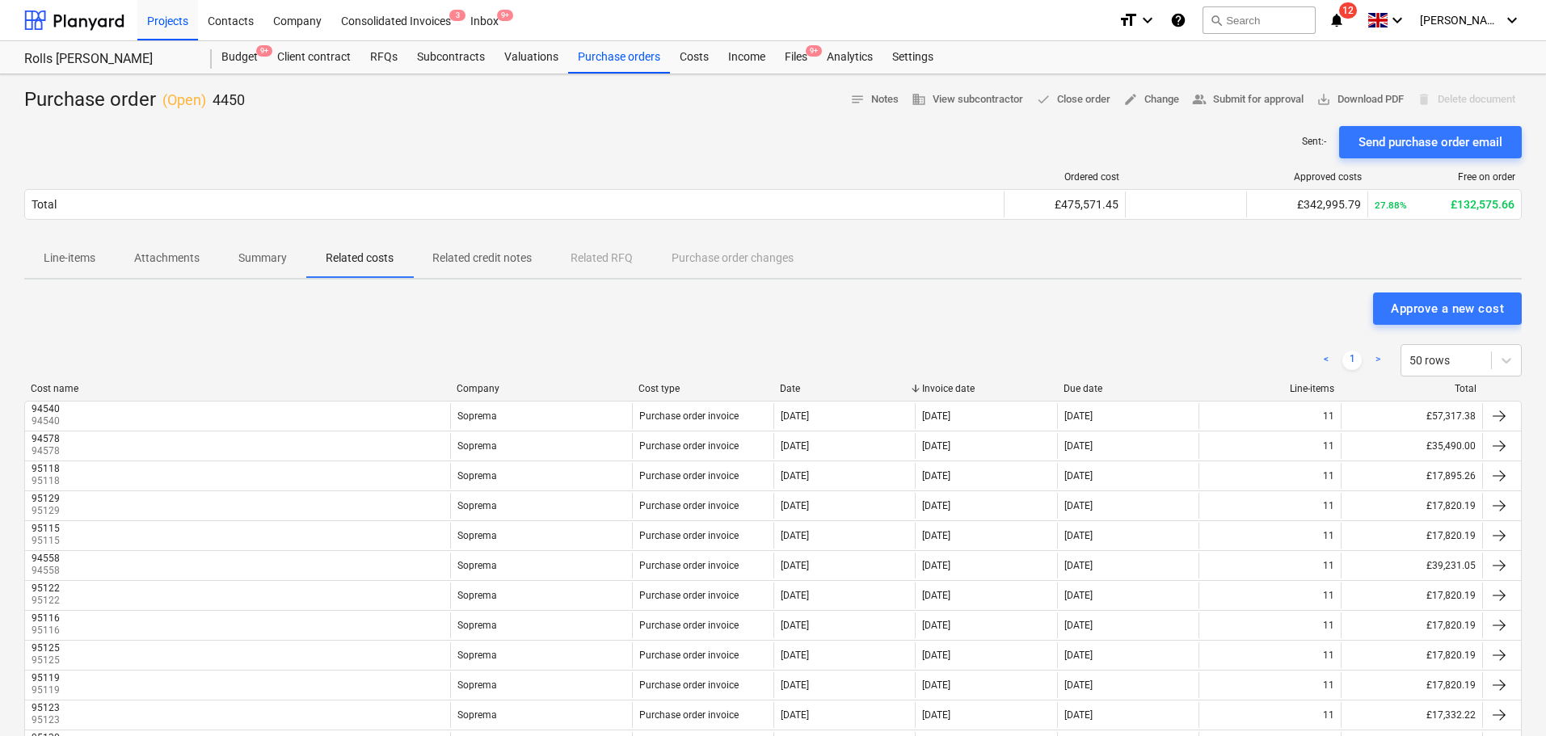
drag, startPoint x: 57, startPoint y: 246, endPoint x: 65, endPoint y: 247, distance: 8.1
click at [57, 247] on span "Line-items" at bounding box center [69, 258] width 90 height 27
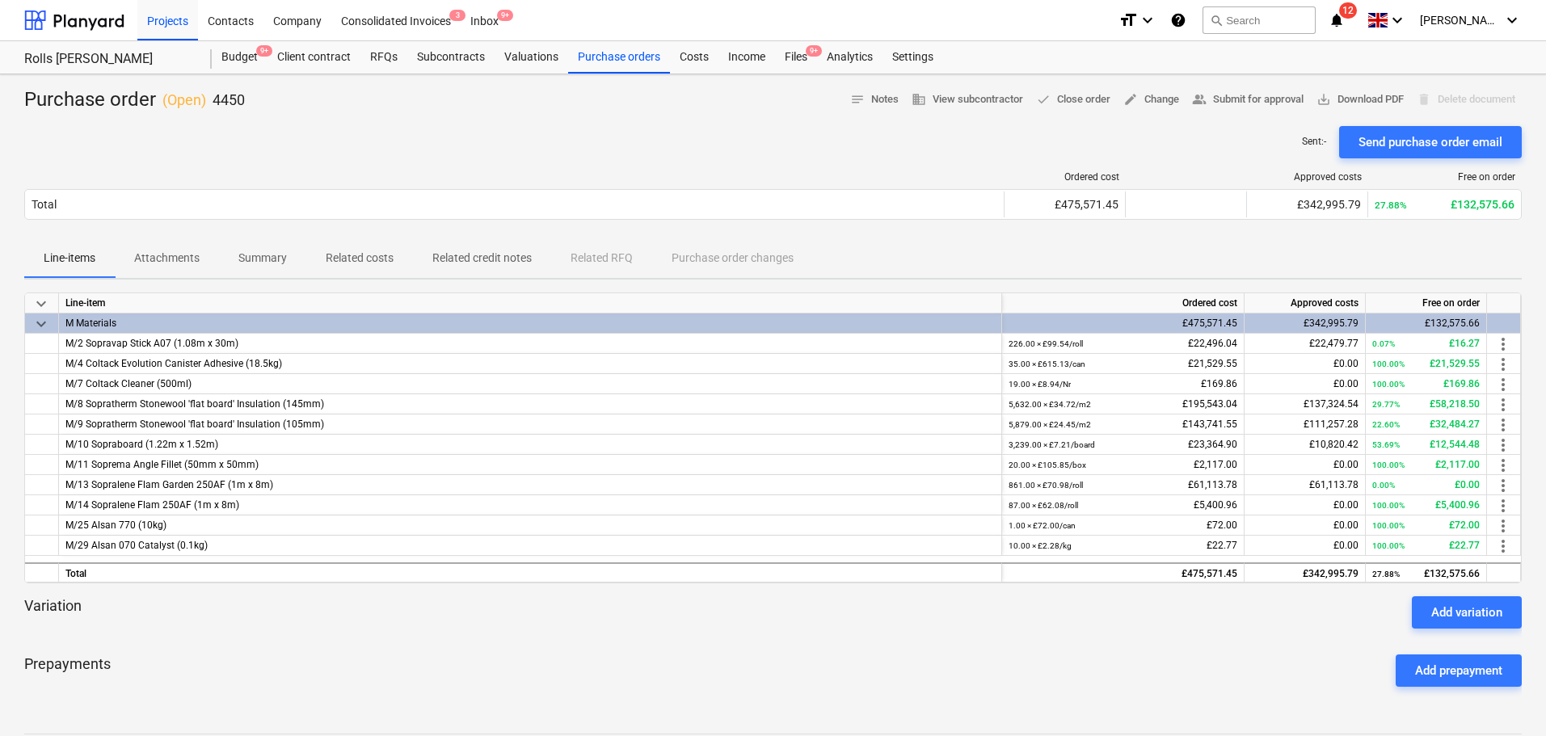
click at [393, 130] on div "Sent : - Send purchase order email" at bounding box center [772, 142] width 1497 height 32
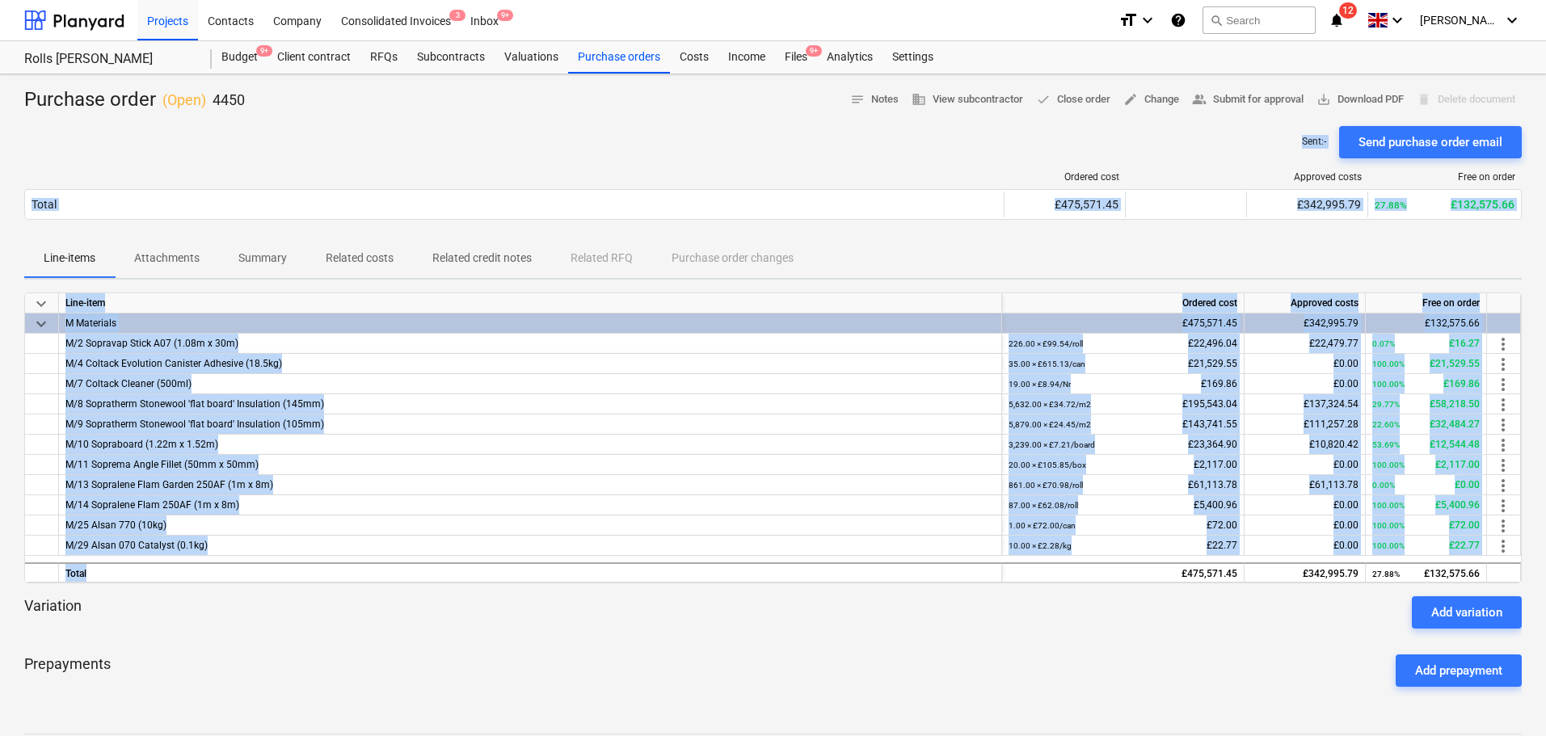
drag, startPoint x: 430, startPoint y: 108, endPoint x: 776, endPoint y: 611, distance: 610.5
click at [774, 583] on div "Purchase order ( Open ) 4450 notes Notes business View subcontractor done Close…" at bounding box center [773, 506] width 1546 height 865
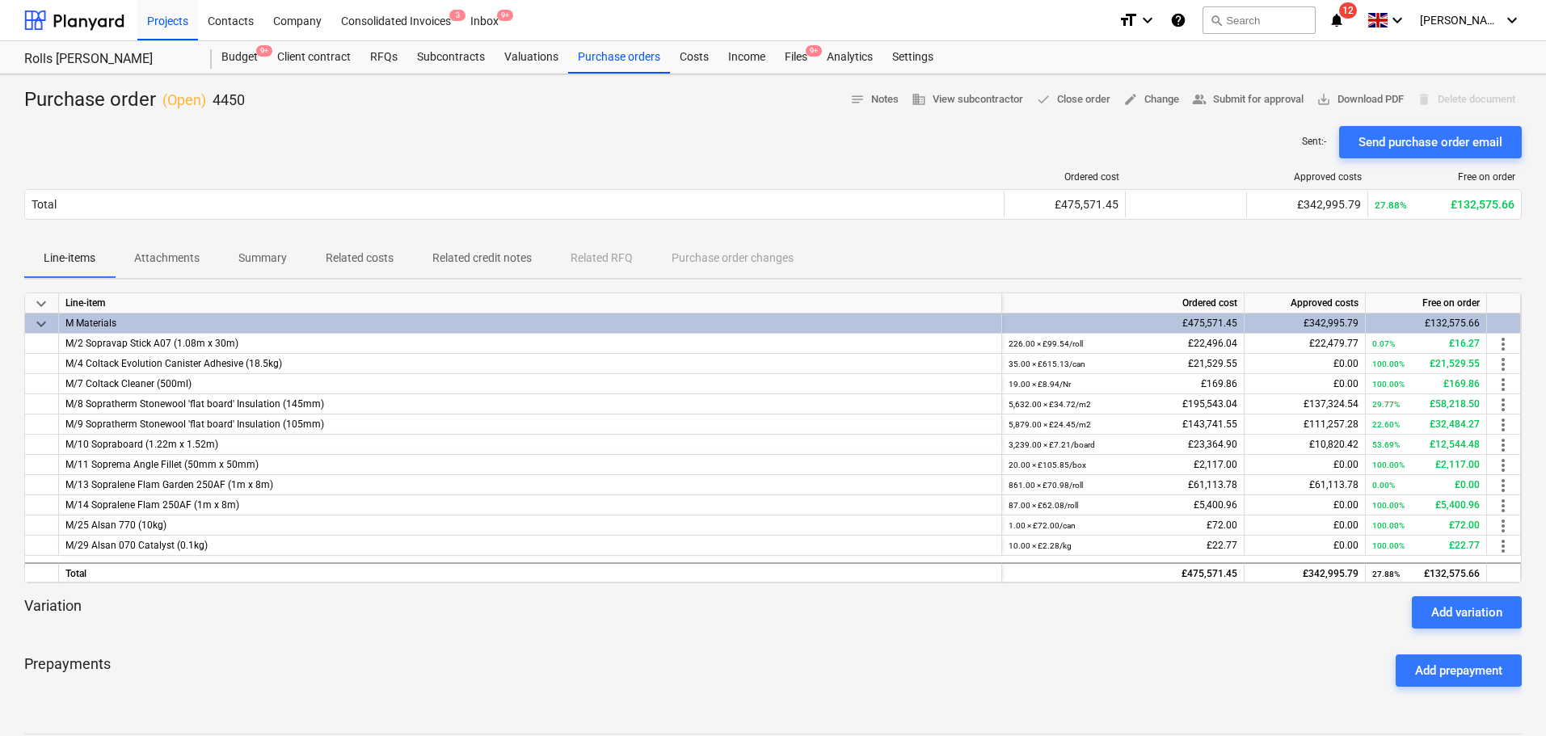
click at [781, 637] on div at bounding box center [772, 635] width 1497 height 13
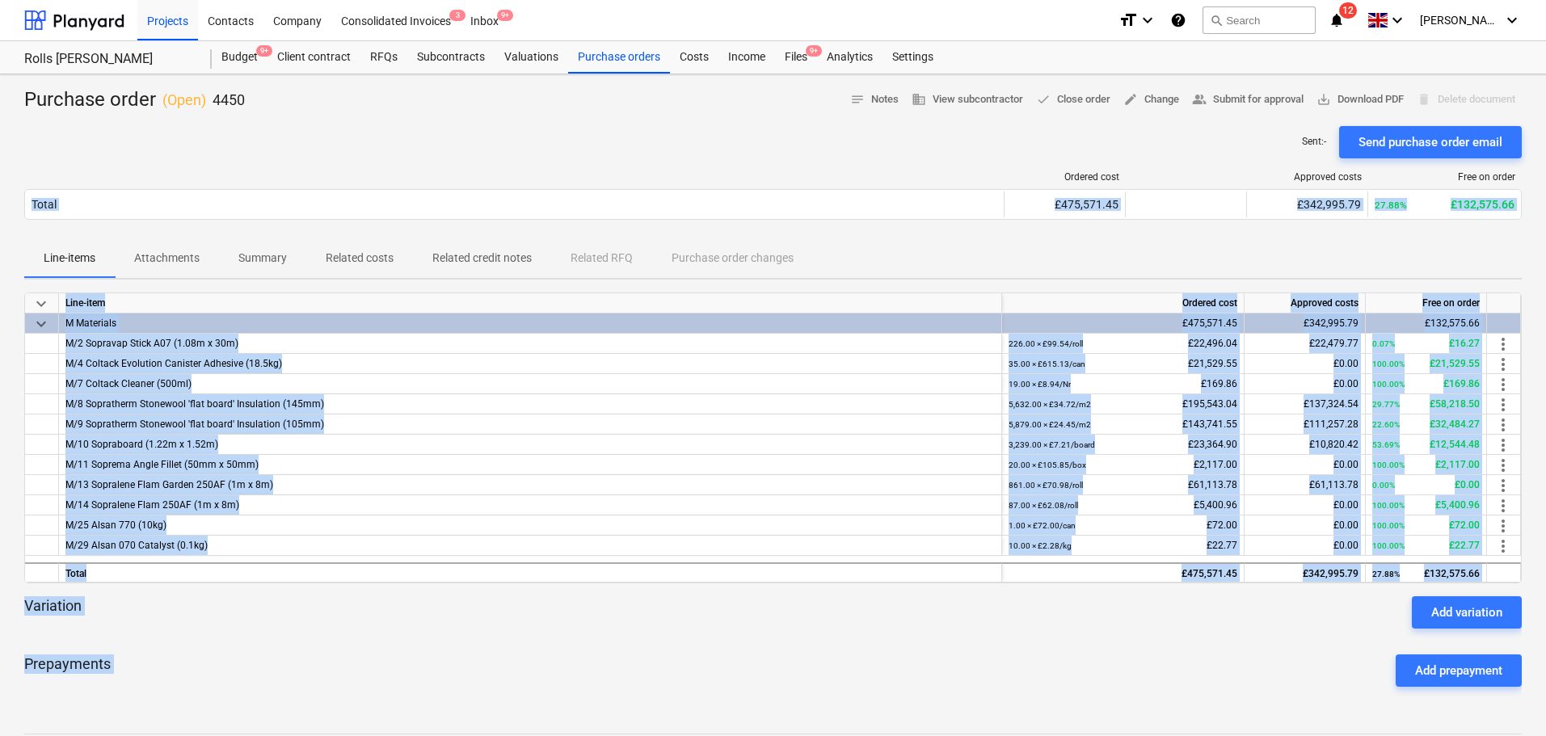
drag, startPoint x: 789, startPoint y: 649, endPoint x: 704, endPoint y: 169, distance: 487.4
click at [704, 169] on div "Purchase order ( Open ) 4450 notes Notes business View subcontractor done Close…" at bounding box center [773, 506] width 1546 height 865
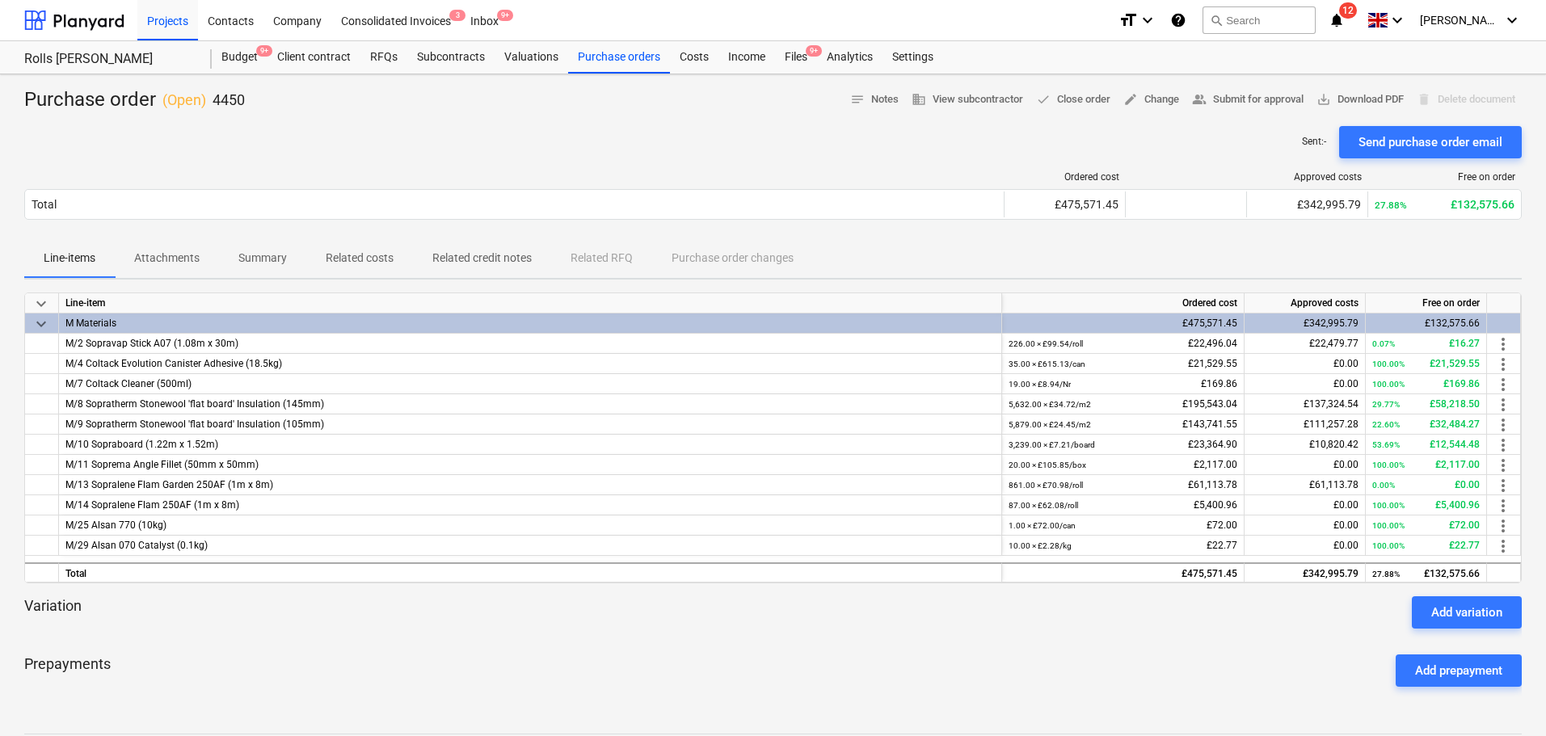
click at [717, 140] on div "Sent : - Send purchase order email" at bounding box center [772, 142] width 1497 height 32
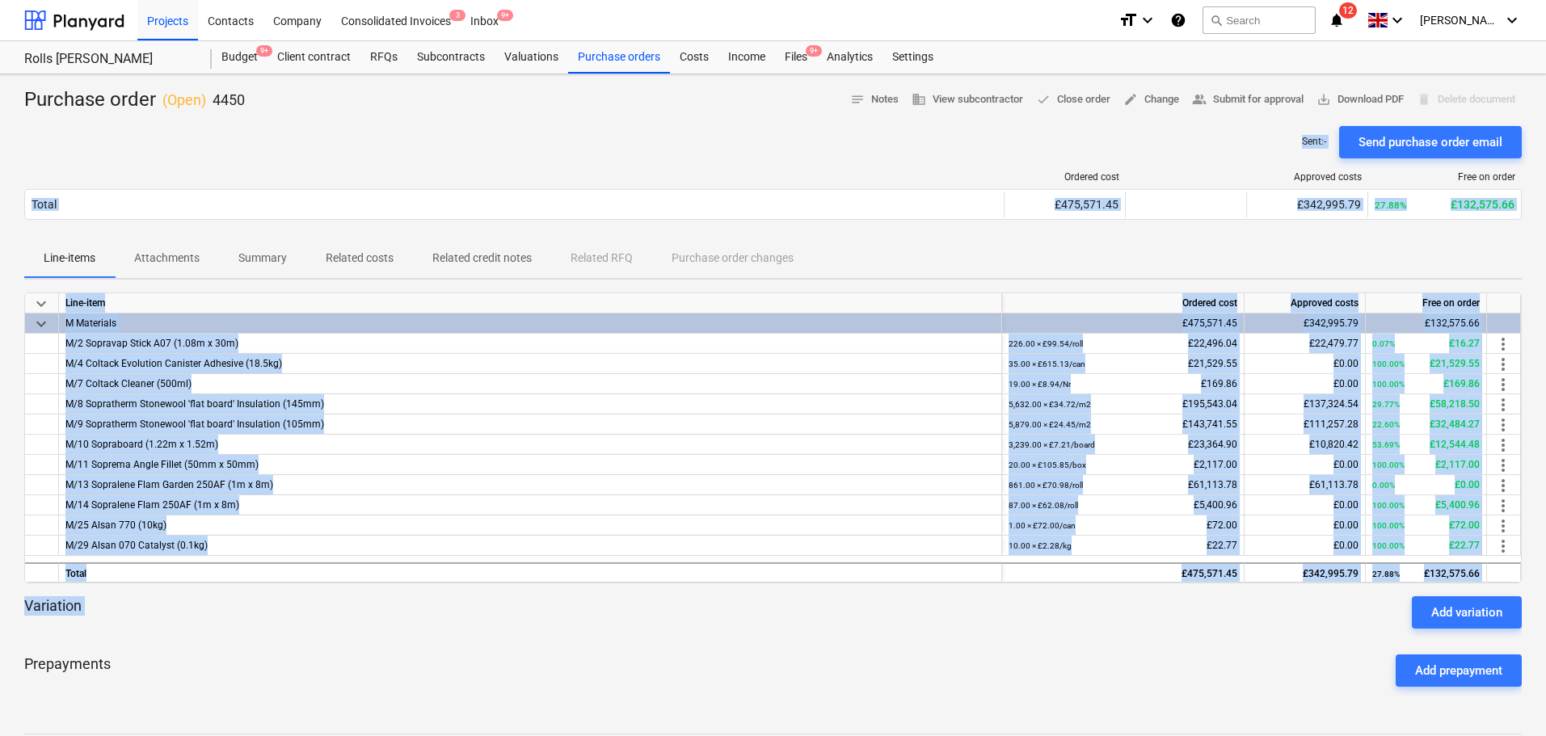
drag, startPoint x: 729, startPoint y: 116, endPoint x: 780, endPoint y: 629, distance: 515.7
click at [780, 628] on div "Purchase order ( Open ) 4450 notes Notes business View subcontractor done Close…" at bounding box center [773, 506] width 1546 height 865
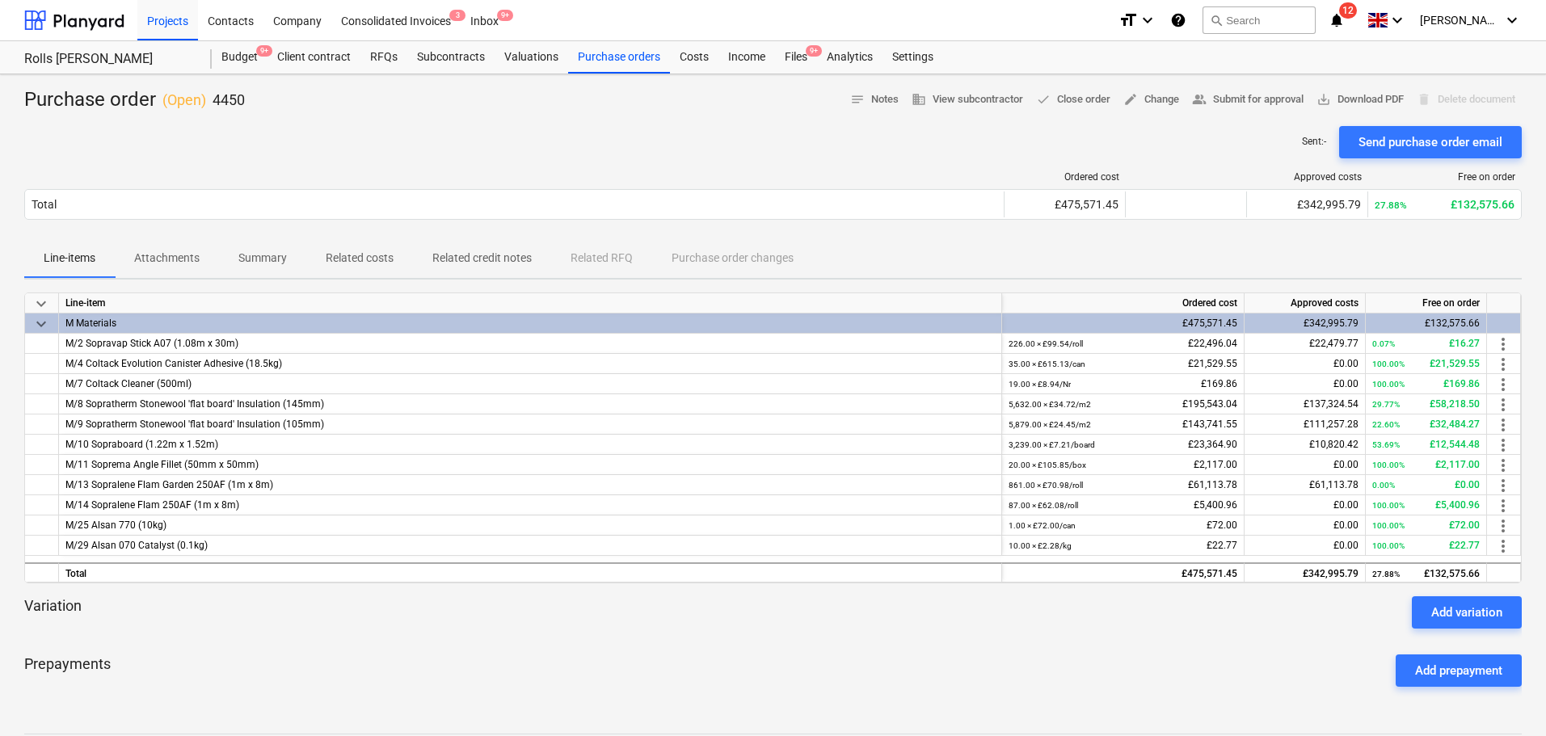
click at [774, 658] on div "Prepayments Add prepayment" at bounding box center [772, 671] width 1497 height 58
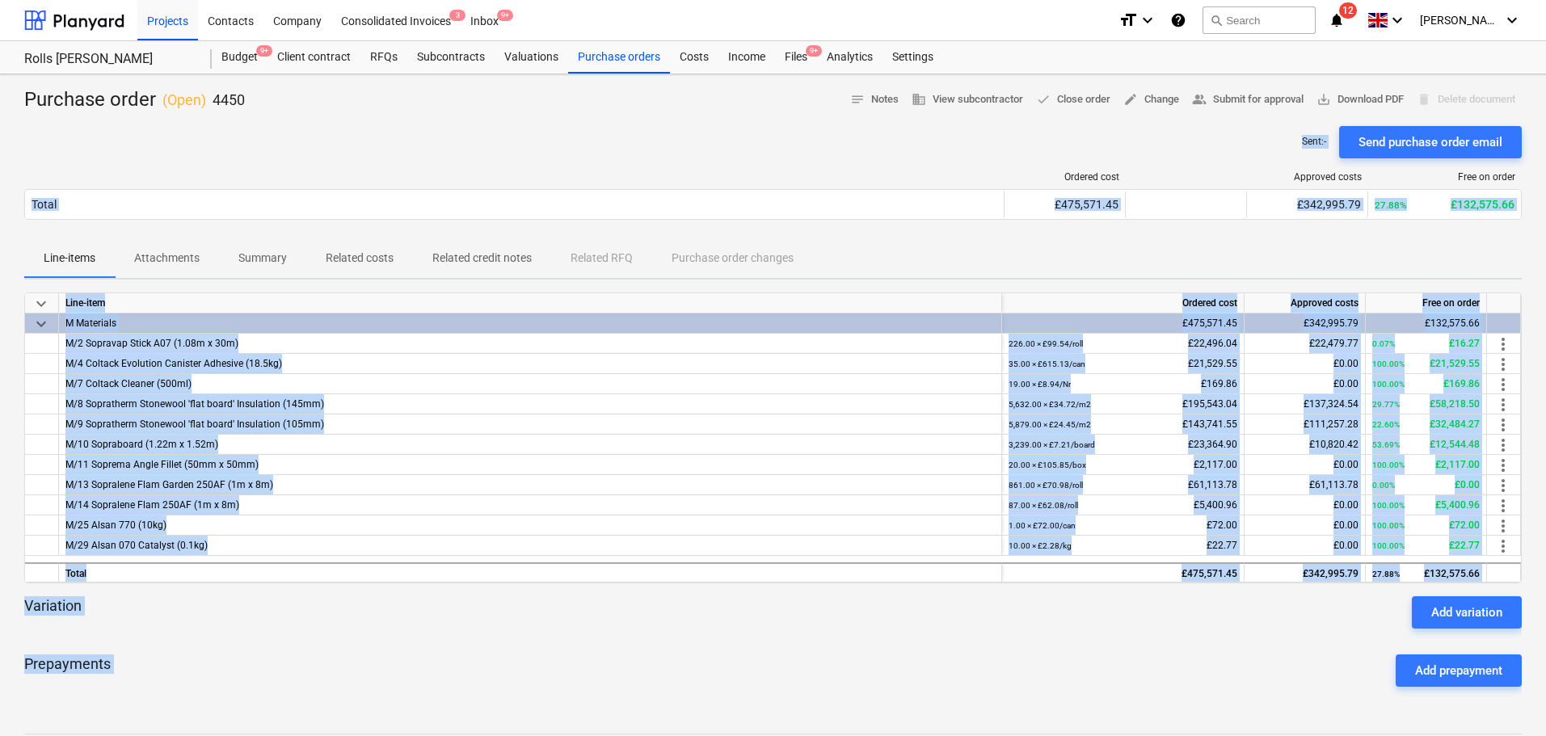
drag, startPoint x: 768, startPoint y: 670, endPoint x: 557, endPoint y: 109, distance: 599.1
click at [557, 111] on div "Purchase order ( Open ) 4450 notes Notes business View subcontractor done Close…" at bounding box center [773, 506] width 1546 height 865
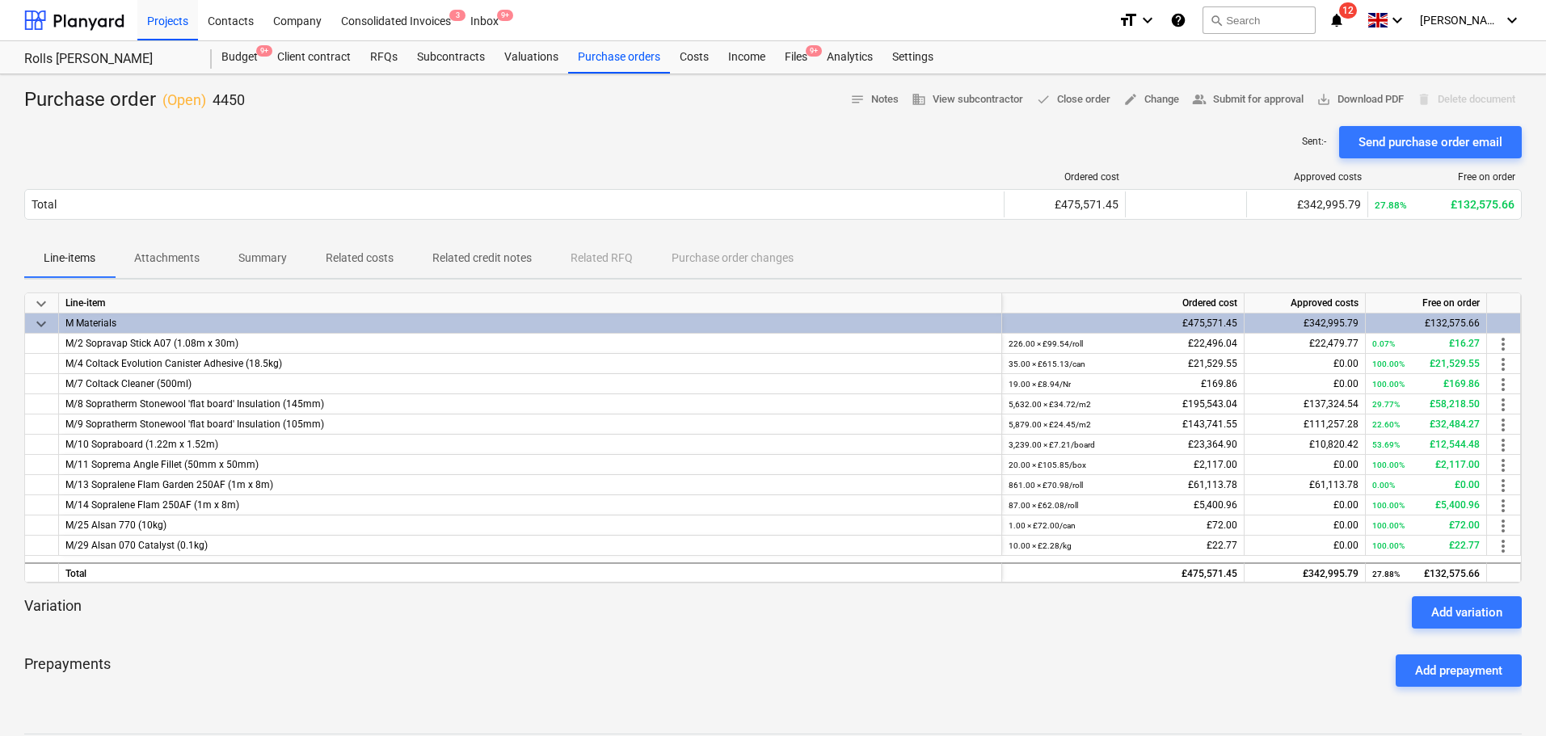
click at [560, 102] on div "Purchase order ( Open ) 4450 notes Notes business View subcontractor done Close…" at bounding box center [772, 100] width 1497 height 26
click at [600, 95] on div "Purchase order ( Open ) 4450 notes Notes business View subcontractor done Close…" at bounding box center [772, 100] width 1497 height 26
click at [674, 69] on div "Costs" at bounding box center [694, 57] width 48 height 32
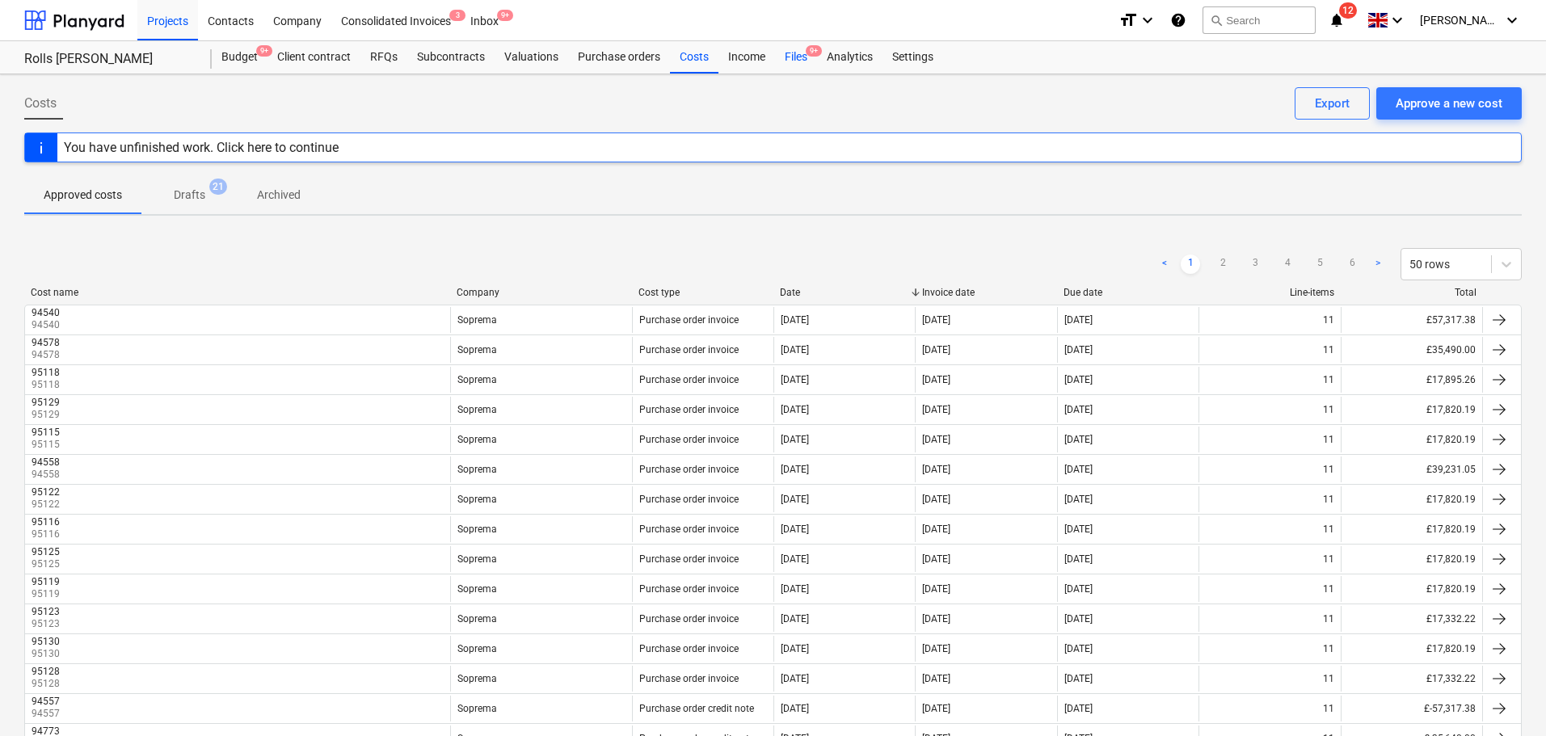
click at [784, 68] on div "Files 9+" at bounding box center [796, 57] width 42 height 32
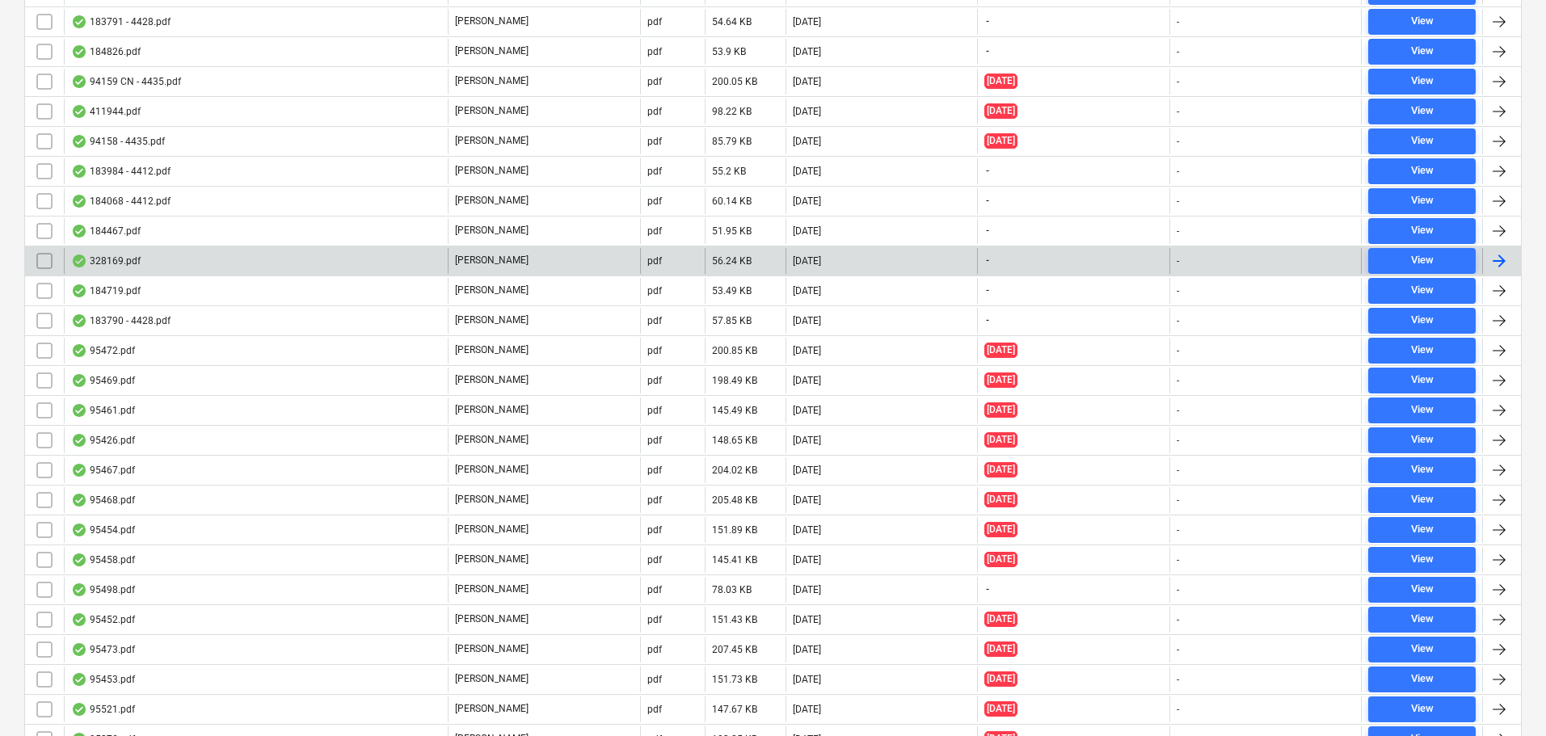
scroll to position [4948, 0]
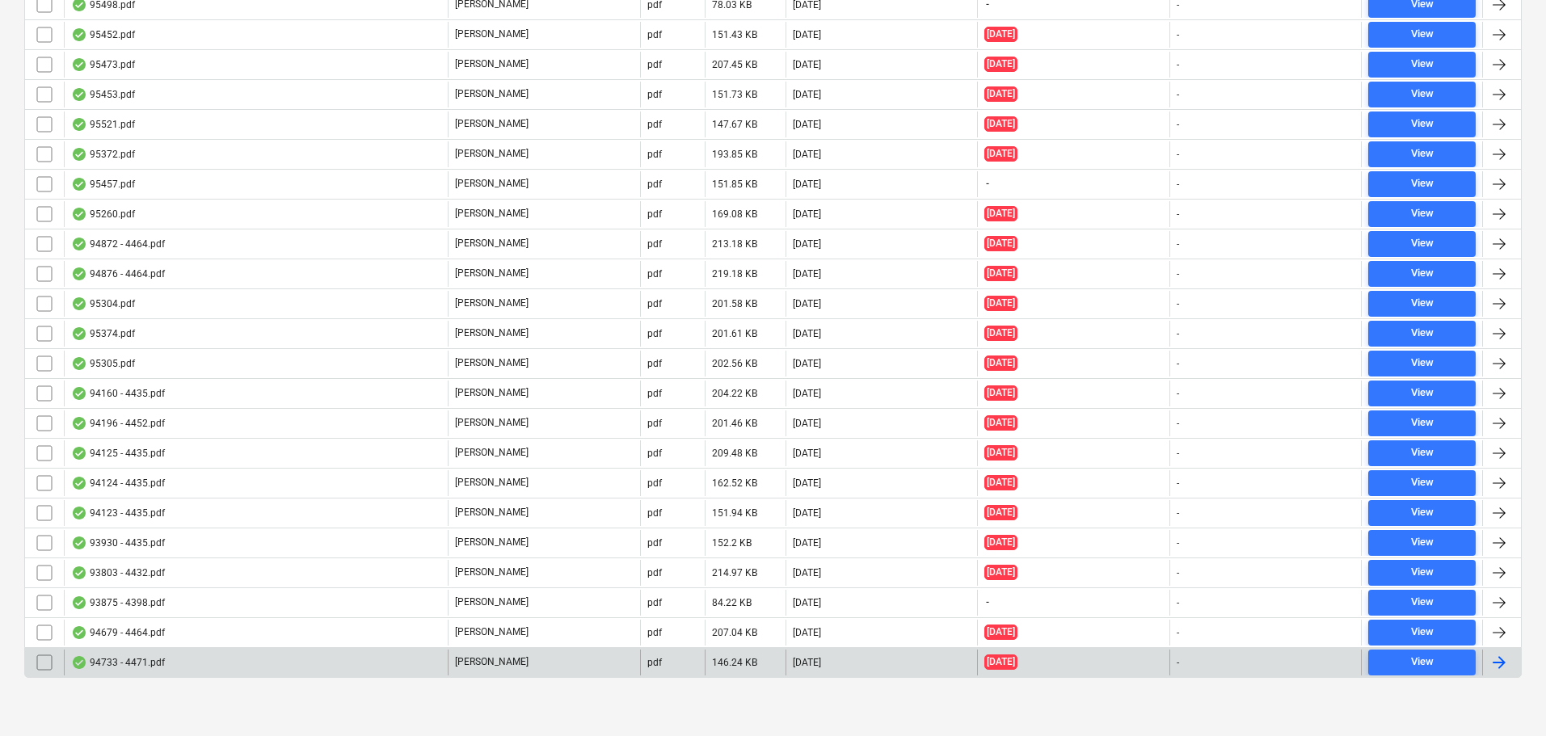
click at [253, 659] on div "94733 - 4471.pdf" at bounding box center [256, 663] width 384 height 26
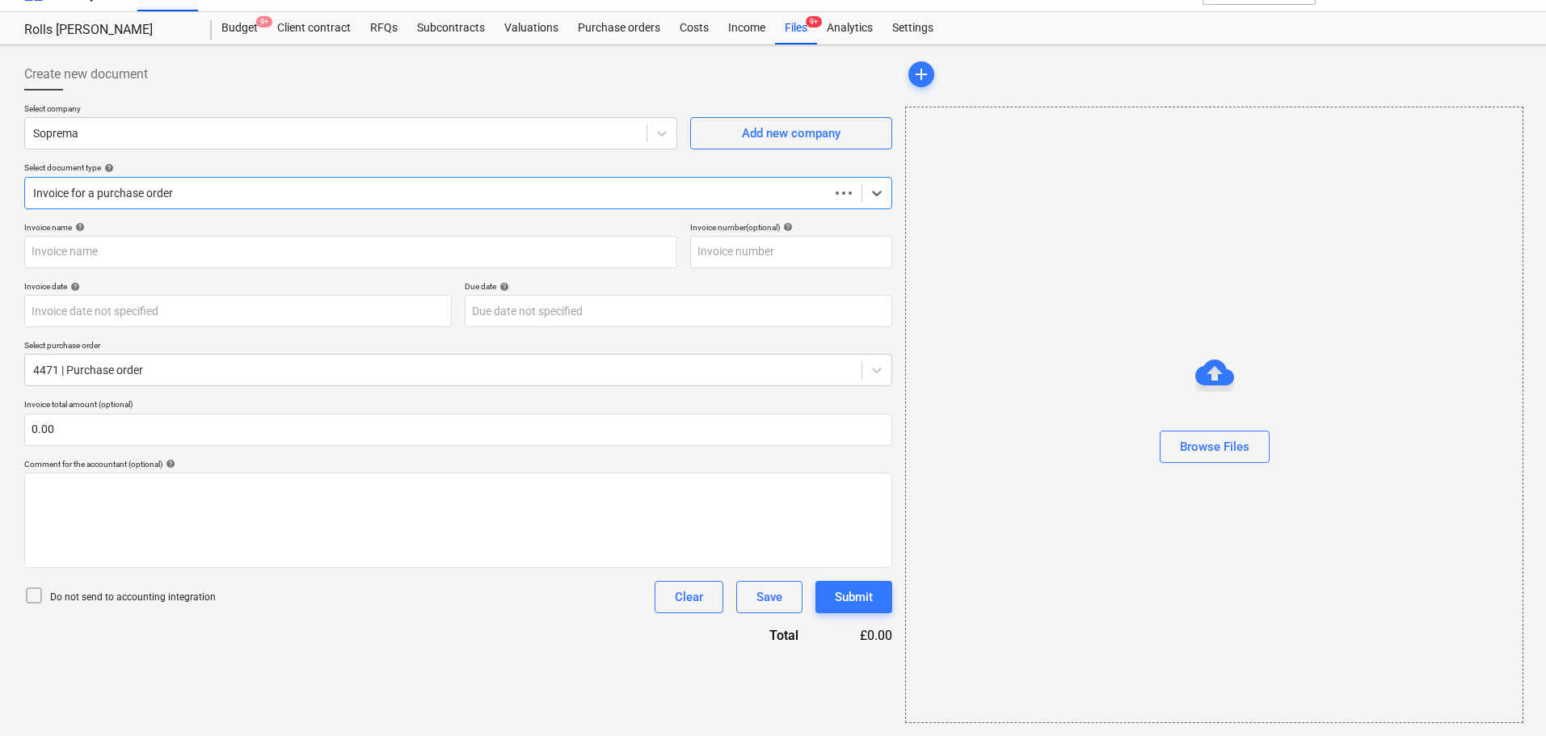
scroll to position [29, 0]
type input "C0000603"
type input "[DATE]"
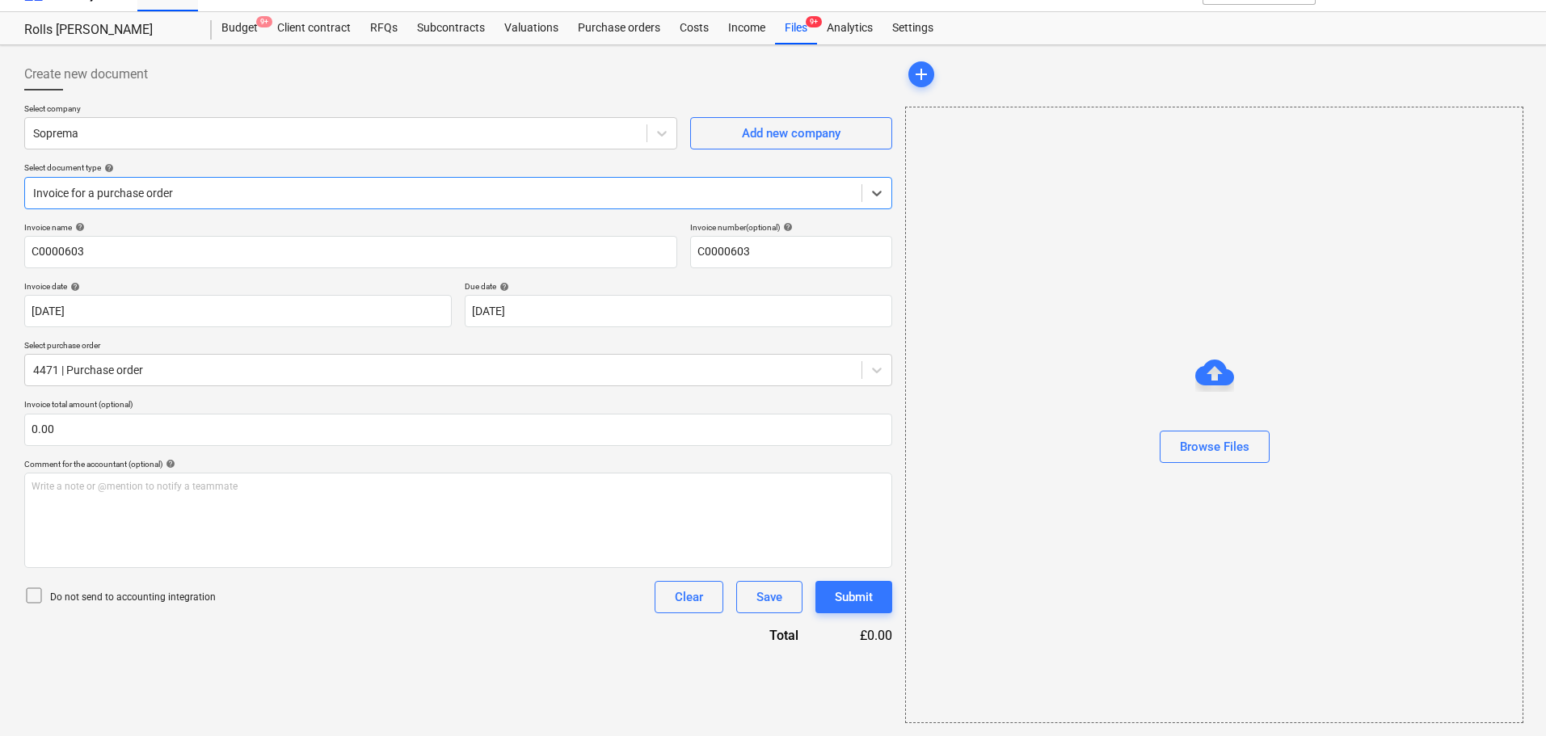
scroll to position [0, 0]
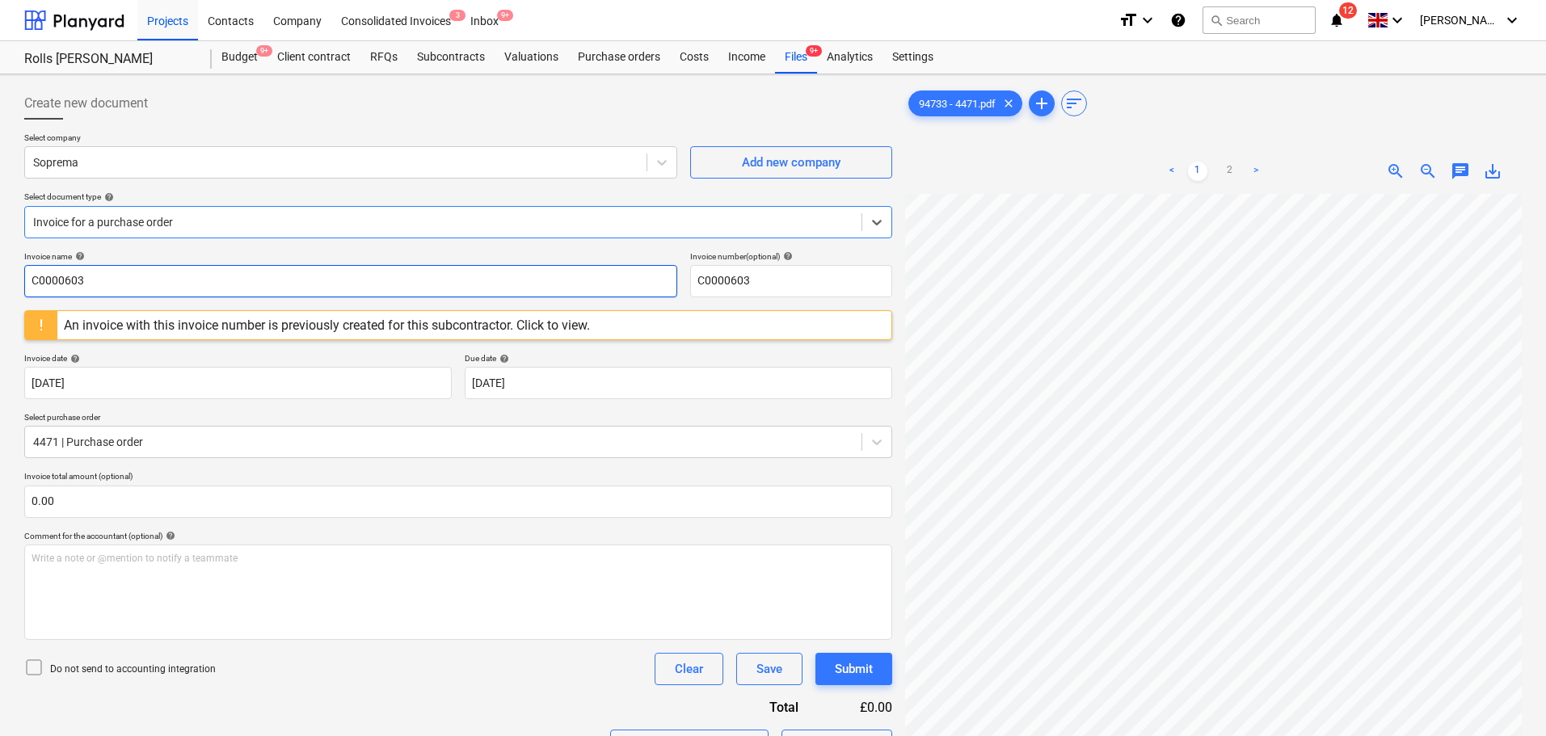
click at [223, 280] on input "C0000603" at bounding box center [350, 281] width 653 height 32
type input "94733"
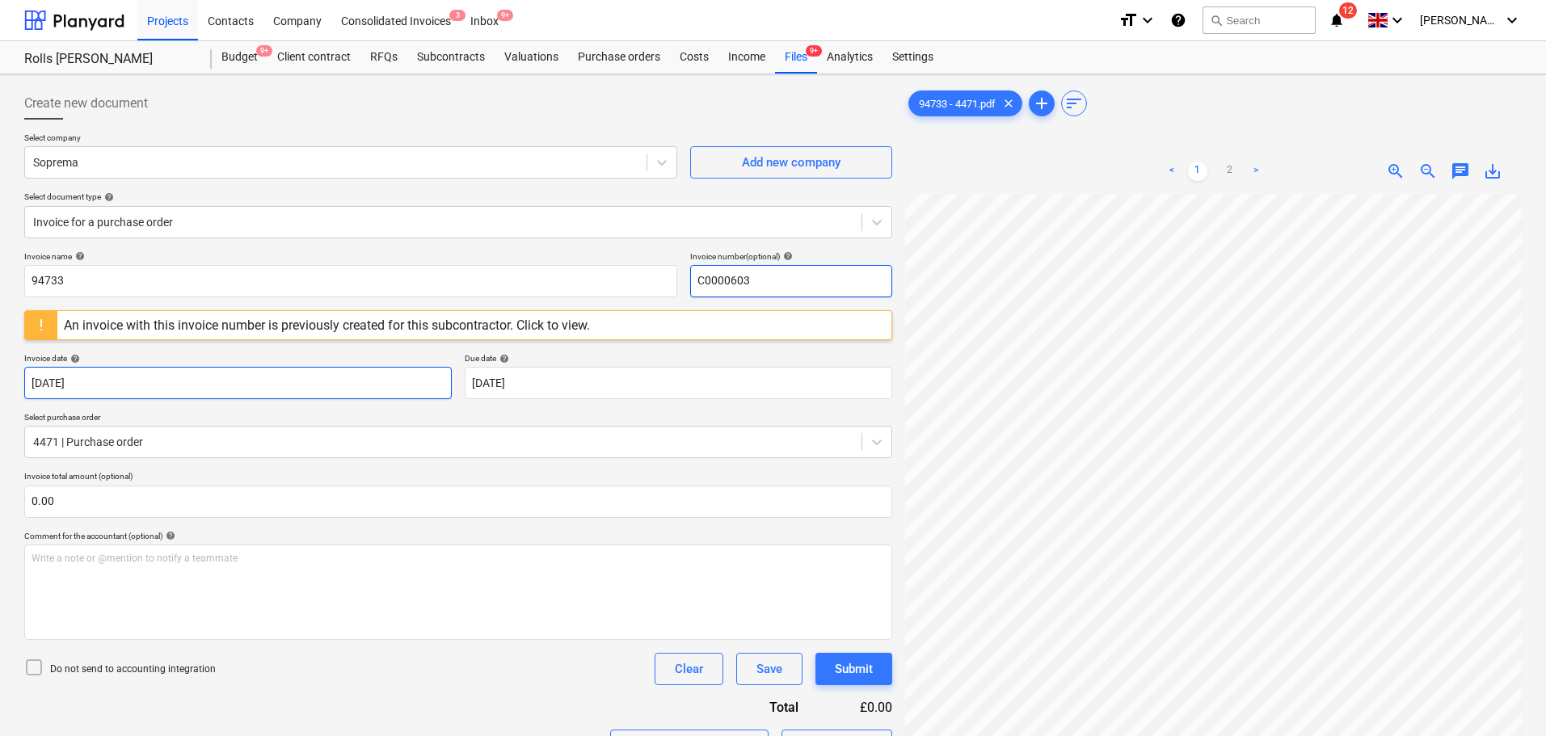
paste input "9473"
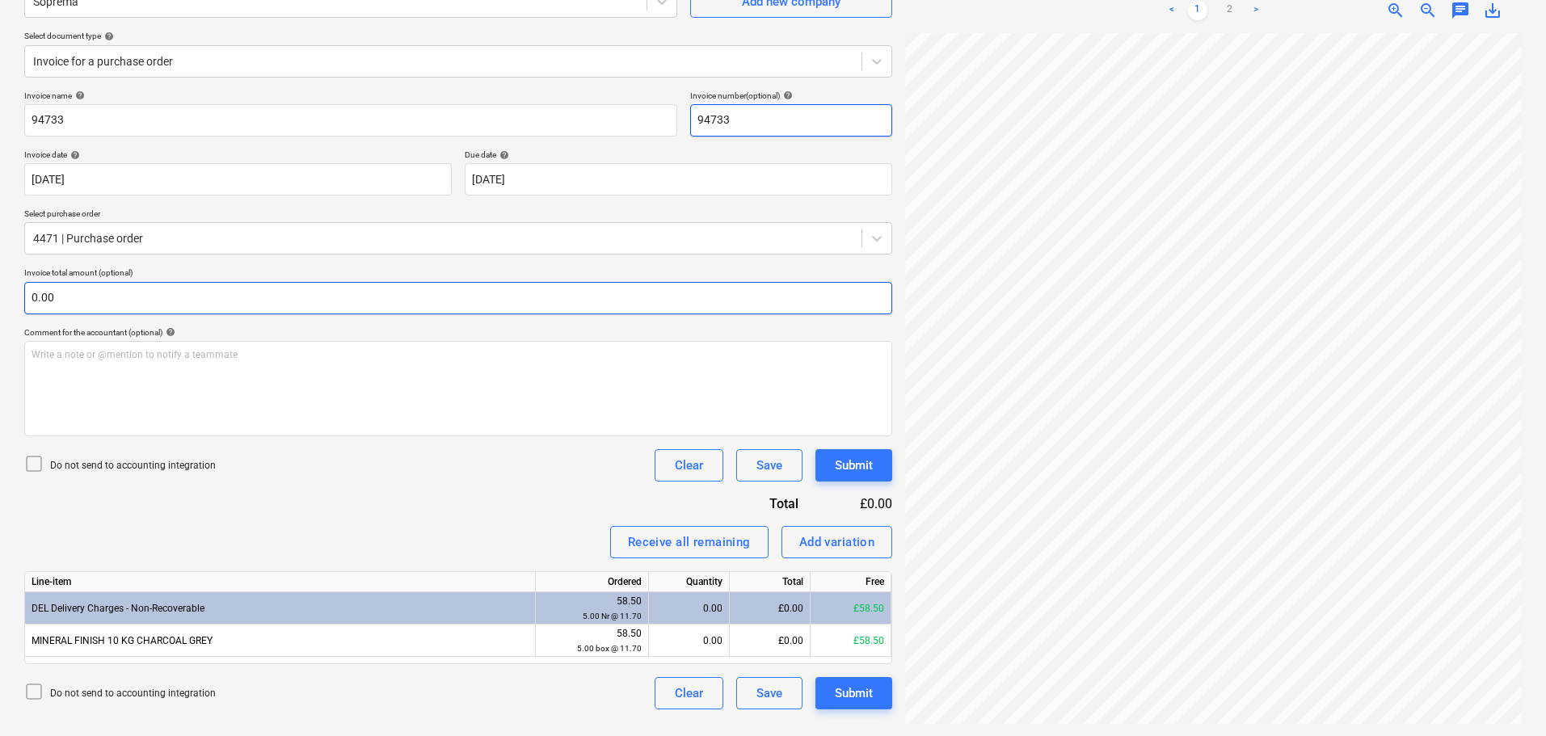
scroll to position [162, 0]
type input "94733"
click at [258, 309] on input "text" at bounding box center [458, 297] width 868 height 32
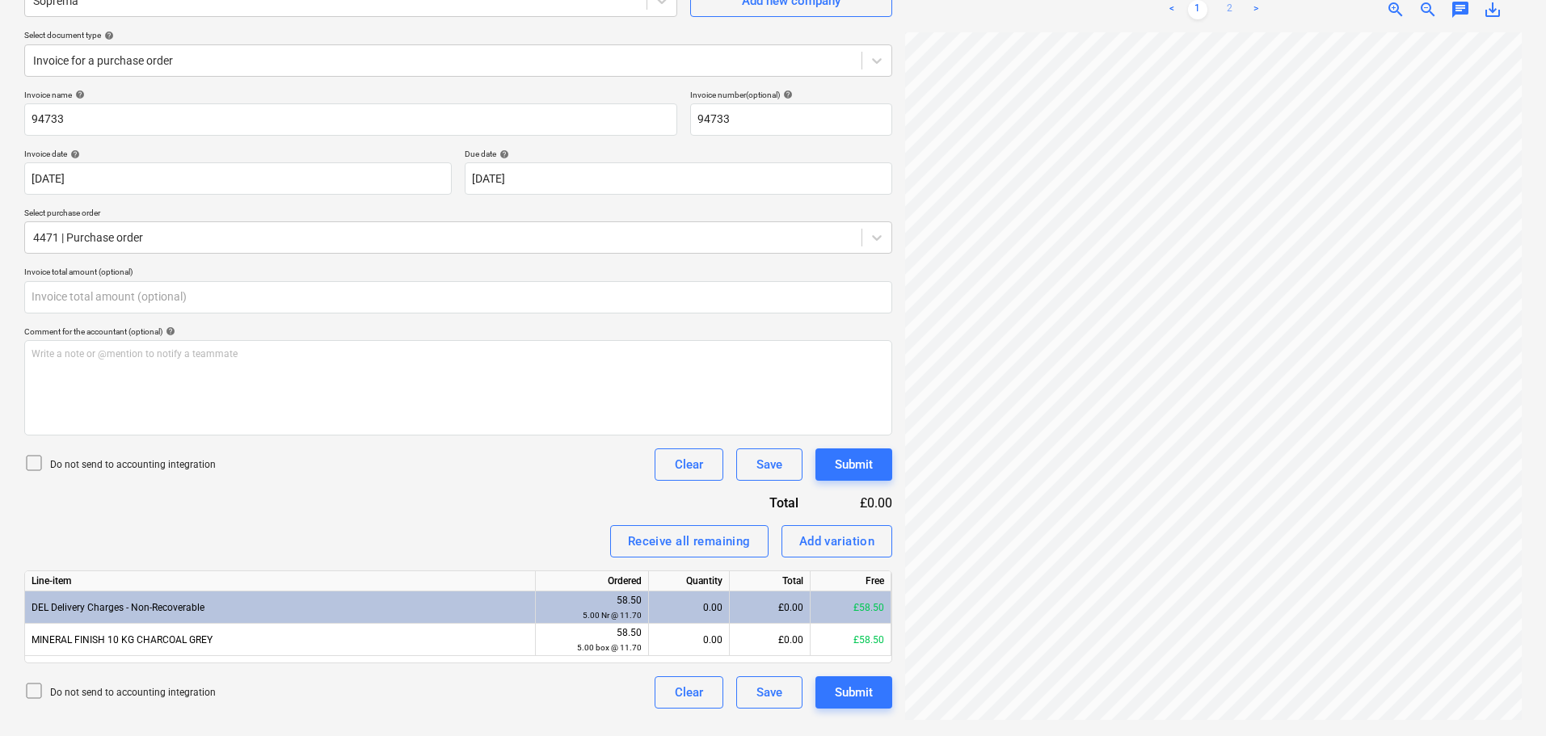
type input "0.00"
click at [1230, 11] on link "2" at bounding box center [1229, 9] width 19 height 19
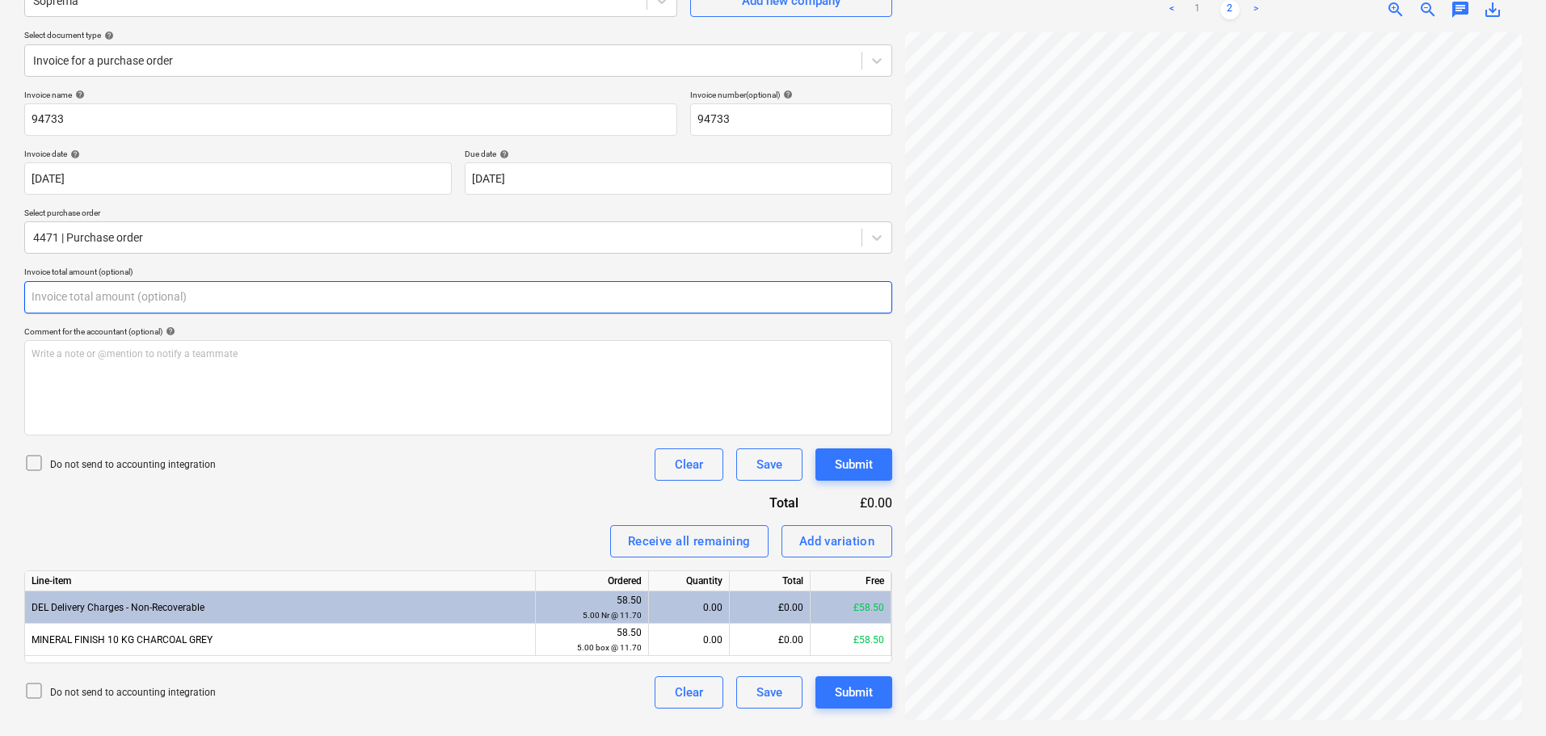
click at [505, 299] on input "text" at bounding box center [458, 297] width 868 height 32
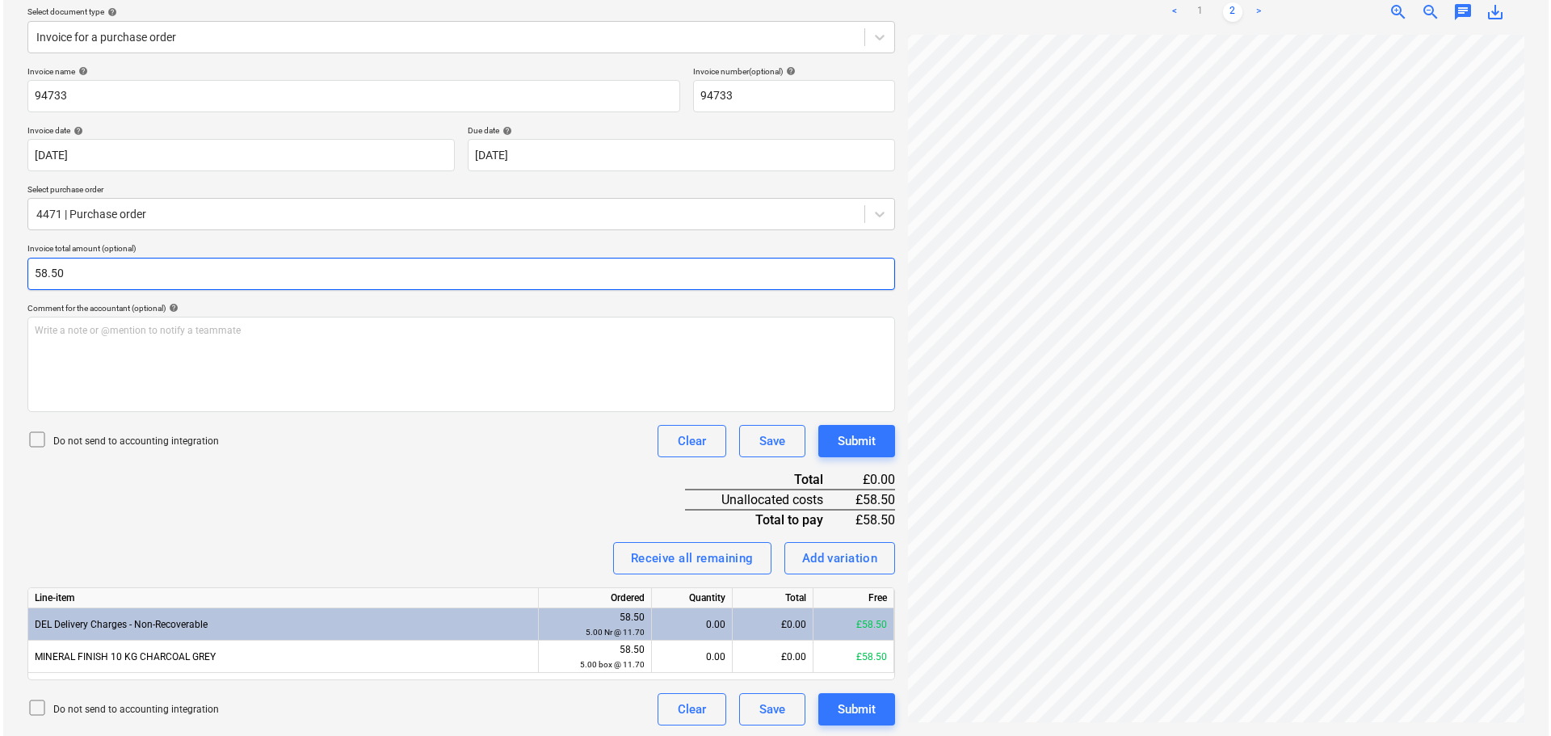
scroll to position [187, 0]
type input "58.50"
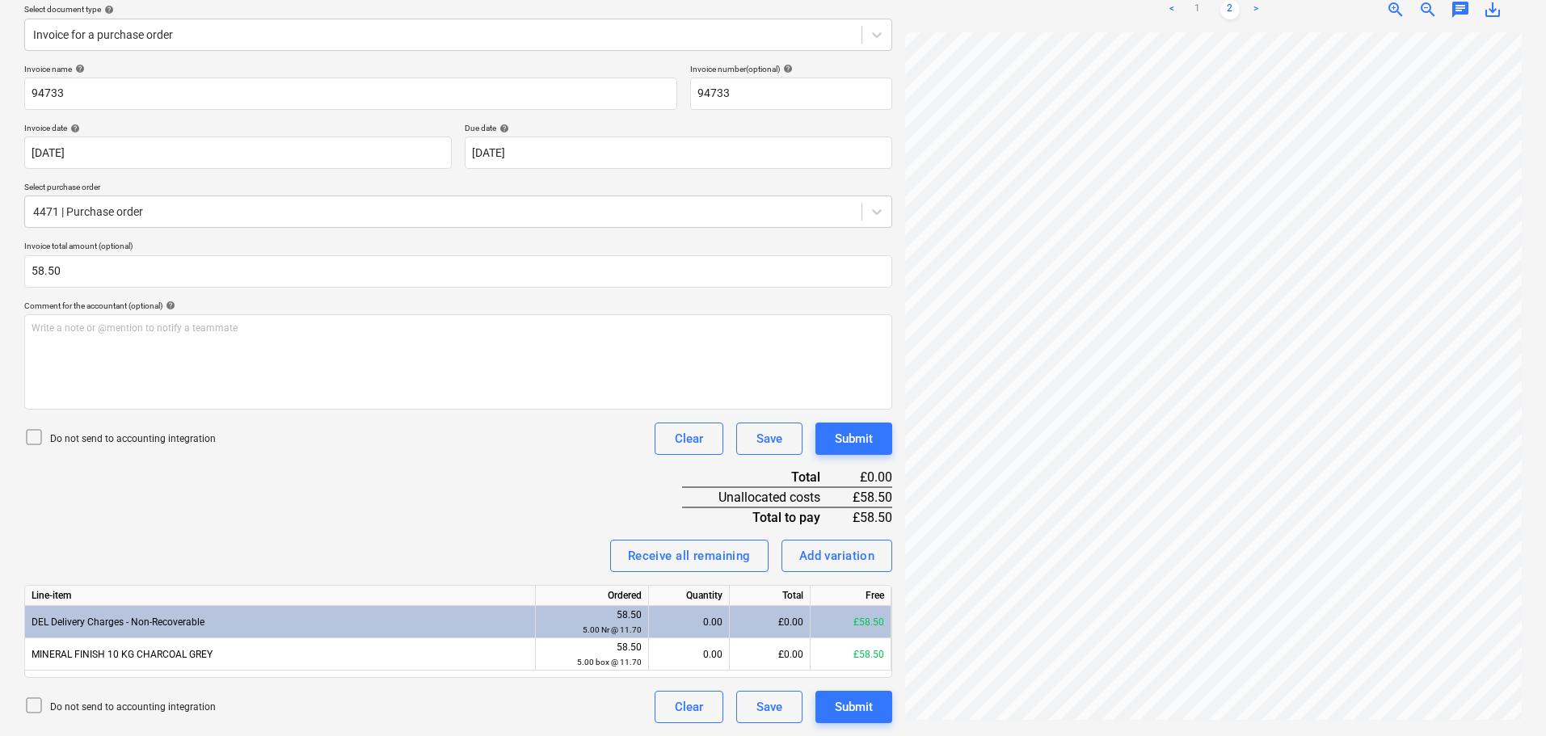
click at [440, 515] on div "Invoice name help 94733 Invoice number (optional) help 94733 Invoice date help …" at bounding box center [458, 393] width 868 height 659
click at [690, 650] on div "0.00" at bounding box center [688, 654] width 67 height 32
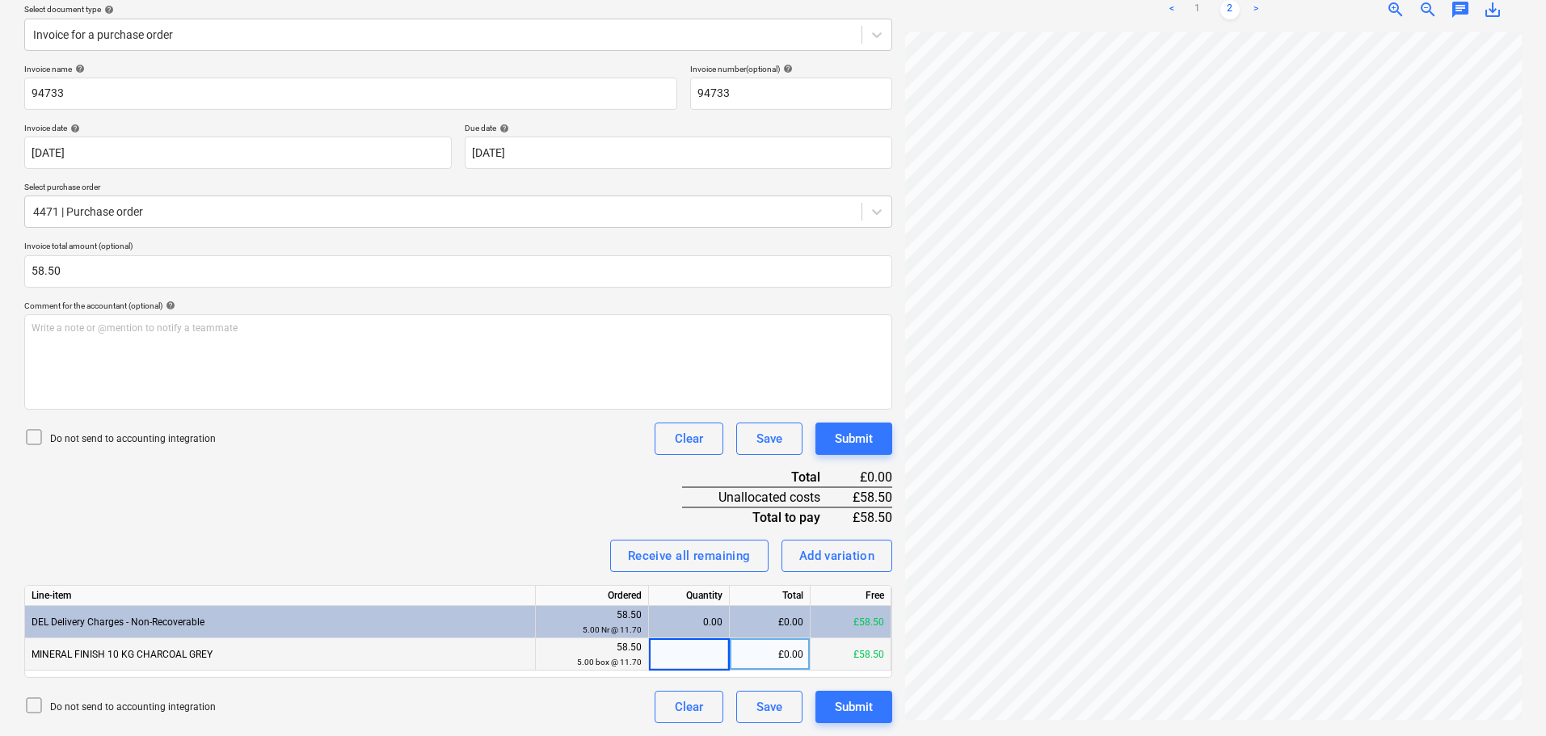
type input "5"
click at [525, 516] on div "Invoice name help 94733 Invoice number (optional) help 94733 Invoice date help …" at bounding box center [458, 393] width 868 height 659
click at [186, 440] on p "Do not send to accounting integration" at bounding box center [133, 439] width 166 height 14
click at [865, 439] on div "Submit" at bounding box center [854, 438] width 38 height 21
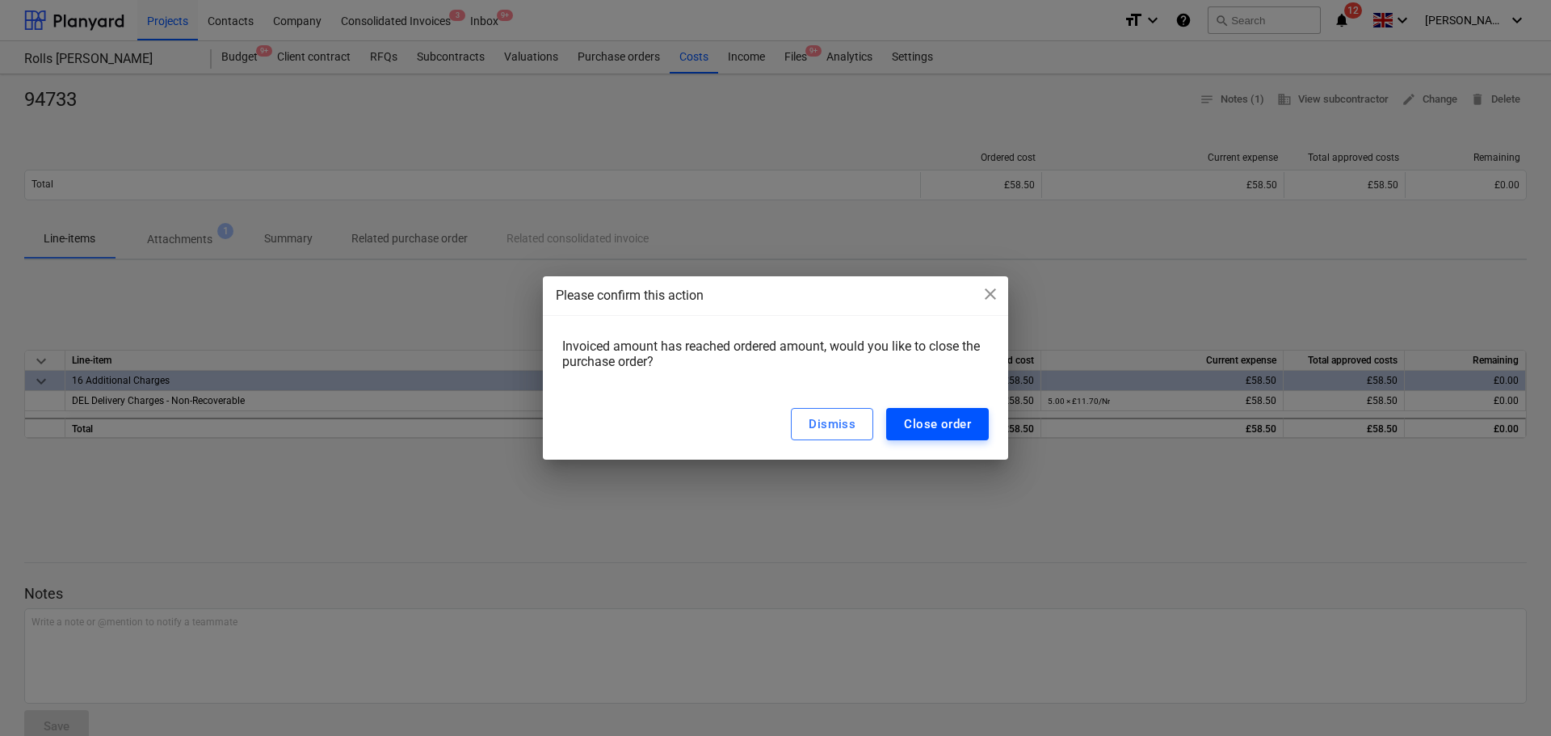
click at [940, 412] on button "Close order" at bounding box center [937, 424] width 103 height 32
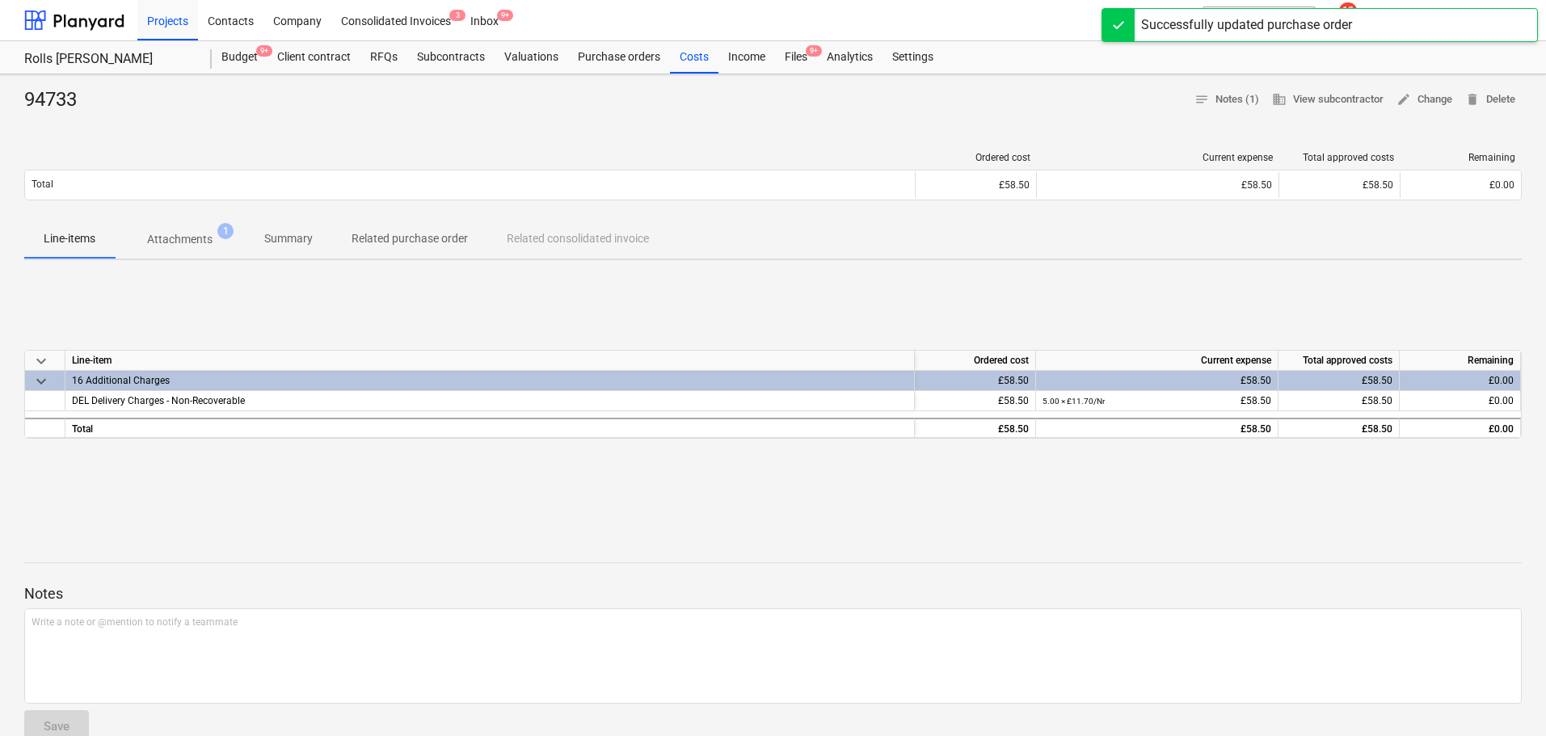
click at [789, 59] on div "Files 9+" at bounding box center [796, 57] width 42 height 32
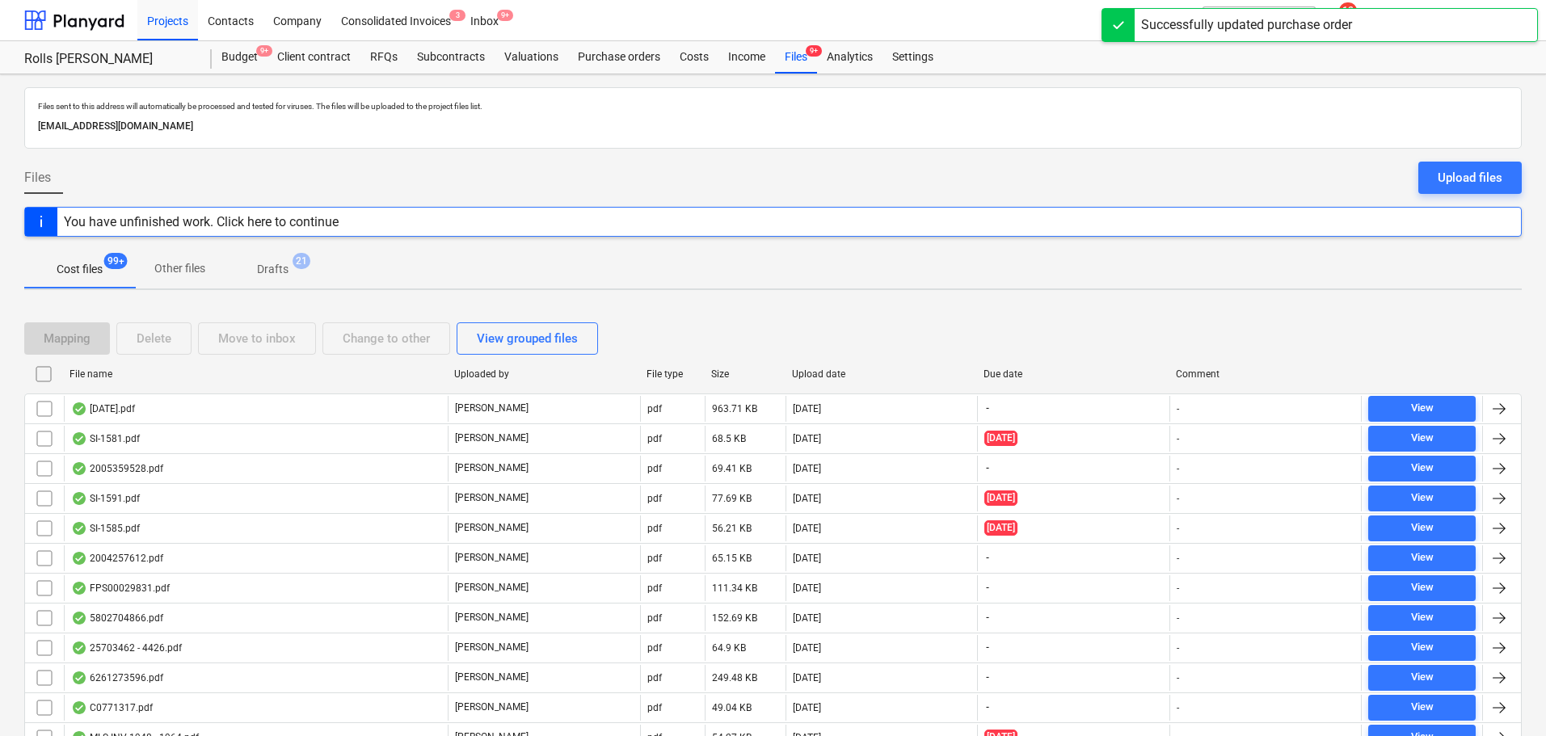
scroll to position [4948, 0]
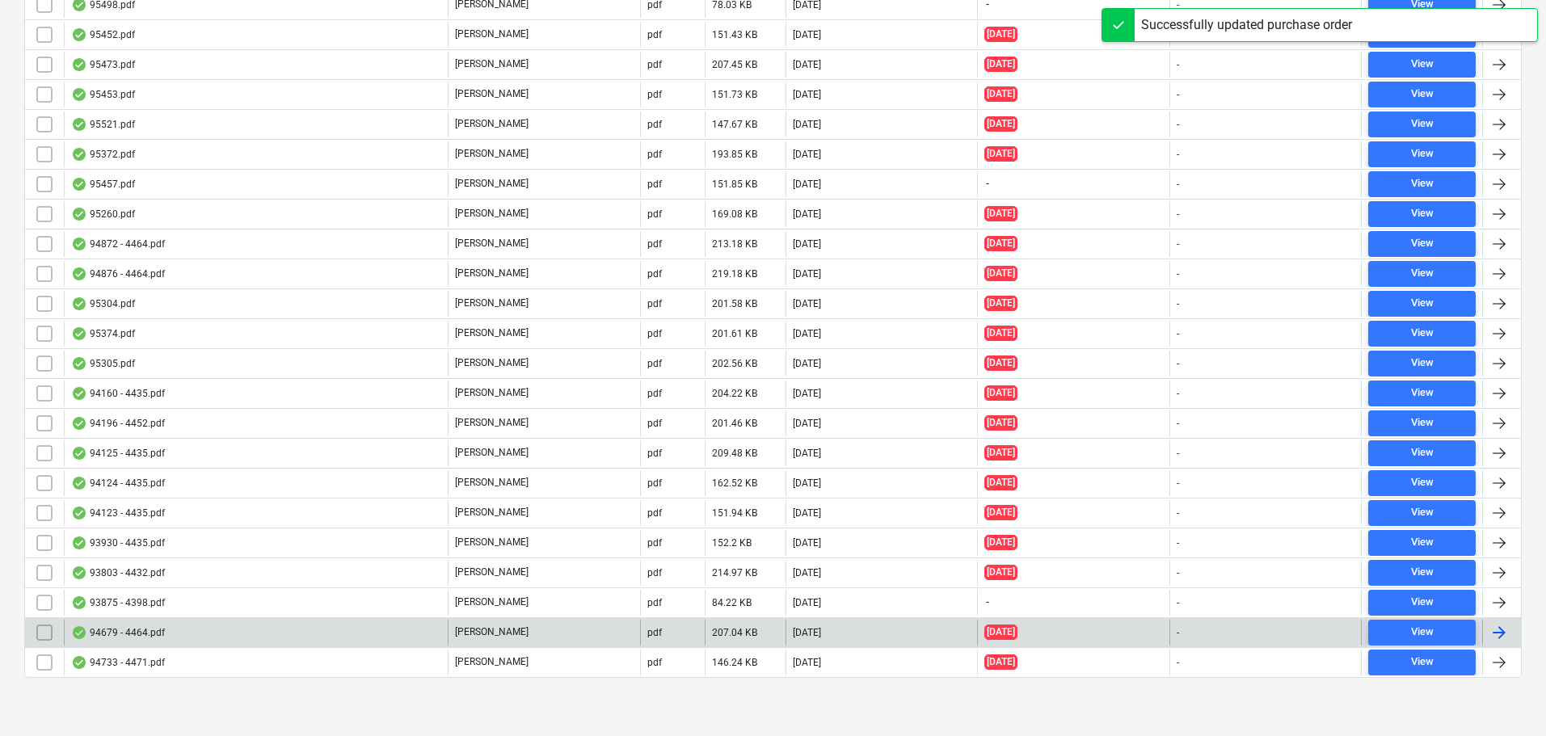
drag, startPoint x: 547, startPoint y: 774, endPoint x: 577, endPoint y: 618, distance: 158.8
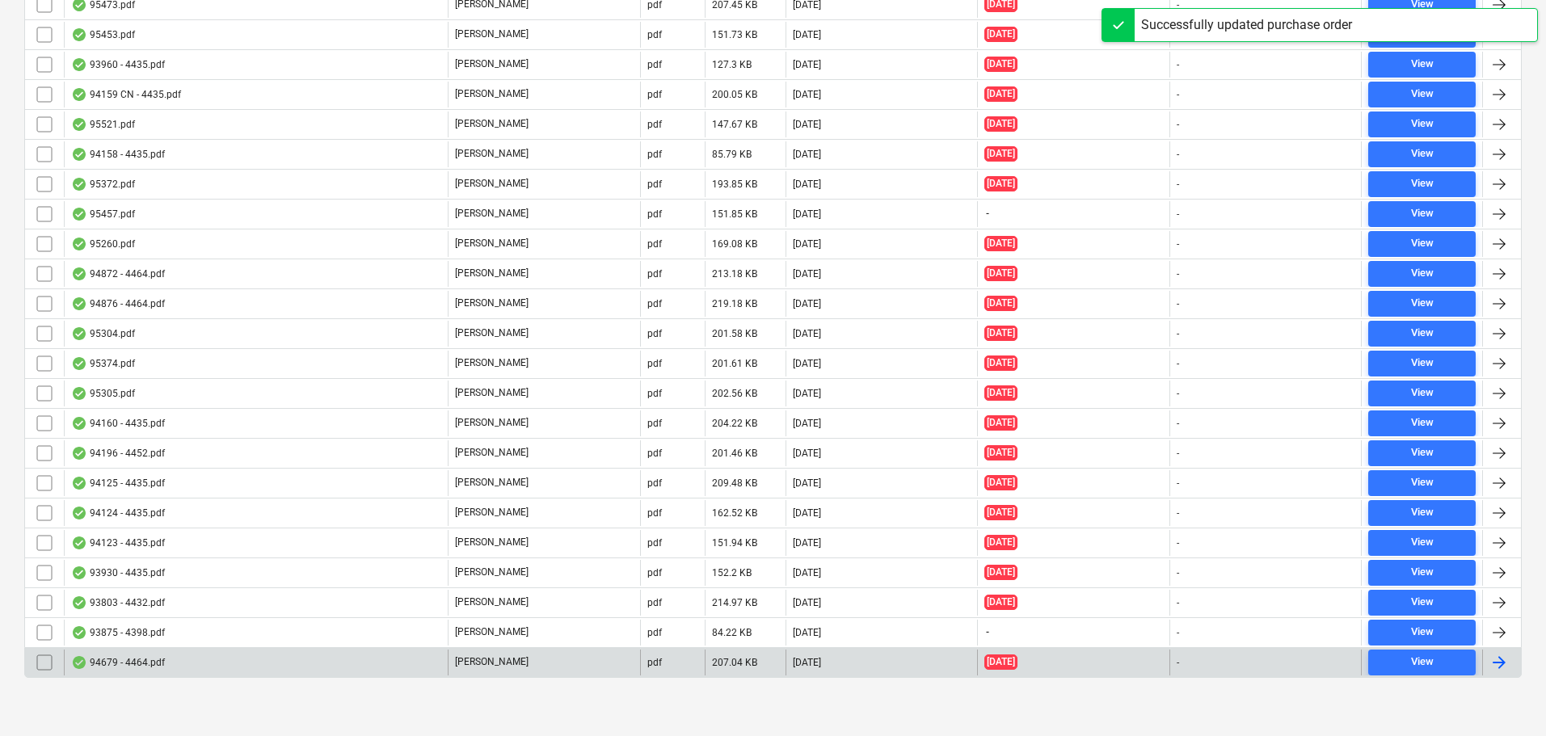
click at [541, 657] on div "[PERSON_NAME]" at bounding box center [544, 663] width 192 height 26
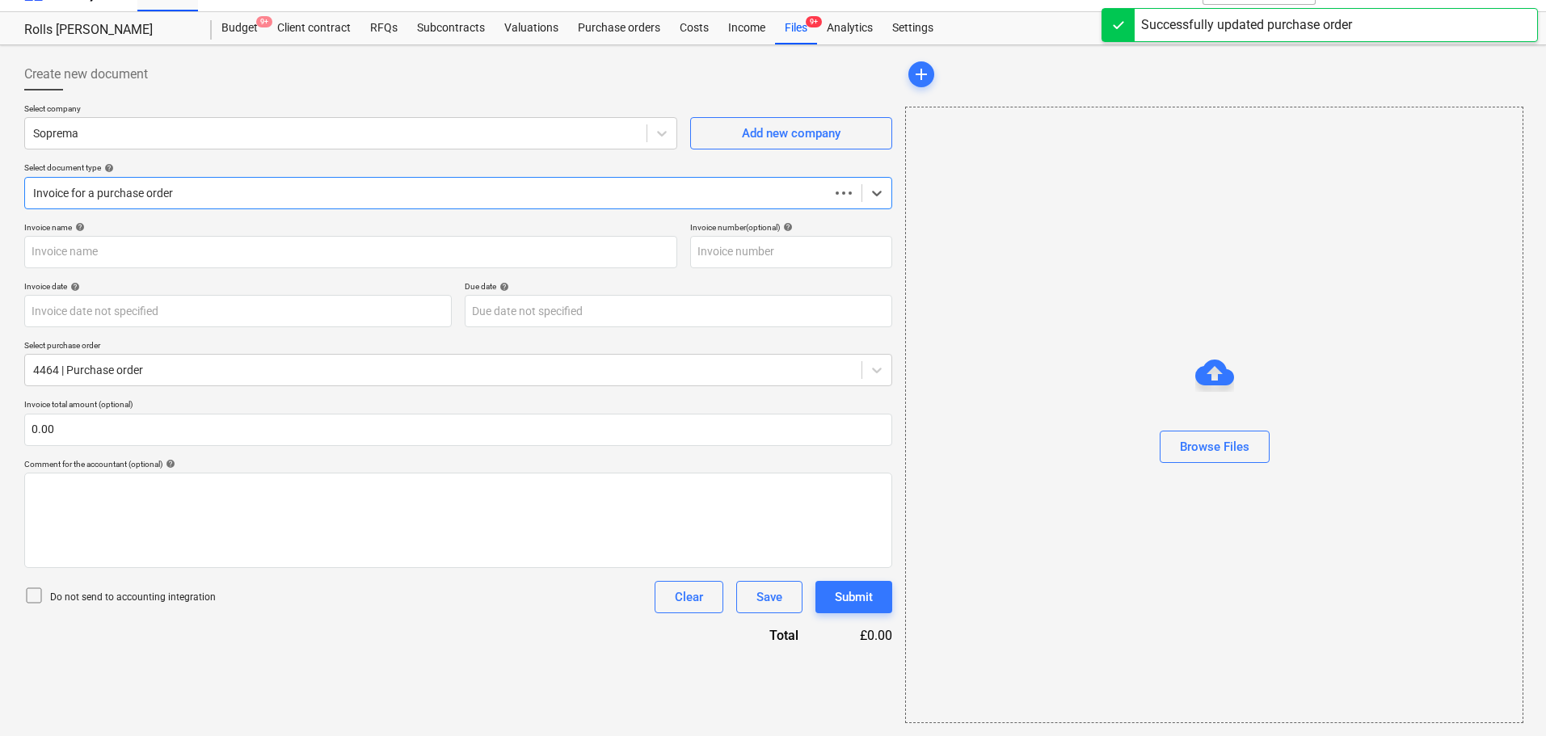
scroll to position [29, 0]
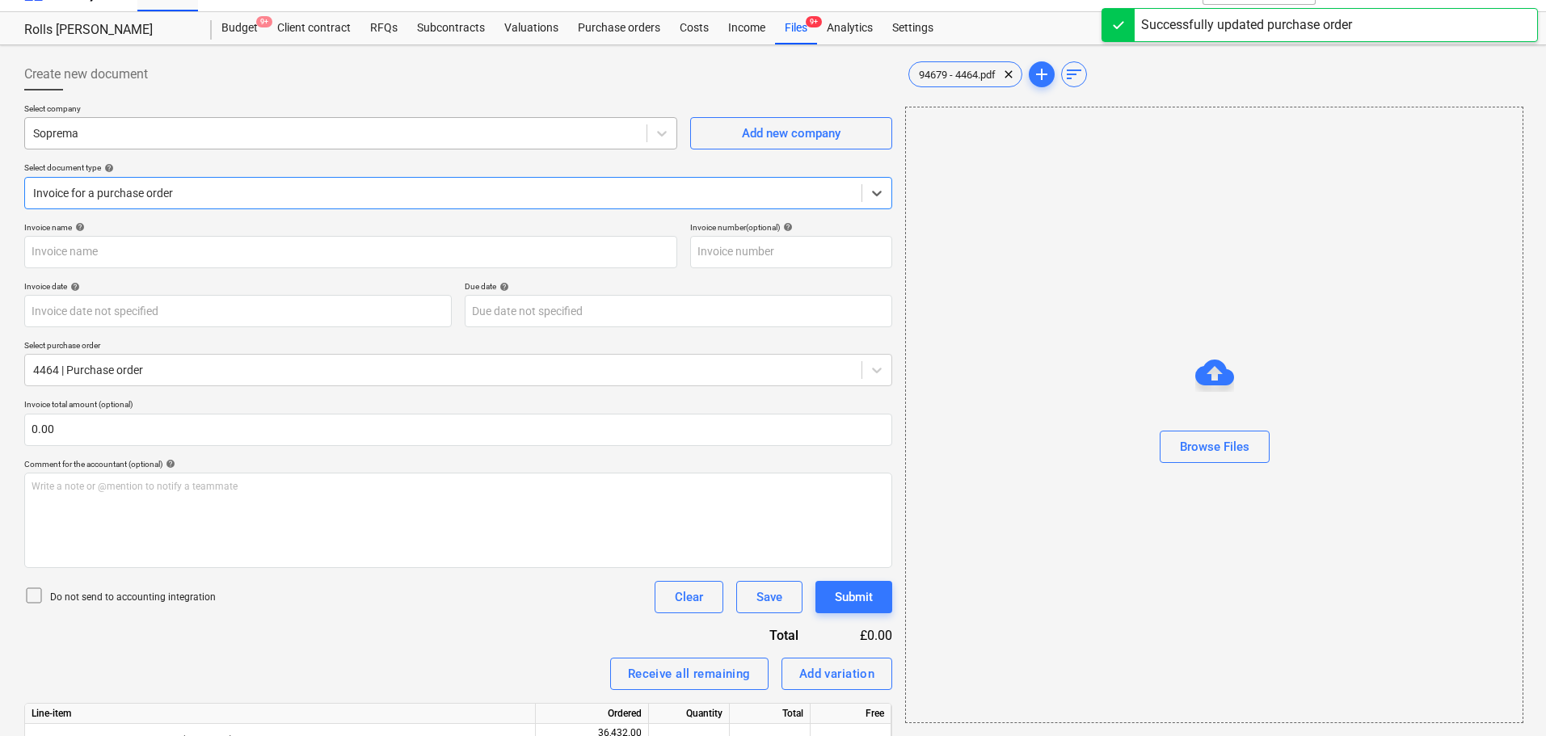
type input "4464"
type input "[DATE]"
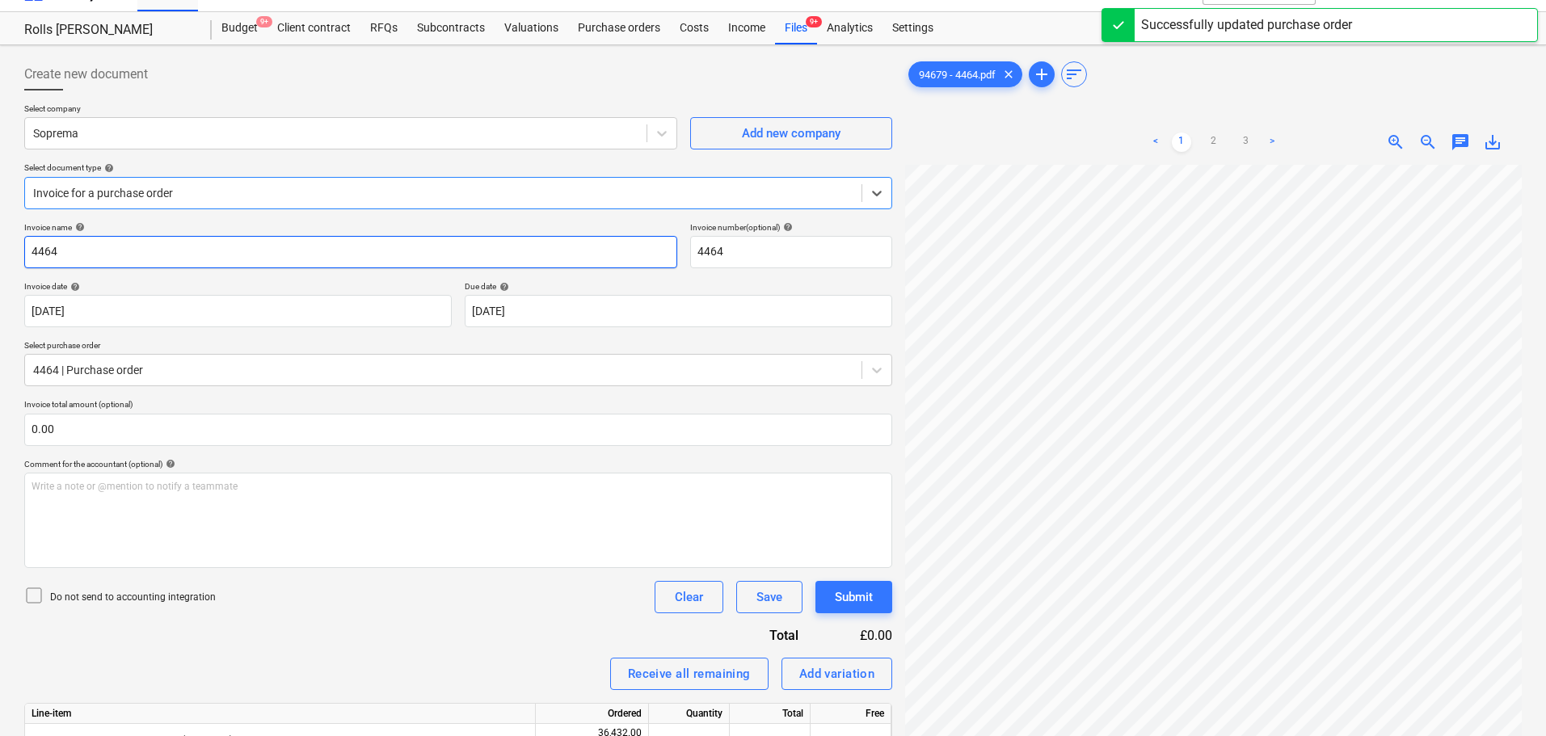
click at [180, 250] on input "4464" at bounding box center [350, 252] width 653 height 32
type input "94679"
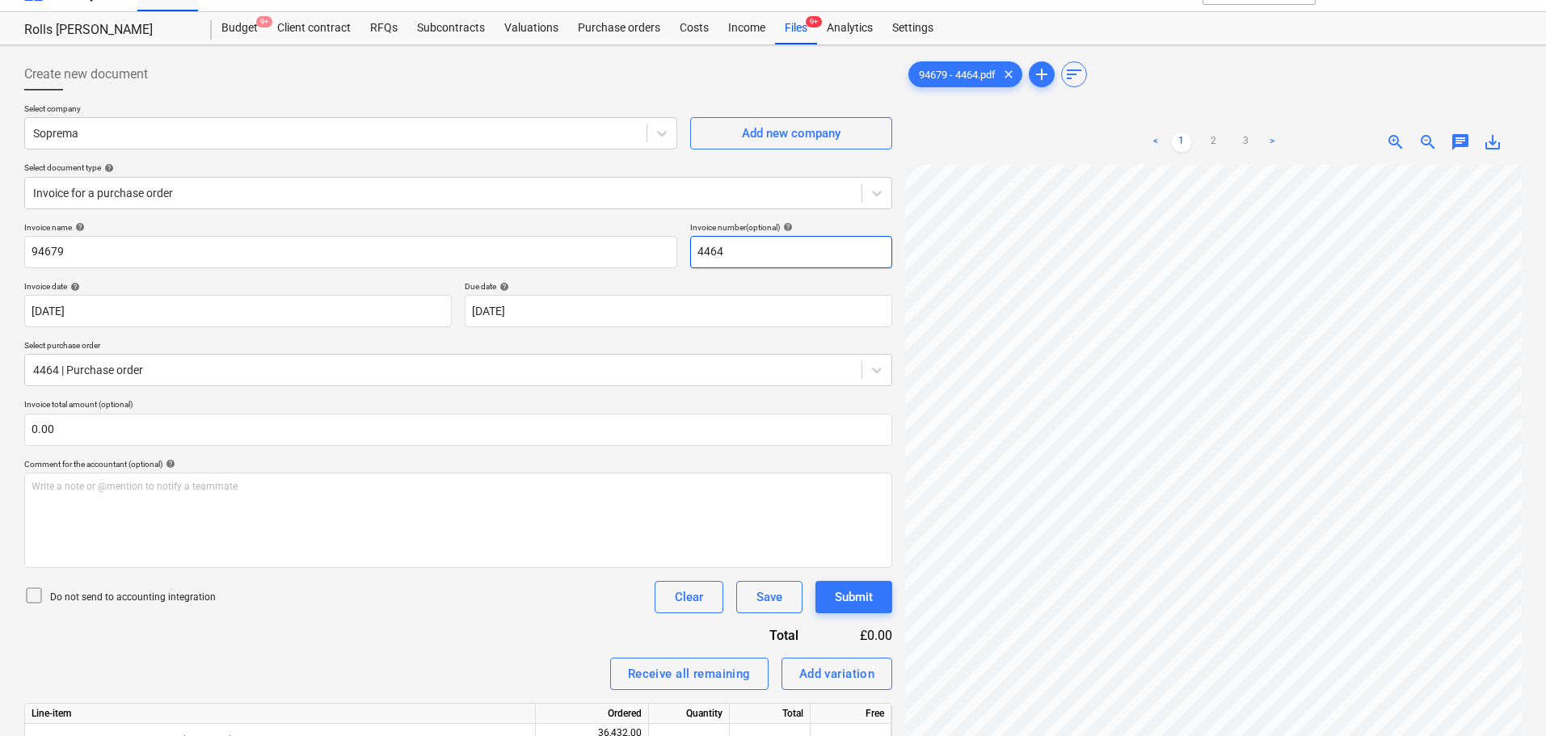
paste input "94679"
type input "94679"
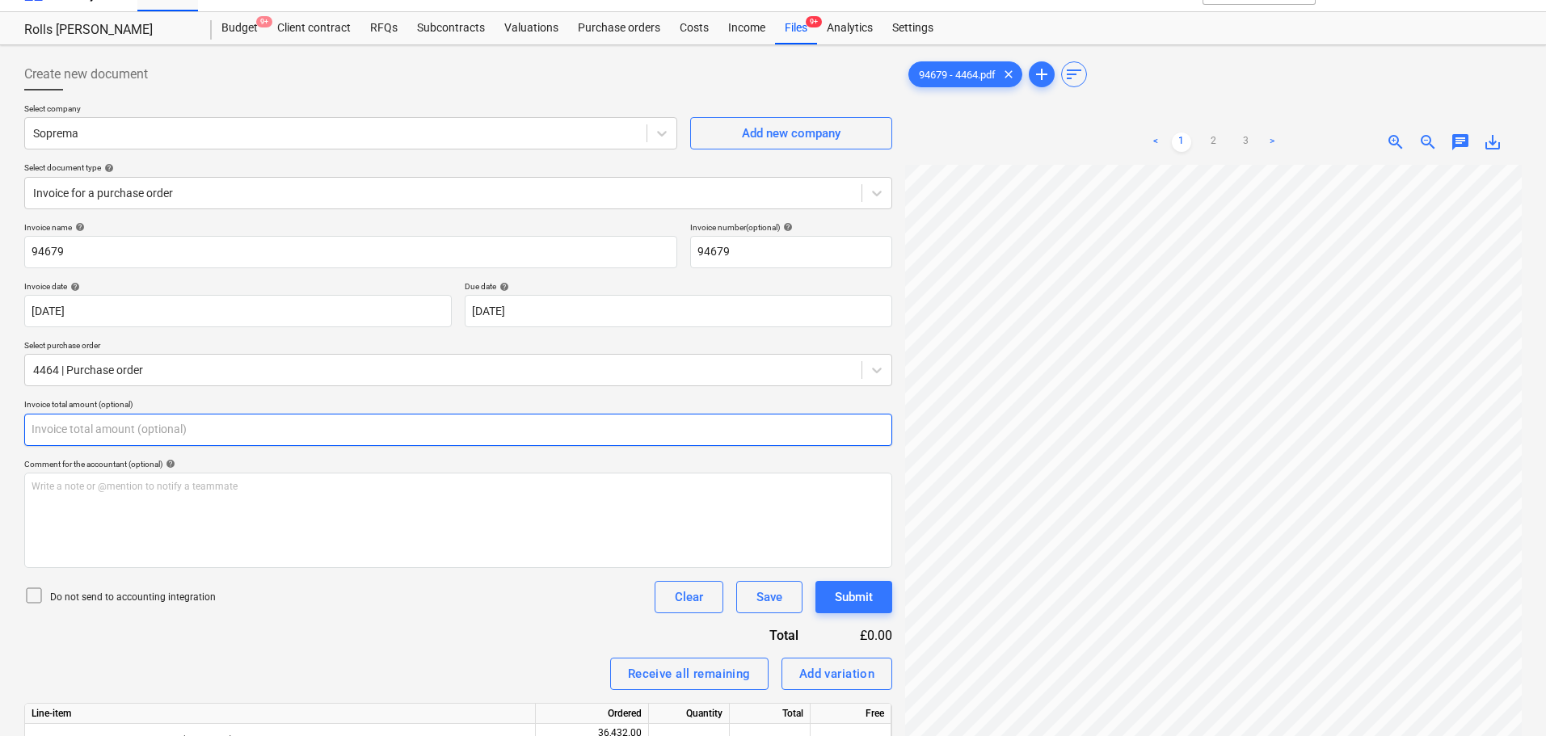
click at [195, 433] on input "text" at bounding box center [458, 430] width 868 height 32
type input "0.00"
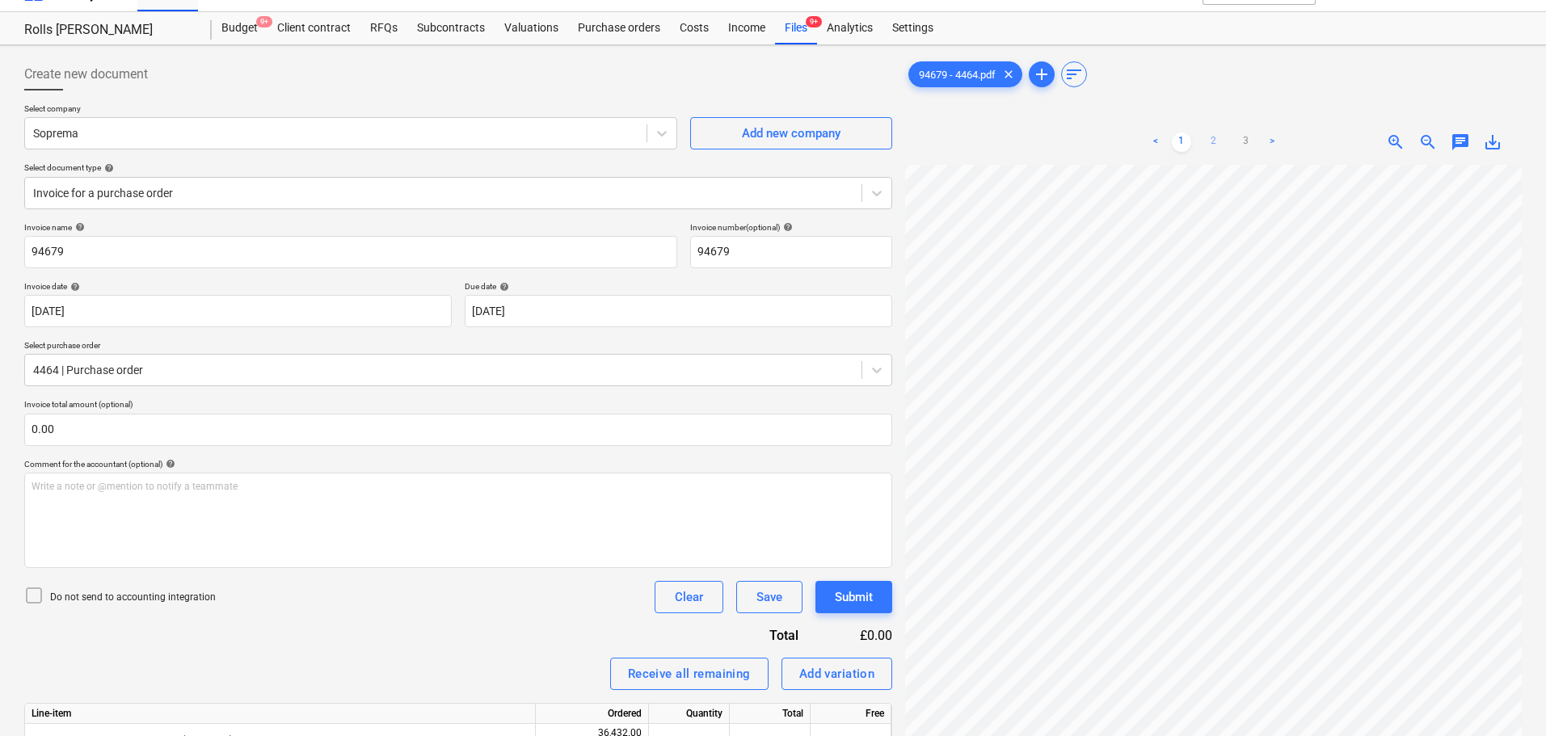
click at [1214, 150] on link "2" at bounding box center [1213, 142] width 19 height 19
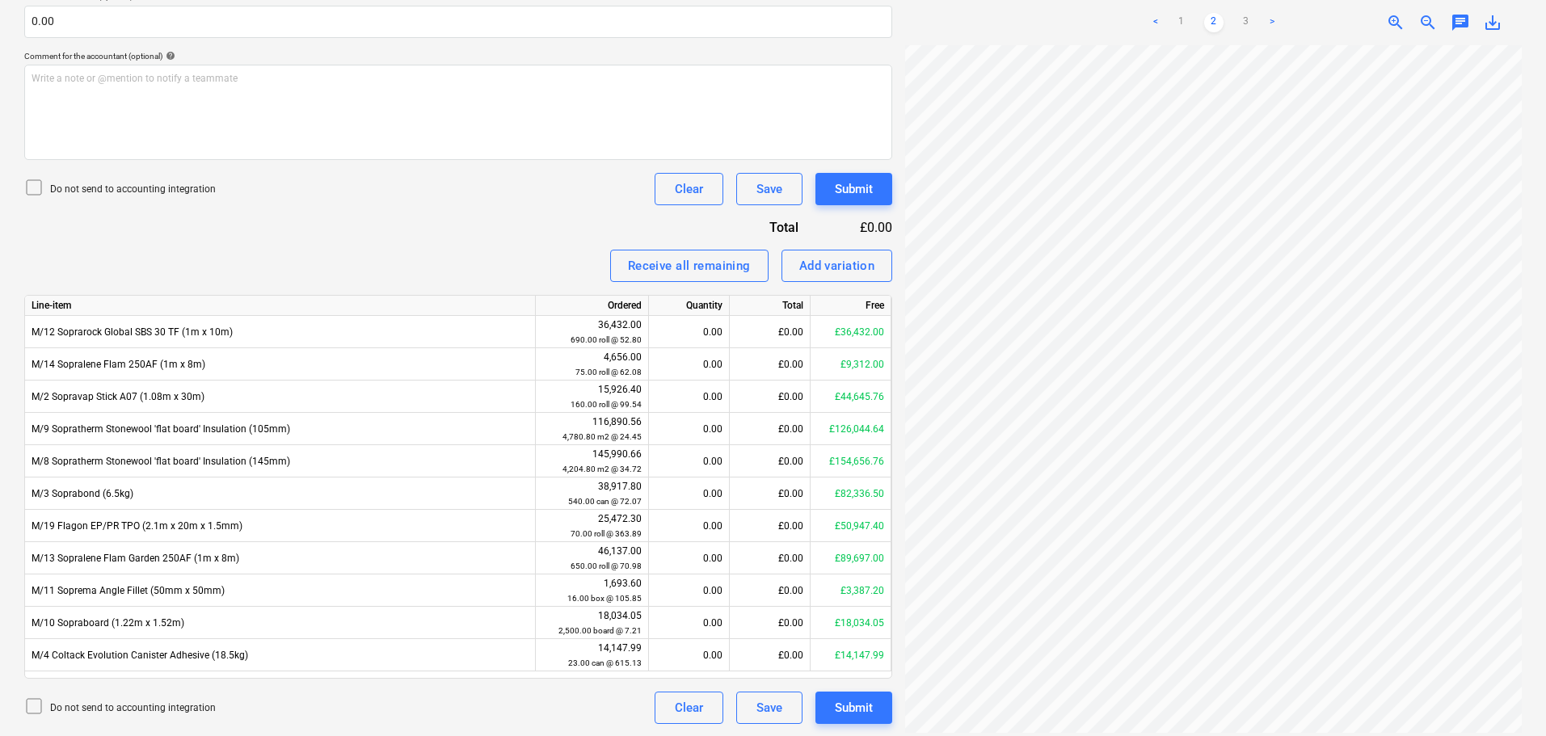
scroll to position [438, 0]
click at [1251, 12] on link "3" at bounding box center [1245, 9] width 19 height 19
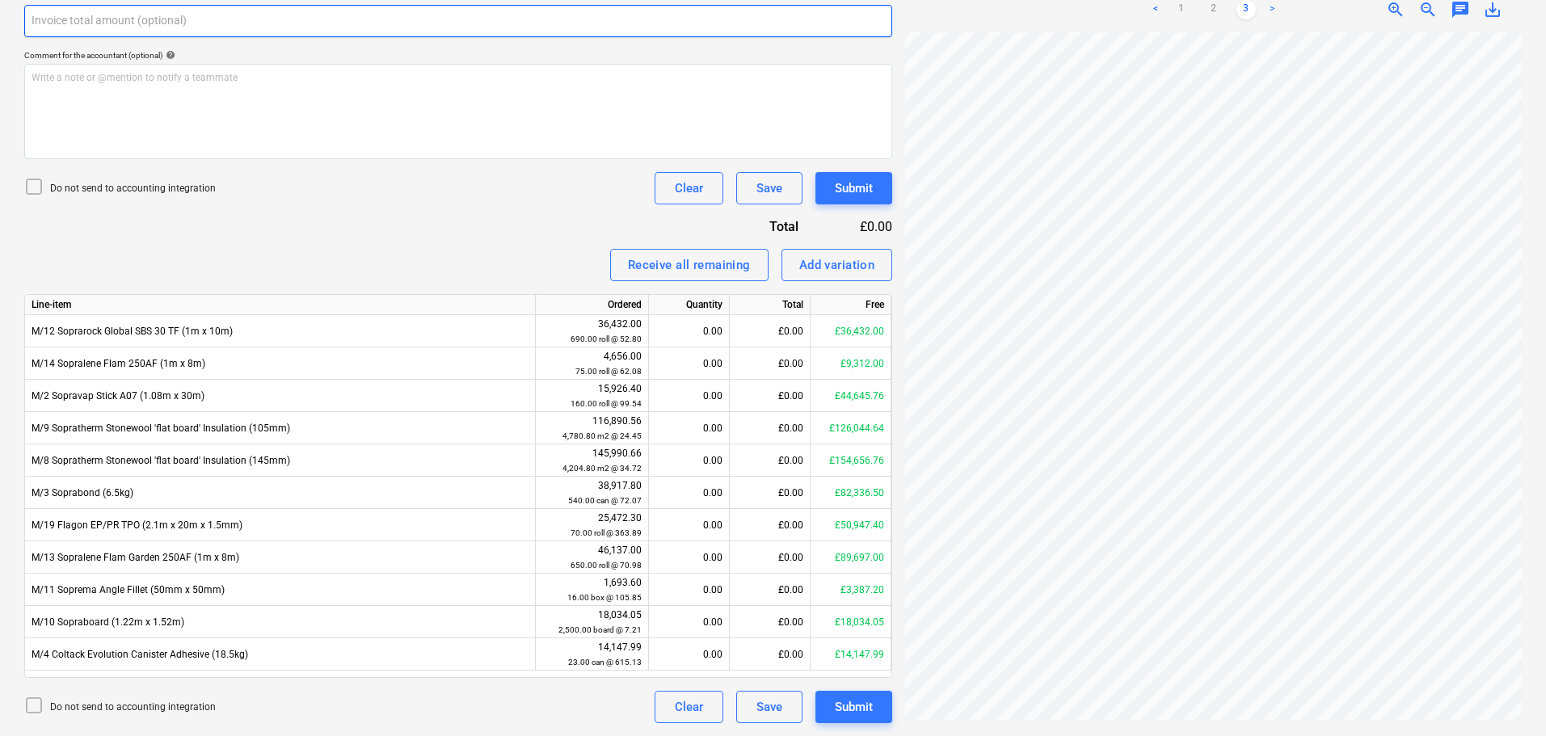
click at [357, 27] on input "text" at bounding box center [458, 21] width 868 height 32
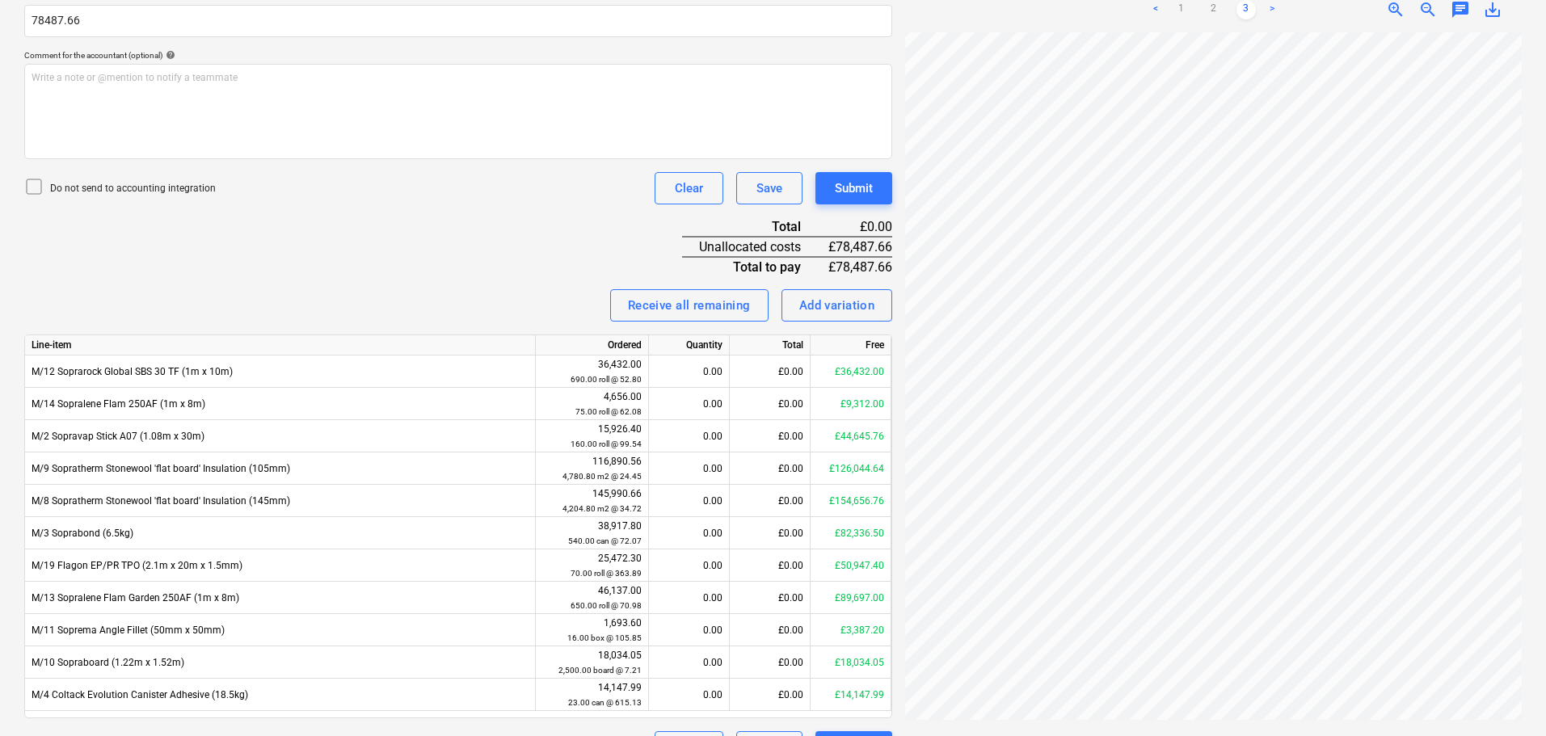
type input "78,487.66"
click at [189, 187] on p "Do not send to accounting integration" at bounding box center [133, 189] width 166 height 14
click at [513, 263] on div "Invoice name help 94679 Invoice number (optional) help 94679 Invoice date help …" at bounding box center [458, 288] width 868 height 950
click at [1178, 9] on link "1" at bounding box center [1181, 9] width 19 height 19
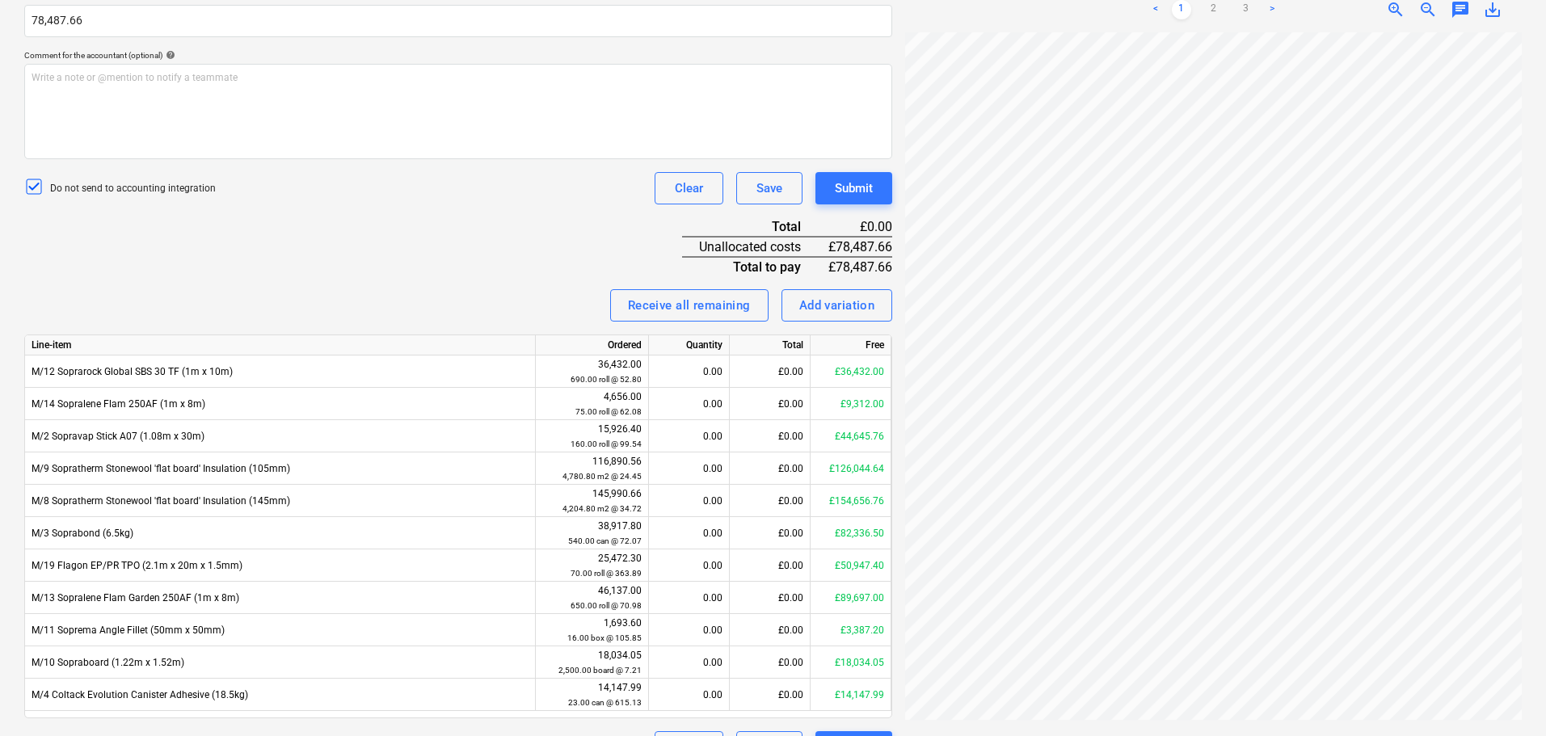
click at [215, 233] on div "Invoice name help 94679 Invoice number (optional) help 94679 Invoice date help …" at bounding box center [458, 288] width 868 height 950
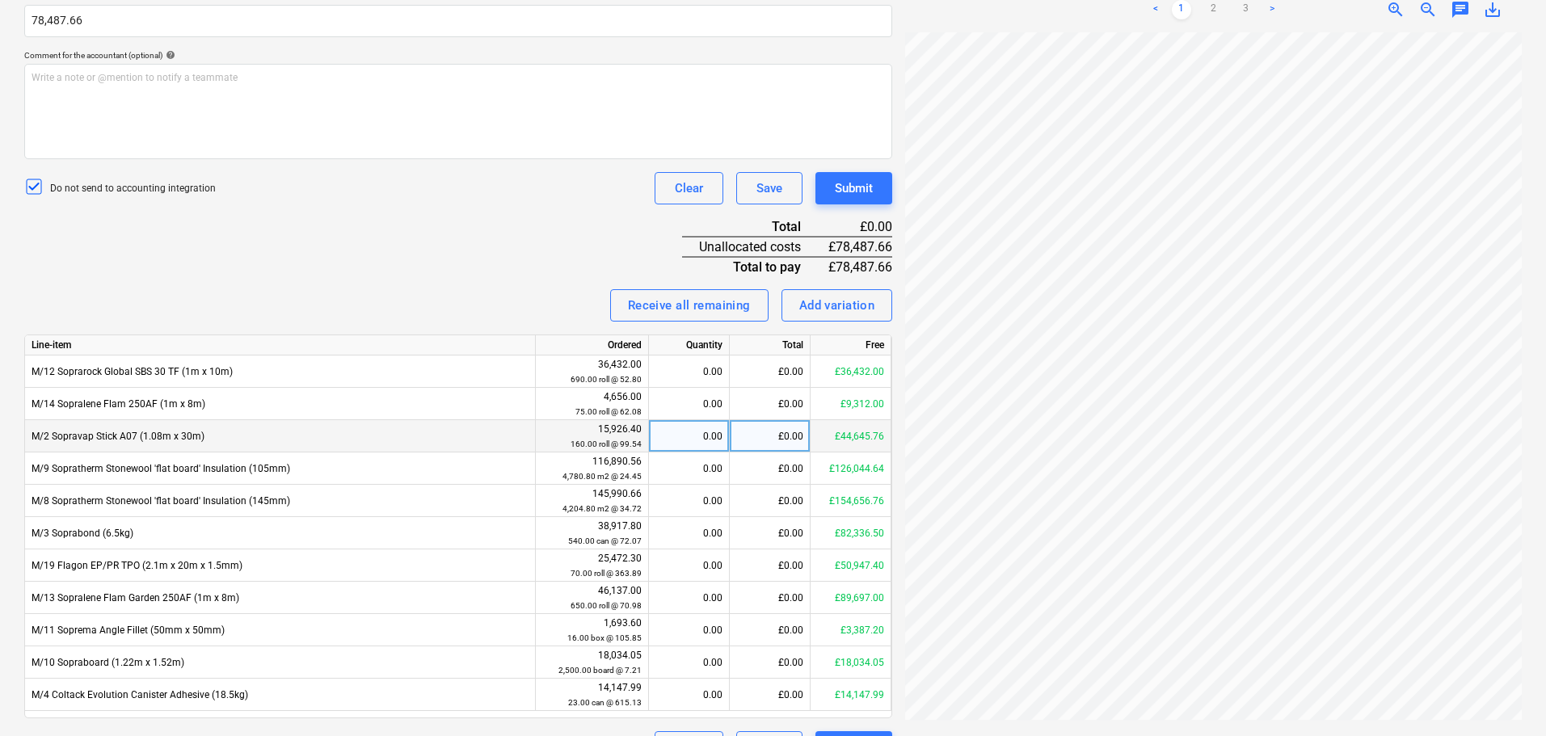
click at [762, 431] on div "£0.00" at bounding box center [770, 436] width 81 height 32
type input "28719.36"
click at [477, 270] on div "Invoice name help 94679 Invoice number (optional) help 94679 Invoice date help …" at bounding box center [458, 288] width 868 height 950
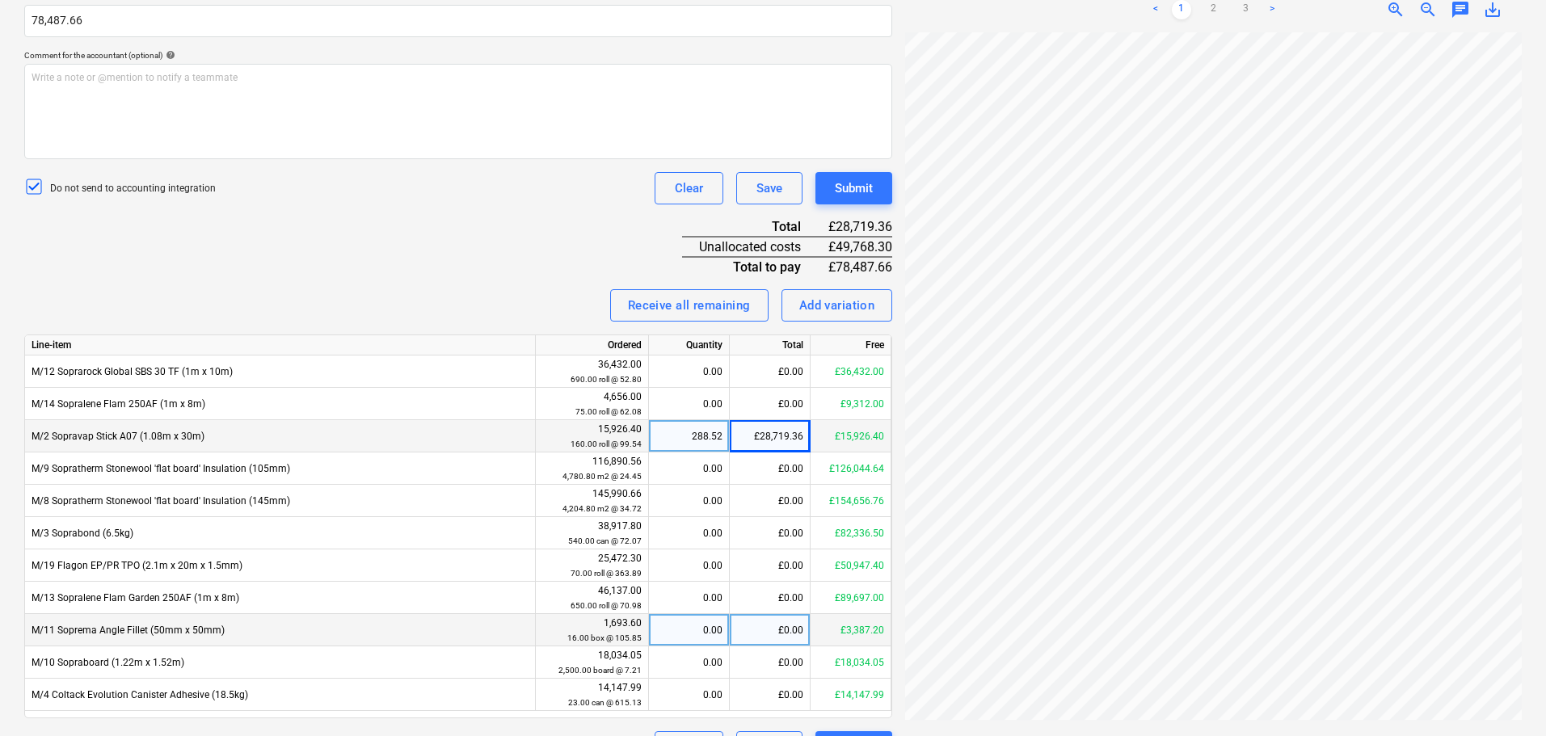
click at [761, 626] on div "£0.00" at bounding box center [770, 630] width 81 height 32
type input "1693.60"
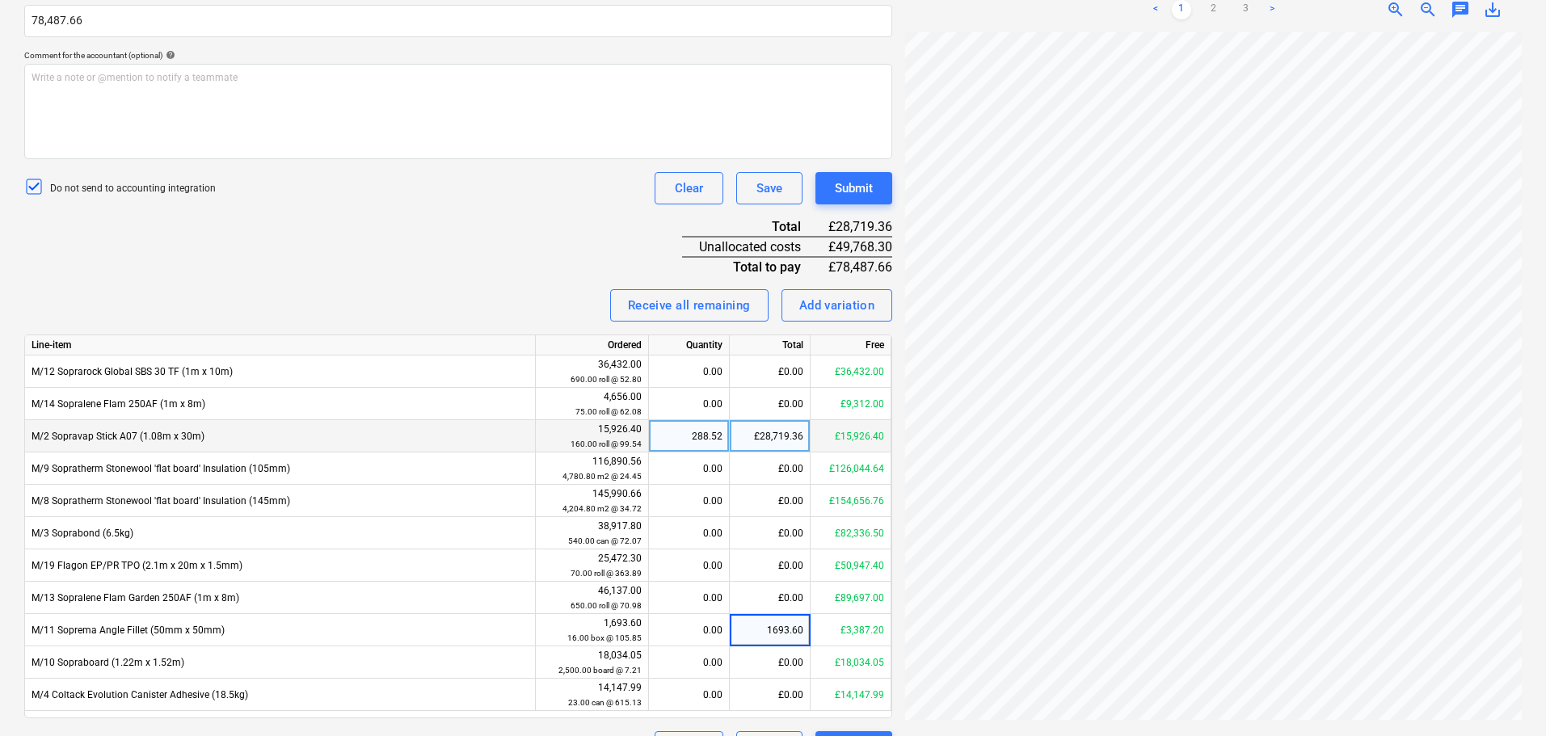
click at [559, 282] on div "Invoice name help 94679 Invoice number (optional) help 94679 Invoice date help …" at bounding box center [458, 288] width 868 height 950
drag, startPoint x: 531, startPoint y: 223, endPoint x: 564, endPoint y: 347, distance: 128.8
click at [564, 347] on div "Invoice name help 94679 Invoice number (optional) help 94679 Invoice date help …" at bounding box center [458, 288] width 868 height 950
click at [515, 225] on div "Invoice name help 94679 Invoice number (optional) help 94679 Invoice date help …" at bounding box center [458, 288] width 868 height 950
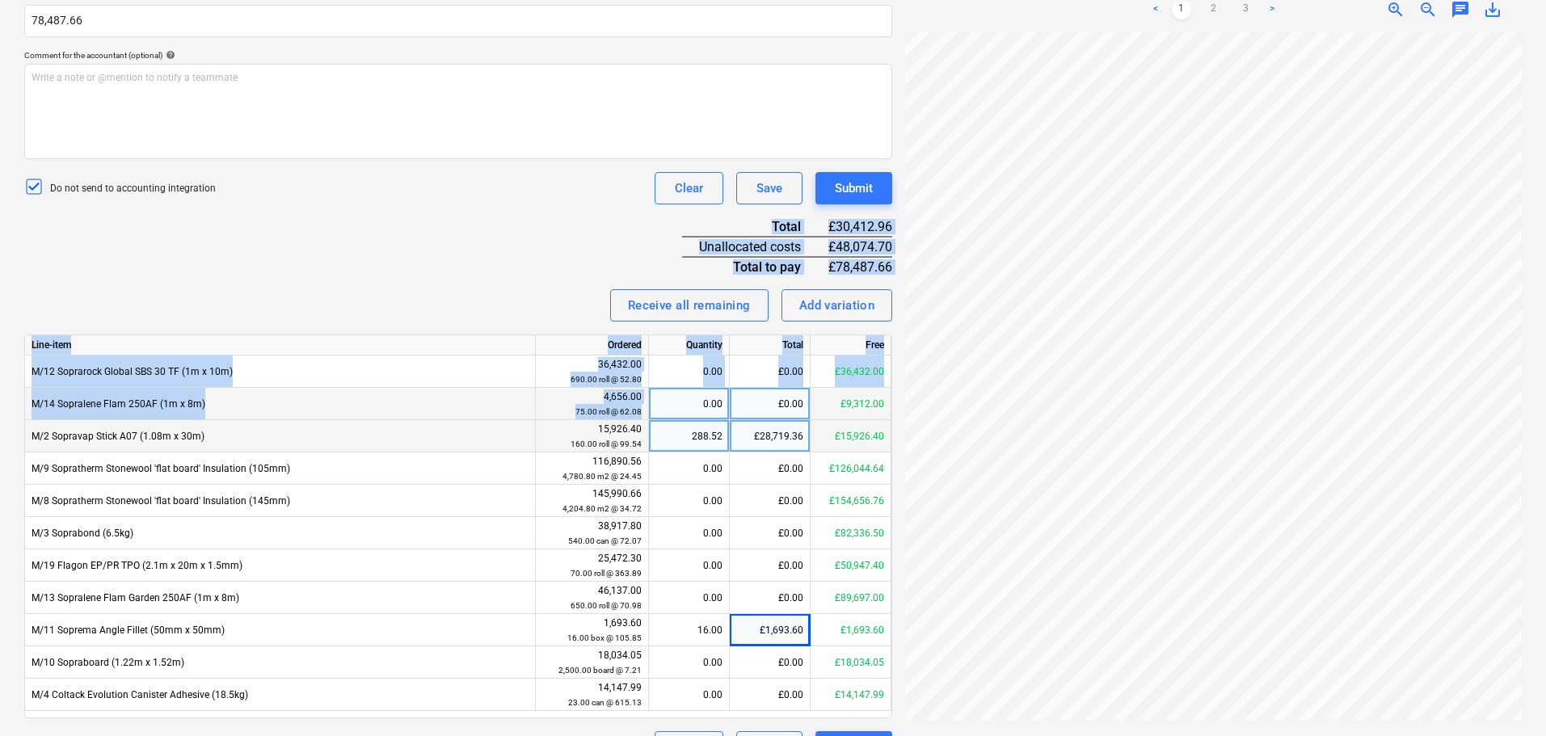
drag, startPoint x: 533, startPoint y: 209, endPoint x: 686, endPoint y: 412, distance: 253.9
click at [686, 412] on div "Invoice name help 94679 Invoice number (optional) help 94679 Invoice date help …" at bounding box center [458, 288] width 868 height 950
click at [456, 250] on div "Invoice name help 94679 Invoice number (optional) help 94679 Invoice date help …" at bounding box center [458, 288] width 868 height 950
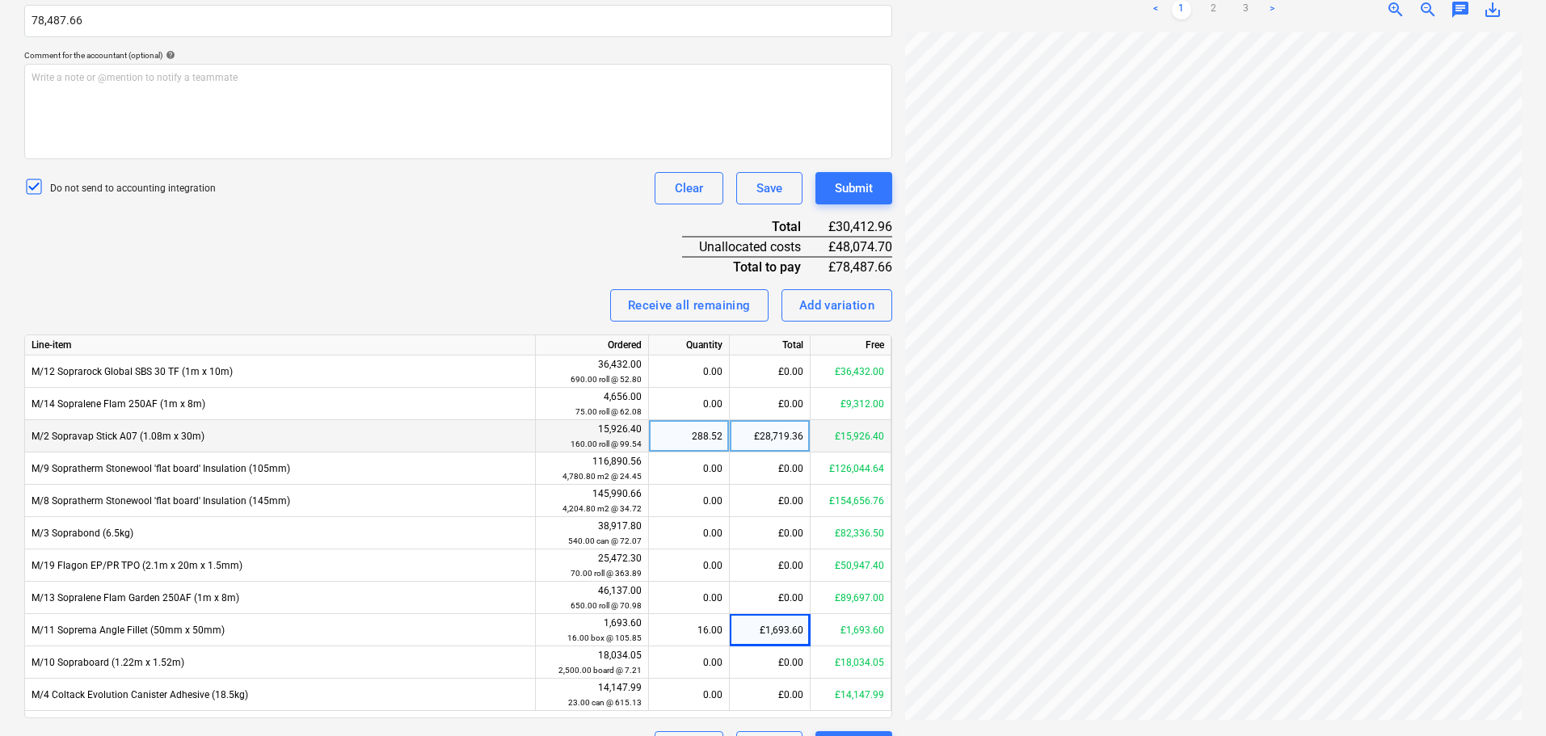
click at [456, 250] on div "Invoice name help 94679 Invoice number (optional) help 94679 Invoice date help …" at bounding box center [458, 288] width 868 height 950
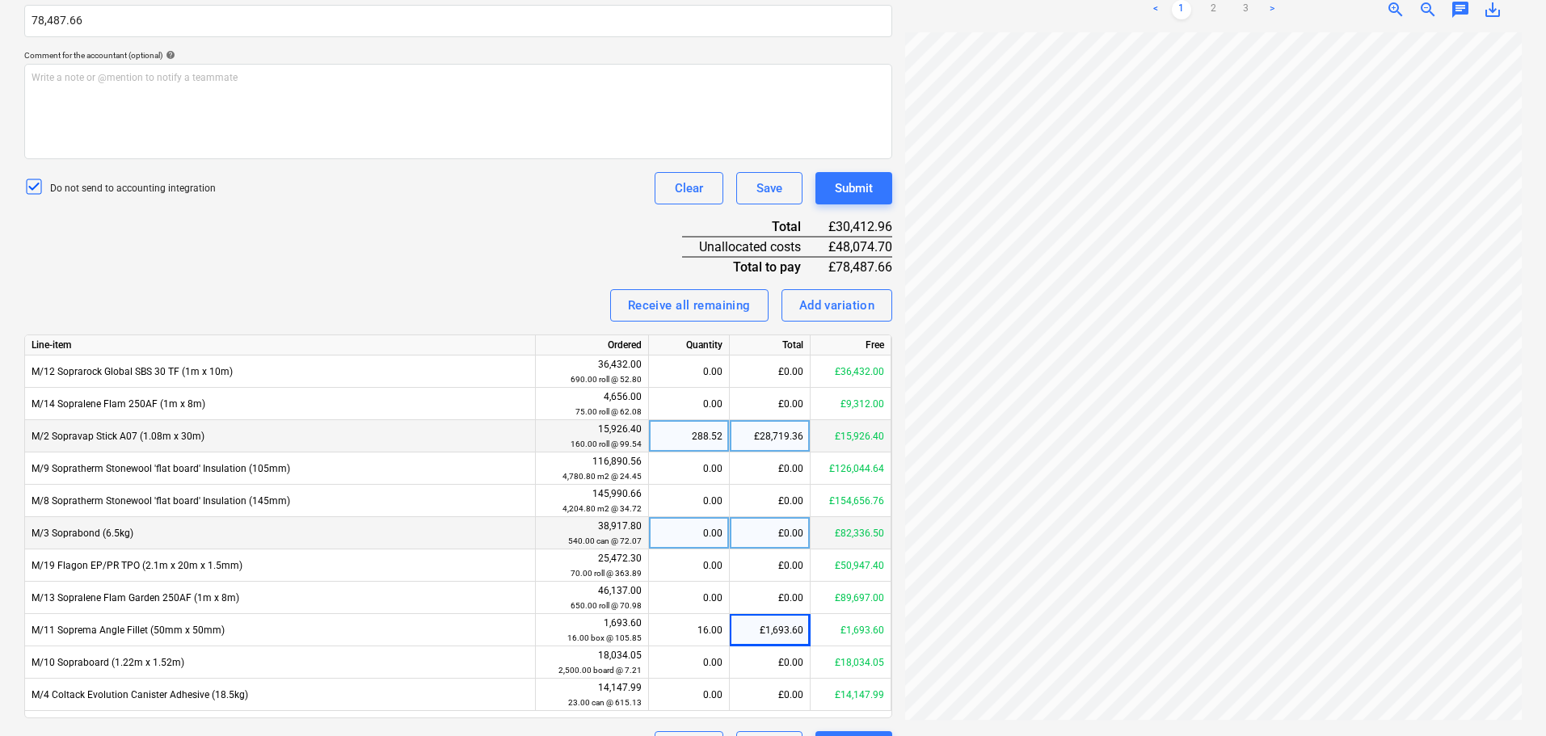
click at [766, 528] on div "£0.00" at bounding box center [770, 533] width 81 height 32
type input "43418.70"
click at [496, 247] on div "Invoice name help 94679 Invoice number (optional) help 94679 Invoice date help …" at bounding box center [458, 288] width 868 height 950
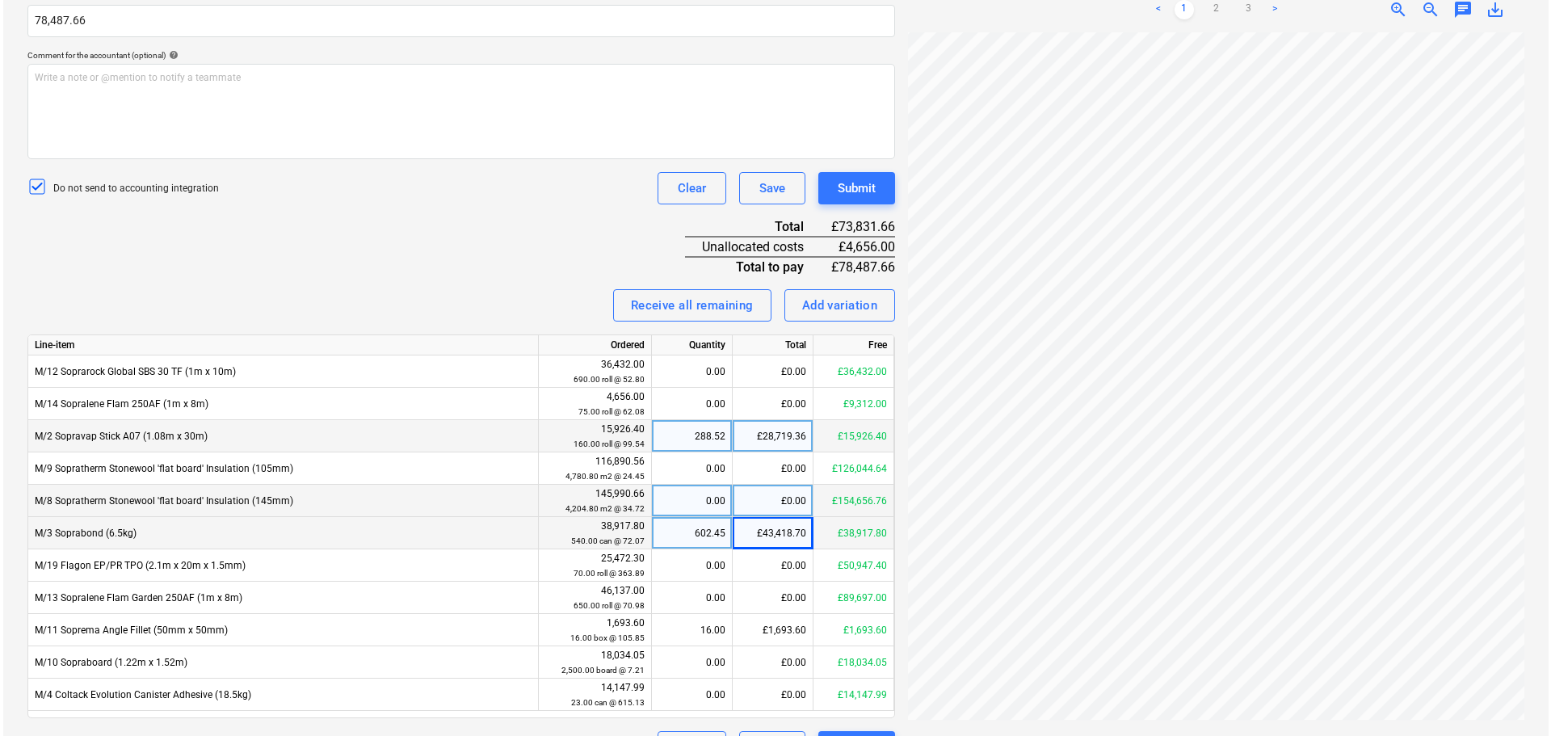
scroll to position [342, 184]
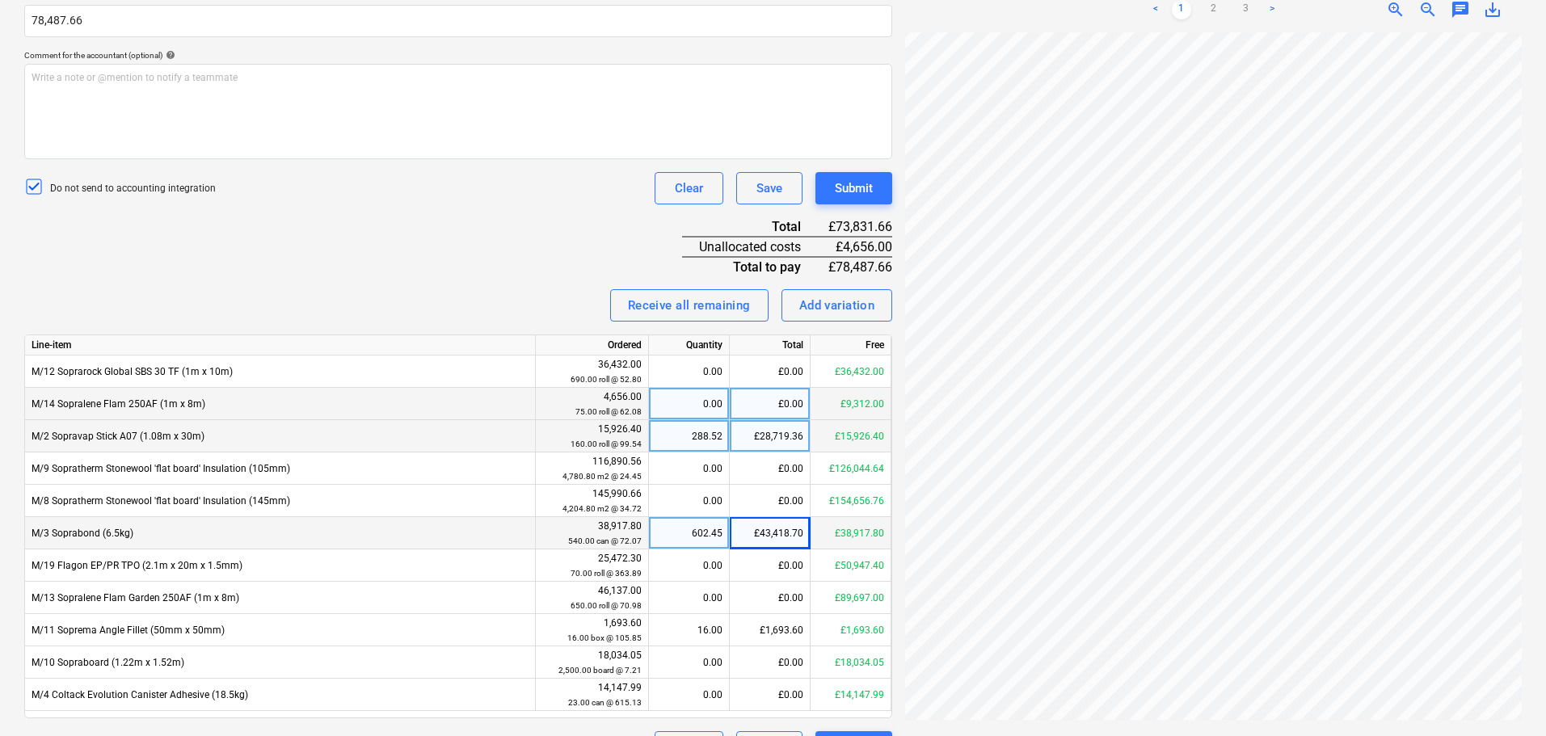
click at [780, 408] on div "£0.00" at bounding box center [770, 404] width 81 height 32
type input "4656"
click at [503, 270] on div "Invoice name help 94679 Invoice number (optional) help 94679 Invoice date help …" at bounding box center [458, 288] width 868 height 950
click at [844, 180] on div "Submit" at bounding box center [854, 188] width 38 height 21
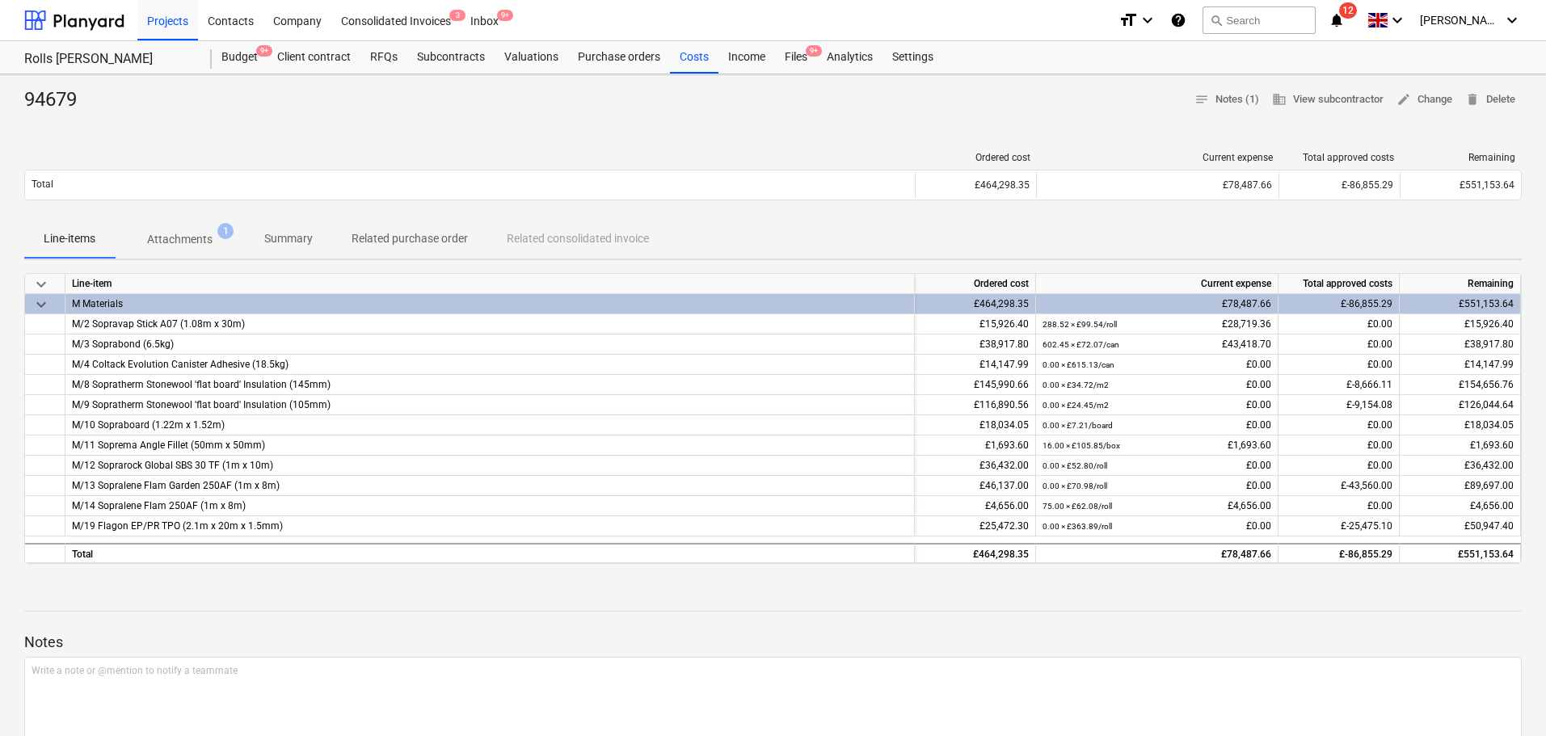
drag, startPoint x: 791, startPoint y: 54, endPoint x: 794, endPoint y: 23, distance: 31.7
click at [792, 54] on div "Files 9+" at bounding box center [796, 57] width 42 height 32
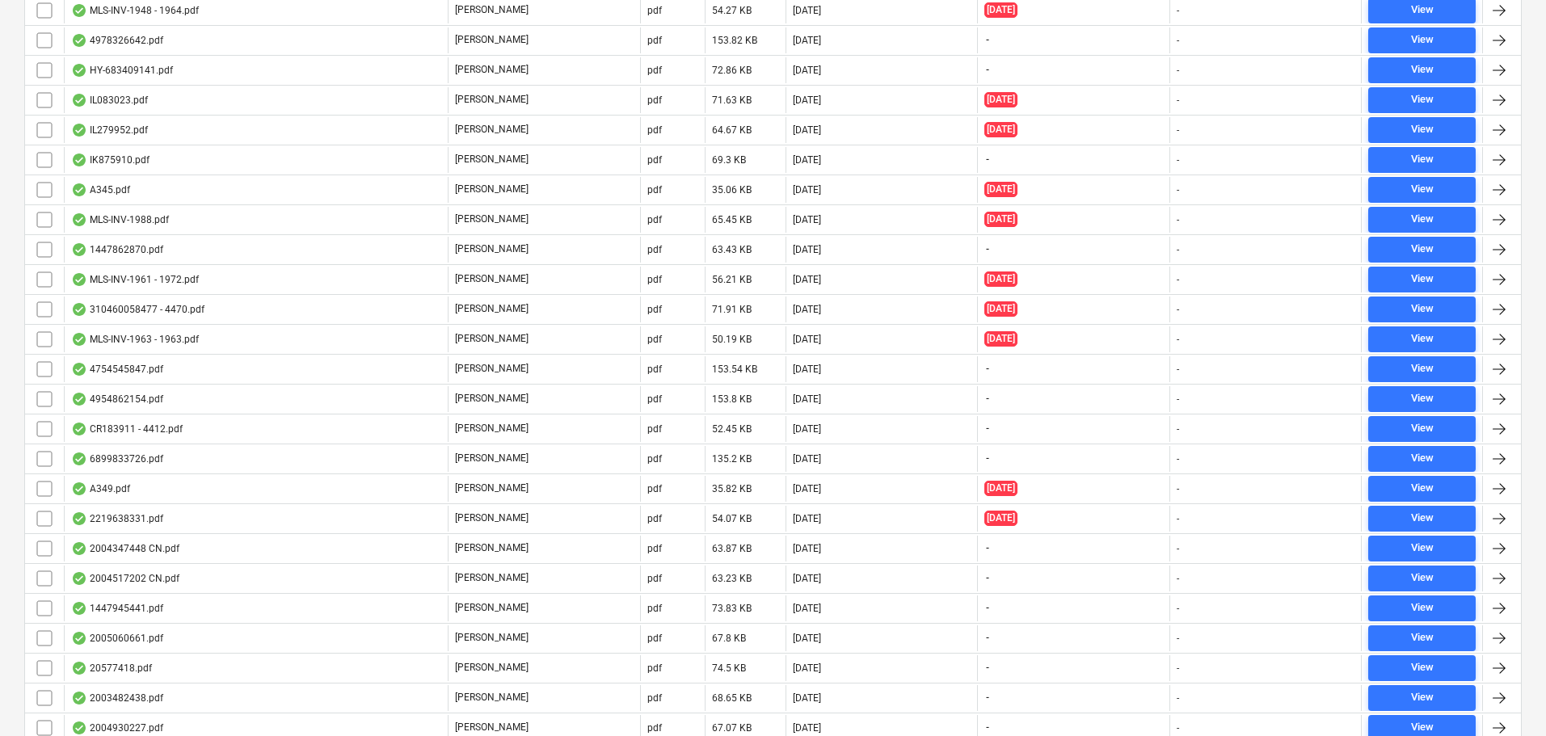
scroll to position [4918, 0]
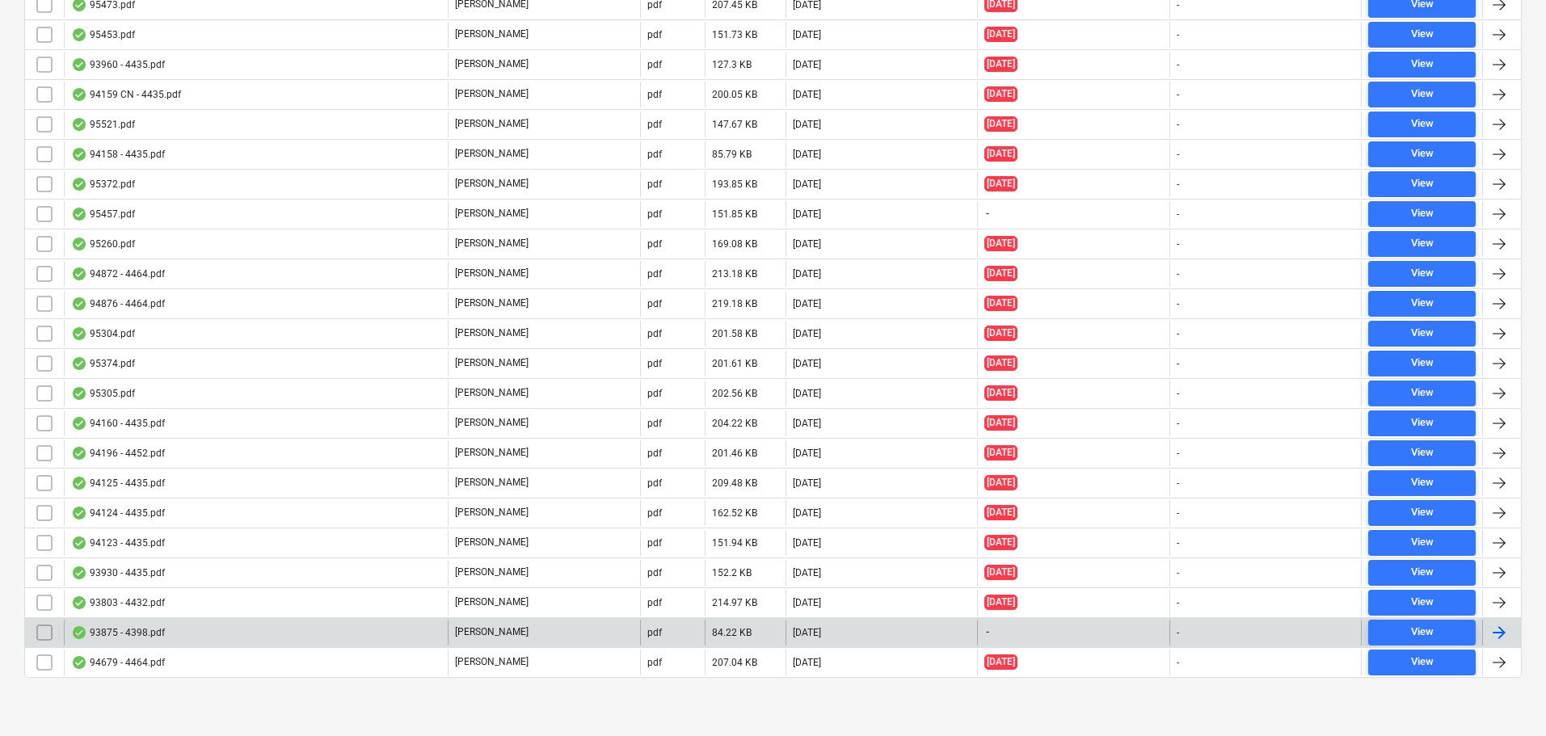
drag, startPoint x: 567, startPoint y: 212, endPoint x: 395, endPoint y: 657, distance: 476.5
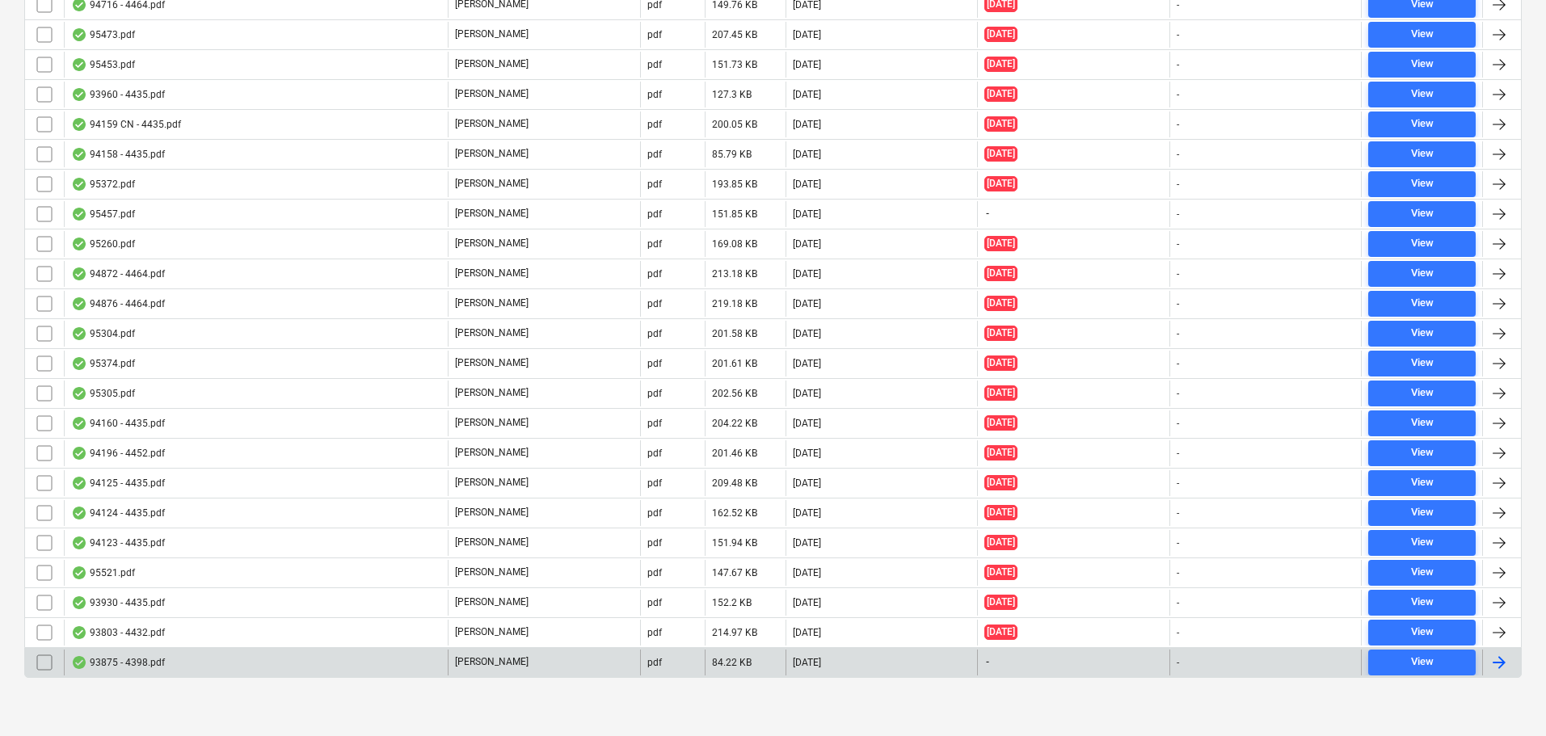
click at [376, 654] on div "93875 - 4398.pdf" at bounding box center [256, 663] width 384 height 26
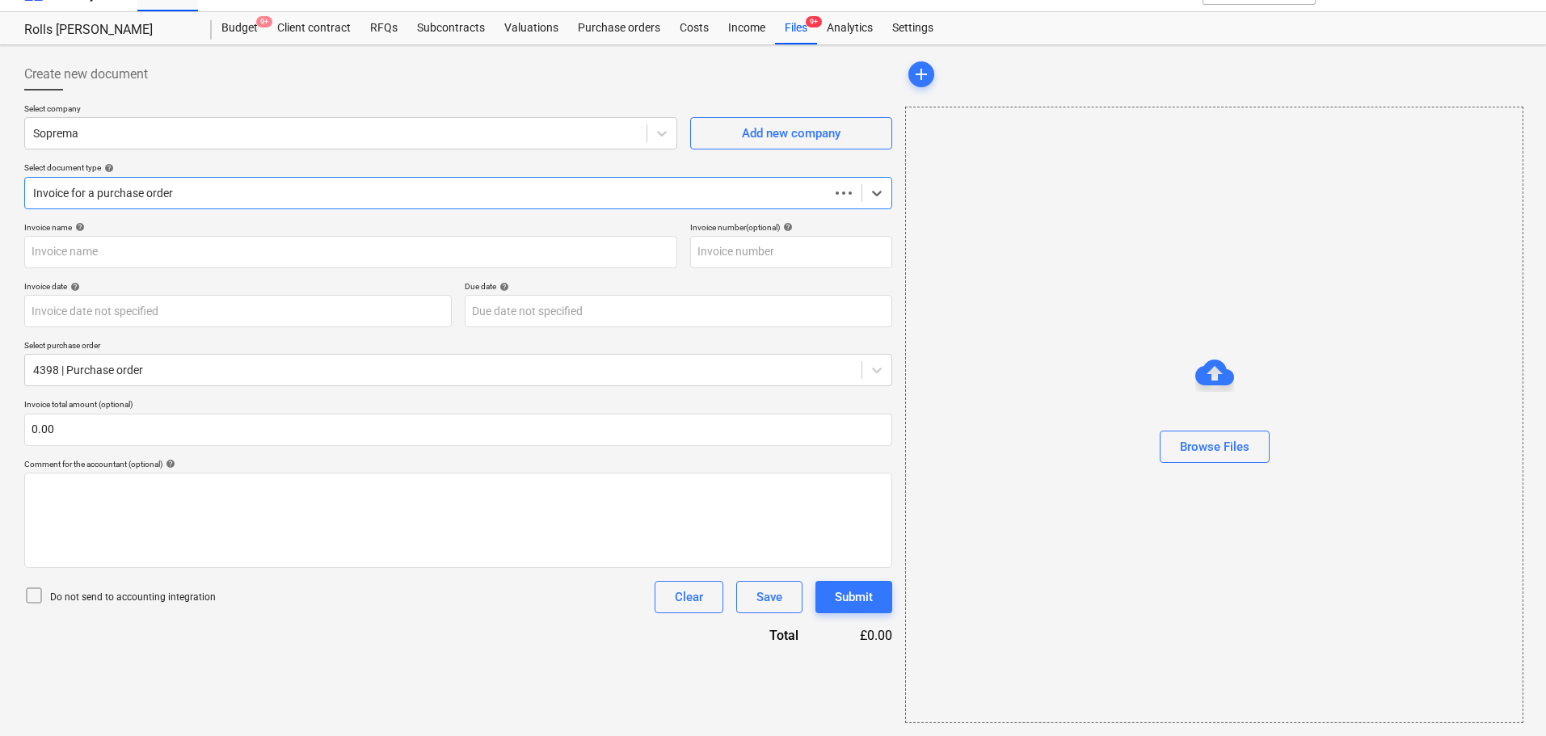
scroll to position [29, 0]
type input "03097271"
type input "[DATE]"
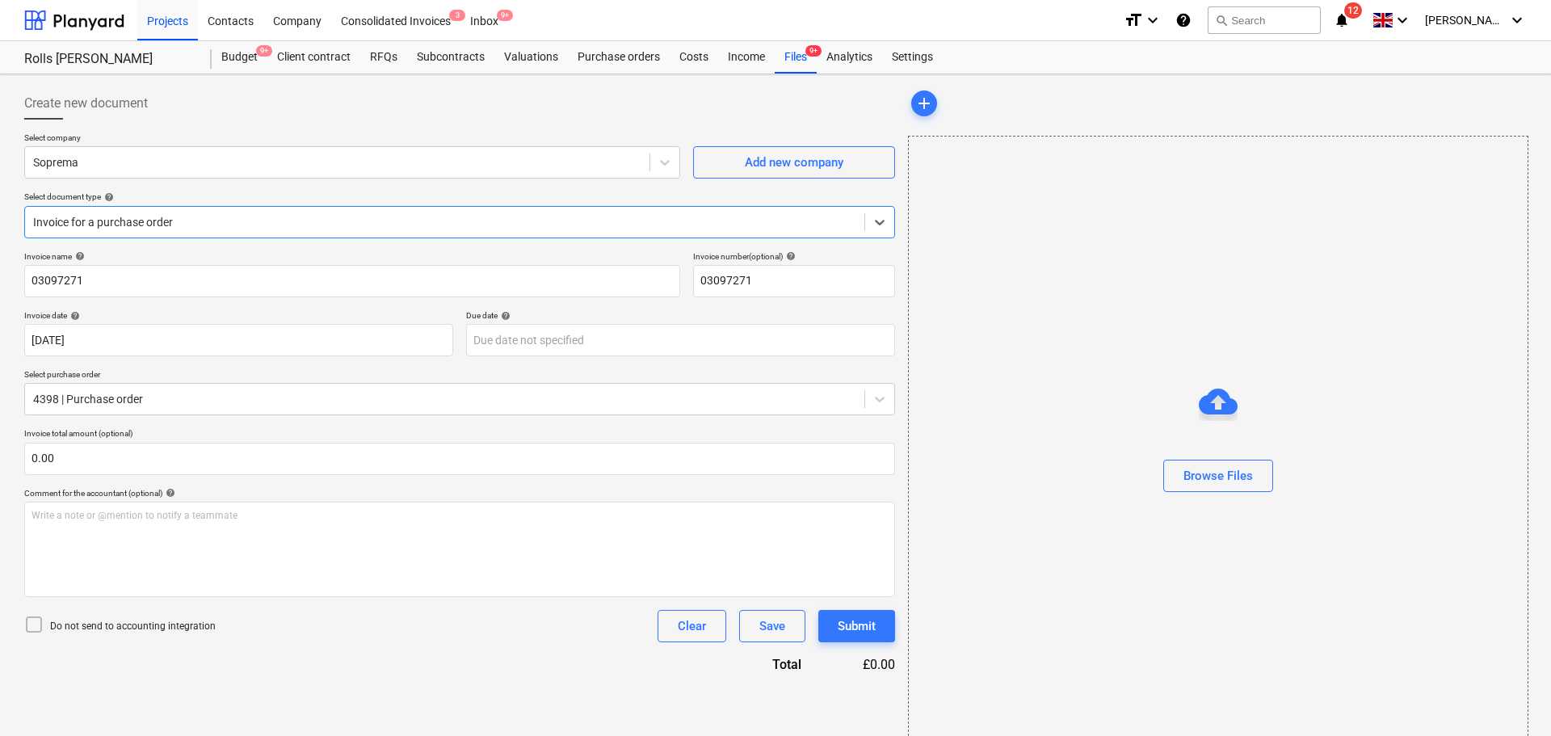
click at [134, 247] on div "Select company Soprema Add new company Select document type help Select is focu…" at bounding box center [459, 192] width 871 height 119
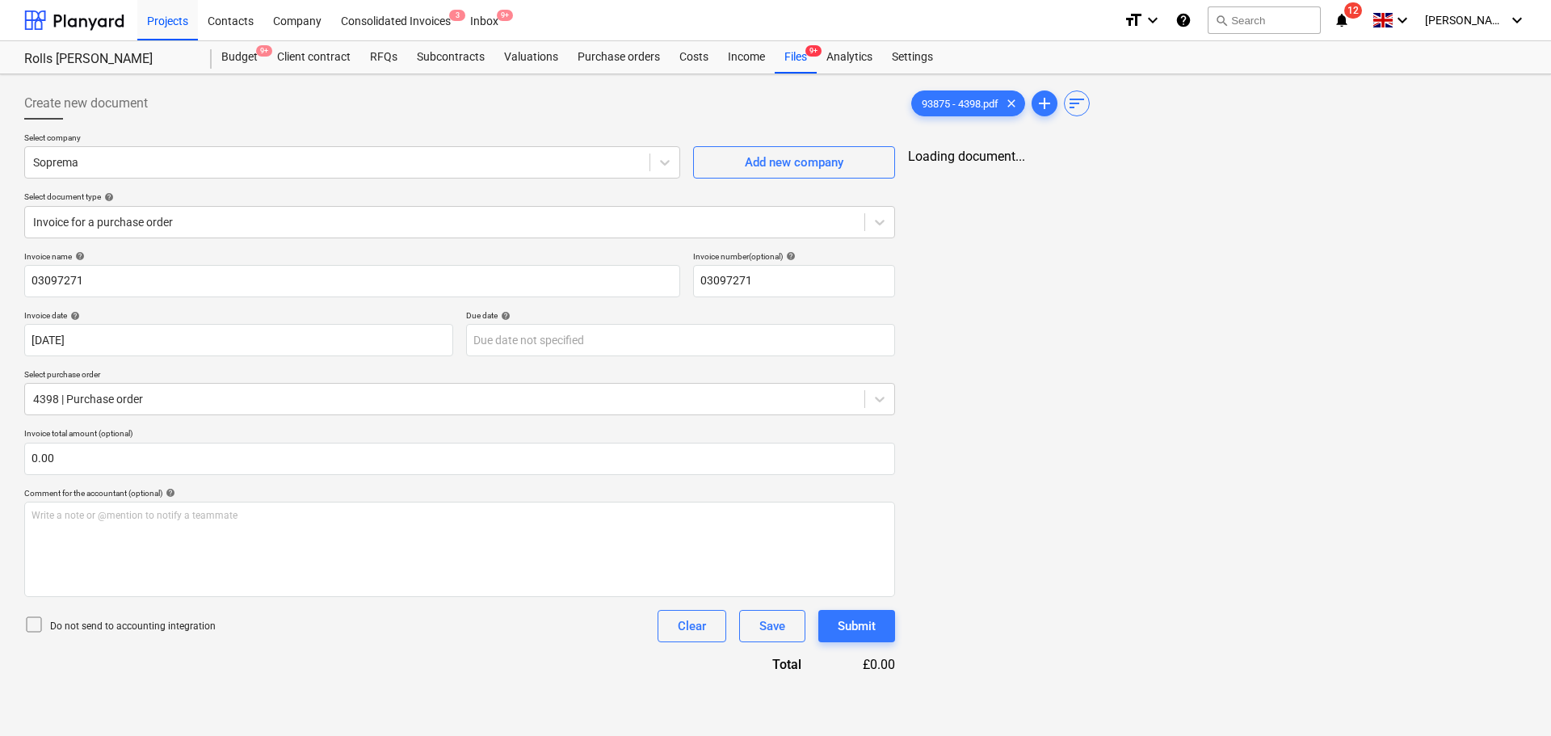
click at [134, 247] on div "Select company Soprema Add new company Select document type help Invoice for a …" at bounding box center [459, 192] width 871 height 119
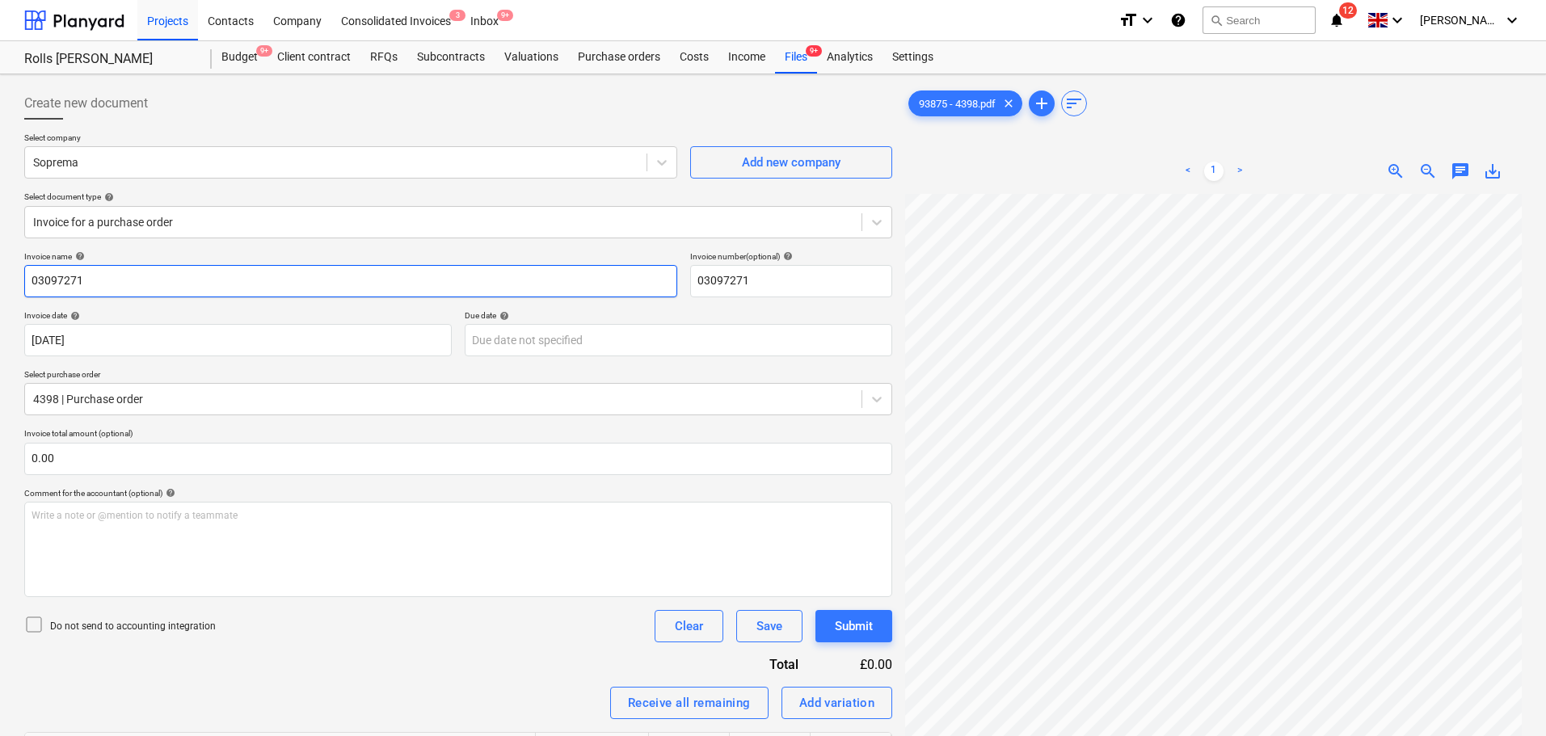
click at [132, 272] on input "03097271" at bounding box center [350, 281] width 653 height 32
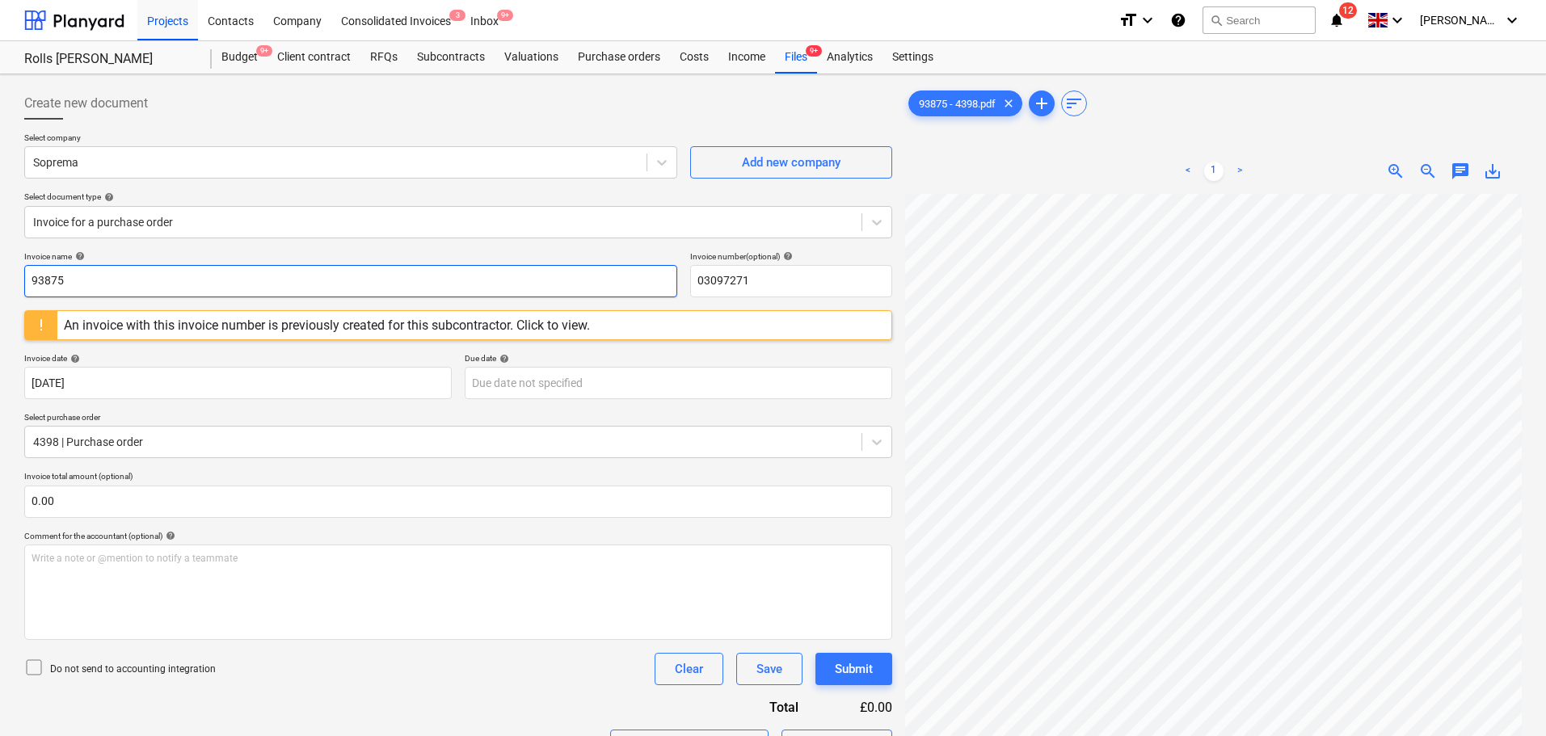
type input "93875"
paste input "93875"
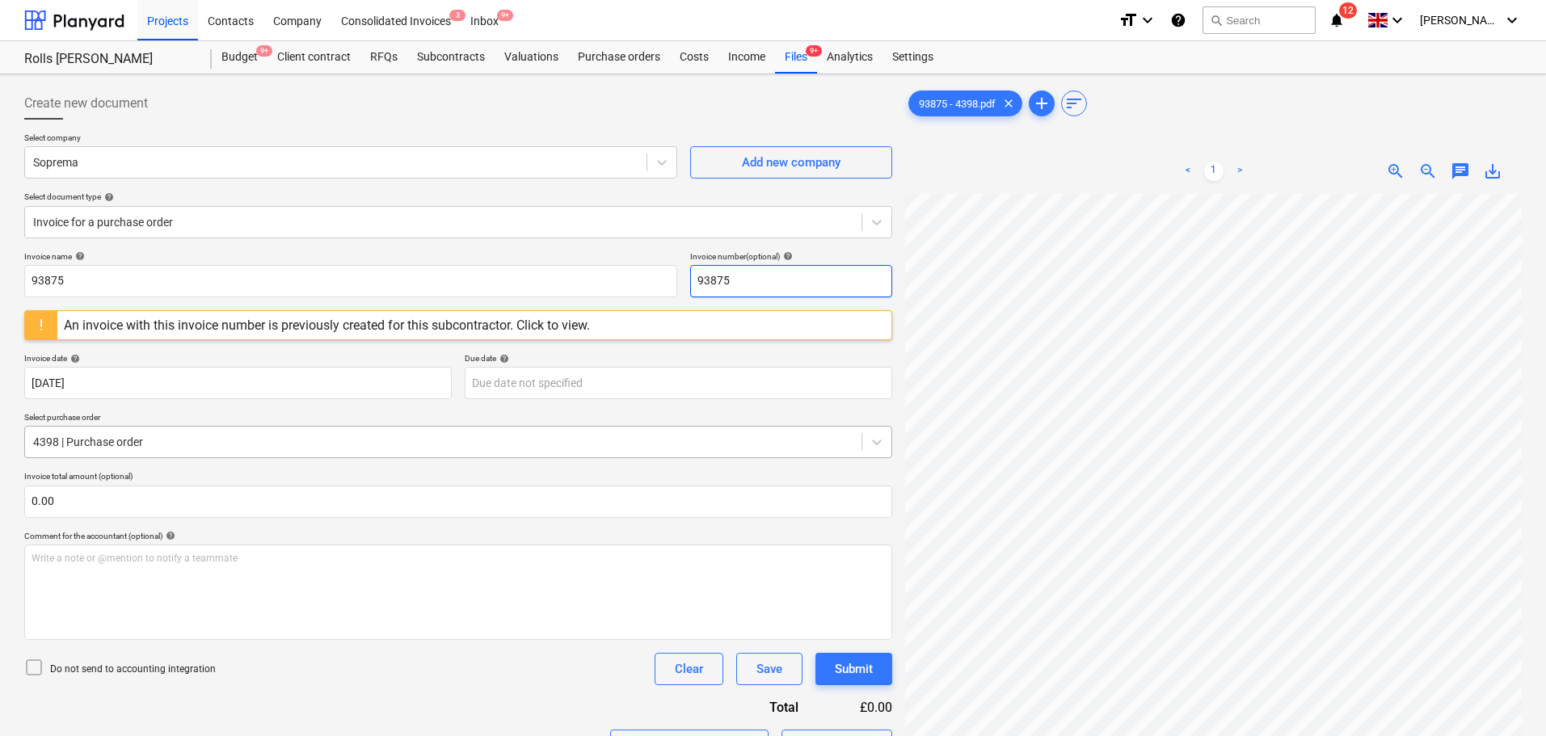
type input "93875"
click at [124, 453] on div "4398 | Purchase order" at bounding box center [443, 442] width 836 height 23
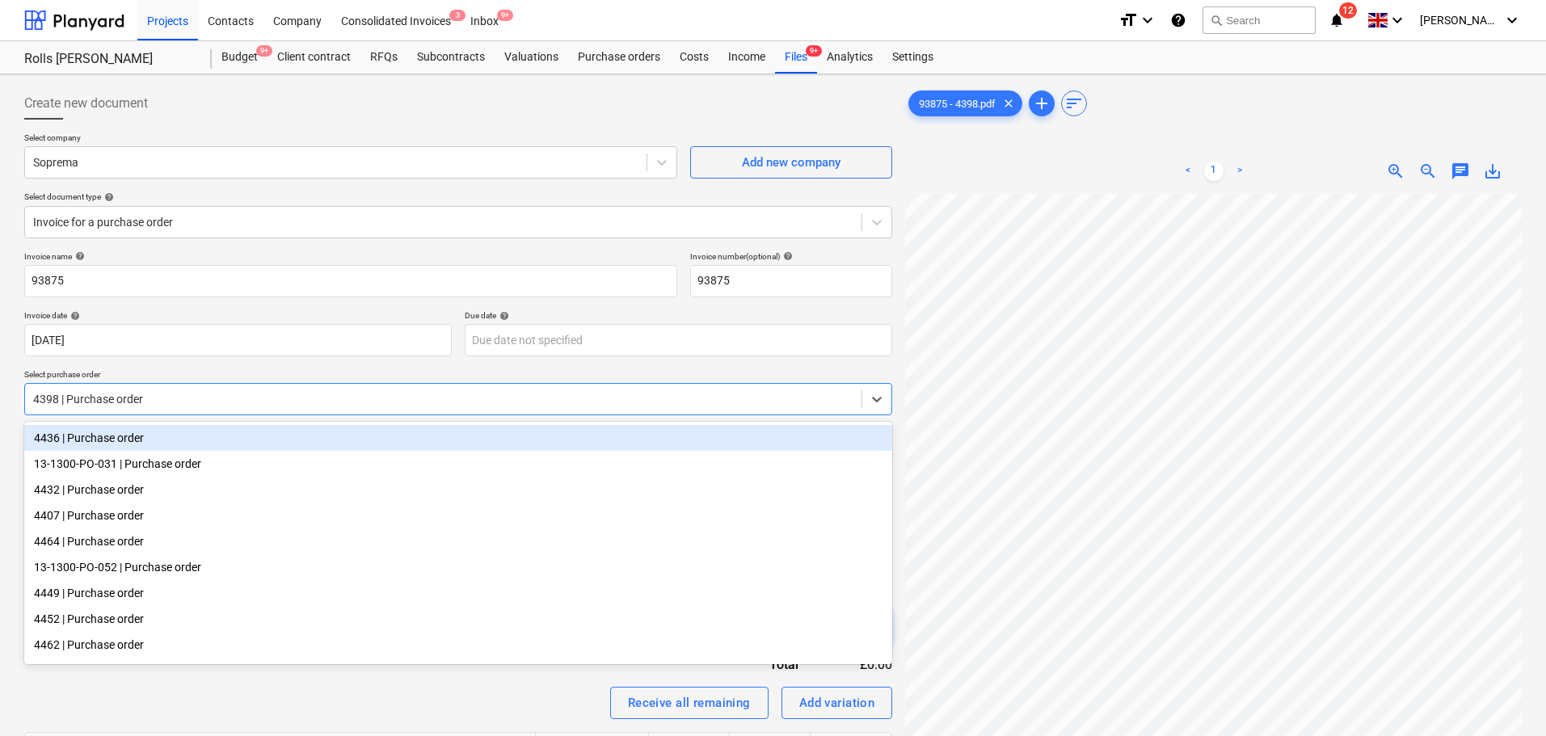
click at [184, 371] on p "Select purchase order" at bounding box center [458, 376] width 868 height 14
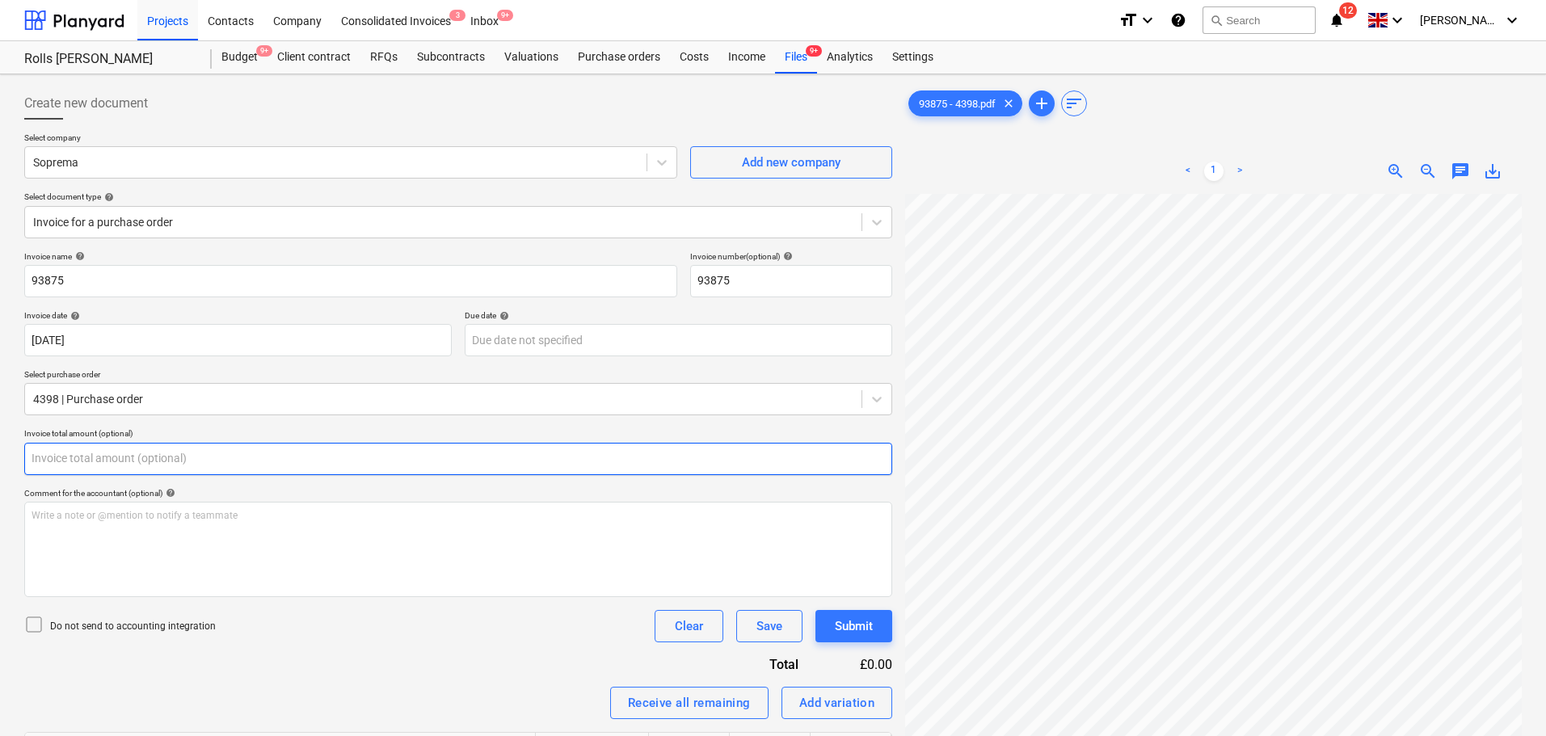
click at [164, 460] on input "text" at bounding box center [458, 459] width 868 height 32
type input "0.00"
click at [499, 456] on input "text" at bounding box center [458, 459] width 868 height 32
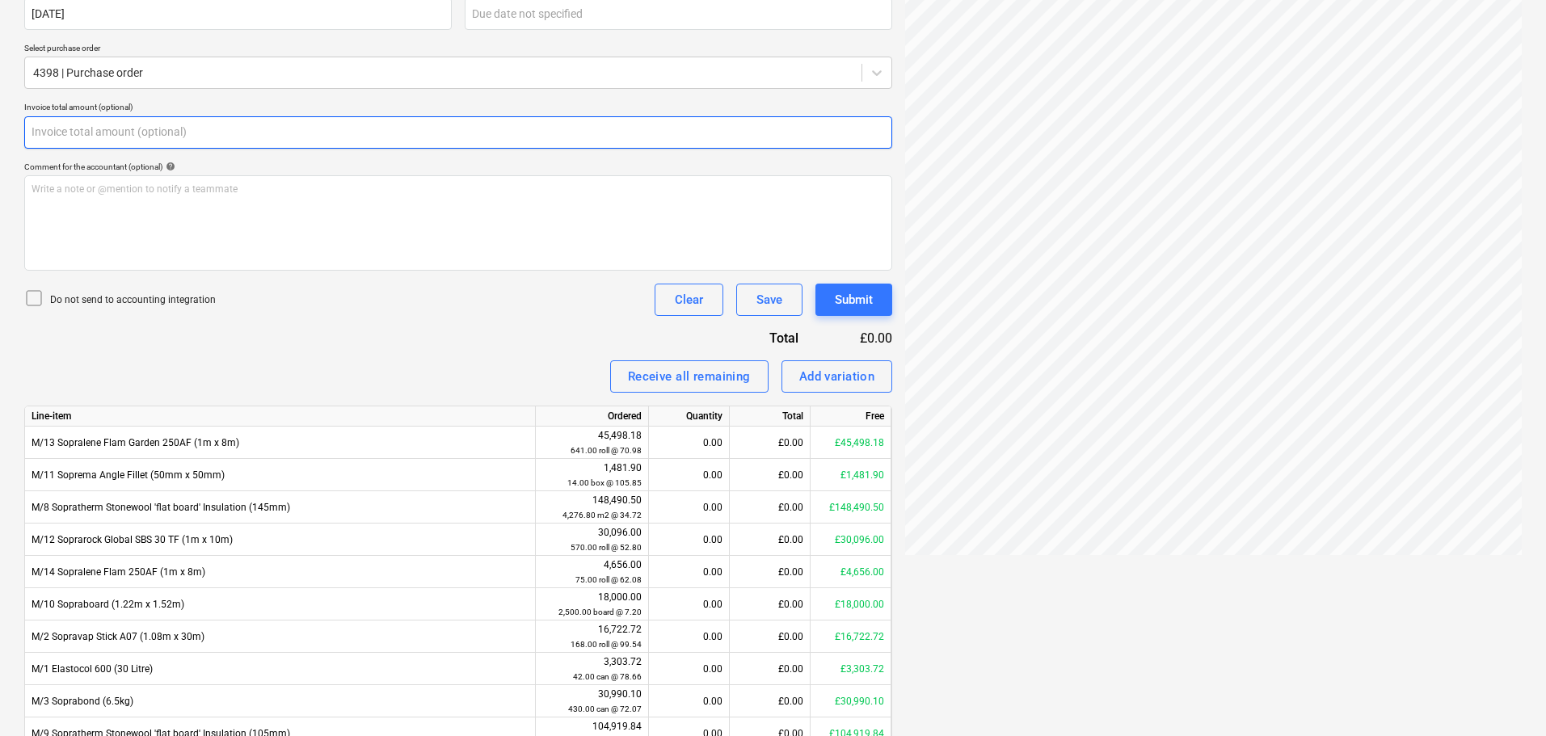
scroll to position [404, 0]
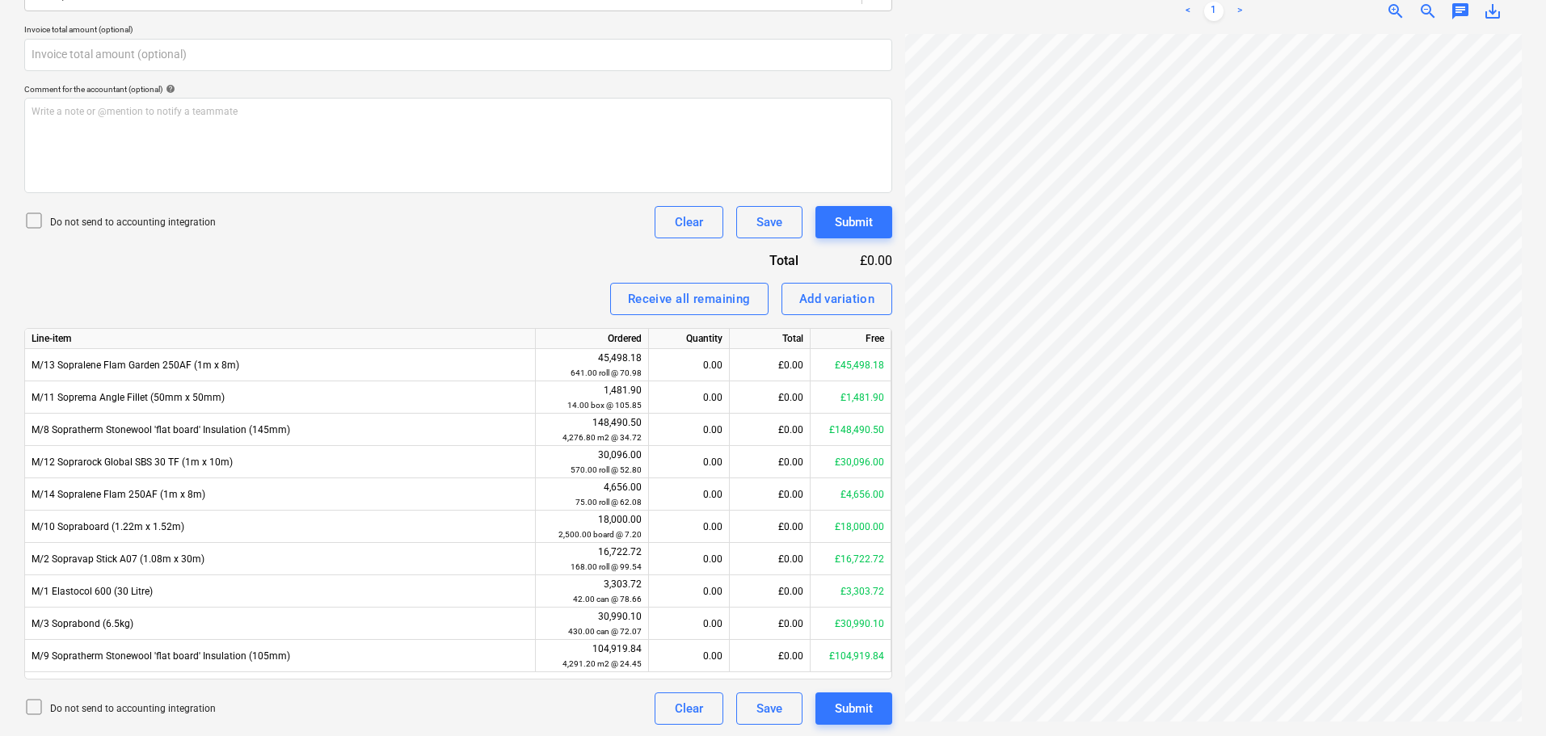
type input "0.00"
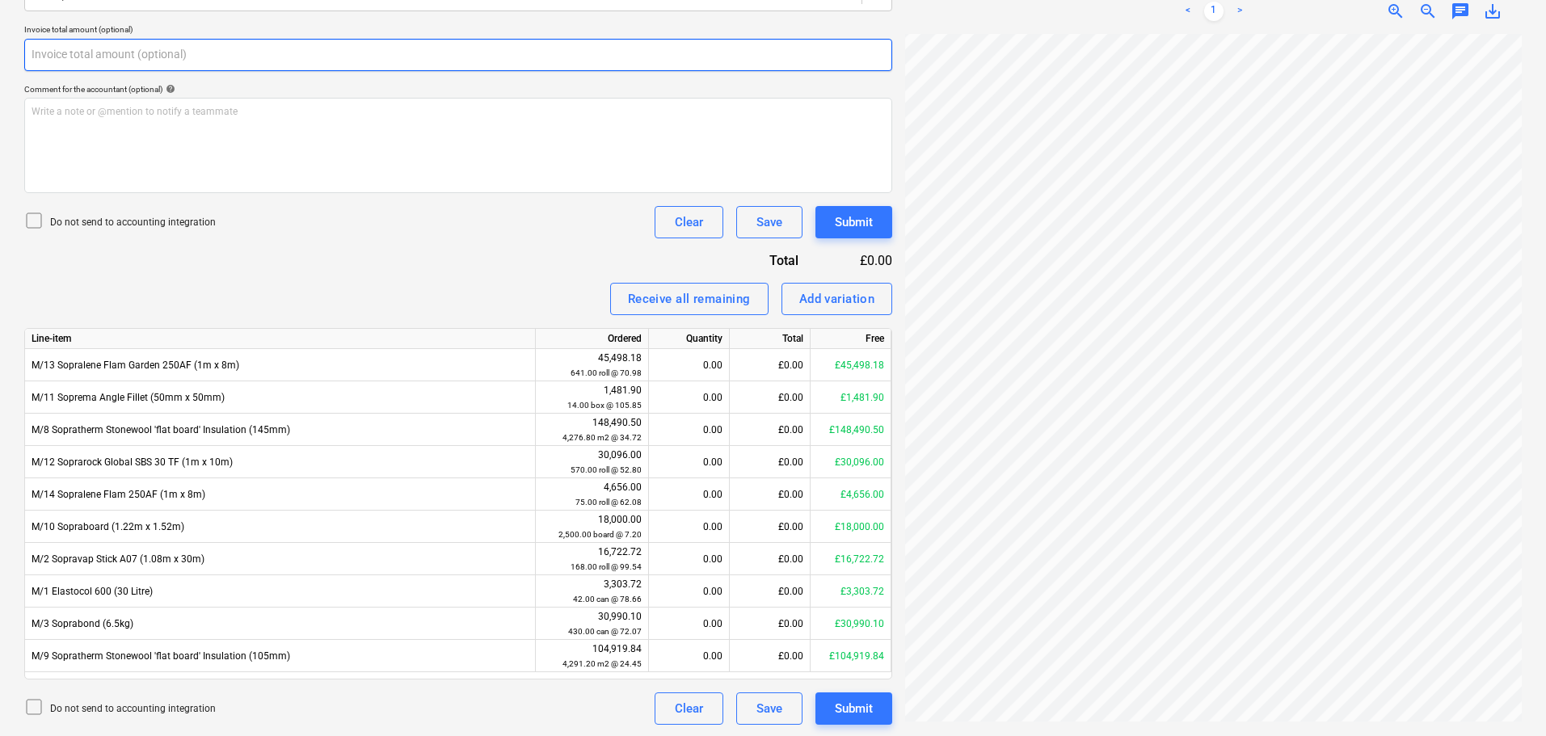
click at [613, 46] on input "text" at bounding box center [458, 55] width 868 height 32
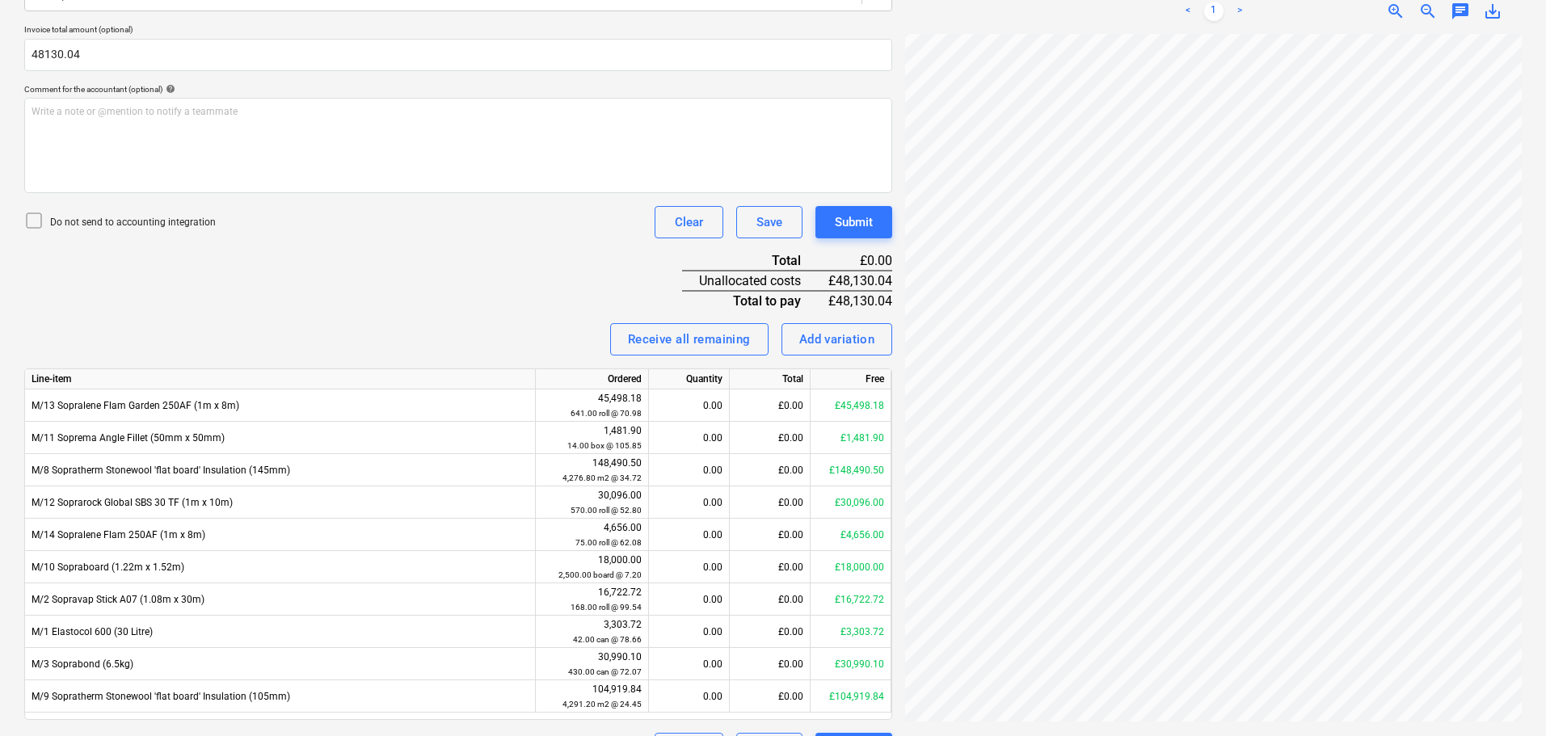
type input "48,130.04"
click at [435, 275] on div "Invoice name help 93875 Invoice number (optional) help 93875 Invoice date help …" at bounding box center [458, 306] width 868 height 918
click at [190, 222] on p "Do not send to accounting integration" at bounding box center [133, 223] width 166 height 14
click at [306, 244] on div "Invoice name help 93875 Invoice number (optional) help 93875 Invoice date help …" at bounding box center [458, 306] width 868 height 918
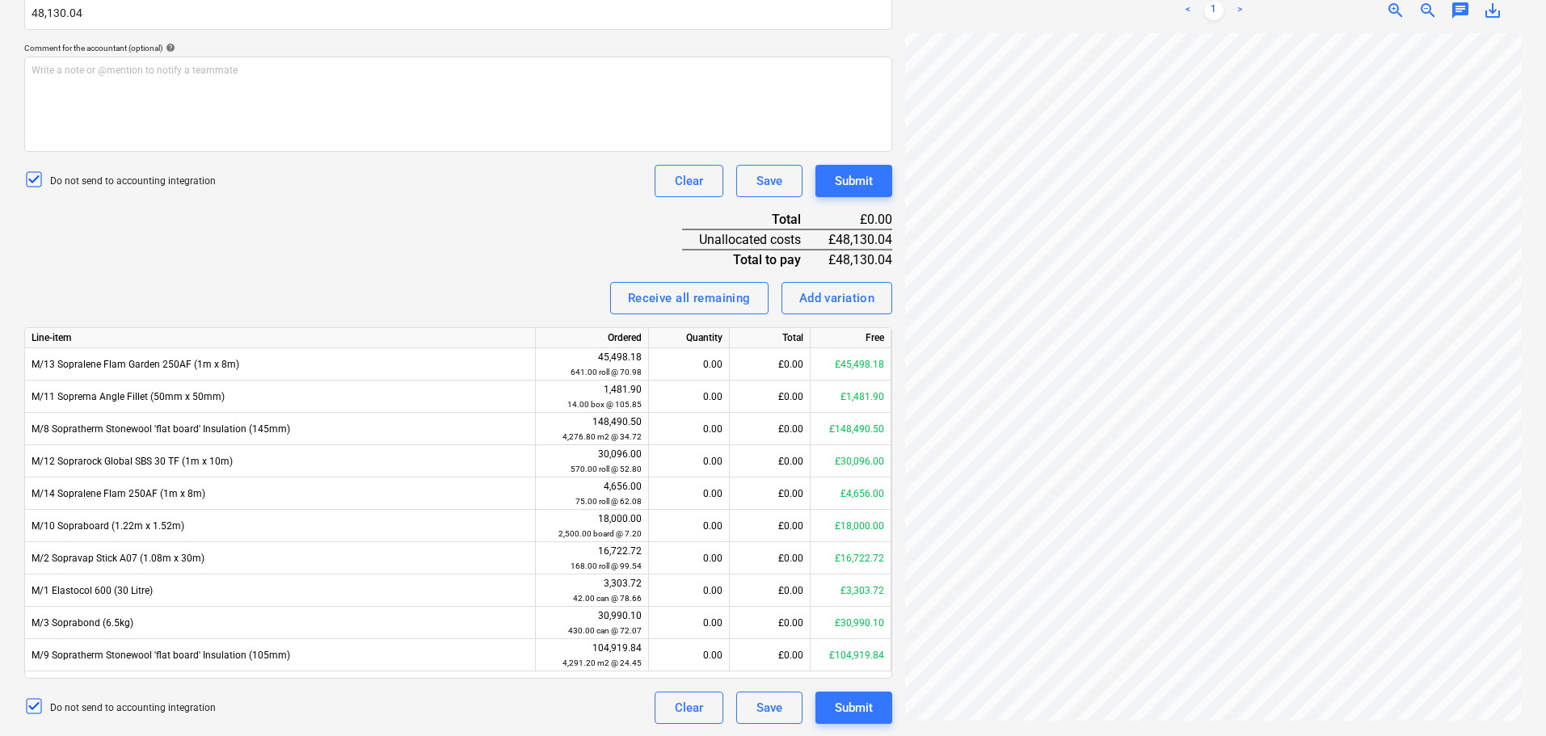
scroll to position [446, 0]
click at [451, 230] on div "Invoice name help 93875 Invoice number (optional) help 93875 Invoice date help …" at bounding box center [458, 264] width 868 height 918
click at [505, 240] on div "Invoice name help 93875 Invoice number (optional) help 93875 Invoice date help …" at bounding box center [458, 264] width 868 height 918
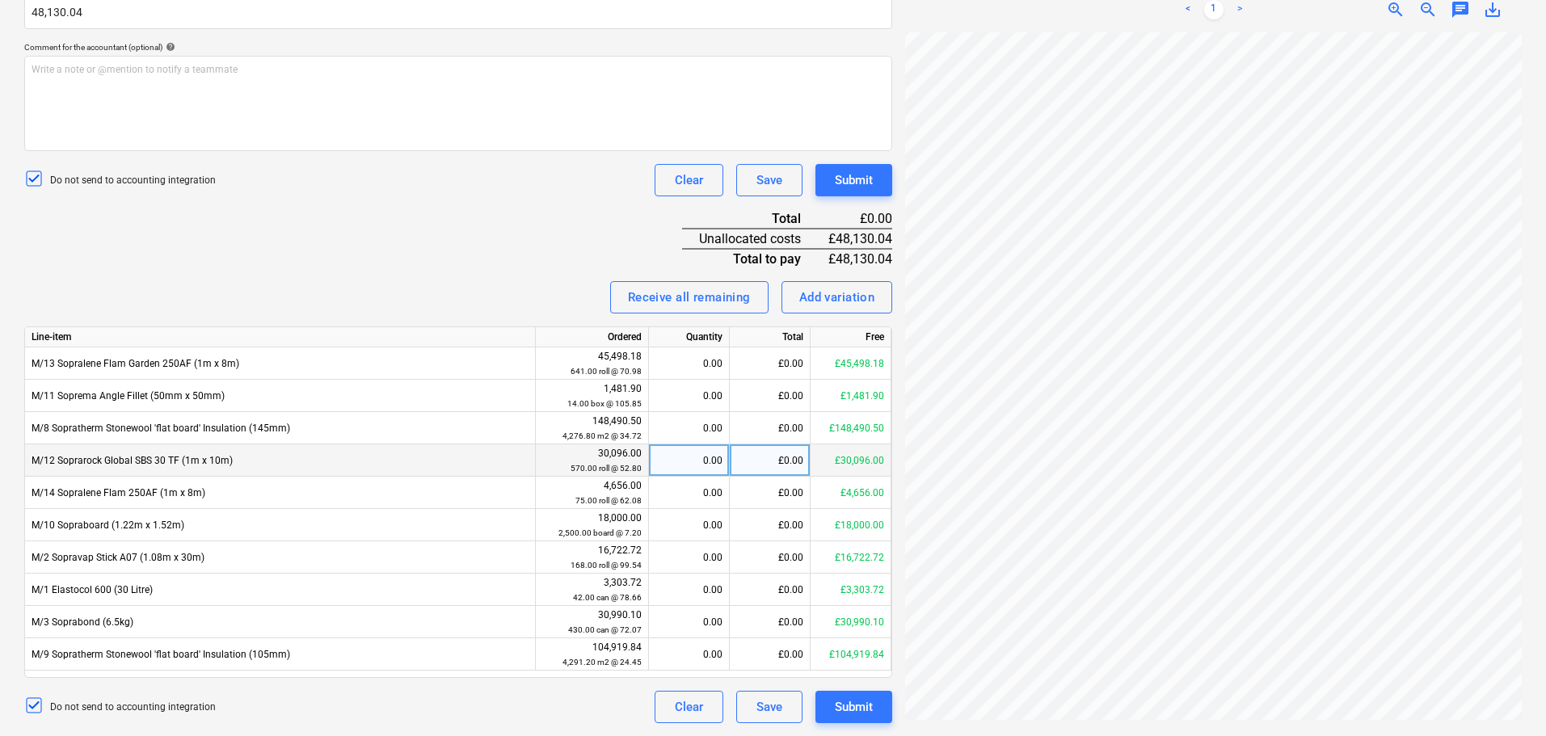
click at [772, 465] on div "£0.00" at bounding box center [770, 460] width 81 height 32
type input "30096"
click at [518, 232] on div "Invoice name help 93875 Invoice number (optional) help 93875 Invoice date help …" at bounding box center [458, 264] width 868 height 918
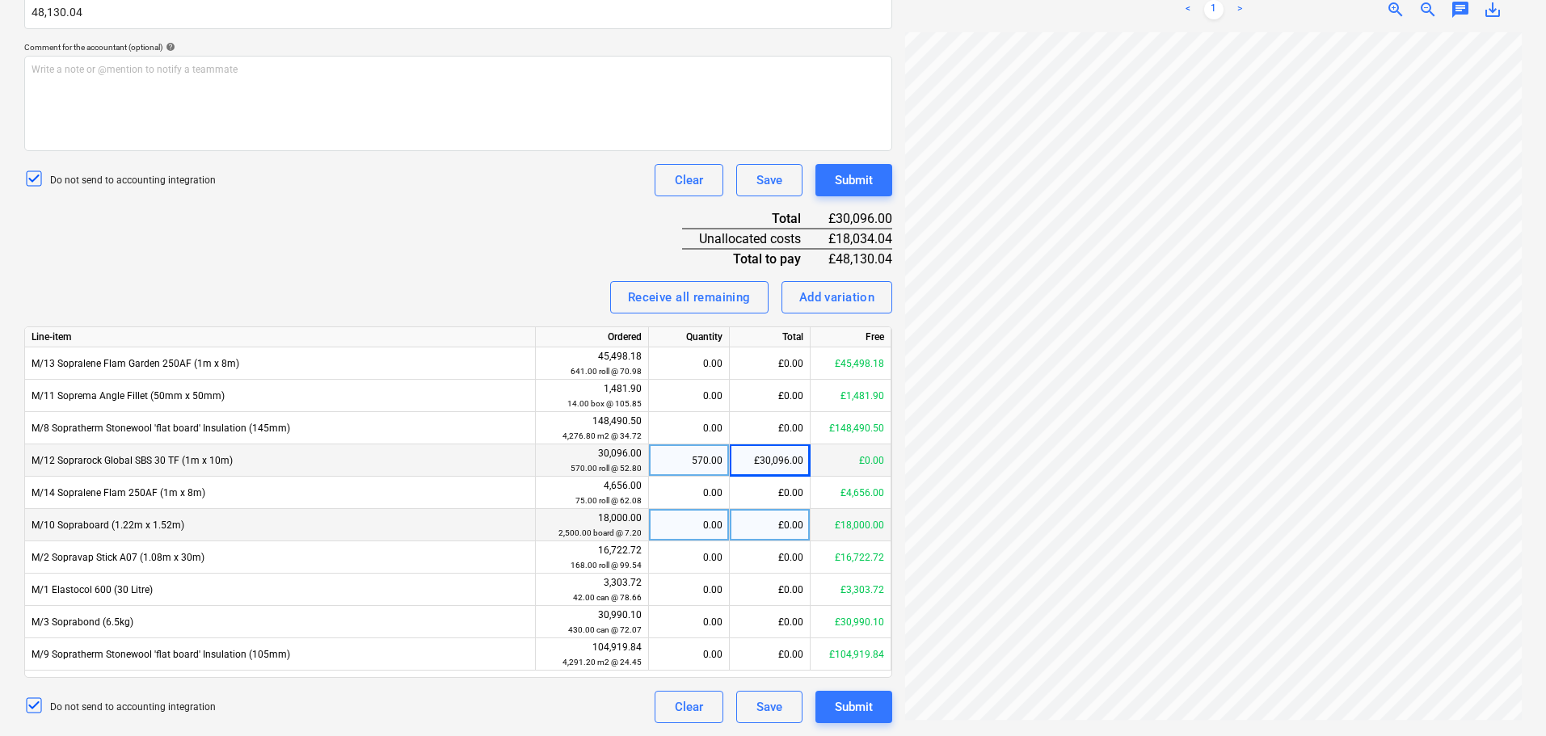
click at [780, 529] on div "£0.00" at bounding box center [770, 525] width 81 height 32
type input "18034.04"
click at [474, 264] on div "Invoice name help 93875 Invoice number (optional) help 93875 Invoice date help …" at bounding box center [458, 264] width 868 height 918
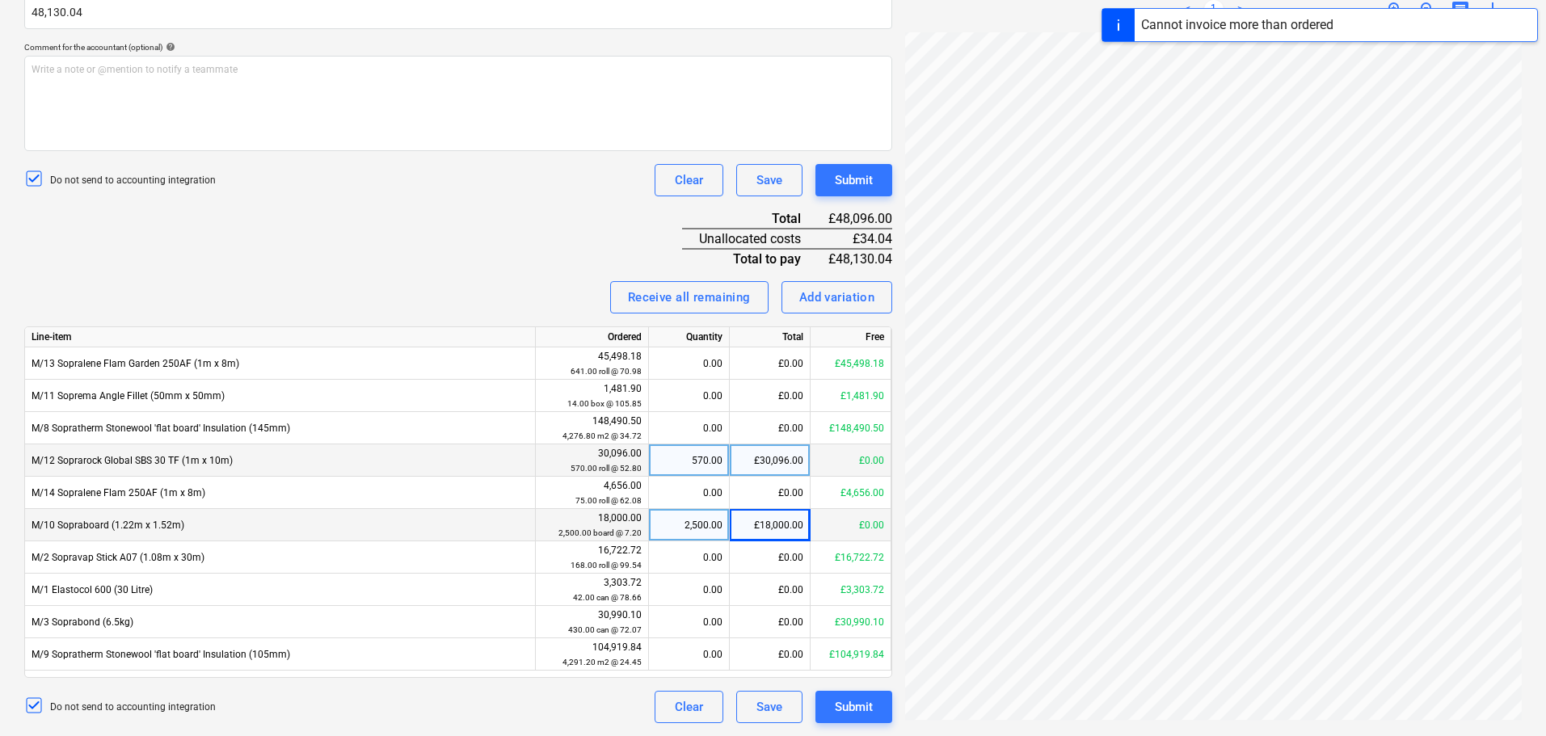
click at [482, 258] on div "Invoice name help 93875 Invoice number (optional) help 93875 Invoice date help …" at bounding box center [458, 264] width 868 height 918
click at [537, 223] on div "Invoice name help 93875 Invoice number (optional) help 93875 Invoice date help …" at bounding box center [458, 264] width 868 height 918
click at [695, 167] on button "Clear" at bounding box center [688, 180] width 69 height 32
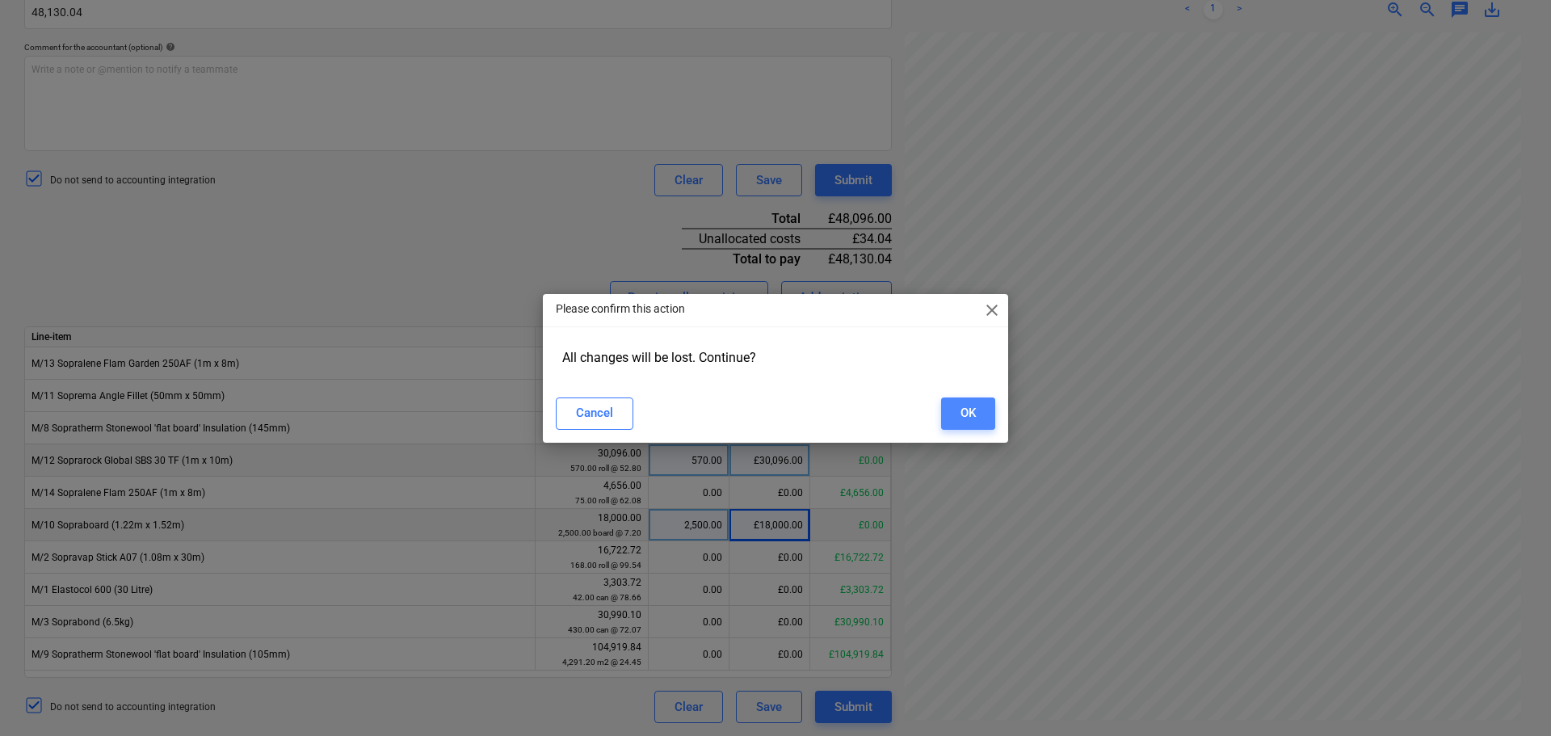
click at [994, 417] on button "OK" at bounding box center [968, 414] width 54 height 32
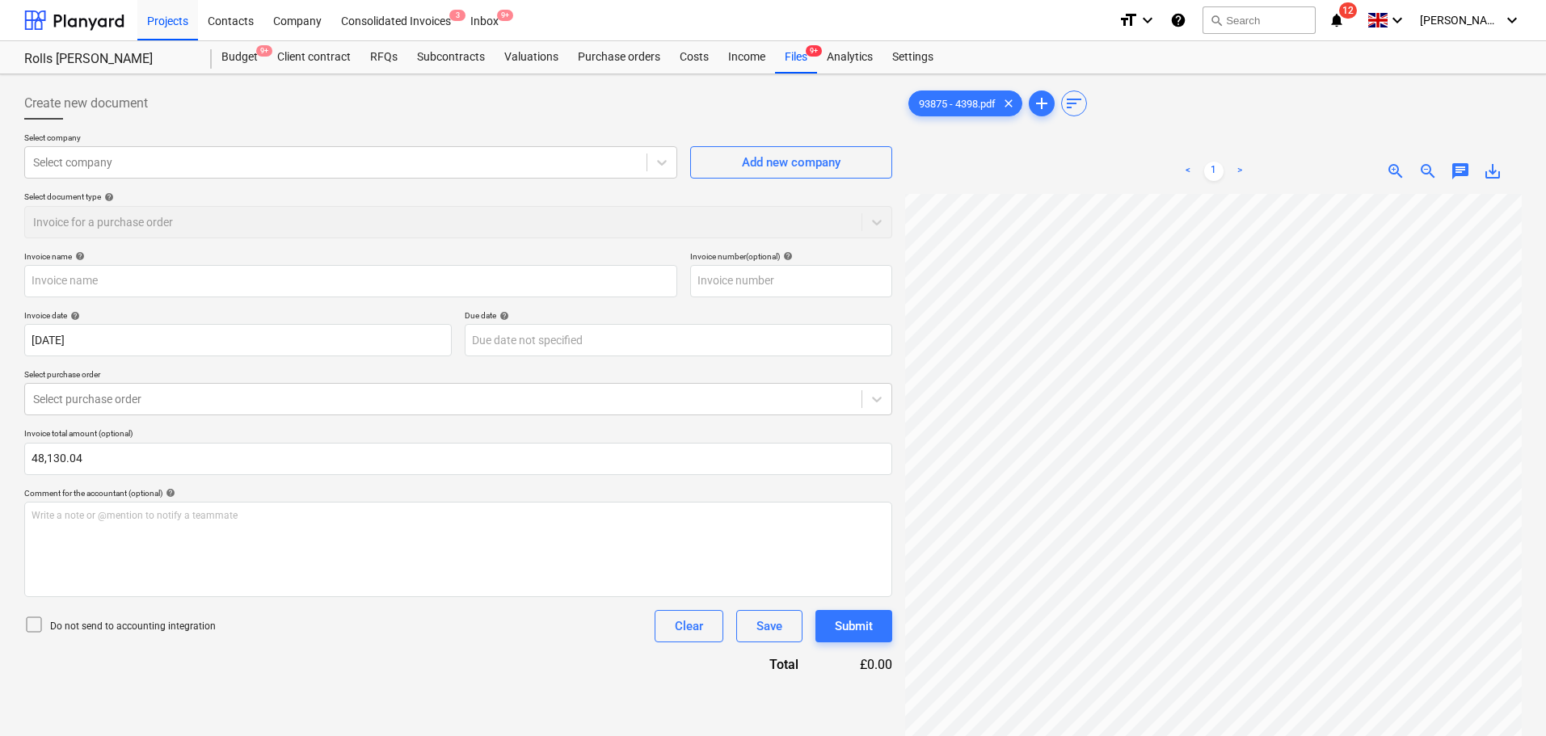
click at [793, 56] on div "Files 9+" at bounding box center [796, 57] width 42 height 32
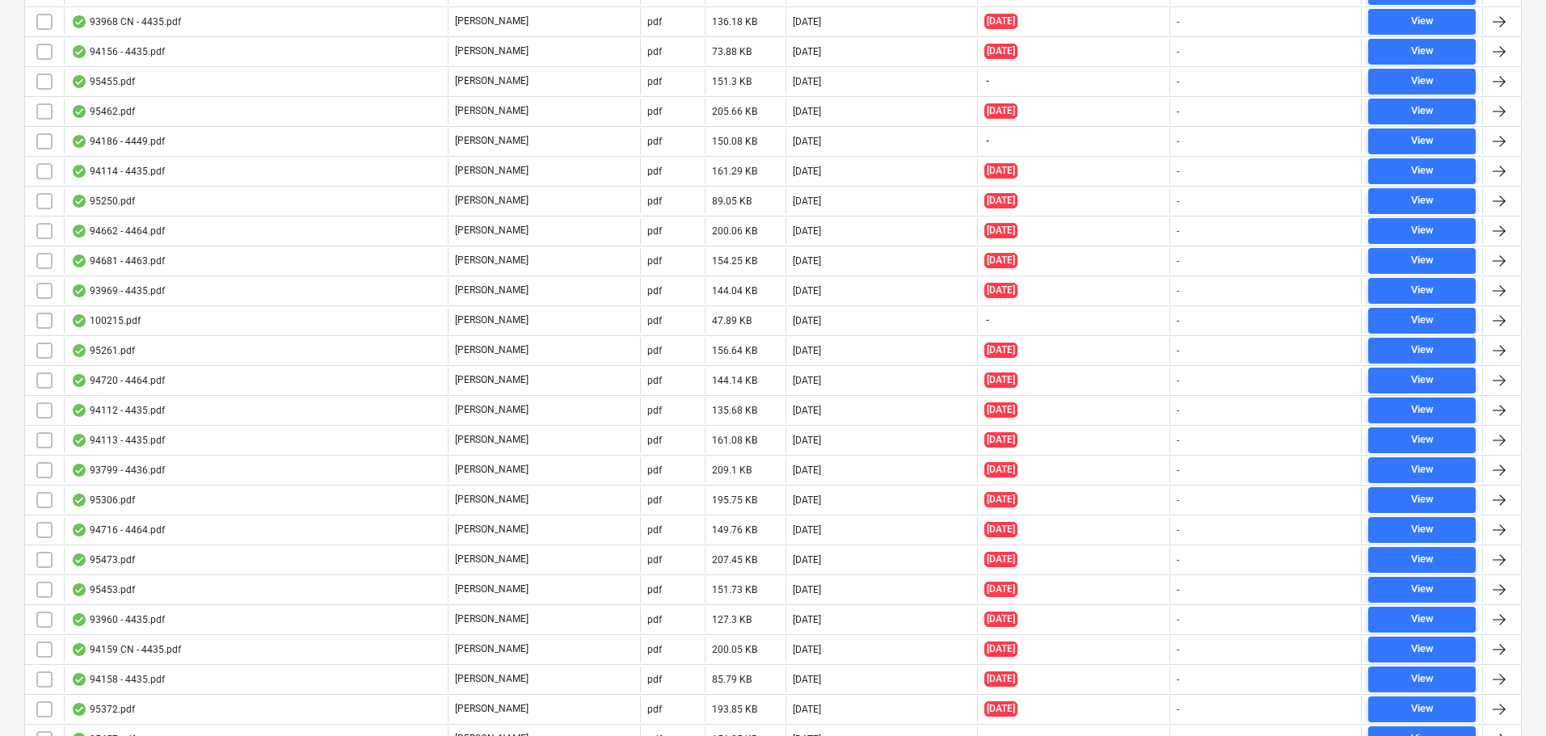
scroll to position [4888, 0]
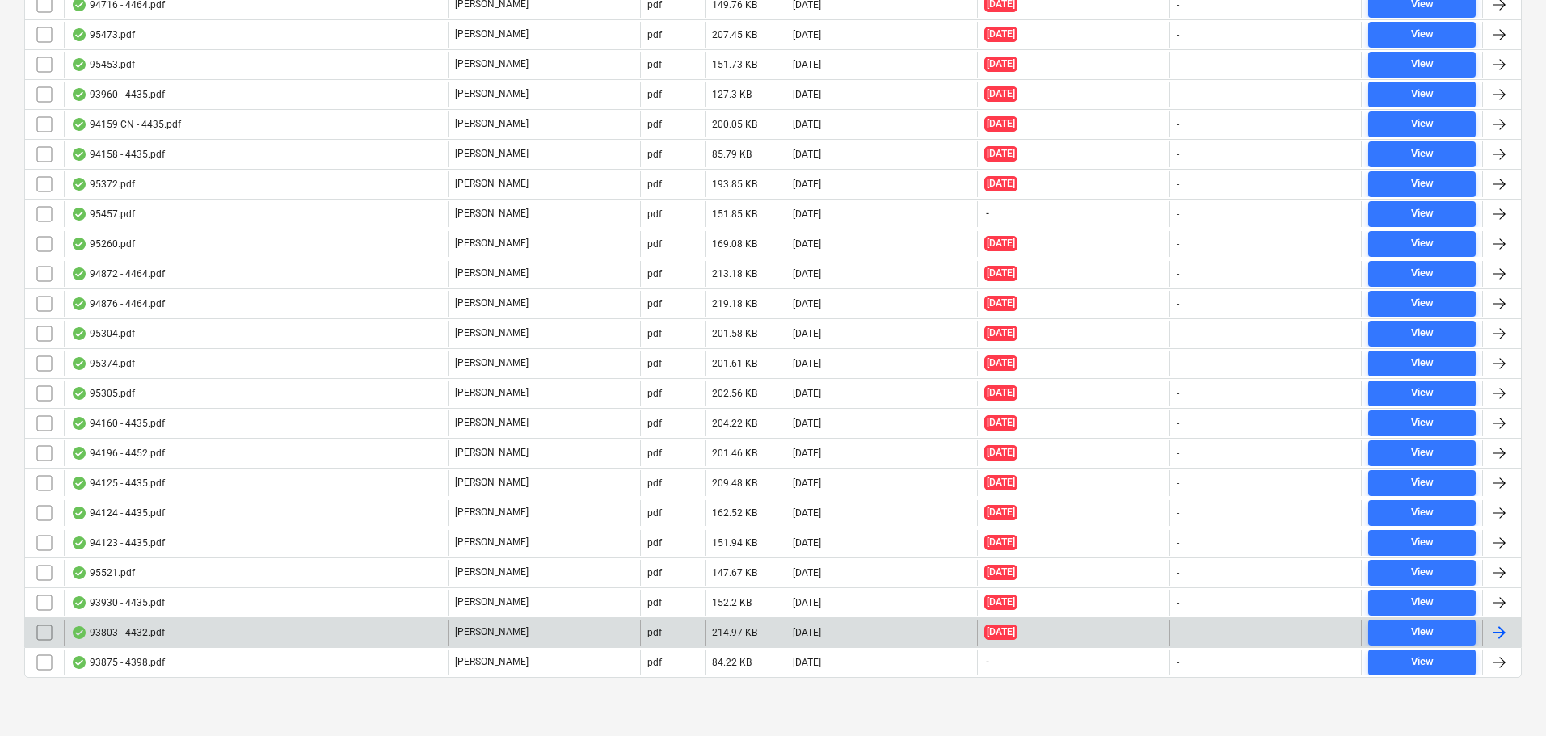
click at [183, 636] on div "93803 - 4432.pdf" at bounding box center [256, 633] width 384 height 26
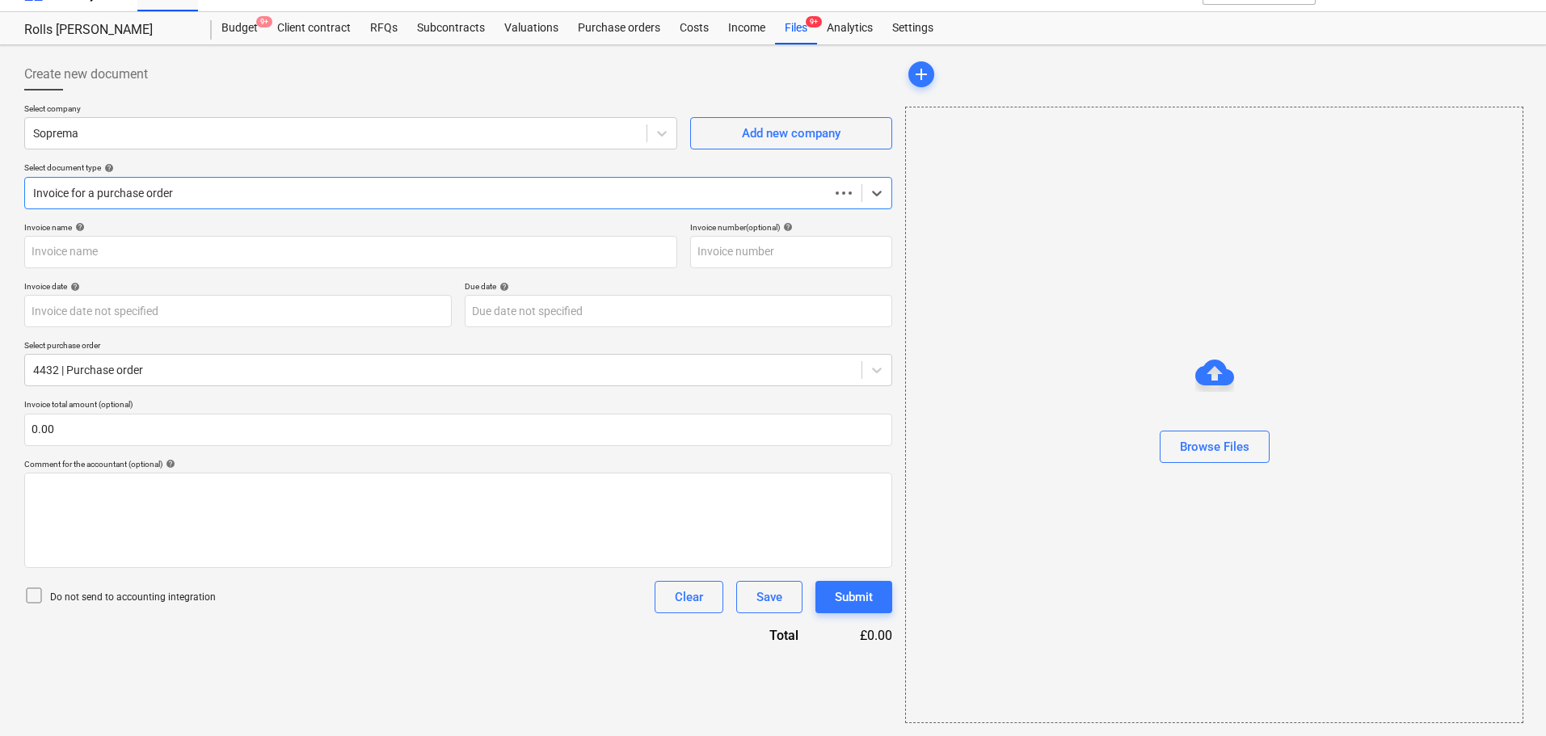
scroll to position [29, 0]
type input "C0000603"
type input "[DATE]"
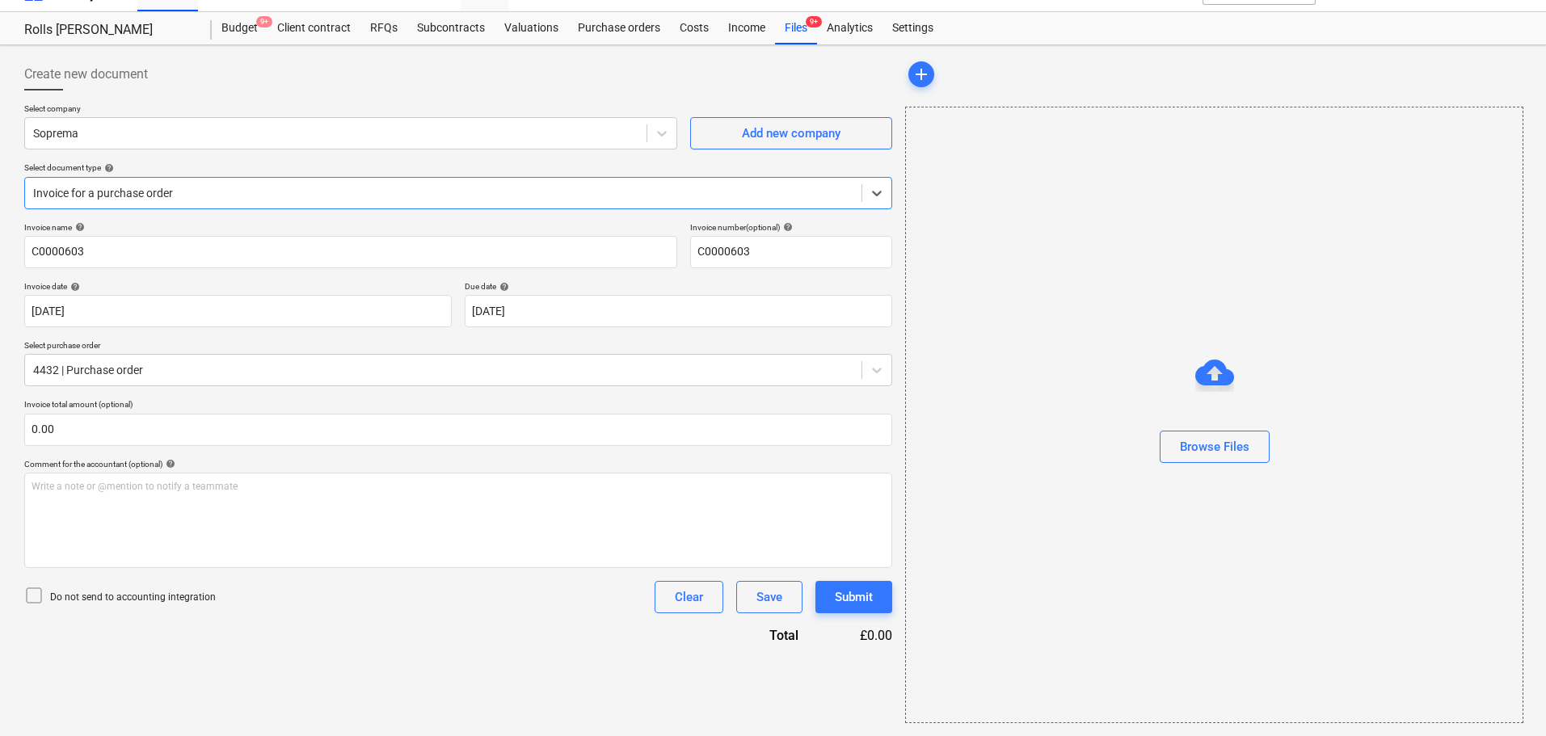
scroll to position [0, 0]
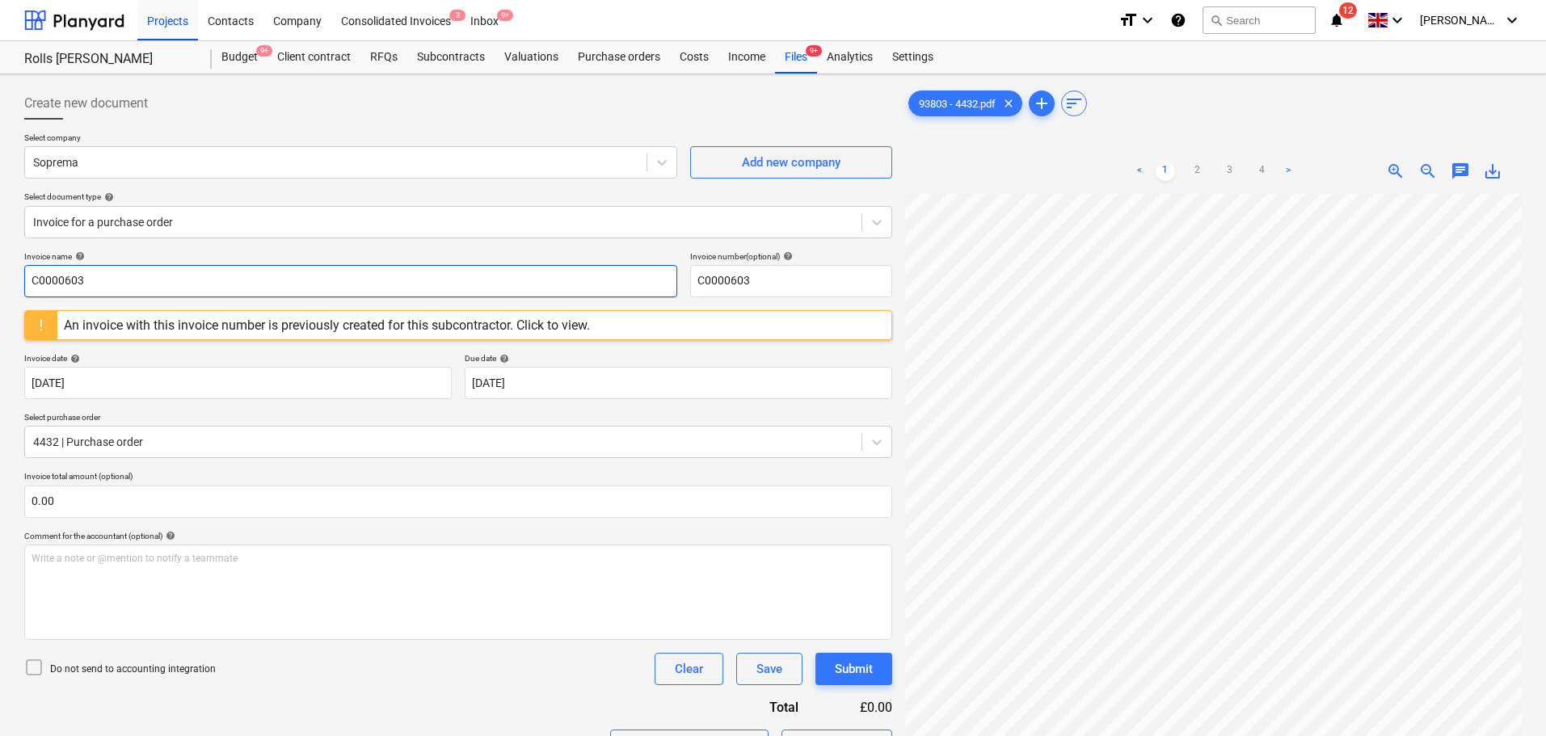
click at [181, 271] on input "C0000603" at bounding box center [350, 281] width 653 height 32
type input "93803"
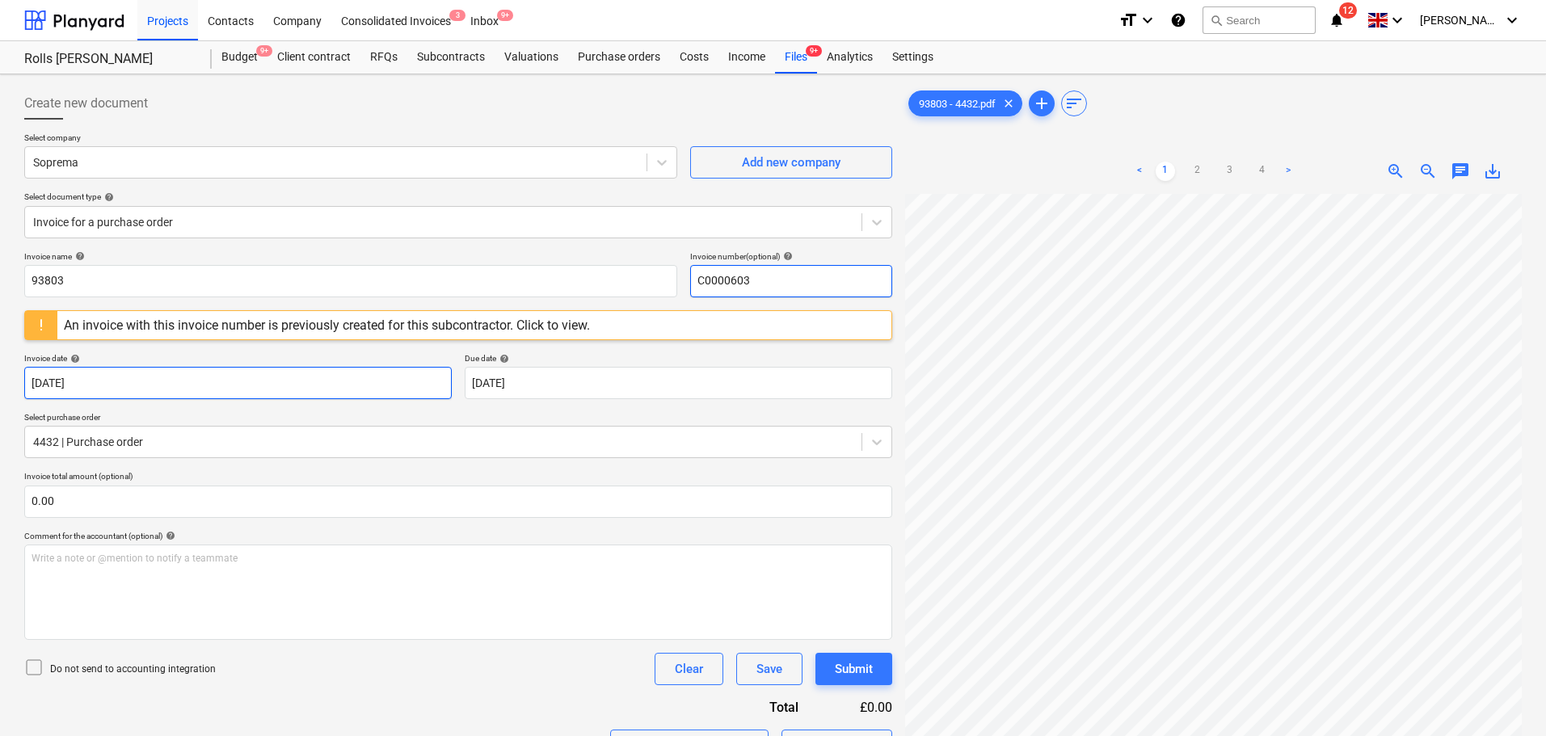
paste input "938"
type input "93803"
click at [280, 107] on div "Create new document" at bounding box center [458, 103] width 868 height 32
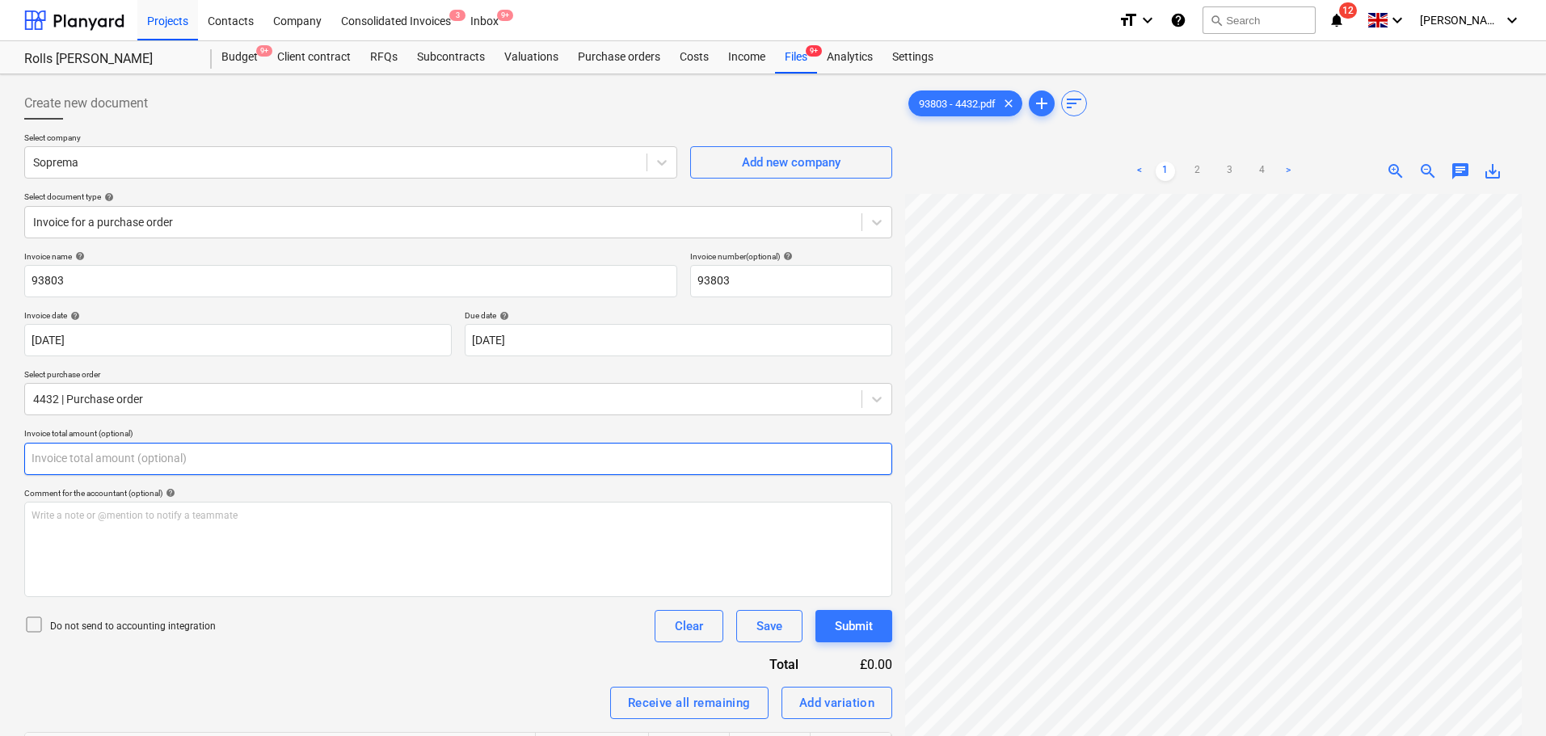
click at [173, 456] on input "text" at bounding box center [458, 459] width 868 height 32
type input "0.00"
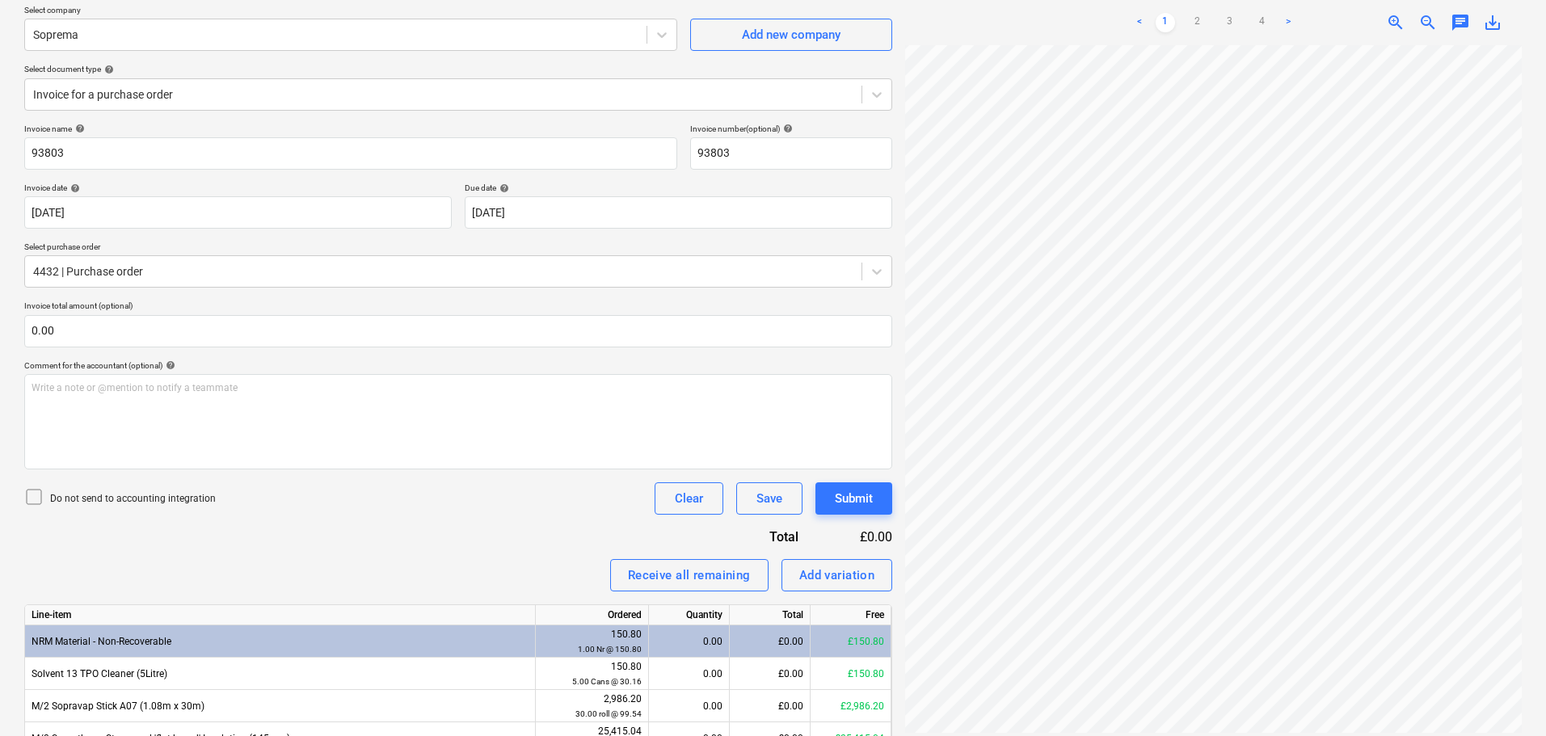
scroll to position [162, 0]
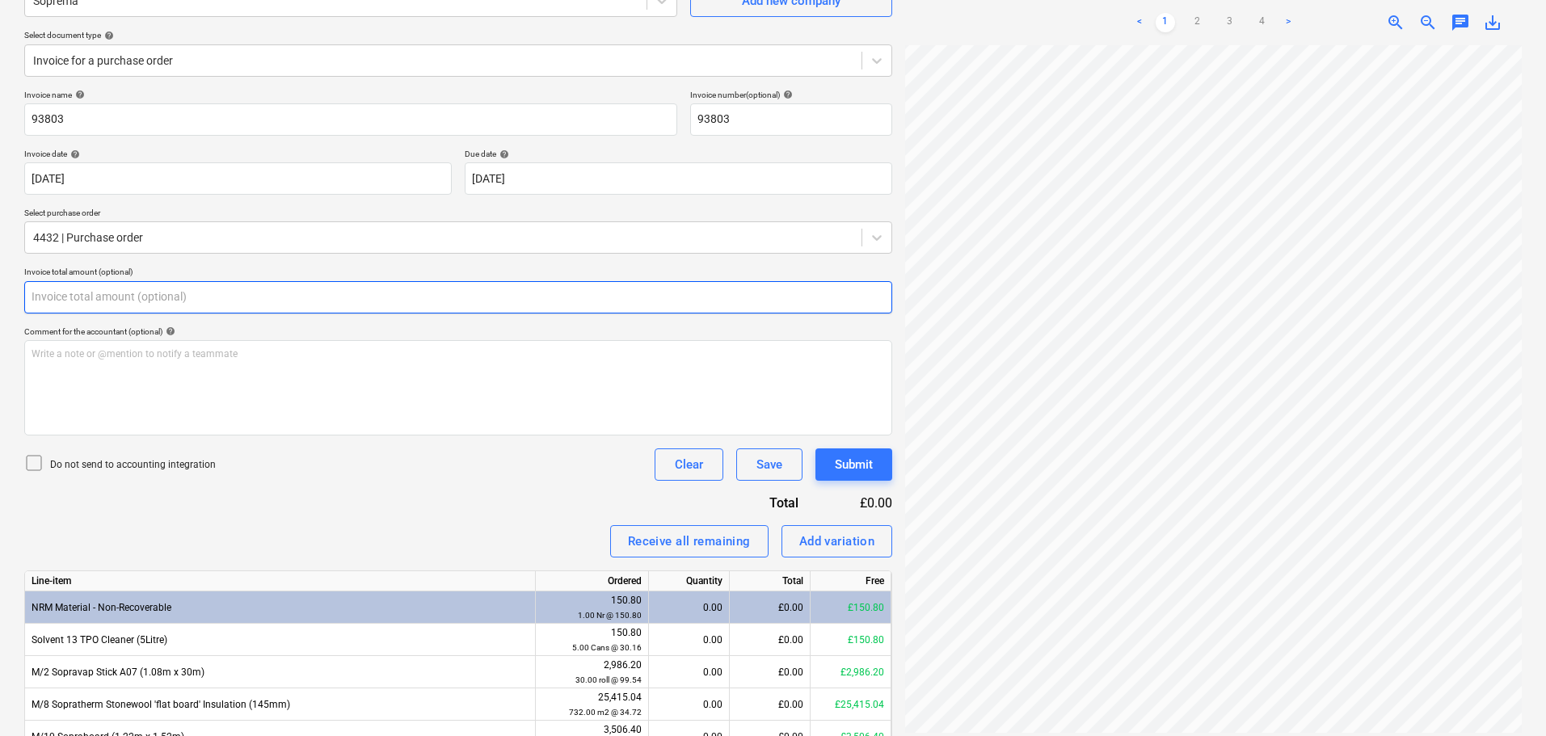
click at [263, 292] on input "text" at bounding box center [458, 297] width 868 height 32
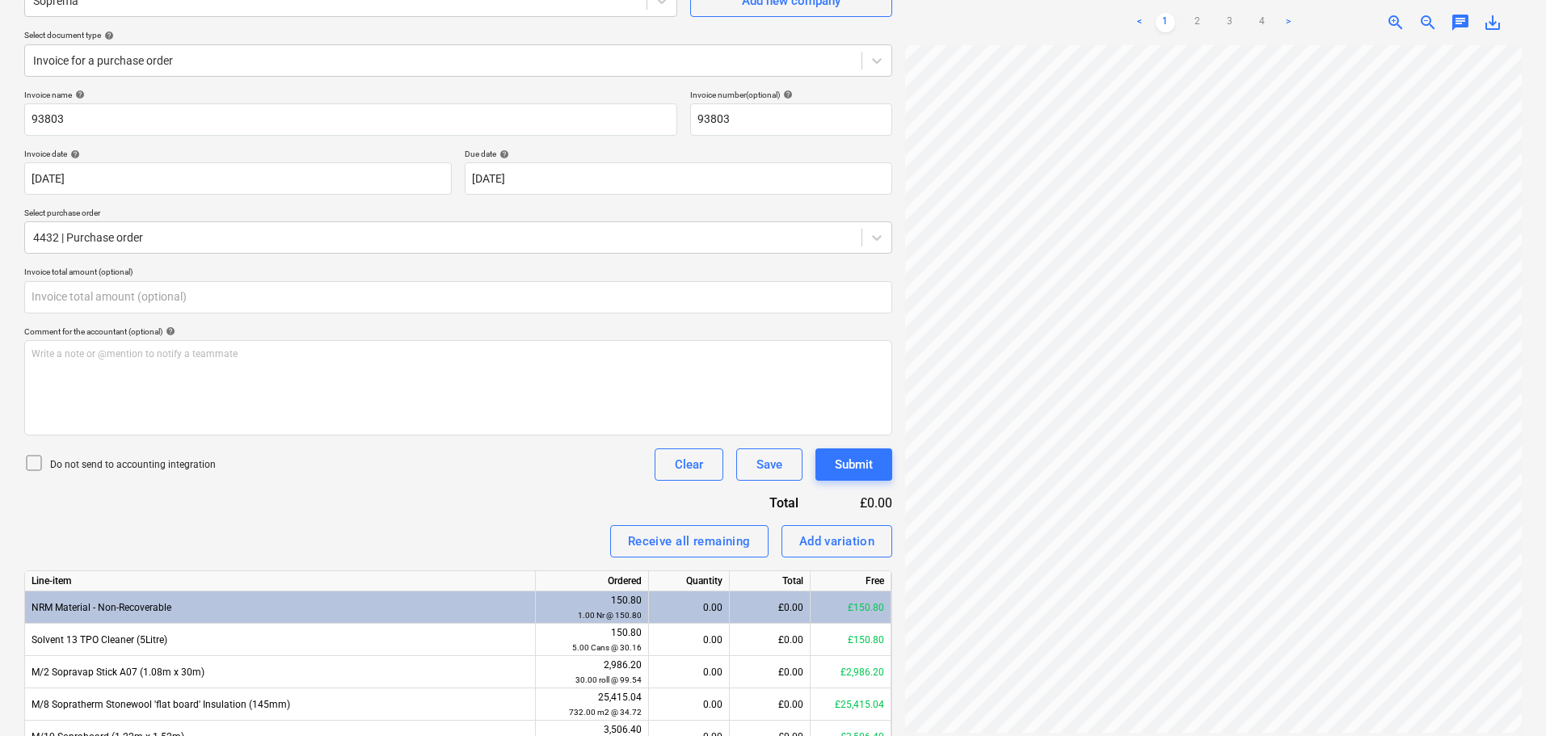
type input "0.00"
click at [1233, 5] on div "< 1 2 3 4 >" at bounding box center [1213, 22] width 197 height 45
click at [1232, 17] on link "3" at bounding box center [1229, 22] width 19 height 19
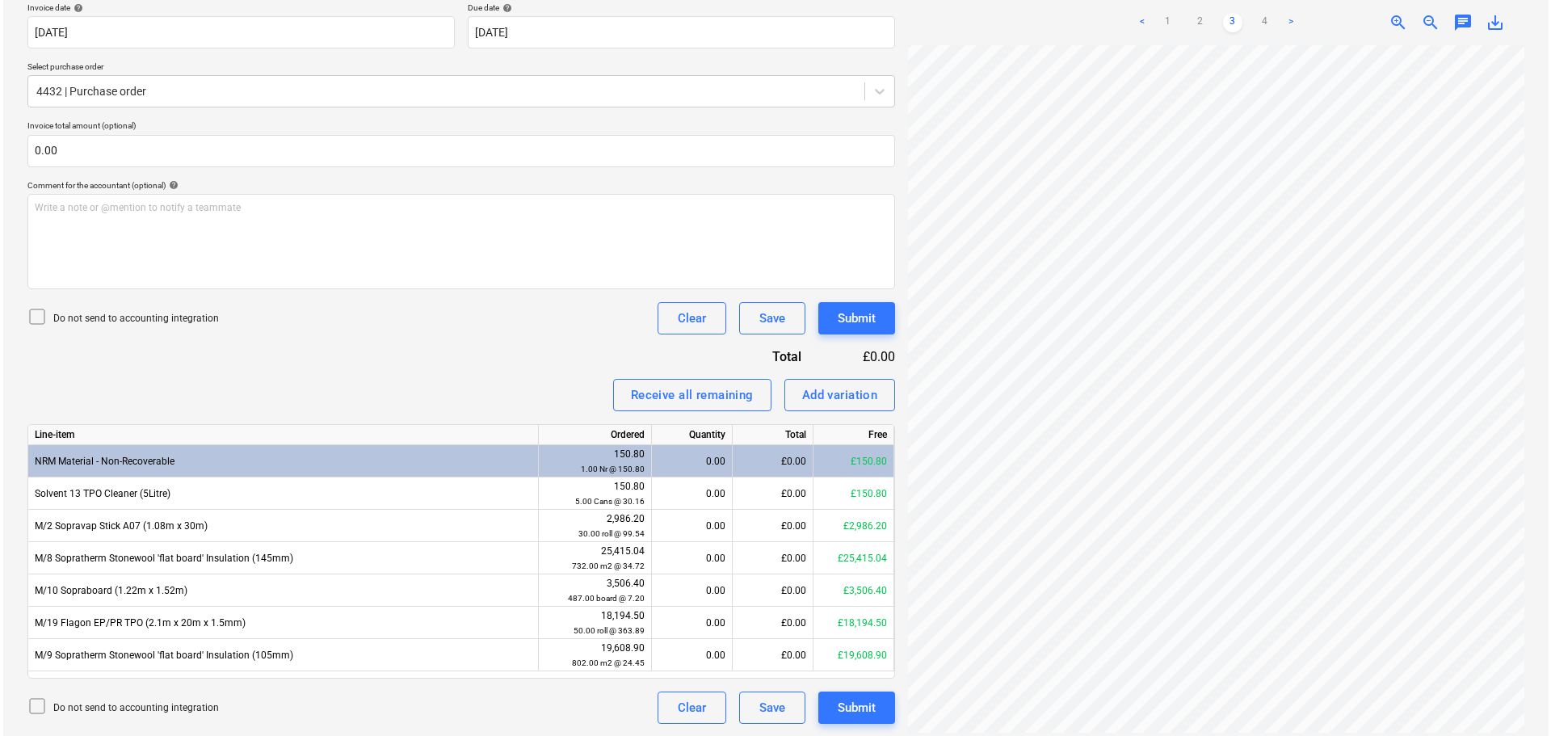
scroll to position [309, 0]
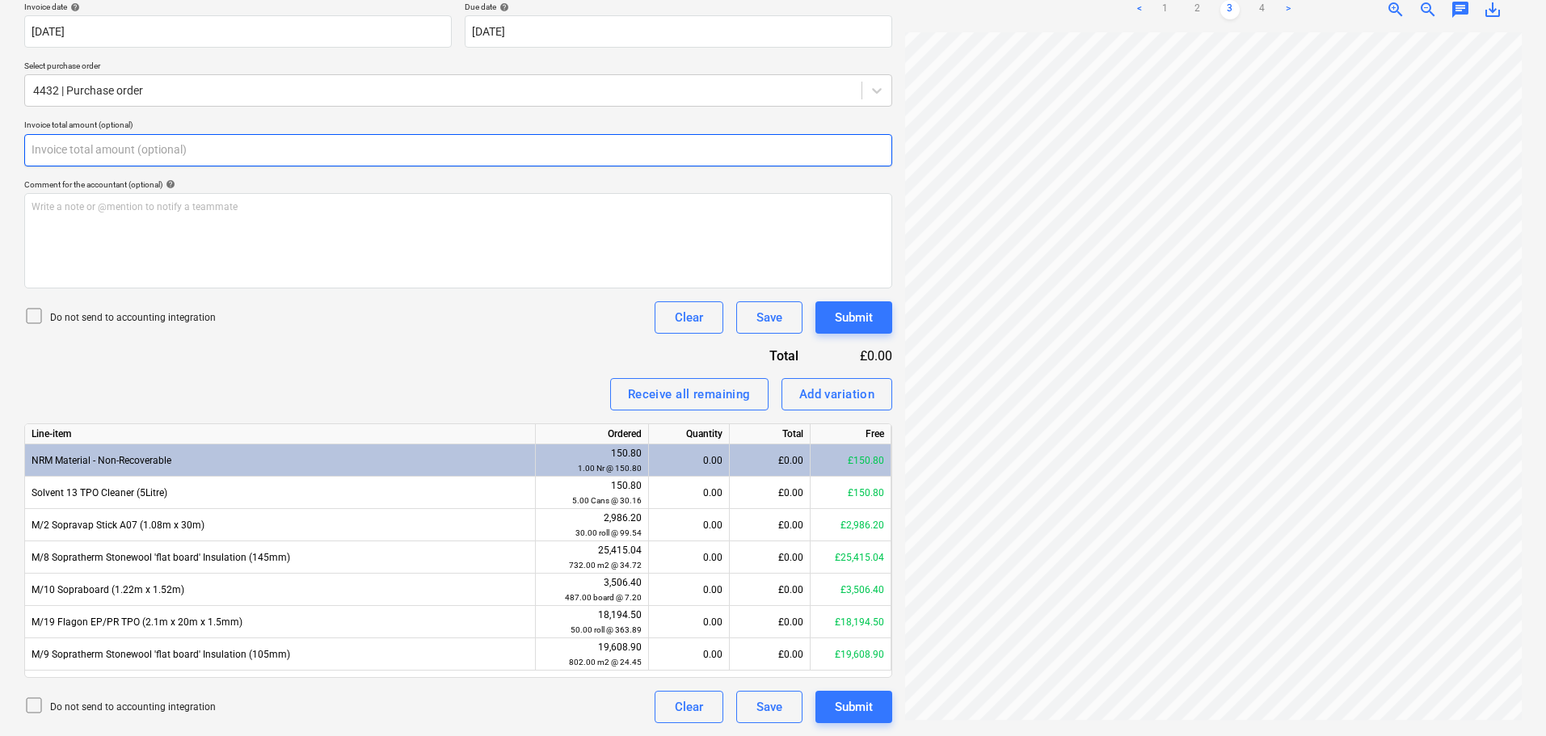
click at [369, 153] on input "text" at bounding box center [458, 150] width 868 height 32
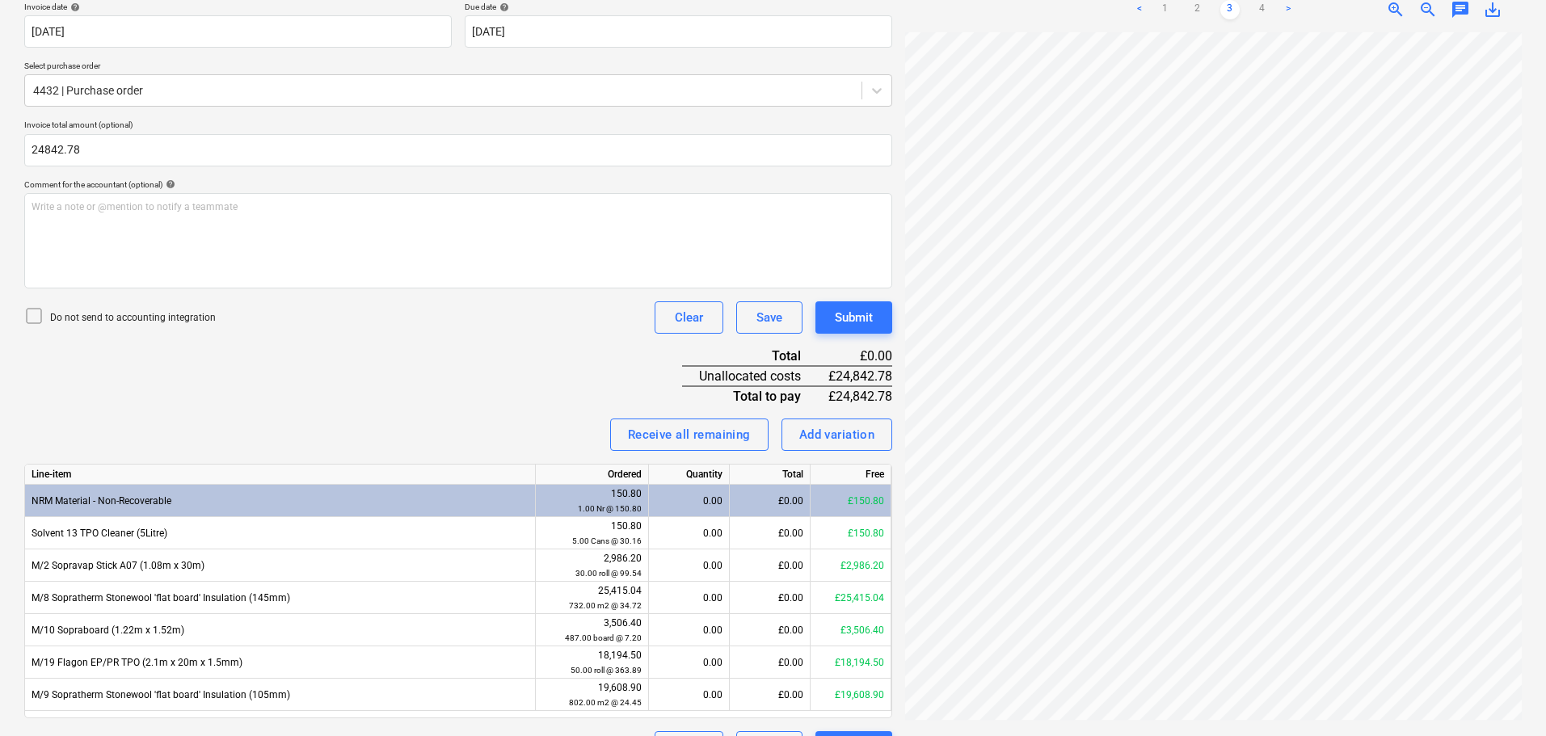
type input "24,842.78"
click at [129, 313] on p "Do not send to accounting integration" at bounding box center [133, 318] width 166 height 14
click at [384, 381] on div "Invoice name help 93803 Invoice number (optional) help 93803 Invoice date help …" at bounding box center [458, 353] width 868 height 821
click at [1173, 6] on link "1" at bounding box center [1164, 9] width 19 height 19
click at [482, 386] on div "Invoice name help 93803 Invoice number (optional) help 93803 Invoice date help …" at bounding box center [458, 353] width 868 height 821
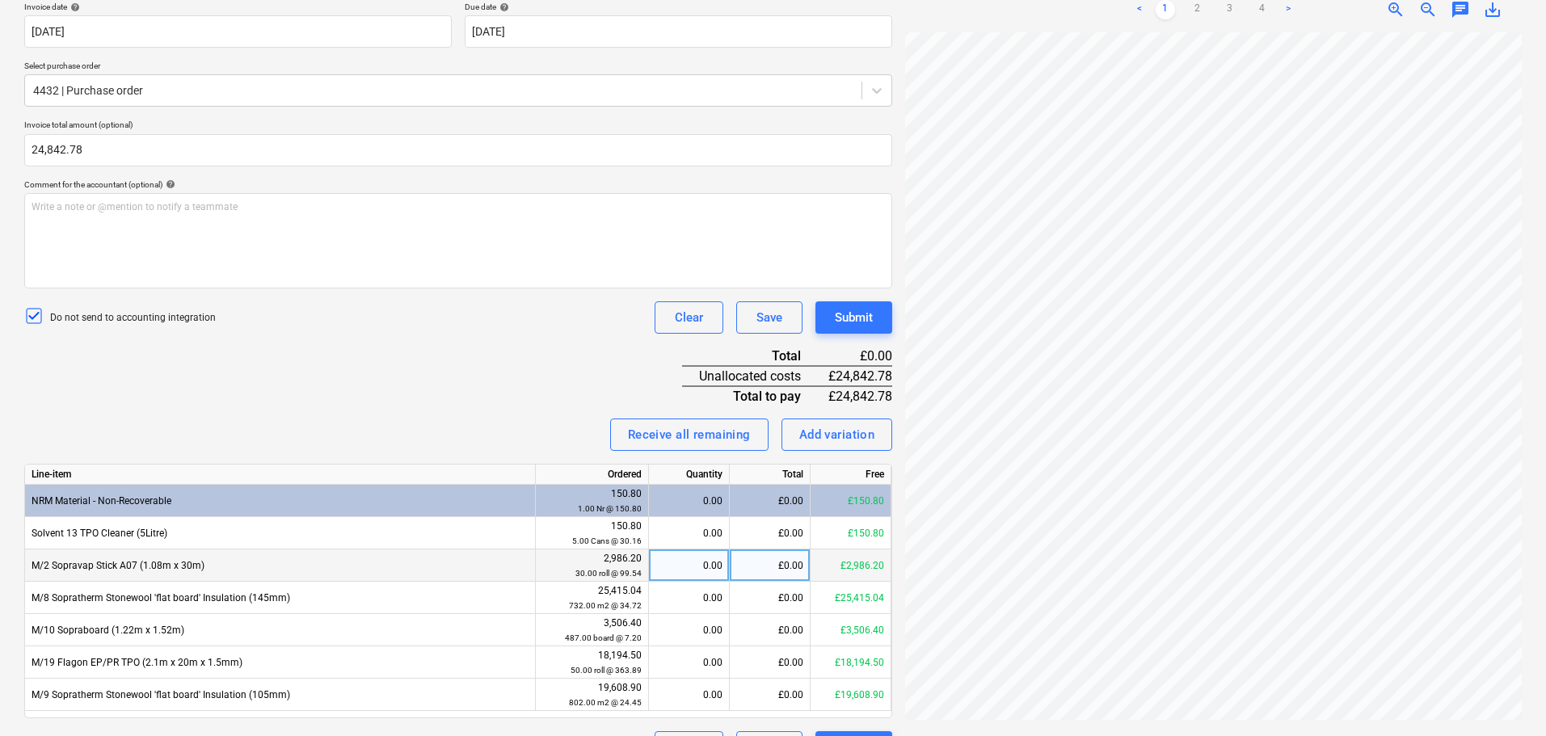
click at [750, 560] on div "£0.00" at bounding box center [770, 565] width 81 height 32
type input "2984.04"
click at [488, 410] on div "Invoice name help 93803 Invoice number (optional) help 93803 Invoice date help …" at bounding box center [458, 353] width 868 height 821
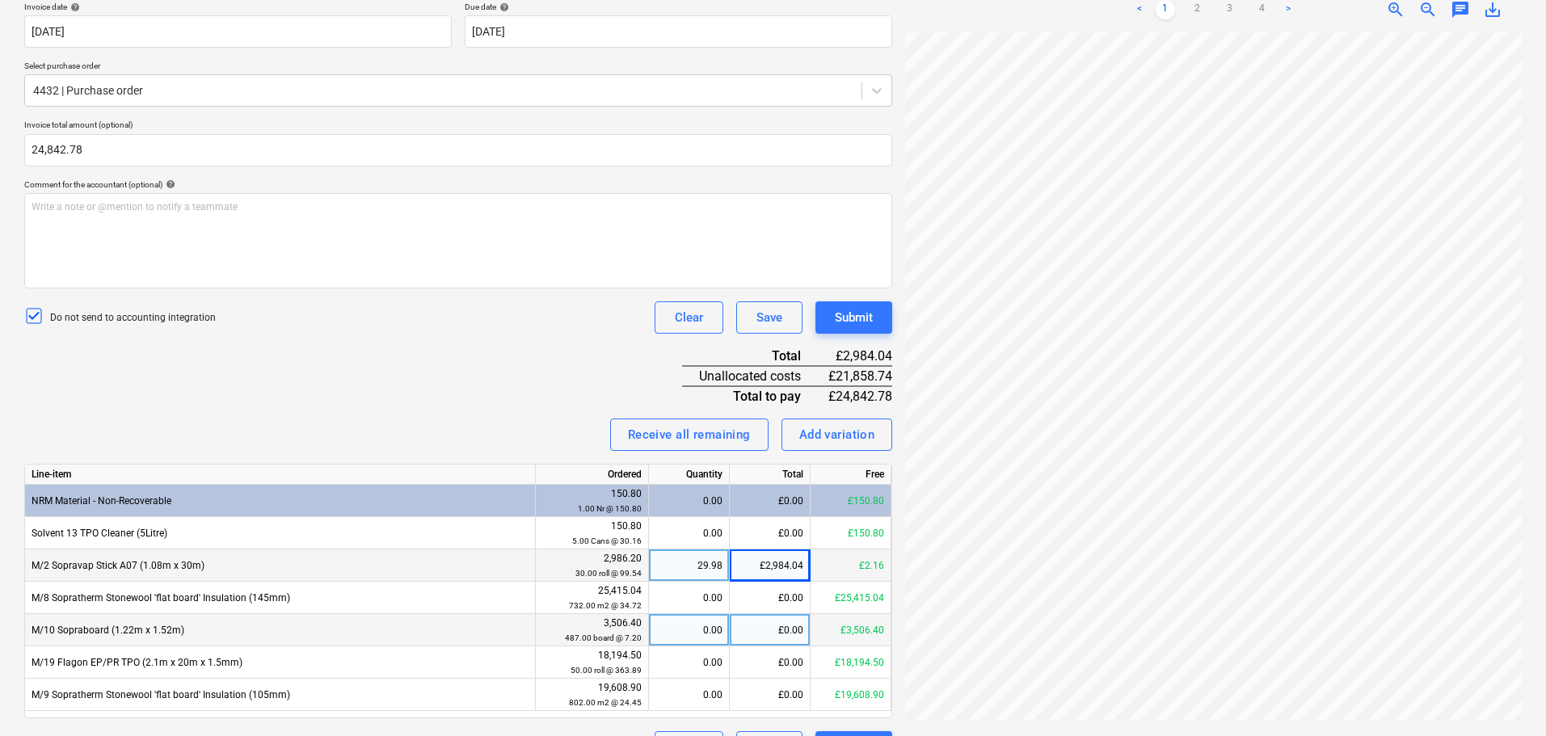
click at [754, 624] on div "£0.00" at bounding box center [770, 630] width 81 height 32
type input "3511.49"
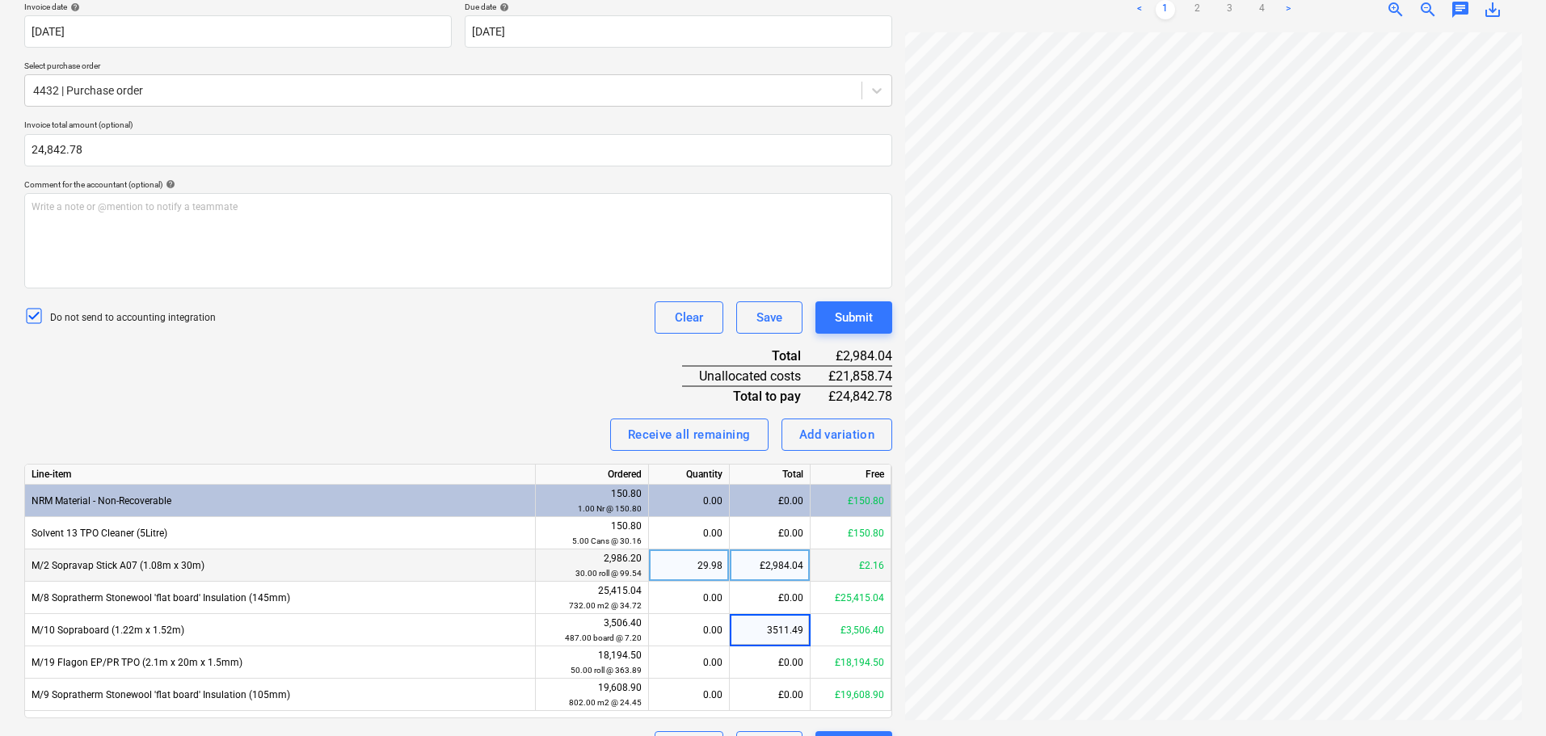
click at [549, 393] on div "Invoice name help 93803 Invoice number (optional) help 93803 Invoice date help …" at bounding box center [458, 353] width 868 height 821
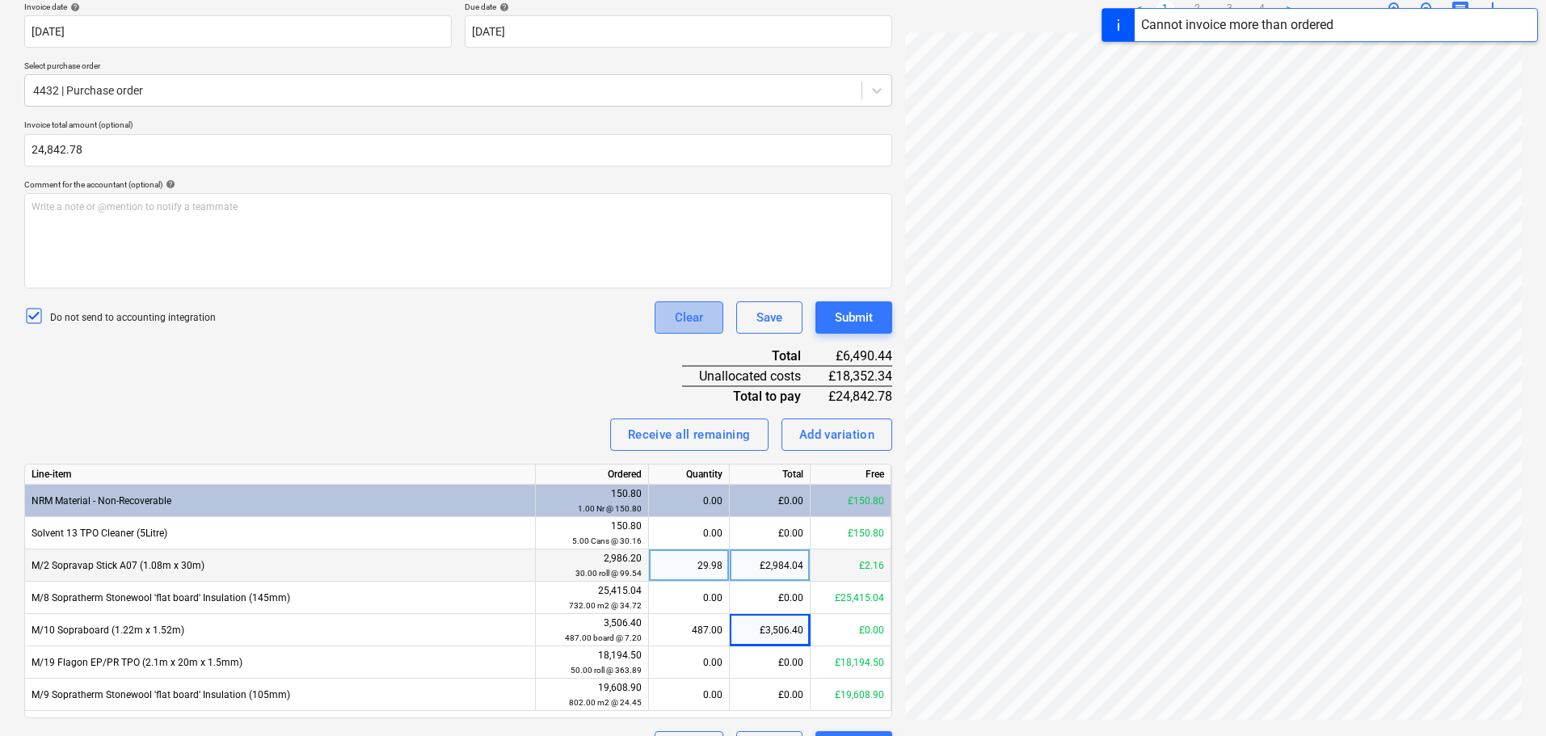
click at [675, 319] on div "Clear" at bounding box center [689, 317] width 28 height 21
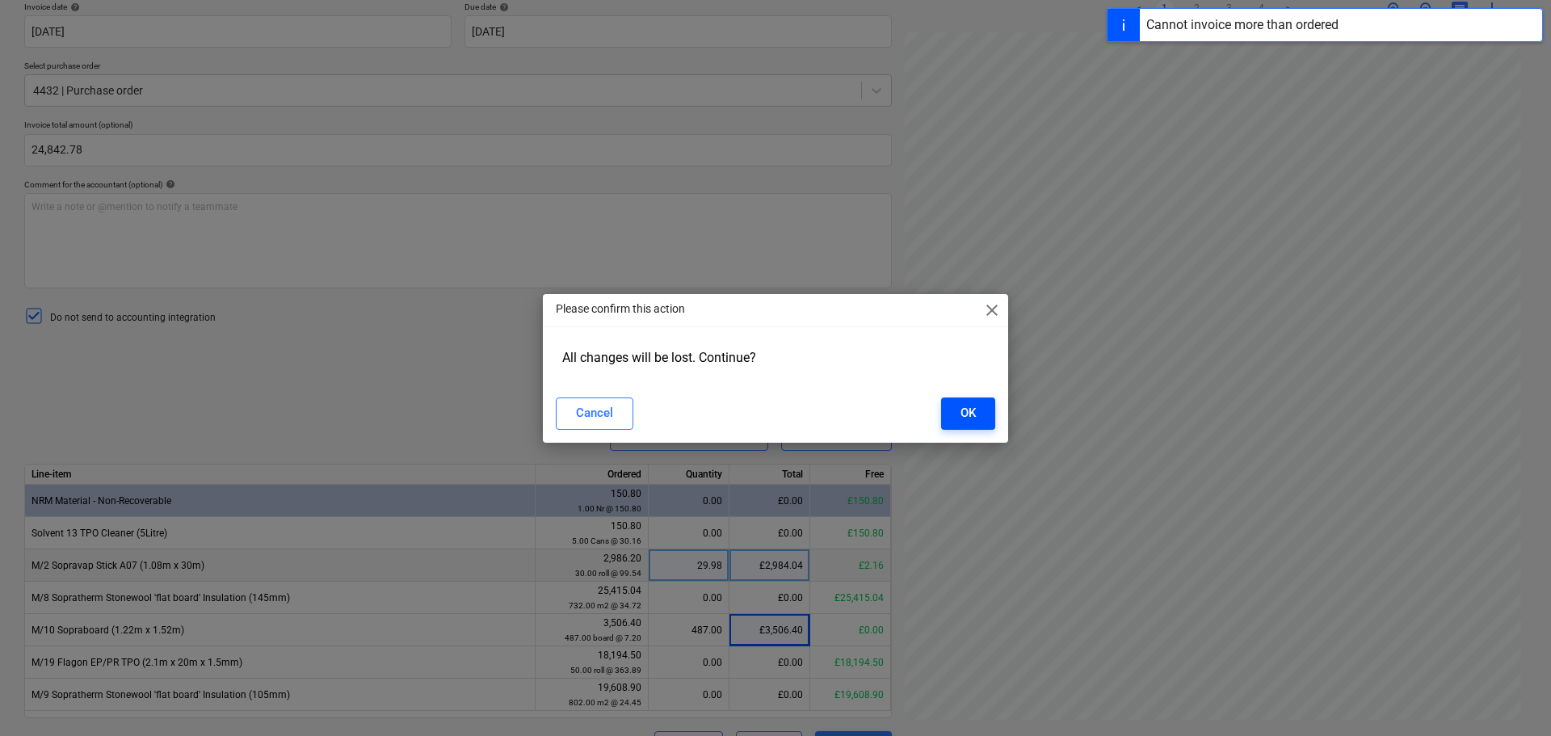
click at [978, 420] on button "OK" at bounding box center [968, 414] width 54 height 32
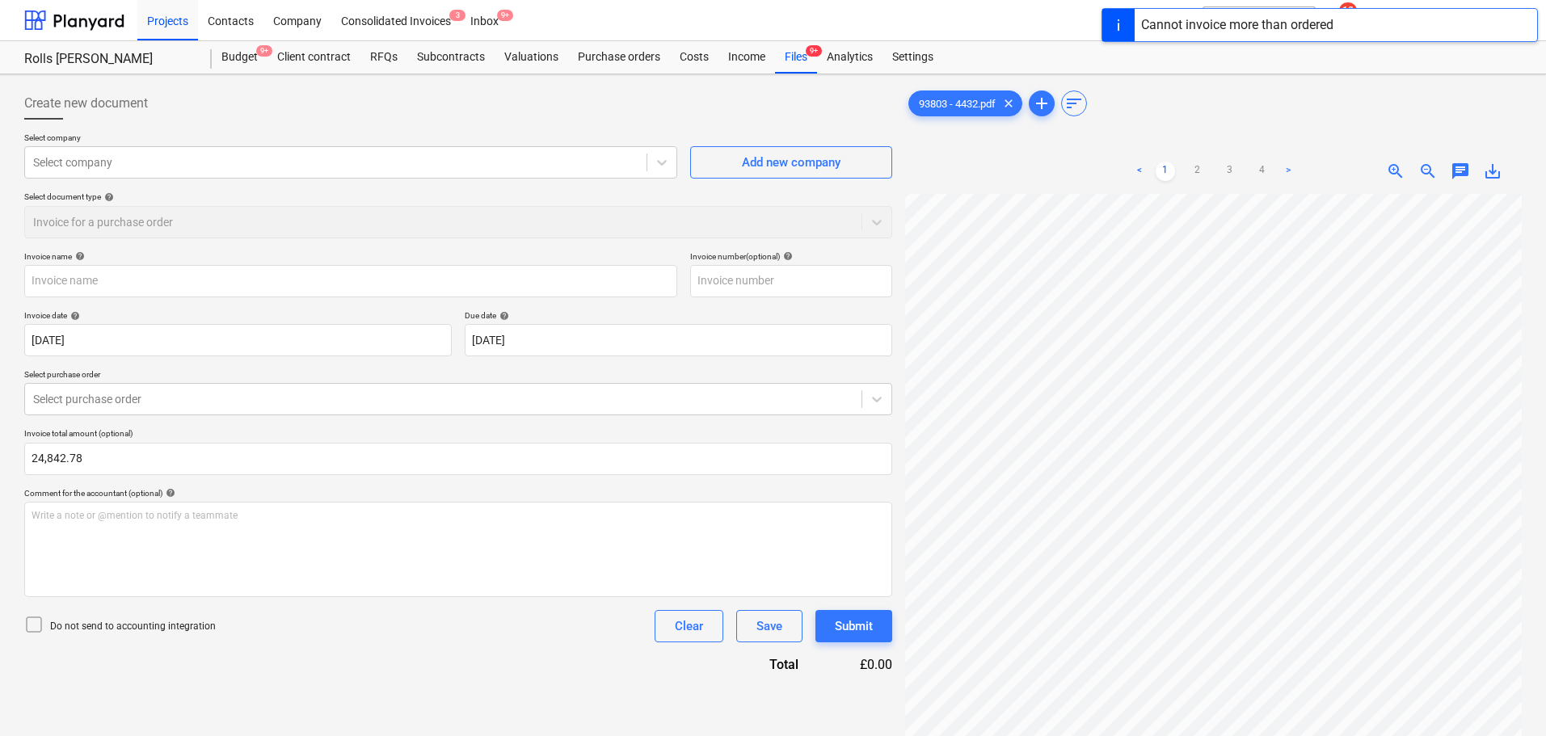
drag, startPoint x: 783, startPoint y: 61, endPoint x: 758, endPoint y: 6, distance: 60.4
click at [783, 61] on div "Files 9+" at bounding box center [796, 57] width 42 height 32
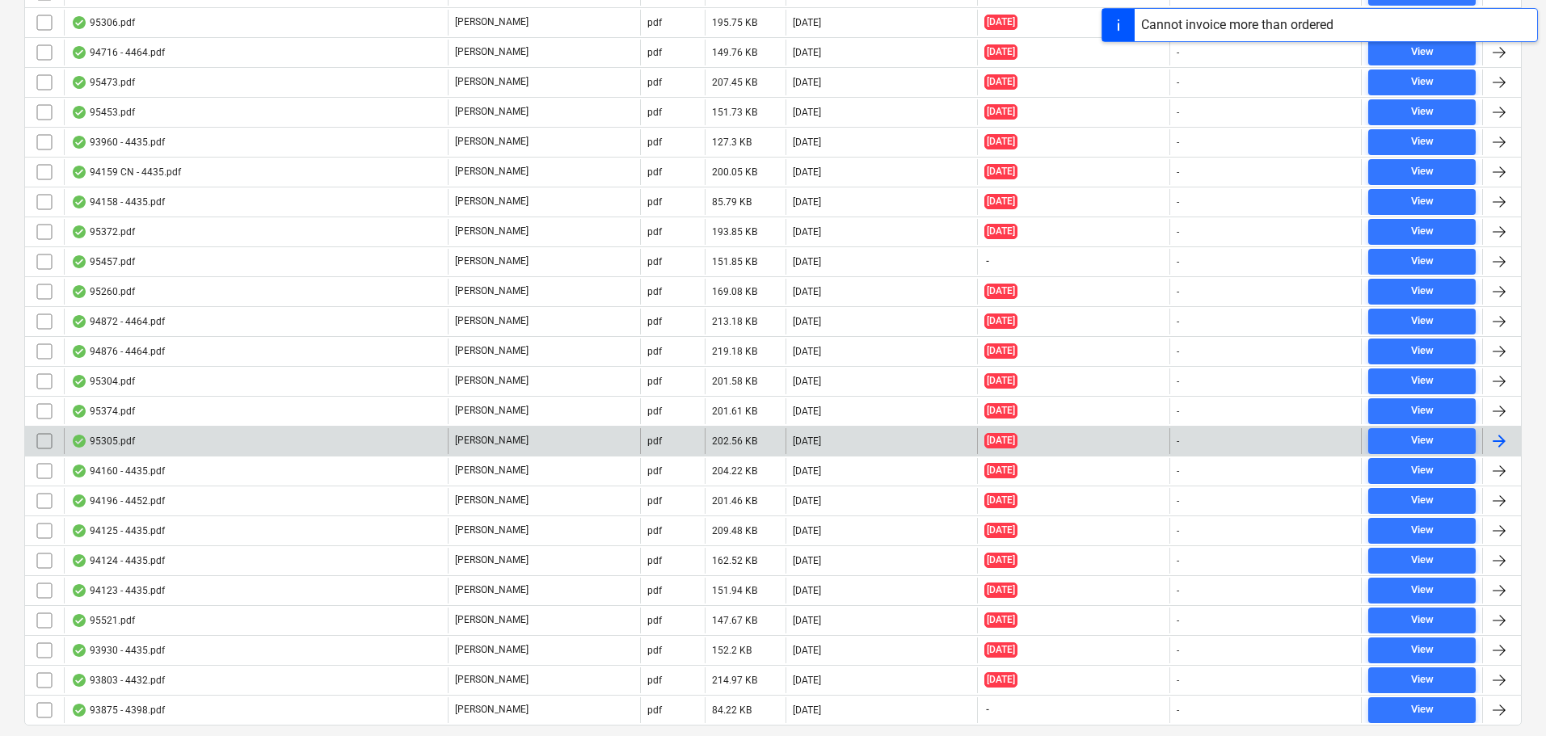
scroll to position [4888, 0]
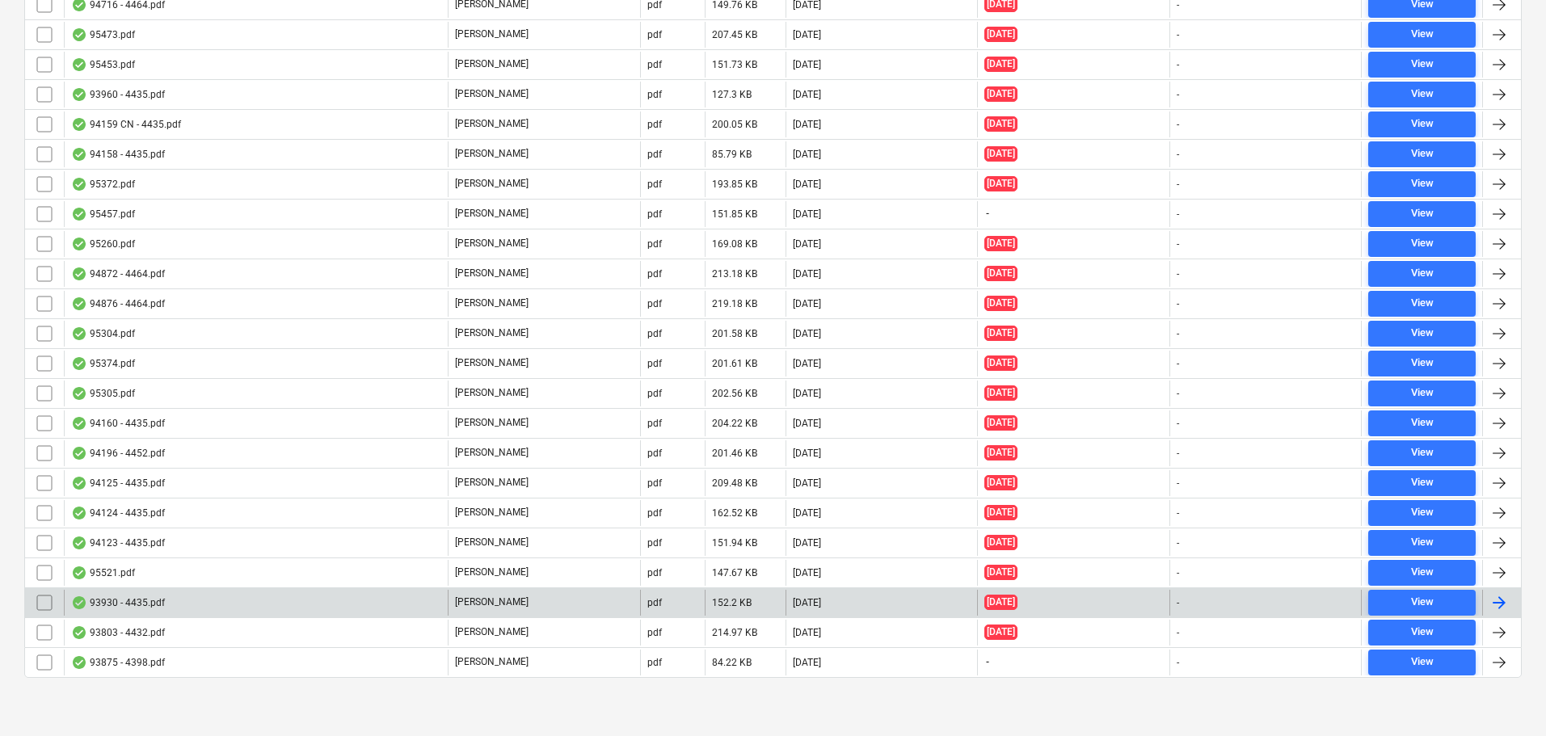
click at [190, 600] on div "93930 - 4435.pdf" at bounding box center [256, 603] width 384 height 26
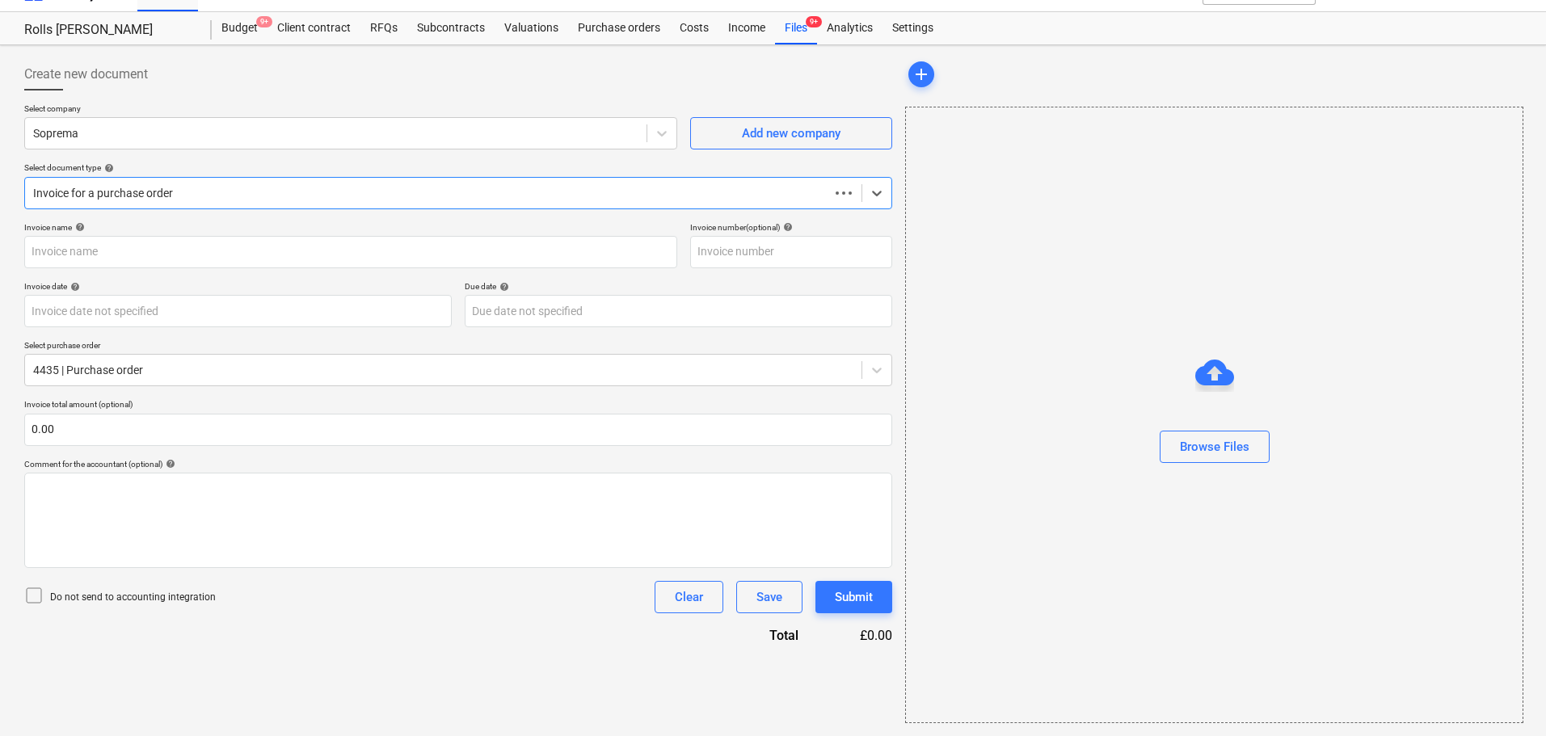
scroll to position [29, 0]
type input "C0000603"
type input "[DATE]"
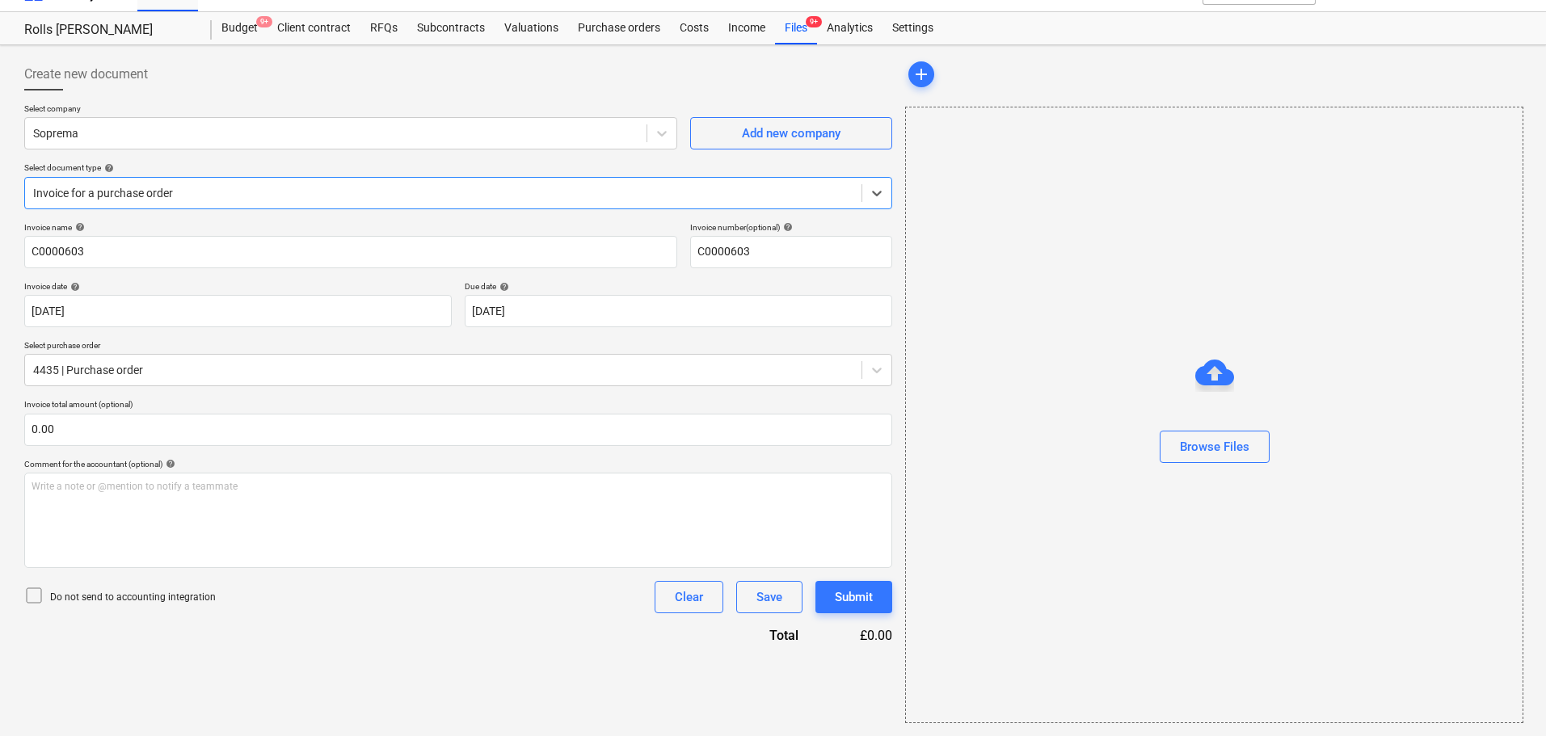
scroll to position [0, 0]
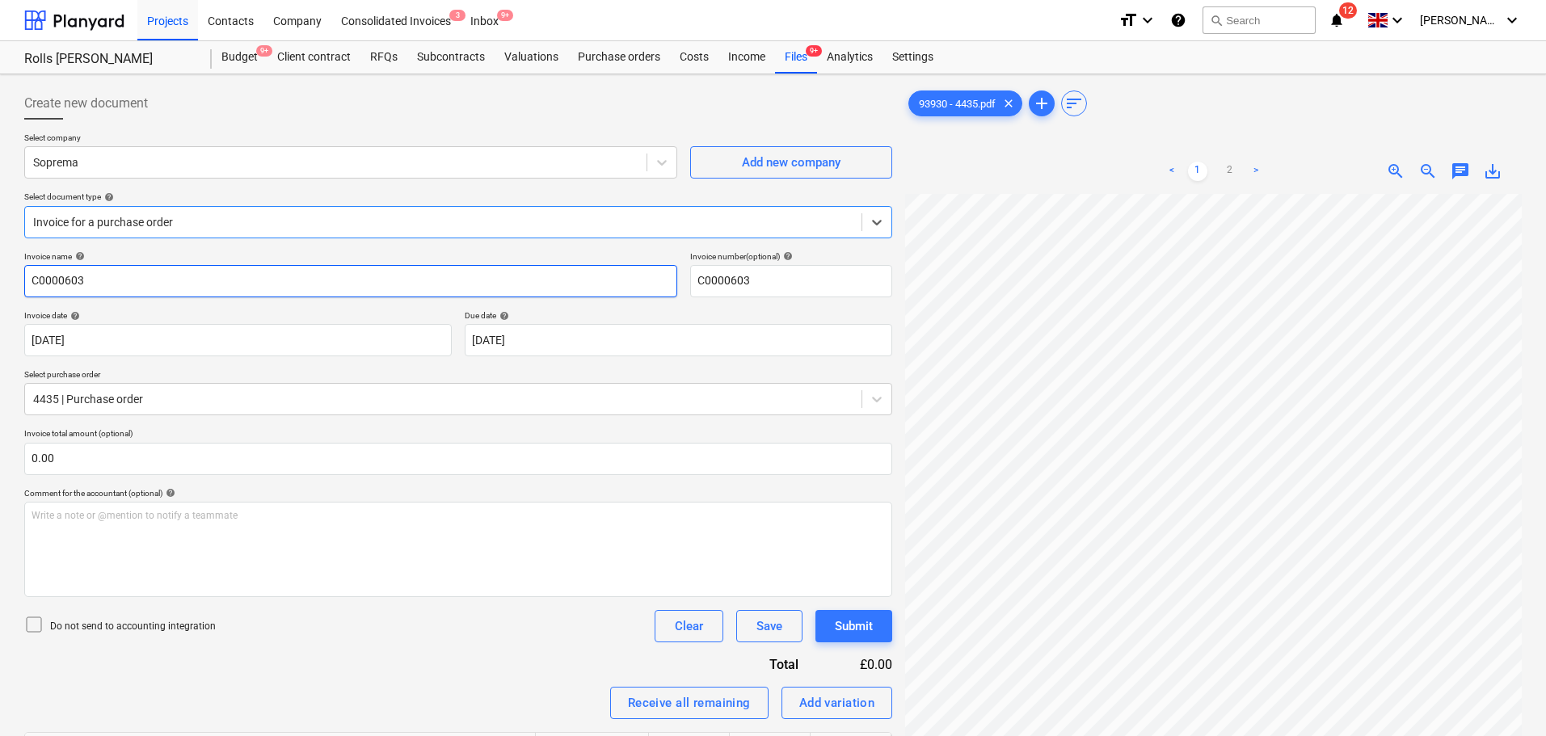
click at [229, 288] on input "C0000603" at bounding box center [350, 281] width 653 height 32
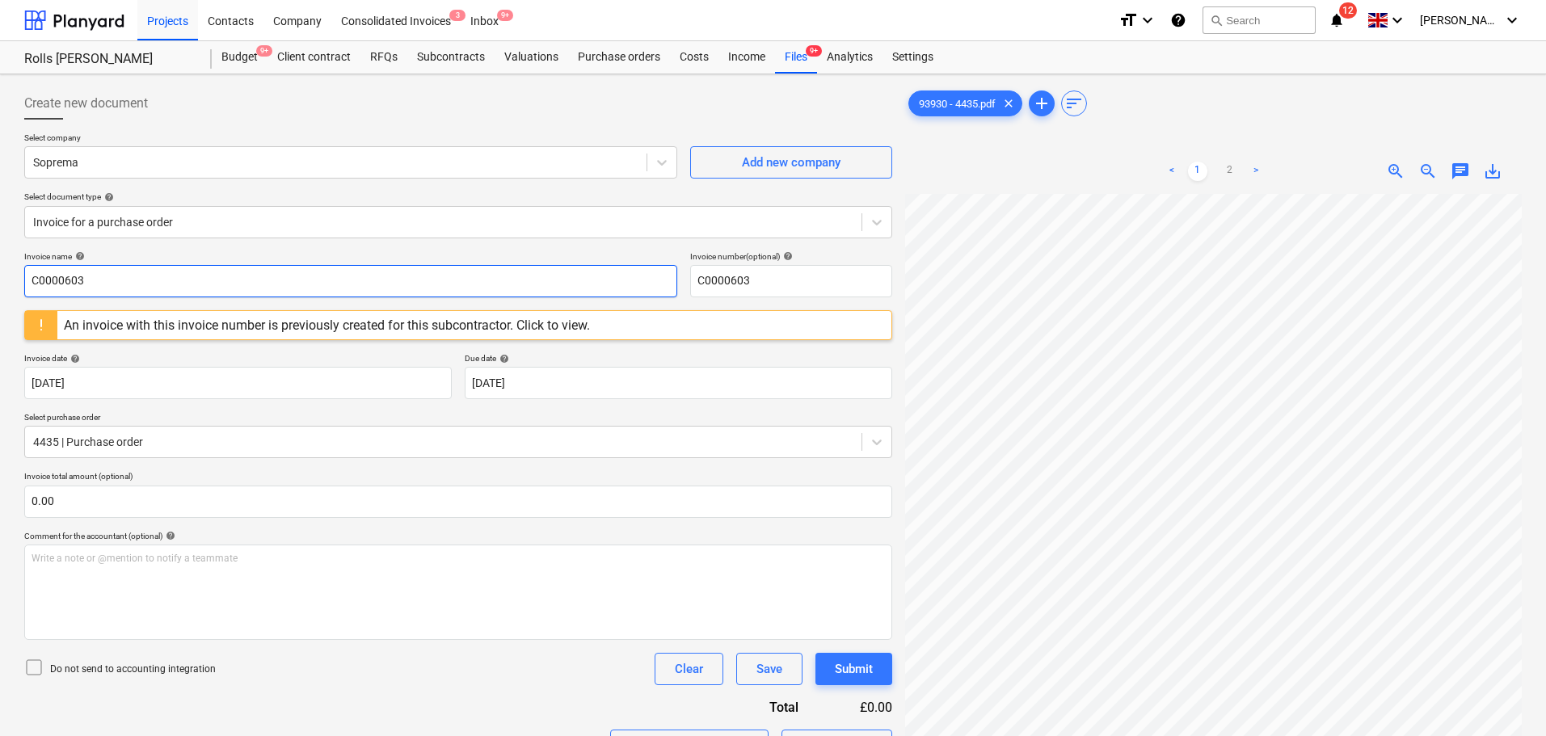
click at [229, 288] on input "C0000603" at bounding box center [350, 281] width 653 height 32
type input "93930"
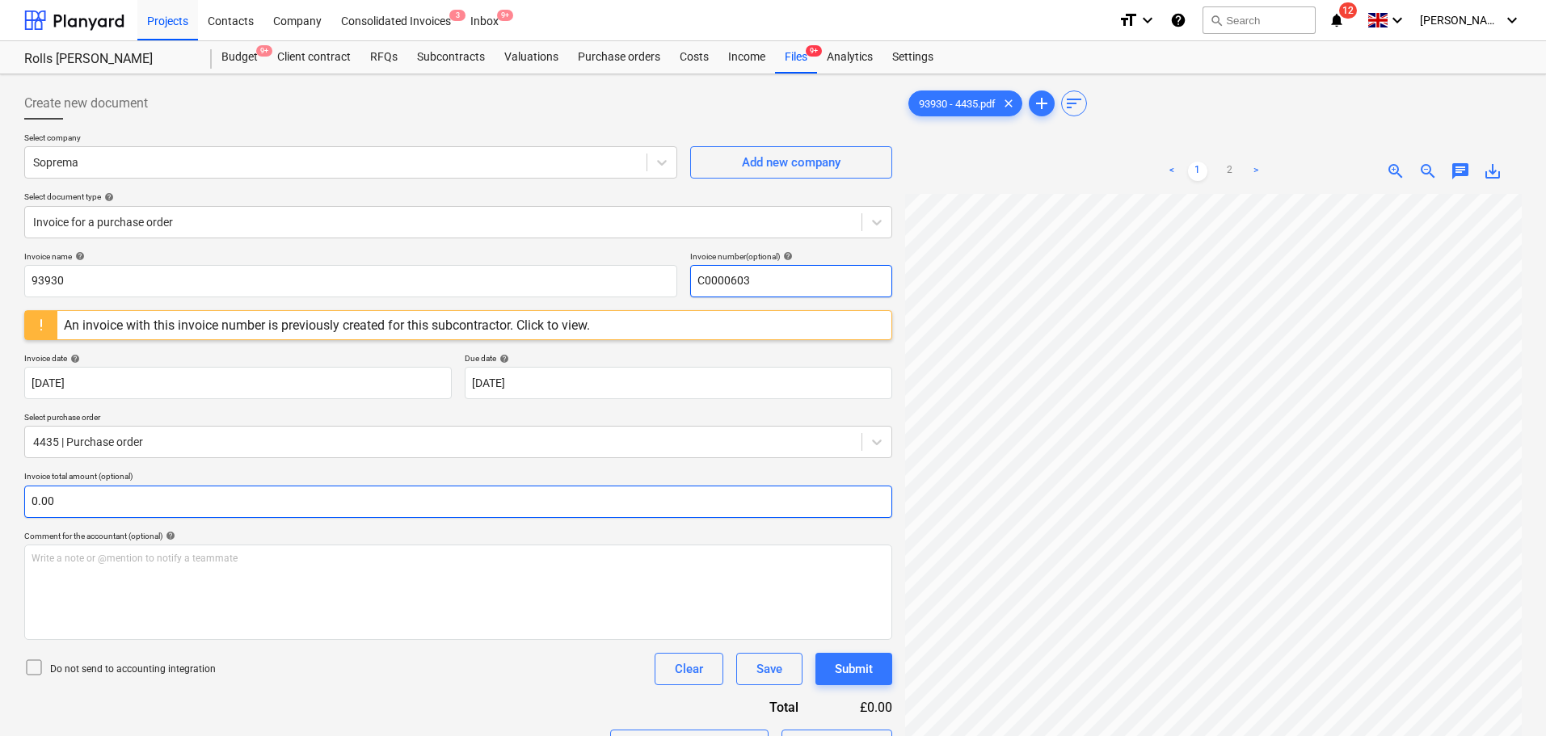
paste input "93930"
type input "93930"
click at [170, 506] on input "text" at bounding box center [458, 502] width 868 height 32
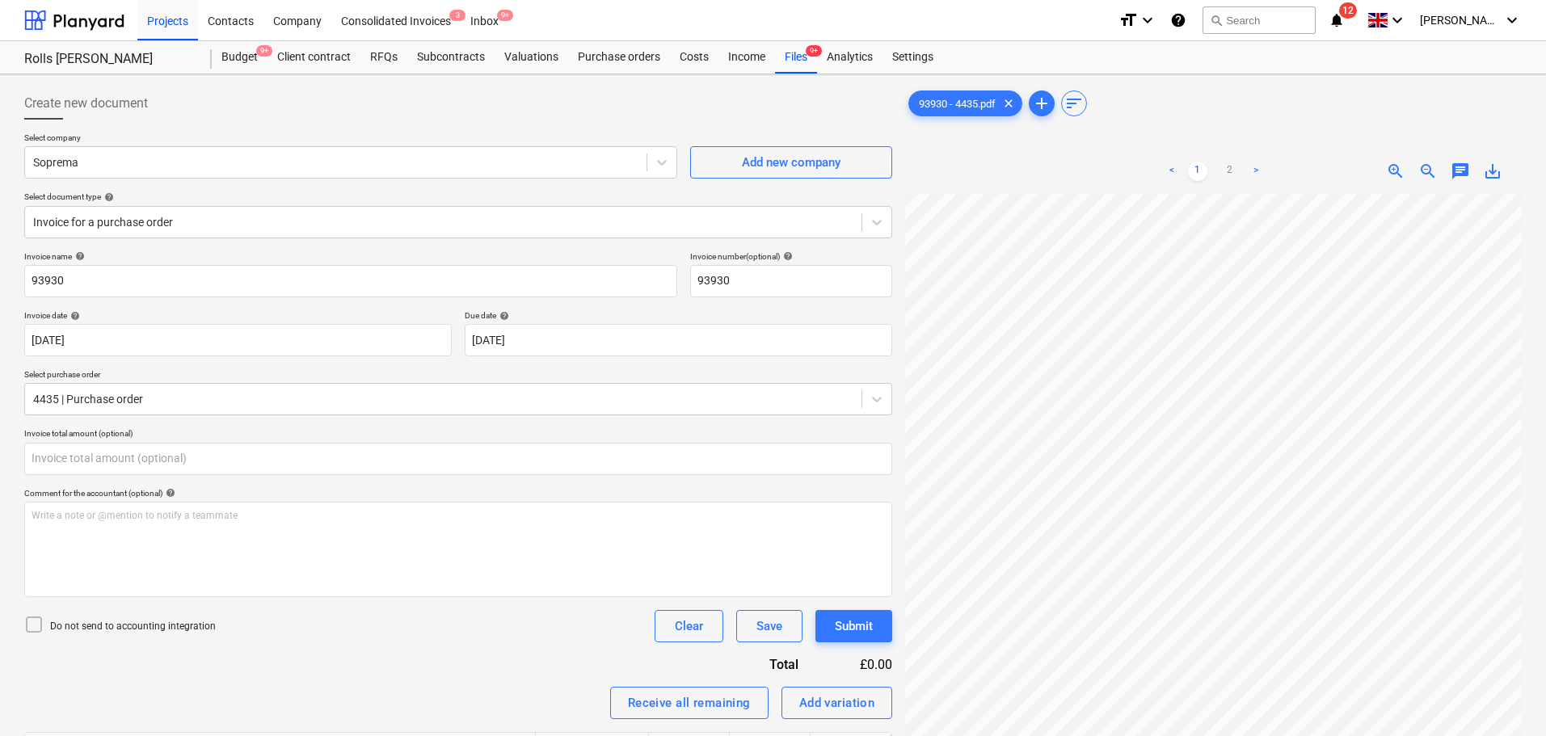
type input "0.00"
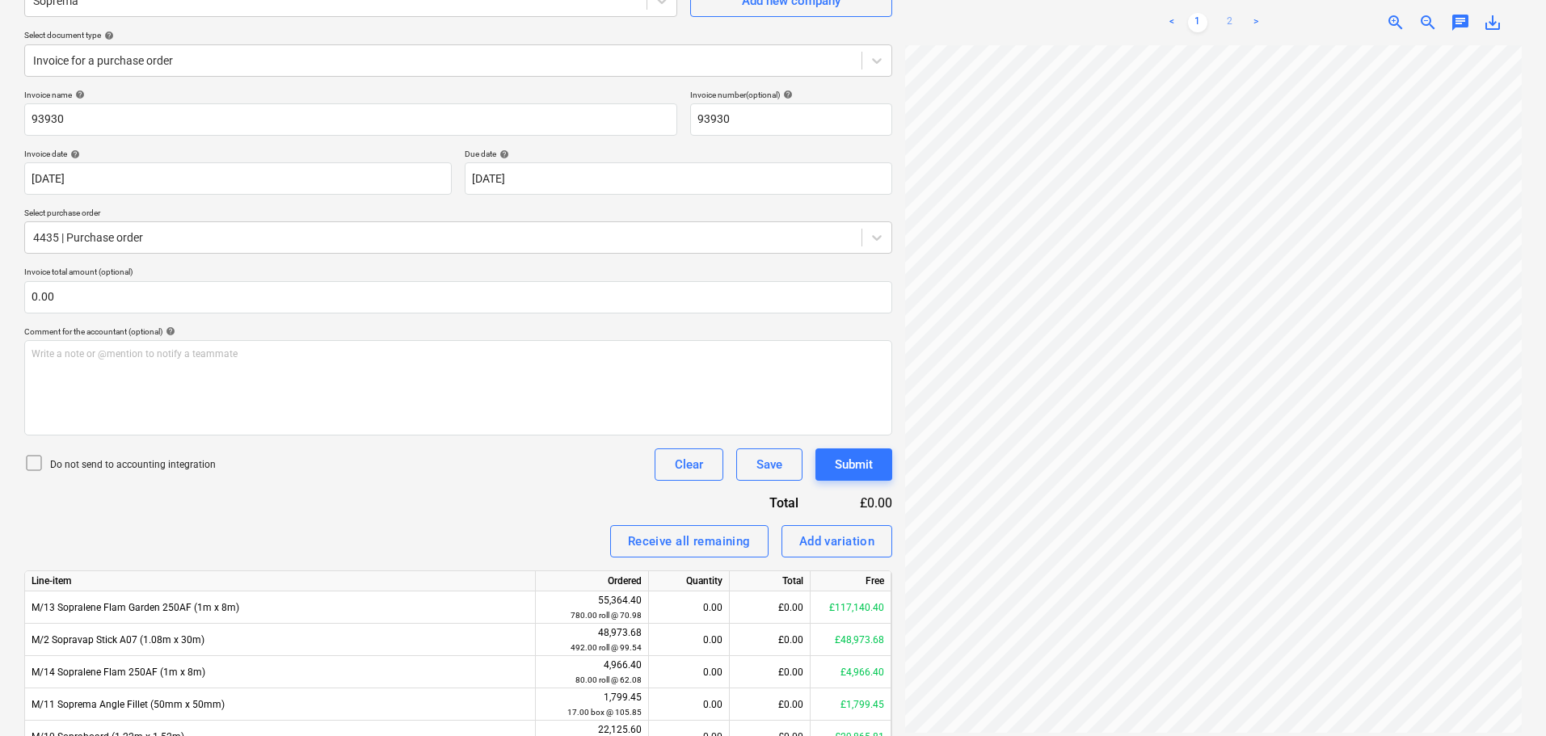
click at [1224, 21] on link "2" at bounding box center [1229, 22] width 19 height 19
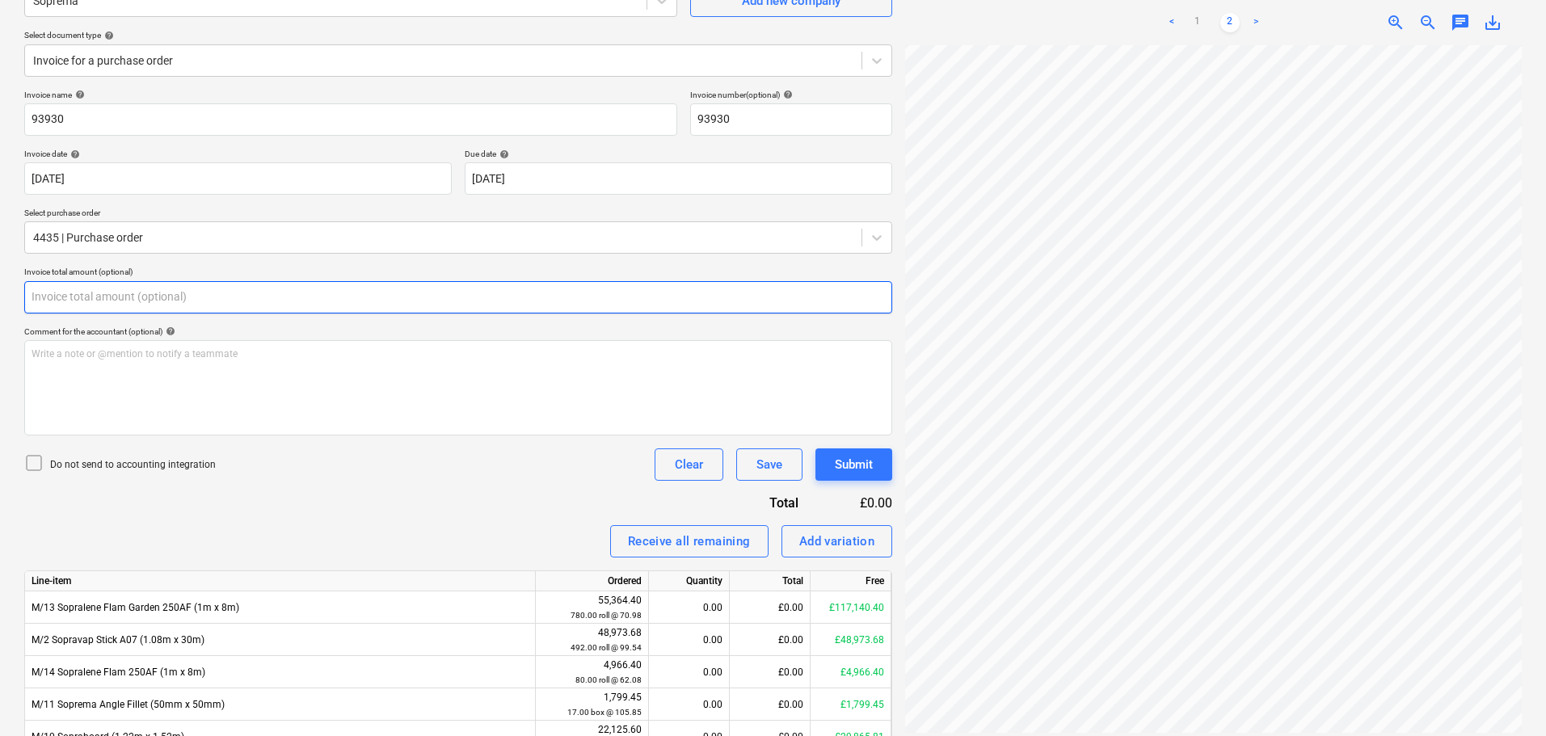
click at [384, 294] on input "text" at bounding box center [458, 297] width 868 height 32
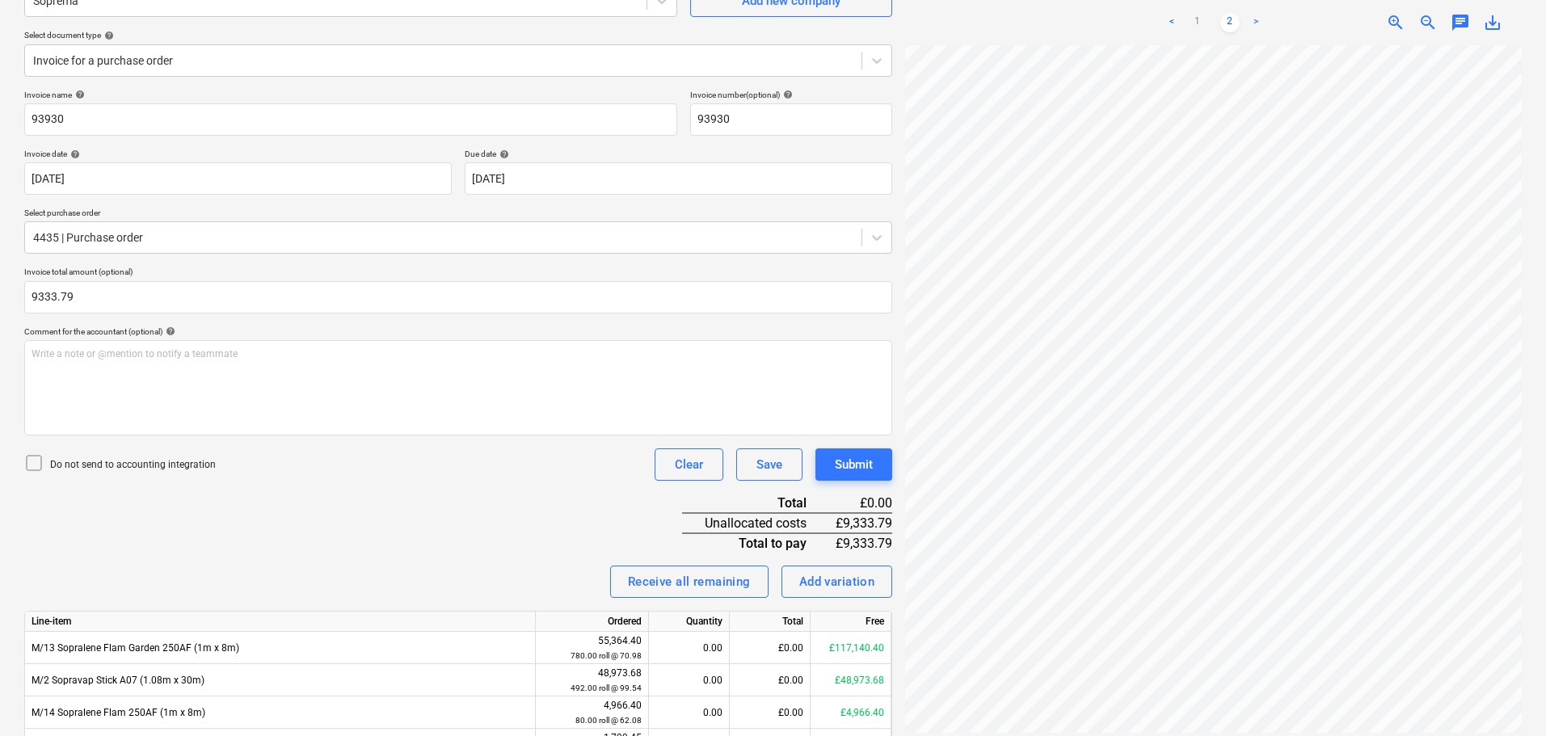
type input "9,333.79"
click at [170, 456] on div "Do not send to accounting integration" at bounding box center [119, 464] width 191 height 23
click at [426, 481] on div "Do not send to accounting integration Clear Save Submit" at bounding box center [458, 464] width 868 height 32
click at [1199, 14] on link "1" at bounding box center [1197, 22] width 19 height 19
click at [450, 527] on div "Invoice name help 93930 Invoice number (optional) help 93930 Invoice date help …" at bounding box center [458, 516] width 868 height 853
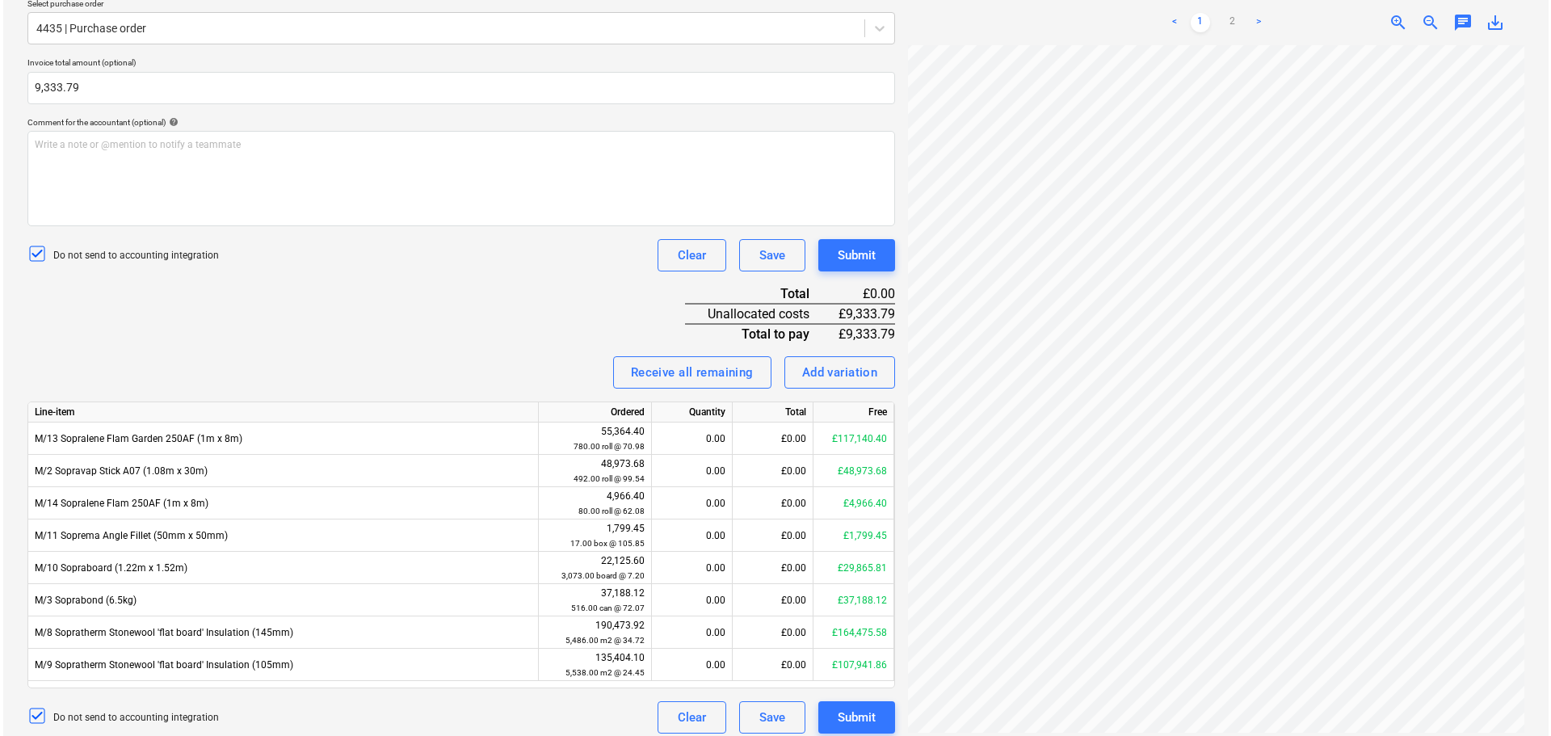
scroll to position [381, 0]
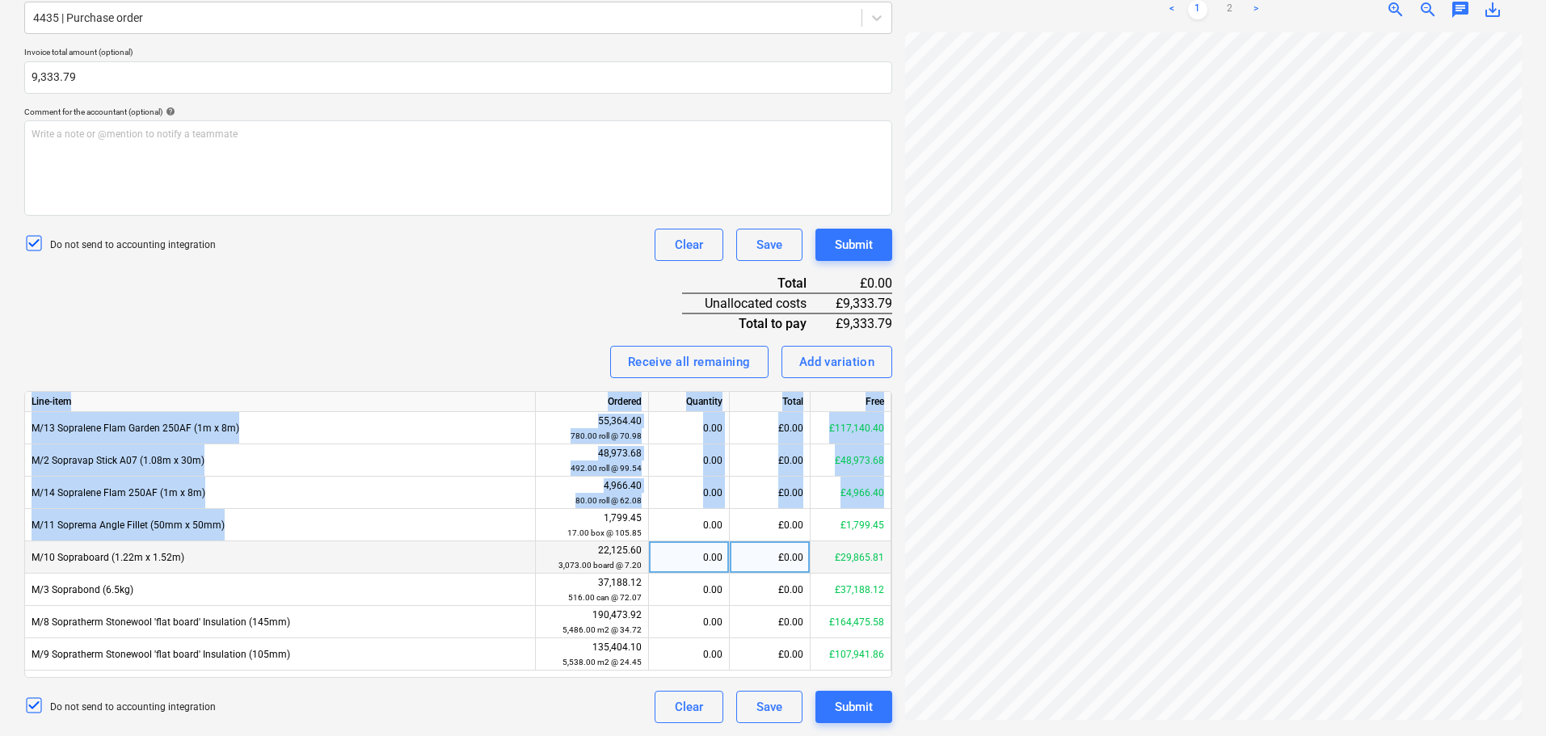
drag, startPoint x: 465, startPoint y: 344, endPoint x: 469, endPoint y: 546, distance: 202.0
click at [470, 534] on div "Invoice name help 93930 Invoice number (optional) help 93930 Invoice date help …" at bounding box center [458, 296] width 868 height 853
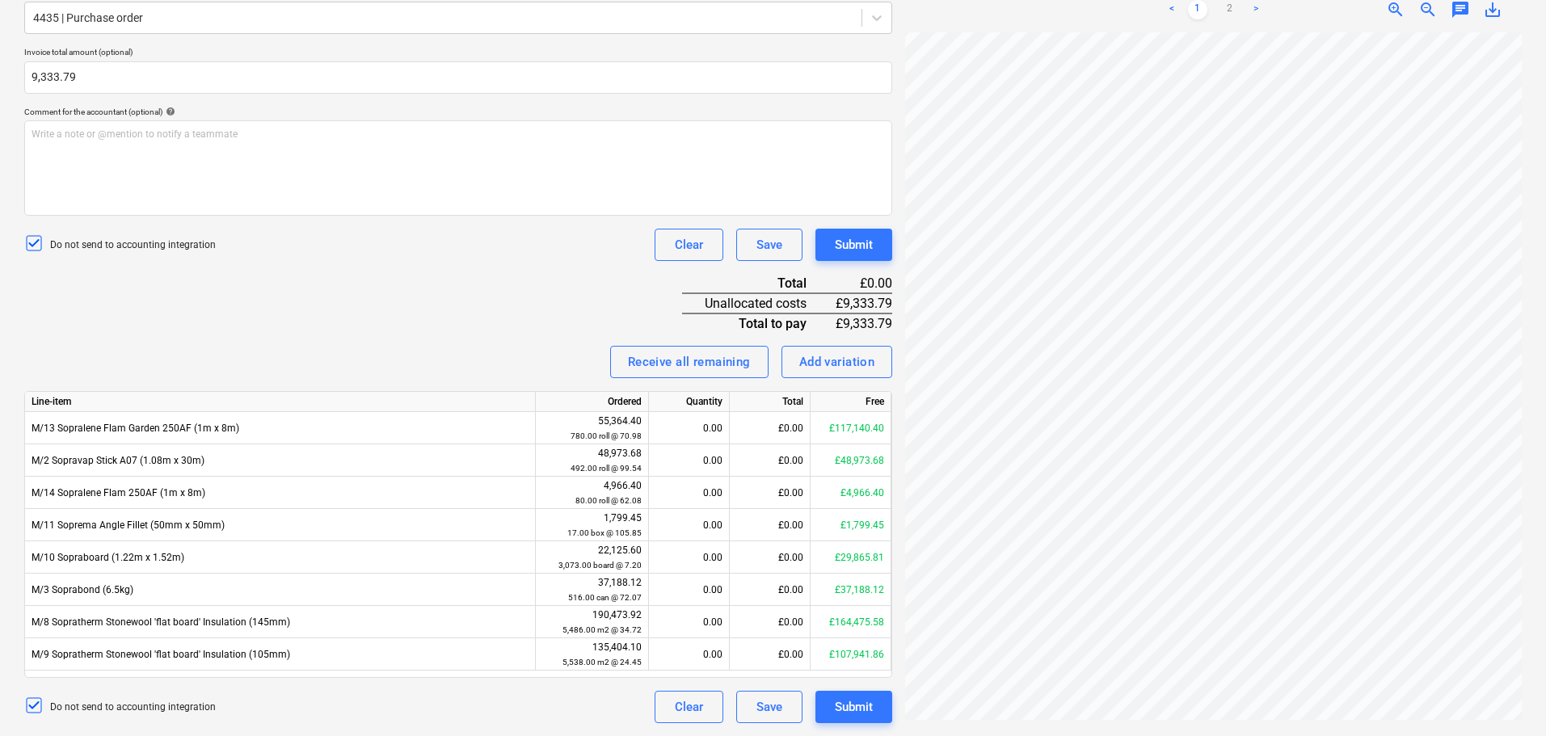
click at [443, 276] on div "Invoice name help 93930 Invoice number (optional) help 93930 Invoice date help …" at bounding box center [458, 296] width 868 height 853
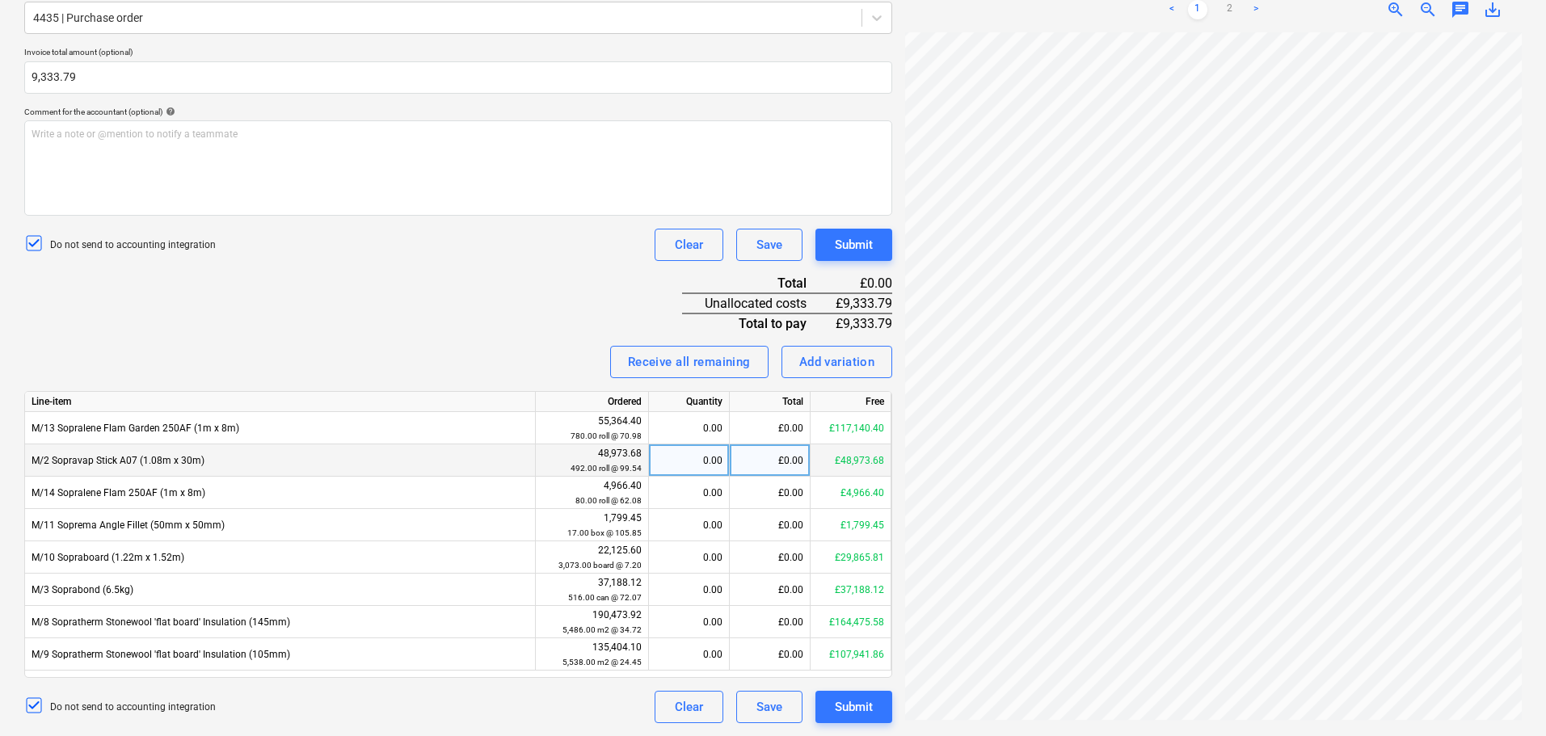
click at [756, 463] on div "£0.00" at bounding box center [770, 460] width 81 height 32
type input "9333.79"
click at [491, 266] on div "Invoice name help 93930 Invoice number (optional) help 93930 Invoice date help …" at bounding box center [458, 296] width 868 height 853
click at [869, 243] on div "Submit" at bounding box center [854, 244] width 38 height 21
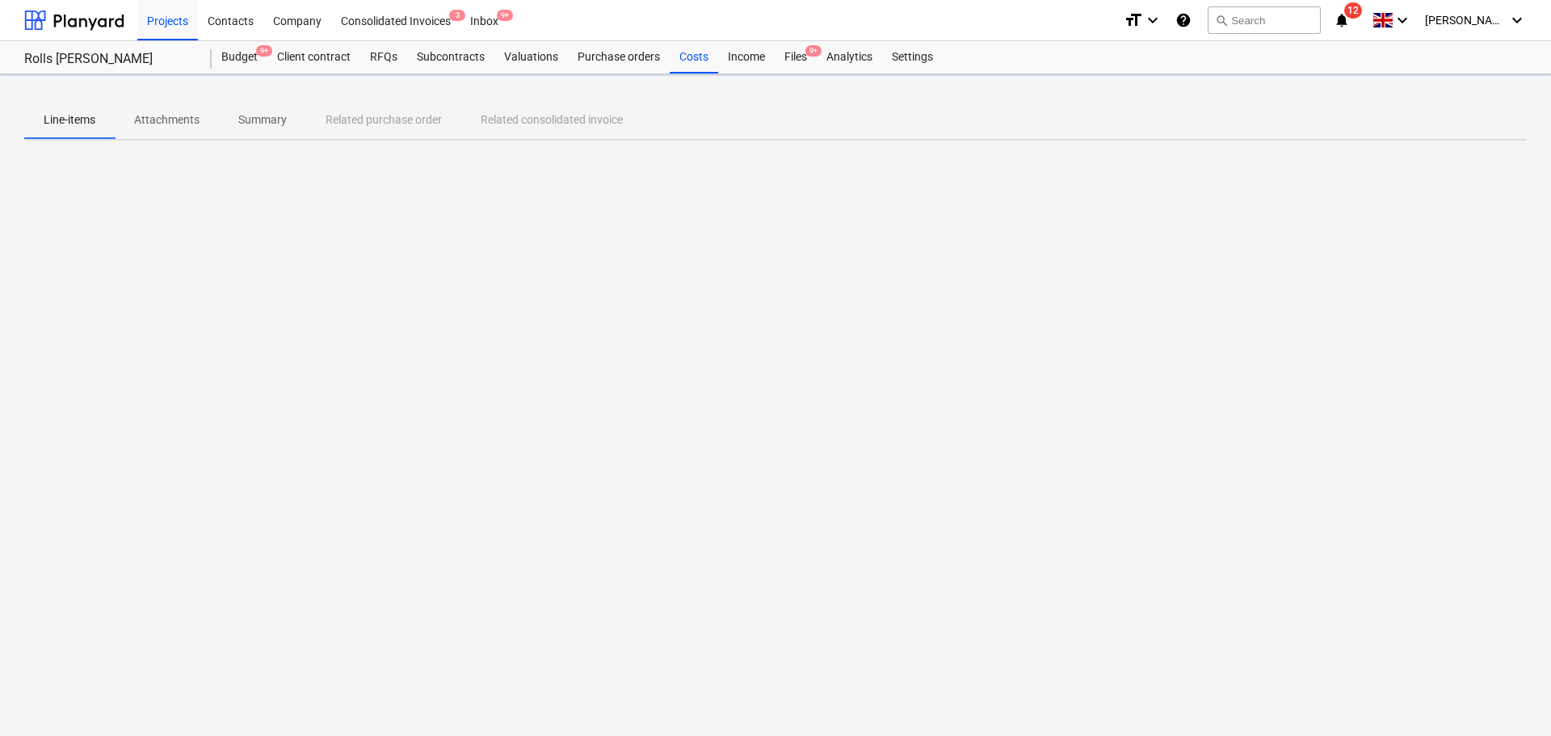
drag, startPoint x: 793, startPoint y: 53, endPoint x: 791, endPoint y: 1, distance: 52.6
click at [793, 53] on div "Files 9+" at bounding box center [796, 57] width 42 height 32
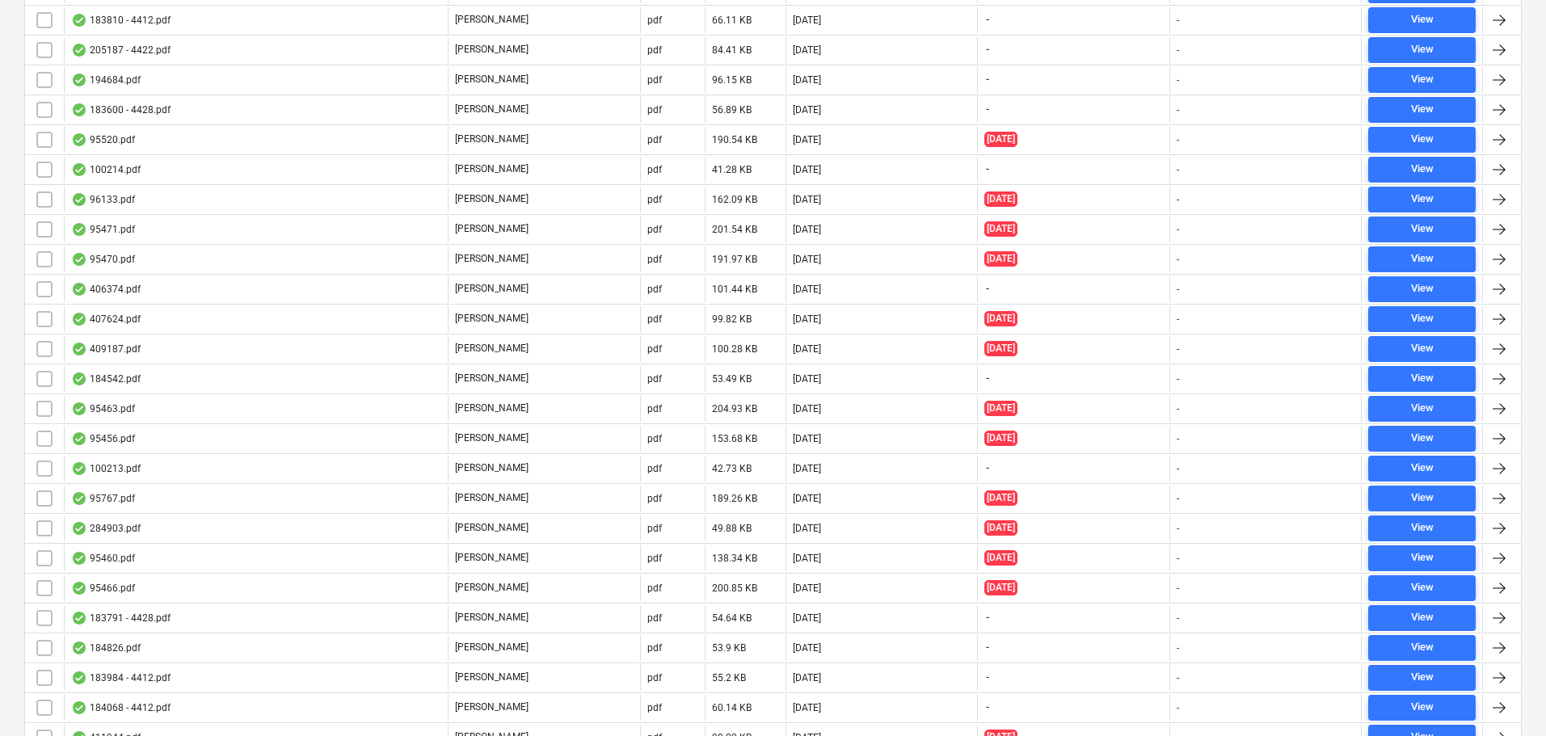
scroll to position [4858, 0]
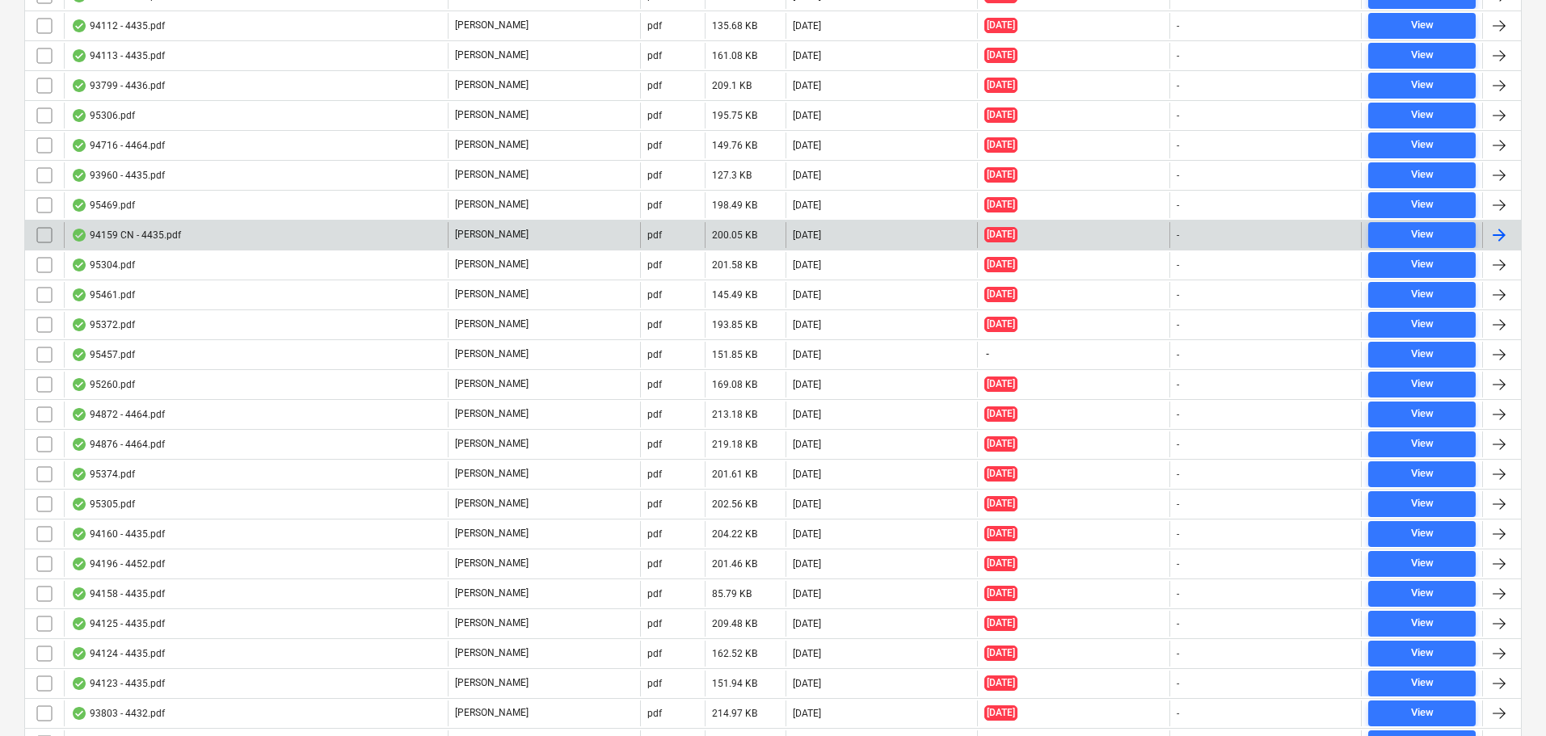
click at [169, 236] on div "94159 CN - 4435.pdf" at bounding box center [126, 235] width 110 height 13
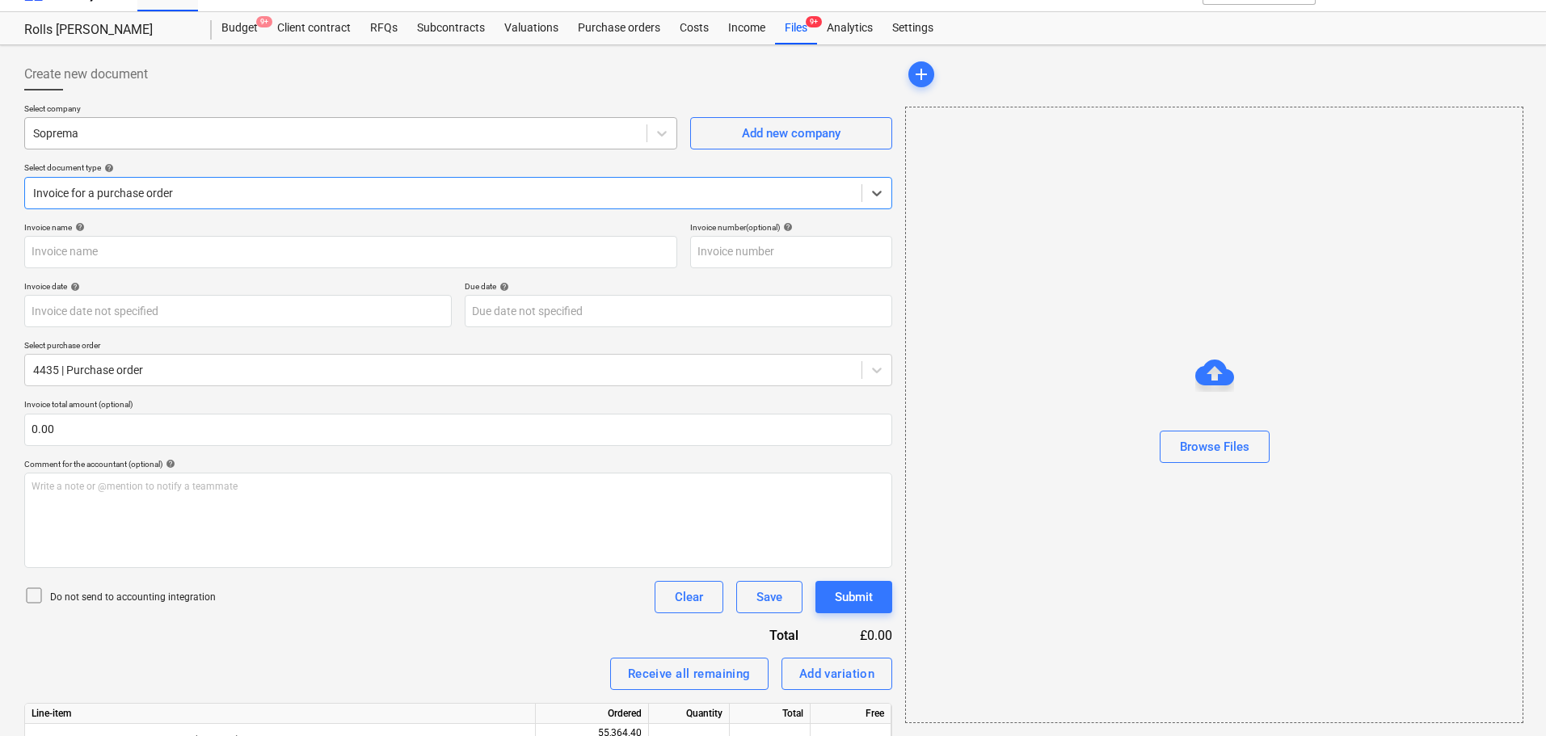
type input "4435"
type input "[DATE]"
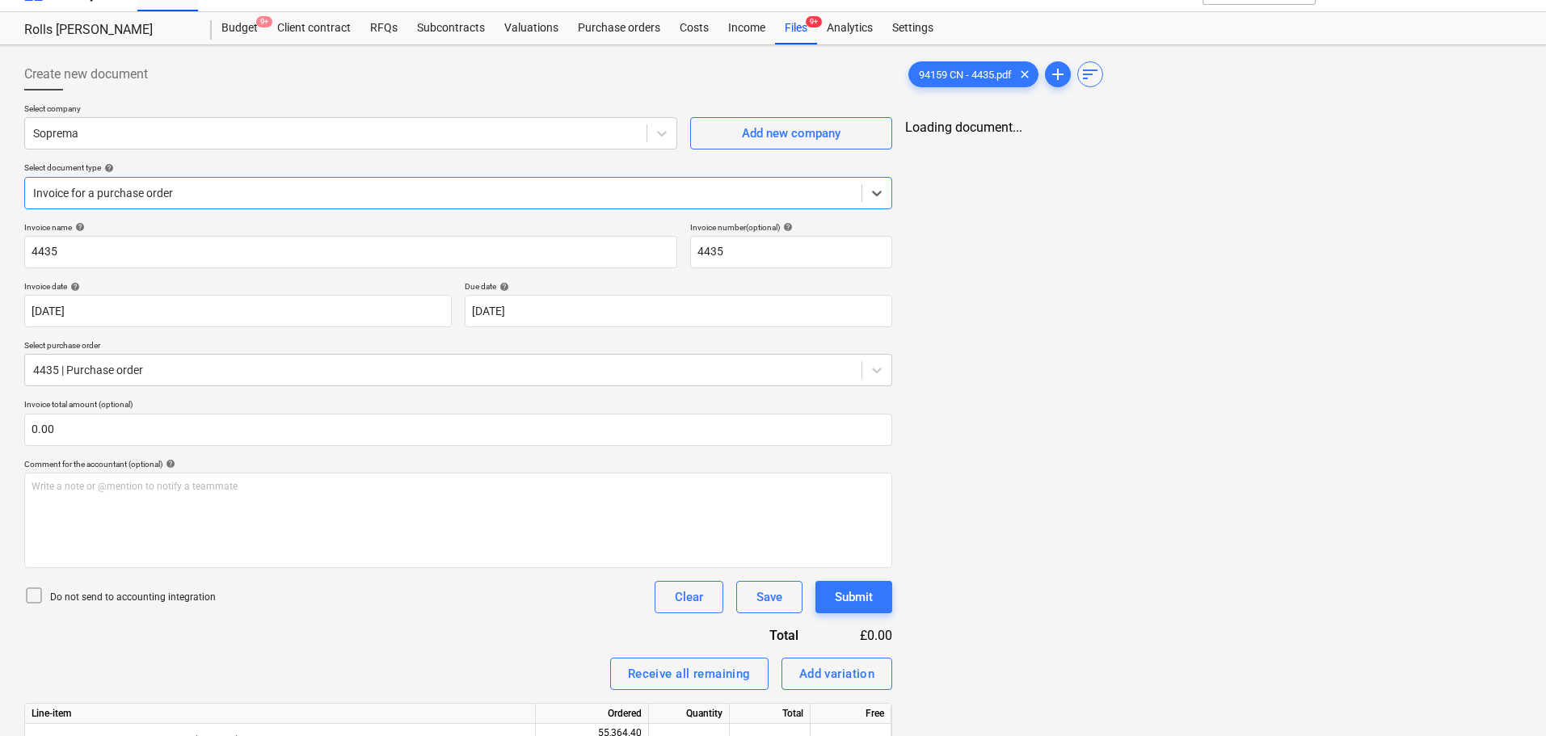
click at [313, 93] on div at bounding box center [458, 96] width 868 height 13
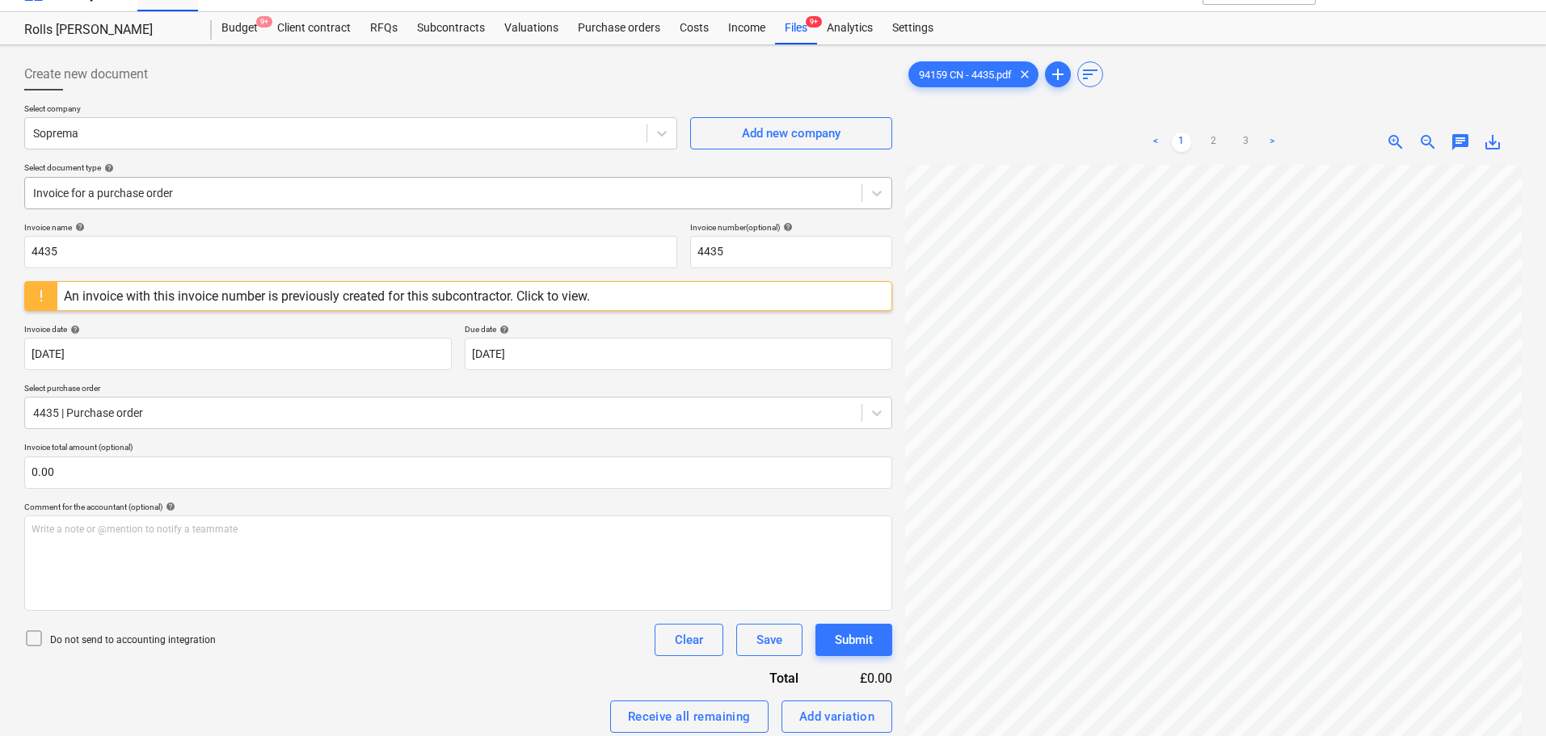
click at [236, 185] on div at bounding box center [443, 193] width 820 height 16
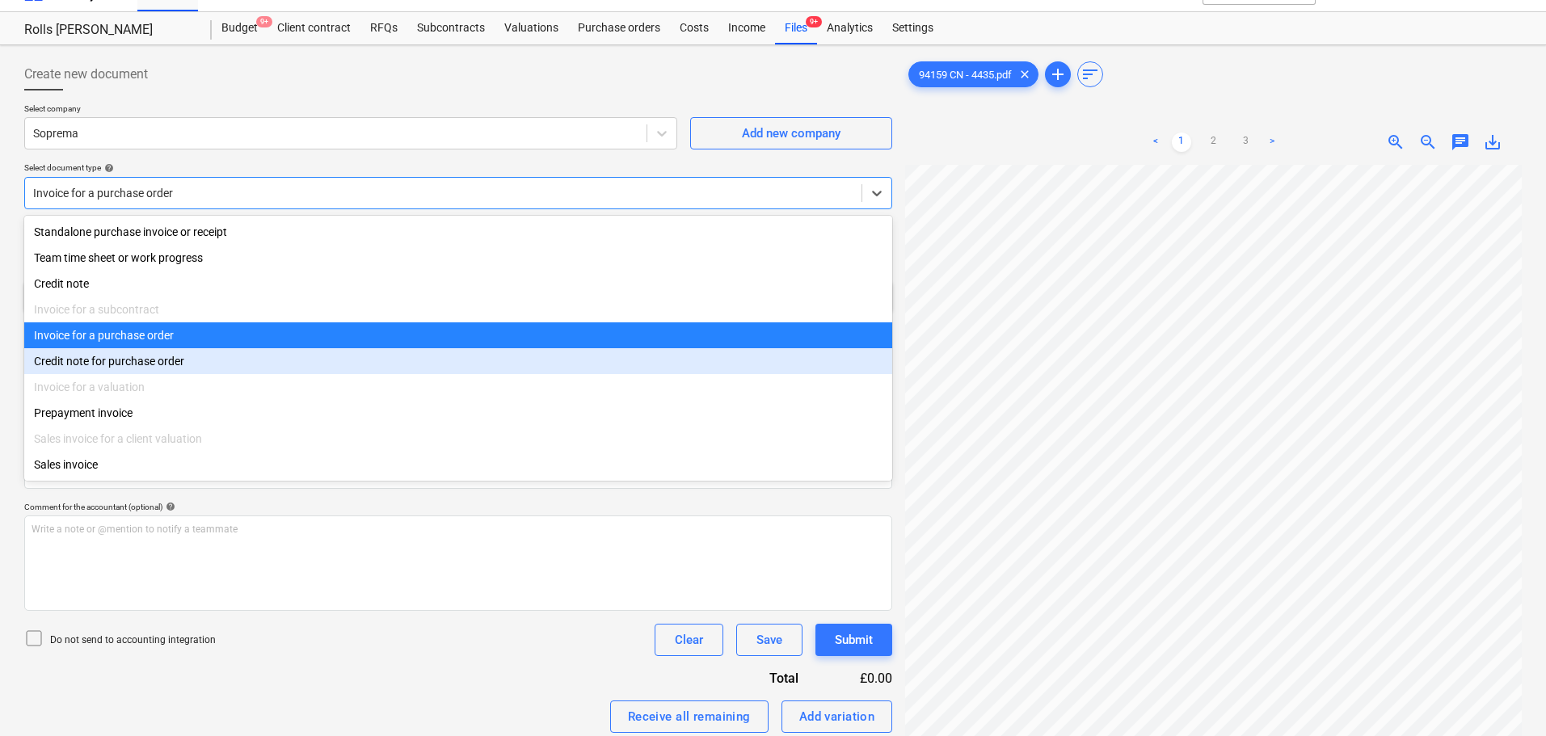
click at [141, 369] on div "Credit note for purchase order" at bounding box center [458, 361] width 868 height 26
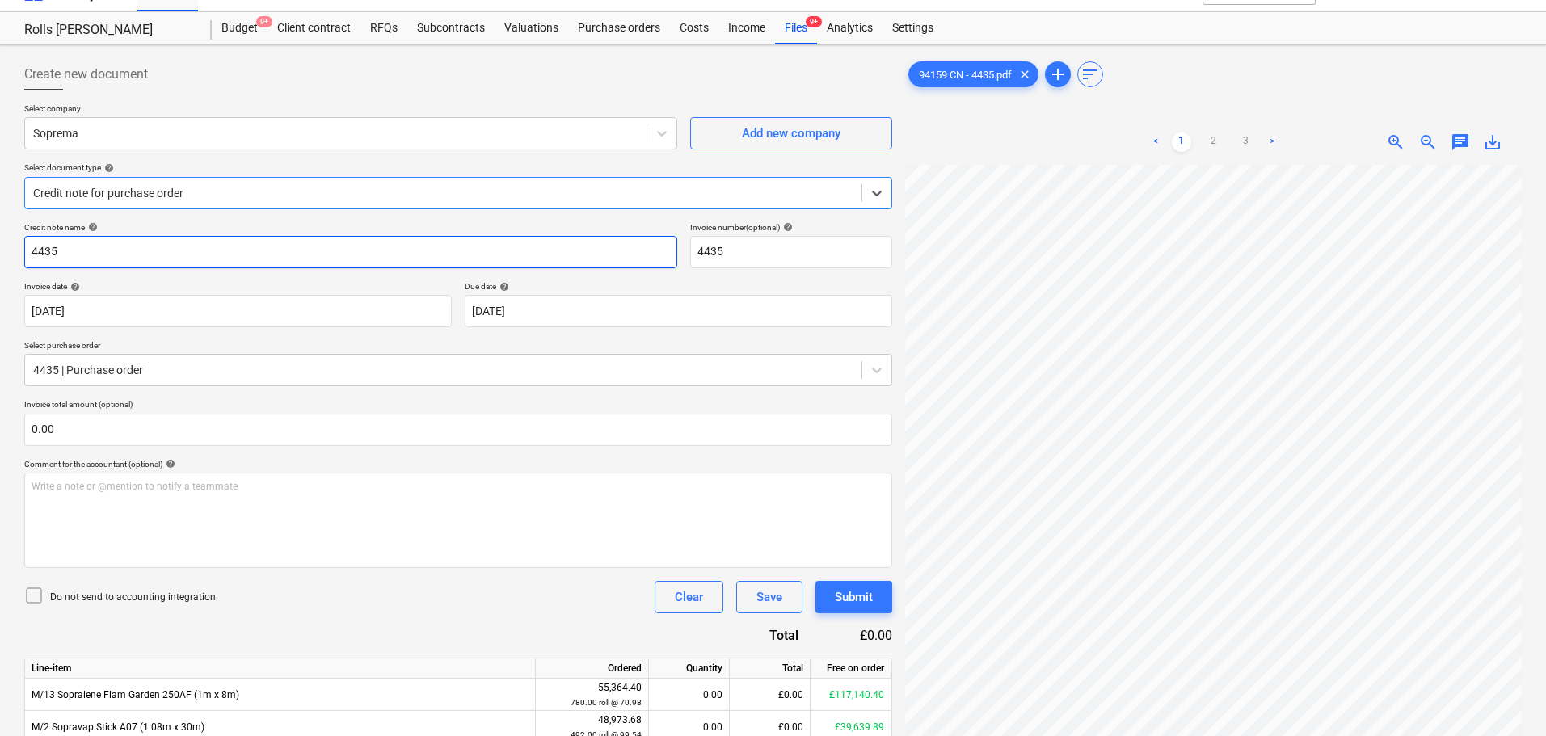
click at [139, 246] on input "4435" at bounding box center [350, 252] width 653 height 32
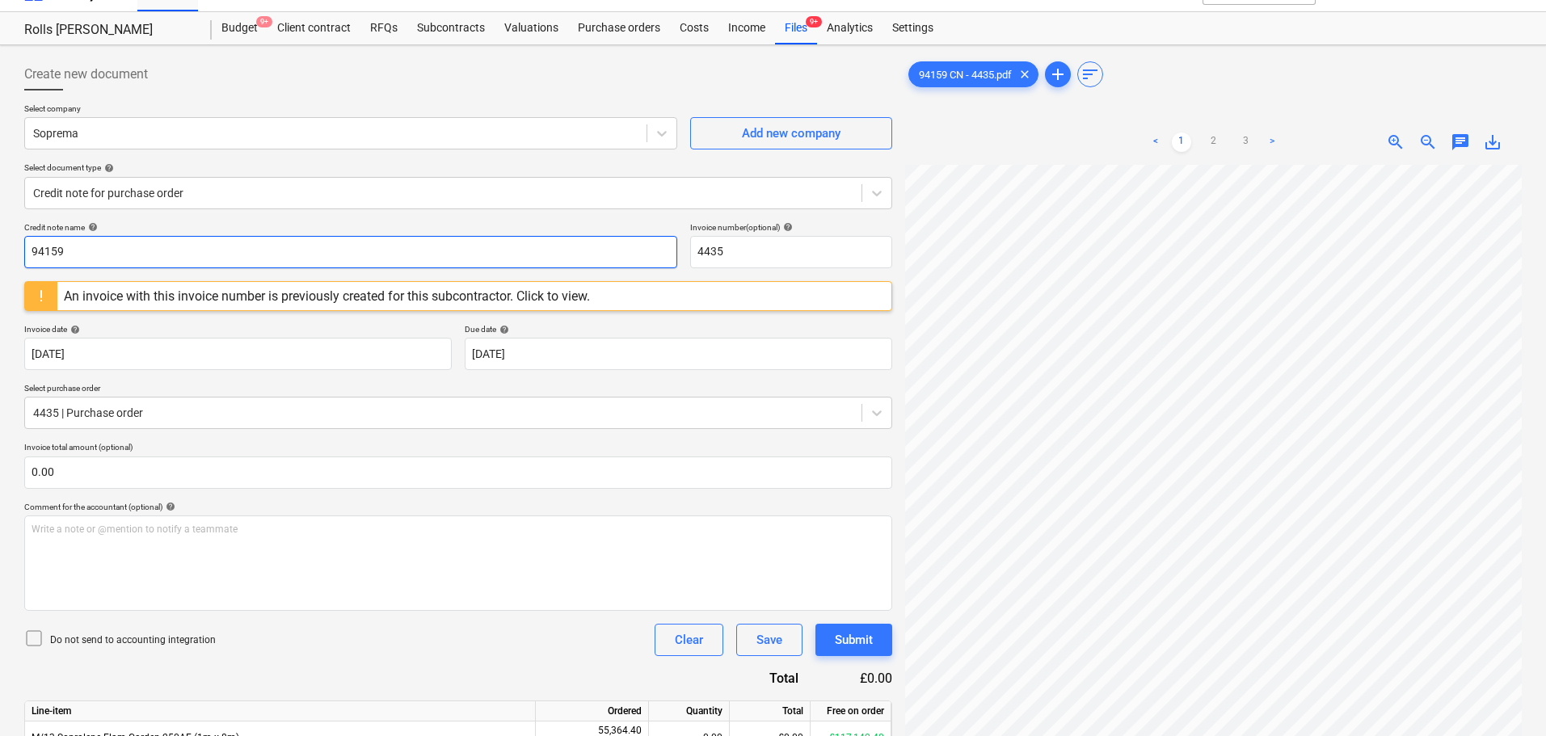
type input "94159"
paste input "94159"
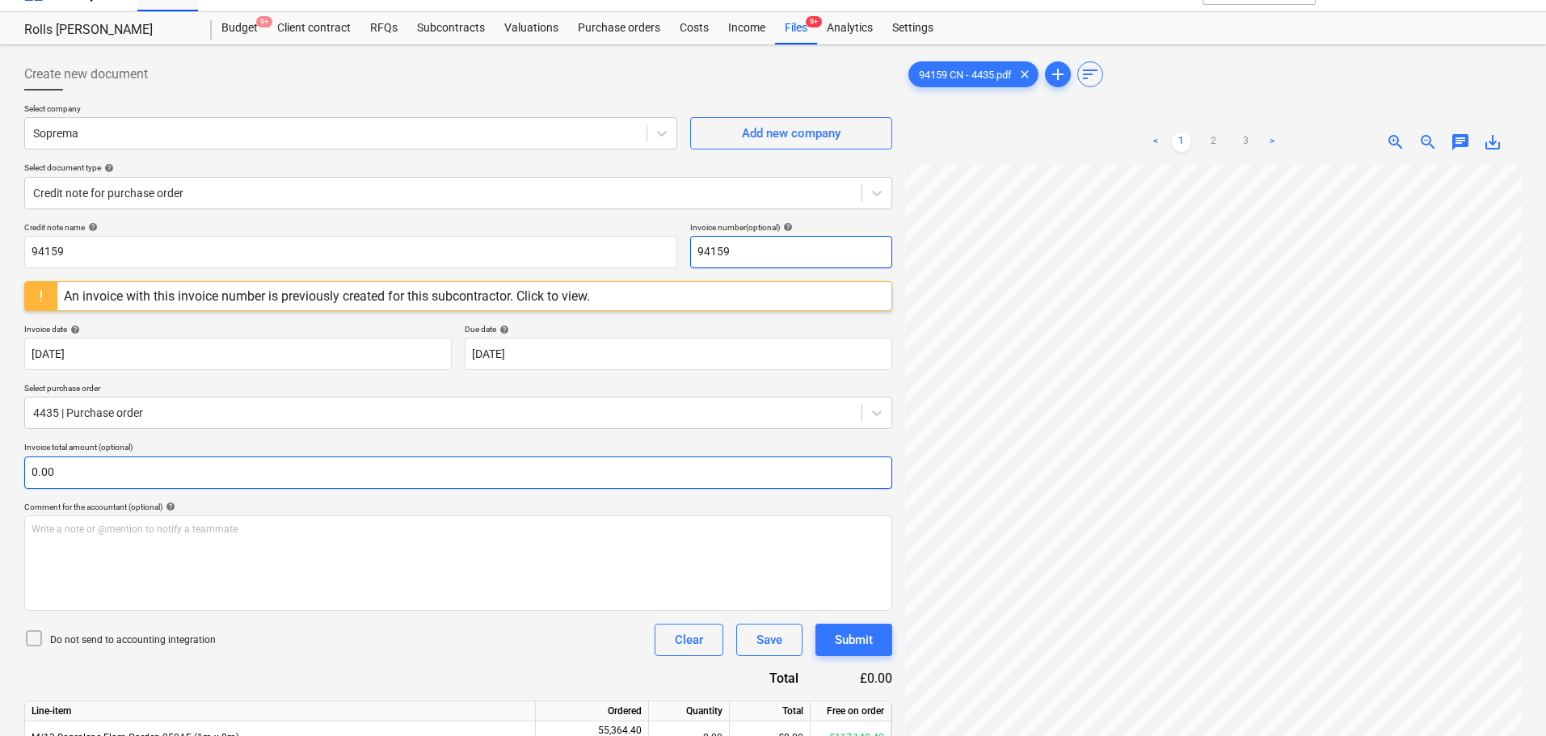
type input "94159"
click at [122, 463] on input "text" at bounding box center [458, 472] width 868 height 32
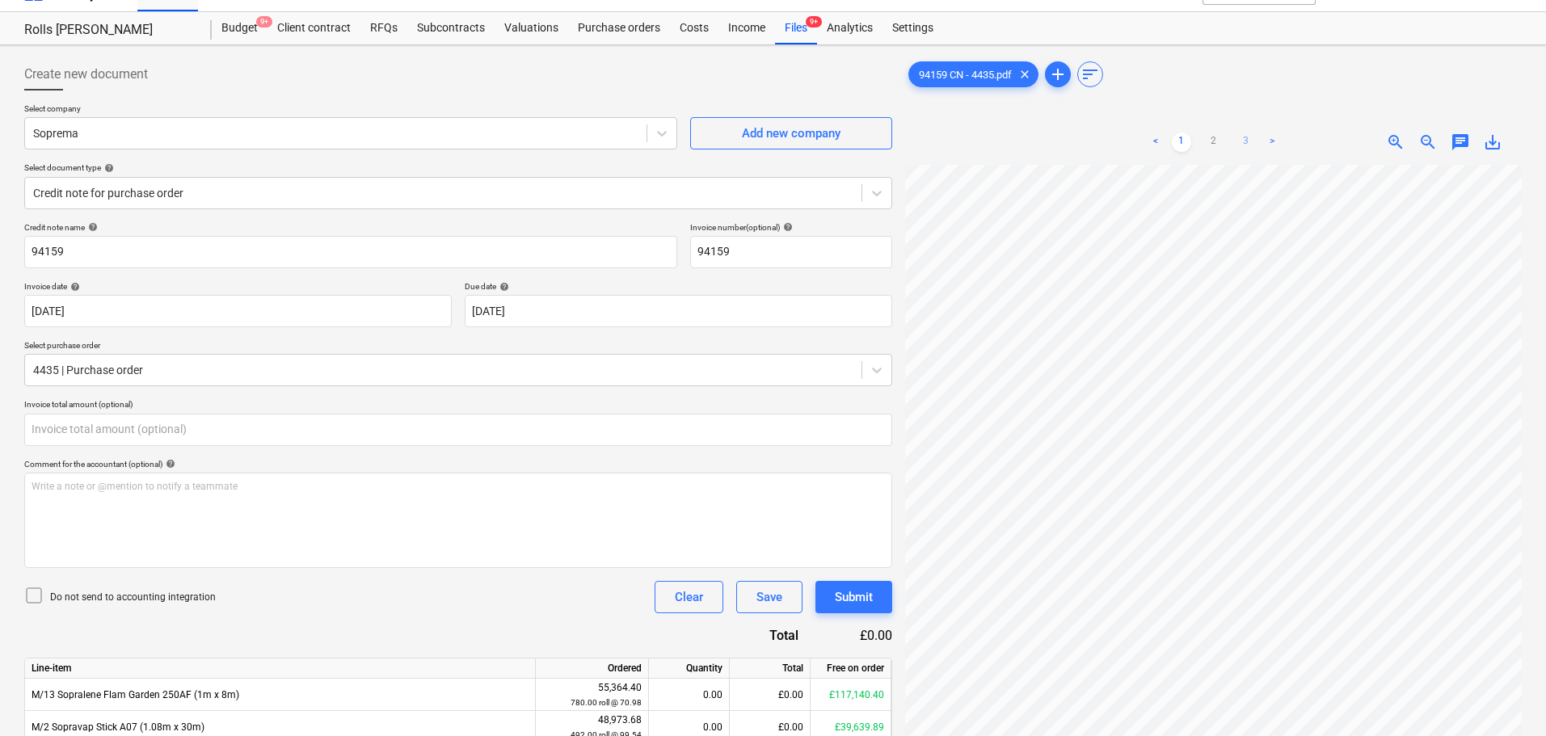
type input "0.00"
click at [1243, 140] on link "3" at bounding box center [1245, 142] width 19 height 19
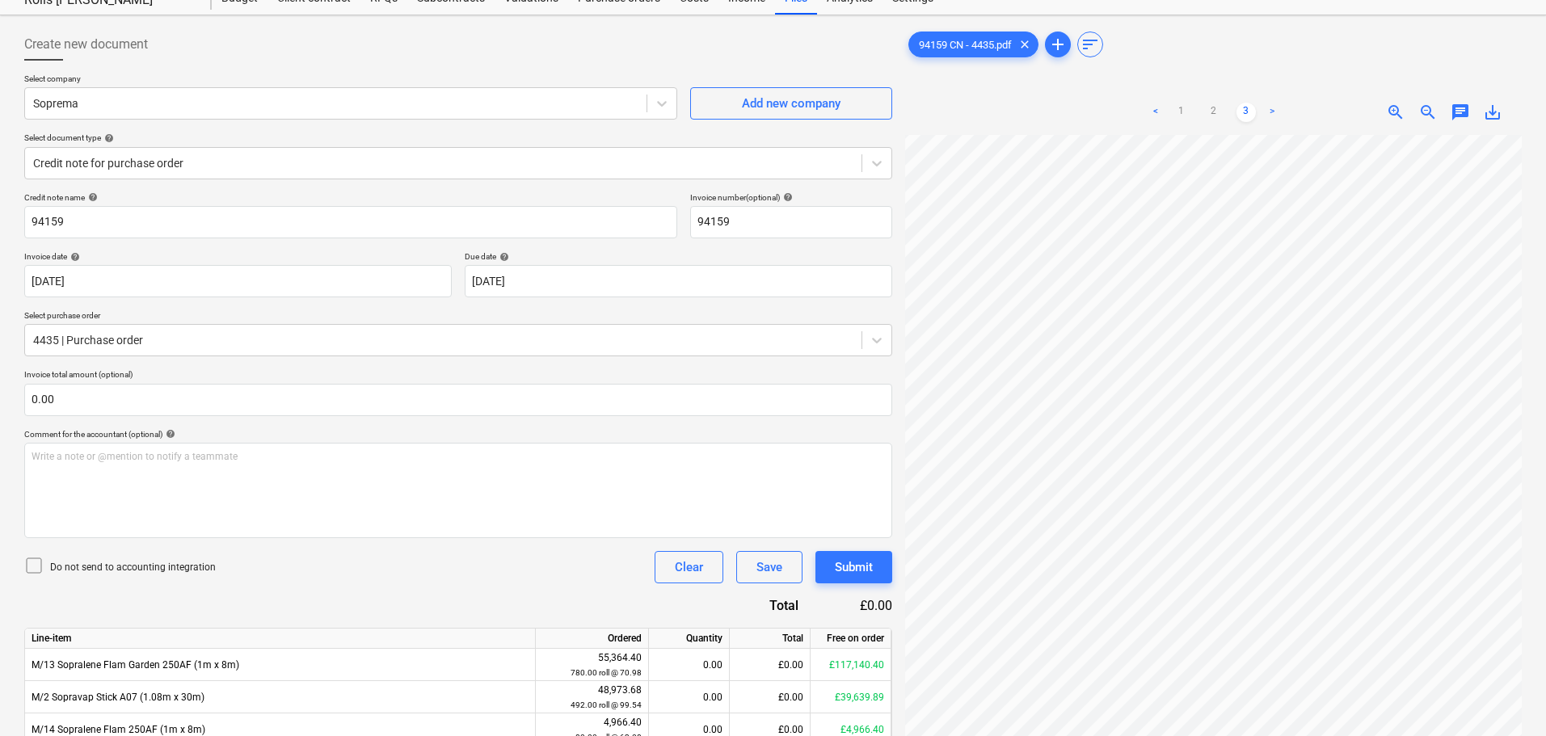
scroll to position [191, 0]
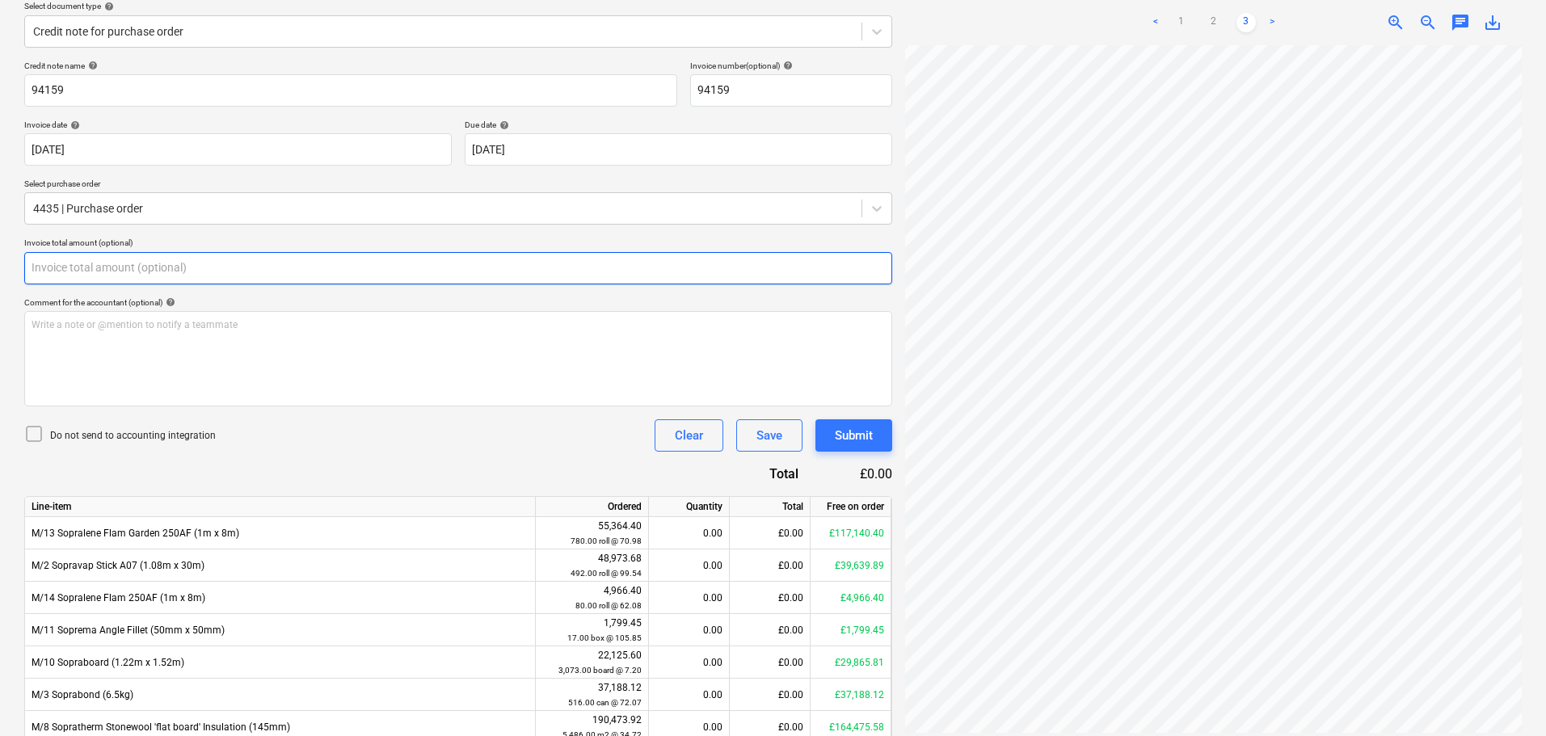
click at [247, 276] on input "text" at bounding box center [458, 268] width 868 height 32
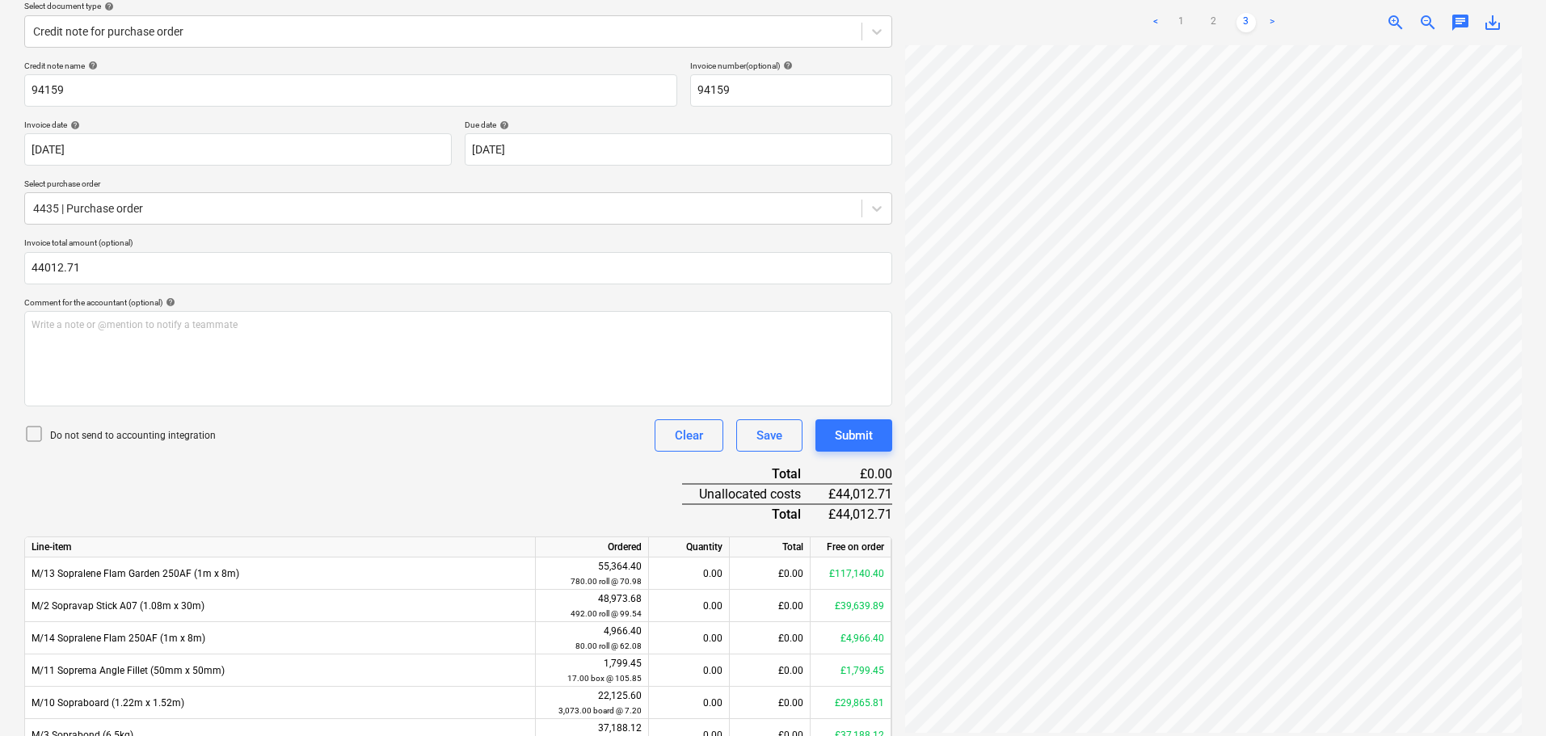
type input "44,012.71"
click at [131, 435] on p "Do not send to accounting integration" at bounding box center [133, 436] width 166 height 14
drag, startPoint x: 402, startPoint y: 454, endPoint x: 835, endPoint y: 192, distance: 506.7
click at [402, 456] on div "Credit note name help 94159 Invoice number (optional) help 94159 Invoice date h…" at bounding box center [458, 465] width 868 height 808
click at [1183, 15] on link "1" at bounding box center [1181, 22] width 19 height 19
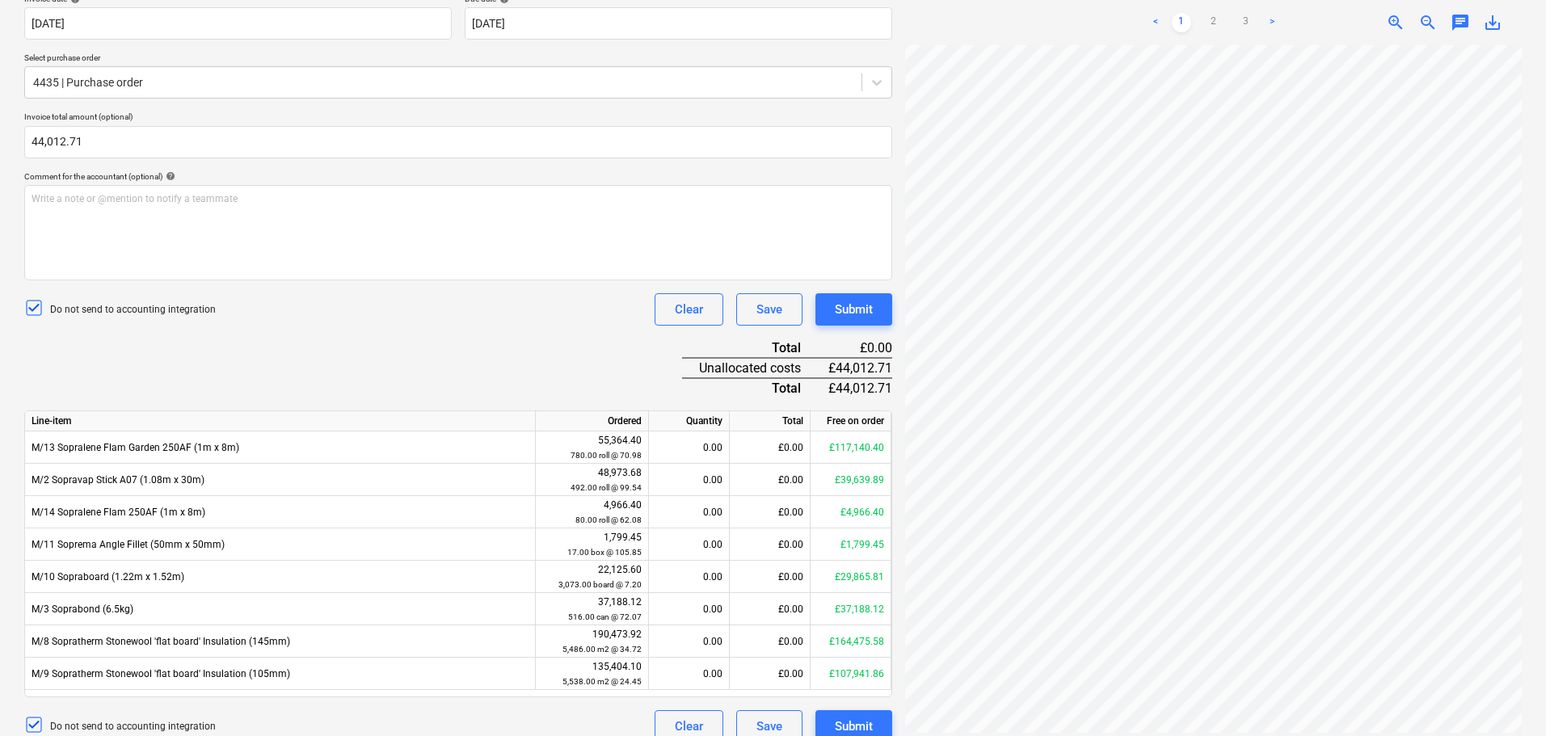
scroll to position [336, 0]
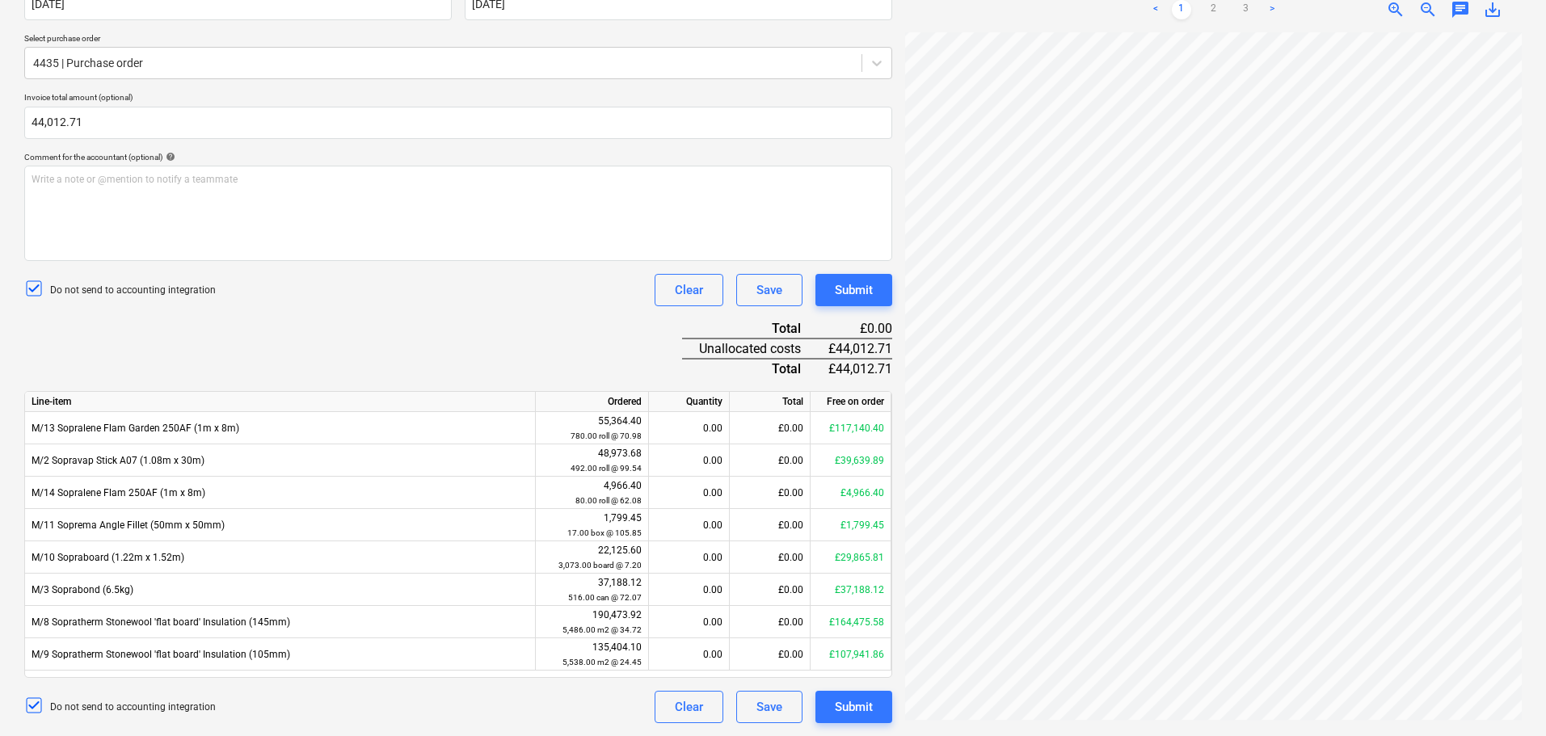
click at [420, 294] on div "Do not send to accounting integration Clear Save Submit" at bounding box center [458, 290] width 868 height 32
click at [453, 362] on div "Credit note name help 94159 Invoice number (optional) help 94159 Invoice date h…" at bounding box center [458, 319] width 868 height 808
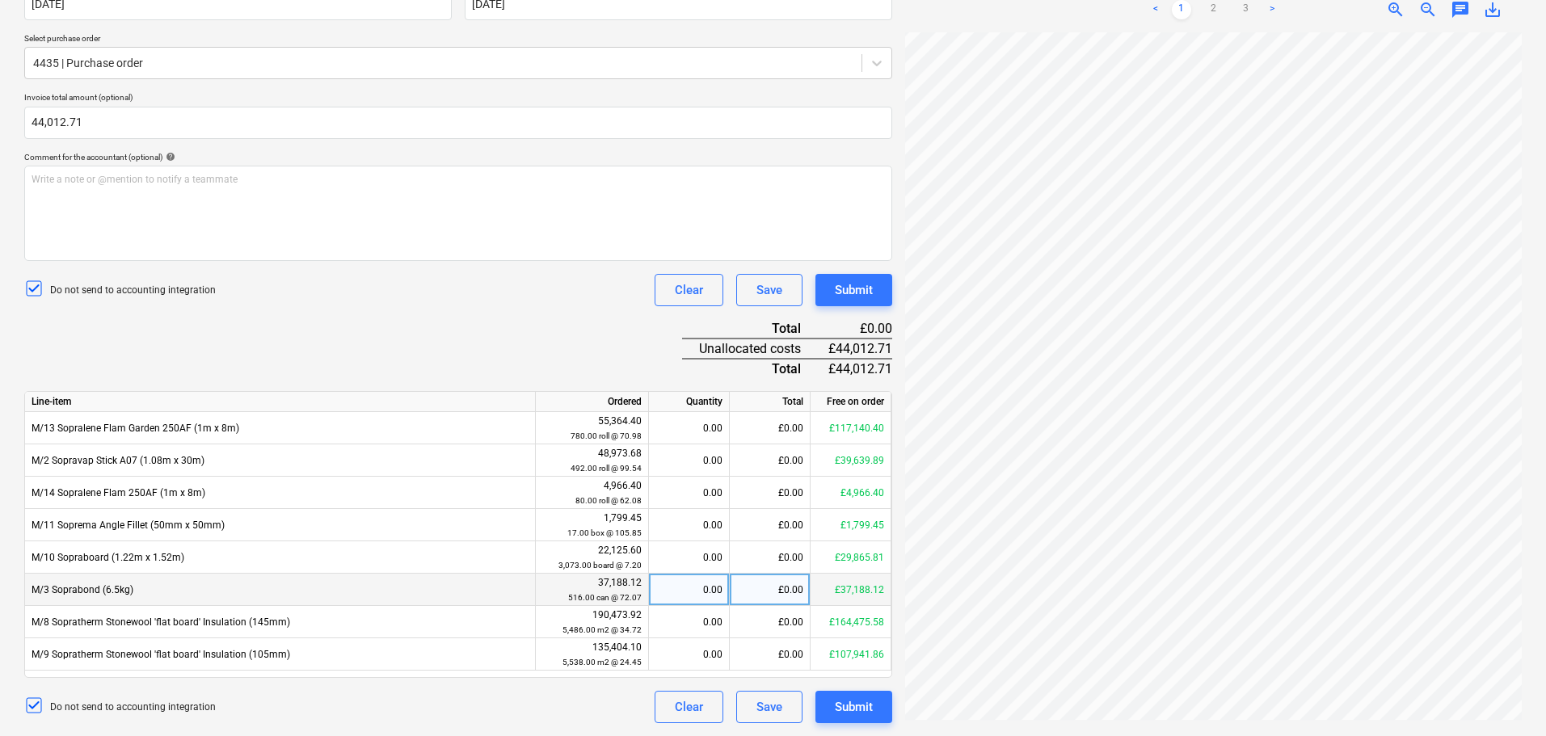
click at [752, 583] on div "£0.00" at bounding box center [770, 590] width 81 height 32
type input "-37195.86"
click at [559, 362] on div "Credit note name help 94159 Invoice number (optional) help 94159 Invoice date h…" at bounding box center [458, 319] width 868 height 808
click at [560, 344] on div "Credit note name help 94159 Invoice number (optional) help 94159 Invoice date h…" at bounding box center [458, 319] width 868 height 808
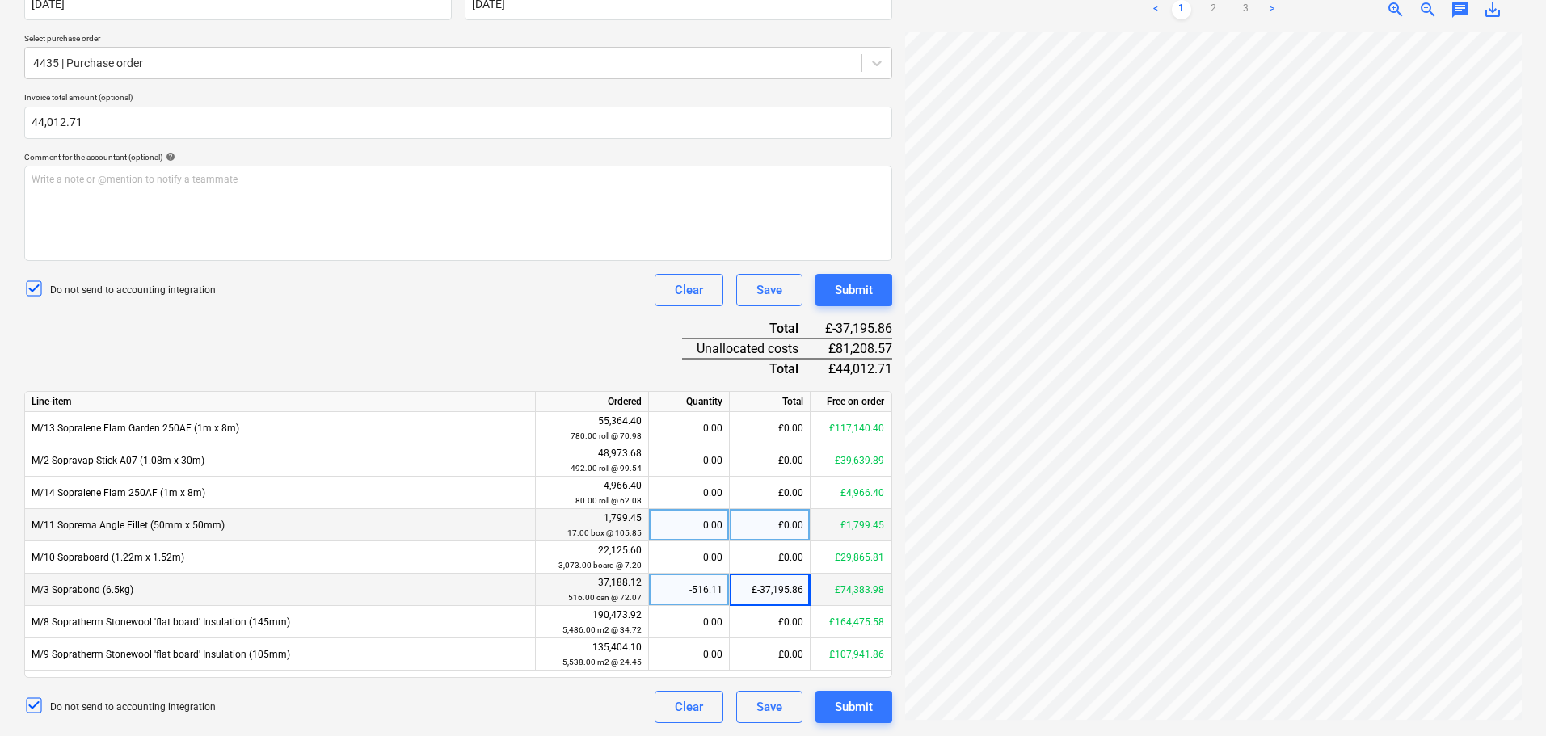
click at [774, 523] on div "£0.00" at bounding box center [770, 525] width 81 height 32
type input "-1850.45"
click at [578, 331] on div "Credit note name help 94159 Invoice number (optional) help 94159 Invoice date h…" at bounding box center [458, 319] width 868 height 808
click at [576, 299] on div "Do not send to accounting integration Clear Save Submit" at bounding box center [458, 290] width 868 height 32
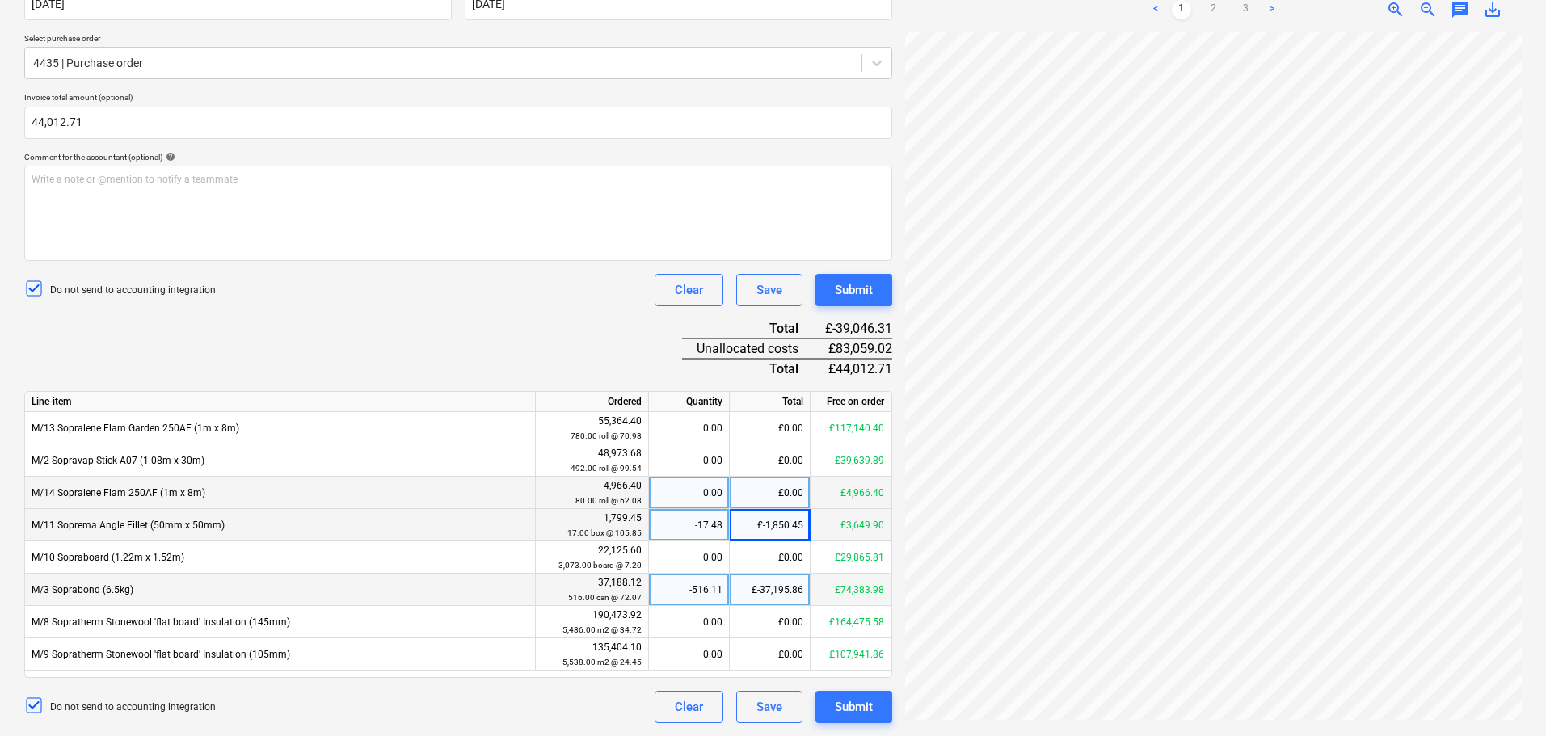
click at [780, 494] on div "£0.00" at bounding box center [770, 493] width 81 height 32
type input "-4966.40"
click at [612, 358] on div "Credit note name help 94159 Invoice number (optional) help 94159 Invoice date h…" at bounding box center [458, 319] width 868 height 808
click at [431, 302] on div "Do not send to accounting integration Clear Save Submit" at bounding box center [458, 290] width 868 height 32
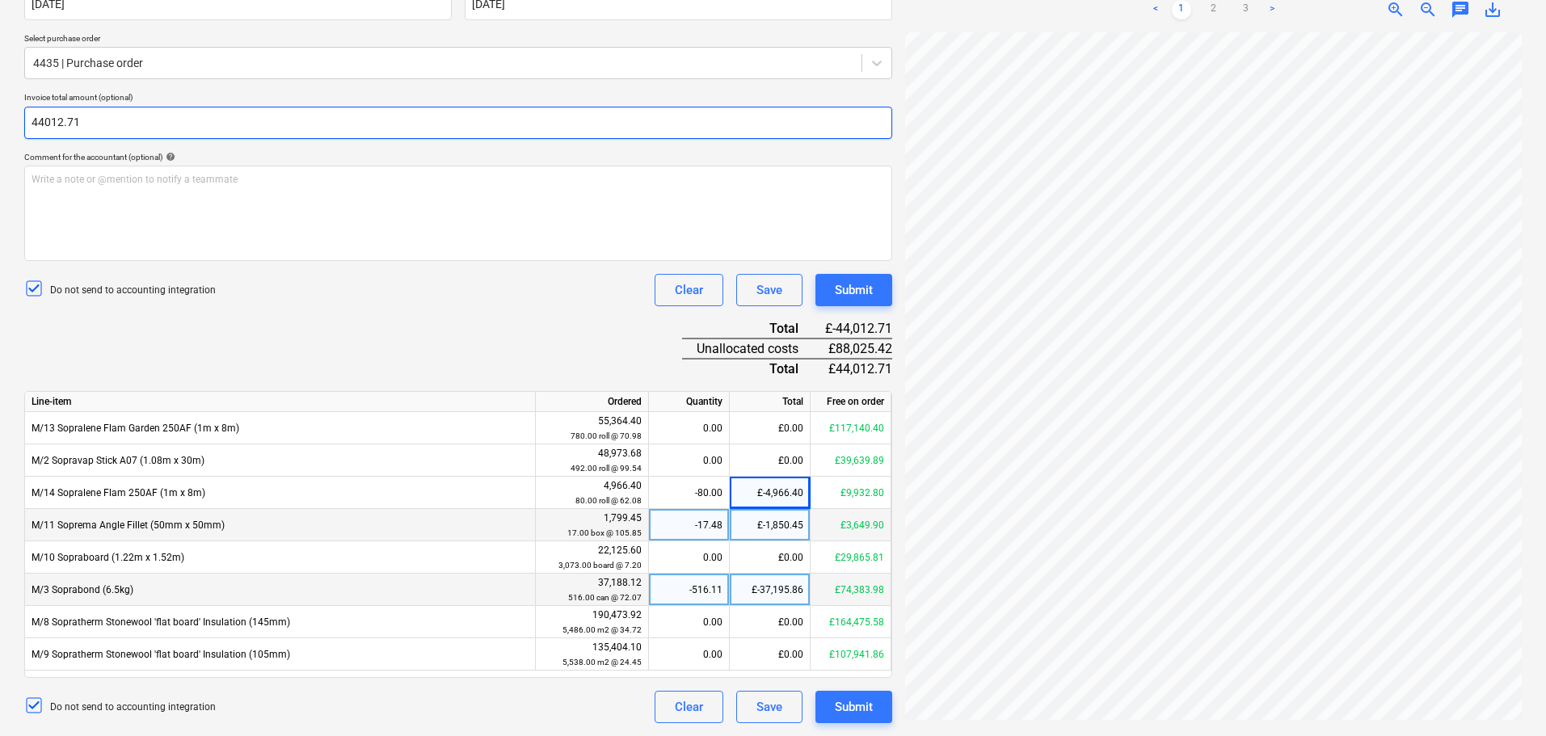
click at [225, 127] on input "44012.71" at bounding box center [458, 123] width 868 height 32
type input "-44,012.71"
click at [368, 357] on div "Credit note name help 94159 Invoice number (optional) help 94159 Invoice date h…" at bounding box center [458, 319] width 868 height 808
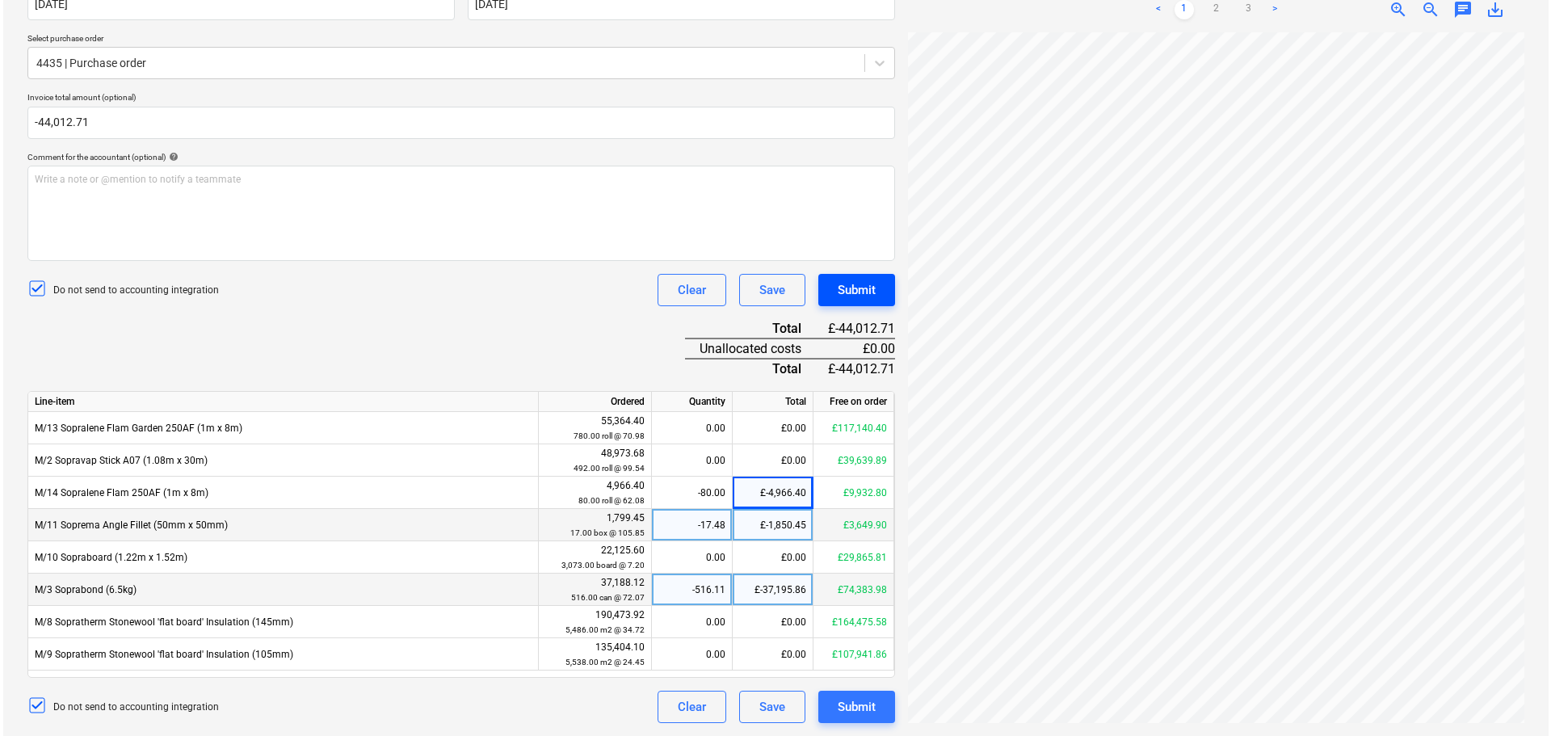
scroll to position [0, 114]
click at [861, 292] on div "Submit" at bounding box center [854, 290] width 38 height 21
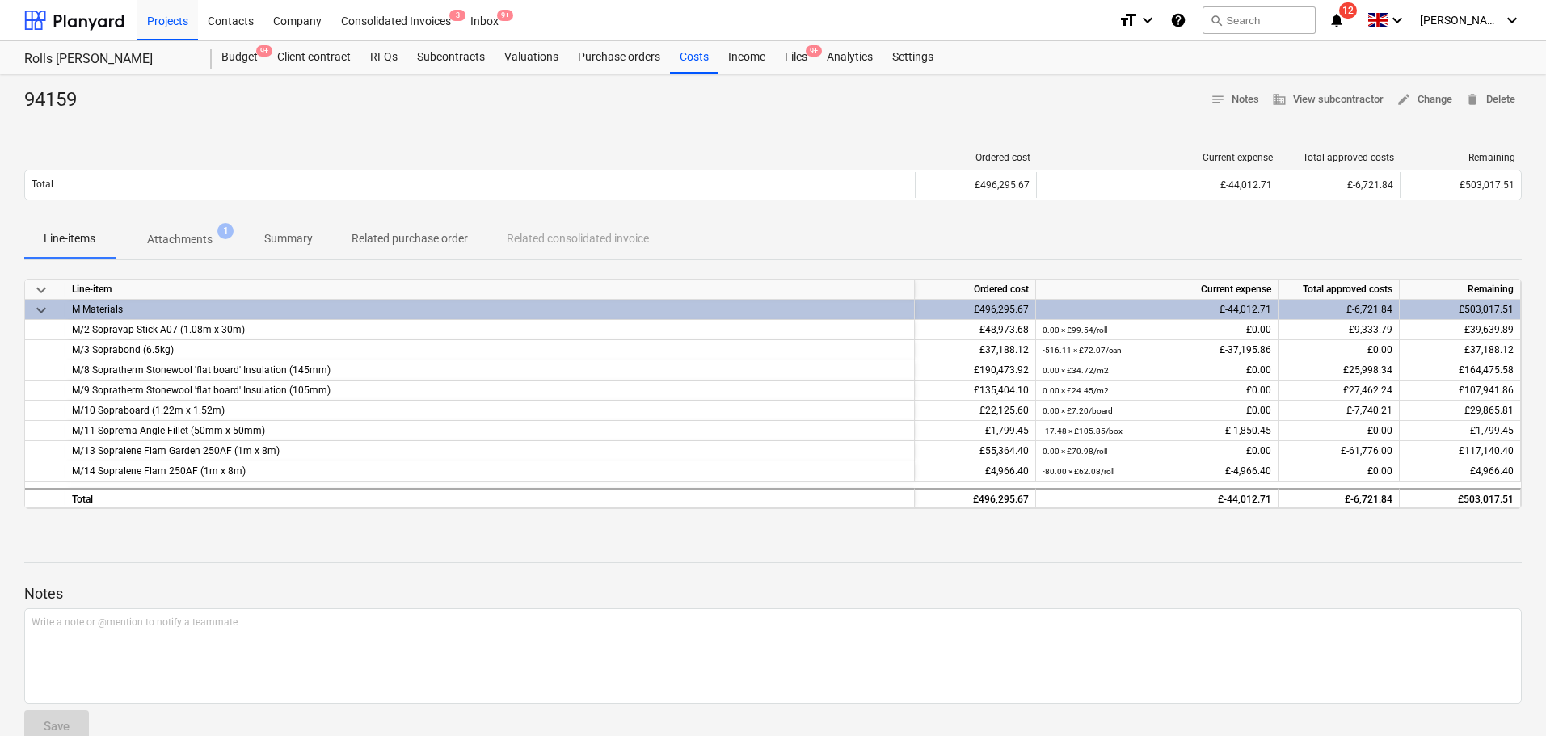
drag, startPoint x: 789, startPoint y: 58, endPoint x: 791, endPoint y: 19, distance: 38.9
click at [789, 58] on div "Files 9+" at bounding box center [796, 57] width 42 height 32
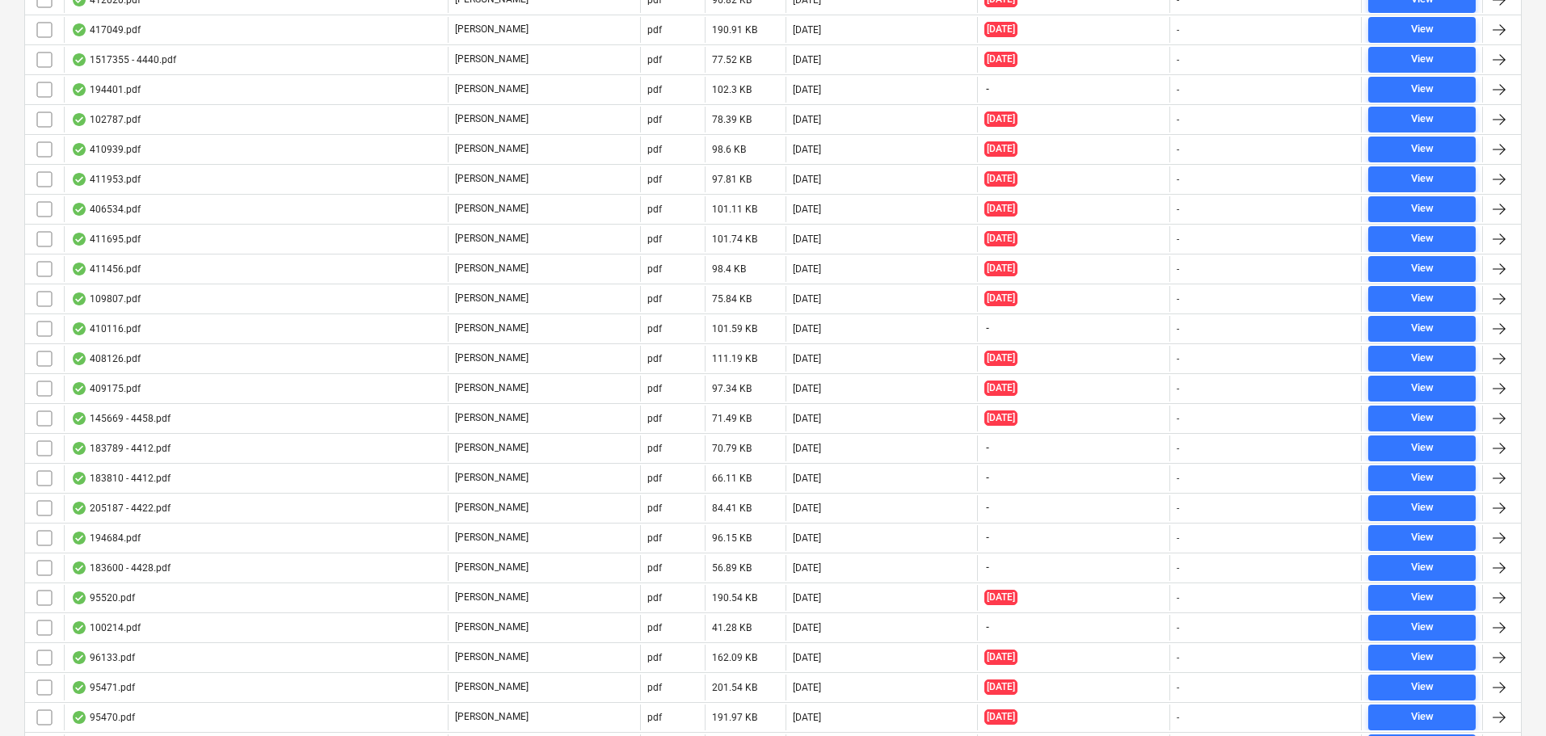
drag, startPoint x: 406, startPoint y: 212, endPoint x: 276, endPoint y: 521, distance: 335.7
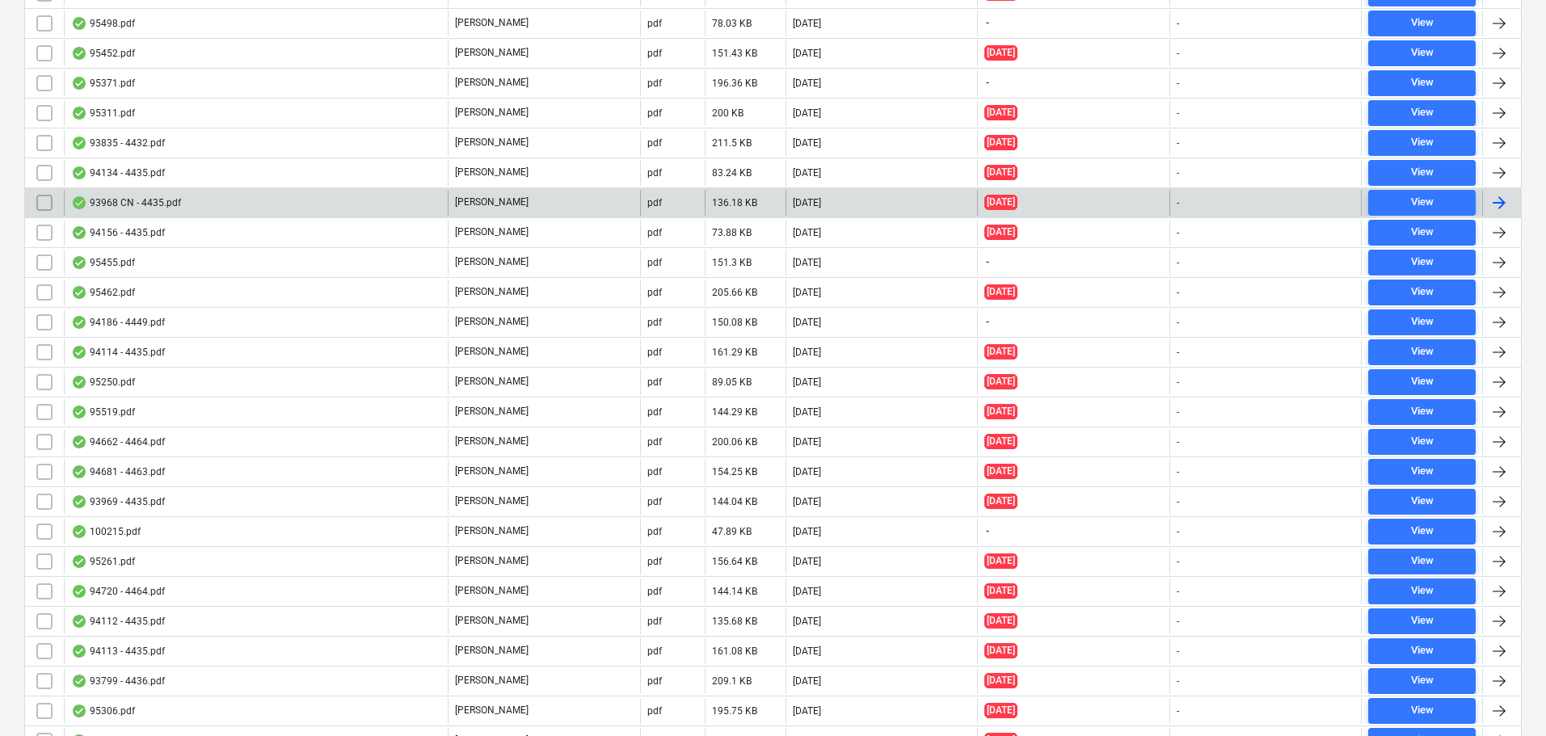
click at [179, 206] on div "93968 CN - 4435.pdf" at bounding box center [256, 203] width 384 height 26
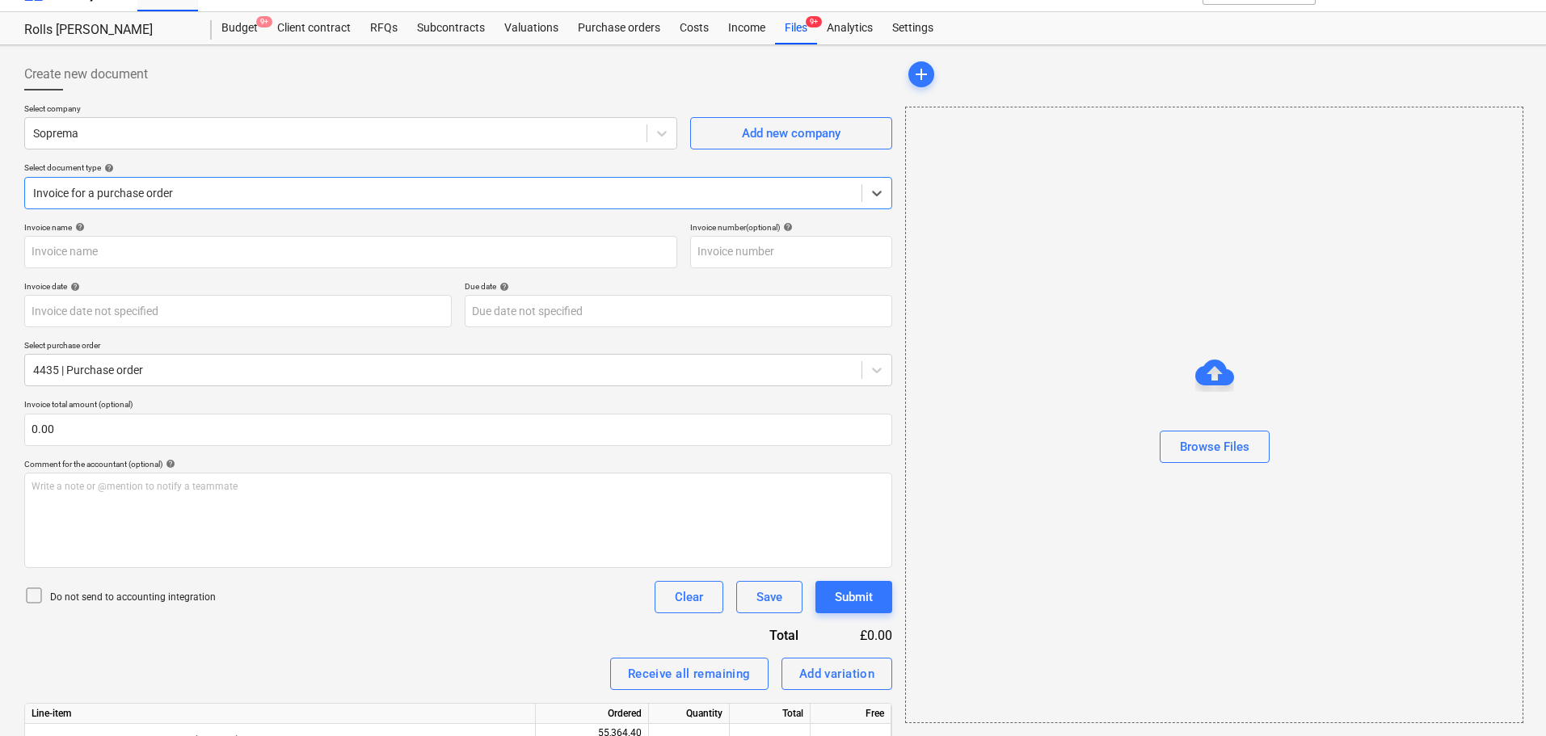
type input "4435"
type input "[DATE]"
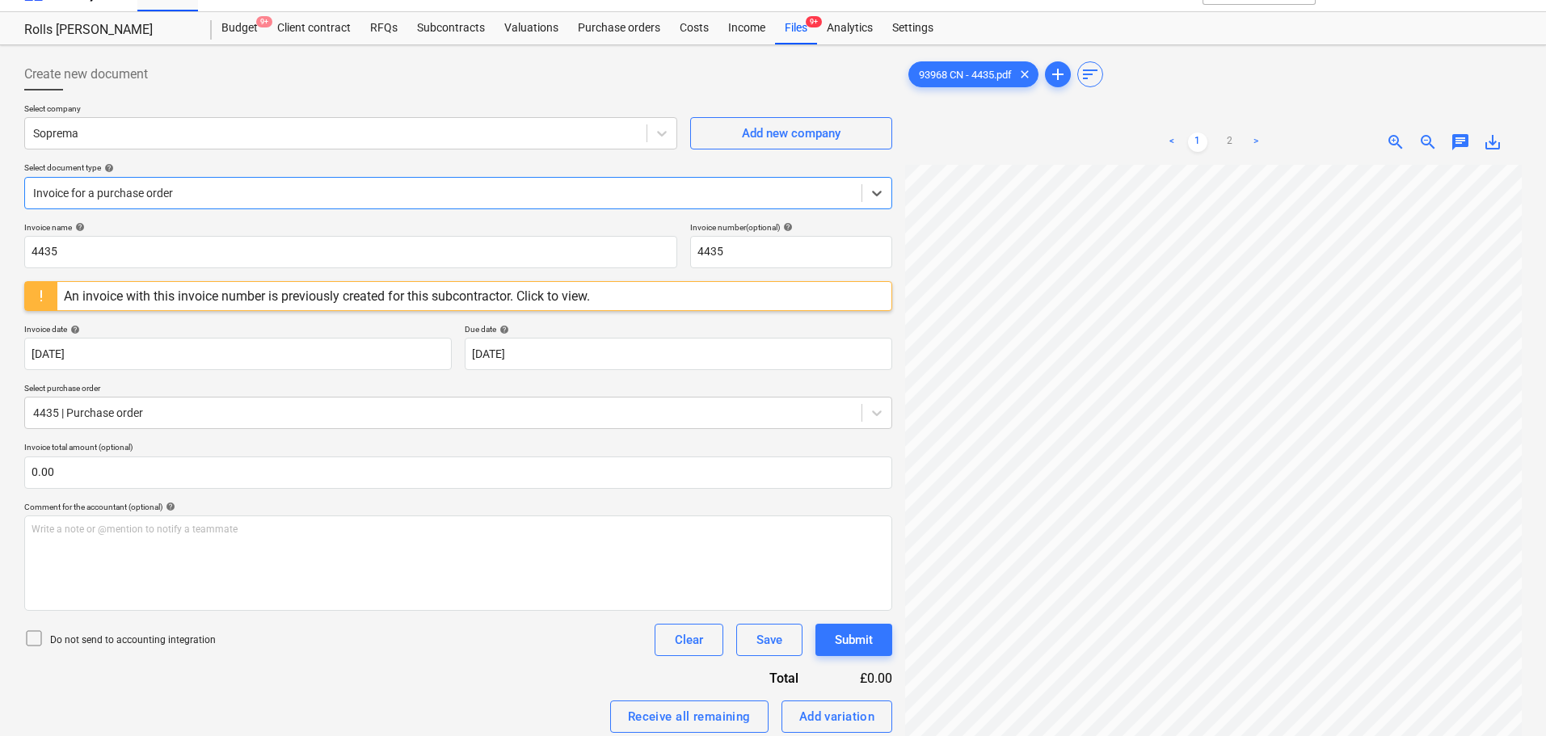
click at [187, 196] on div at bounding box center [443, 193] width 820 height 16
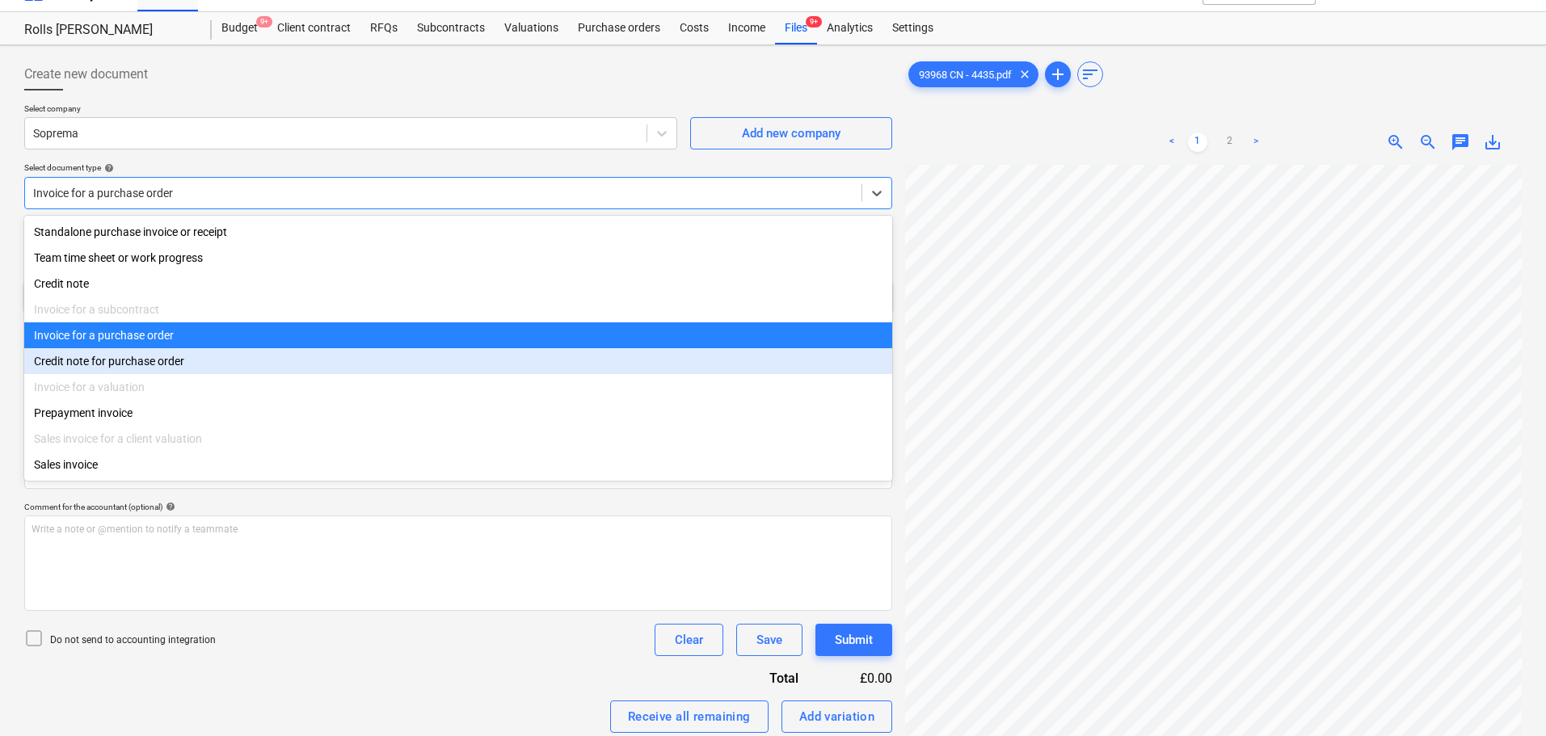
click at [117, 361] on div "Credit note for purchase order" at bounding box center [458, 361] width 868 height 26
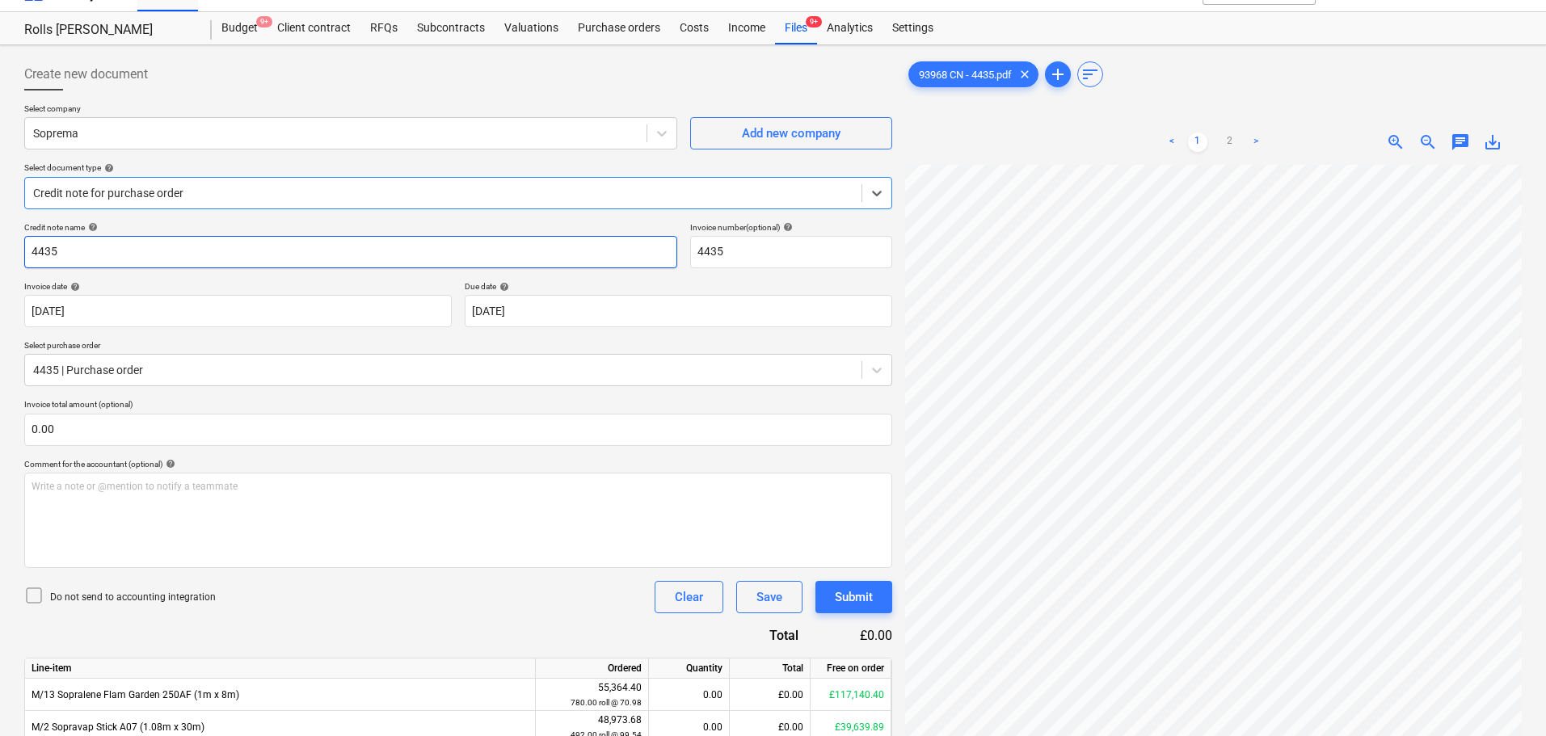
click at [153, 263] on input "4435" at bounding box center [350, 252] width 653 height 32
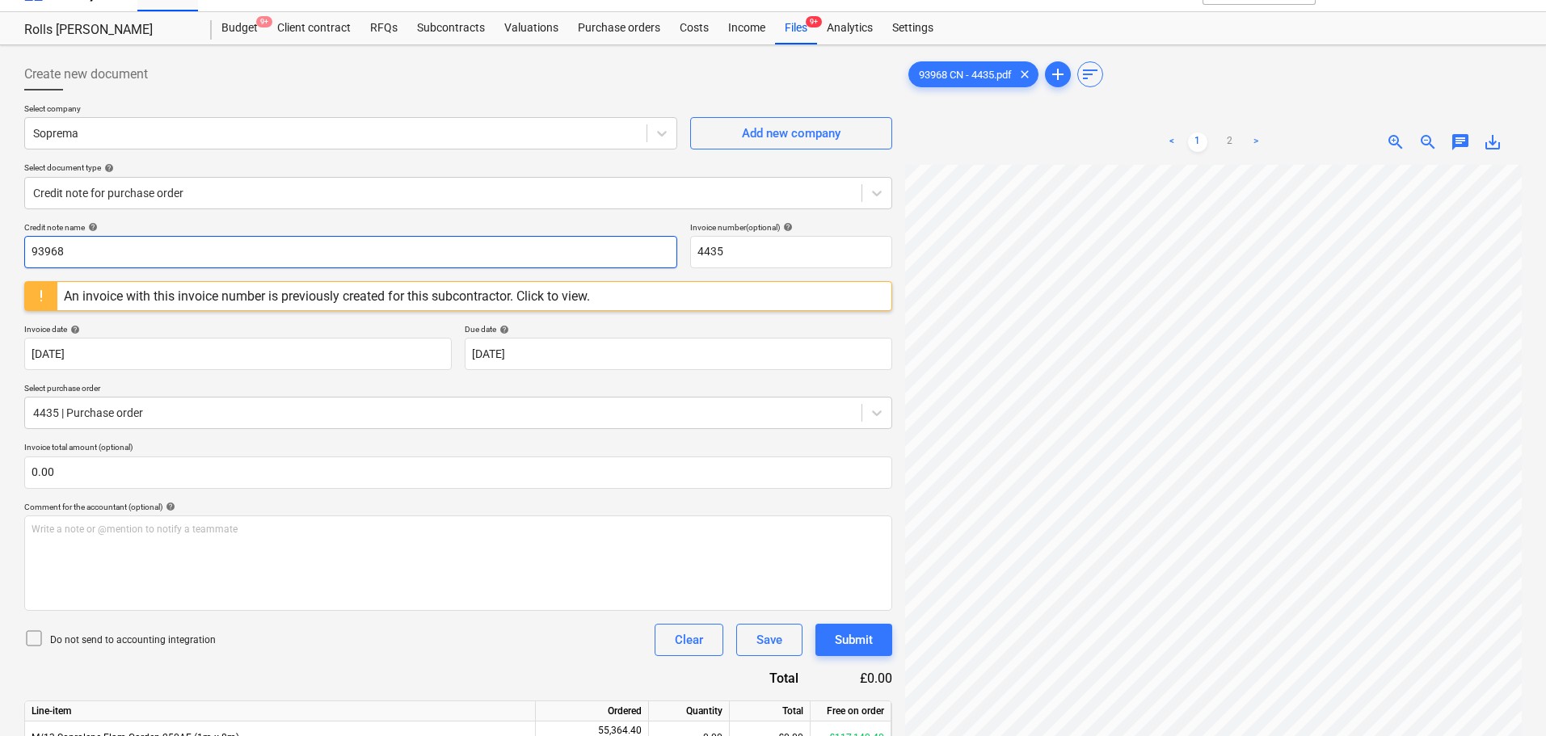
type input "93968"
paste input "93968"
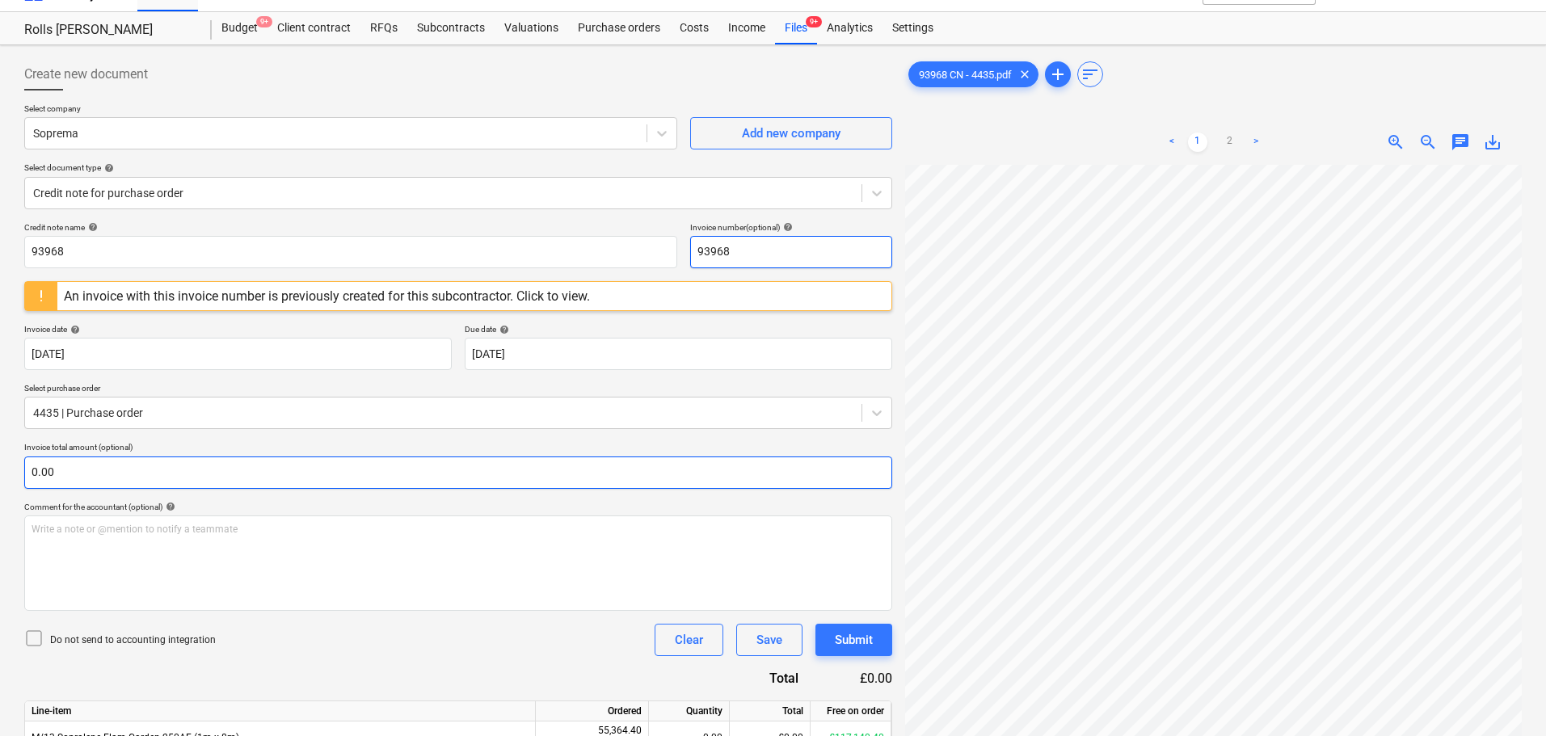
type input "93968"
click at [133, 460] on input "text" at bounding box center [458, 472] width 868 height 32
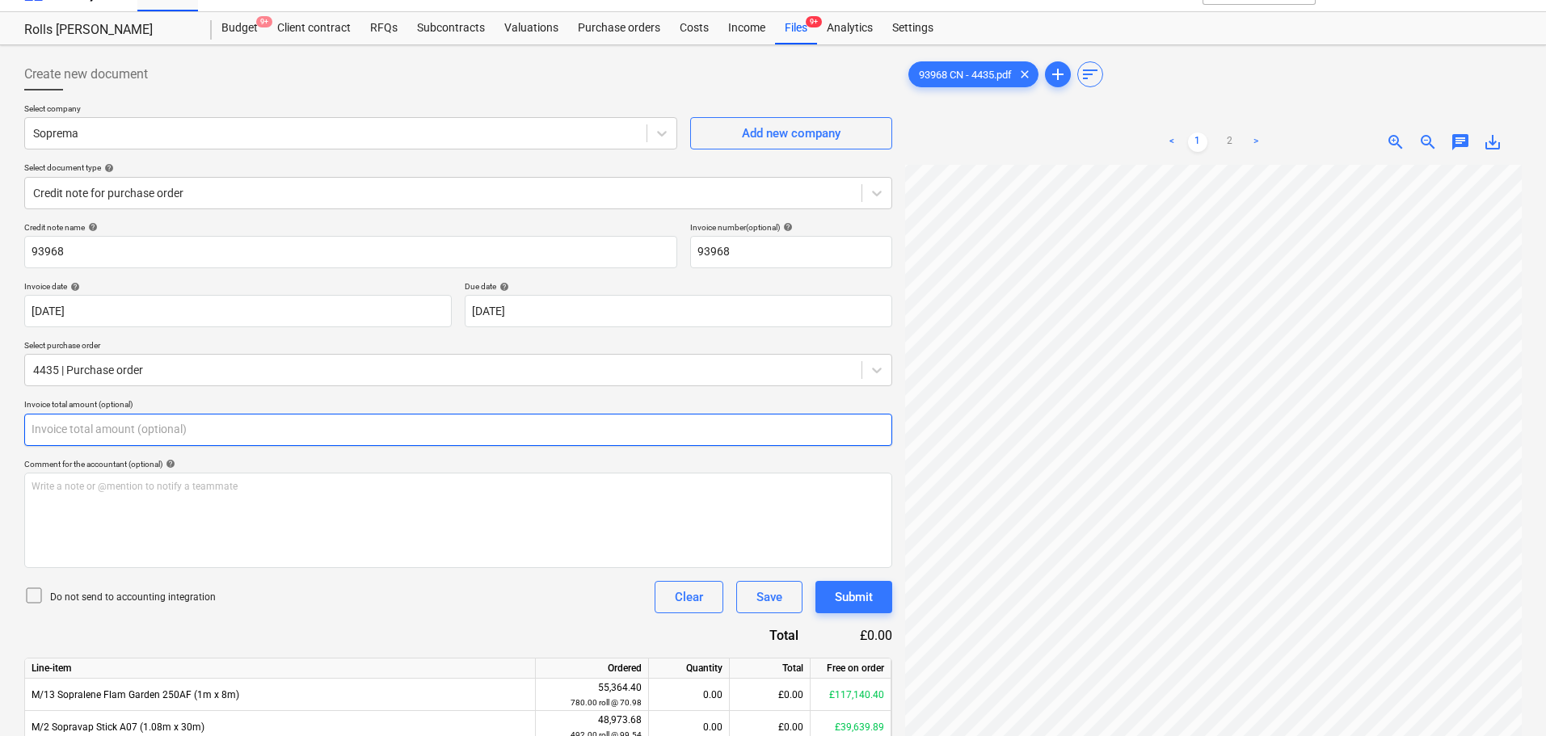
scroll to position [342, 0]
type input "0.00"
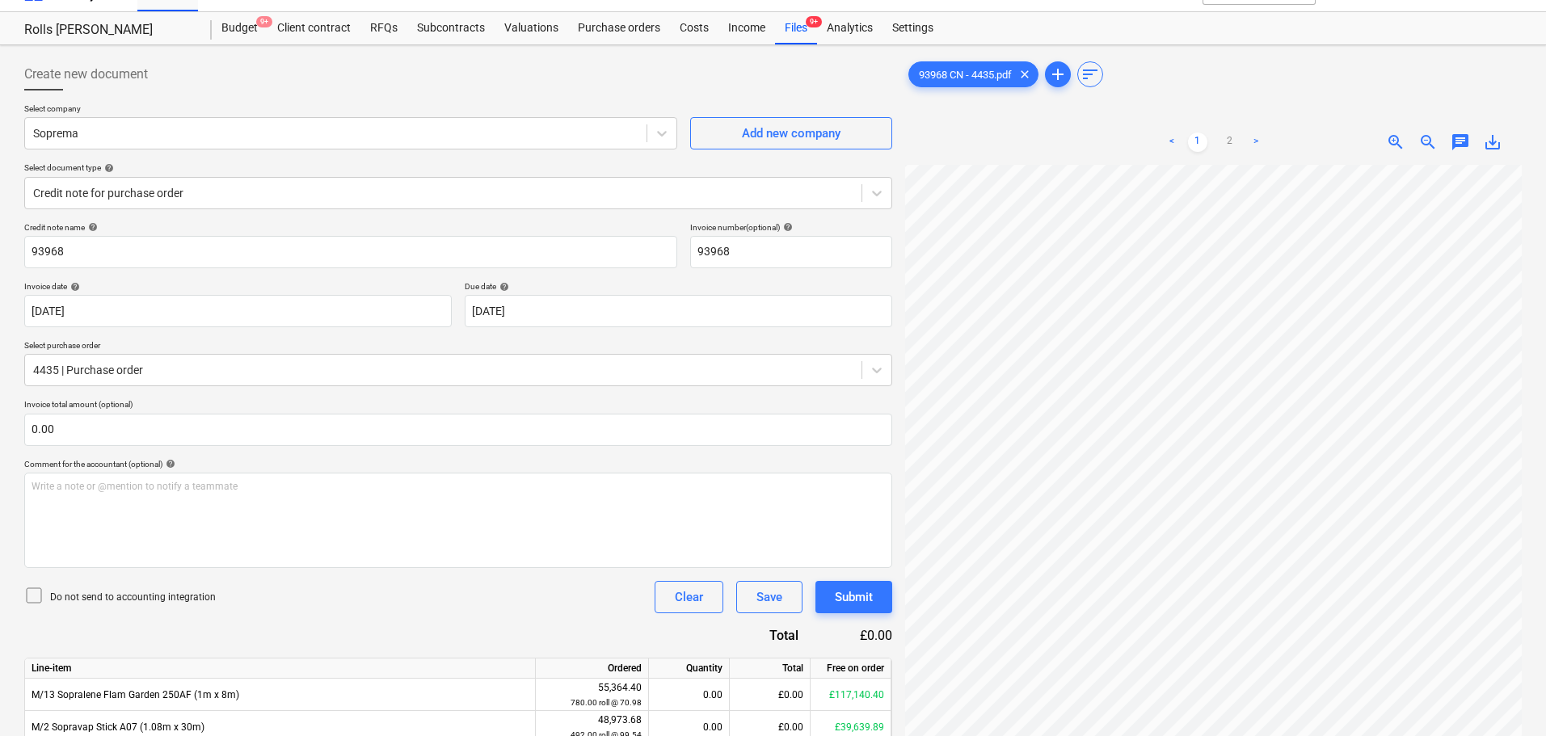
scroll to position [342, 114]
click at [1219, 154] on div "< 1 2 >" at bounding box center [1213, 142] width 197 height 45
click at [1227, 146] on link "2" at bounding box center [1229, 142] width 19 height 19
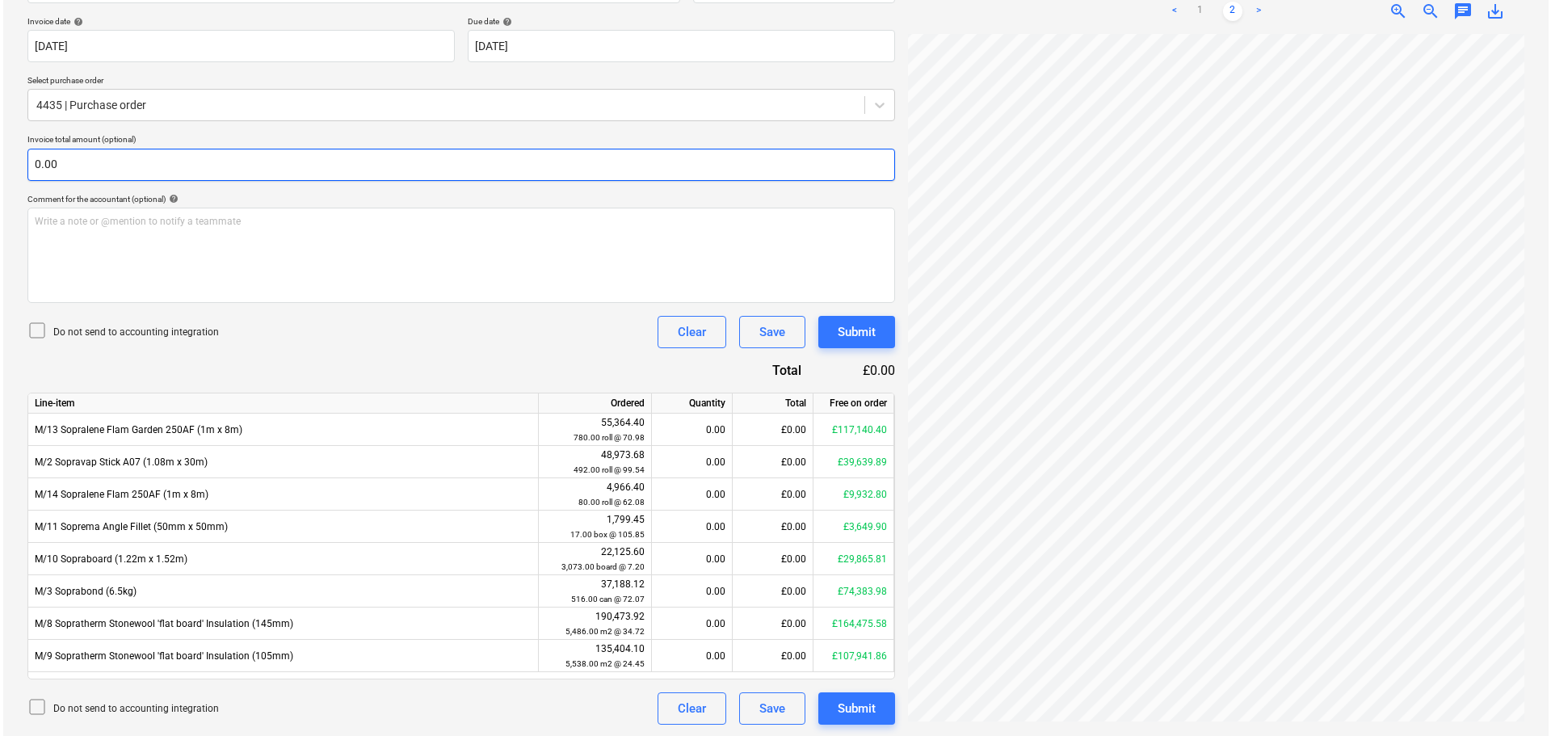
scroll to position [296, 0]
click at [376, 152] on input "text" at bounding box center [458, 163] width 868 height 32
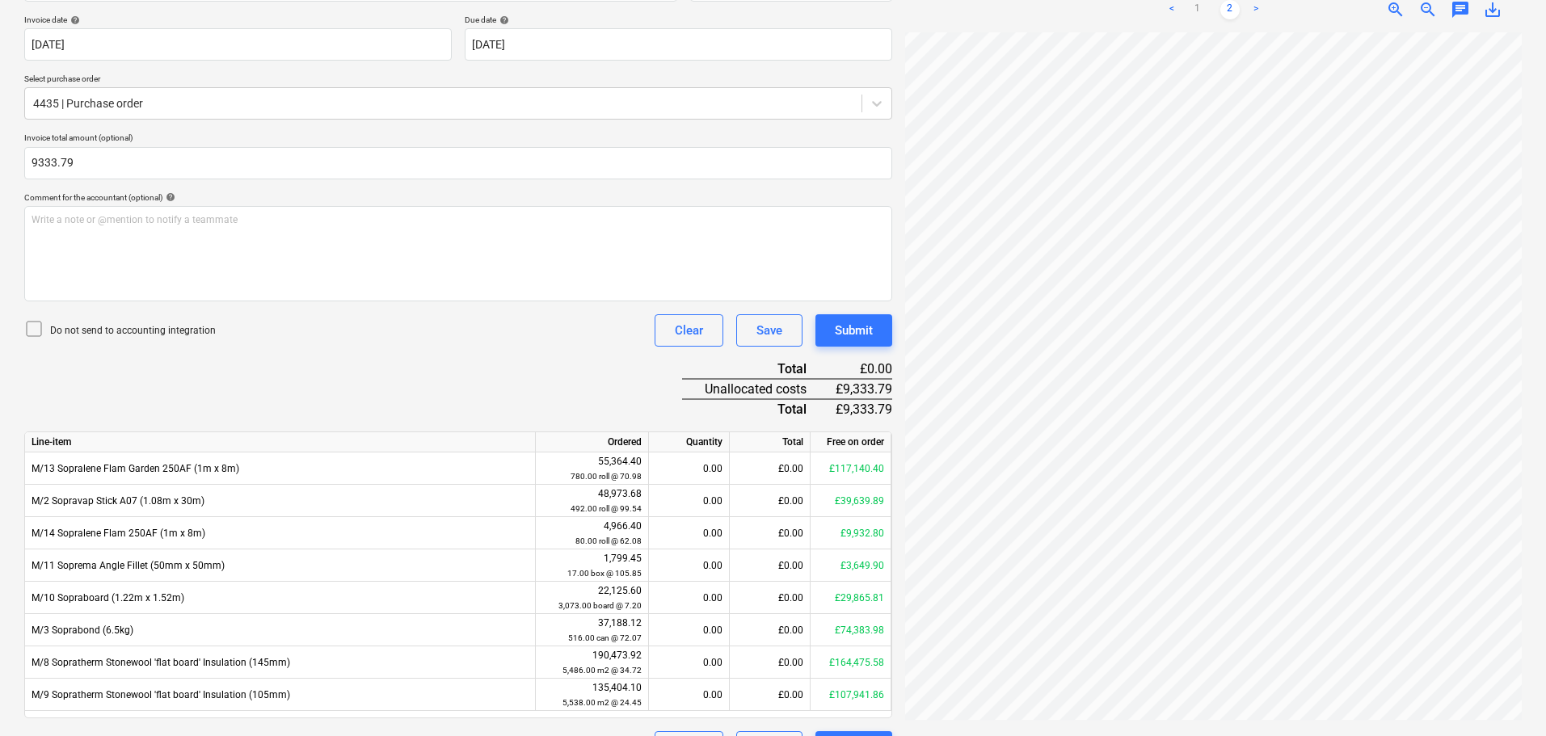
type input "9,333.79"
click at [455, 409] on div "Credit note name help 93968 Invoice number (optional) help 93968 Invoice date h…" at bounding box center [458, 360] width 868 height 808
click at [1198, 8] on link "1" at bounding box center [1197, 9] width 19 height 19
click at [564, 323] on div "Do not send to accounting integration Clear Save Submit" at bounding box center [458, 330] width 868 height 32
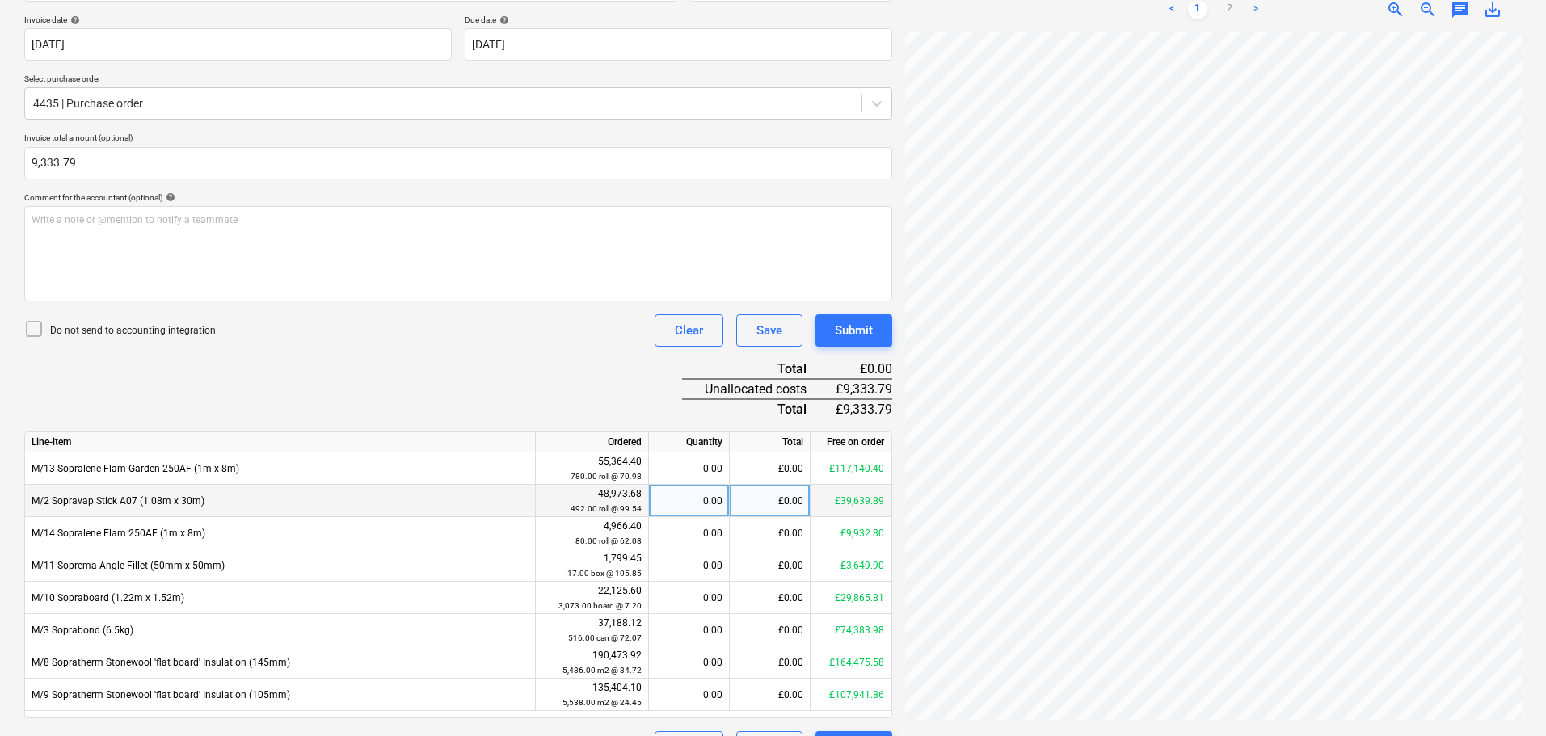
click at [750, 494] on div "£0.00" at bounding box center [770, 501] width 81 height 32
type input "-9333.79"
drag, startPoint x: 621, startPoint y: 404, endPoint x: 692, endPoint y: 351, distance: 88.4
click at [620, 404] on div "Credit note name help 93968 Invoice number (optional) help 93968 Invoice date h…" at bounding box center [458, 360] width 868 height 808
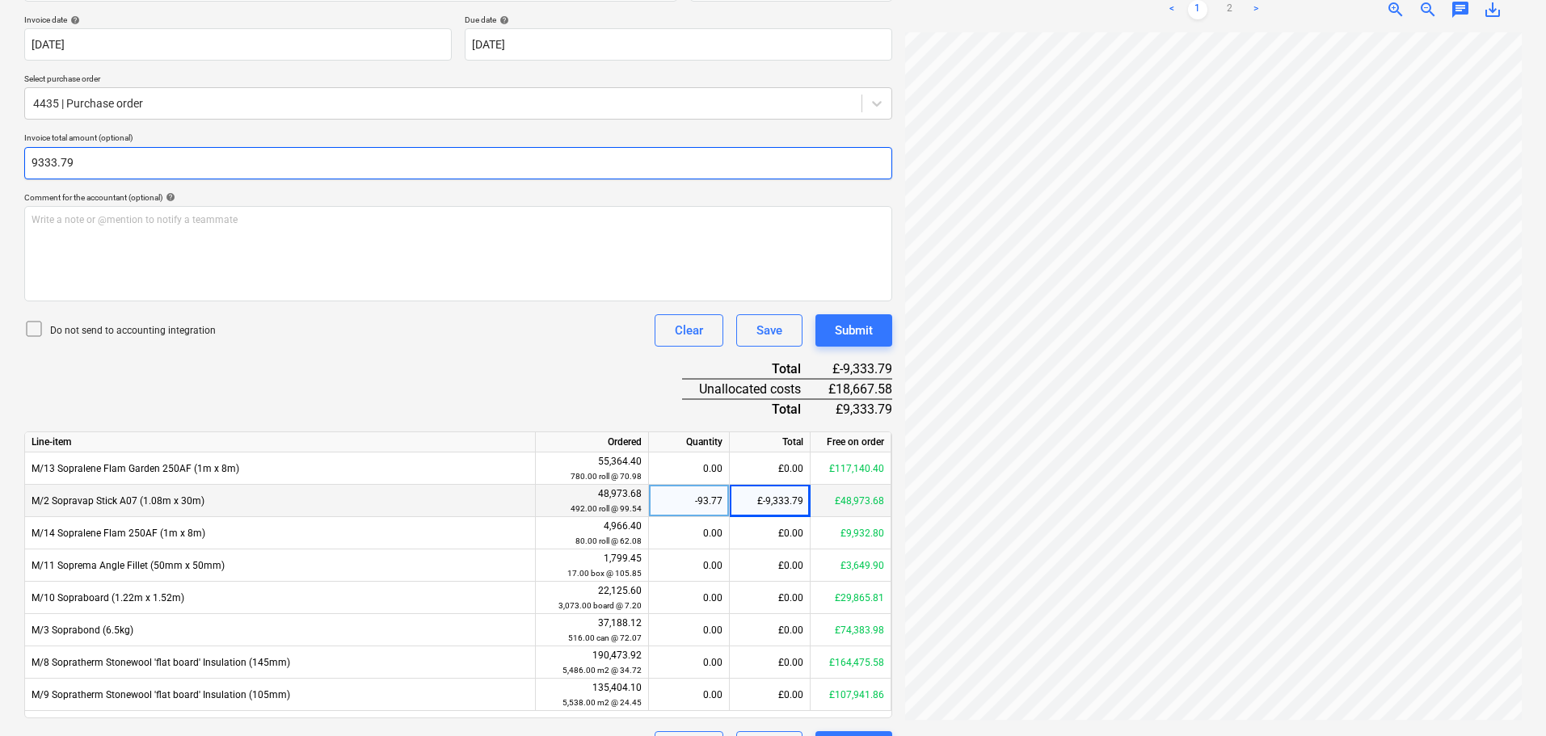
click at [119, 170] on input "9333.79" at bounding box center [458, 163] width 868 height 32
type input "-9,333.79"
click at [404, 356] on div "Credit note name help 93968 Invoice number (optional) help 93968 Invoice date h…" at bounding box center [458, 360] width 868 height 808
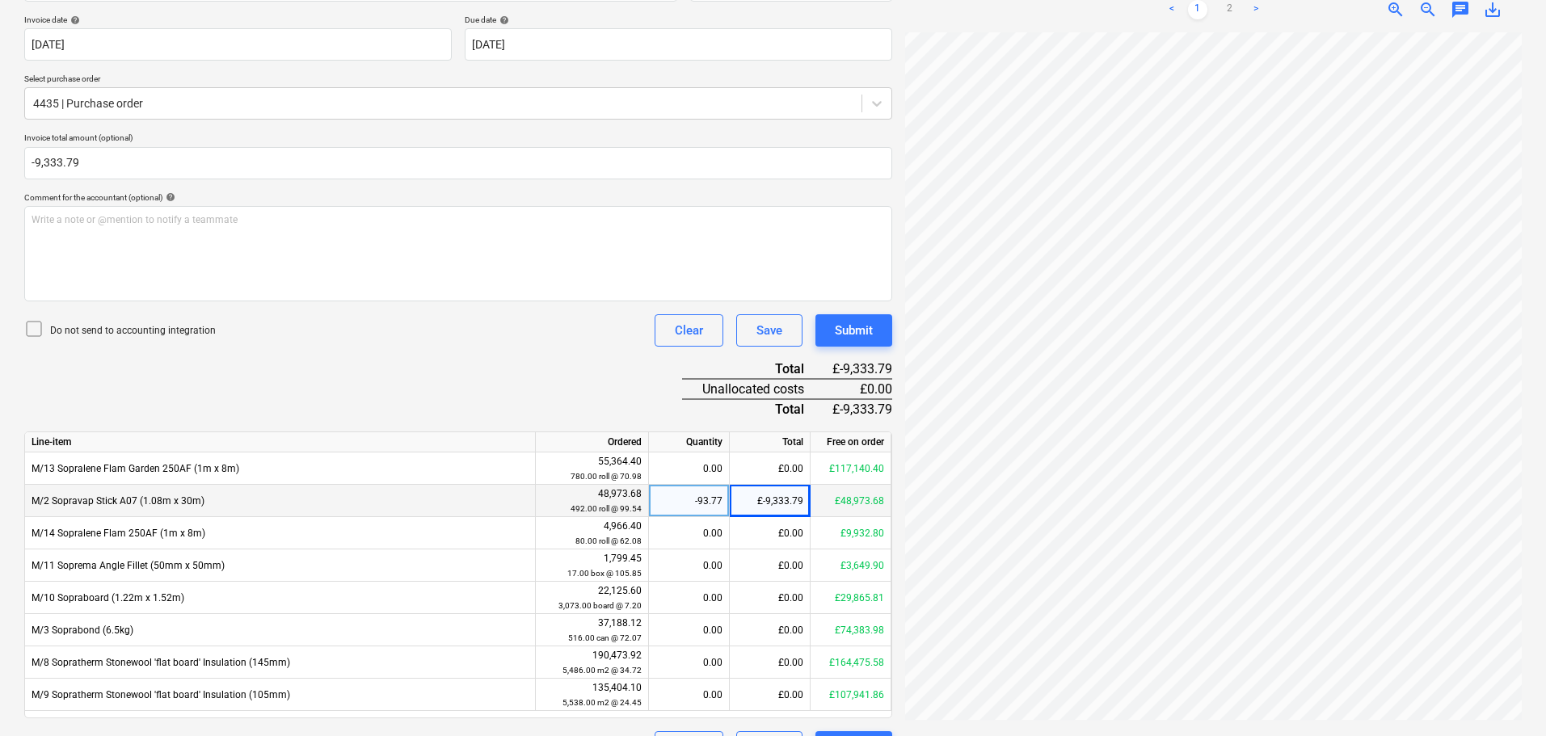
click at [85, 330] on p "Do not send to accounting integration" at bounding box center [133, 331] width 166 height 14
click at [415, 330] on div "Do not send to accounting integration Clear Save Submit" at bounding box center [458, 330] width 868 height 32
click at [839, 326] on div "Submit" at bounding box center [854, 330] width 38 height 21
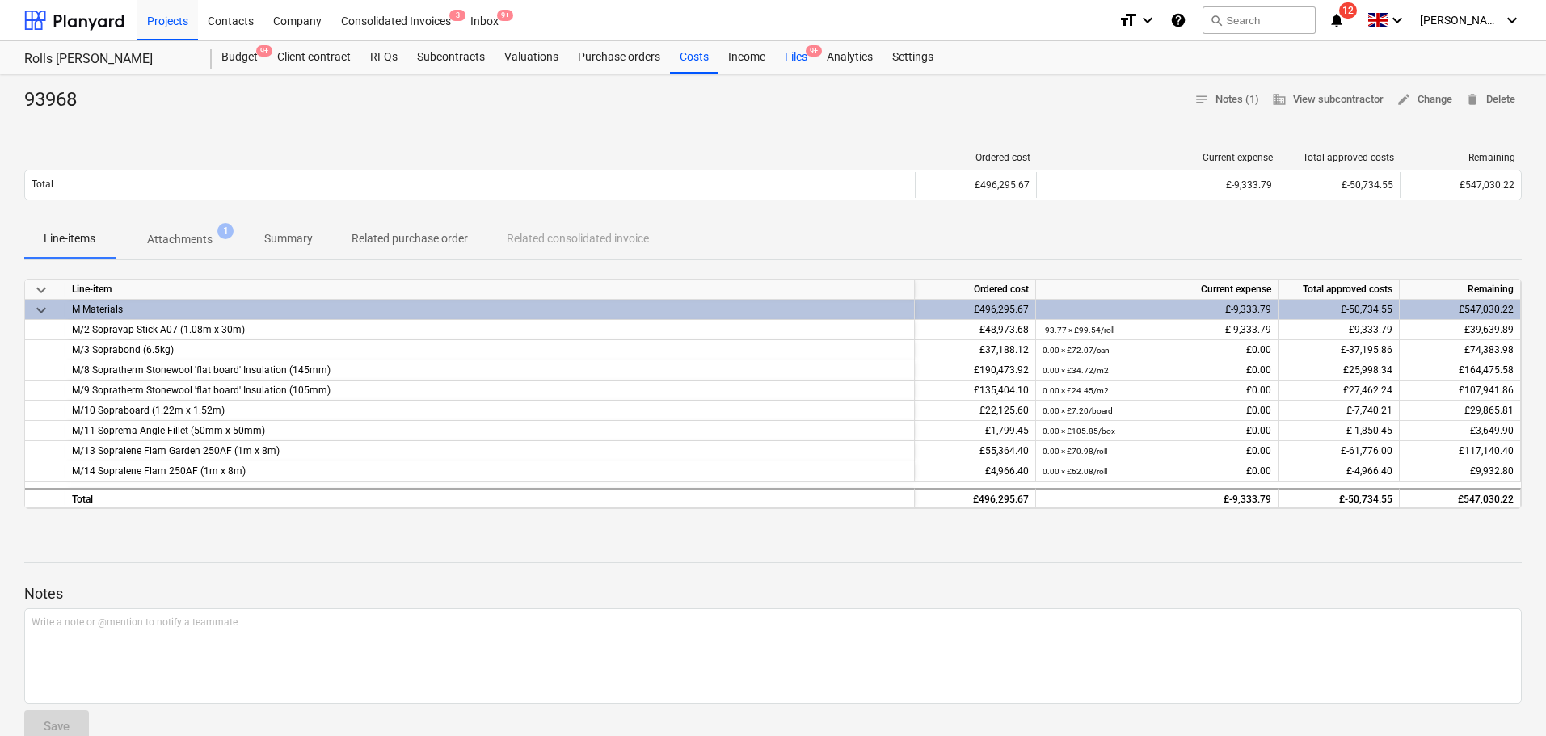
click at [801, 45] on div "Files 9+" at bounding box center [796, 57] width 42 height 32
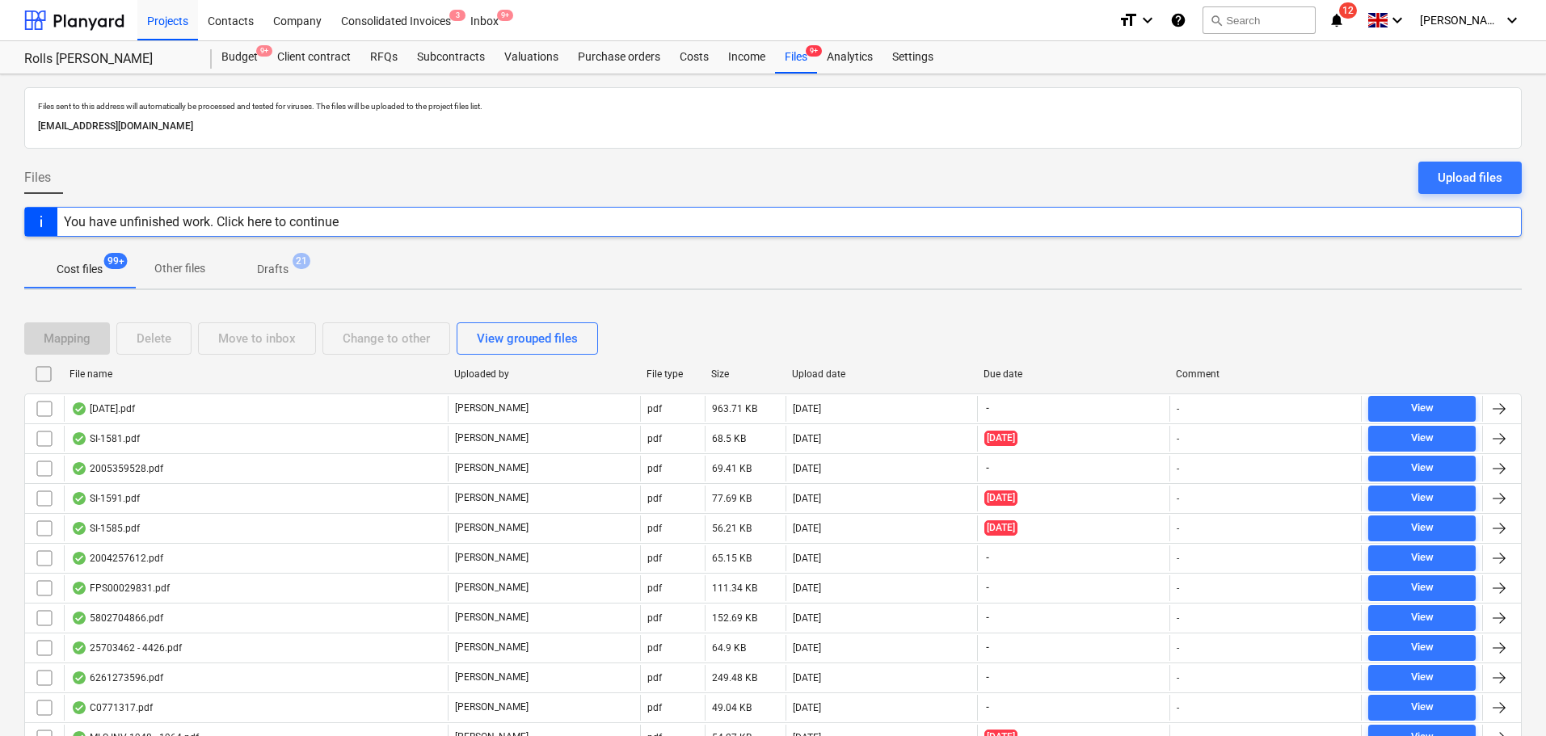
scroll to position [646, 0]
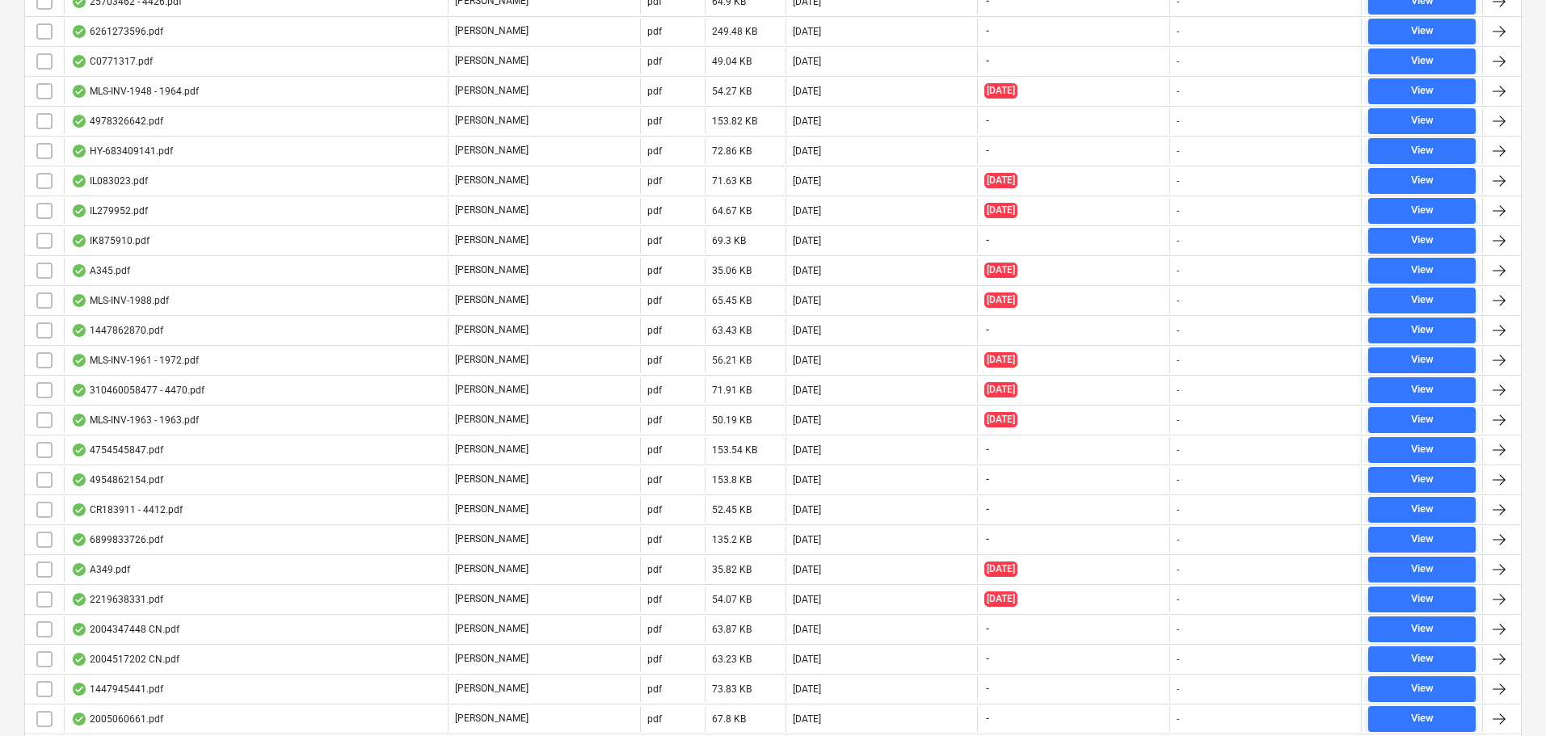
drag, startPoint x: 633, startPoint y: 185, endPoint x: 457, endPoint y: 774, distance: 614.8
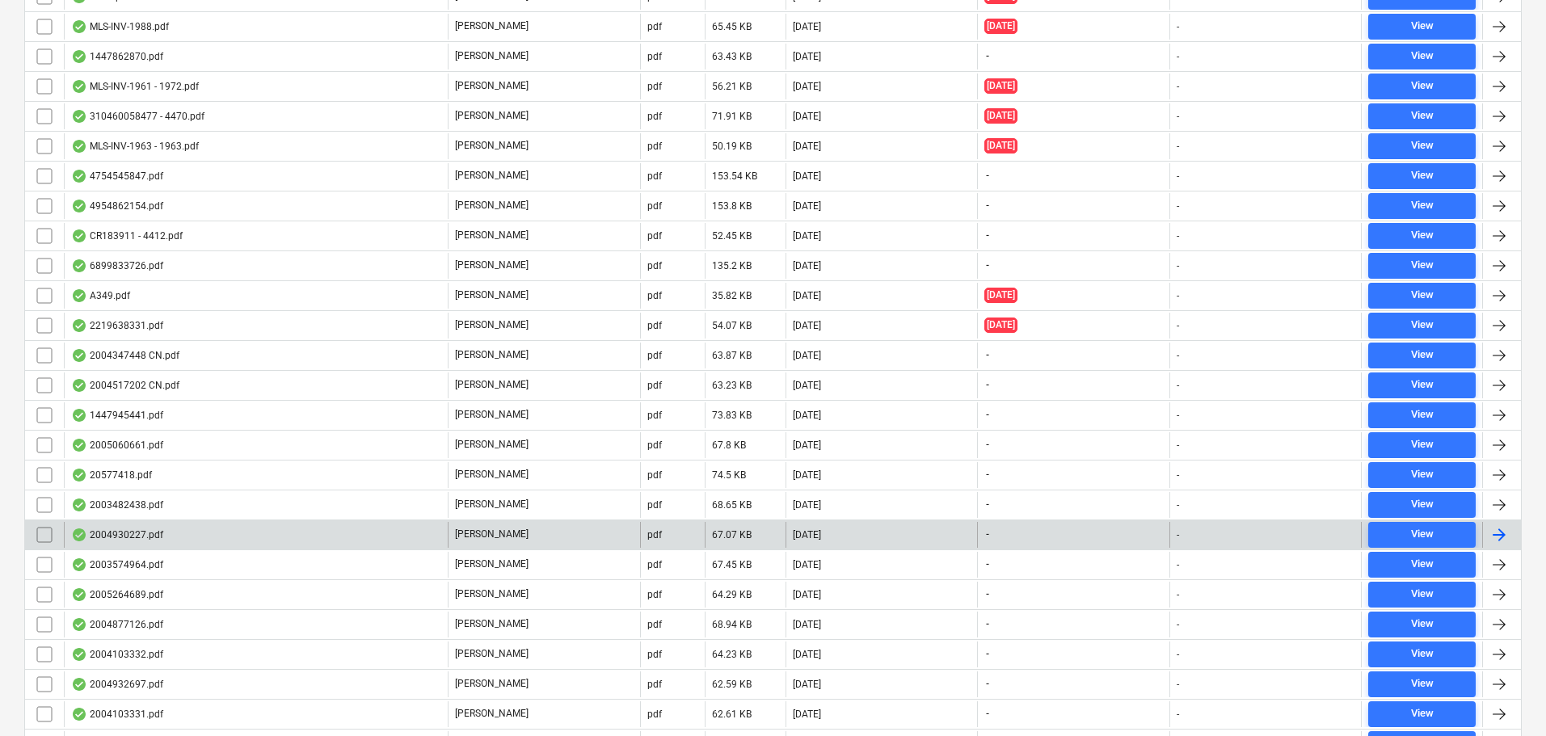
scroll to position [839, 0]
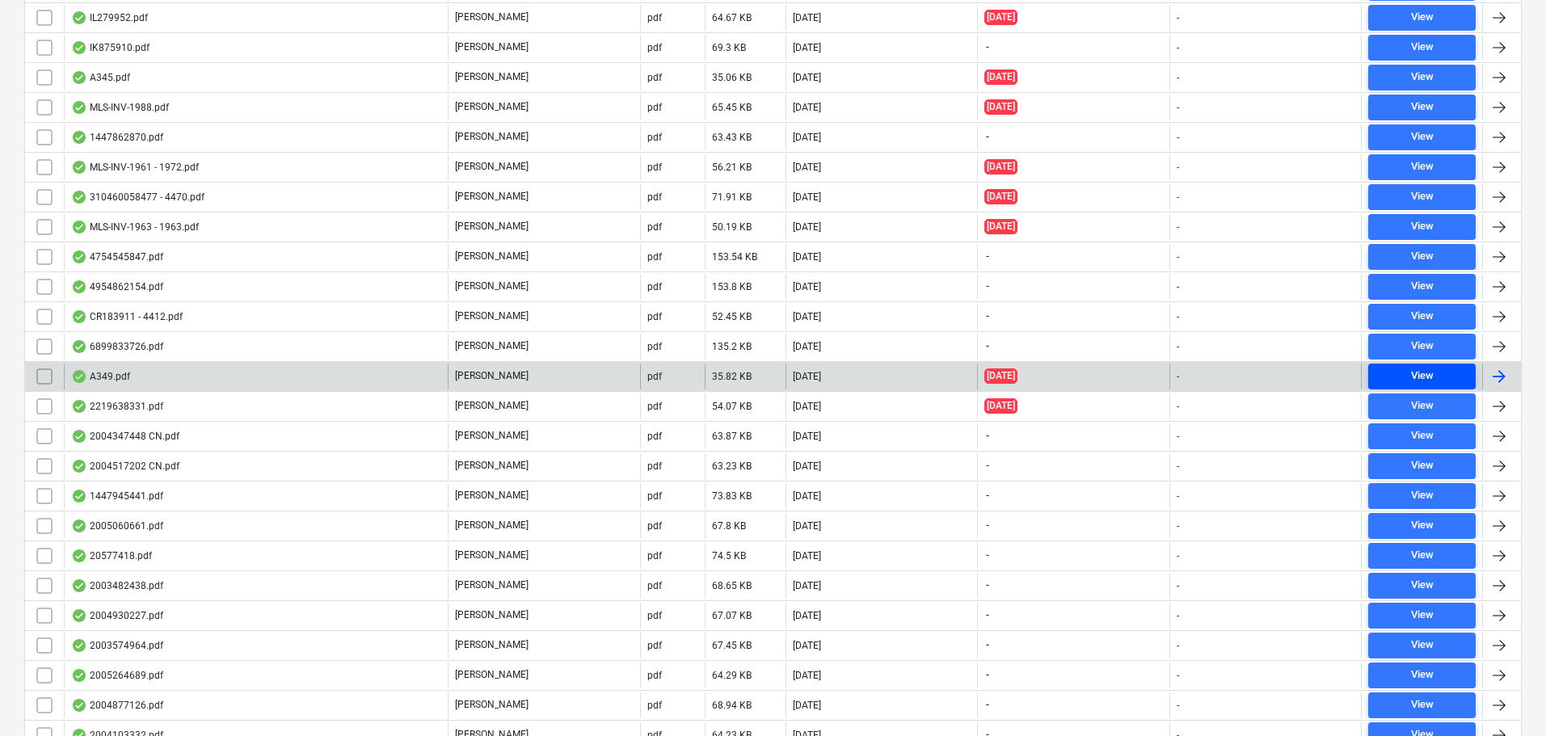
click at [1409, 372] on span "View" at bounding box center [1421, 376] width 95 height 19
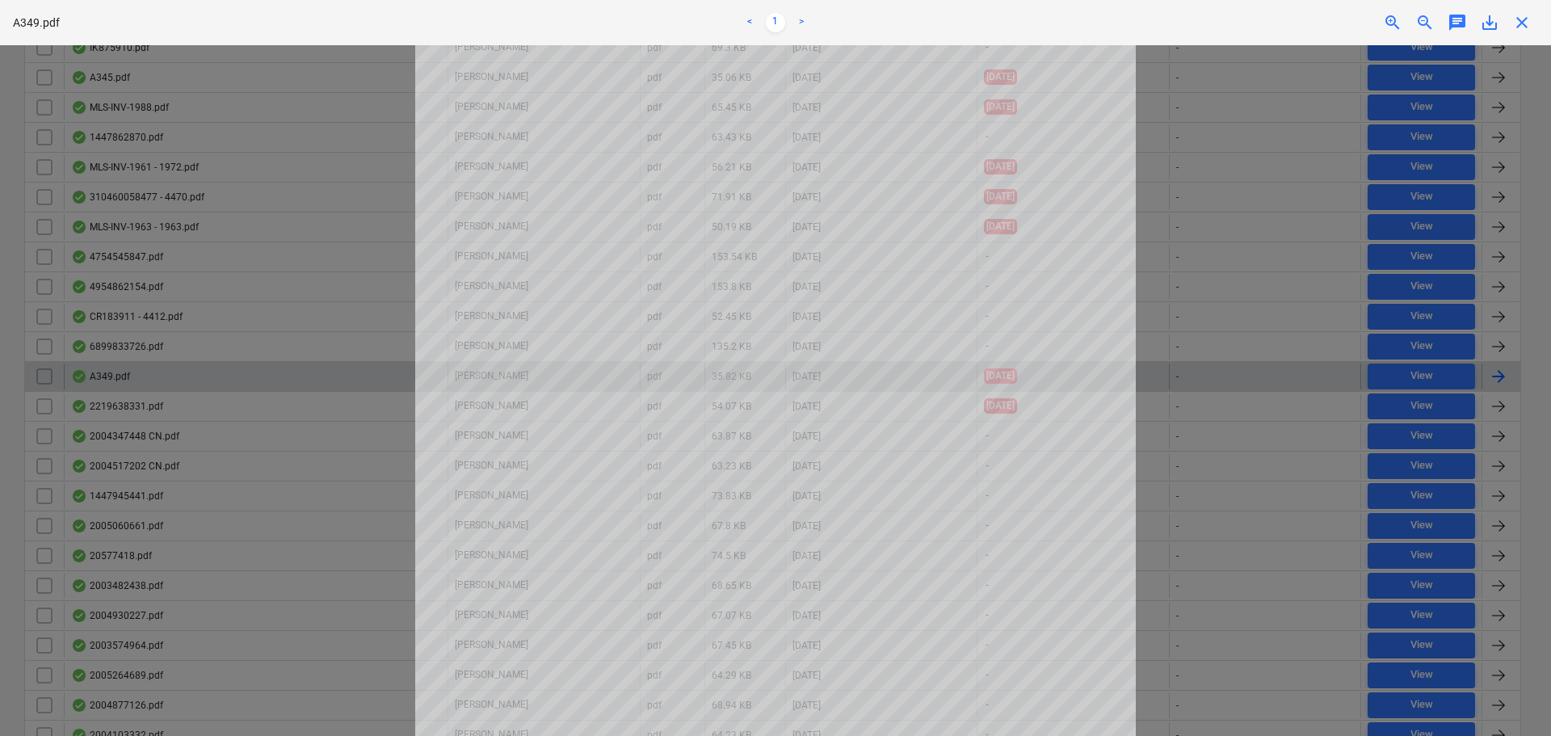
click at [1523, 22] on span "close" at bounding box center [1521, 22] width 19 height 19
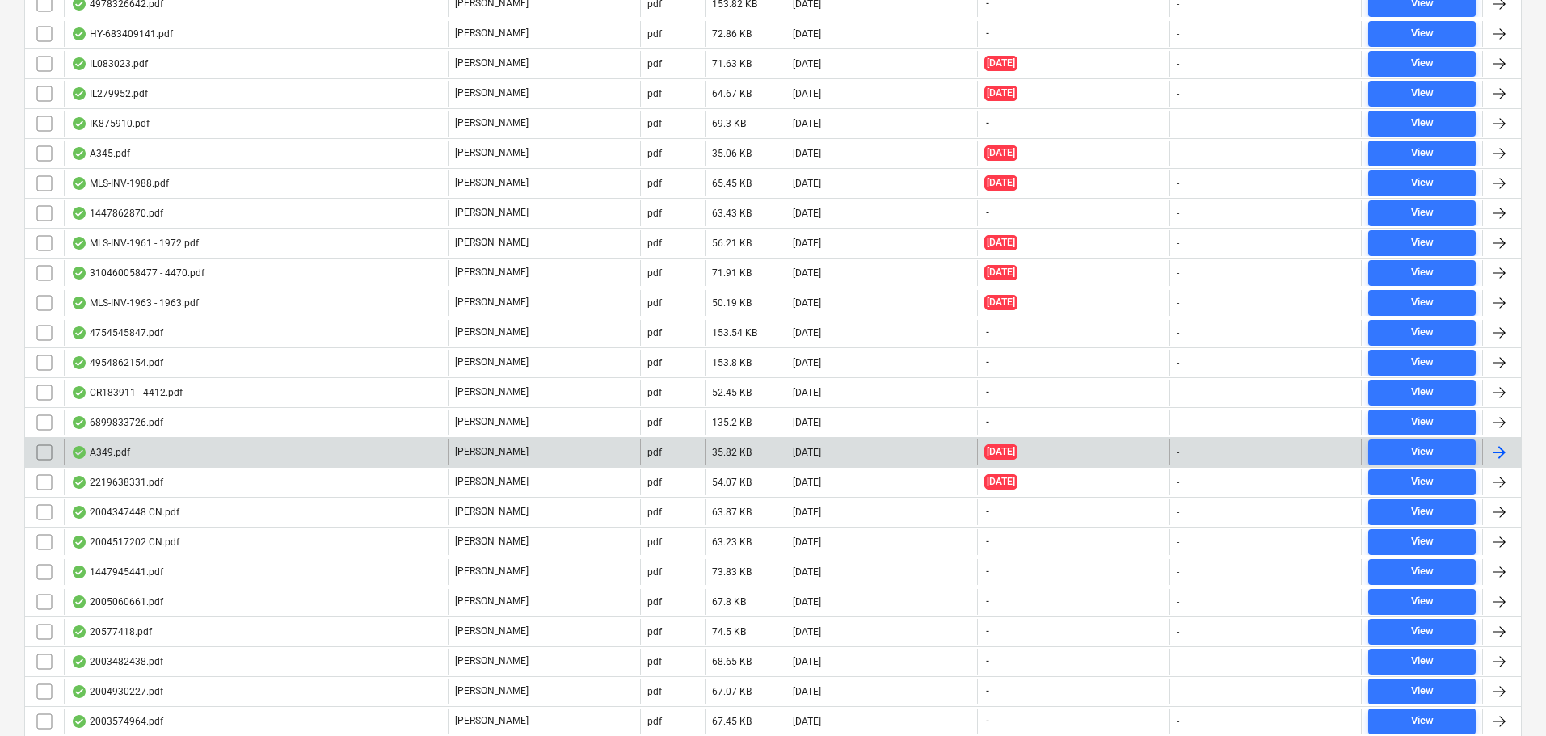
scroll to position [4798, 0]
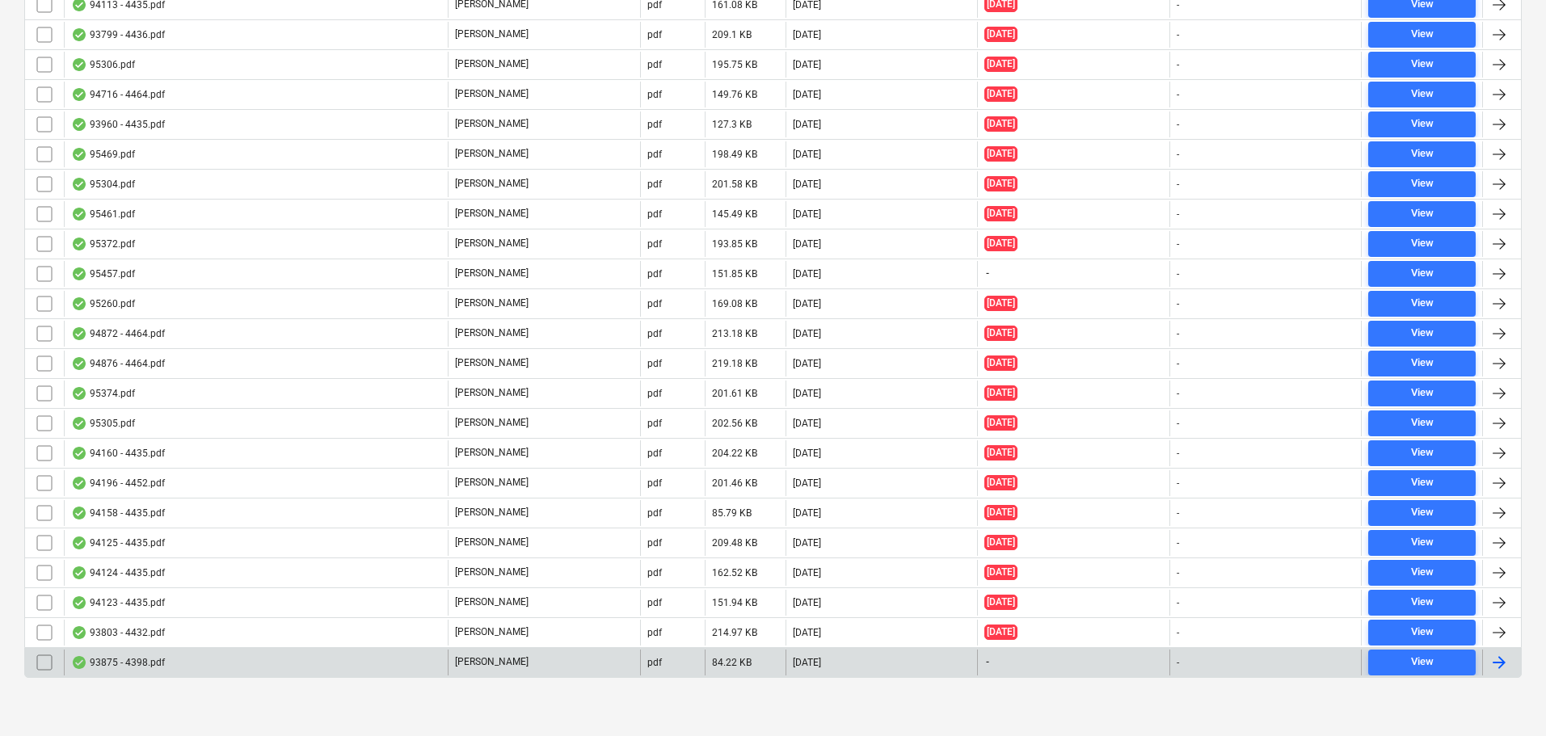
drag, startPoint x: 295, startPoint y: 178, endPoint x: 246, endPoint y: 657, distance: 481.6
click at [243, 657] on div "93875 - 4398.pdf" at bounding box center [256, 663] width 384 height 26
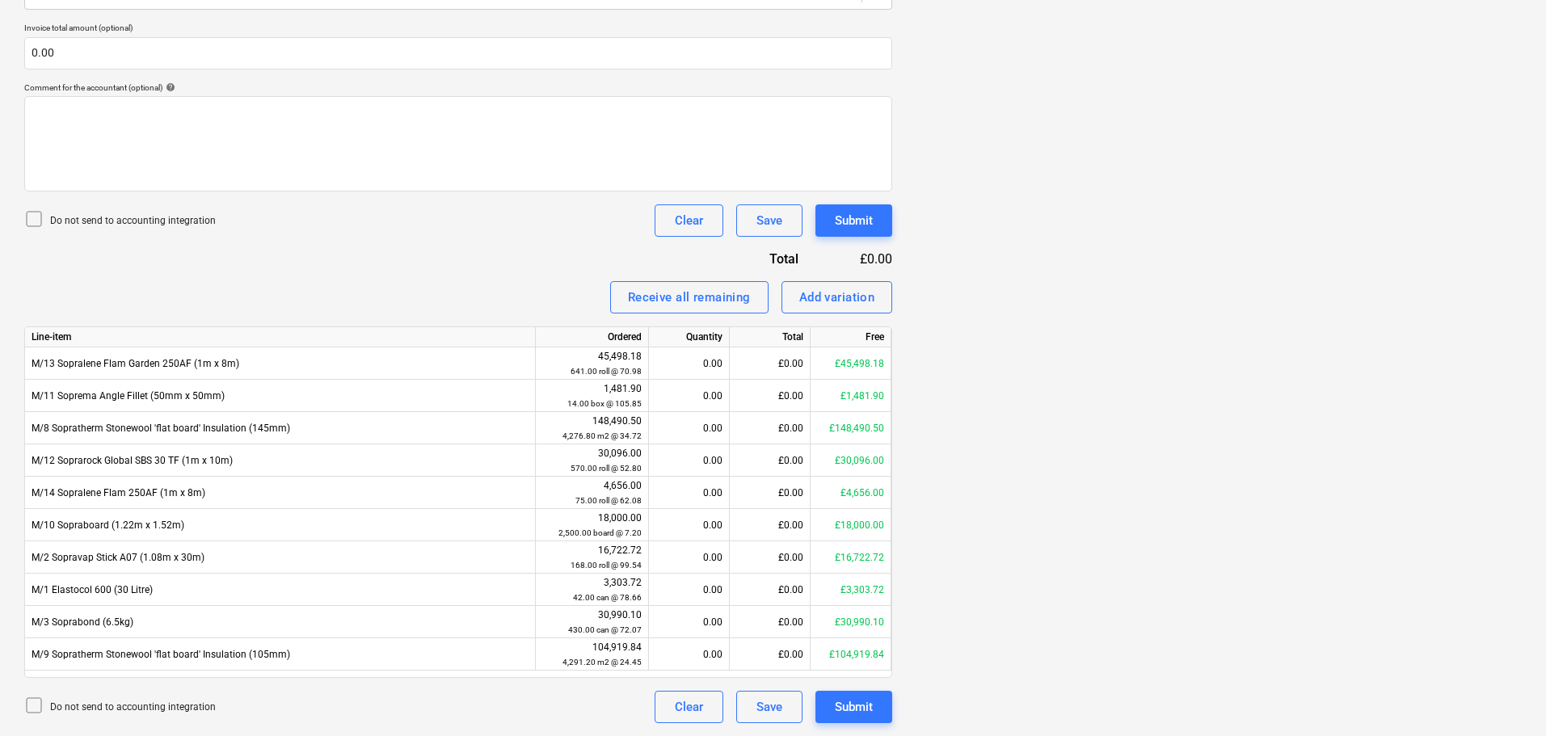
scroll to position [29, 0]
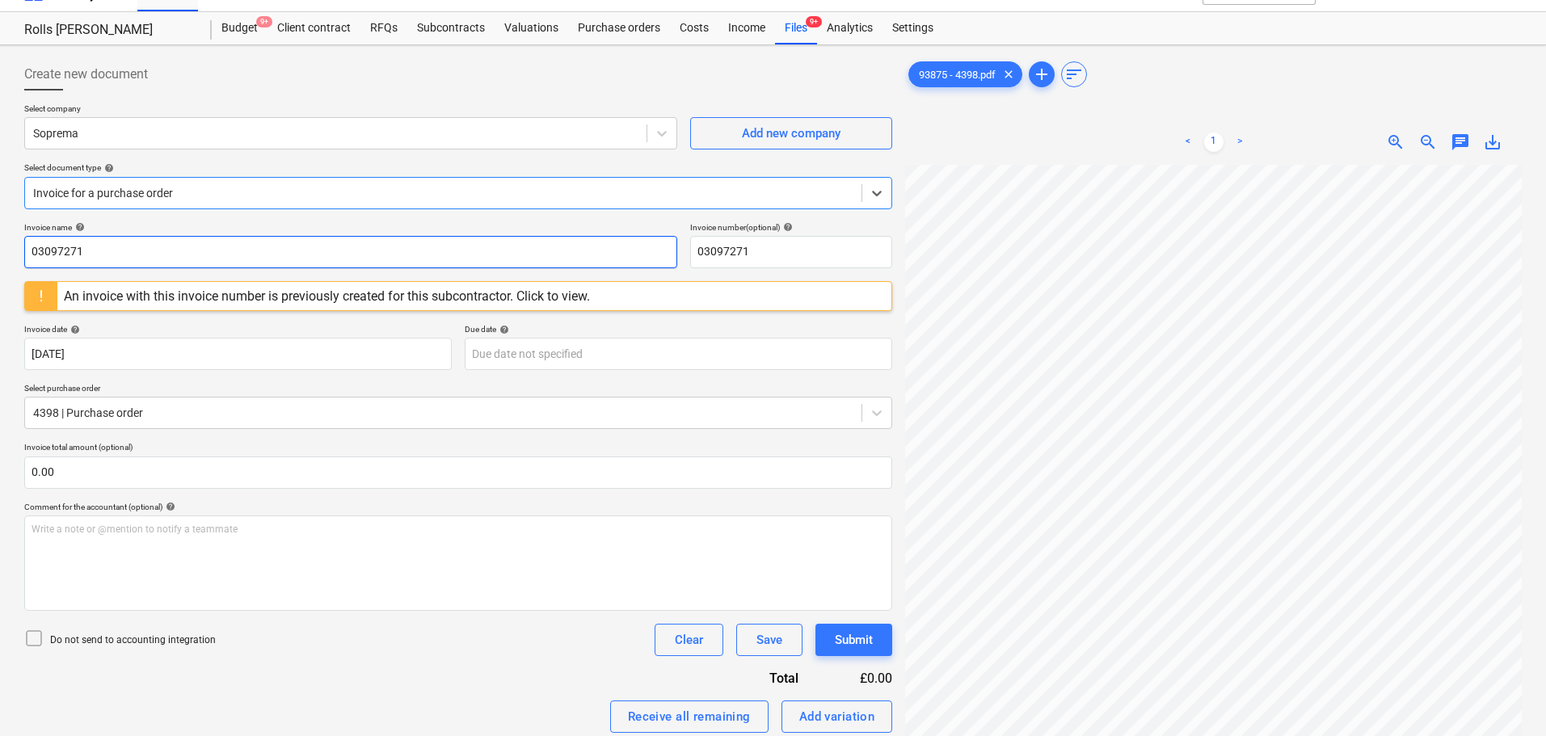
click at [196, 247] on input "03097271" at bounding box center [350, 252] width 653 height 32
type input "93875"
click at [723, 252] on input "03097271" at bounding box center [791, 252] width 202 height 32
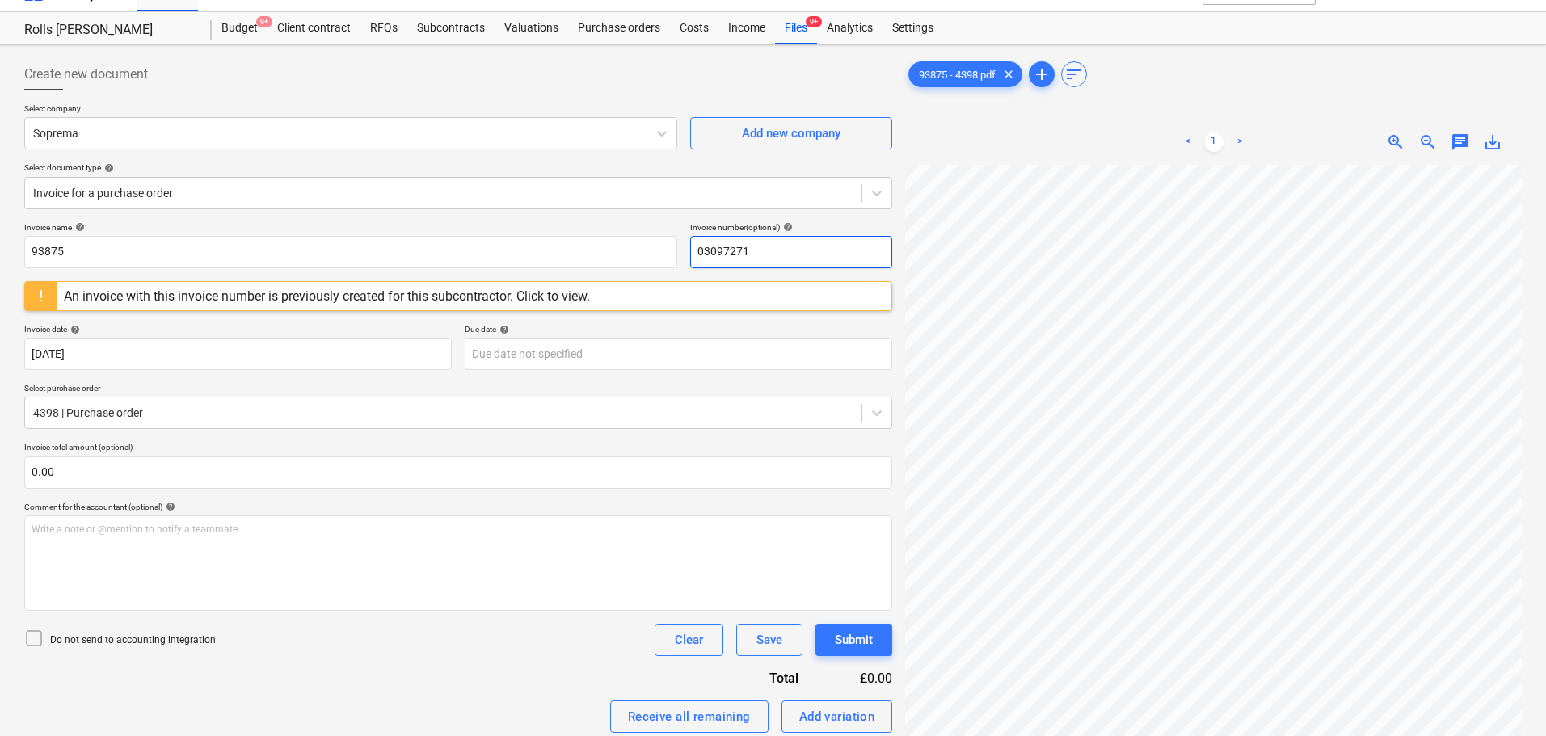
paste input "93875"
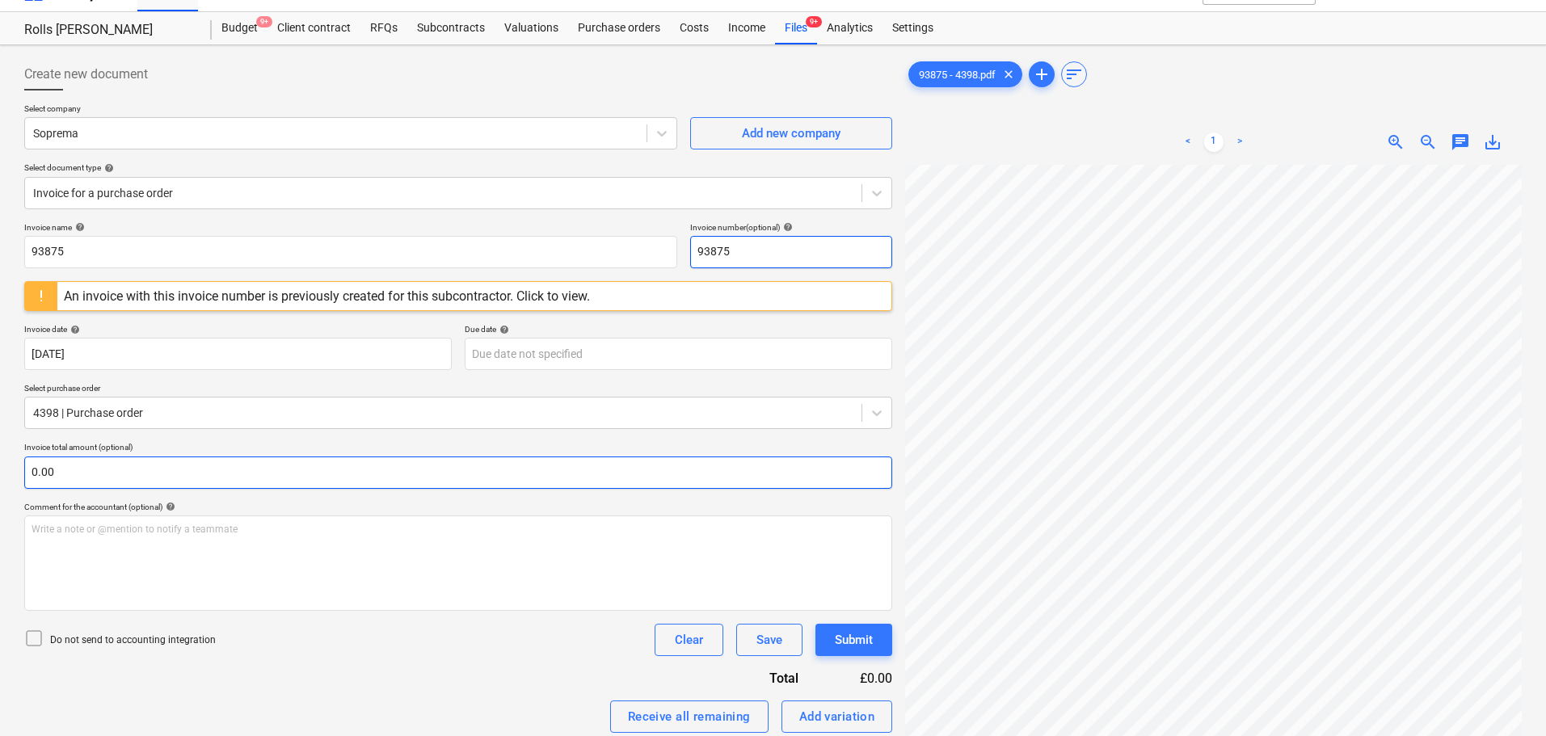
type input "93875"
click at [213, 461] on input "text" at bounding box center [458, 472] width 868 height 32
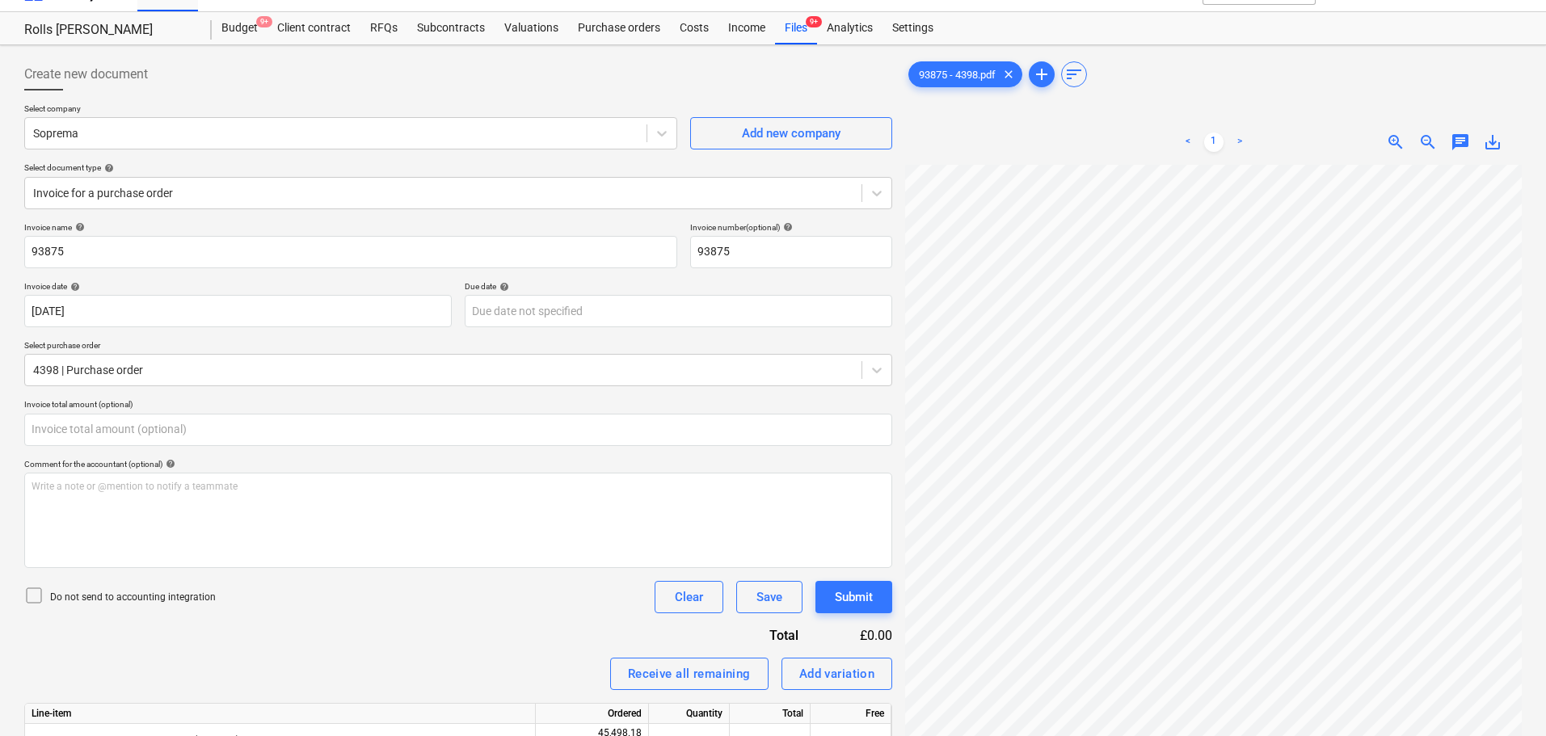
type input "0.00"
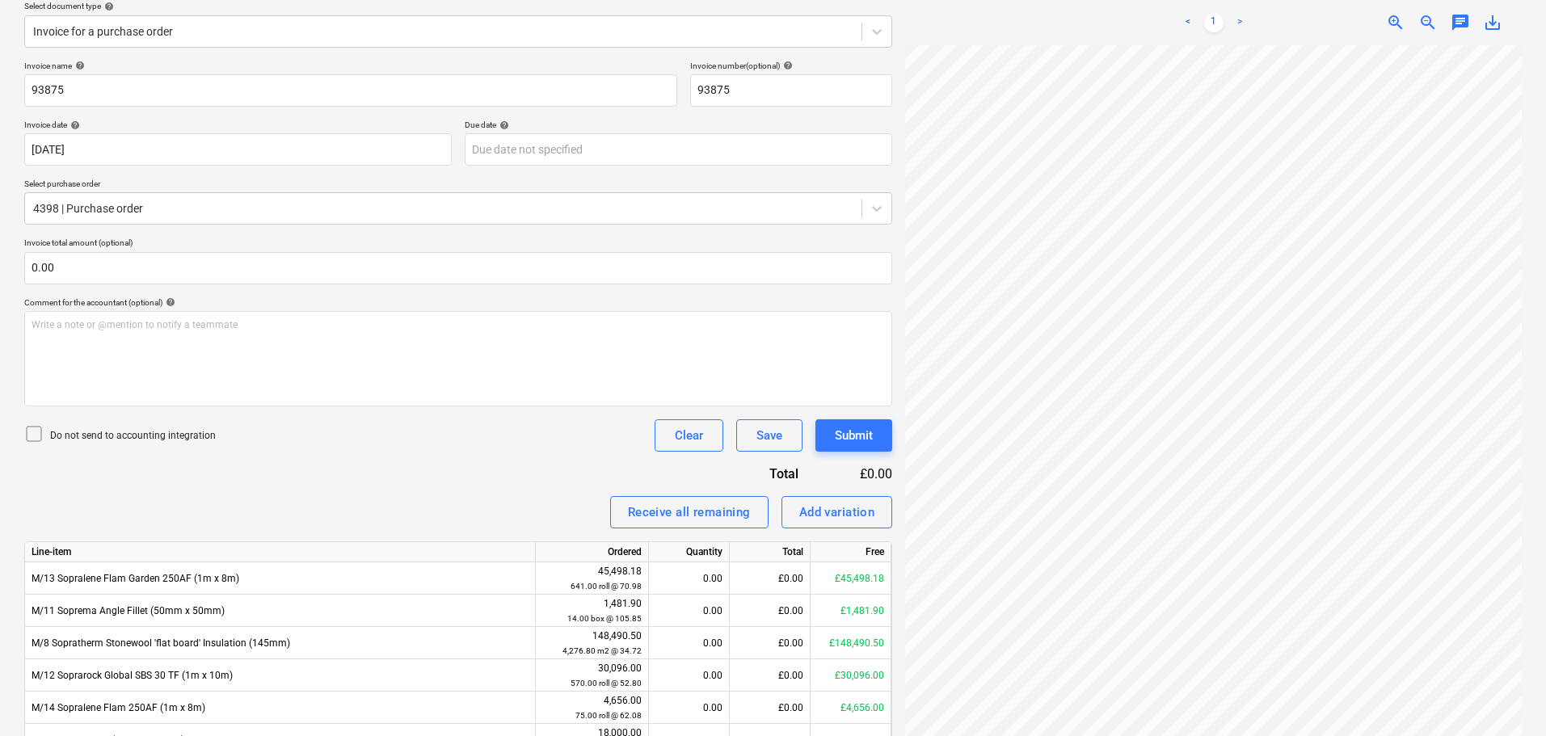
click at [166, 440] on p "Do not send to accounting integration" at bounding box center [133, 436] width 166 height 14
click at [440, 447] on div "Do not send to accounting integration Clear Save Submit" at bounding box center [458, 435] width 868 height 32
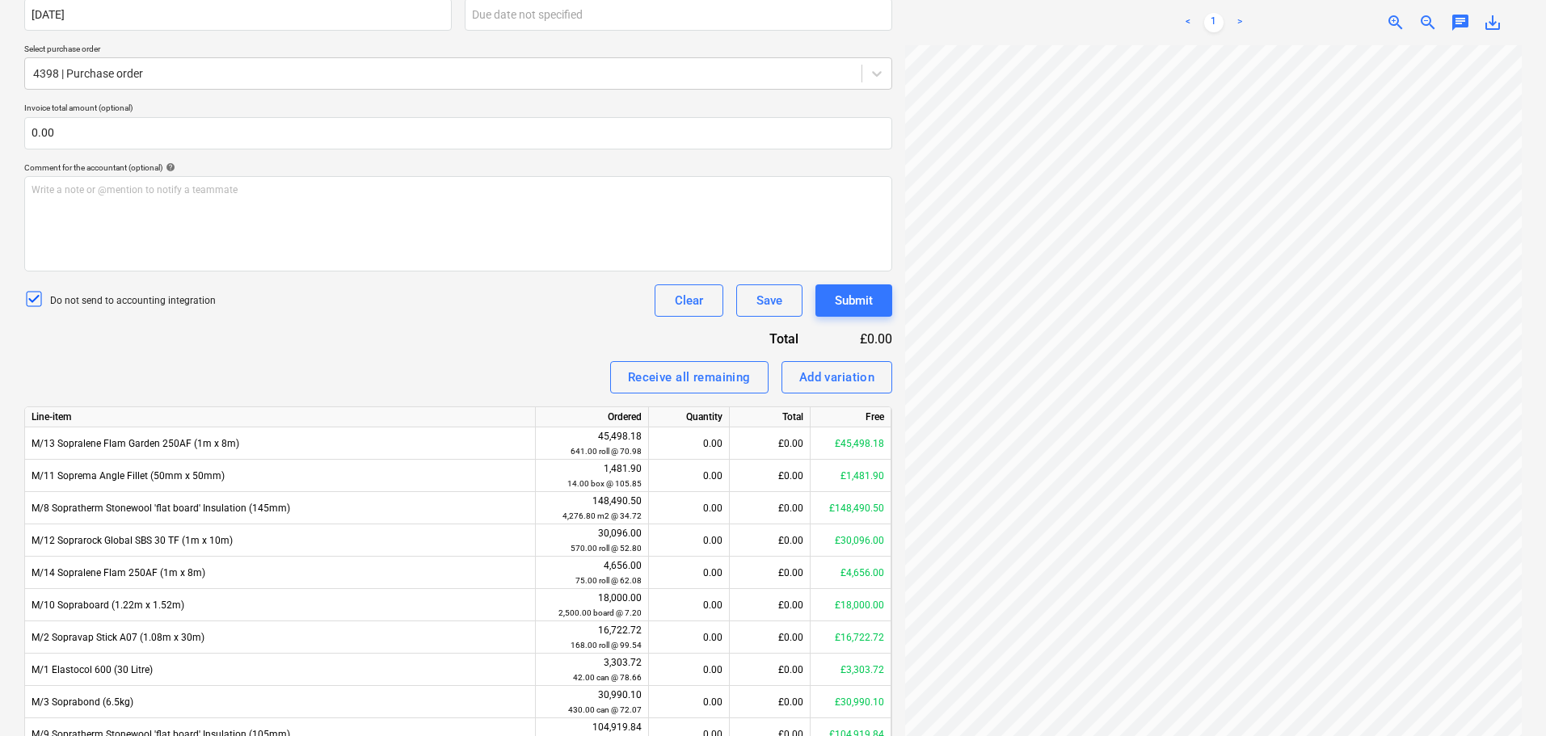
scroll to position [352, 0]
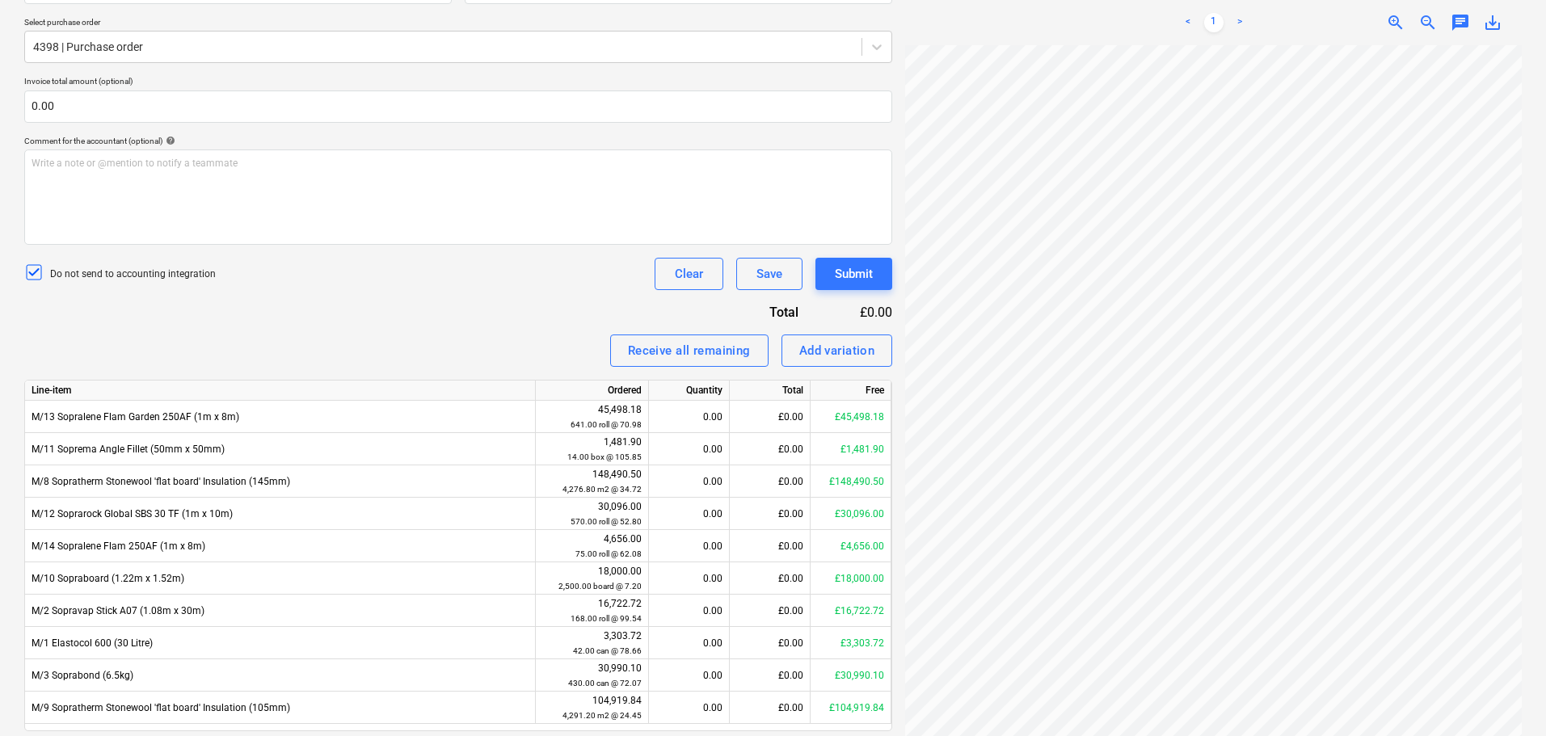
click at [489, 306] on div "Invoice name help 93875 Invoice number (optional) help 93875 Invoice date help …" at bounding box center [458, 337] width 868 height 877
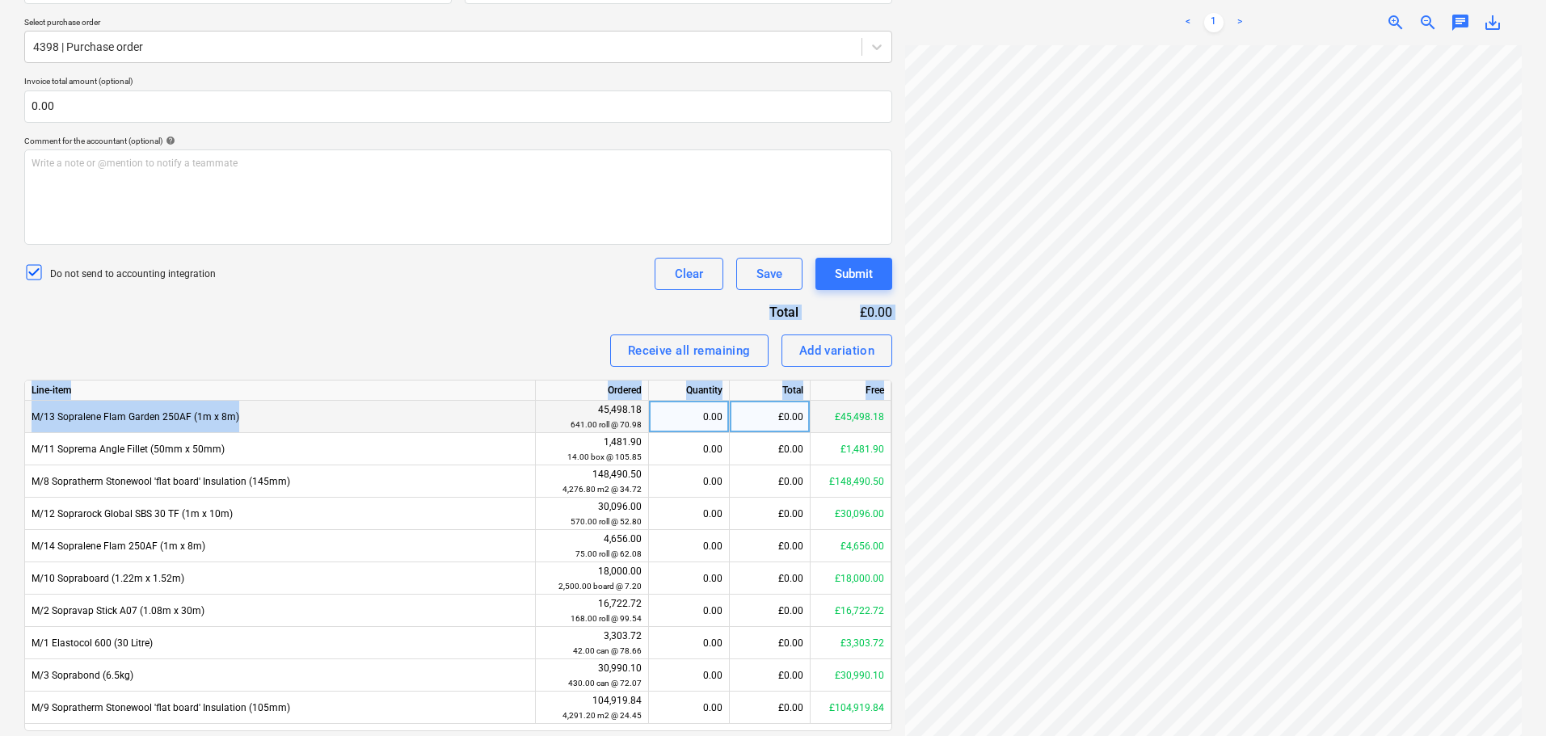
drag, startPoint x: 495, startPoint y: 295, endPoint x: 473, endPoint y: 431, distance: 137.6
click at [473, 429] on div "Invoice name help 93875 Invoice number (optional) help 93875 Invoice date help …" at bounding box center [458, 337] width 868 height 877
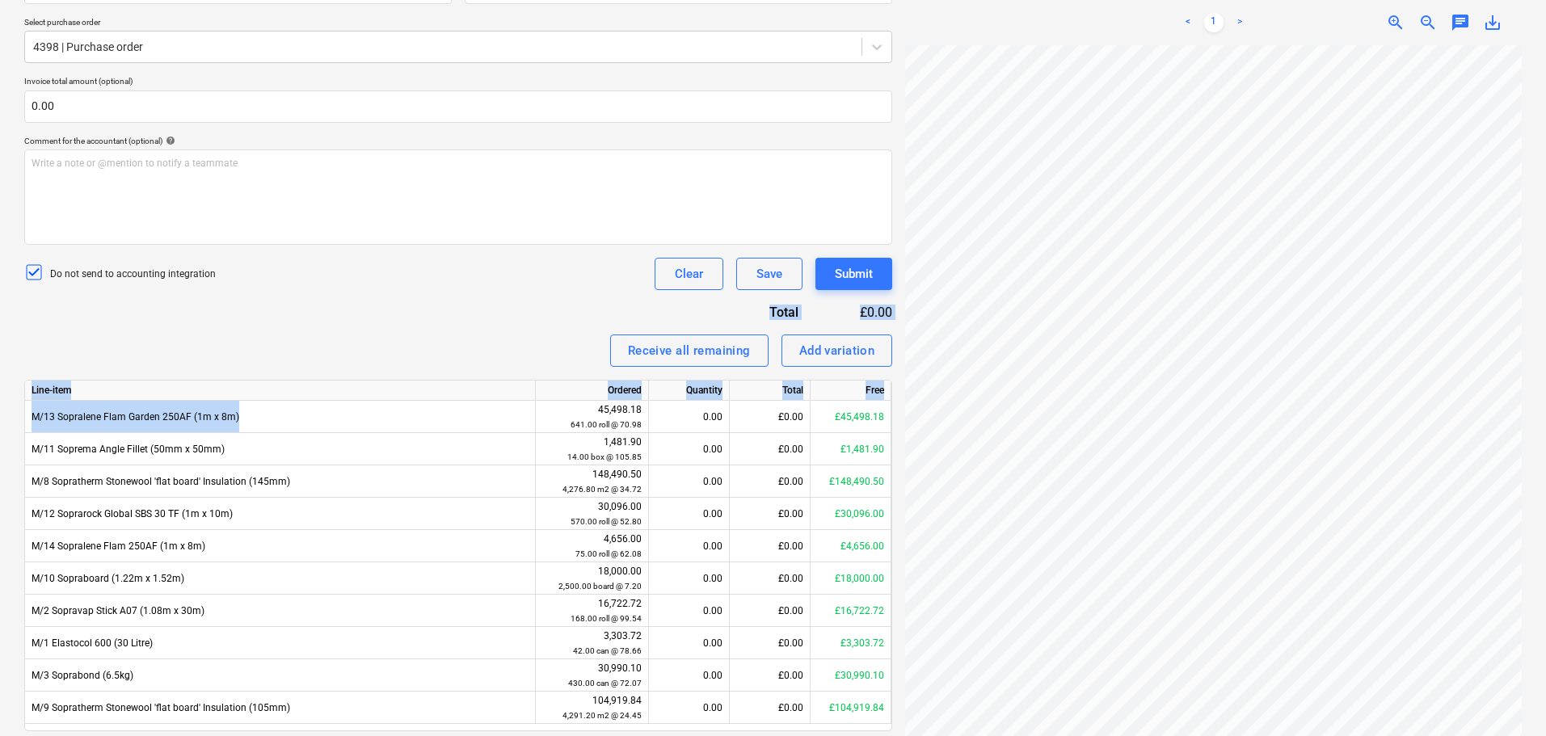
click at [490, 331] on div "Invoice name help 93875 Invoice number (optional) help 93875 Invoice date help …" at bounding box center [458, 337] width 868 height 877
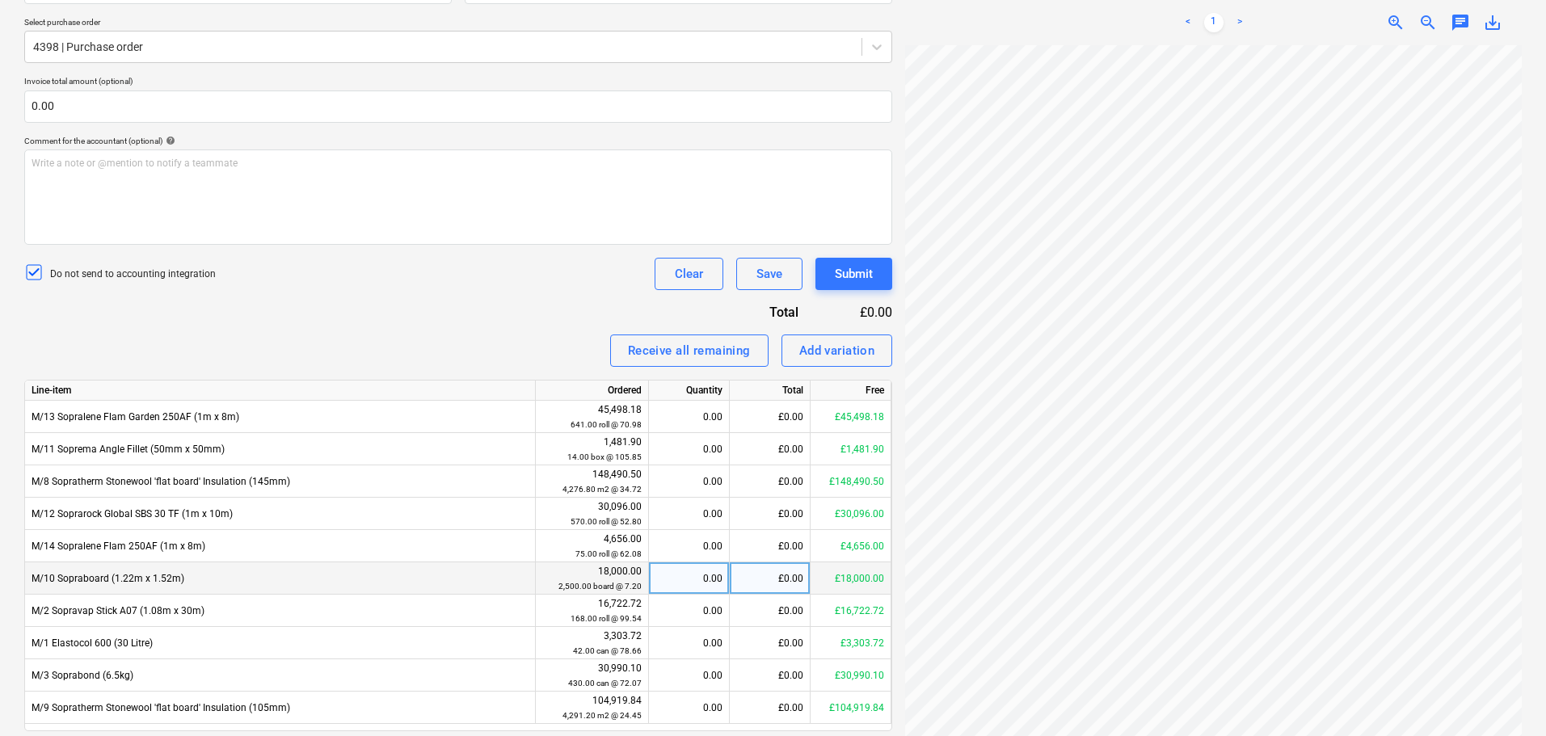
click at [844, 574] on div "£18,000.00" at bounding box center [850, 578] width 81 height 32
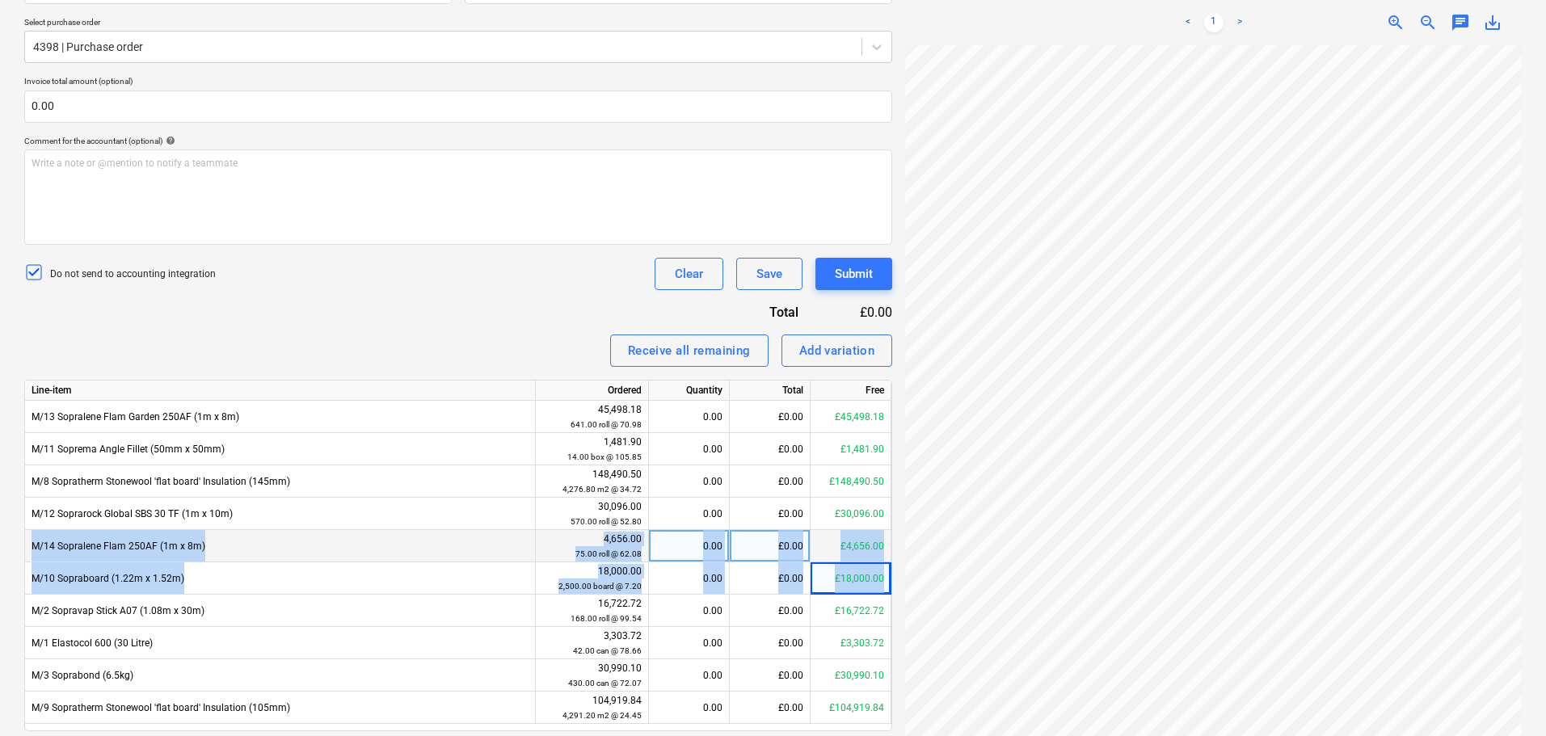
drag, startPoint x: 844, startPoint y: 574, endPoint x: 506, endPoint y: 545, distance: 339.7
click at [506, 551] on div "Line-item Ordered Quantity Total Free M/13 Sopralene Flam Garden 250AF (1m x 8m…" at bounding box center [458, 555] width 868 height 351
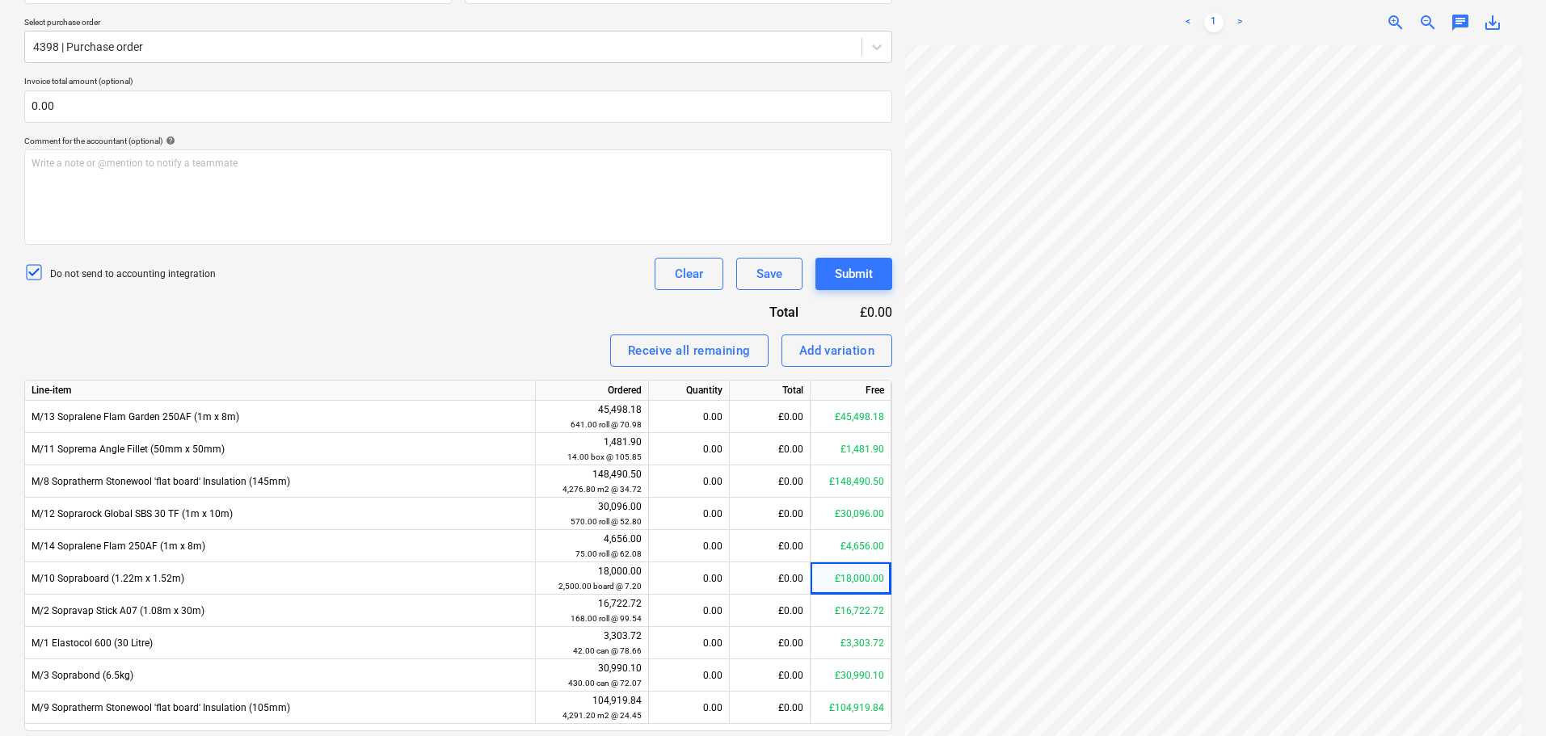
click at [519, 320] on div "Invoice name help 93875 Invoice number (optional) help 93875 Invoice date help …" at bounding box center [458, 337] width 868 height 877
click at [517, 330] on div "Invoice name help 93875 Invoice number (optional) help 93875 Invoice date help …" at bounding box center [458, 337] width 868 height 877
click at [501, 344] on div "Receive all remaining Add variation" at bounding box center [458, 350] width 868 height 32
drag, startPoint x: 509, startPoint y: 300, endPoint x: 507, endPoint y: 335, distance: 35.6
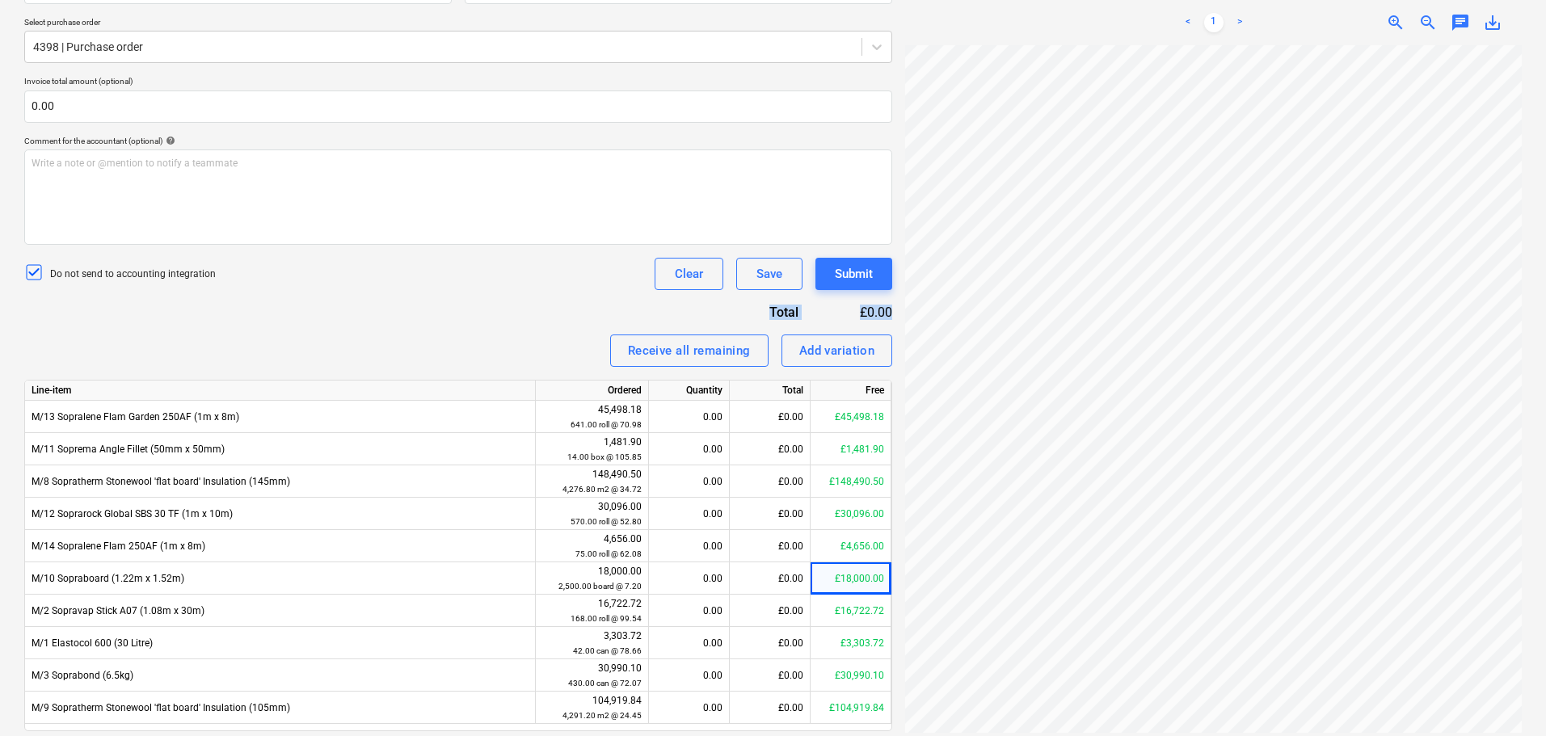
click at [507, 335] on div "Invoice name help 93875 Invoice number (optional) help 93875 Invoice date help …" at bounding box center [458, 337] width 868 height 877
click at [506, 264] on div "Do not send to accounting integration Clear Save Submit" at bounding box center [458, 274] width 868 height 32
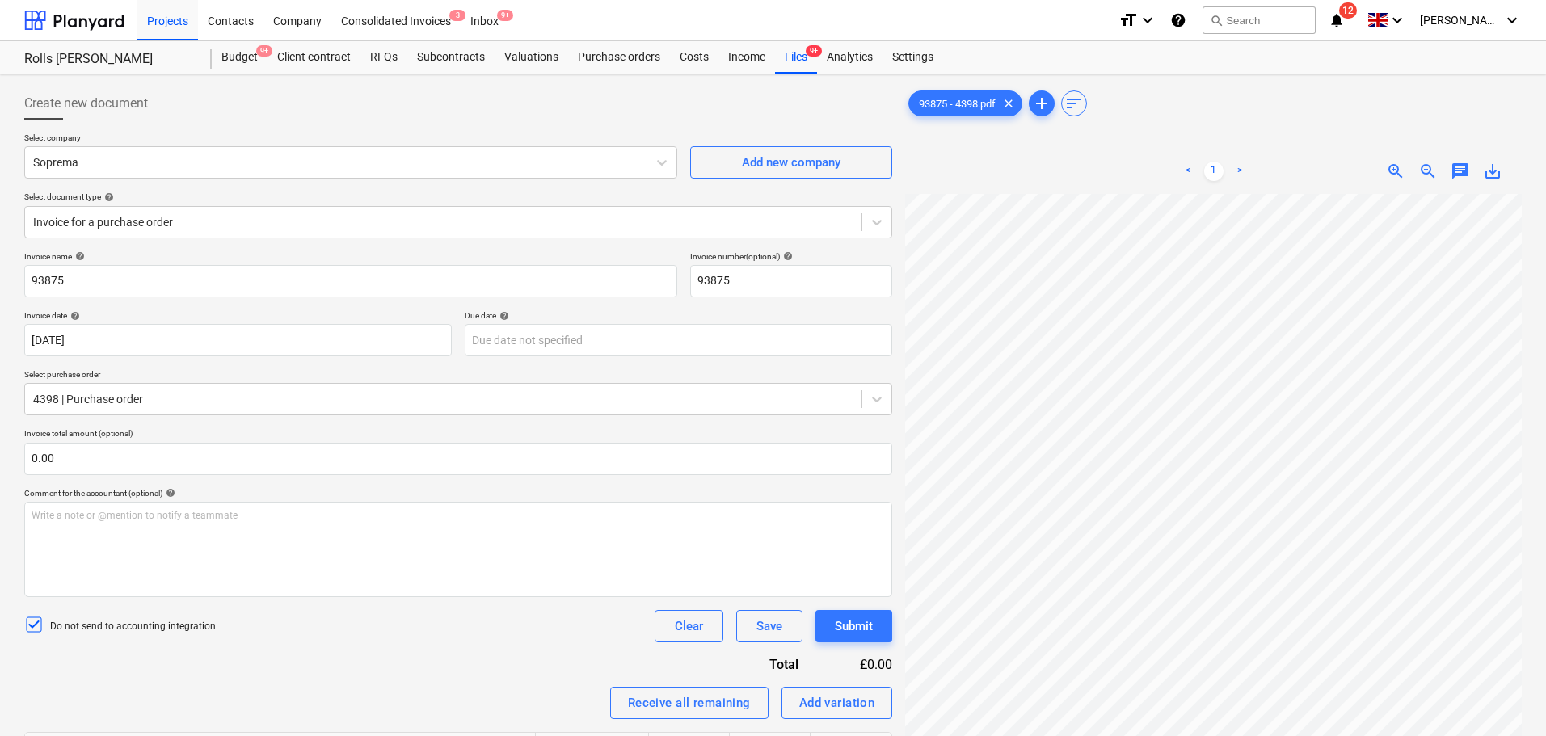
scroll to position [19, 114]
drag, startPoint x: 603, startPoint y: 57, endPoint x: 615, endPoint y: 26, distance: 33.8
click at [603, 57] on div "Purchase orders" at bounding box center [619, 57] width 102 height 32
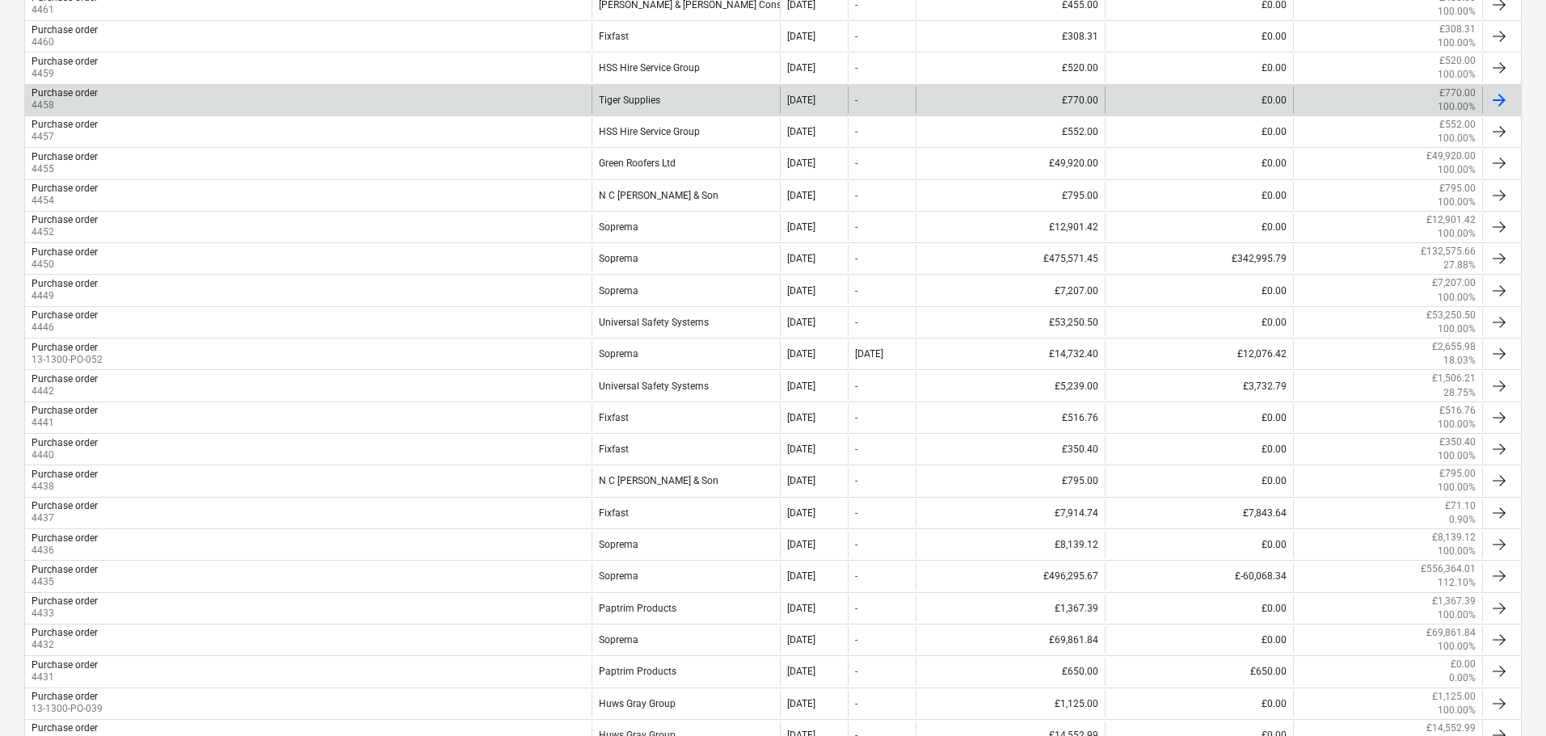
scroll to position [1212, 0]
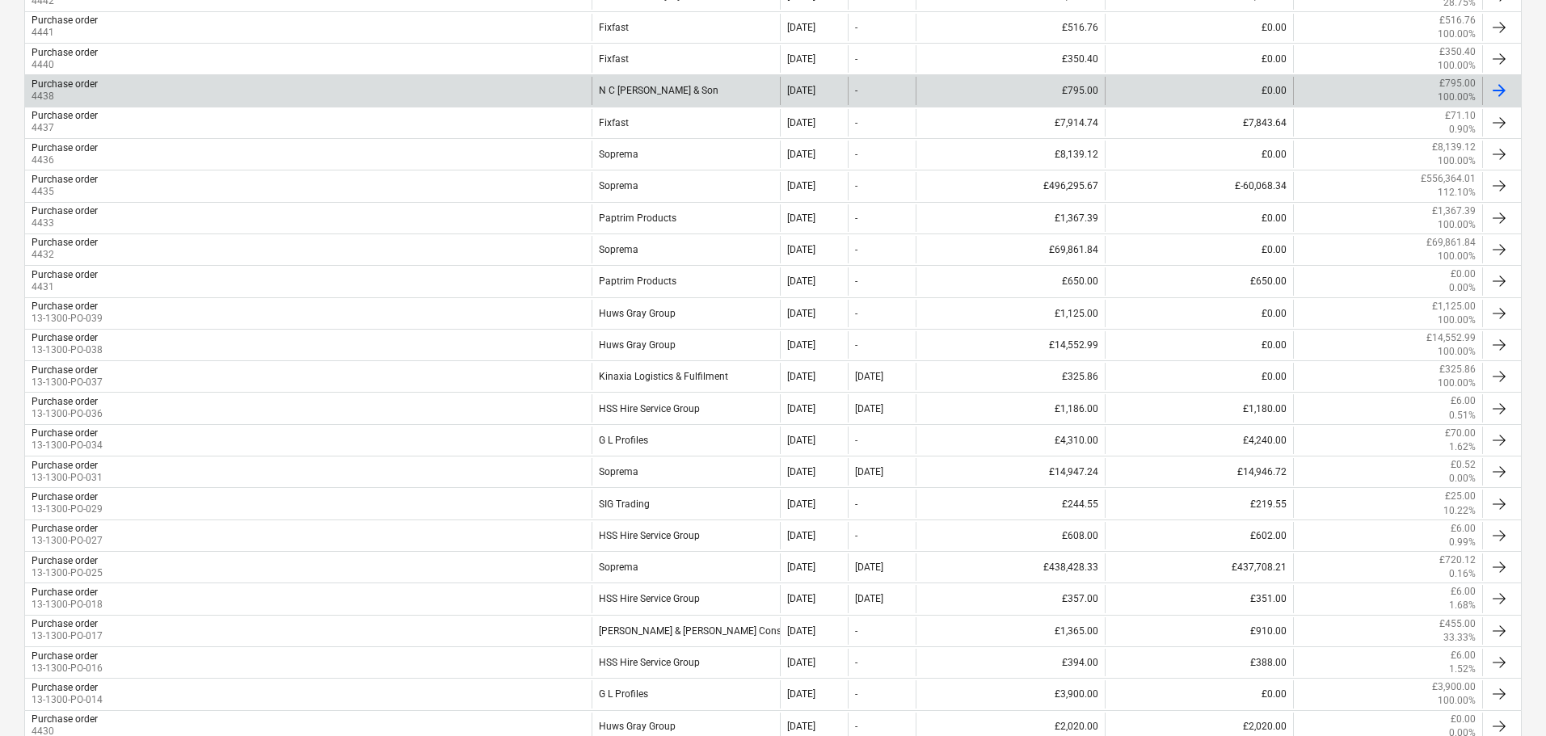
click at [166, 87] on div "Purchase order 4438" at bounding box center [308, 90] width 566 height 27
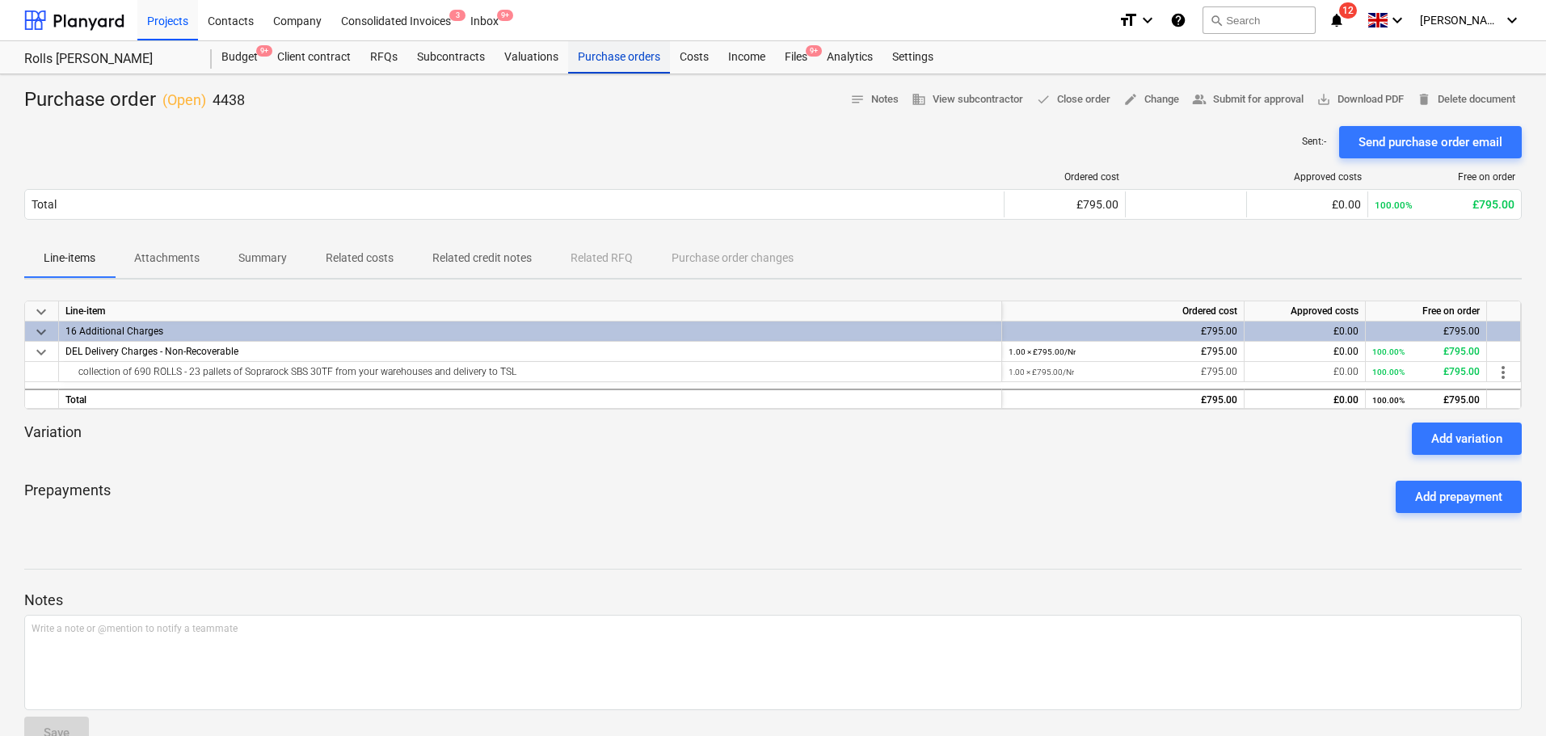
click at [606, 69] on div "Purchase orders" at bounding box center [619, 57] width 102 height 32
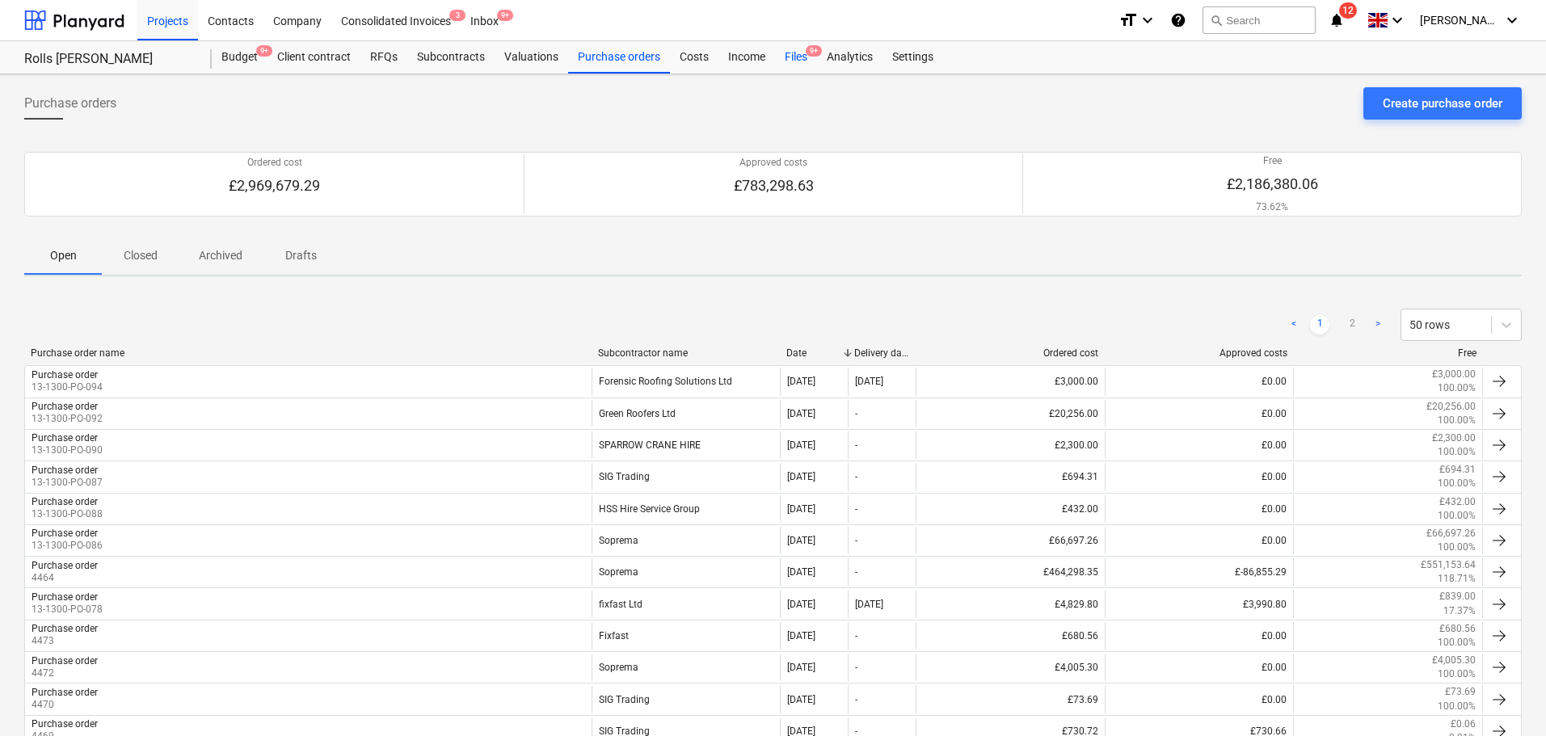
click at [777, 51] on div "Files 9+" at bounding box center [796, 57] width 42 height 32
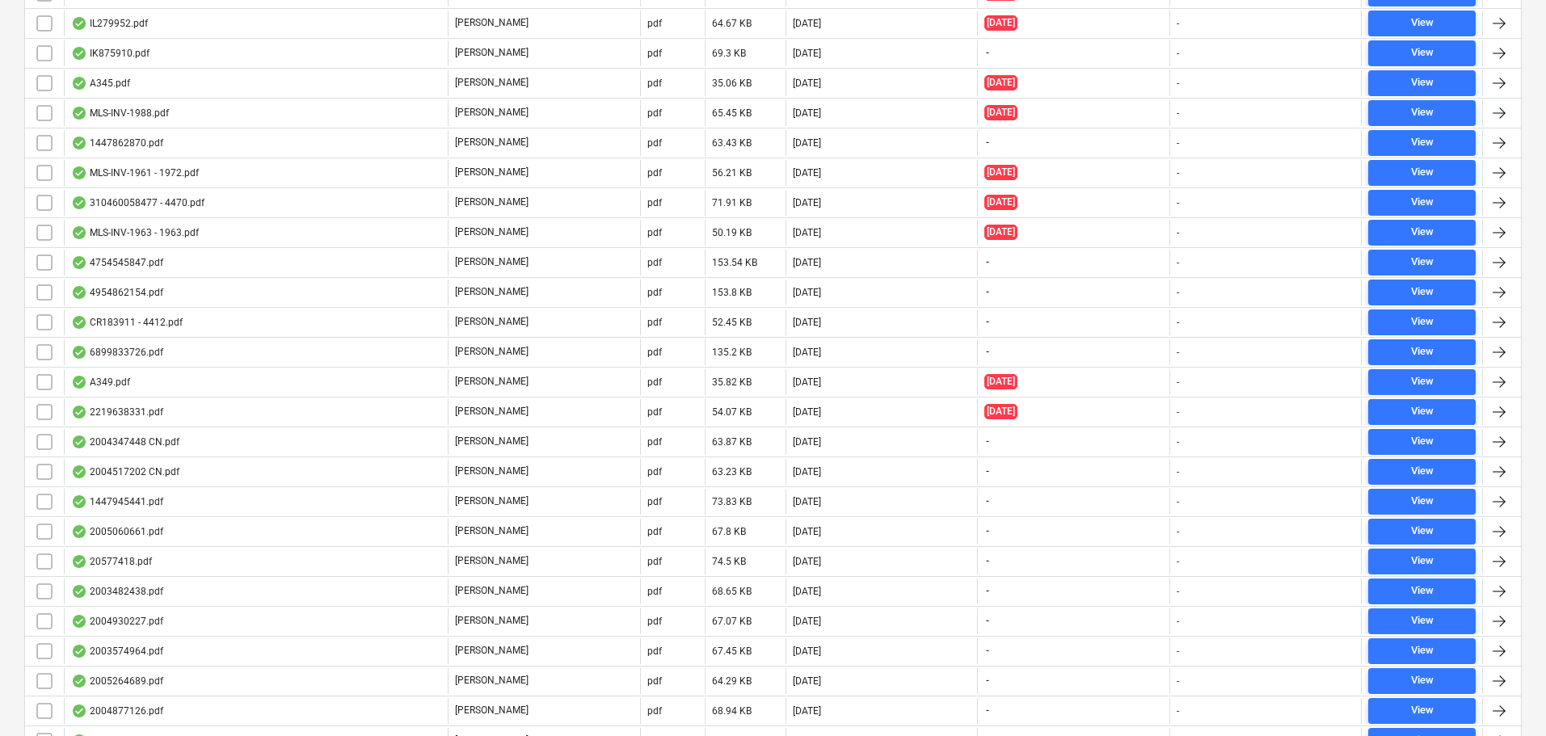
drag, startPoint x: 394, startPoint y: 569, endPoint x: 376, endPoint y: 774, distance: 206.1
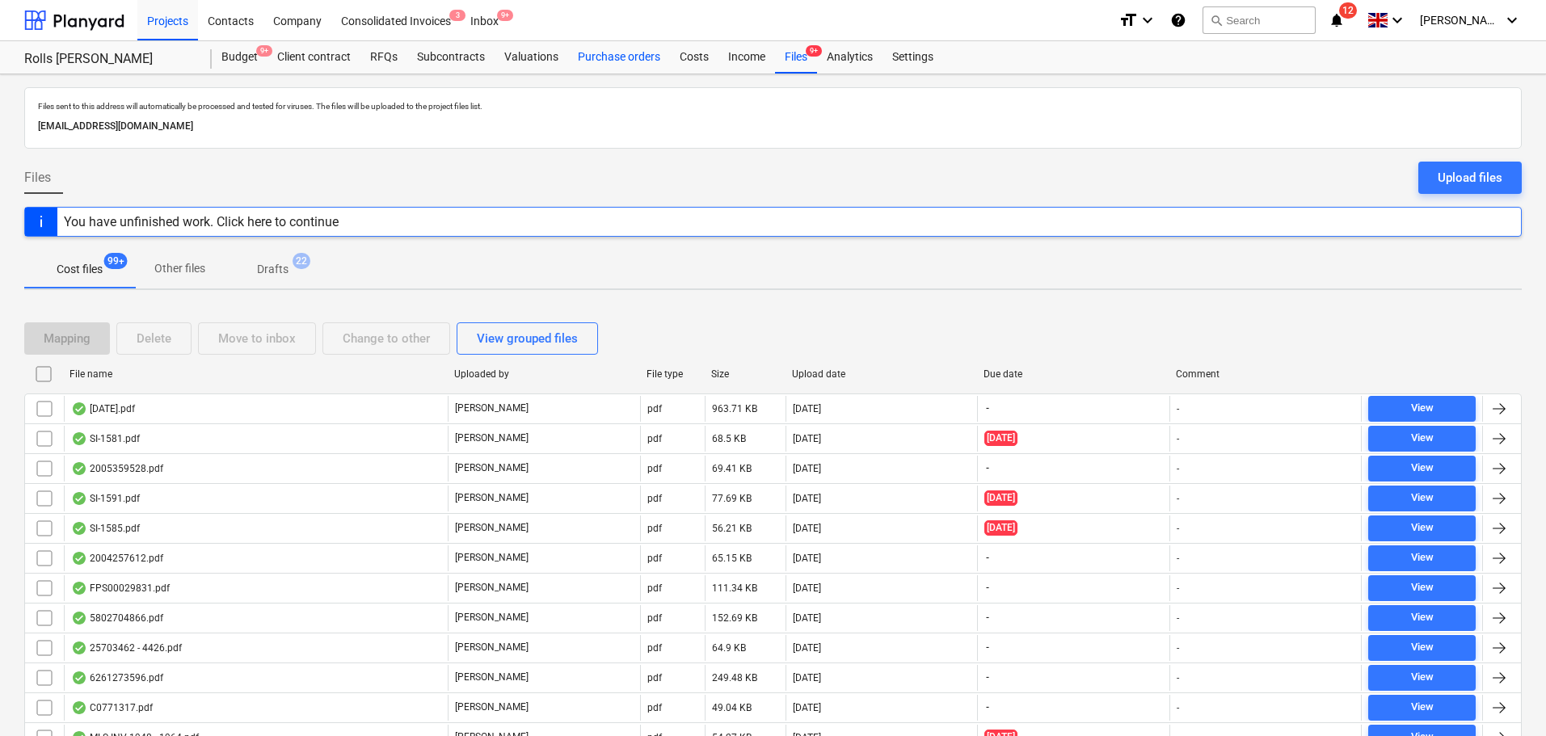
drag, startPoint x: 818, startPoint y: 688, endPoint x: 659, endPoint y: 60, distance: 648.2
click at [640, 62] on div "Purchase orders" at bounding box center [619, 57] width 102 height 32
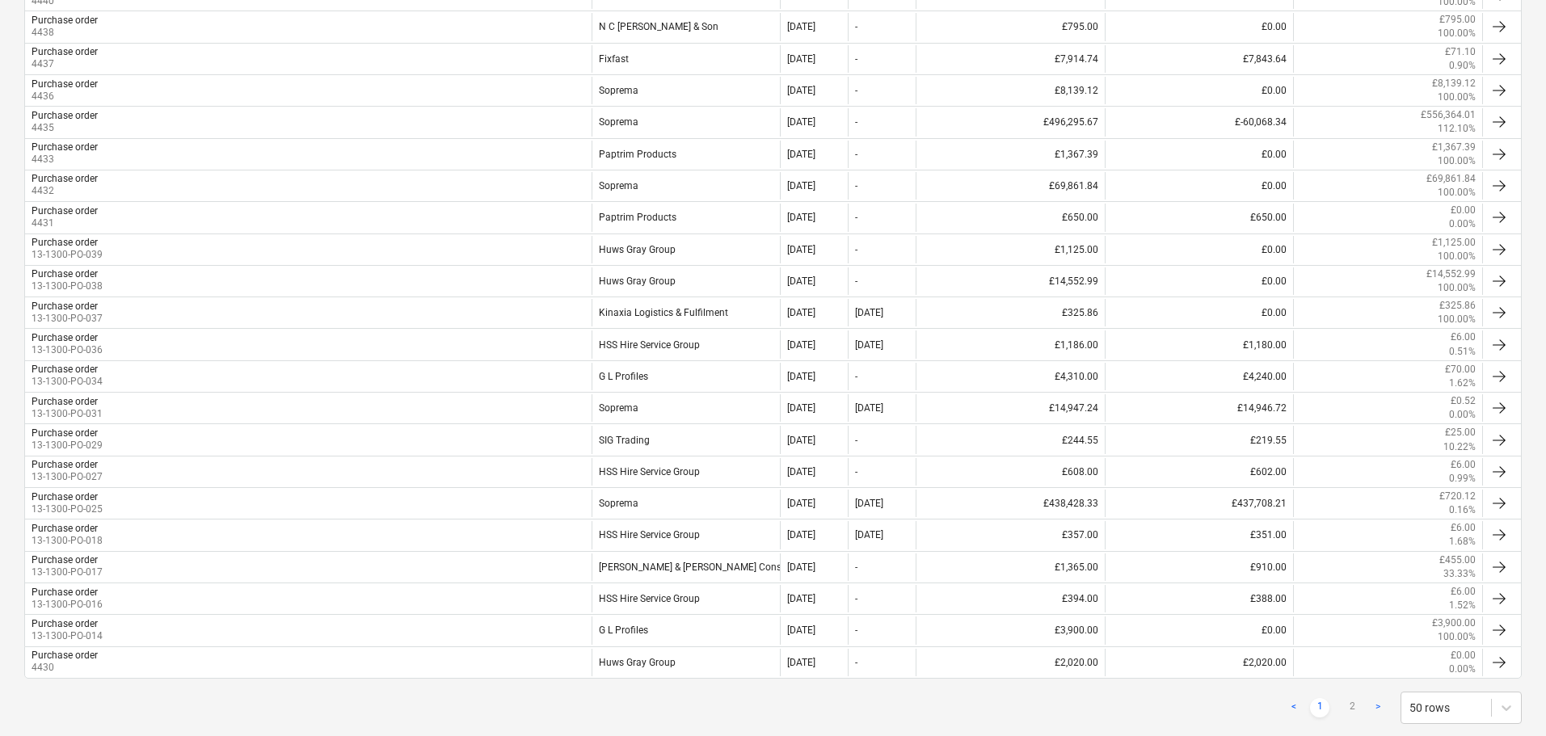
scroll to position [1293, 0]
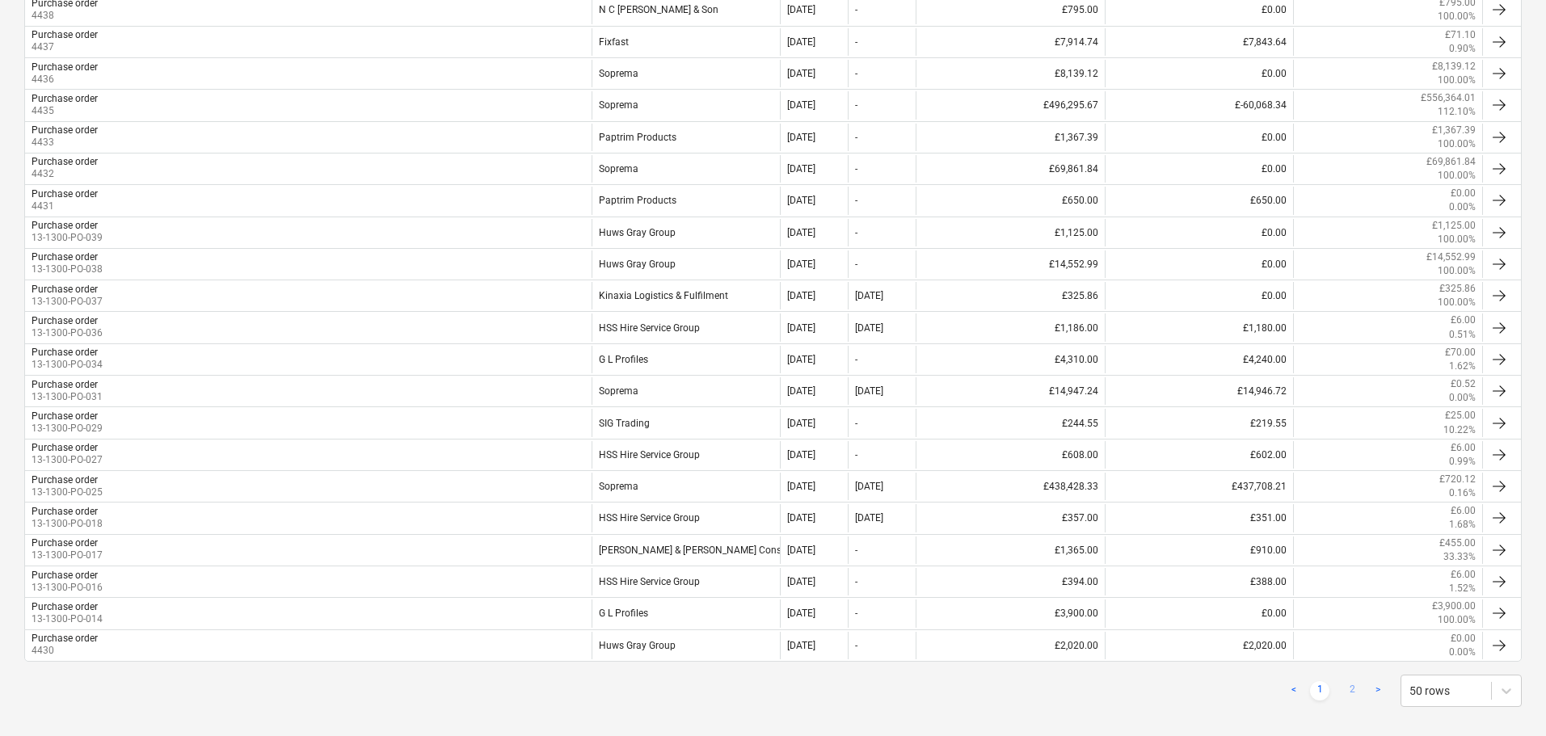
click at [1348, 687] on link "2" at bounding box center [1351, 690] width 19 height 19
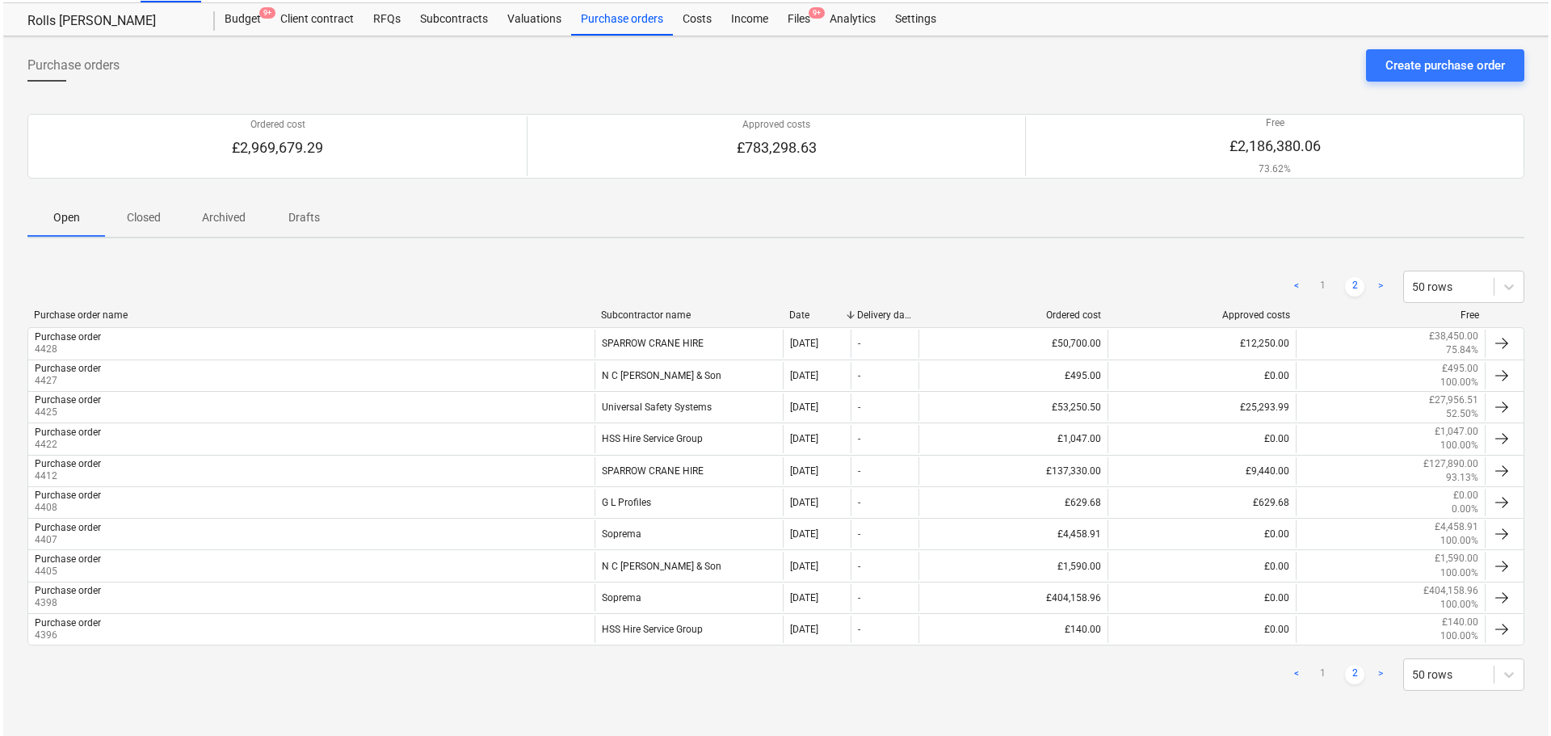
scroll to position [38, 0]
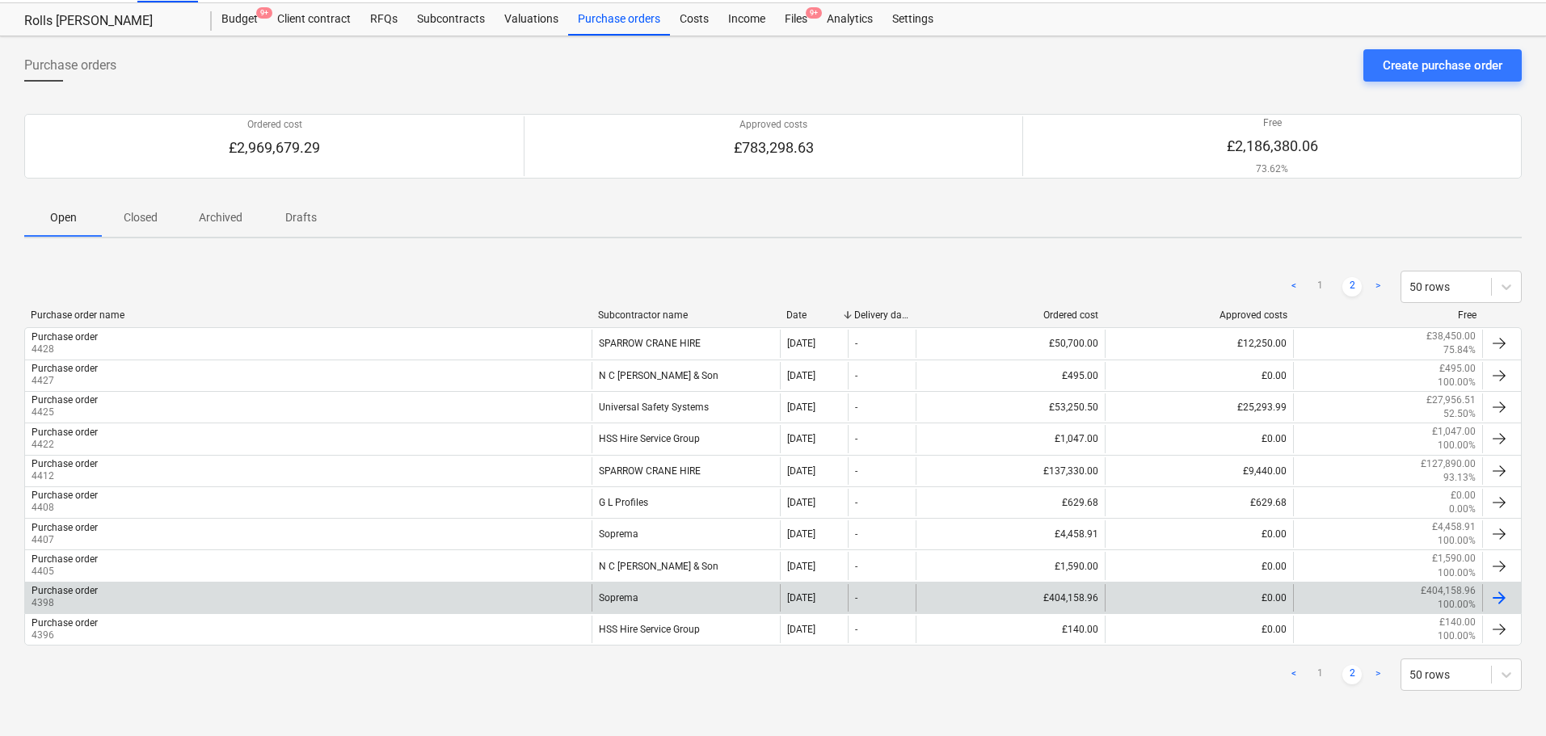
click at [145, 604] on div "Purchase order 4398" at bounding box center [308, 597] width 566 height 27
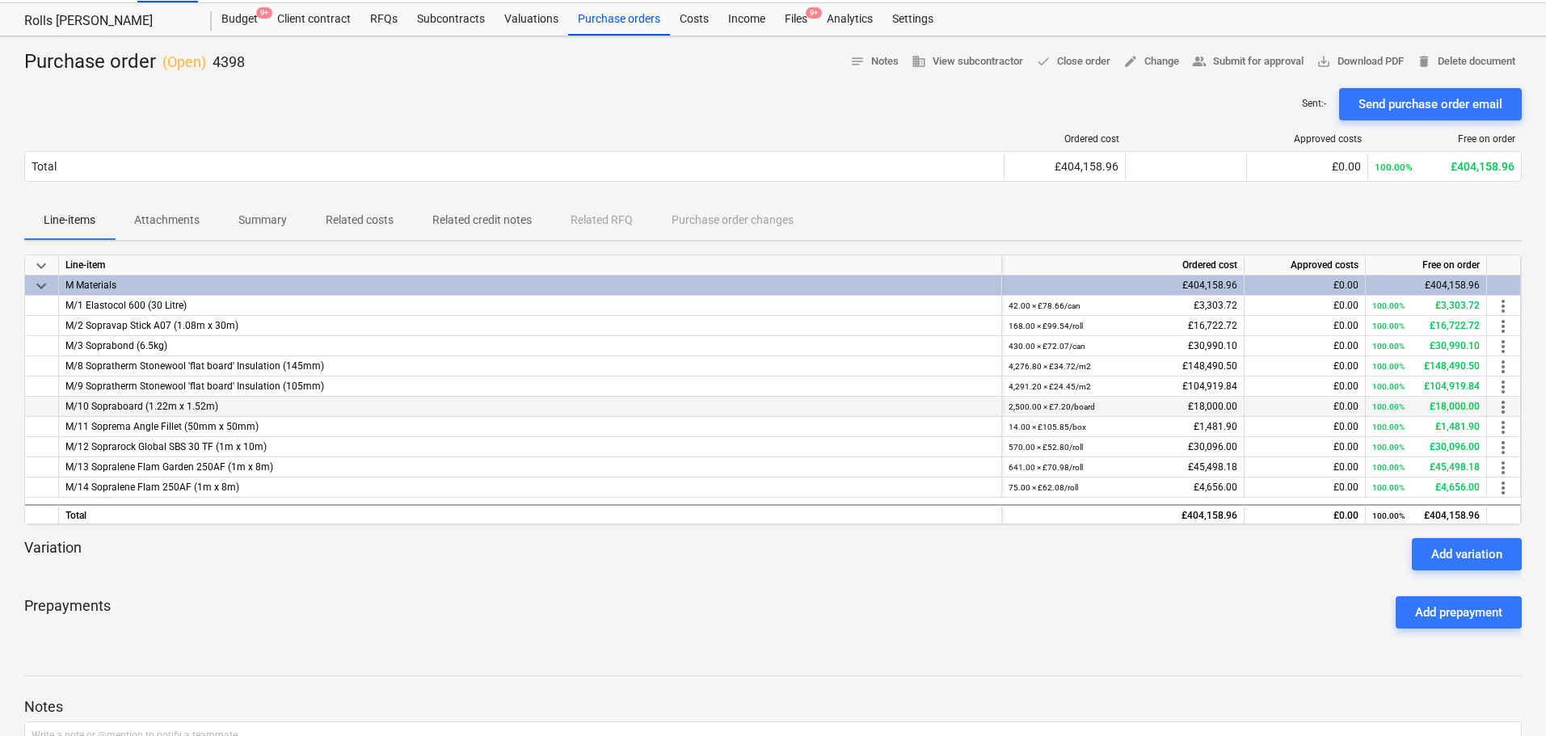
click at [1500, 405] on span "more_vert" at bounding box center [1502, 407] width 19 height 19
click at [1504, 410] on li "Edit" at bounding box center [1515, 407] width 48 height 37
type textarea "x"
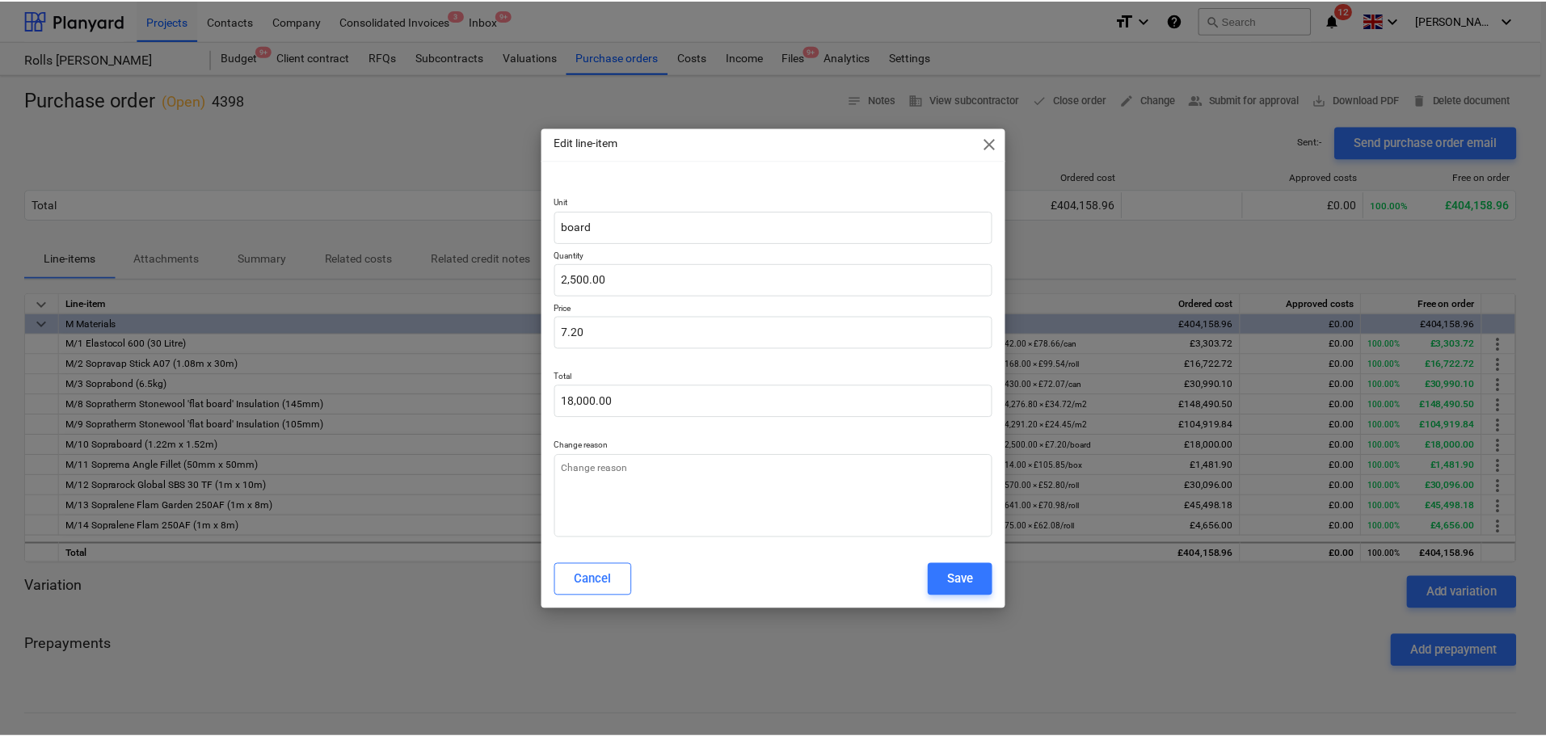
scroll to position [38, 0]
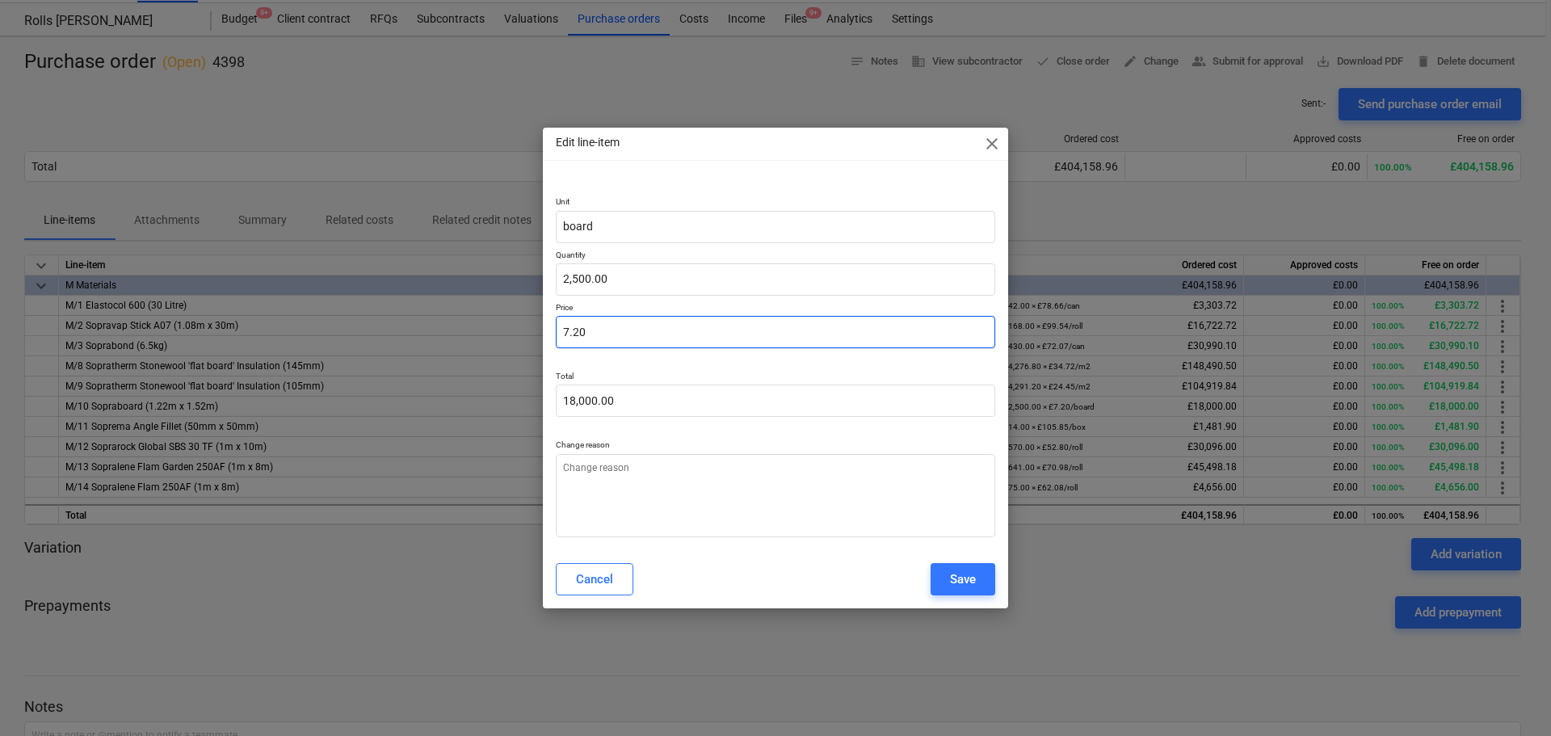
type input "7.2"
click at [590, 332] on input "7.2" at bounding box center [776, 332] width 440 height 32
type textarea "x"
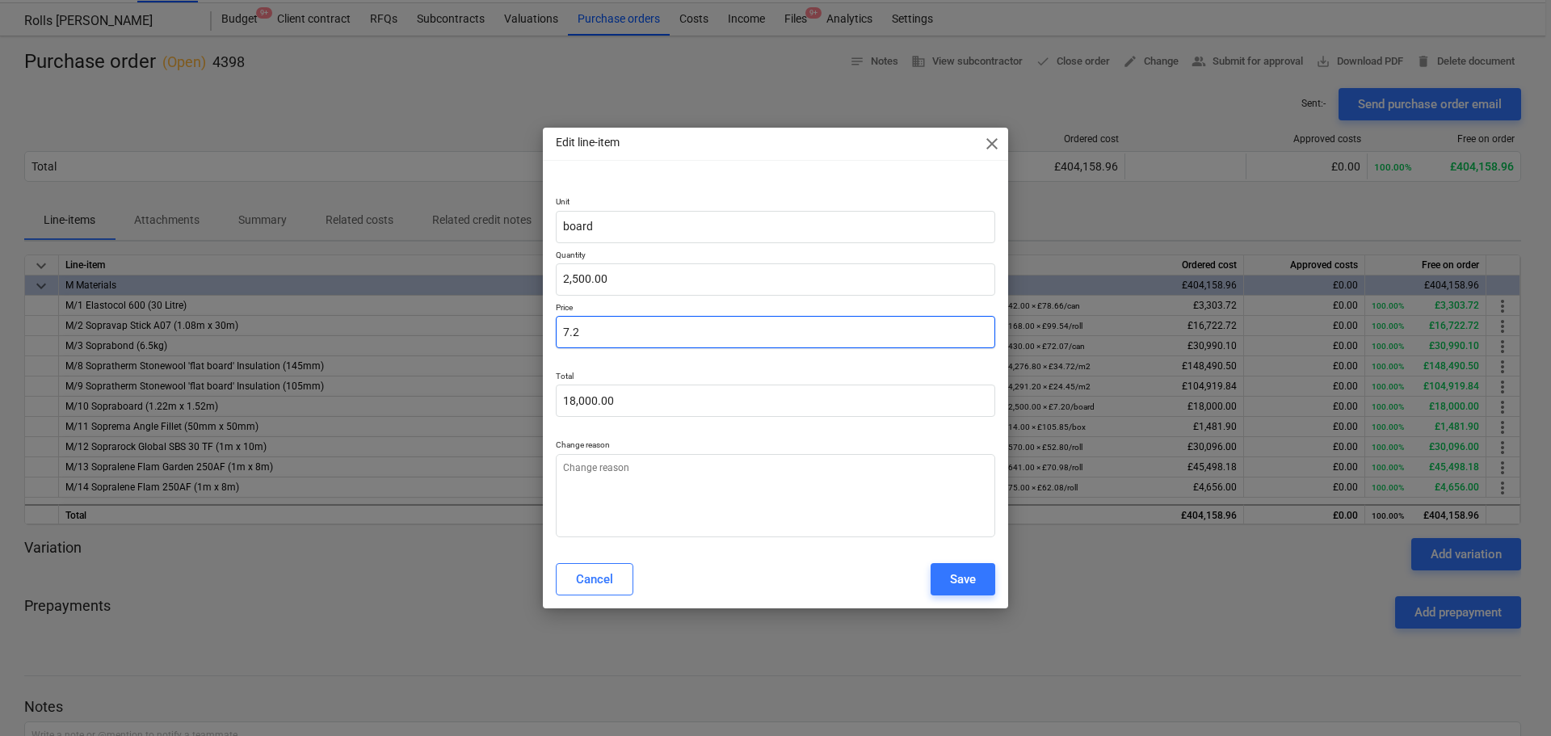
type input "7"
type input "17,500.00"
type textarea "x"
type input "7."
type textarea "x"
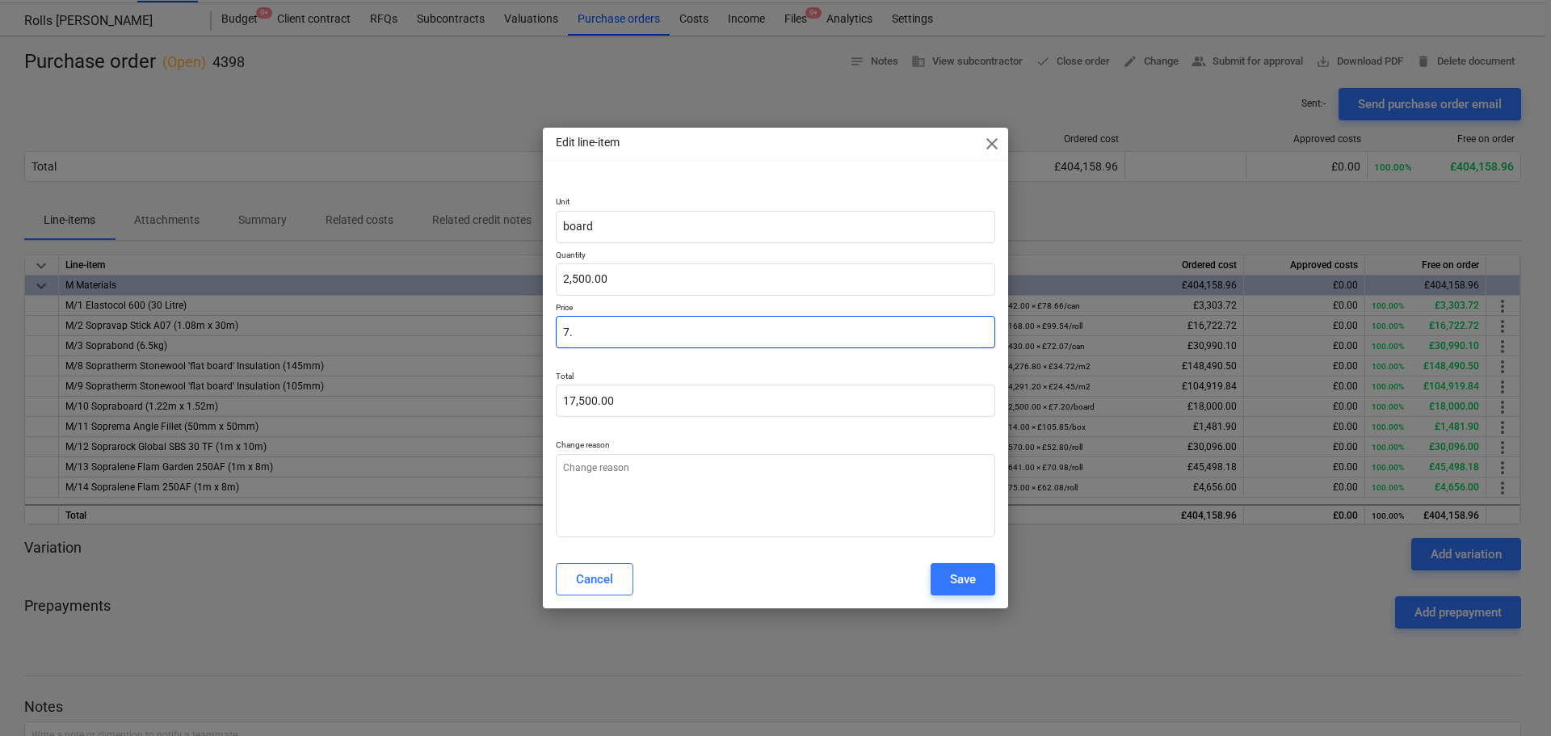
type input "7.2"
type input "18,000.00"
type textarea "x"
type input "7.21"
type input "18,025.00"
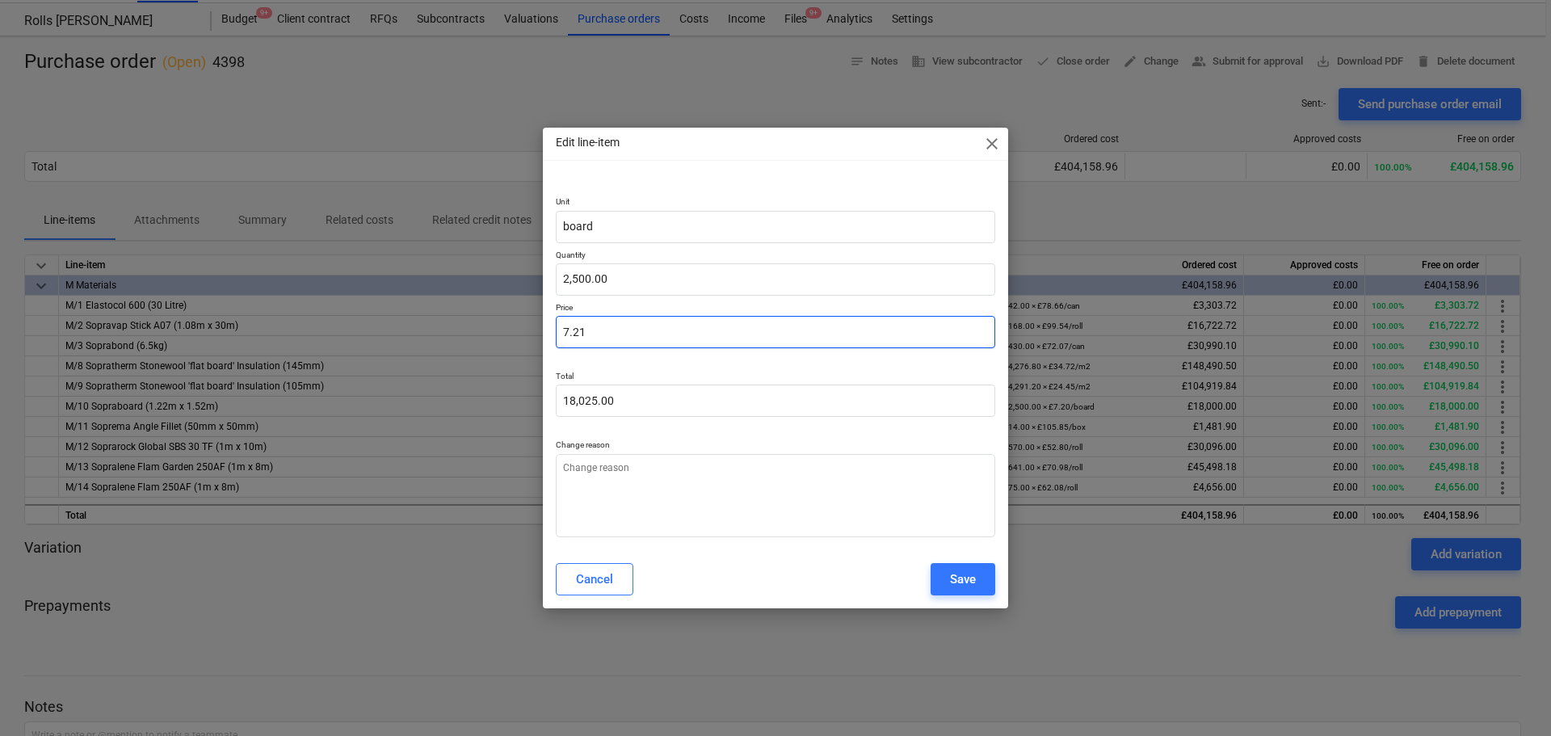
type textarea "x"
type input "7.213"
type input "18,032.50"
type textarea "x"
type input "7.2136"
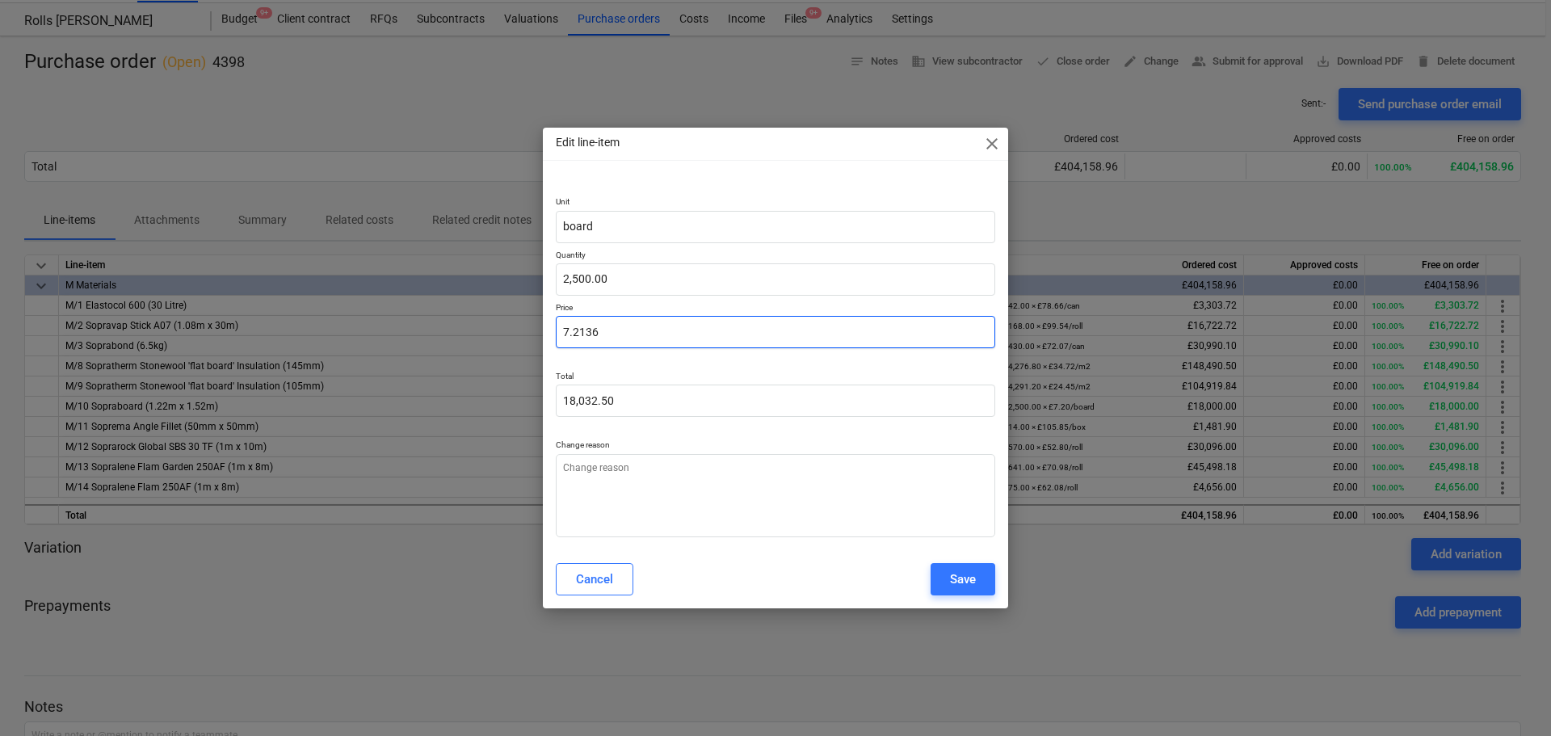
type input "18,034.00"
type textarea "x"
type input "7.21361"
type input "18,034.03"
type textarea "x"
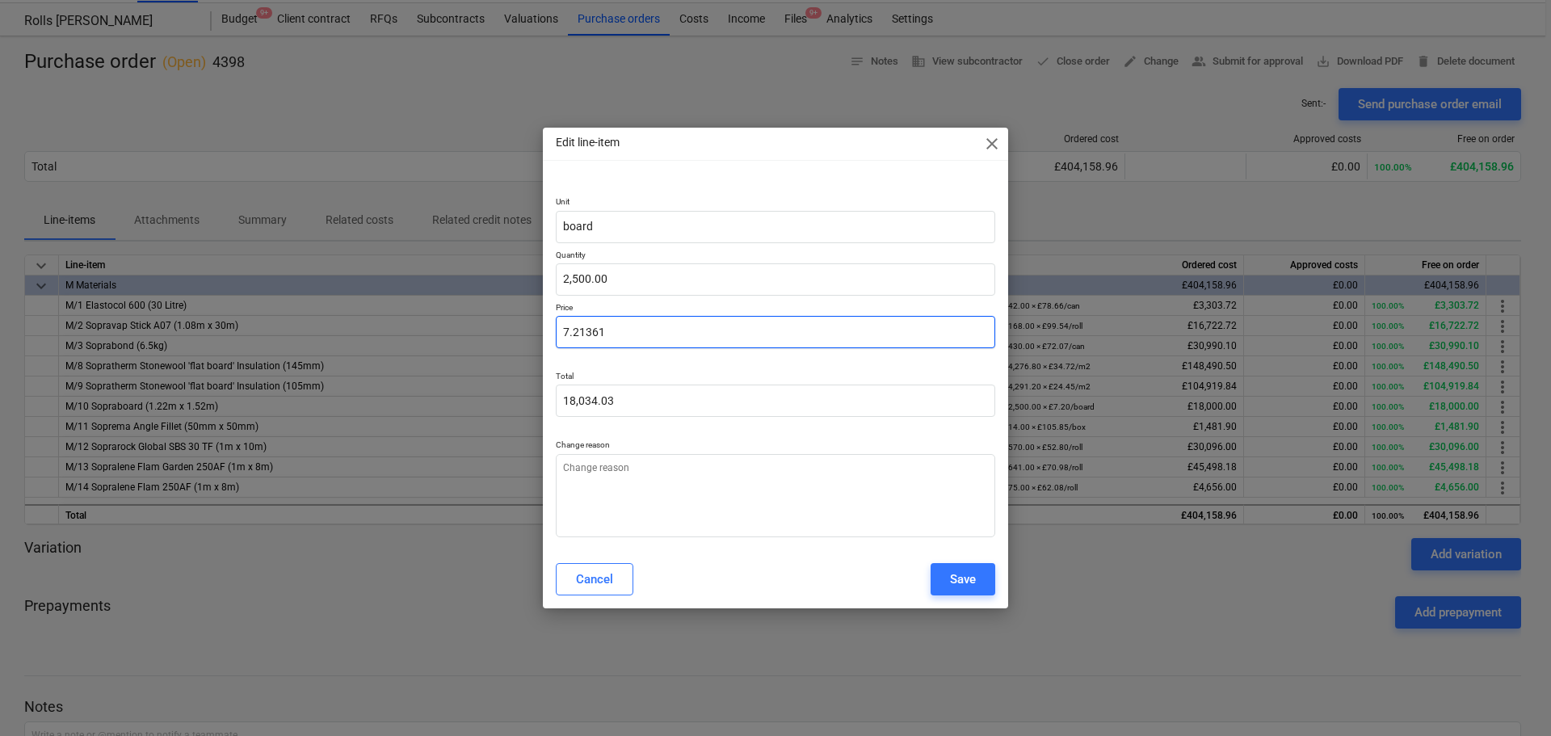
type input "7.213616"
type input "18,034.04"
type input "7.213616"
type textarea "x"
type input "7.21"
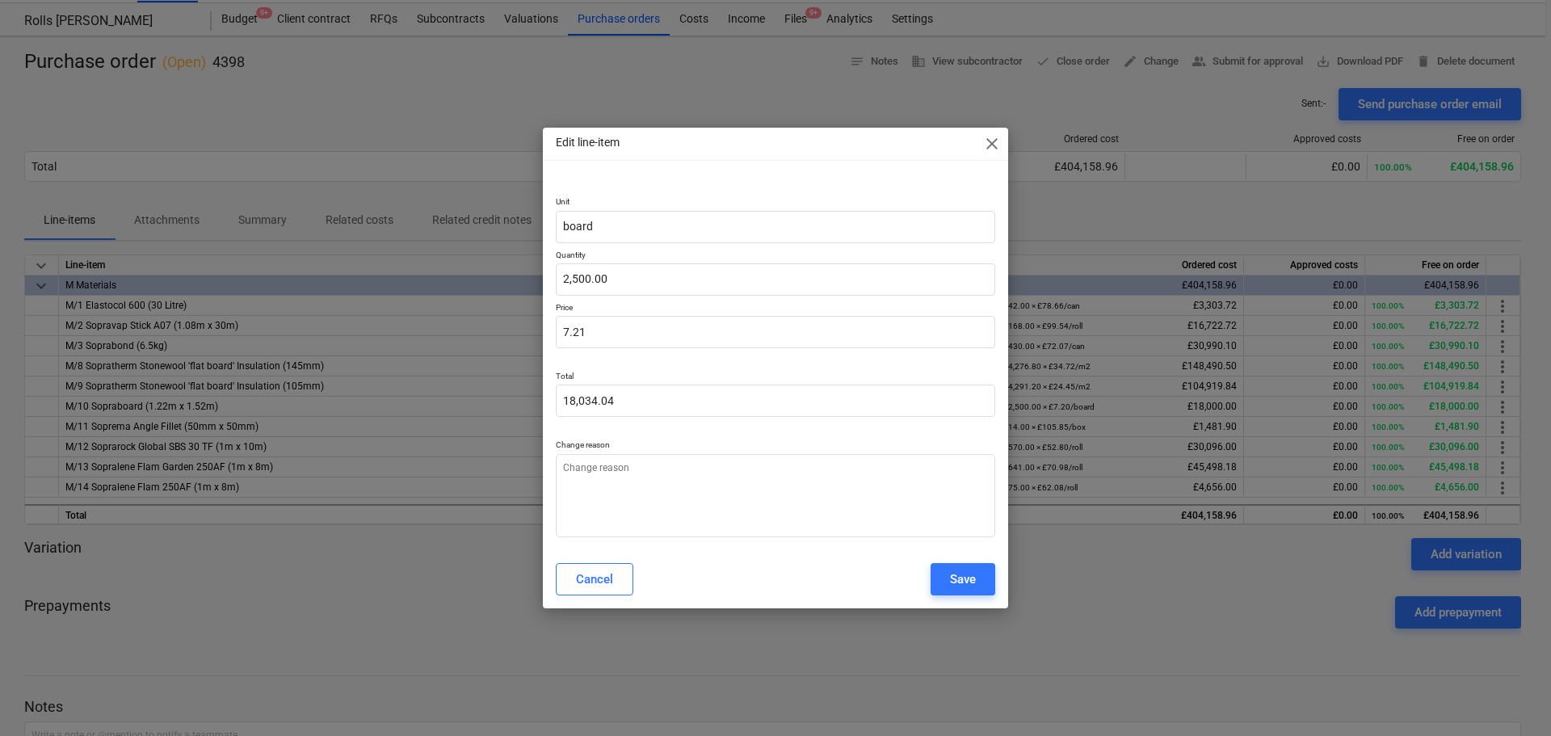
click at [613, 358] on p at bounding box center [776, 360] width 440 height 10
drag, startPoint x: 612, startPoint y: 478, endPoint x: 665, endPoint y: 469, distance: 53.4
click at [612, 479] on textarea at bounding box center [776, 495] width 440 height 83
type textarea "x"
type textarea "P"
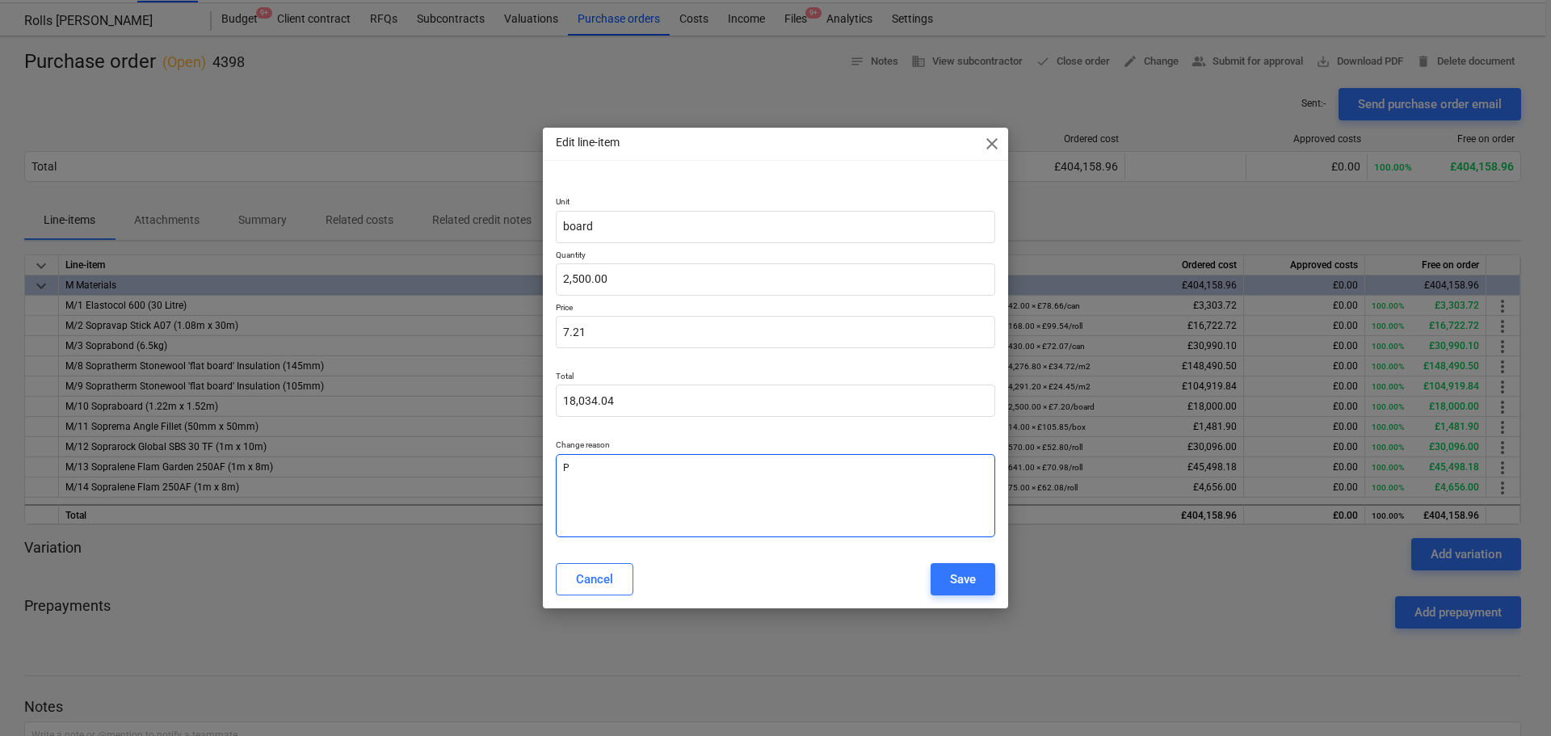
type textarea "x"
type textarea "Pe"
type textarea "x"
type textarea "Pen"
type textarea "x"
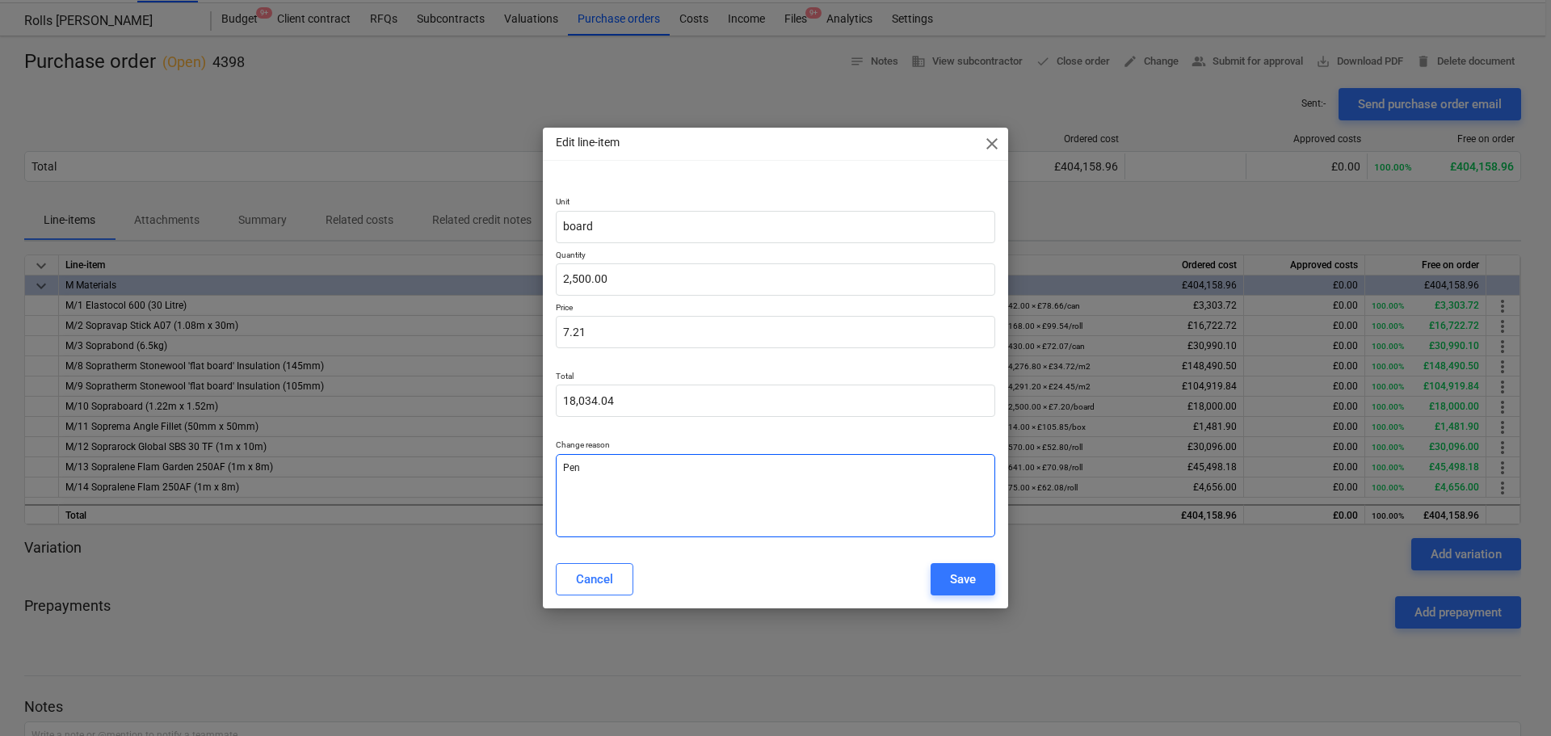
type textarea "Penn"
type textarea "x"
type textarea "Penny"
type textarea "x"
type textarea "Penny"
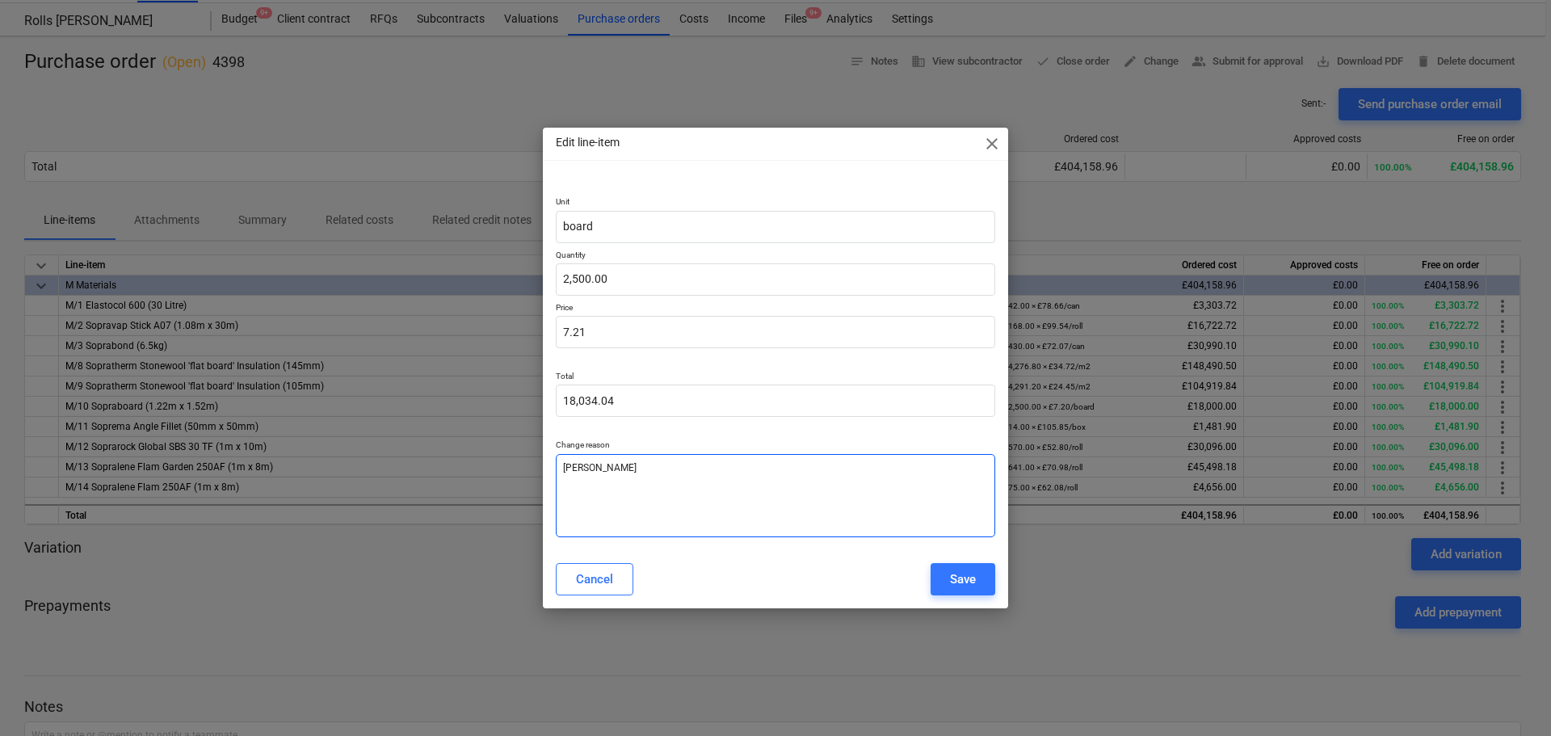
type textarea "x"
type textarea "Penny E"
type textarea "x"
type textarea "Penny Er"
type textarea "x"
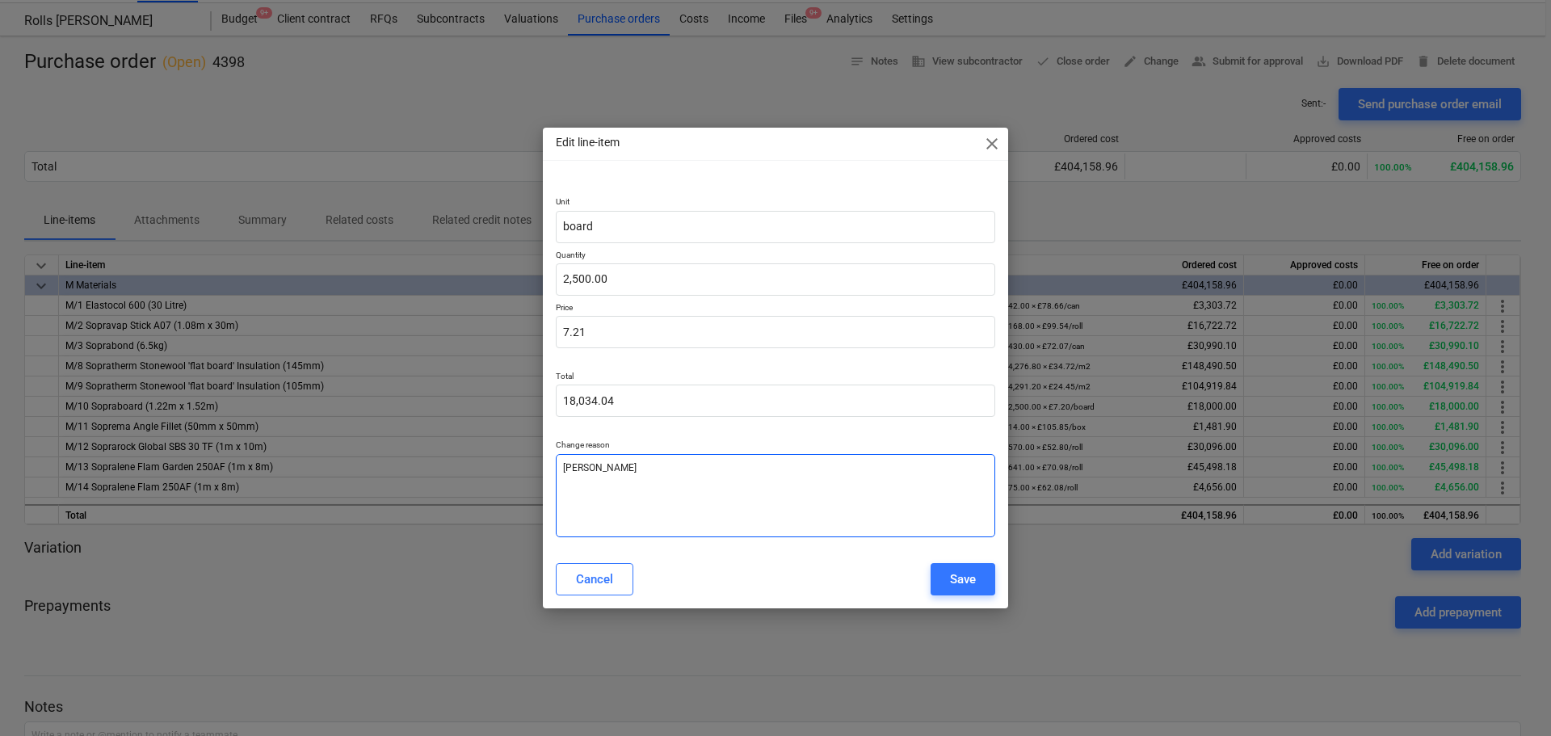
type textarea "Penny Err"
type textarea "x"
type textarea "Penny Erro"
type textarea "x"
type textarea "Penny Error"
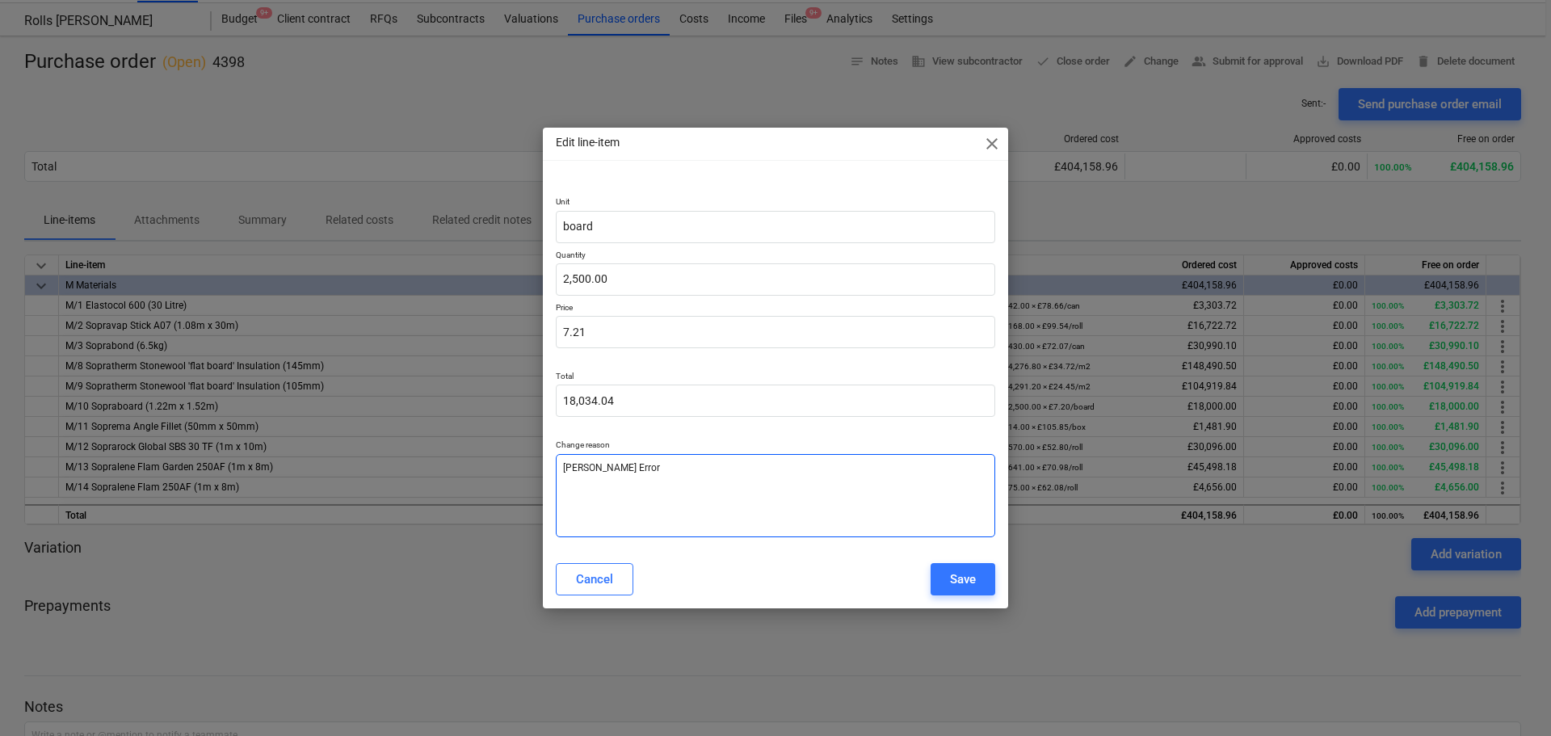
type textarea "x"
type textarea "Penny Errors"
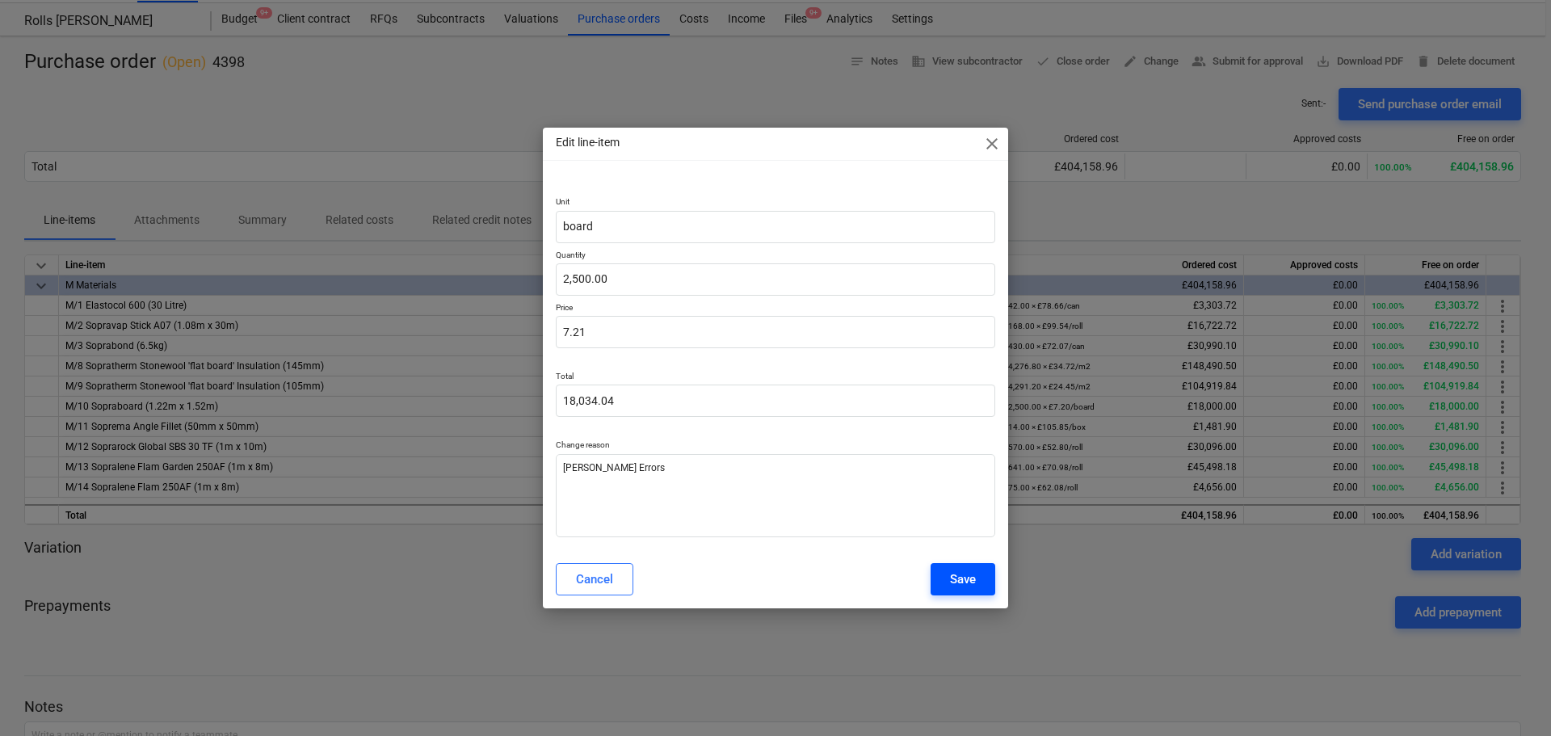
click at [968, 583] on div "Save" at bounding box center [963, 579] width 26 height 21
type textarea "x"
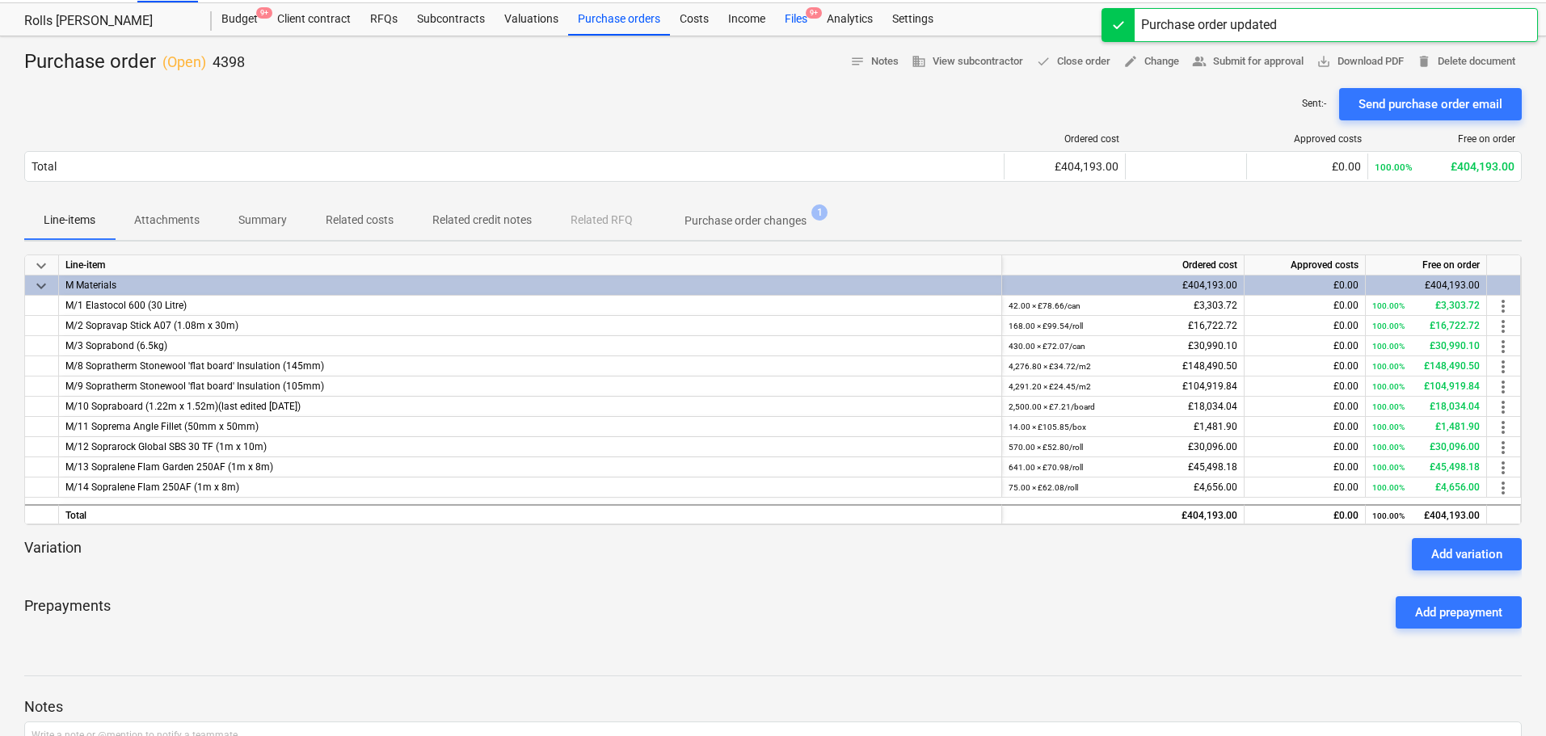
click at [784, 16] on div "Files 9+" at bounding box center [796, 19] width 42 height 32
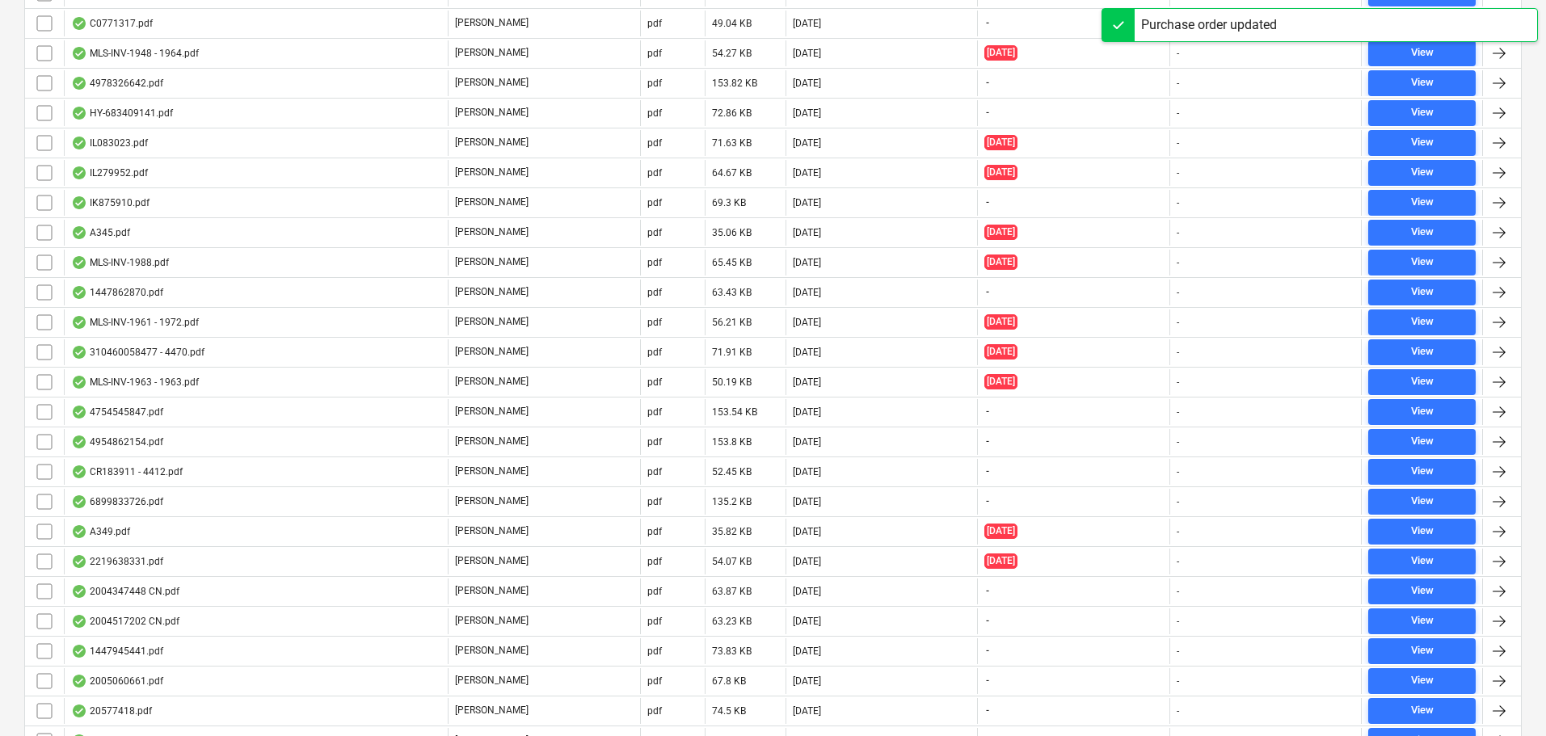
drag, startPoint x: 564, startPoint y: 200, endPoint x: 525, endPoint y: 757, distance: 558.8
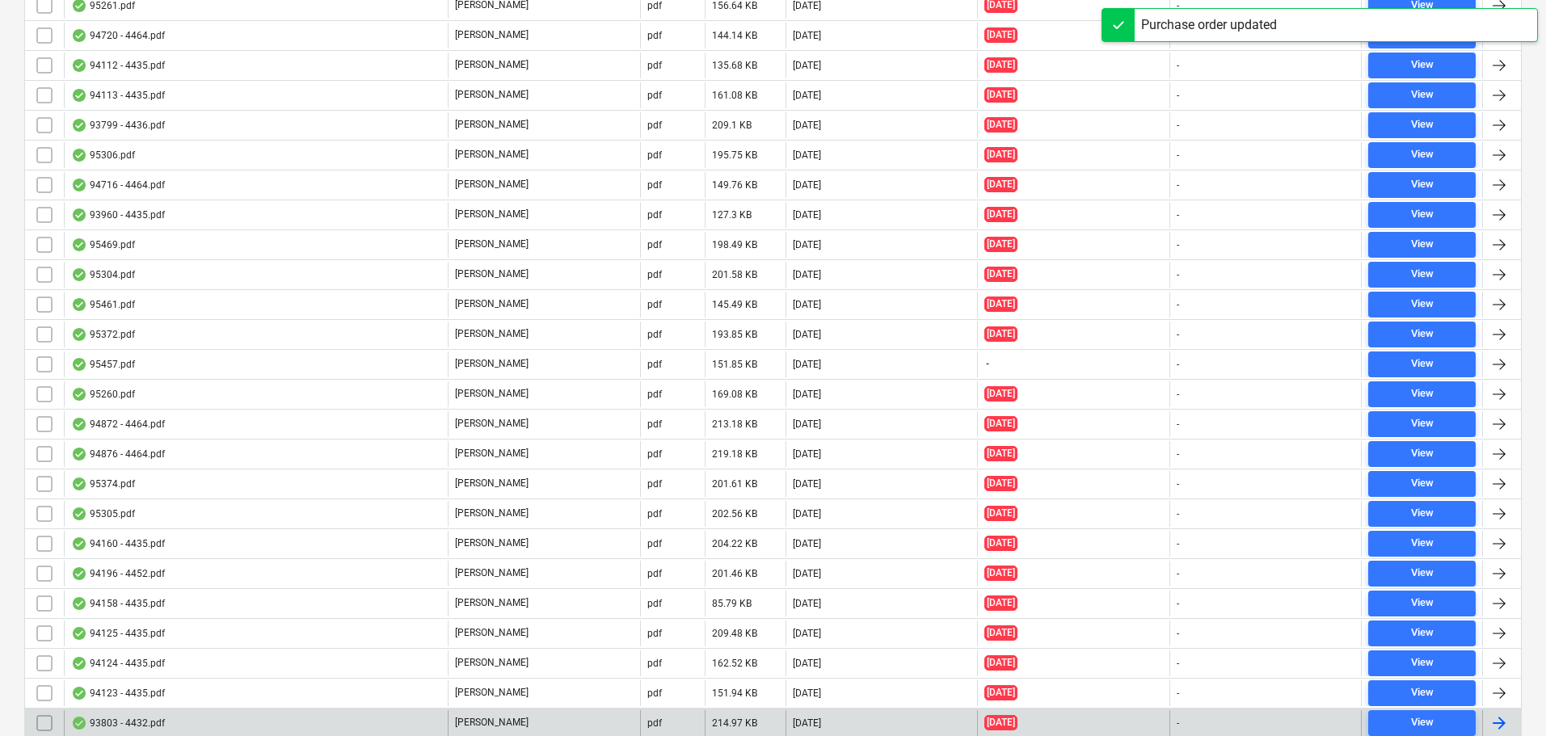
scroll to position [4798, 0]
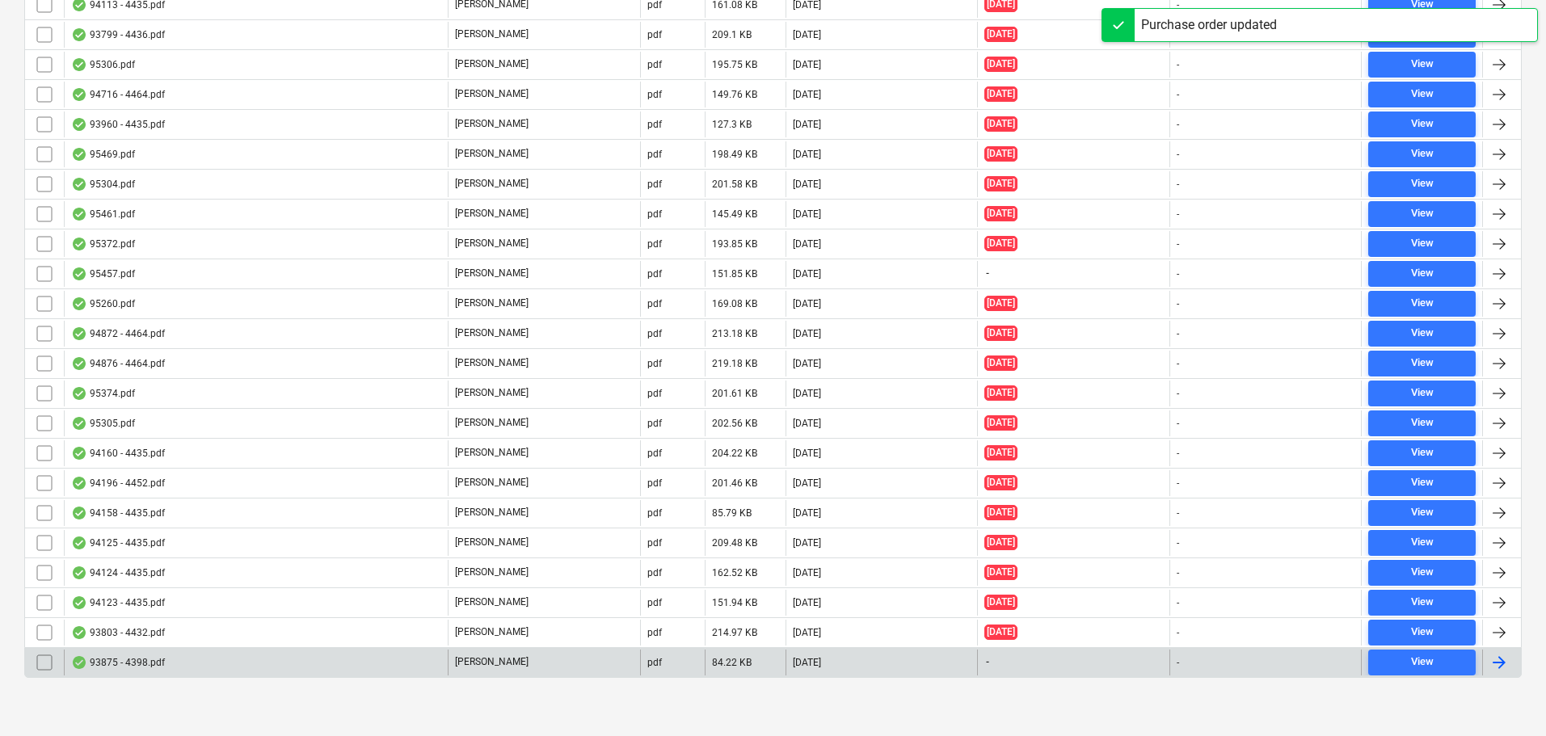
click at [469, 666] on p "[PERSON_NAME]" at bounding box center [492, 662] width 74 height 14
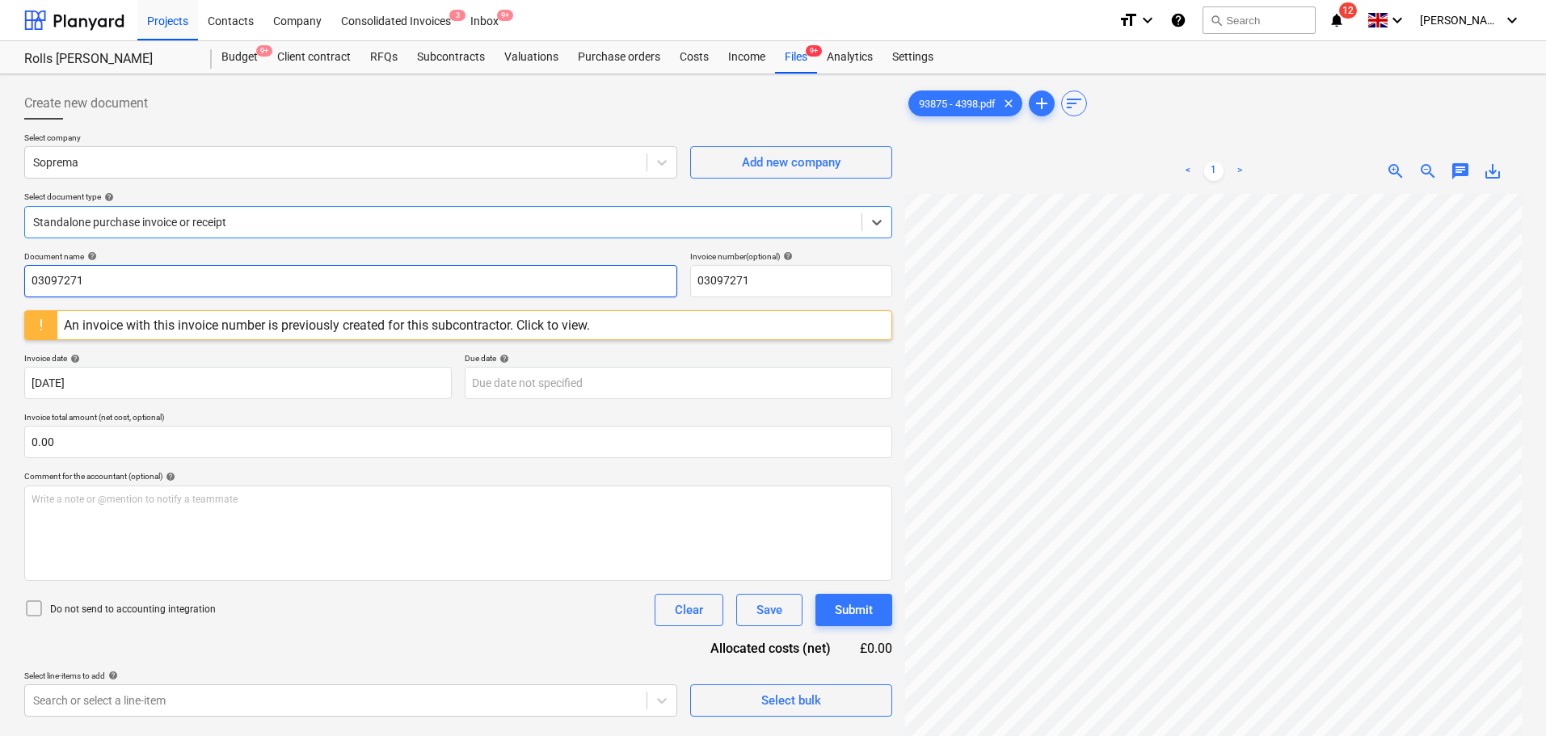
click at [313, 289] on input "03097271" at bounding box center [350, 281] width 653 height 32
click at [314, 289] on input "03097271" at bounding box center [350, 281] width 653 height 32
paste input "93875"
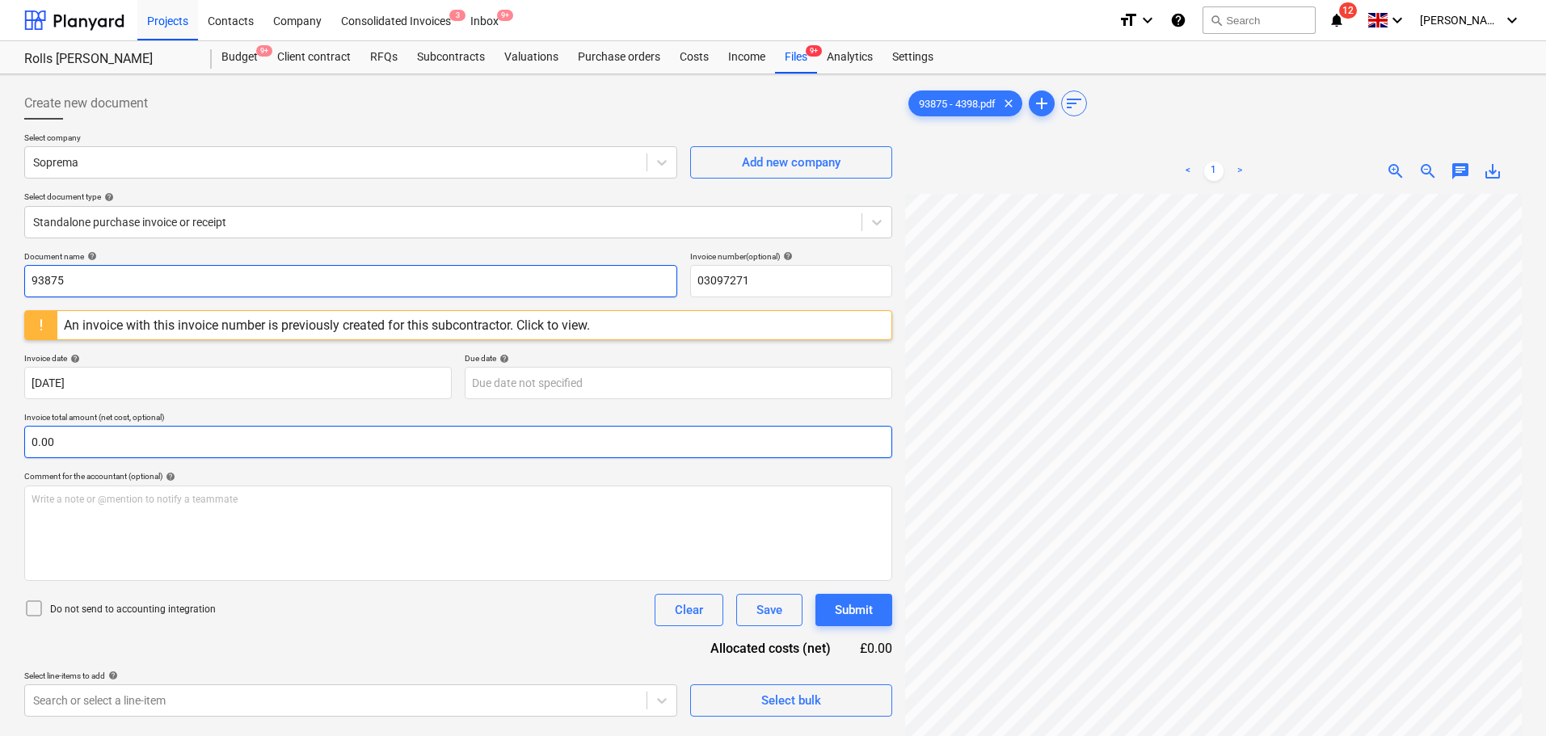
type input "93875"
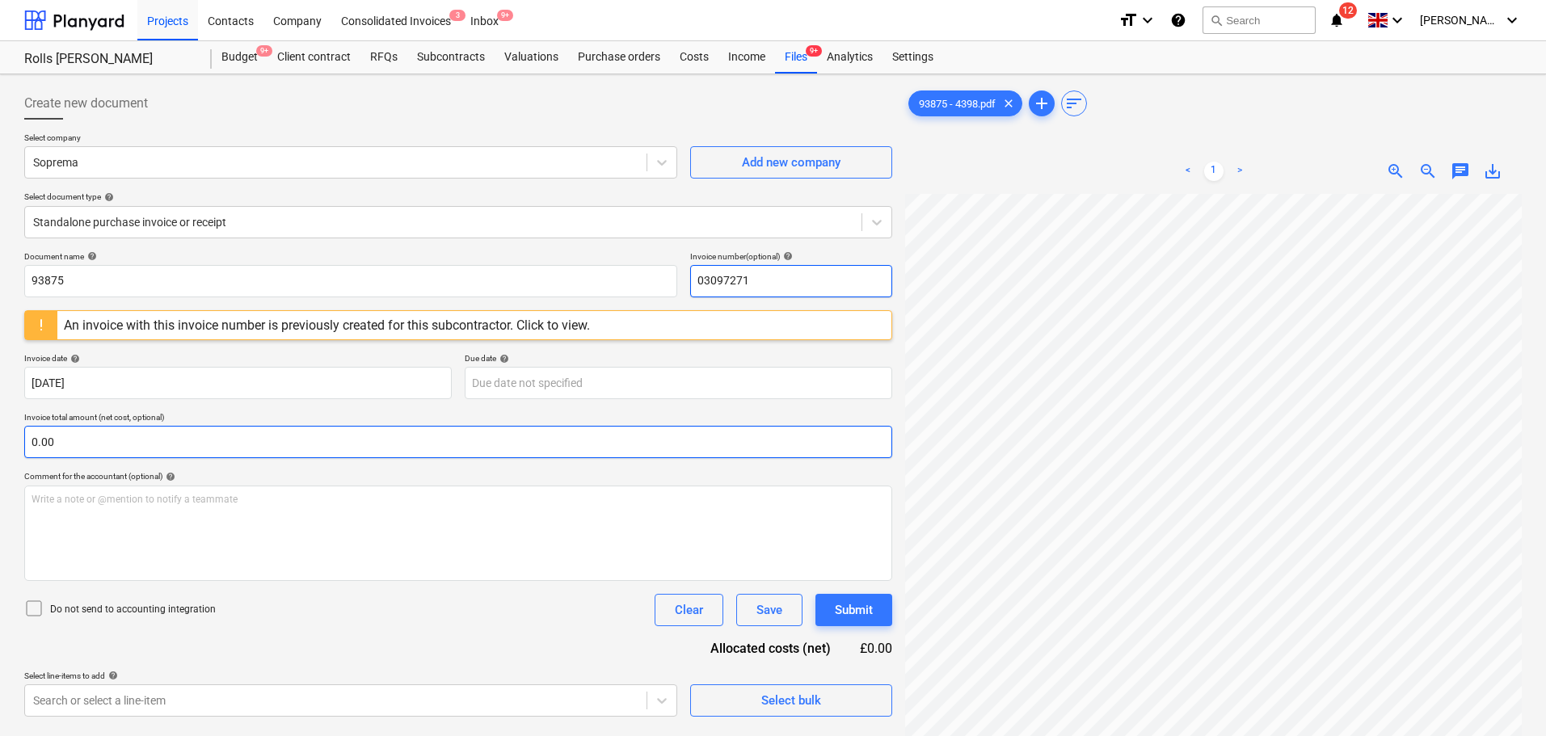
paste input "93875"
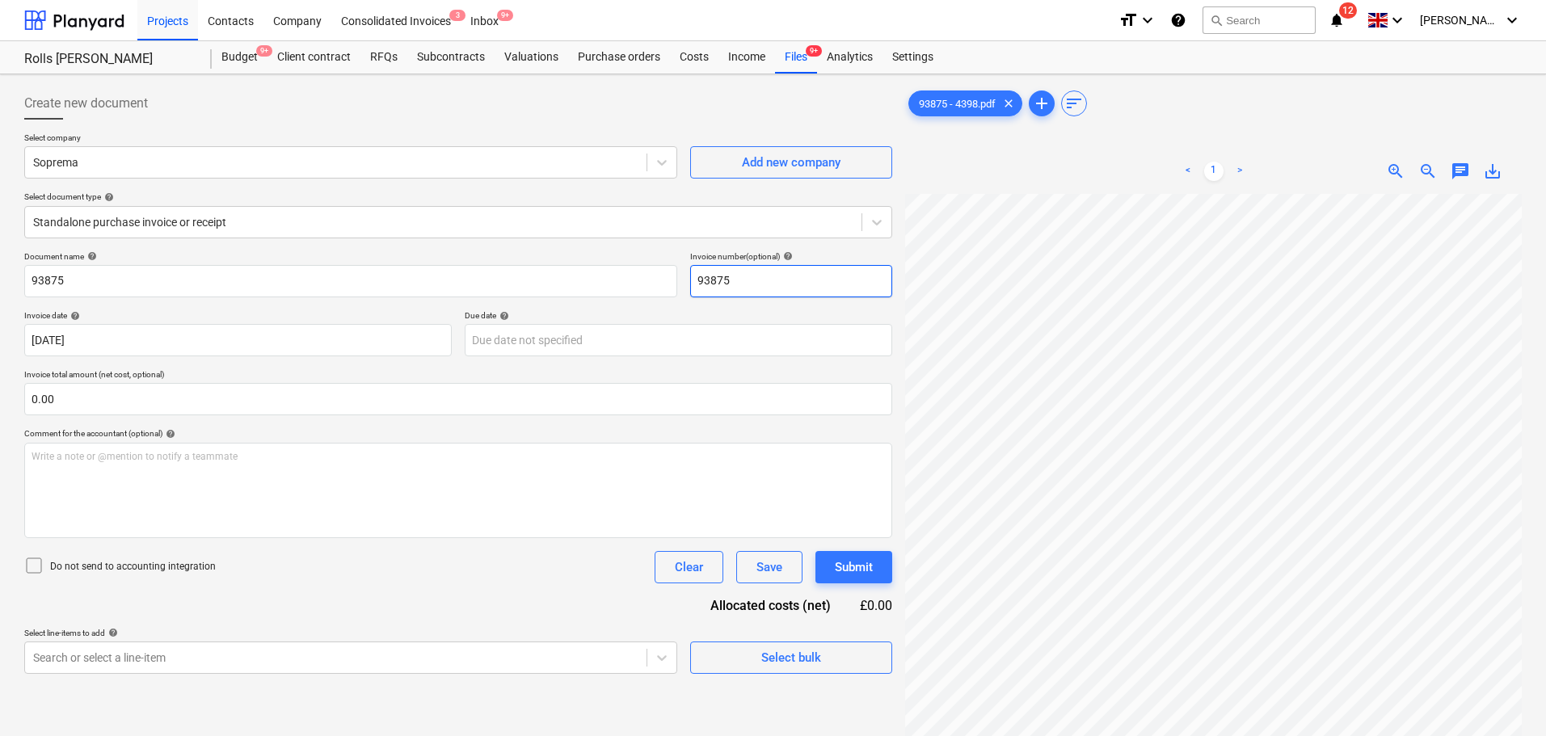
type input "93875"
click at [233, 431] on div "Comment for the accountant (optional) help" at bounding box center [458, 433] width 868 height 11
click at [257, 411] on input "text" at bounding box center [458, 399] width 868 height 32
type input "0.00"
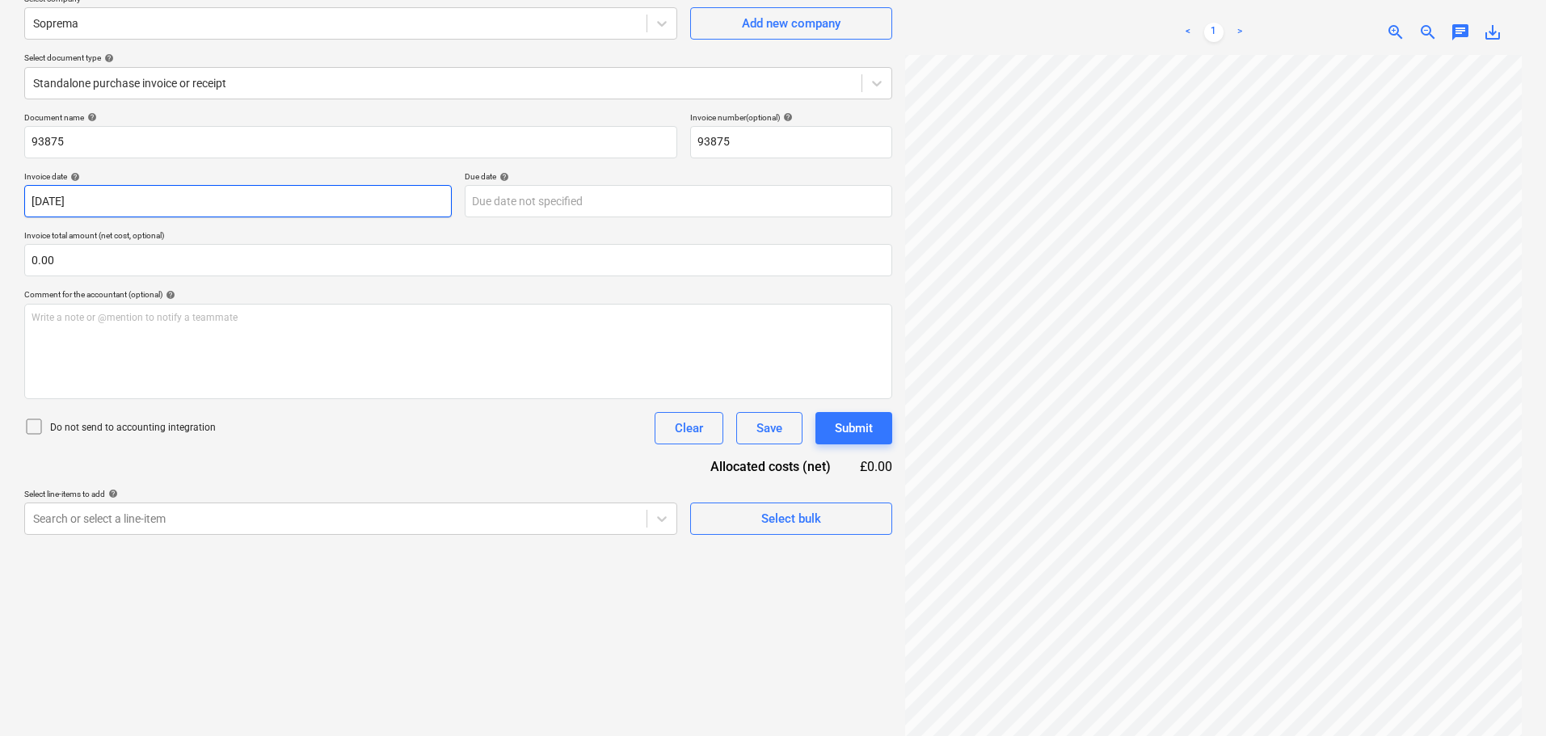
scroll to position [162, 0]
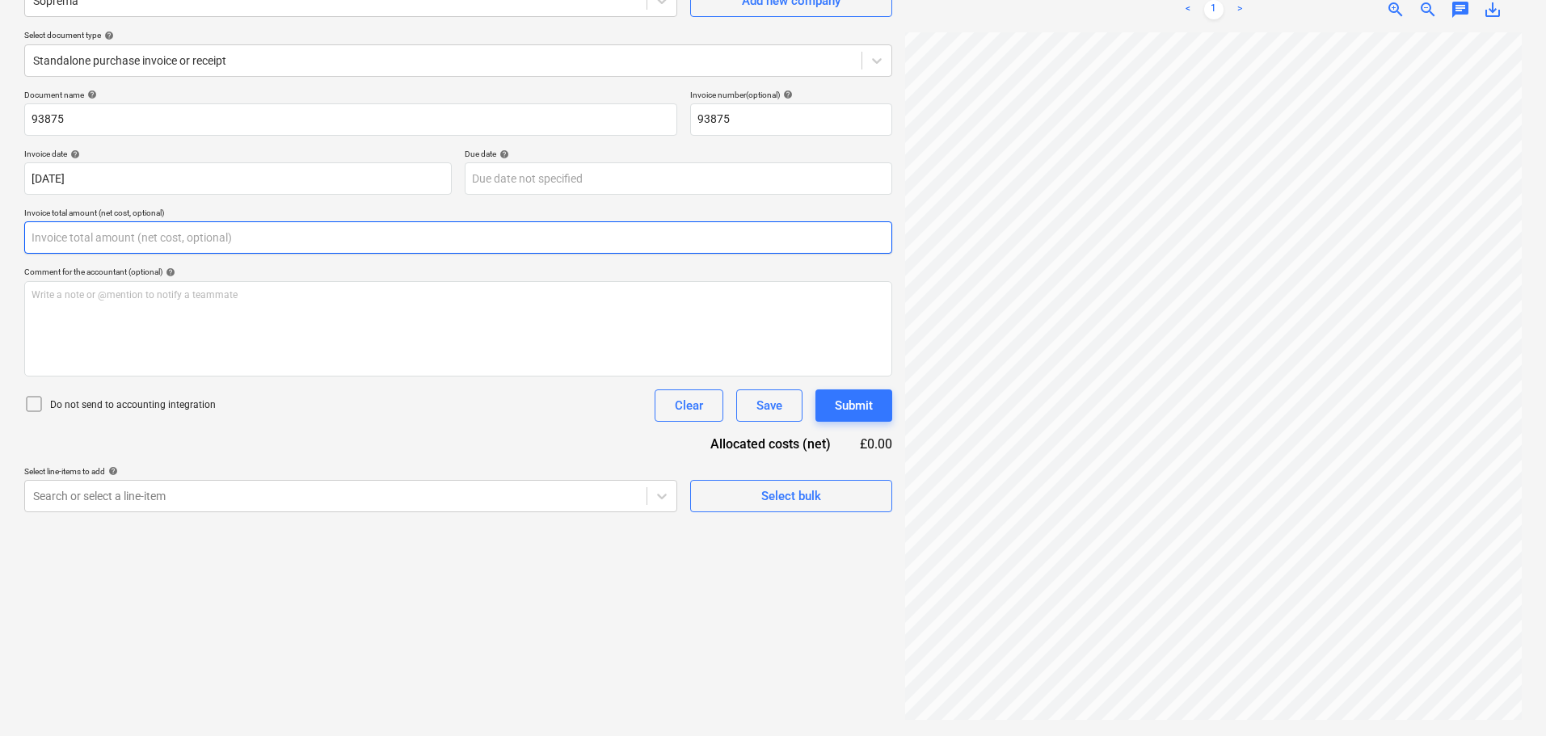
click at [107, 240] on input "text" at bounding box center [458, 237] width 868 height 32
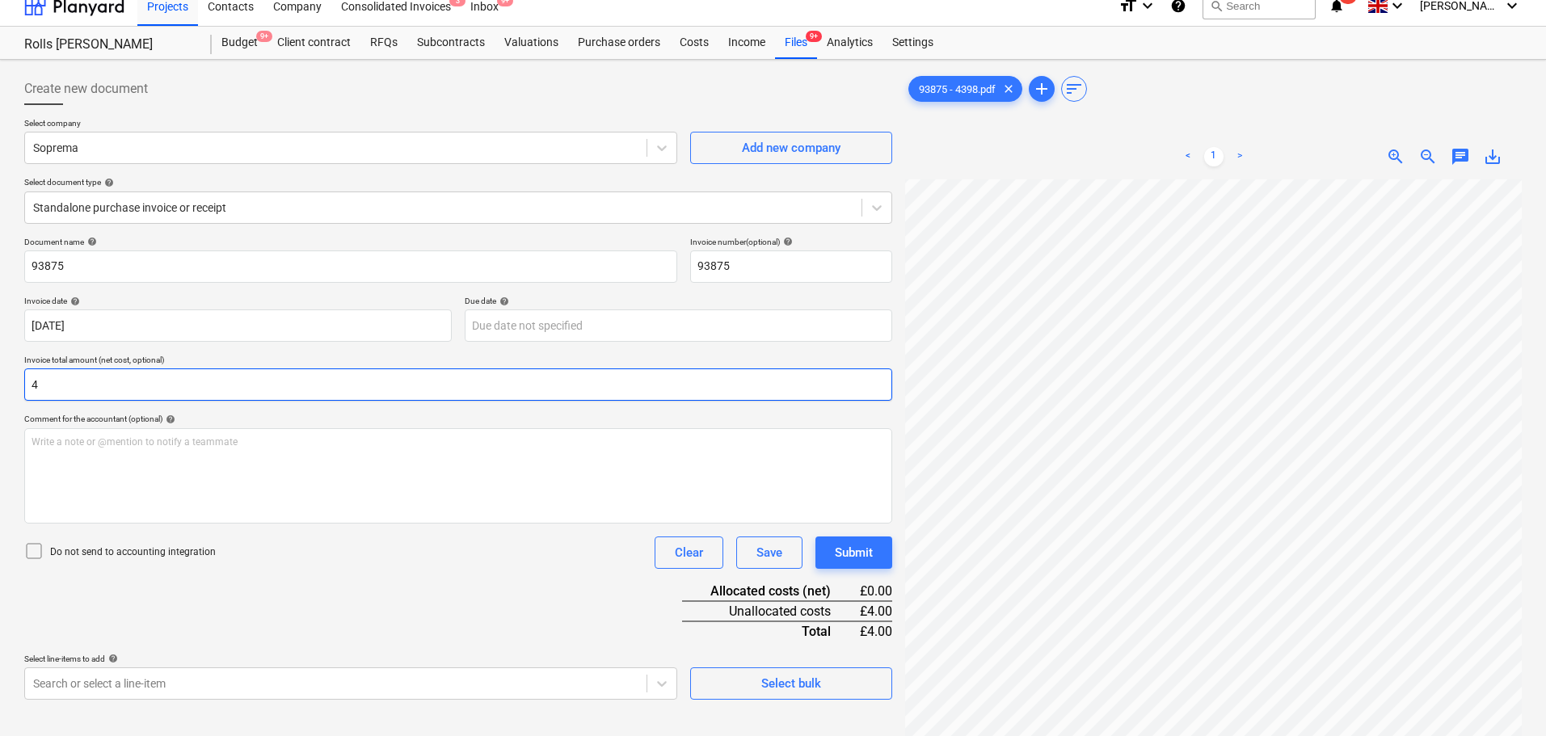
scroll to position [0, 0]
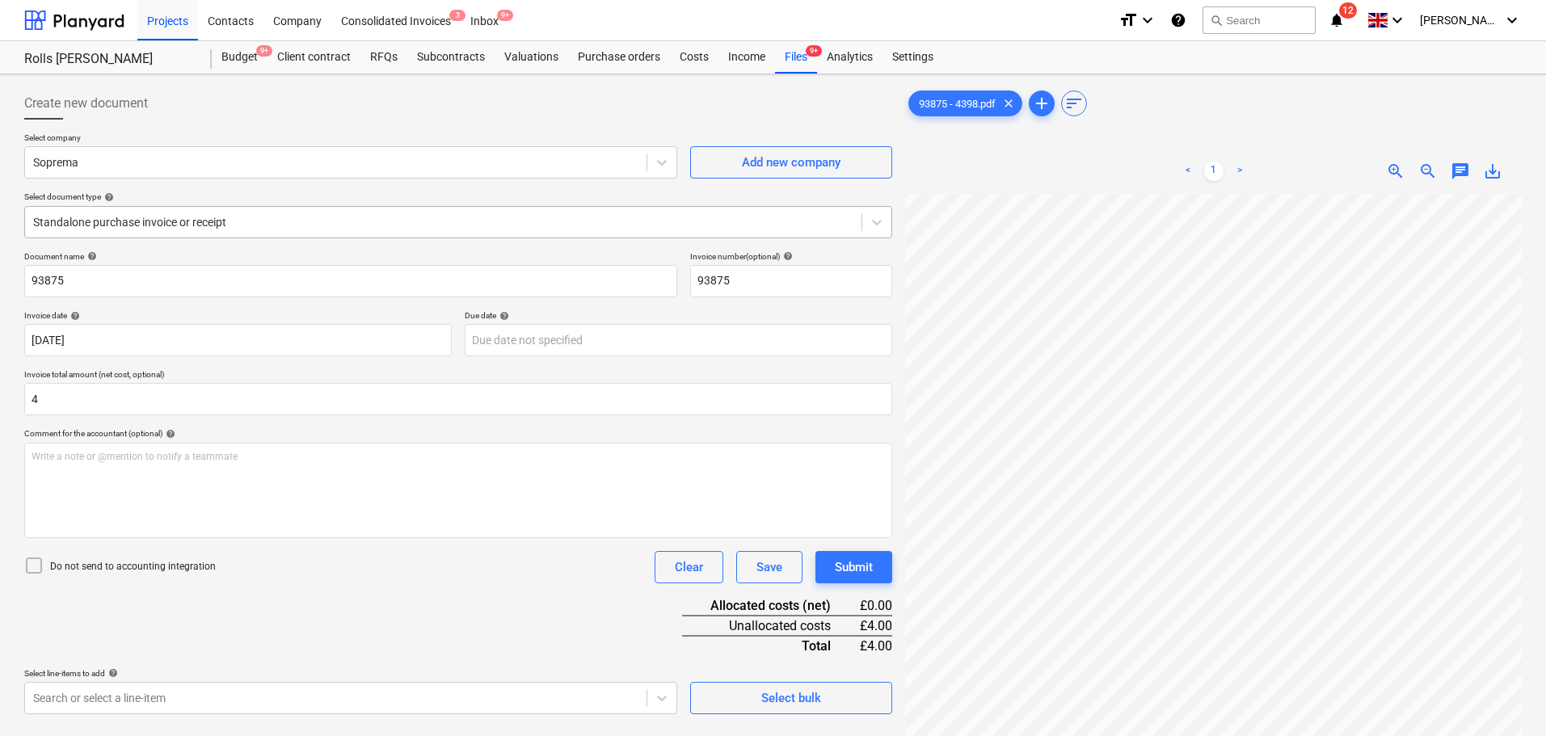
type input "4.00"
click at [120, 215] on div at bounding box center [443, 222] width 820 height 16
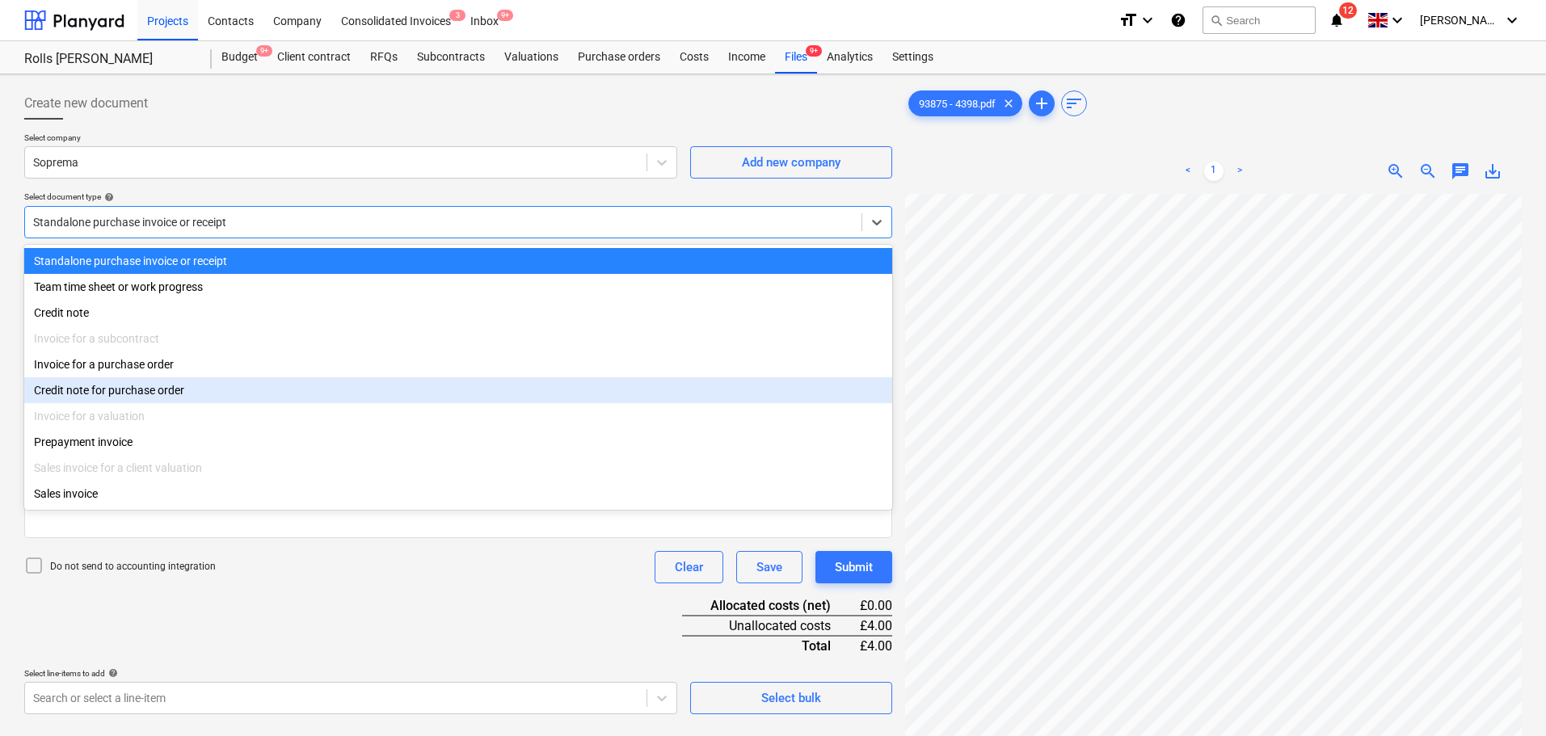
click at [117, 364] on div "Invoice for a purchase order" at bounding box center [458, 364] width 868 height 26
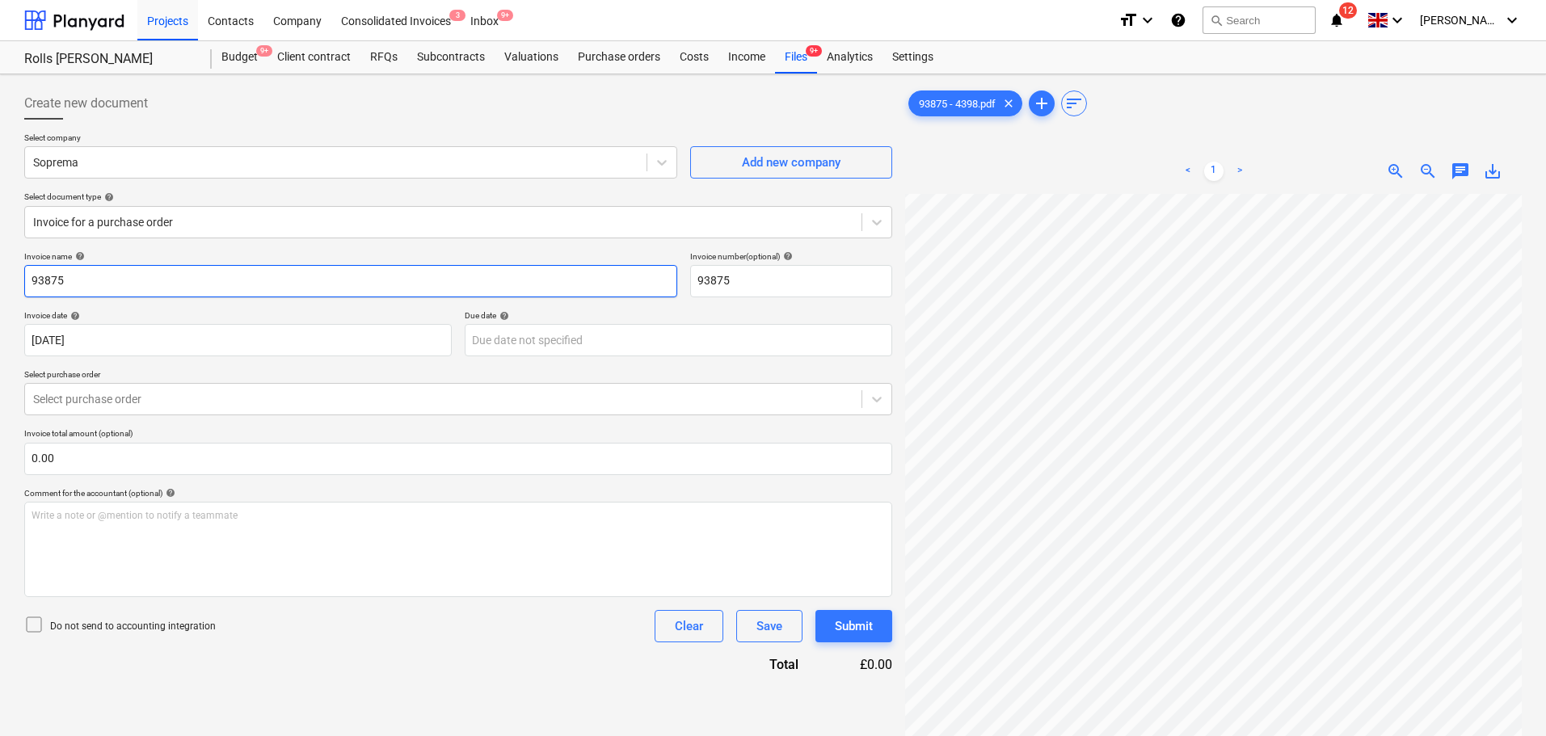
click at [155, 294] on input "93875" at bounding box center [350, 281] width 653 height 32
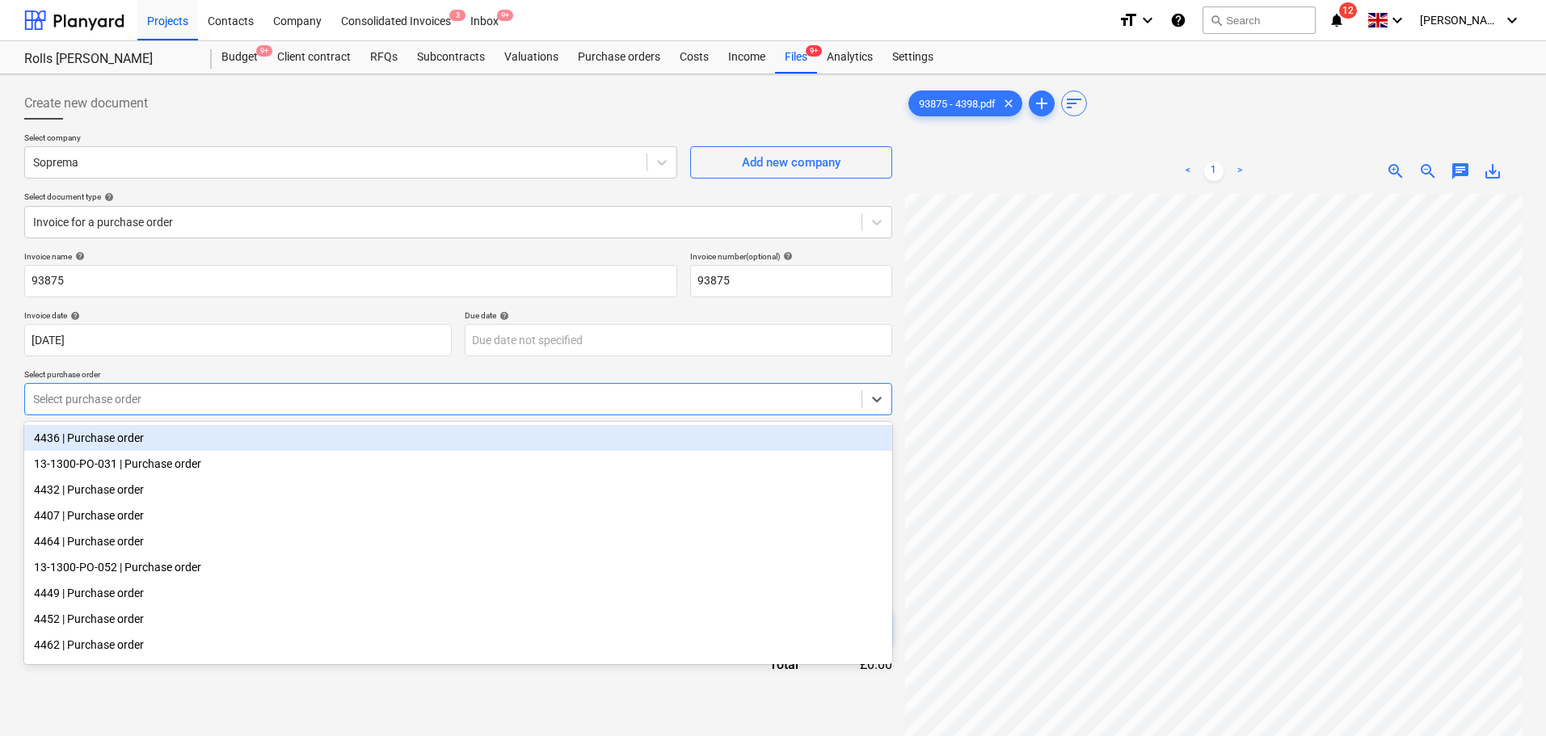
click at [113, 410] on div "Select purchase order" at bounding box center [443, 399] width 836 height 23
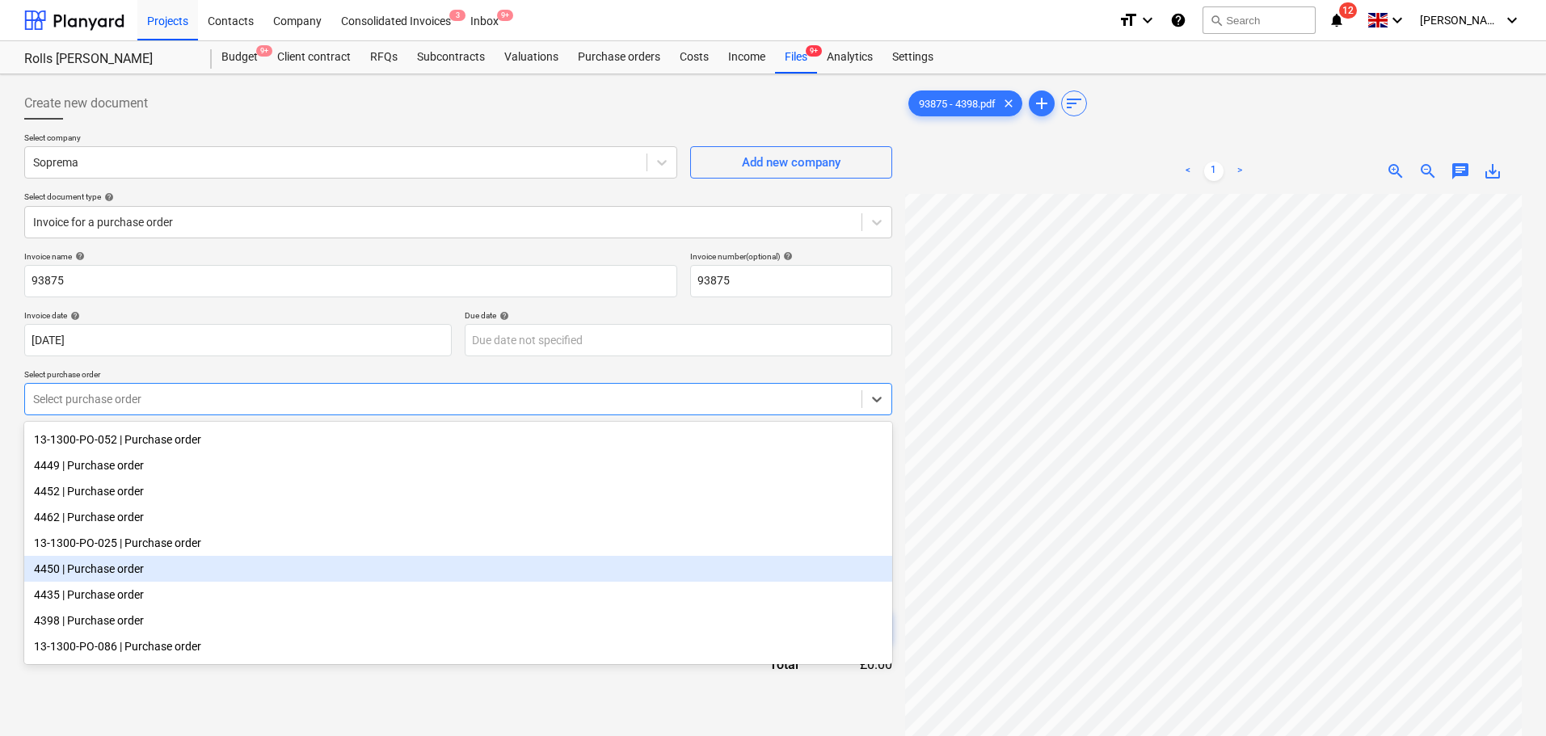
scroll to position [164, 0]
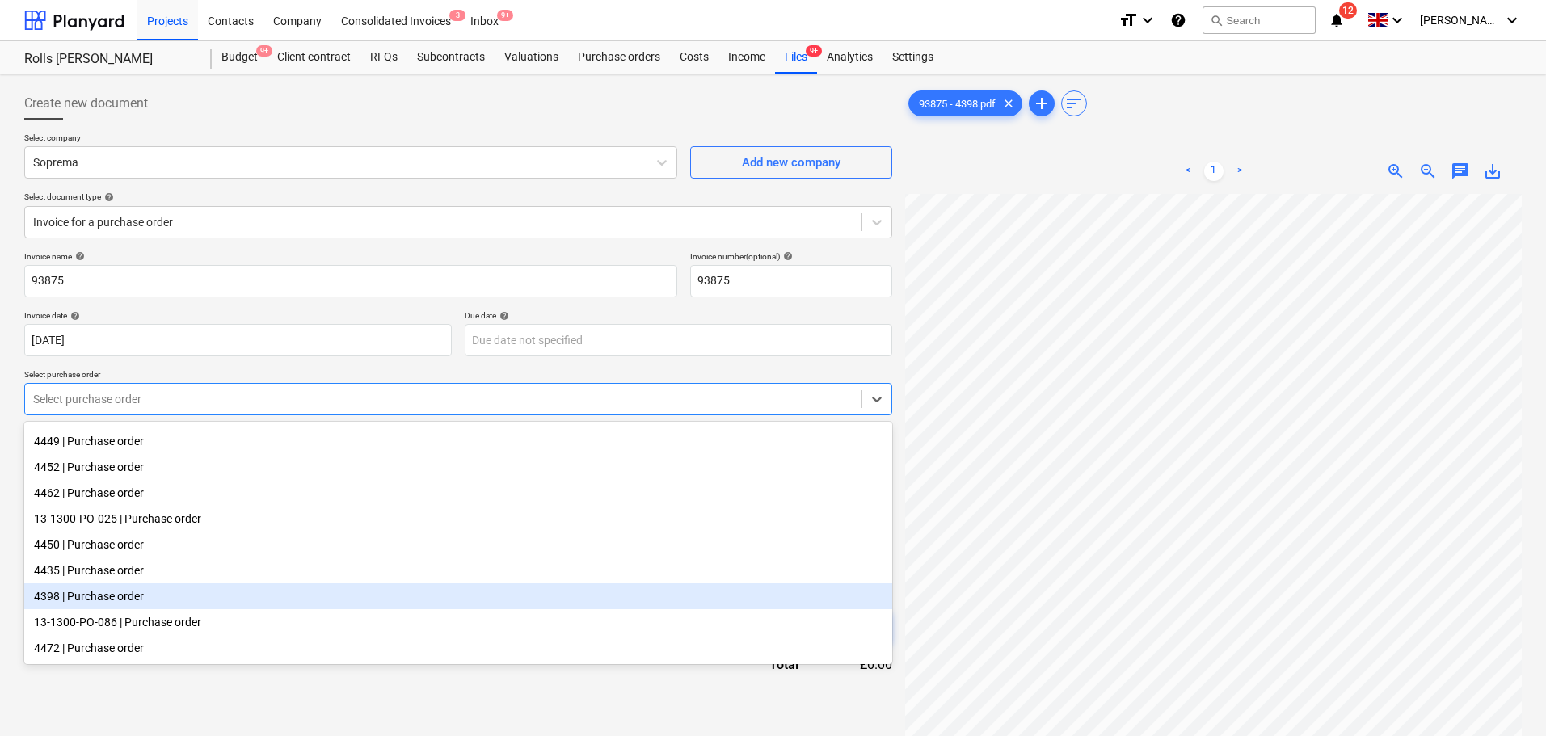
click at [100, 594] on div "4398 | Purchase order" at bounding box center [458, 596] width 868 height 26
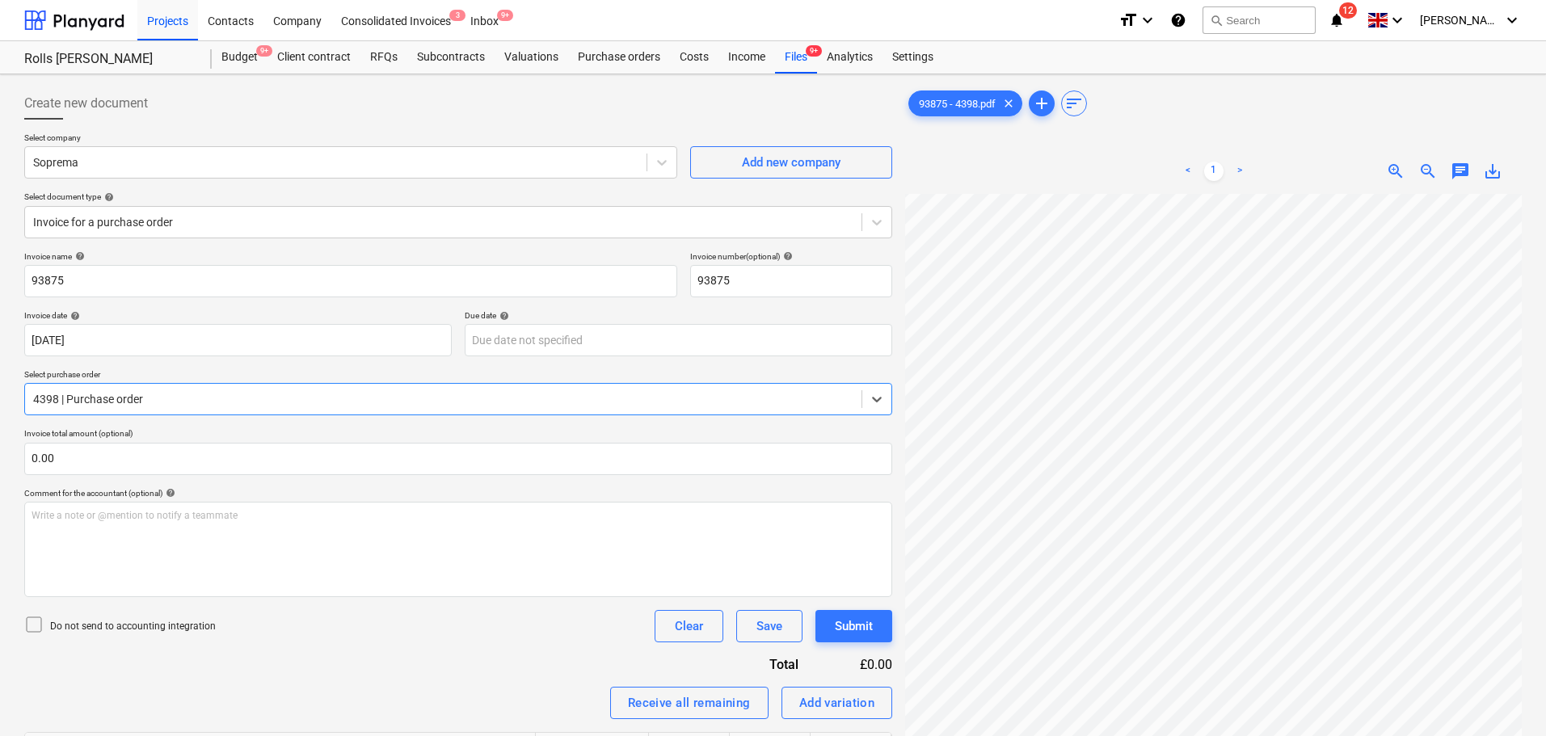
click at [399, 613] on div "Do not send to accounting integration Clear Save Submit" at bounding box center [458, 626] width 868 height 32
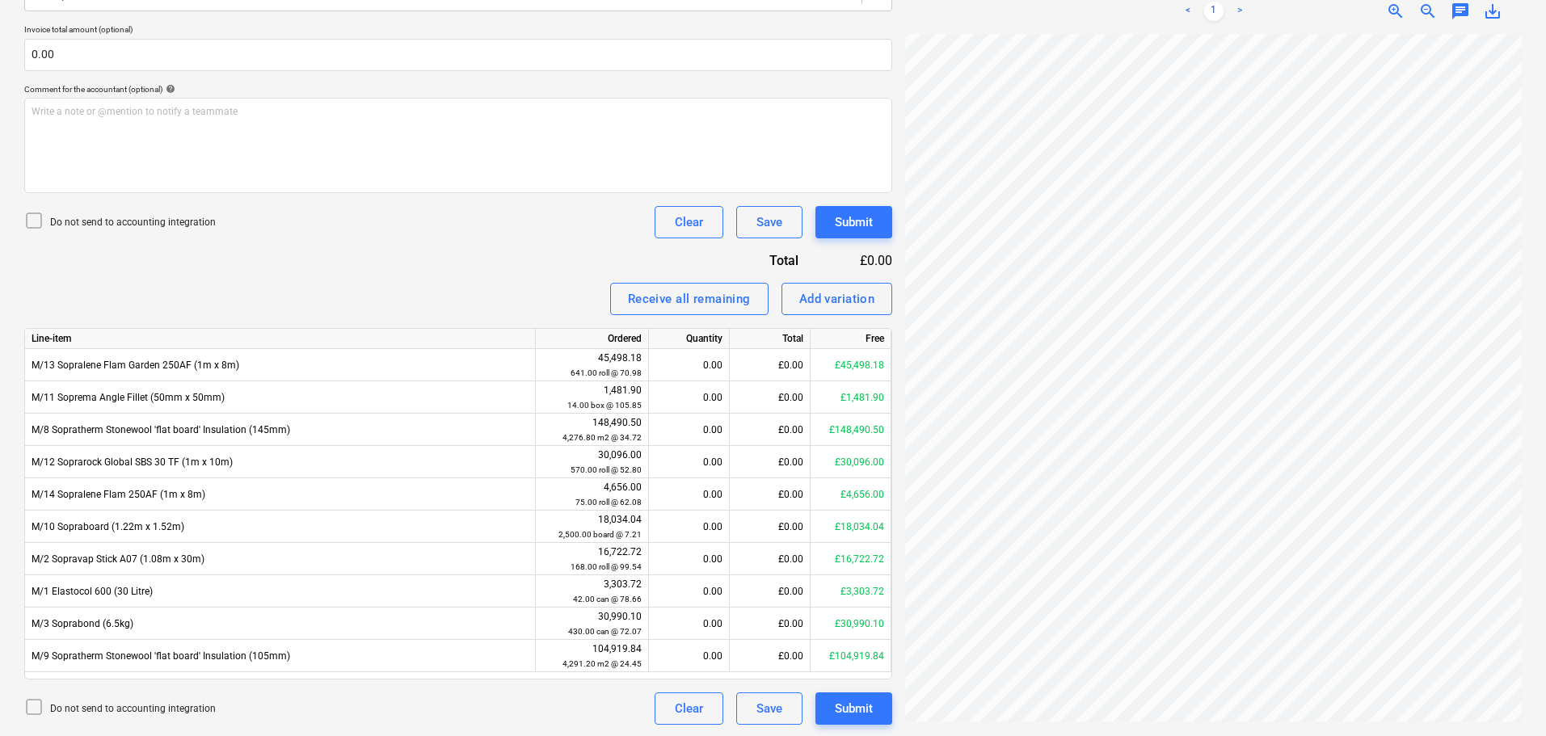
click at [164, 218] on p "Do not send to accounting integration" at bounding box center [133, 223] width 166 height 14
click at [378, 263] on div "Invoice name help 93875 Invoice number (optional) help 93875 Invoice date help …" at bounding box center [458, 285] width 868 height 877
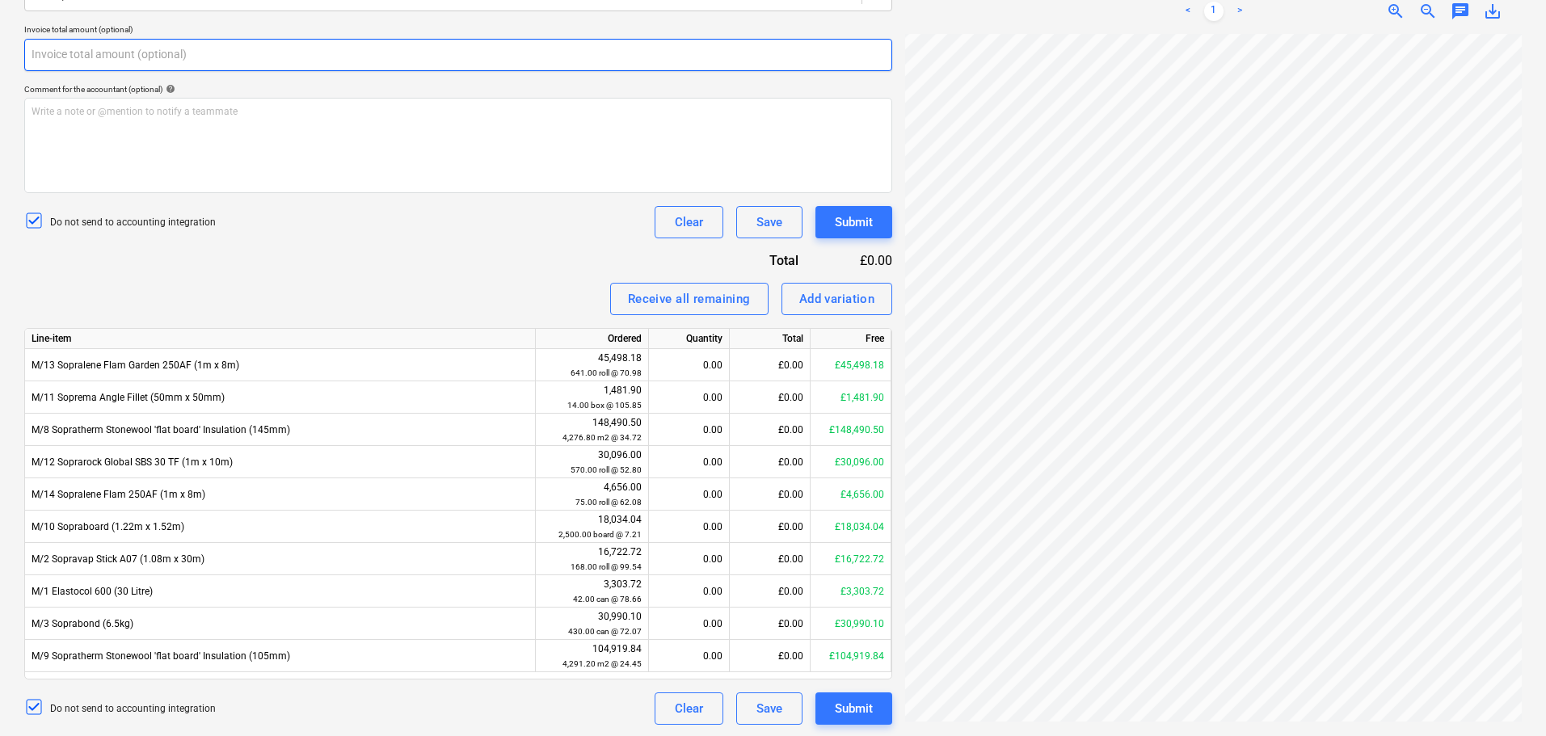
click at [322, 49] on input "text" at bounding box center [458, 55] width 868 height 32
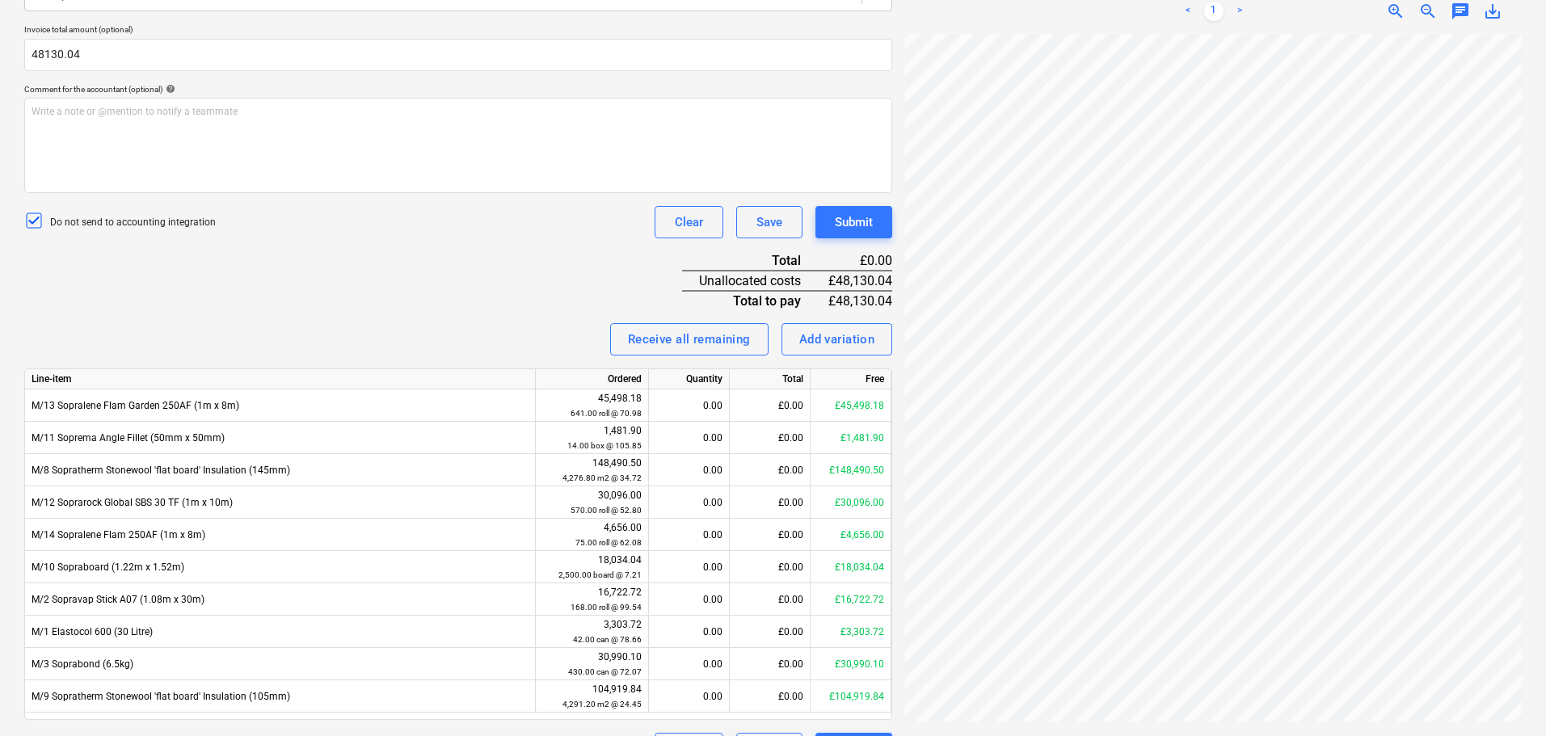
type input "48,130.04"
click at [374, 255] on div "Invoice name help 93875 Invoice number (optional) help 93875 Invoice date help …" at bounding box center [458, 306] width 868 height 918
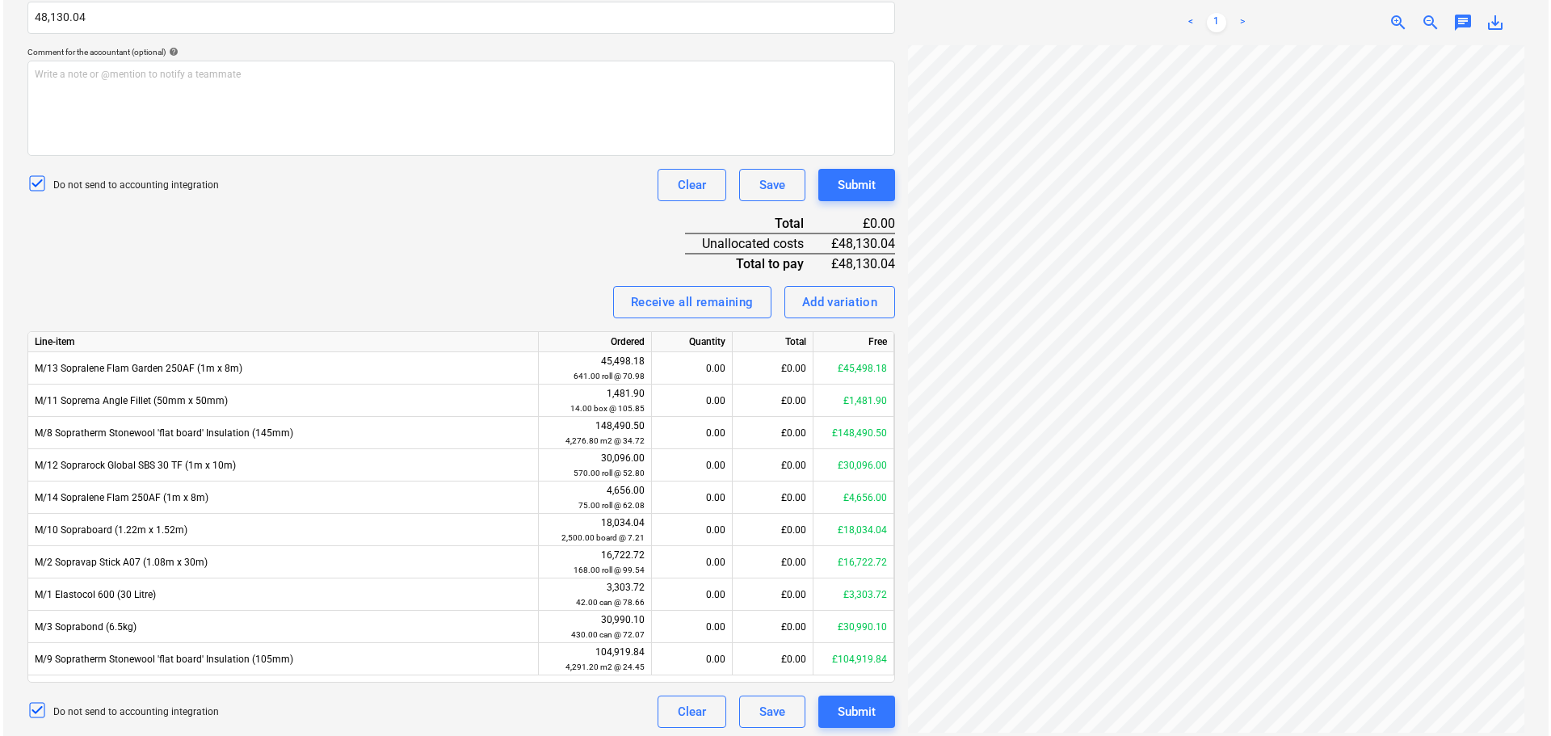
scroll to position [446, 0]
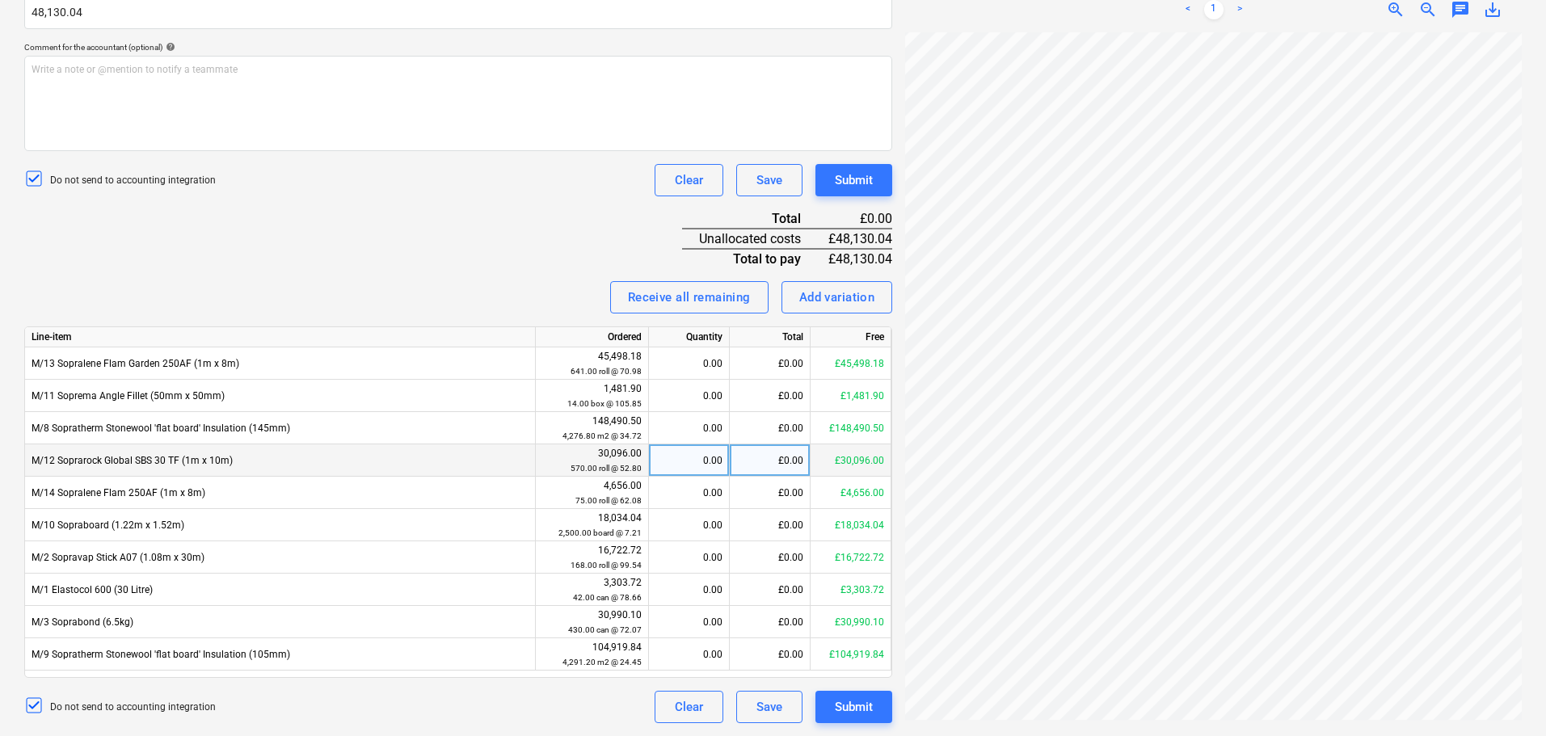
click at [749, 461] on div "£0.00" at bounding box center [770, 460] width 81 height 32
type input "30096"
click at [503, 196] on div "Do not send to accounting integration Clear Save Submit" at bounding box center [458, 180] width 868 height 32
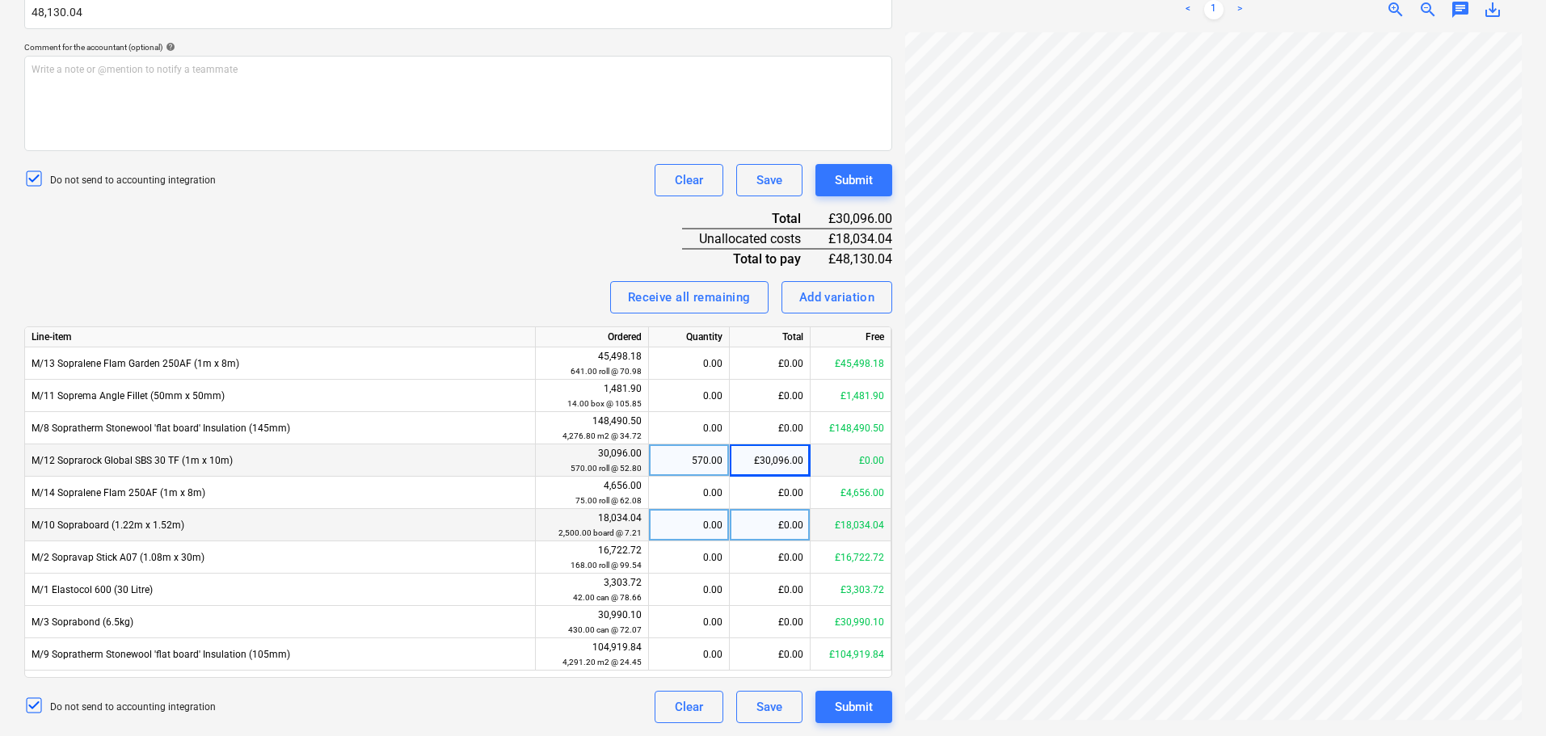
click at [767, 525] on div "£0.00" at bounding box center [770, 525] width 81 height 32
type input "18034.04"
click at [541, 294] on div "Receive all remaining Add variation" at bounding box center [458, 297] width 868 height 32
click at [852, 181] on div "Submit" at bounding box center [854, 180] width 38 height 21
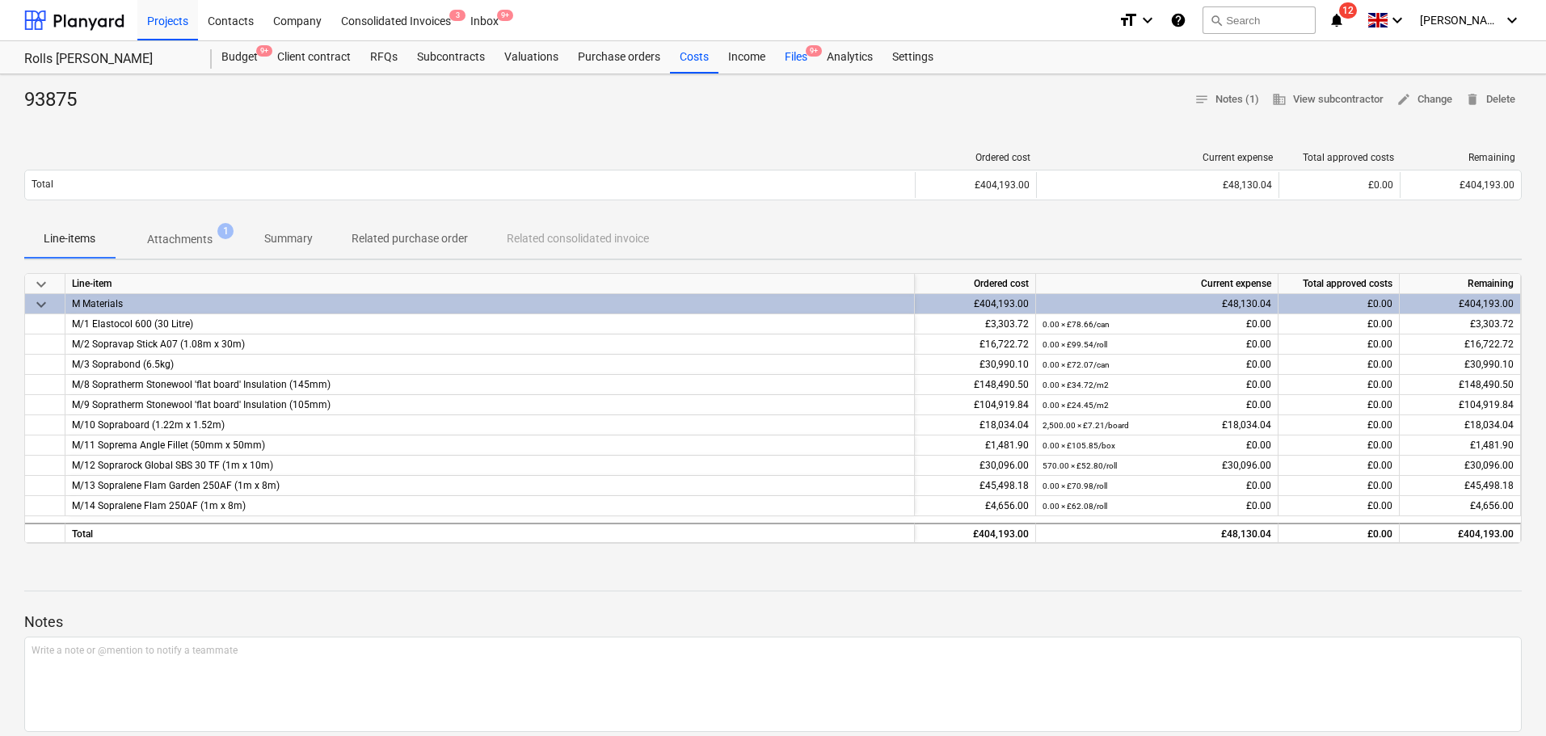
drag, startPoint x: 792, startPoint y: 44, endPoint x: 793, endPoint y: 4, distance: 39.6
click at [792, 44] on div "Files 9+" at bounding box center [796, 57] width 42 height 32
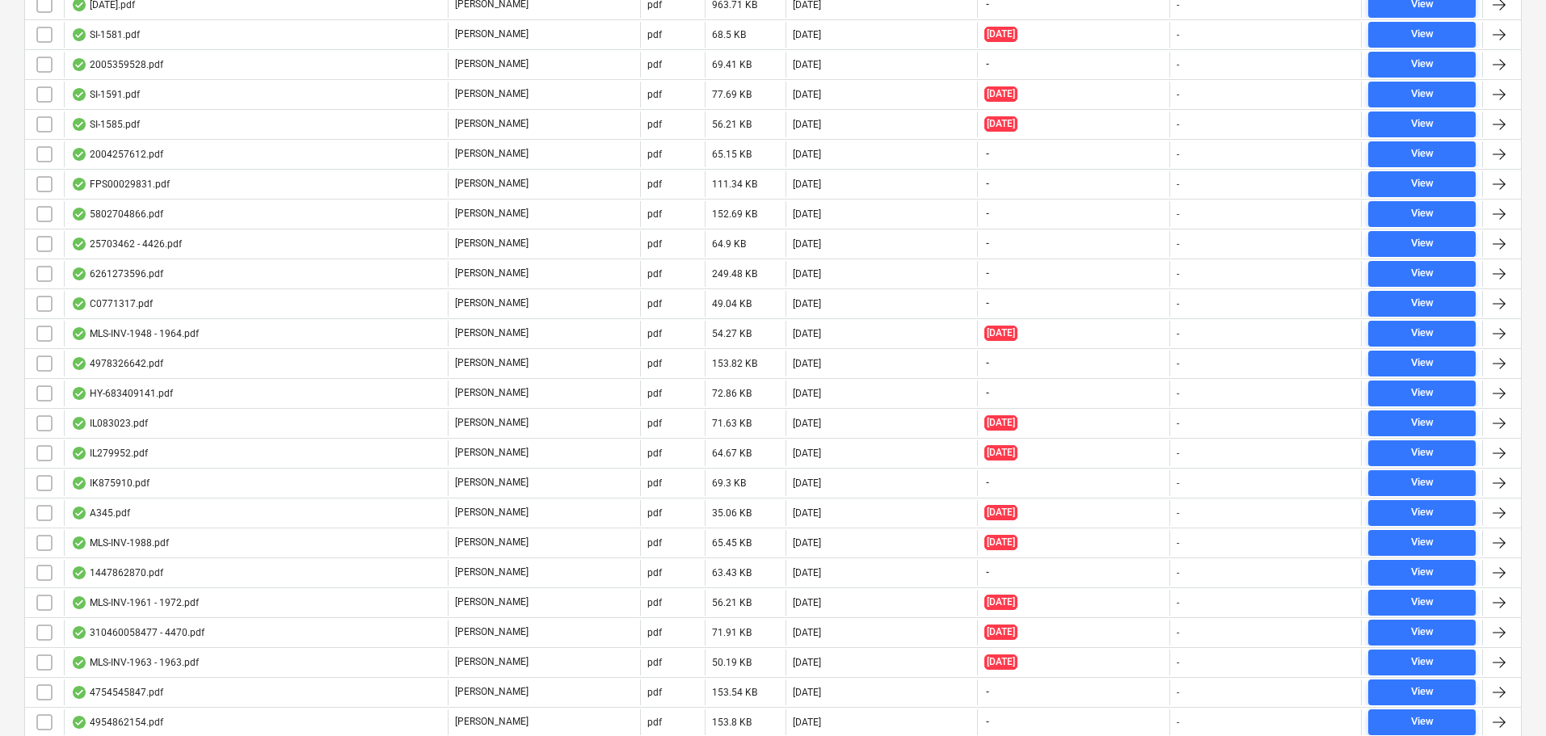
scroll to position [4798, 0]
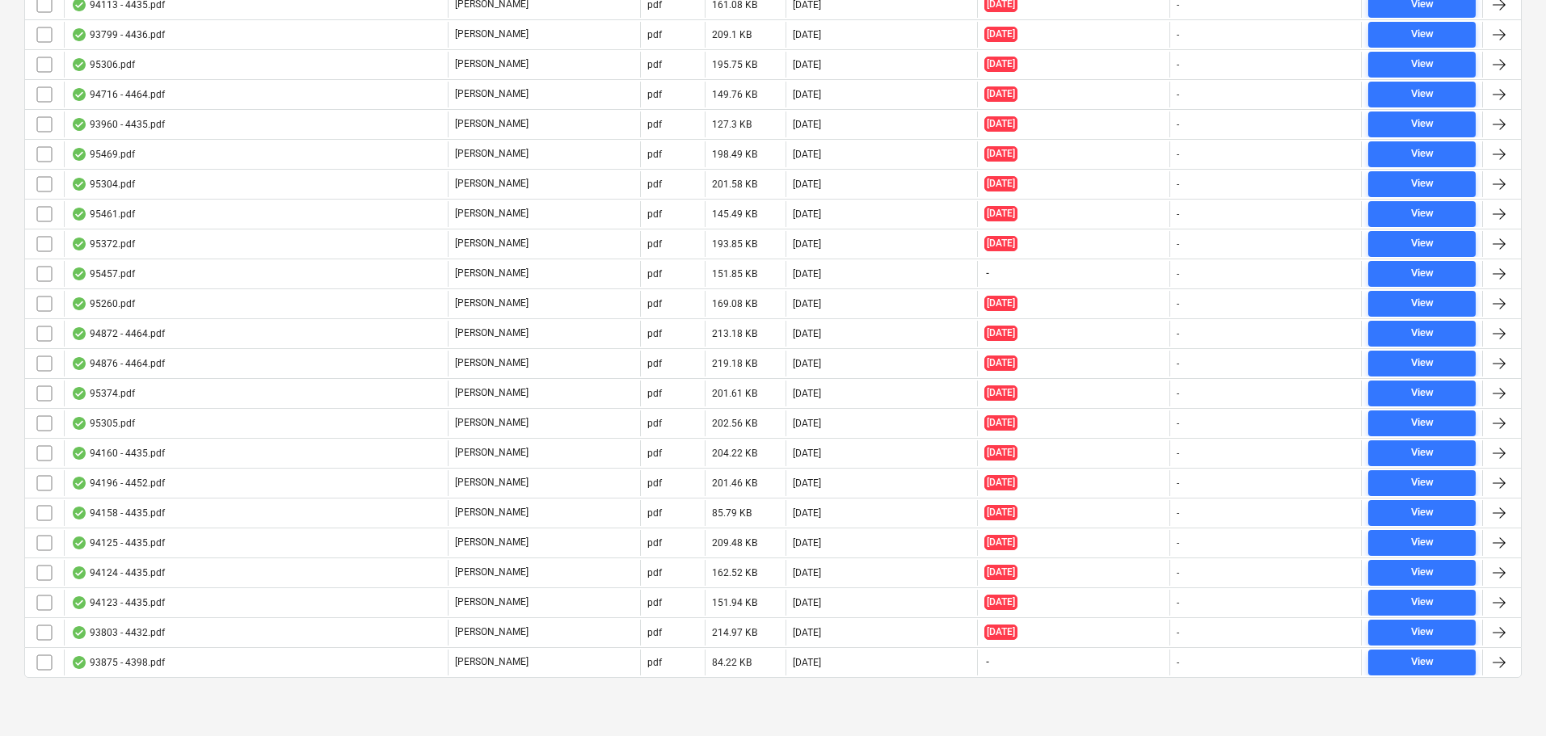
drag, startPoint x: 528, startPoint y: 582, endPoint x: 490, endPoint y: 723, distance: 146.4
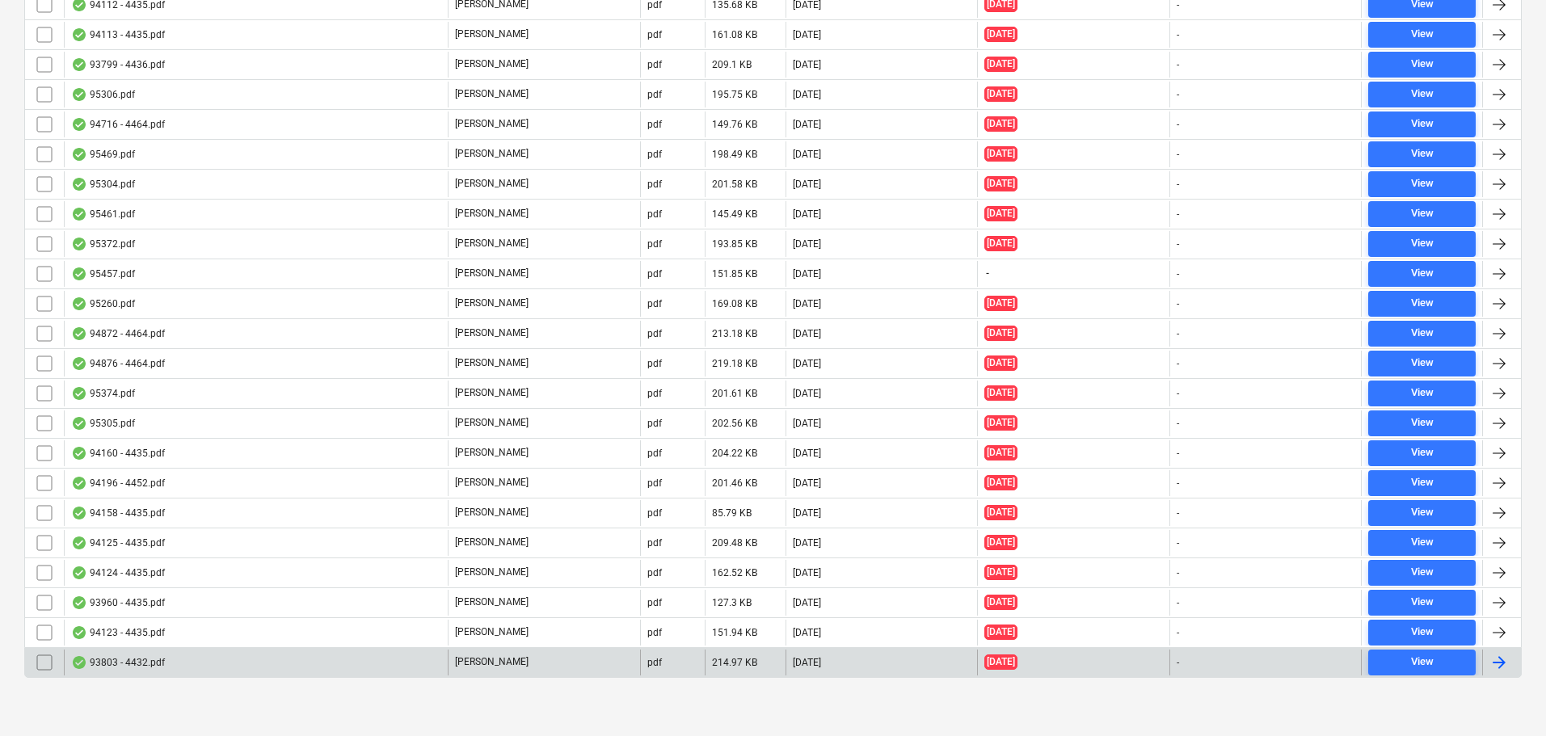
click at [524, 663] on div "[PERSON_NAME]" at bounding box center [544, 663] width 192 height 26
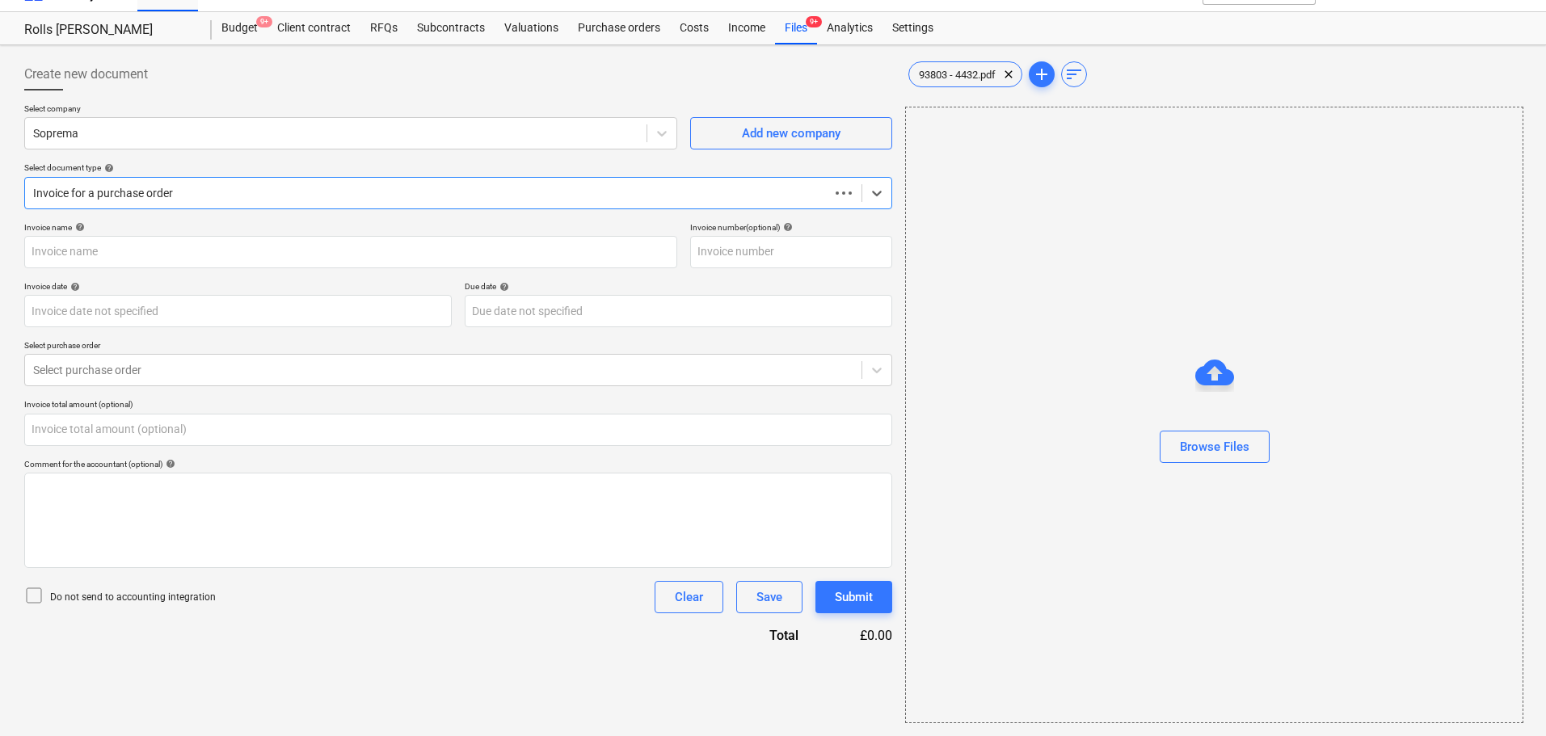
type input "C0000603"
type input "[DATE]"
type input "0.00"
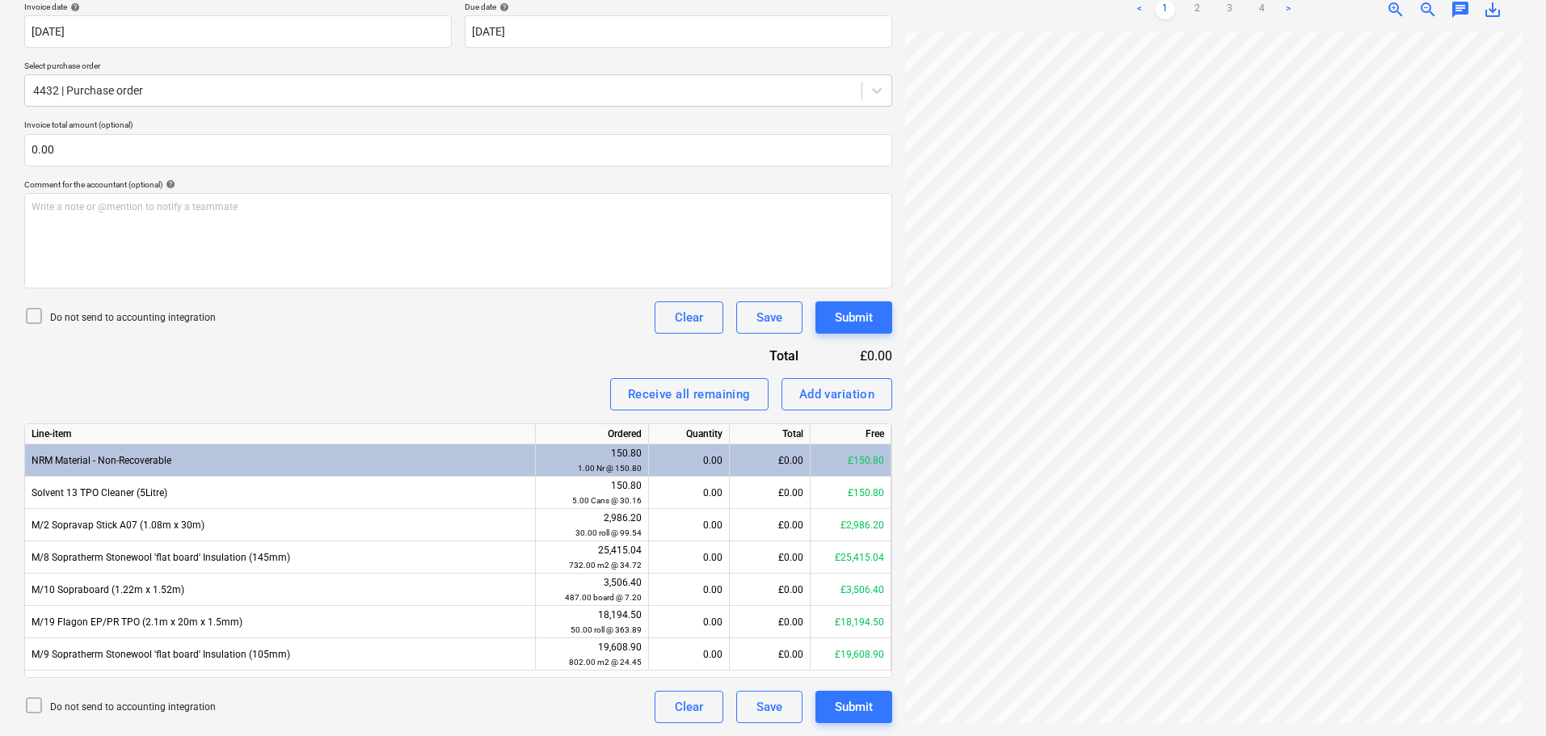
scroll to position [282, 114]
click at [512, 322] on div "Do not send to accounting integration Clear Save Submit" at bounding box center [458, 317] width 868 height 32
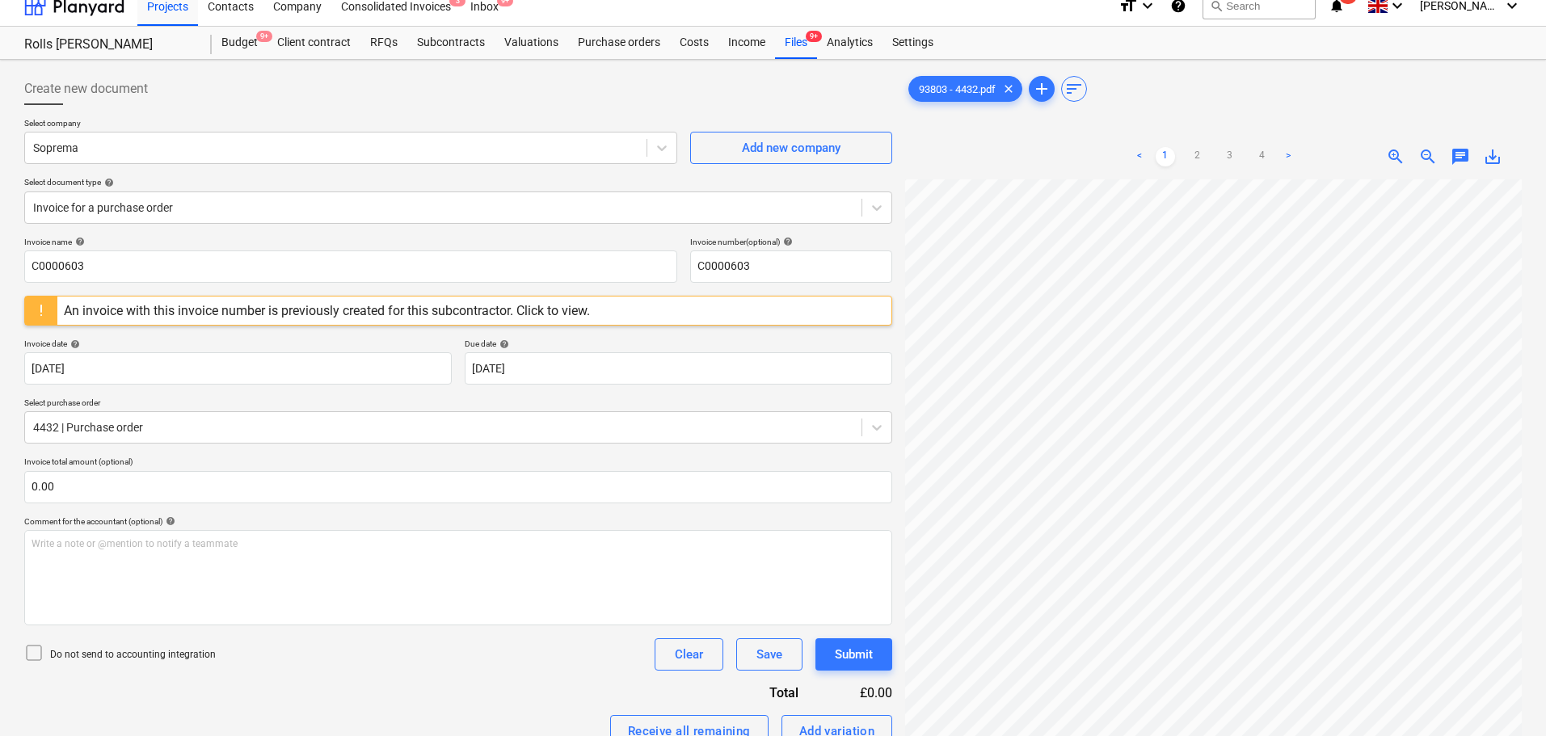
scroll to position [0, 0]
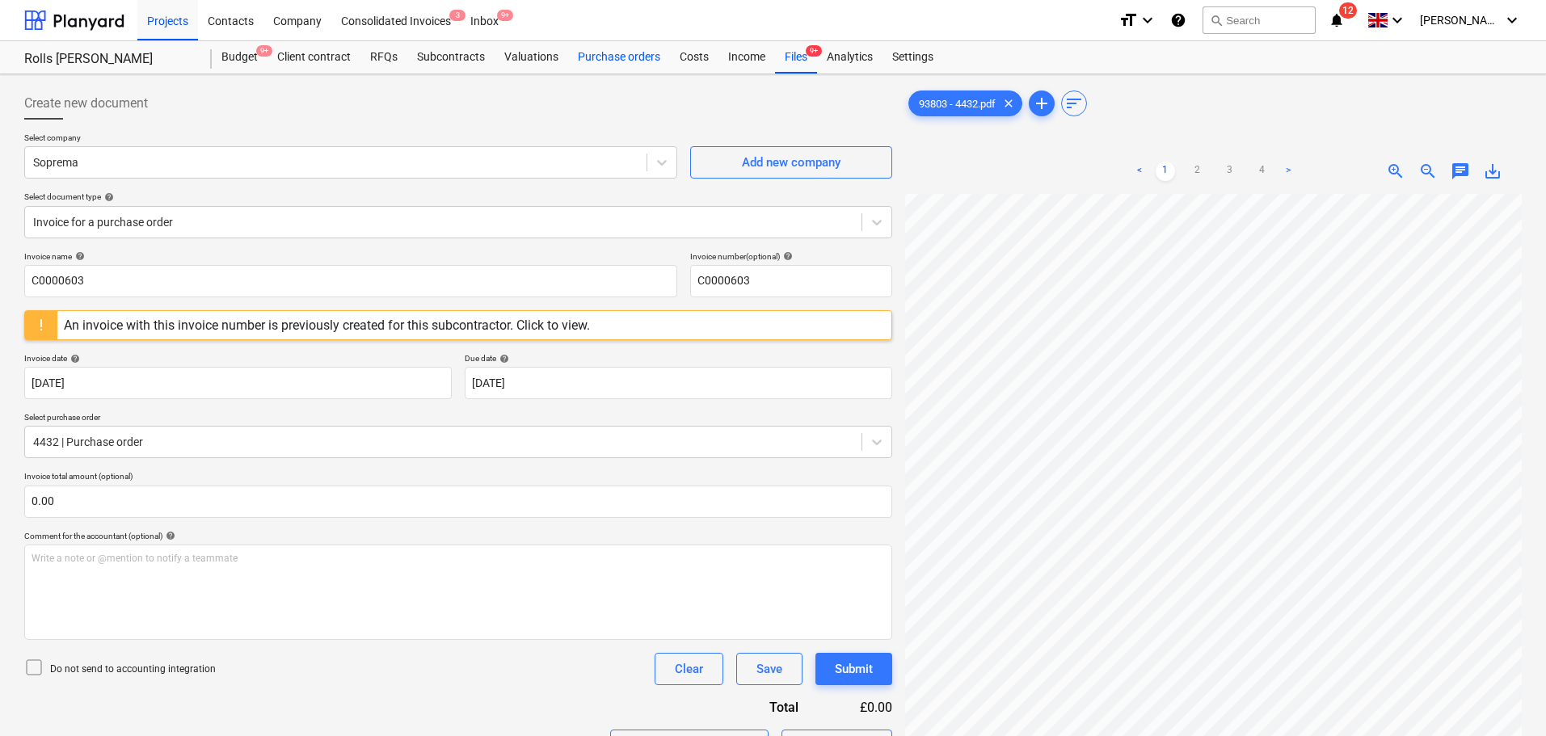
click at [644, 58] on div "Purchase orders" at bounding box center [619, 57] width 102 height 32
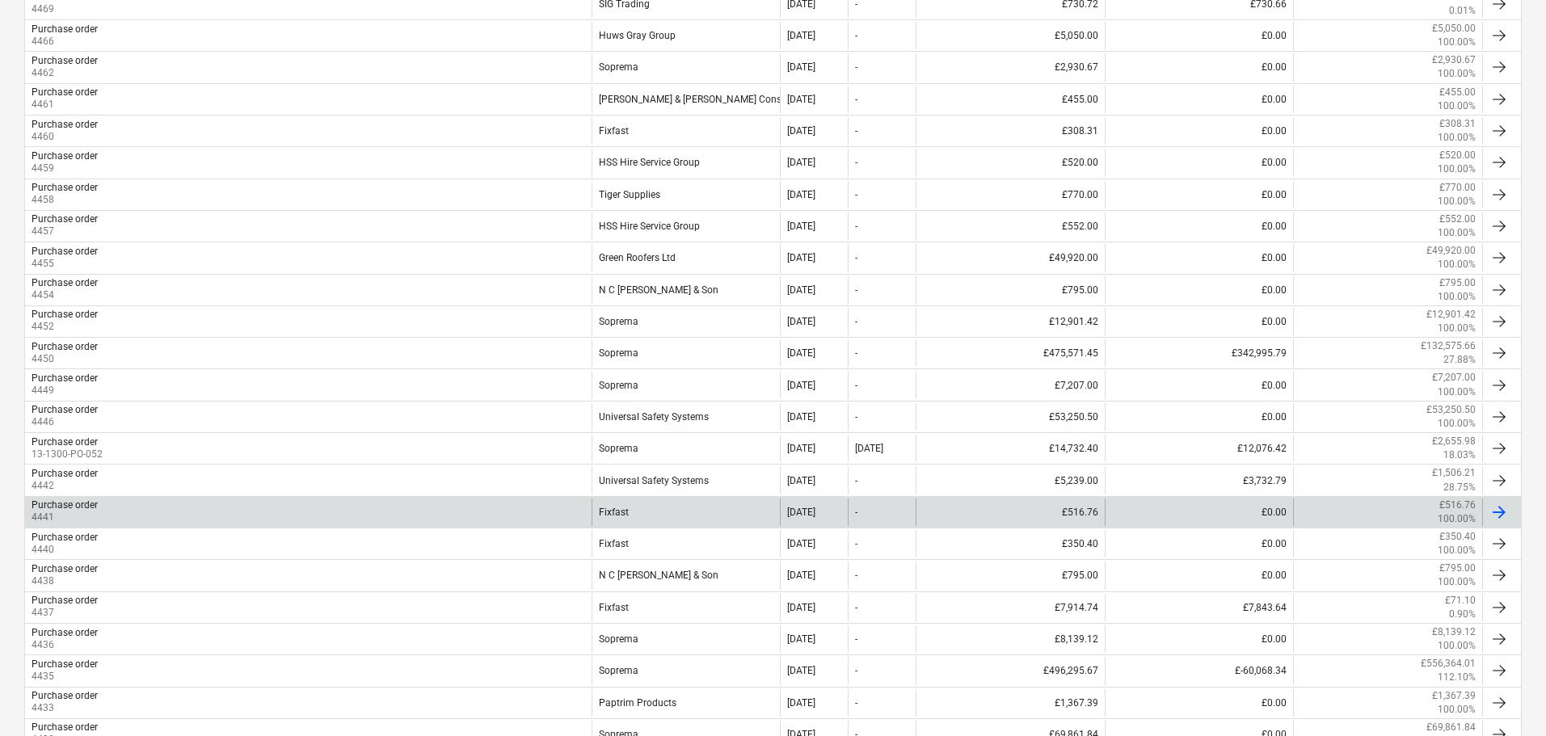
scroll to position [1293, 0]
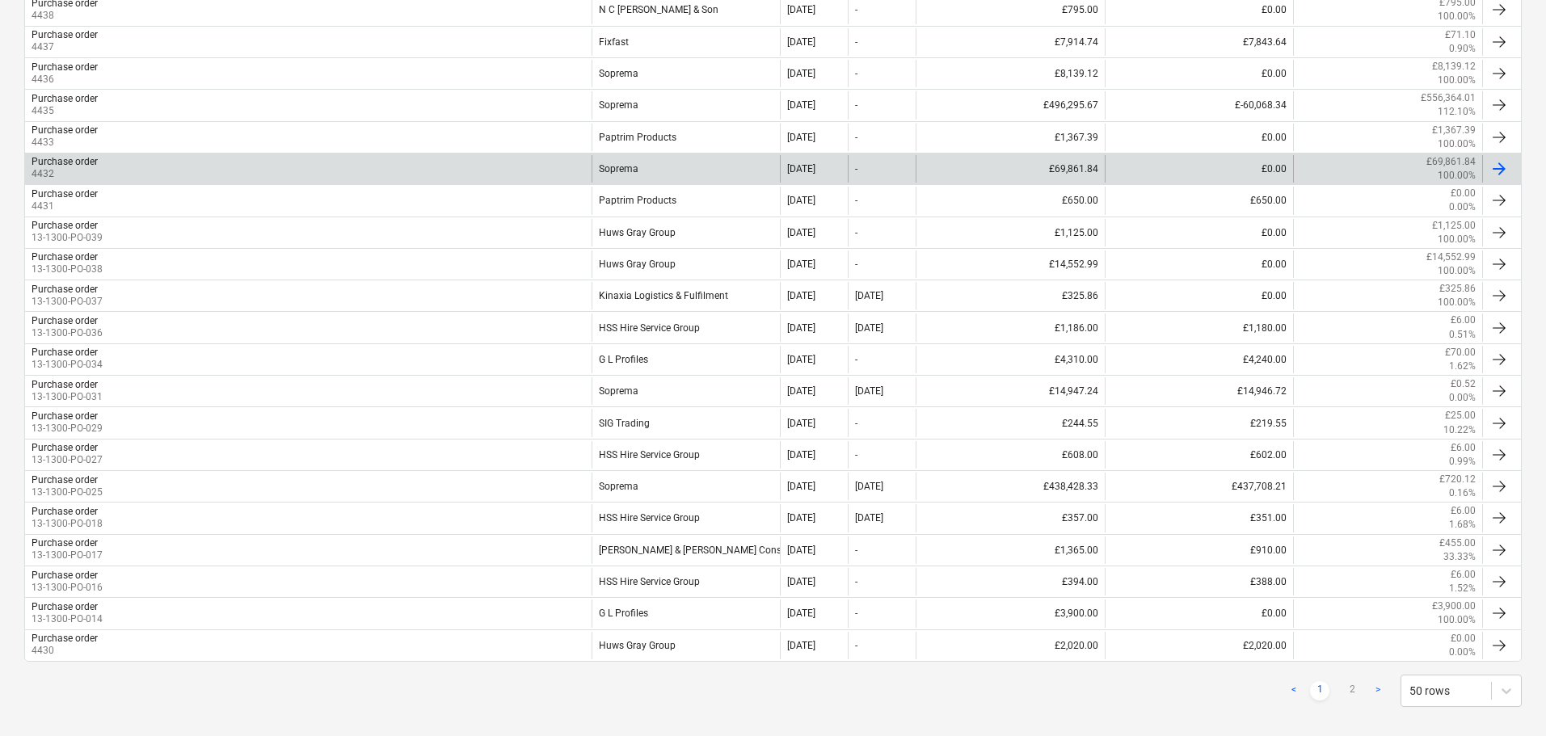
click at [138, 160] on div "Purchase order 4432" at bounding box center [308, 168] width 566 height 27
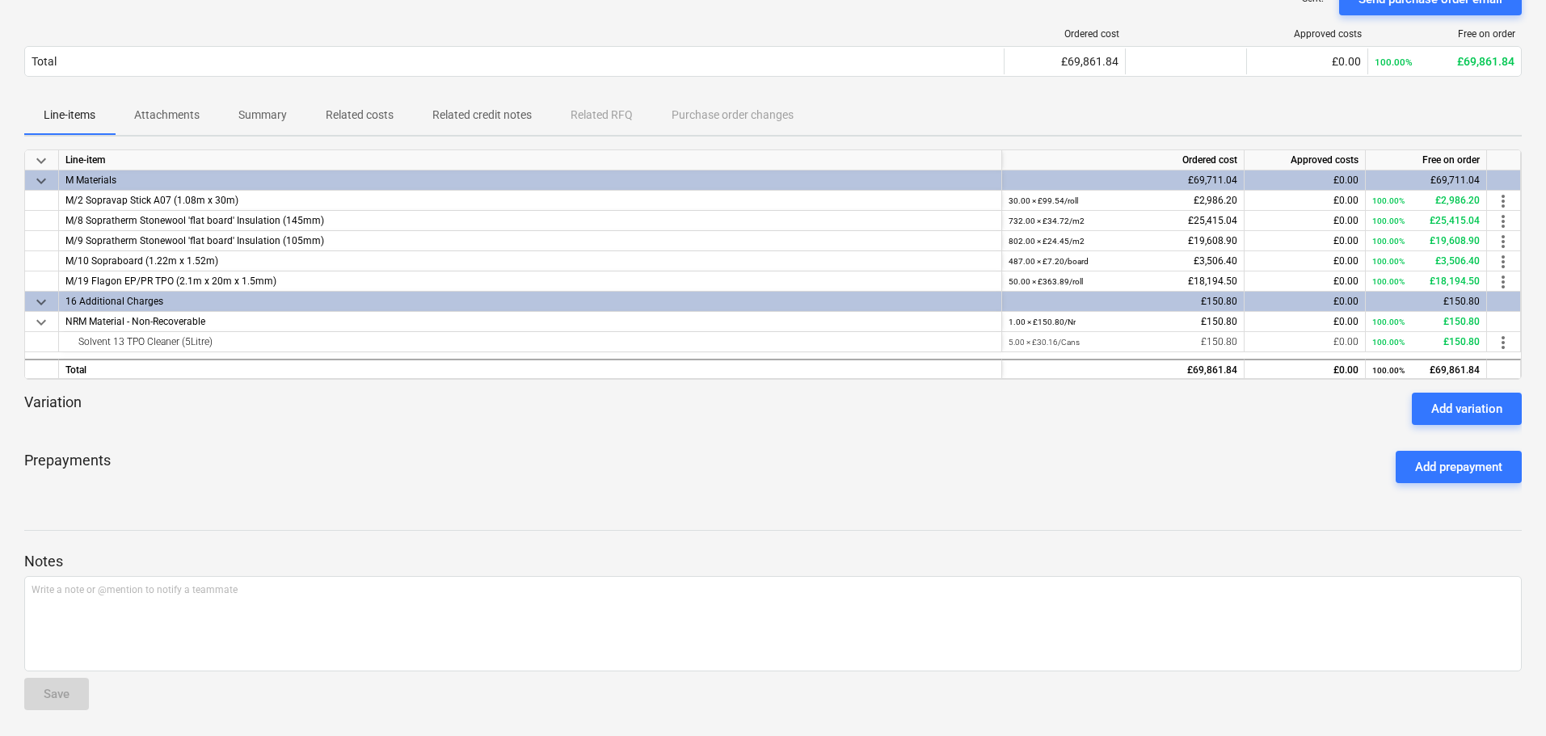
scroll to position [143, 0]
click at [1504, 260] on span "more_vert" at bounding box center [1502, 261] width 19 height 19
click at [1503, 263] on li "Edit" at bounding box center [1515, 261] width 48 height 37
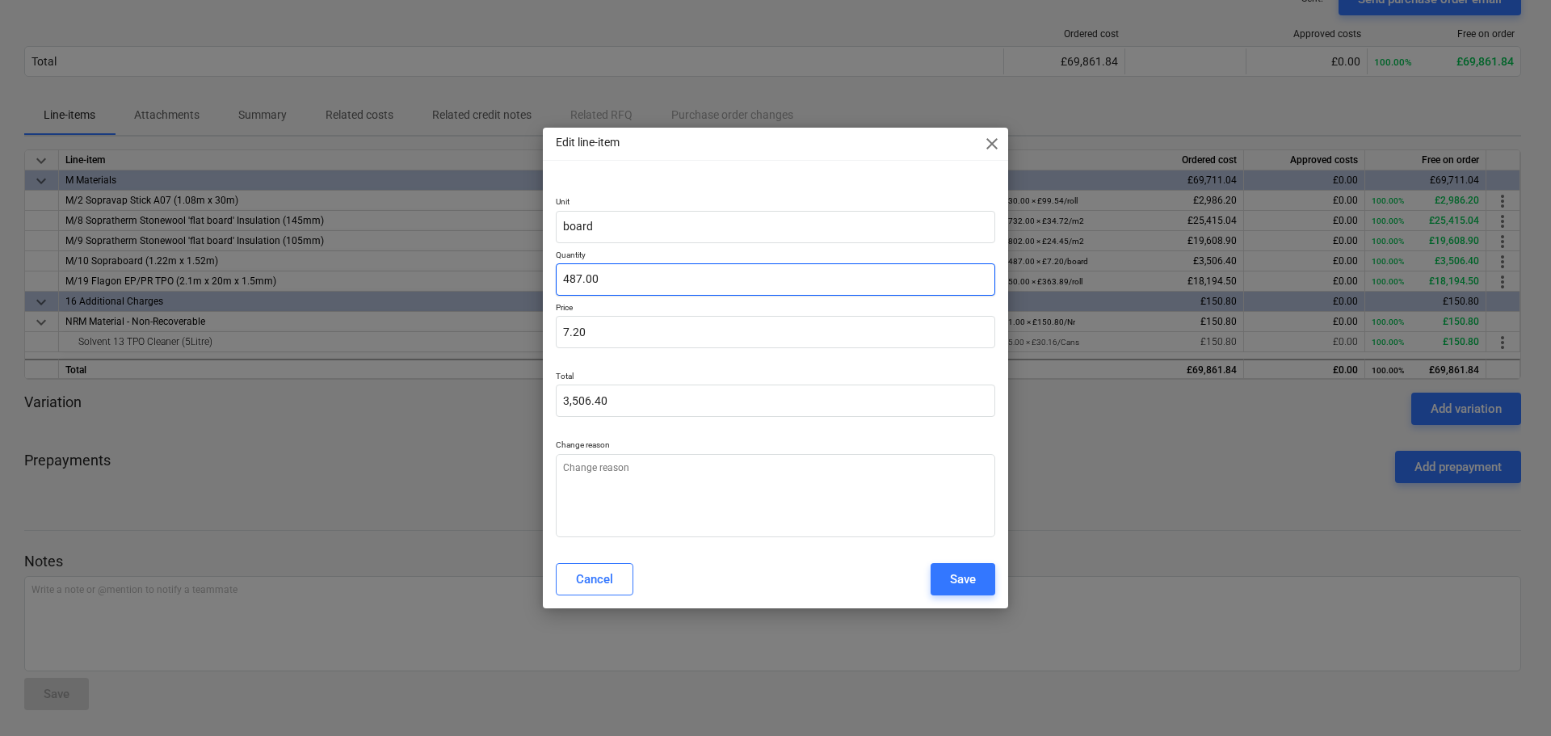
type textarea "x"
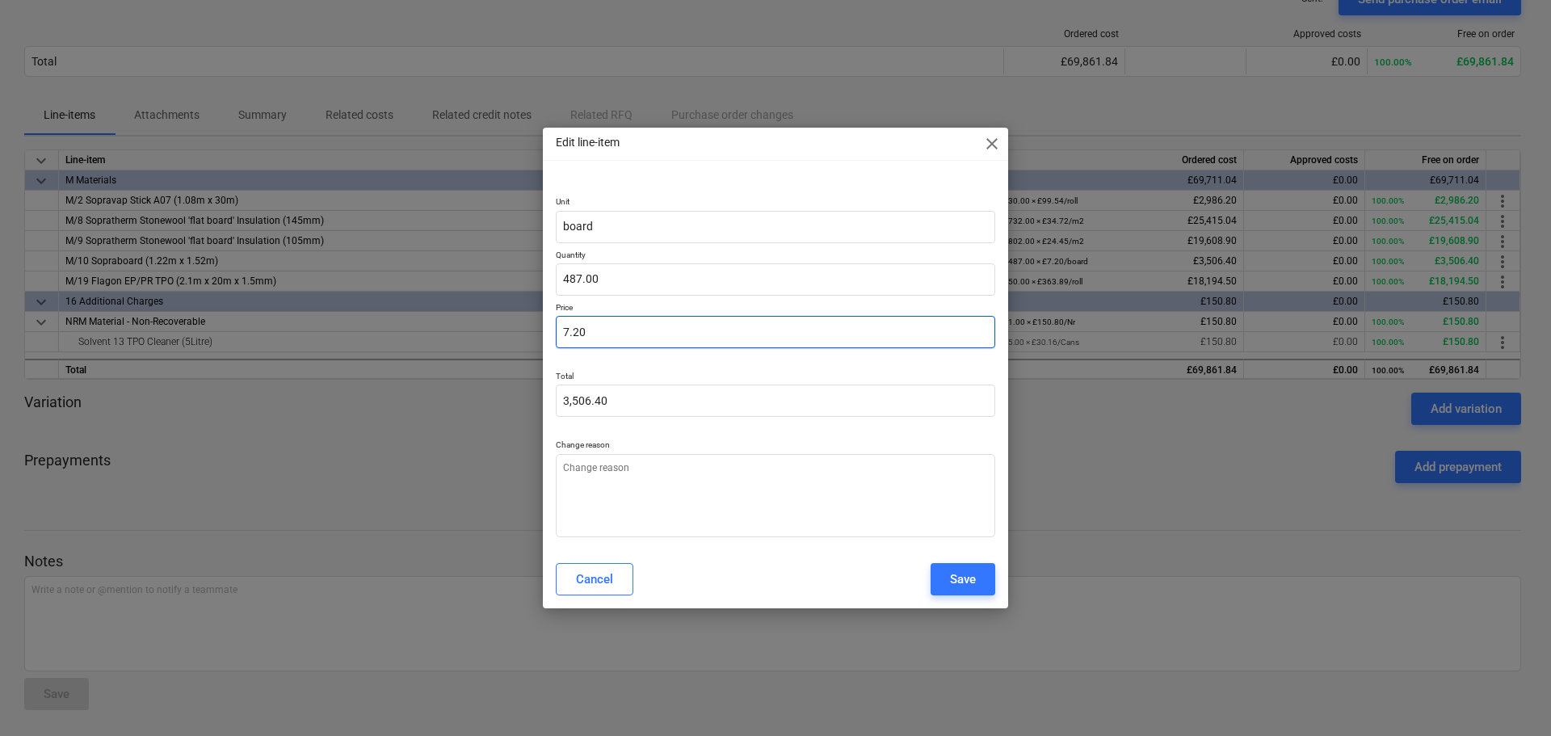
type input "7.2"
click at [682, 332] on input "7.2" at bounding box center [776, 332] width 440 height 32
type textarea "x"
type input "7"
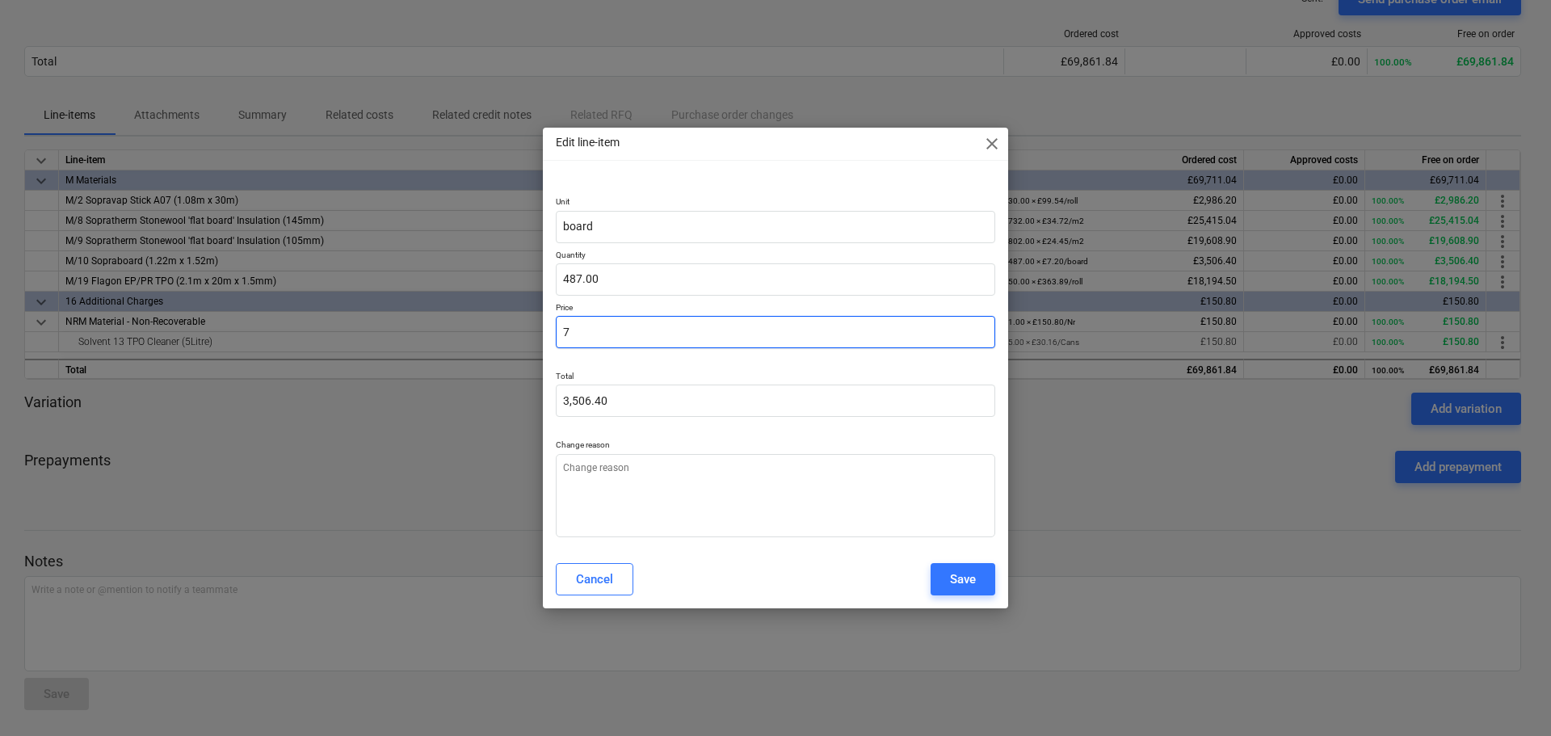
type input "3,409.00"
type textarea "x"
type input "7."
type textarea "x"
type input "7"
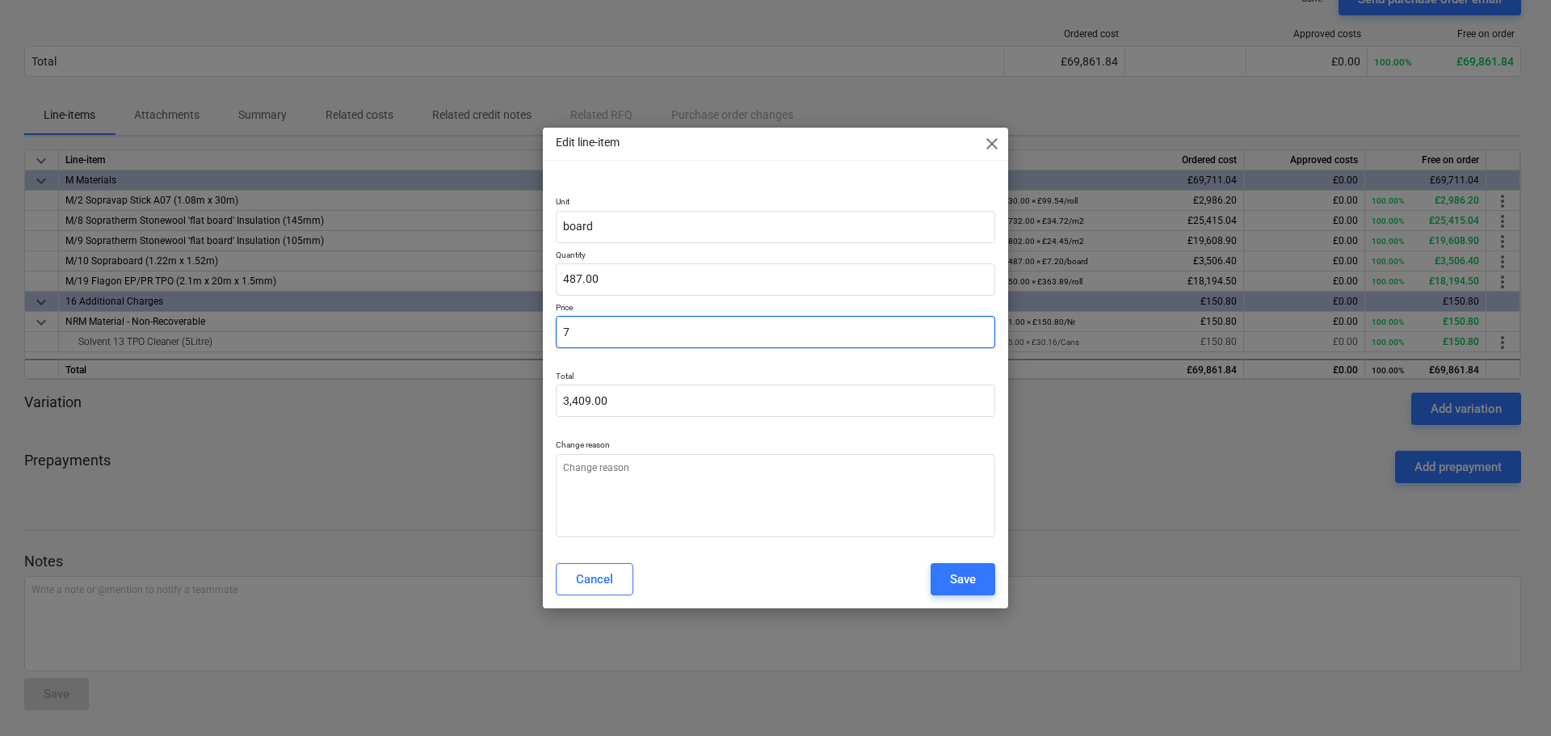
type textarea "x"
type input "7."
type textarea "x"
type input "7.2"
type input "3,506.40"
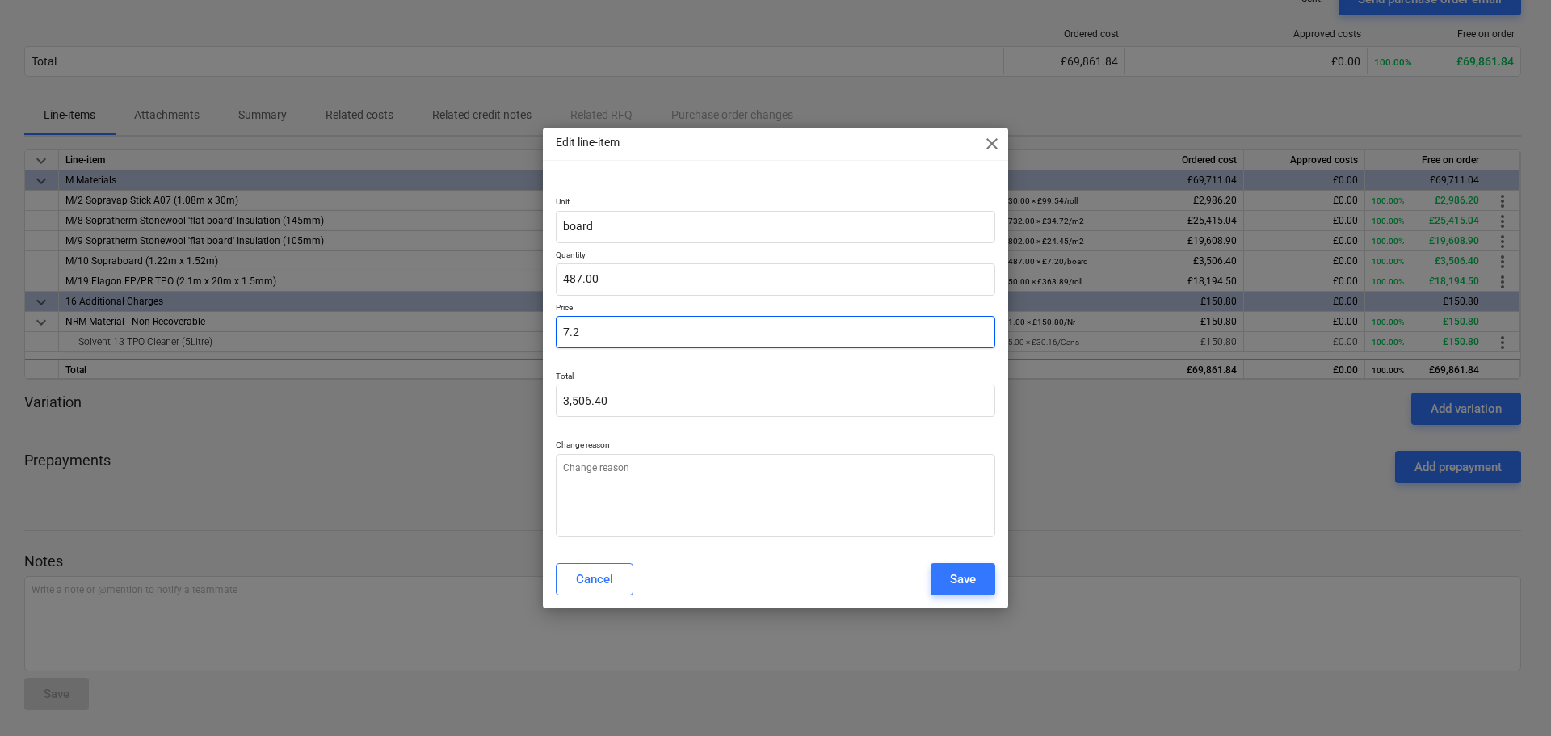
type textarea "x"
type input "7.21"
type input "3,511.27"
type textarea "x"
type input "7.213"
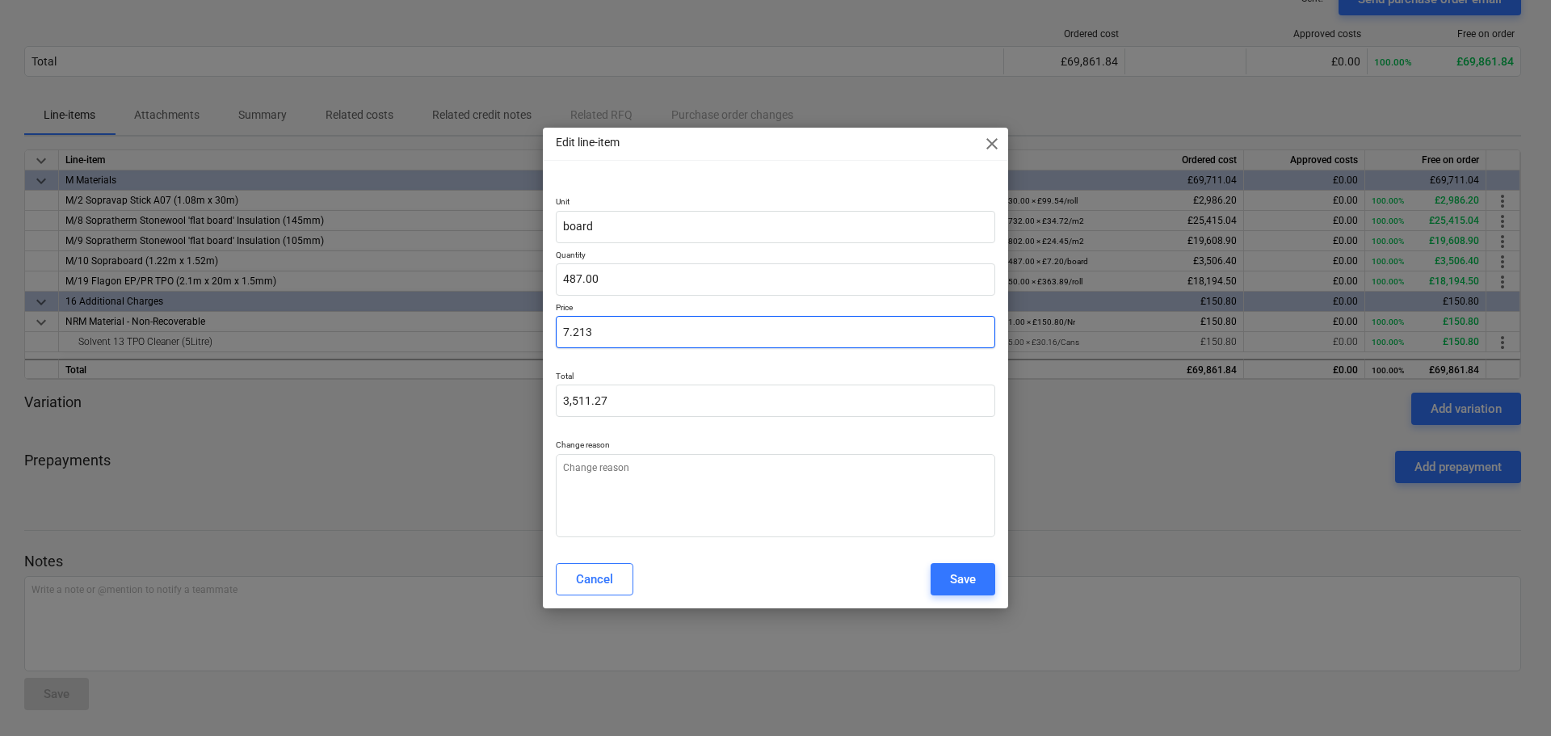
type input "3,512.73"
type textarea "x"
type input "7.2136"
type input "3,513.02"
type textarea "x"
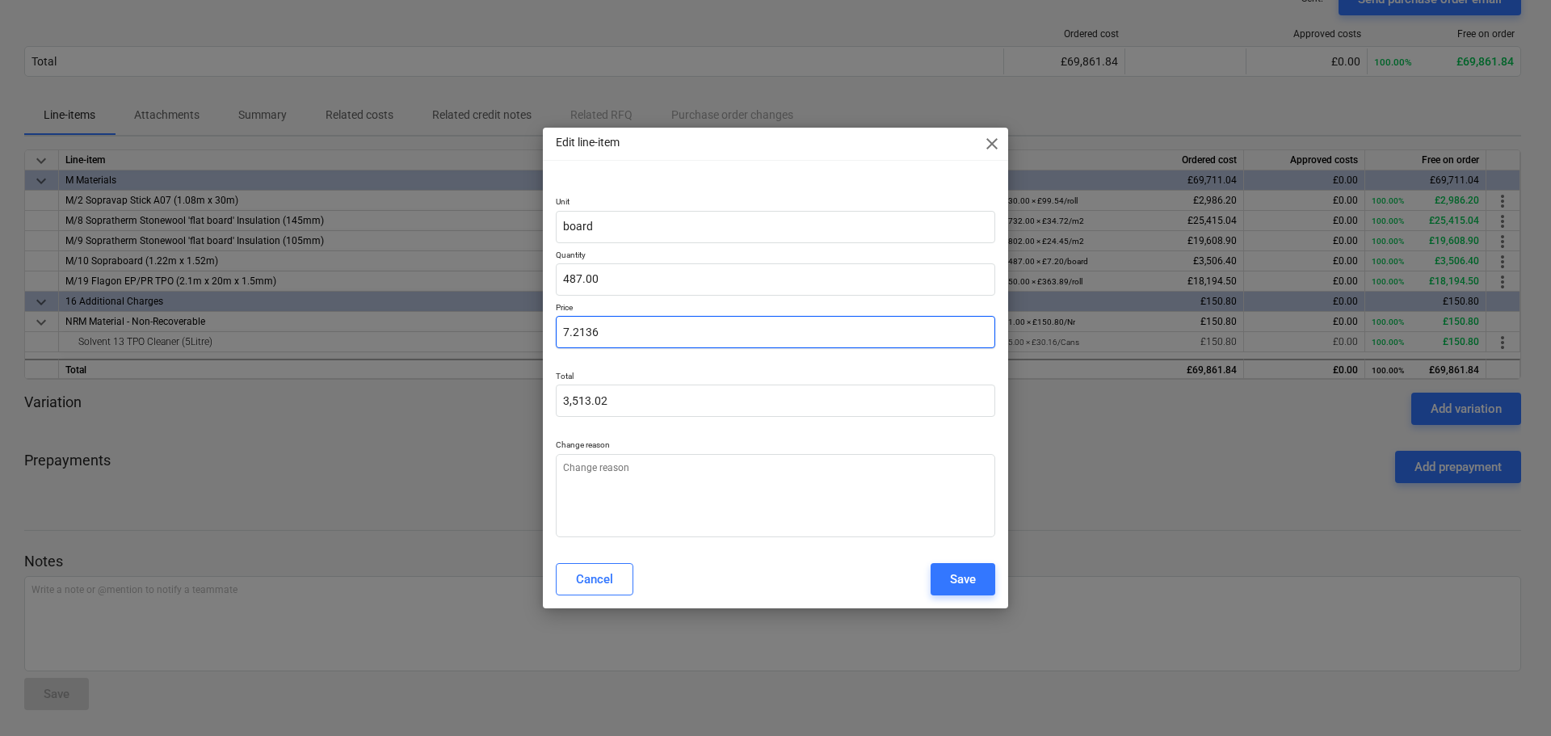
type input "7.21361"
type input "3,513.03"
type textarea "x"
type input "7.213616"
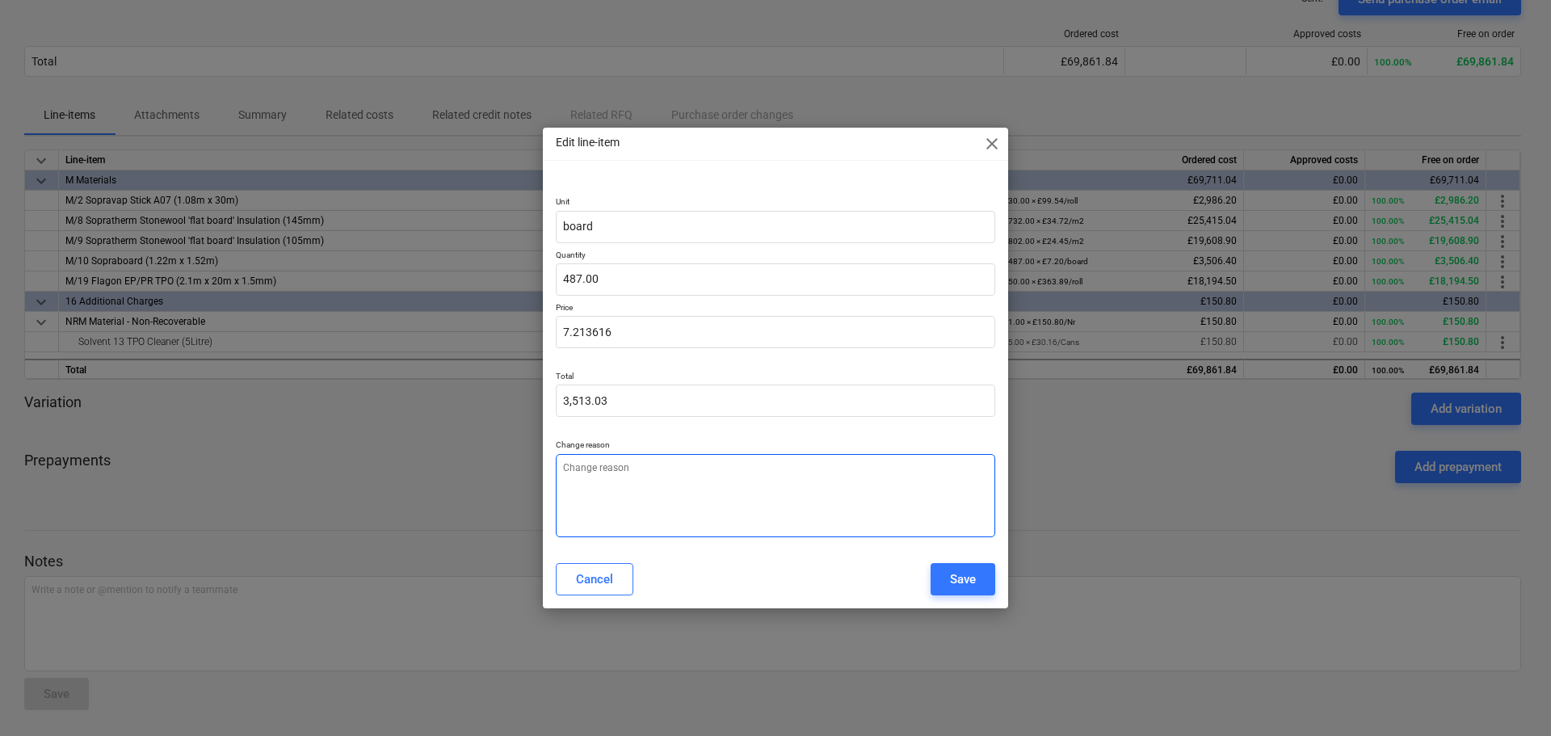
type textarea "x"
type input "7.21"
click at [671, 483] on textarea at bounding box center [776, 495] width 440 height 83
type textarea "x"
type textarea "p"
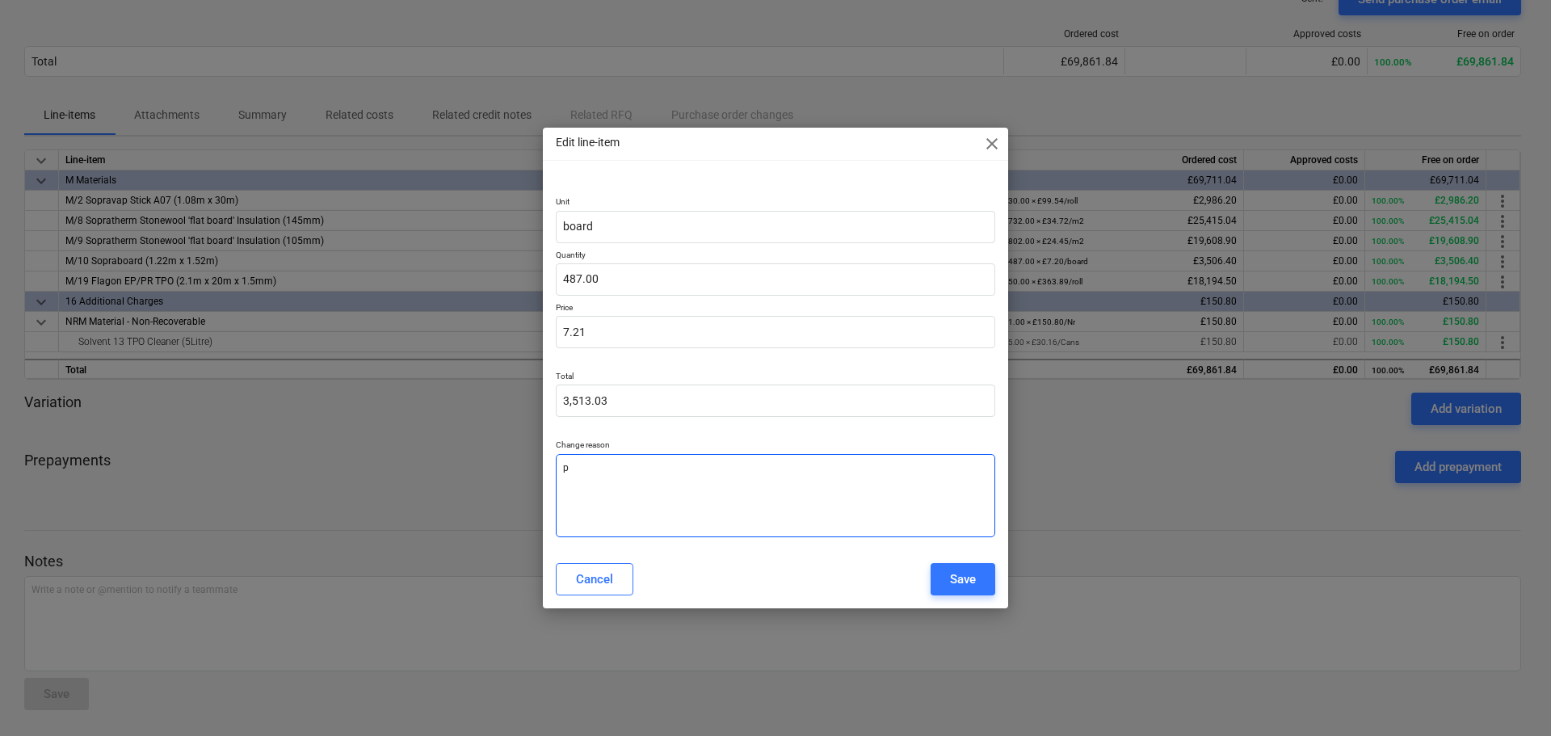
type textarea "x"
type textarea "pe"
type textarea "x"
type textarea "pen"
type textarea "x"
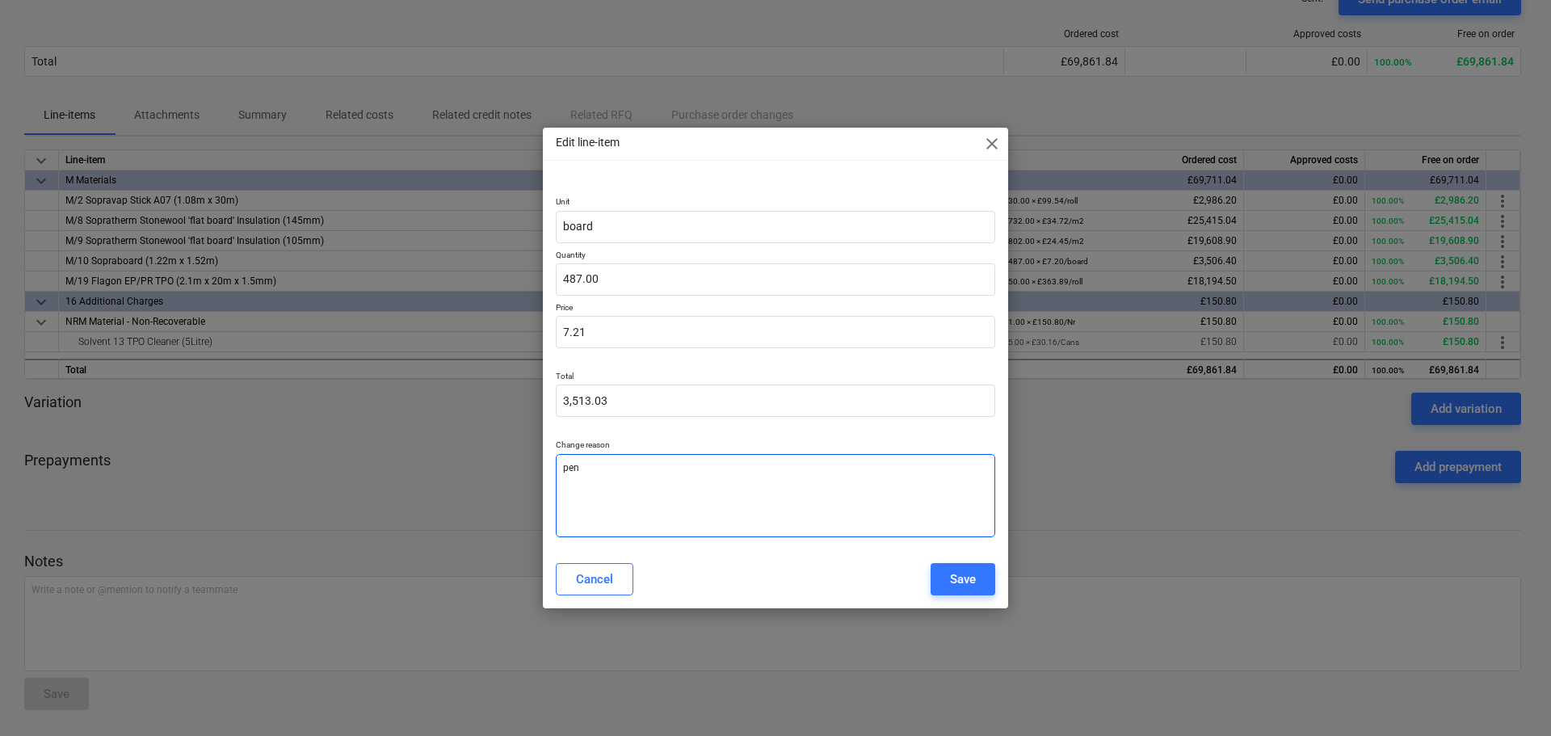
type textarea "penn"
type textarea "x"
type textarea "penny"
type textarea "x"
type textarea "penny"
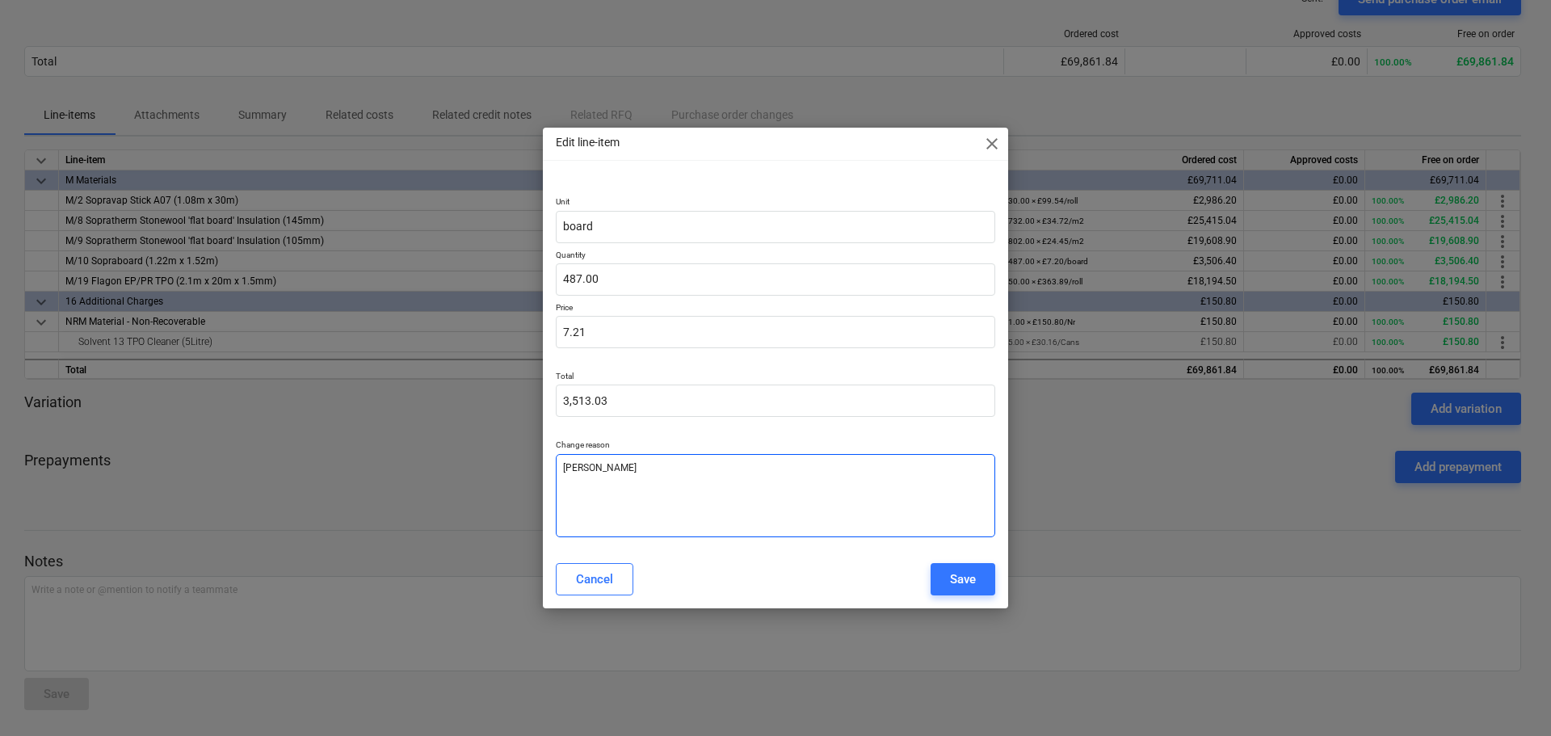
type textarea "x"
type textarea "penny e"
type textarea "x"
type textarea "penny er"
type textarea "x"
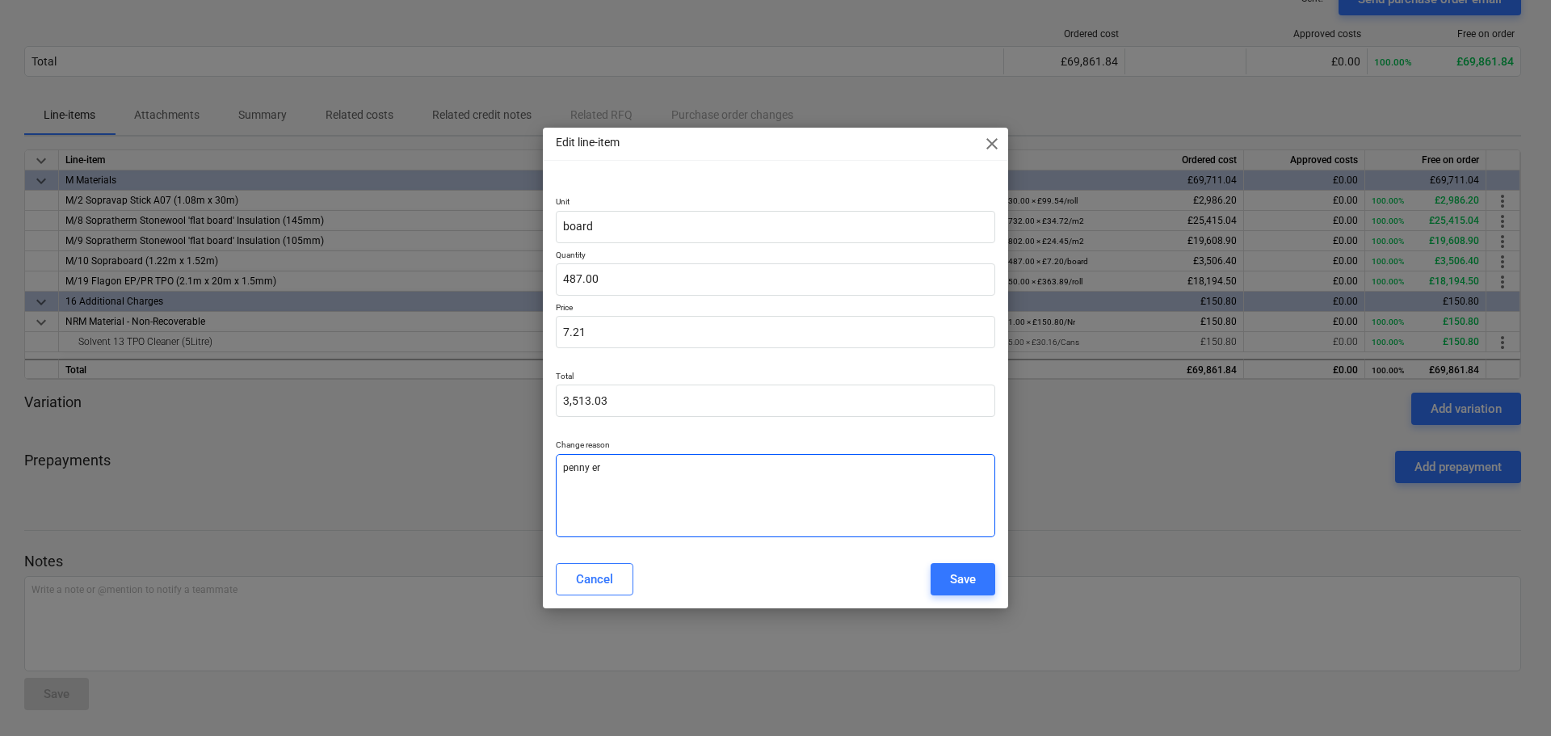
type textarea "penny err"
type textarea "x"
type textarea "penny erro"
type textarea "x"
type textarea "penny error"
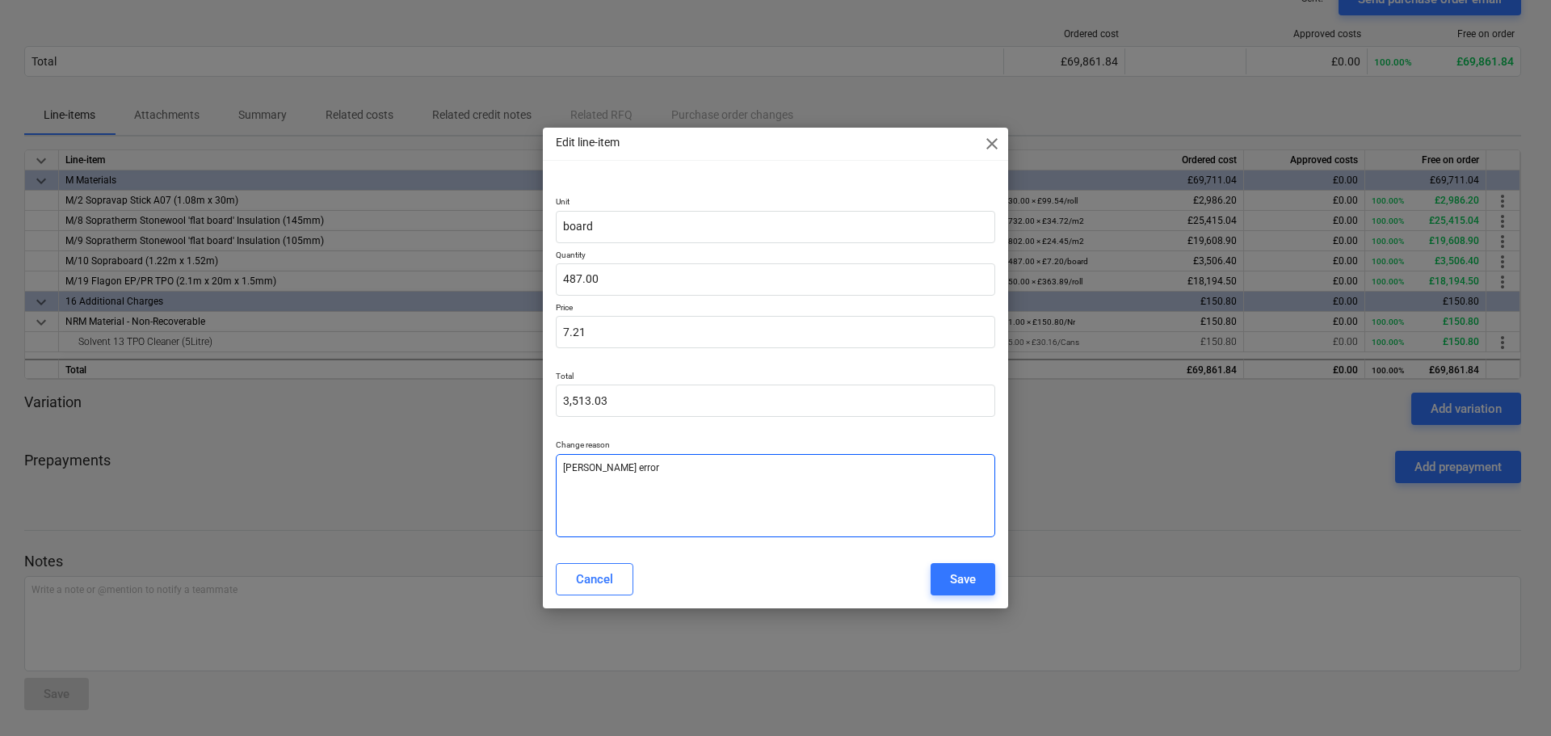
type textarea "x"
type textarea "penny errors"
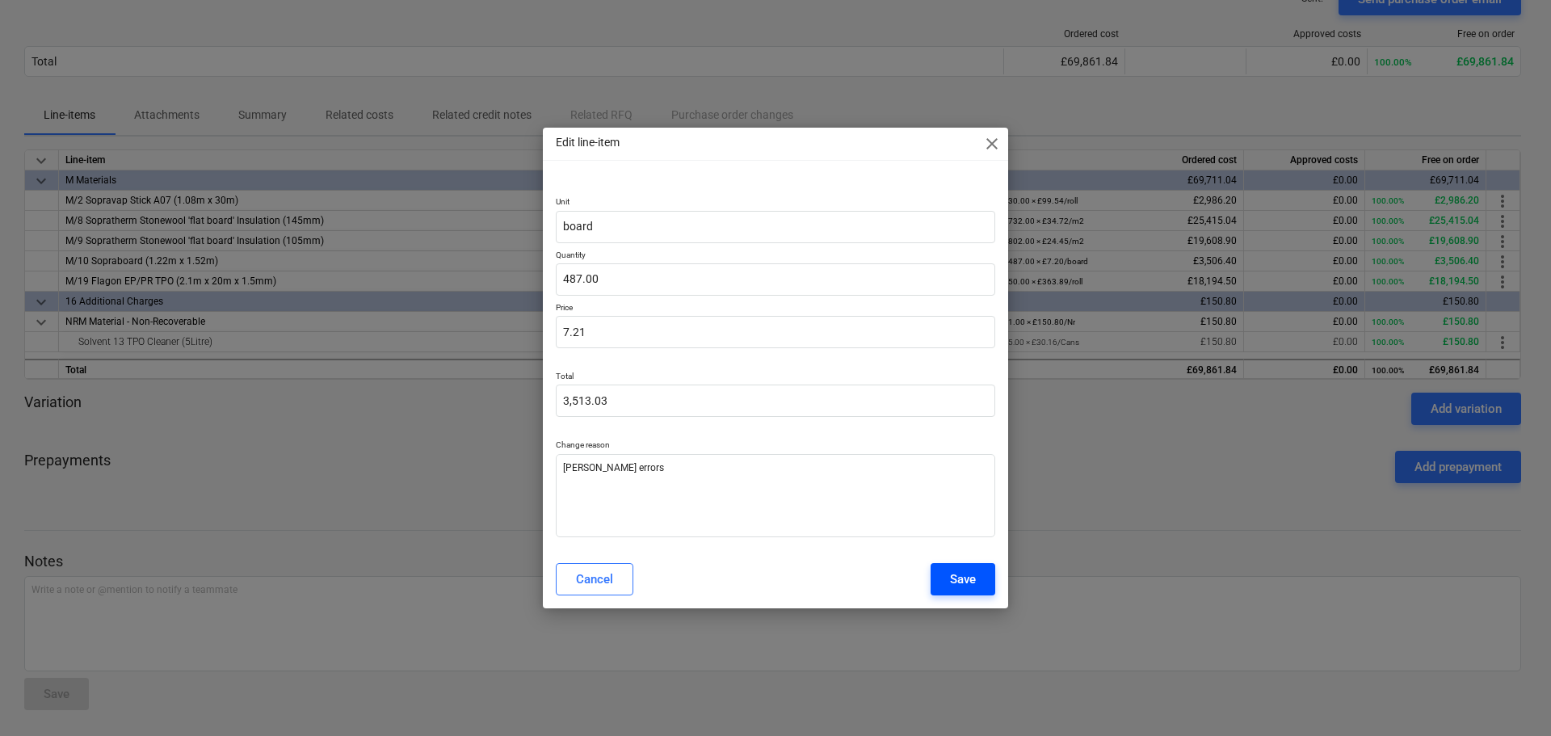
click at [956, 588] on div "Save" at bounding box center [963, 579] width 26 height 21
type textarea "x"
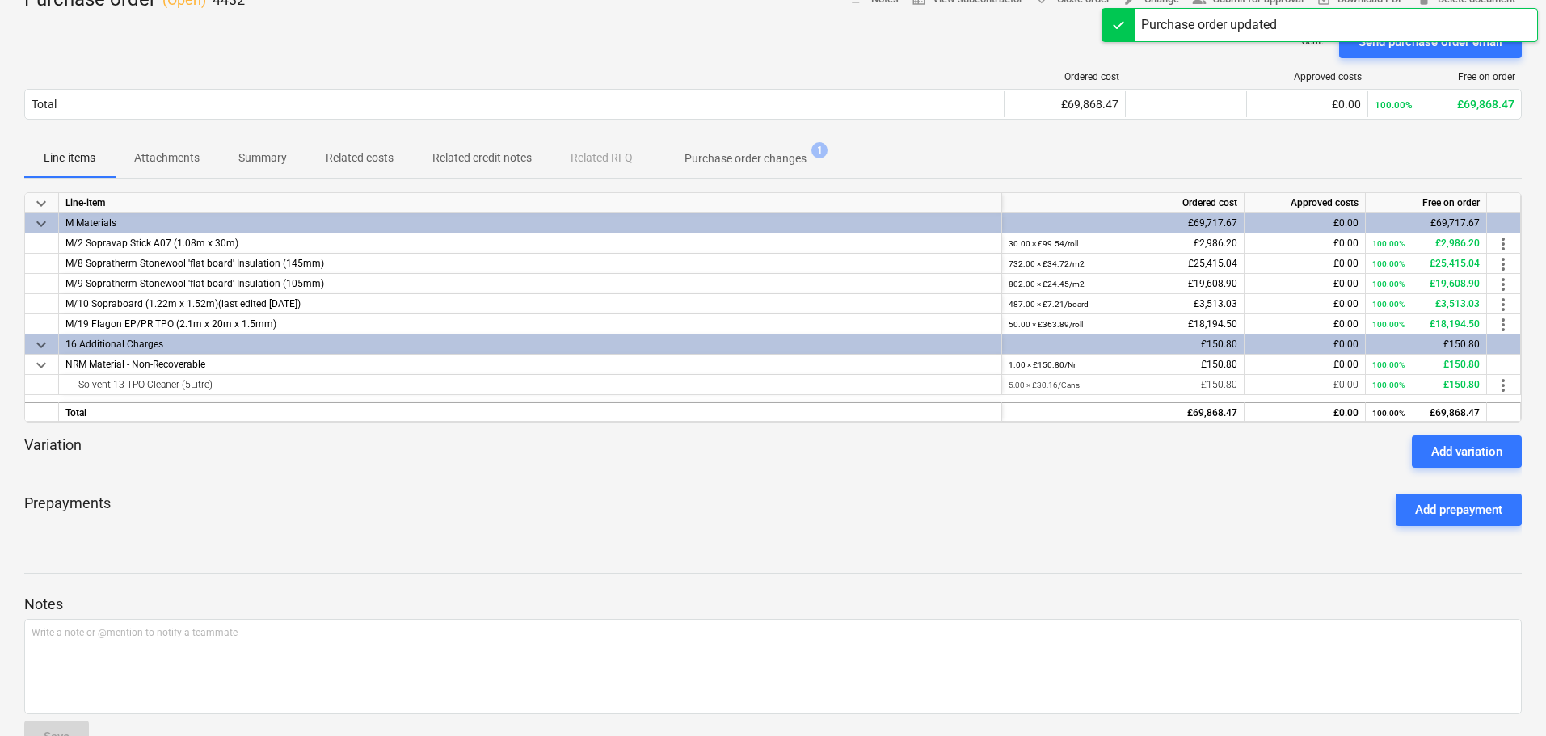
scroll to position [0, 0]
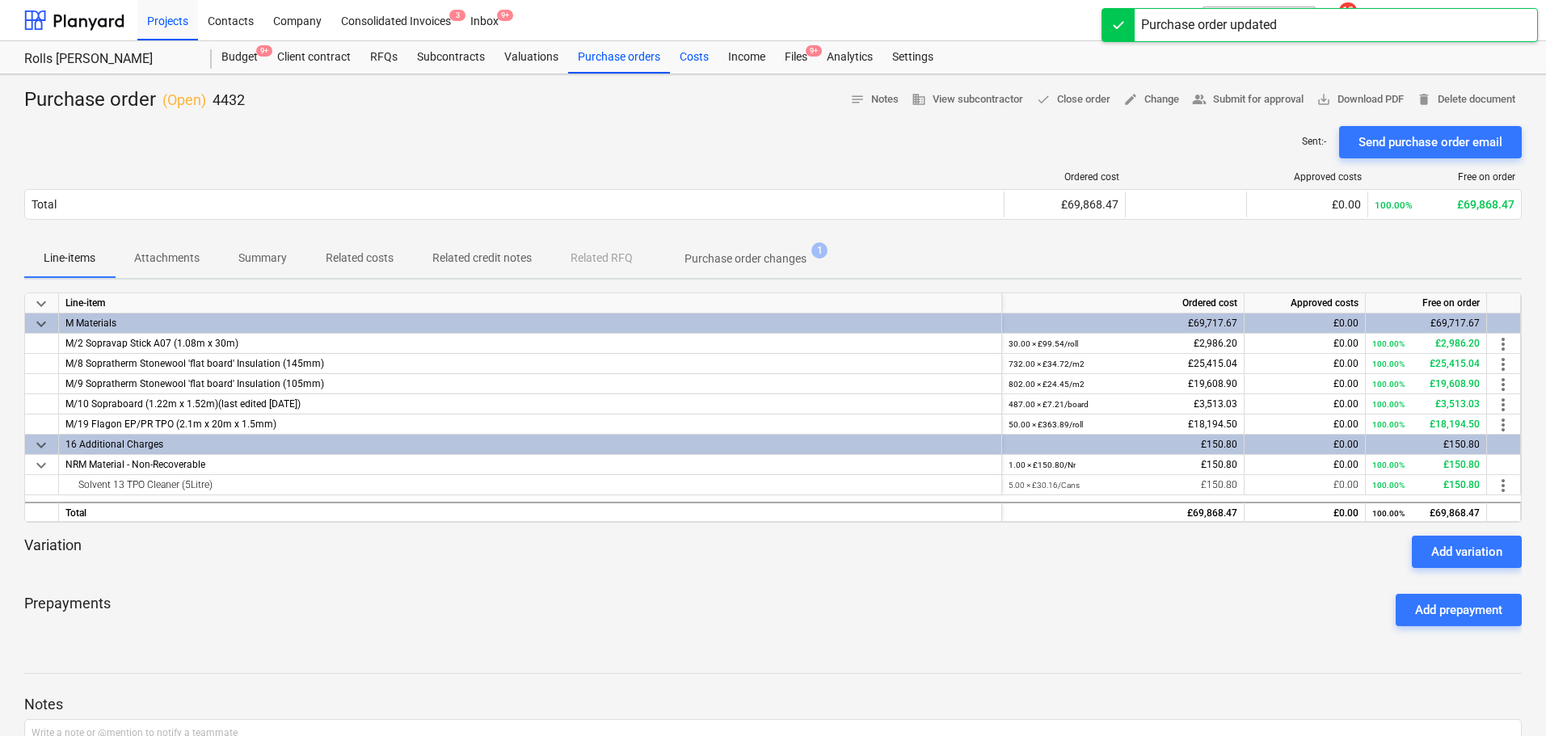
drag, startPoint x: 800, startPoint y: 53, endPoint x: 699, endPoint y: 66, distance: 101.9
click at [798, 53] on div "Files 9+" at bounding box center [796, 57] width 42 height 32
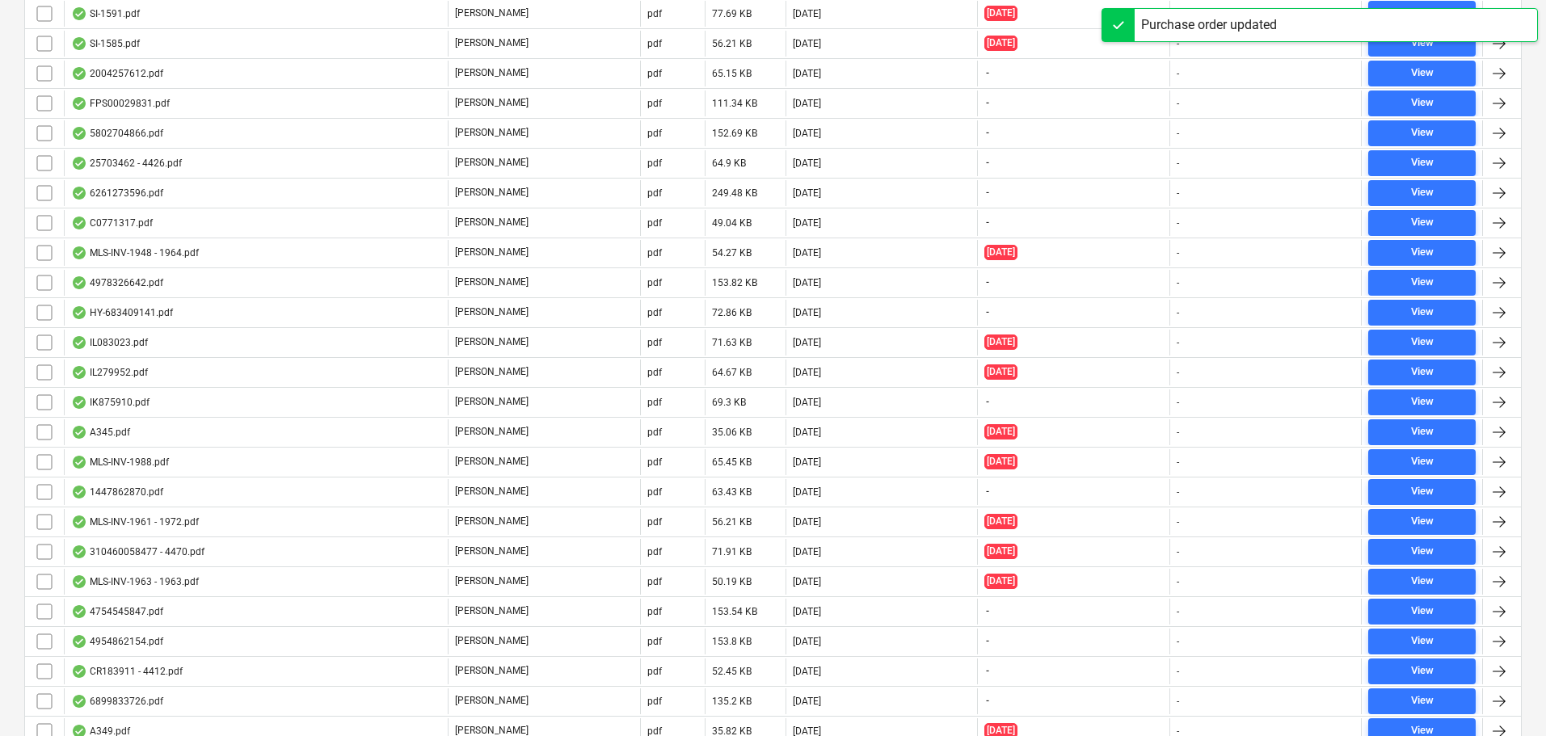
scroll to position [4769, 0]
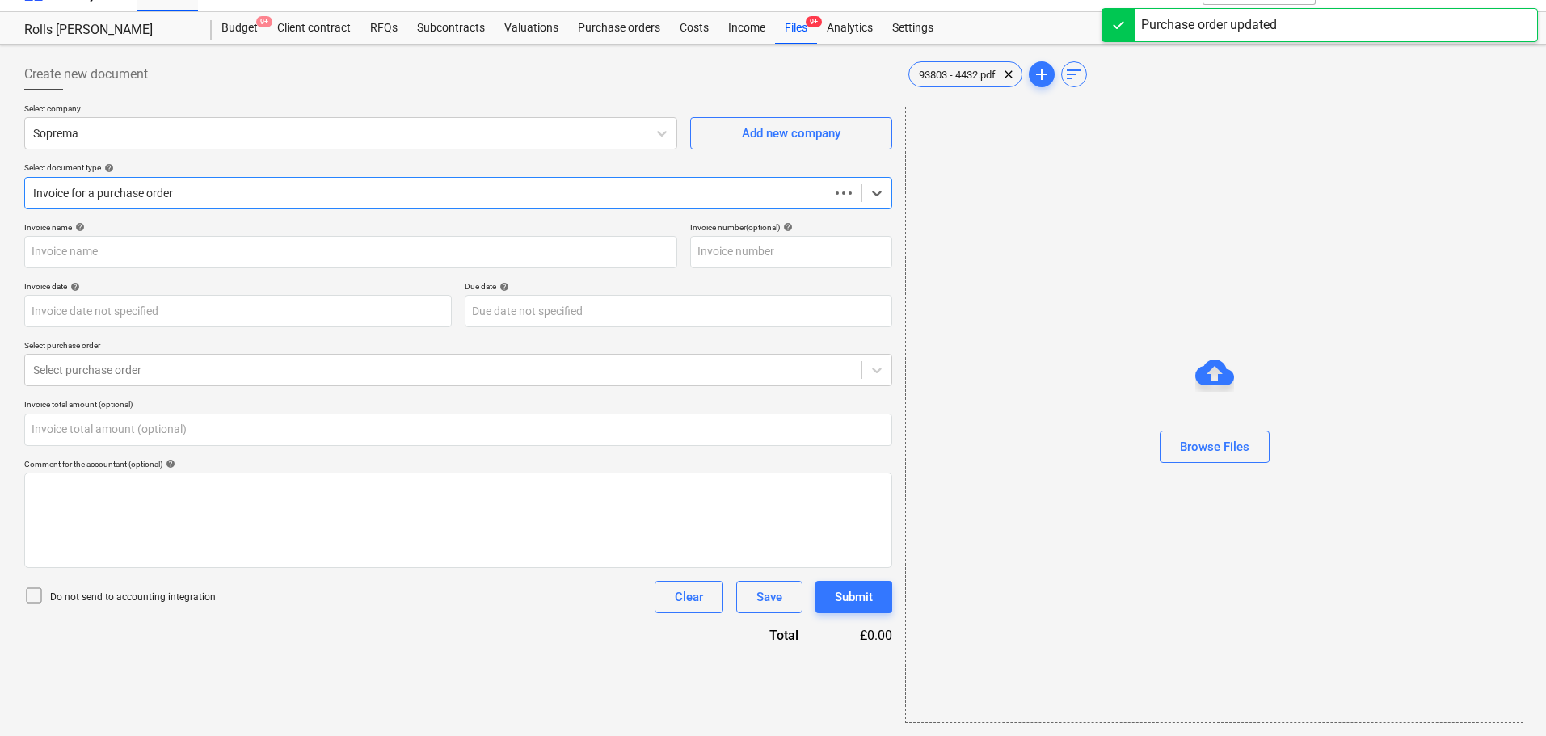
type input "C0000603"
type input "[DATE]"
type input "0.00"
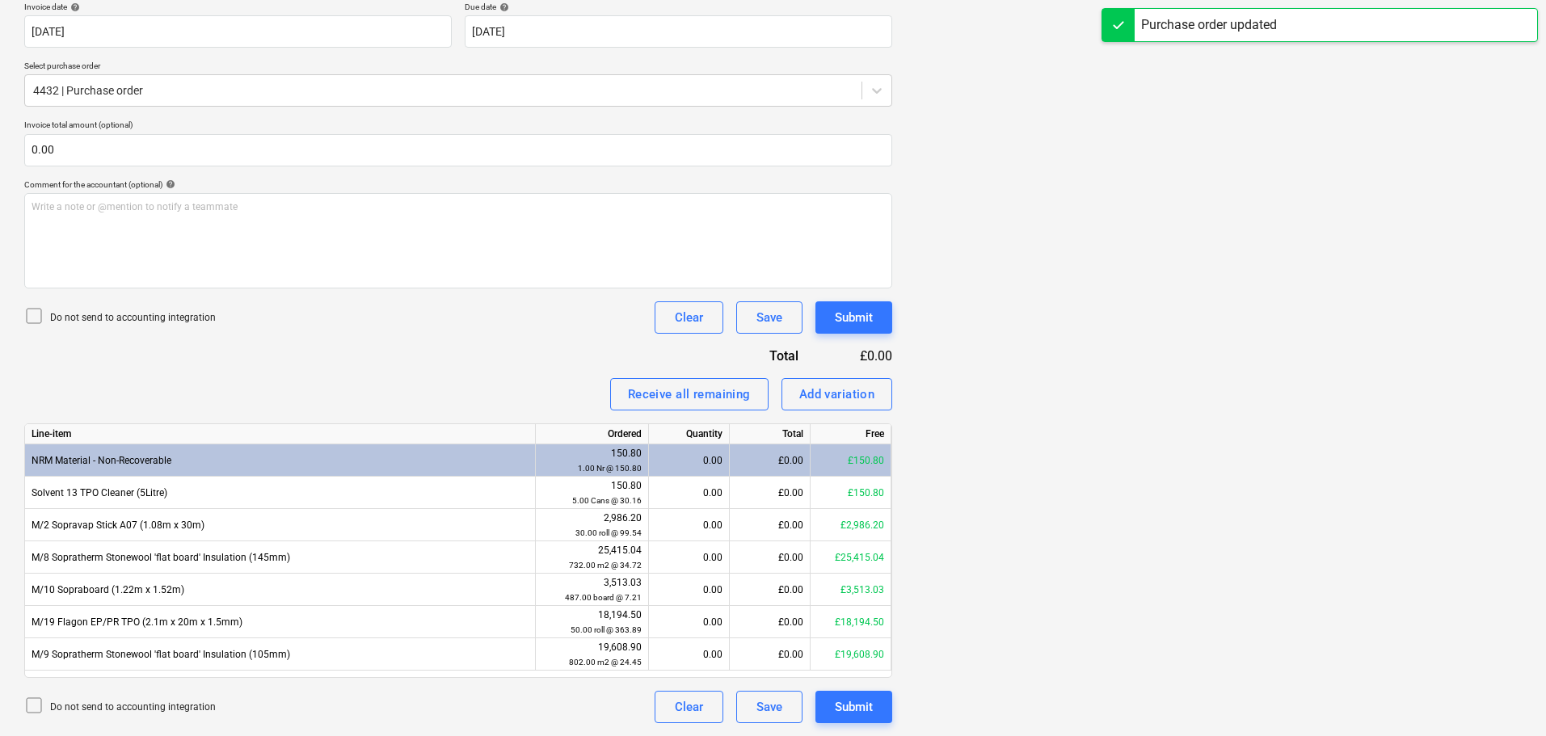
scroll to position [29, 0]
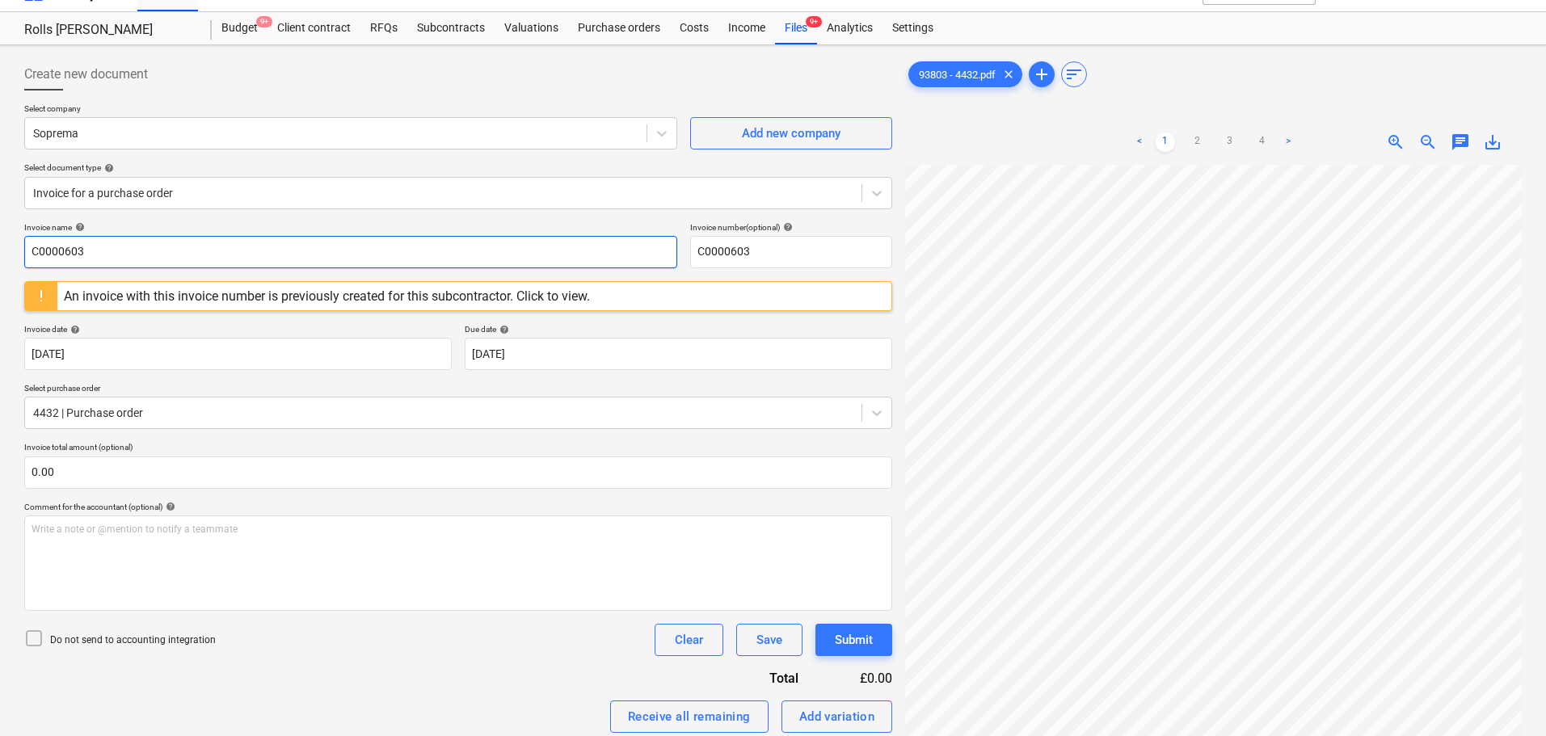
click at [143, 241] on input "C0000603" at bounding box center [350, 252] width 653 height 32
paste input "93875"
click at [143, 241] on input "93875" at bounding box center [350, 252] width 653 height 32
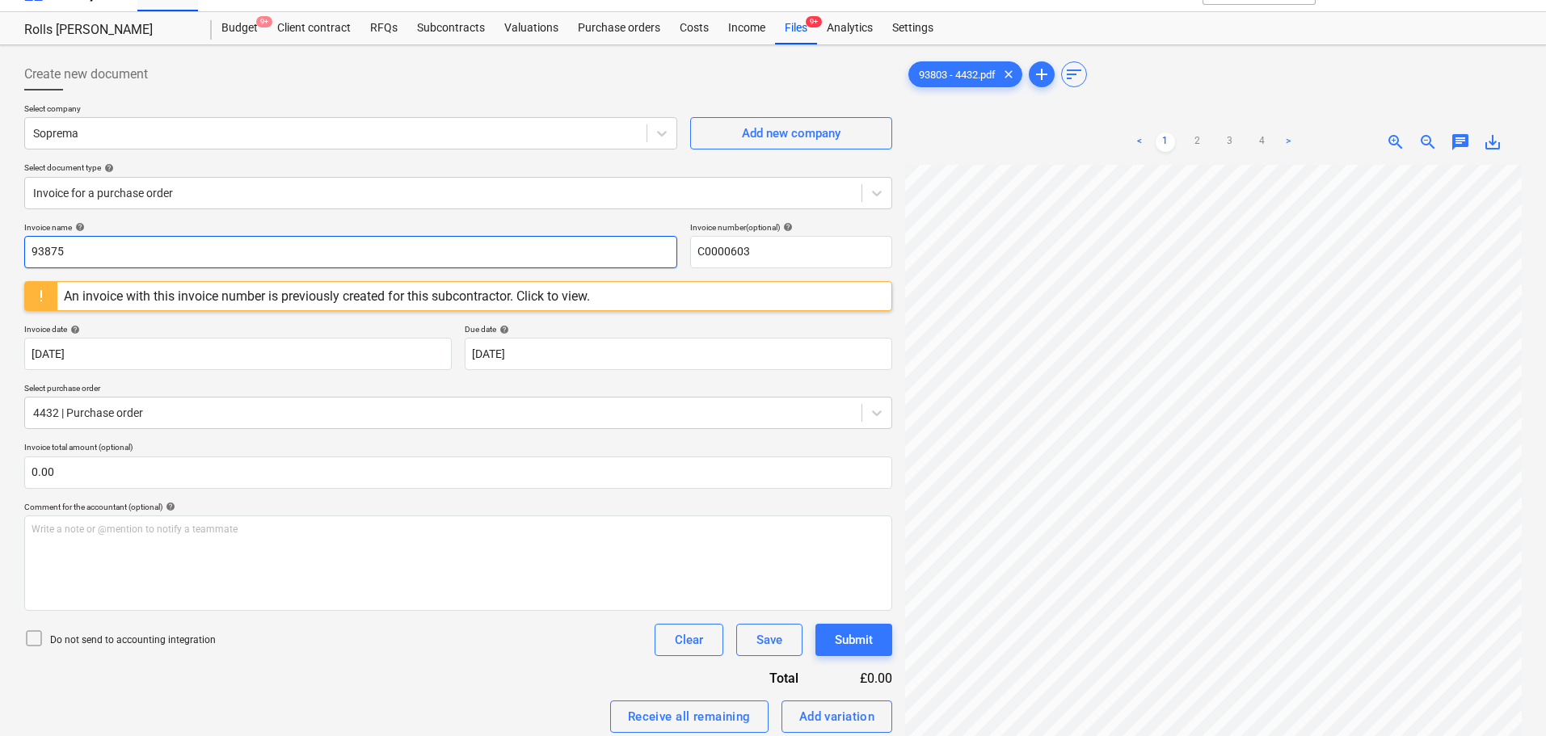
click at [143, 241] on input "93875" at bounding box center [350, 252] width 653 height 32
type input "83803"
paste input "838"
type input "83803"
click at [122, 455] on p "Invoice total amount (optional)" at bounding box center [458, 449] width 868 height 14
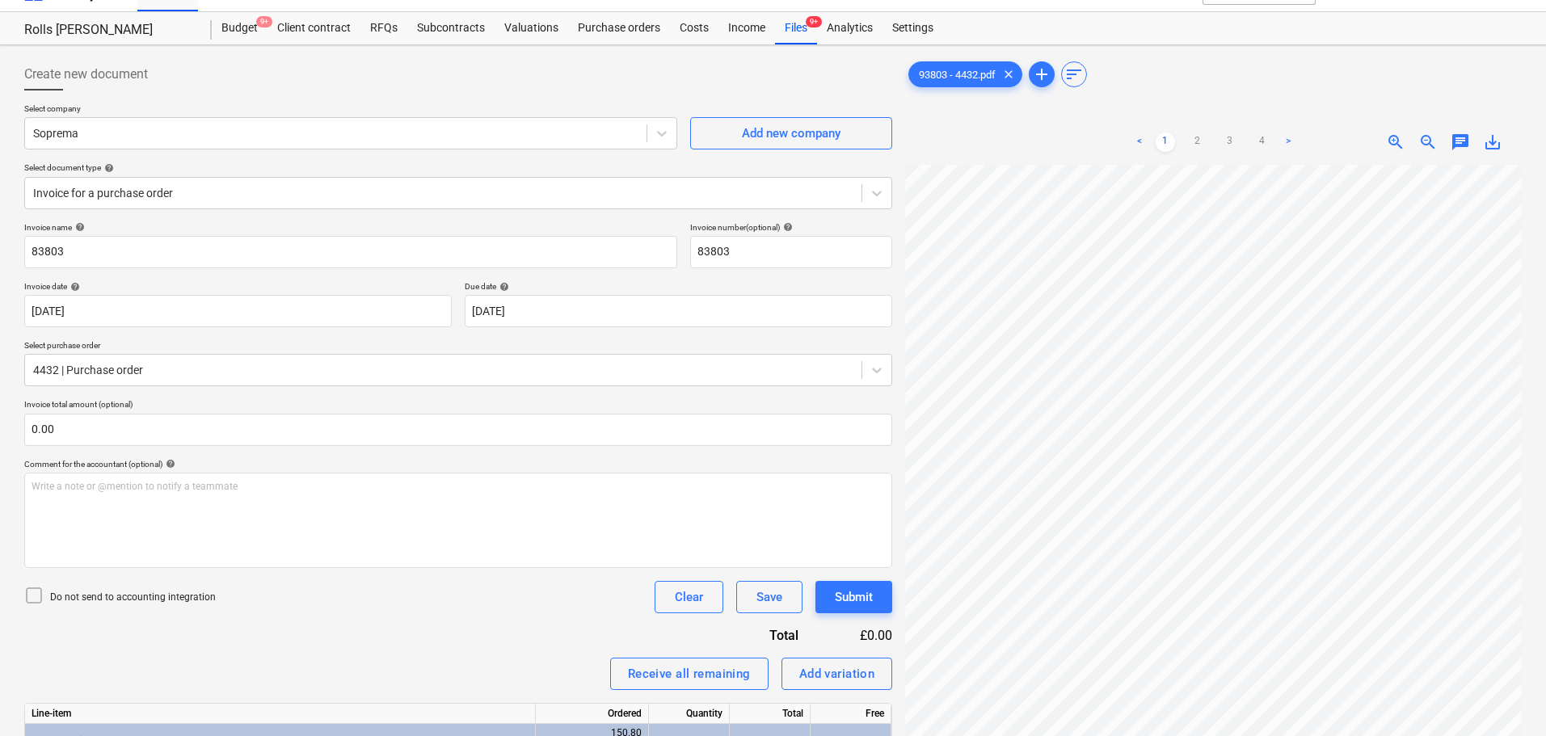
click at [123, 469] on div "Comment for the accountant (optional) help" at bounding box center [458, 464] width 868 height 11
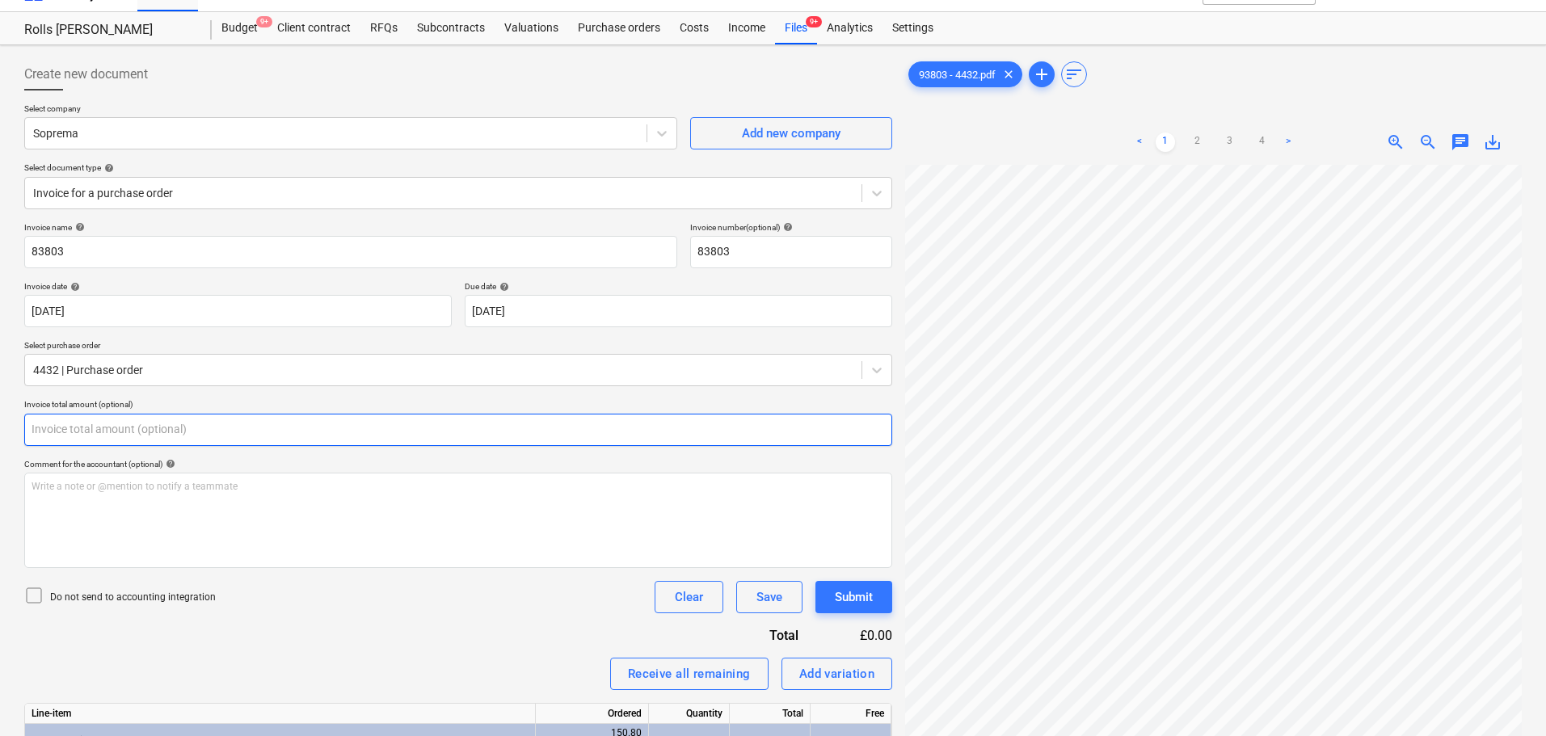
click at [455, 417] on input "text" at bounding box center [458, 430] width 868 height 32
type input "0.00"
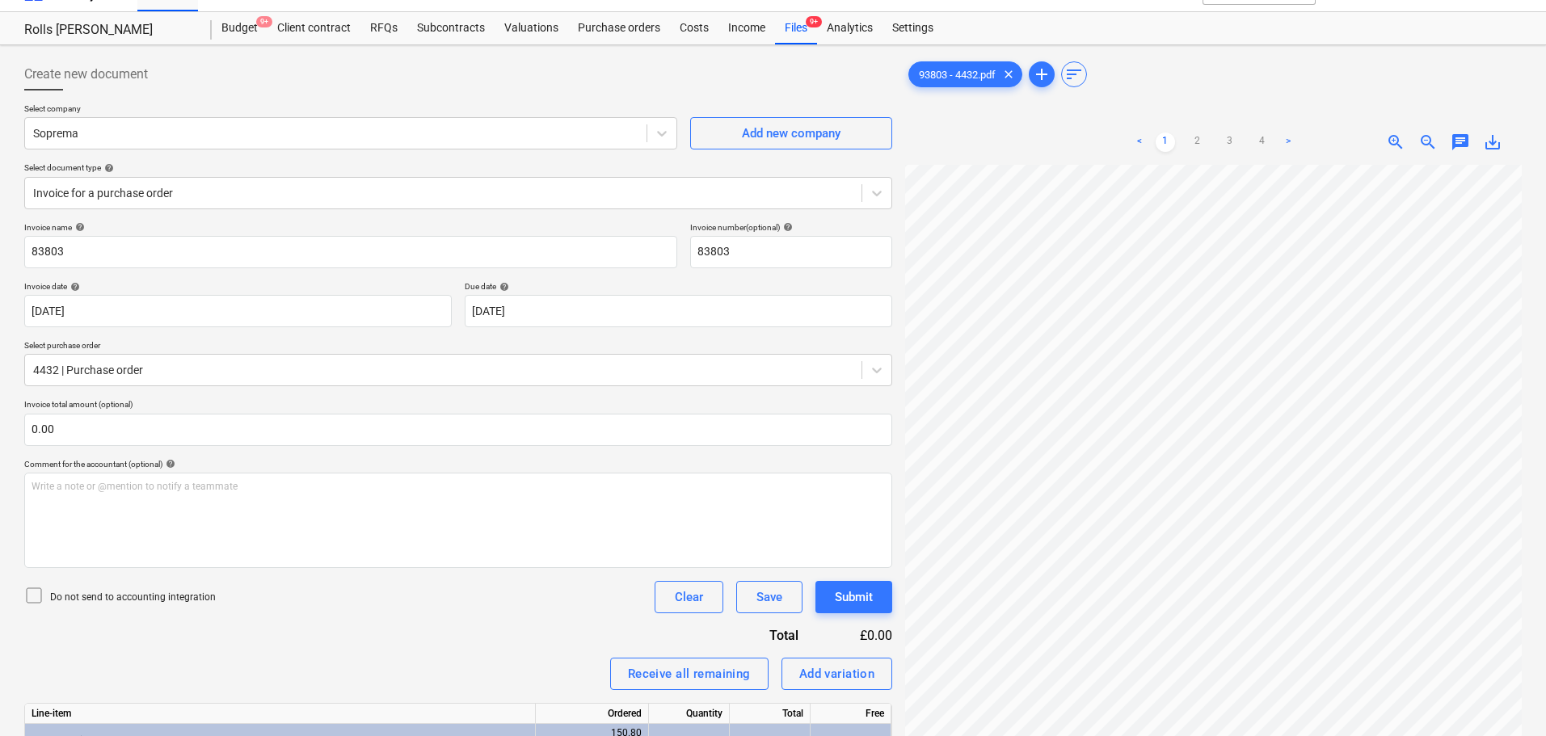
scroll to position [342, 114]
click at [865, 254] on div "Create new document Select company Soprema Add new company Select document type…" at bounding box center [773, 530] width 1510 height 957
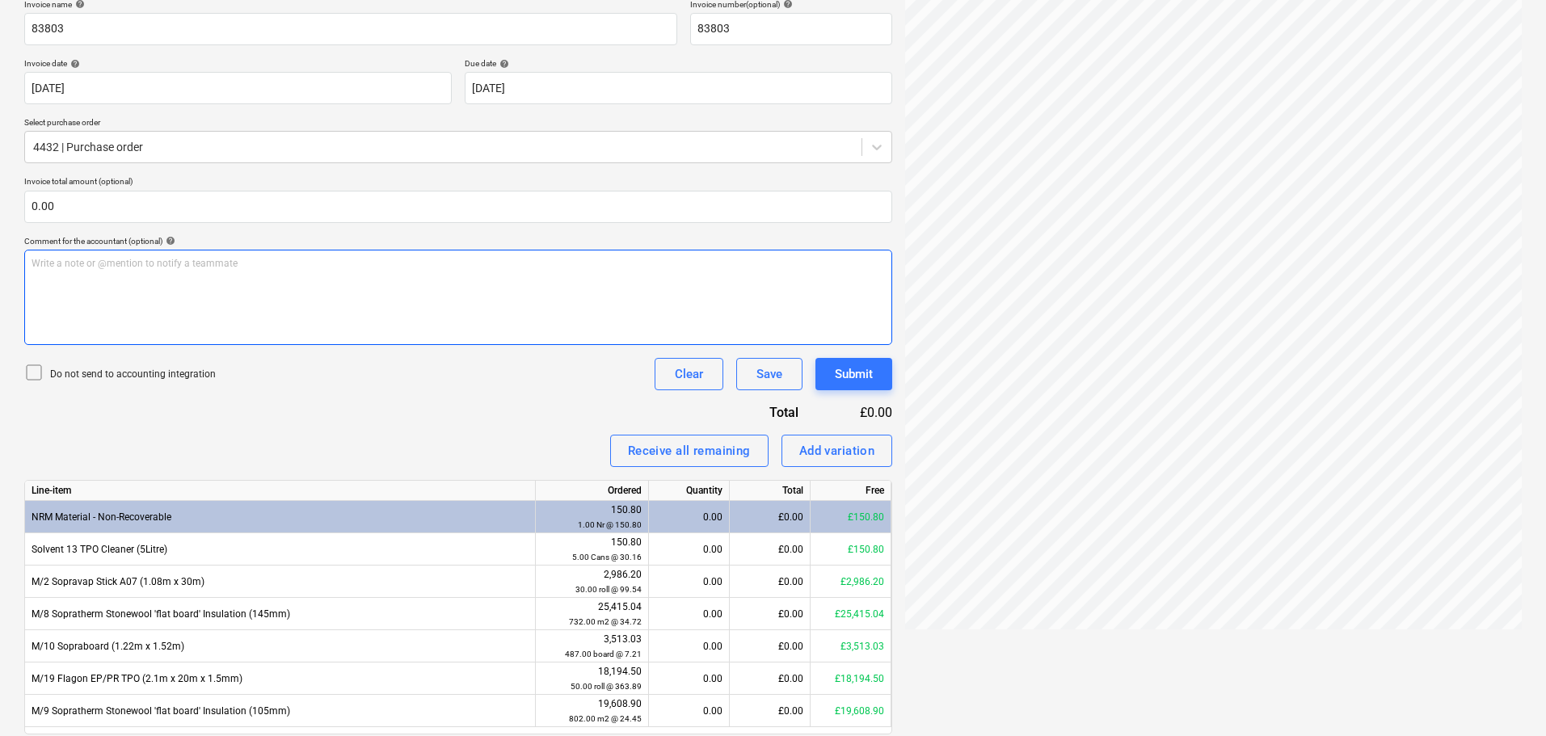
scroll to position [309, 0]
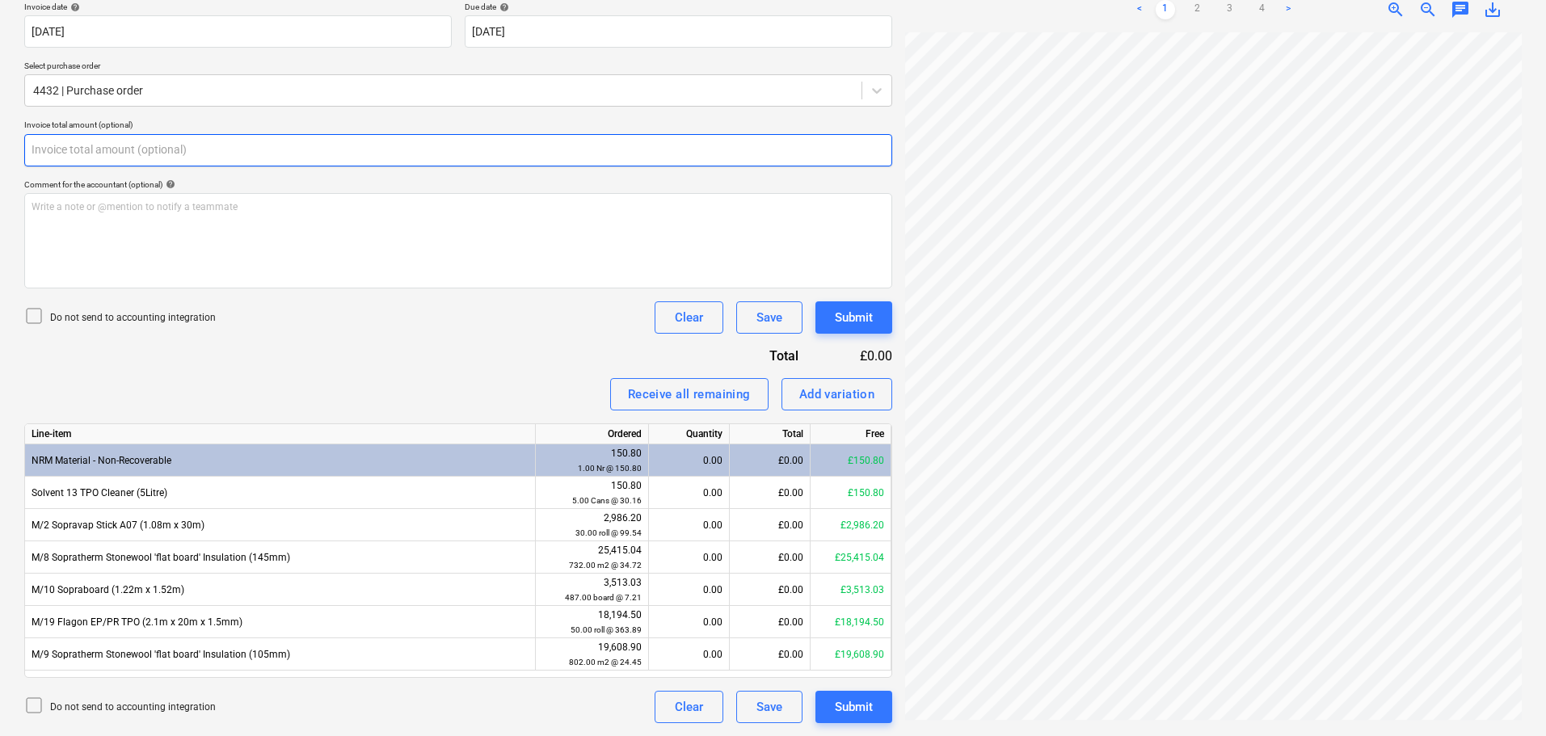
click at [231, 141] on input "text" at bounding box center [458, 150] width 868 height 32
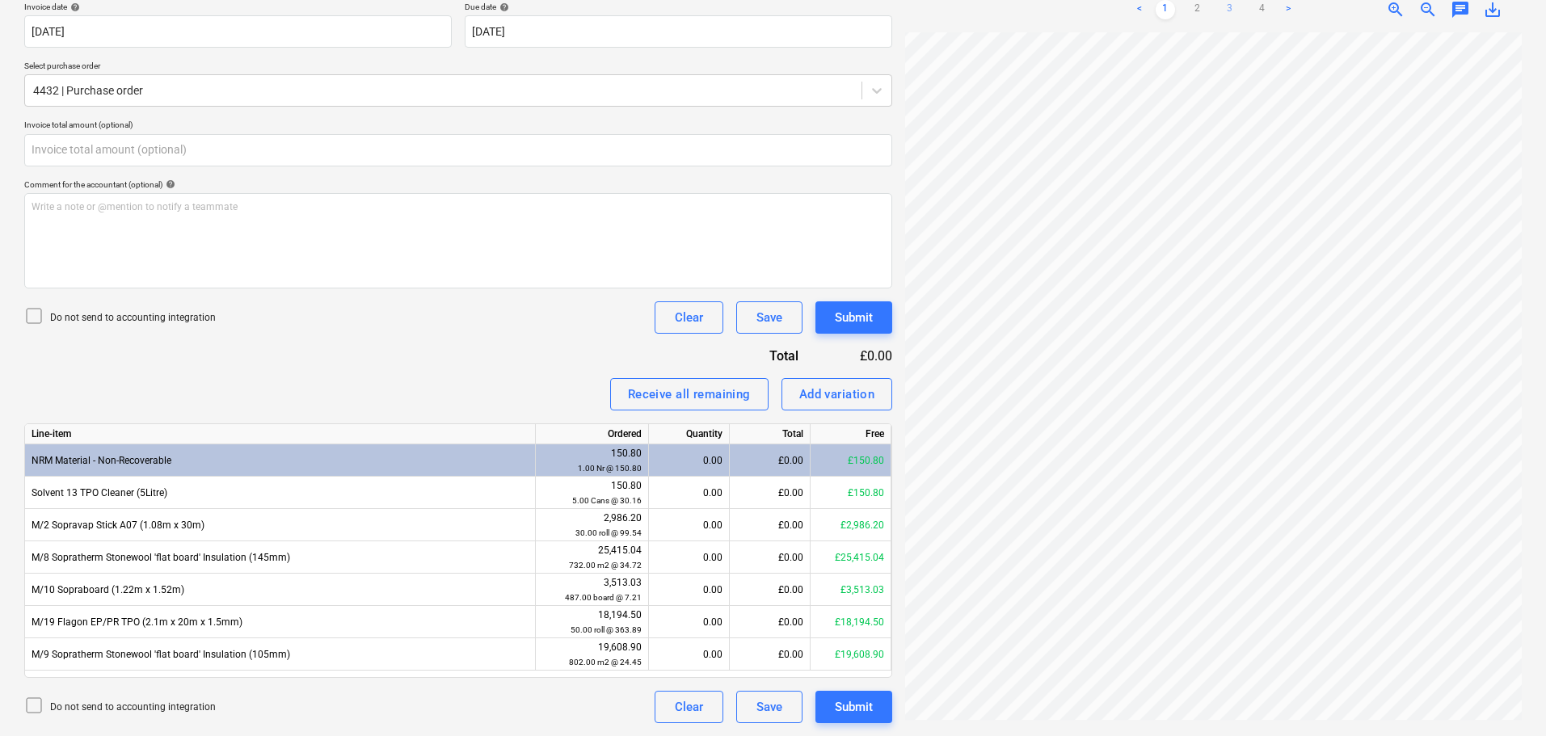
type input "0.00"
click at [1239, 6] on link "3" at bounding box center [1229, 9] width 19 height 19
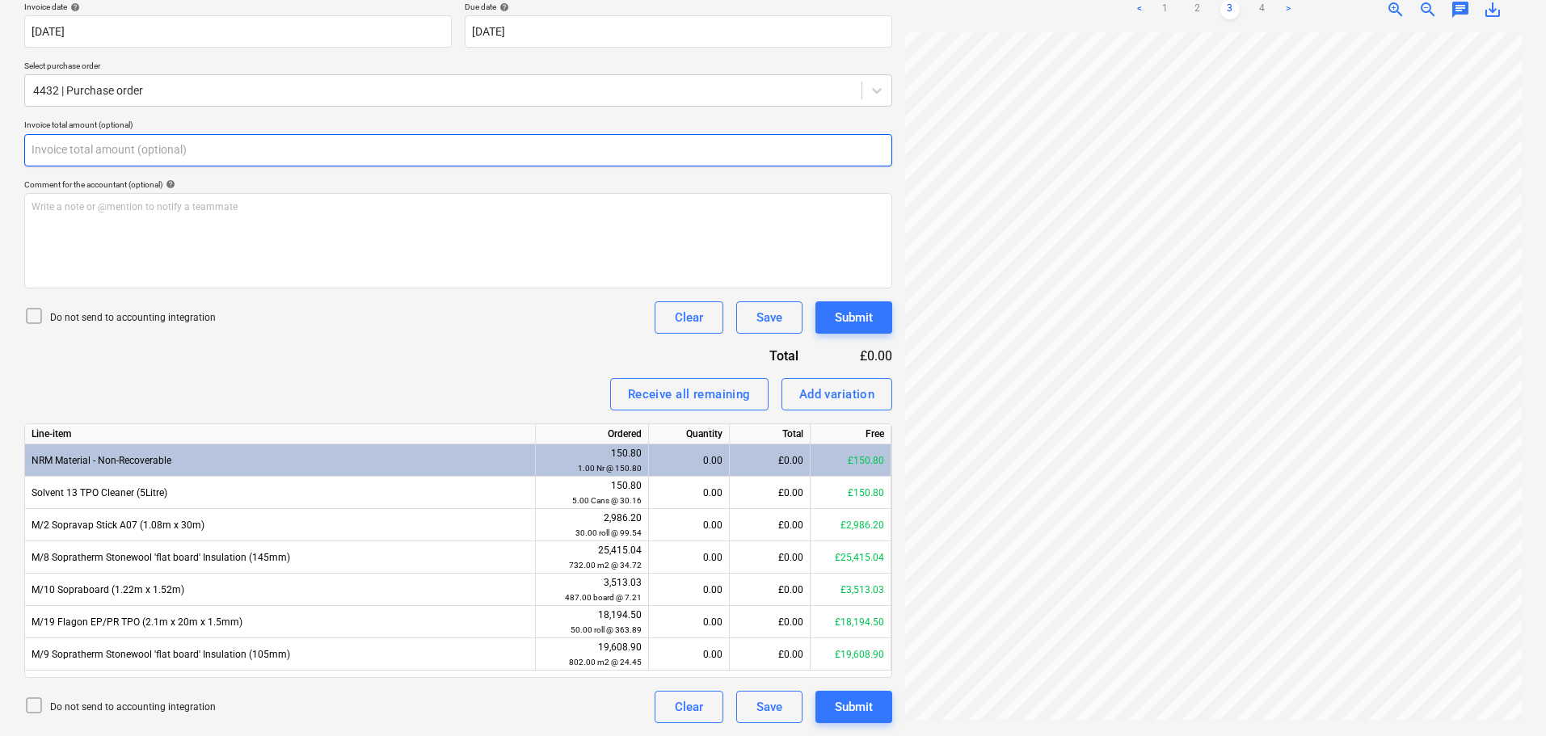
click at [229, 159] on input "text" at bounding box center [458, 150] width 868 height 32
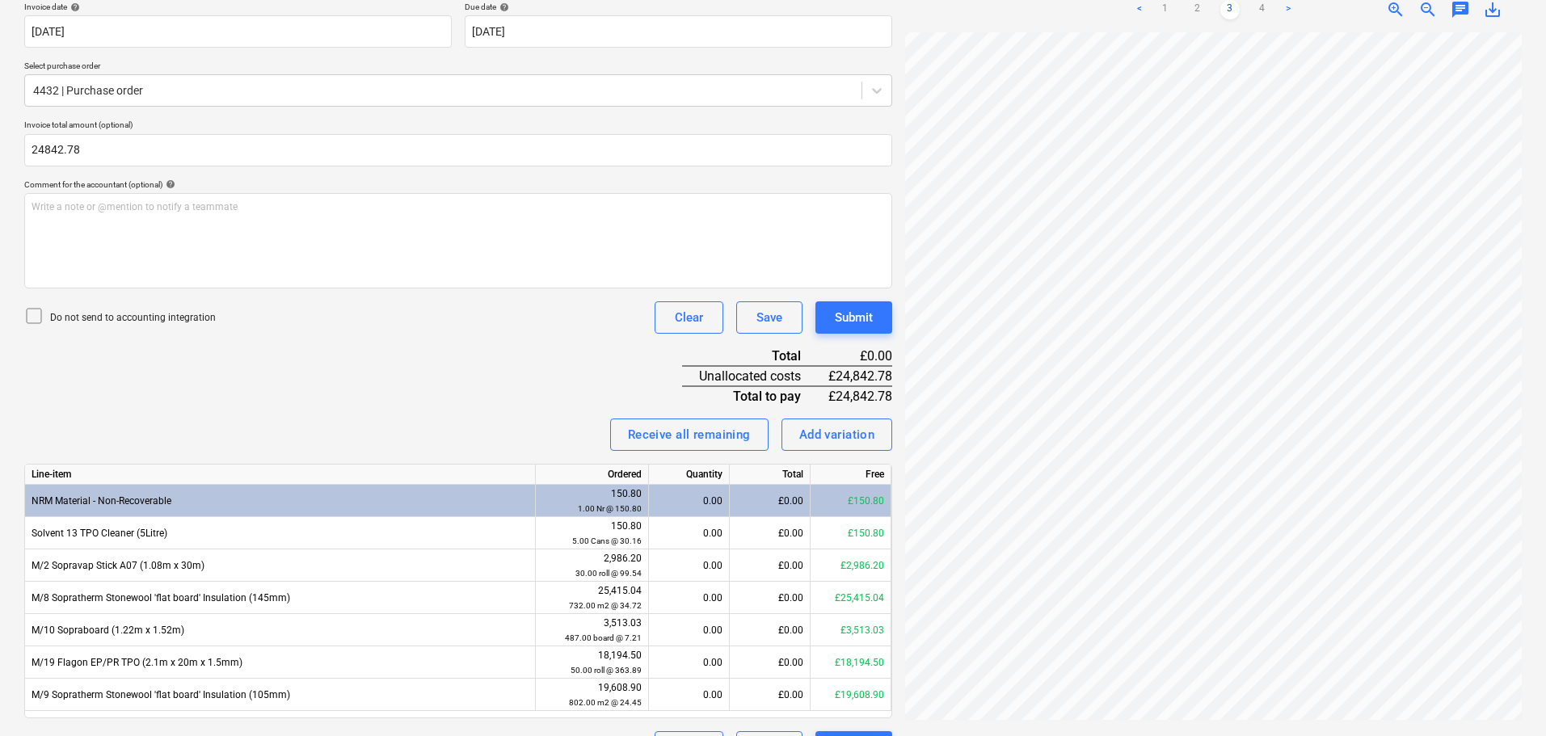
type input "24,842.78"
click at [181, 334] on div "Invoice name help 83803 Invoice number (optional) help 83803 Invoice date help …" at bounding box center [458, 353] width 868 height 821
click at [179, 323] on p "Do not send to accounting integration" at bounding box center [133, 318] width 166 height 14
click at [297, 339] on div "Invoice name help 83803 Invoice number (optional) help 83803 Invoice date help …" at bounding box center [458, 353] width 868 height 821
click at [1163, 8] on link "1" at bounding box center [1164, 9] width 19 height 19
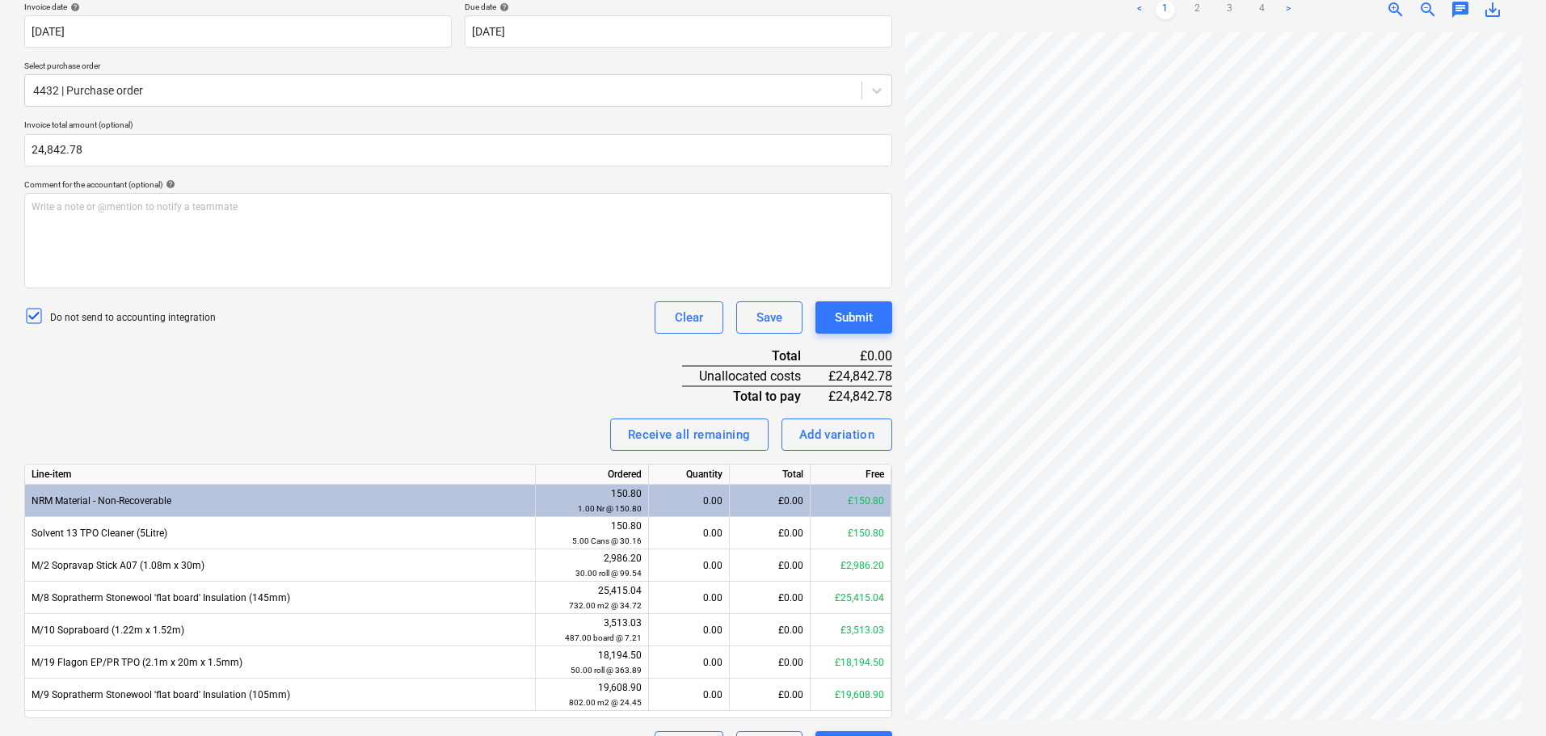
click at [478, 339] on div "Invoice name help 83803 Invoice number (optional) help 83803 Invoice date help …" at bounding box center [458, 353] width 868 height 821
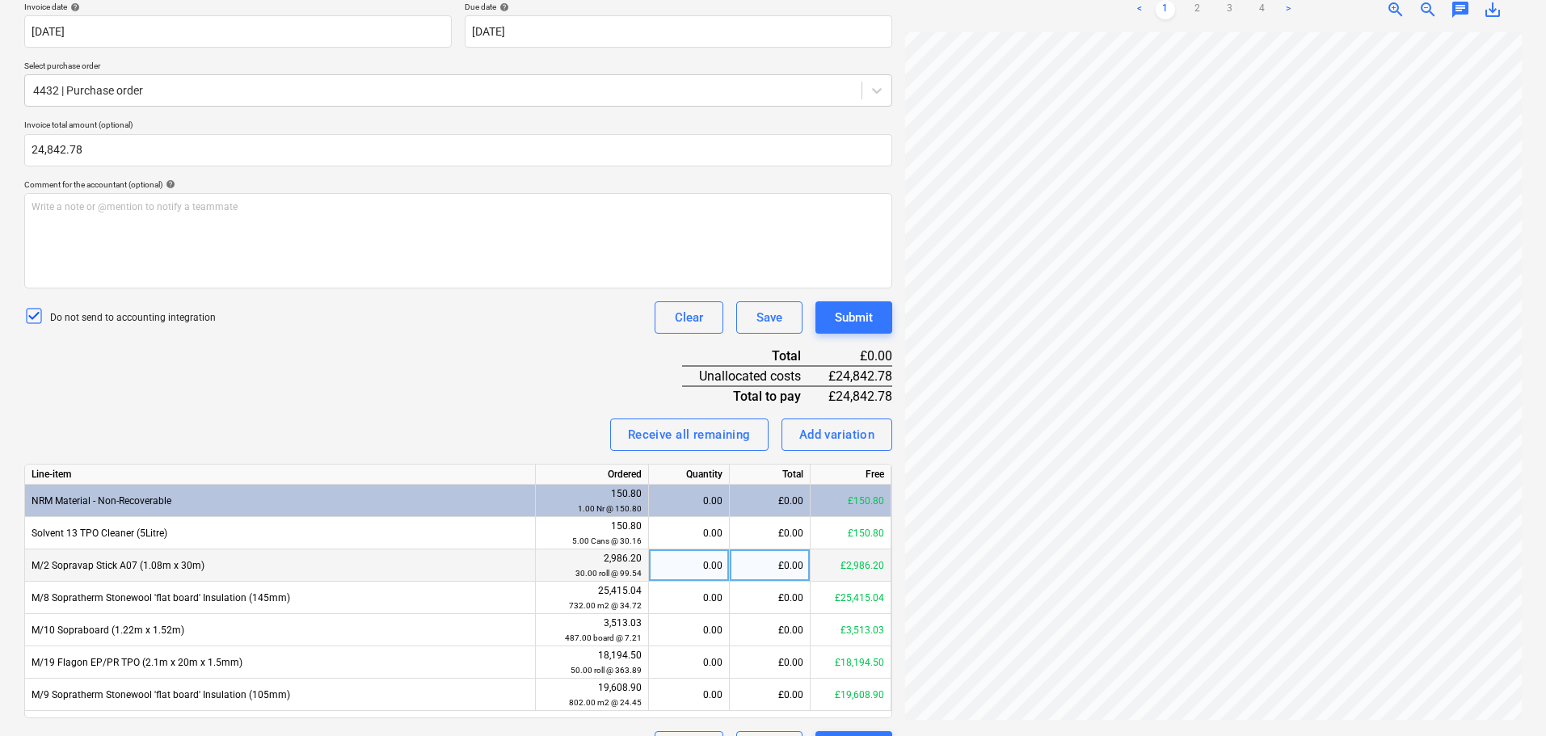
click at [797, 565] on div "£0.00" at bounding box center [770, 565] width 81 height 32
click at [797, 563] on input "29874." at bounding box center [770, 565] width 80 height 32
click at [797, 562] on input "29874." at bounding box center [770, 565] width 80 height 32
type input "2984.04"
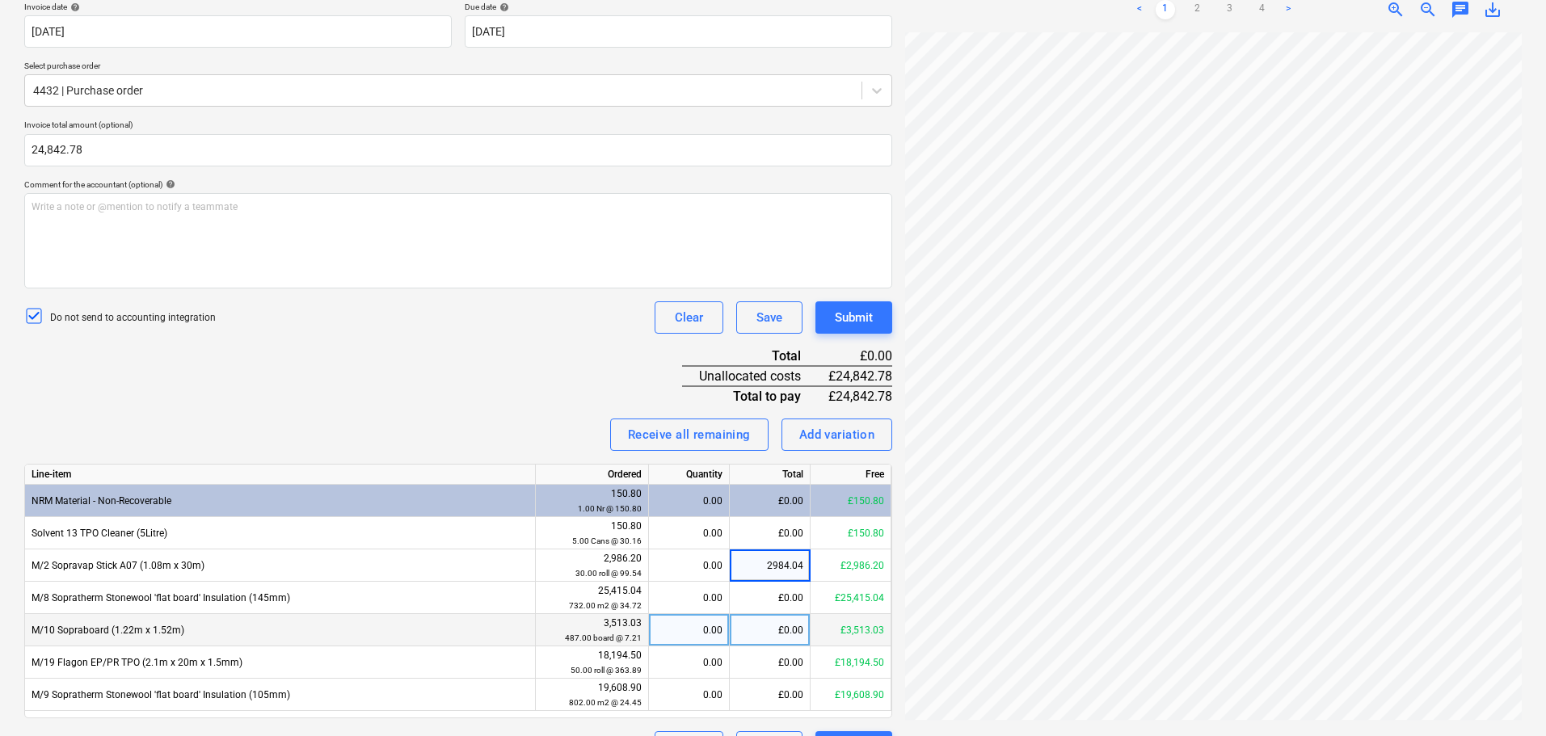
click at [783, 633] on div "£0.00" at bounding box center [770, 630] width 81 height 32
type input "3511.49"
click at [505, 419] on div "Receive all remaining Add variation" at bounding box center [458, 435] width 868 height 32
click at [411, 365] on div "Invoice name help 83803 Invoice number (optional) help 83803 Invoice date help …" at bounding box center [458, 353] width 868 height 821
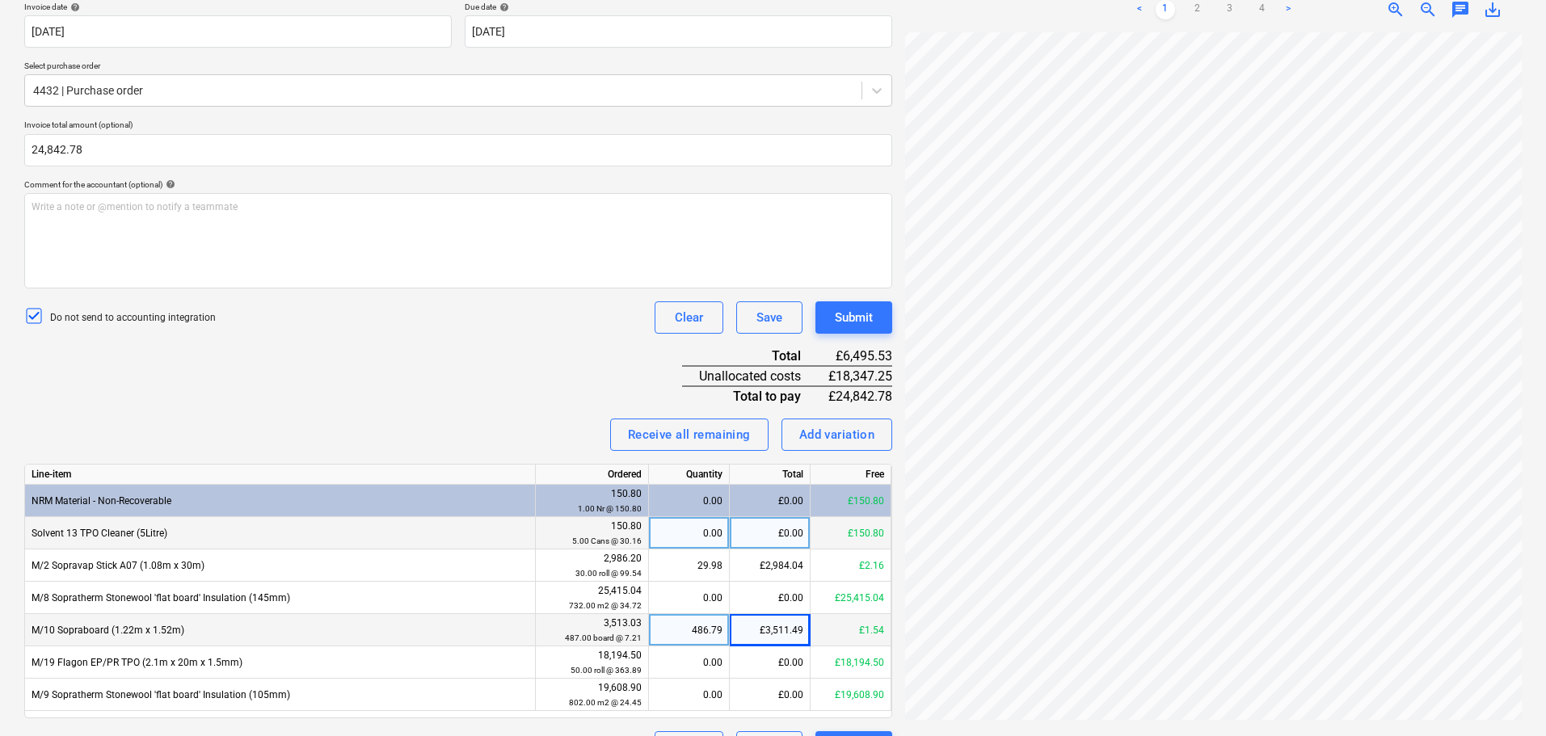
click at [791, 537] on div "£0.00" at bounding box center [770, 533] width 81 height 32
type input "150.75"
click at [438, 360] on div "Invoice name help 83803 Invoice number (optional) help 83803 Invoice date help …" at bounding box center [458, 353] width 868 height 821
click at [382, 392] on div "Invoice name help 83803 Invoice number (optional) help 83803 Invoice date help …" at bounding box center [458, 353] width 868 height 821
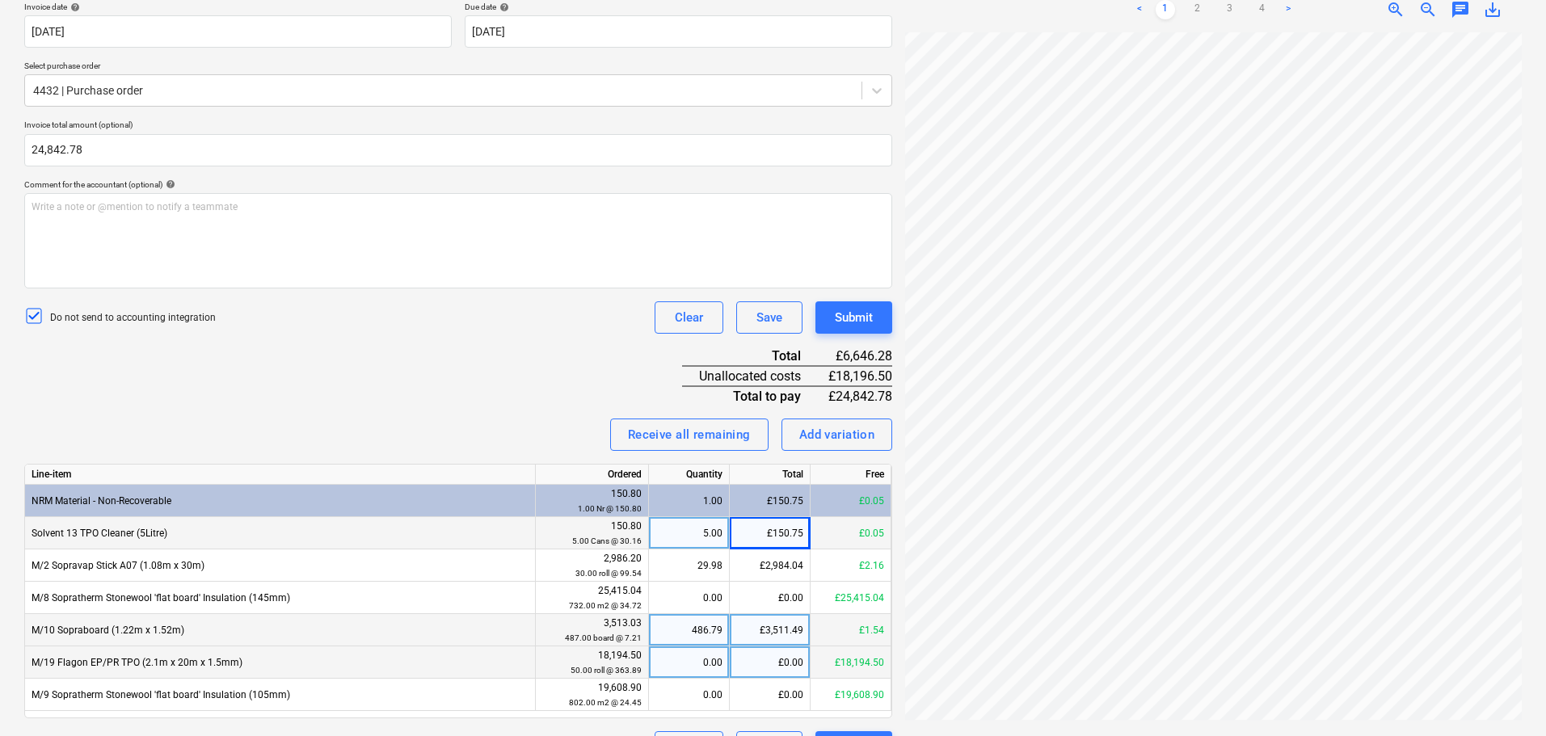
click at [747, 666] on div "£0.00" at bounding box center [770, 662] width 81 height 32
type input "18196.50"
click at [461, 363] on div "Invoice name help 83803 Invoice number (optional) help 83803 Invoice date help …" at bounding box center [458, 353] width 868 height 821
click at [765, 313] on div "Save" at bounding box center [769, 317] width 26 height 21
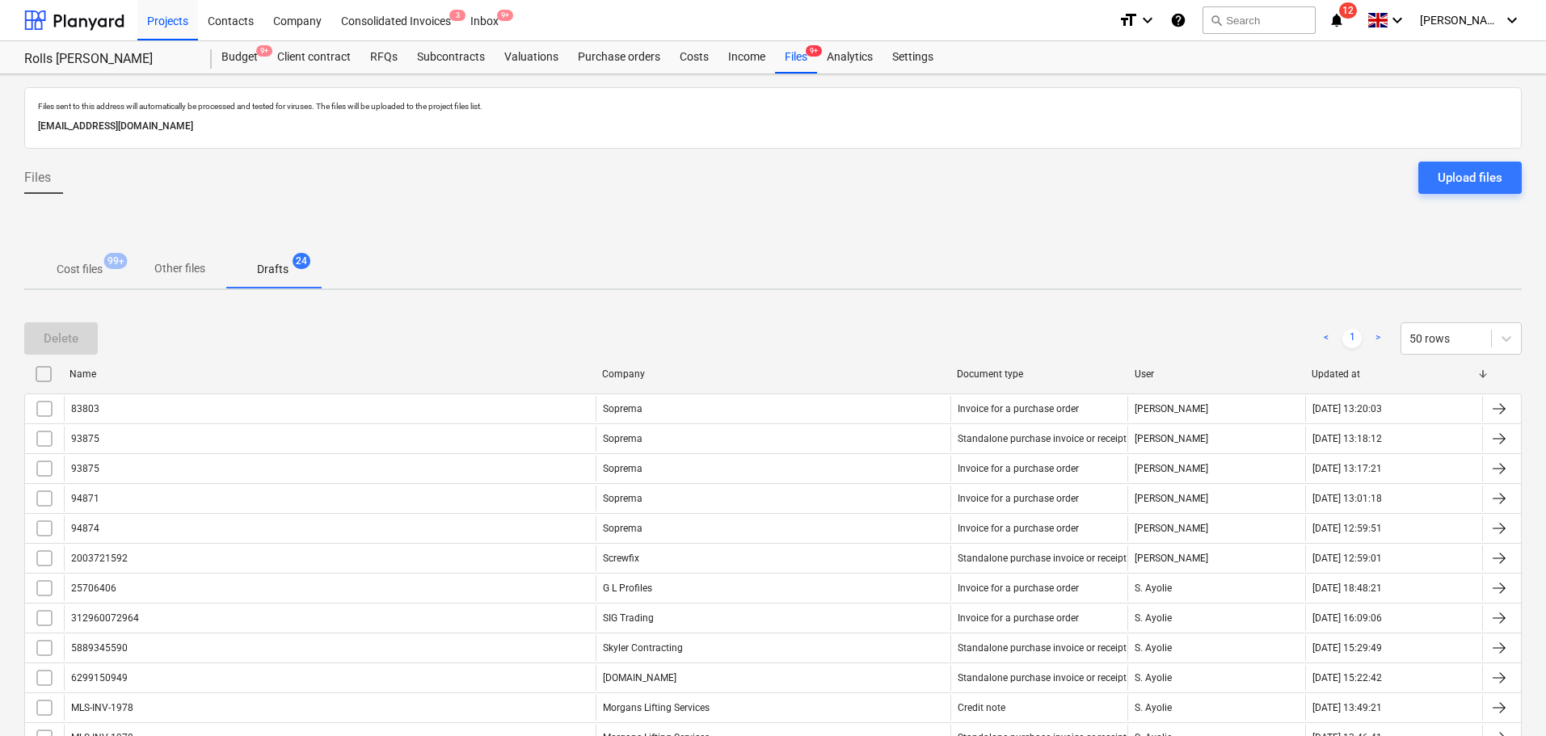
click at [642, 57] on div "Purchase orders" at bounding box center [619, 57] width 102 height 32
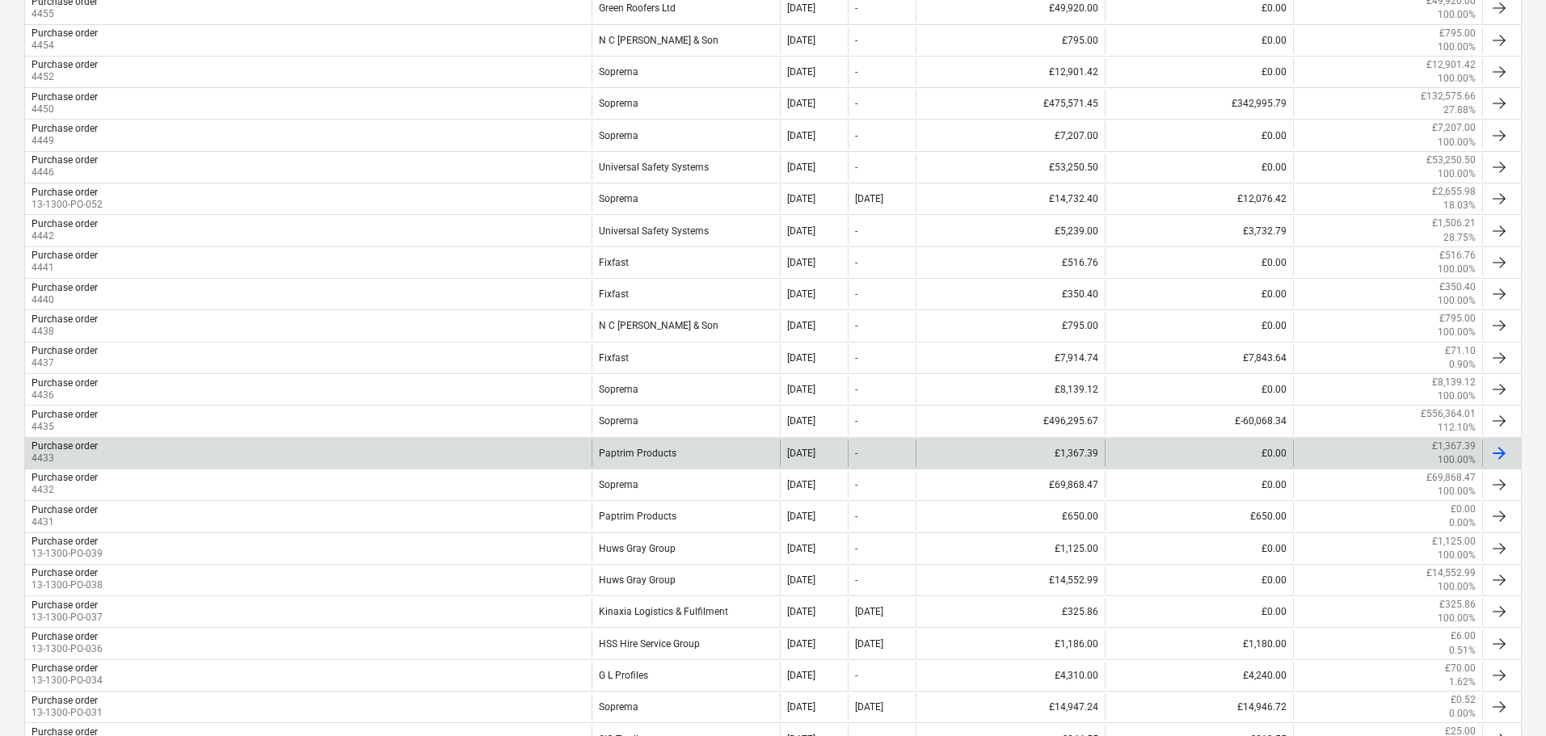
scroll to position [1309, 0]
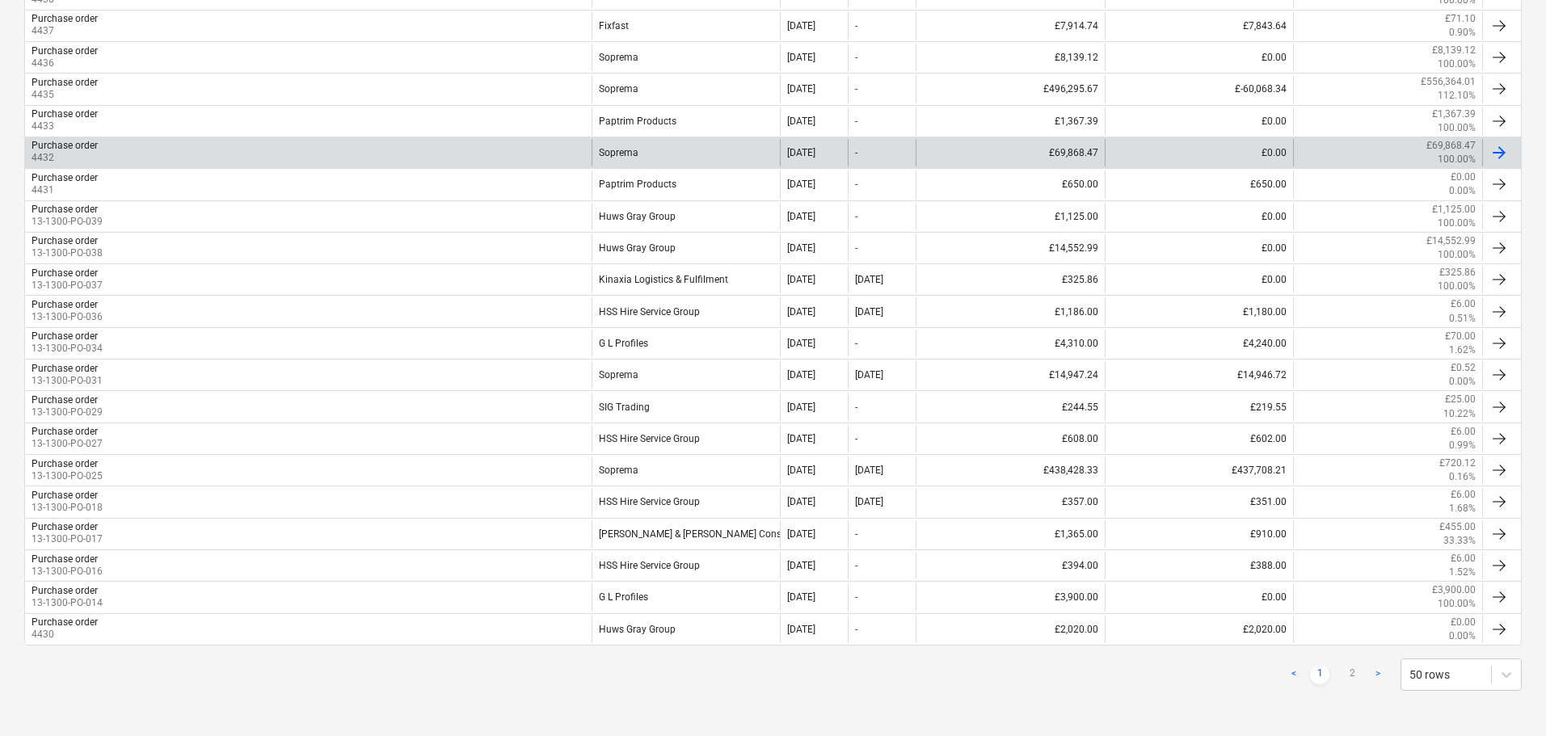
click at [149, 158] on div "Purchase order 4432" at bounding box center [308, 152] width 566 height 27
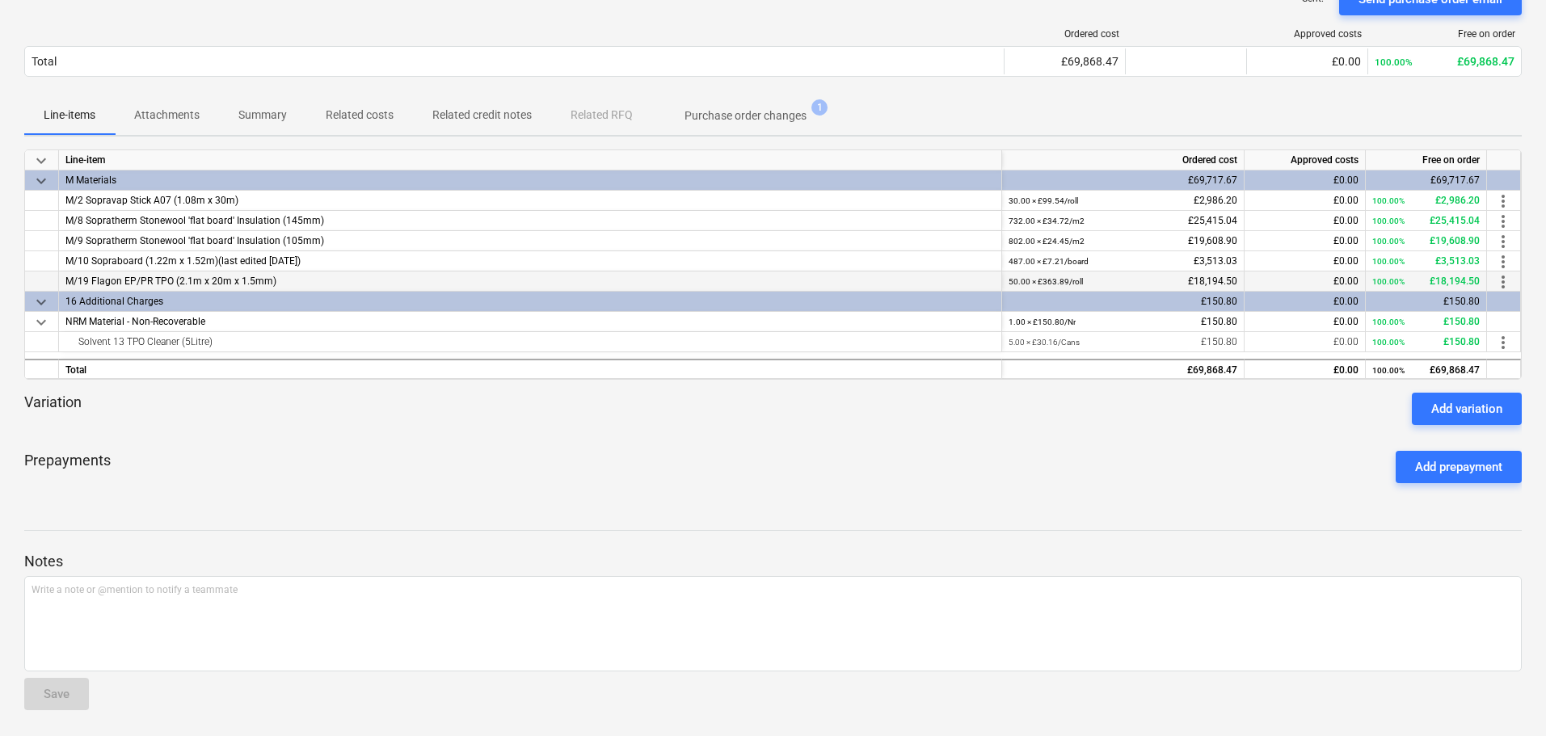
click at [1501, 280] on span "more_vert" at bounding box center [1502, 281] width 19 height 19
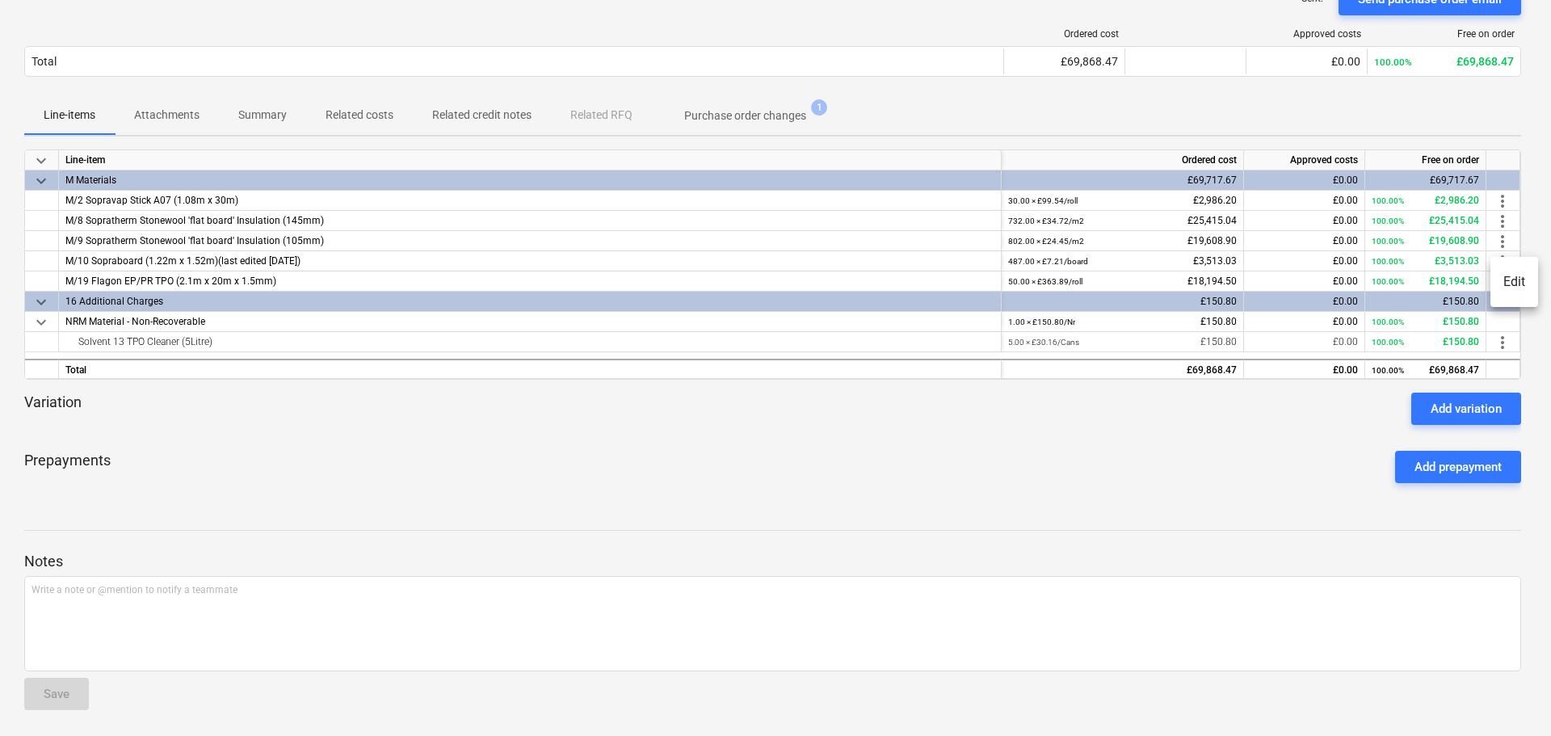
click at [1516, 280] on li "Edit" at bounding box center [1515, 281] width 48 height 37
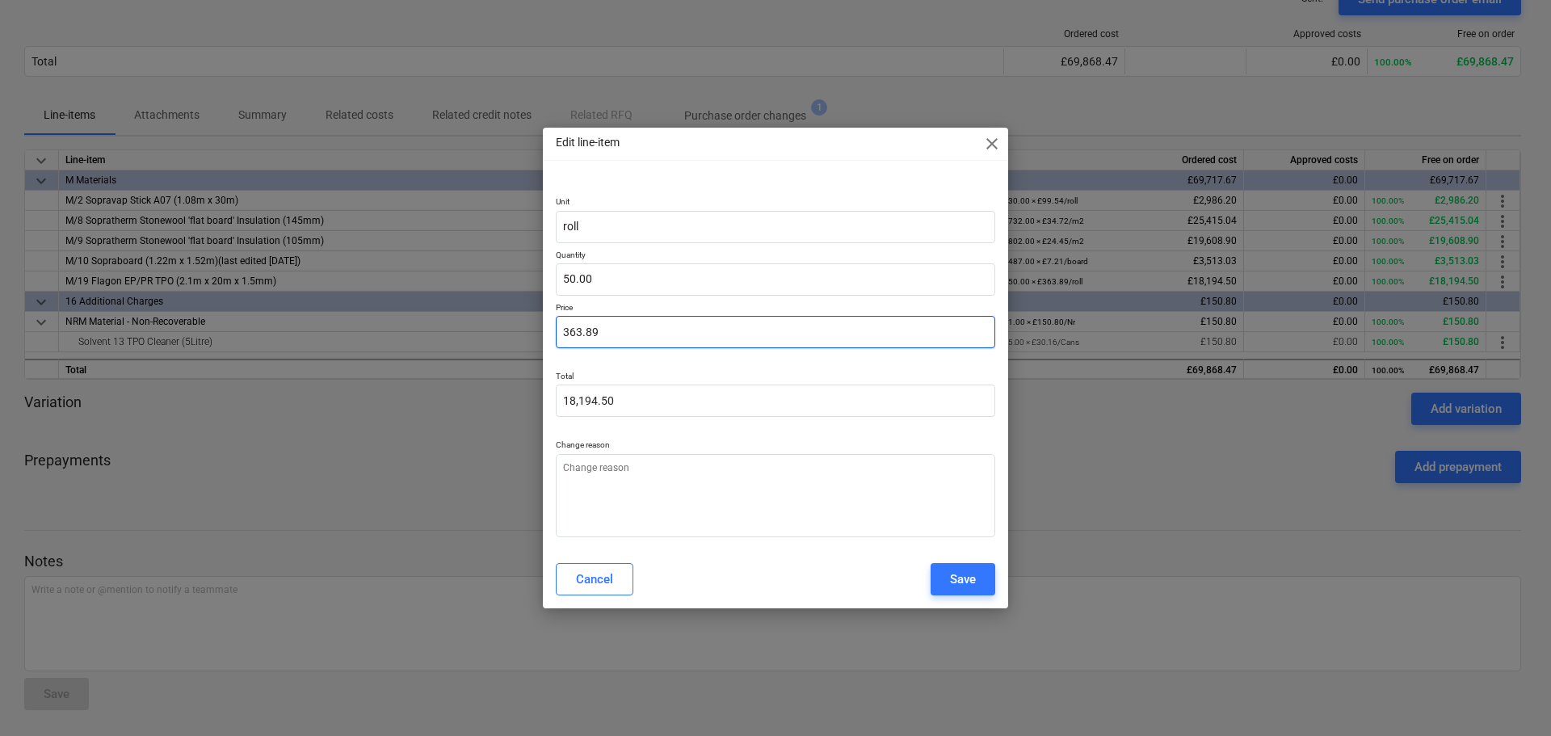
click at [816, 339] on input "363.89" at bounding box center [776, 332] width 440 height 32
type textarea "x"
type input "3"
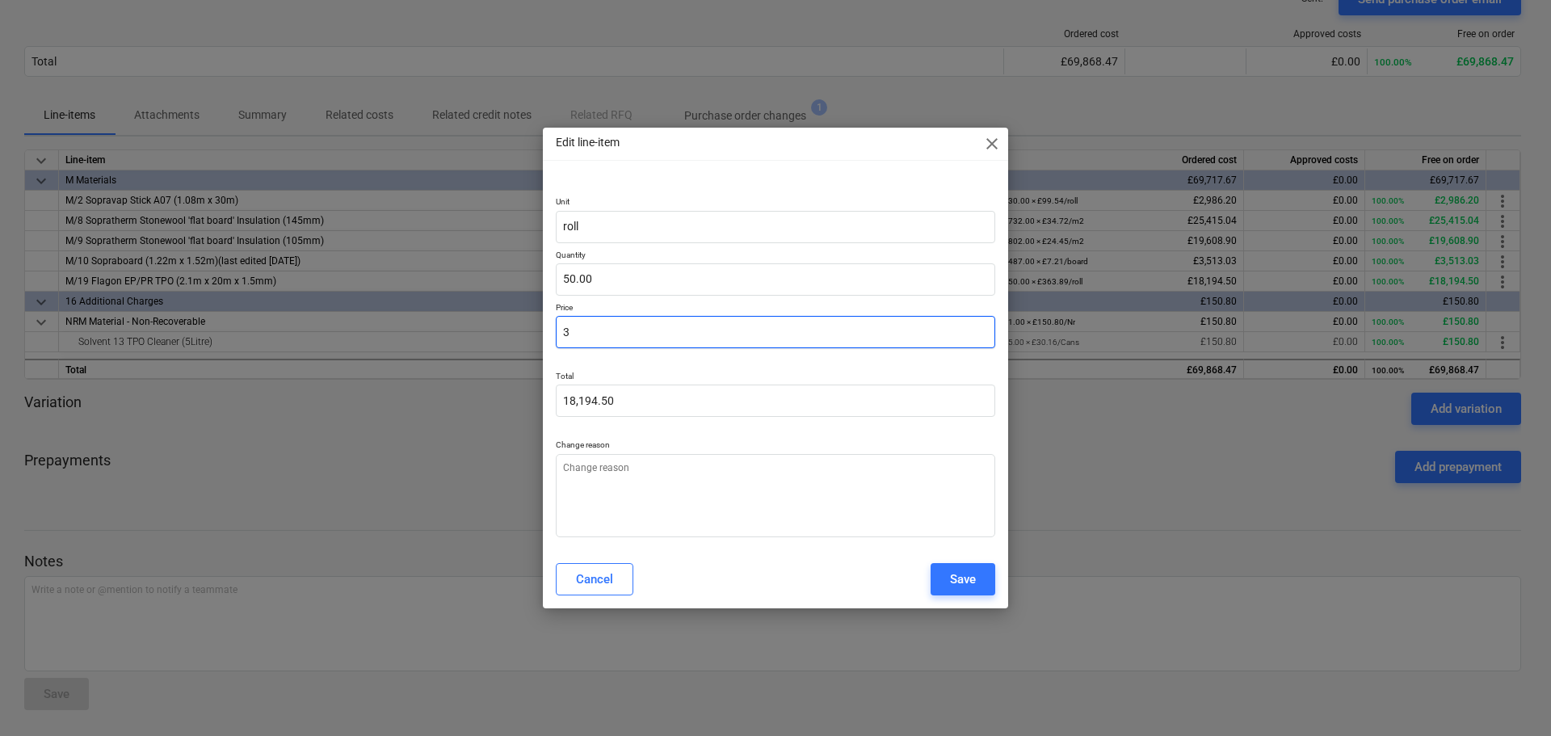
type input "150.00"
type textarea "x"
type input "36"
type input "1,800.00"
type textarea "x"
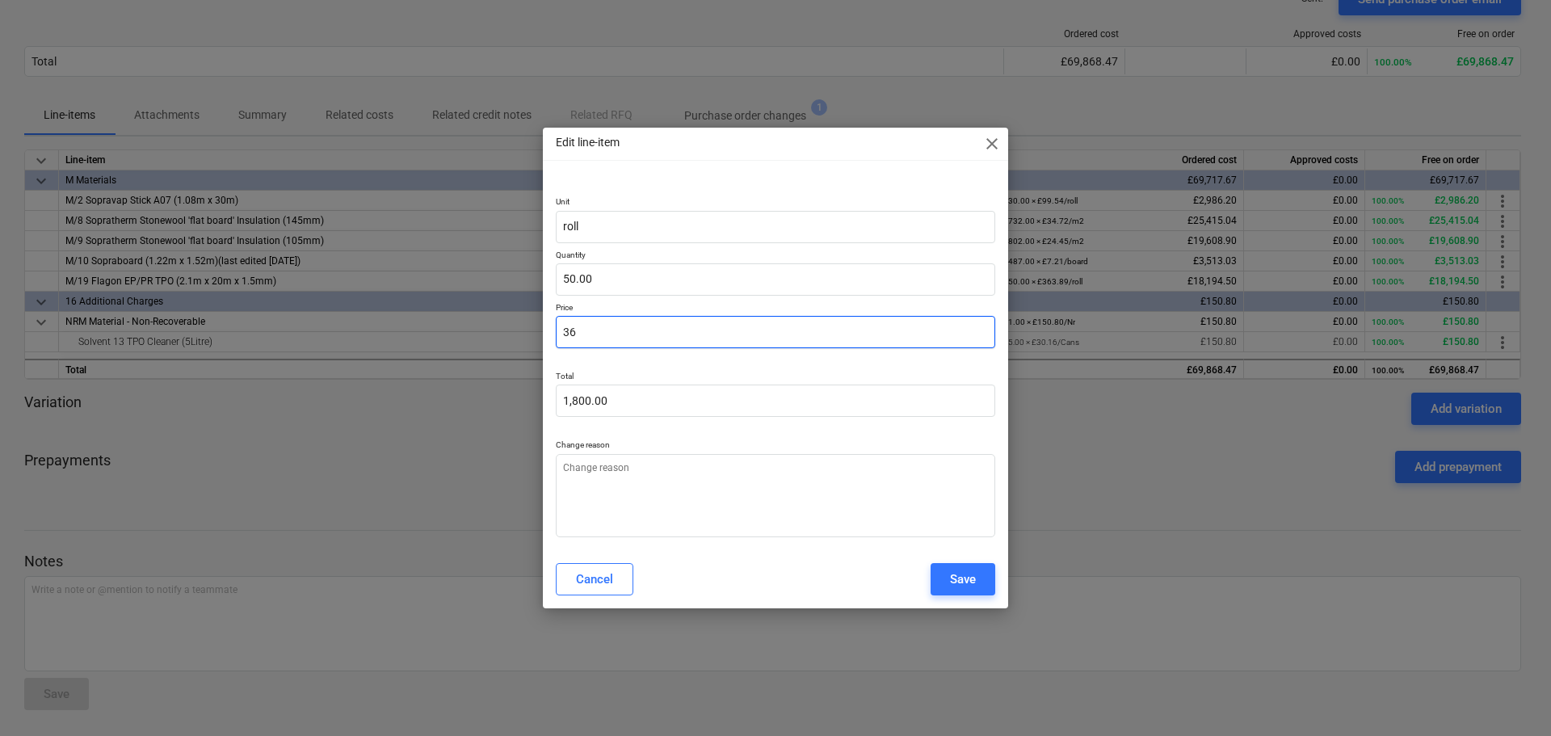
type input "363"
type input "18,150.00"
type textarea "x"
type input "363."
type textarea "x"
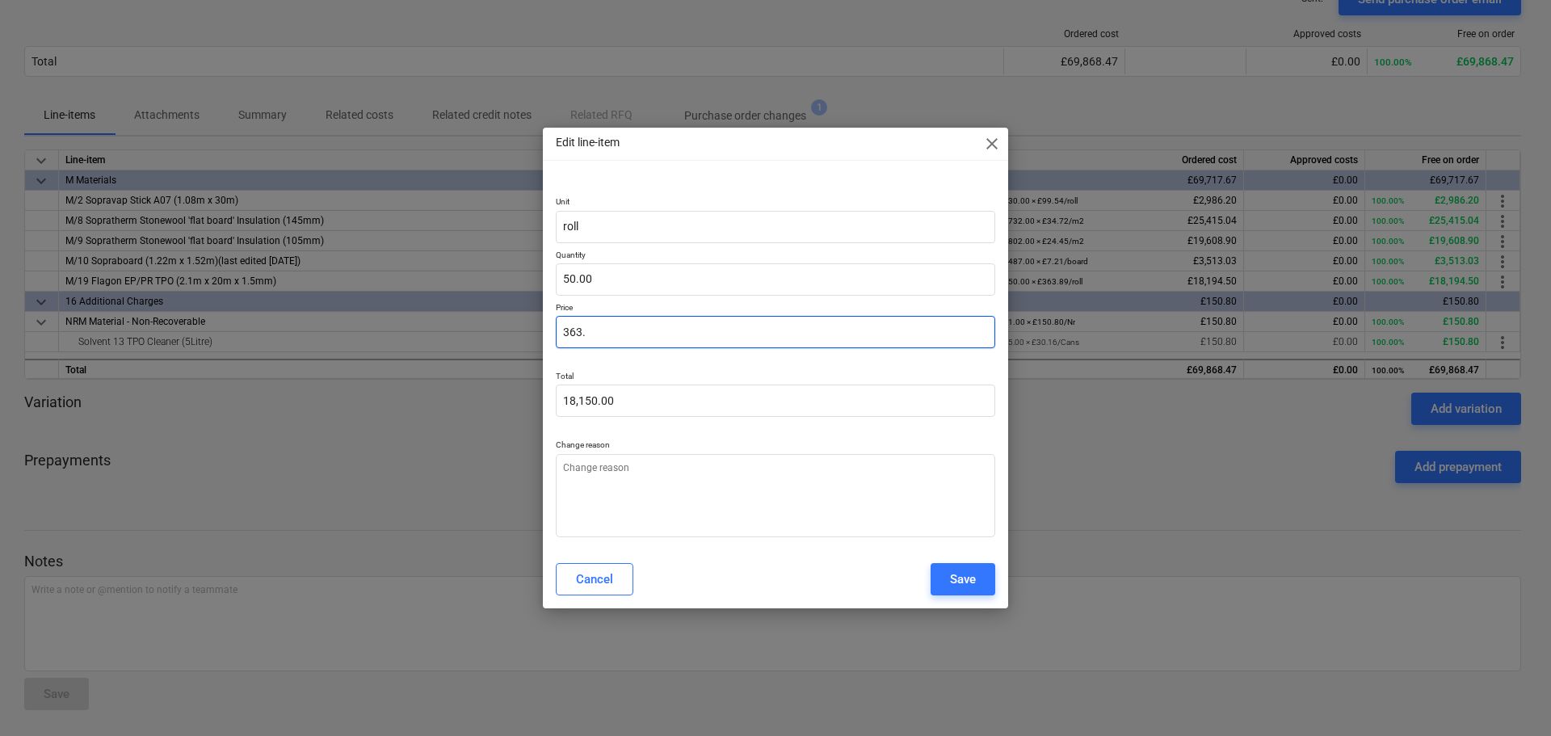
type input "363.9"
type input "18,195.00"
type textarea "x"
type input "363.93"
type input "18,196.50"
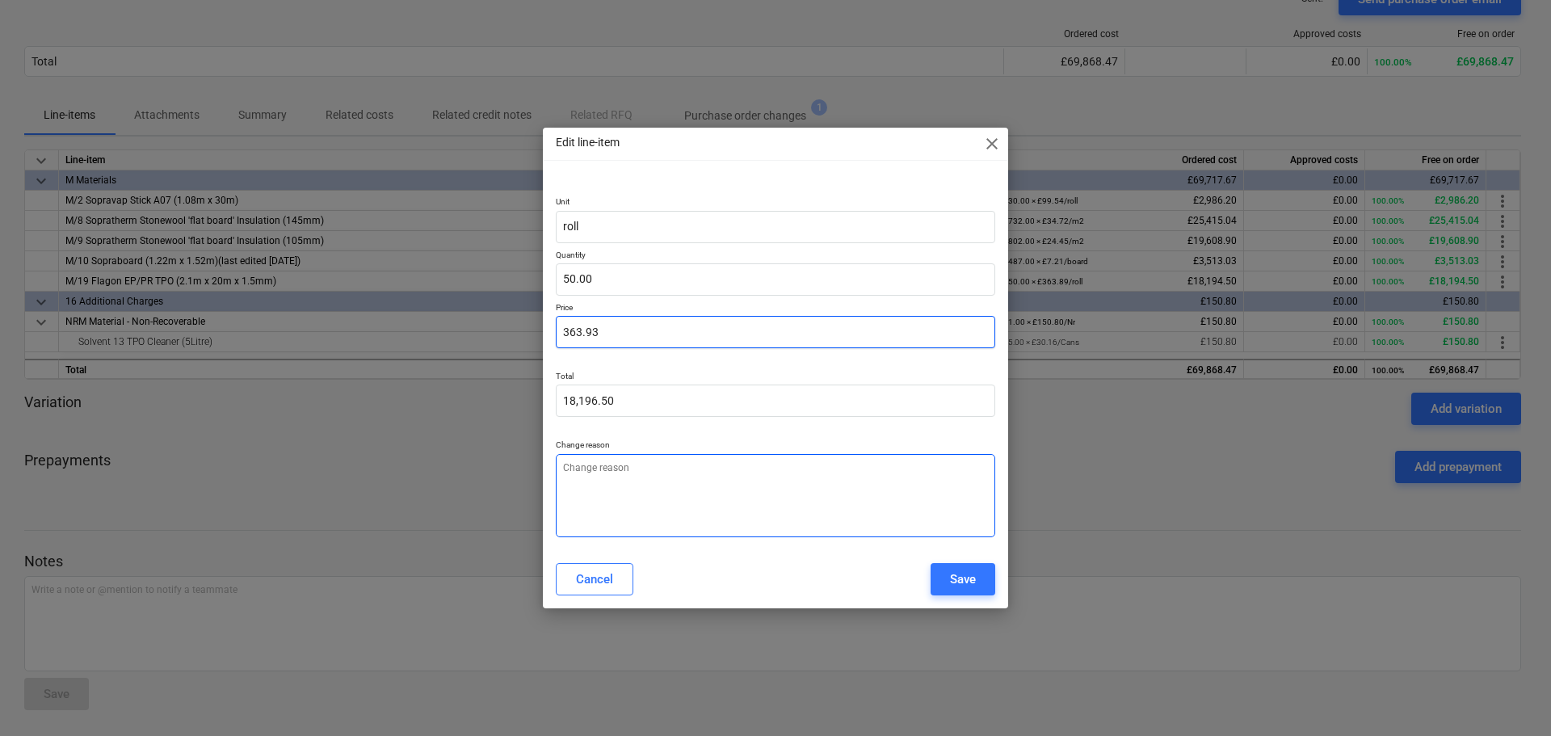
type input "363.93"
click at [741, 490] on textarea at bounding box center [776, 495] width 440 height 83
type textarea "x"
type textarea "p"
type textarea "x"
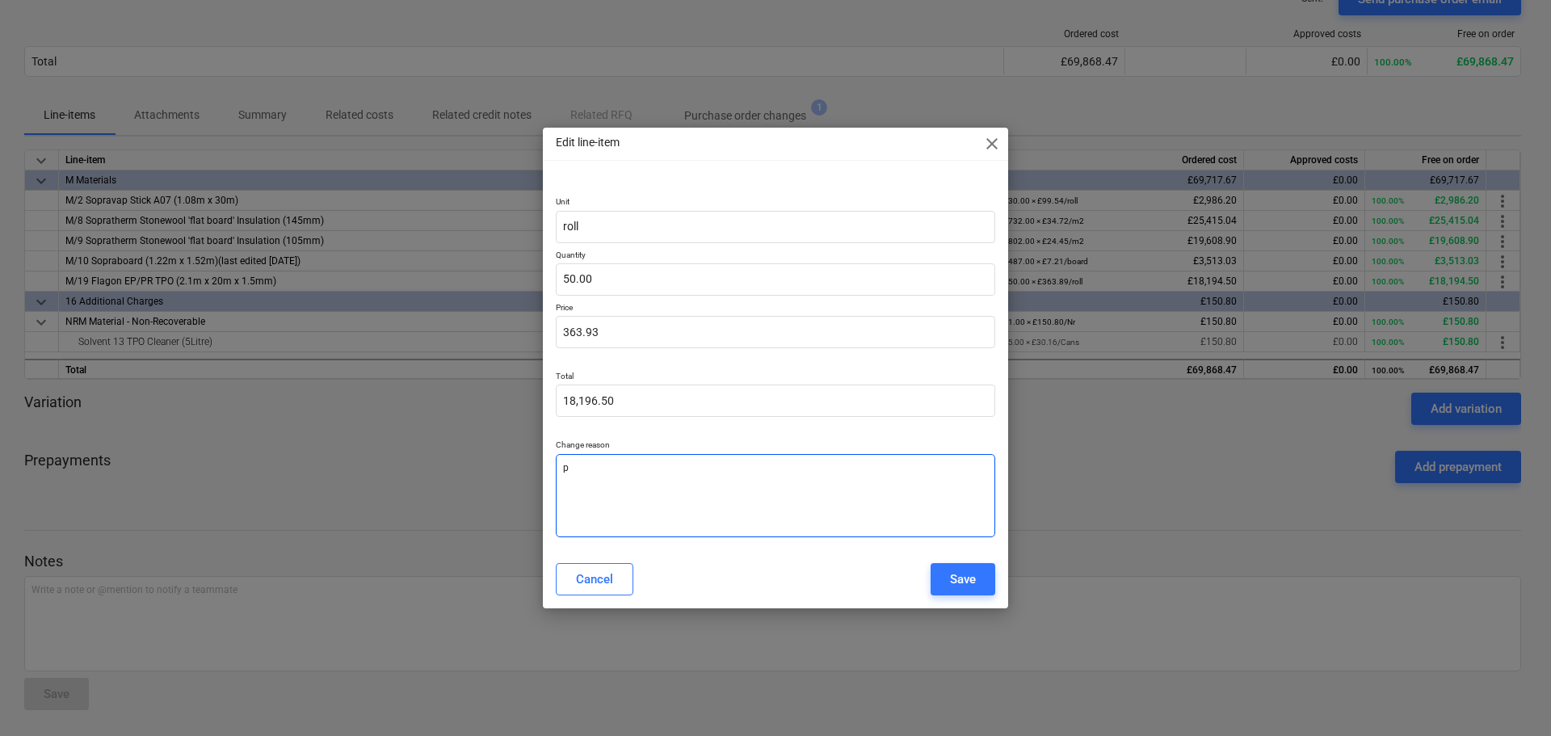
type textarea "pe"
type textarea "x"
type textarea "pen"
type textarea "x"
type textarea "penn"
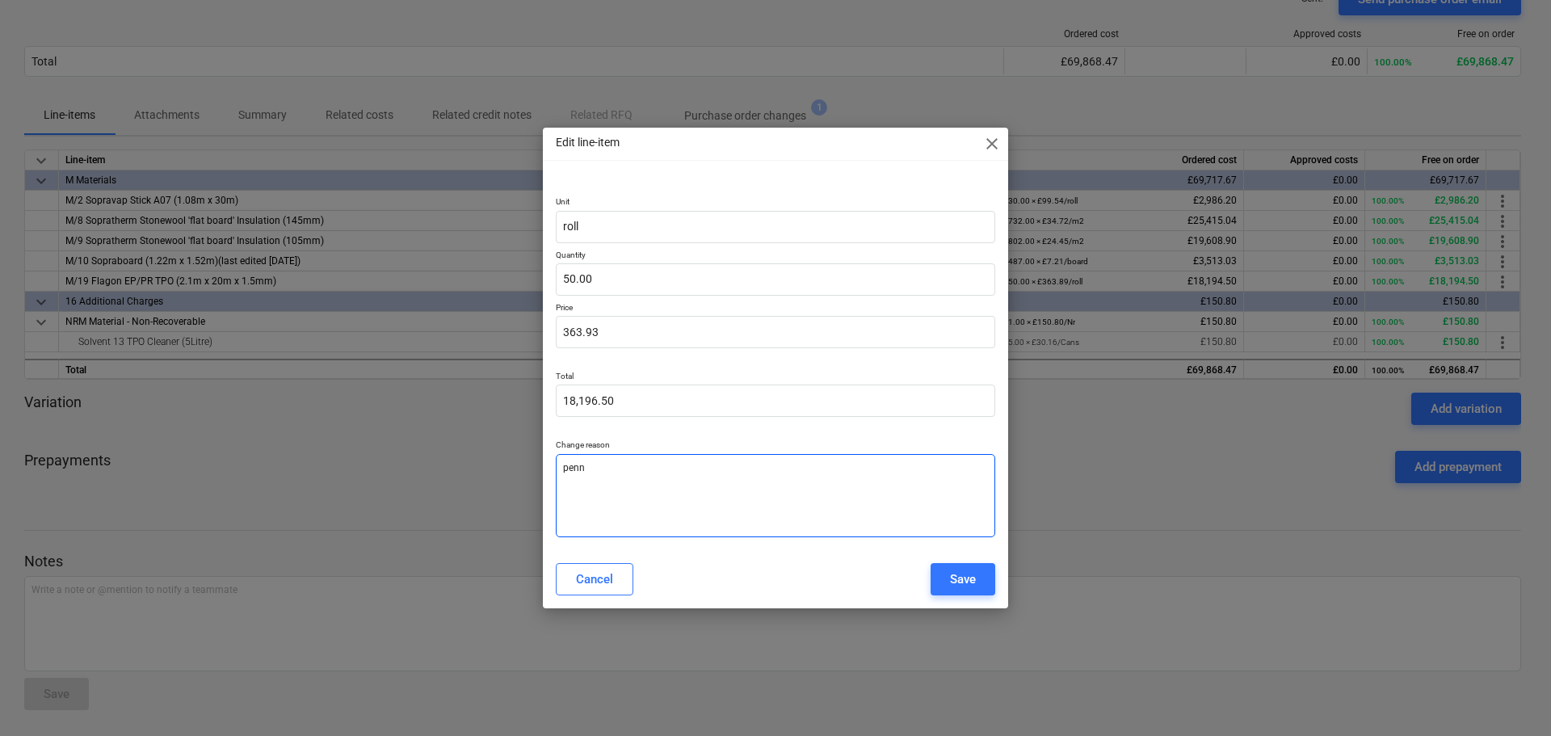
type textarea "x"
type textarea "penny"
type textarea "x"
type textarea "penny"
type textarea "x"
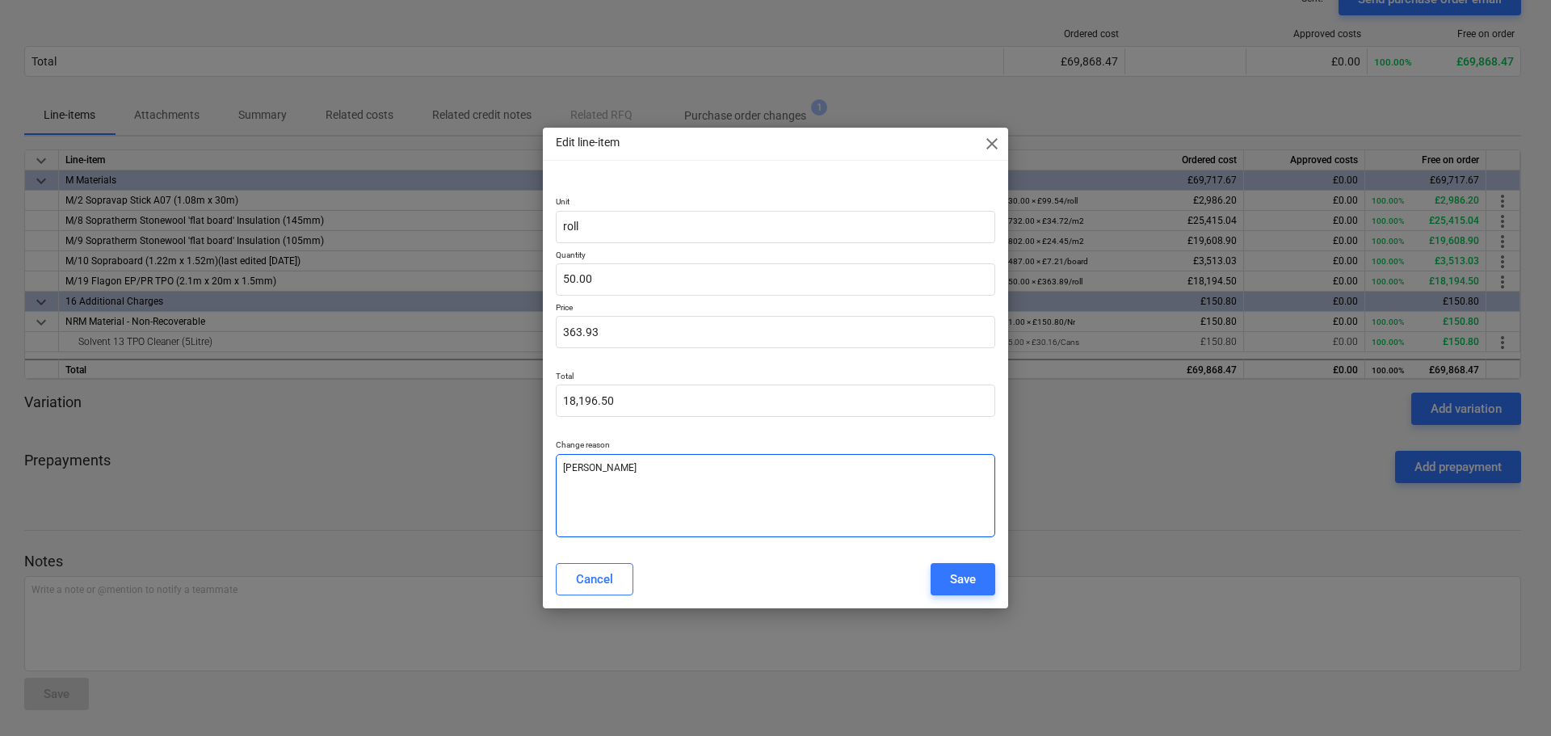
type textarea "penny e"
type textarea "x"
type textarea "penny er"
type textarea "x"
type textarea "penny err"
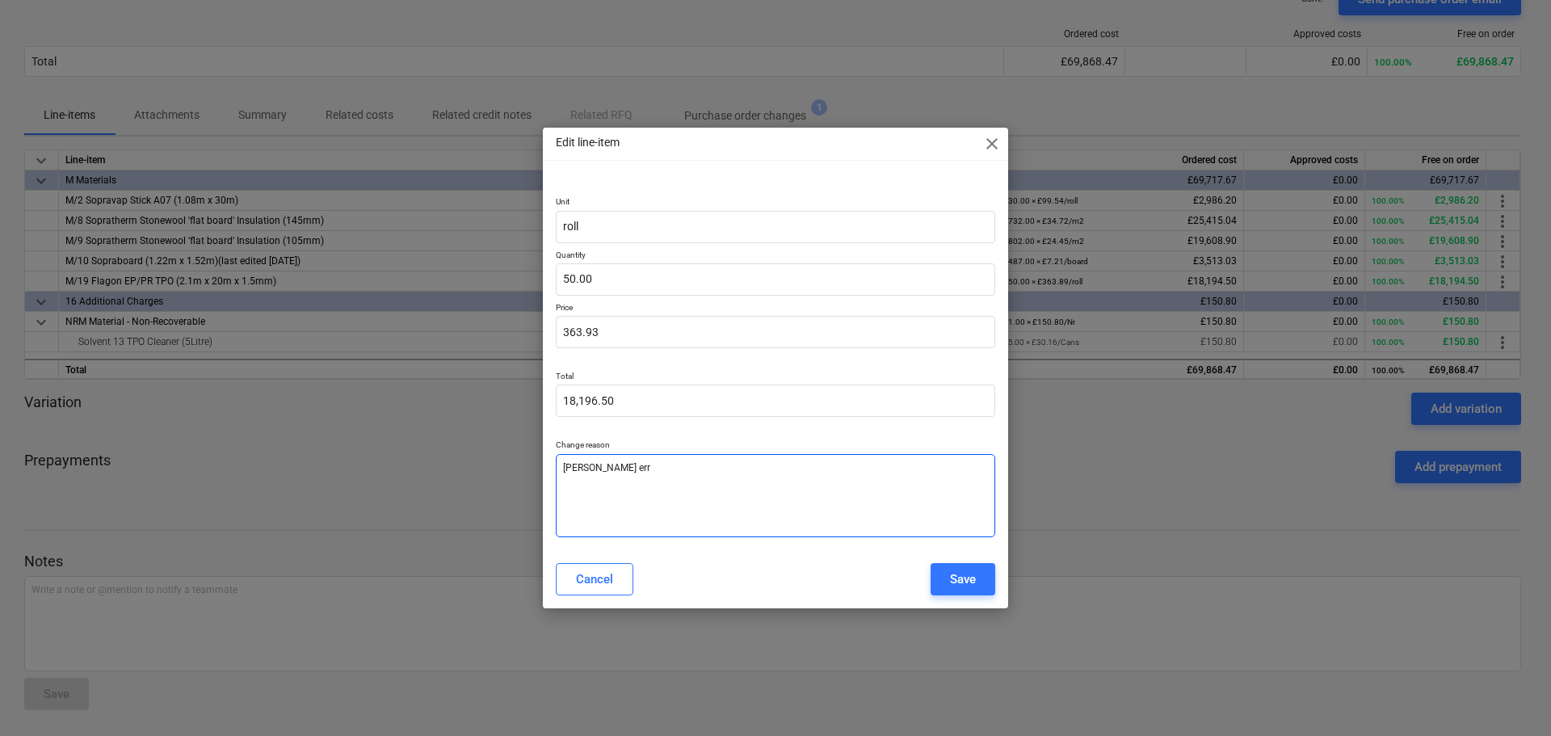
type textarea "x"
type textarea "penny erro"
type textarea "x"
type textarea "penny error"
type textarea "x"
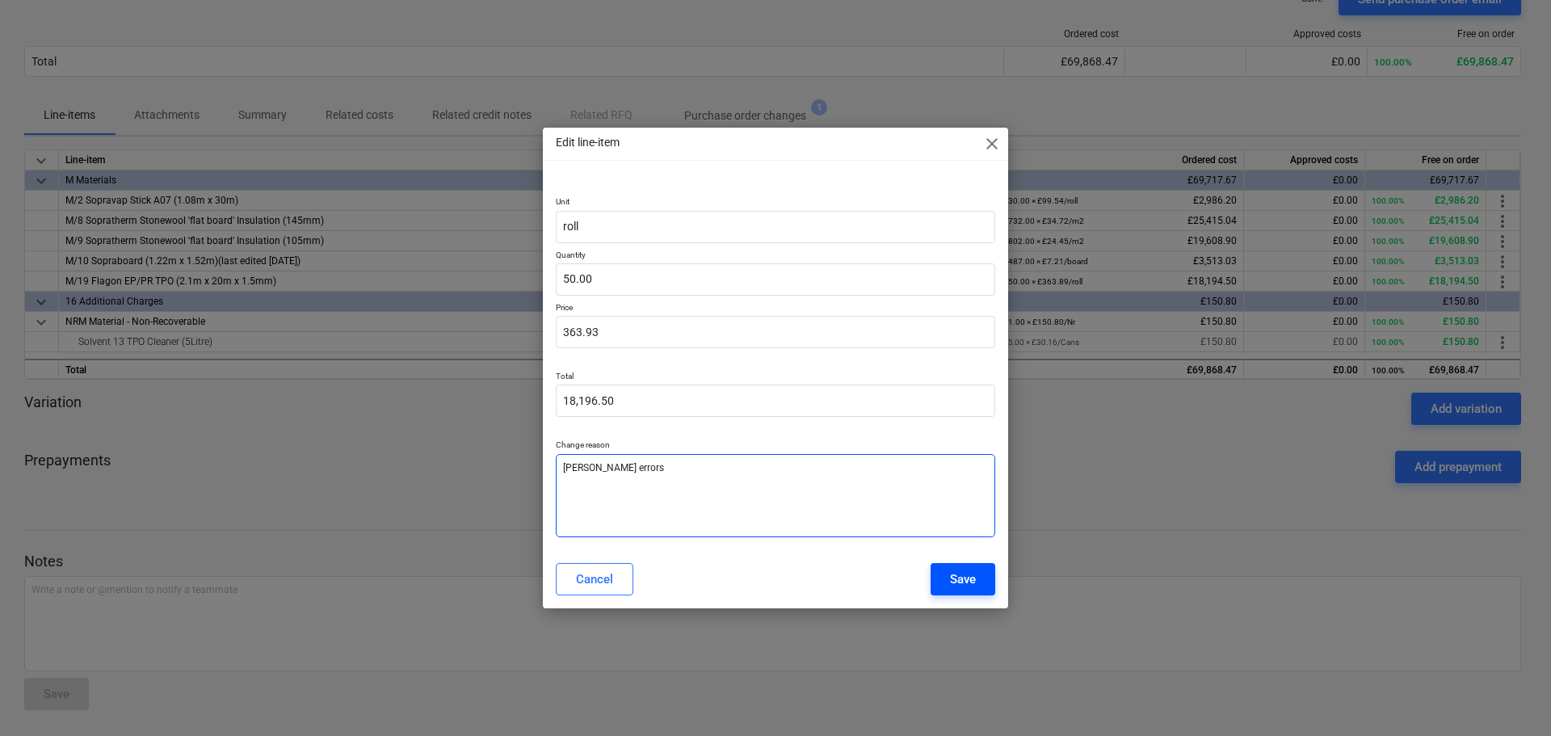
type textarea "penny errors"
click at [966, 583] on div "Save" at bounding box center [963, 579] width 26 height 21
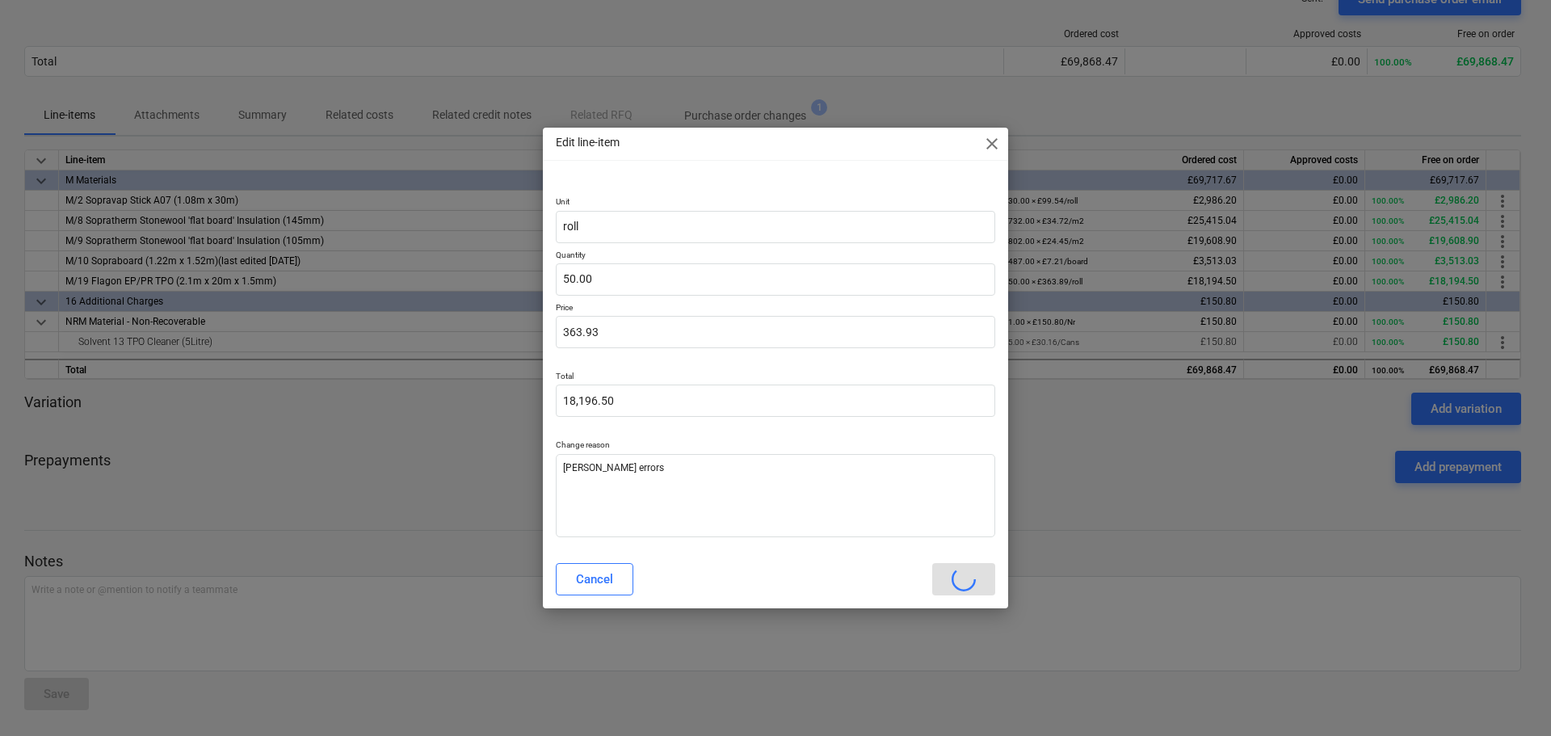
type textarea "x"
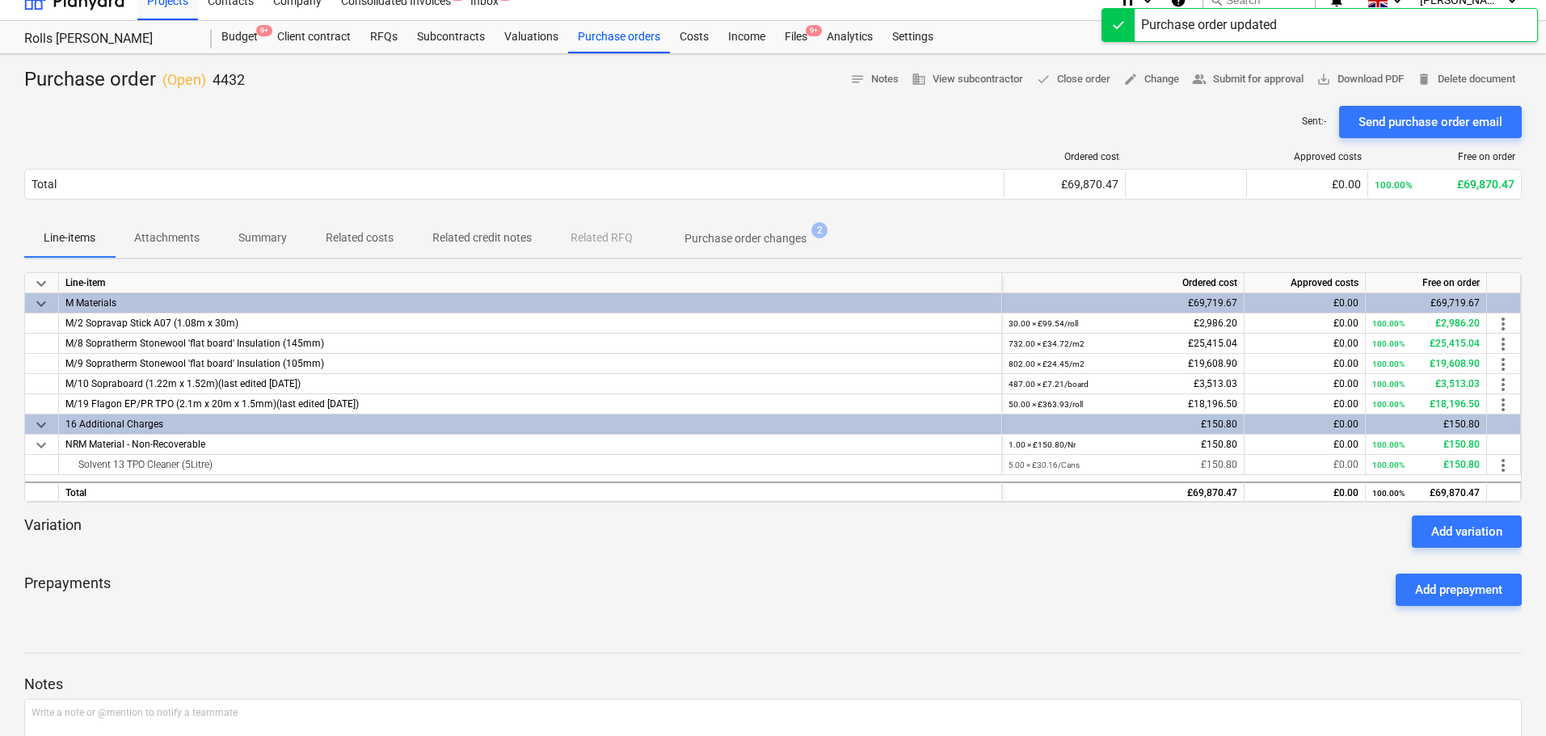
scroll to position [0, 0]
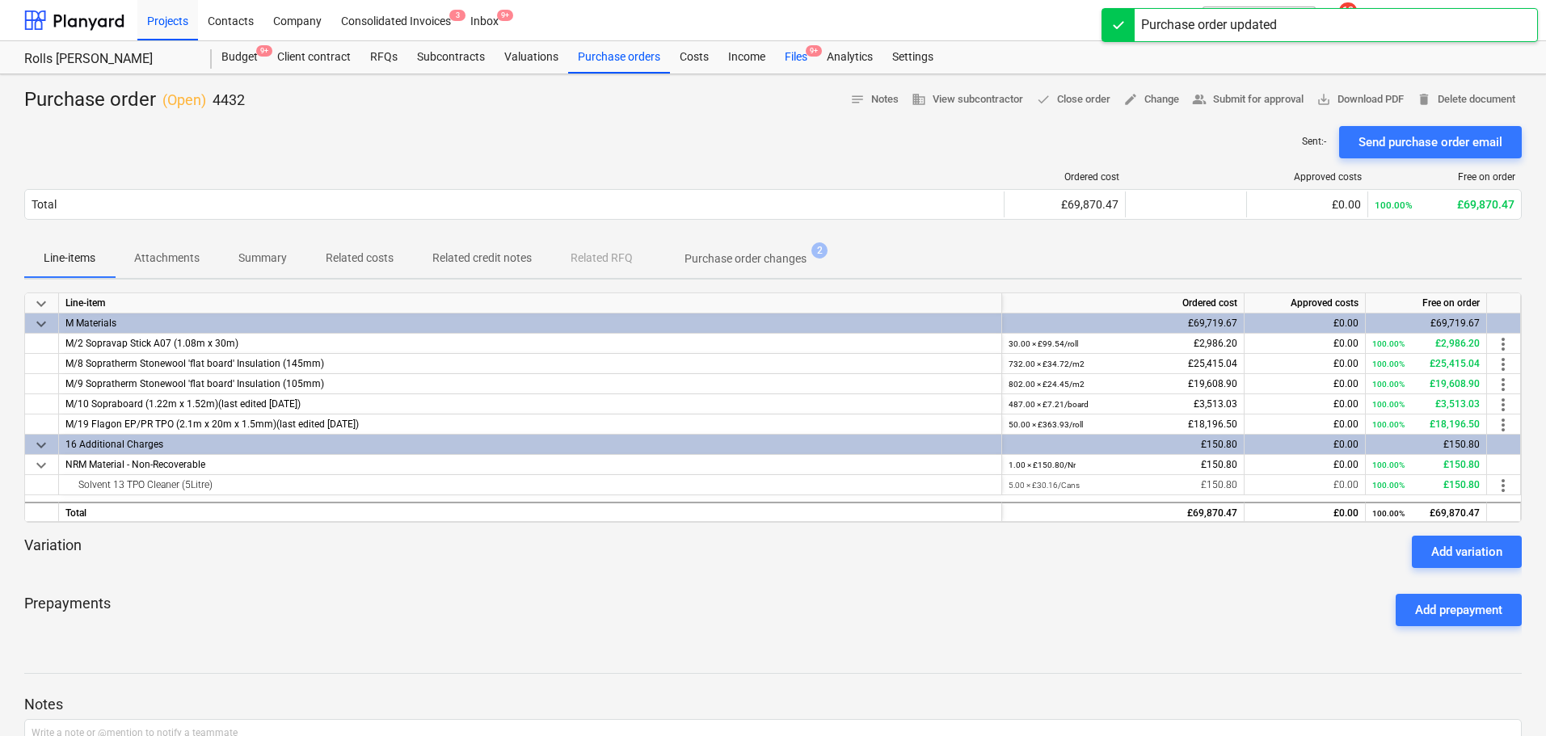
click at [797, 58] on div "Files 9+" at bounding box center [796, 57] width 42 height 32
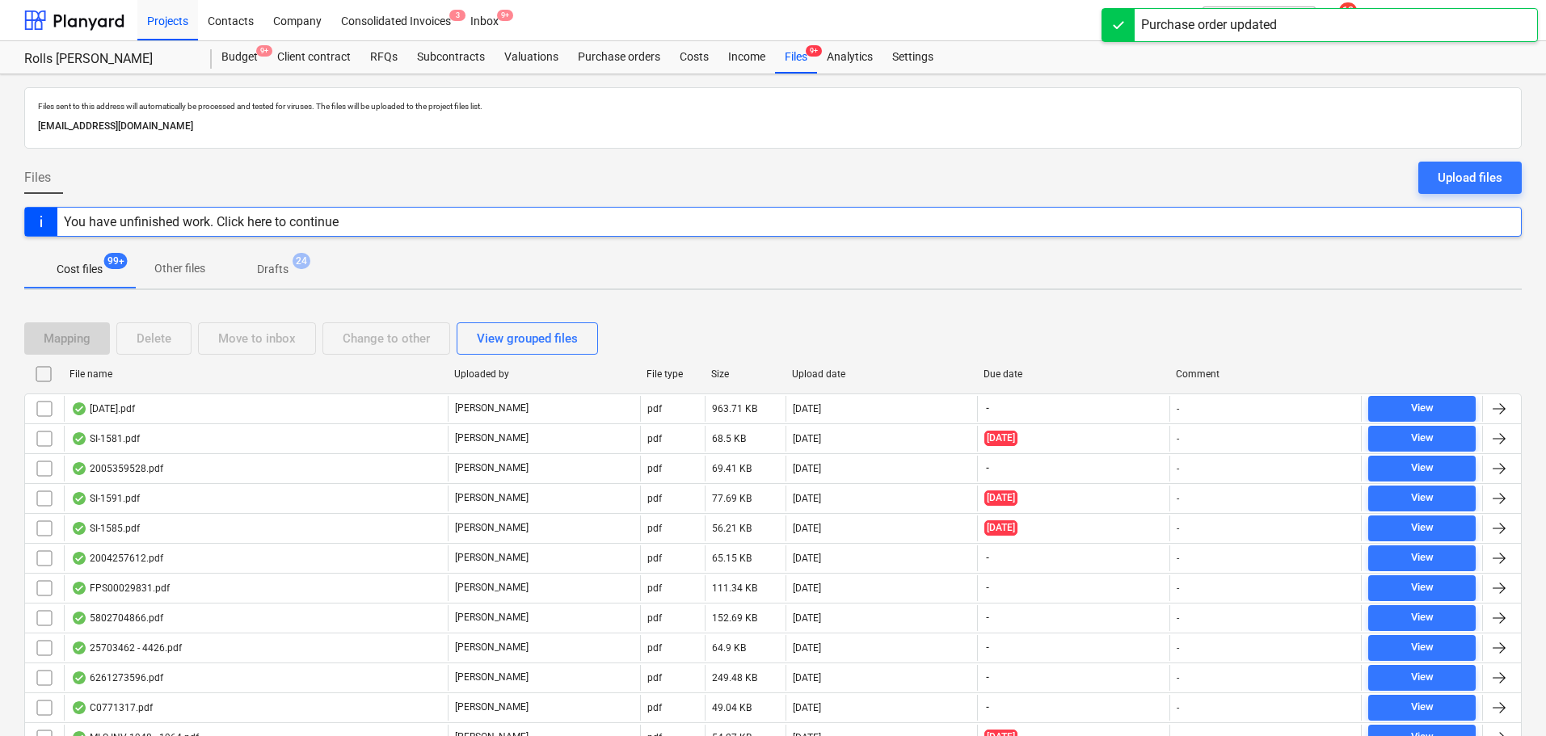
click at [274, 269] on p "Drafts" at bounding box center [273, 269] width 32 height 17
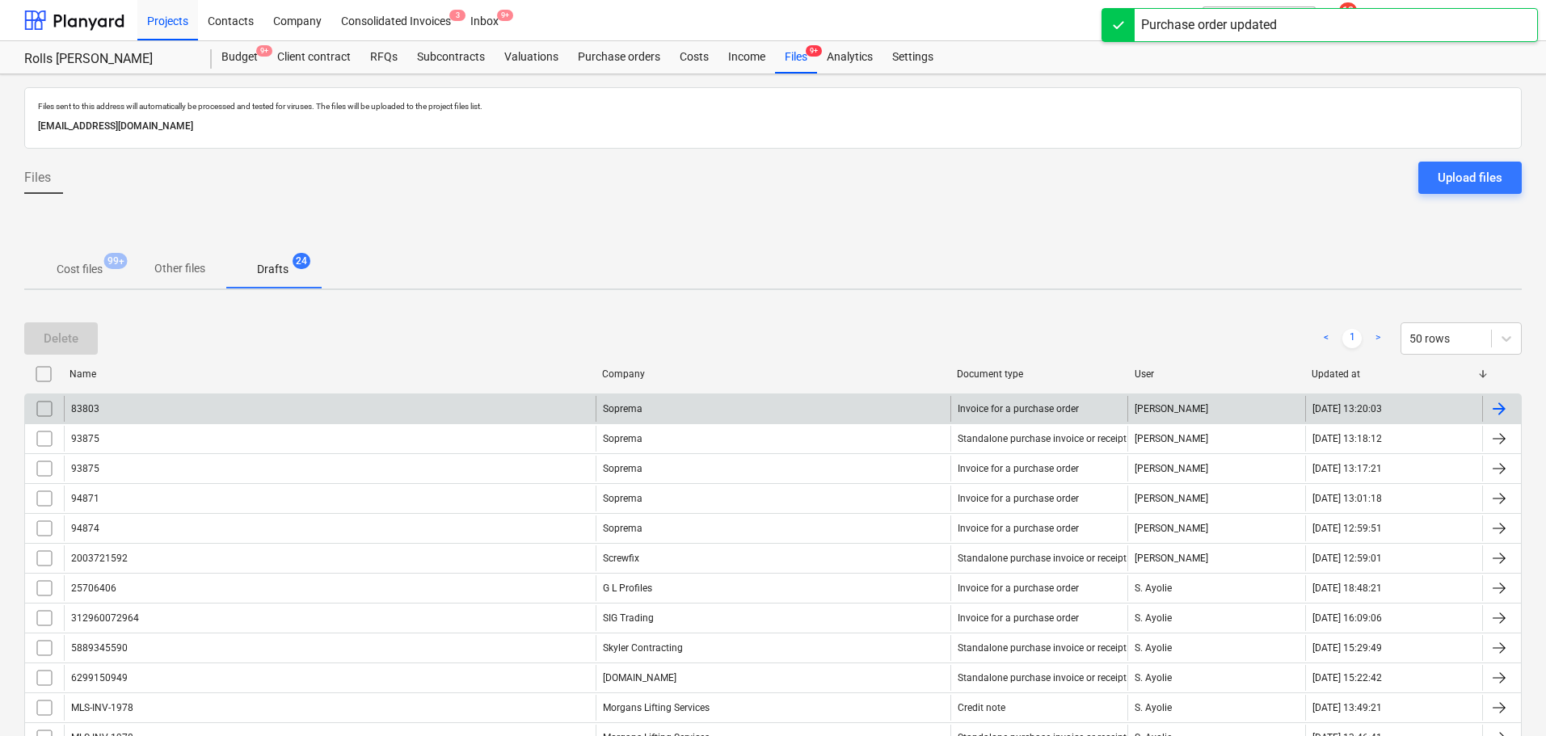
click at [158, 414] on div "83803" at bounding box center [330, 409] width 532 height 26
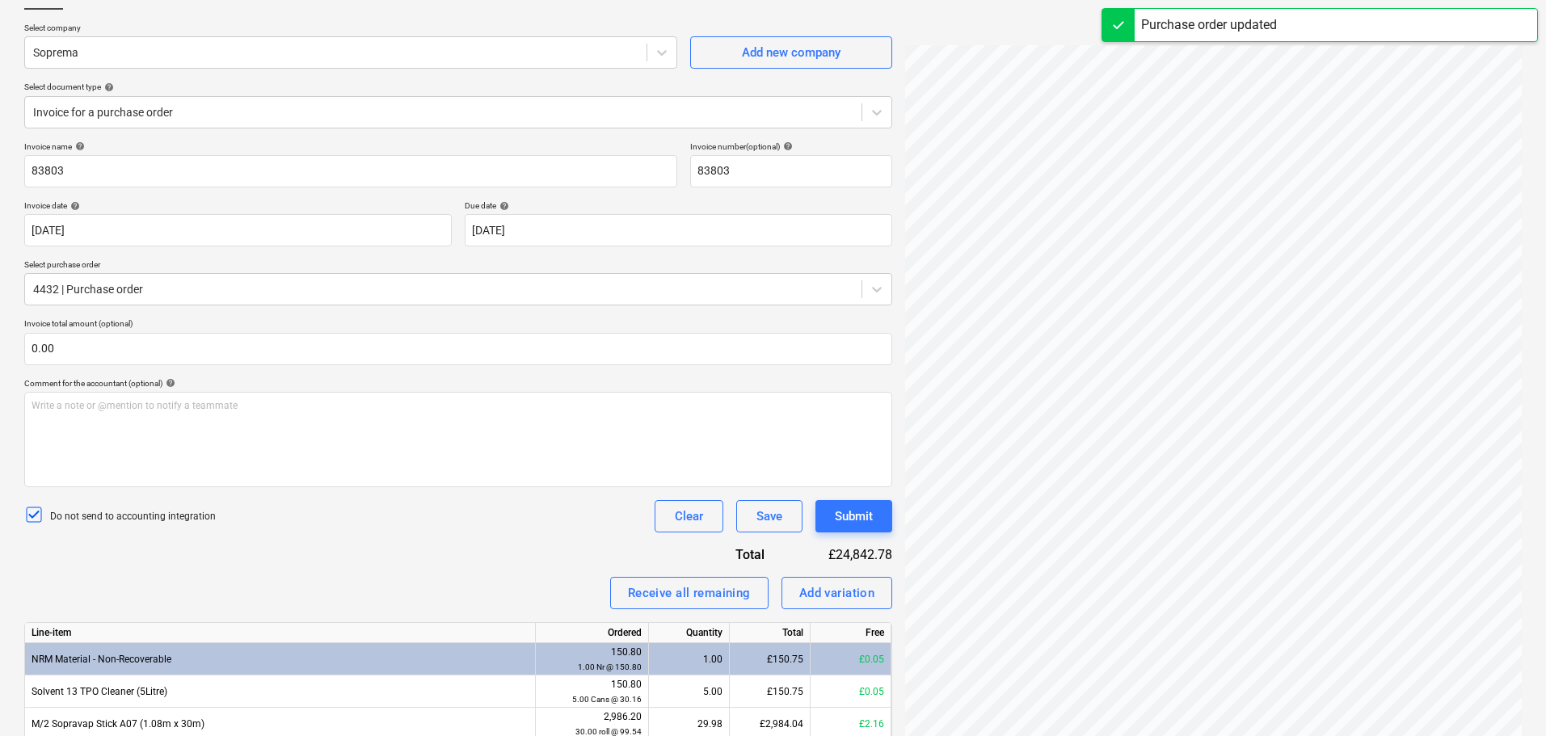
scroll to position [309, 0]
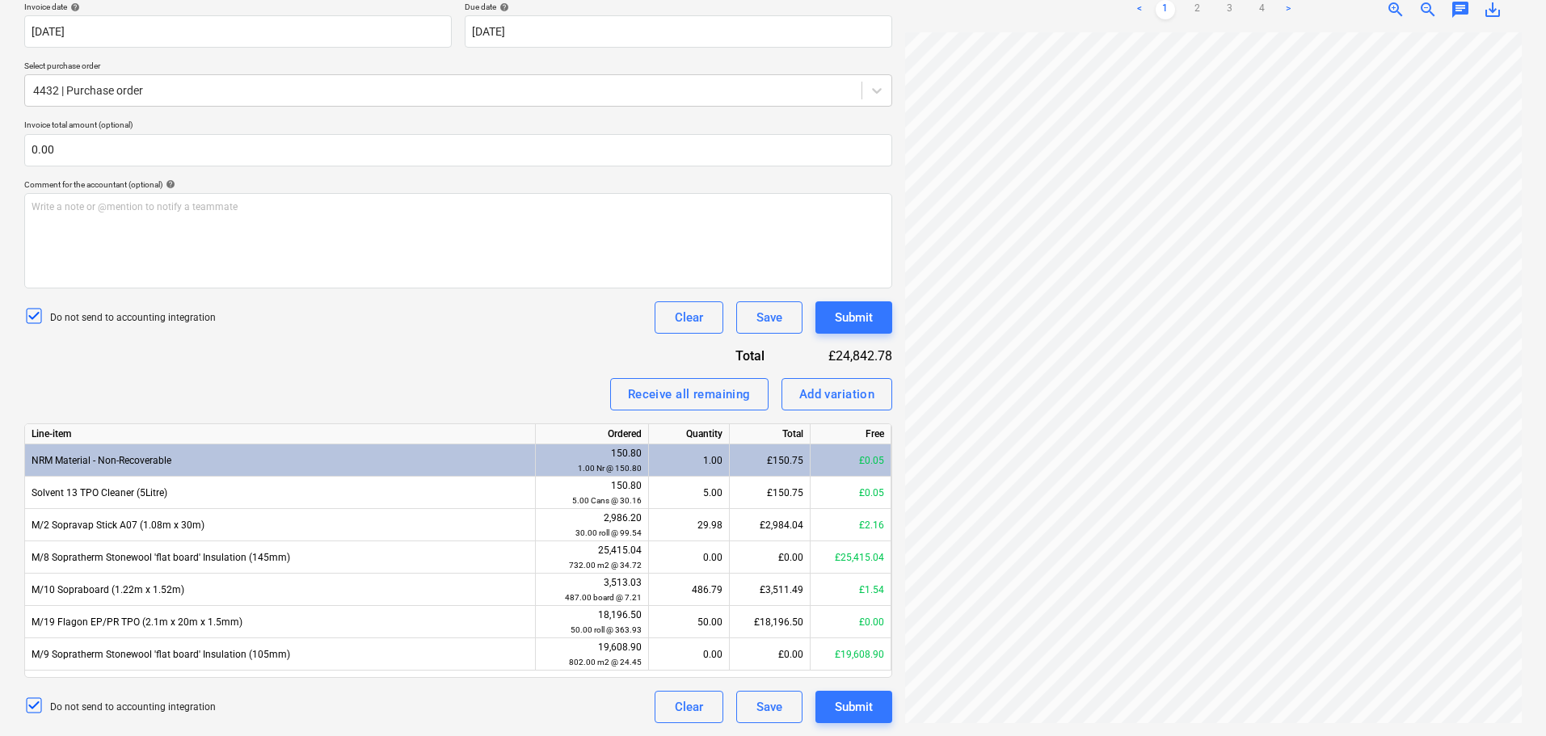
drag, startPoint x: 403, startPoint y: 341, endPoint x: 702, endPoint y: 447, distance: 317.1
click at [404, 341] on div "Invoice name help 83803 Invoice number (optional) help 83803 Invoice date help …" at bounding box center [458, 333] width 868 height 780
click at [779, 650] on div "£0.00" at bounding box center [770, 654] width 81 height 32
type input "19"
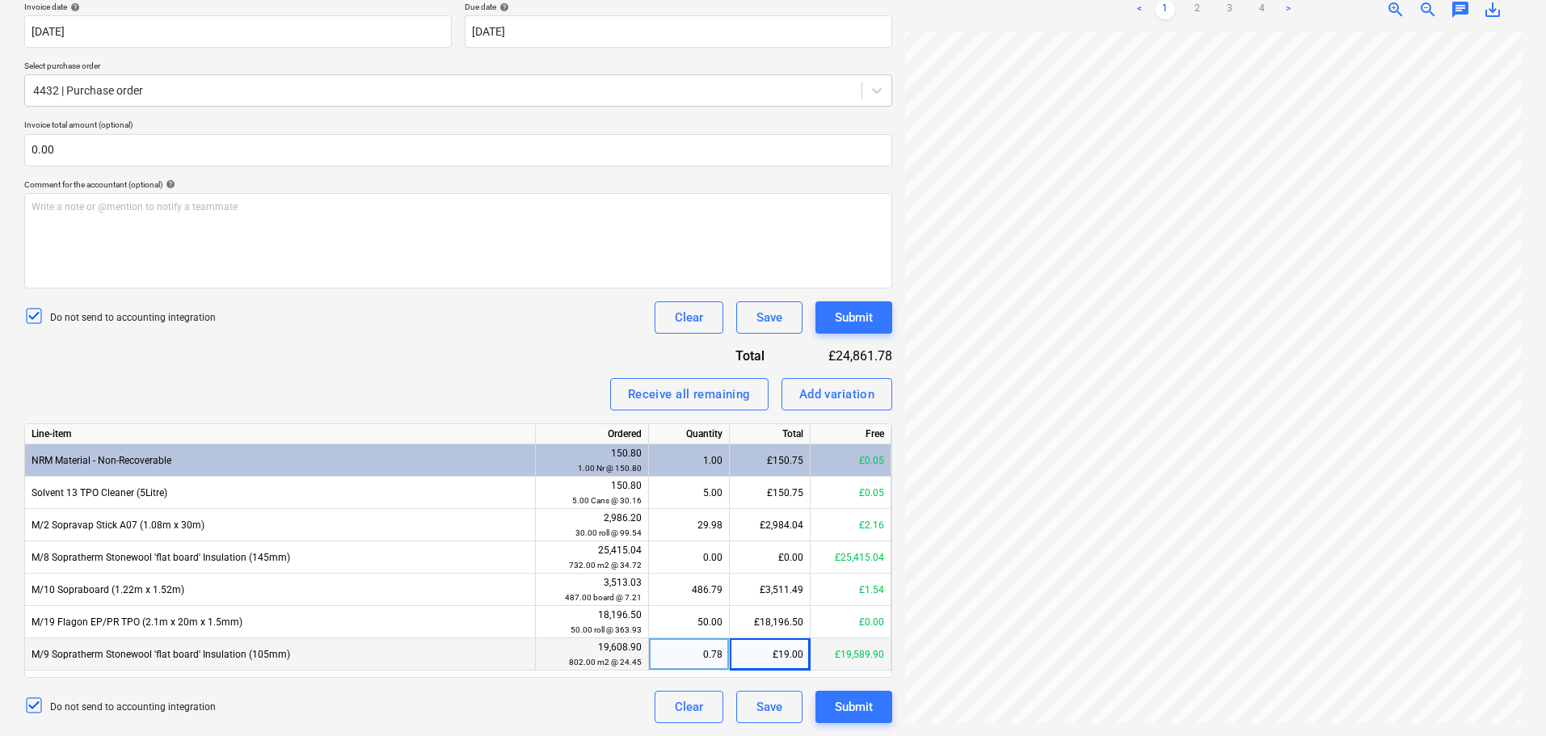
click at [782, 655] on div "£19.00" at bounding box center [770, 654] width 81 height 32
type input "1"
click at [782, 655] on input "1" at bounding box center [770, 654] width 80 height 32
click at [436, 275] on div "Write a note or @mention to notify a teammate ﻿" at bounding box center [458, 240] width 868 height 95
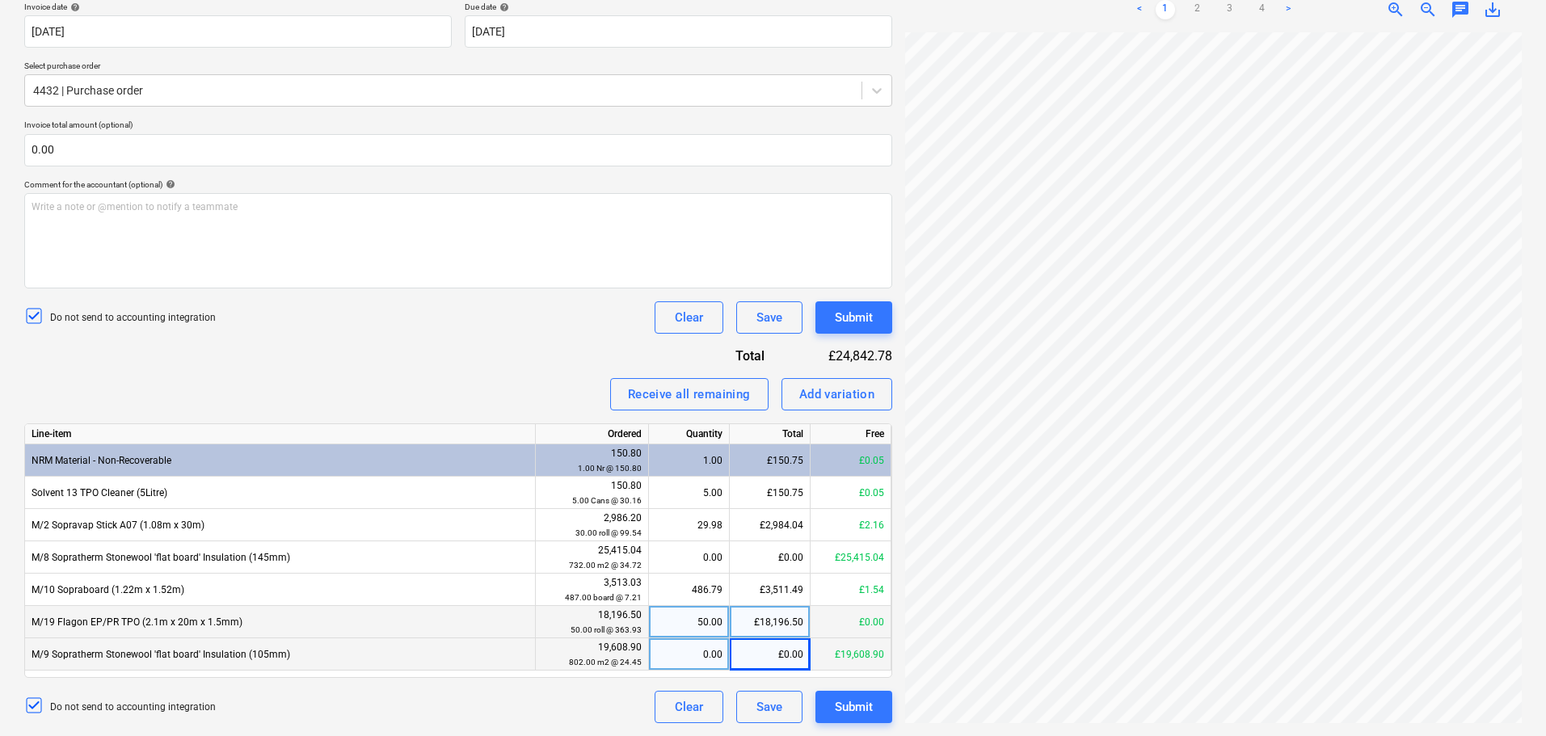
click at [759, 615] on div "£18,196.50" at bounding box center [770, 622] width 81 height 32
type input "18196.50"
click at [500, 351] on div "Invoice name help 83803 Invoice number (optional) help 83803 Invoice date help …" at bounding box center [458, 333] width 868 height 780
click at [445, 389] on div "Receive all remaining Add variation" at bounding box center [458, 394] width 868 height 32
click at [1222, 12] on link "3" at bounding box center [1229, 9] width 19 height 19
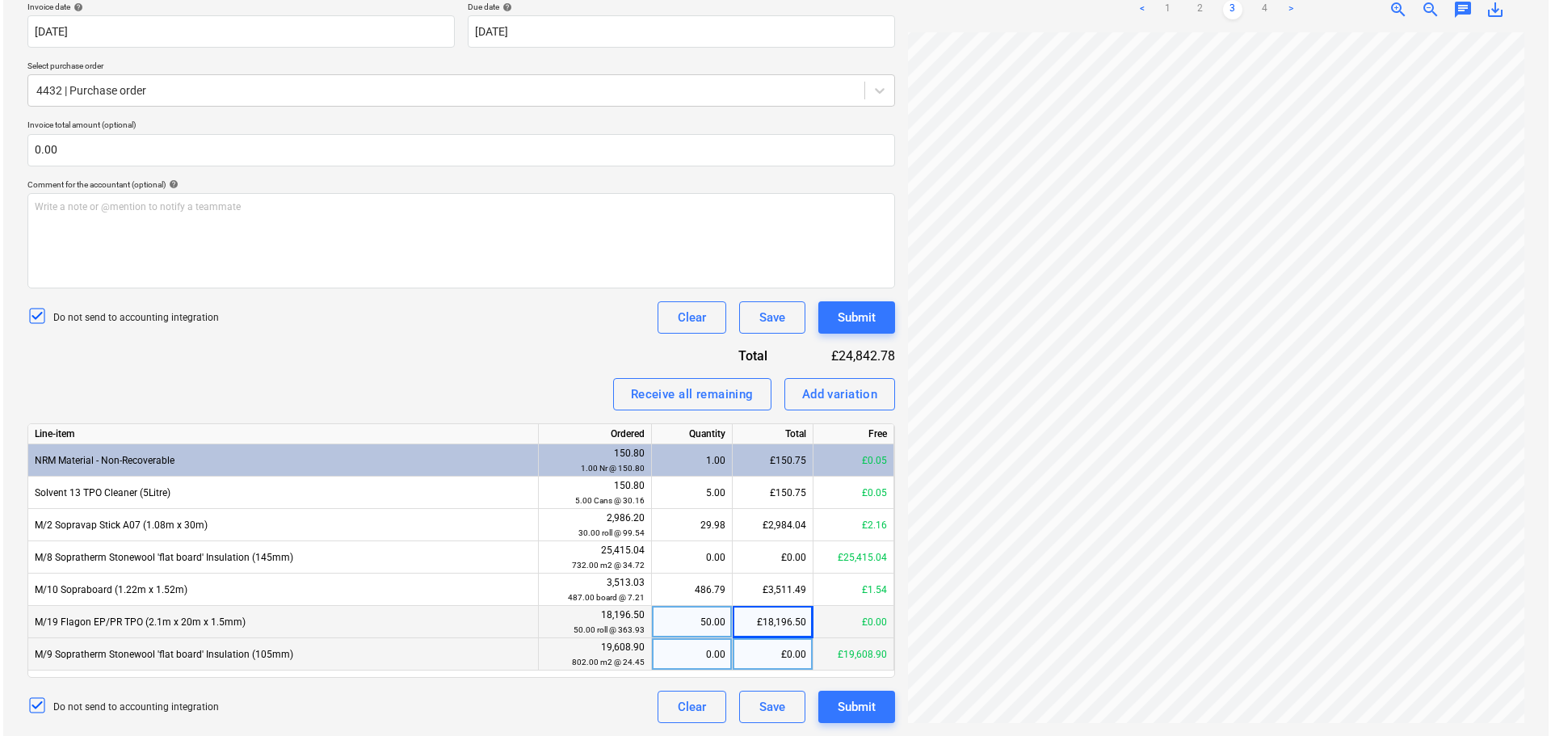
scroll to position [342, 114]
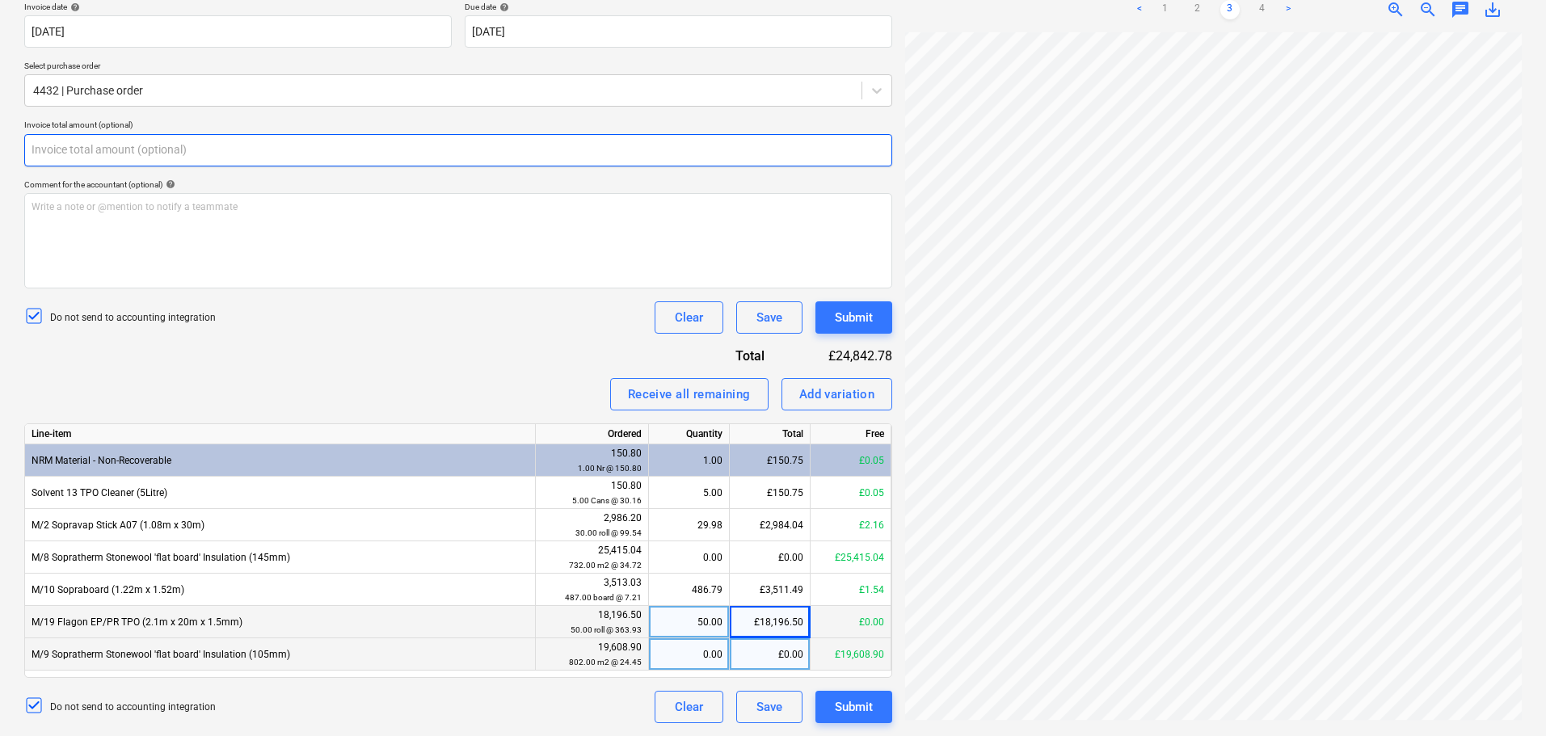
click at [214, 157] on input "text" at bounding box center [458, 150] width 868 height 32
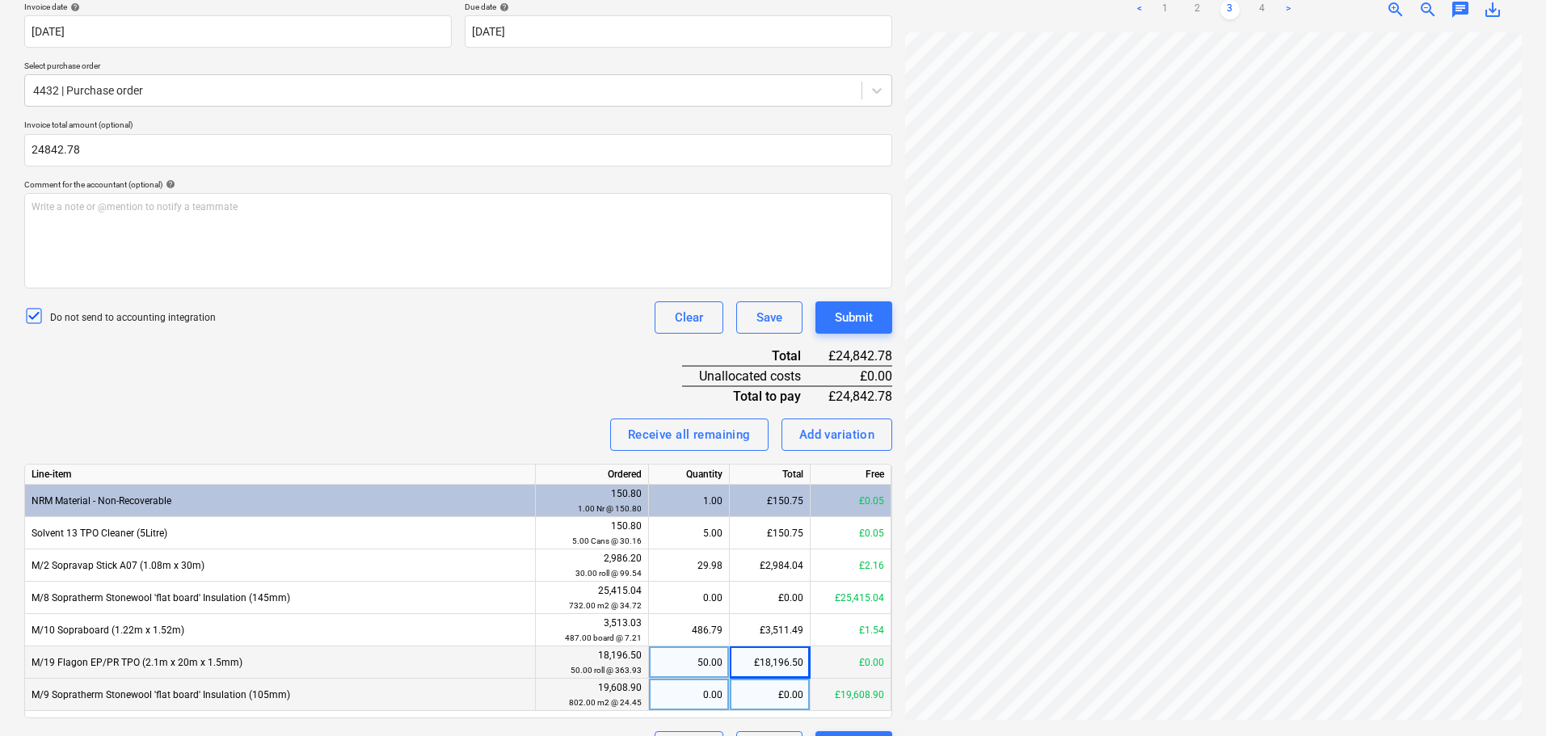
type input "24,842.78"
click at [317, 380] on div "Invoice name help 83803 Invoice number (optional) help 83803 Invoice date help …" at bounding box center [458, 353] width 868 height 821
click at [860, 308] on div "Submit" at bounding box center [854, 317] width 38 height 21
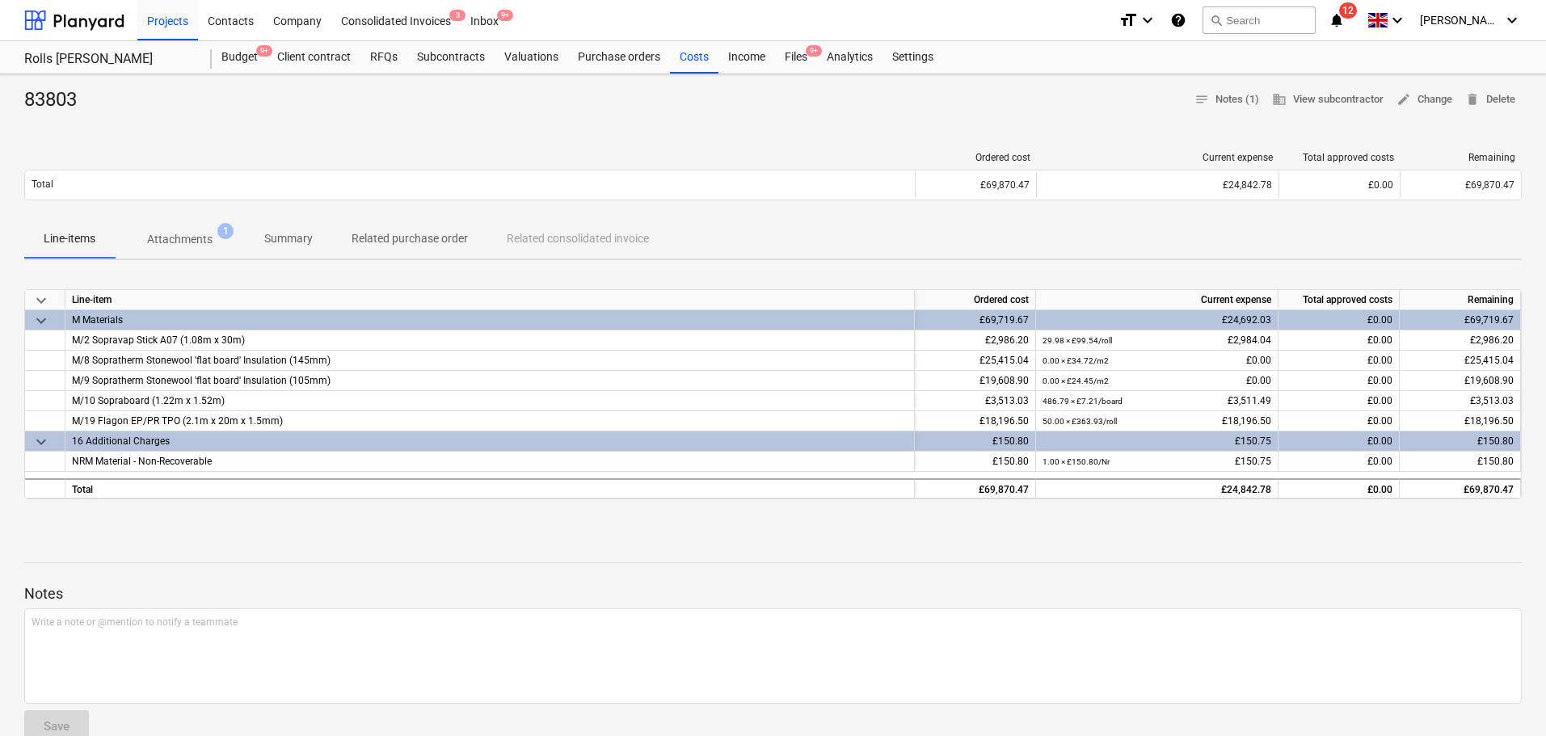
drag, startPoint x: 788, startPoint y: 57, endPoint x: 608, endPoint y: 19, distance: 183.2
click at [788, 57] on div "Files 9+" at bounding box center [796, 57] width 42 height 32
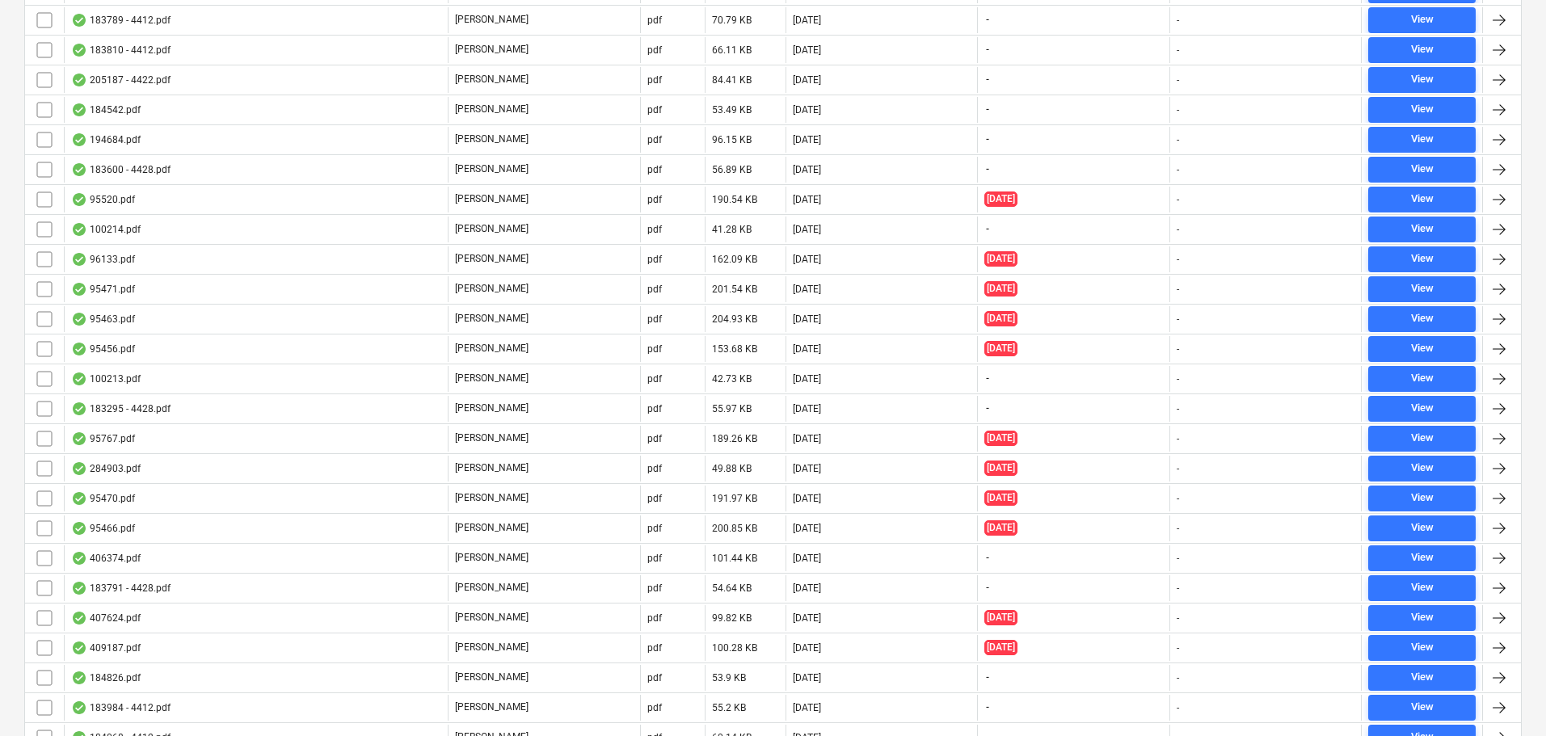
scroll to position [4738, 0]
